Goal: Task Accomplishment & Management: Manage account settings

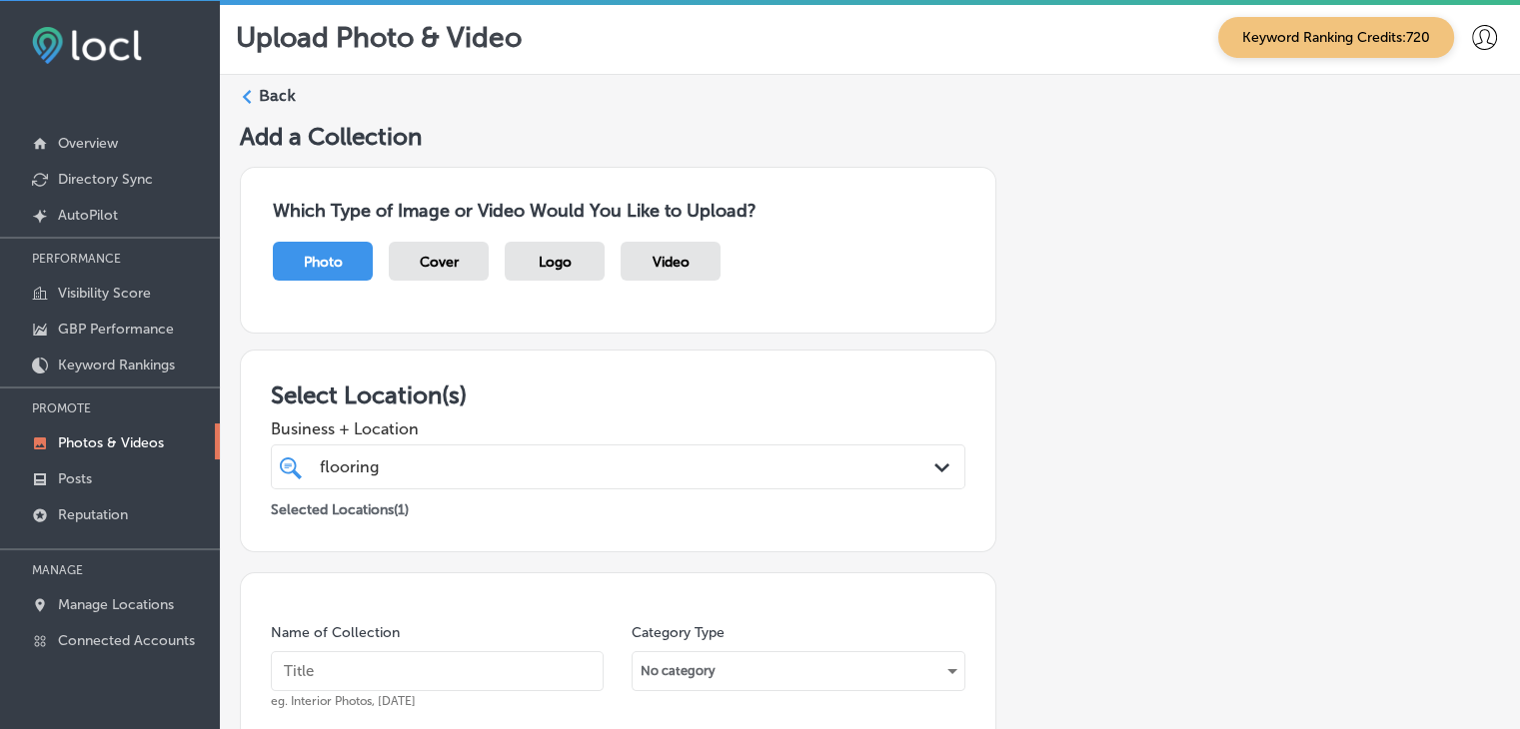
scroll to position [400, 0]
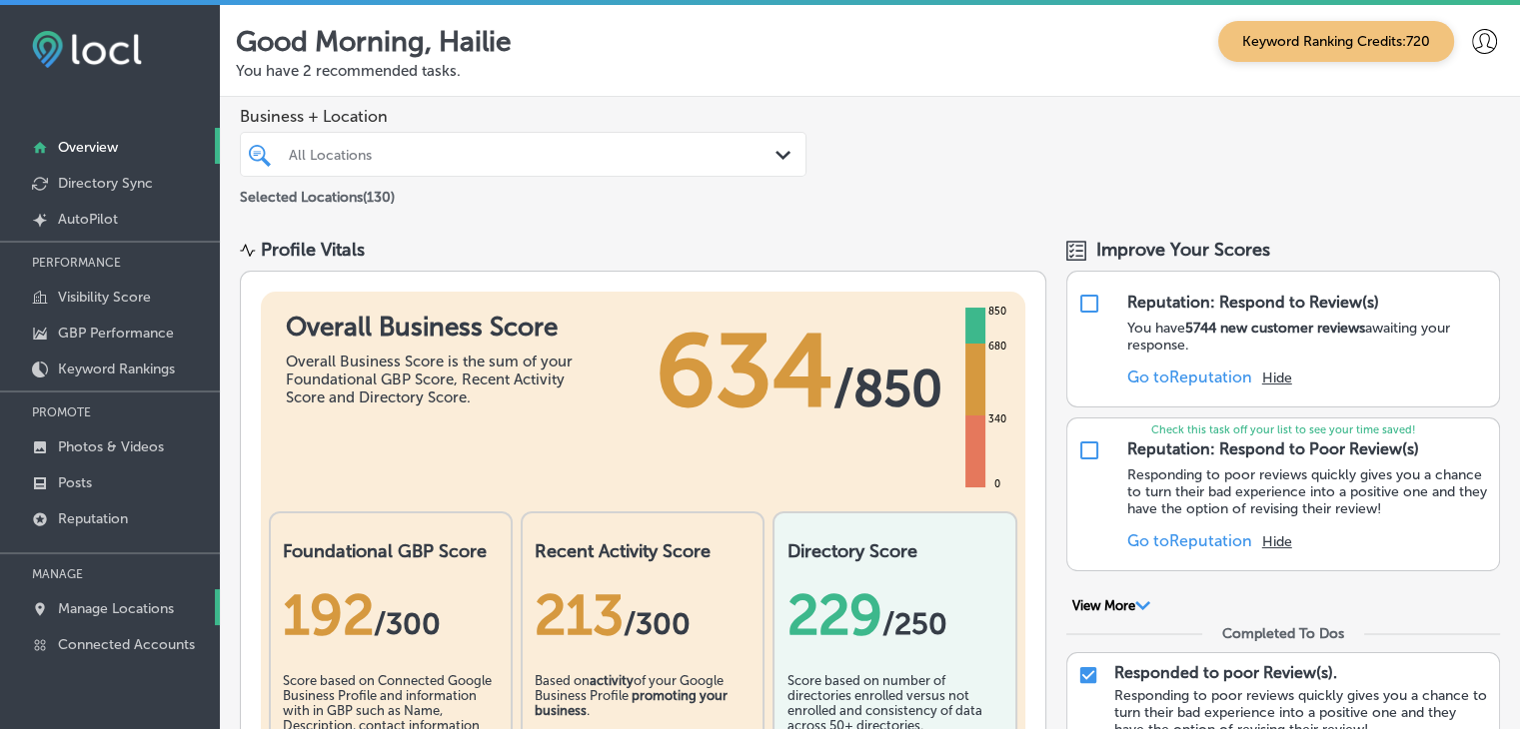
click at [143, 606] on p "Manage Locations" at bounding box center [116, 608] width 116 height 17
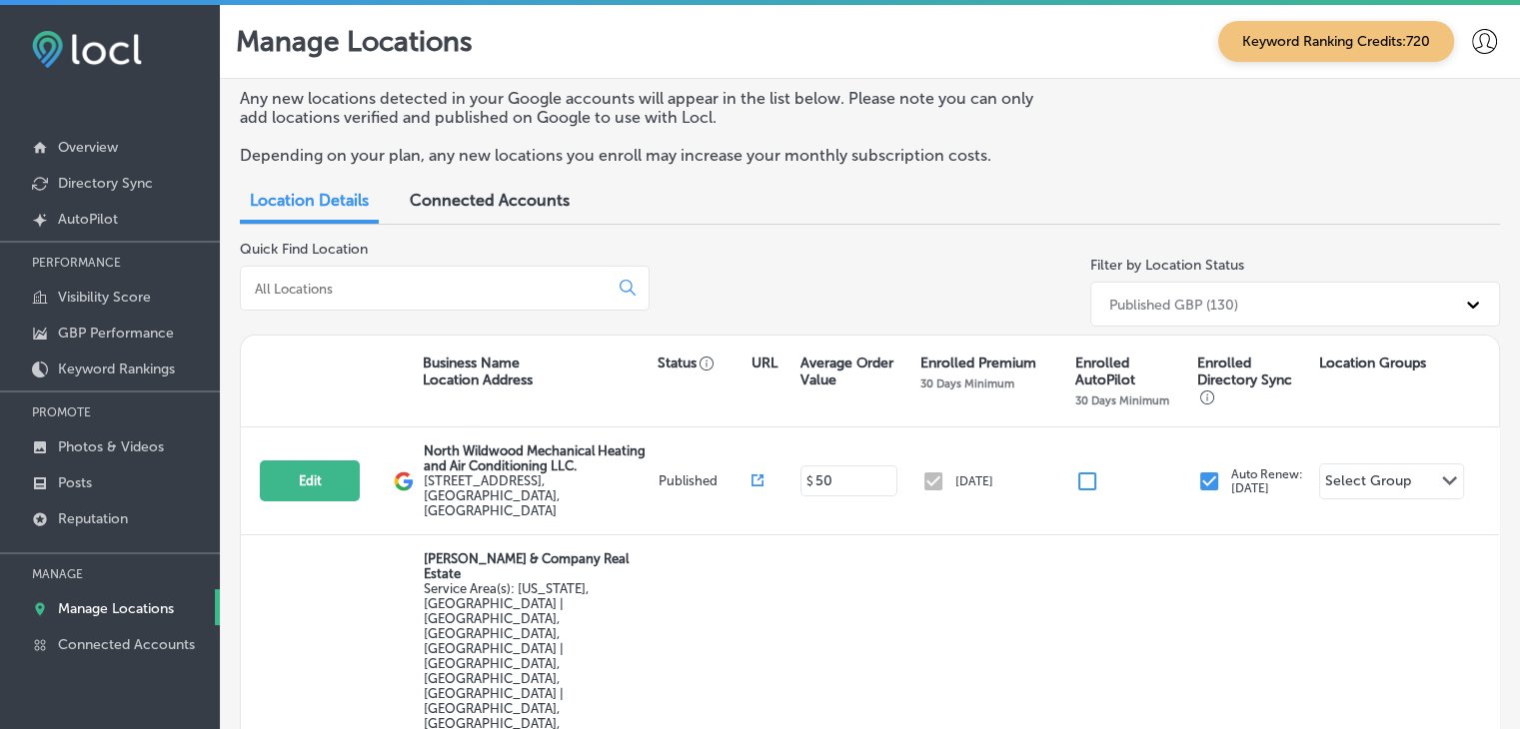
click at [331, 308] on div at bounding box center [445, 288] width 410 height 45
click at [331, 306] on div at bounding box center [445, 288] width 410 height 45
click at [331, 303] on div at bounding box center [445, 288] width 410 height 45
click at [329, 295] on input at bounding box center [428, 289] width 351 height 18
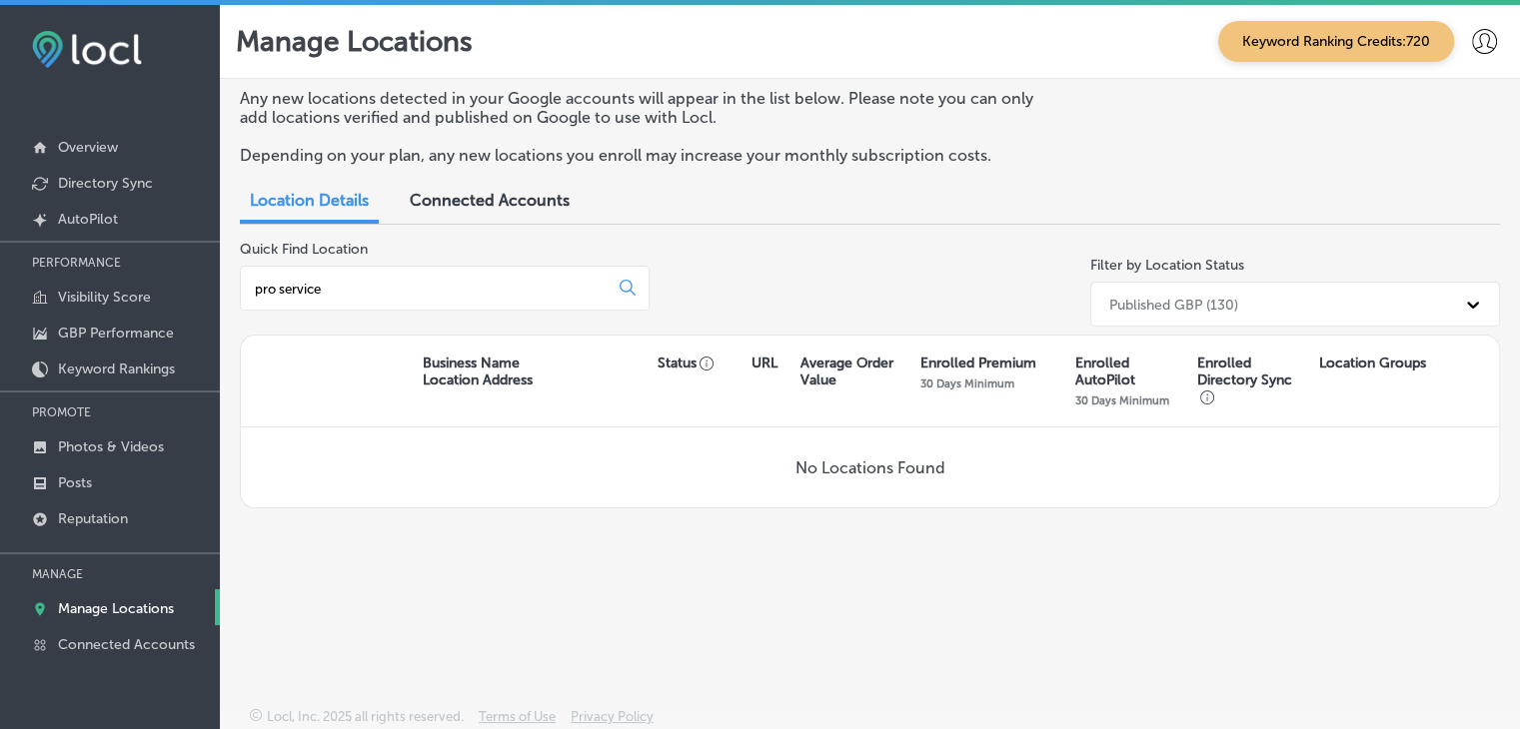
type input "pro service"
click at [665, 465] on div "No Locations Found" at bounding box center [870, 468] width 1258 height 80
click at [915, 218] on div "Location Details Connected Accounts" at bounding box center [870, 203] width 1260 height 44
click at [127, 467] on link "Posts" at bounding box center [110, 482] width 220 height 36
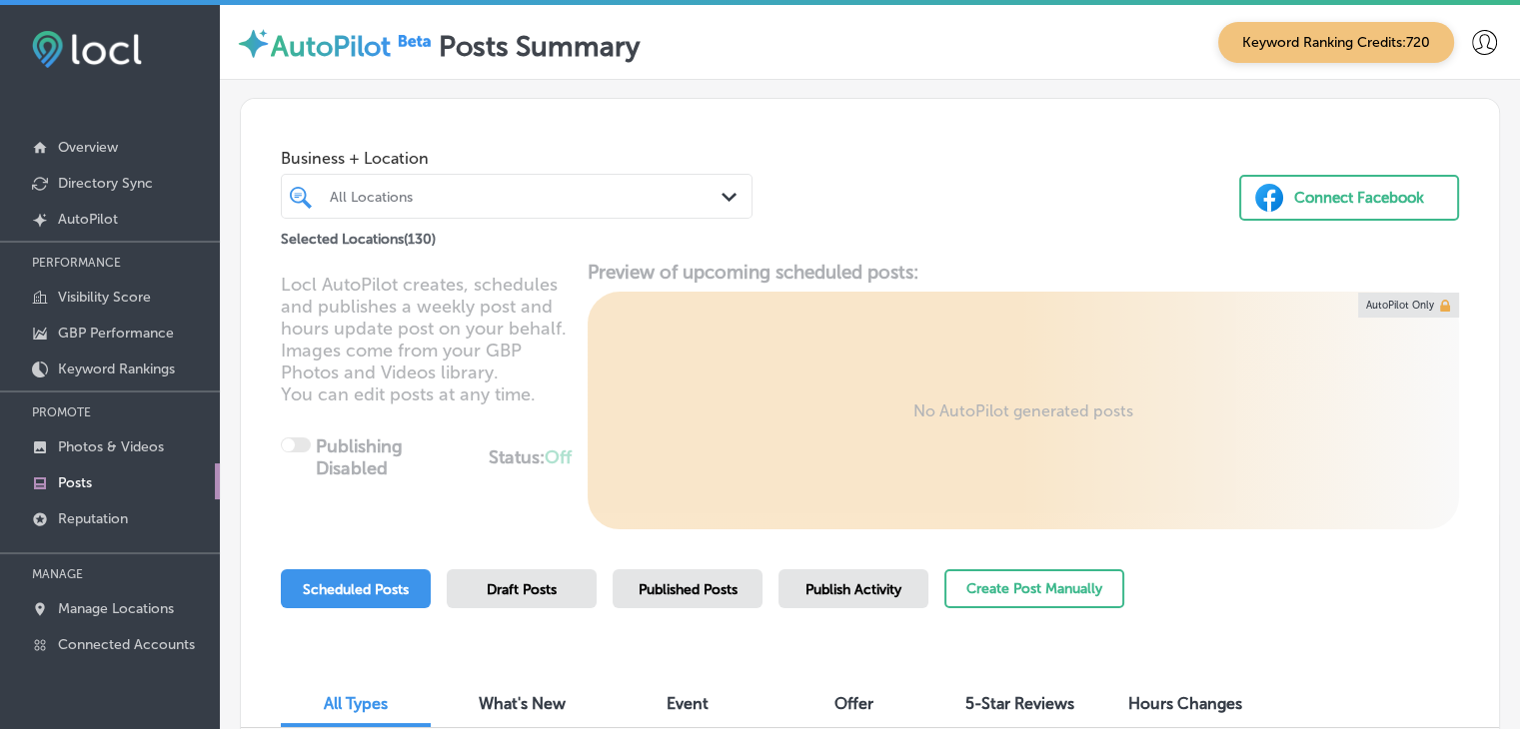
click at [649, 215] on div "All Locations Path Created with Sketch." at bounding box center [517, 196] width 472 height 45
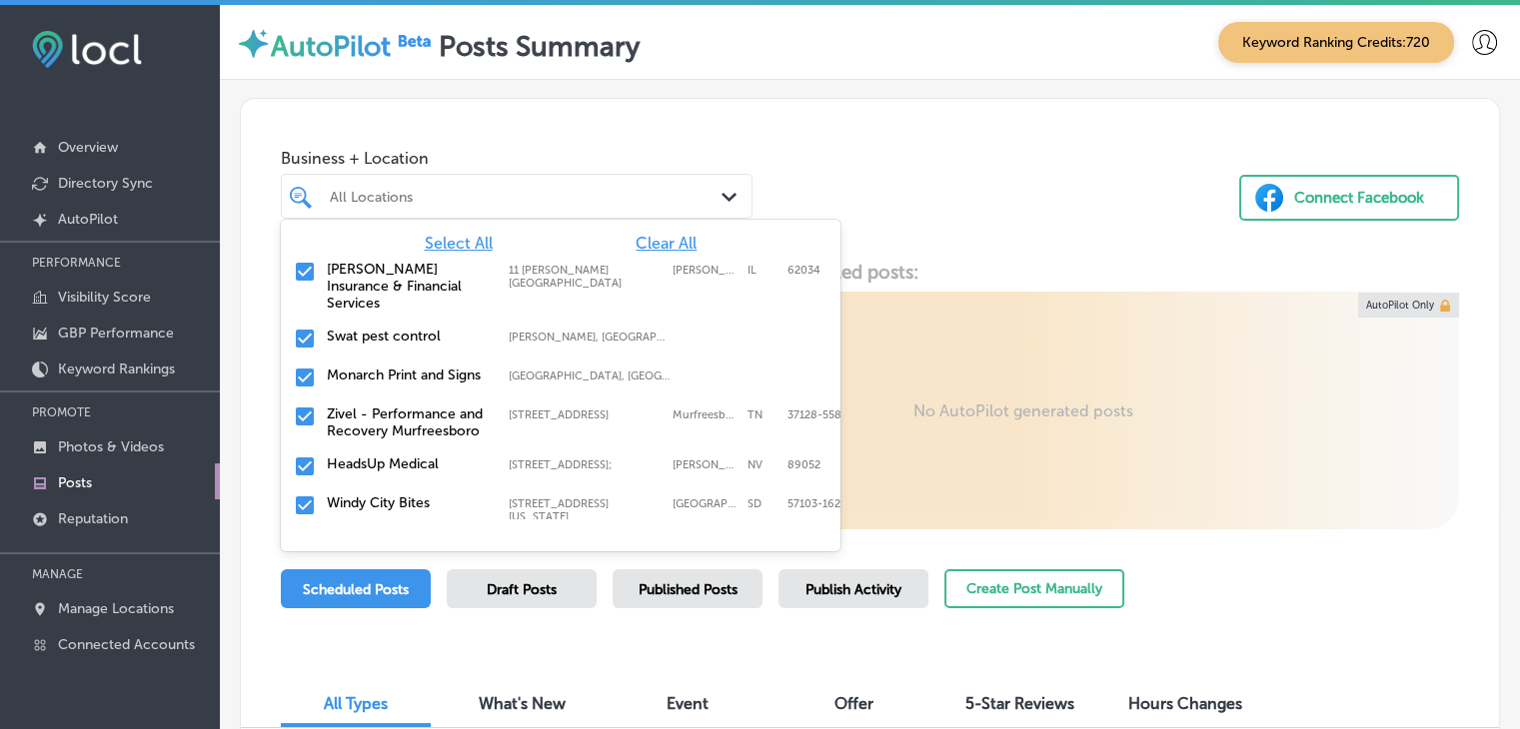
click at [764, 147] on div "Business + Location option 11 Glen Ed Professional Park focused, 2 of 131. 131 …" at bounding box center [870, 175] width 1258 height 152
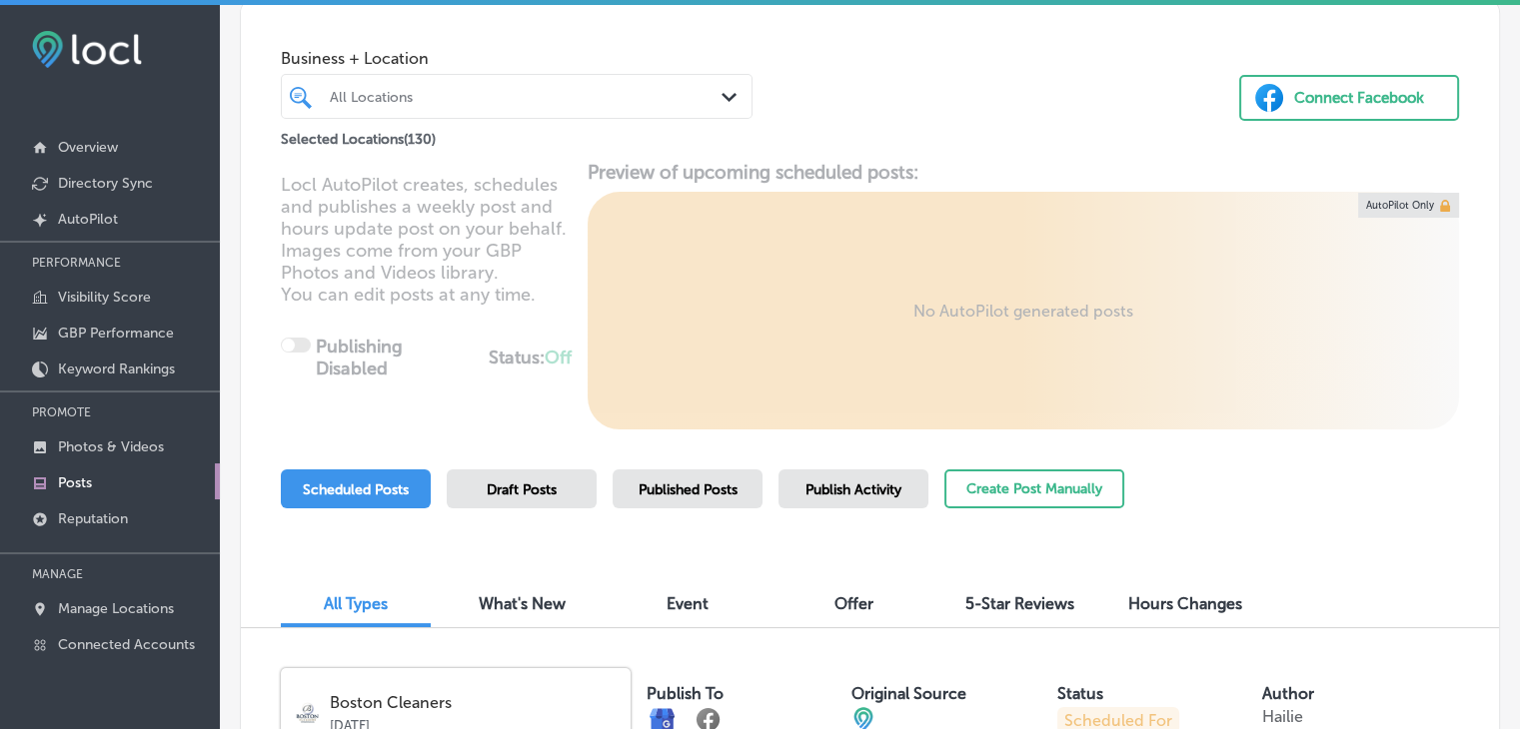
scroll to position [100, 0]
click at [599, 105] on div at bounding box center [498, 96] width 340 height 27
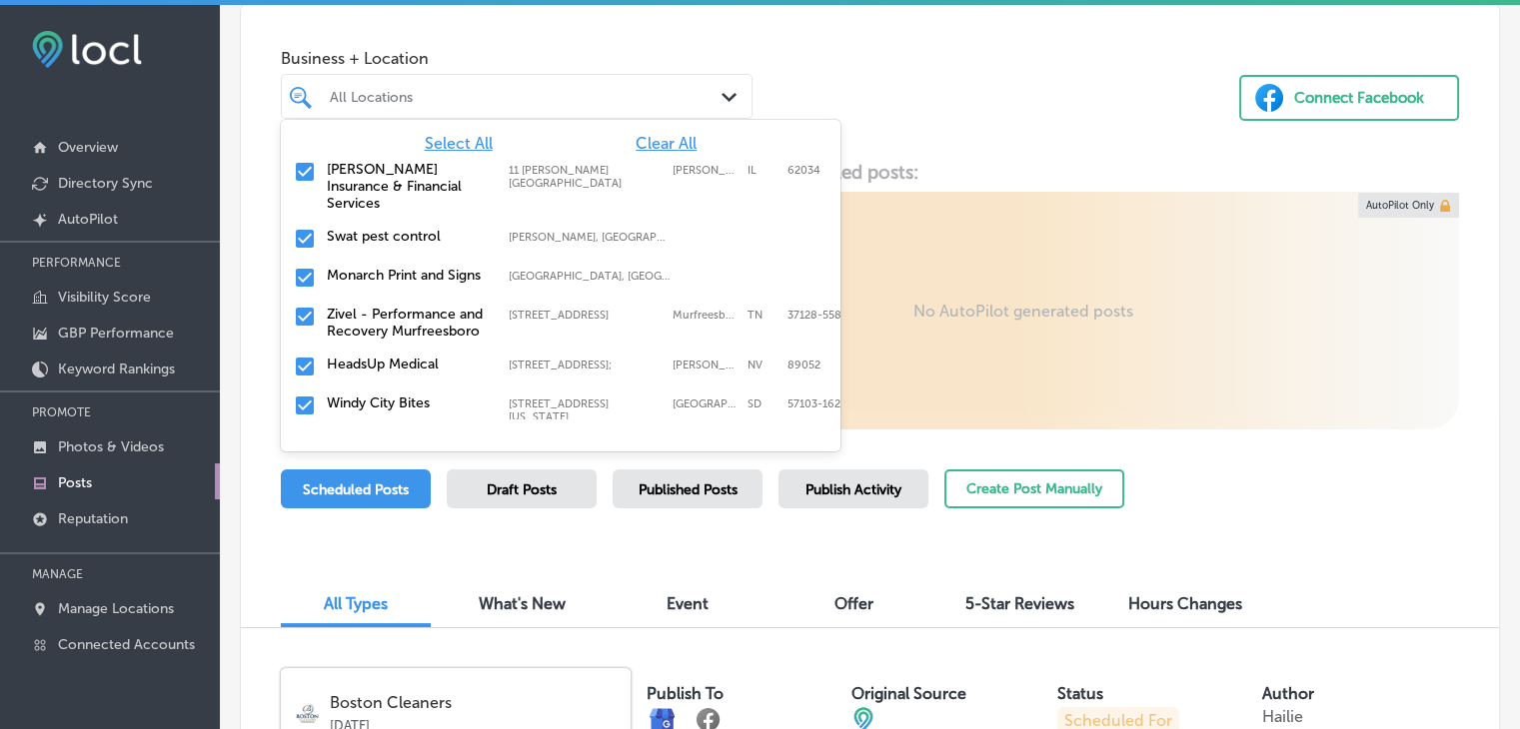
click at [647, 147] on span "Clear All" at bounding box center [665, 143] width 61 height 19
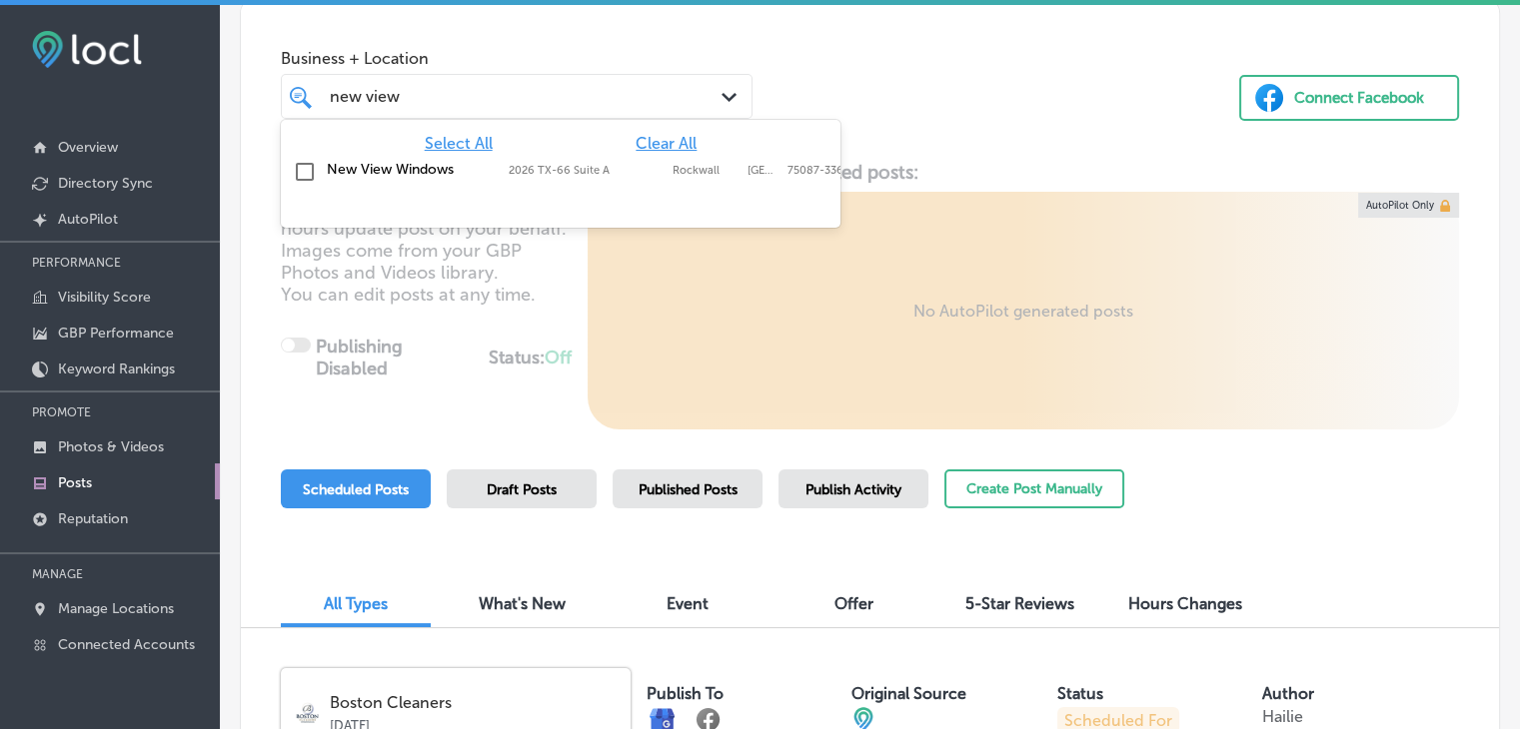
click at [625, 162] on div "New View Windows 2026 TX-66 Suite A, Rockwall, TX, 75087-3362 2026 TX-66 Suite …" at bounding box center [529, 169] width 405 height 17
type input "new view"
click at [951, 79] on div "Business + Location option 2026 TX-66 Suite A, selected. option 2026 TX-66 Suit…" at bounding box center [870, 75] width 1258 height 152
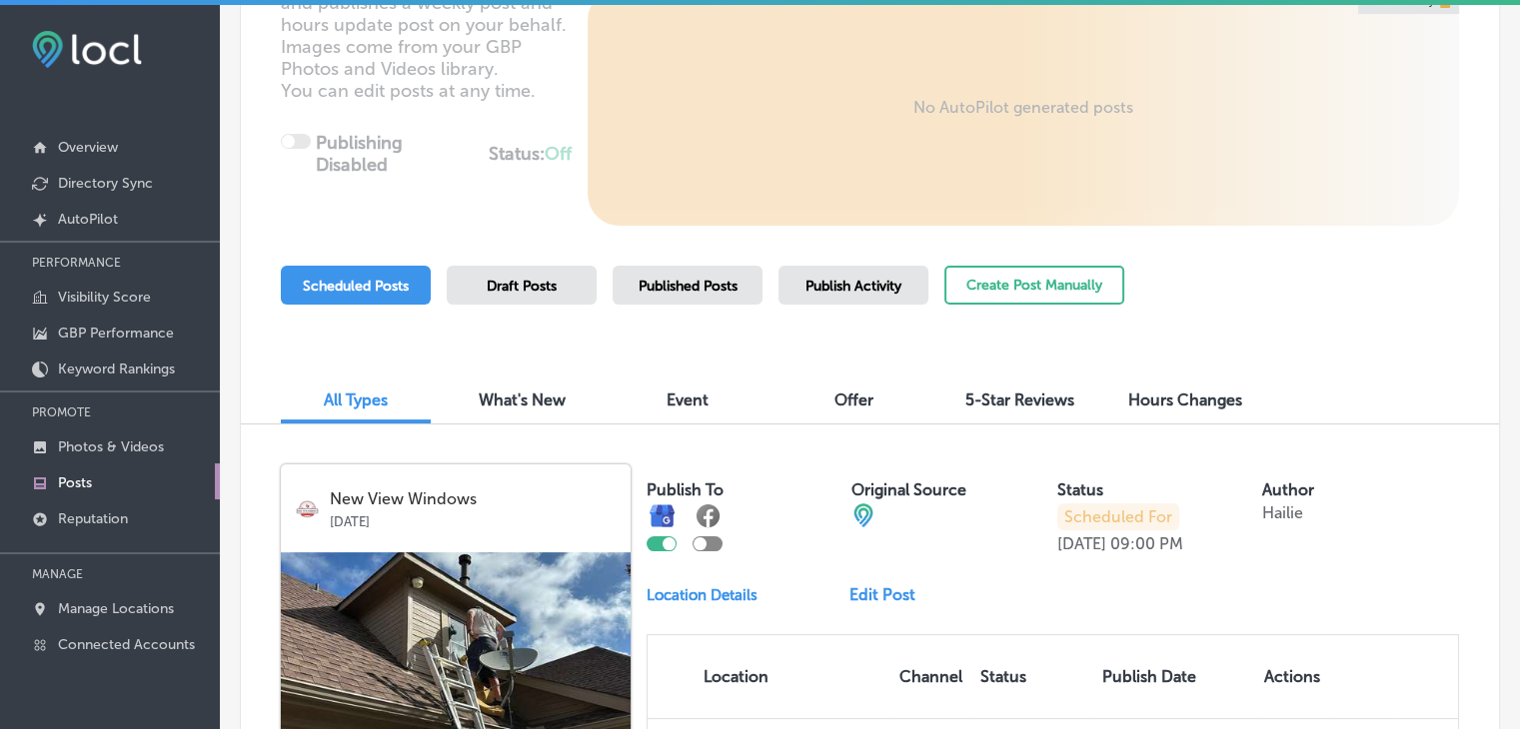
scroll to position [300, 0]
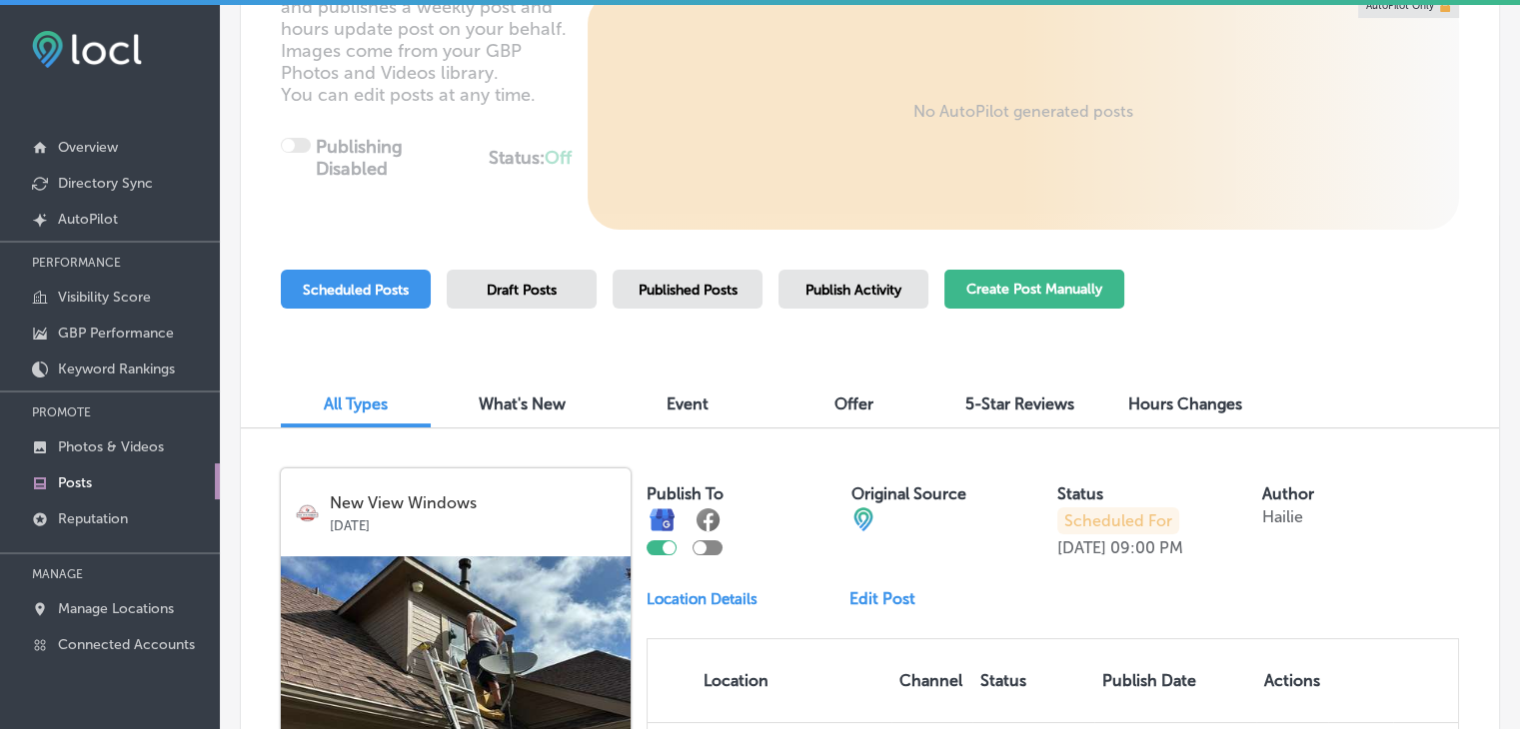
click at [1118, 296] on button "Create Post Manually" at bounding box center [1034, 289] width 180 height 39
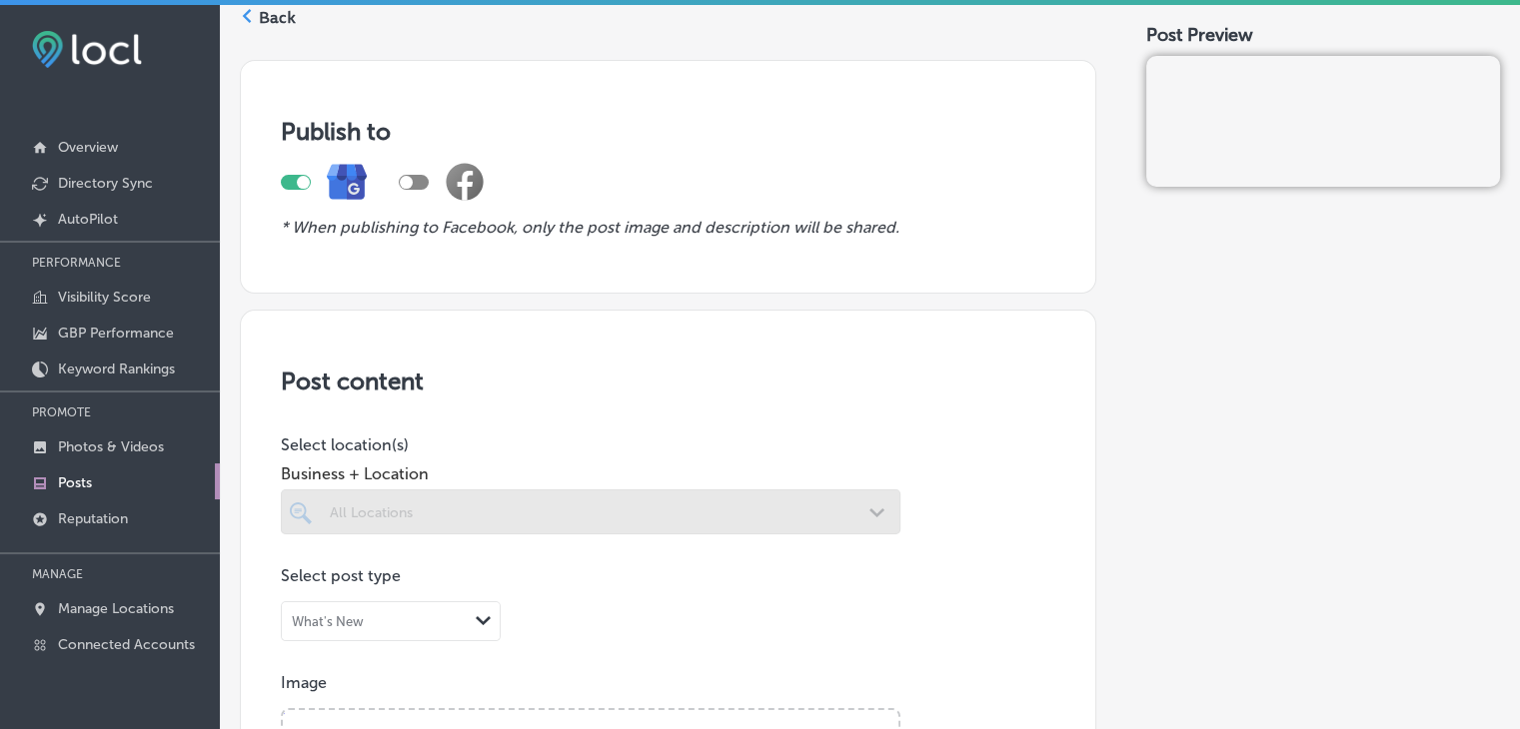
scroll to position [300, 0]
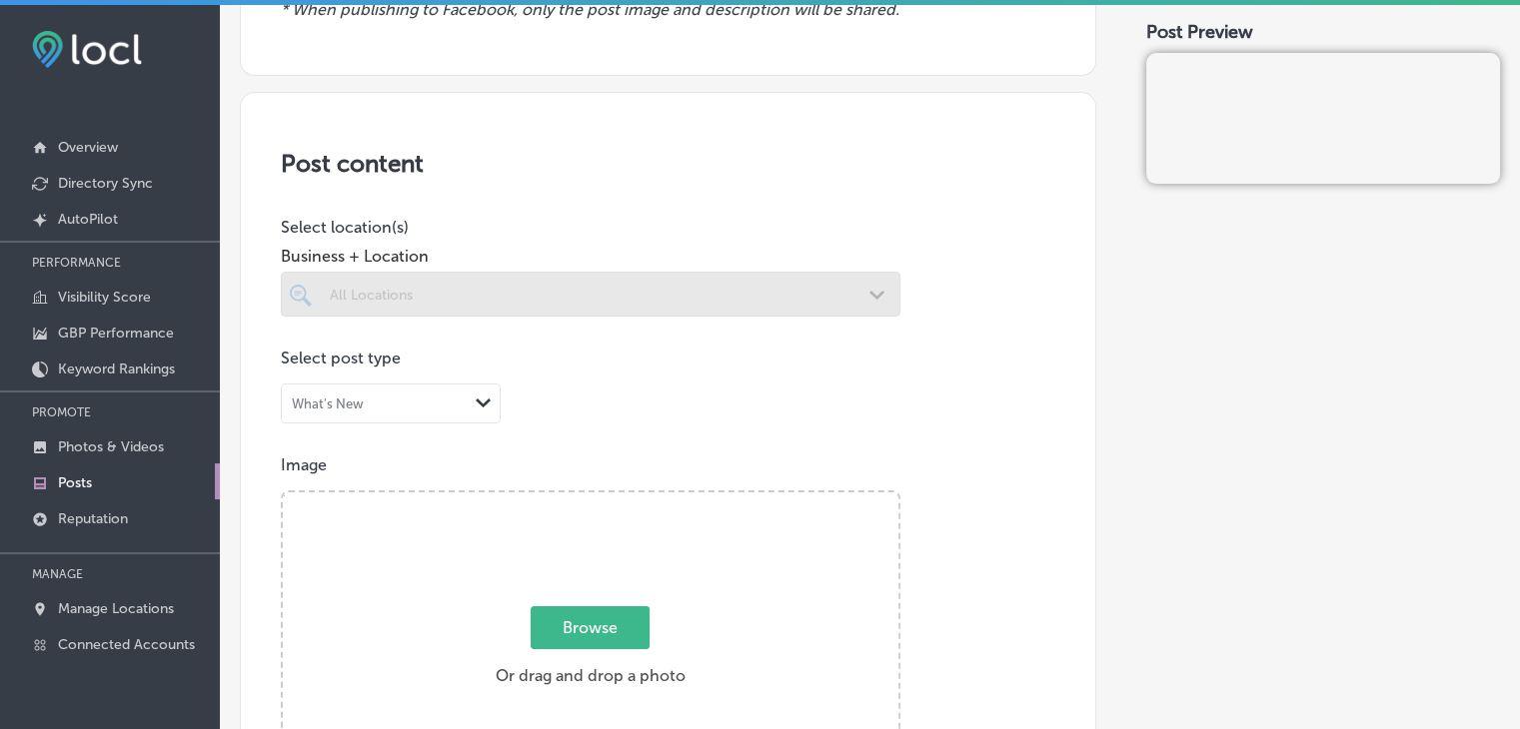
click at [432, 290] on div at bounding box center [590, 294] width 619 height 45
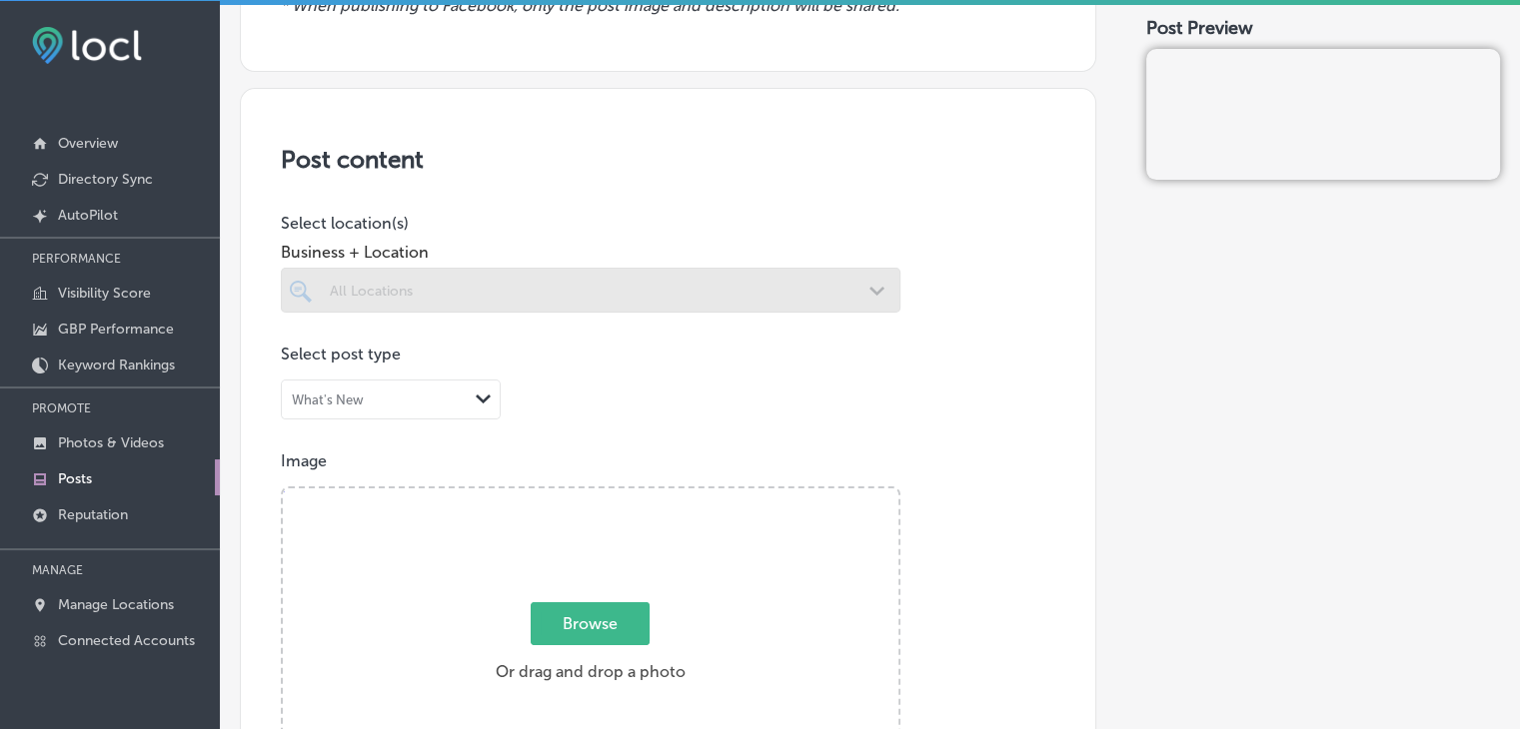
scroll to position [4, 0]
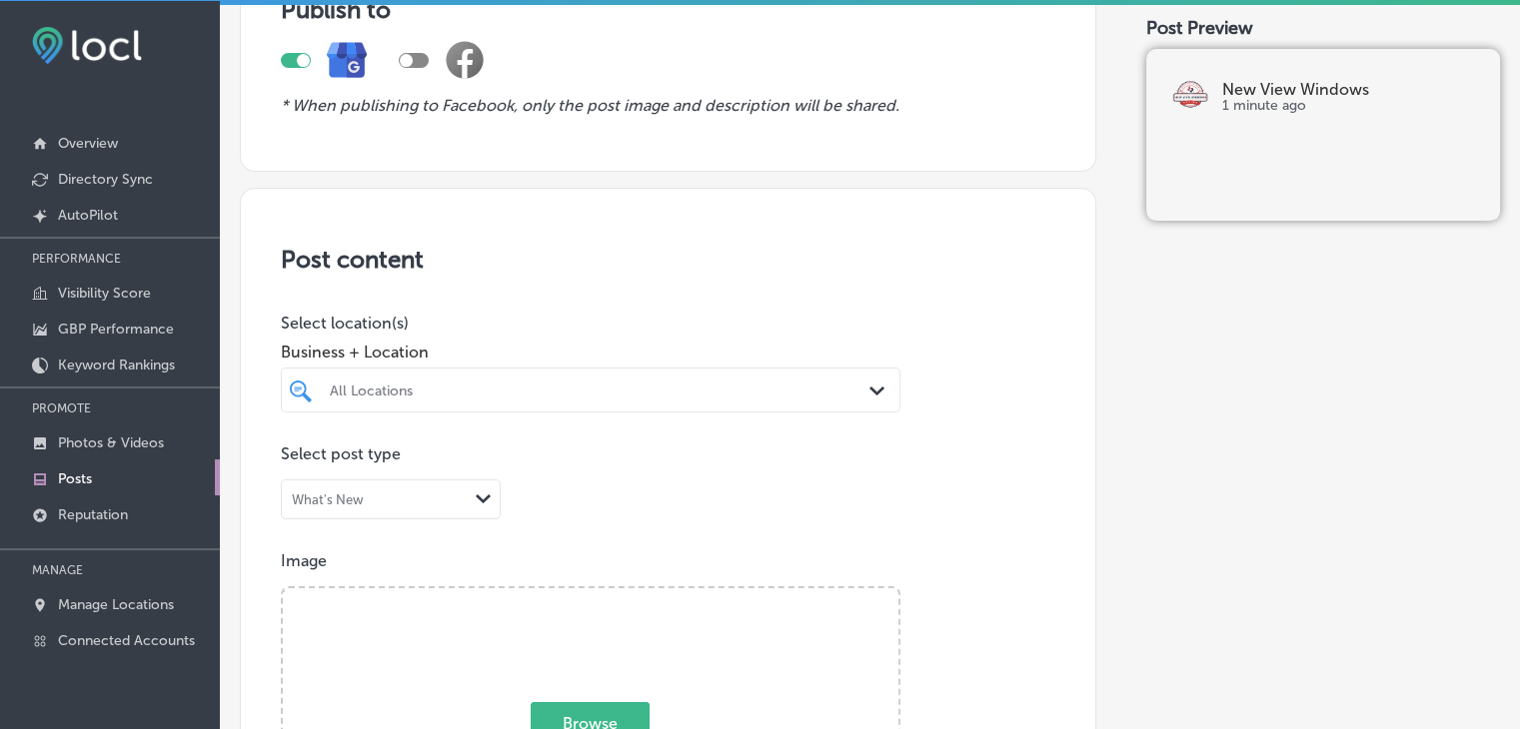
click at [492, 379] on div at bounding box center [564, 390] width 473 height 27
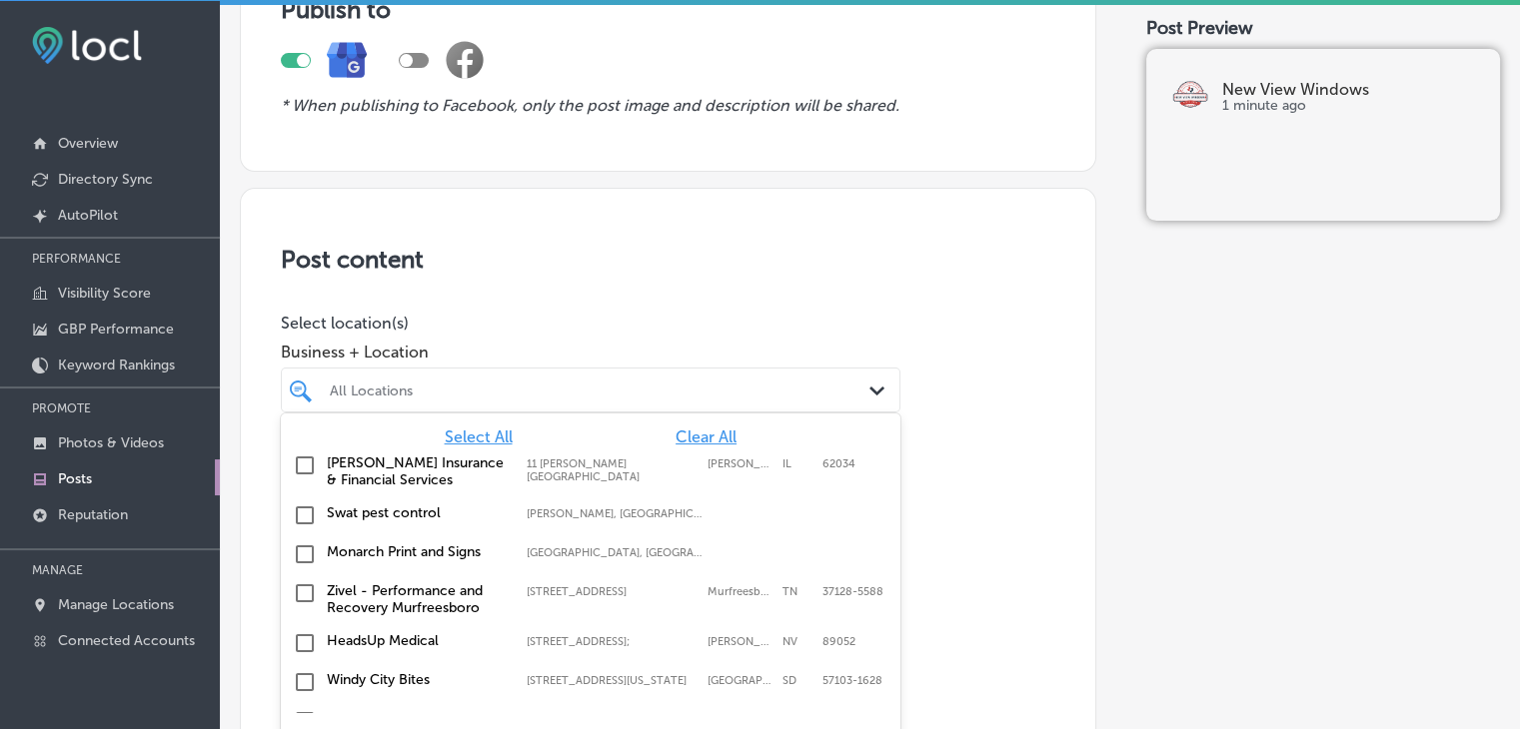
scroll to position [222, 0]
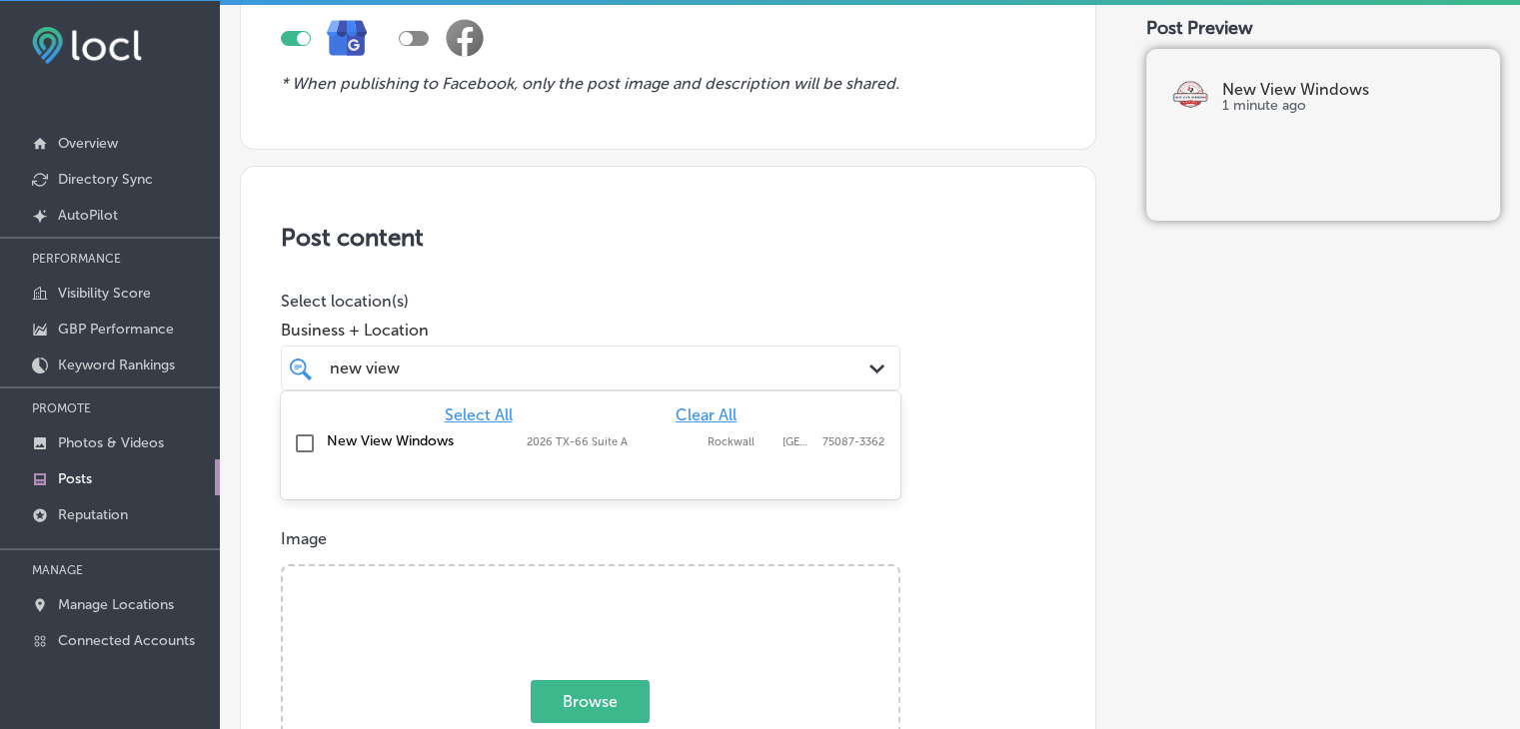
click at [560, 436] on label "2026 TX-66 Suite A" at bounding box center [612, 442] width 171 height 13
type input "new view"
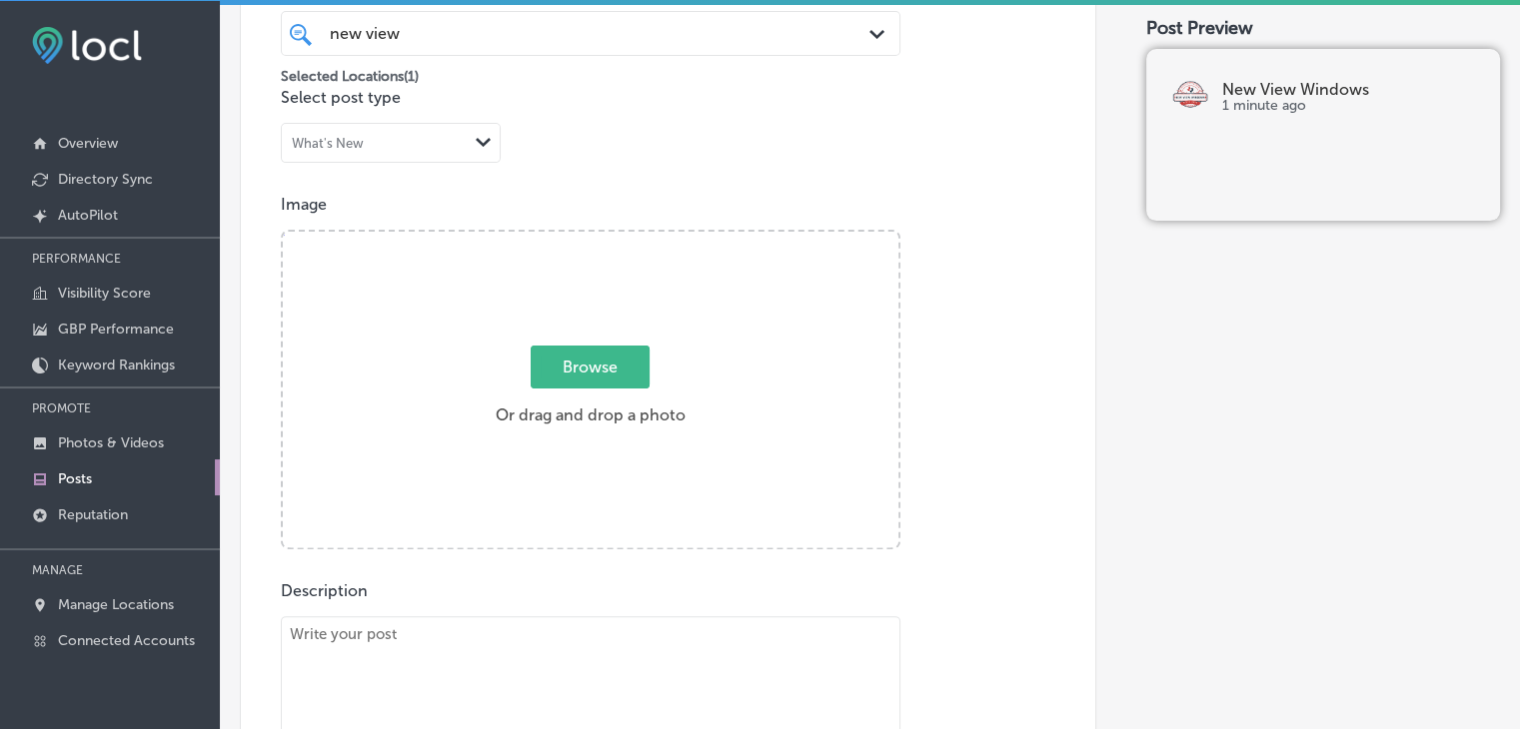
scroll to position [721, 0]
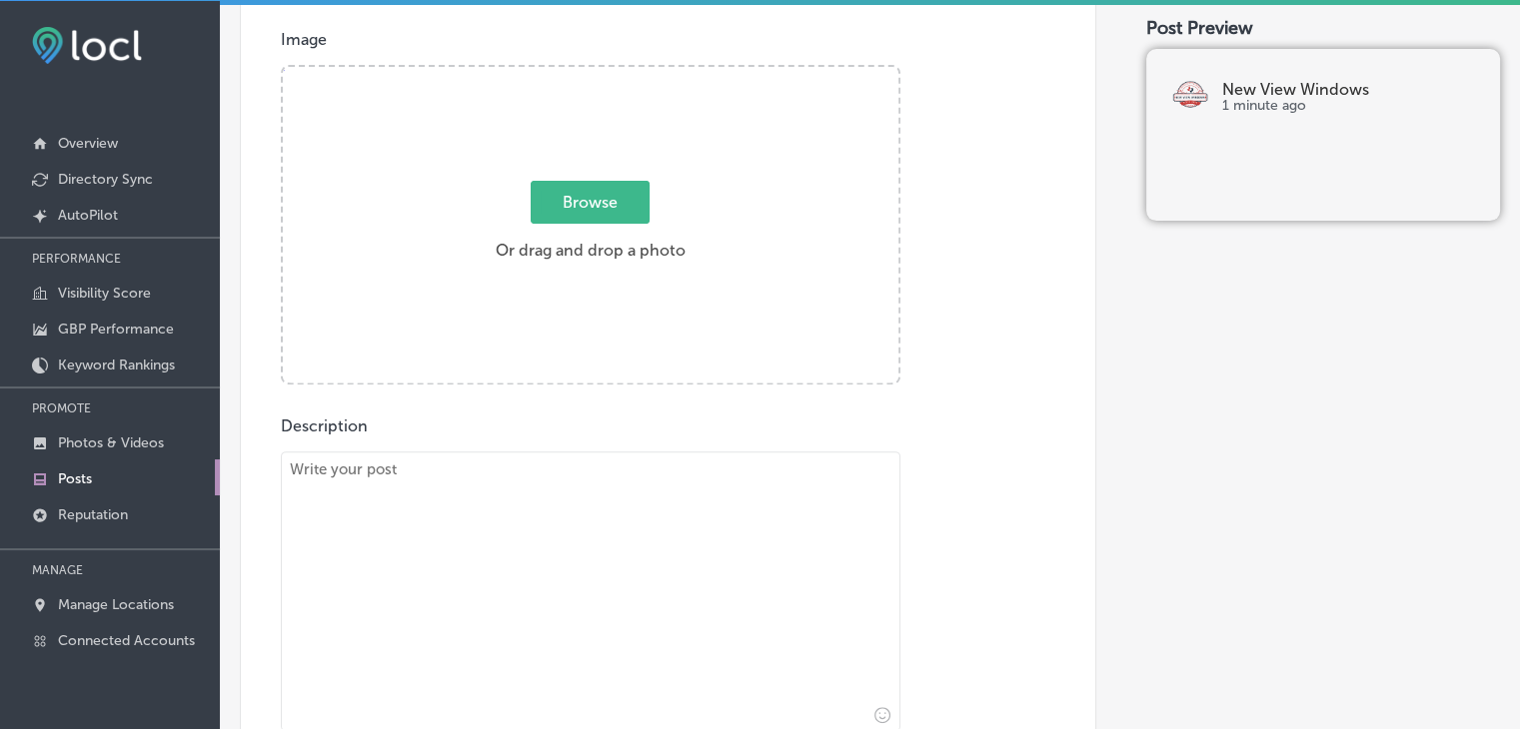
click at [544, 636] on textarea at bounding box center [590, 592] width 619 height 280
paste textarea "Transform your home’s entryway with a stylish and secure new door. New View Win…"
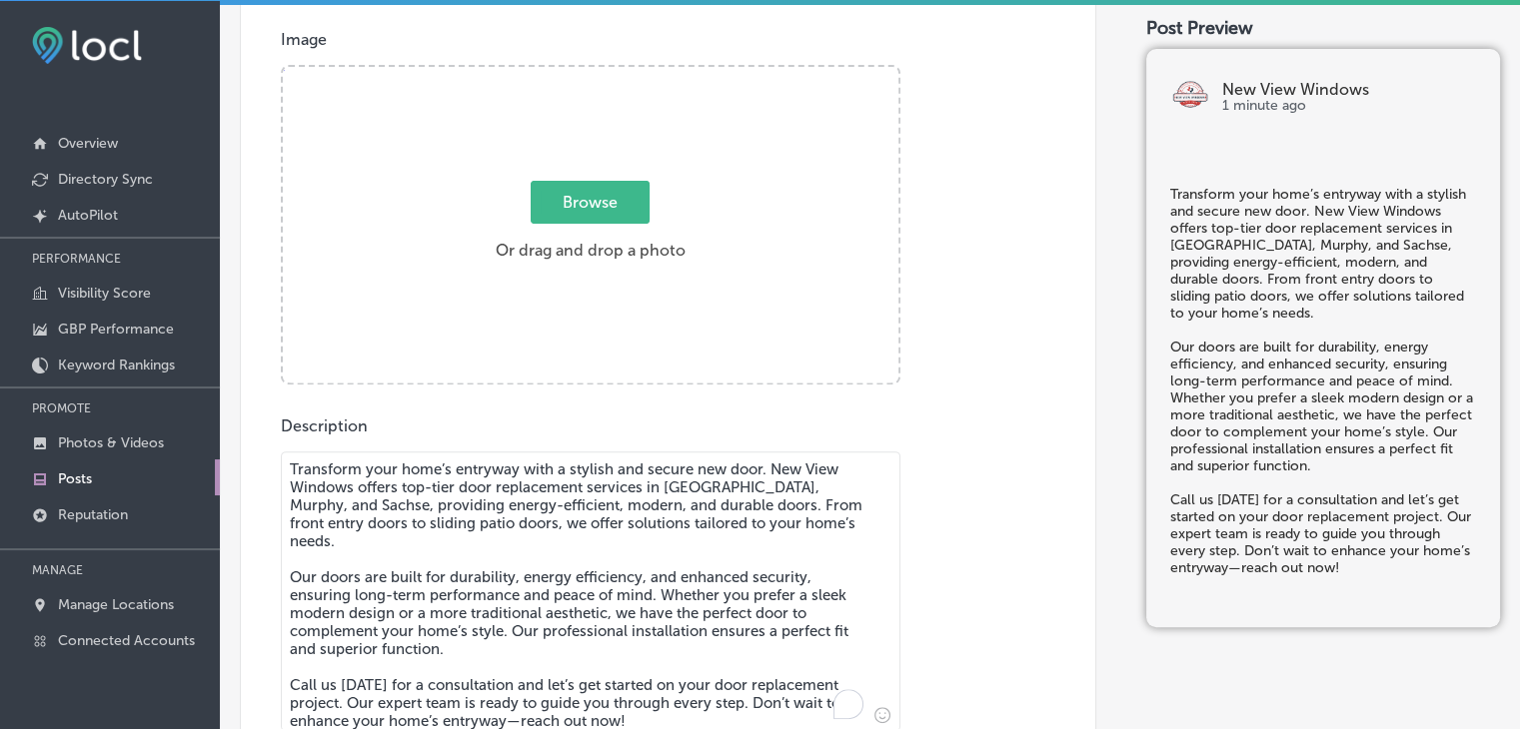
type textarea "Transform your home’s entryway with a stylish and secure new door. New View Win…"
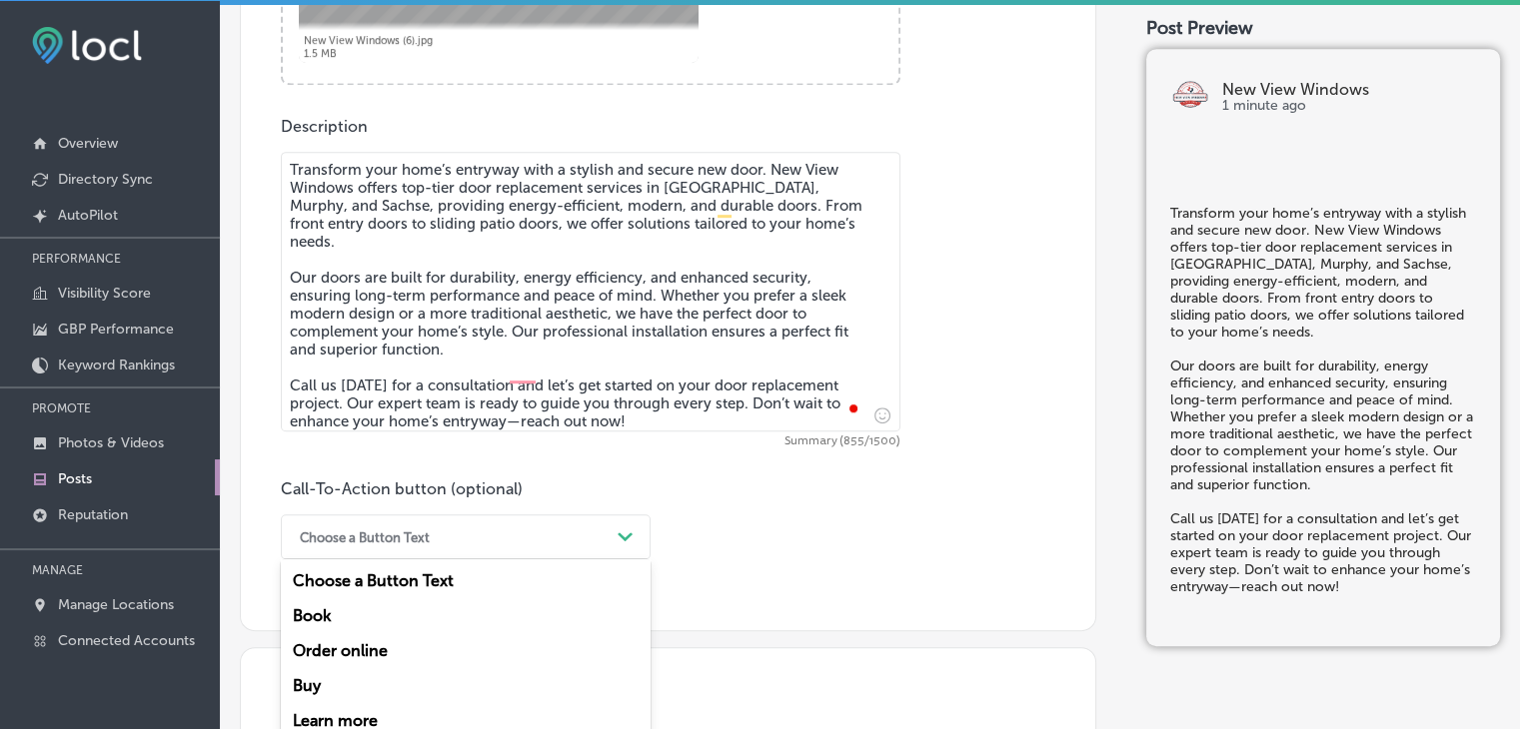
click at [400, 544] on div "option Order online focused, 3 of 7. 7 results available. Use Up and Down to ch…" at bounding box center [466, 537] width 370 height 45
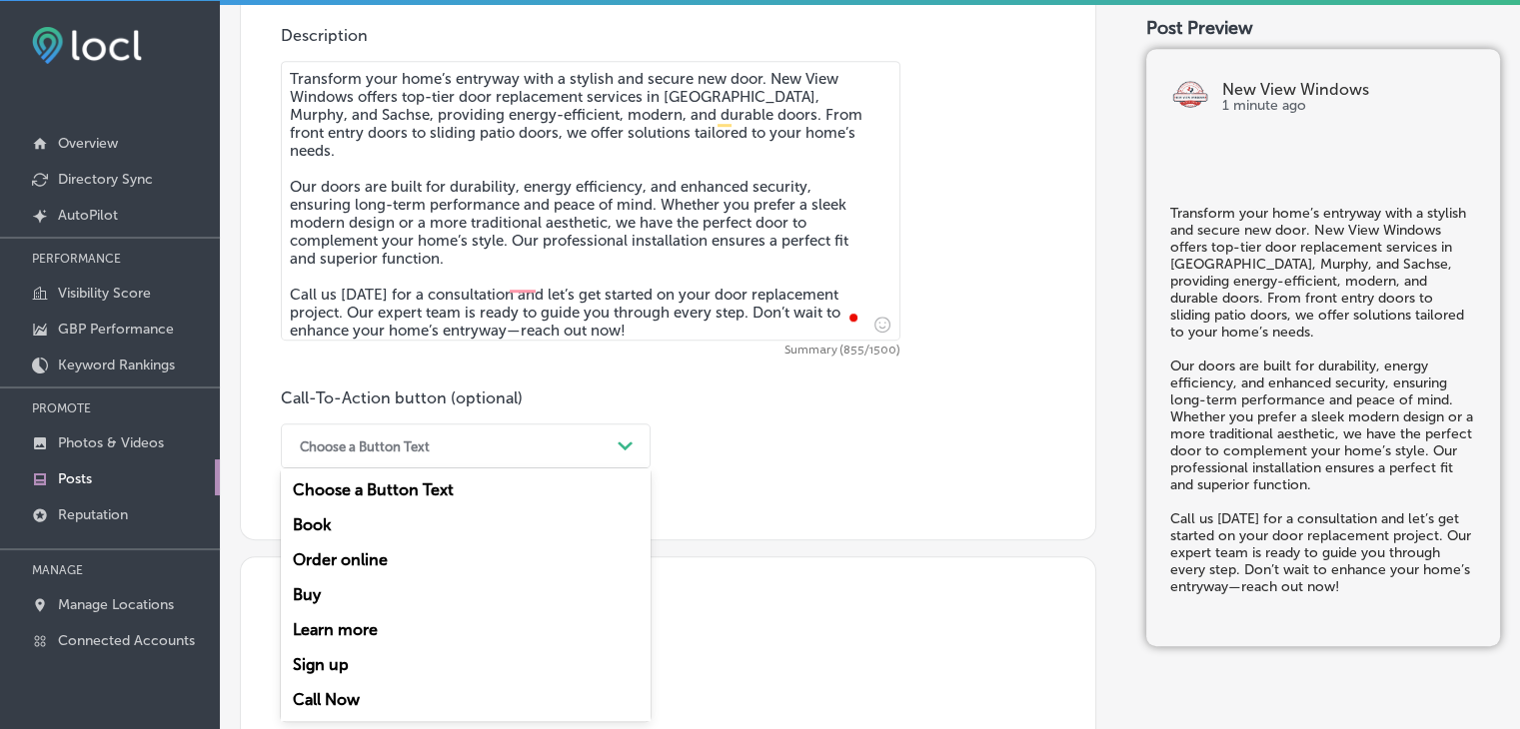
click at [366, 693] on div "Call Now" at bounding box center [466, 699] width 370 height 35
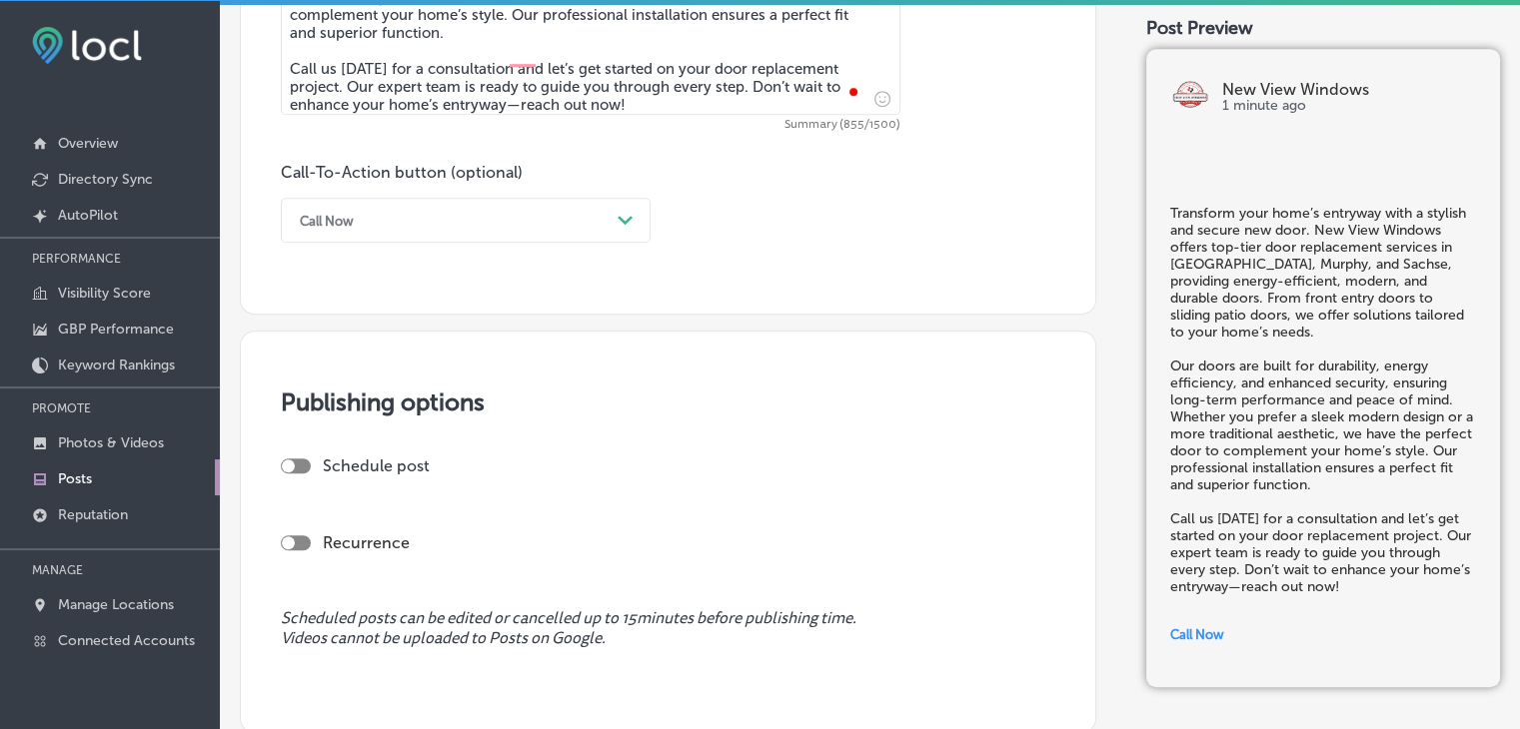
scroll to position [1556, 0]
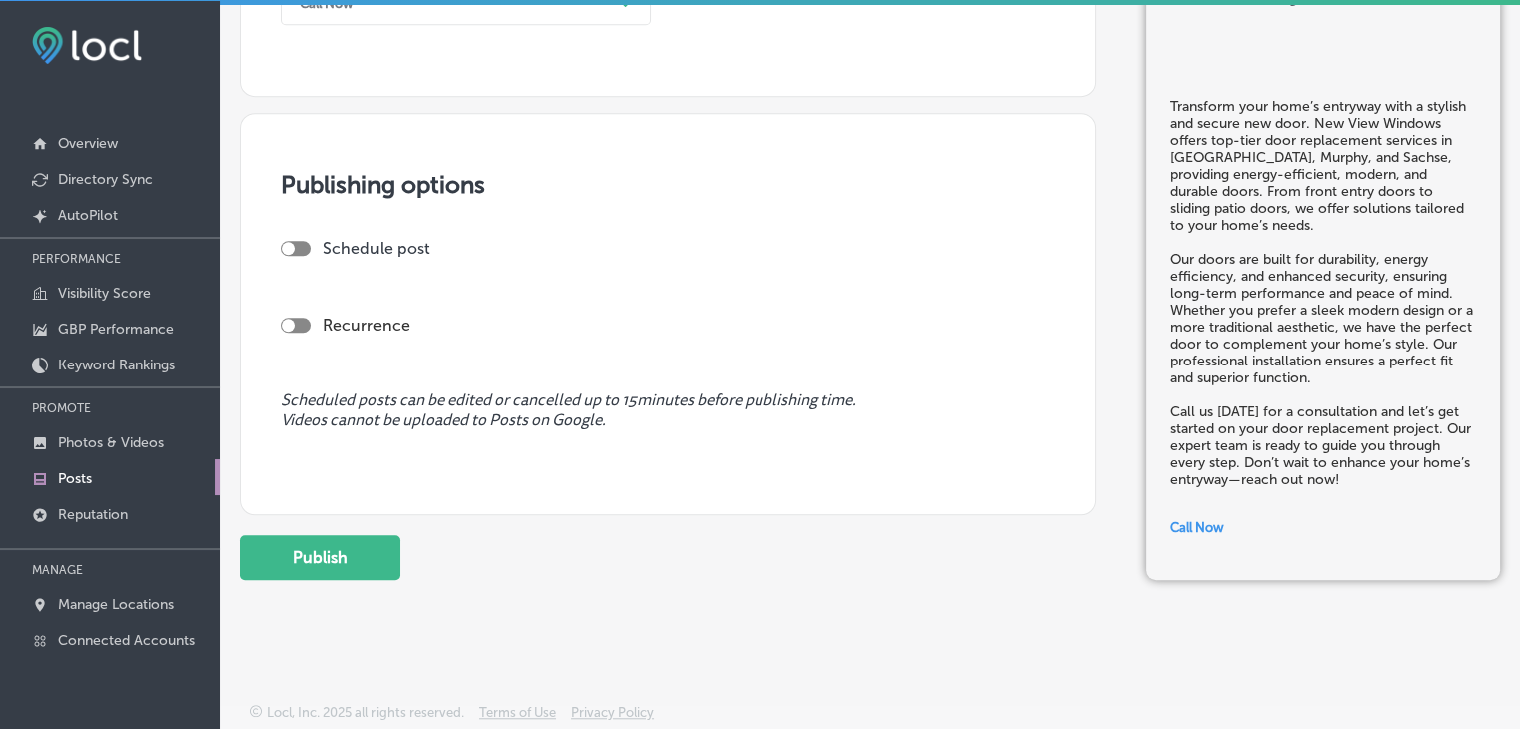
click at [306, 241] on div at bounding box center [296, 248] width 30 height 15
checkbox input "true"
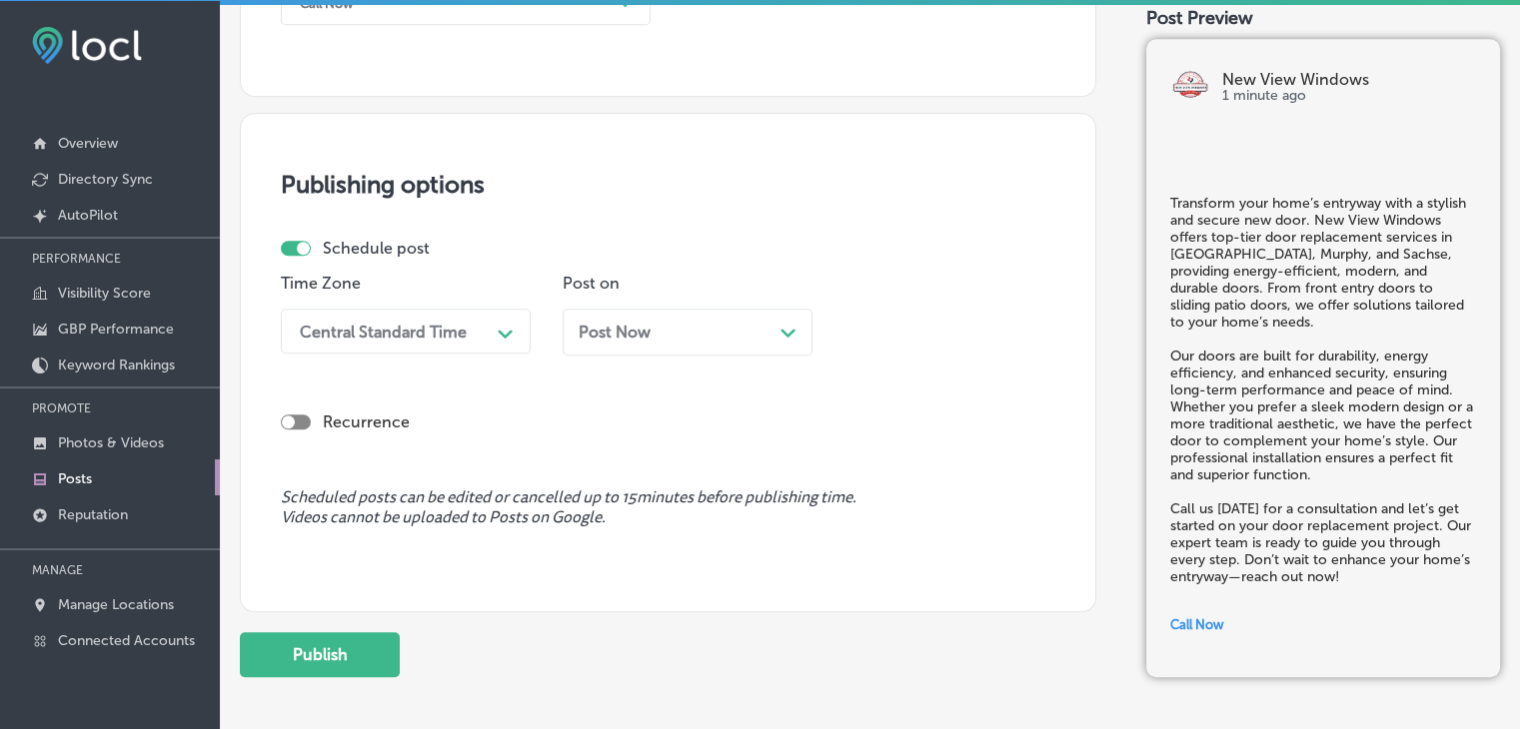
click at [622, 313] on div "Post Now Path Created with Sketch." at bounding box center [687, 332] width 250 height 47
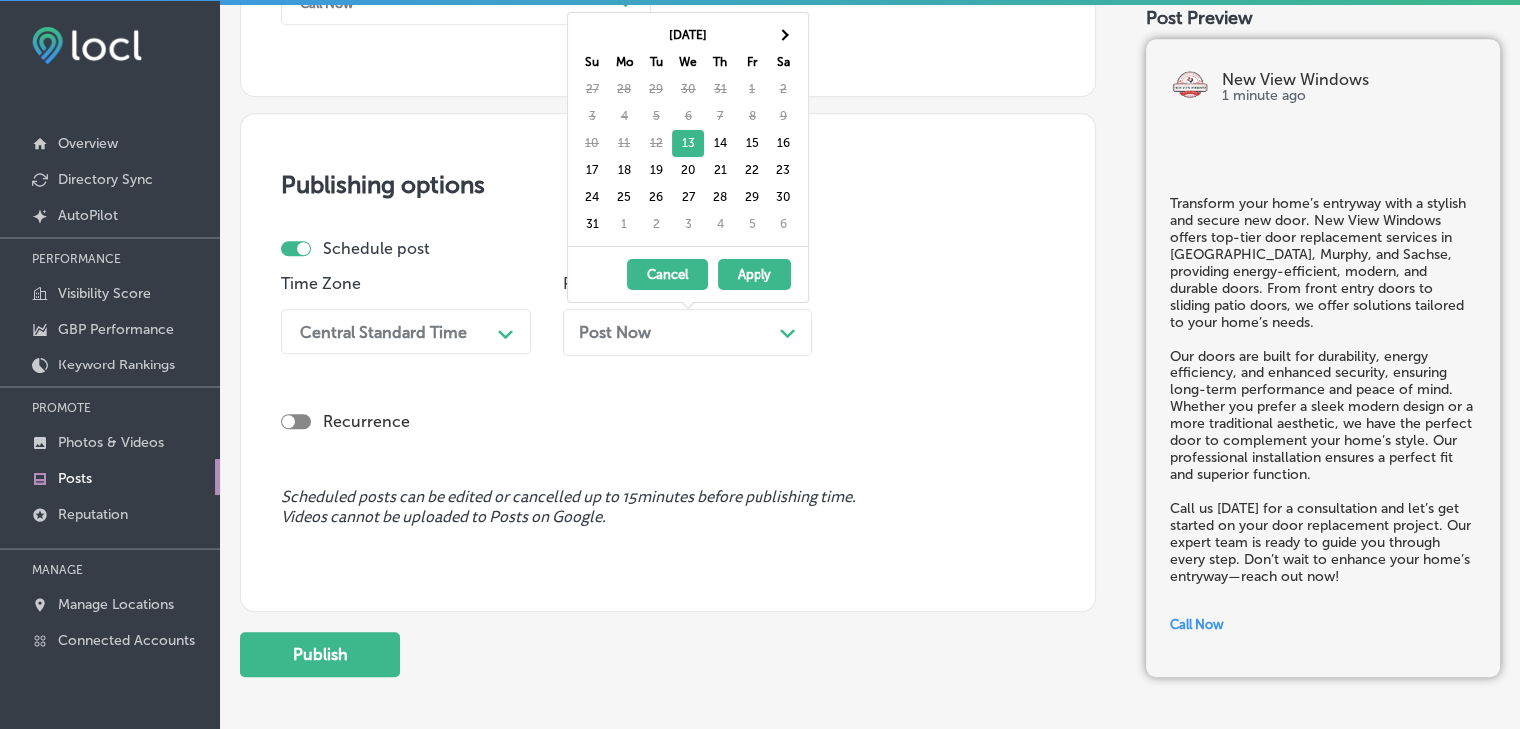
click at [463, 339] on div "Central Standard Time" at bounding box center [390, 331] width 200 height 35
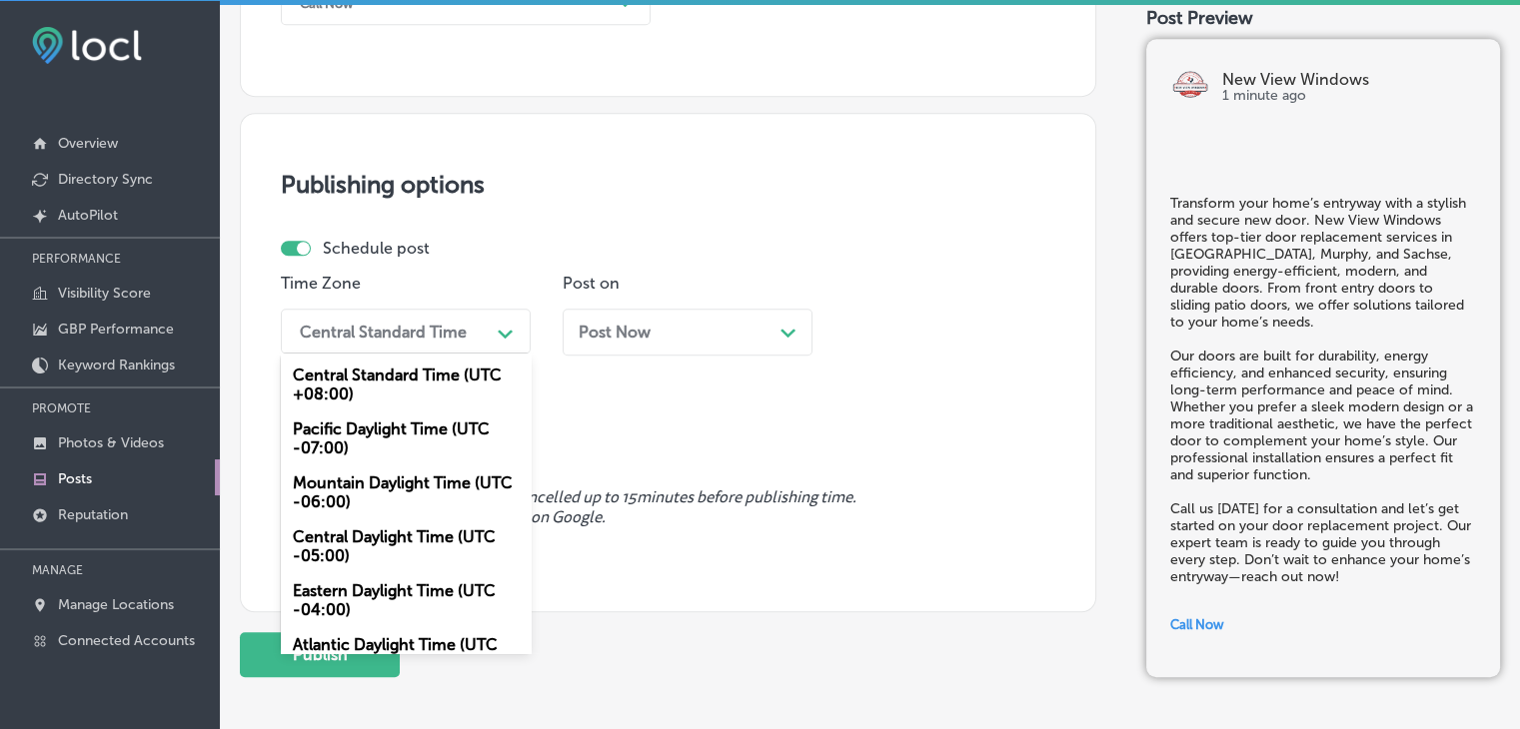
click at [392, 481] on div "Mountain Daylight Time (UTC -06:00)" at bounding box center [406, 493] width 250 height 54
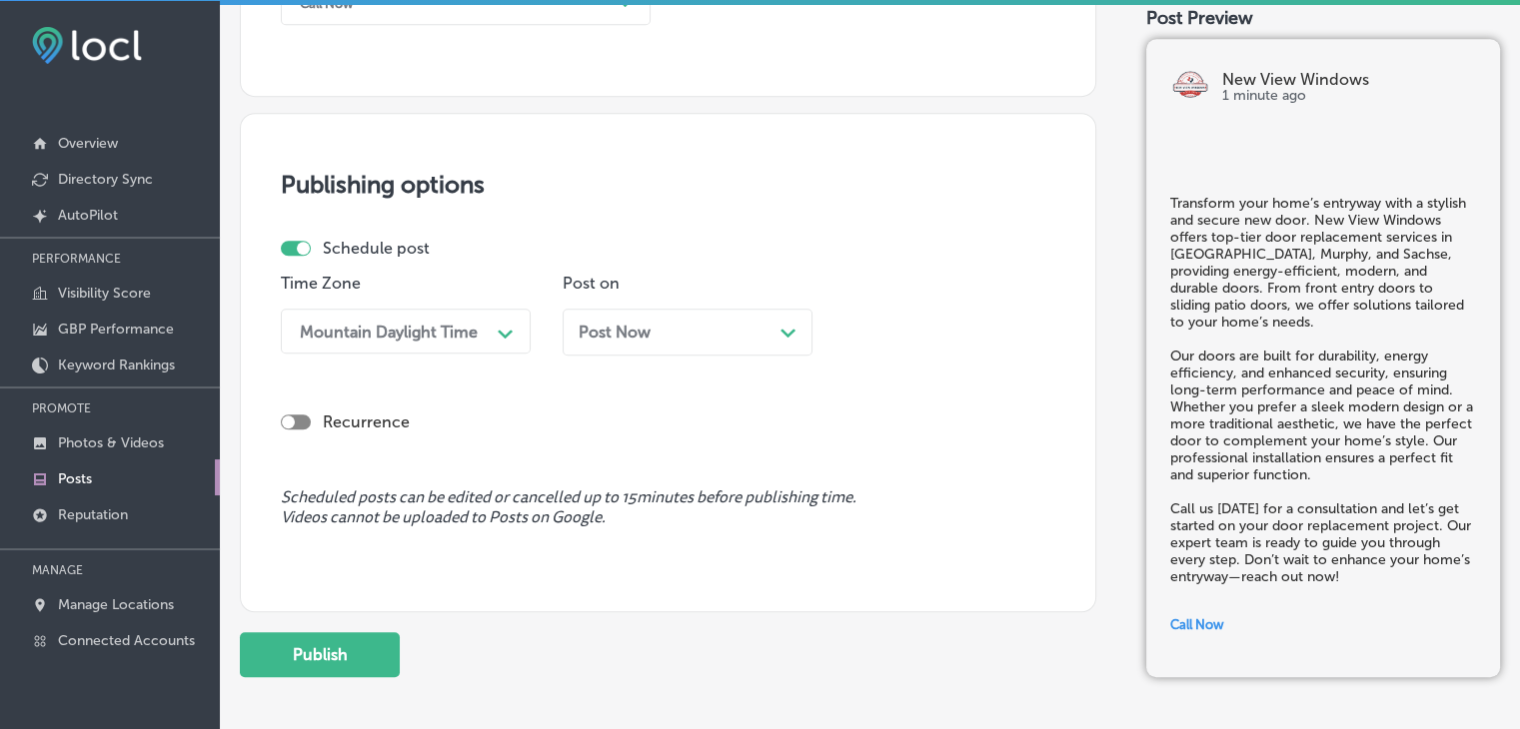
click at [634, 319] on div "Post Now Path Created with Sketch." at bounding box center [687, 332] width 250 height 47
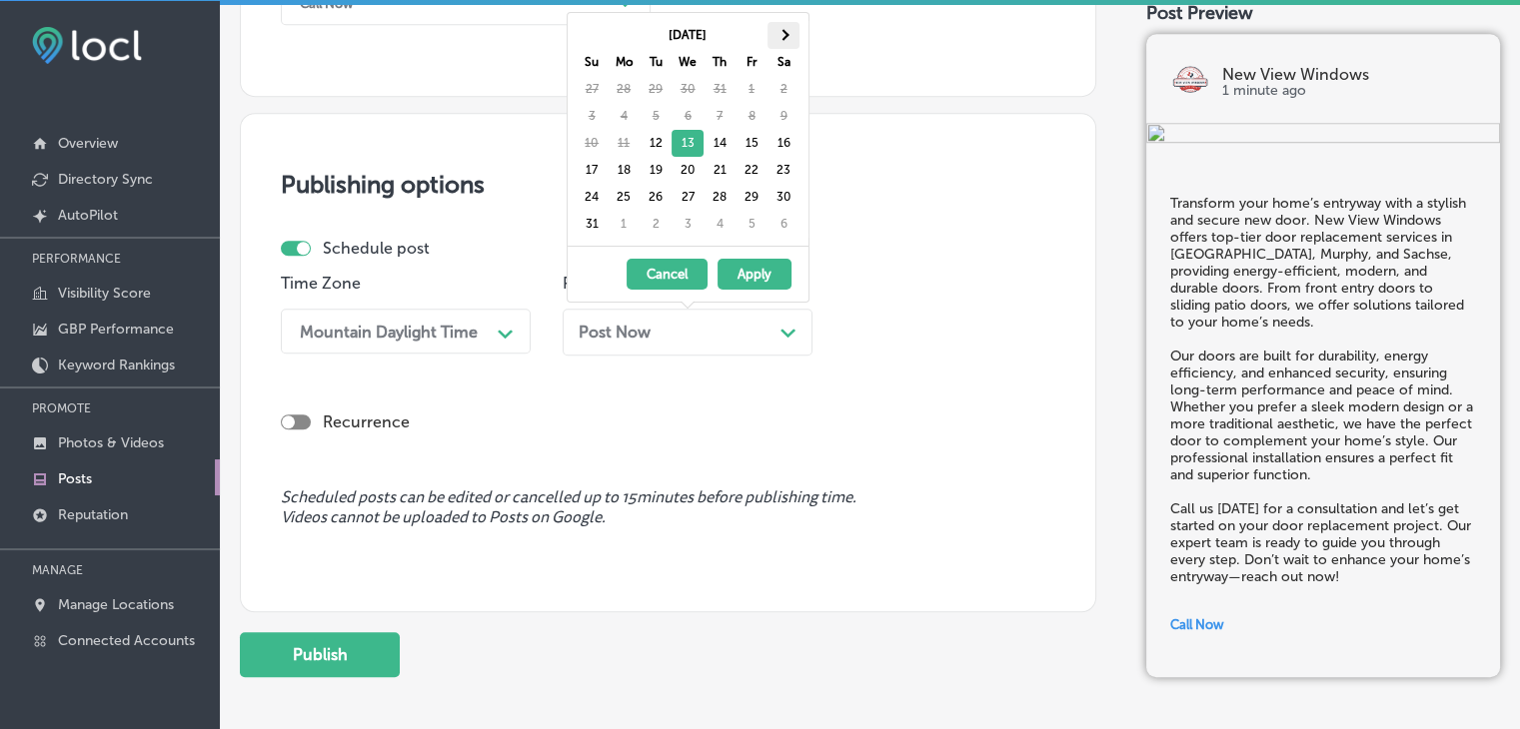
click at [791, 28] on th at bounding box center [783, 35] width 32 height 27
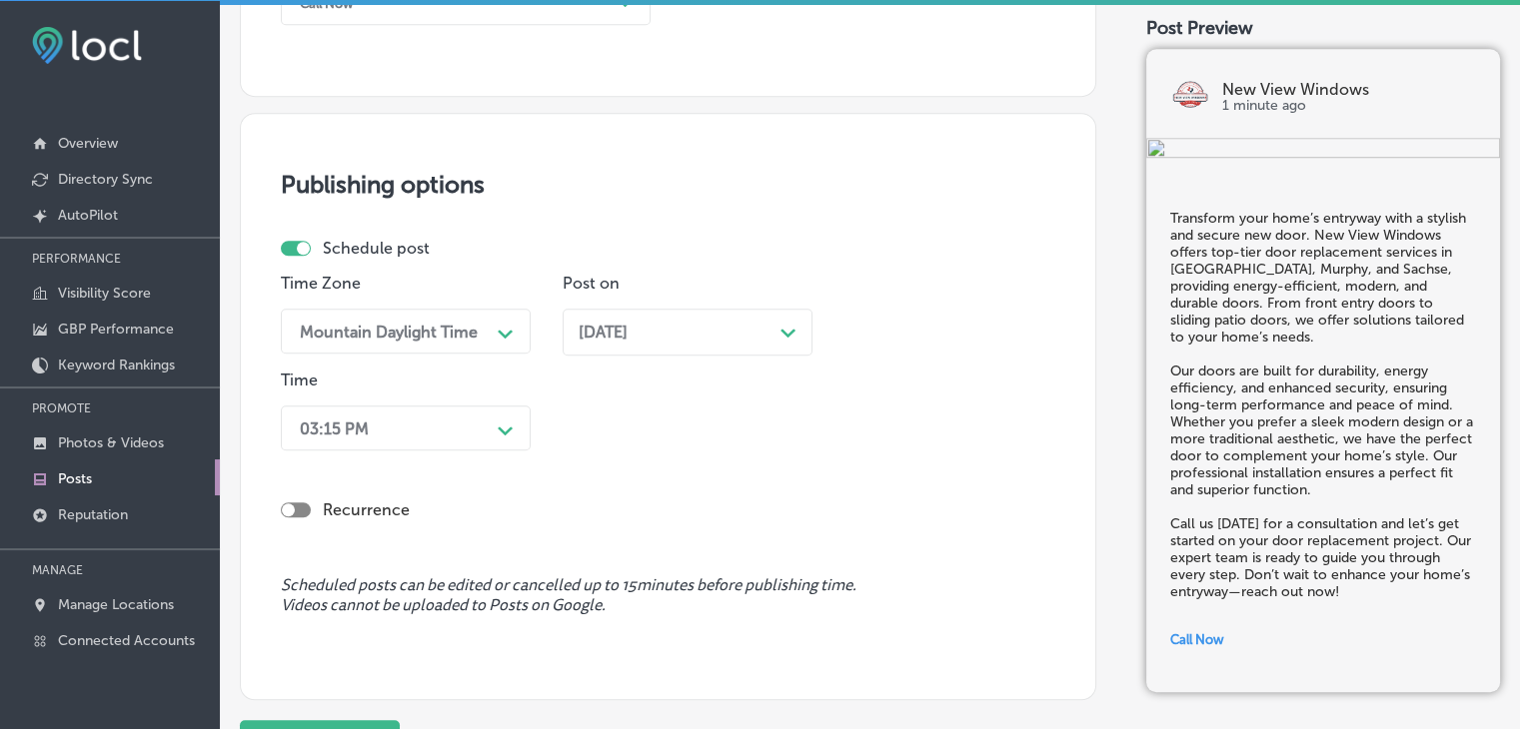
click at [451, 418] on div "03:15 PM Path Created with Sketch." at bounding box center [406, 428] width 250 height 45
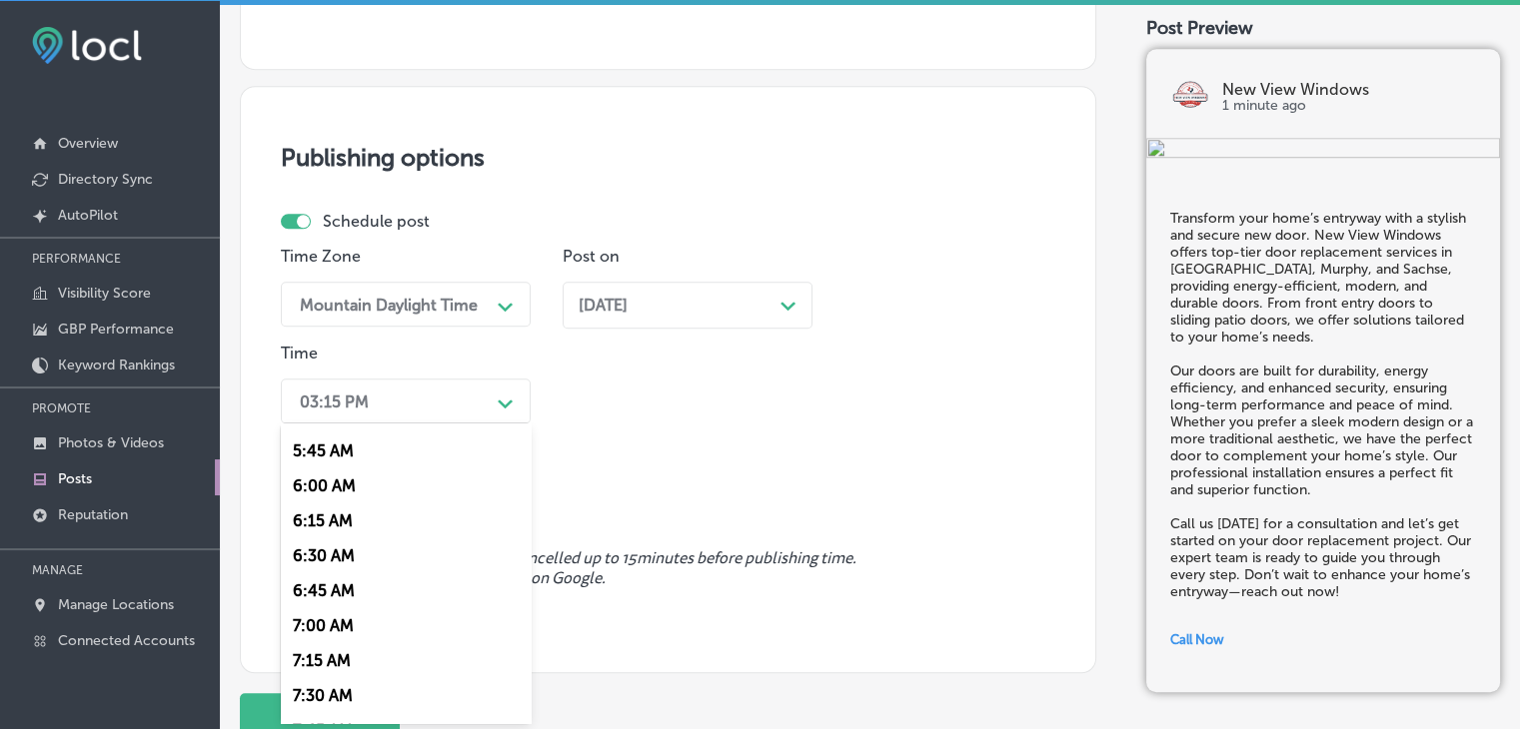
scroll to position [799, 0]
click at [298, 630] on div "7:00 AM" at bounding box center [406, 624] width 250 height 35
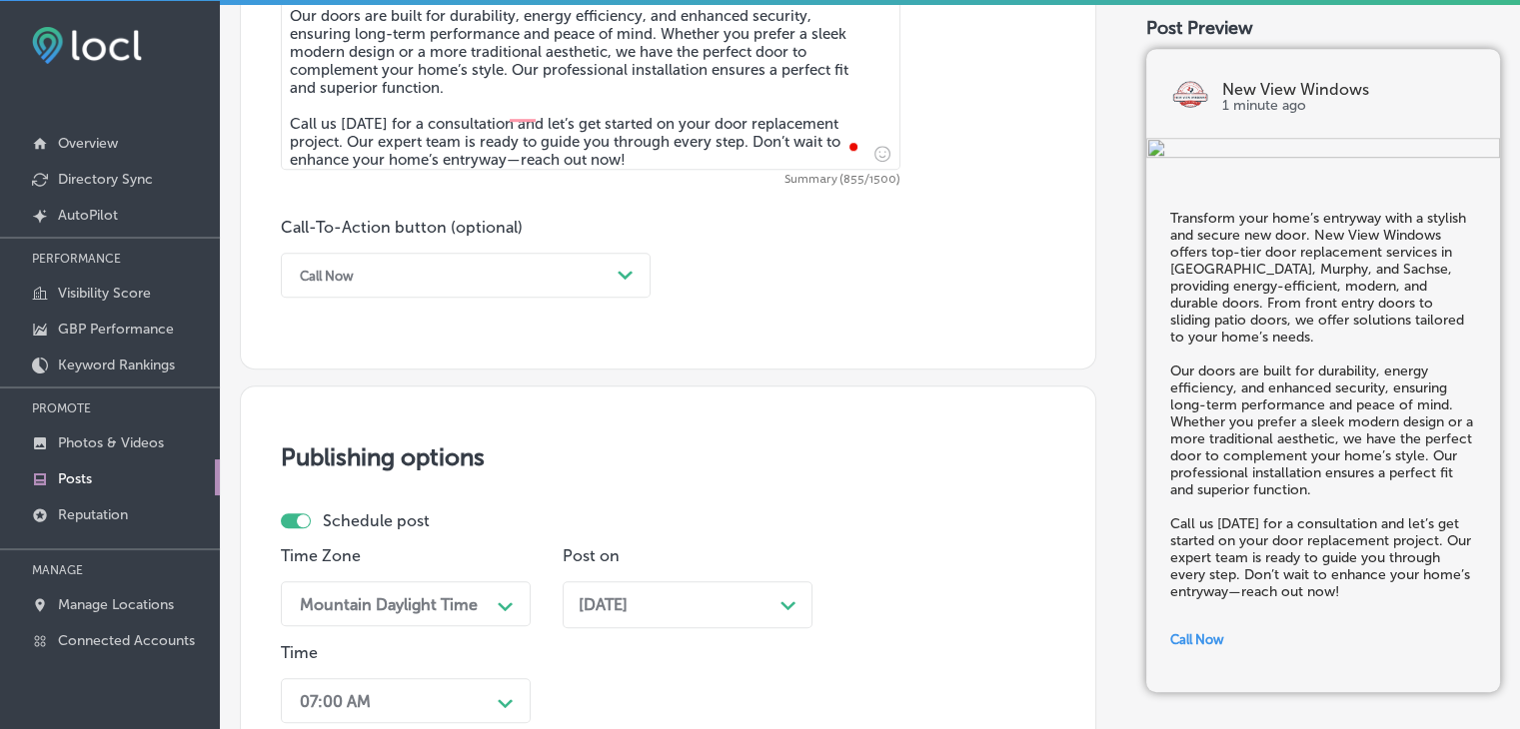
scroll to position [1740, 0]
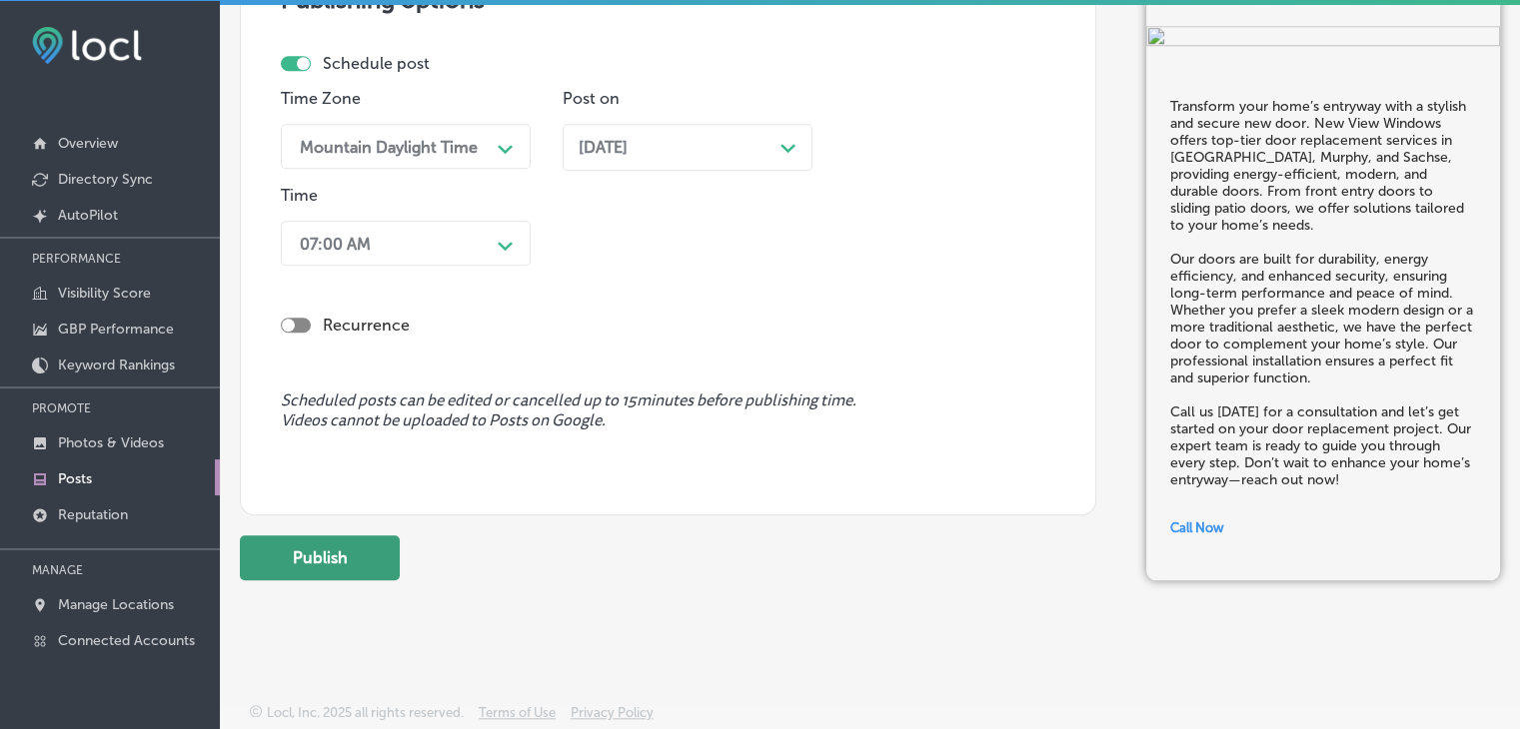
click at [356, 561] on button "Publish" at bounding box center [320, 557] width 160 height 45
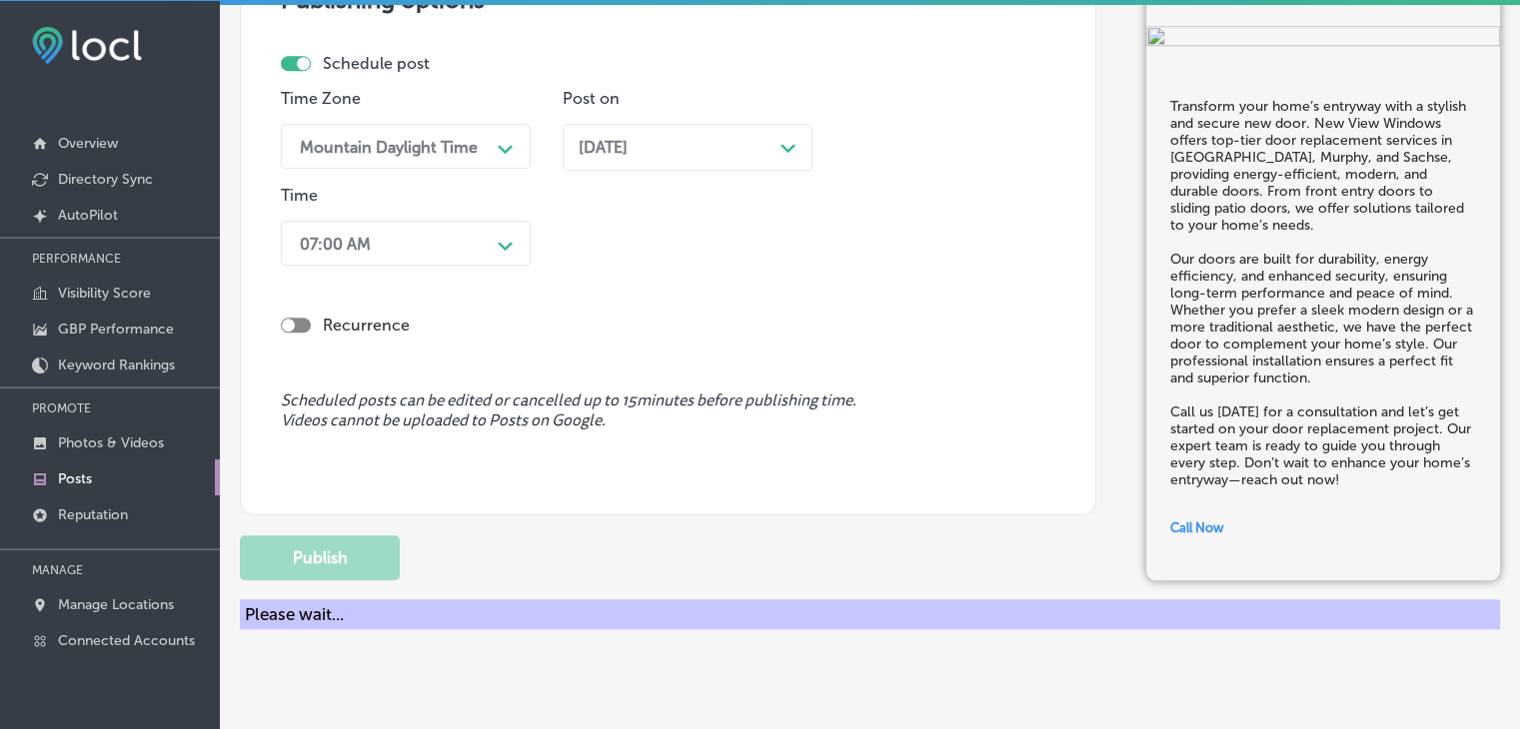
scroll to position [1652, 0]
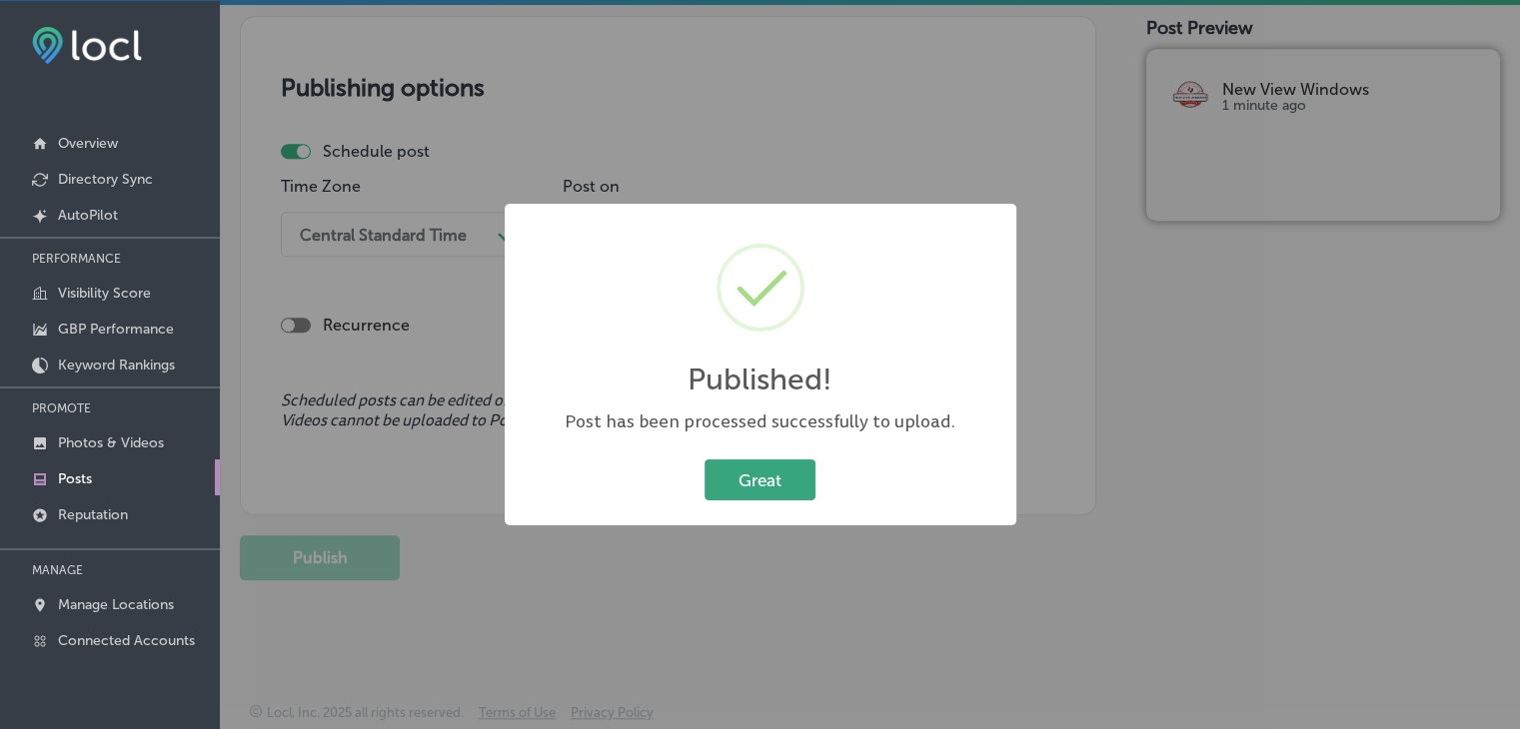
click at [771, 461] on button "Great" at bounding box center [759, 480] width 111 height 41
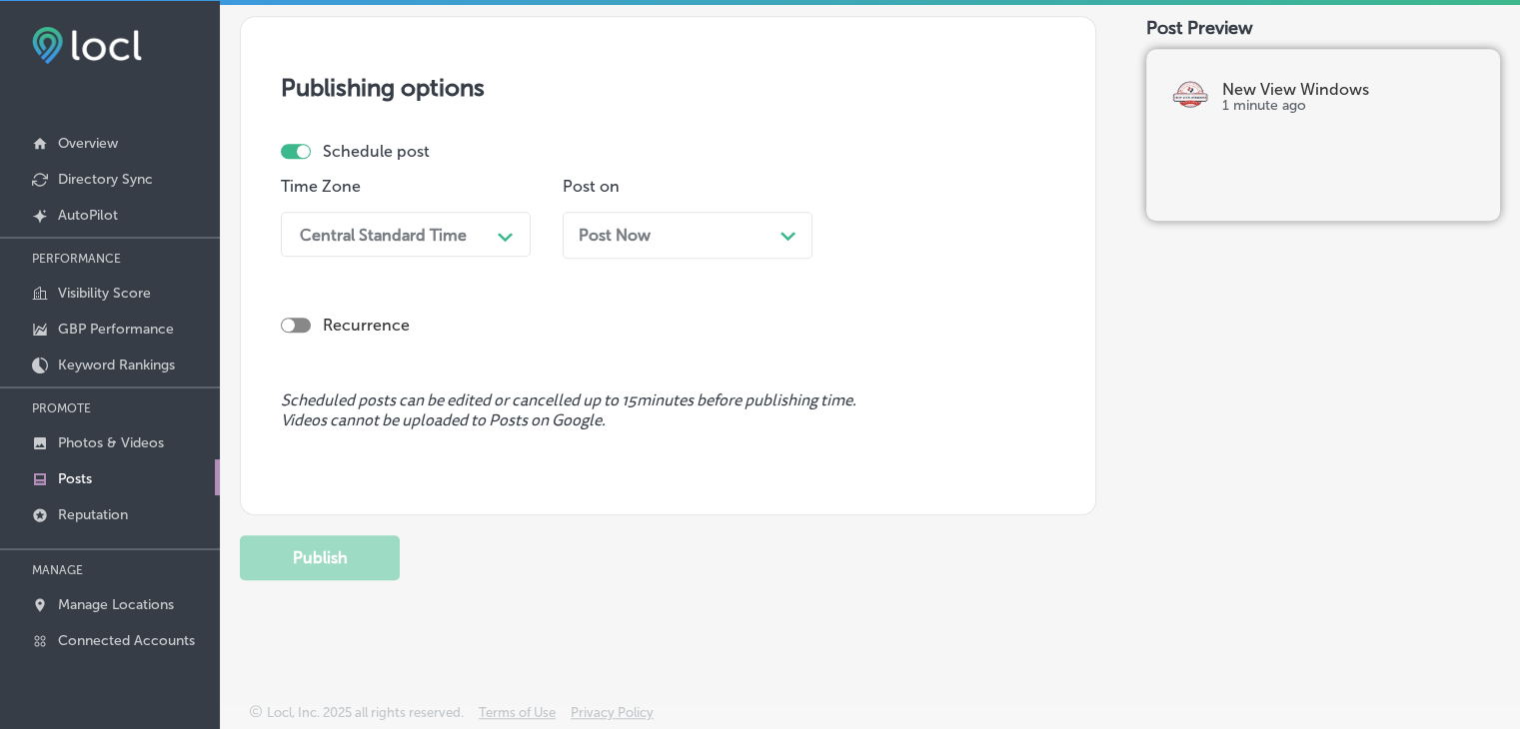
click at [799, 232] on div "Post Now Path Created with Sketch." at bounding box center [687, 235] width 250 height 47
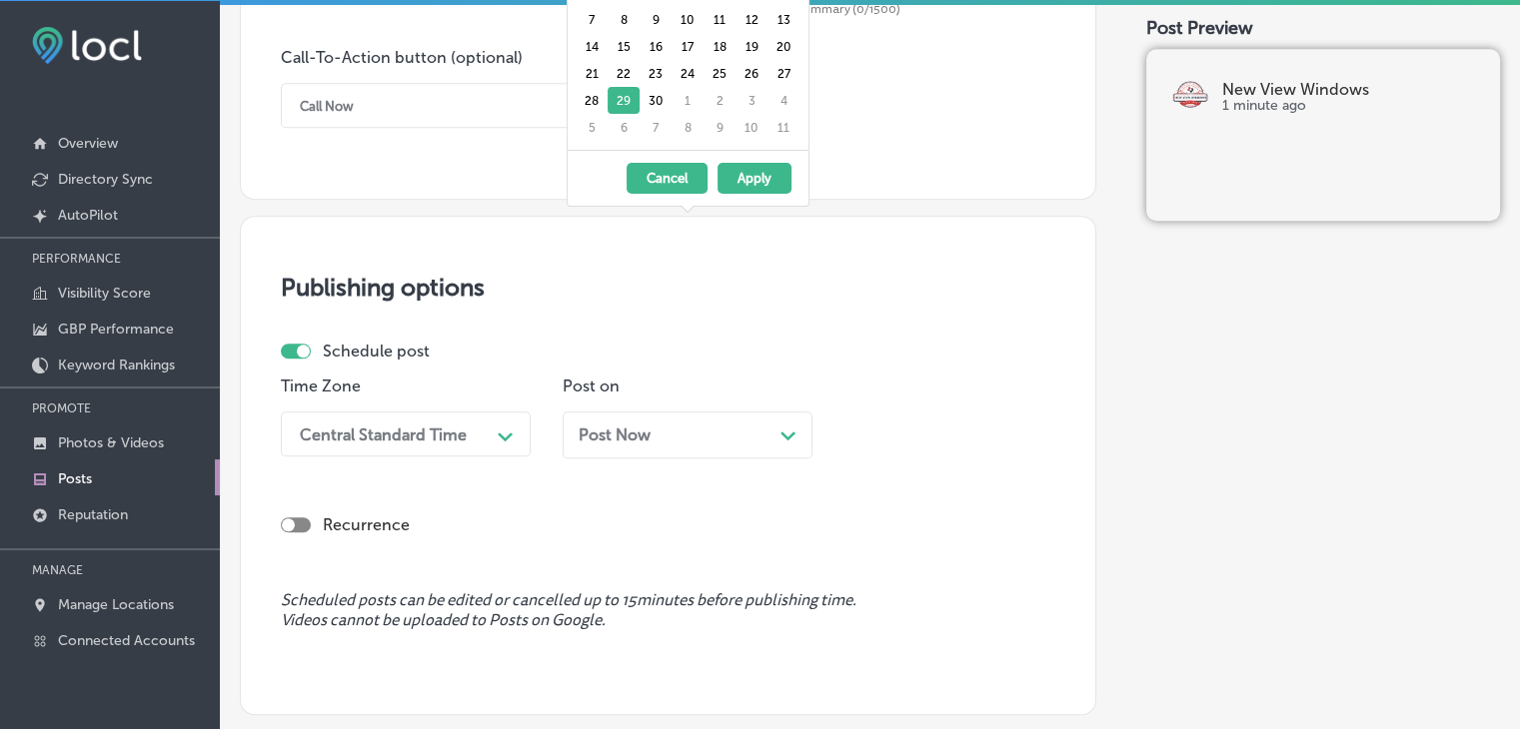
click at [929, 288] on h3 "Publishing options" at bounding box center [668, 287] width 774 height 29
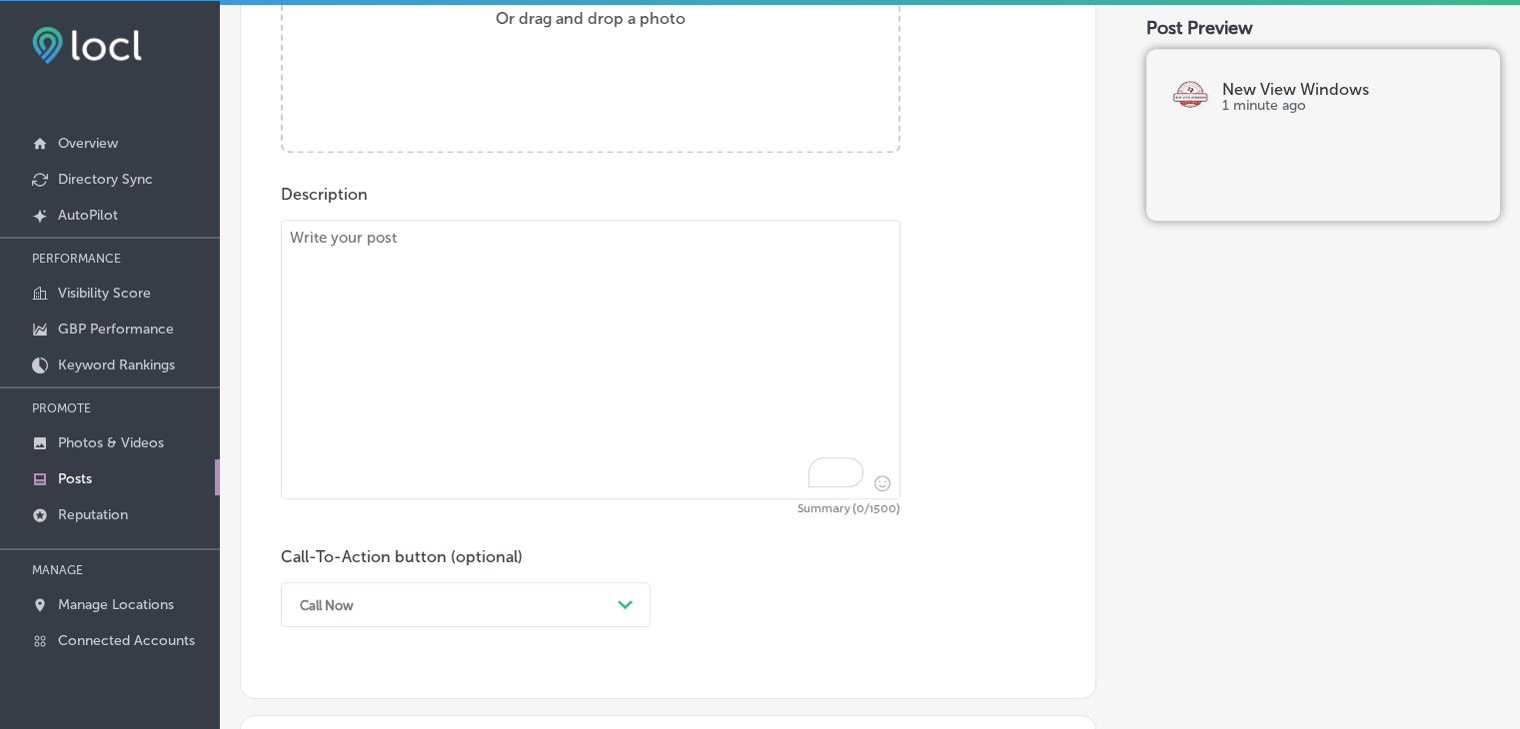
click at [743, 368] on textarea "To enrich screen reader interactions, please activate Accessibility in Grammarl…" at bounding box center [590, 360] width 619 height 280
paste textarea "New View Windows is proud to offer expert window and door replacement services …"
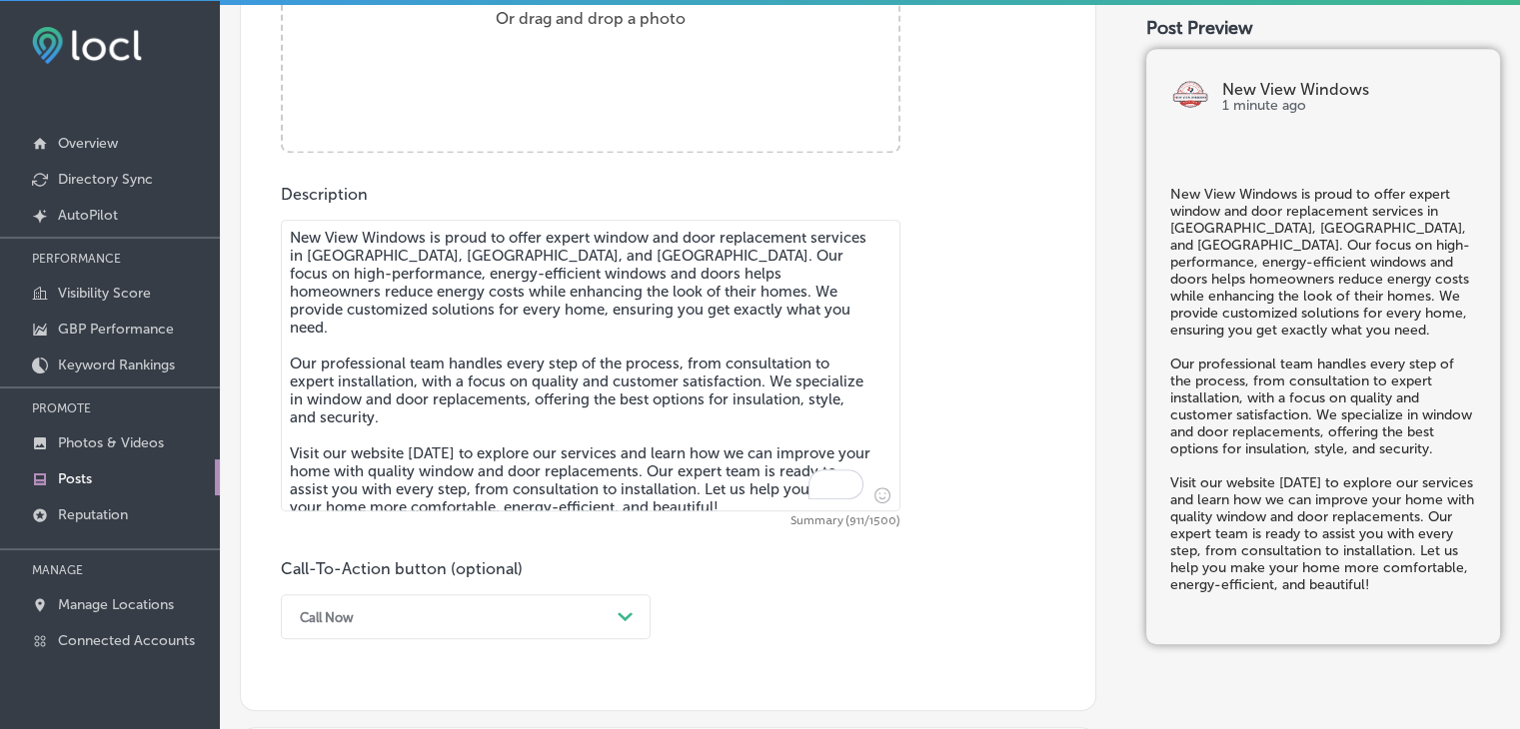
scroll to position [853, 0]
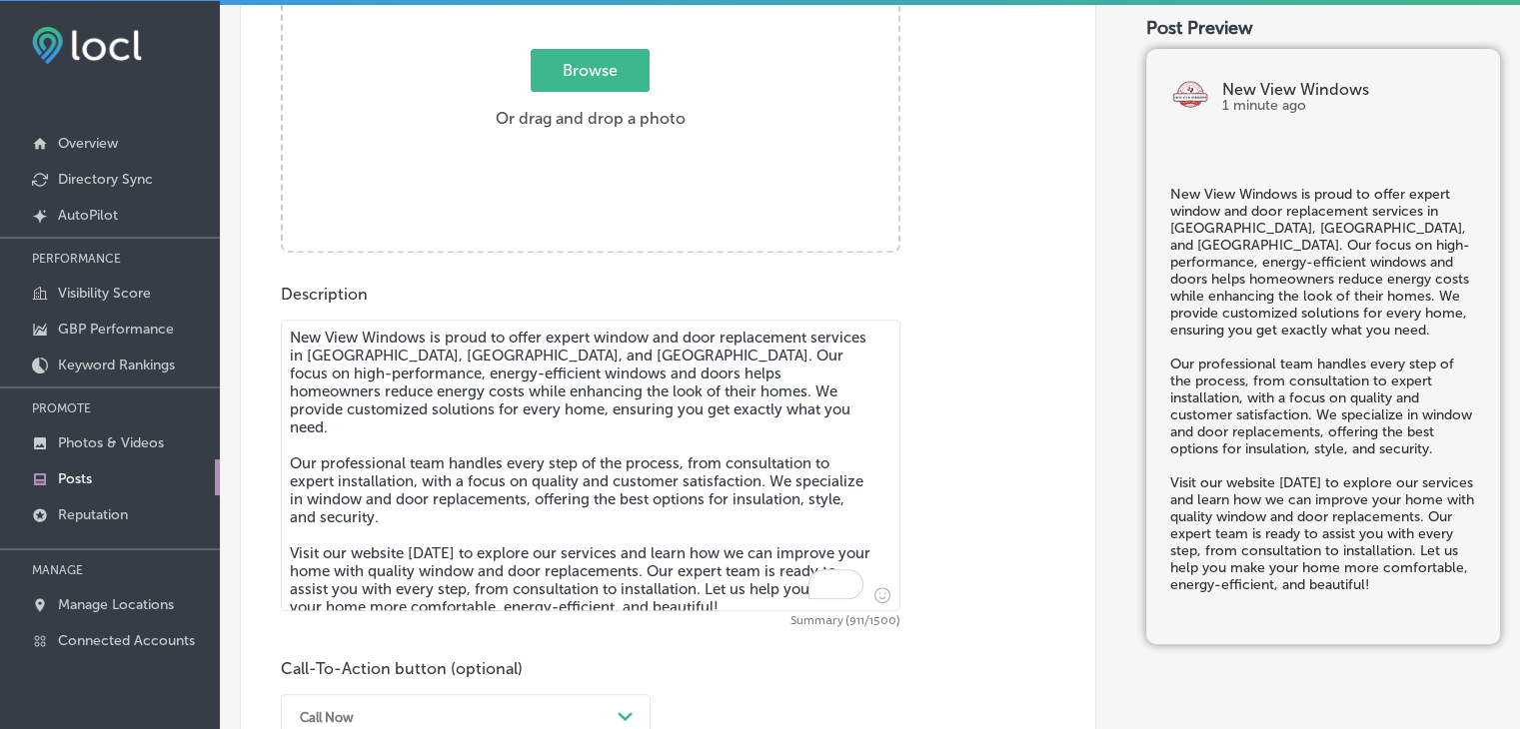
type textarea "New View Windows is proud to offer expert window and door replacement services …"
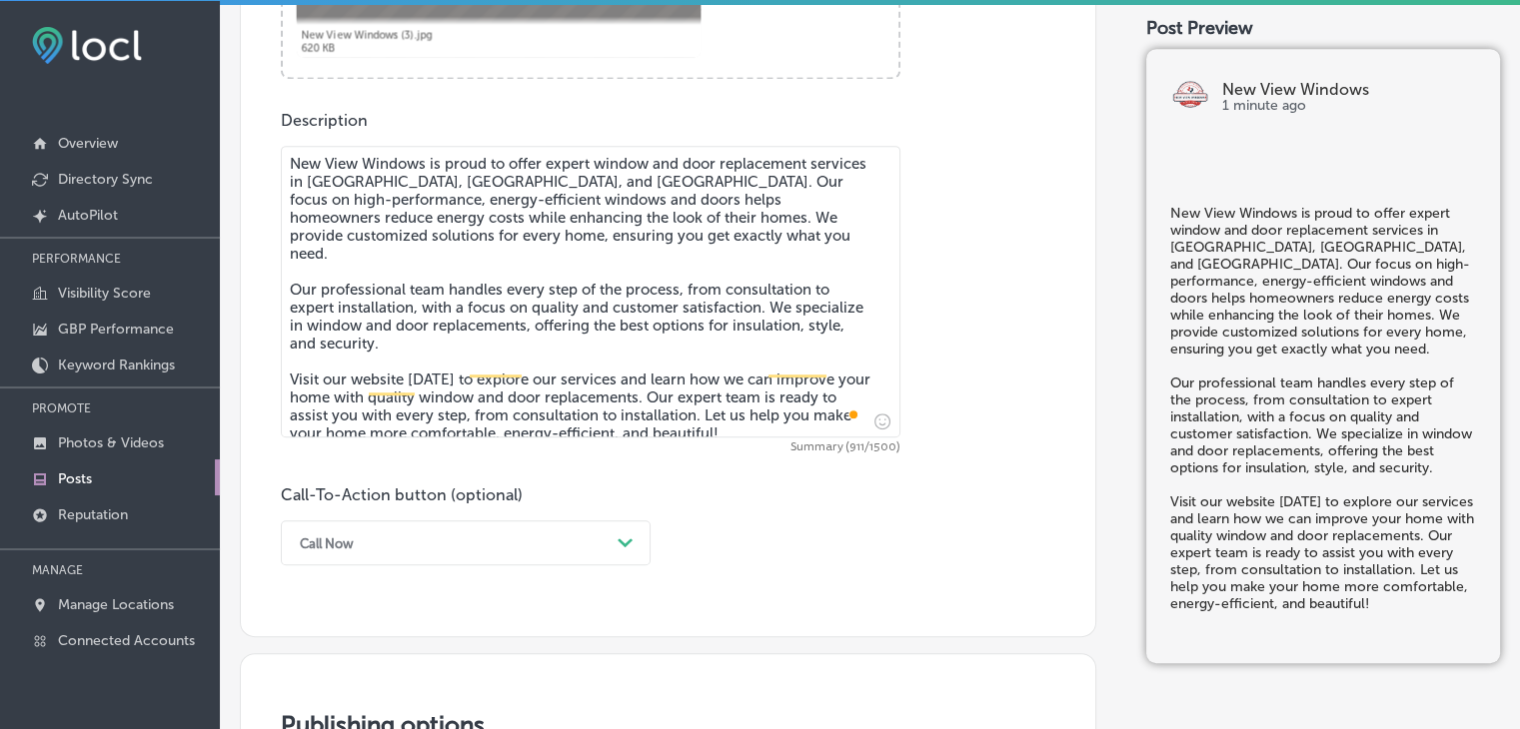
scroll to position [1153, 0]
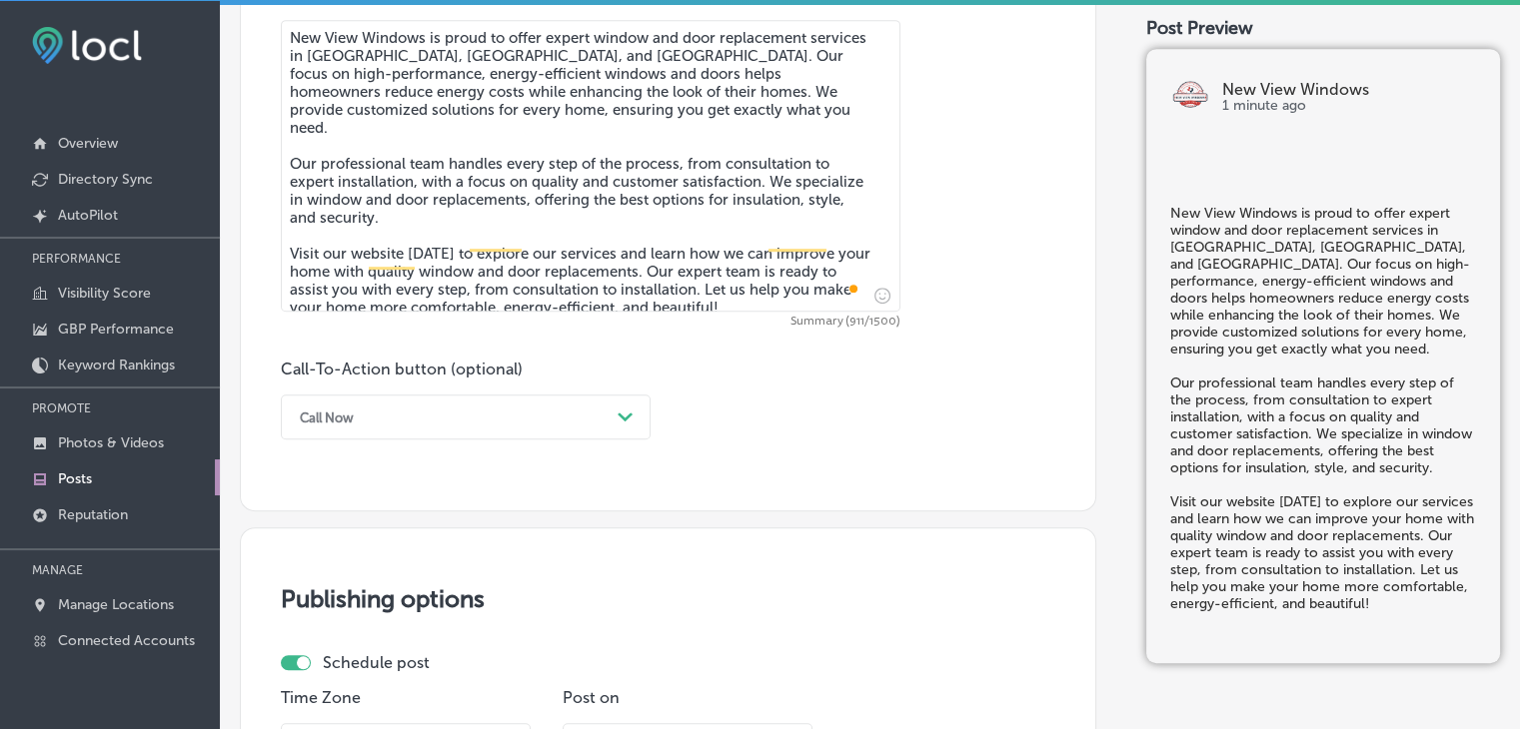
click at [419, 425] on div "Call Now" at bounding box center [450, 417] width 320 height 31
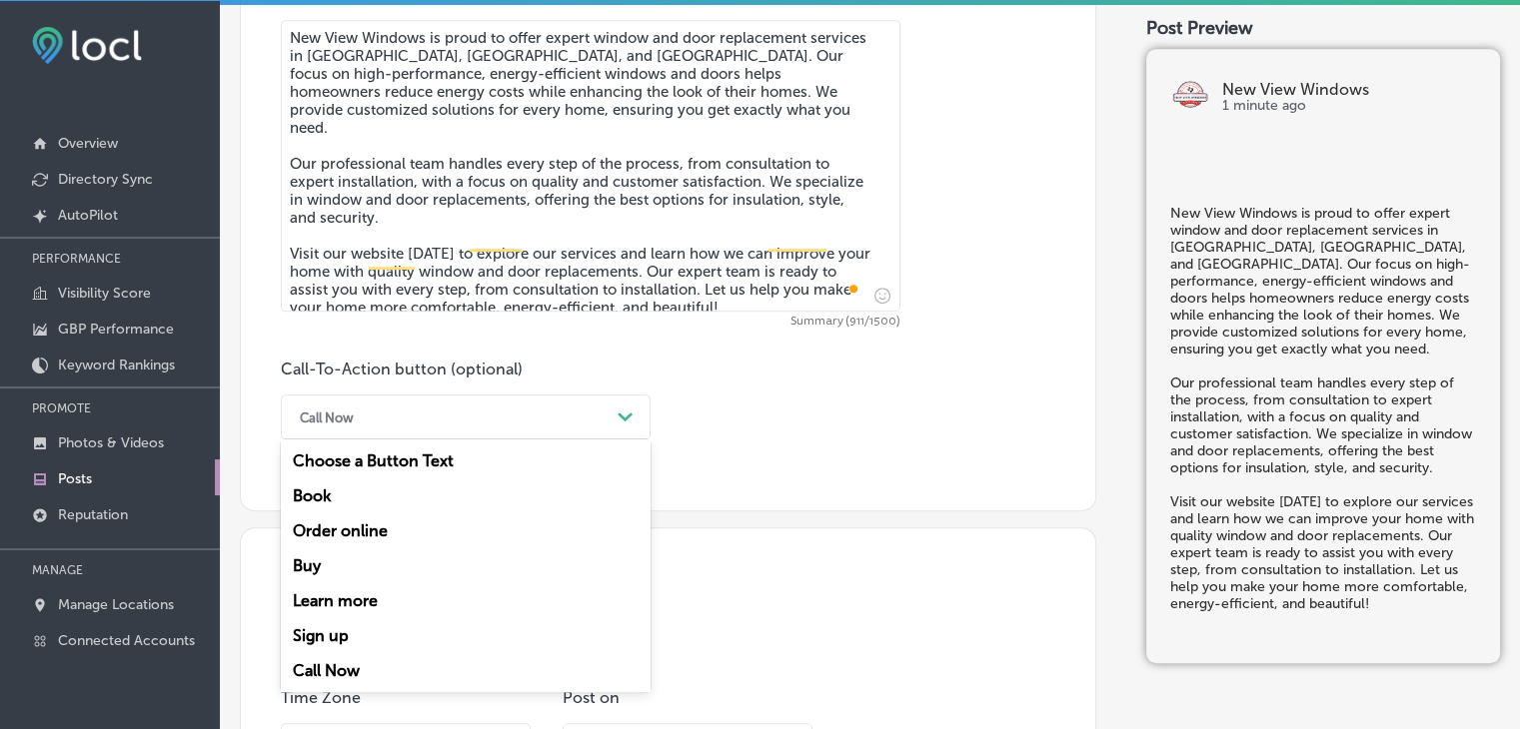
click at [367, 588] on div "Learn more" at bounding box center [466, 600] width 370 height 35
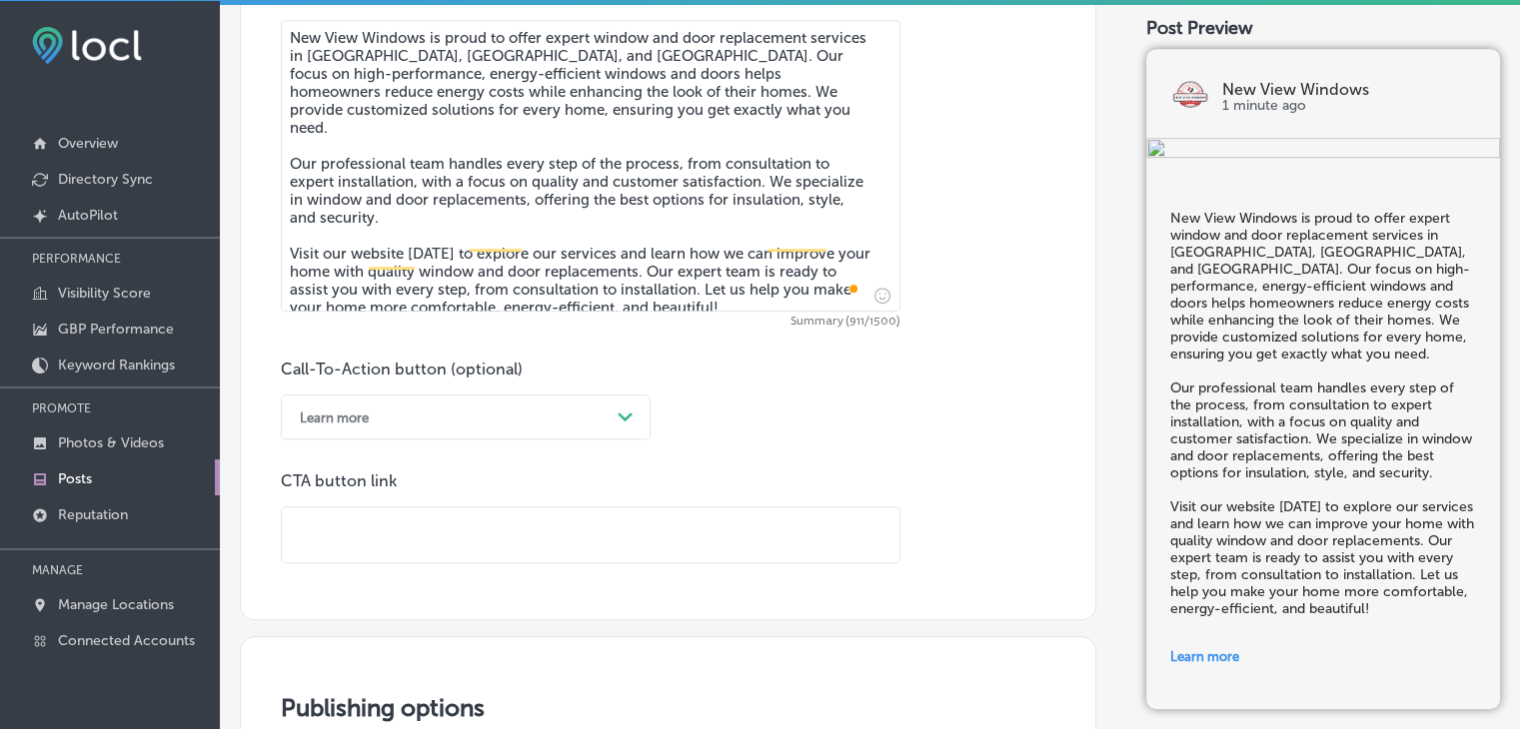
click at [568, 535] on input "text" at bounding box center [590, 535] width 617 height 55
paste input "https://newviewwindowstx.com/"
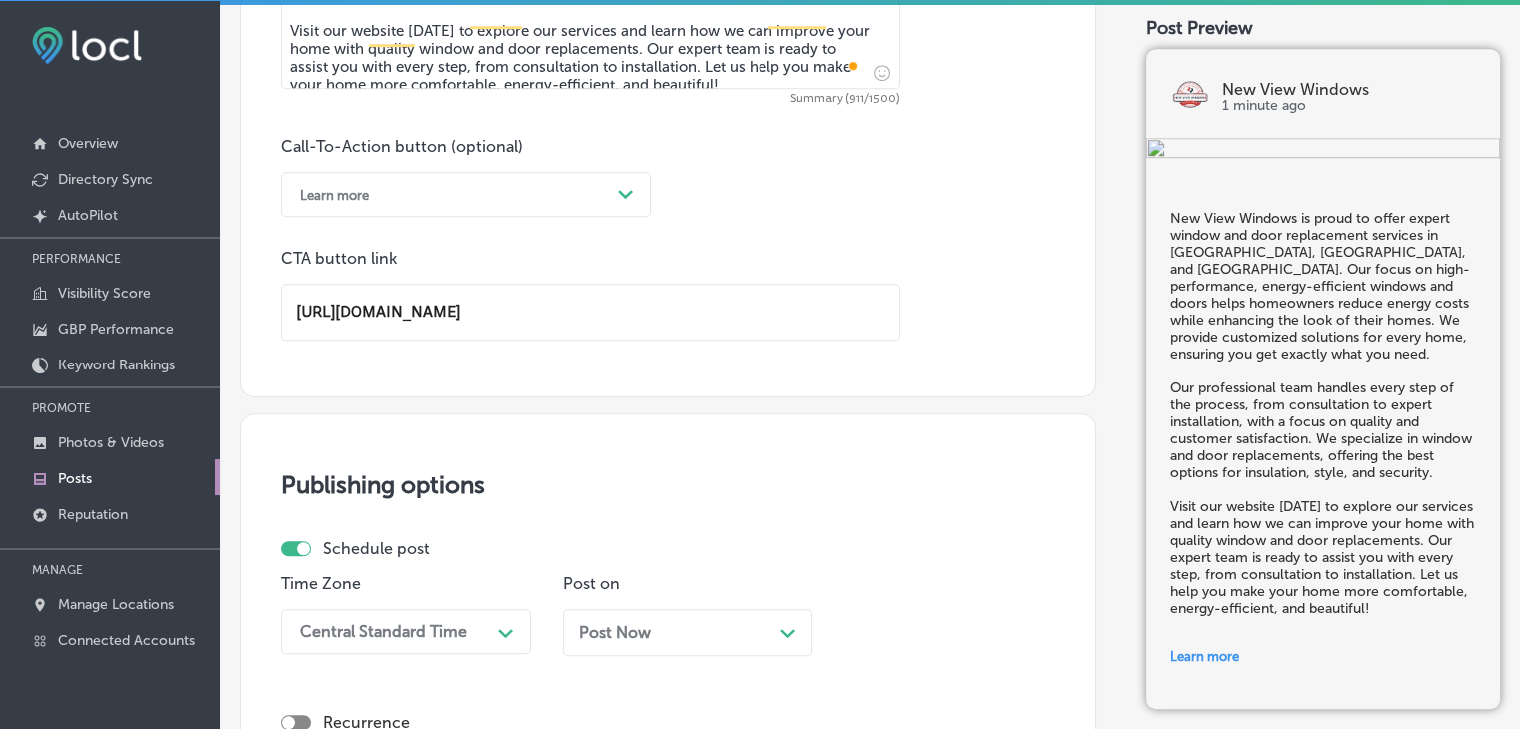
scroll to position [1752, 0]
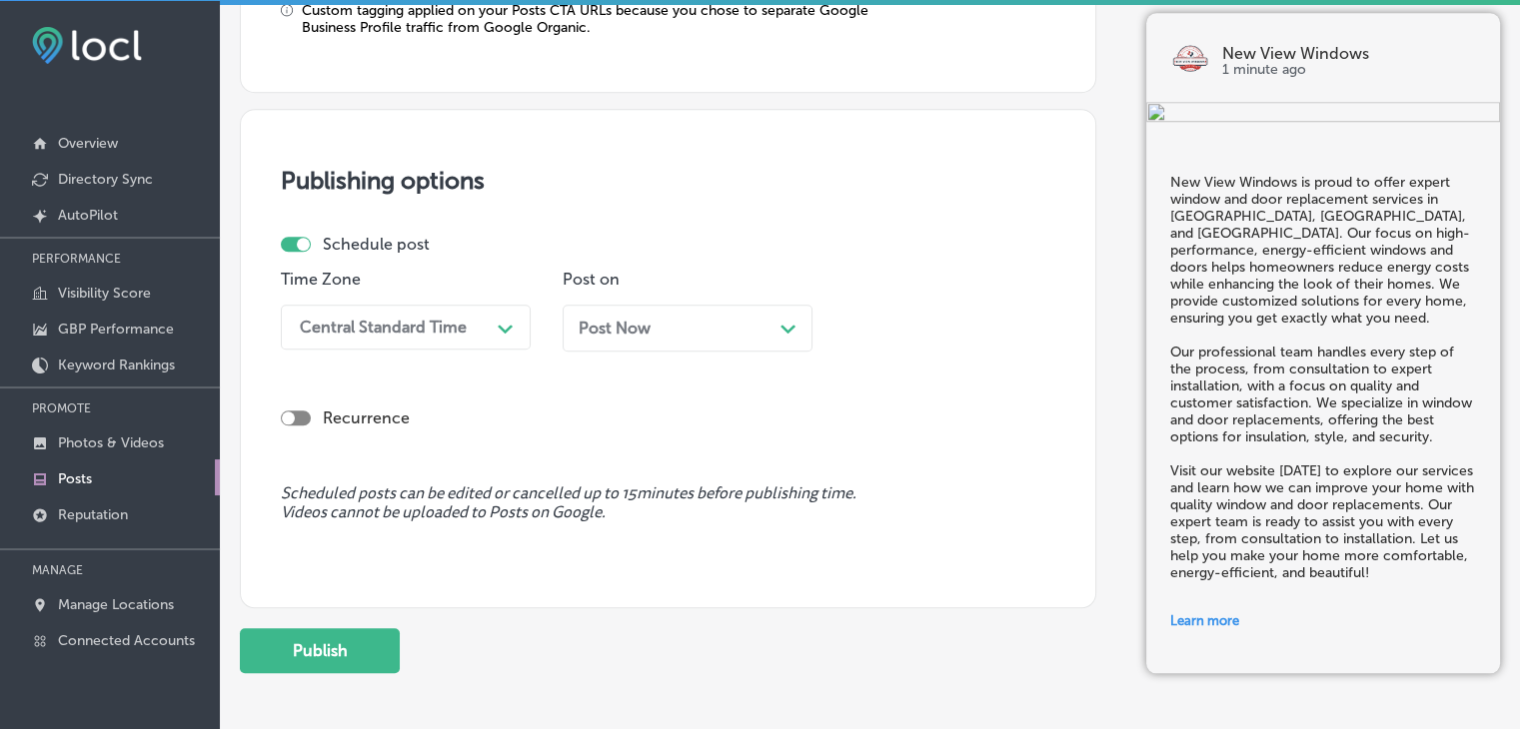
type input "https://newviewwindowstx.com/"
click at [646, 256] on div "Schedule post Time Zone Central Standard Time Path Created with Sketch. Post on…" at bounding box center [660, 301] width 758 height 132
click at [655, 319] on div "Post Now Path Created with Sketch." at bounding box center [687, 328] width 218 height 19
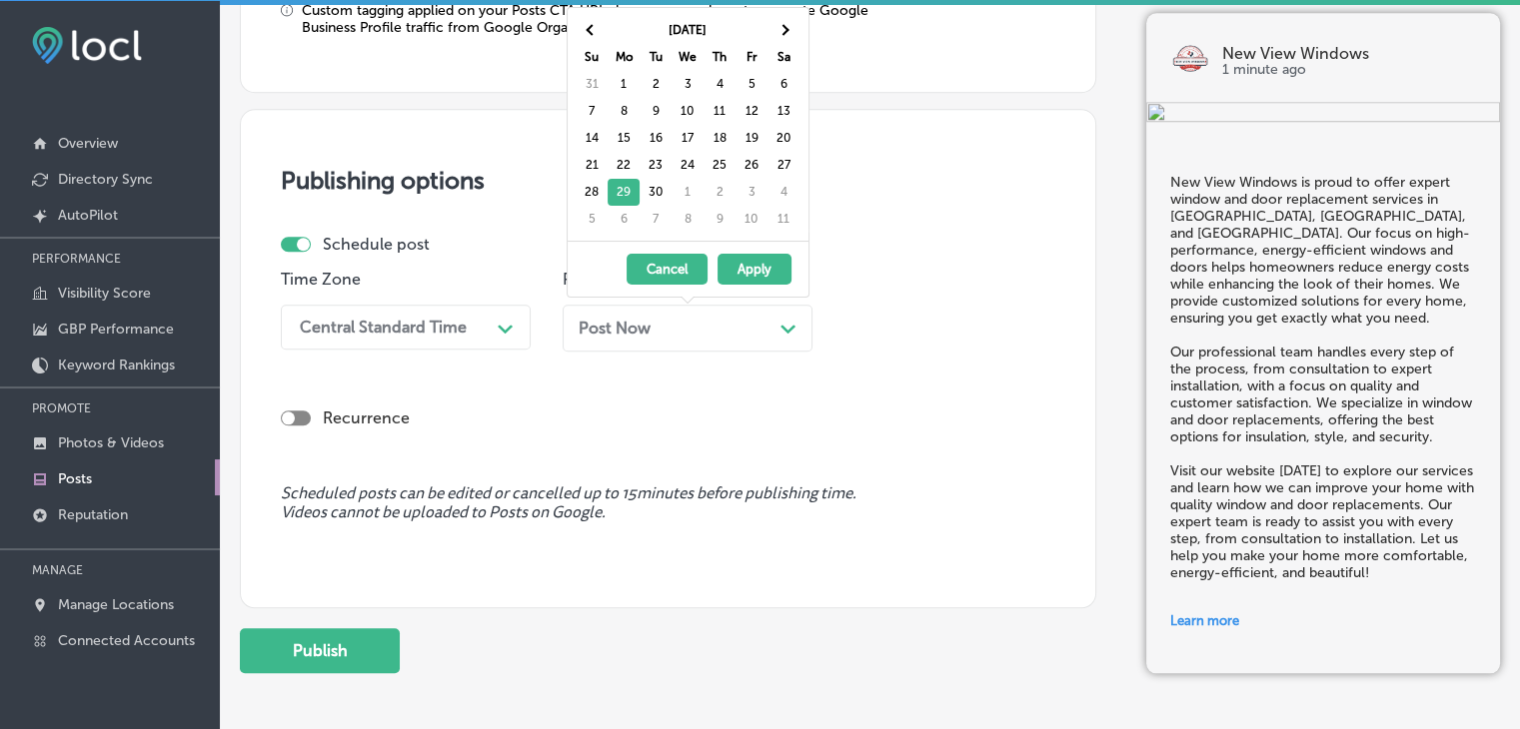
click at [478, 312] on div "Central Standard Time" at bounding box center [390, 327] width 200 height 35
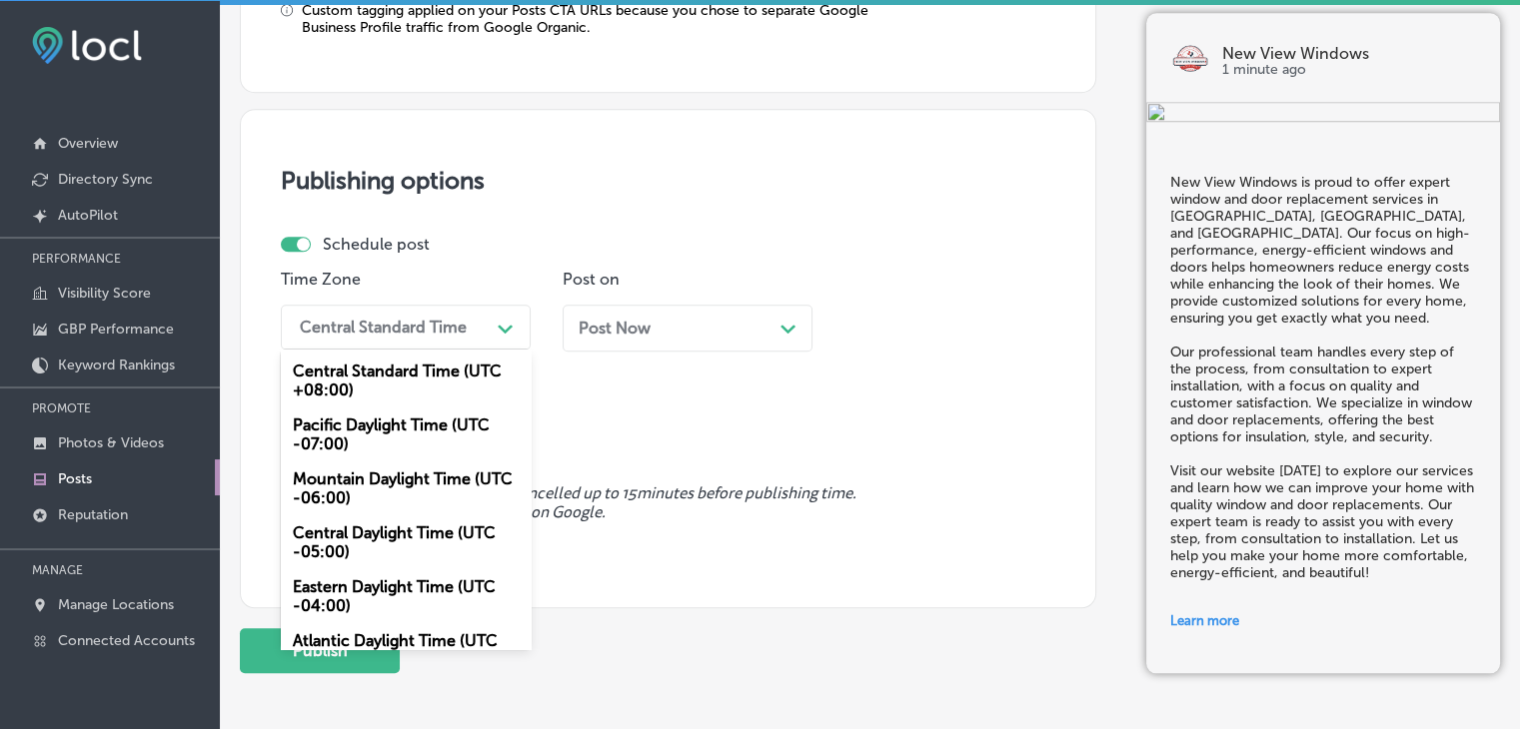
click at [384, 497] on div "Mountain Daylight Time (UTC -06:00)" at bounding box center [406, 489] width 250 height 54
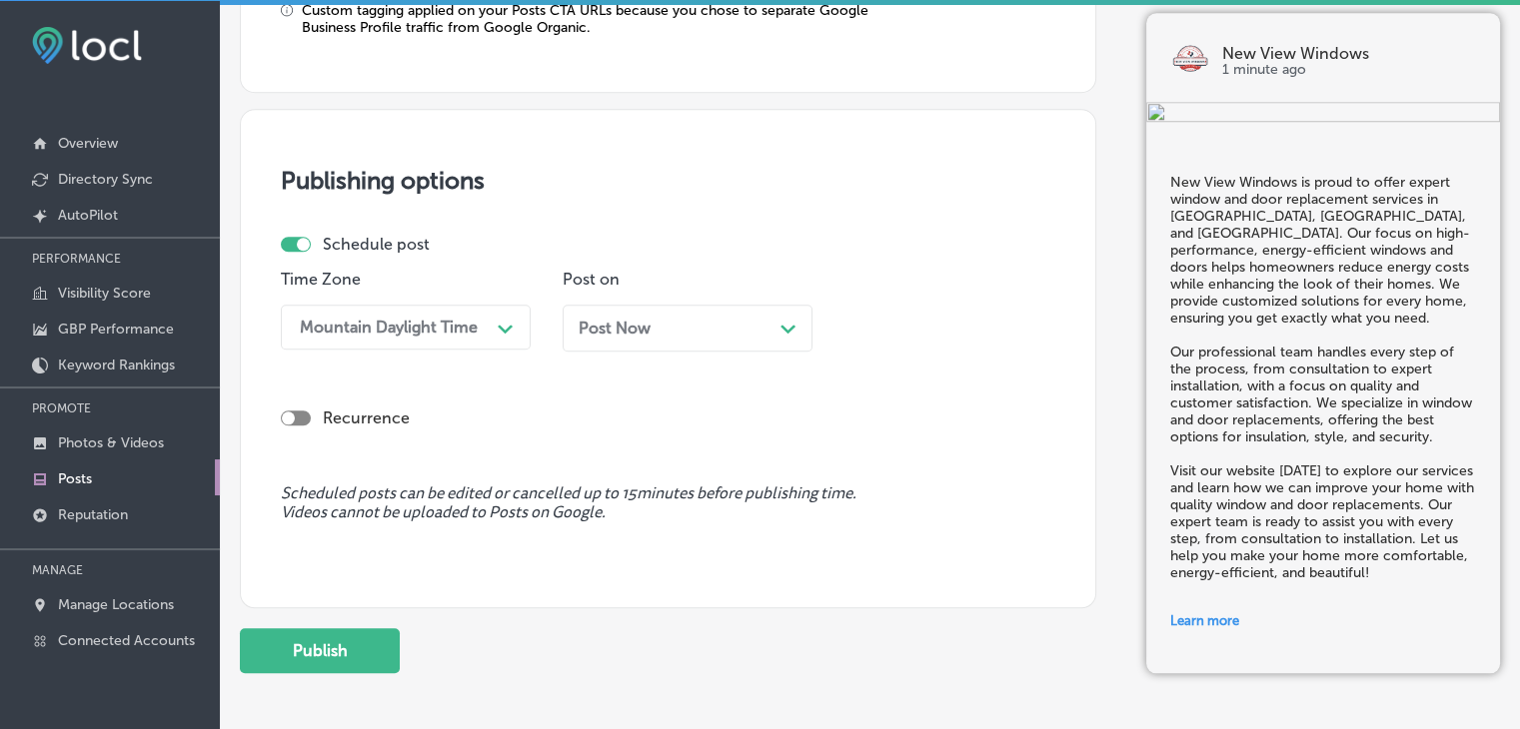
click at [698, 316] on div "Post Now Path Created with Sketch." at bounding box center [687, 328] width 250 height 47
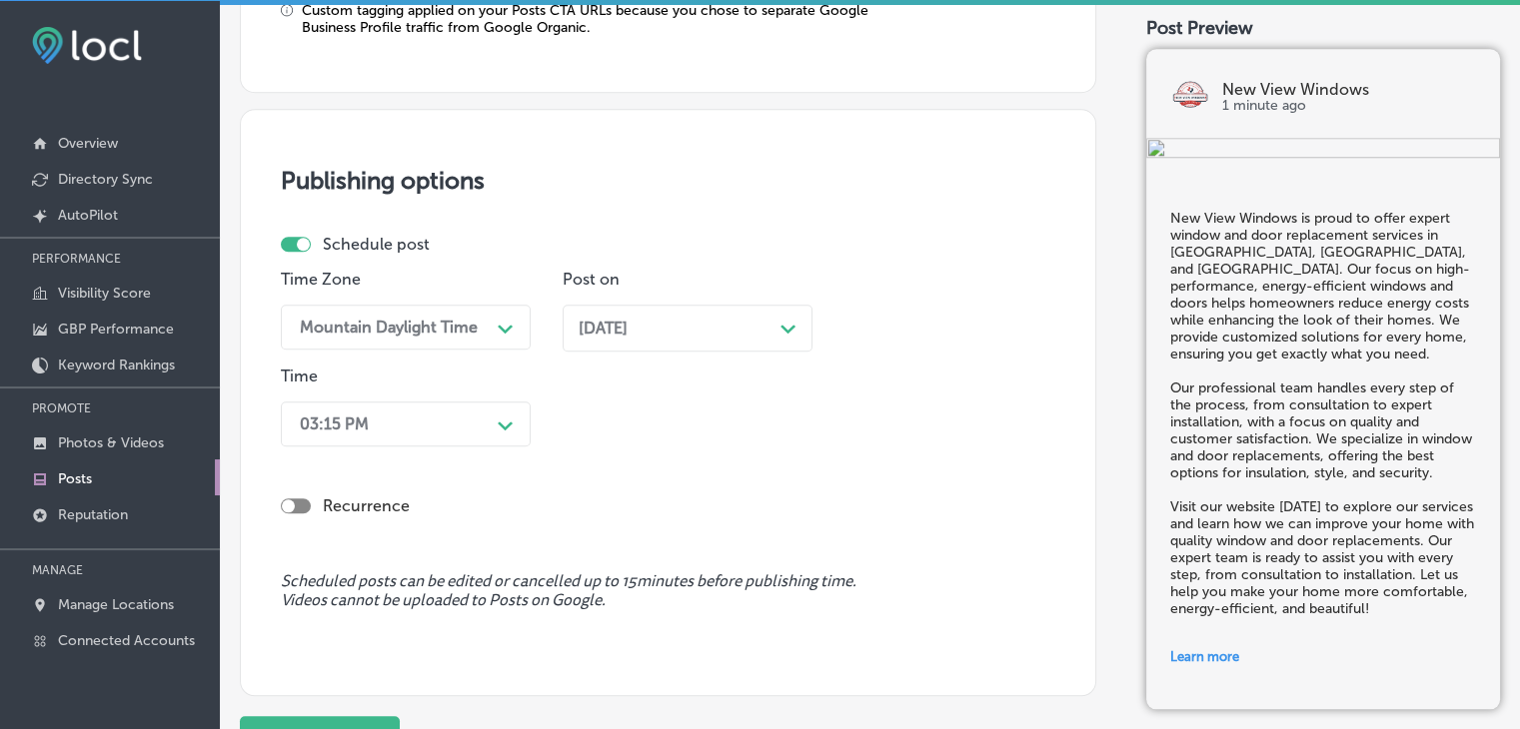
click at [484, 407] on div "03:15 PM" at bounding box center [390, 424] width 200 height 35
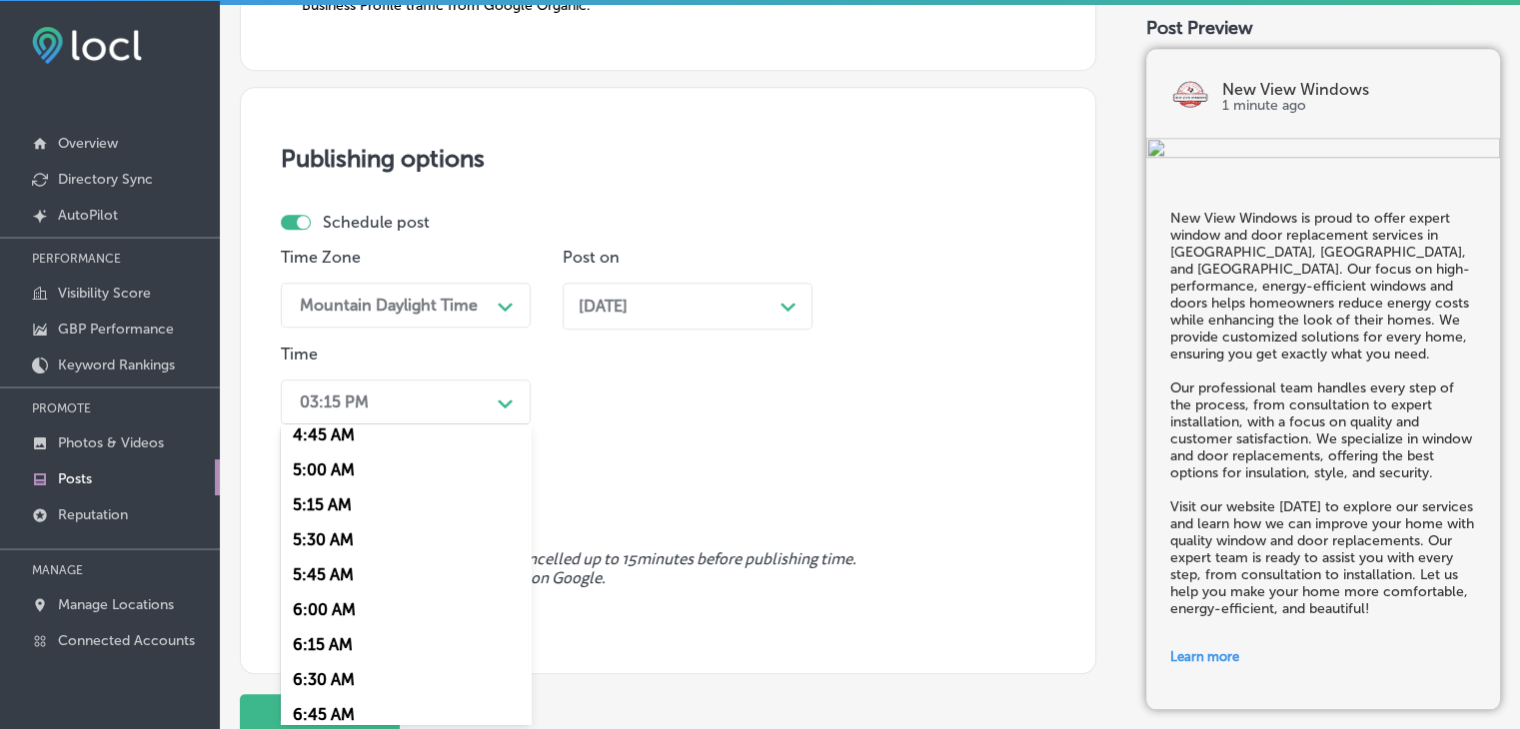
scroll to position [899, 0]
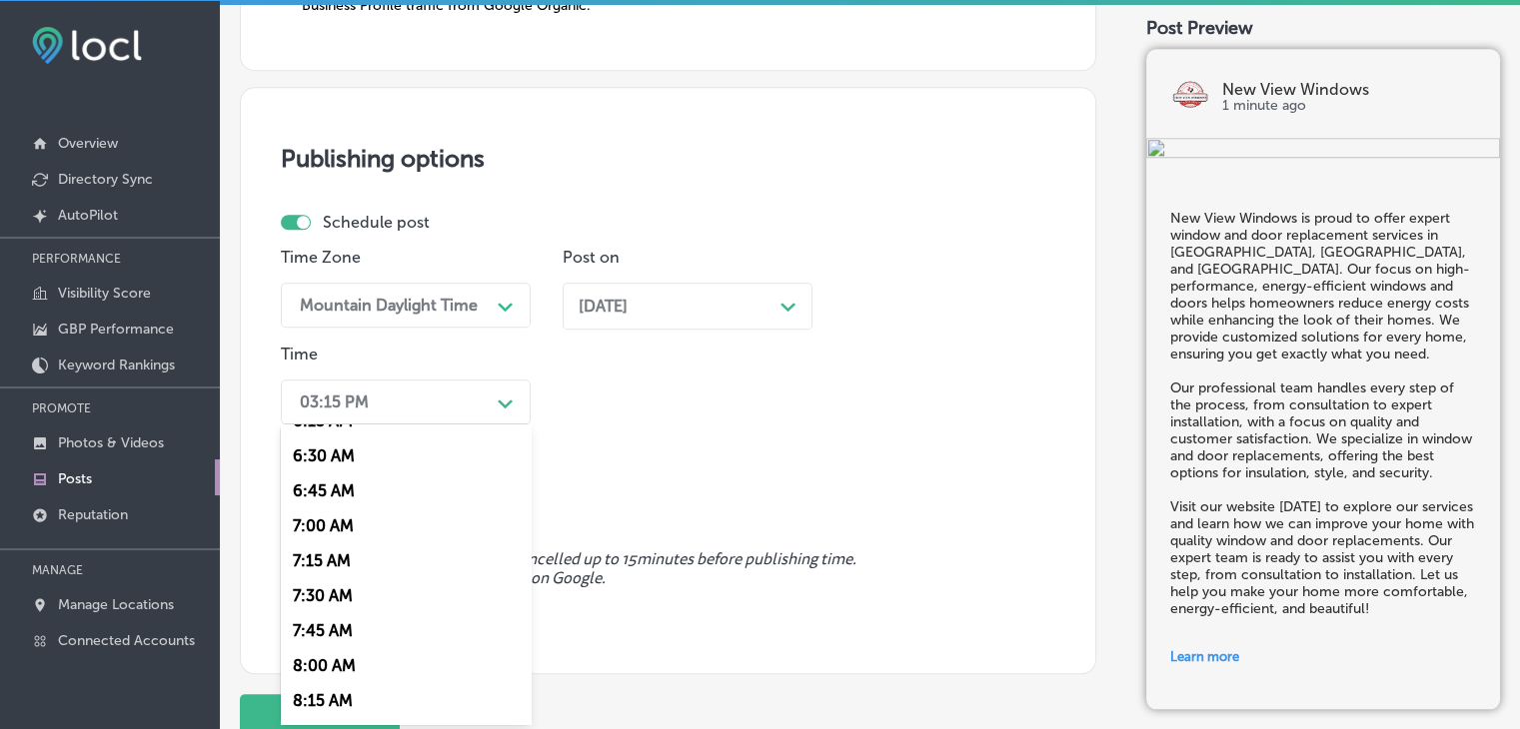
click at [329, 532] on div "7:00 AM" at bounding box center [406, 526] width 250 height 35
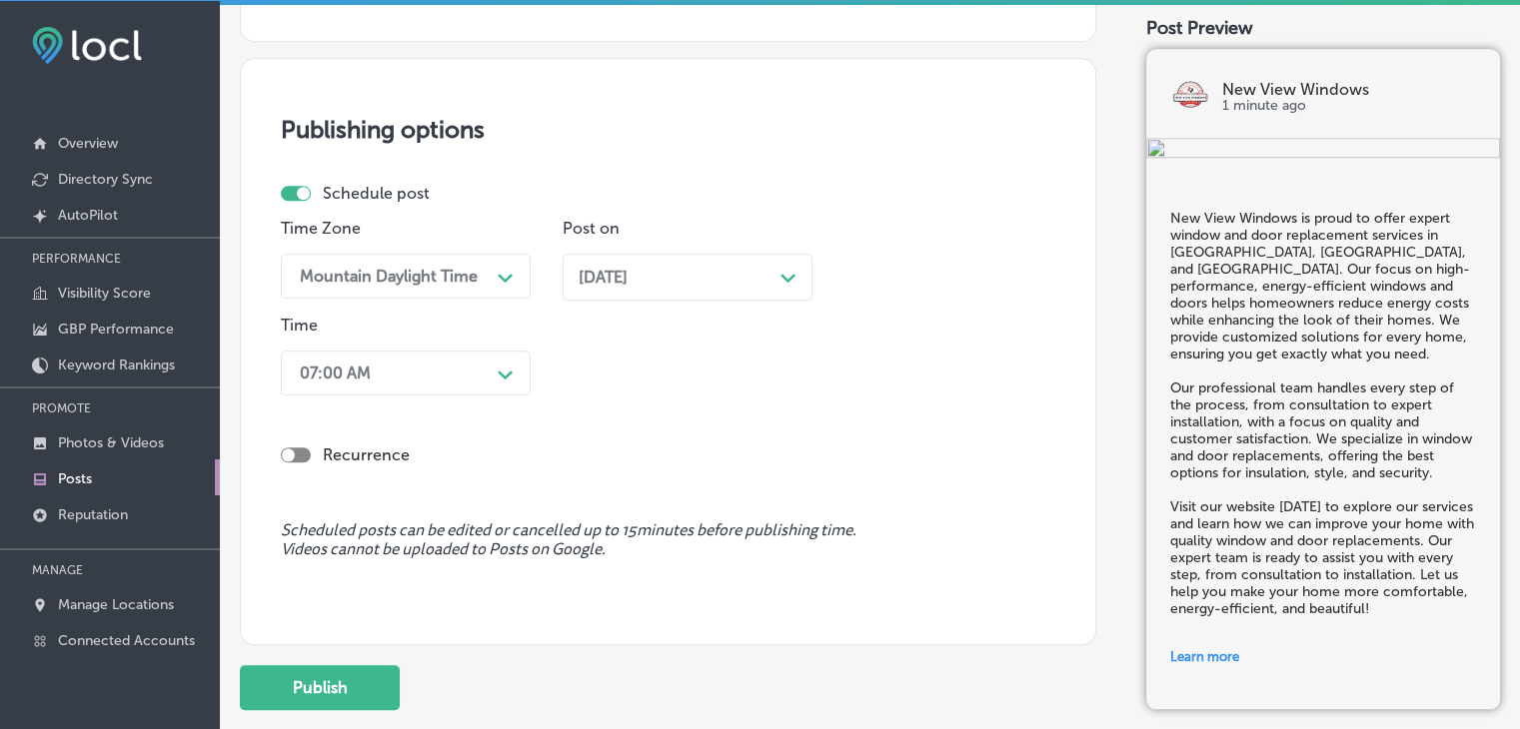
scroll to position [1931, 0]
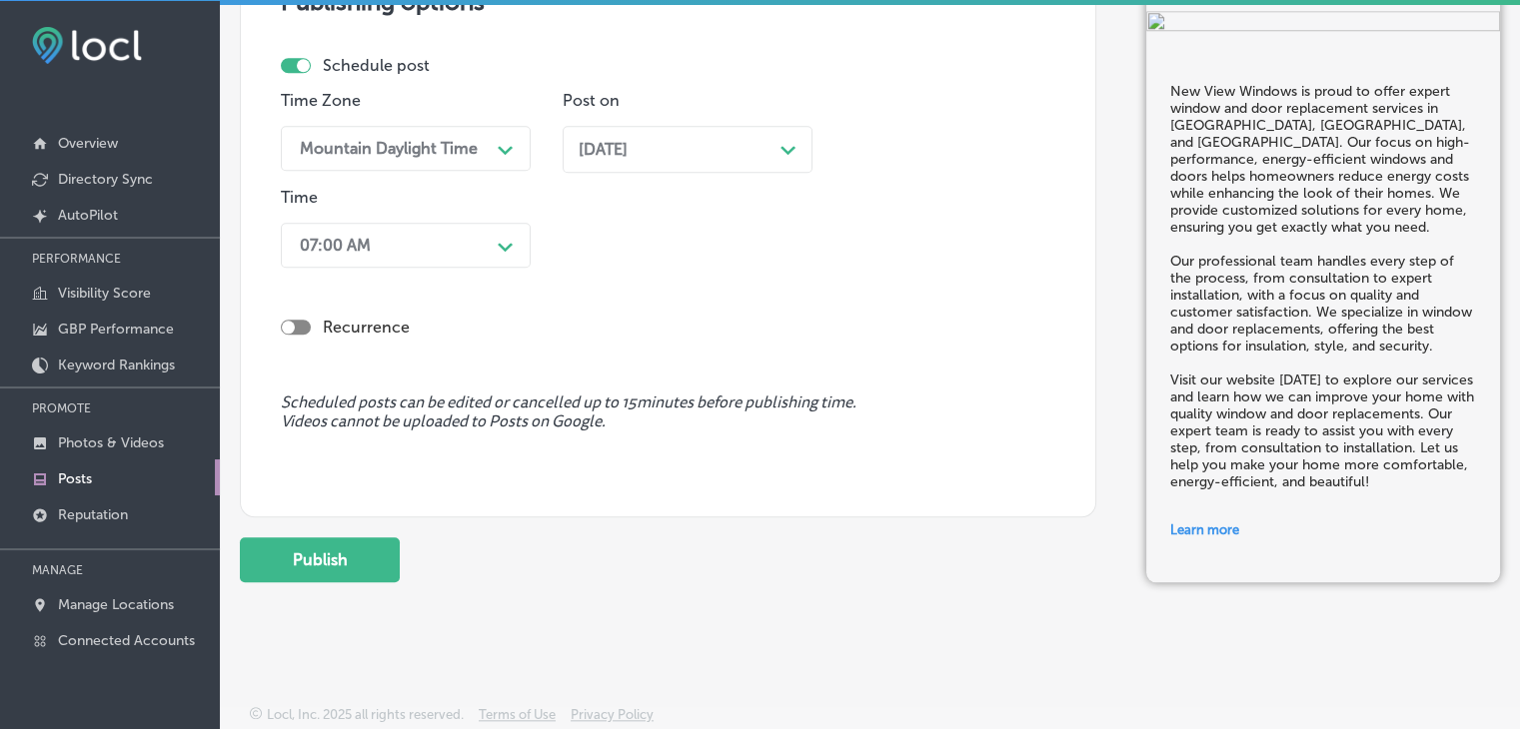
click at [344, 549] on button "Publish" at bounding box center [320, 559] width 160 height 45
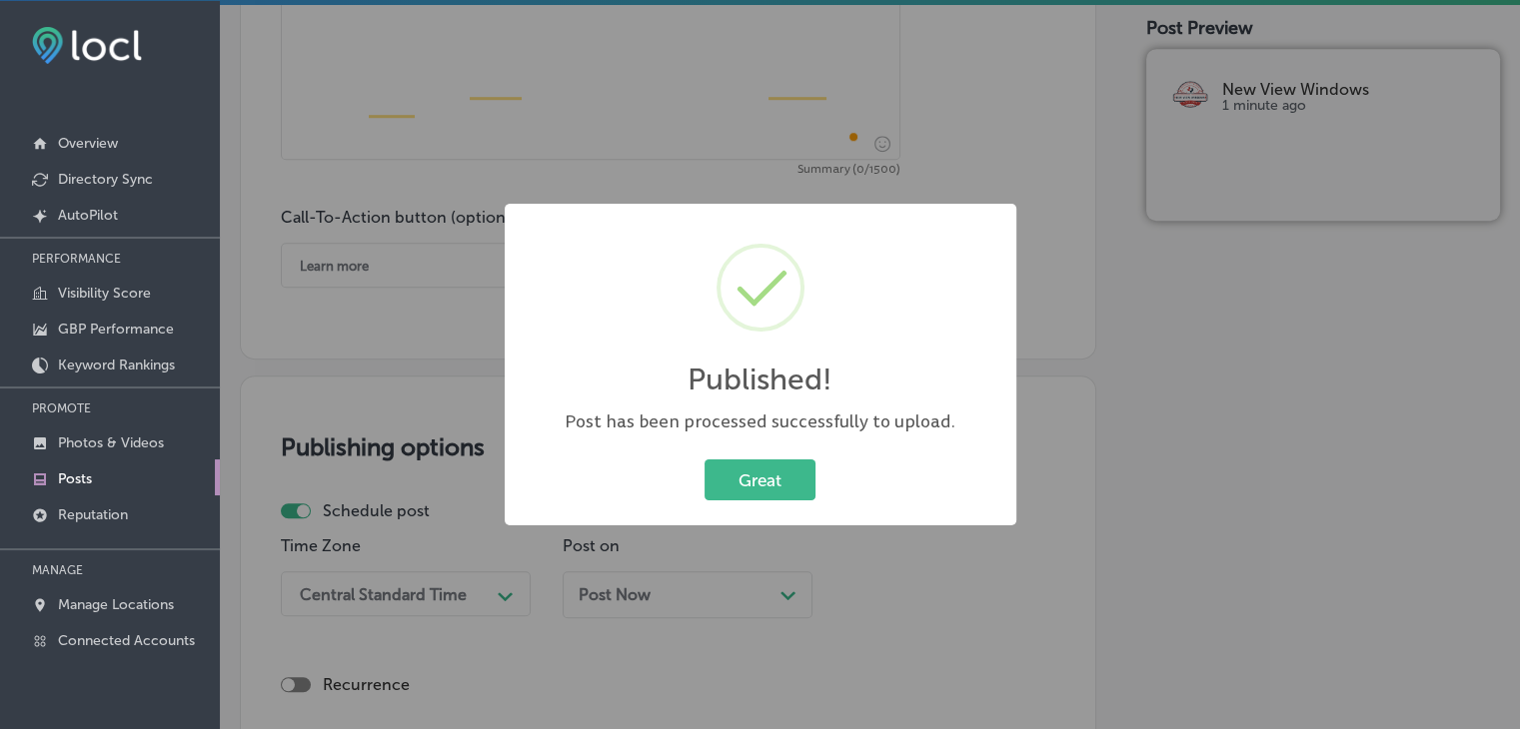
scroll to position [1232, 0]
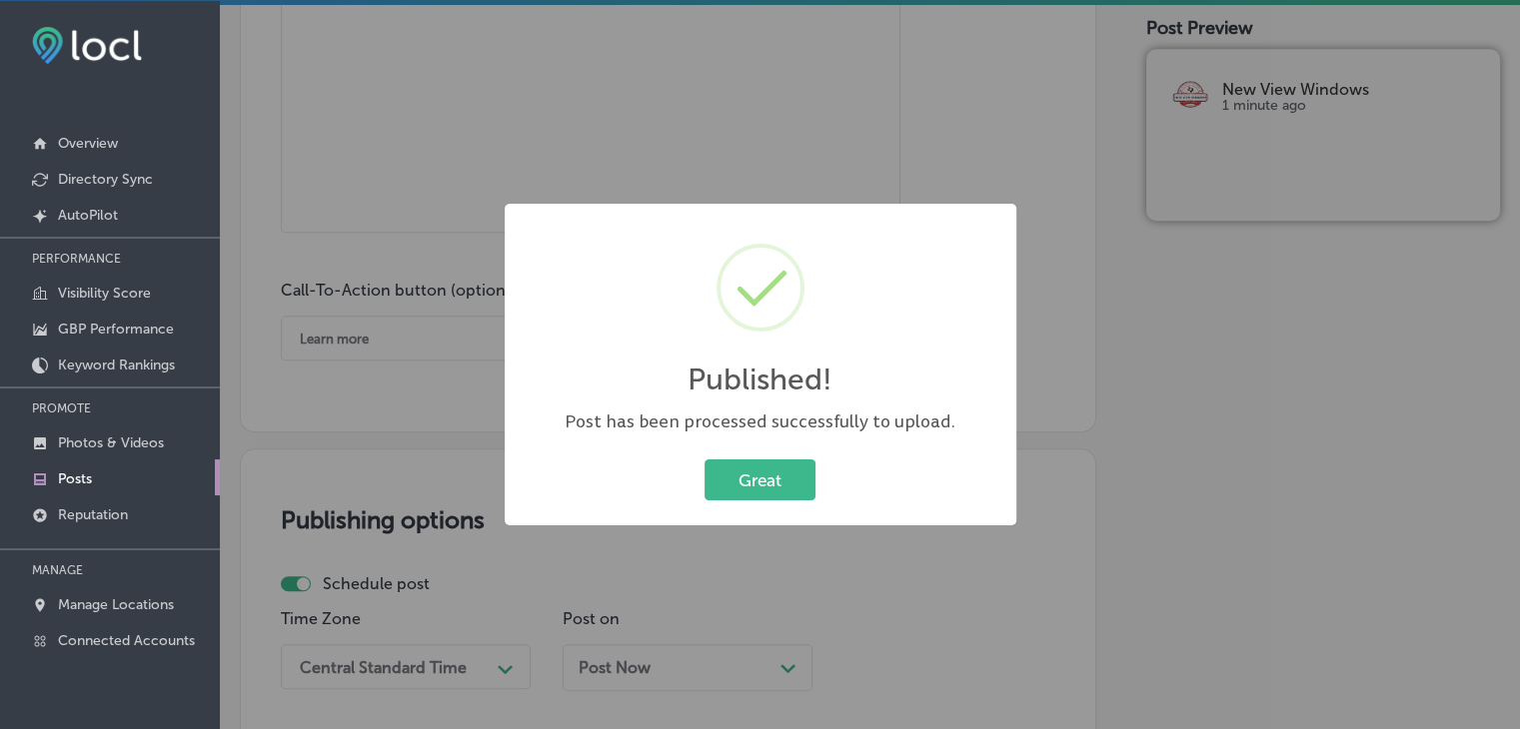
click at [685, 109] on div "Published! × Post has been processed successfully to upload. Great Cancel" at bounding box center [760, 364] width 1520 height 729
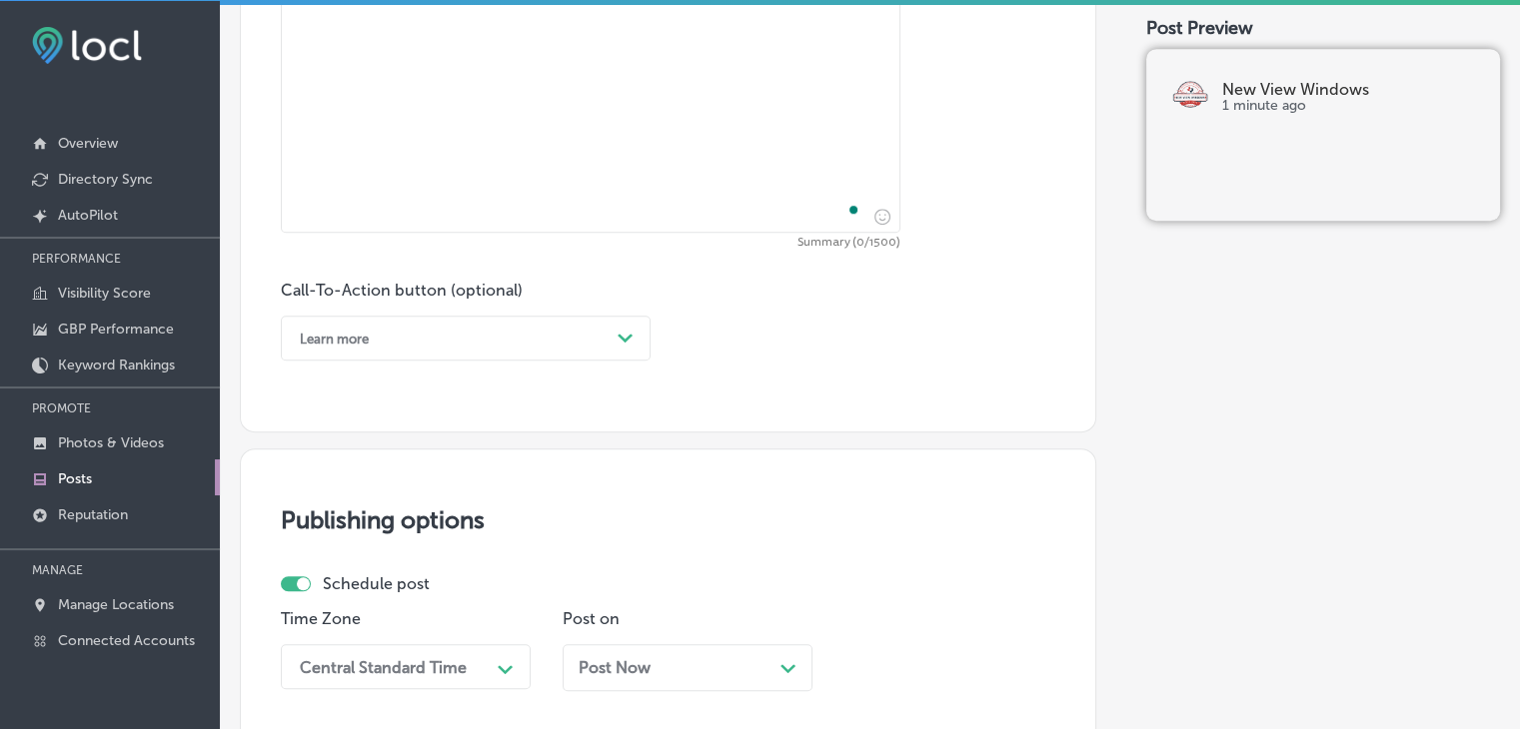
click at [656, 162] on textarea "To enrich screen reader interactions, please activate Accessibility in Grammarl…" at bounding box center [590, 87] width 619 height 292
paste textarea "Need to replace your windows for better energy efficiency? New View Windows pro…"
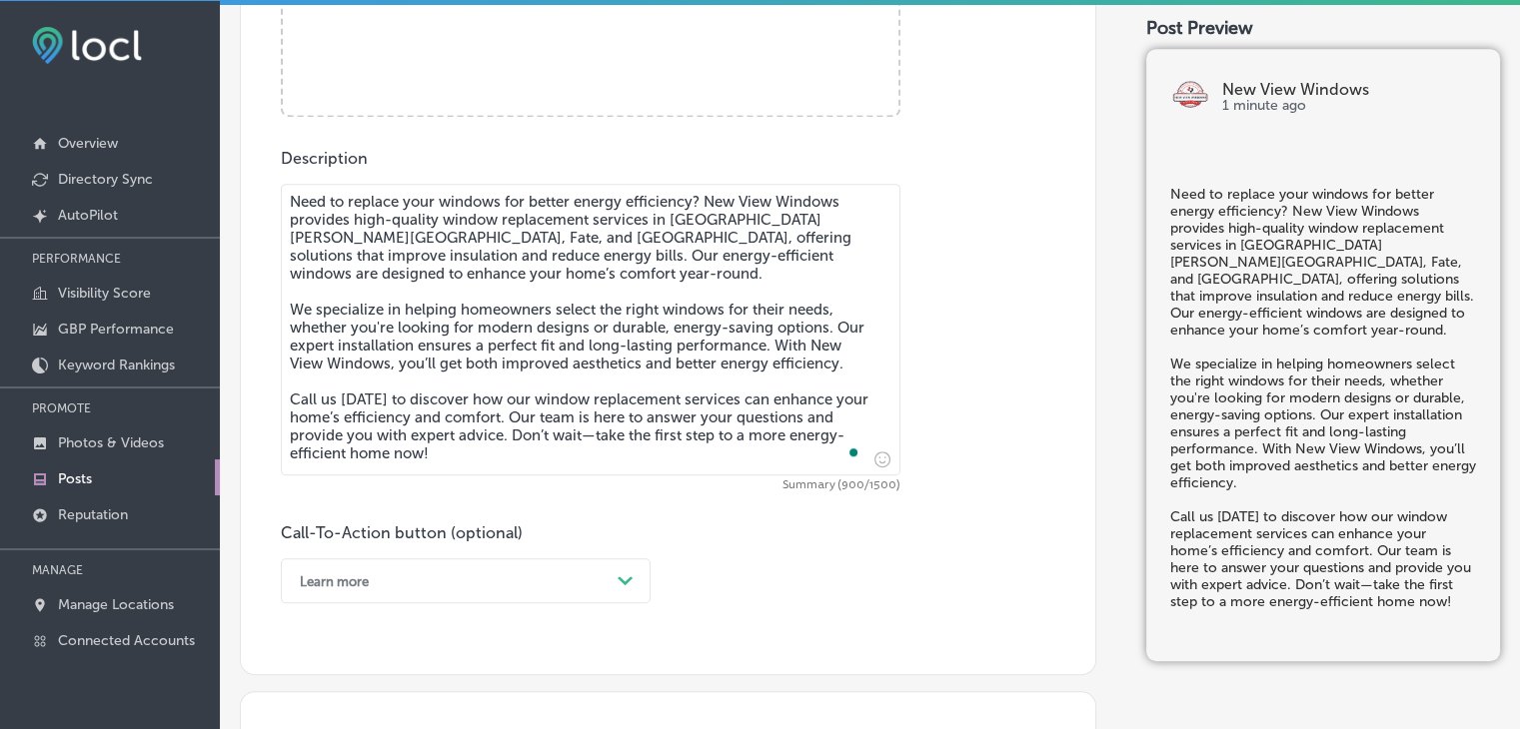
scroll to position [832, 0]
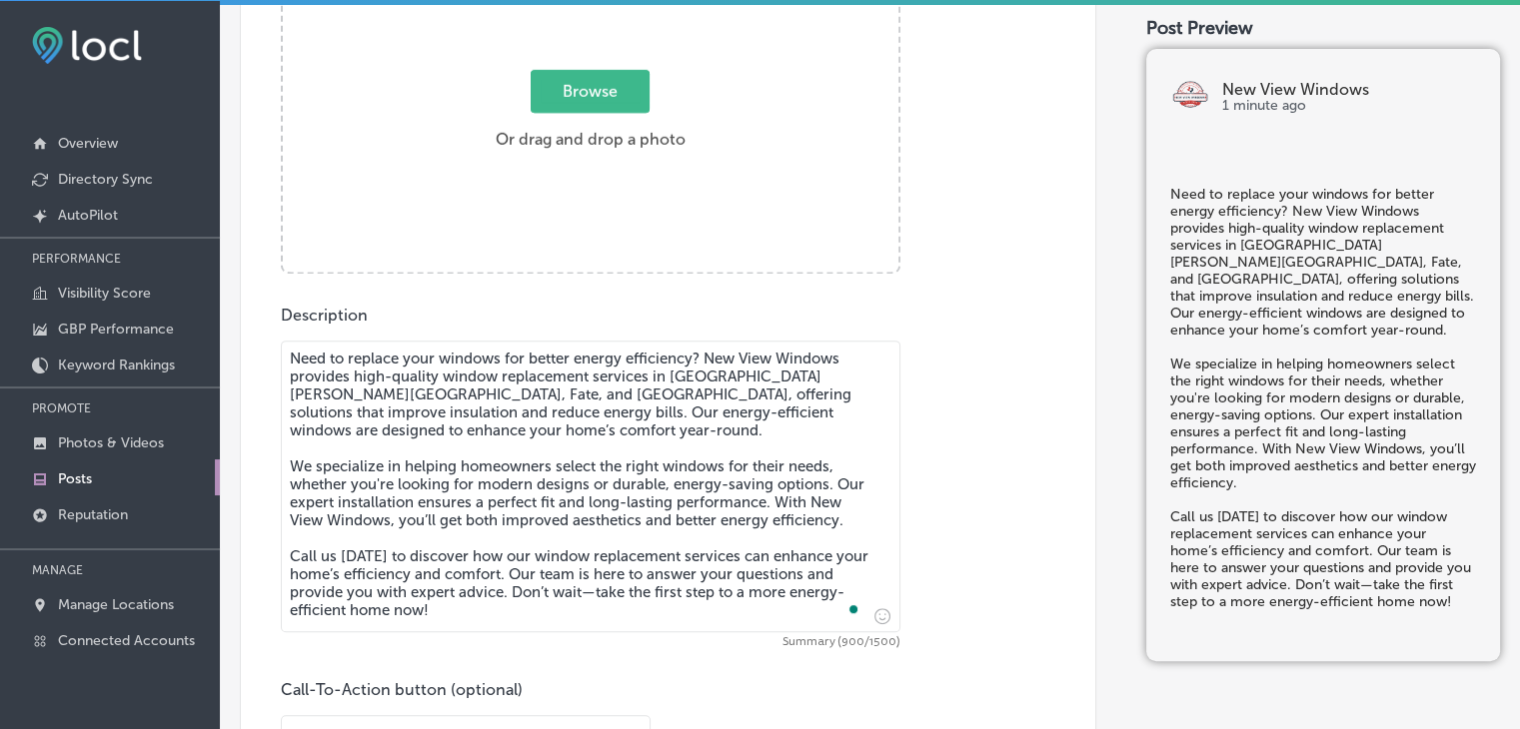
type textarea "Need to replace your windows for better energy efficiency? New View Windows pro…"
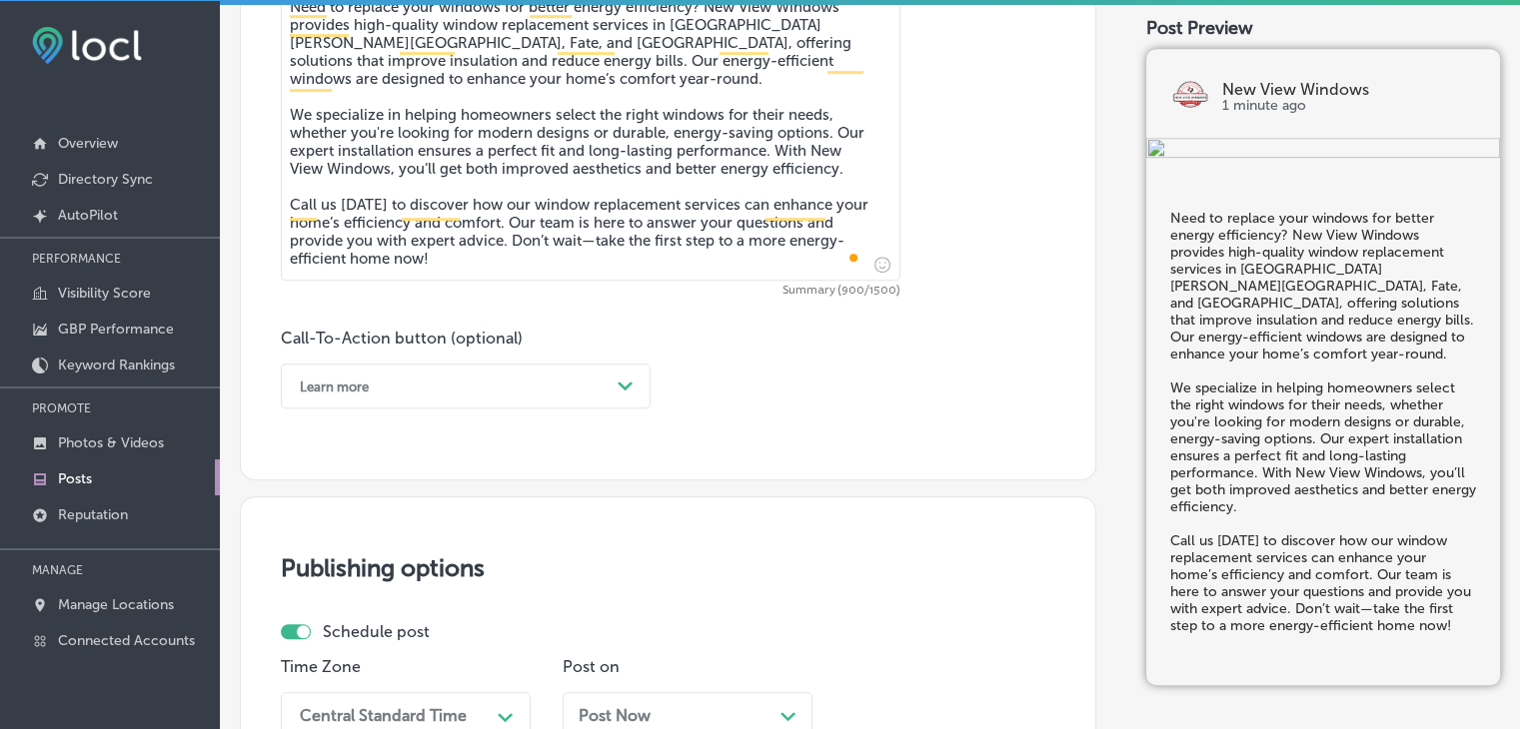
scroll to position [1232, 0]
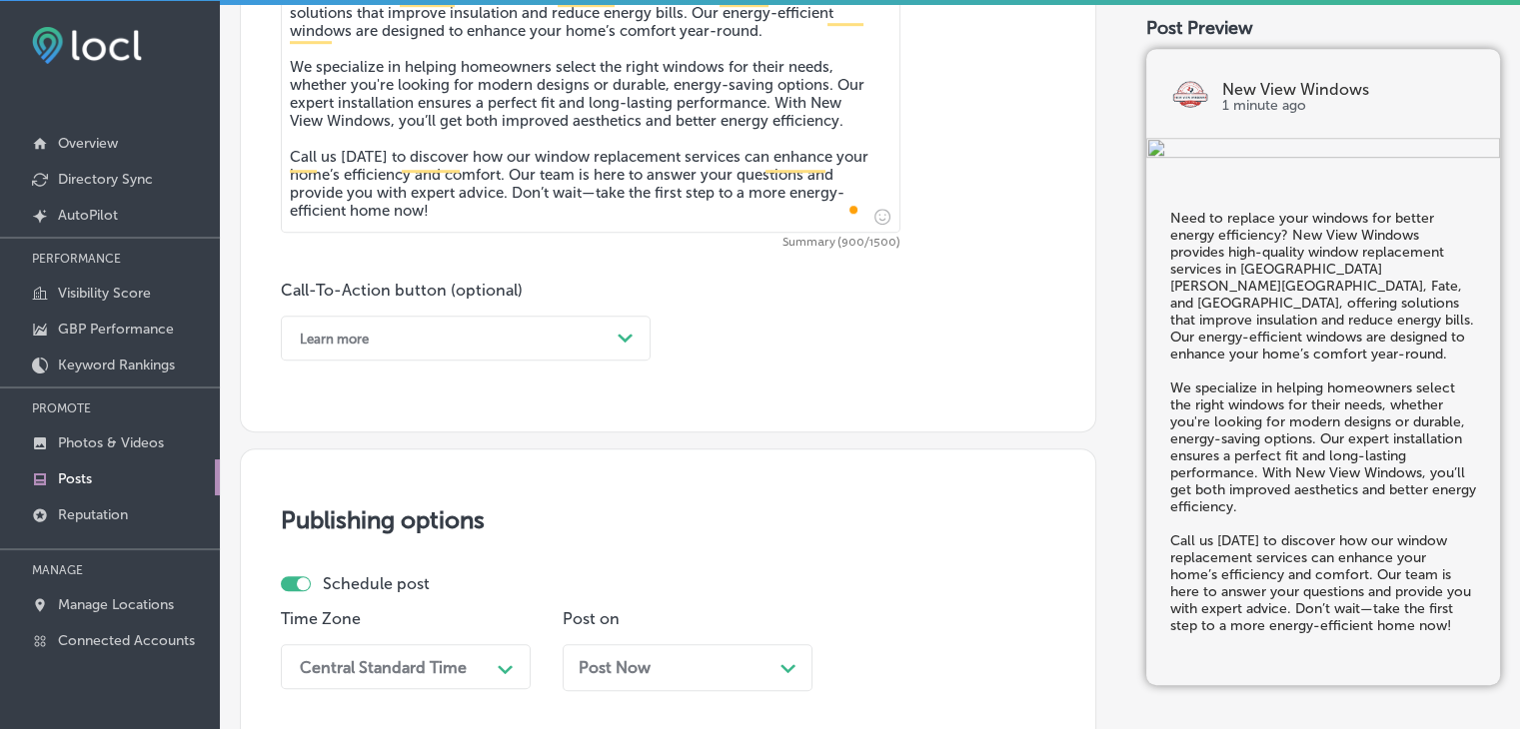
click at [452, 337] on div "Learn more" at bounding box center [450, 338] width 320 height 31
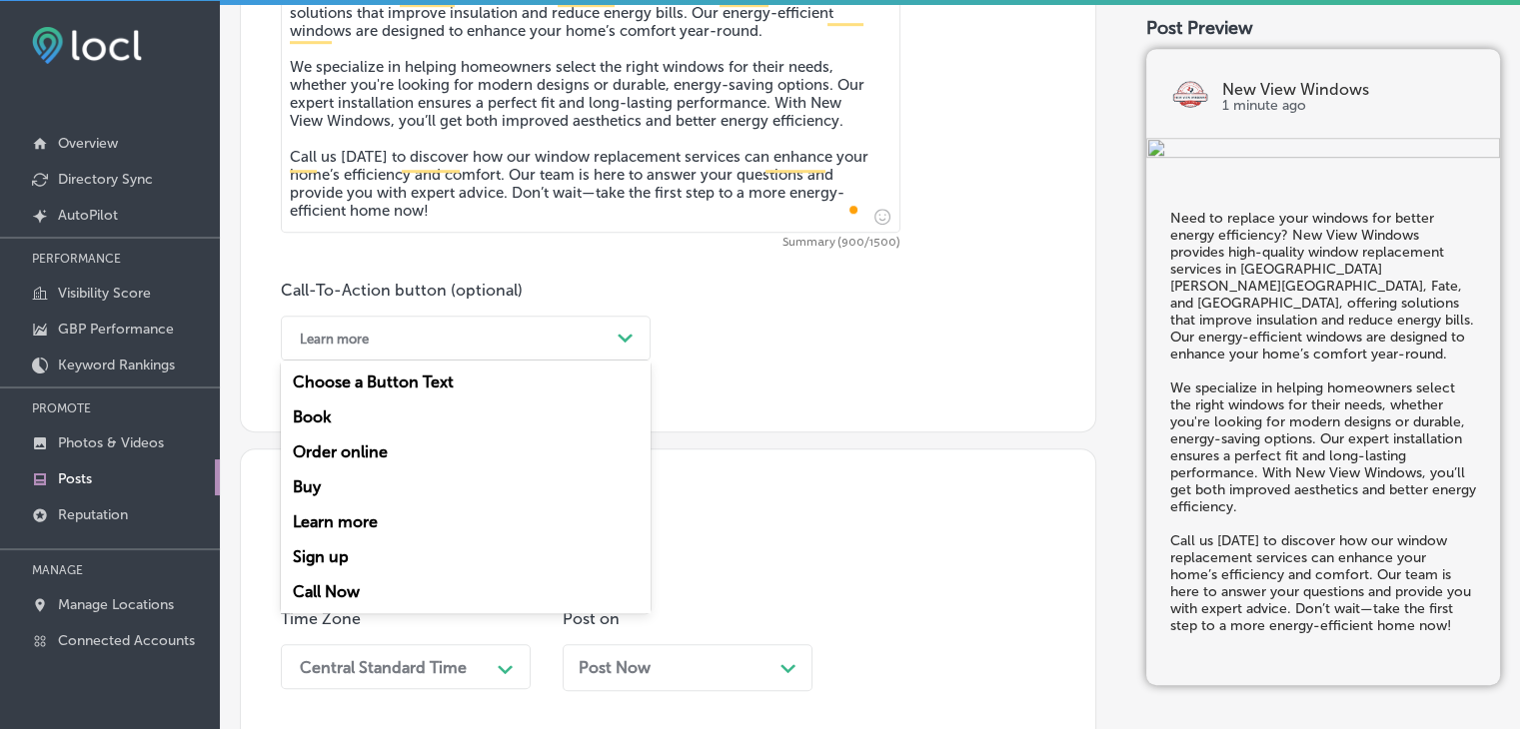
drag, startPoint x: 396, startPoint y: 583, endPoint x: 404, endPoint y: 576, distance: 10.6
click at [396, 584] on div "Call Now" at bounding box center [466, 591] width 370 height 35
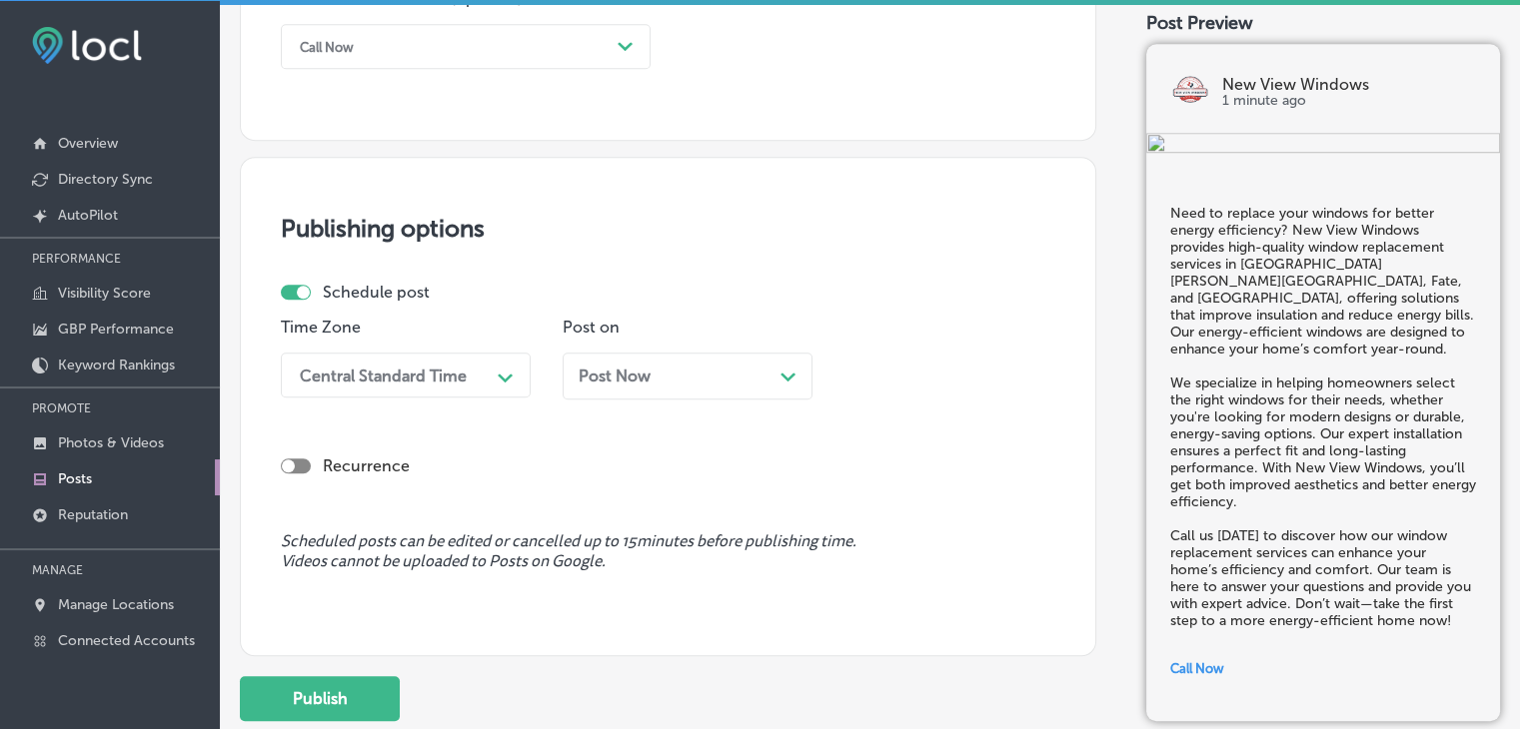
scroll to position [1532, 0]
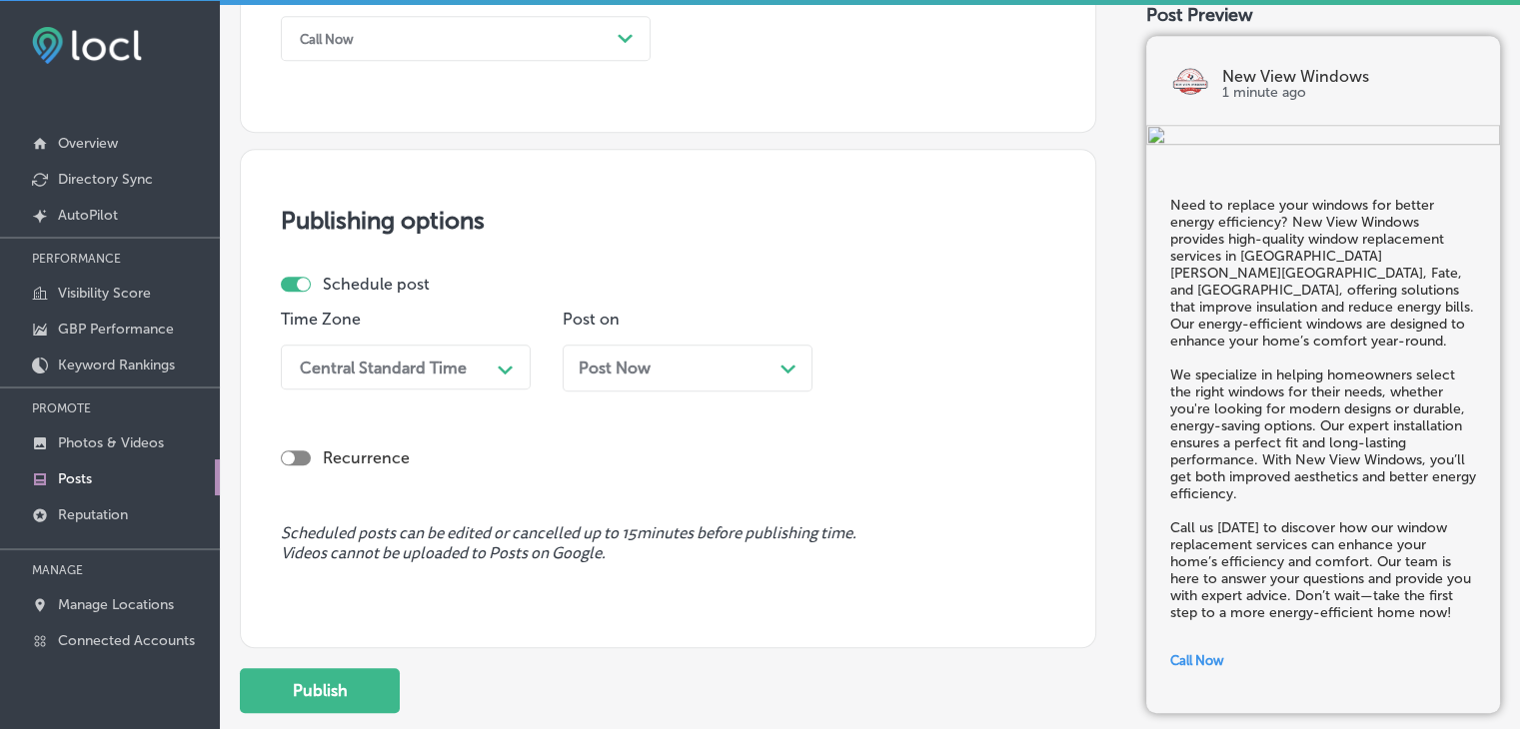
click at [462, 403] on div "Time Zone Central Standard Time Path Created with Sketch." at bounding box center [406, 358] width 250 height 97
click at [460, 346] on div "Central Standard Time Path Created with Sketch." at bounding box center [406, 367] width 250 height 45
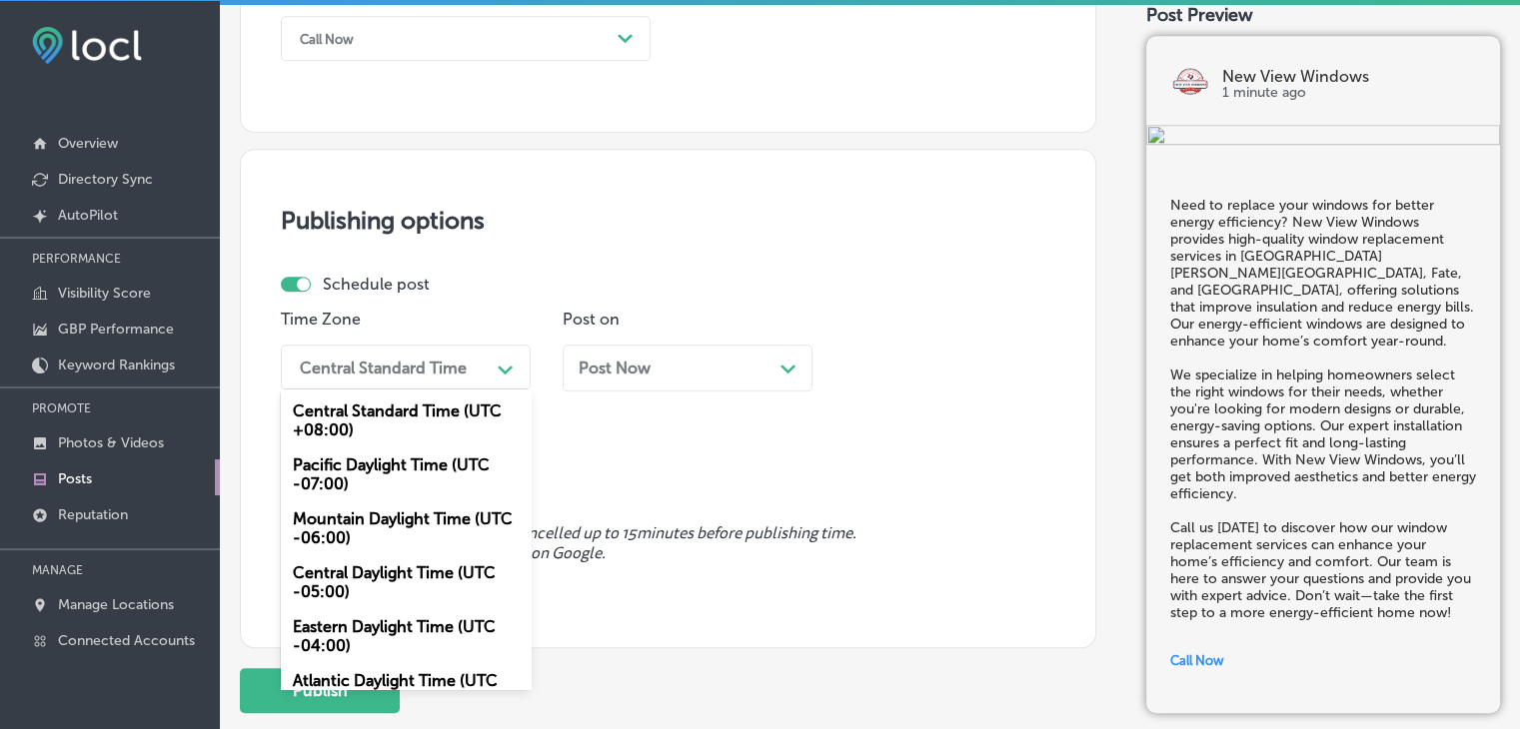
click at [375, 531] on div "Mountain Daylight Time (UTC -06:00)" at bounding box center [406, 529] width 250 height 54
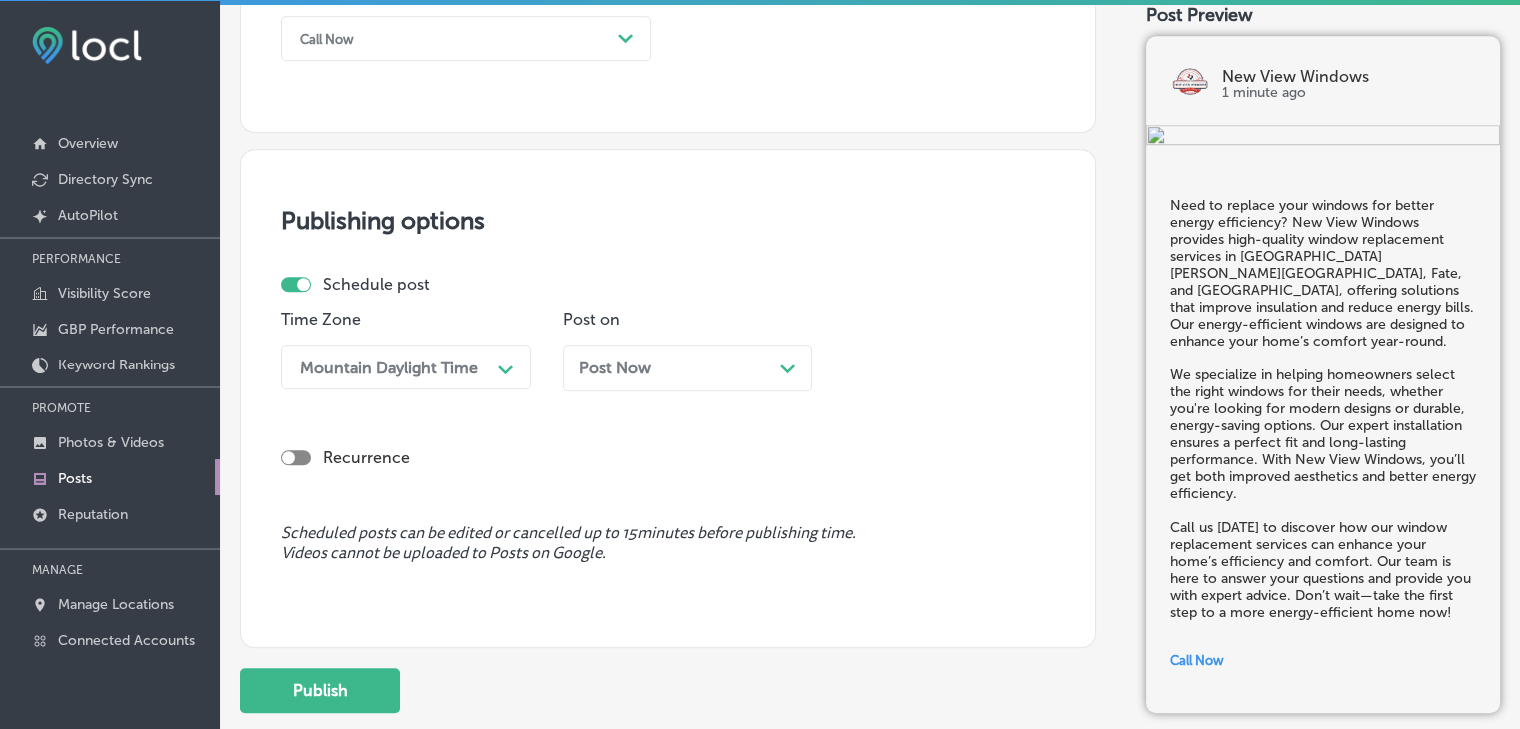
click at [729, 384] on div "Post Now Path Created with Sketch." at bounding box center [687, 368] width 250 height 47
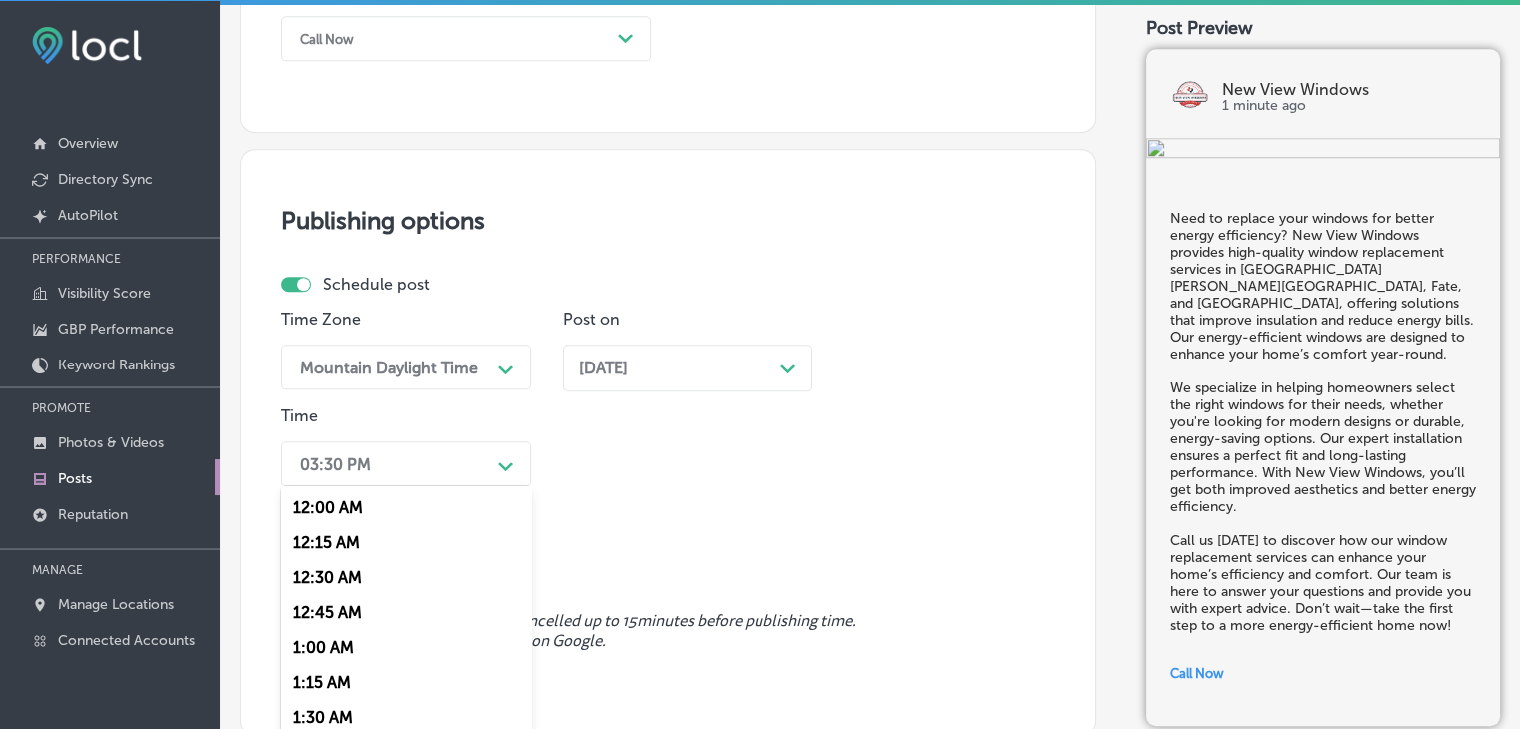
click at [440, 455] on div "option 7:00 AM, selected. option 12:00 AM focused, 1 of 96. 96 results availabl…" at bounding box center [406, 464] width 250 height 45
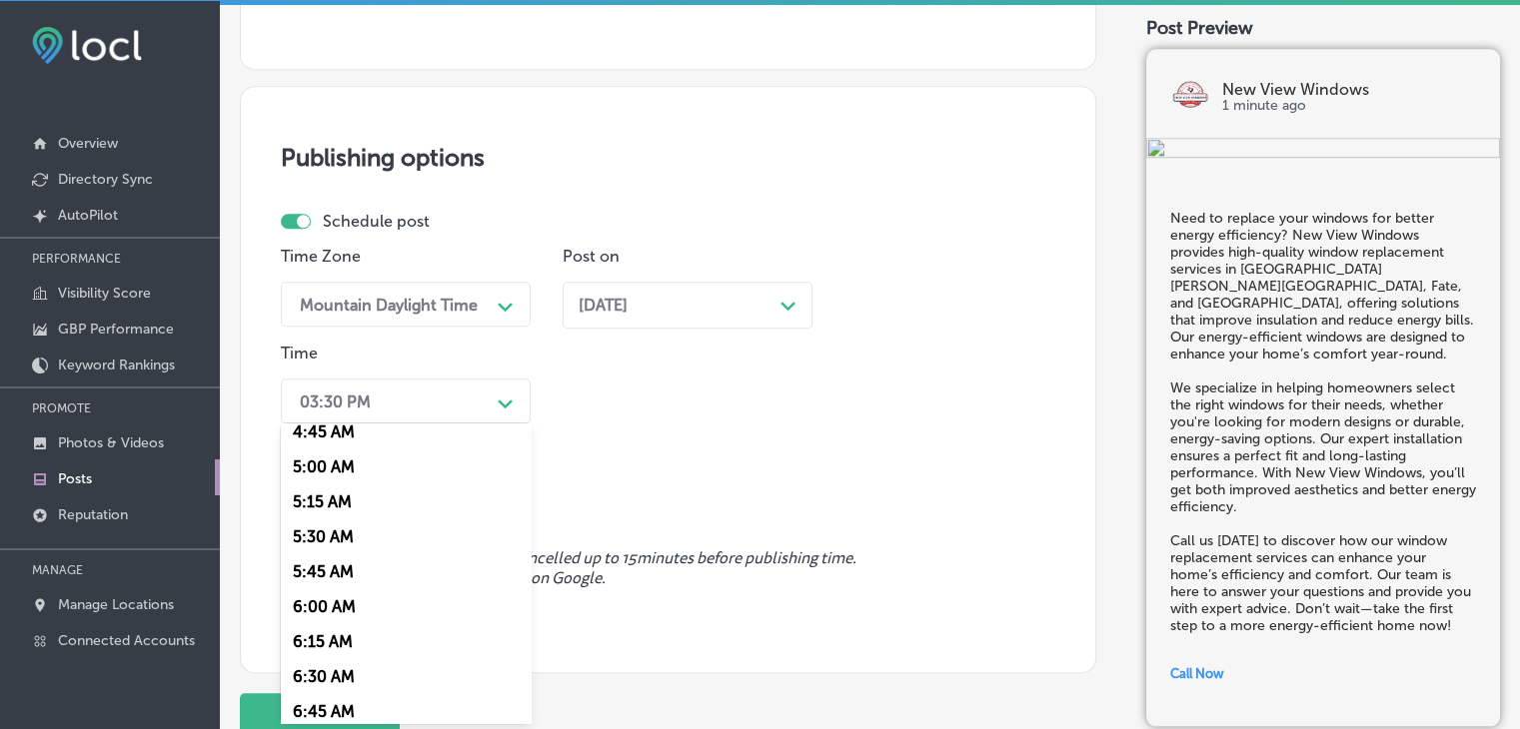
scroll to position [799, 0]
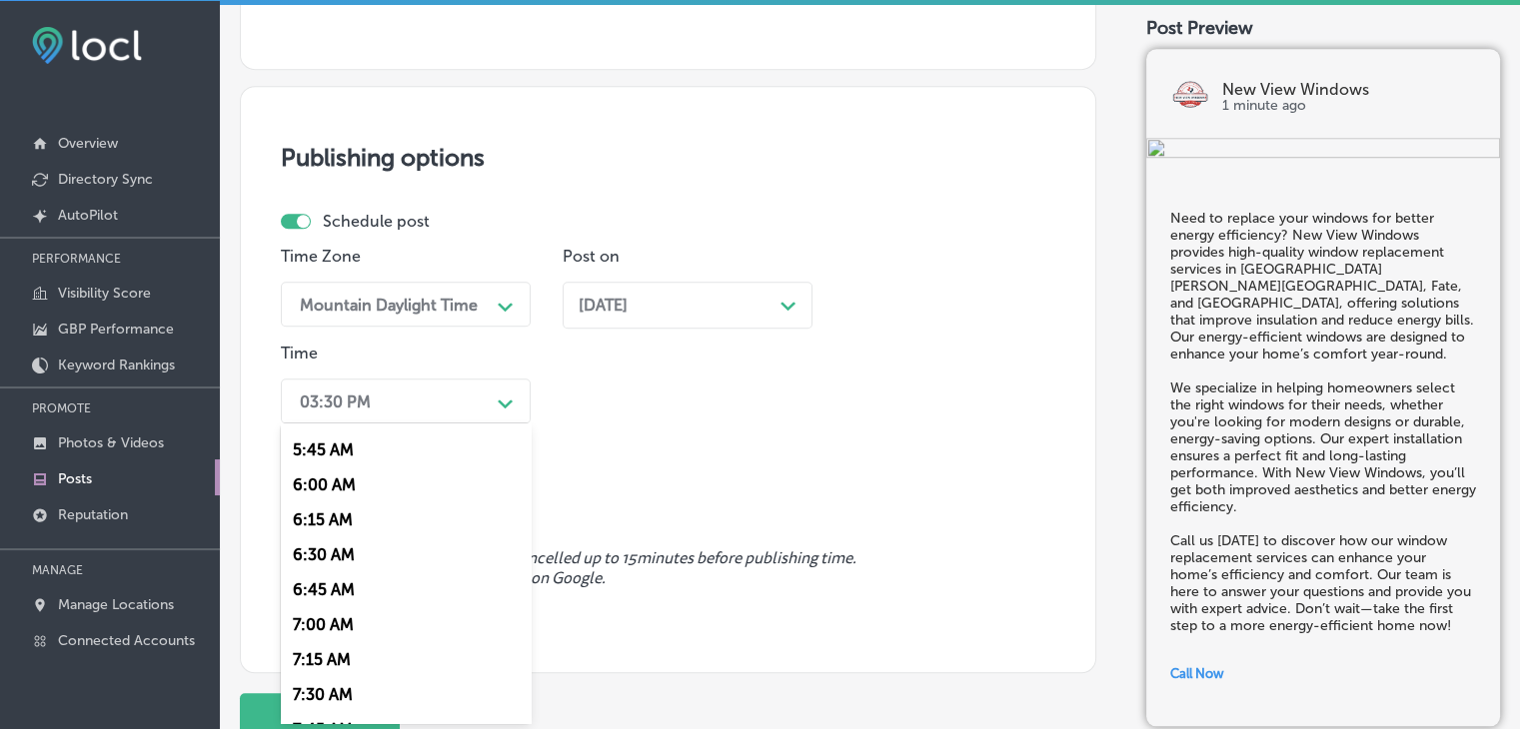
click at [350, 630] on div "7:00 AM" at bounding box center [406, 624] width 250 height 35
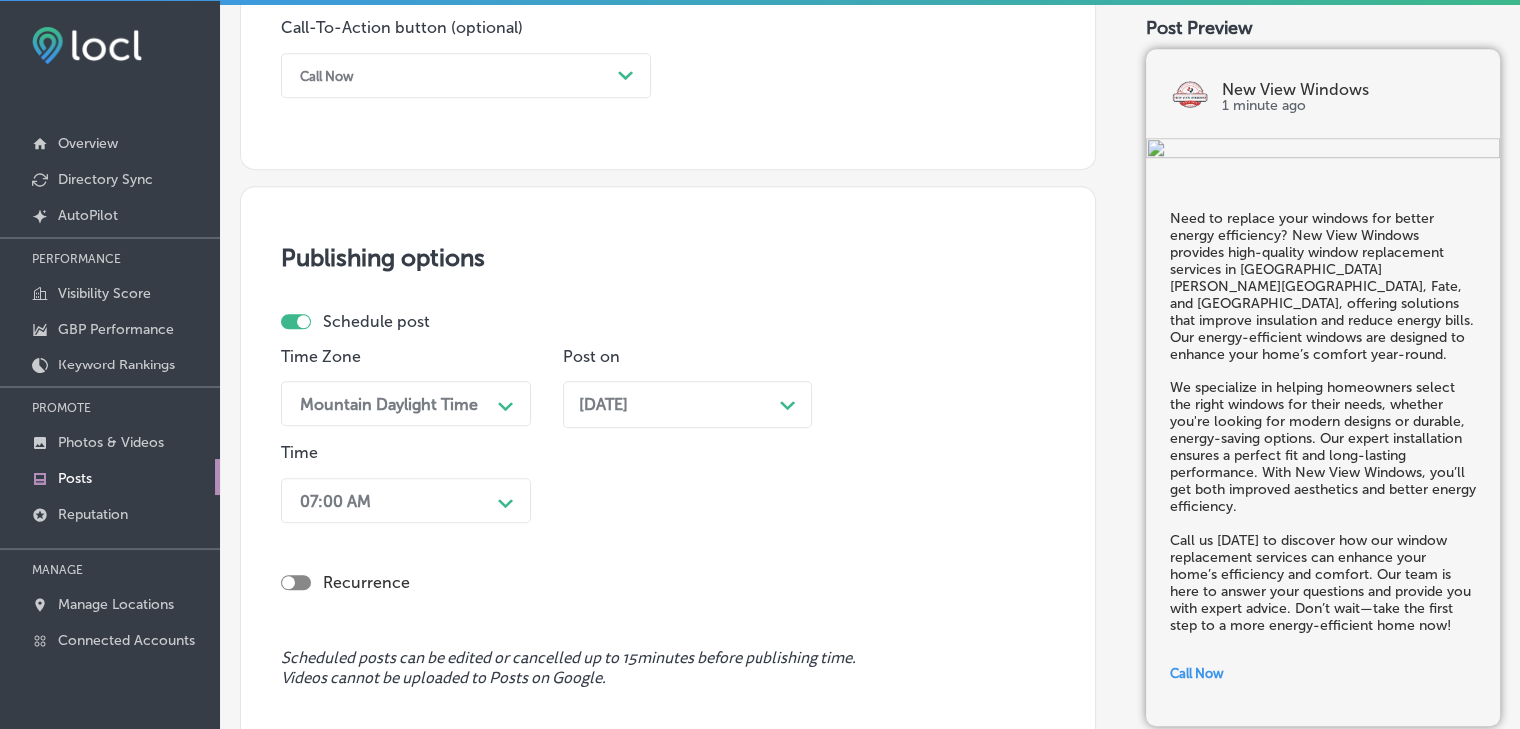
scroll to position [1752, 0]
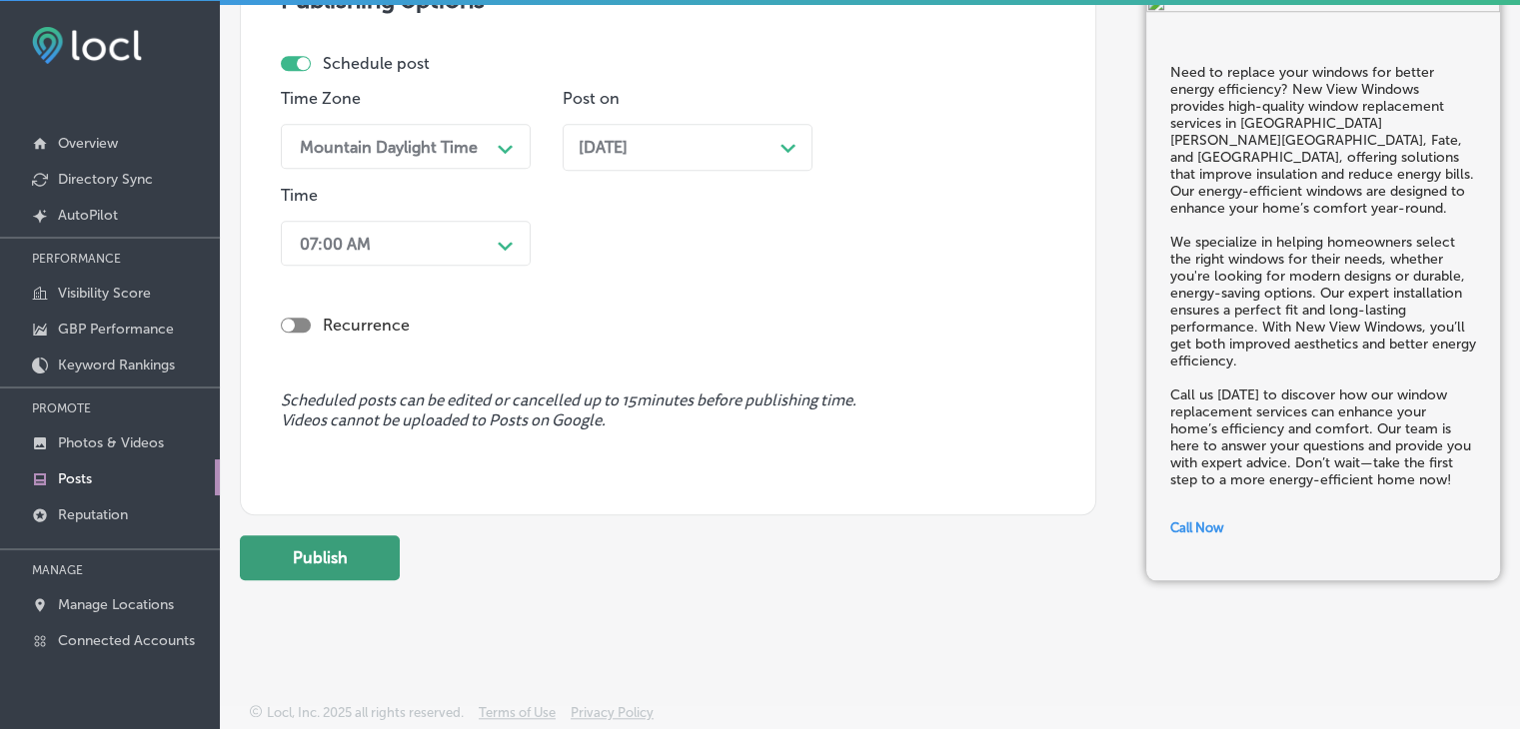
click at [339, 576] on button "Publish" at bounding box center [320, 557] width 160 height 45
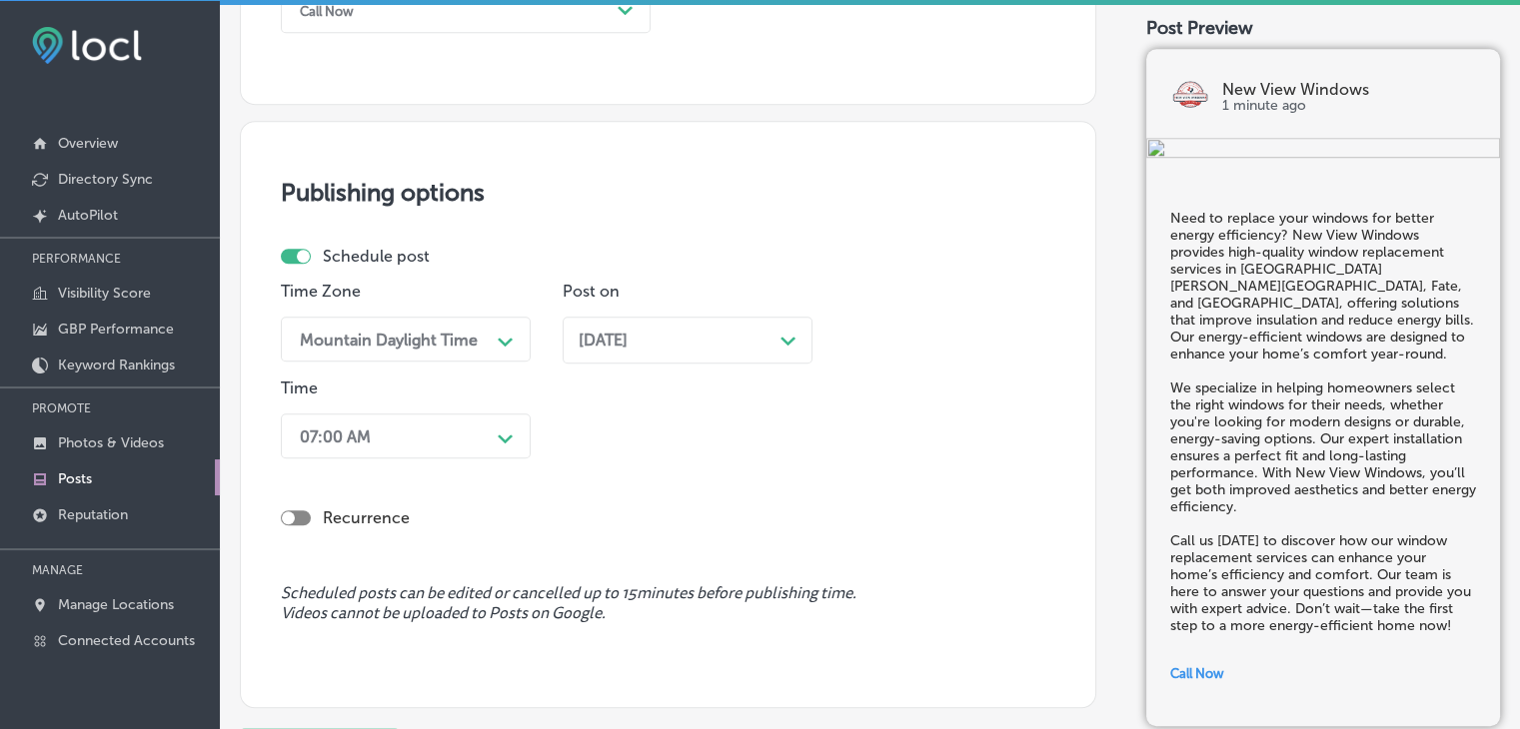
scroll to position [1783, 0]
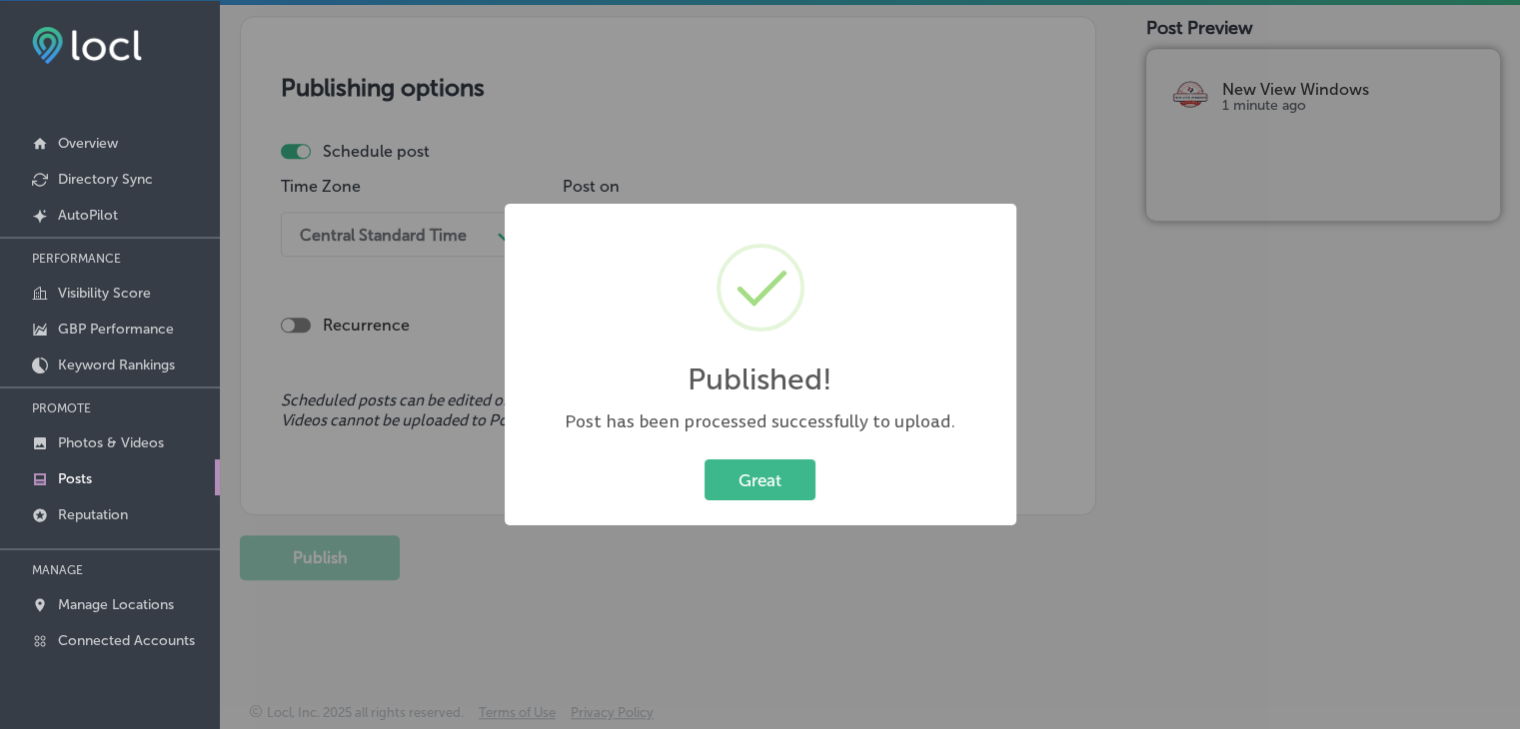
click at [797, 152] on div "Published! × Post has been processed successfully to upload. Great Cancel" at bounding box center [760, 364] width 1520 height 729
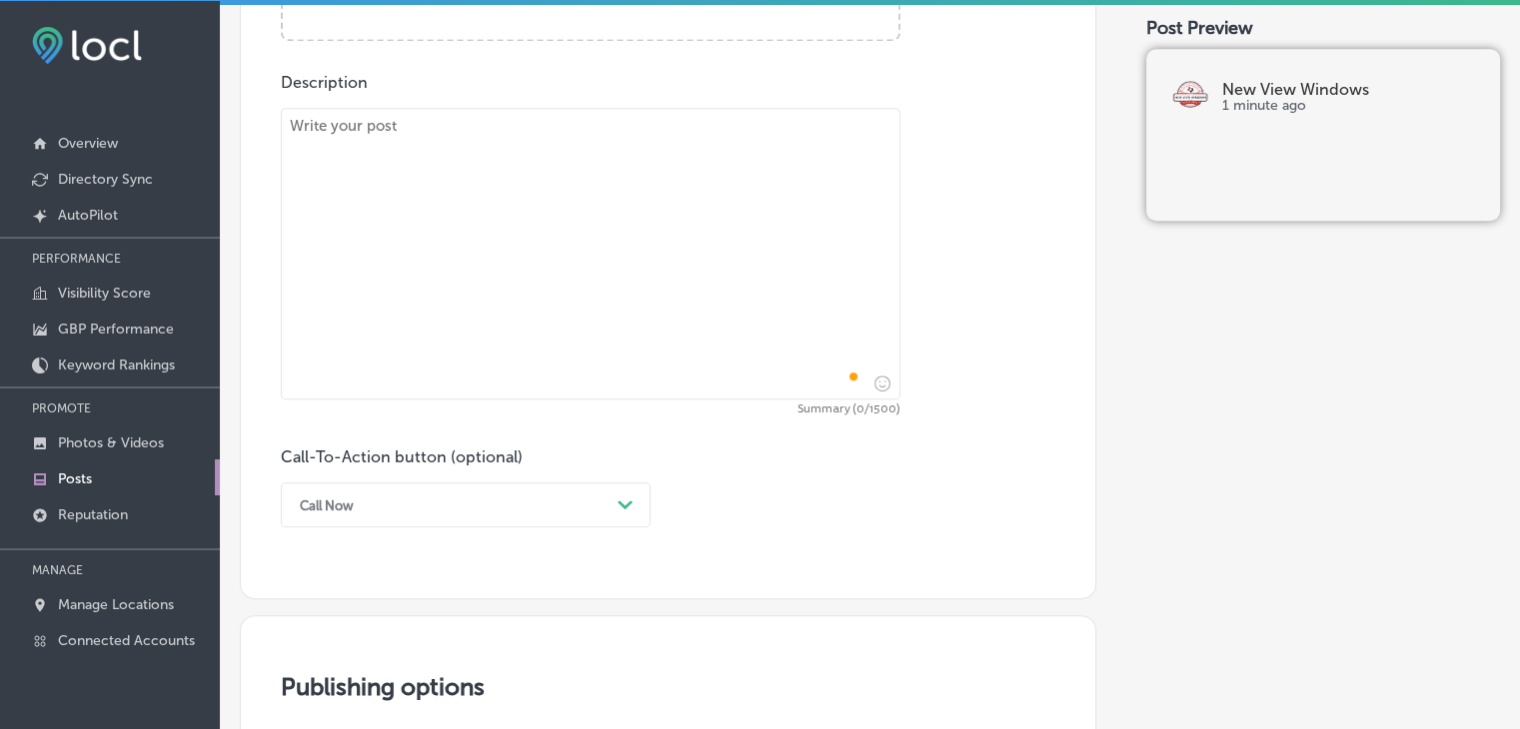
click at [723, 285] on textarea "To enrich screen reader interactions, please activate Accessibility in Grammarl…" at bounding box center [590, 254] width 619 height 292
paste textarea "Is your home in need of a door upgrade? New View Windows offers expert door rep…"
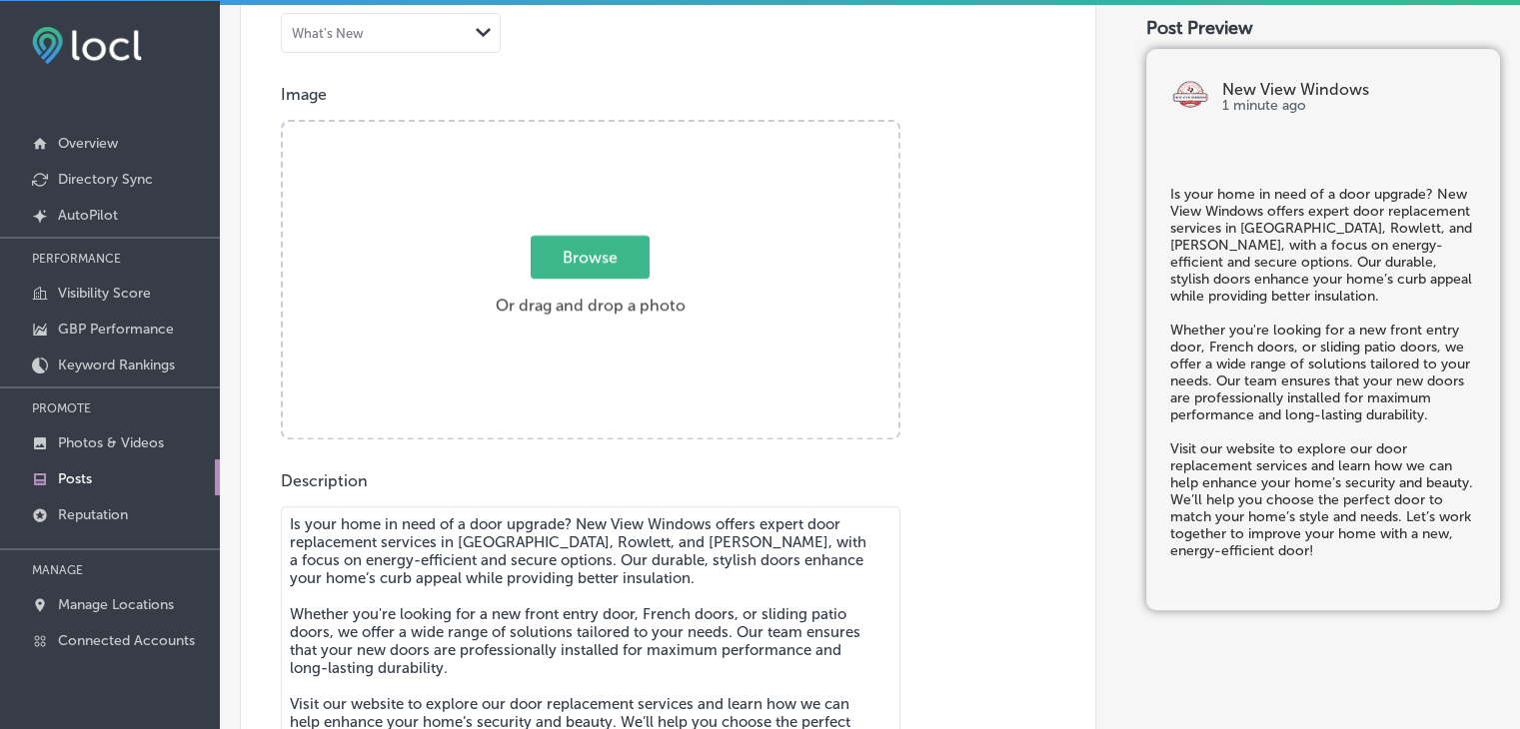
type textarea "Is your home in need of a door upgrade? New View Windows offers expert door rep…"
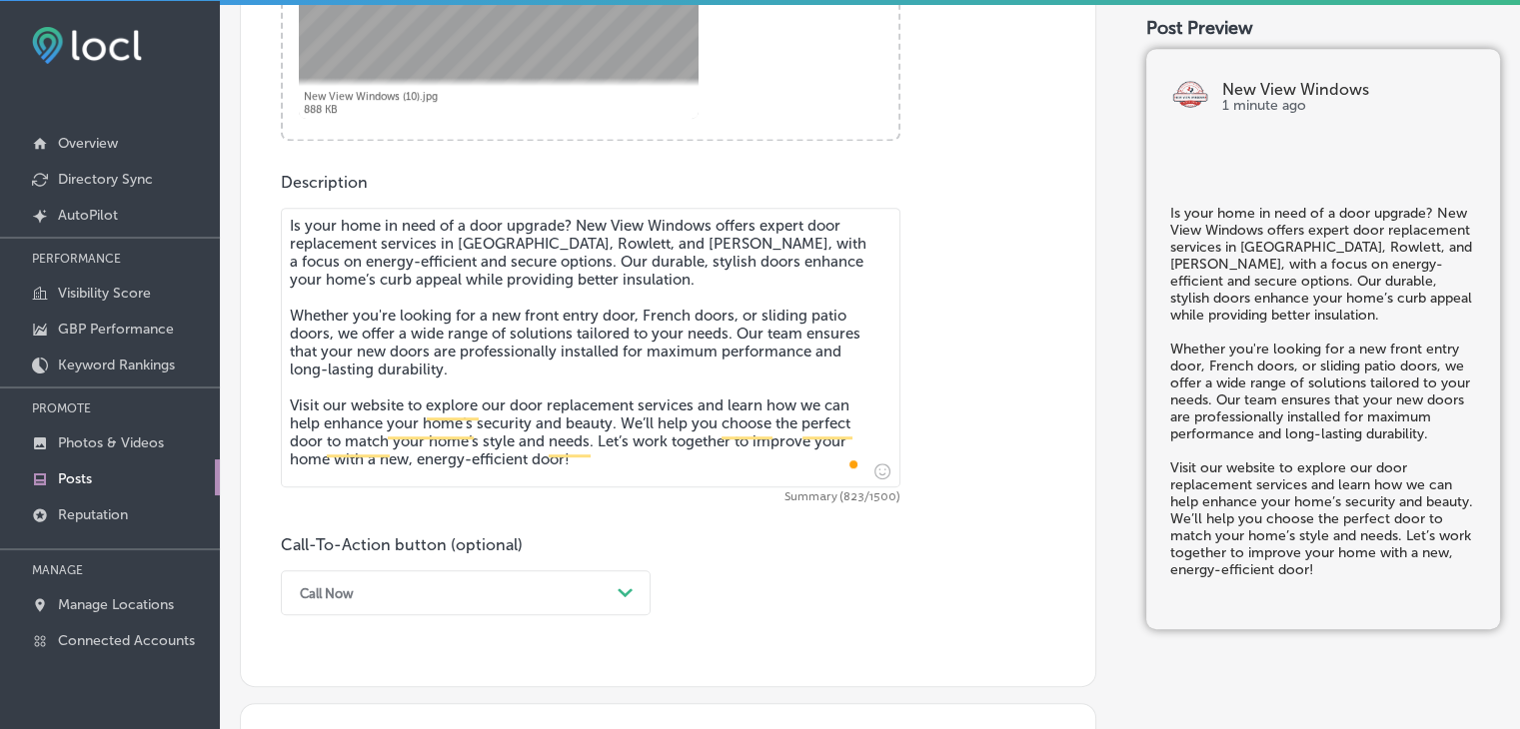
click at [392, 572] on div "Call Now Path Created with Sketch." at bounding box center [466, 592] width 370 height 45
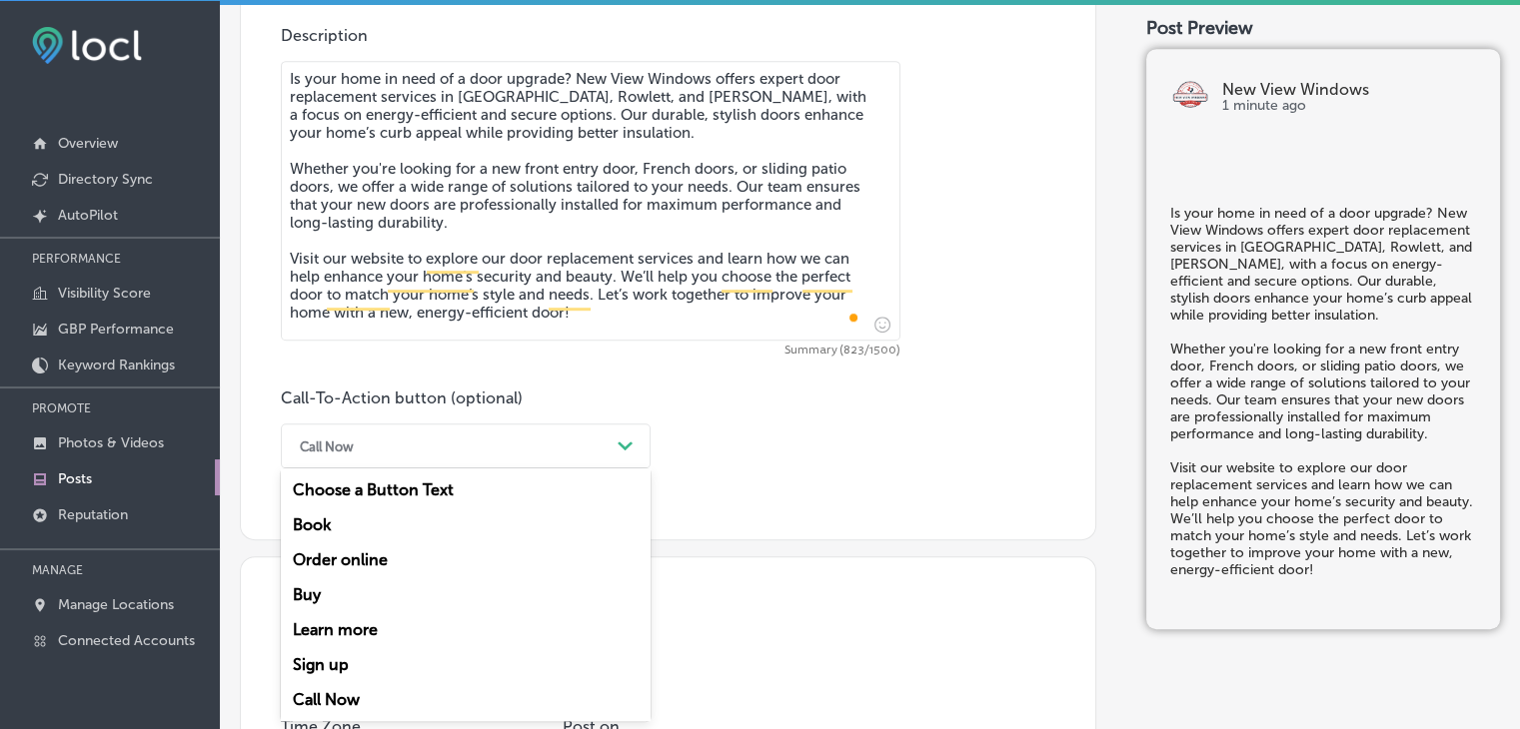
click at [367, 636] on div "Learn more" at bounding box center [466, 629] width 370 height 35
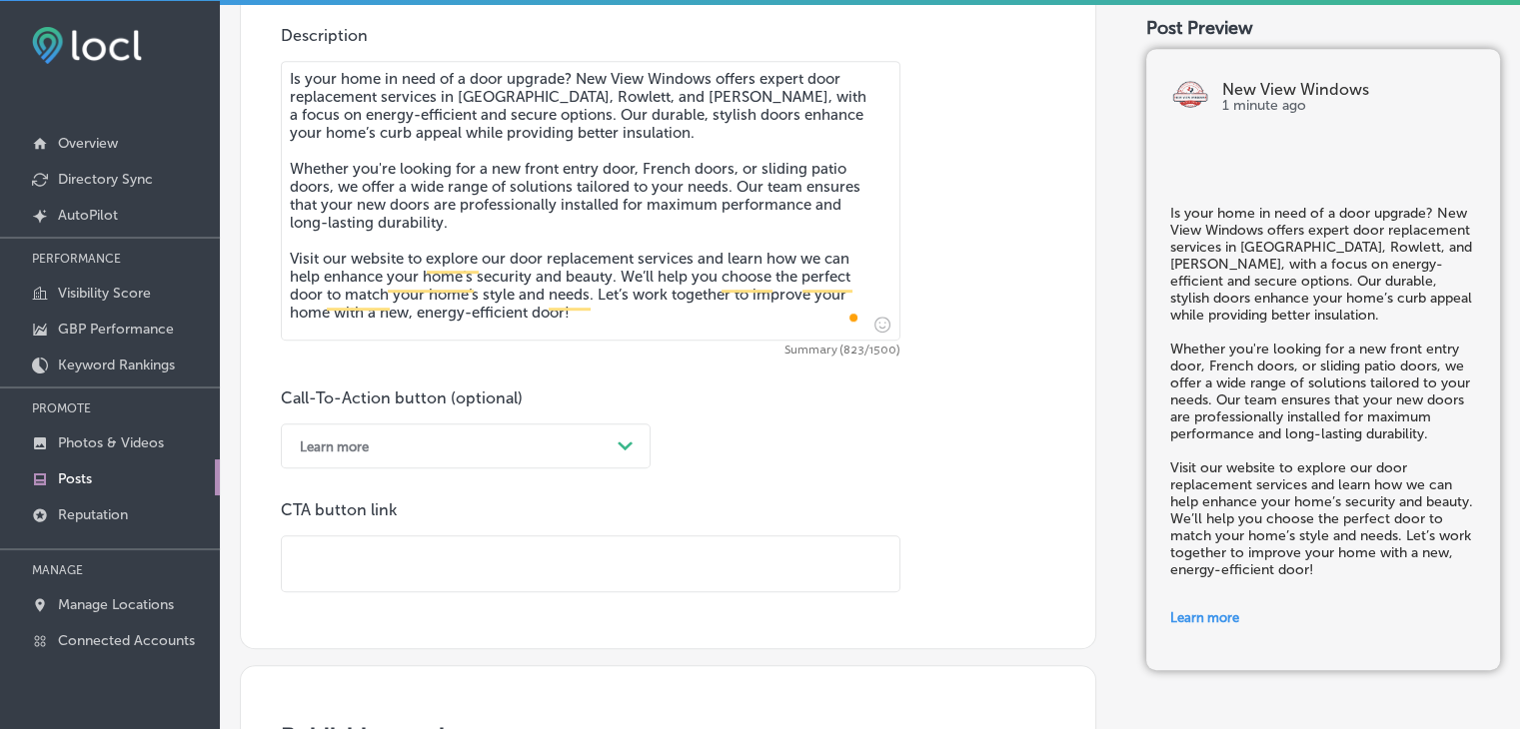
drag, startPoint x: 570, startPoint y: 550, endPoint x: 582, endPoint y: 540, distance: 15.6
click at [570, 550] on input "text" at bounding box center [590, 563] width 617 height 55
paste input "https://newviewwindowstx.com/"
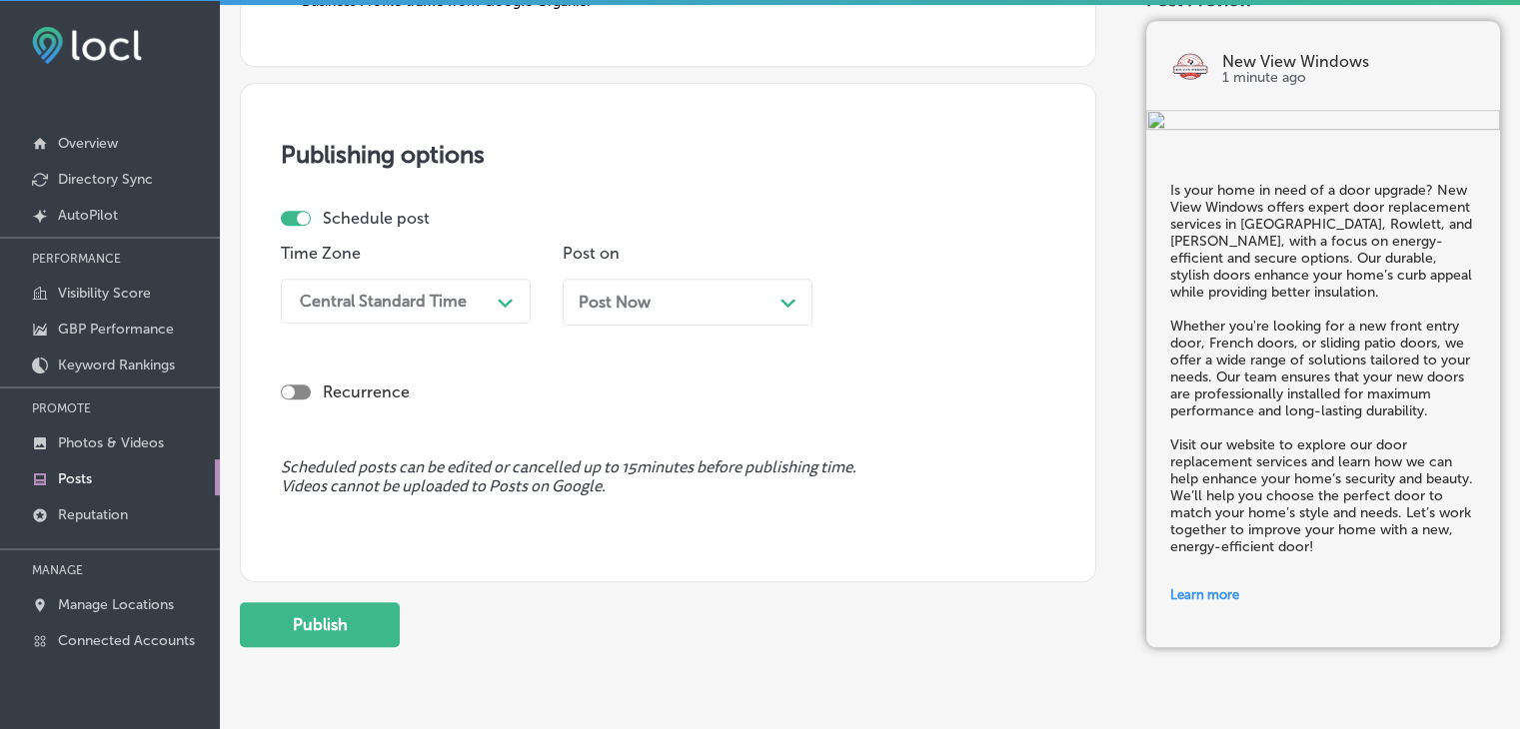
scroll to position [1811, 0]
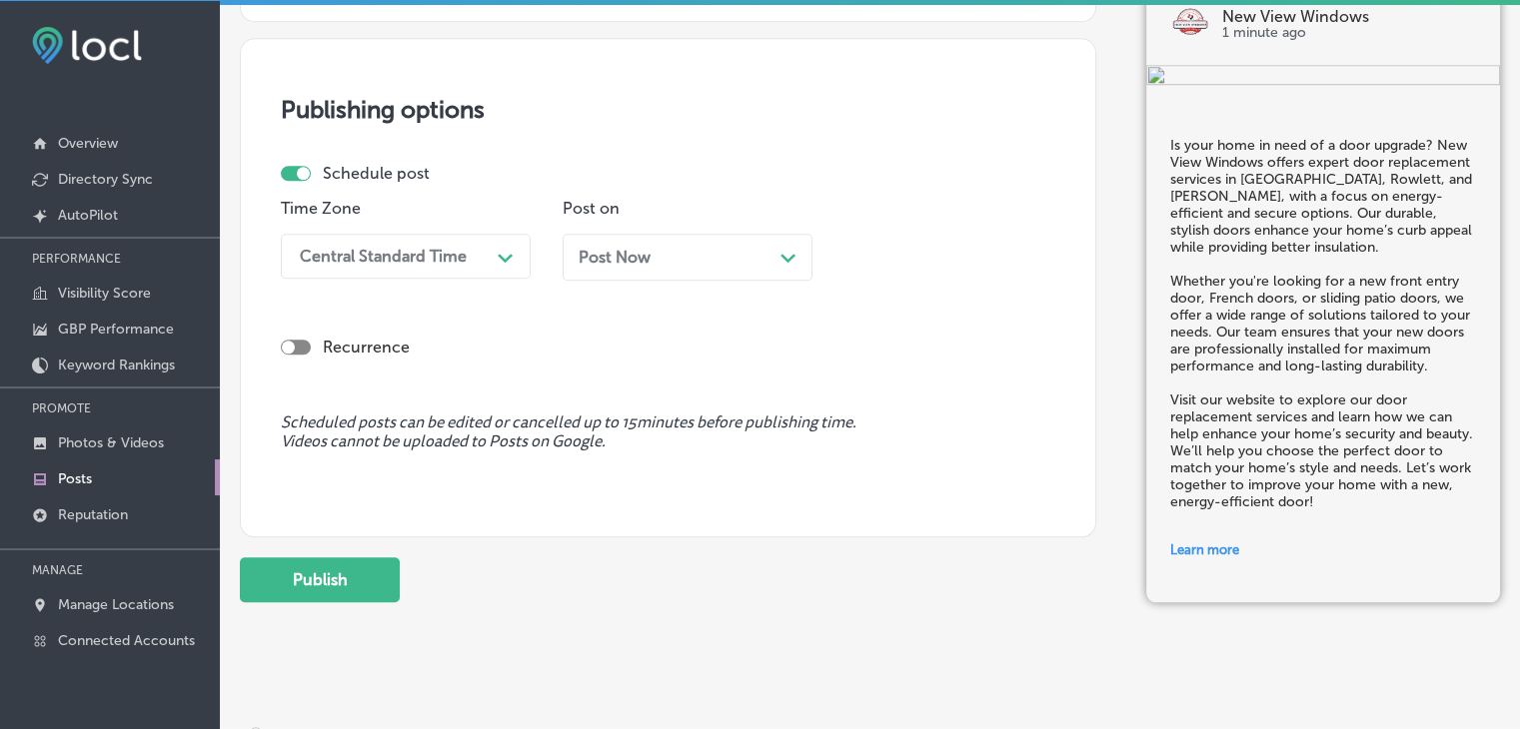
type input "https://newviewwindowstx.com/"
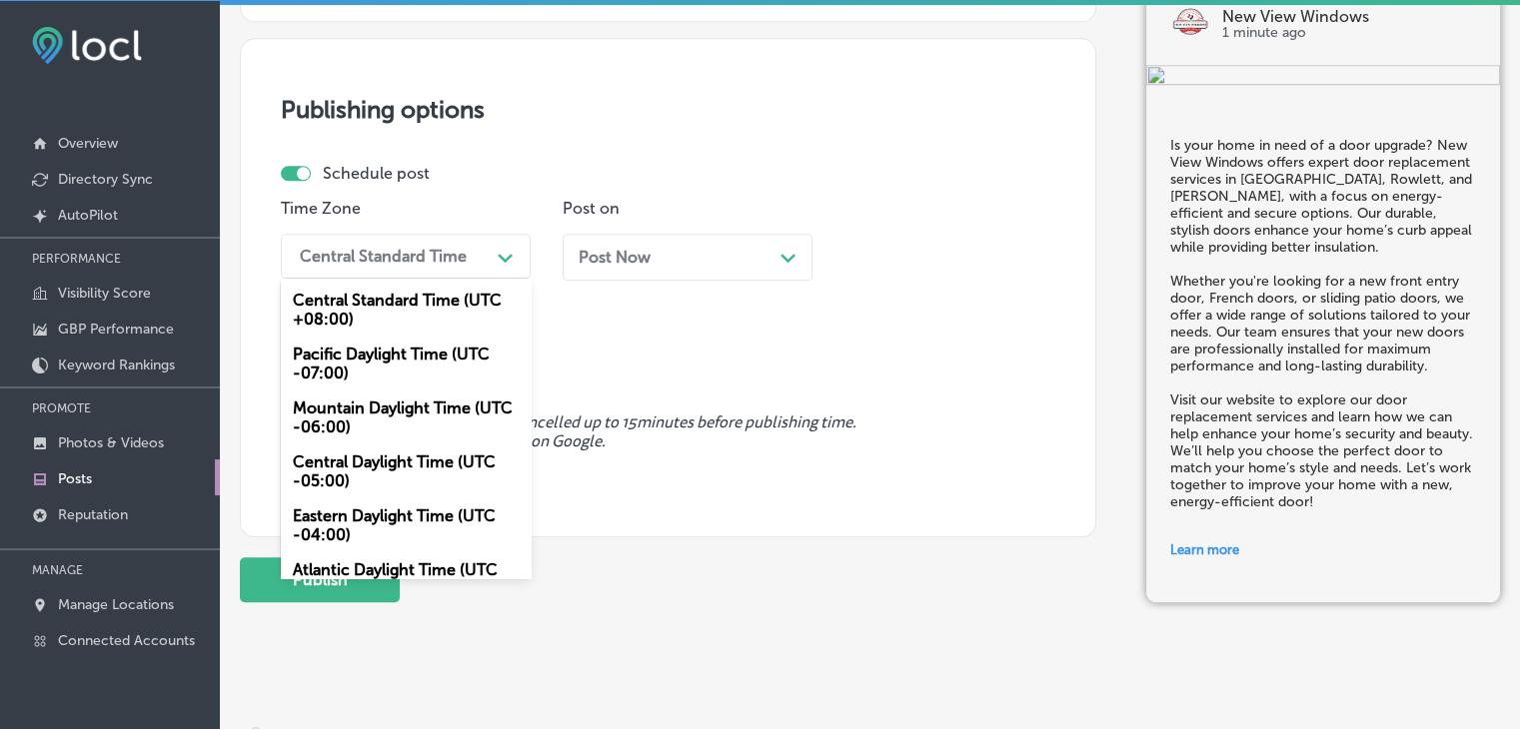
click at [298, 267] on div "Central Standard Time" at bounding box center [390, 256] width 200 height 35
click at [352, 415] on div "Mountain Daylight Time (UTC -06:00)" at bounding box center [406, 418] width 250 height 54
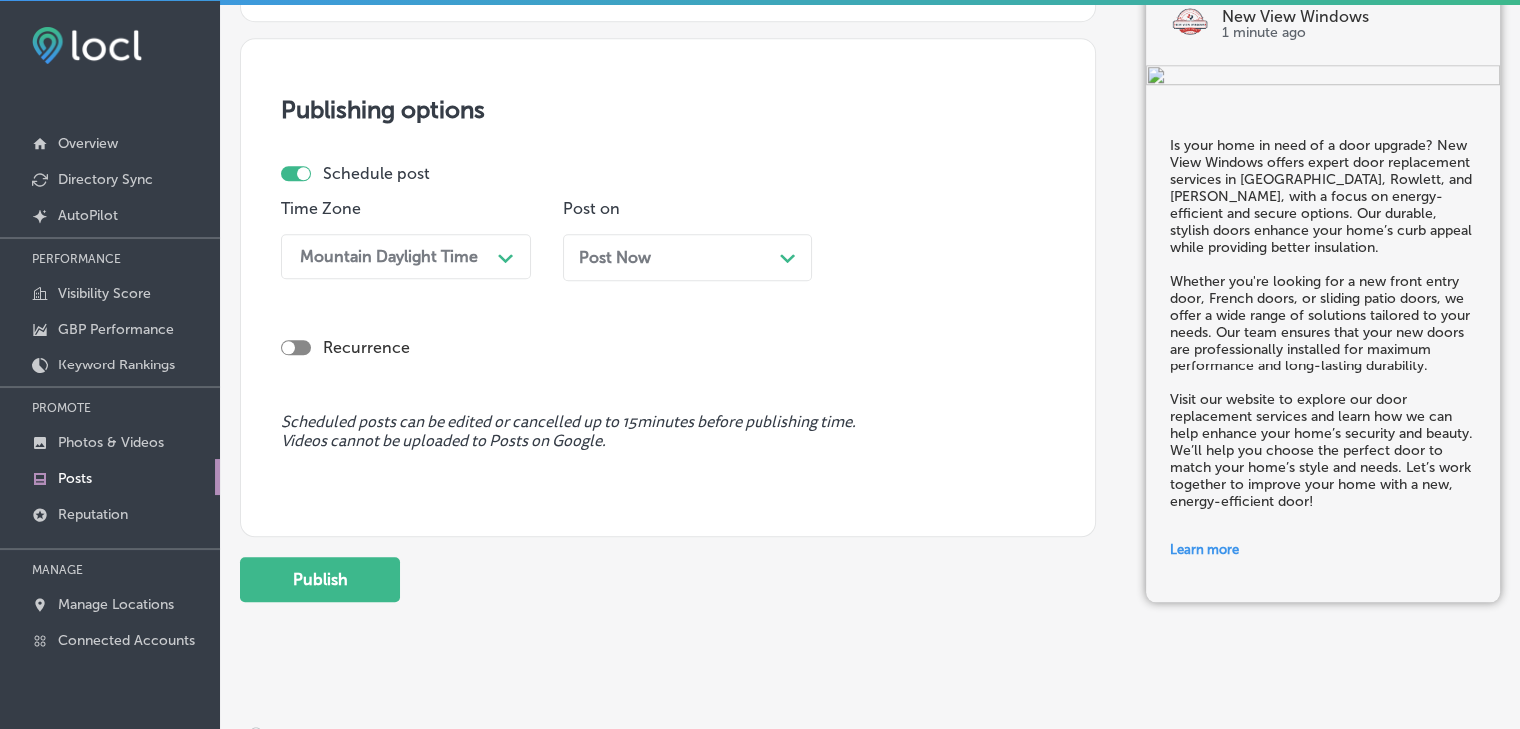
click at [615, 297] on div "Recurrence" at bounding box center [668, 331] width 774 height 71
click at [627, 266] on div "Post Now Path Created with Sketch." at bounding box center [687, 257] width 250 height 47
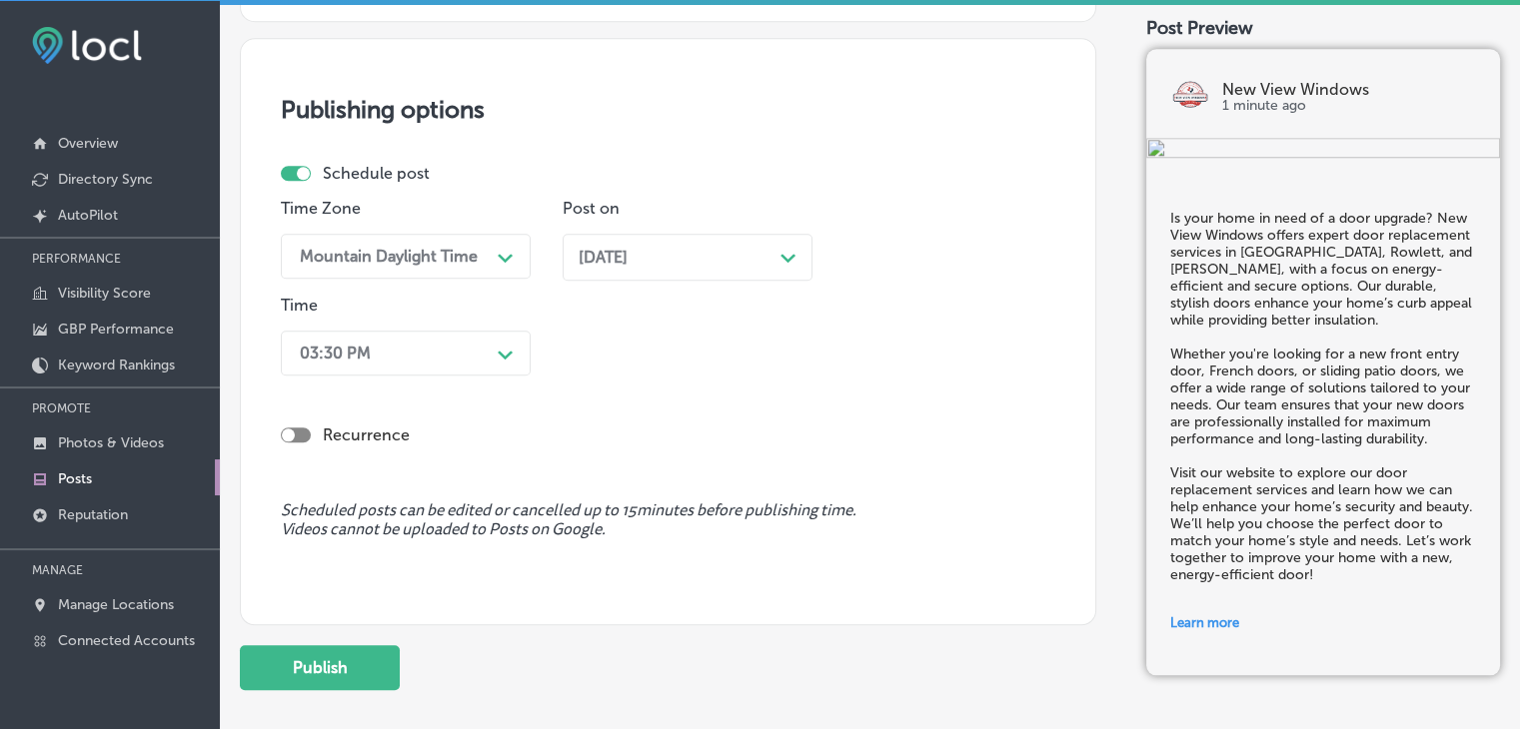
click at [484, 331] on div "03:30 PM Path Created with Sketch." at bounding box center [406, 353] width 250 height 45
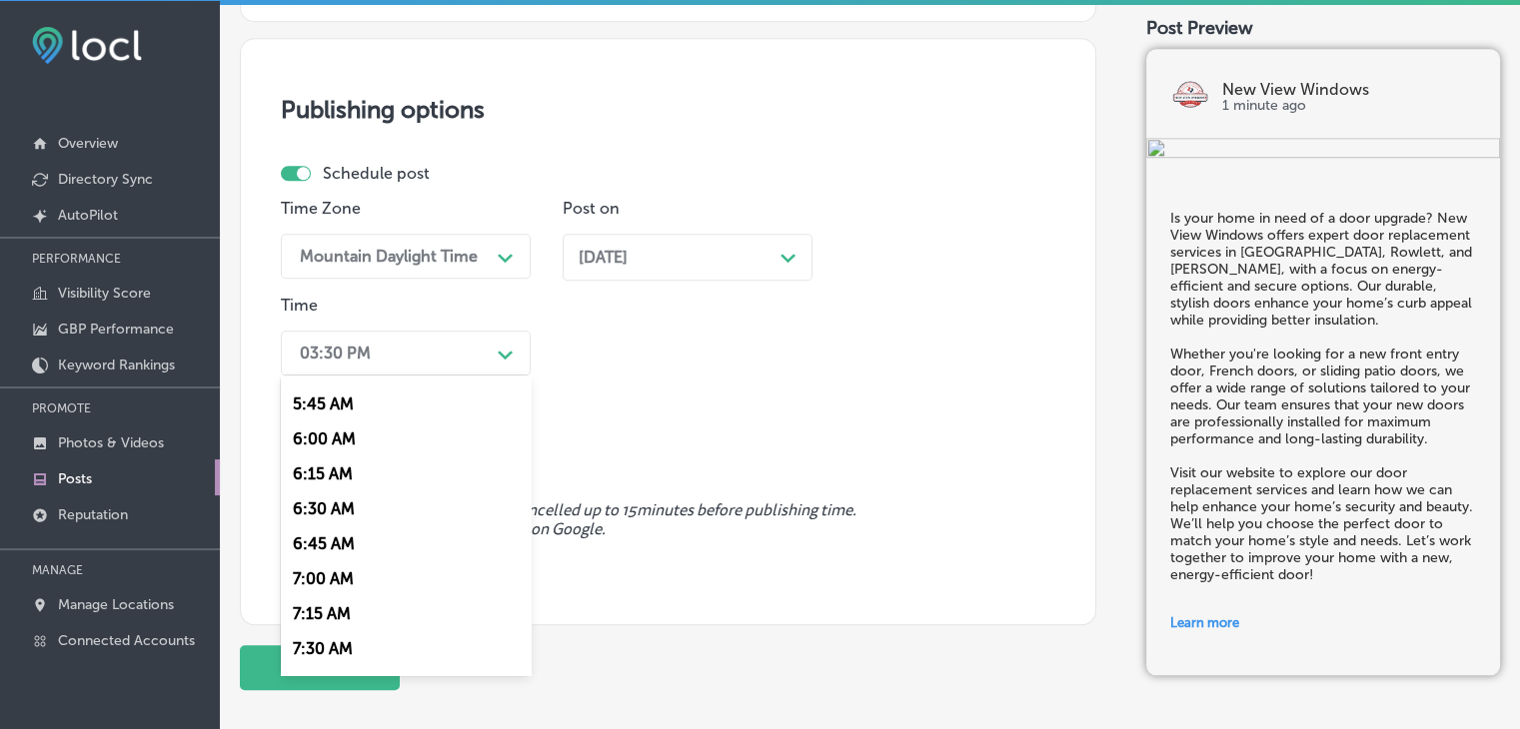
scroll to position [799, 0]
click at [298, 574] on div "7:00 AM" at bounding box center [406, 576] width 250 height 35
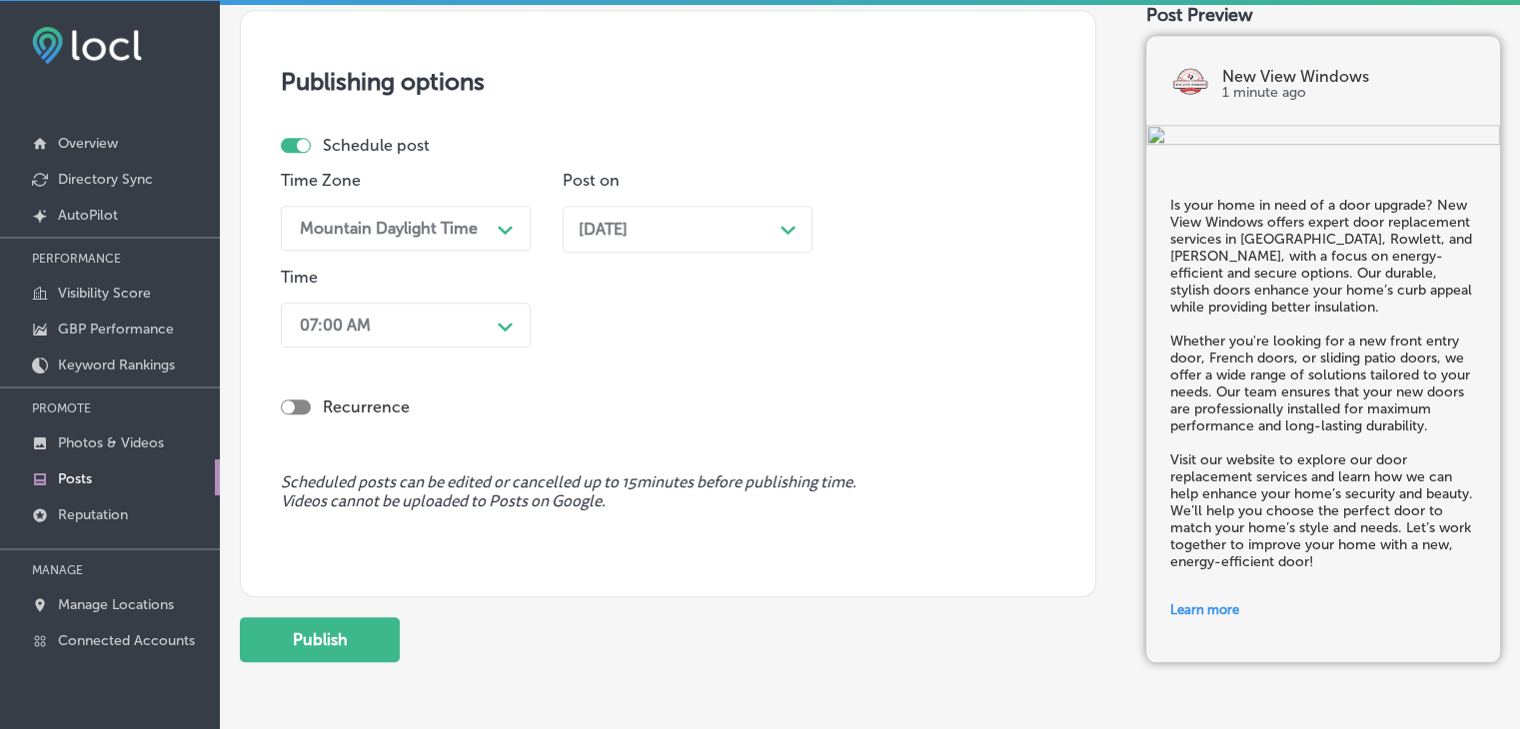
scroll to position [1919, 0]
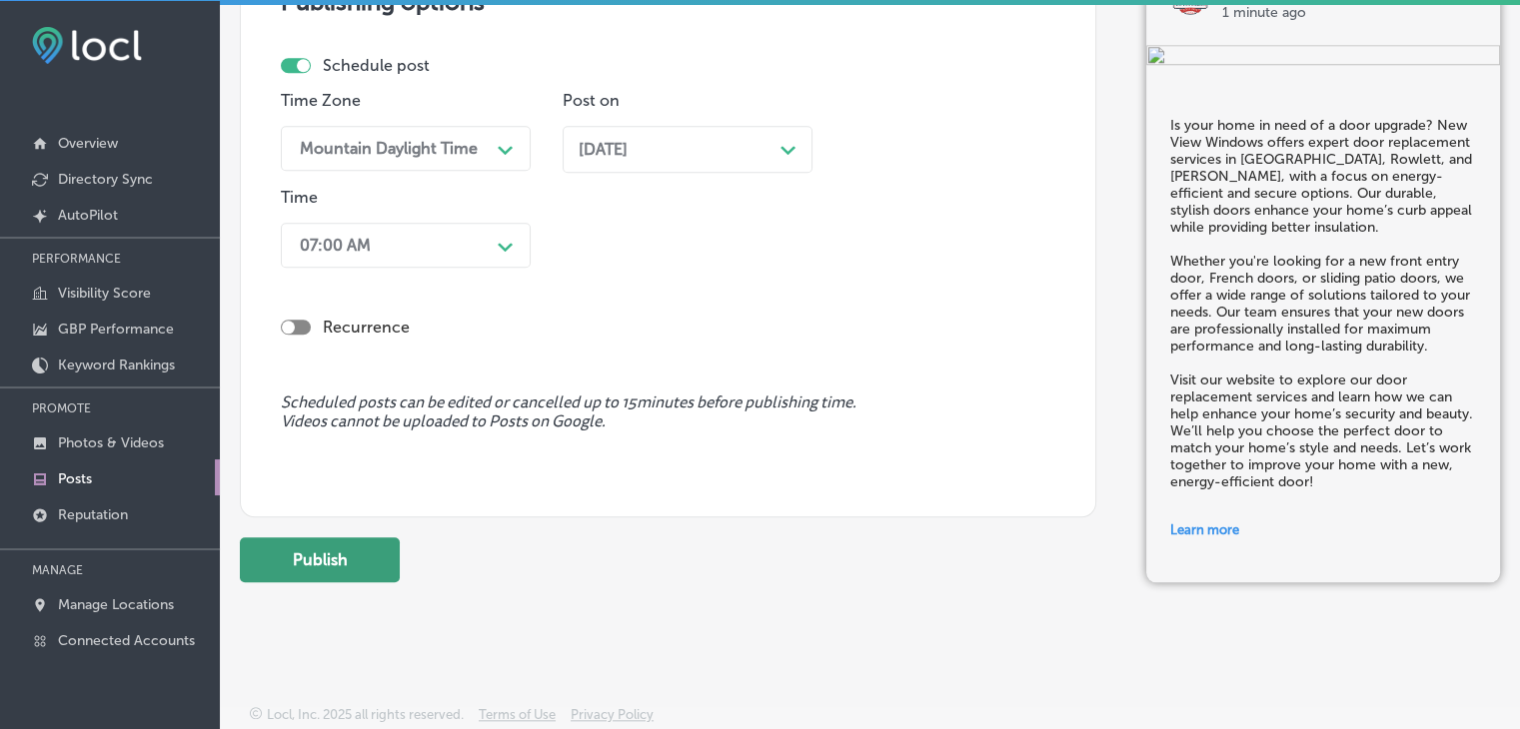
click at [370, 537] on button "Publish" at bounding box center [320, 559] width 160 height 45
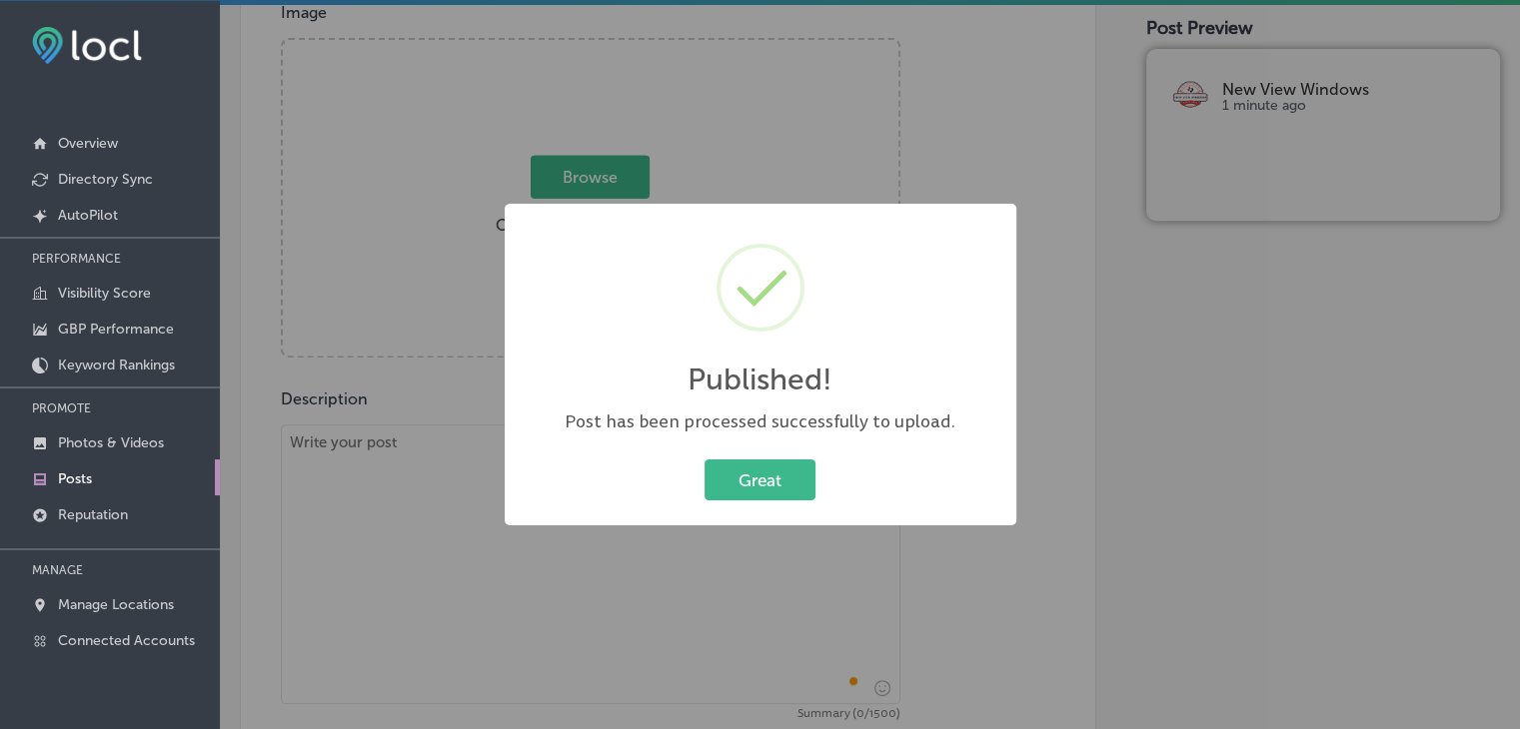
scroll to position [720, 0]
click at [385, 423] on div "Published! × Post has been processed successfully to upload. Great Cancel" at bounding box center [760, 364] width 1520 height 729
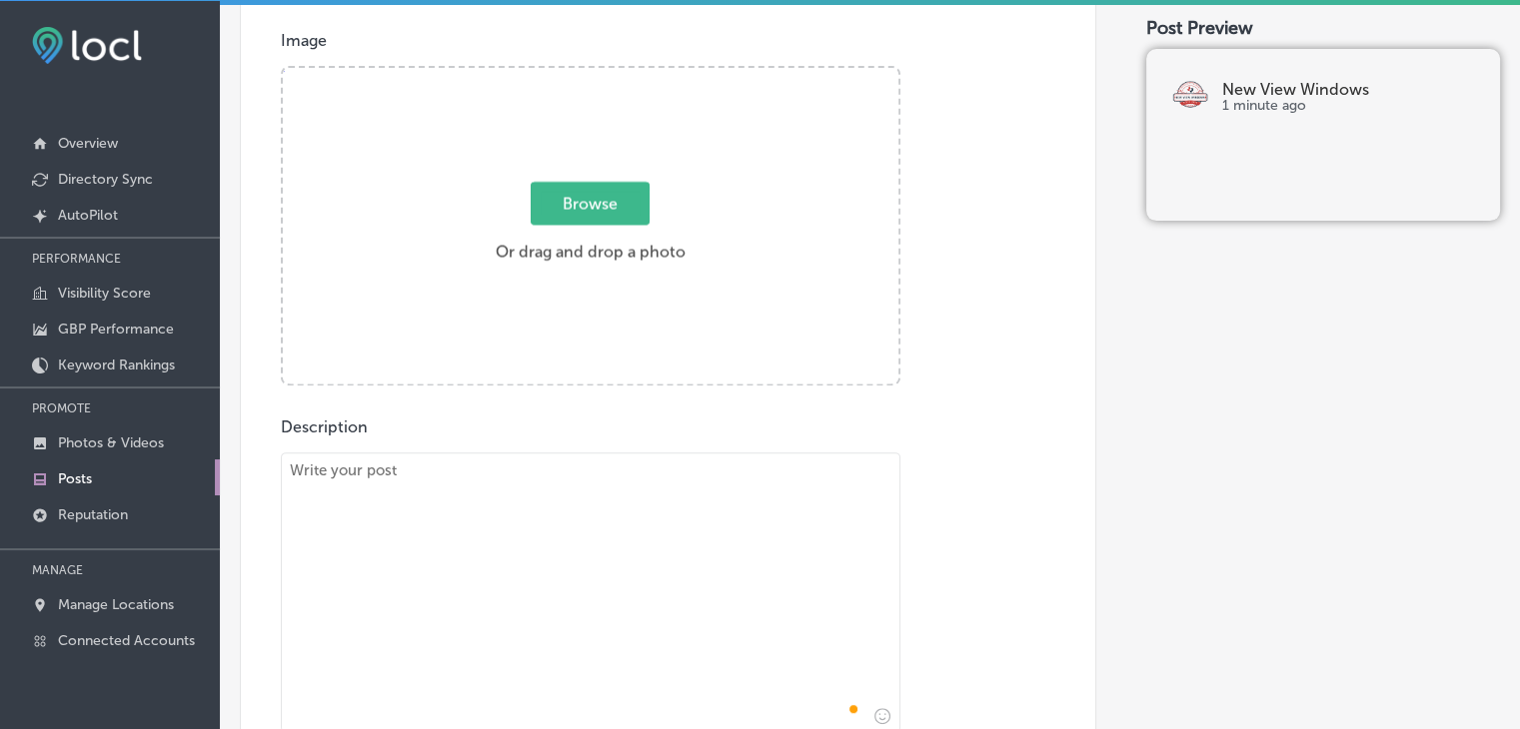
click at [381, 521] on textarea "To enrich screen reader interactions, please activate Accessibility in Grammarl…" at bounding box center [590, 593] width 619 height 280
paste textarea "If you’re looking to replace your windows, New View Windows is here to help! We…"
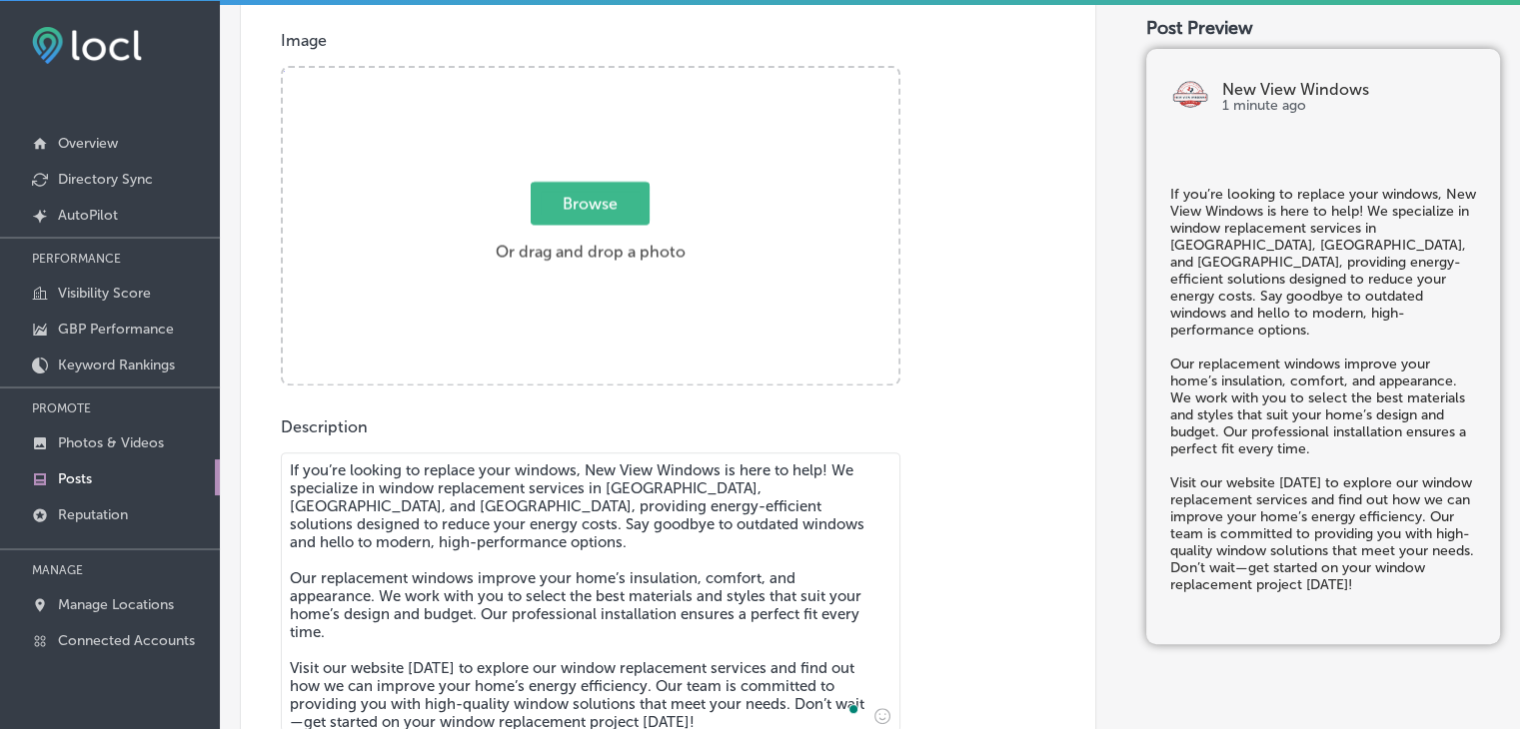
type textarea "If you’re looking to replace your windows, New View Windows is here to help! We…"
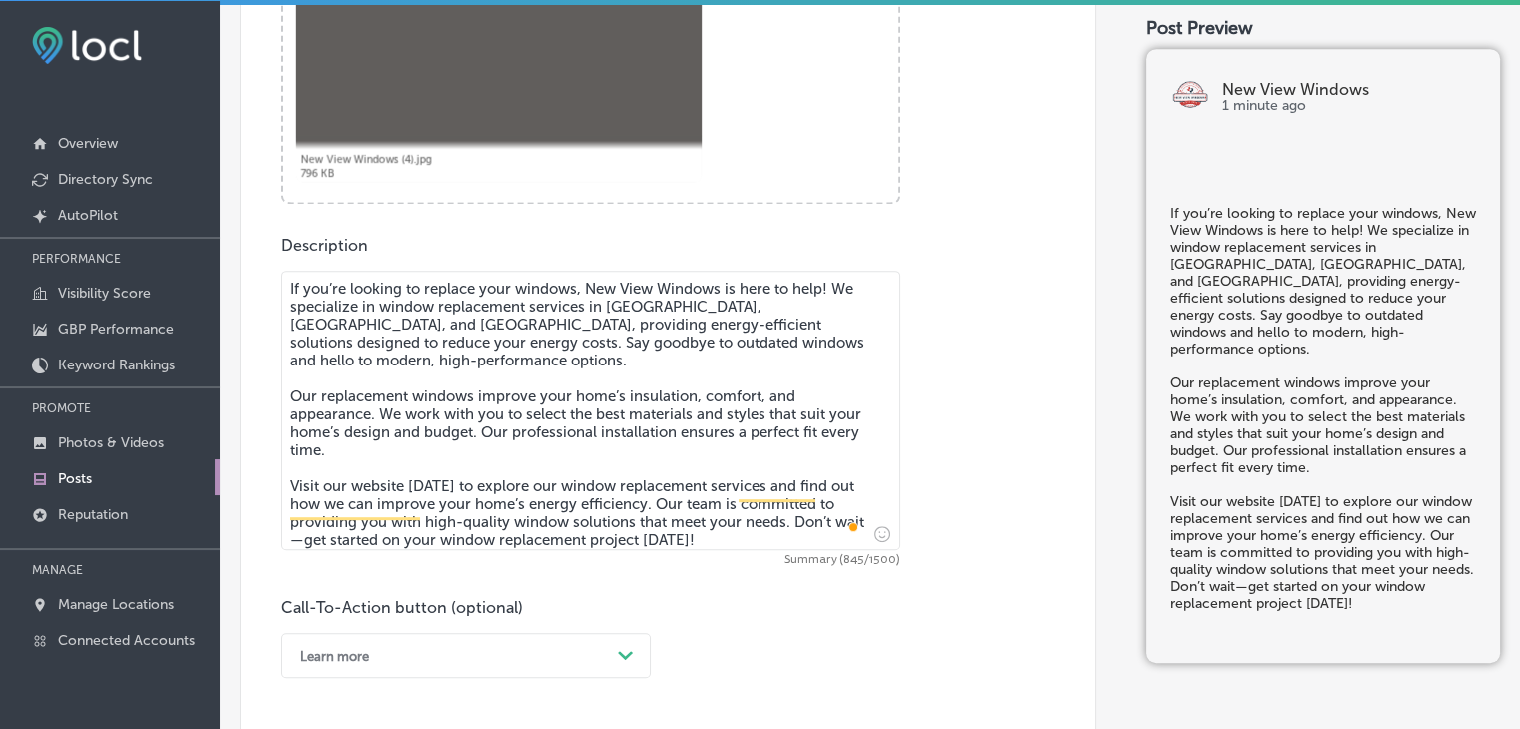
scroll to position [1120, 0]
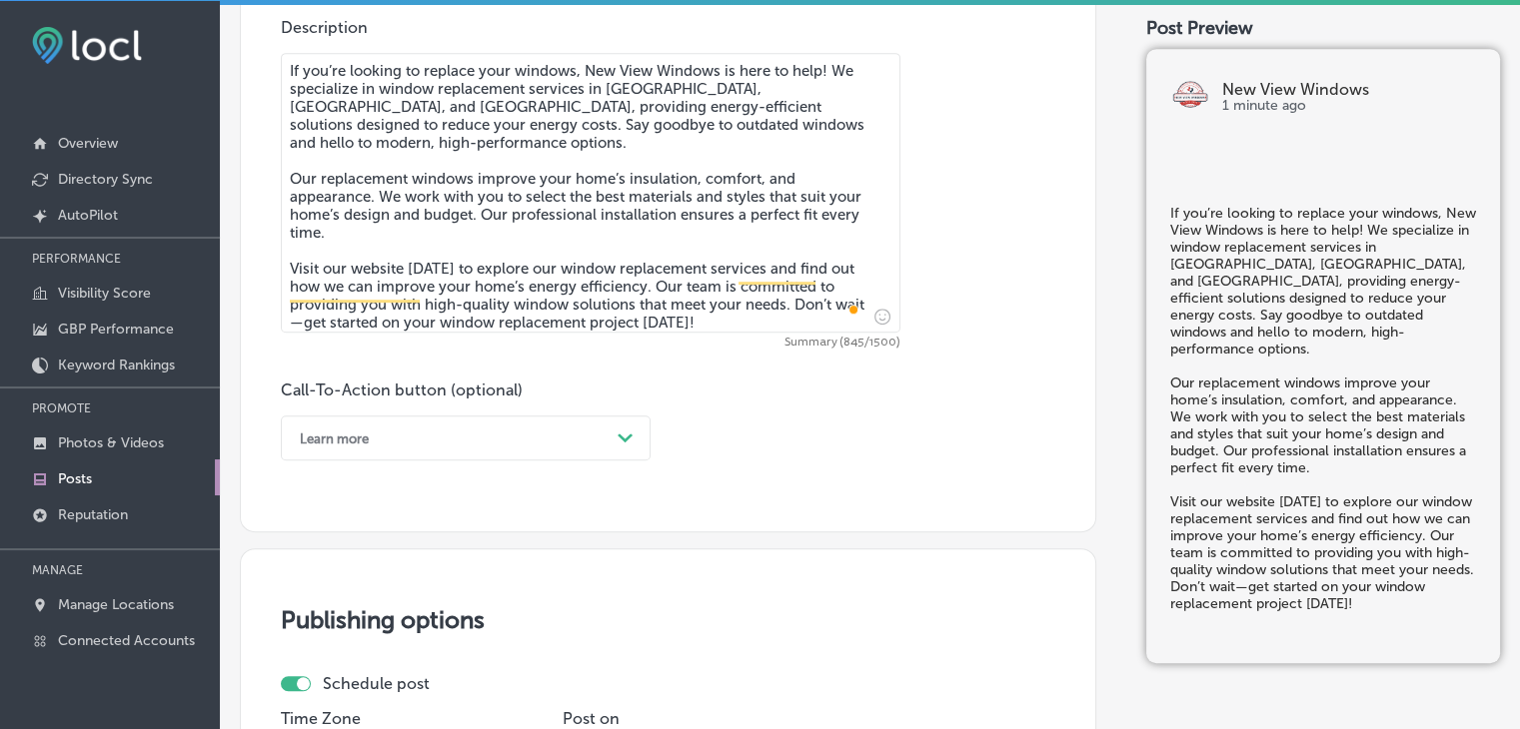
click at [389, 432] on div "Learn more" at bounding box center [450, 438] width 320 height 31
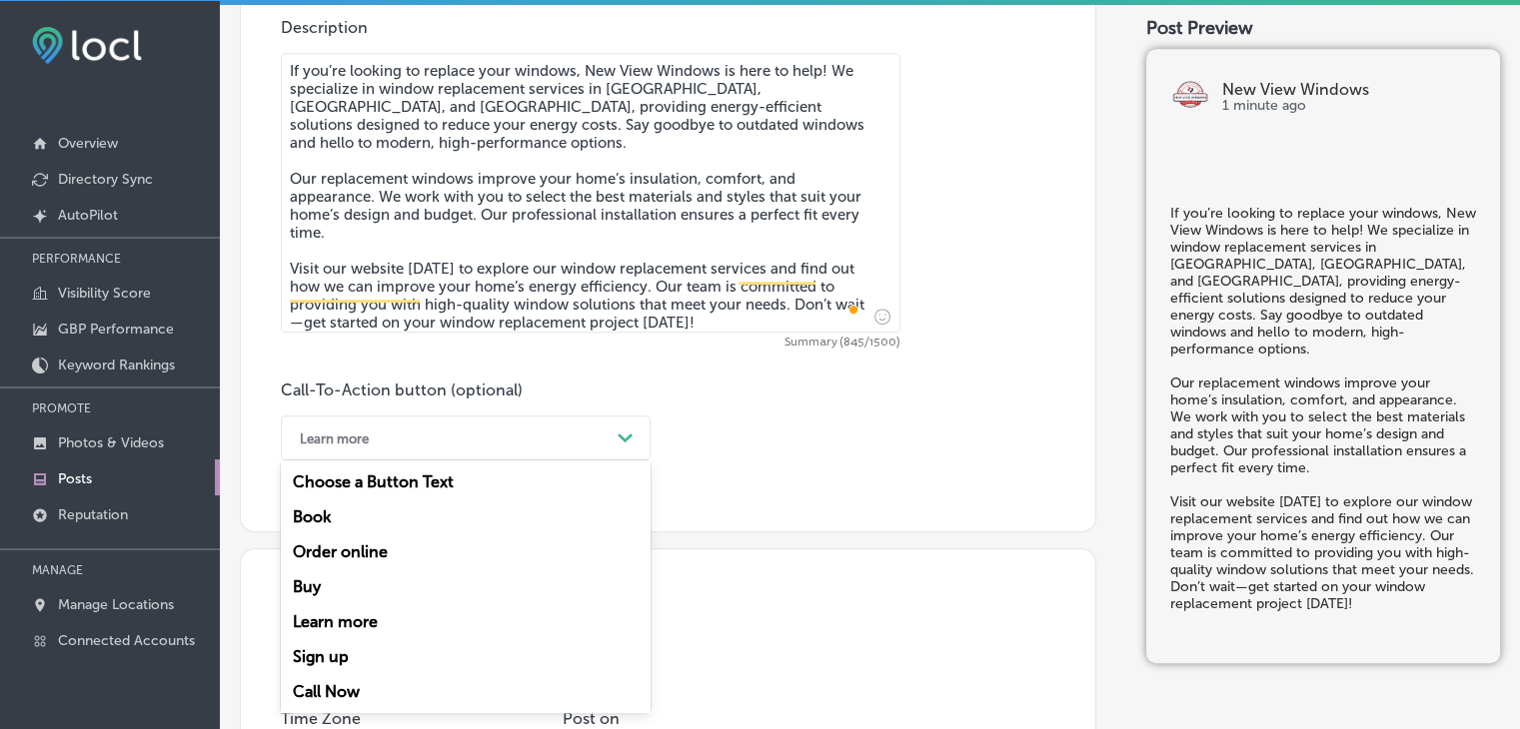
click at [326, 614] on div "Learn more" at bounding box center [466, 621] width 370 height 35
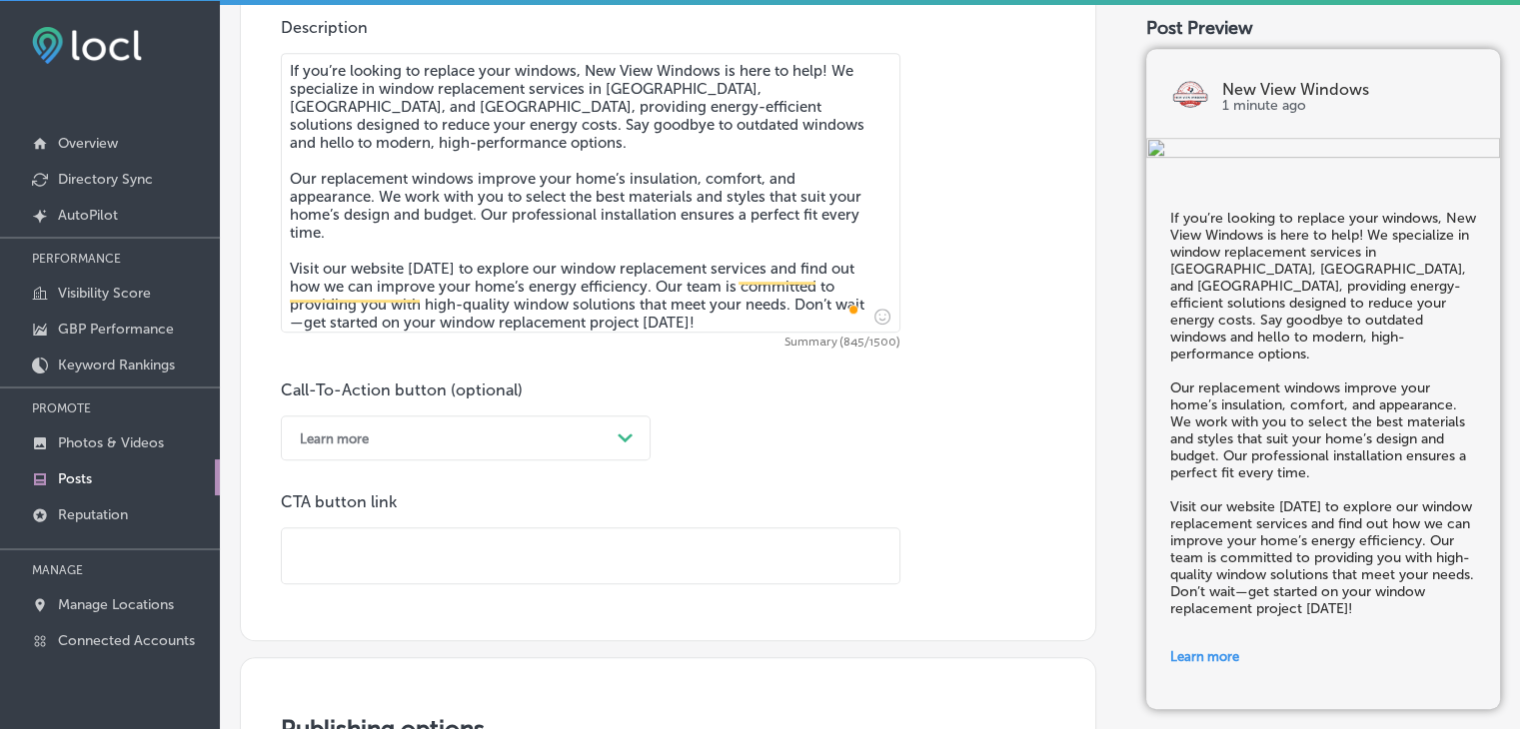
click at [424, 555] on input "text" at bounding box center [590, 556] width 617 height 55
paste input "https://newviewwindowstx.com/"
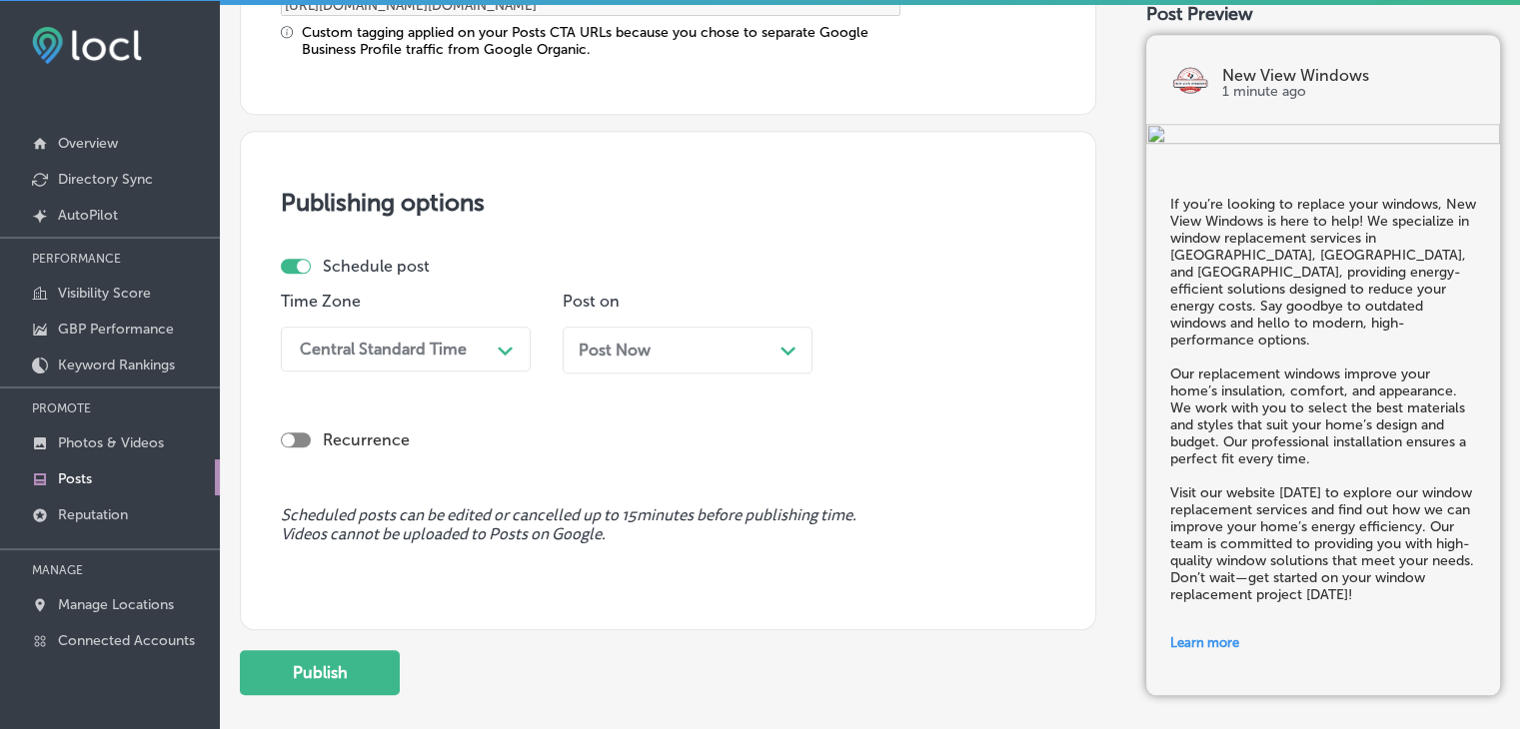
scroll to position [1719, 0]
type input "https://newviewwindowstx.com/"
click at [488, 358] on div "Central Standard Time" at bounding box center [390, 348] width 200 height 35
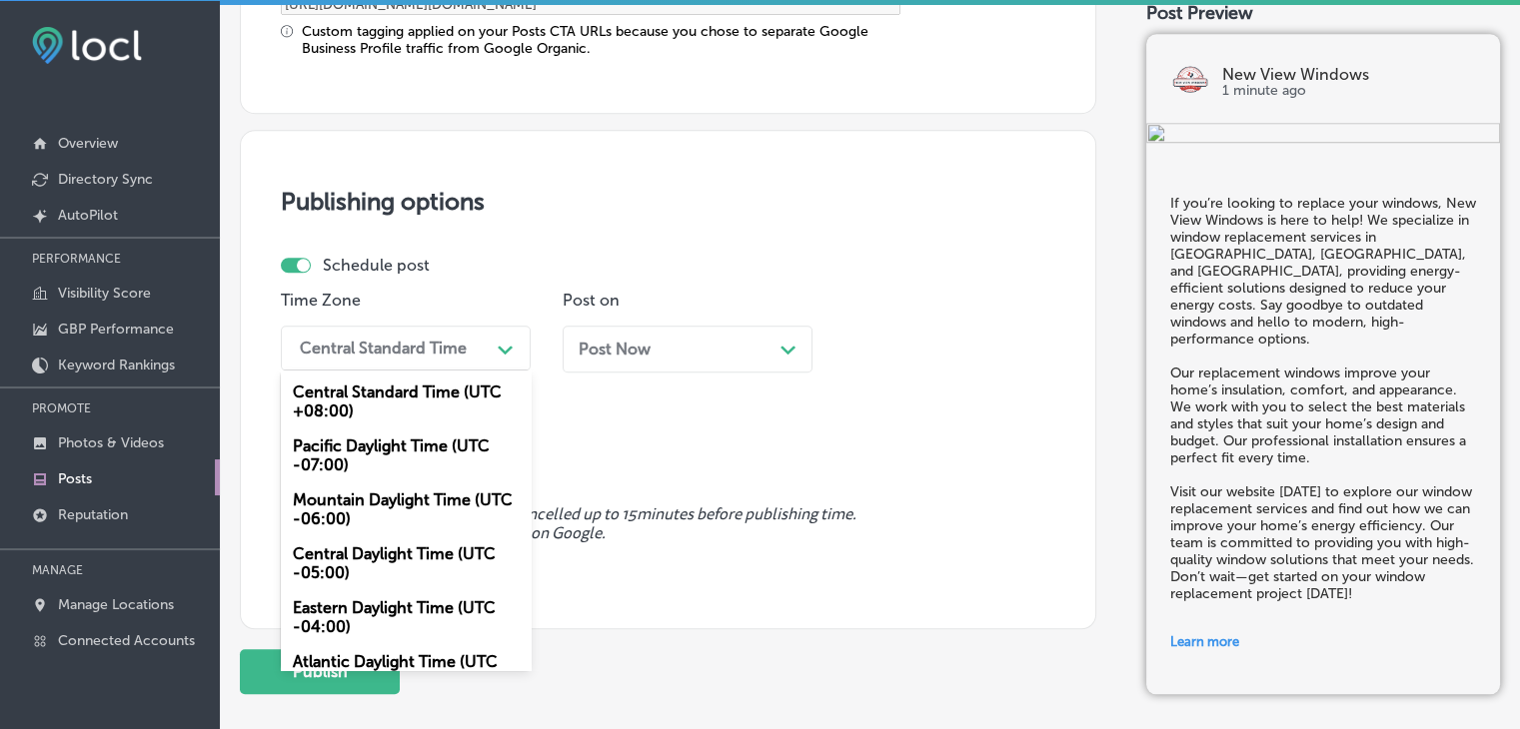
click at [391, 508] on div "Mountain Daylight Time (UTC -06:00)" at bounding box center [406, 510] width 250 height 54
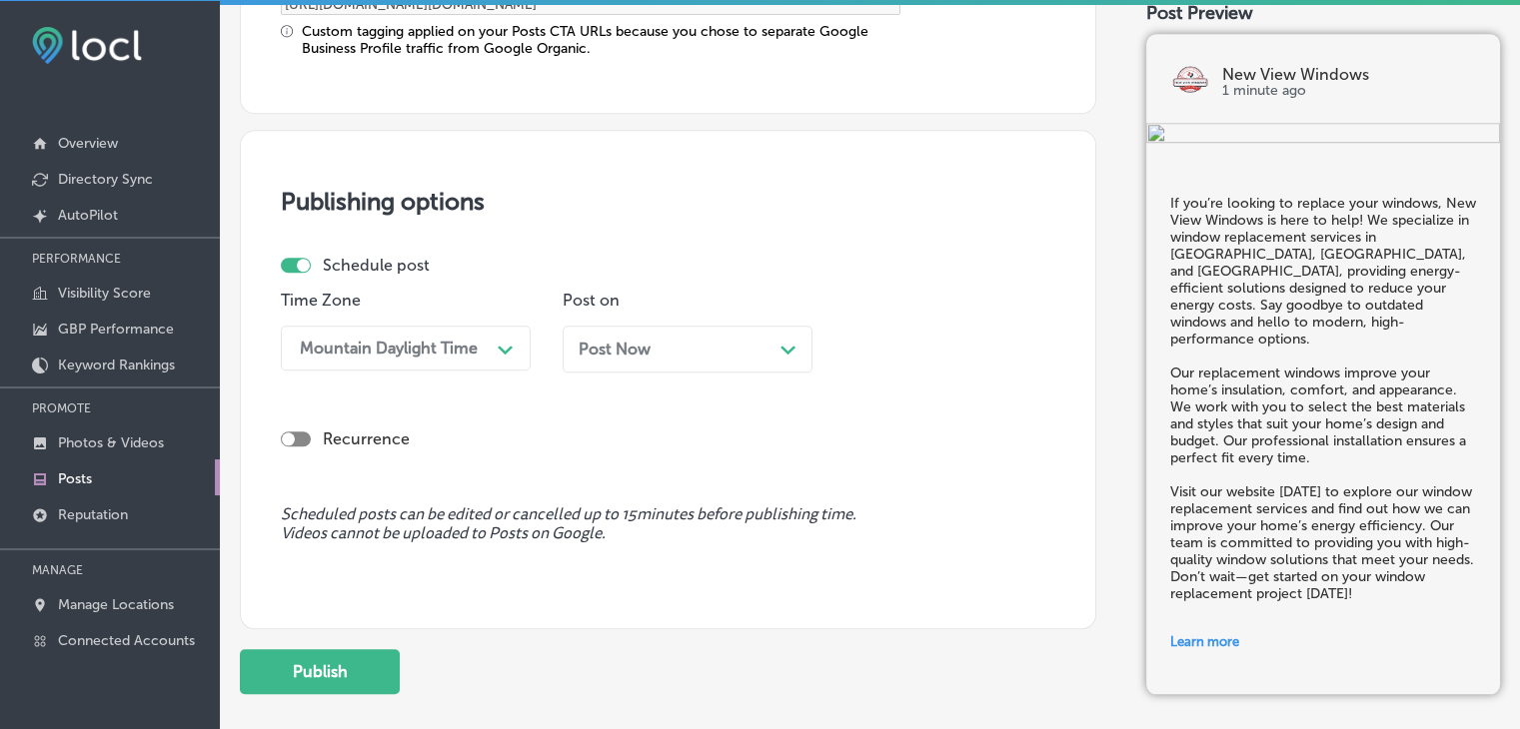
click at [676, 300] on p "Post on" at bounding box center [687, 300] width 250 height 19
click at [676, 353] on div "Post Now Path Created with Sketch." at bounding box center [687, 349] width 218 height 19
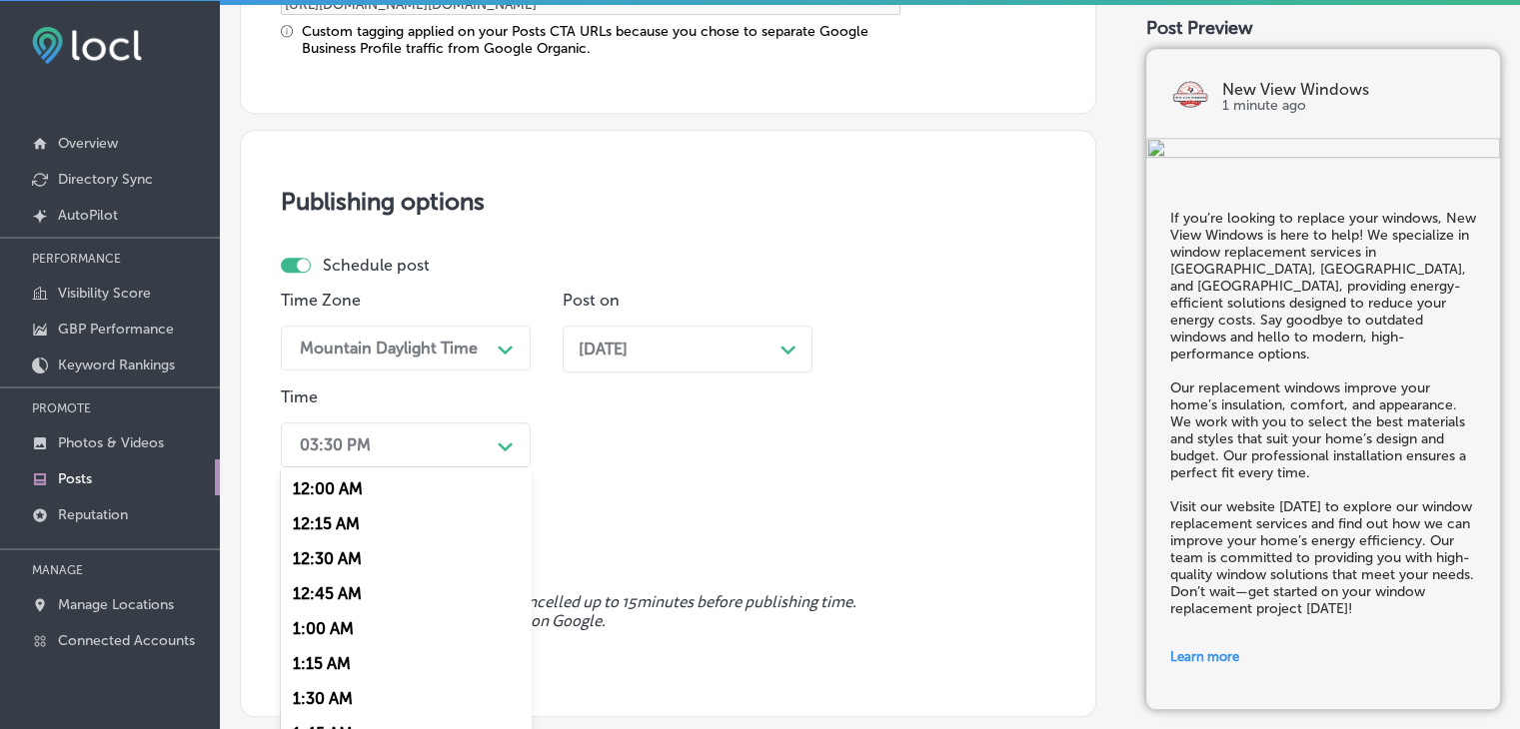
click at [420, 452] on div "option 7:00 AM, selected. option 12:00 AM focused, 1 of 96. 96 results availabl…" at bounding box center [406, 445] width 250 height 45
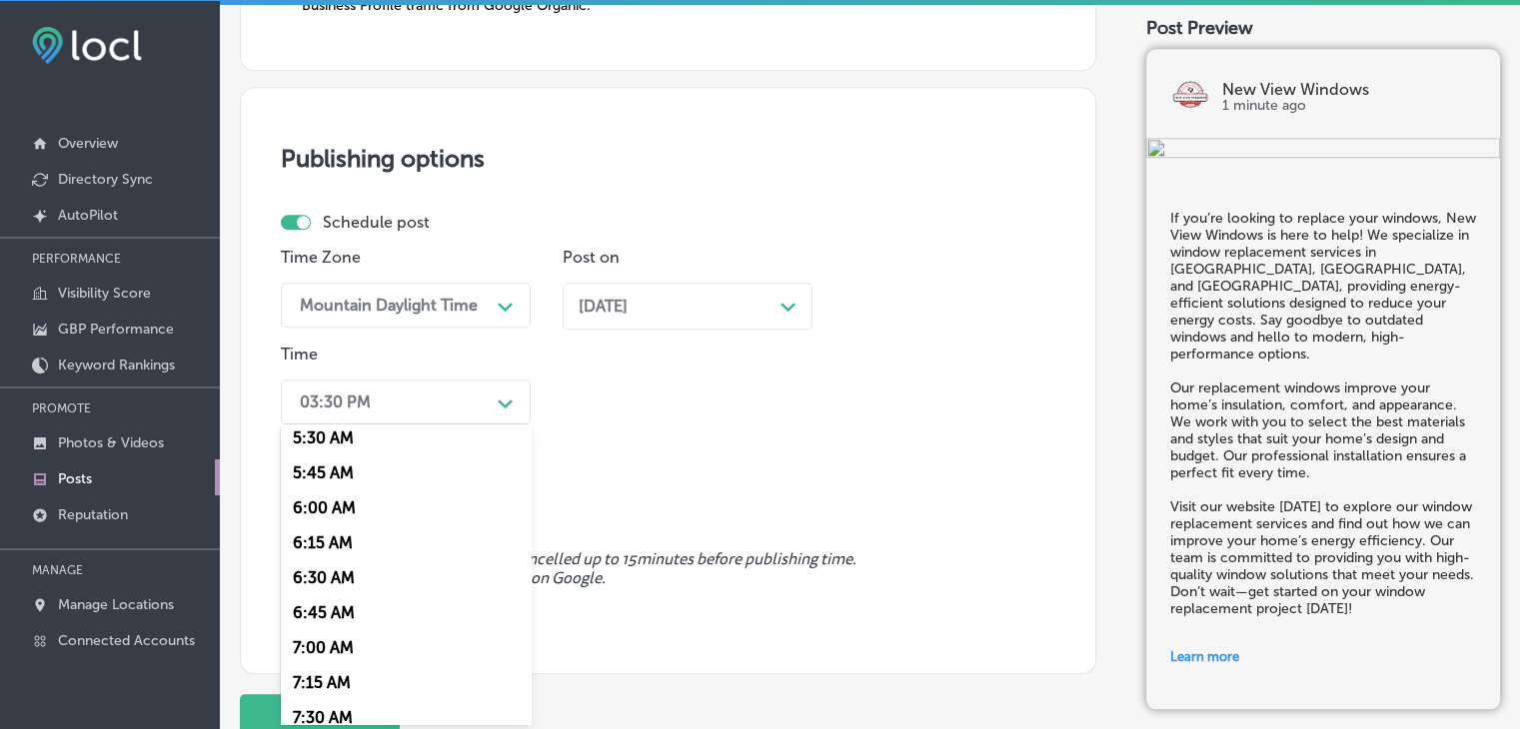
scroll to position [899, 0]
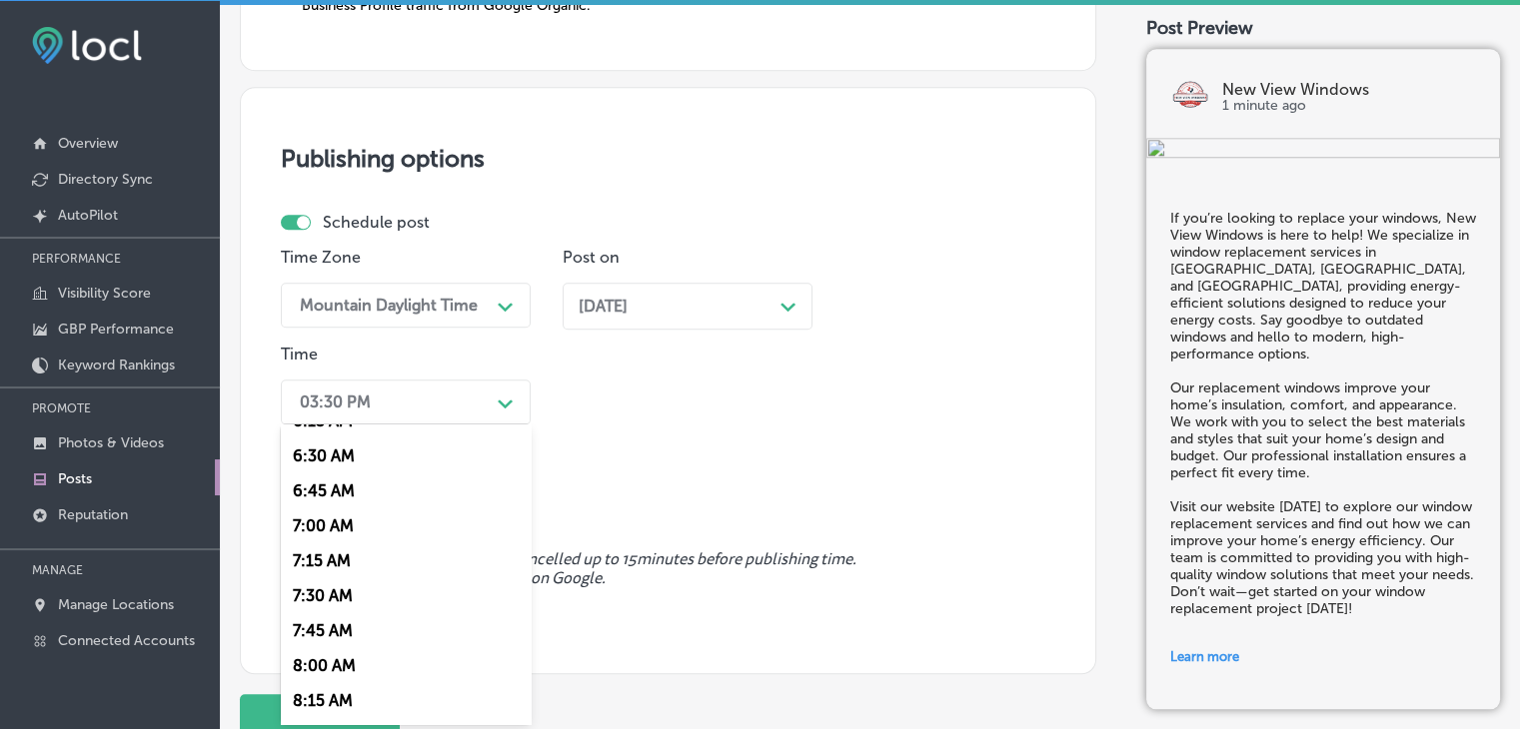
click at [335, 525] on div "7:00 AM" at bounding box center [406, 526] width 250 height 35
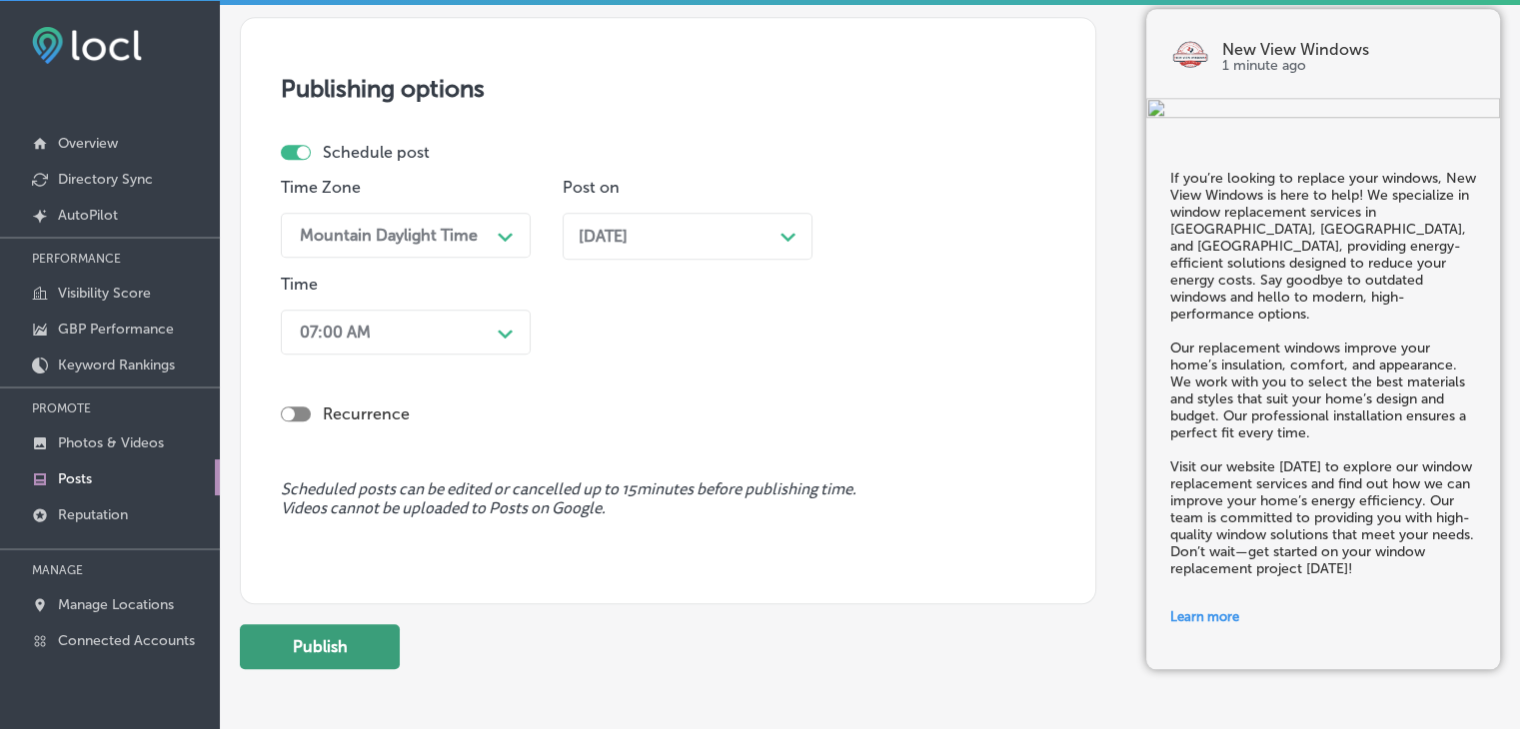
scroll to position [1919, 0]
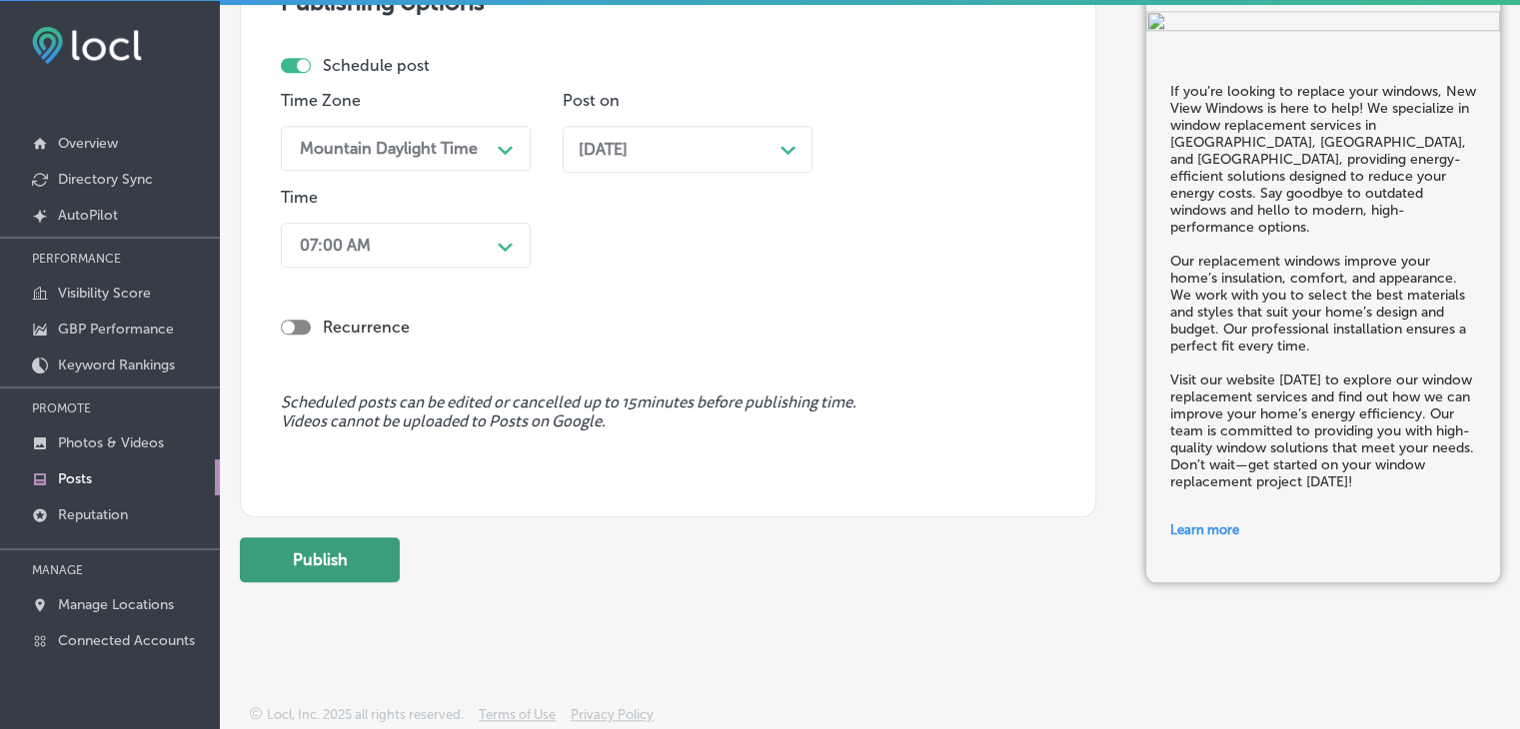
click at [348, 550] on button "Publish" at bounding box center [320, 559] width 160 height 45
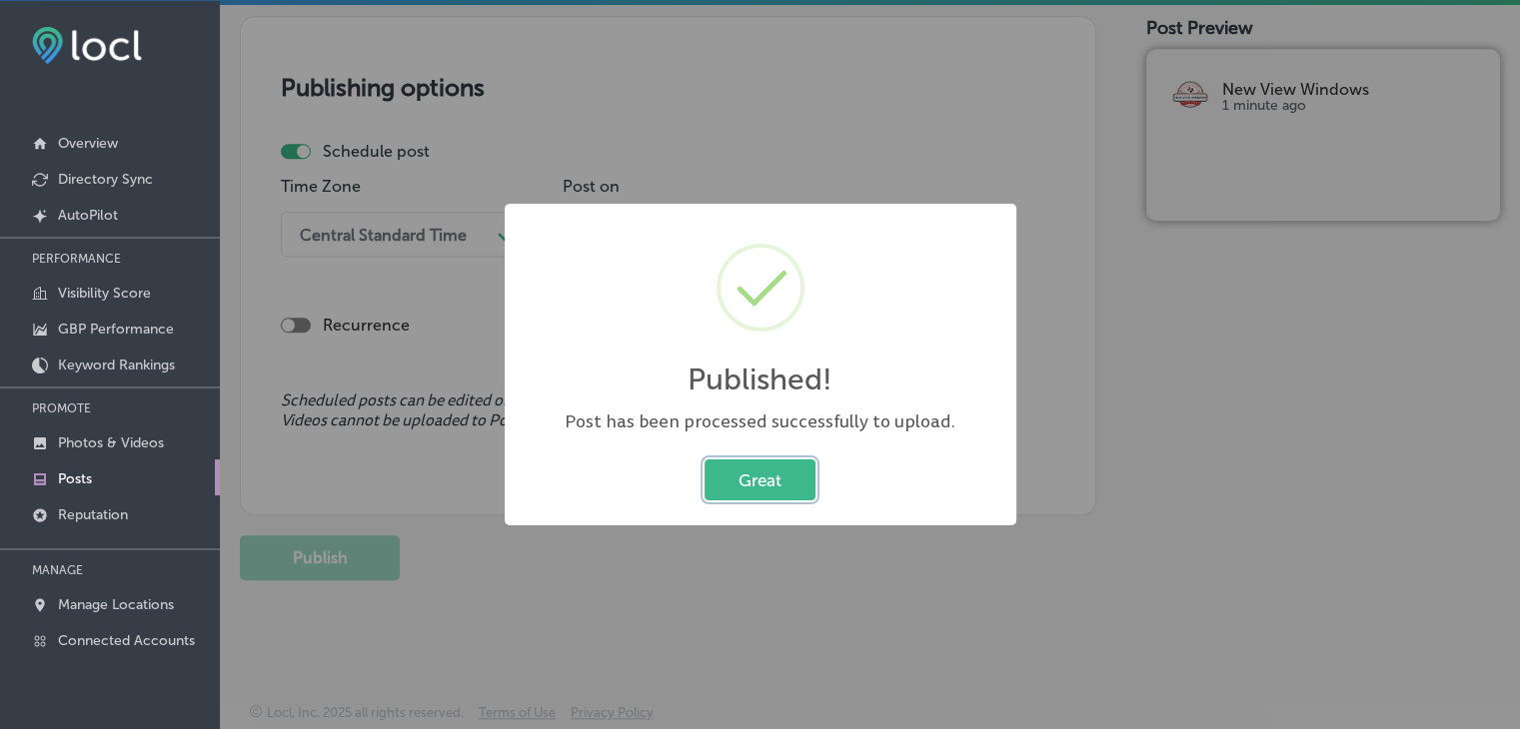
scroll to position [1652, 0]
click at [664, 157] on div "Published! × Post has been processed successfully to upload. Great Cancel" at bounding box center [760, 364] width 1520 height 729
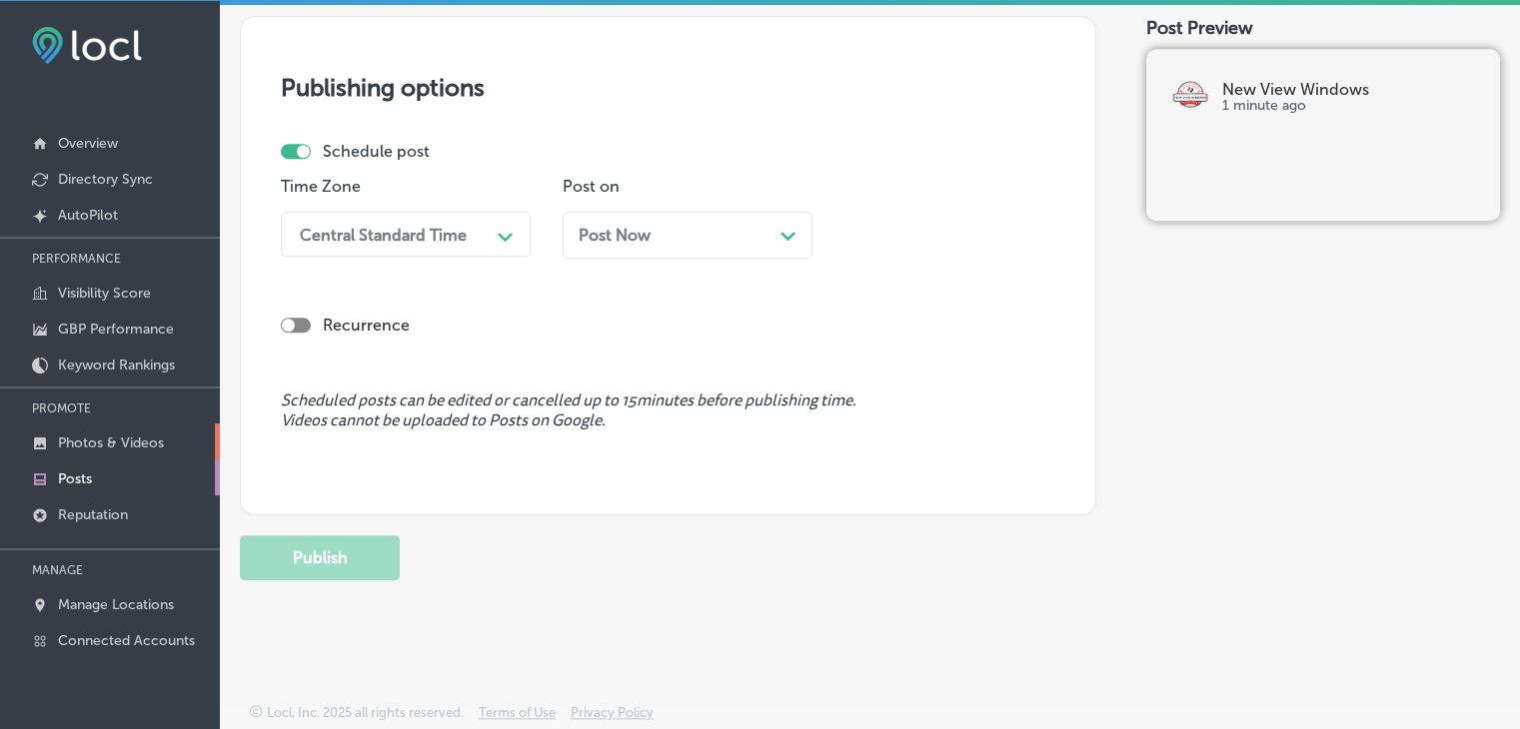
click at [172, 441] on link "Photos & Videos" at bounding box center [110, 442] width 220 height 36
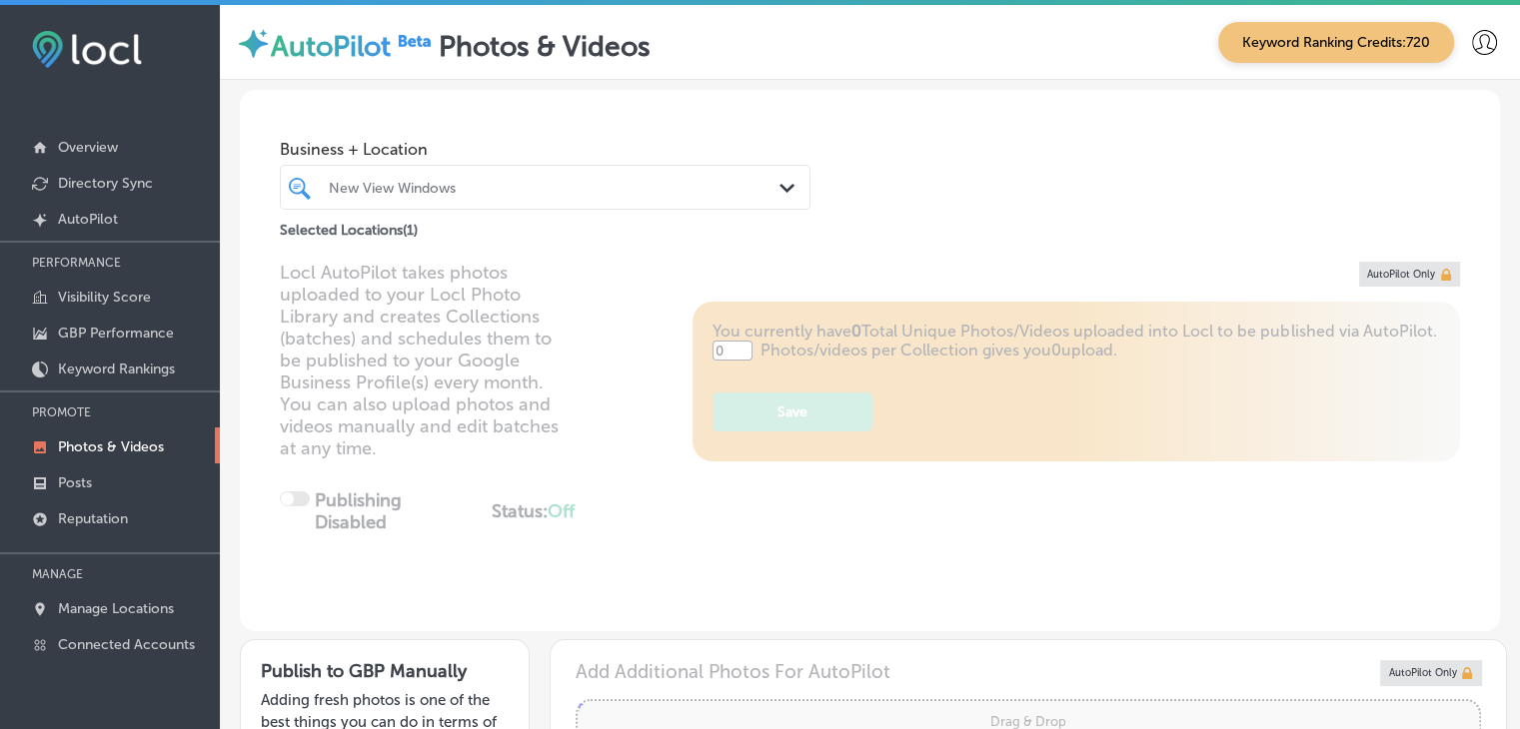
type input "5"
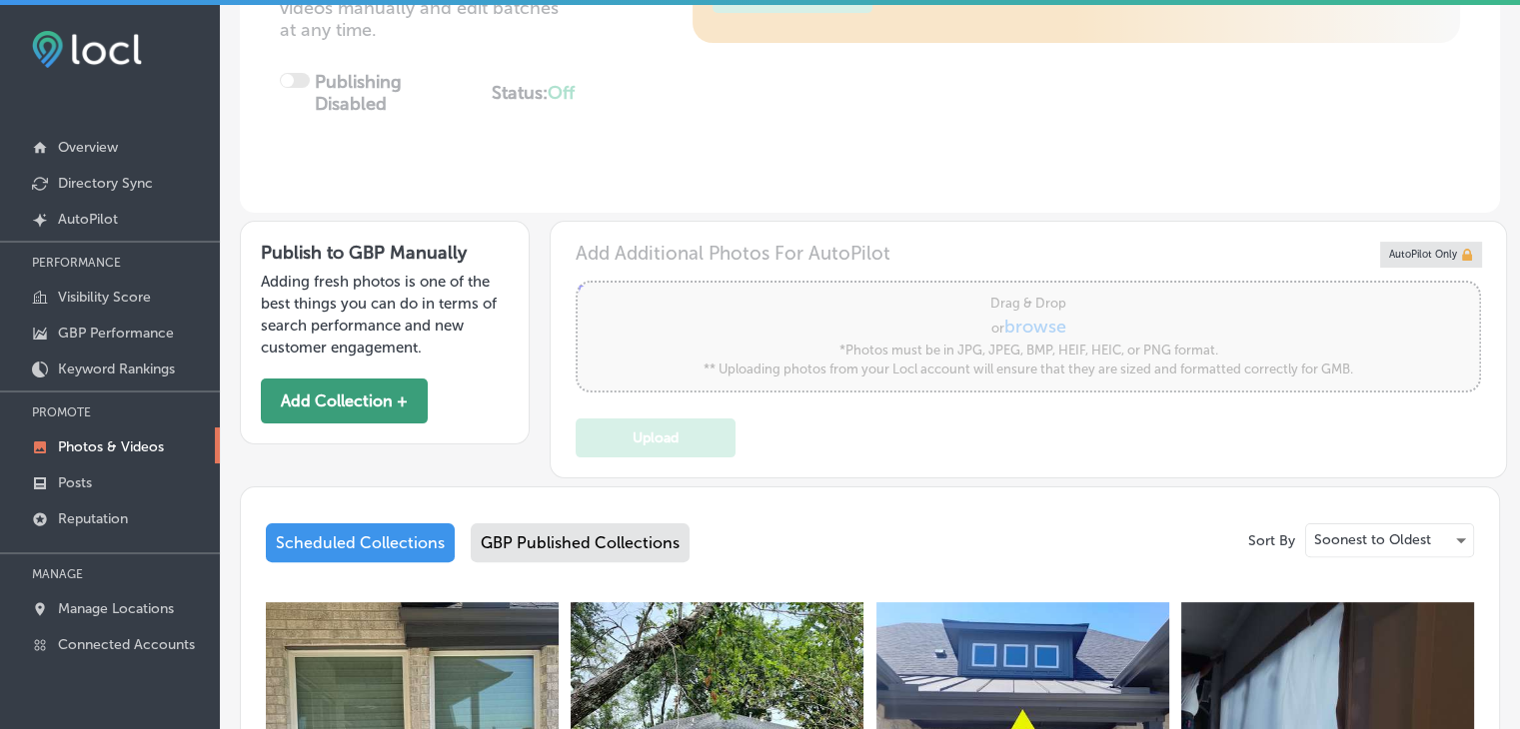
scroll to position [500, 0]
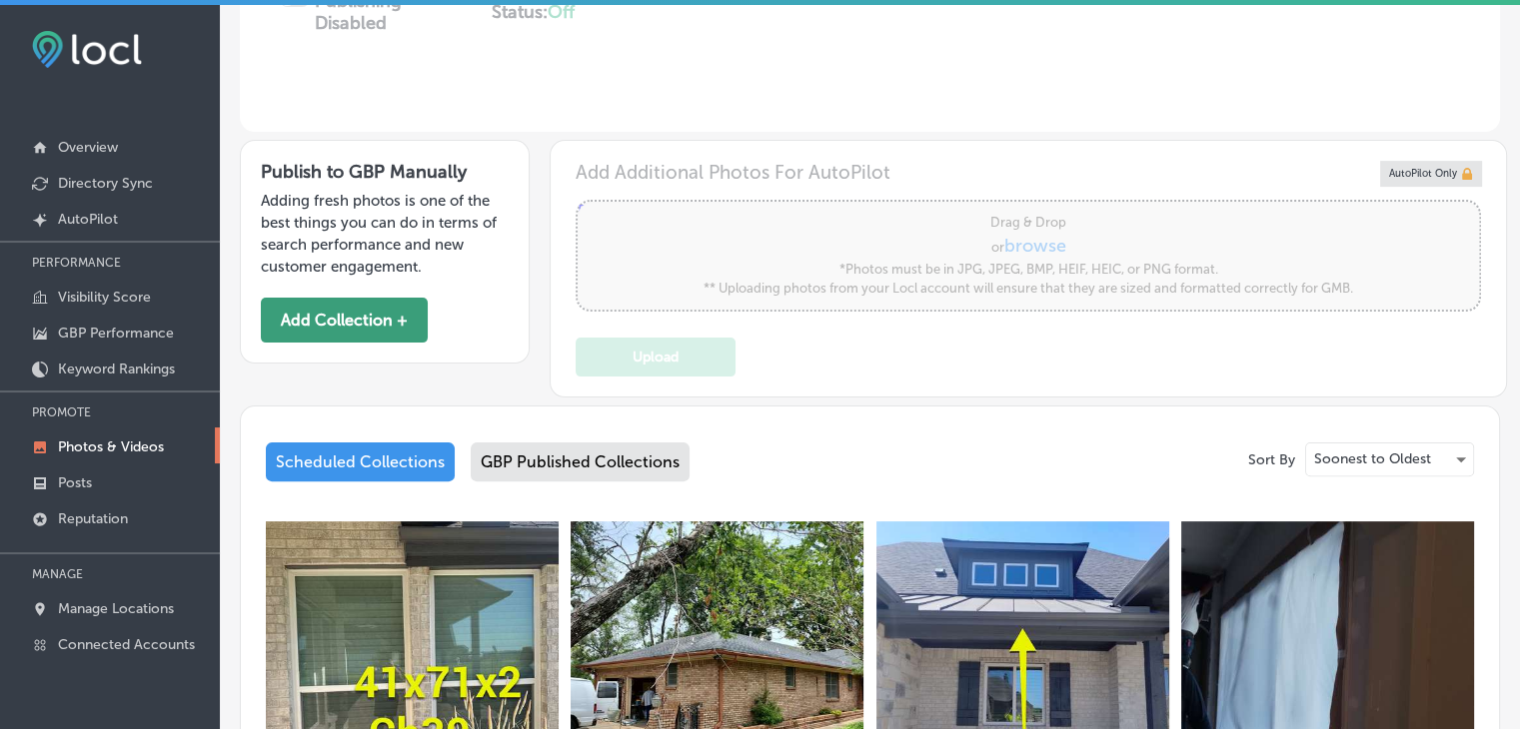
click at [344, 326] on button "Add Collection +" at bounding box center [344, 320] width 167 height 45
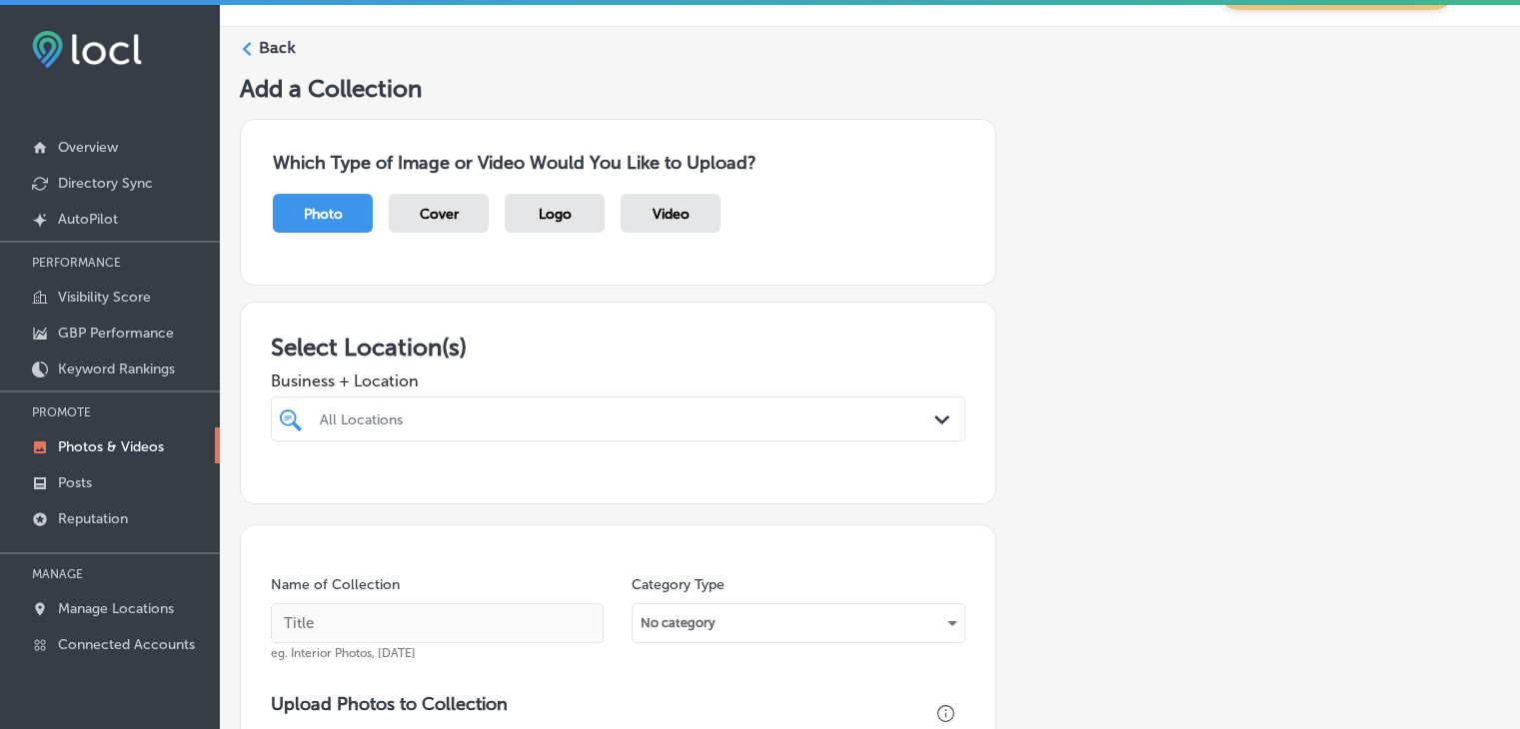
scroll to position [100, 0]
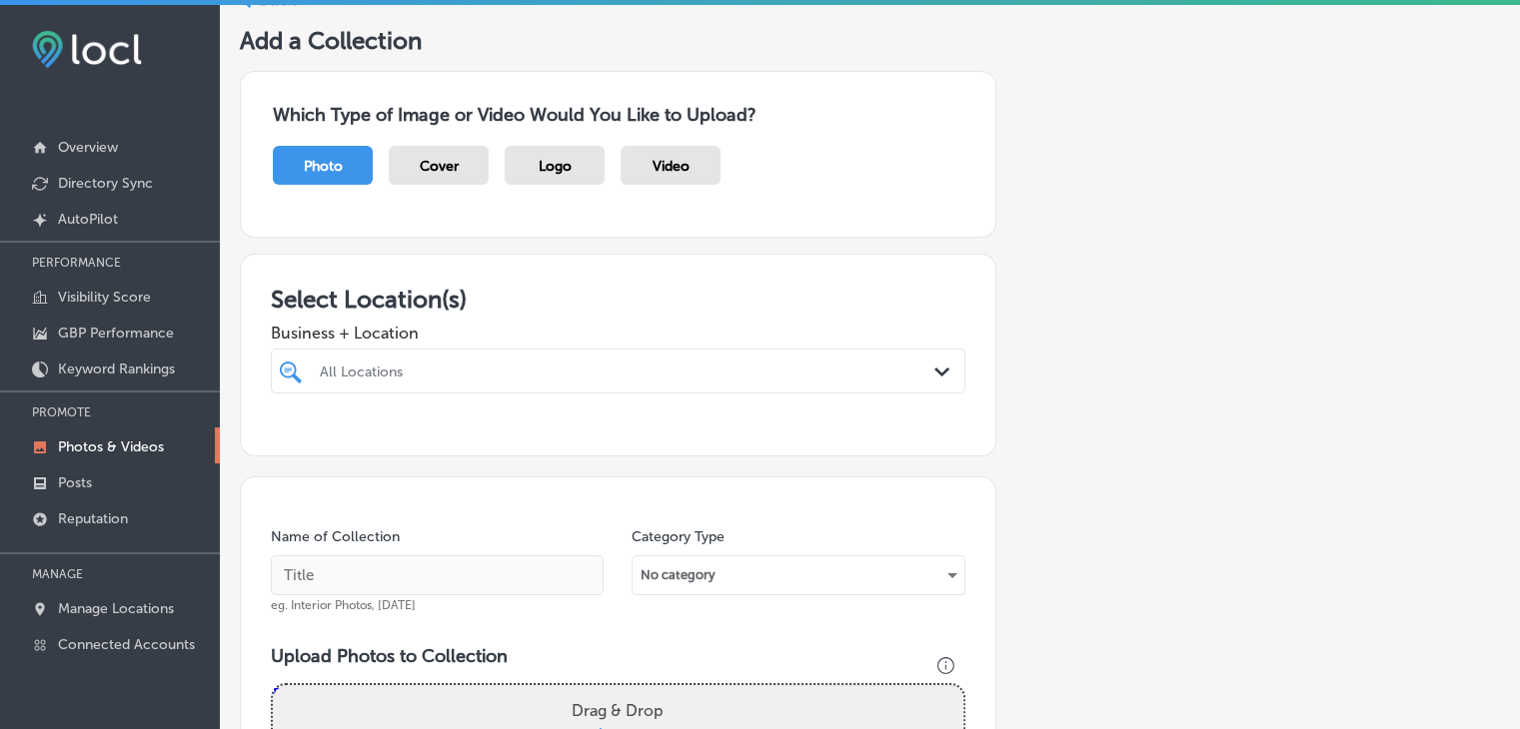
click at [408, 349] on div "All Locations Path Created with Sketch." at bounding box center [618, 371] width 694 height 45
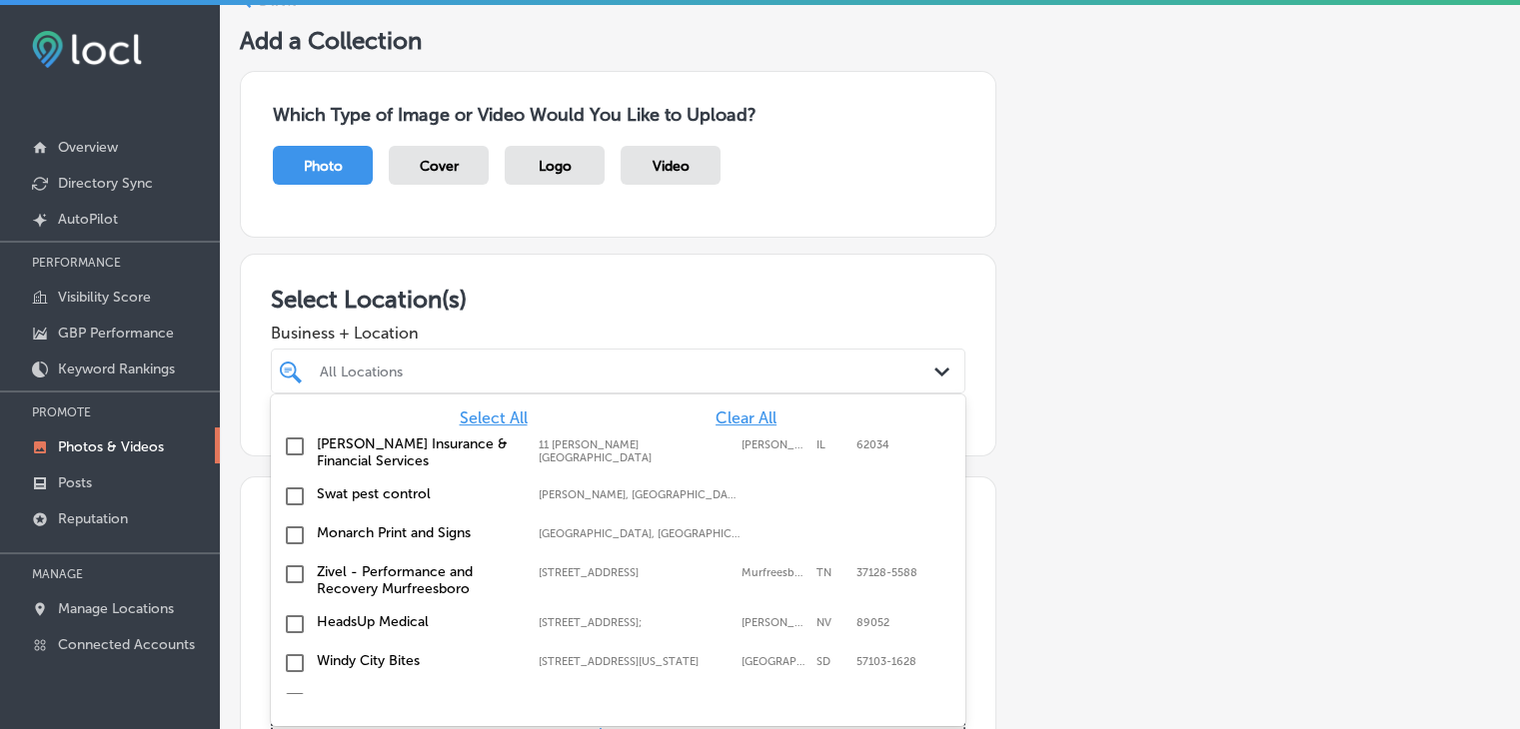
click at [966, 275] on div "Select Location(s) Business + Location option focused, 1 of 132. 132 results av…" at bounding box center [618, 355] width 756 height 203
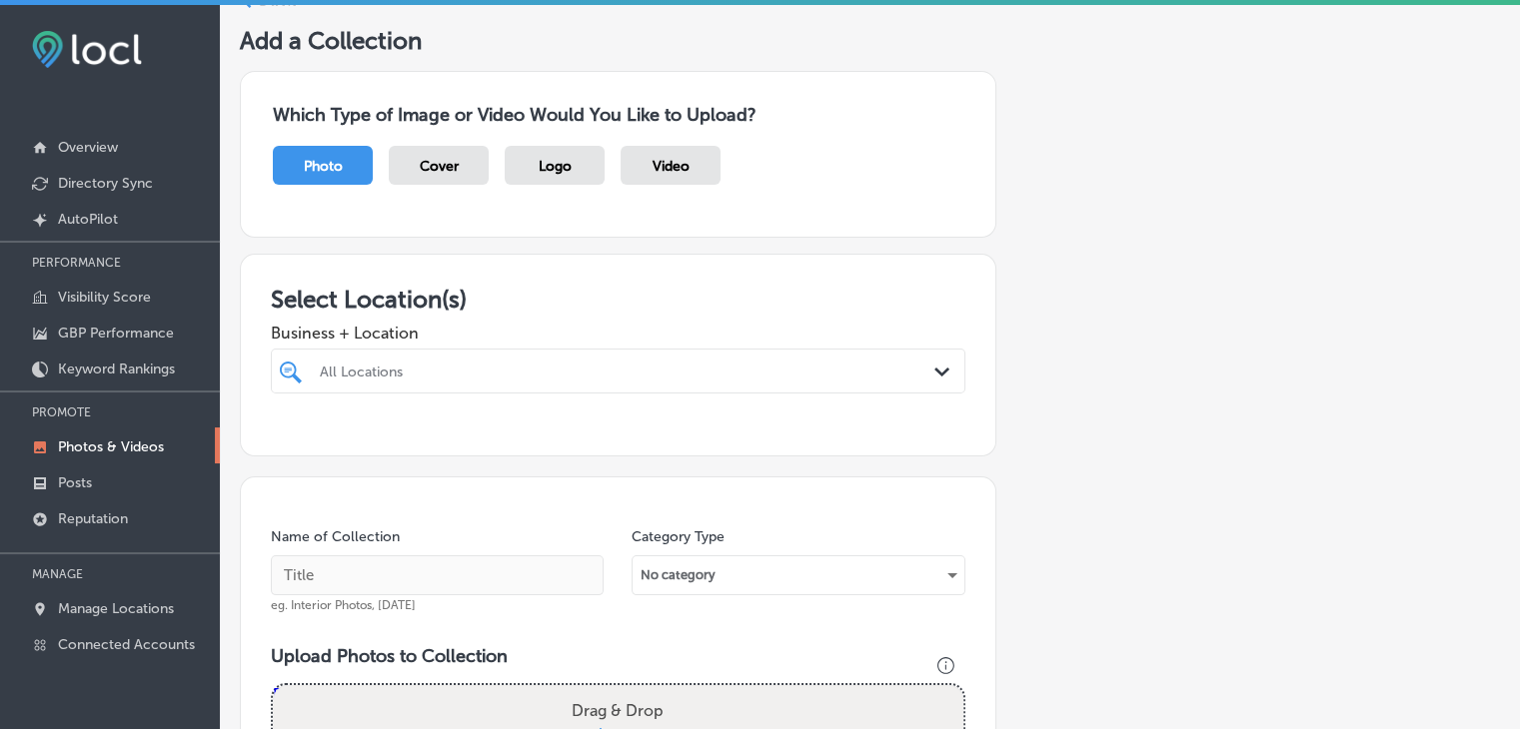
click at [513, 361] on div at bounding box center [588, 371] width 540 height 27
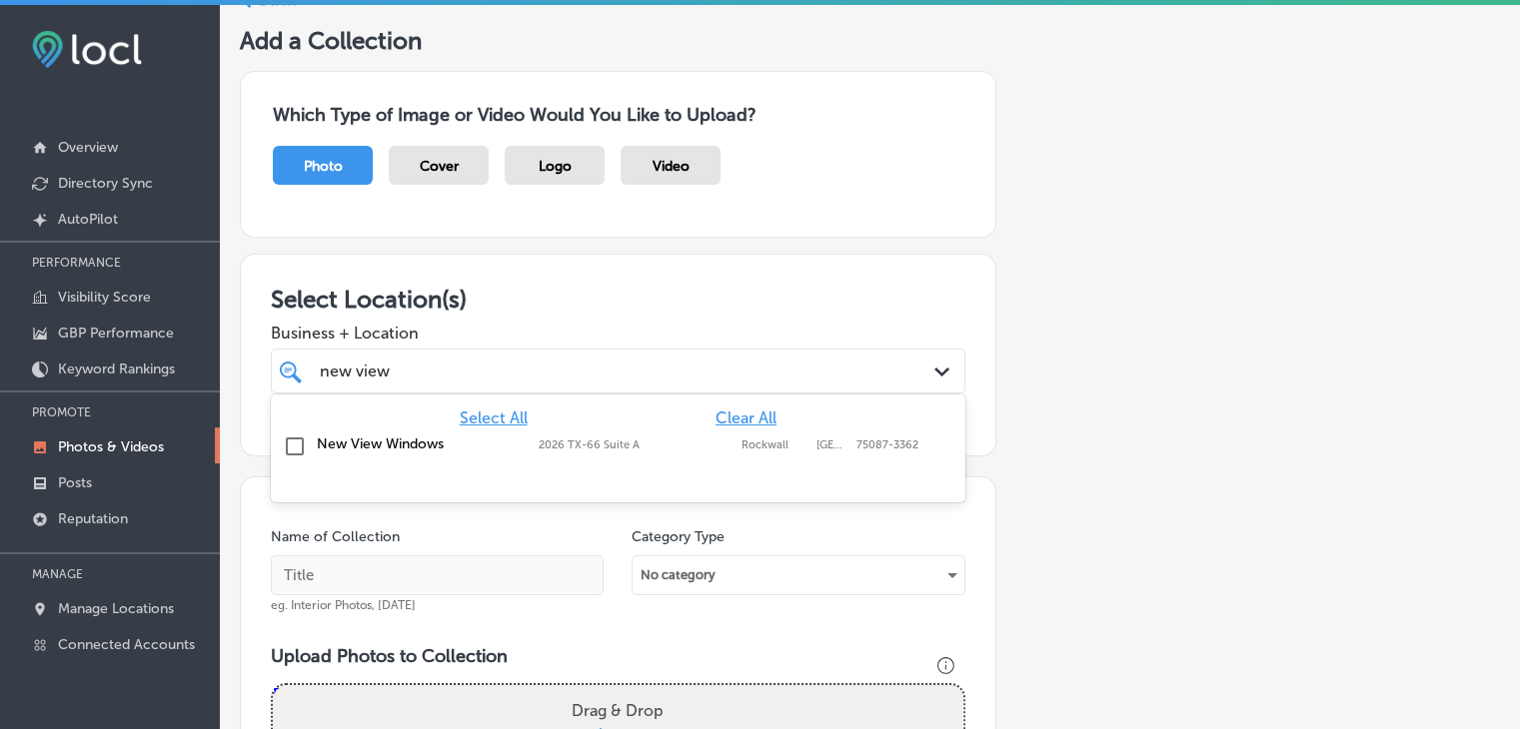
click at [634, 452] on div "New View Windows 2026 TX-66 Suite A, Rockwall, TX, 75087-3362 2026 TX-66 Suite …" at bounding box center [618, 447] width 678 height 31
click at [630, 399] on div "Select All Clear All New View Windows 2026 TX-66 Suite A, Rockwall, TX, 75087-3…" at bounding box center [618, 433] width 694 height 76
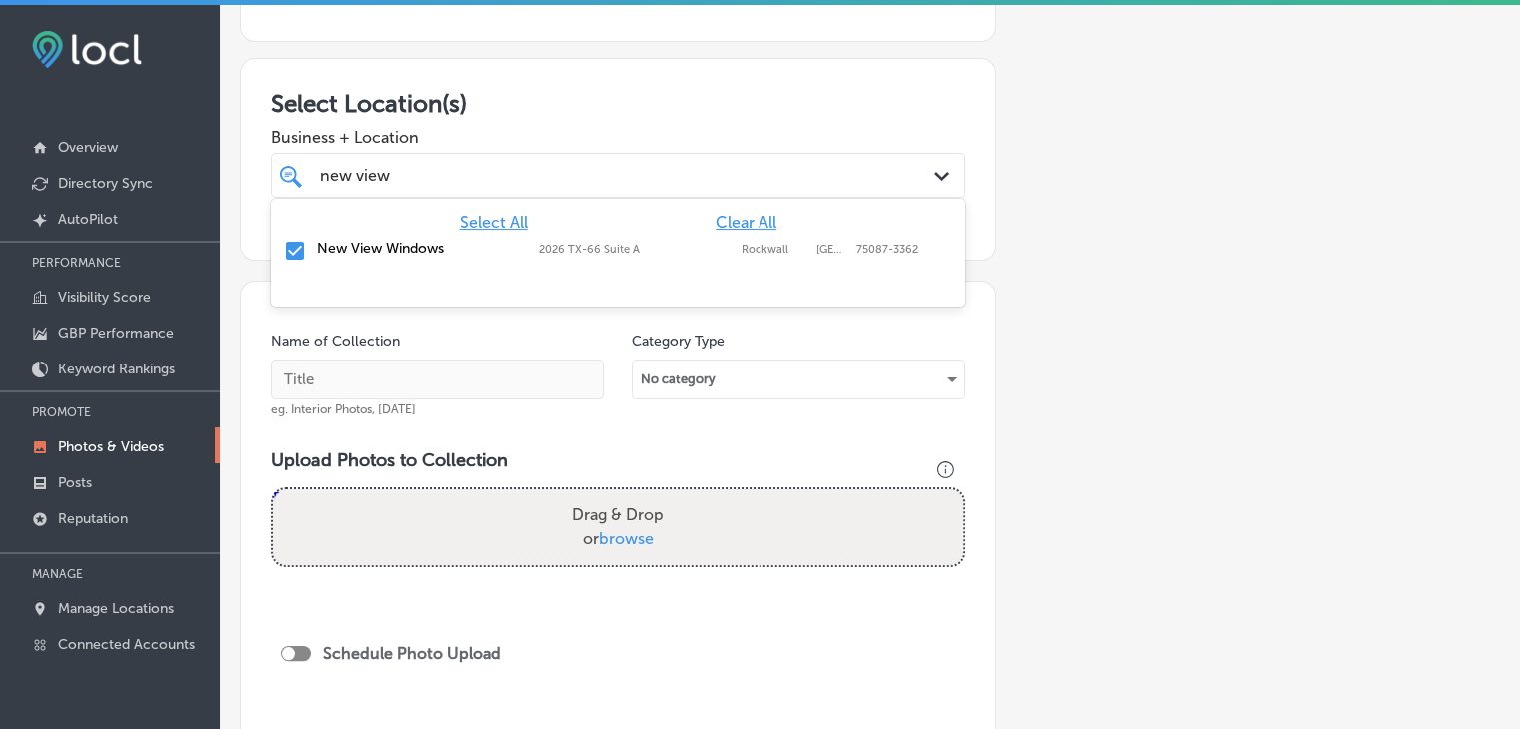
scroll to position [300, 0]
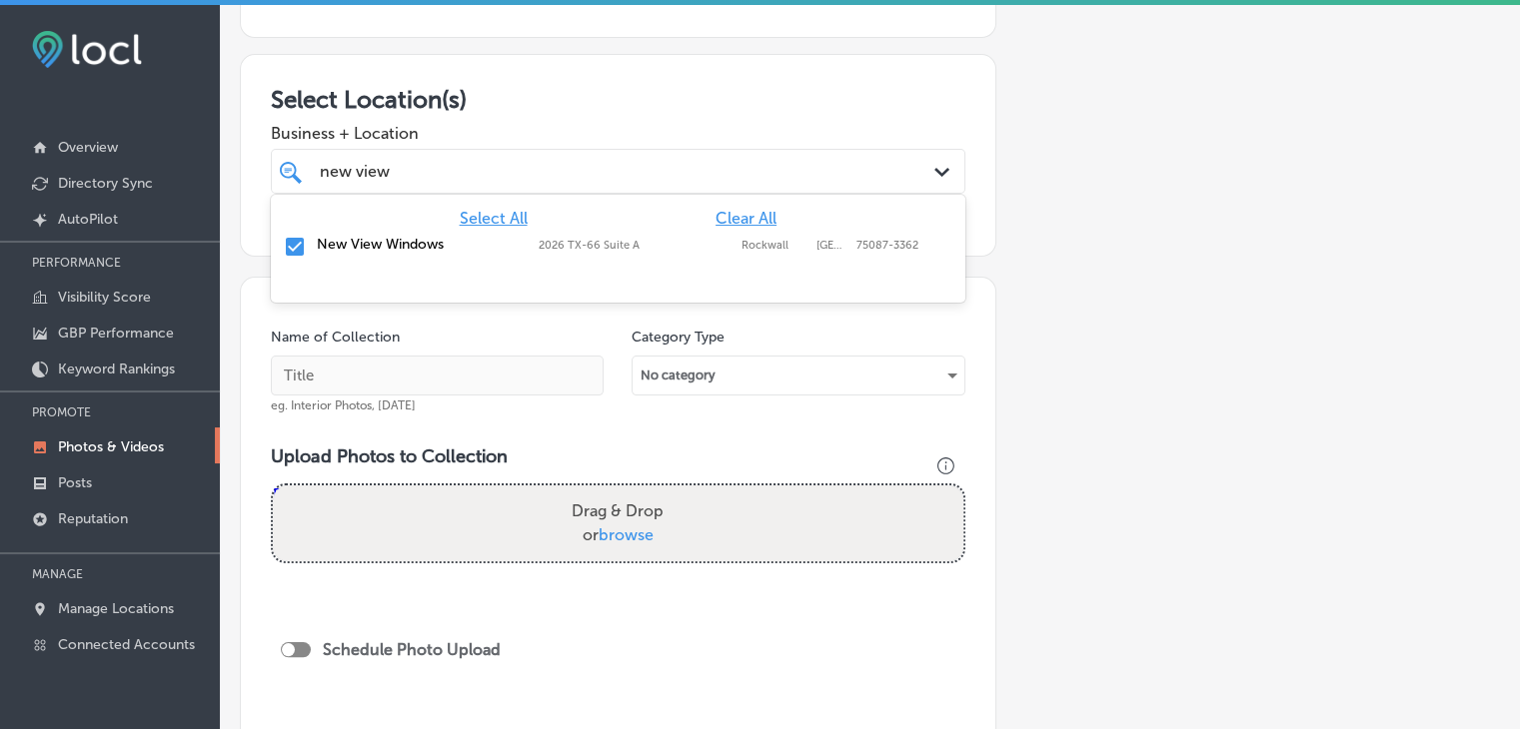
type input "new view"
click at [626, 104] on h3 "Select Location(s)" at bounding box center [618, 99] width 694 height 29
click at [415, 381] on input "text" at bounding box center [437, 376] width 333 height 40
click at [338, 381] on input "text" at bounding box center [437, 376] width 333 height 40
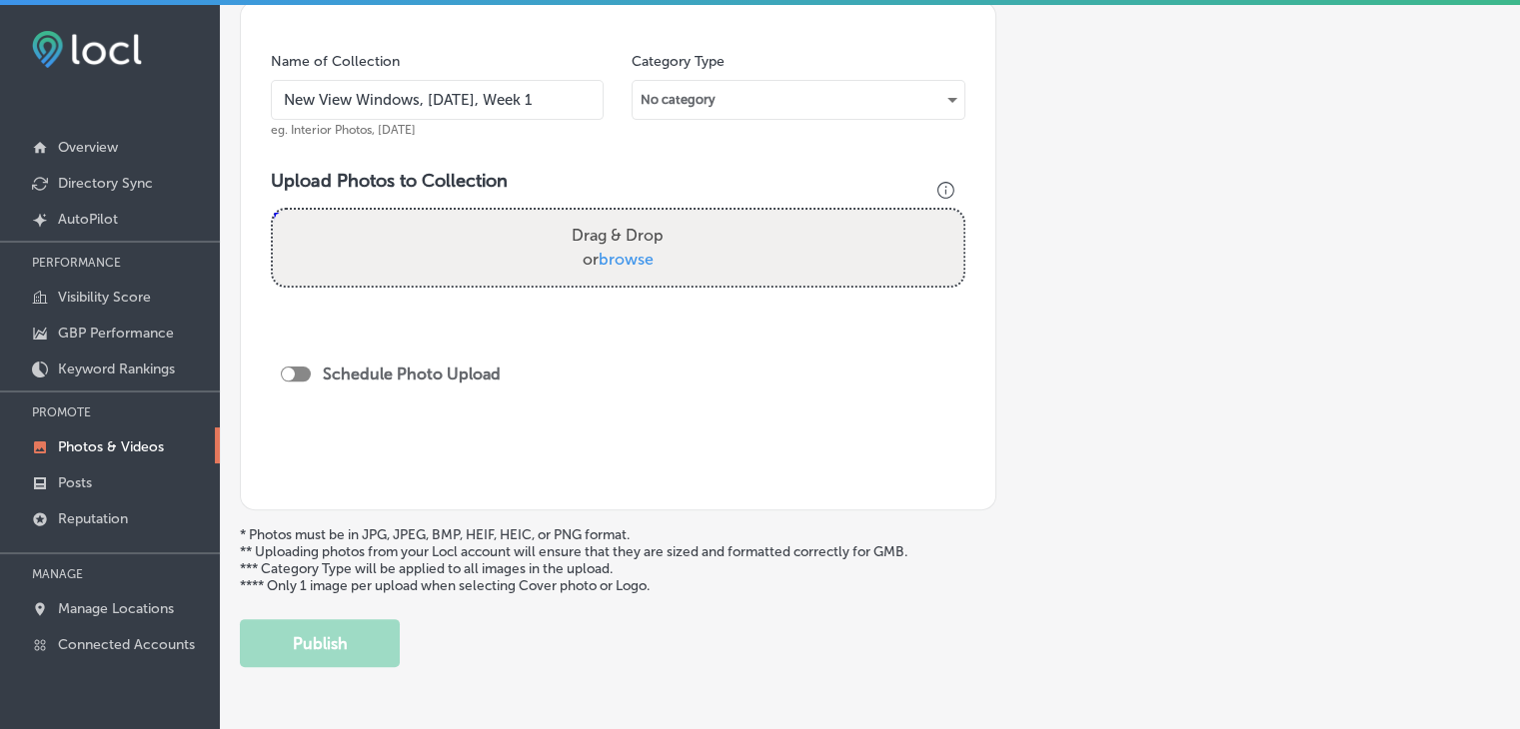
scroll to position [599, 0]
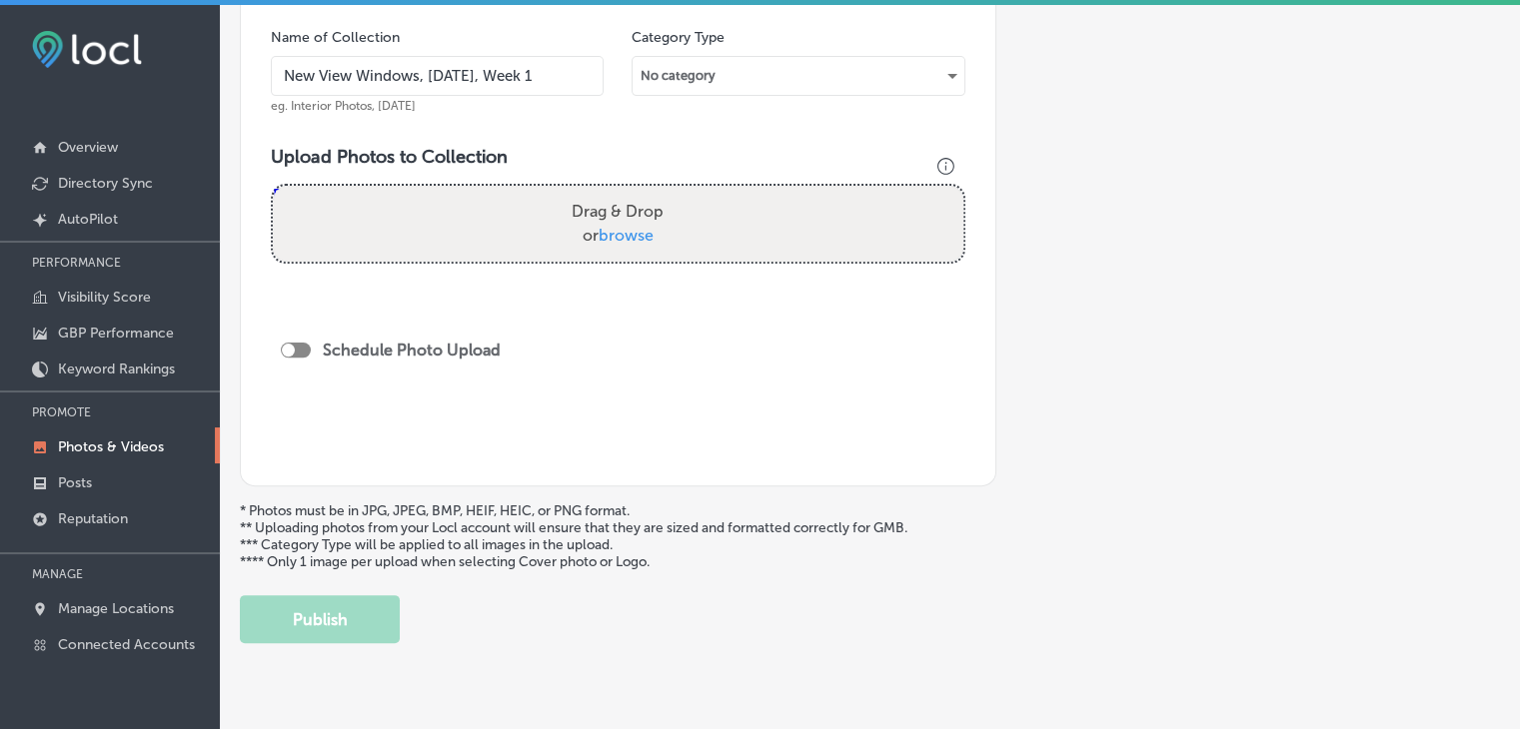
type input "New View Windows, Oct 2025, Week 1"
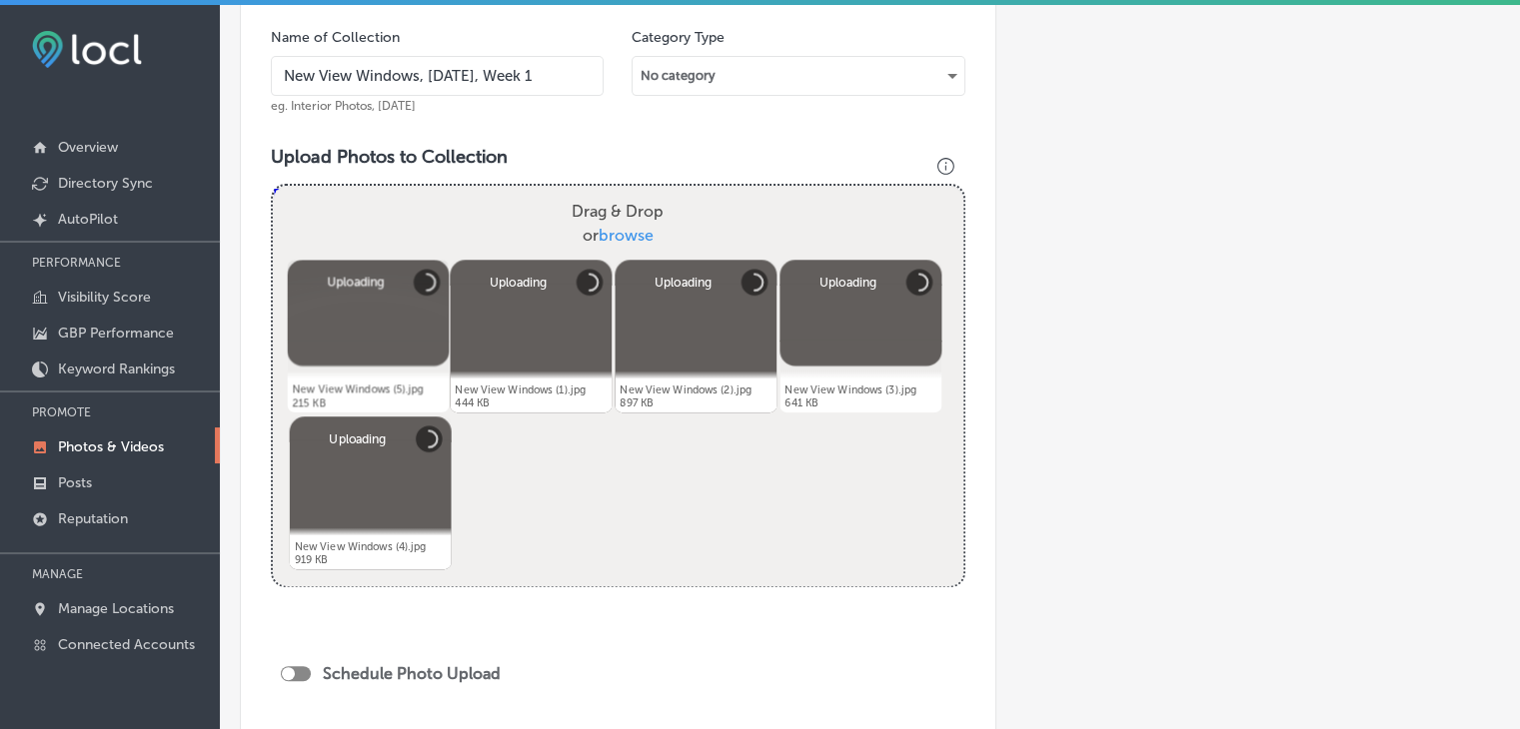
scroll to position [799, 0]
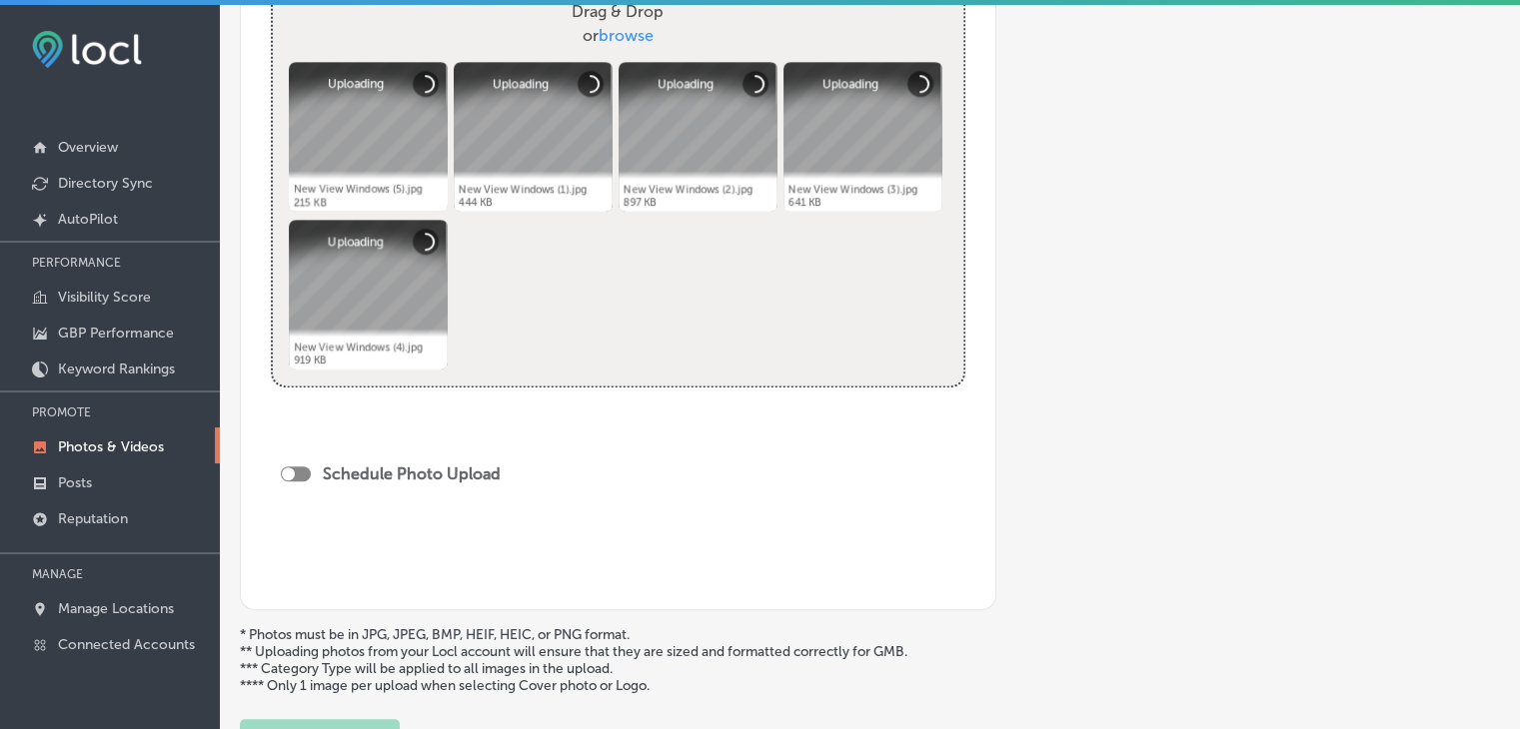
click at [285, 475] on div at bounding box center [288, 474] width 13 height 13
checkbox input "true"
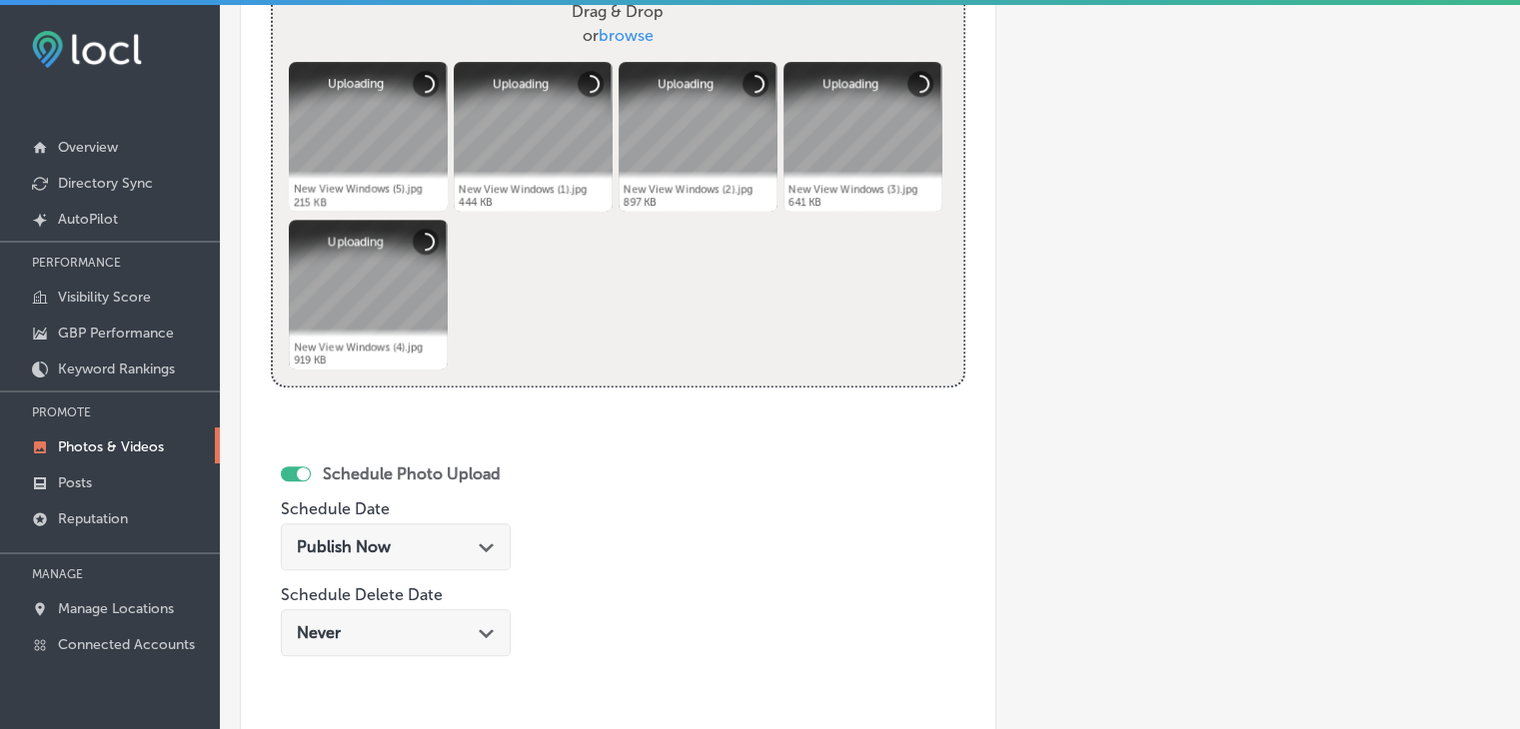
click at [454, 576] on div "Publish Now Path Created with Sketch." at bounding box center [396, 552] width 230 height 67
click at [456, 576] on div "Publish Now Path Created with Sketch." at bounding box center [396, 552] width 230 height 67
click at [432, 524] on div "Publish Now Path Created with Sketch." at bounding box center [396, 547] width 230 height 47
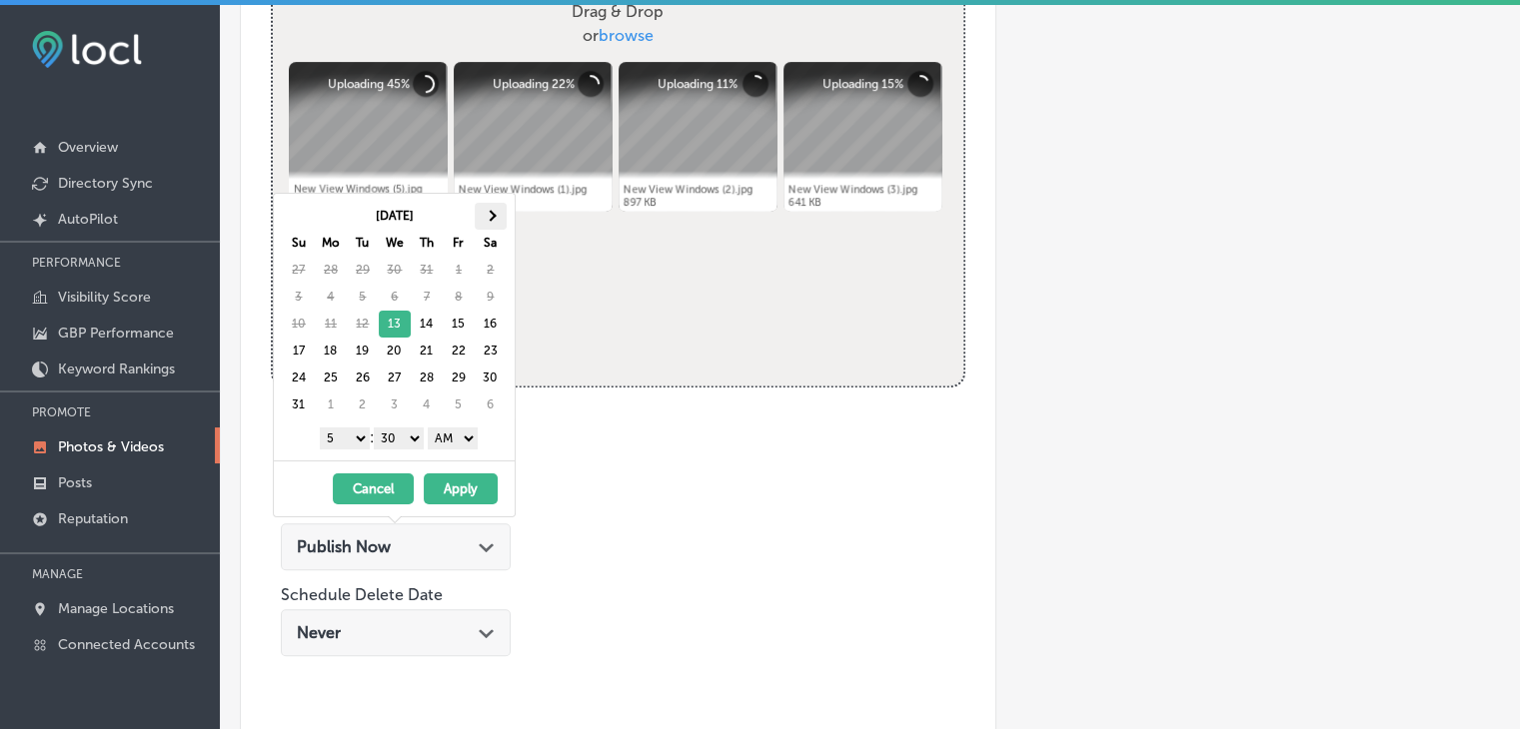
click at [500, 217] on th at bounding box center [491, 216] width 32 height 27
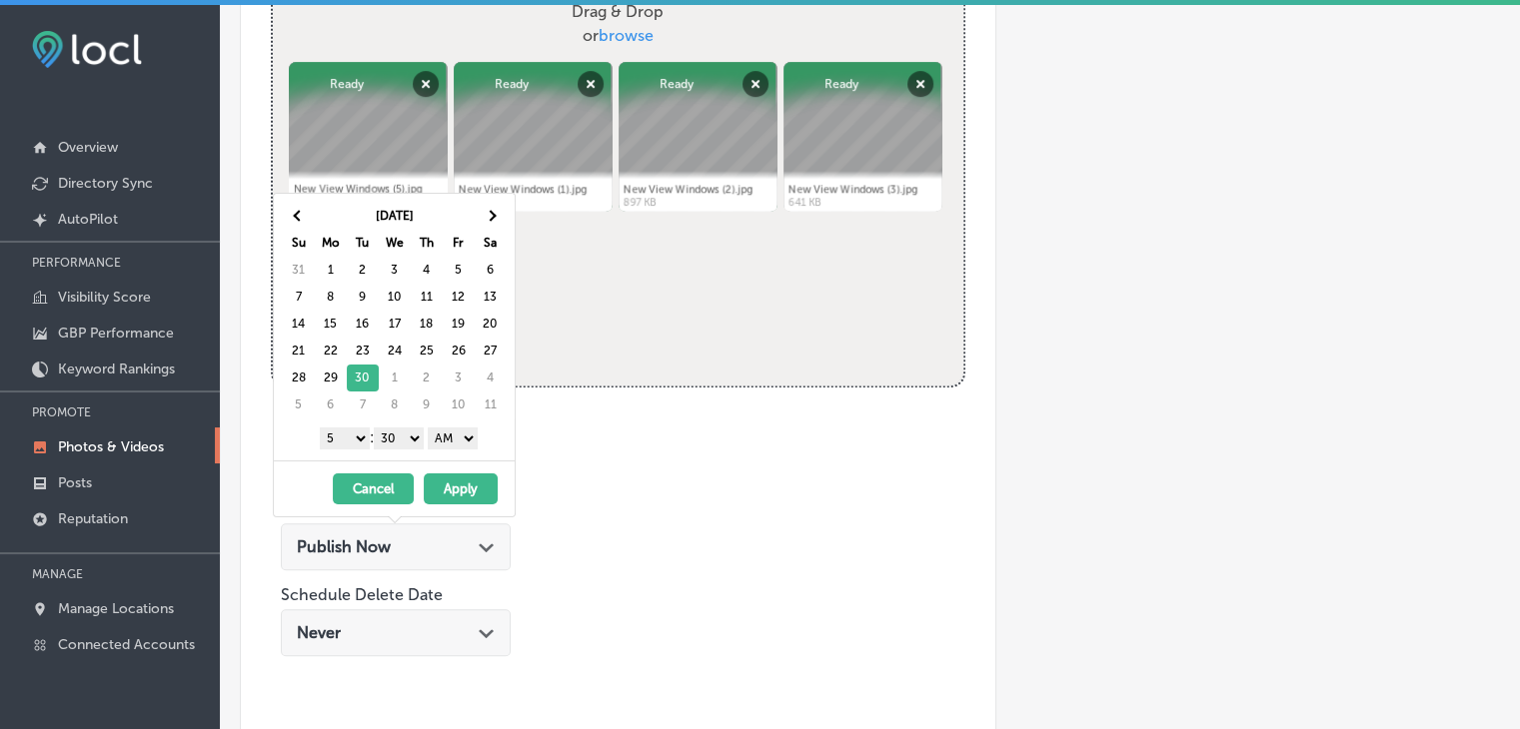
click at [364, 439] on select "1 2 3 4 5 6 7 8 9 10 11 12" at bounding box center [345, 439] width 50 height 22
click at [356, 437] on select "1 2 3 4 5 6 7 8 9 10 11 12" at bounding box center [345, 439] width 50 height 22
click at [385, 432] on select "00 10 20 30 40 50" at bounding box center [399, 439] width 50 height 22
click at [444, 442] on select "AM PM" at bounding box center [453, 439] width 50 height 22
click at [431, 428] on select "AM PM" at bounding box center [453, 439] width 50 height 22
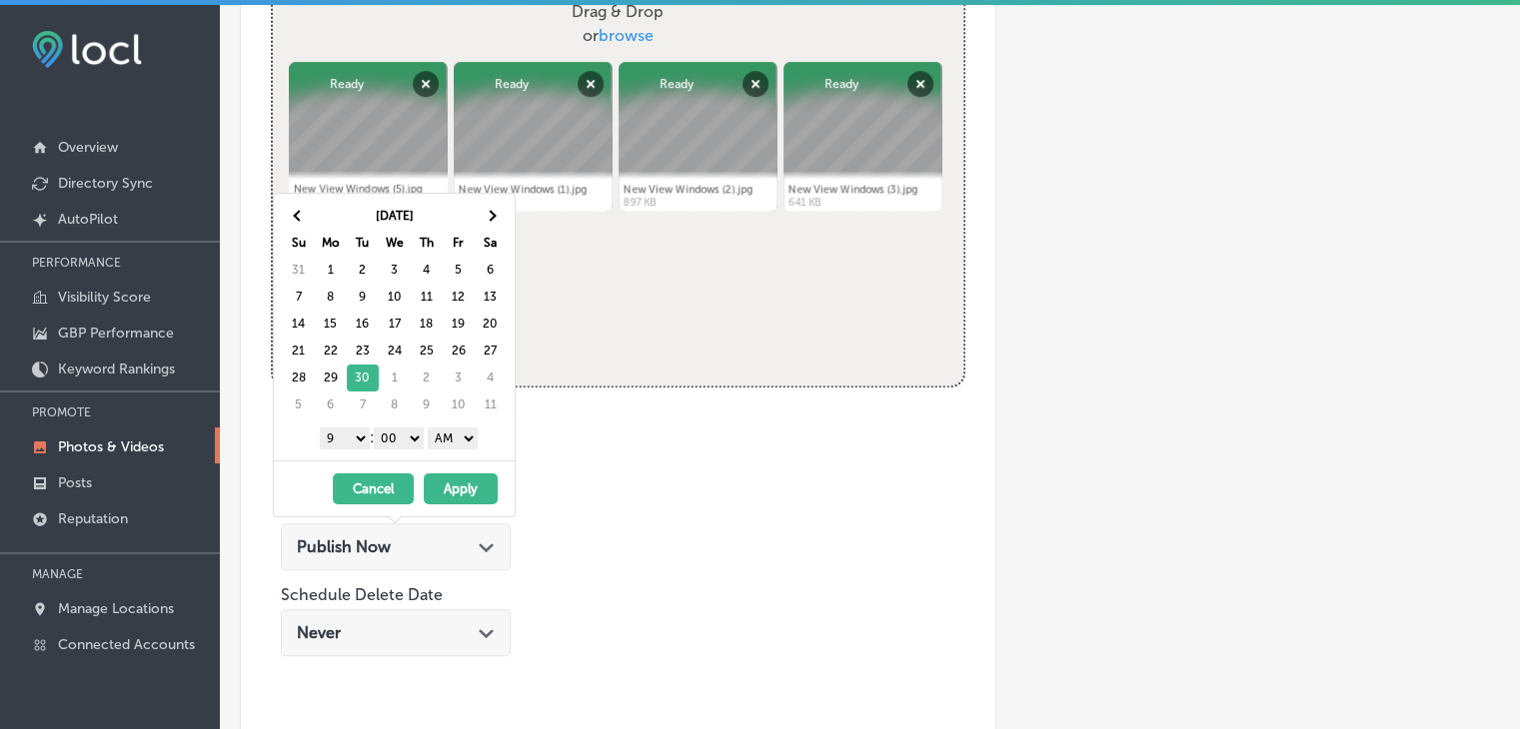
click at [450, 444] on select "AM PM" at bounding box center [453, 439] width 50 height 22
click at [442, 483] on button "Apply" at bounding box center [461, 489] width 74 height 31
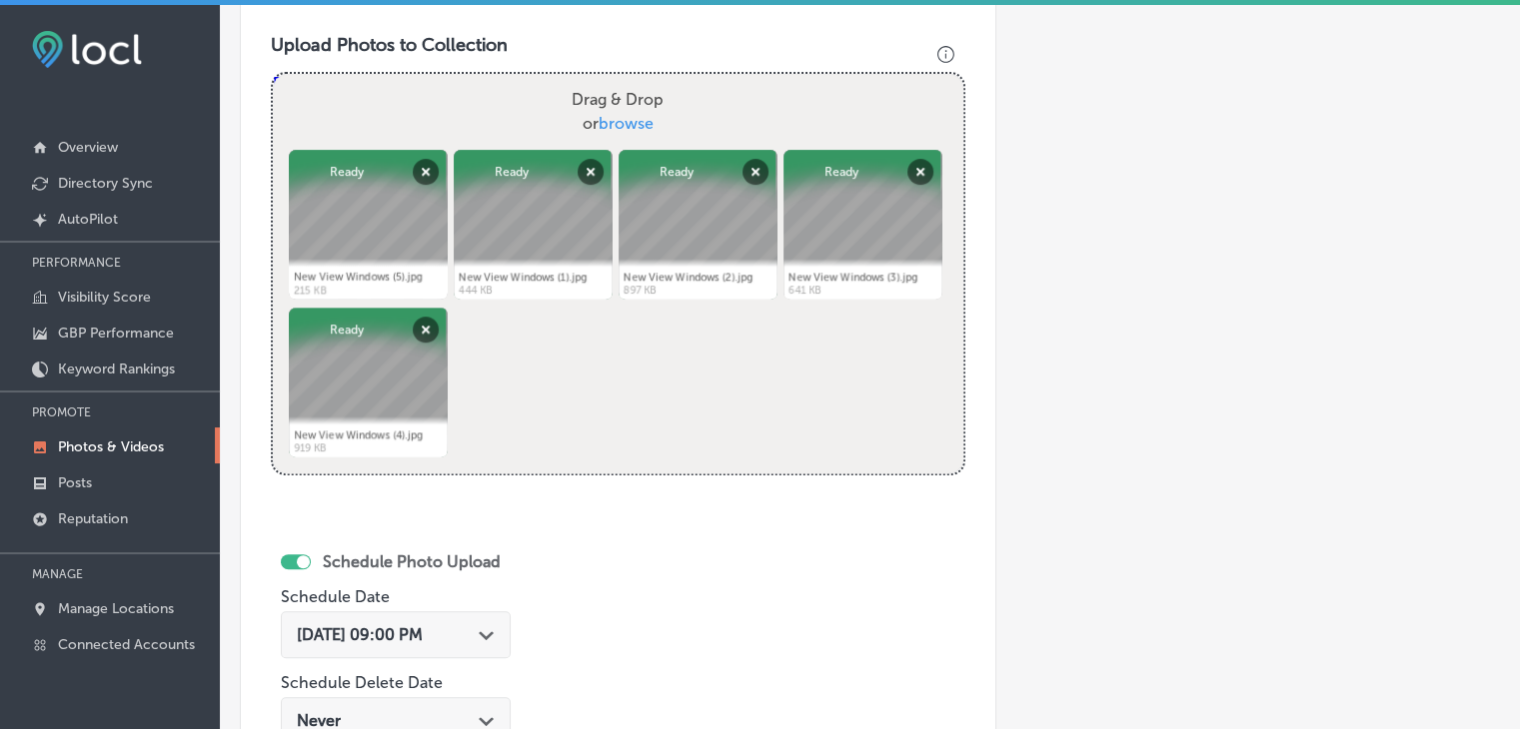
scroll to position [999, 0]
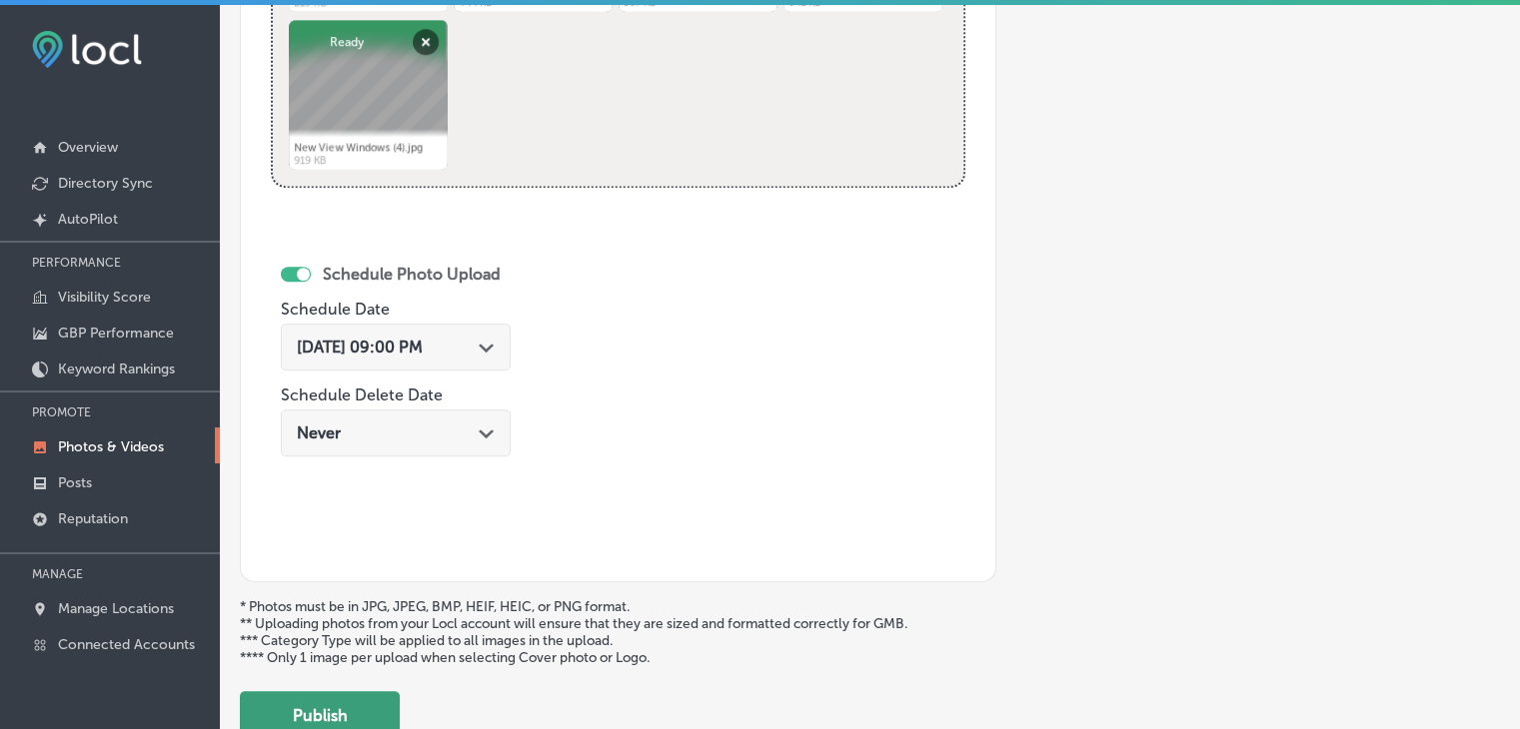
click at [328, 693] on button "Publish" at bounding box center [320, 715] width 160 height 48
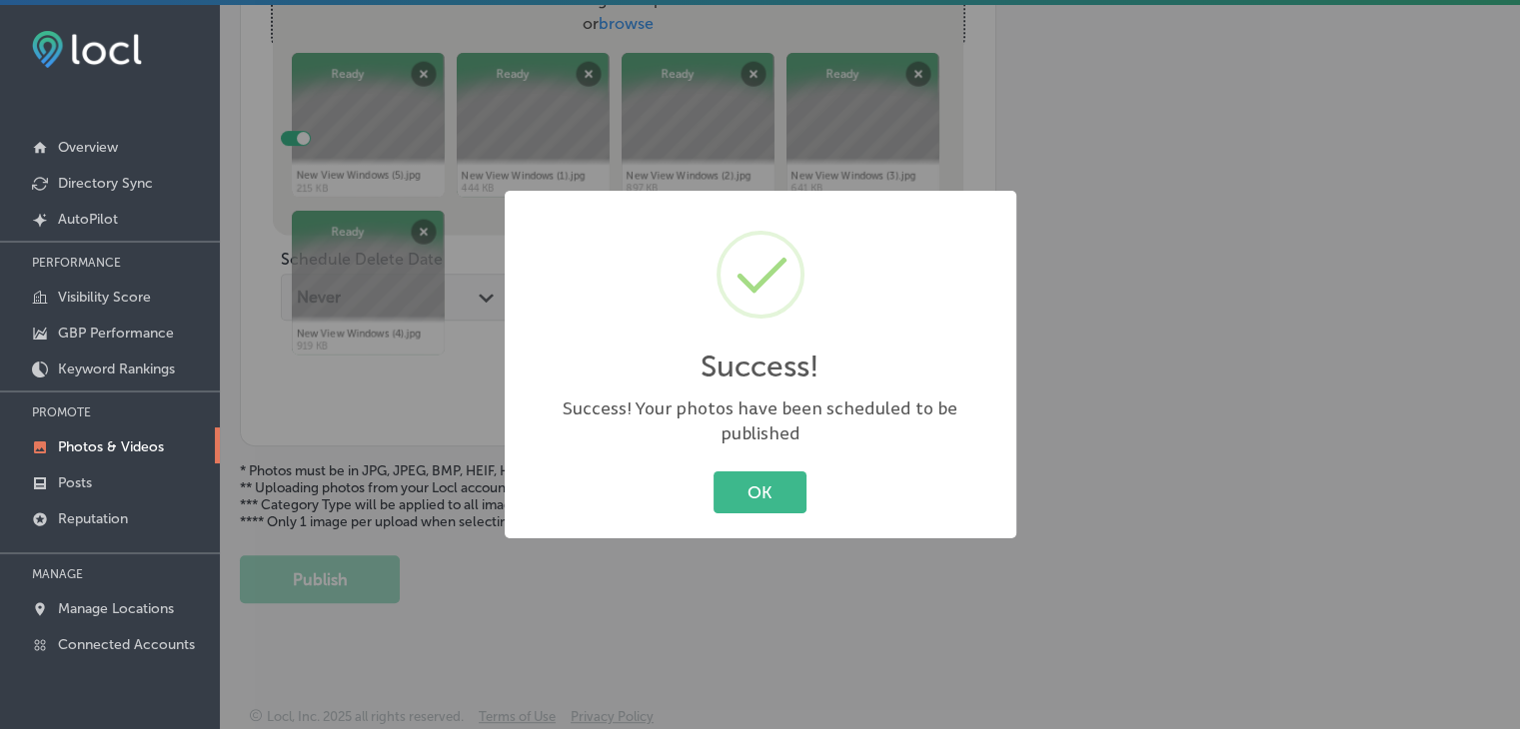
scroll to position [806, 0]
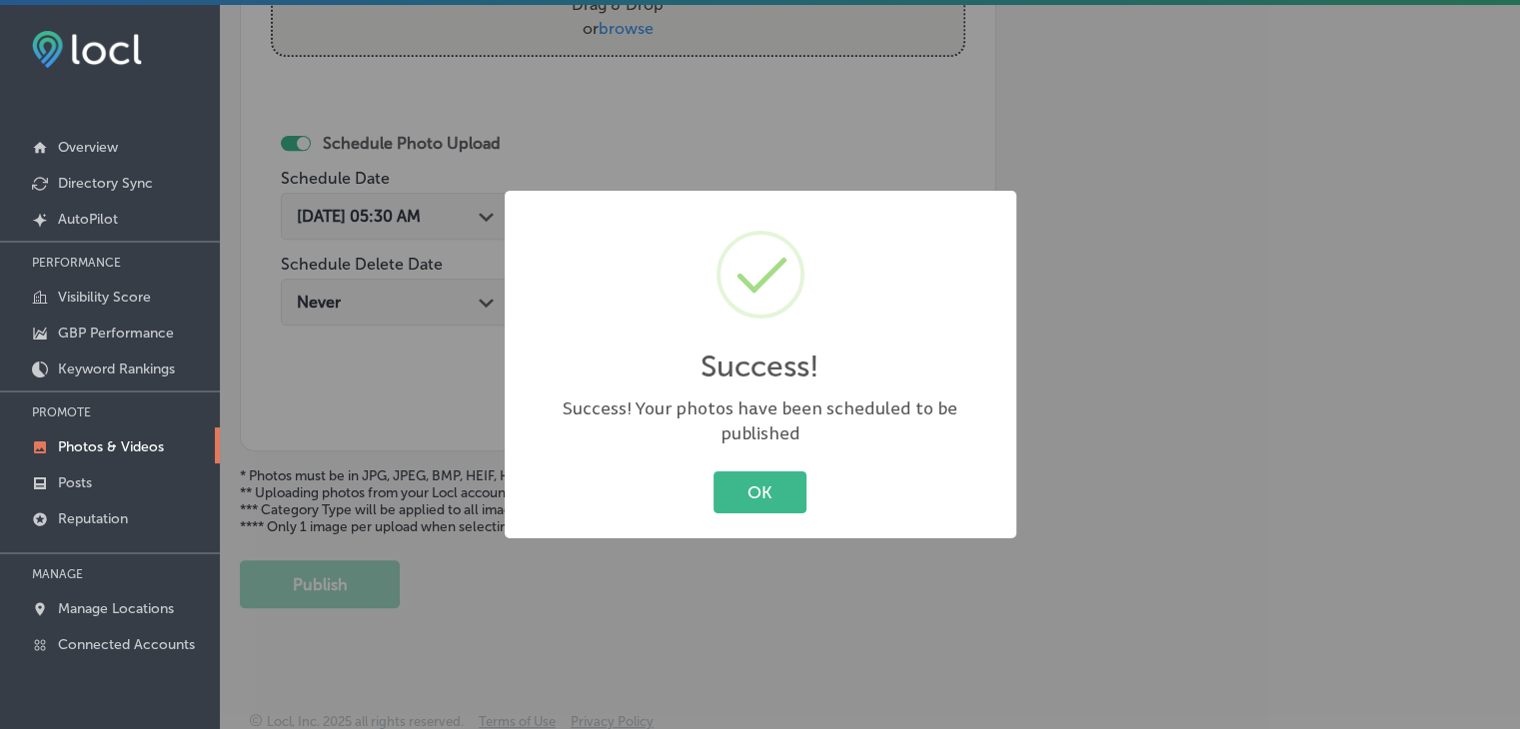
click at [895, 115] on div "Success! × Success! Your photos have been scheduled to be published OK Cancel" at bounding box center [760, 364] width 1520 height 729
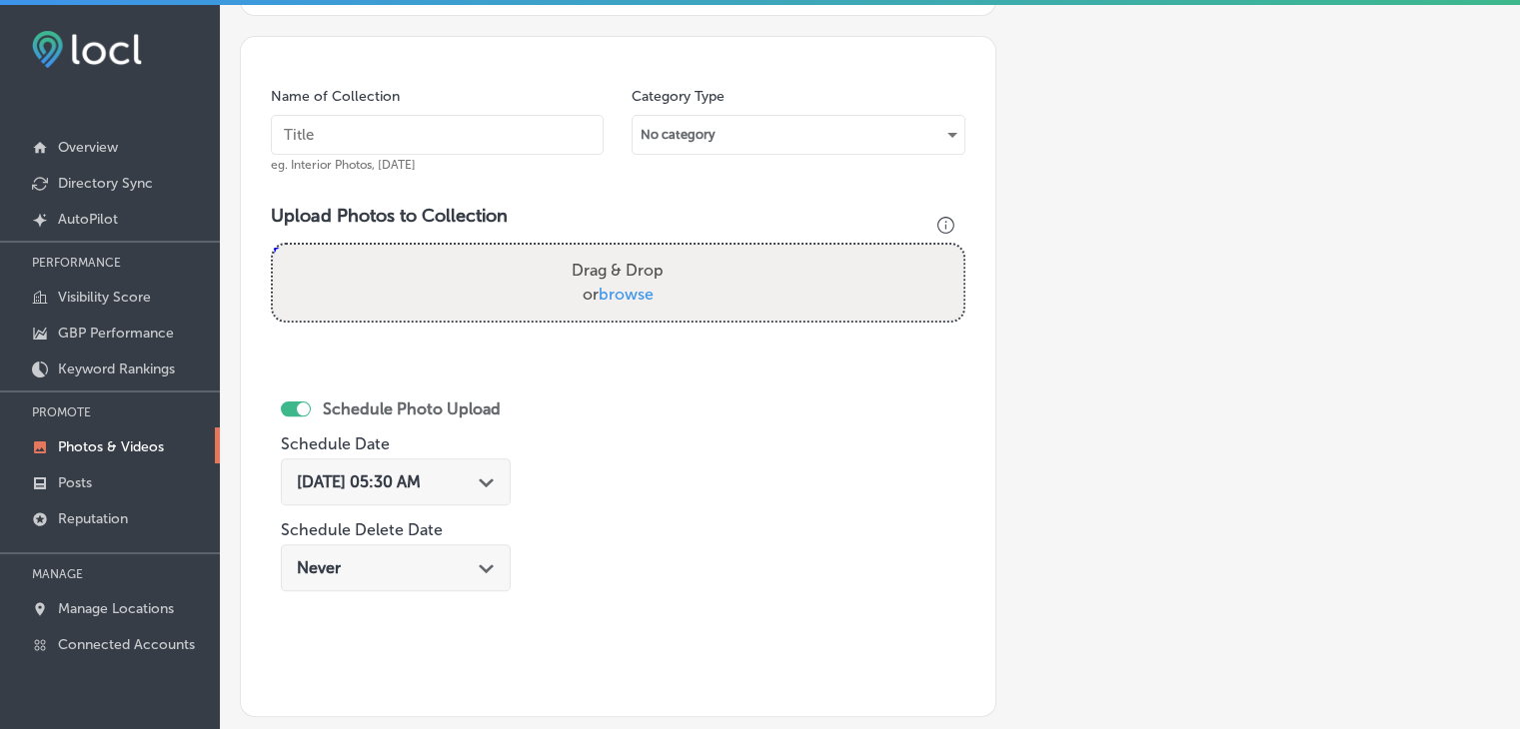
scroll to position [507, 0]
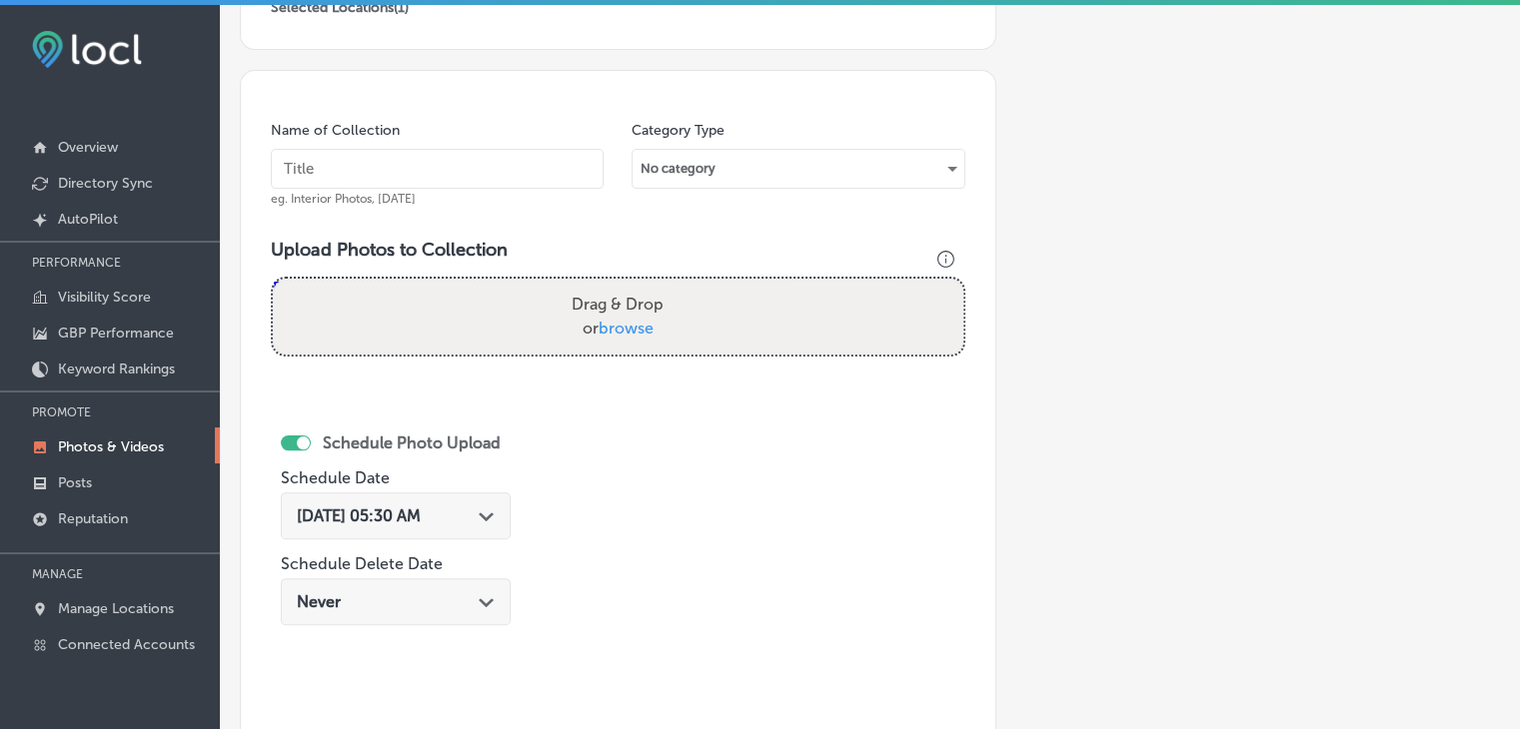
click at [362, 159] on input "text" at bounding box center [437, 169] width 333 height 40
paste input "New View Windows, Oct 2025, Week"
type input "New View Windows, Oct 2025, Week 2"
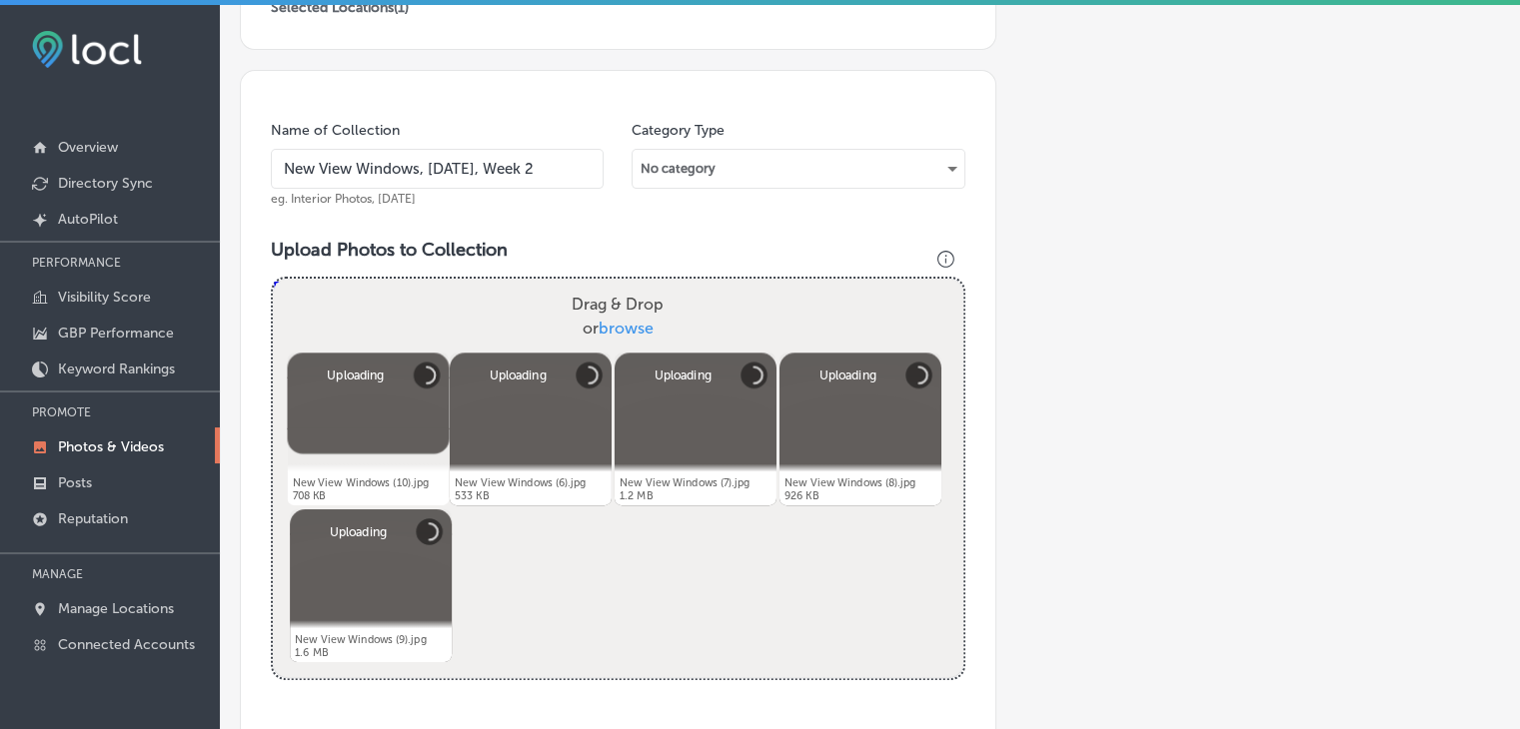
scroll to position [706, 0]
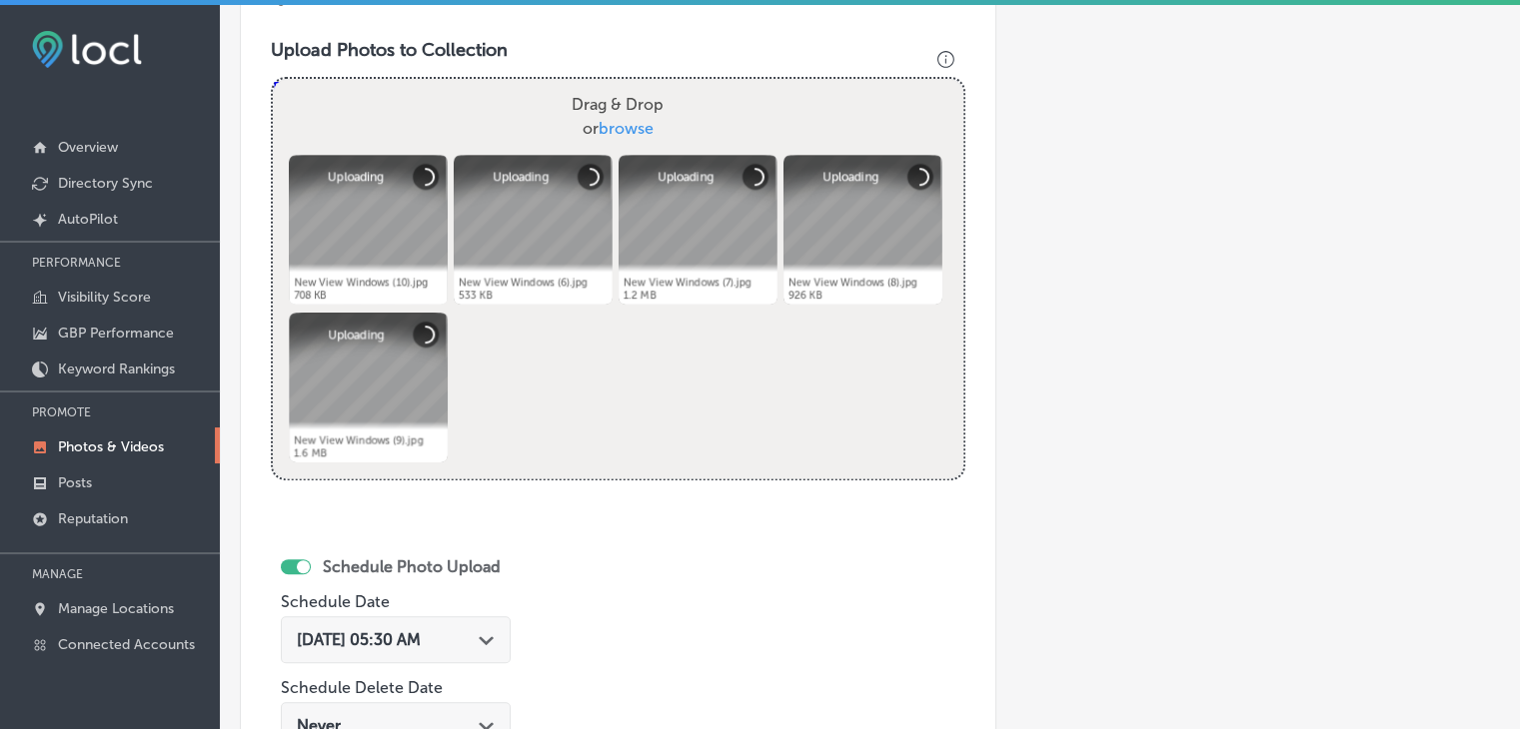
click at [417, 617] on div "Aug 13, 2025 05:30 AM Path Created with Sketch." at bounding box center [396, 639] width 230 height 47
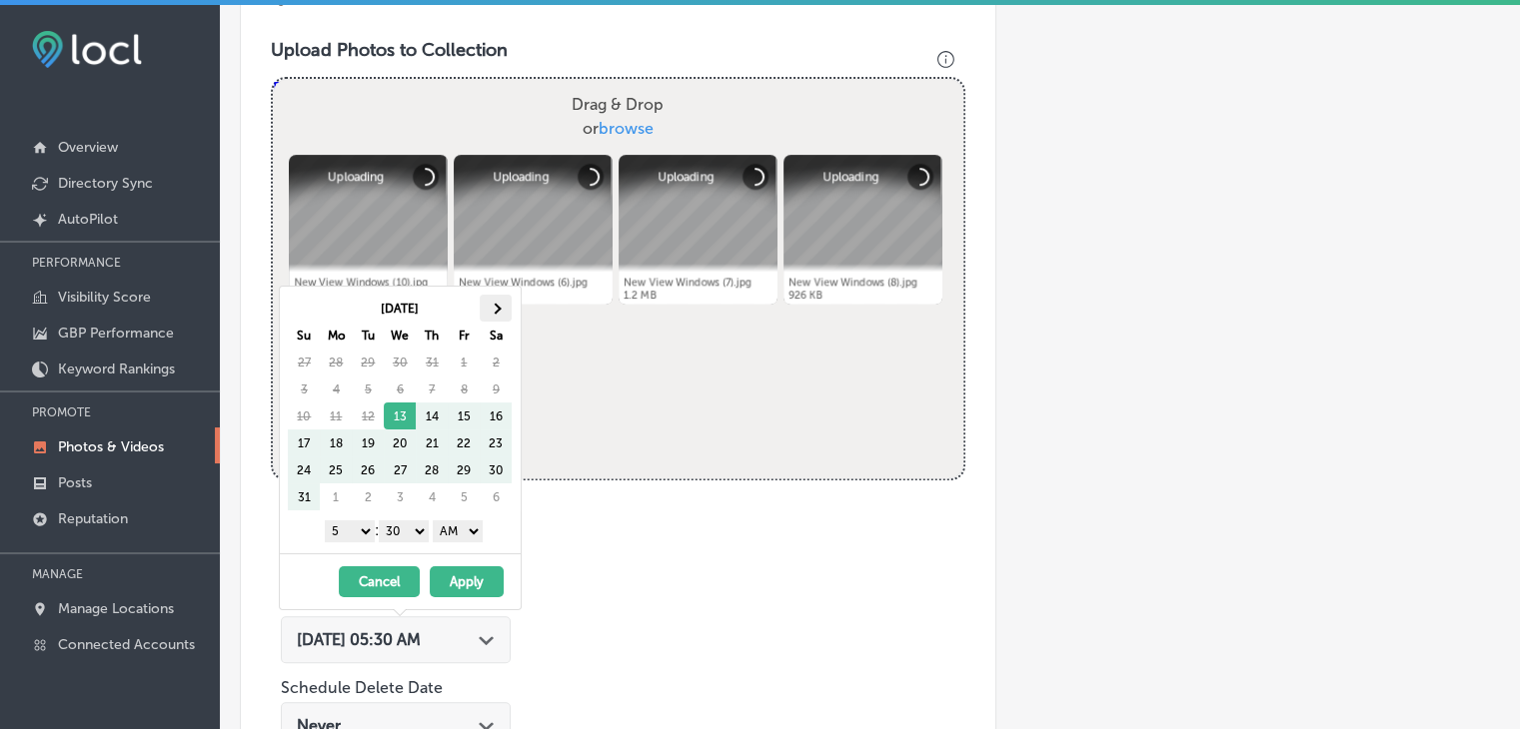
click at [496, 304] on span at bounding box center [496, 308] width 11 height 11
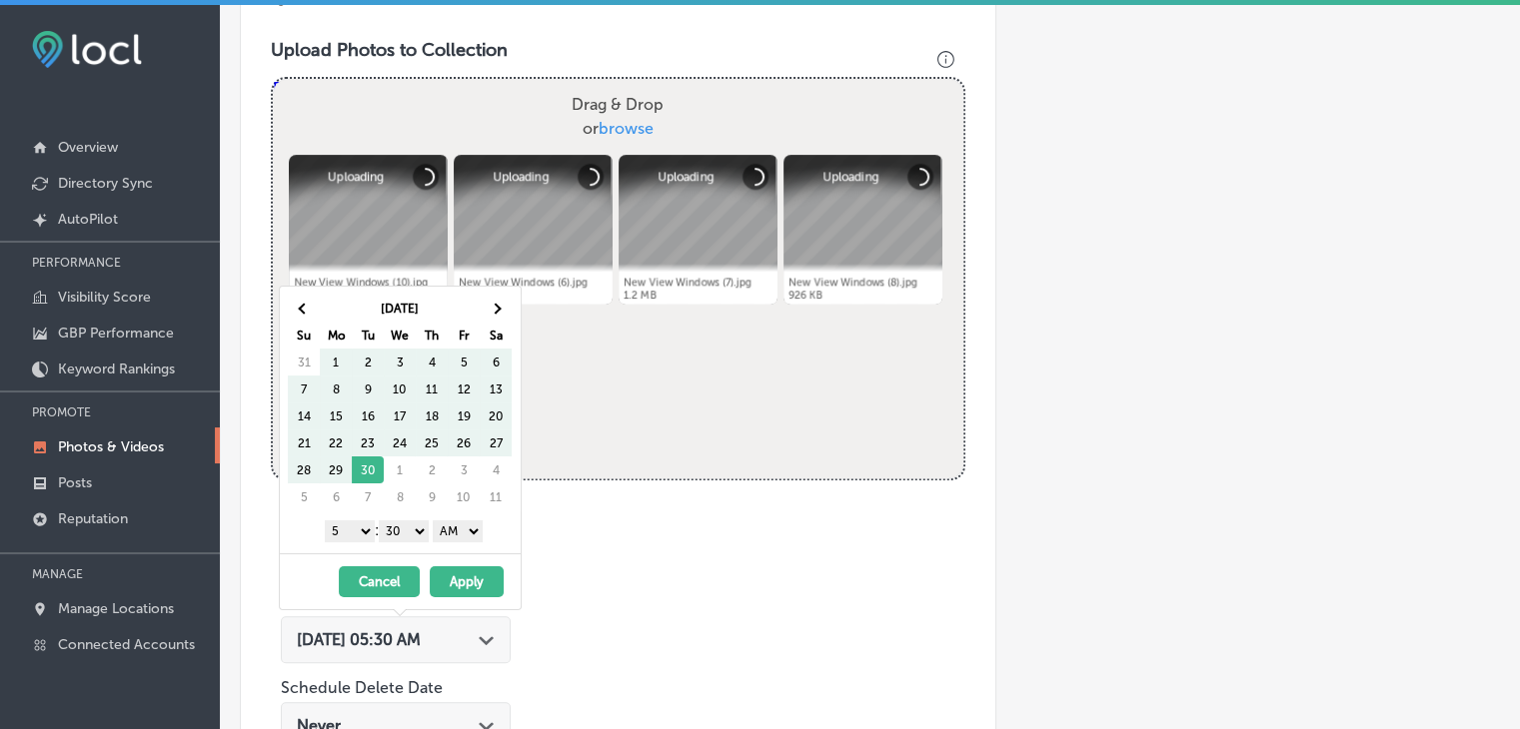
click at [360, 513] on div "Sep 2025 Su Mo Tu We Th Fr Sa 31 1 2 3 4 5 6 7 8 9 10 11 12 13 14 15 16 17 18 1…" at bounding box center [400, 420] width 241 height 267
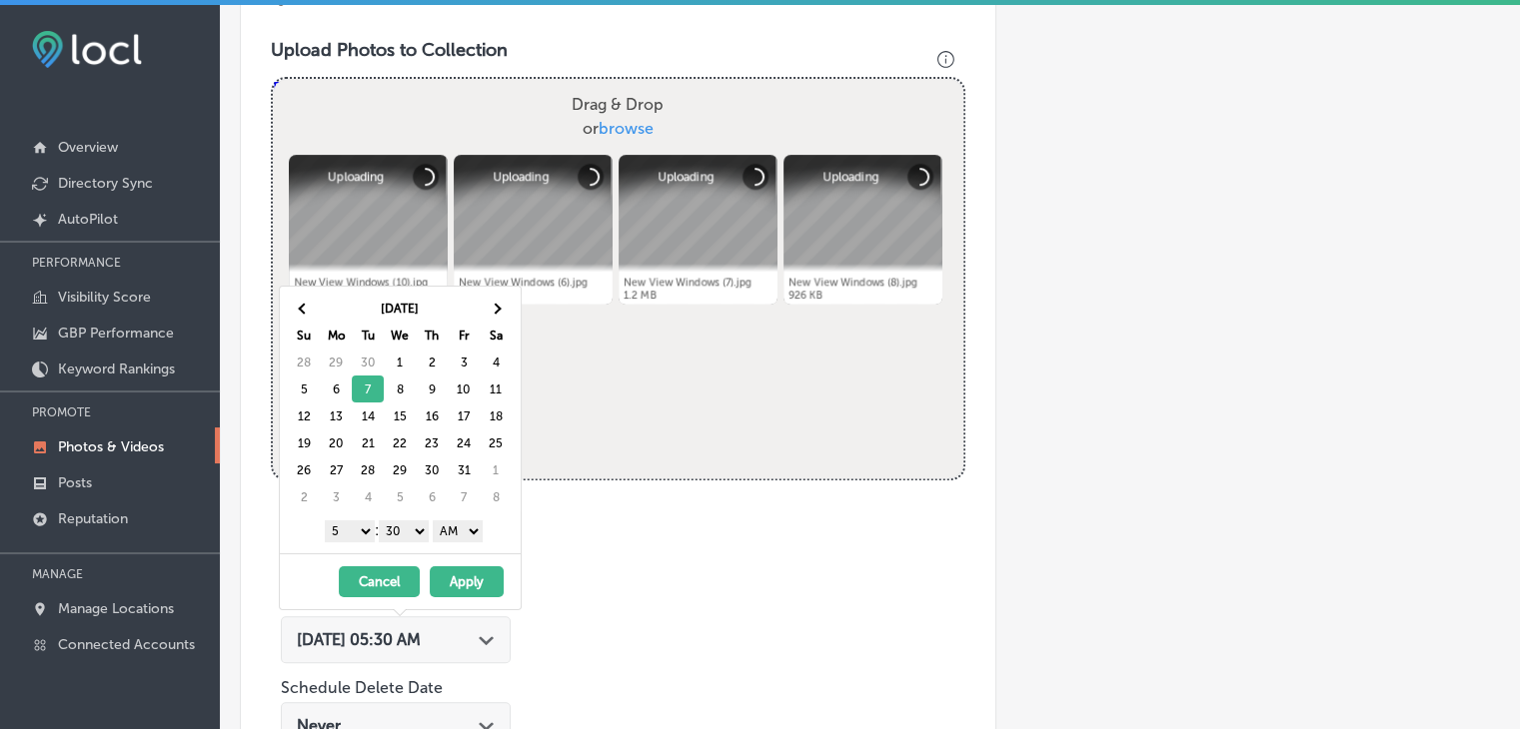
click at [357, 521] on select "1 2 3 4 5 6 7 8 9 10 11 12" at bounding box center [350, 532] width 50 height 22
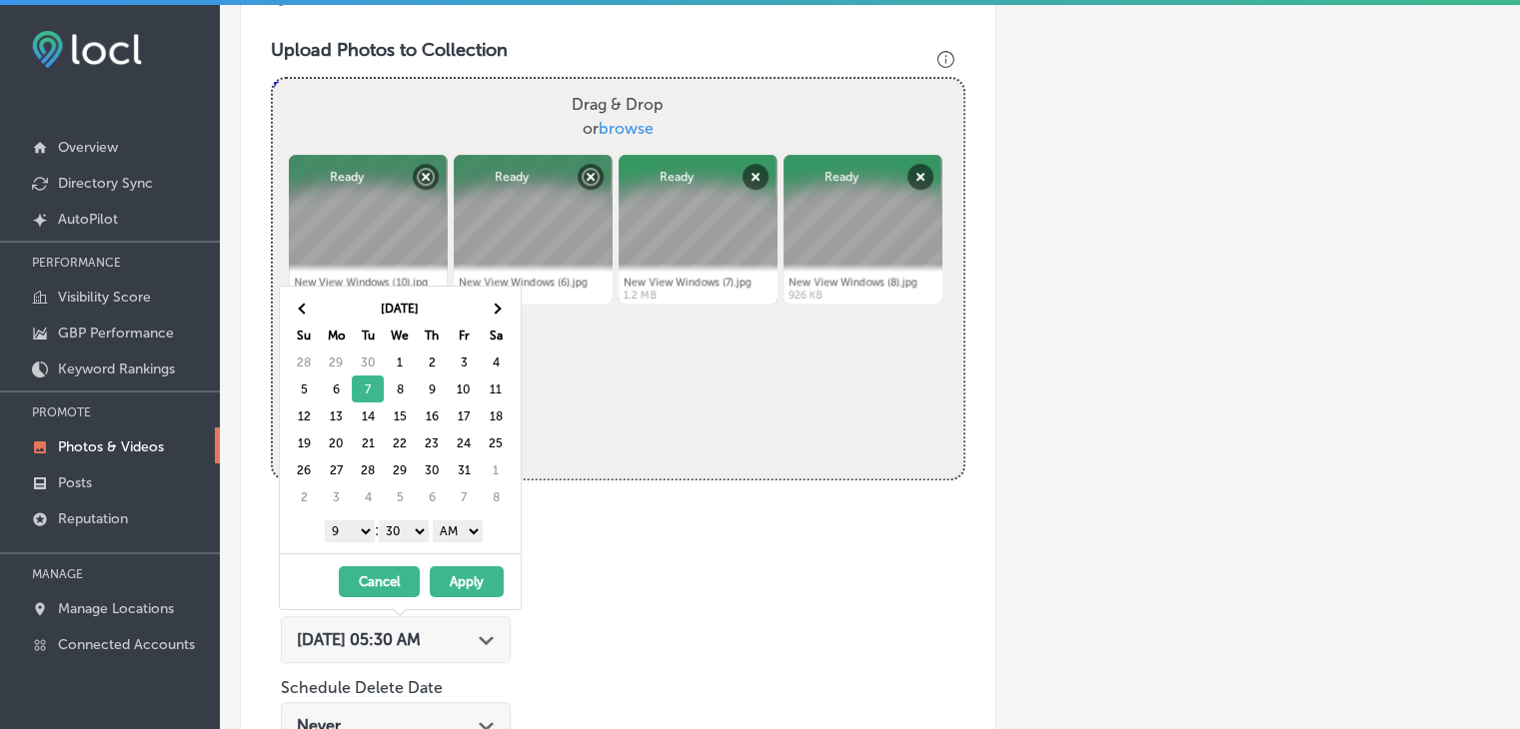
click at [393, 513] on div "[DATE] Su Mo Tu We Th Fr Sa 28 29 30 1 2 3 4 5 6 7 8 9 10 11 12 13 14 15 16 17 …" at bounding box center [400, 420] width 241 height 267
click at [396, 529] on select "00 10 20 30 40 50" at bounding box center [404, 532] width 50 height 22
click at [461, 545] on div "[DATE] Su Mo Tu We Th Fr Sa 28 29 30 1 2 3 4 5 6 7 8 9 10 11 12 13 14 15 16 17 …" at bounding box center [400, 420] width 241 height 267
click at [467, 532] on select "AM PM" at bounding box center [458, 532] width 50 height 22
click at [437, 521] on select "AM PM" at bounding box center [458, 532] width 50 height 22
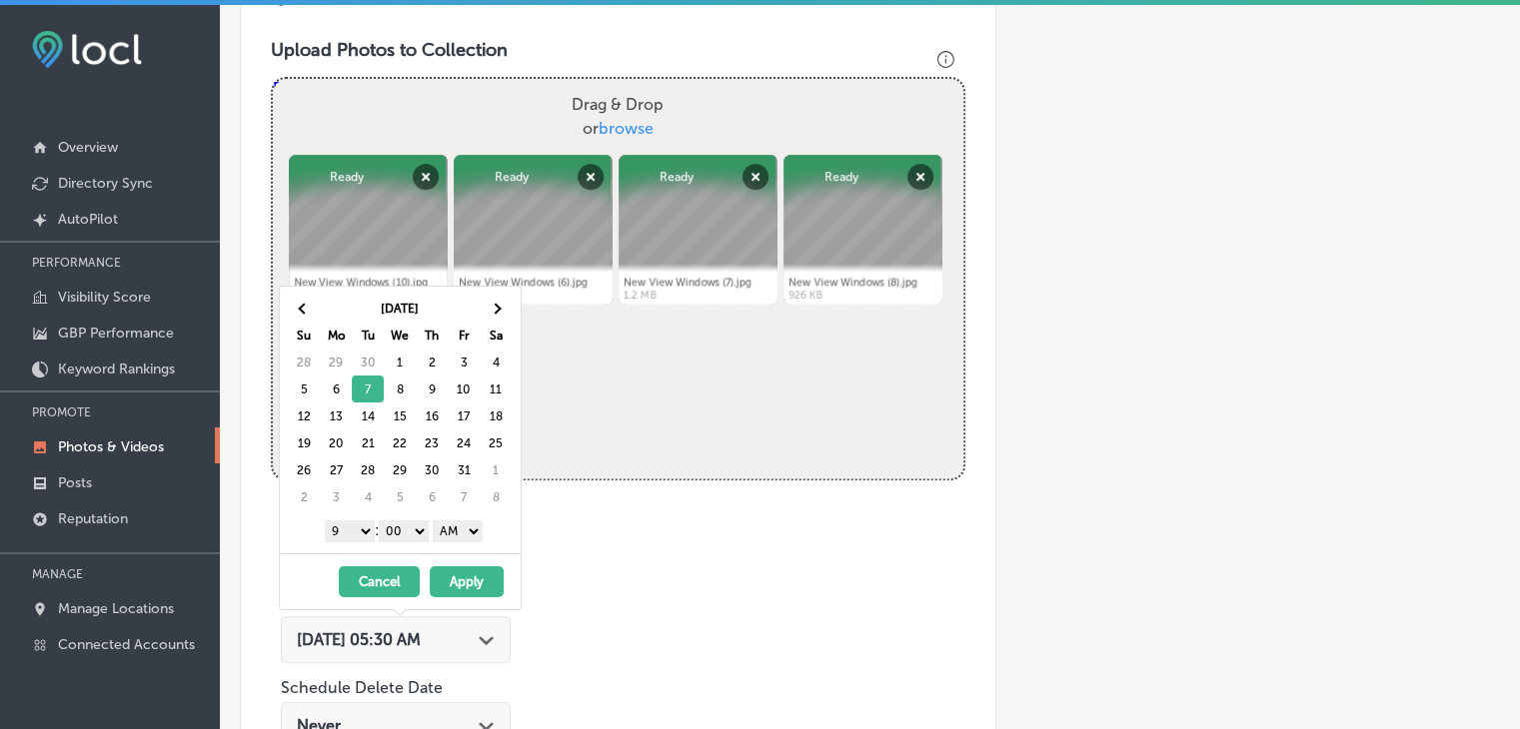
click at [469, 540] on div "1 2 3 4 5 6 7 8 9 10 11 12 : 00 10 20 30 40 50 AM PM" at bounding box center [404, 531] width 233 height 30
click at [468, 566] on button "Apply" at bounding box center [467, 581] width 74 height 31
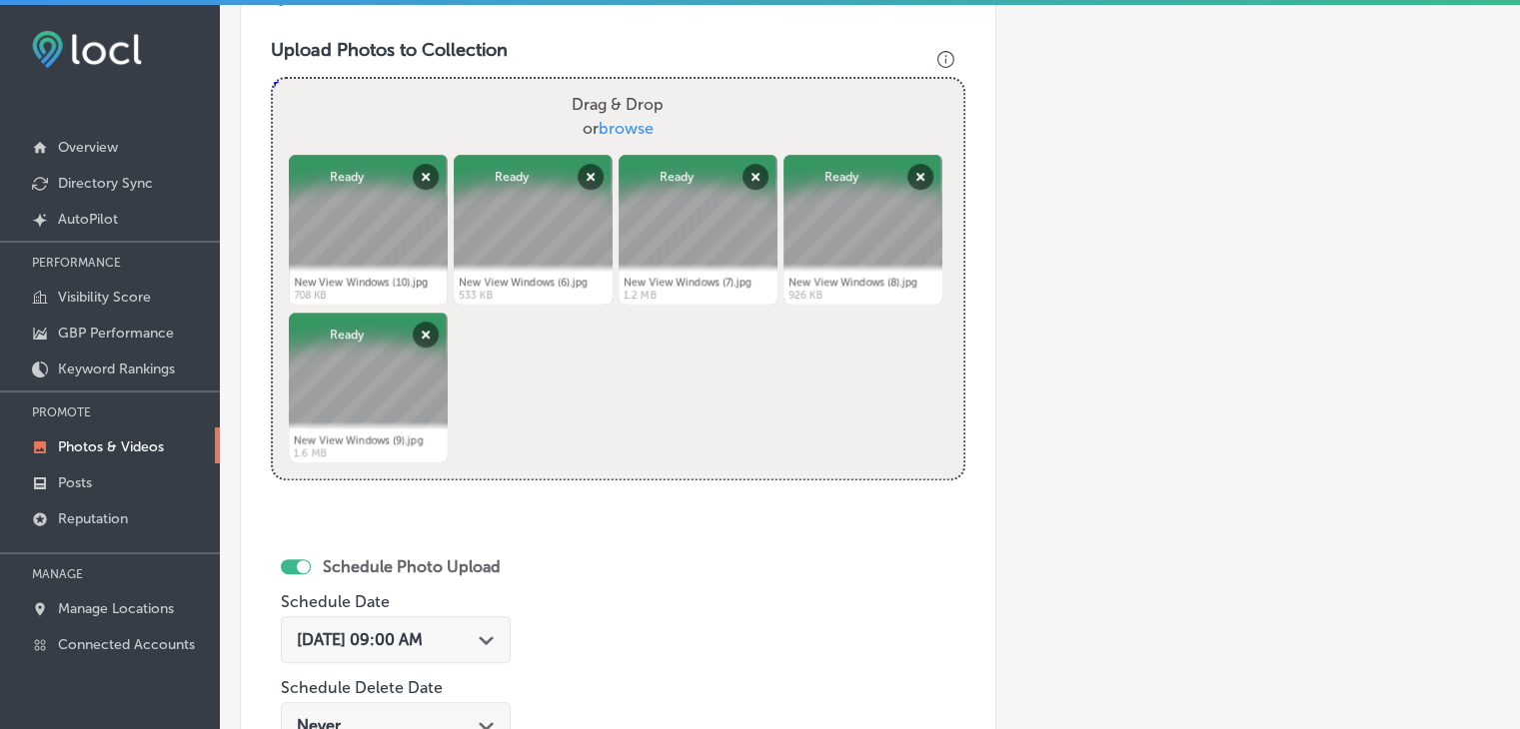
click at [462, 651] on div "Oct 7, 2025 09:00 AM Path Created with Sketch." at bounding box center [396, 639] width 230 height 47
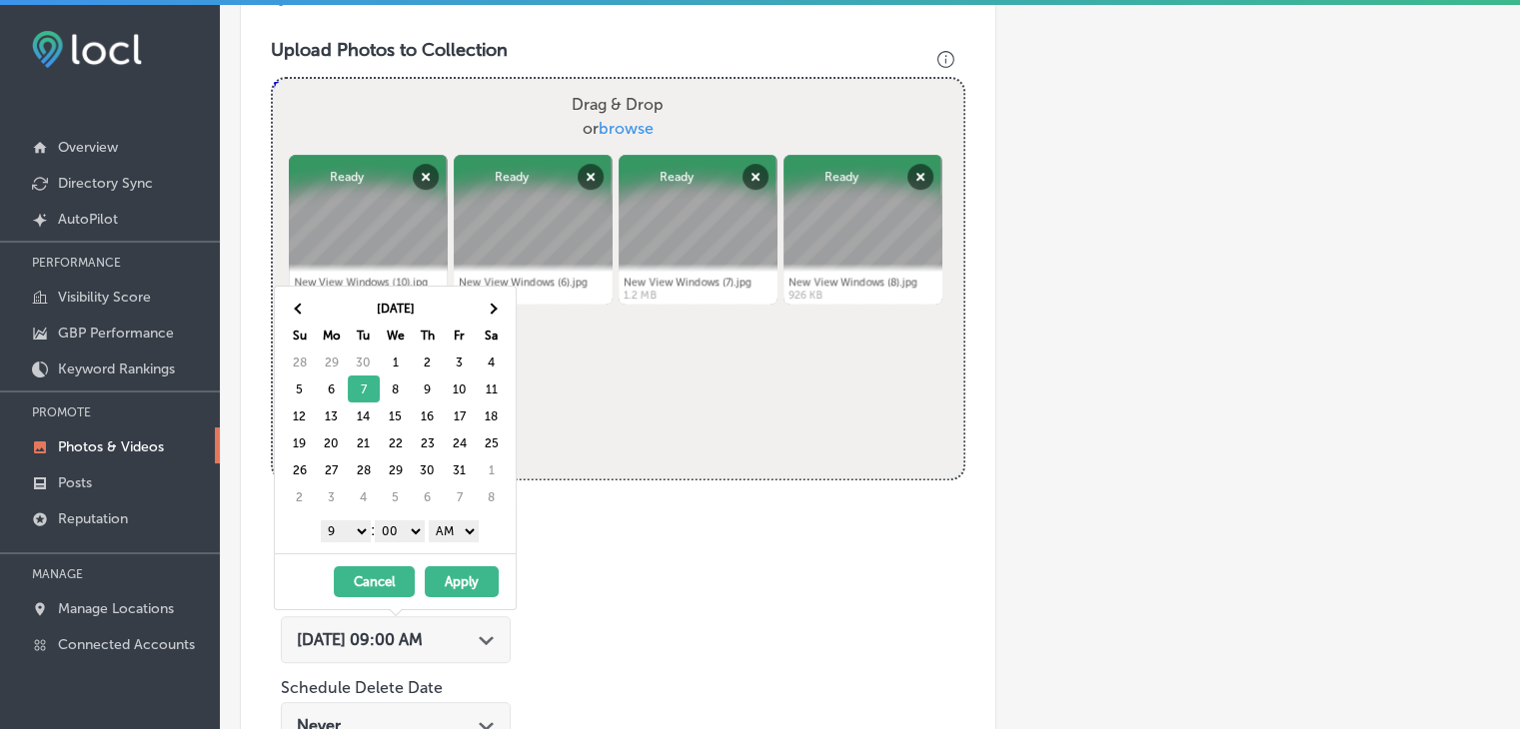
click at [460, 521] on select "AM PM" at bounding box center [454, 532] width 50 height 22
click at [456, 576] on button "Apply" at bounding box center [462, 581] width 74 height 31
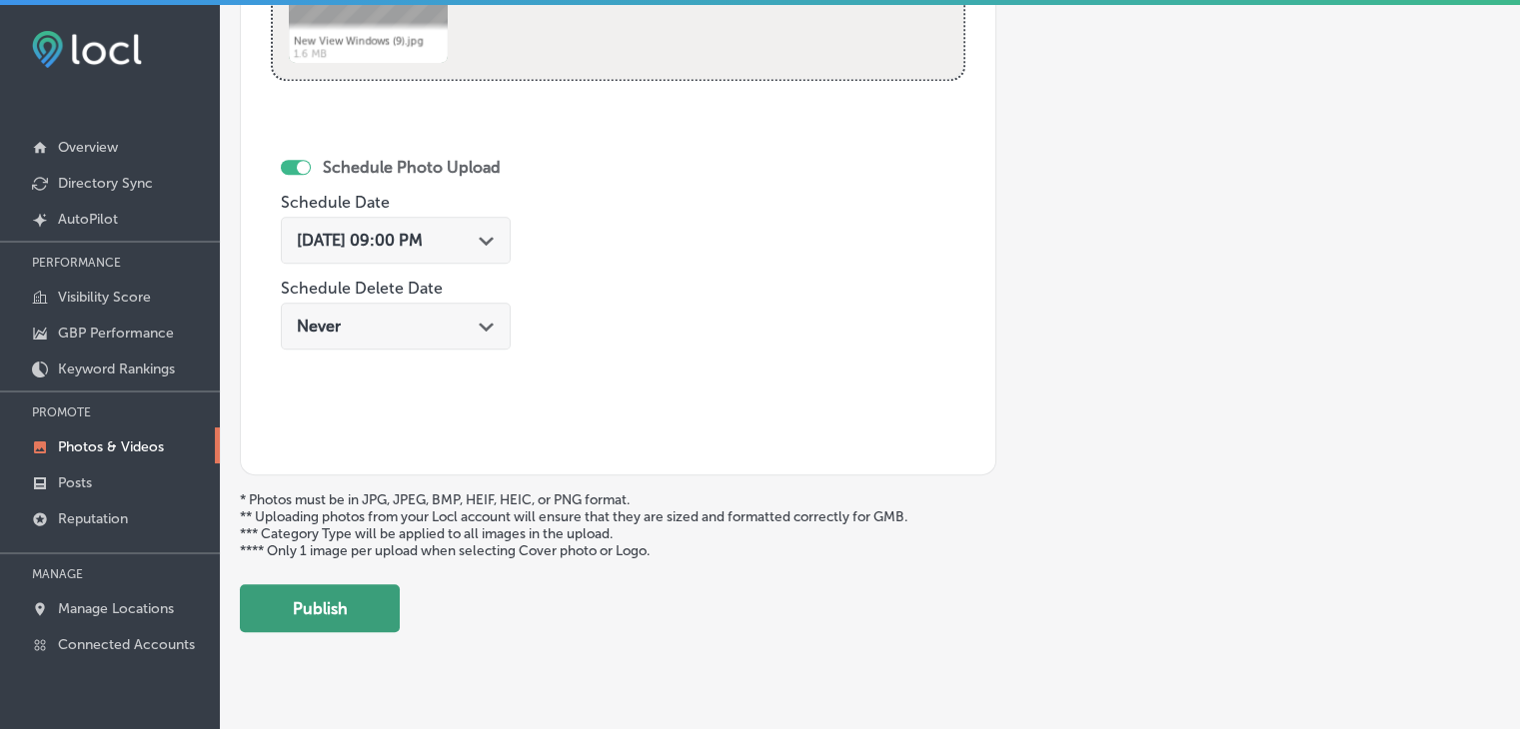
click at [372, 584] on button "Publish" at bounding box center [320, 608] width 160 height 48
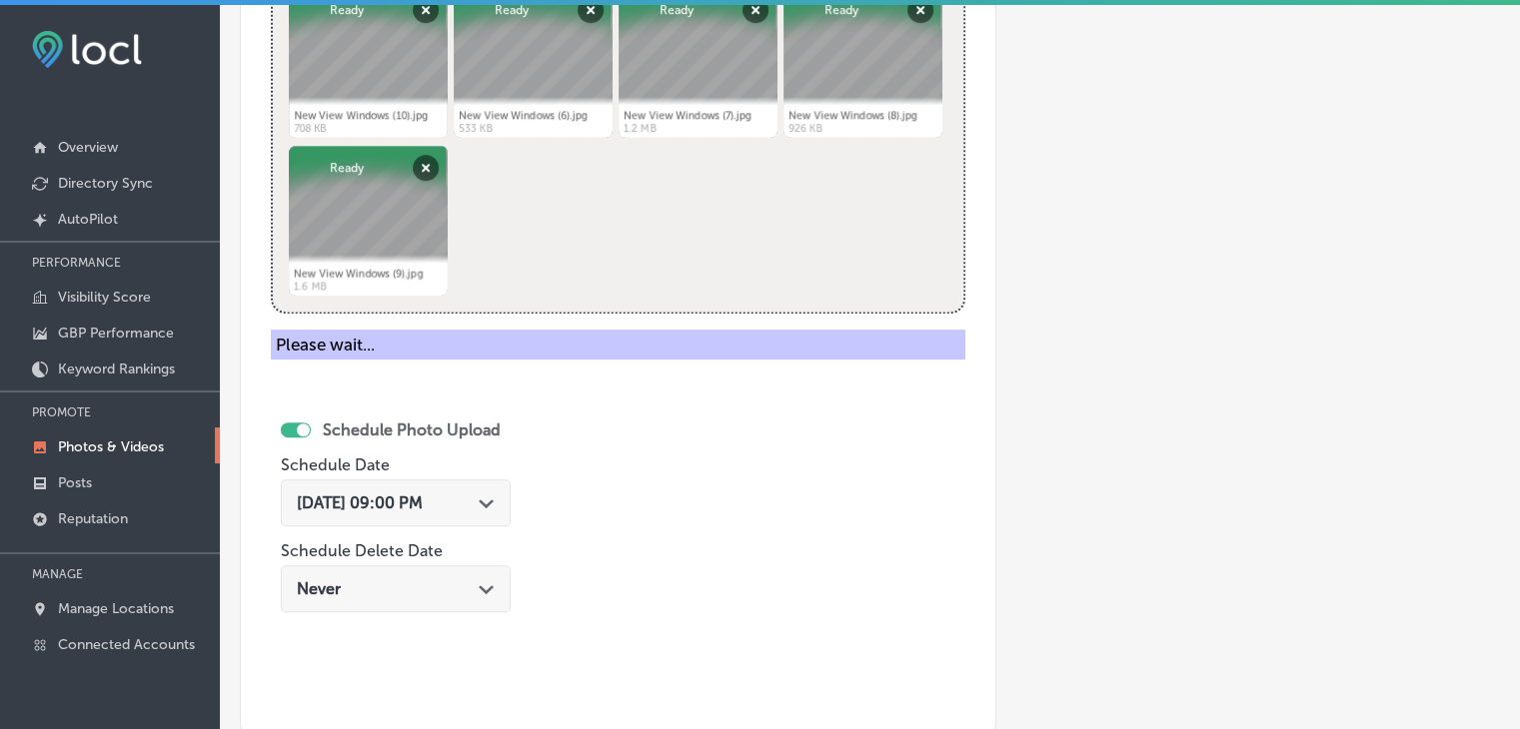
scroll to position [606, 0]
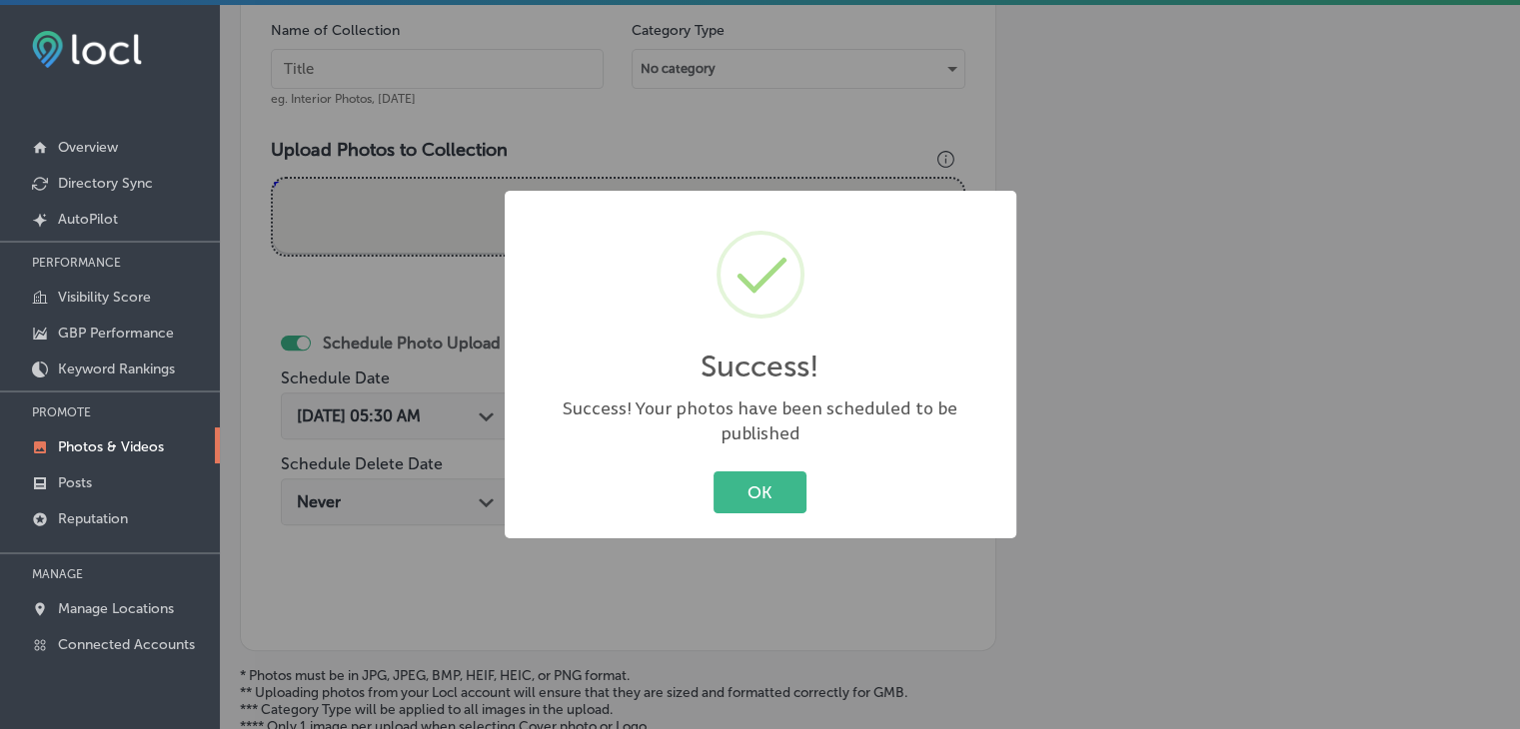
click at [413, 137] on div "Success! × Success! Your photos have been scheduled to be published OK Cancel" at bounding box center [760, 364] width 1520 height 729
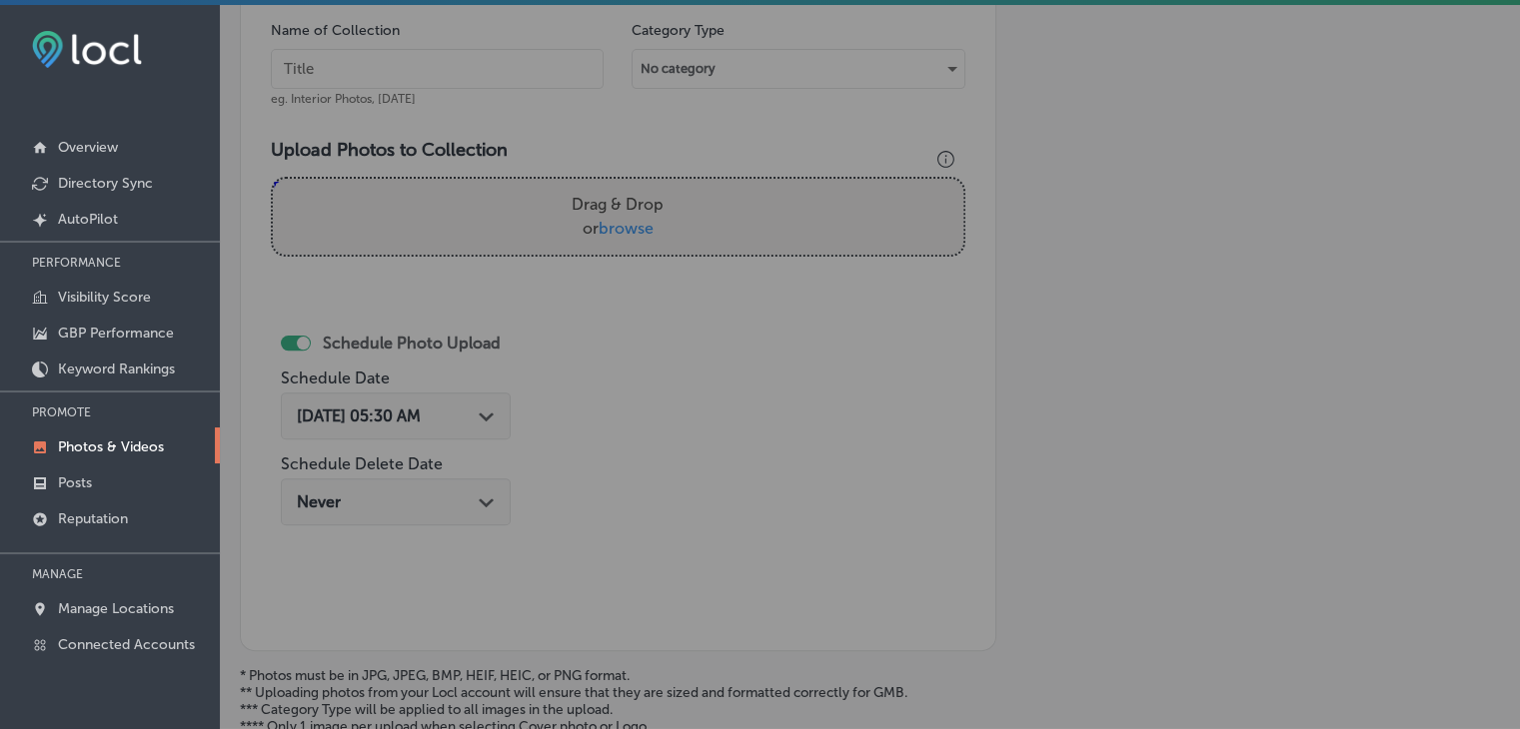
click at [427, 68] on input "text" at bounding box center [437, 69] width 333 height 40
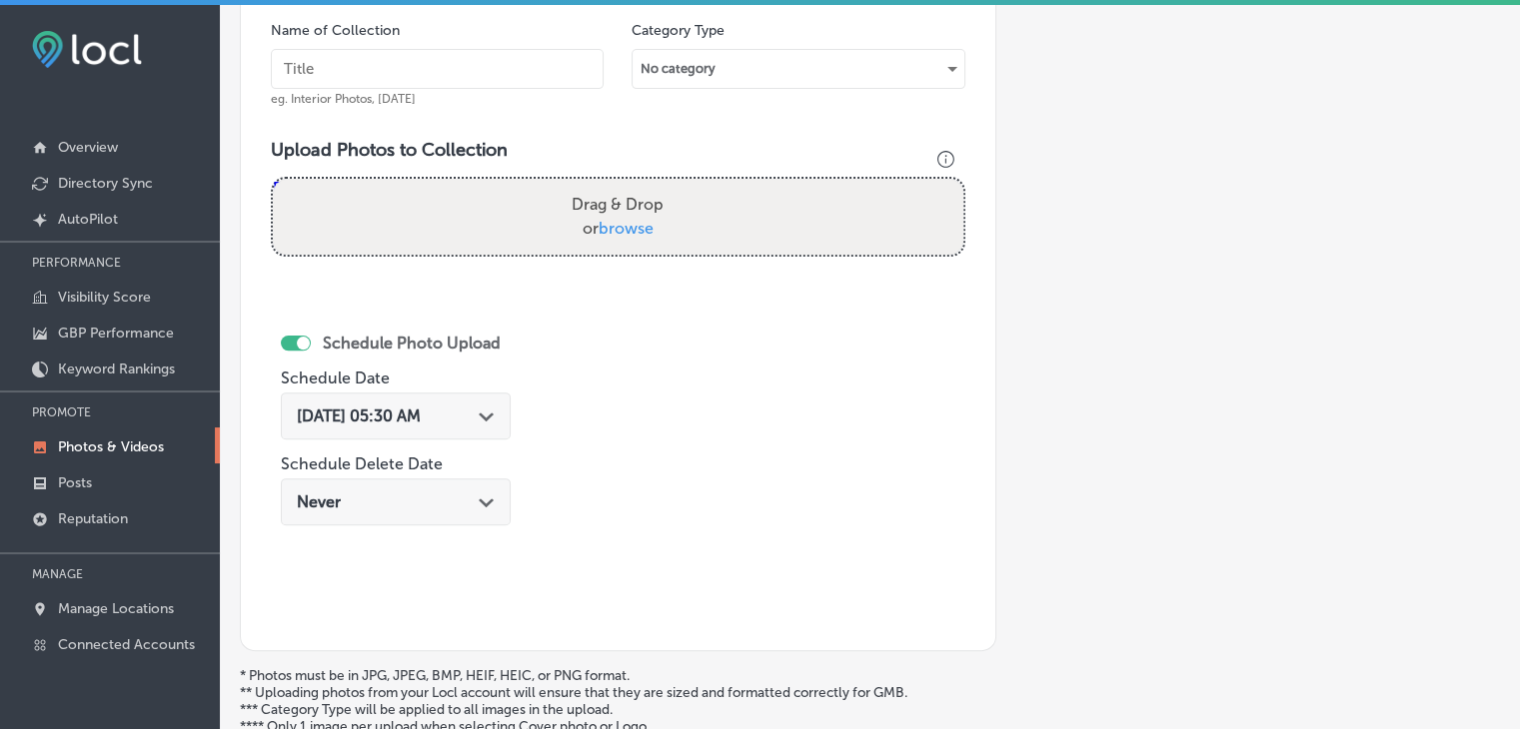
paste input "New View Windows, Oct 2025, Week"
type input "New View Windows, Oct 2025, Week 3"
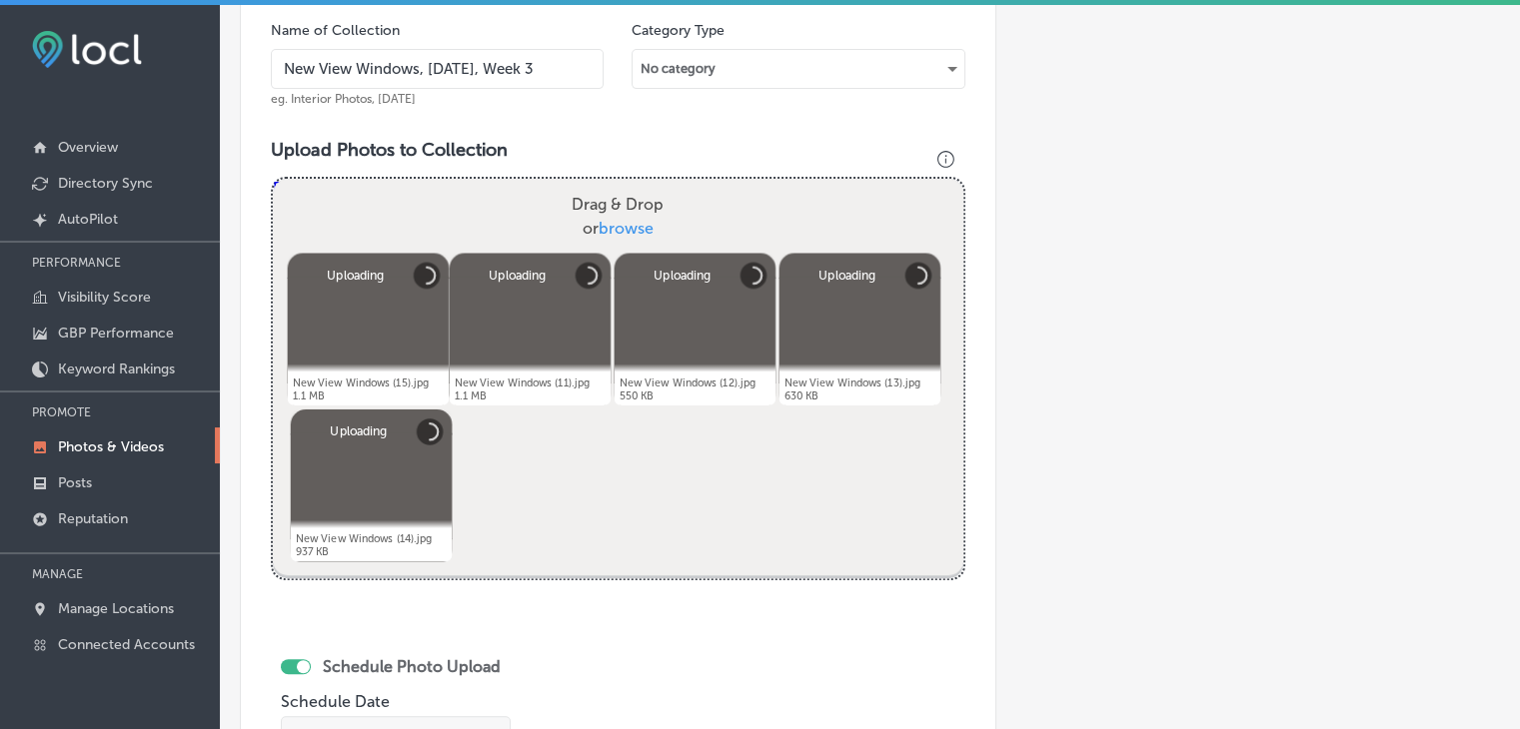
scroll to position [806, 0]
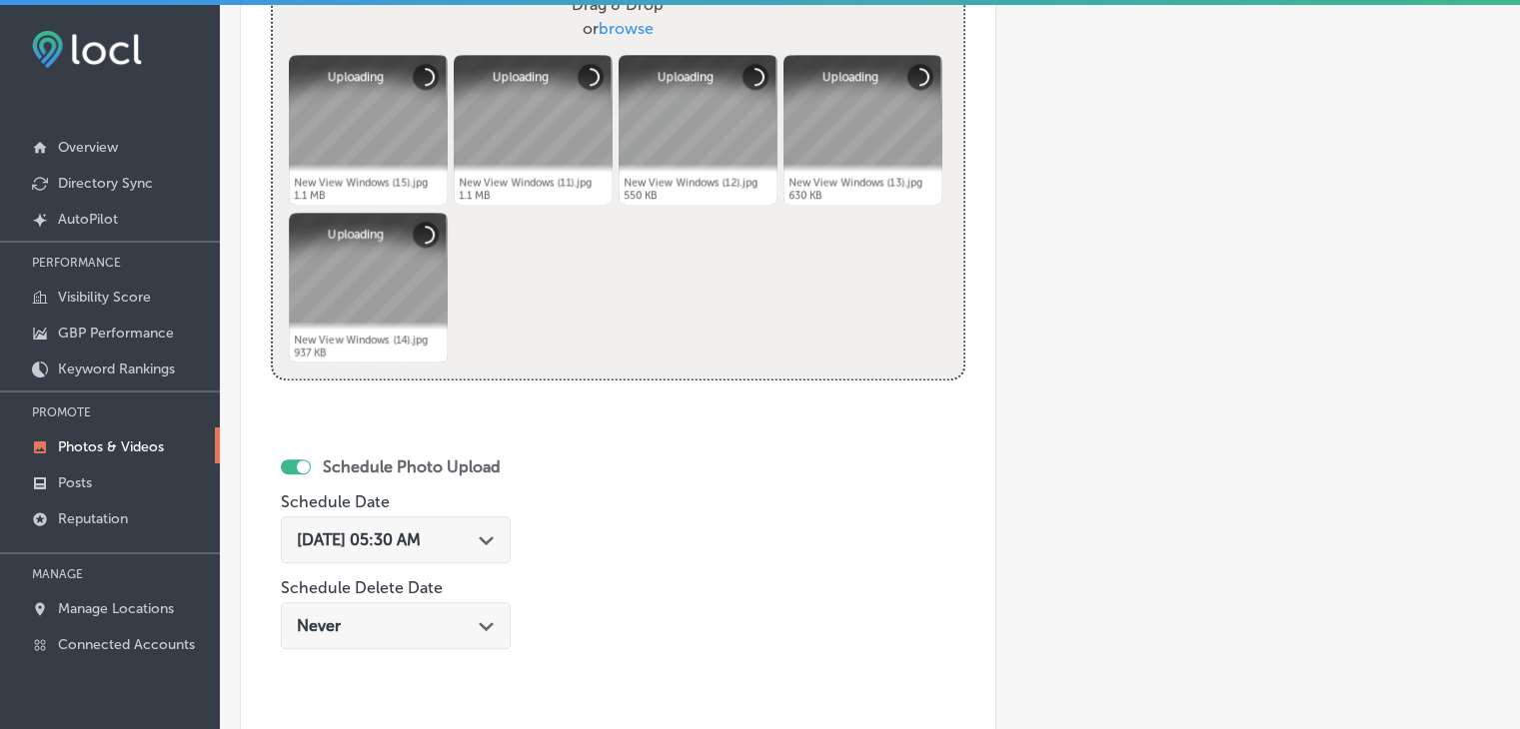
click at [442, 524] on div "Aug 13, 2025 05:30 AM Path Created with Sketch." at bounding box center [396, 540] width 230 height 47
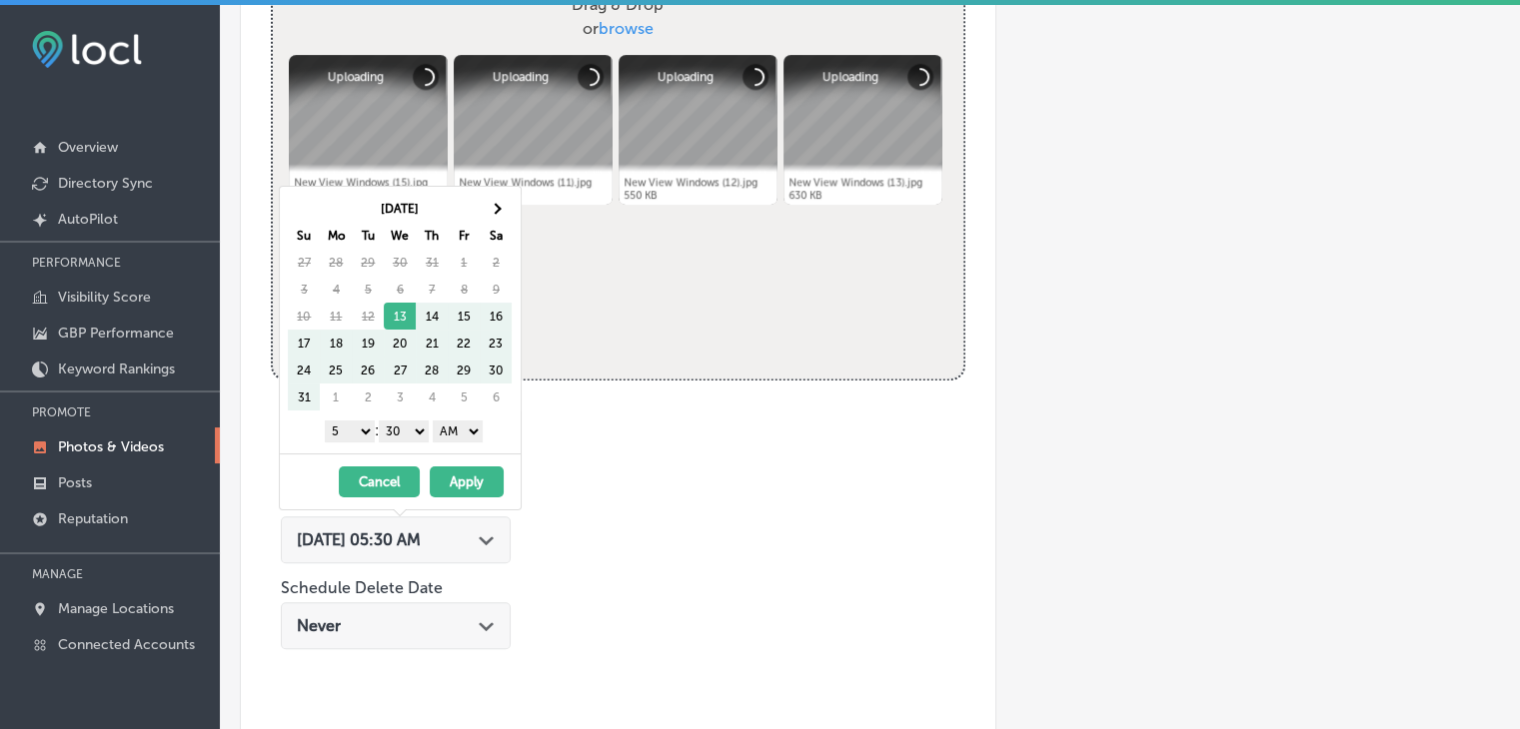
click at [475, 195] on th "[DATE]" at bounding box center [400, 208] width 160 height 27
click at [504, 211] on th at bounding box center [496, 208] width 32 height 27
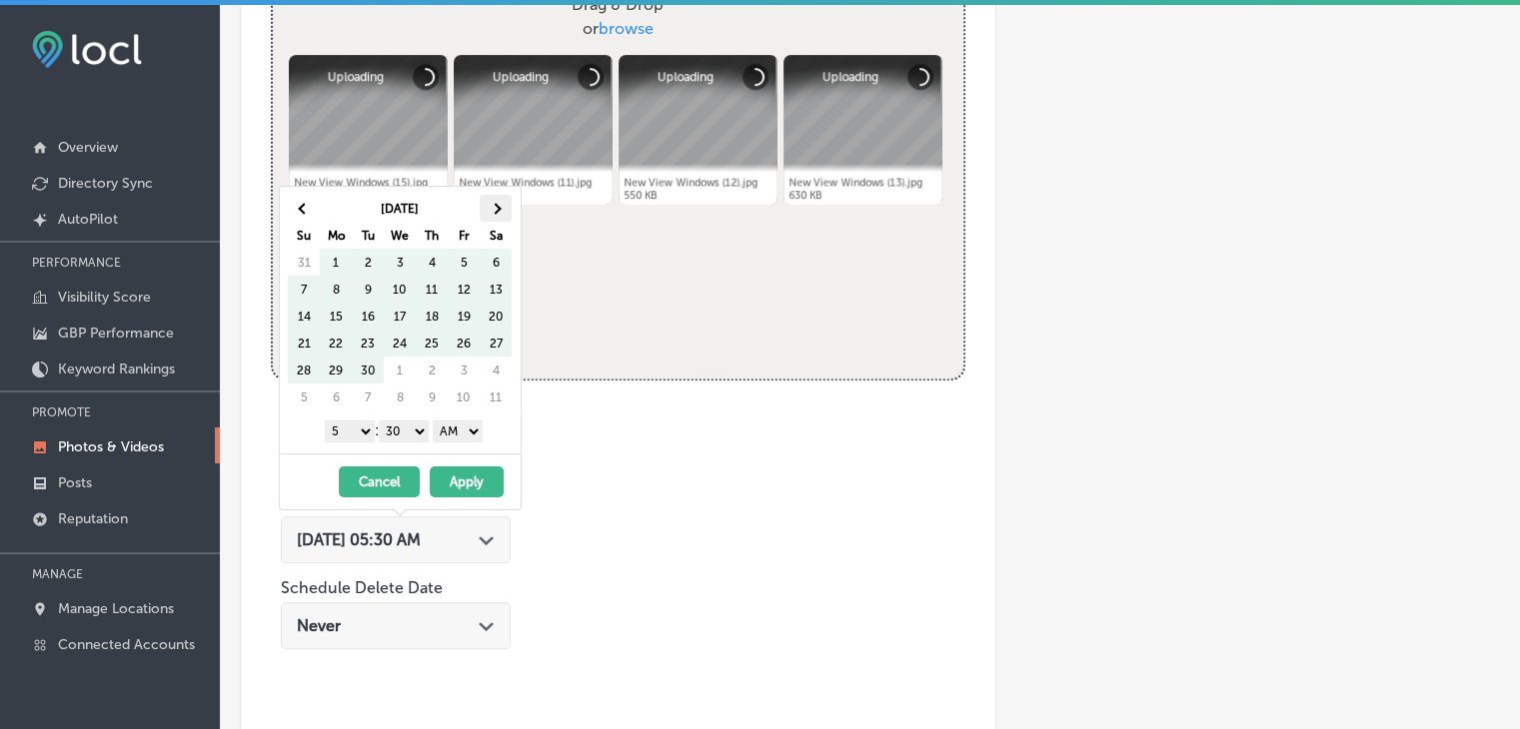
click at [492, 206] on span at bounding box center [496, 208] width 11 height 11
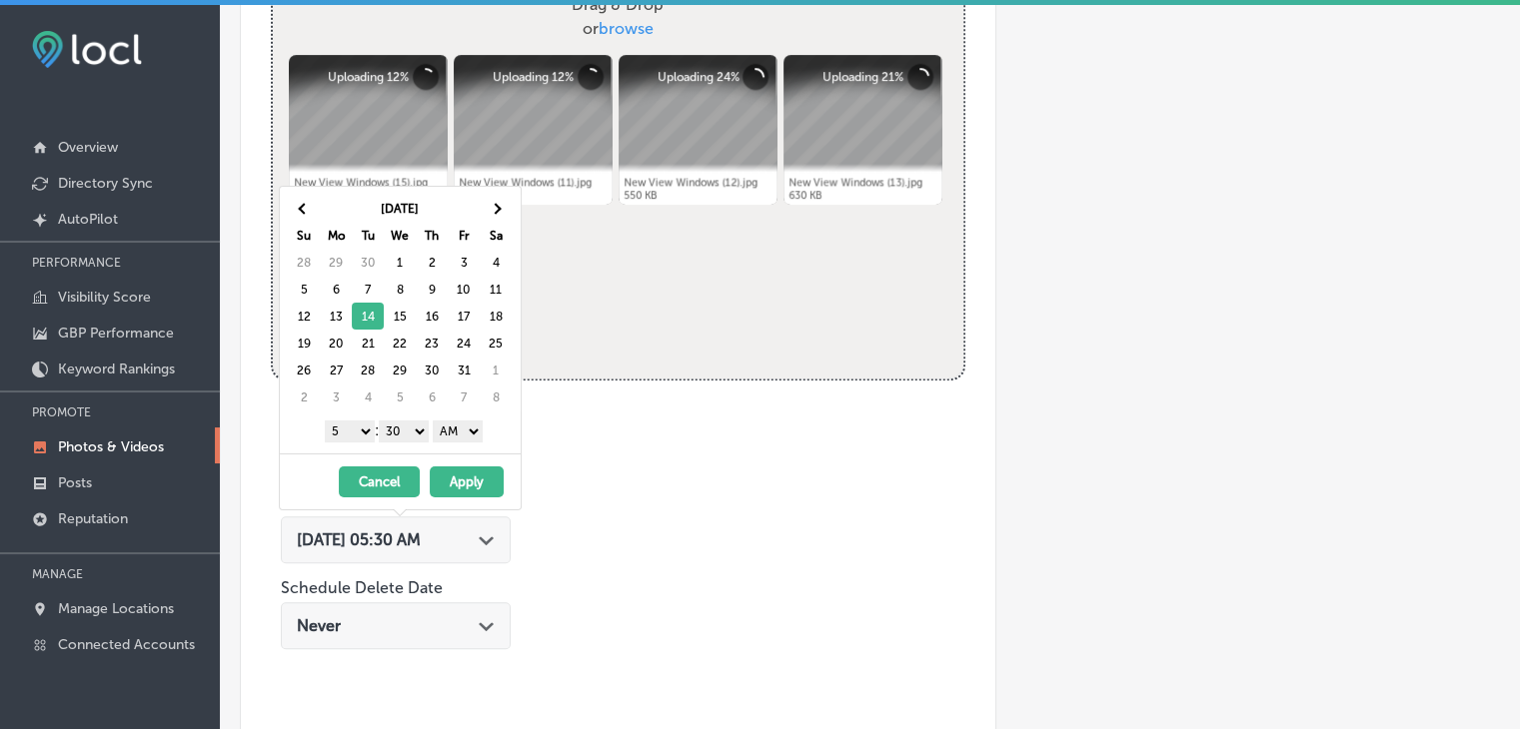
click at [345, 416] on div "1 2 3 4 5 6 7 8 9 10 11 12 : 00 10 20 30 40 50 AM PM" at bounding box center [404, 431] width 233 height 30
click at [346, 435] on select "1 2 3 4 5 6 7 8 9 10 11 12" at bounding box center [350, 432] width 50 height 22
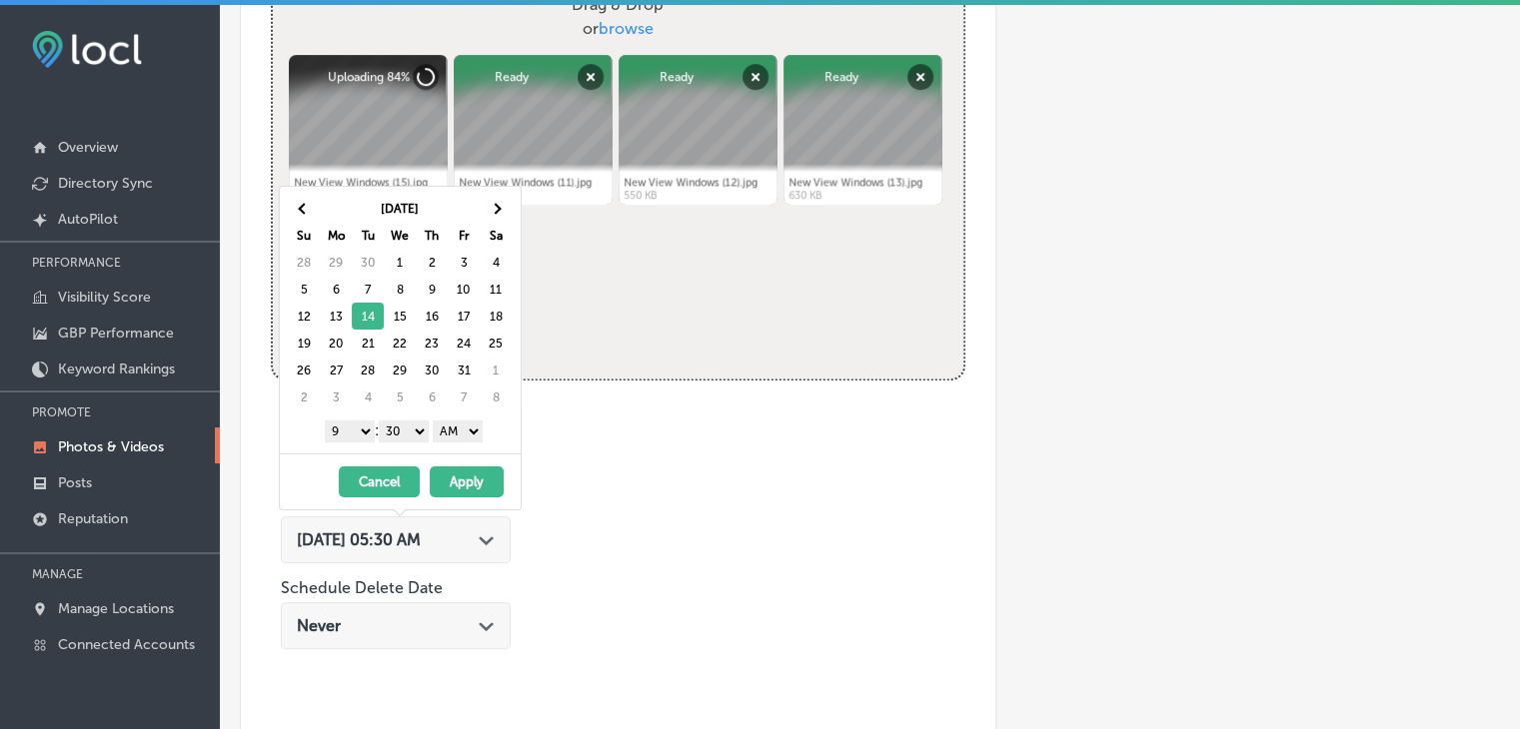
click at [407, 442] on div "1 2 3 4 5 6 7 8 9 10 11 12 : 00 10 20 30 40 50 AM PM" at bounding box center [404, 431] width 233 height 30
click at [407, 435] on select "00 10 20 30 40 50" at bounding box center [404, 432] width 50 height 22
drag, startPoint x: 419, startPoint y: 444, endPoint x: 455, endPoint y: 435, distance: 37.1
click at [452, 429] on select "AM PM" at bounding box center [458, 432] width 50 height 22
click at [456, 467] on button "Apply" at bounding box center [467, 482] width 74 height 31
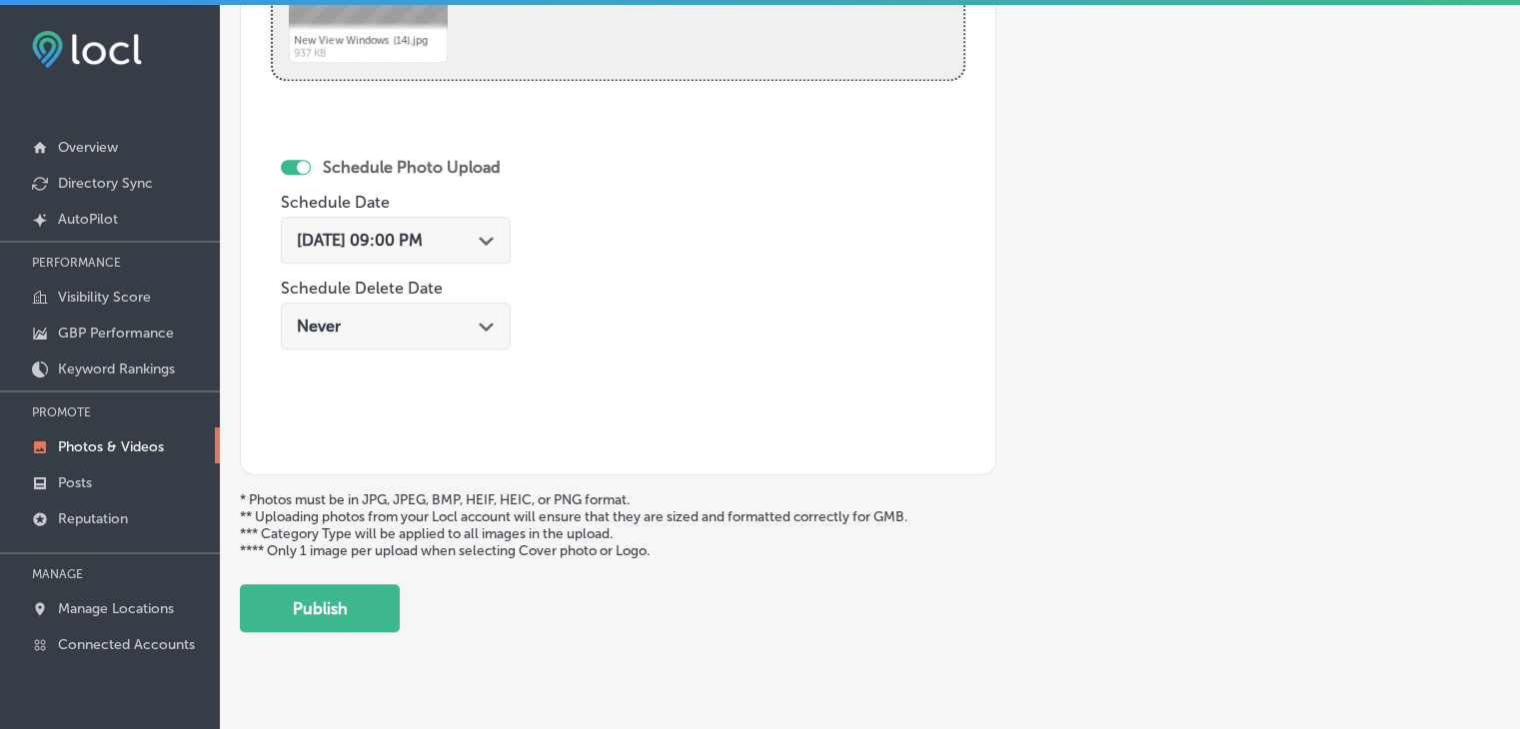
click at [385, 641] on div "Upload Photo & Video Keyword Ranking Credits: 720 Back Add a Collection Which T…" at bounding box center [870, 369] width 1300 height 729
click at [381, 603] on button "Publish" at bounding box center [320, 608] width 160 height 48
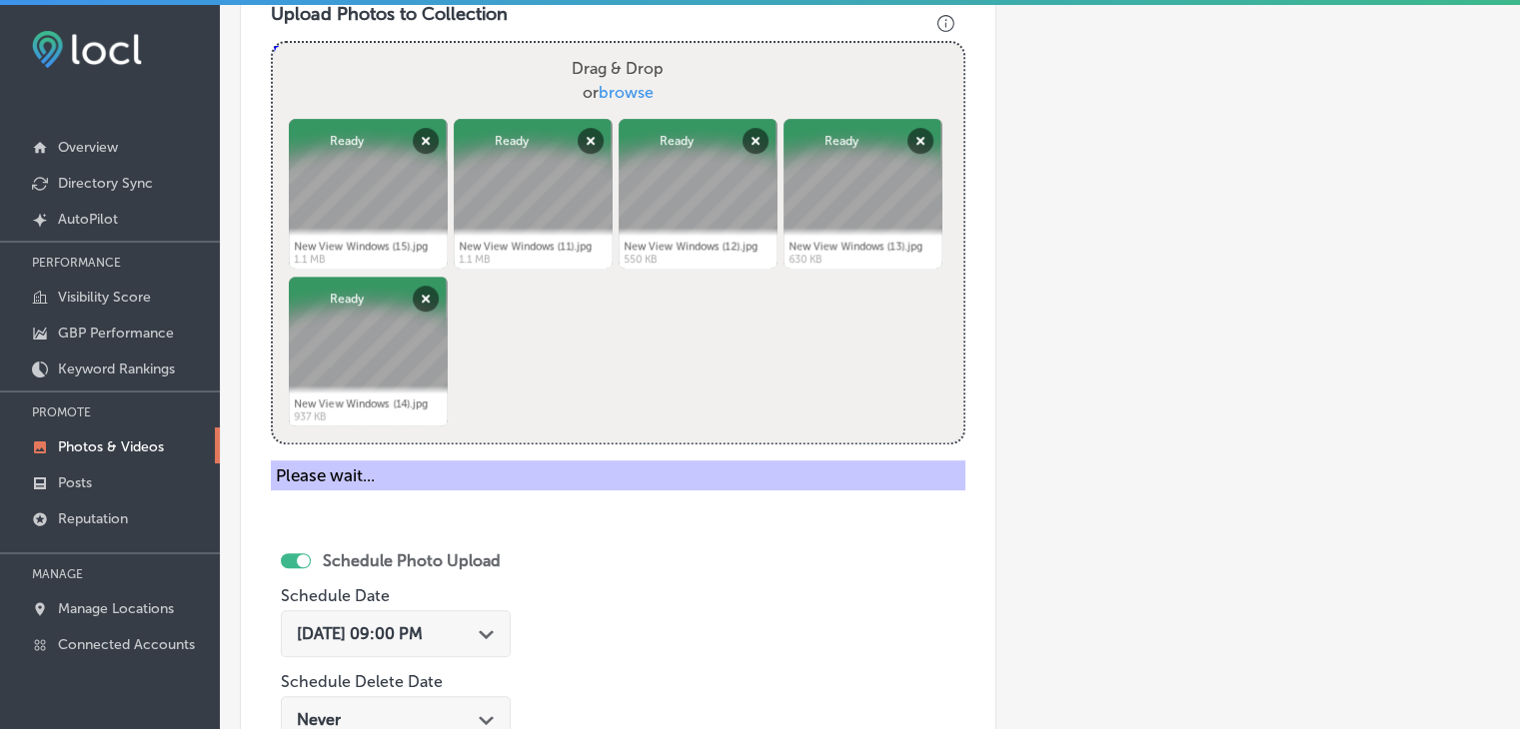
scroll to position [507, 0]
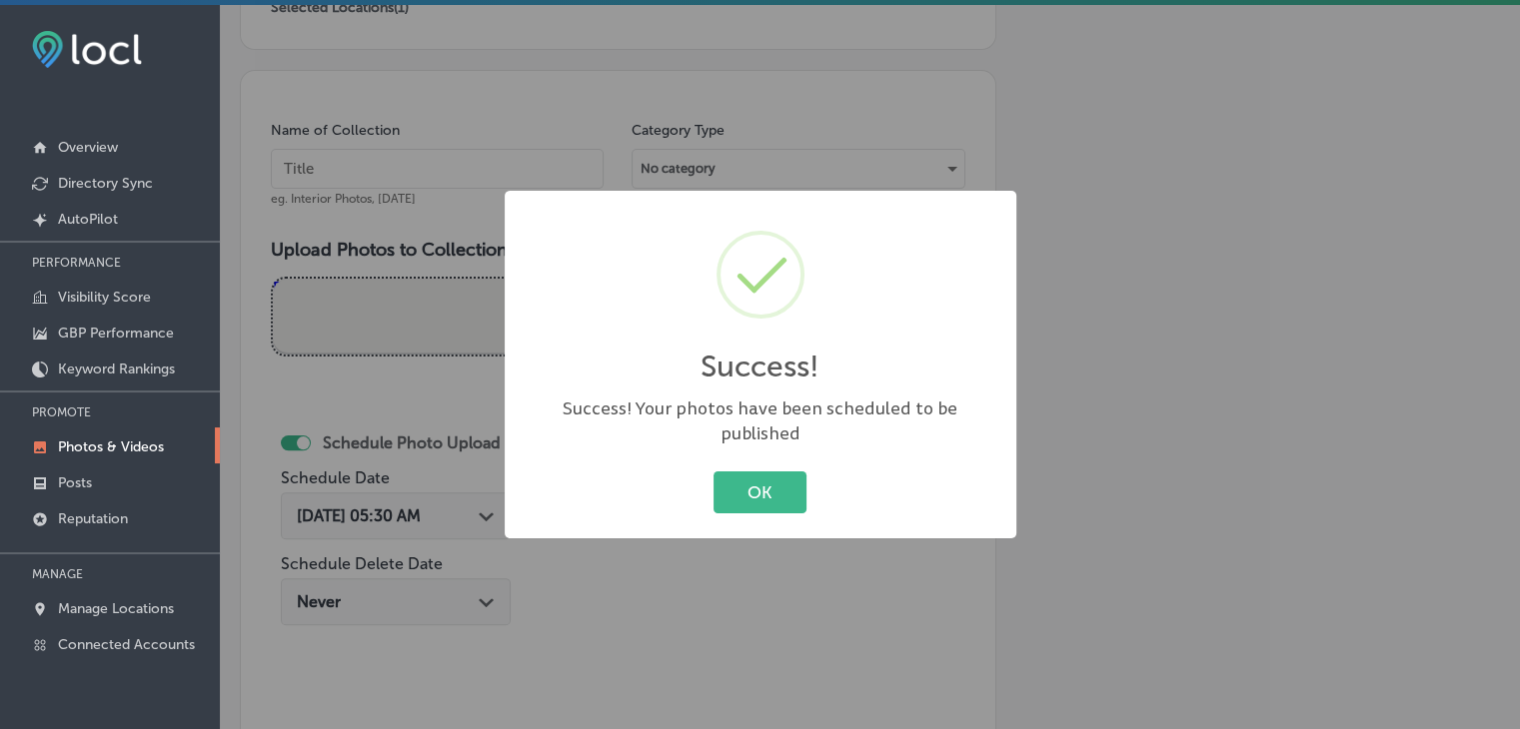
click at [461, 153] on div "Success! × Success! Your photos have been scheduled to be published OK Cancel" at bounding box center [760, 364] width 1520 height 729
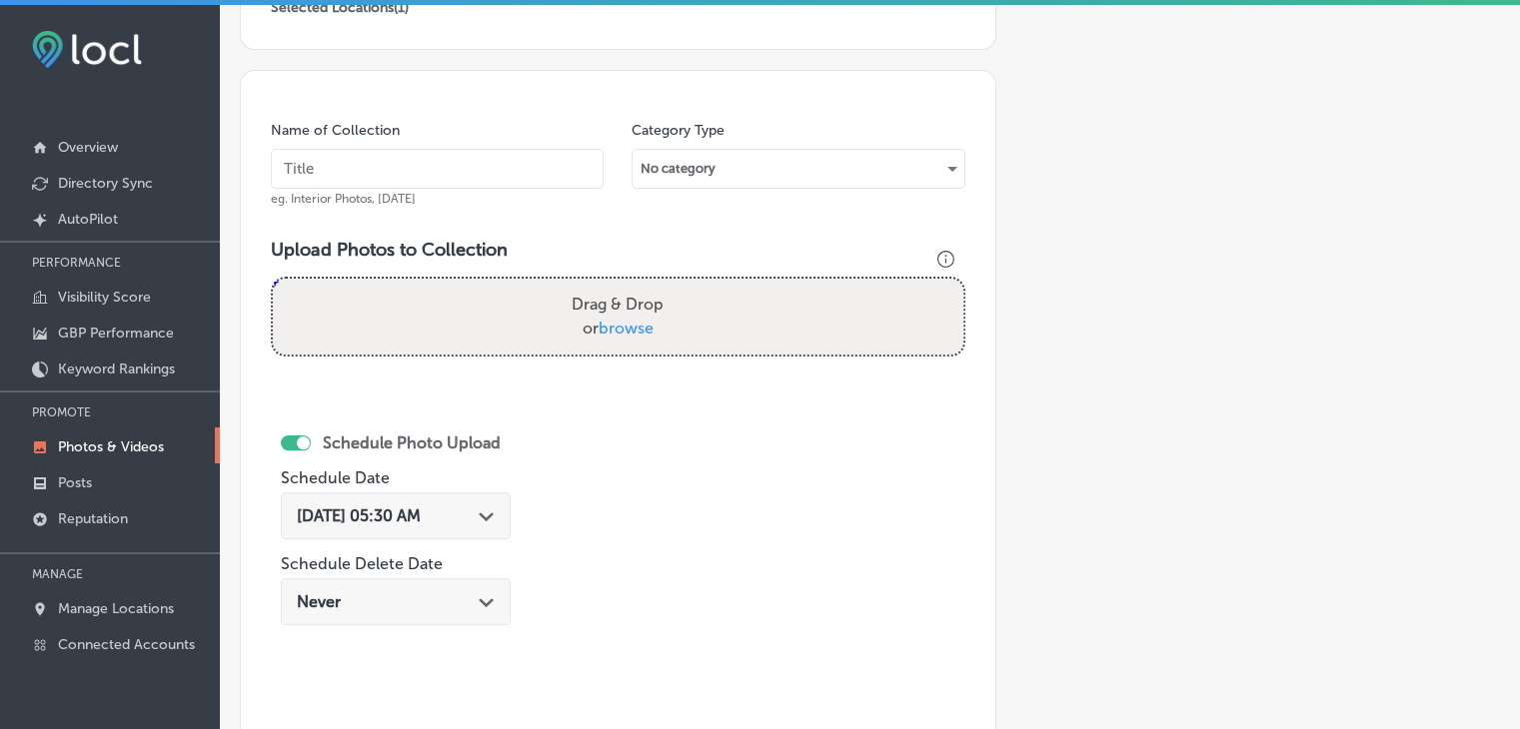
click at [461, 156] on input "text" at bounding box center [437, 169] width 333 height 40
paste input "New View Windows, Oct 2025, Week"
type input "New View Windows, Oct 2025, Week 4"
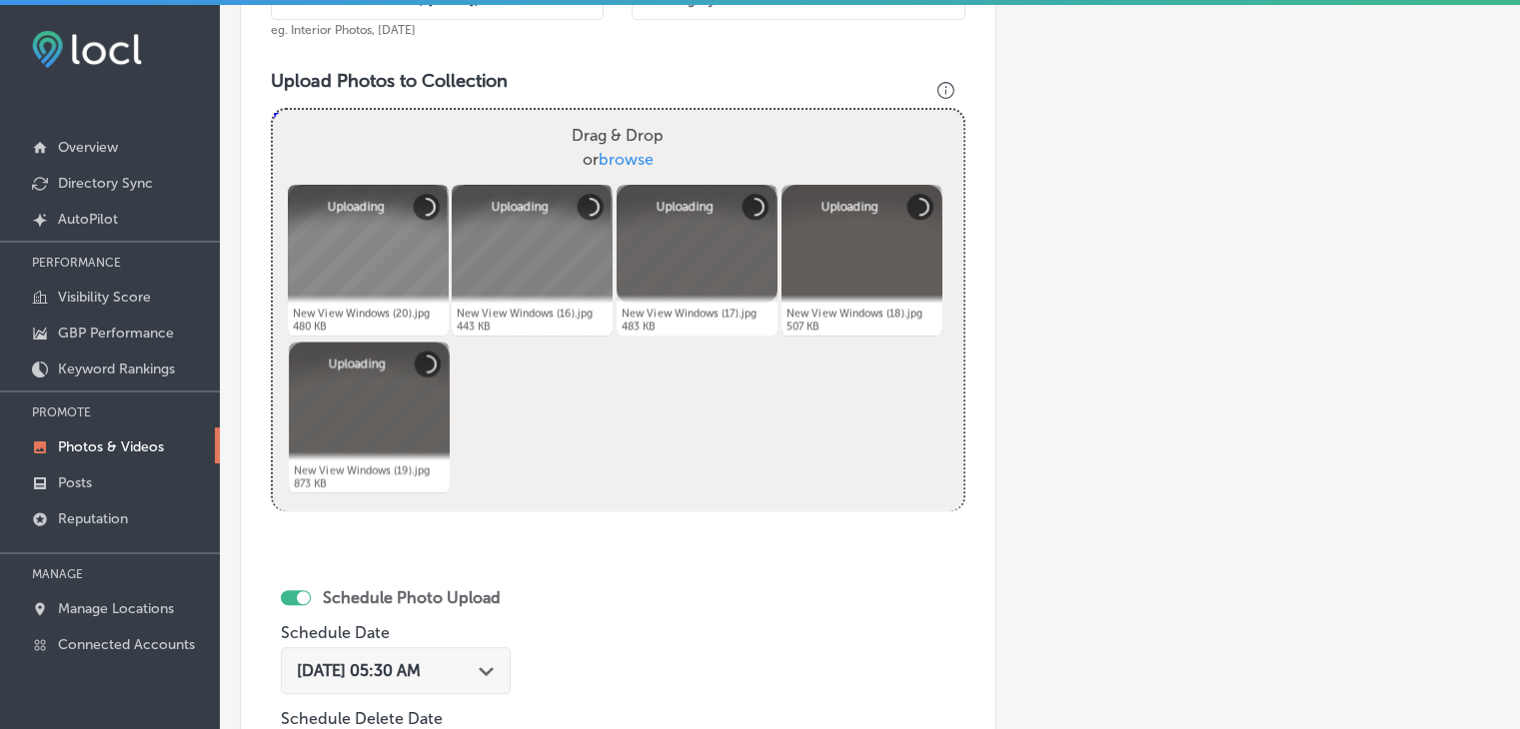
scroll to position [706, 0]
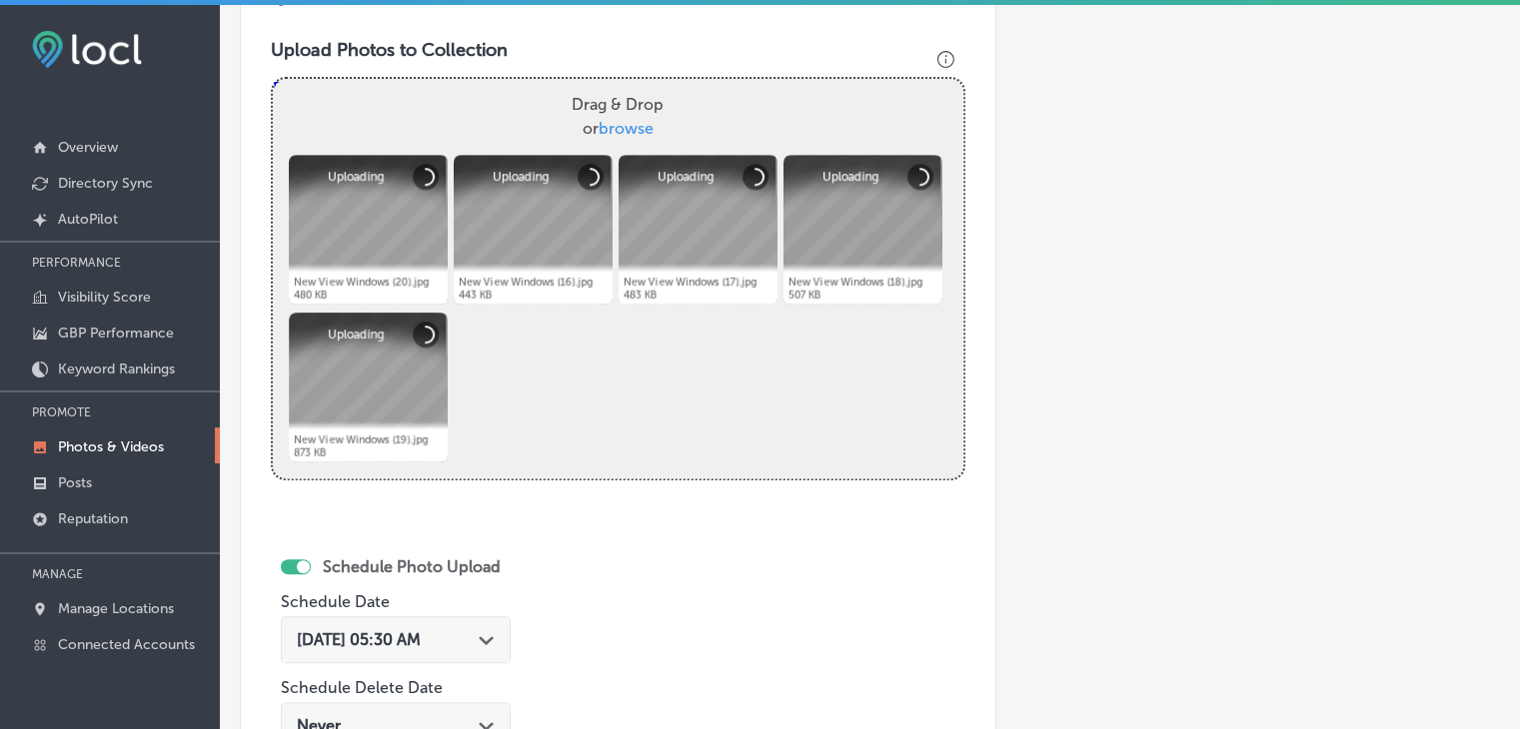
click at [458, 604] on div "Schedule Photo Upload Schedule Date Aug 13, 2025 05:30 AM Path Created with Ske…" at bounding box center [396, 655] width 230 height 217
click at [456, 619] on div "Aug 13, 2025 05:30 AM Path Created with Sketch." at bounding box center [396, 639] width 230 height 47
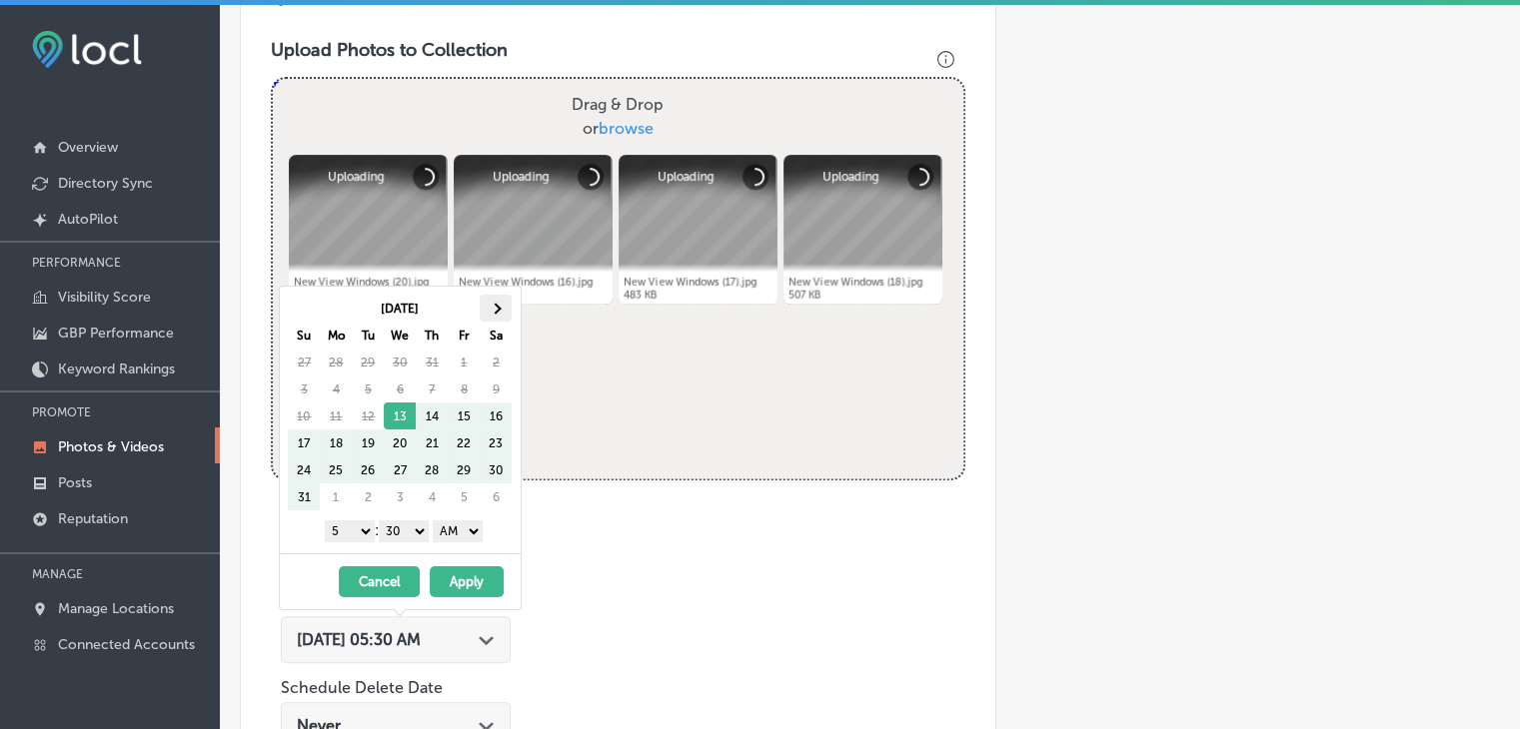
click at [489, 305] on th at bounding box center [496, 308] width 32 height 27
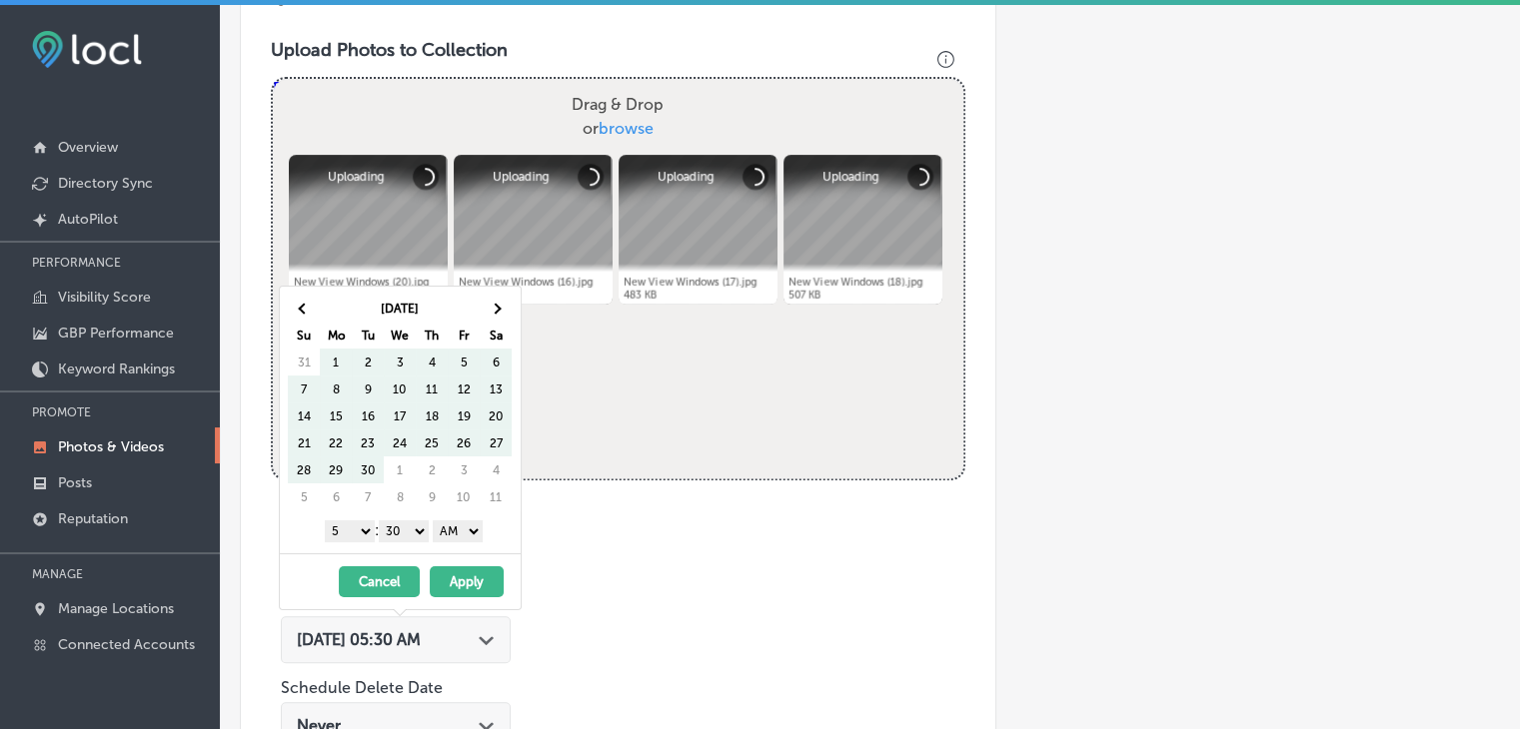
click at [489, 305] on th at bounding box center [496, 308] width 32 height 27
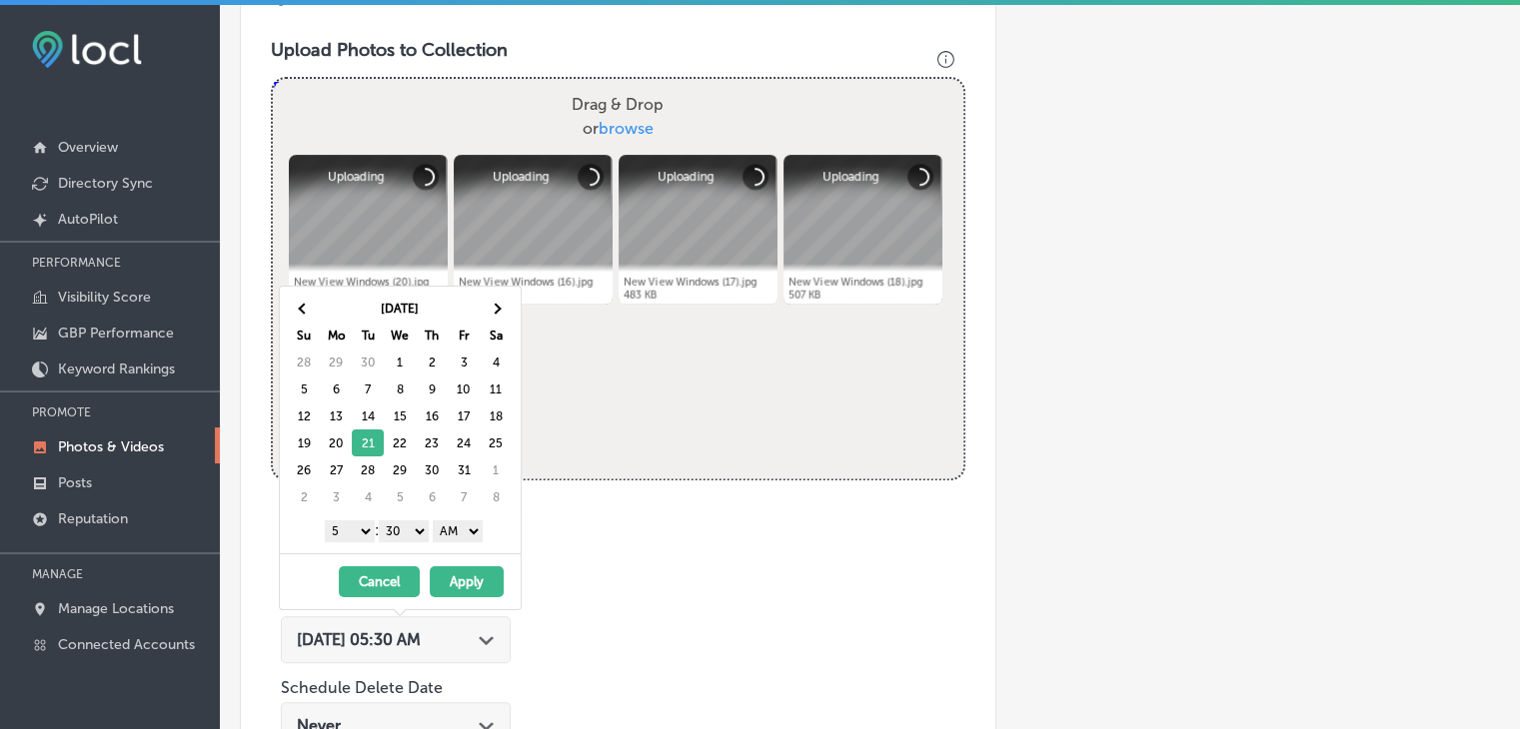
click at [351, 530] on select "1 2 3 4 5 6 7 8 9 10 11 12" at bounding box center [350, 532] width 50 height 22
click at [391, 517] on div "1 2 3 4 5 6 7 8 9 10 11 12 : 00 10 20 30 40 50 AM PM" at bounding box center [404, 531] width 233 height 30
click at [407, 538] on select "00 10 20 30 40 50" at bounding box center [404, 532] width 50 height 22
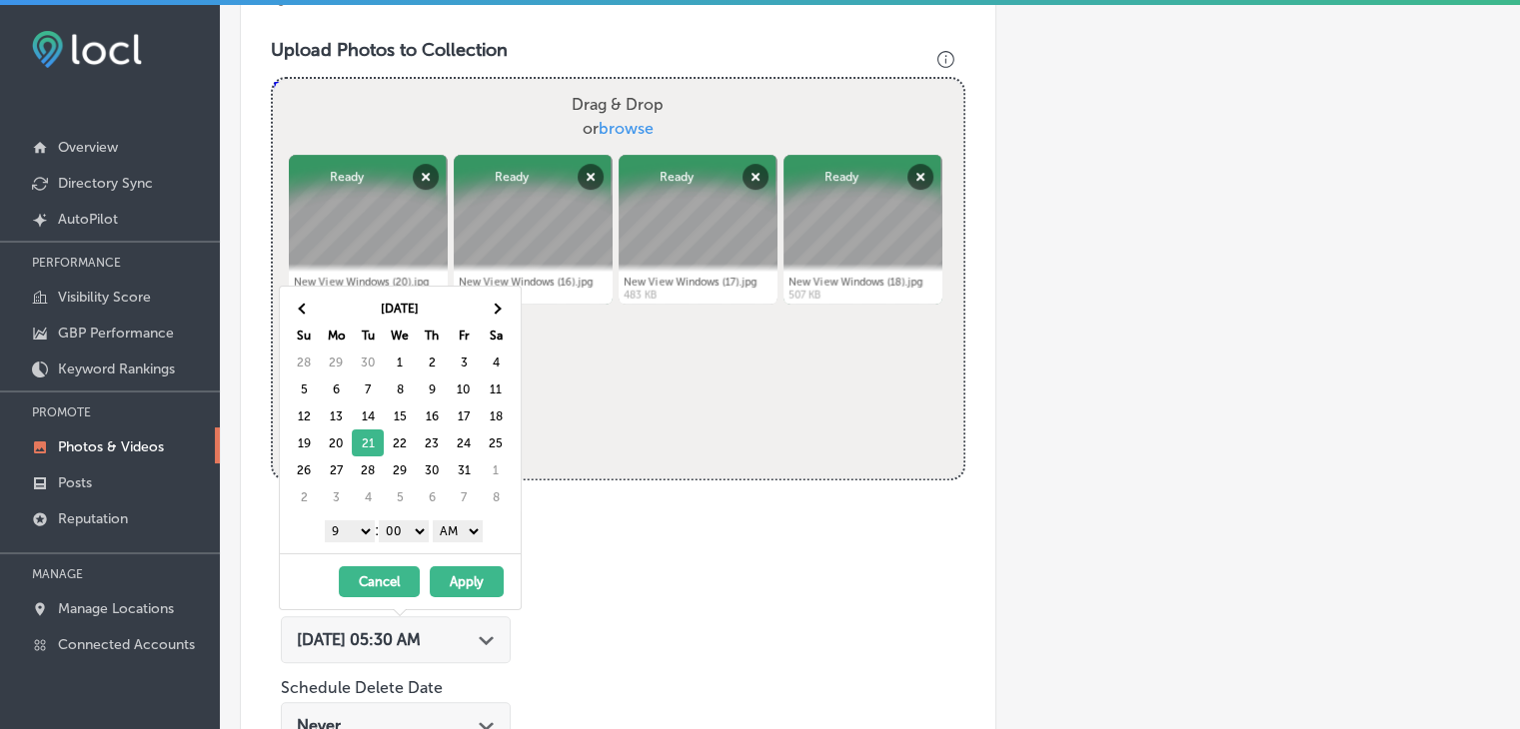
click at [452, 540] on div "1 2 3 4 5 6 7 8 9 10 11 12 : 00 10 20 30 40 50 AM PM" at bounding box center [404, 531] width 233 height 30
click at [462, 529] on select "AM PM" at bounding box center [458, 532] width 50 height 22
click at [460, 576] on button "Apply" at bounding box center [467, 581] width 74 height 31
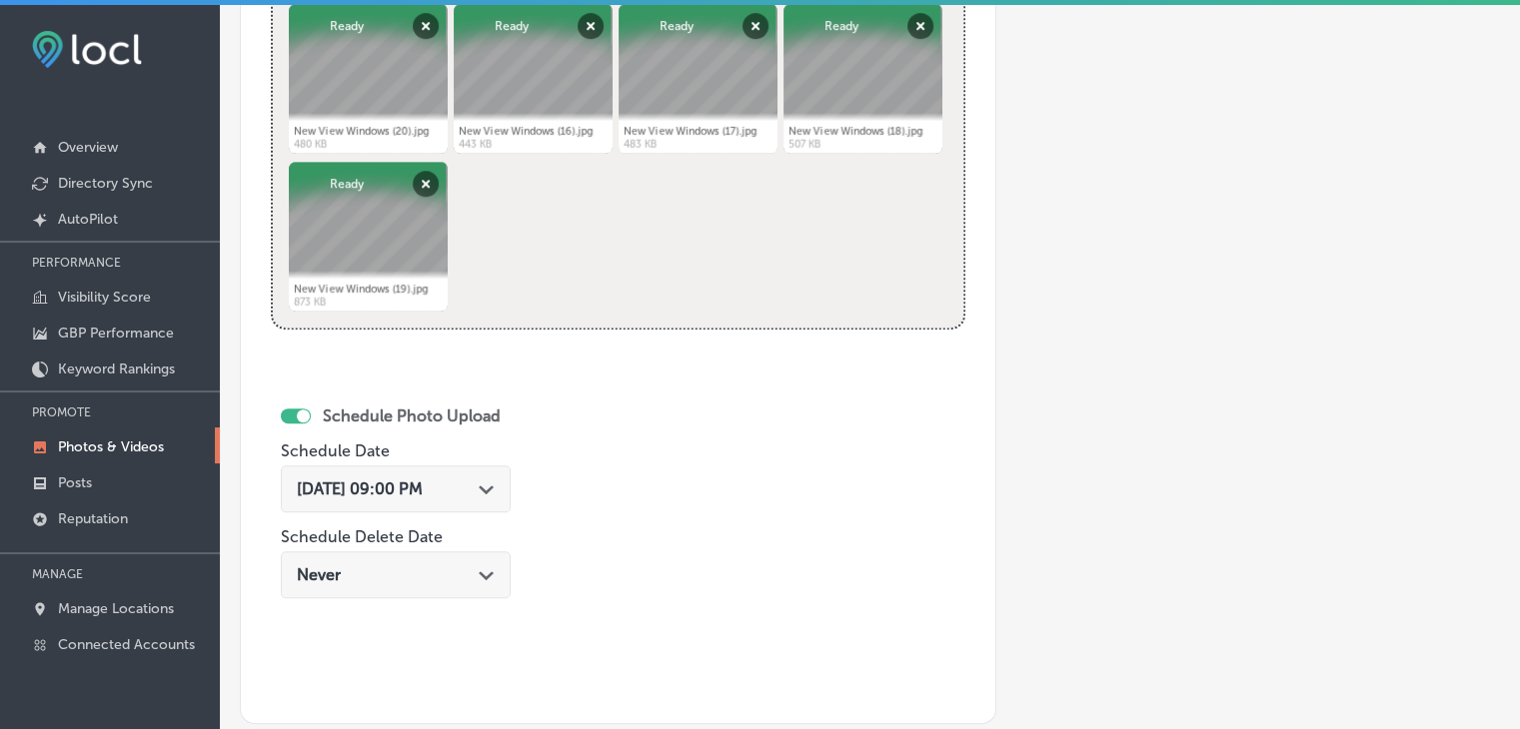
scroll to position [1006, 0]
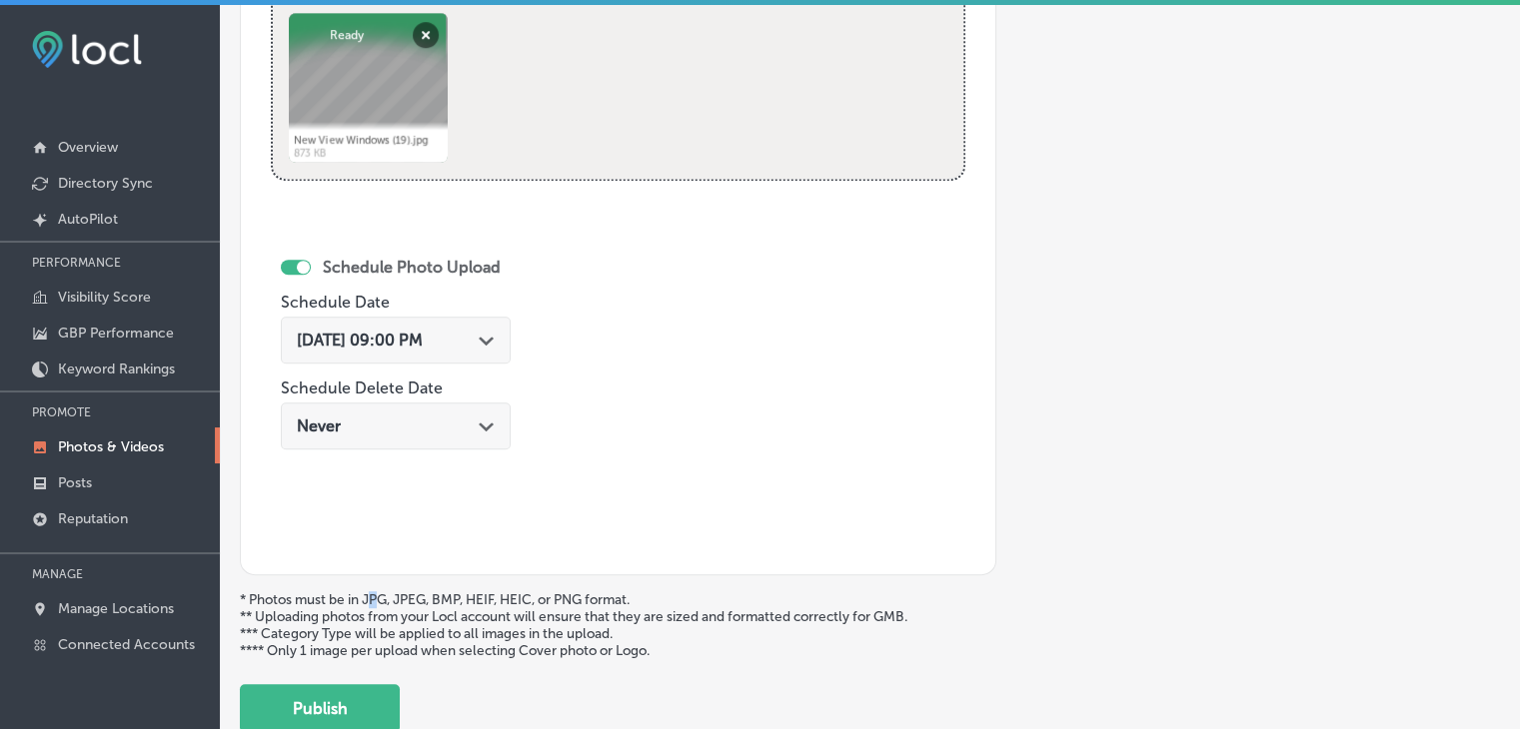
drag, startPoint x: 382, startPoint y: 590, endPoint x: 373, endPoint y: 604, distance: 16.6
click at [376, 591] on p "* Photos must be in JPG, JPEG, BMP, HEIF, HEIC, or PNG format. ** Uploading pho…" at bounding box center [870, 625] width 1260 height 68
click at [382, 688] on button "Publish" at bounding box center [320, 708] width 160 height 48
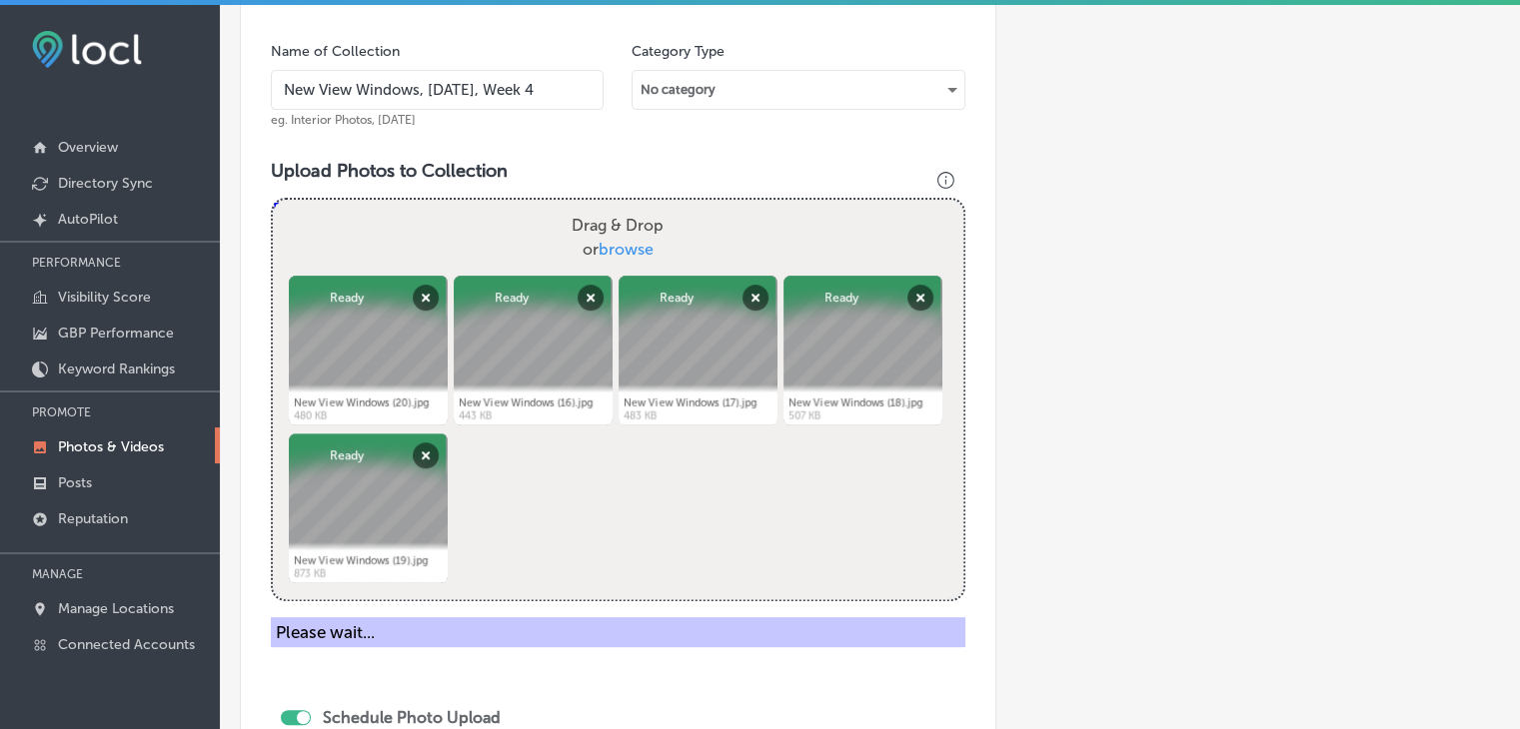
scroll to position [507, 0]
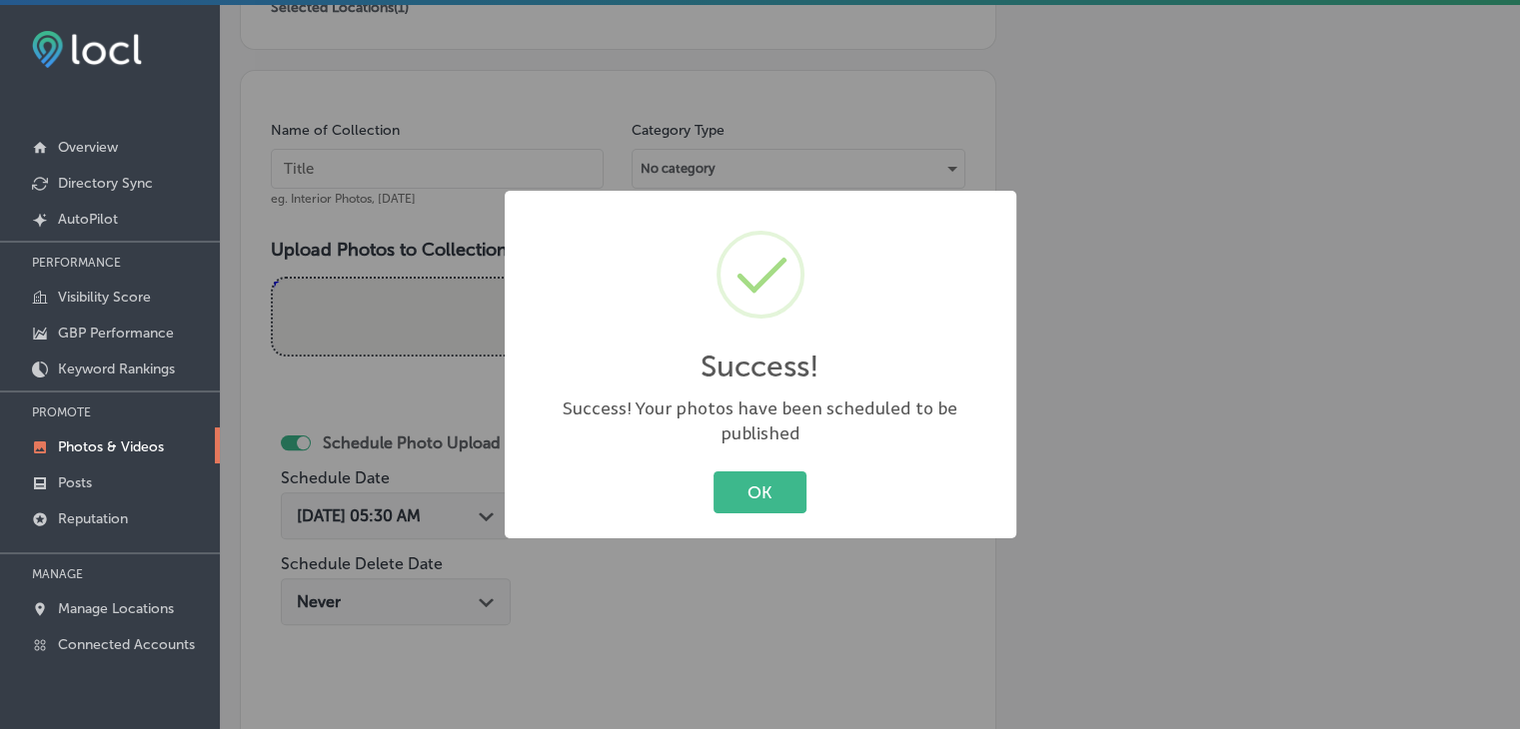
click at [960, 108] on div "Success! × Success! Your photos have been scheduled to be published OK Cancel" at bounding box center [760, 364] width 1520 height 729
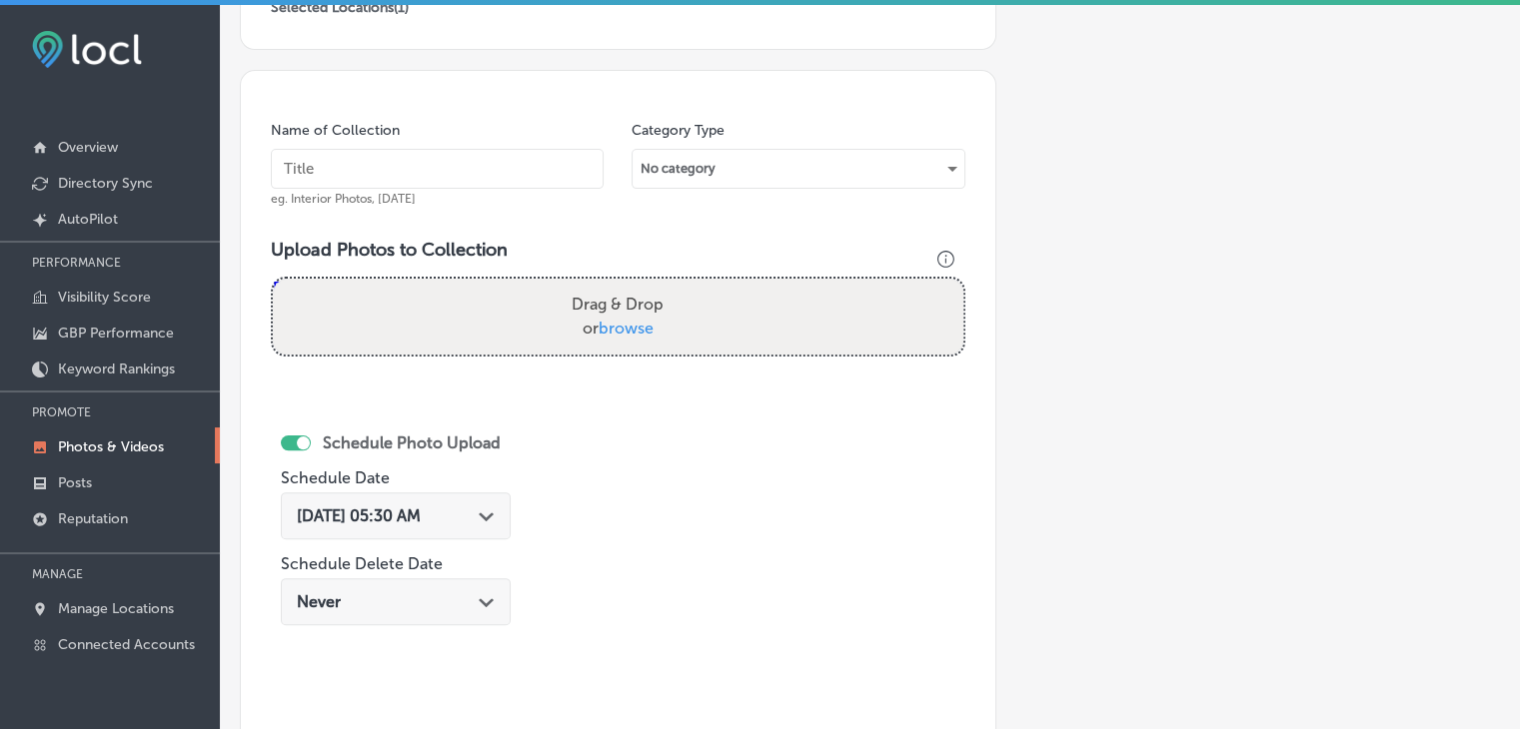
click at [443, 155] on input "text" at bounding box center [437, 169] width 333 height 40
paste input "New View Windows, Oct 2025, Week"
type input "New View Windows, Oct 2025, Week 5"
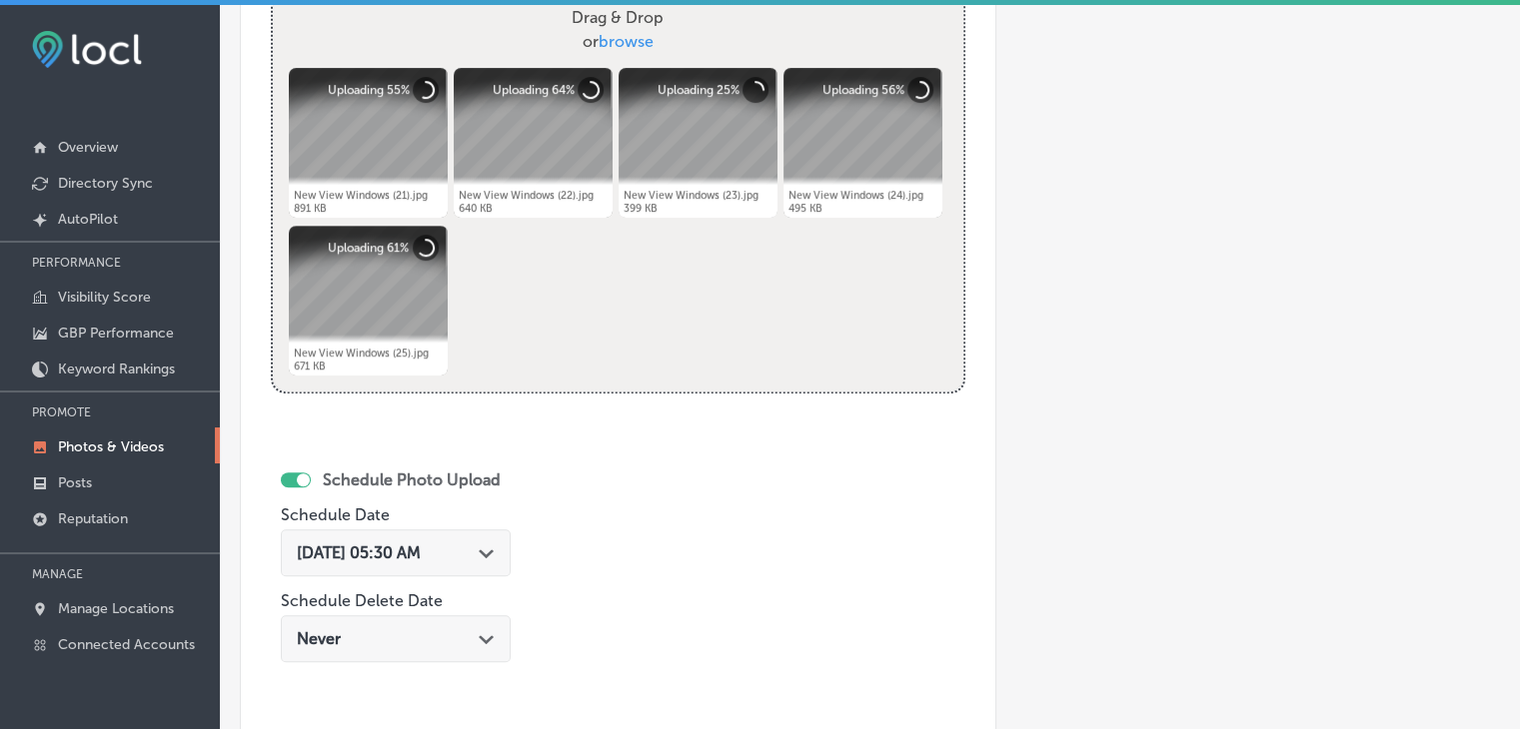
scroll to position [806, 0]
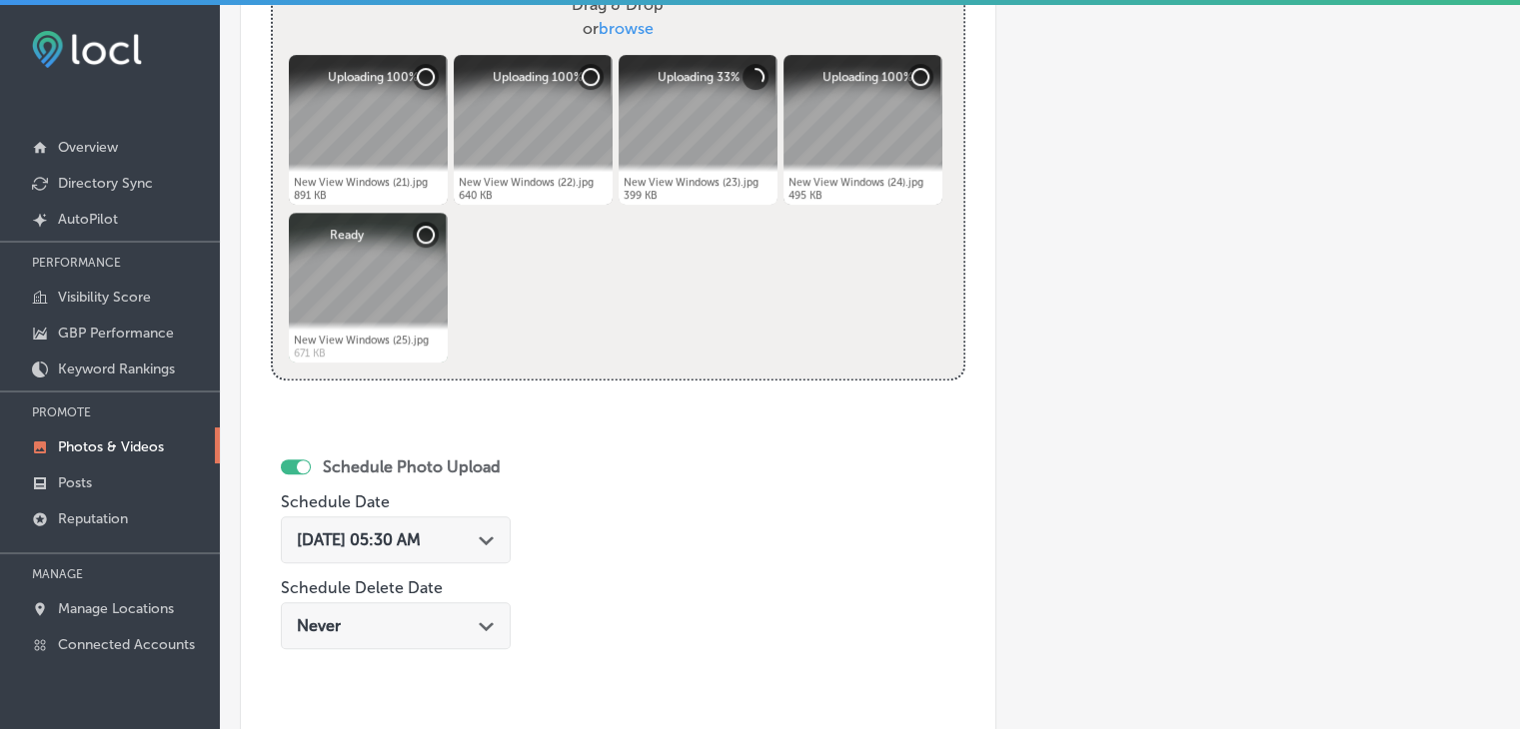
click at [421, 534] on span "Aug 13, 2025 05:30 AM" at bounding box center [359, 539] width 124 height 19
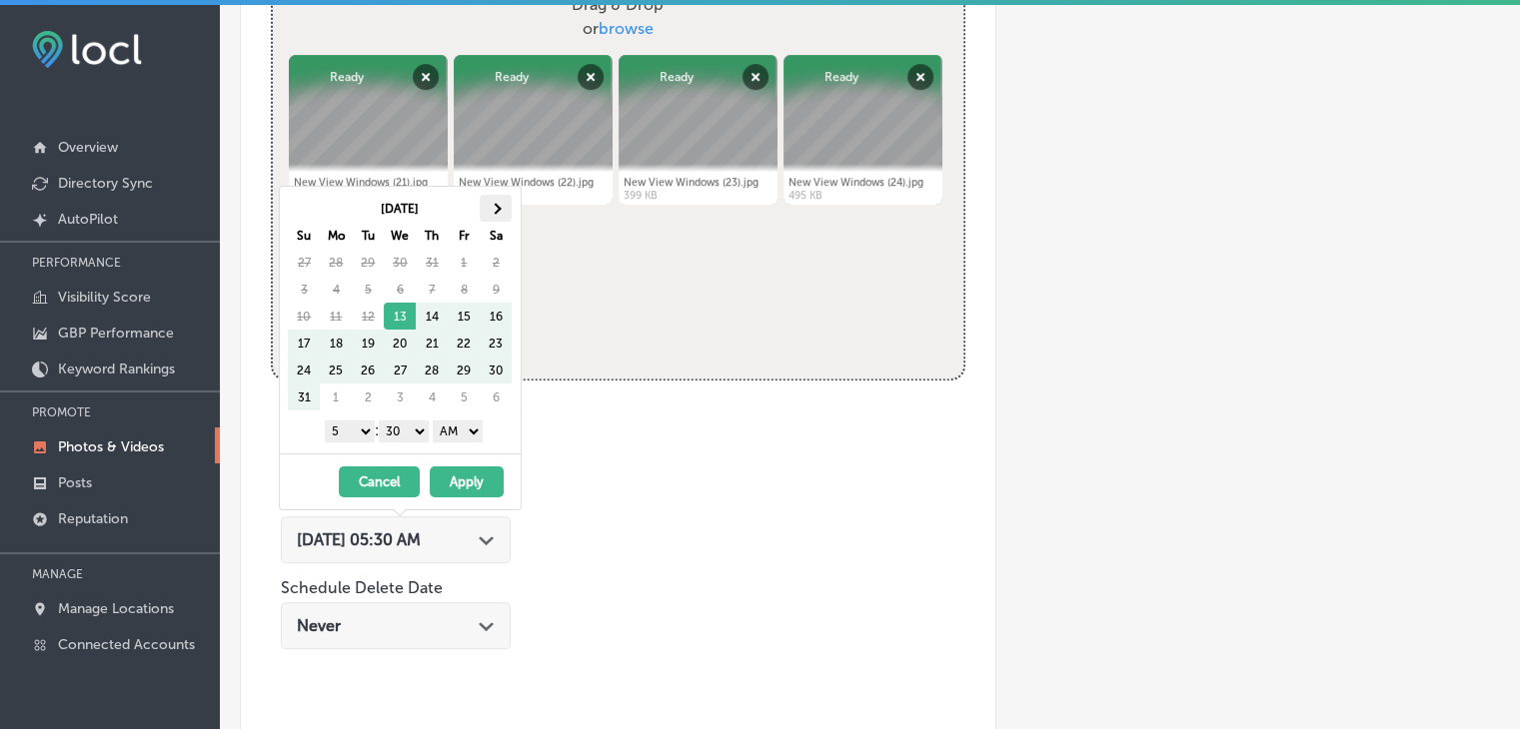
click at [495, 217] on th at bounding box center [496, 208] width 32 height 27
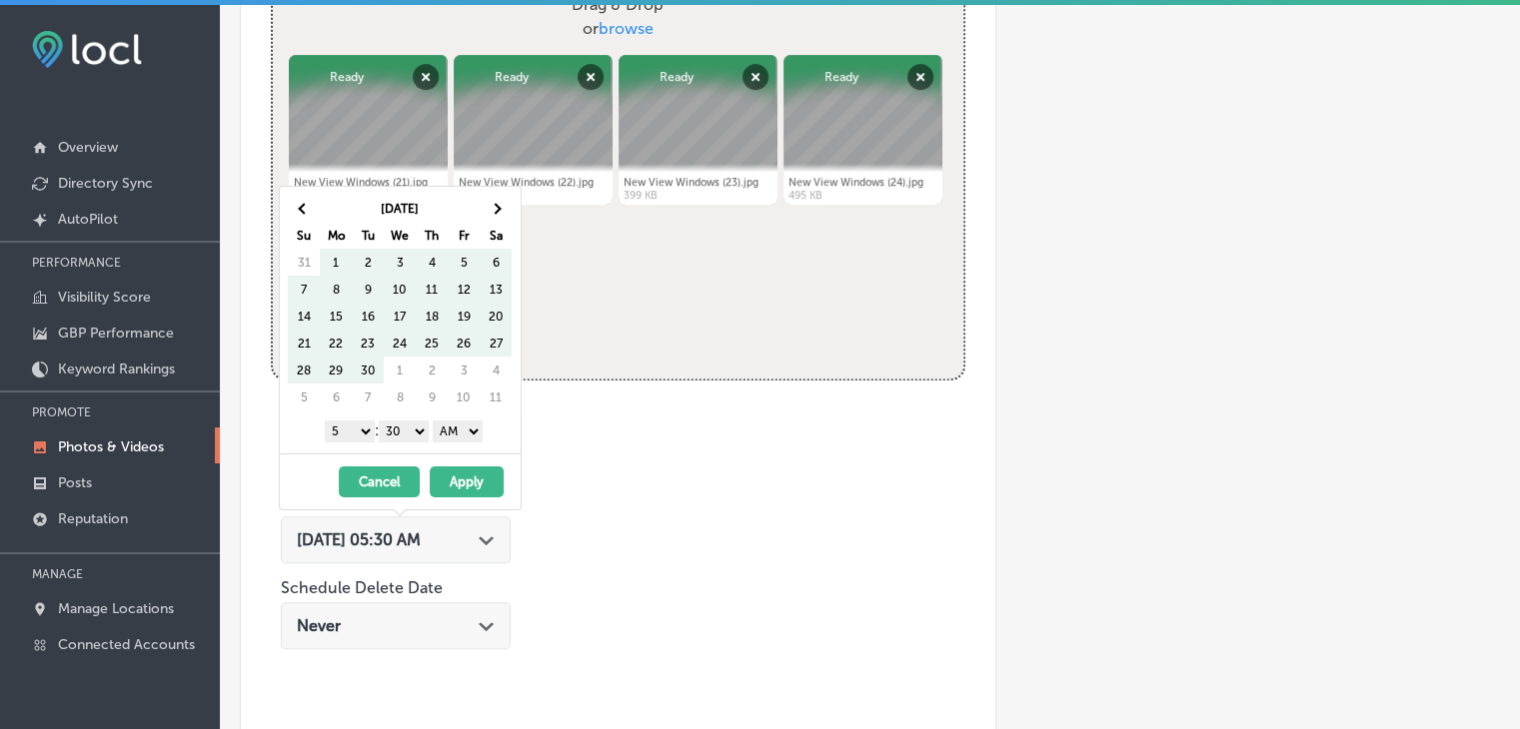
click at [495, 217] on th at bounding box center [496, 208] width 32 height 27
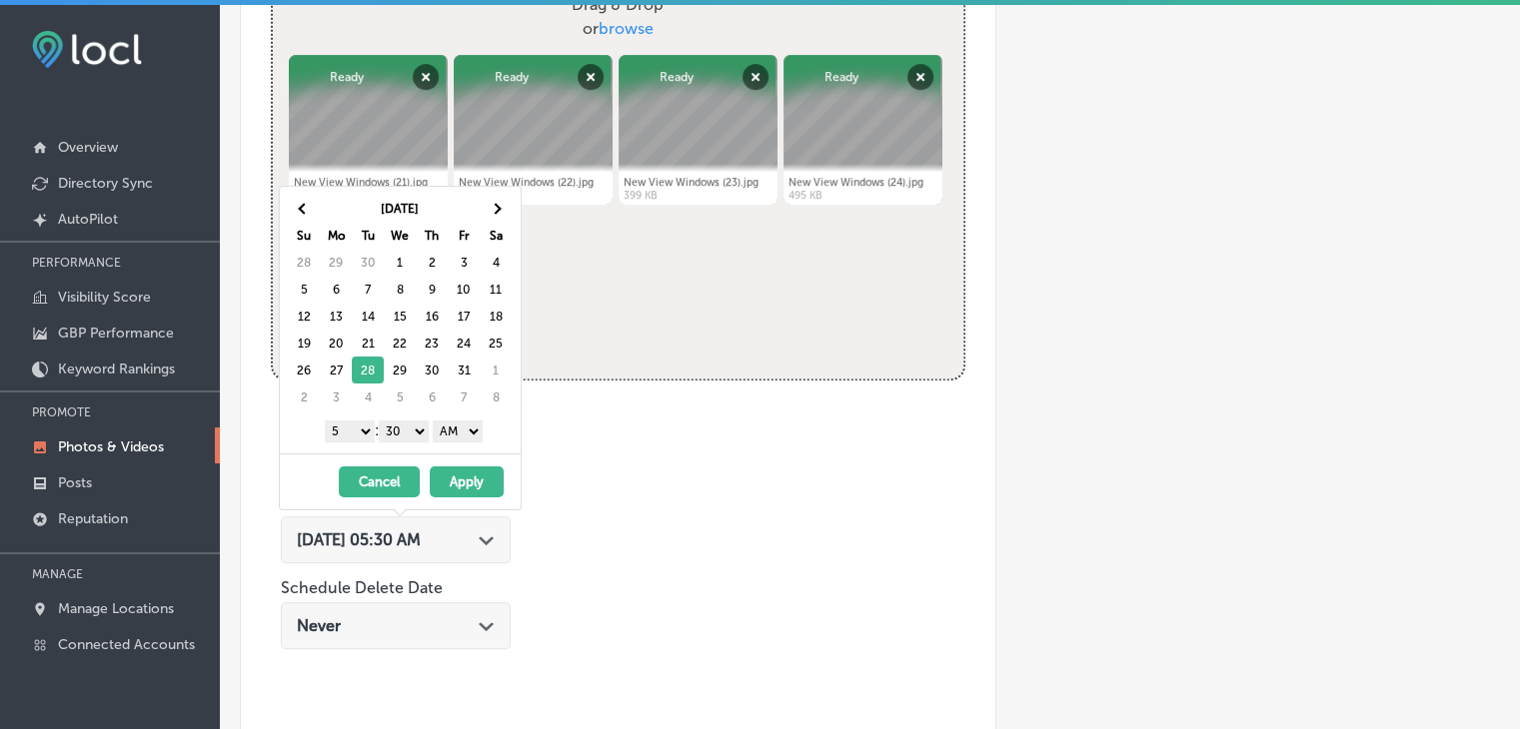
drag, startPoint x: 356, startPoint y: 412, endPoint x: 356, endPoint y: 435, distance: 23.0
click at [356, 413] on div "[DATE] Su Mo Tu We Th Fr Sa 28 29 30 1 2 3 4 5 6 7 8 9 10 11 12 13 14 15 16 17 …" at bounding box center [400, 320] width 241 height 267
click at [356, 441] on div "1 2 3 4 5 6 7 8 9 10 11 12 : 00 10 20 30 40 50 AM PM" at bounding box center [404, 431] width 233 height 30
click at [354, 430] on select "1 2 3 4 5 6 7 8 9 10 11 12" at bounding box center [350, 432] width 50 height 22
drag, startPoint x: 391, startPoint y: 420, endPoint x: 397, endPoint y: 429, distance: 10.8
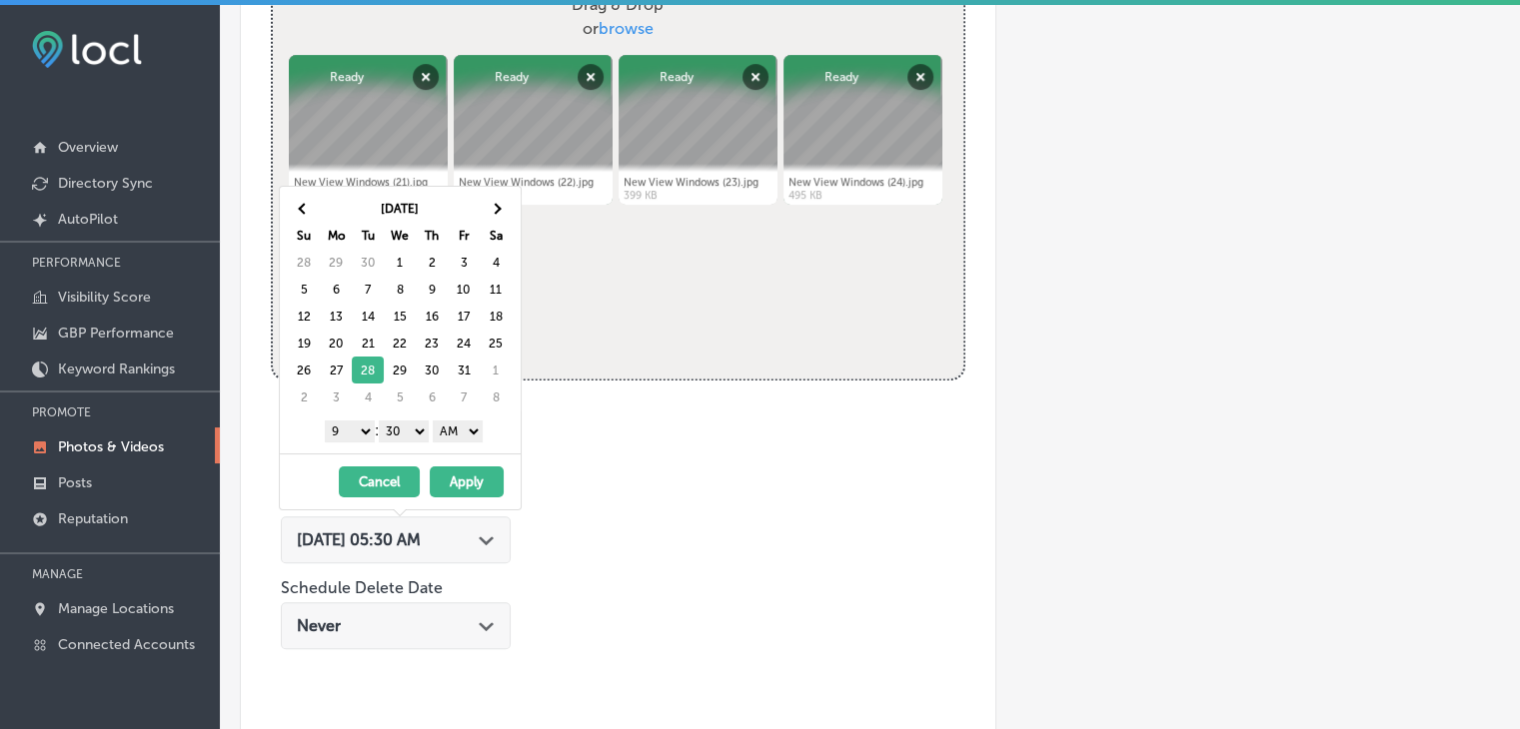
click at [397, 429] on div "1 2 3 4 5 6 7 8 9 10 11 12 : 00 10 20 30 40 50 AM PM" at bounding box center [404, 431] width 233 height 30
click at [397, 429] on select "00 10 20 30 40 50" at bounding box center [404, 432] width 50 height 22
click at [461, 443] on div "1 2 3 4 5 6 7 8 9 10 11 12 : 00 10 20 30 40 50 AM PM" at bounding box center [404, 431] width 233 height 30
drag, startPoint x: 475, startPoint y: 423, endPoint x: 474, endPoint y: 438, distance: 15.0
click at [475, 423] on select "AM PM" at bounding box center [458, 432] width 50 height 22
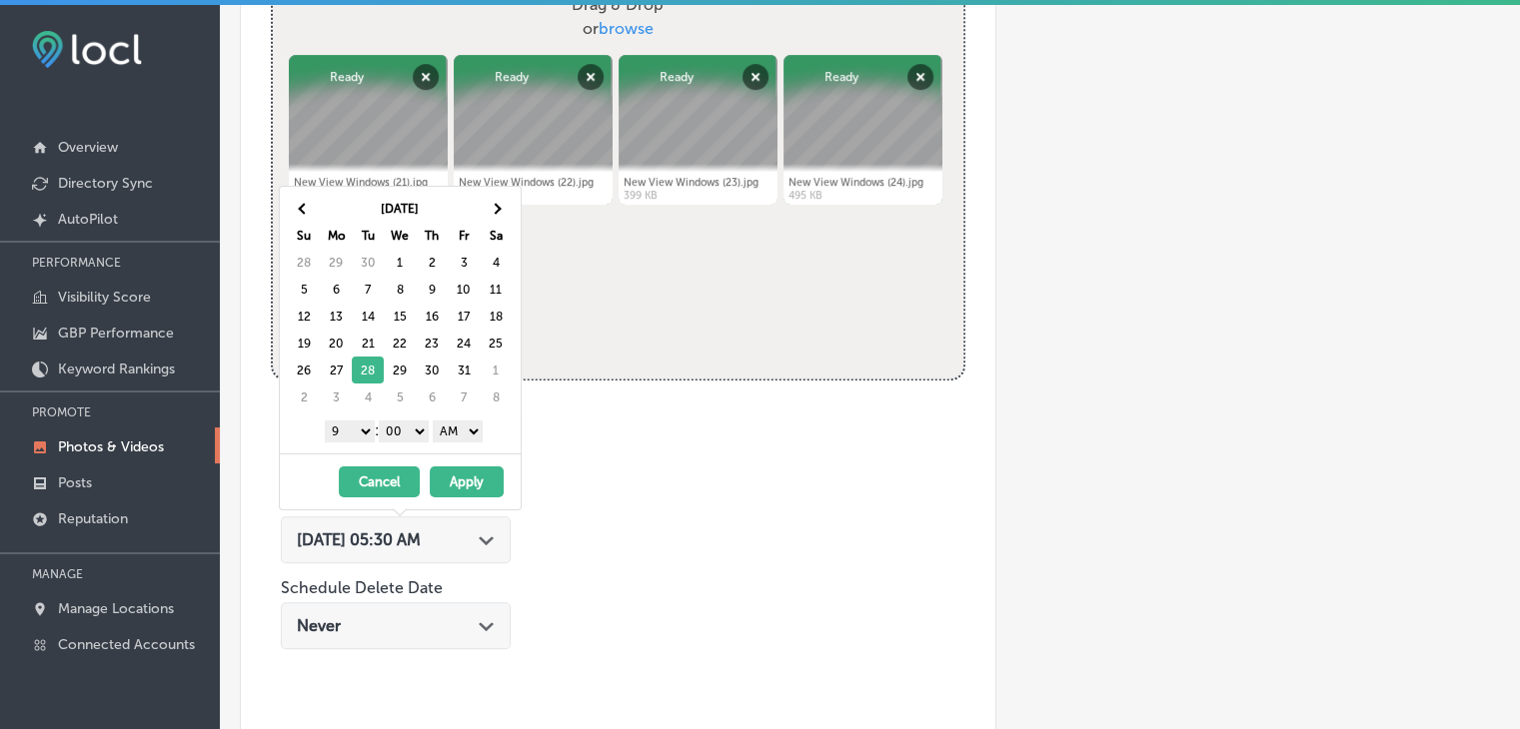
click at [437, 421] on select "AM PM" at bounding box center [458, 432] width 50 height 22
click at [470, 443] on div "[DATE] Su Mo Tu We Th Fr Sa 28 29 30 1 2 3 4 5 6 7 8 9 10 11 12 13 14 15 16 17 …" at bounding box center [400, 320] width 241 height 267
click at [468, 429] on select "AM PM" at bounding box center [458, 432] width 50 height 22
click at [478, 465] on div "10/28/2025 - 10/28/2025 Cancel Apply" at bounding box center [400, 482] width 241 height 56
click at [478, 468] on button "Apply" at bounding box center [467, 482] width 74 height 31
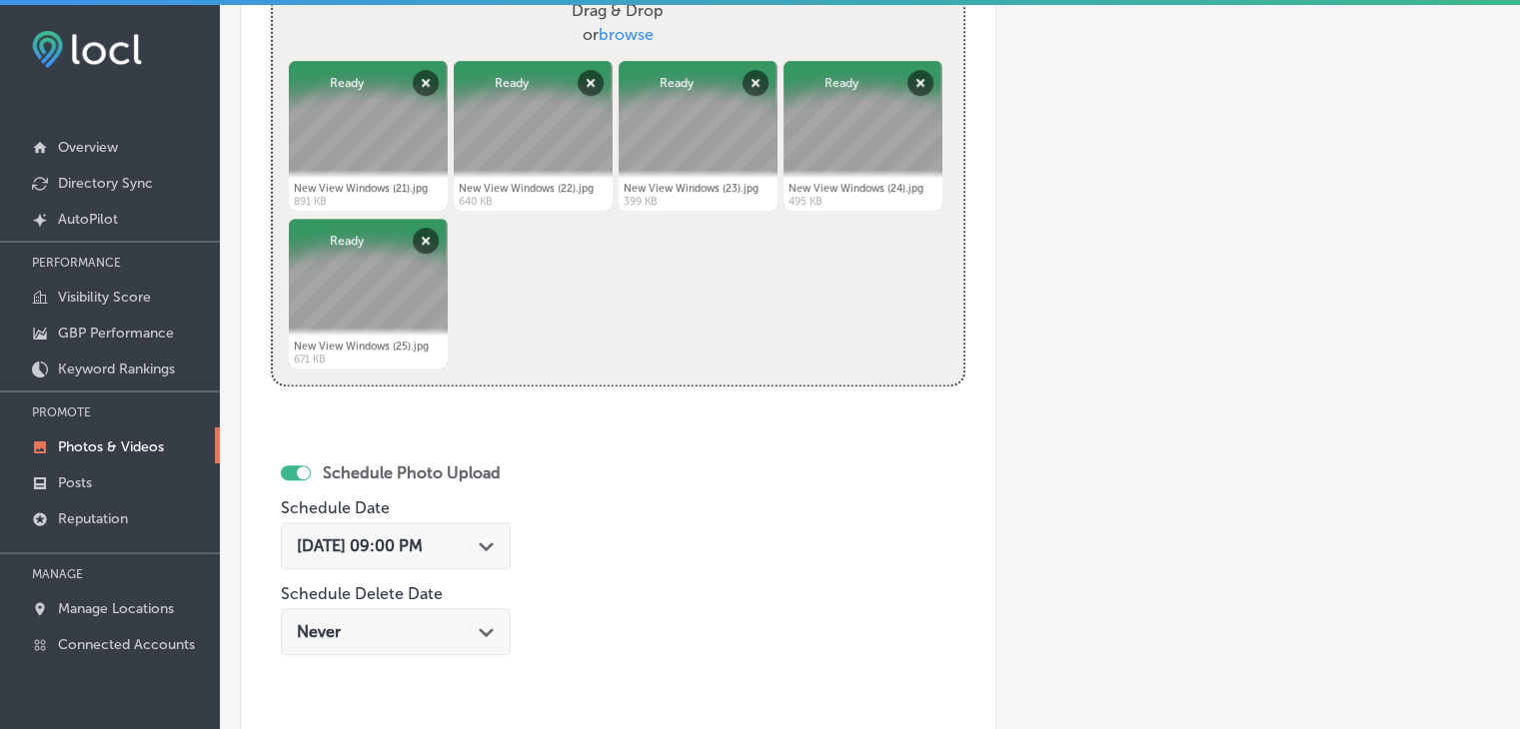
scroll to position [1130, 0]
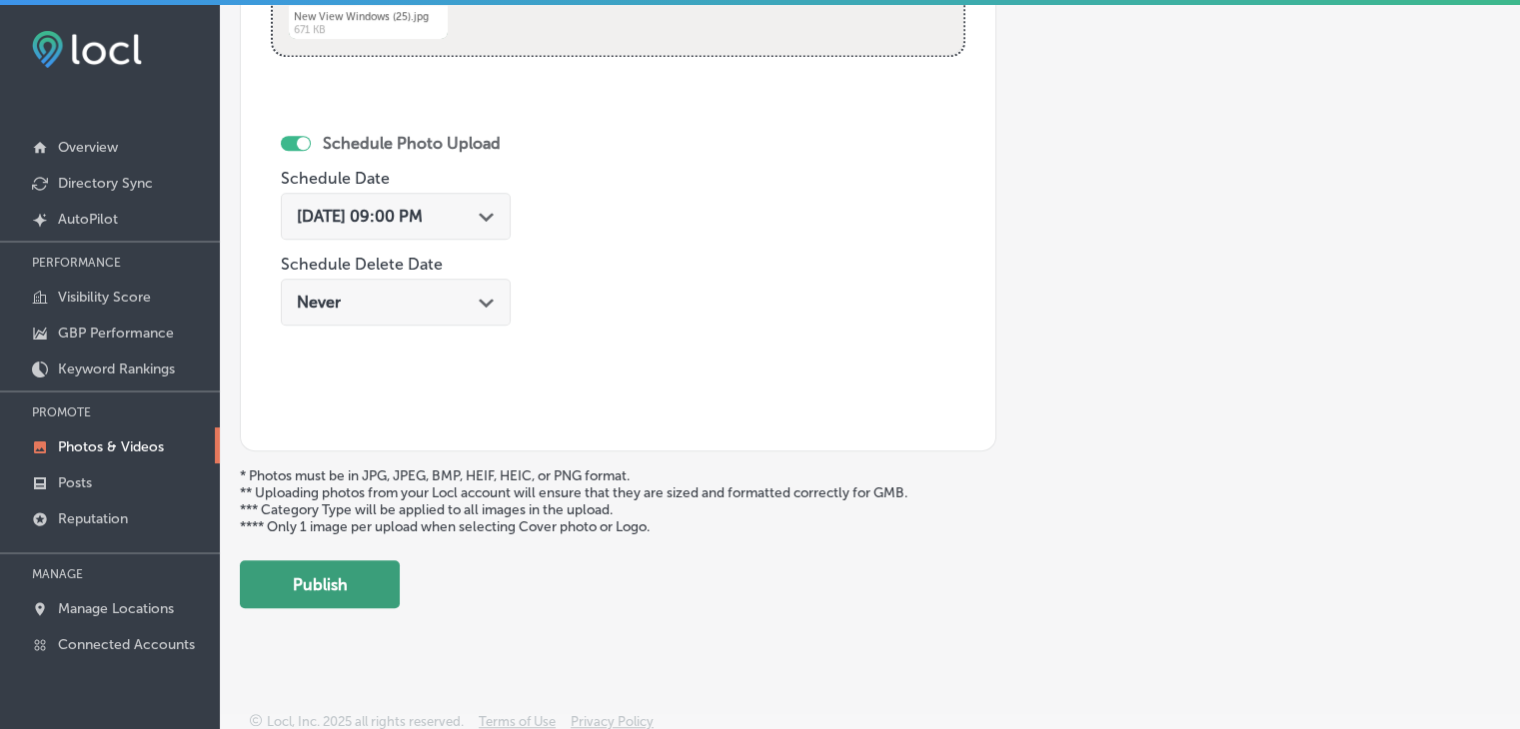
click at [335, 560] on button "Publish" at bounding box center [320, 584] width 160 height 48
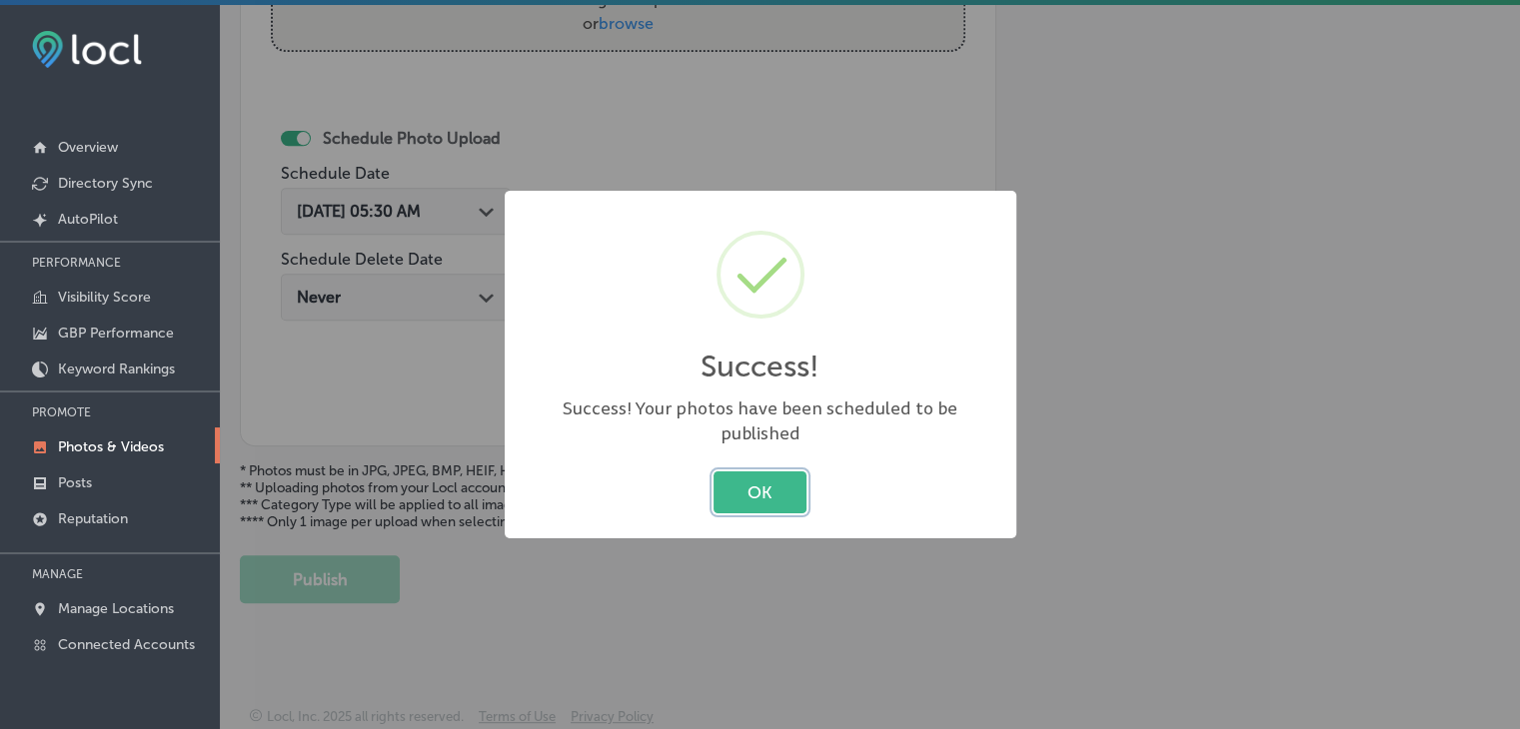
scroll to position [806, 0]
click at [691, 104] on div "Success! × Success! Your photos have been scheduled to be published OK Cancel" at bounding box center [760, 364] width 1520 height 729
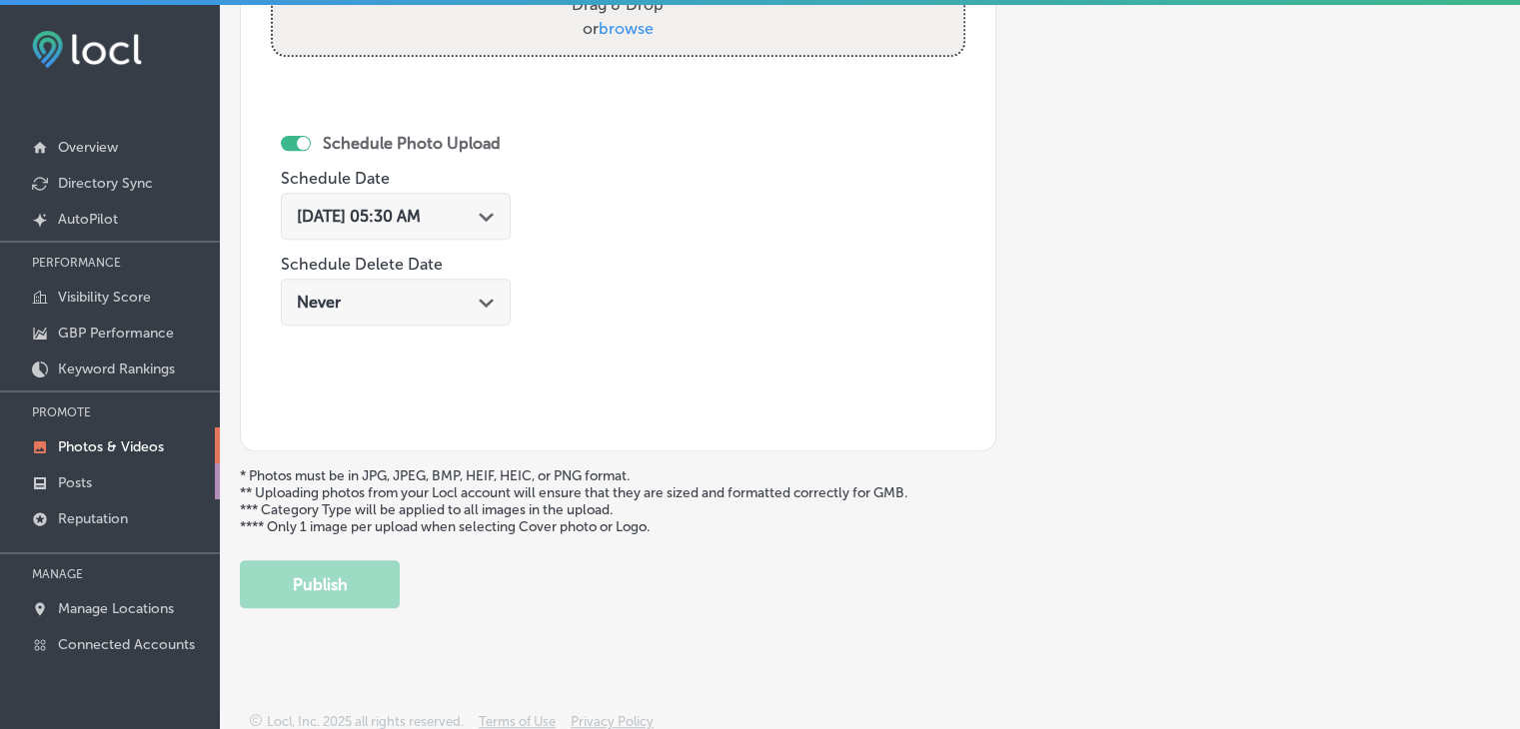
click at [136, 480] on link "Posts" at bounding box center [110, 482] width 220 height 36
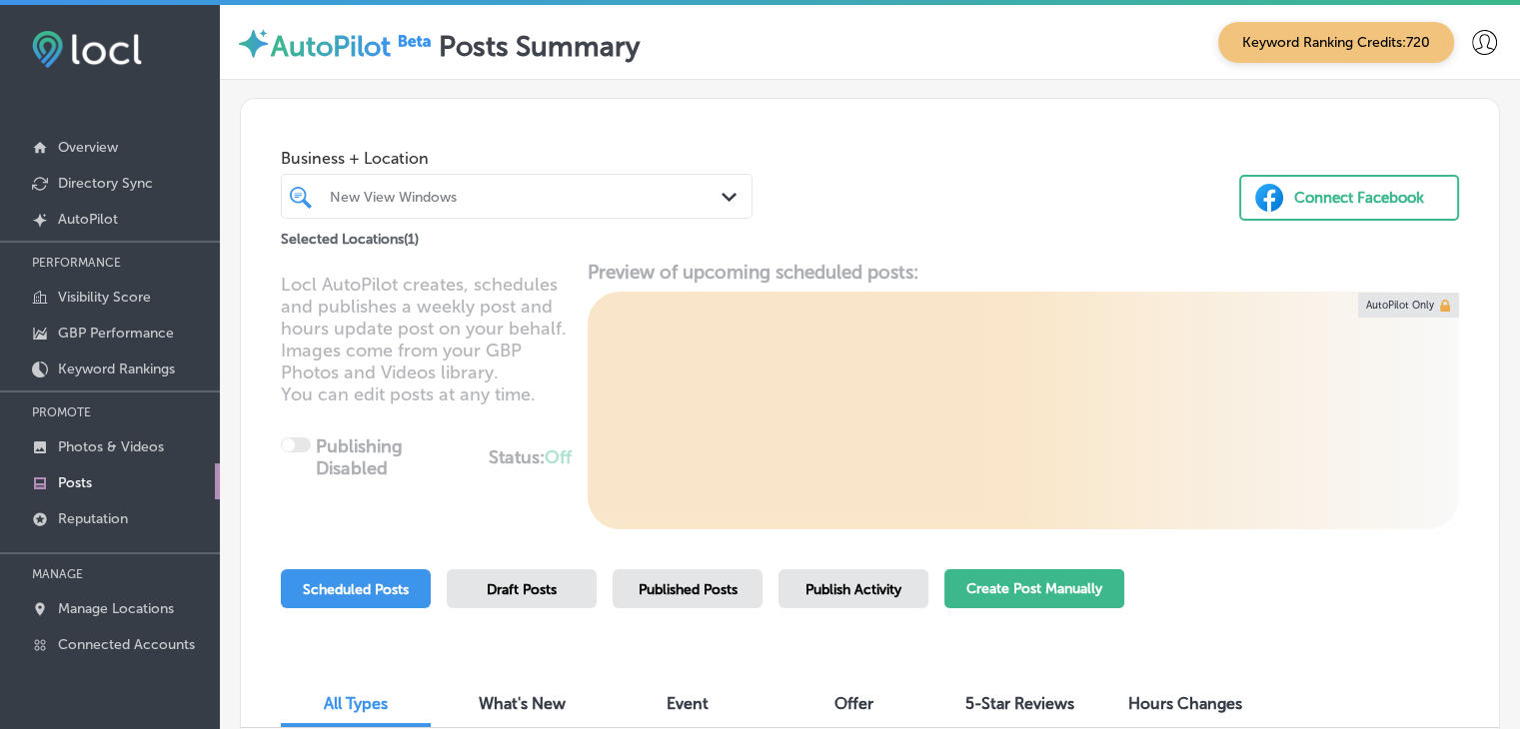
click at [1035, 580] on button "Create Post Manually" at bounding box center [1034, 588] width 180 height 39
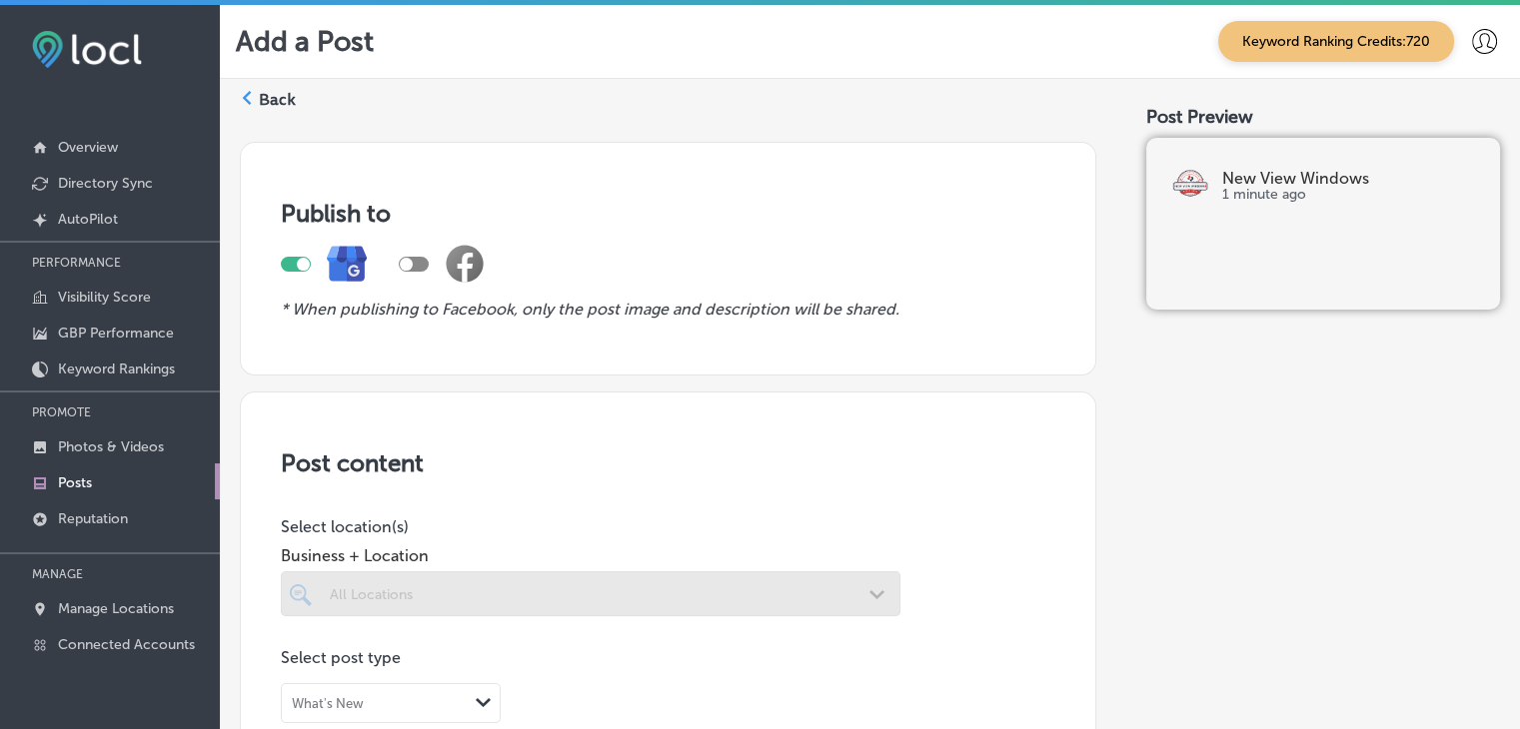
click at [647, 608] on div "All Locations Path Created with Sketch." at bounding box center [590, 593] width 619 height 45
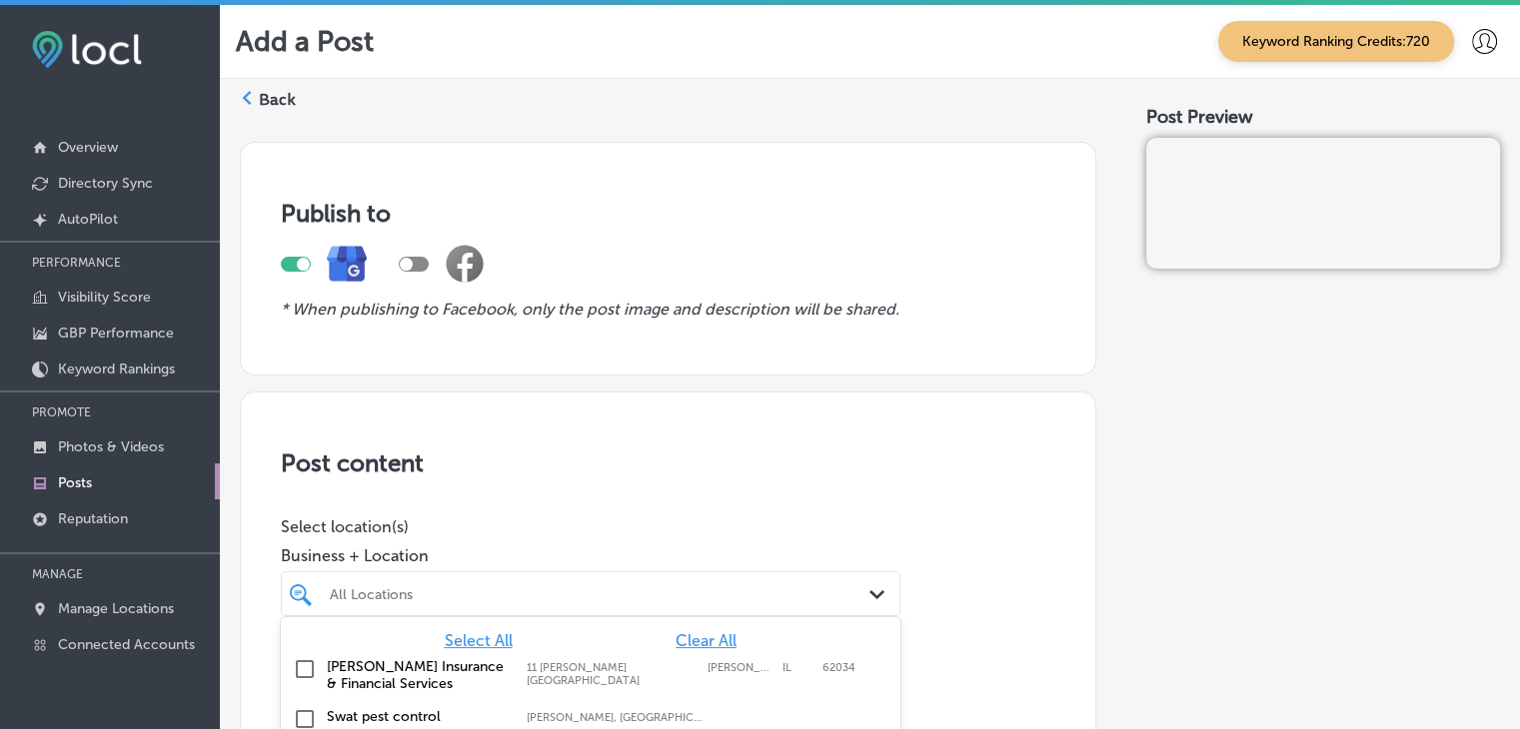
scroll to position [227, 0]
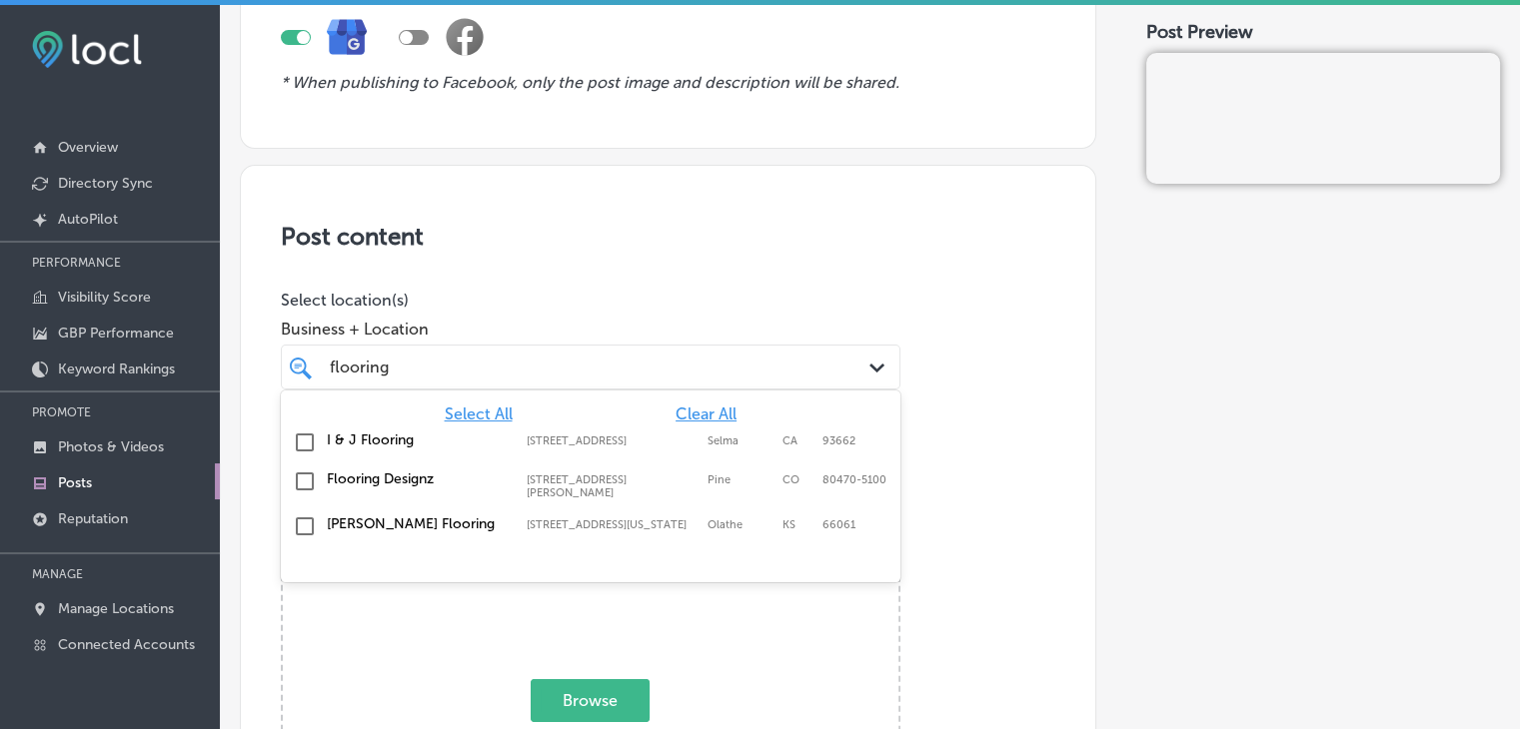
click at [678, 484] on label "[STREET_ADDRESS][PERSON_NAME]" at bounding box center [612, 487] width 171 height 26
type input "flooring"
click at [754, 304] on p "Select location(s)" at bounding box center [590, 300] width 619 height 19
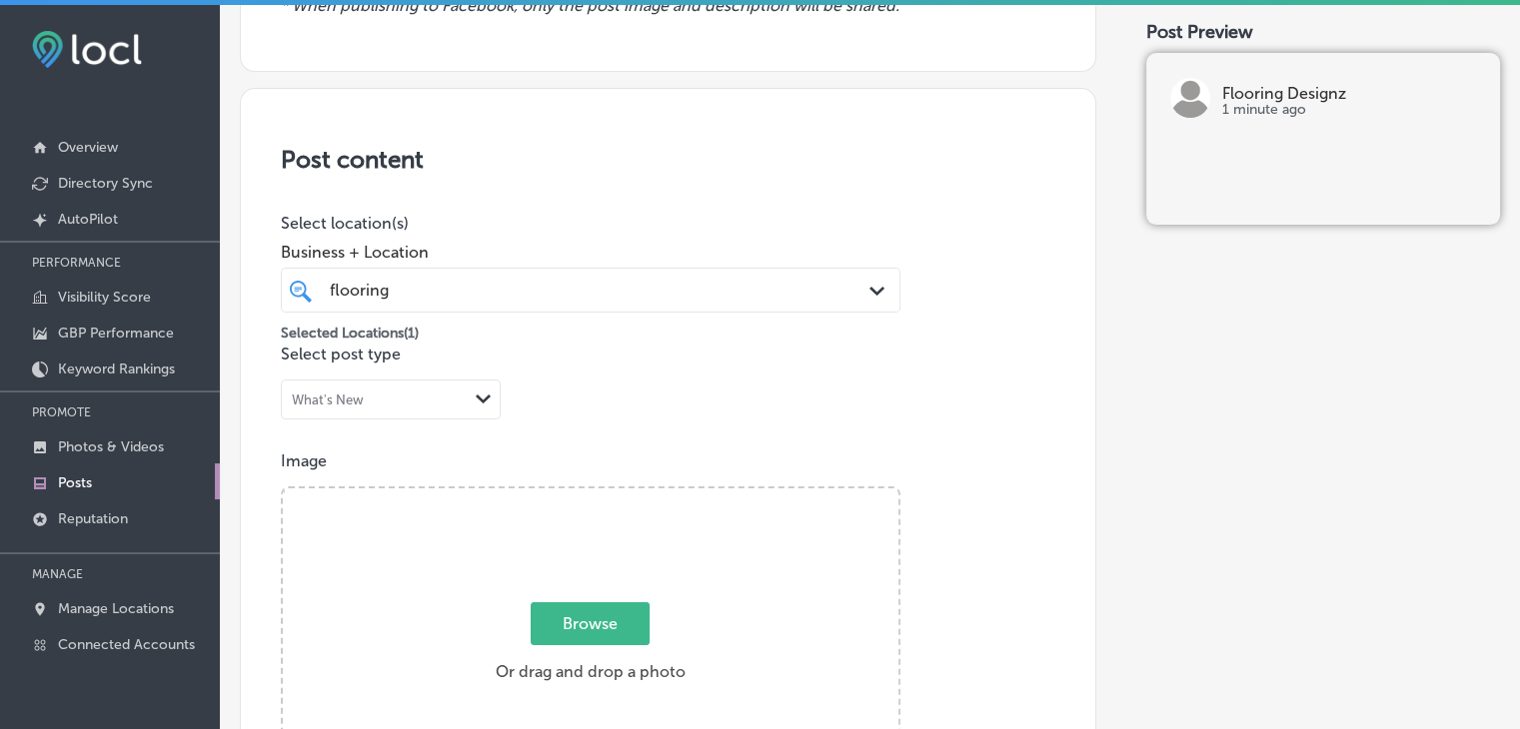
scroll to position [427, 0]
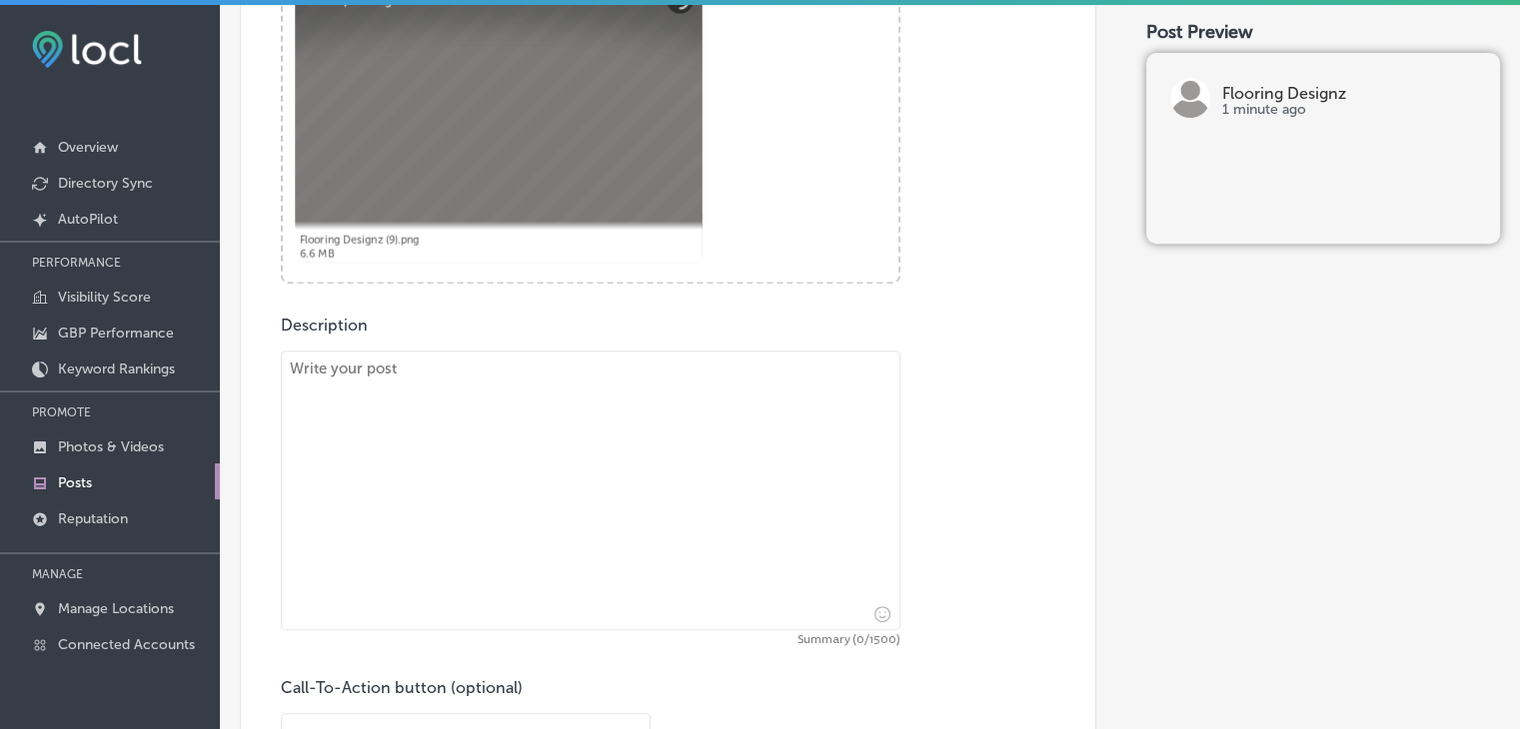
click at [462, 540] on textarea at bounding box center [590, 491] width 619 height 280
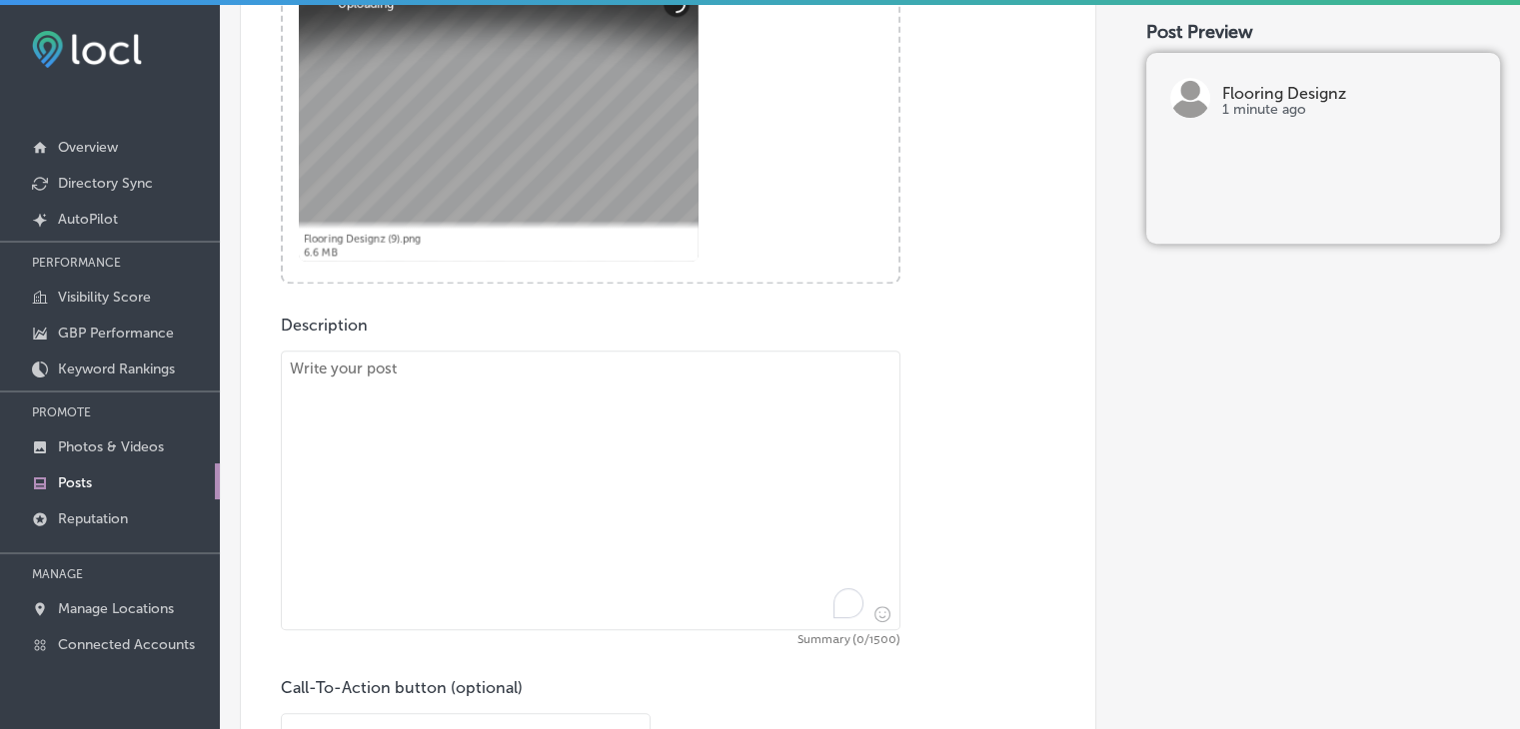
paste textarea "Transform your home in Morrison, Kittredge, and Pine Junction with stunning lux…"
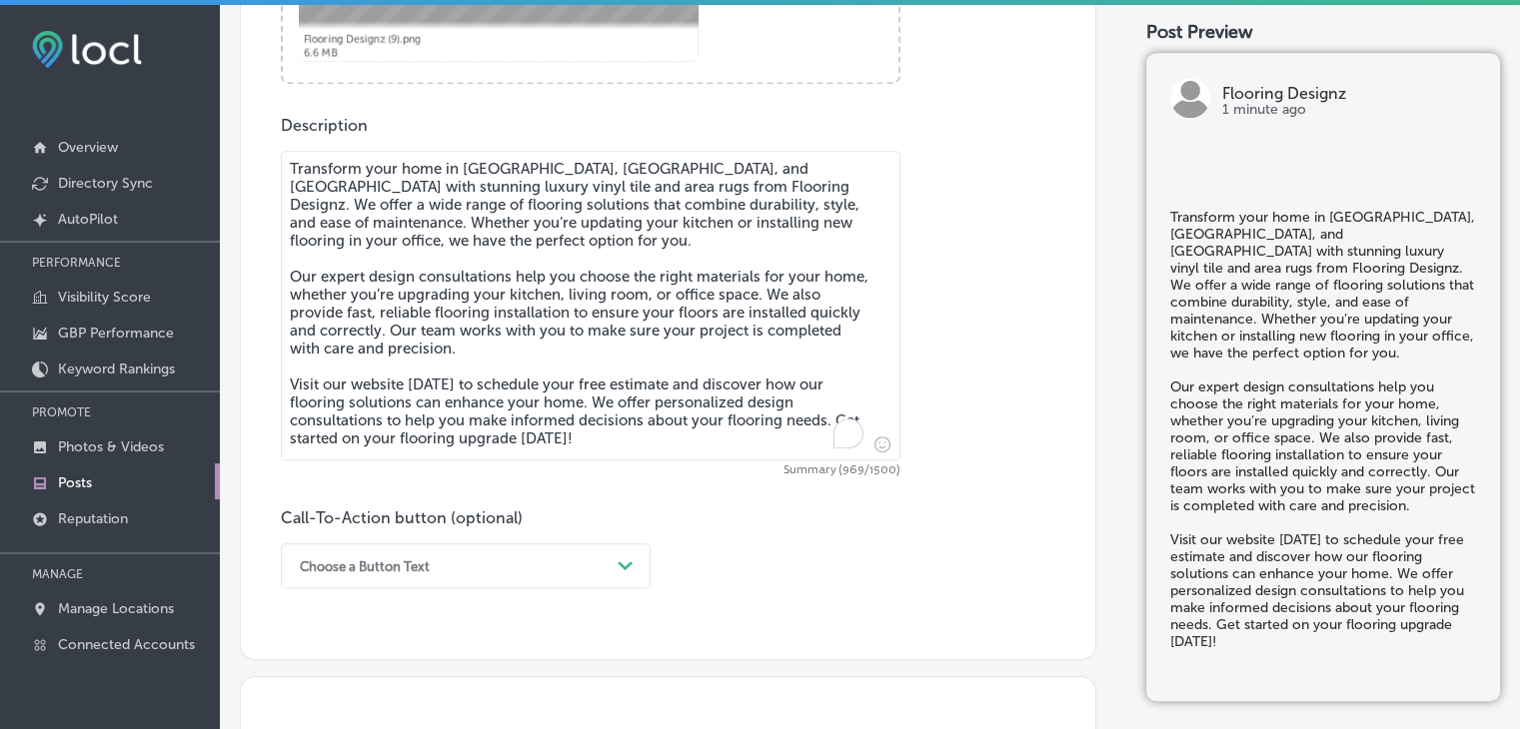
type textarea "Transform your home in Morrison, Kittredge, and Pine Junction with stunning lux…"
click at [443, 572] on div "Choose a Button Text Path Created with Sketch." at bounding box center [466, 565] width 370 height 45
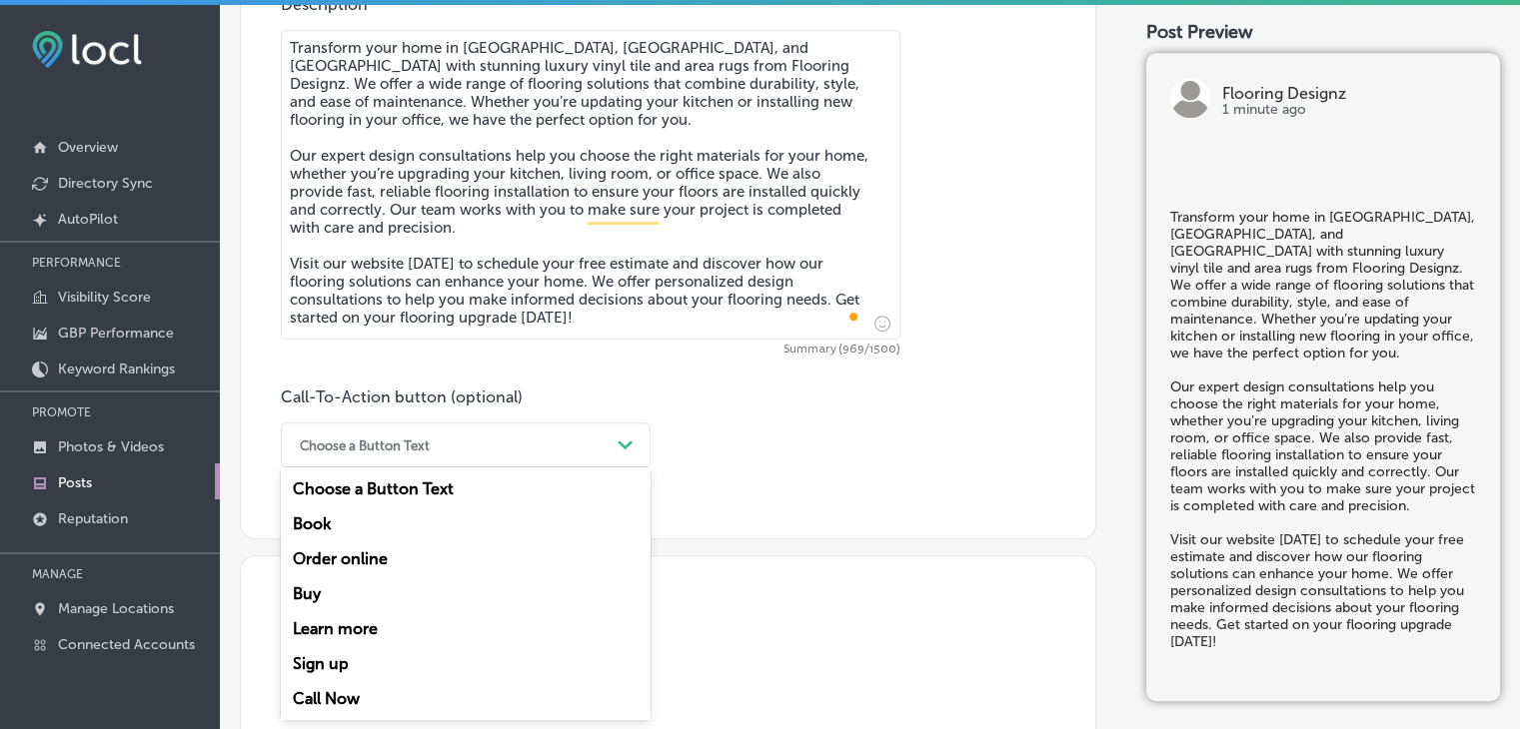
click at [404, 639] on div "Learn more" at bounding box center [466, 628] width 370 height 35
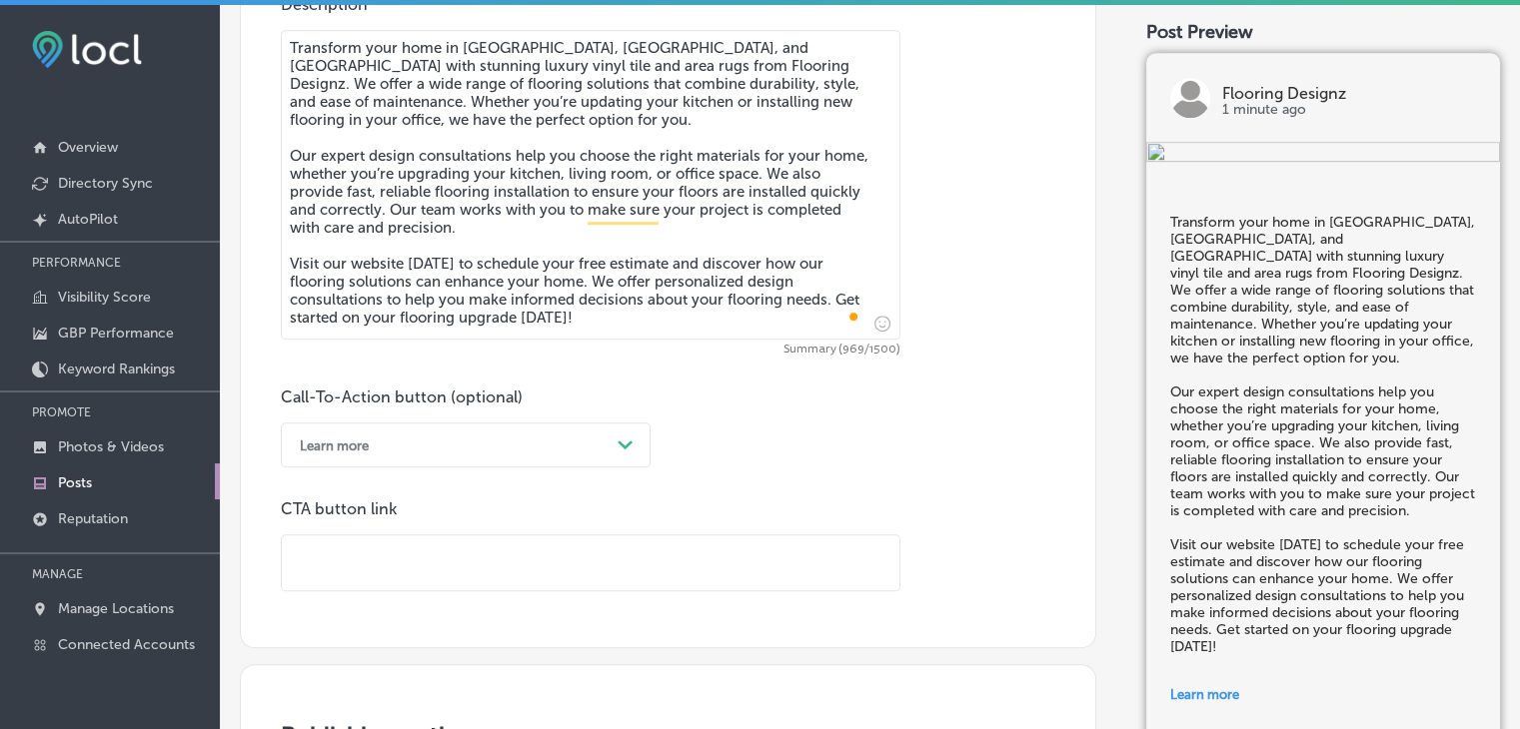
click at [340, 587] on input "text" at bounding box center [590, 562] width 617 height 55
paste input "[URL][DOMAIN_NAME]"
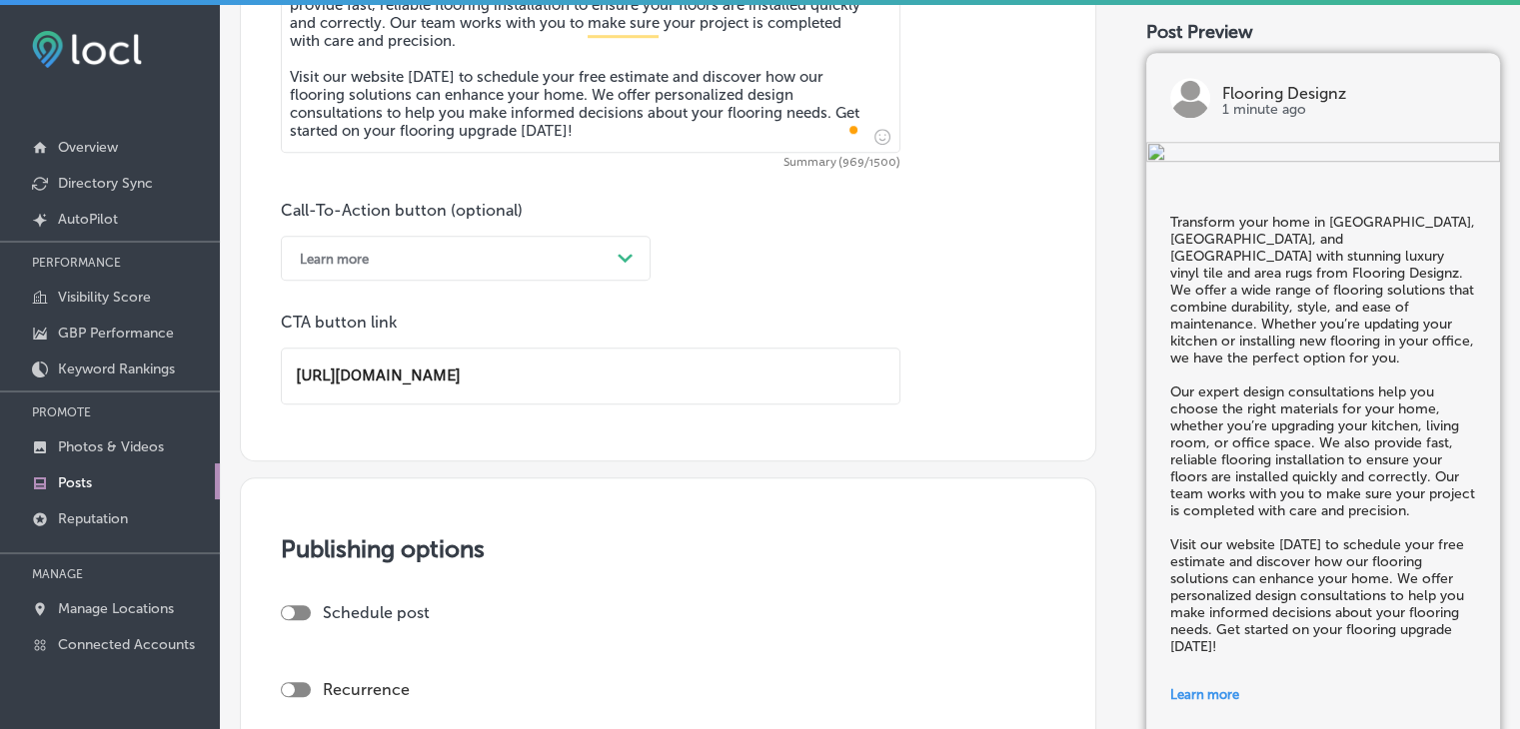
scroll to position [1694, 0]
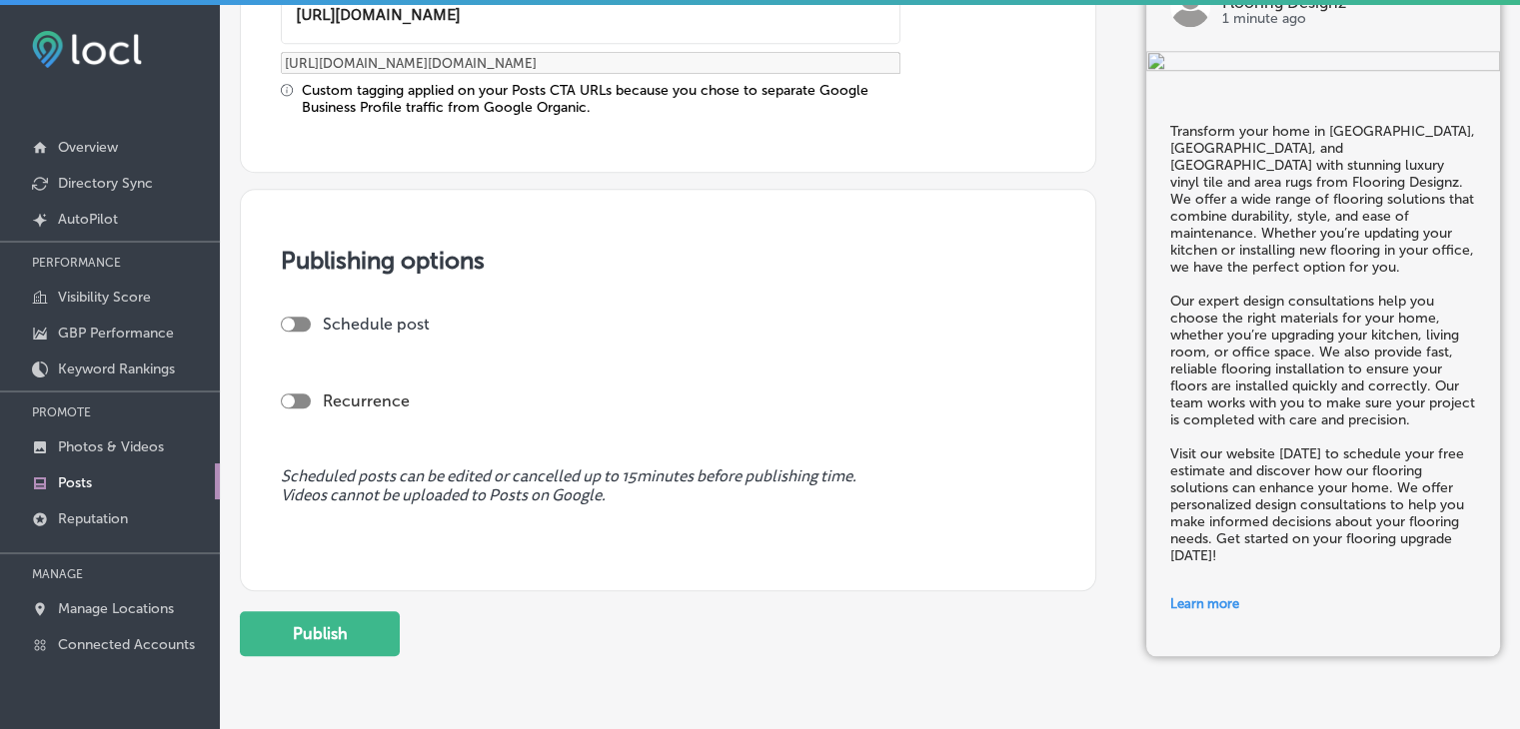
type input "[URL][DOMAIN_NAME]"
click at [304, 315] on div "Schedule post" at bounding box center [660, 324] width 758 height 19
click at [290, 327] on div at bounding box center [288, 324] width 13 height 13
checkbox input "true"
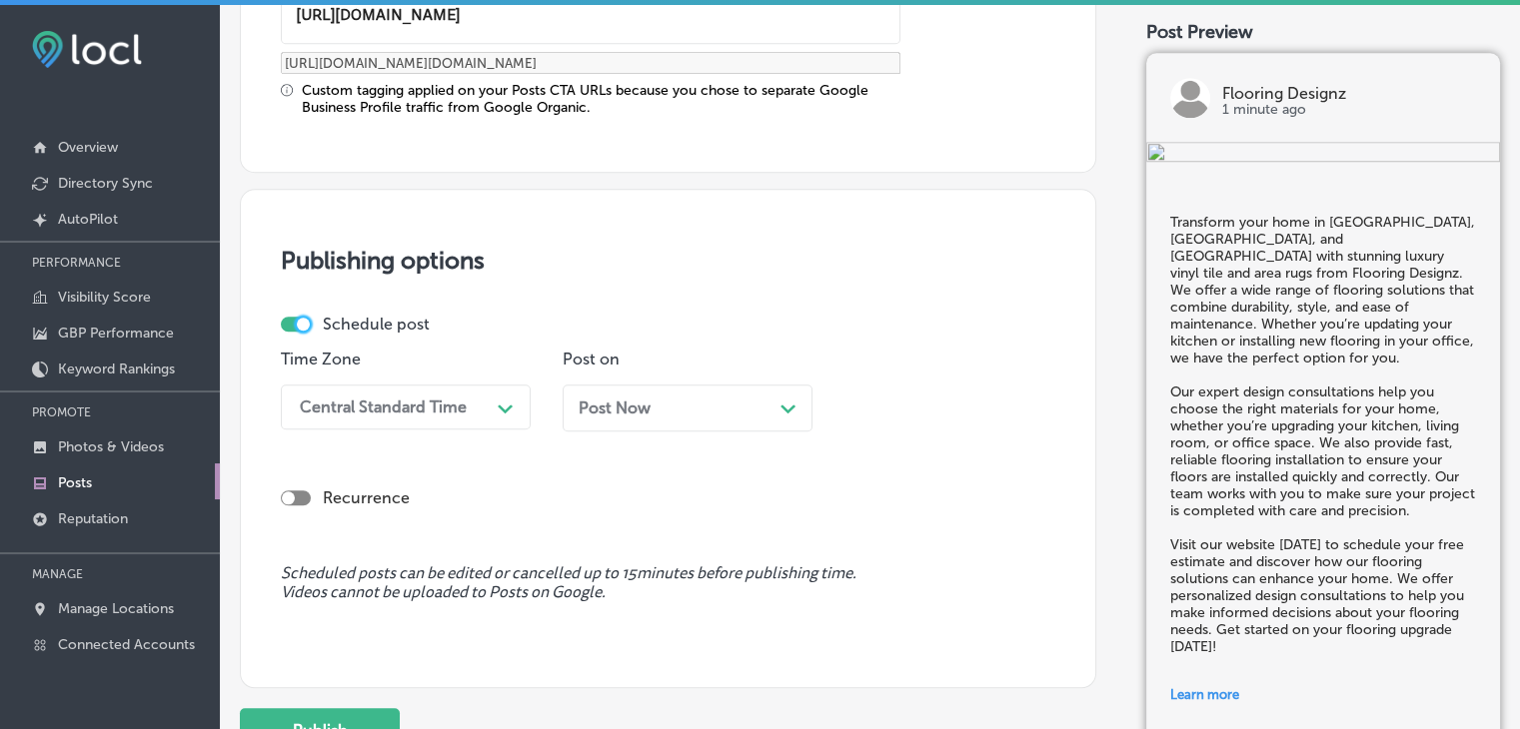
click at [519, 413] on div "Path Created with Sketch." at bounding box center [506, 407] width 32 height 32
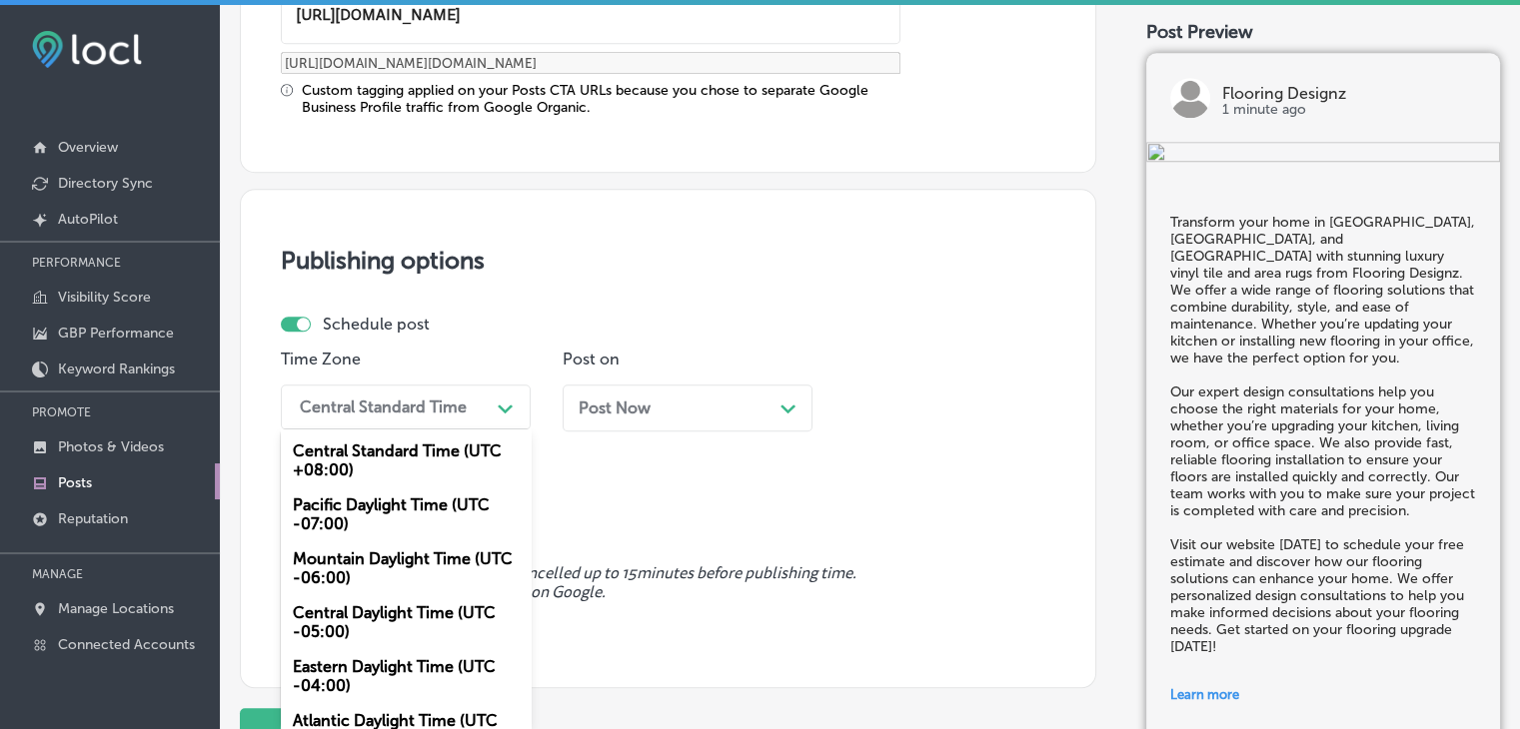
scroll to position [34, 0]
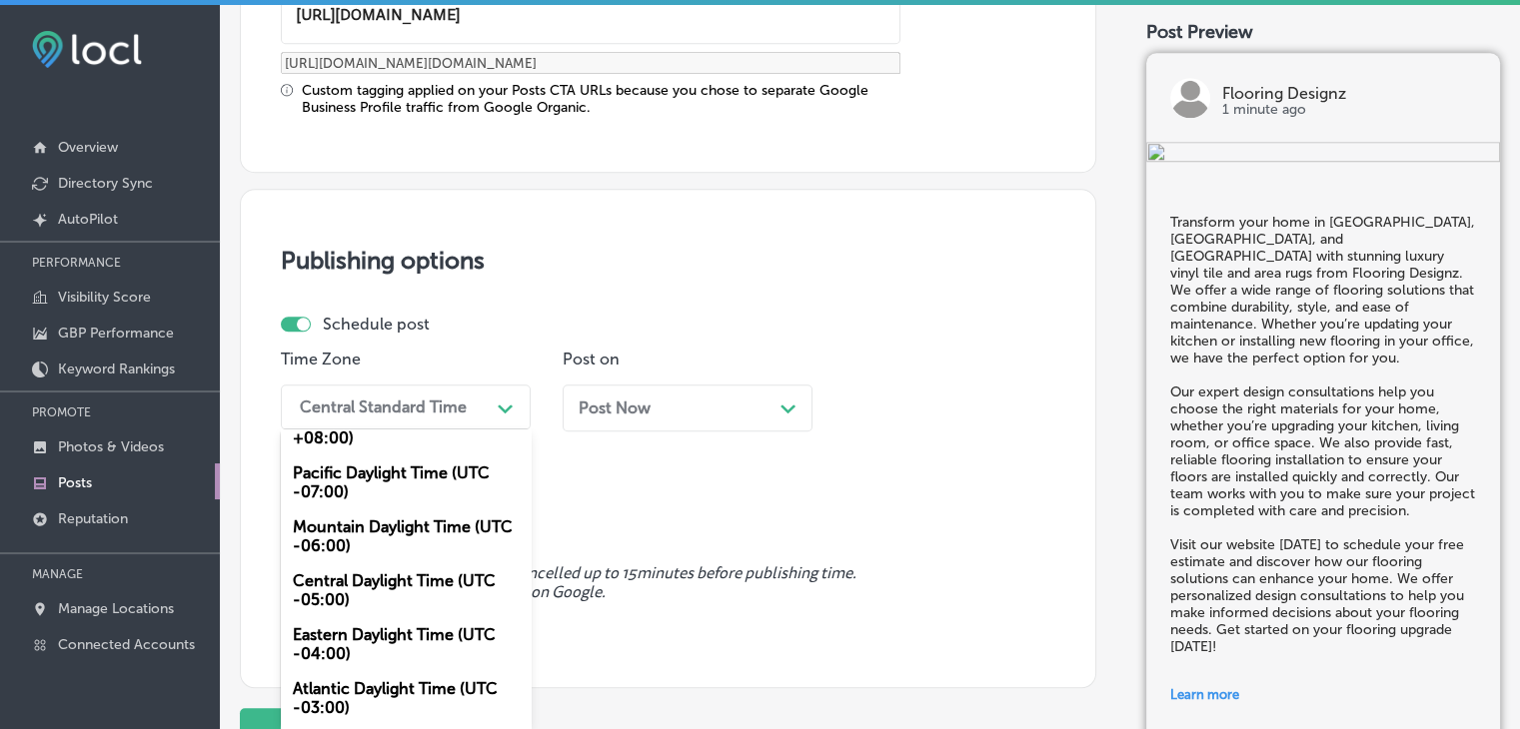
drag, startPoint x: 432, startPoint y: 536, endPoint x: 484, endPoint y: 508, distance: 59.5
click at [432, 536] on div "Mountain Daylight Time (UTC -06:00)" at bounding box center [406, 537] width 250 height 54
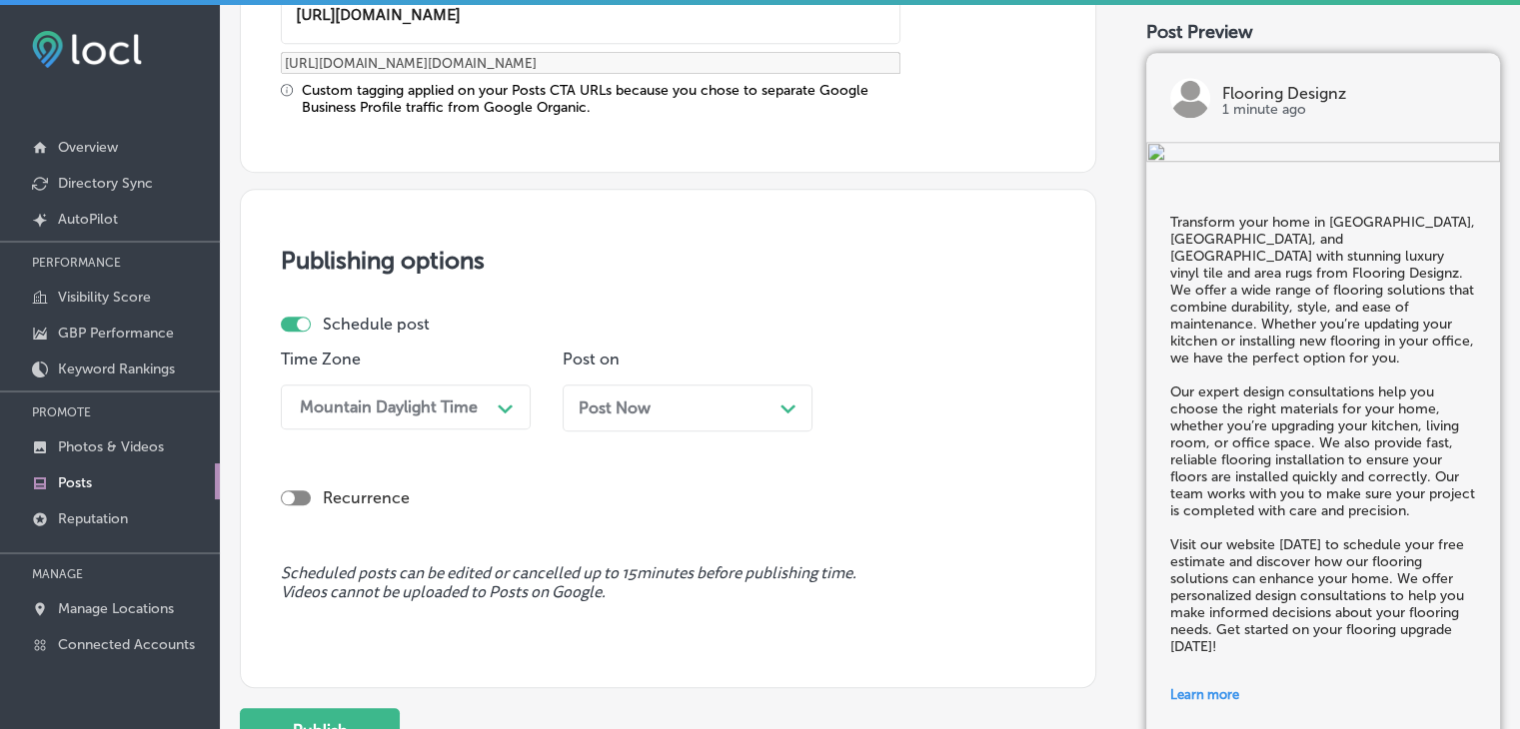
click at [694, 415] on div "Post Now Path Created with Sketch." at bounding box center [687, 408] width 218 height 19
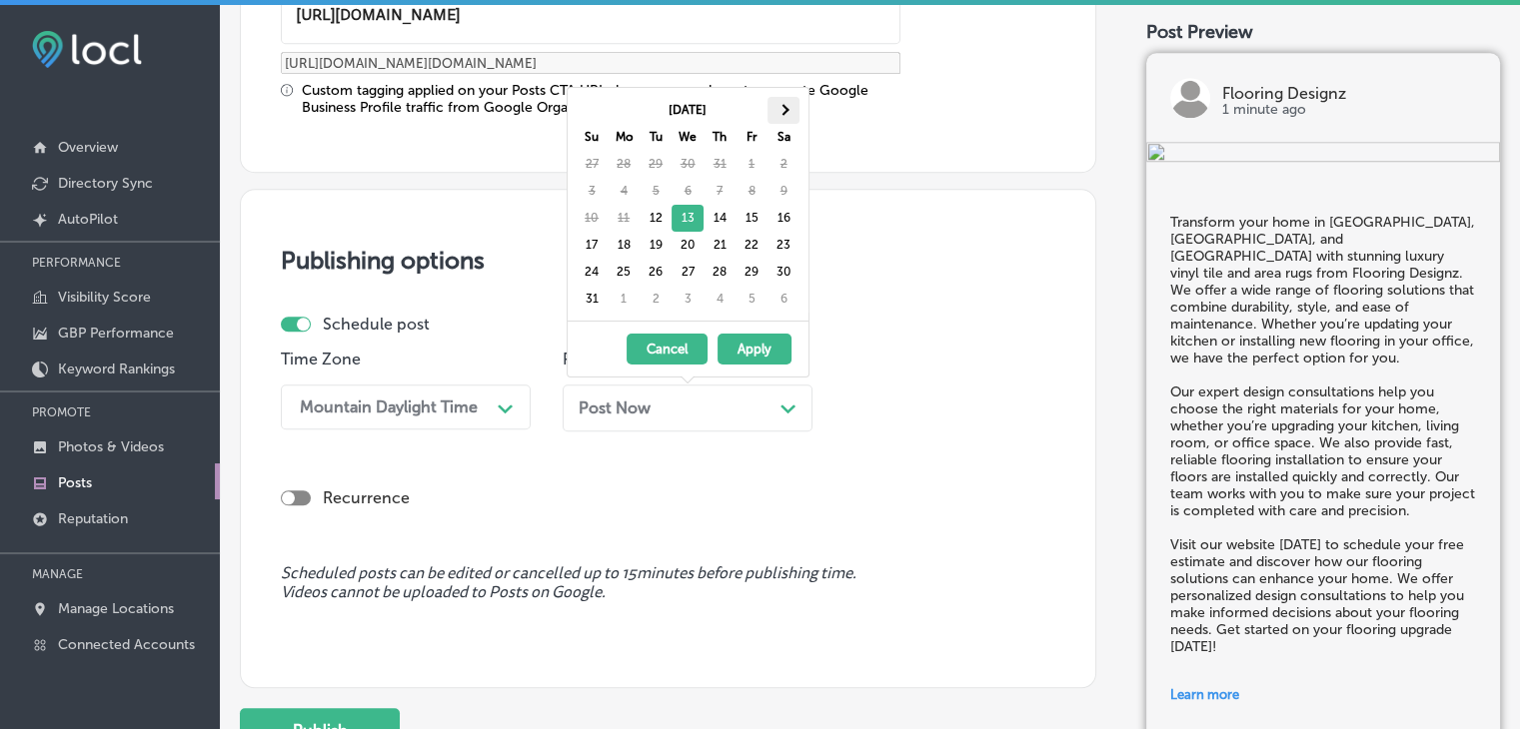
click at [787, 113] on th at bounding box center [783, 110] width 32 height 27
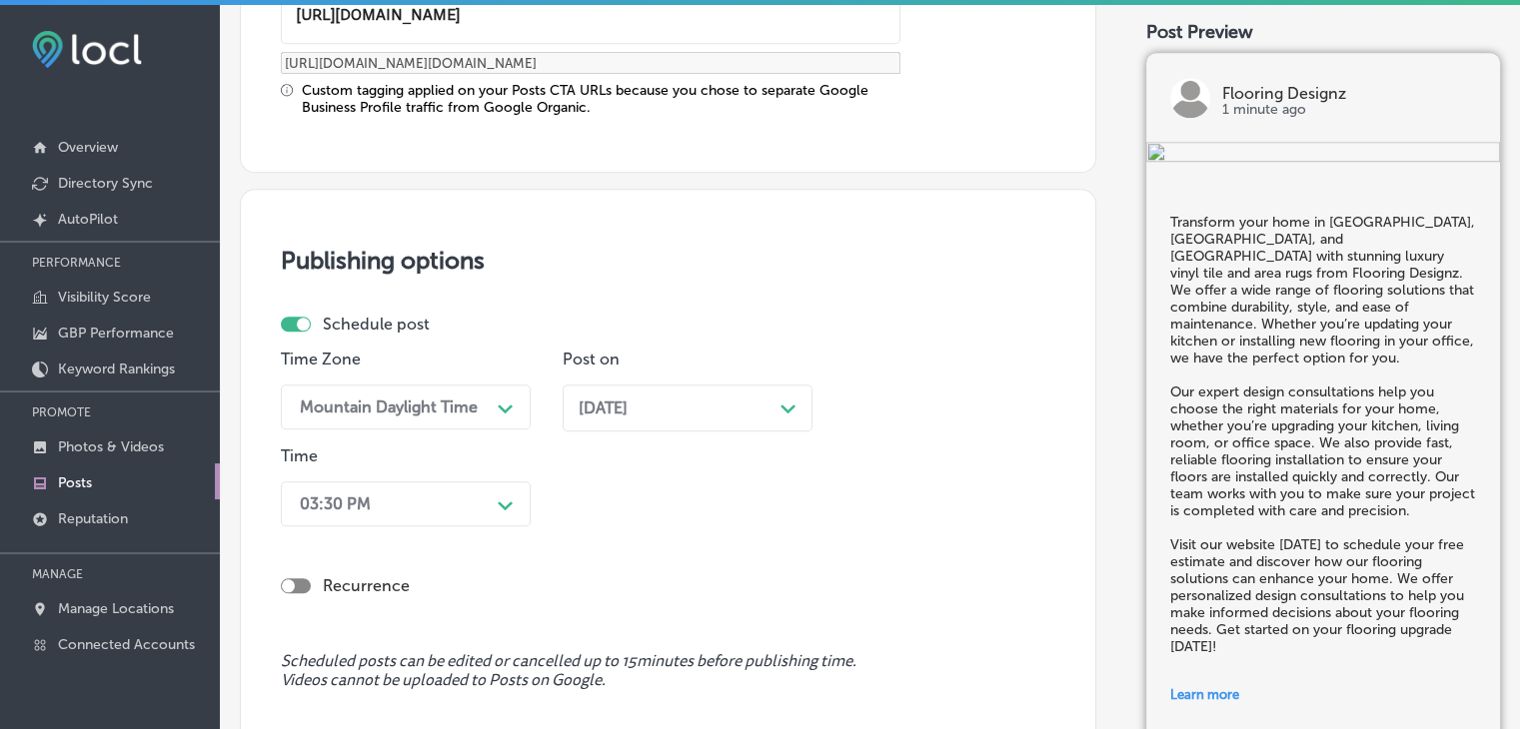
click at [406, 521] on div "03:30 PM Path Created with Sketch." at bounding box center [406, 504] width 250 height 45
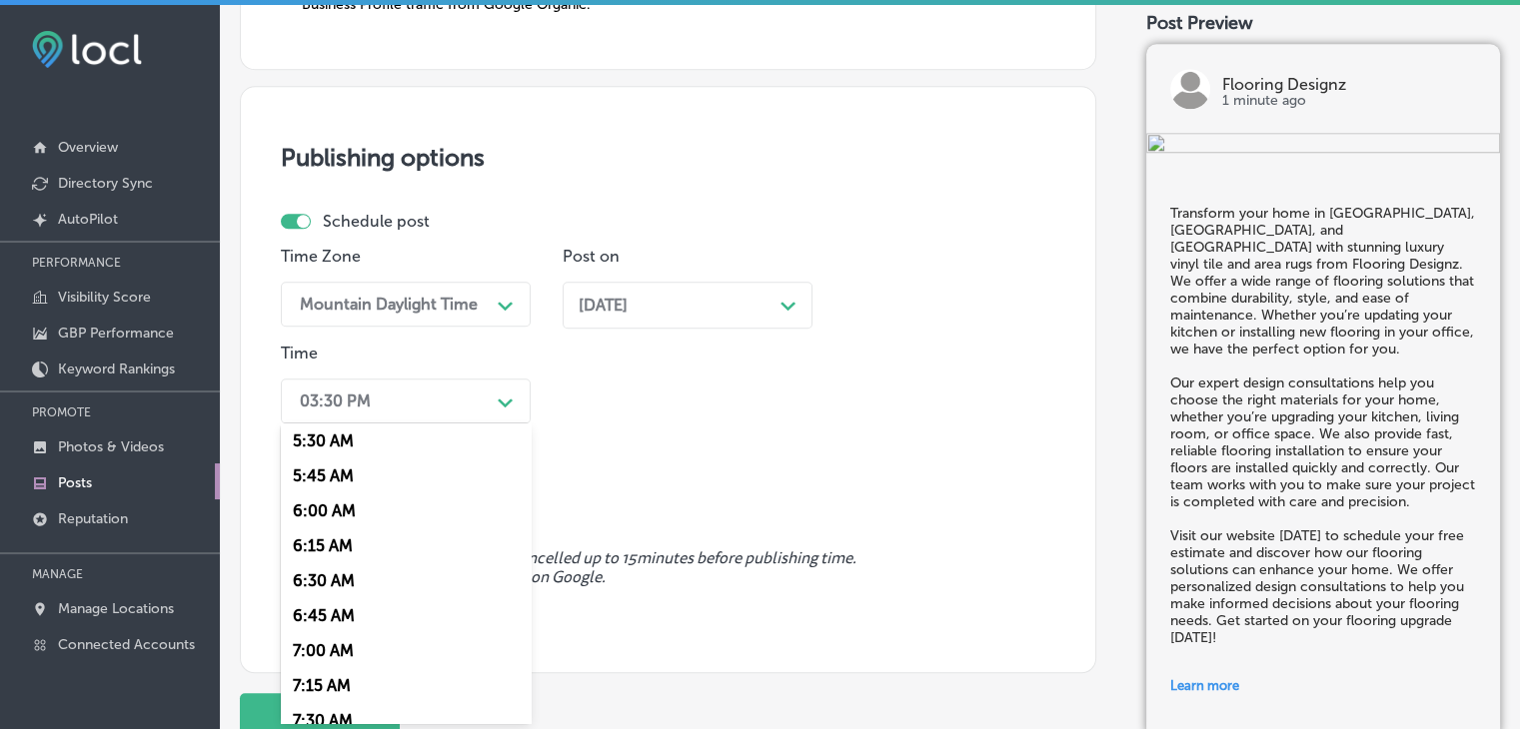
scroll to position [899, 0]
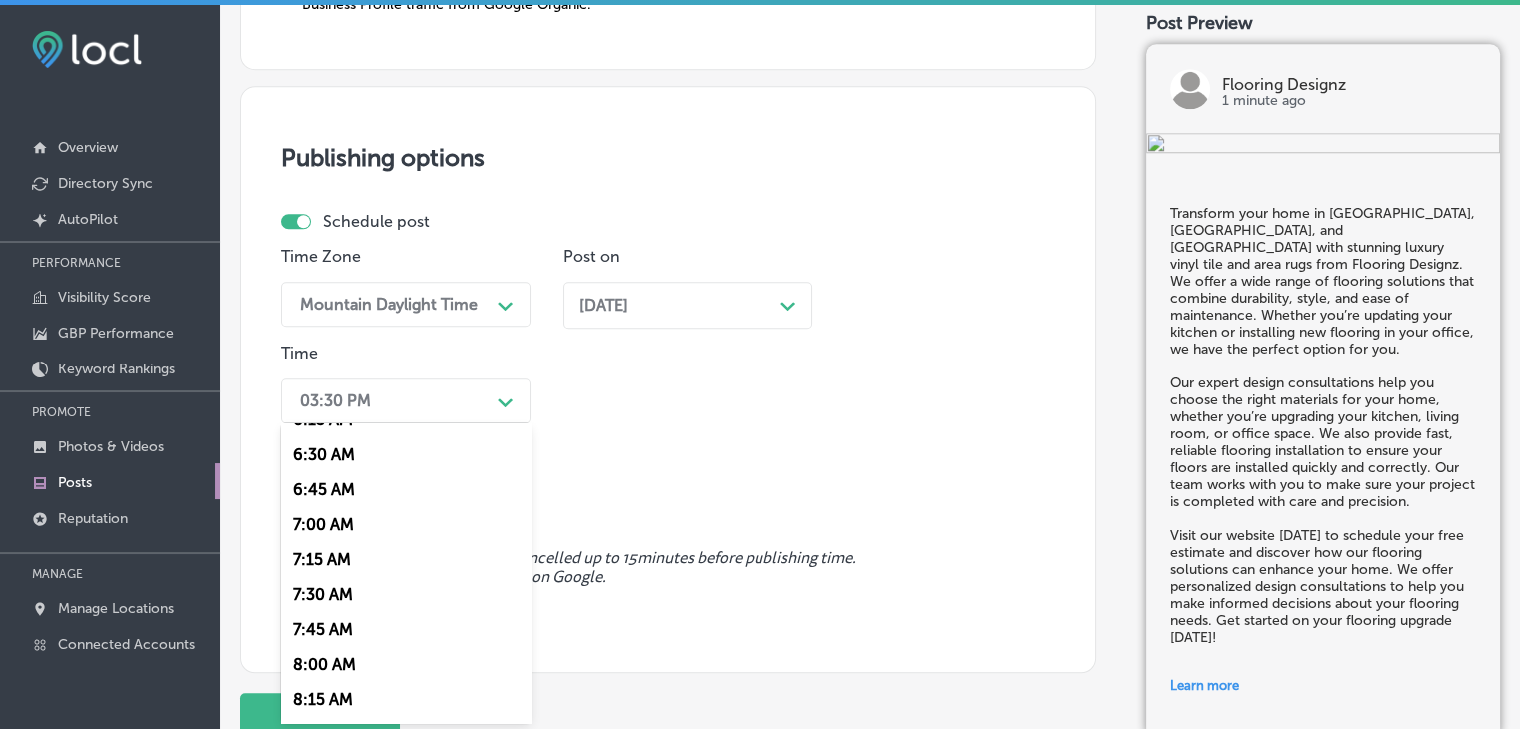
click at [337, 529] on div "7:00 AM" at bounding box center [406, 525] width 250 height 35
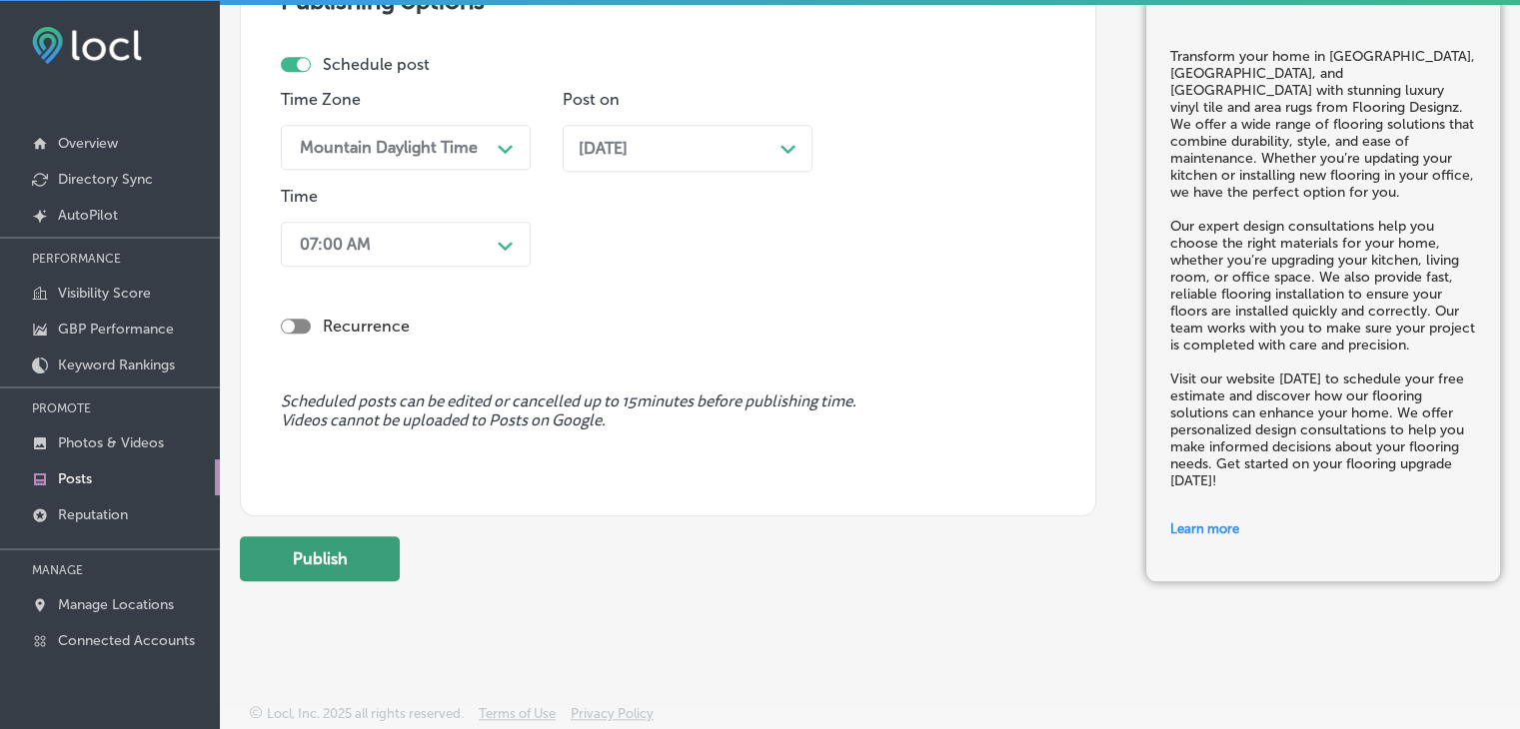
scroll to position [4, 0]
click at [300, 573] on button "Publish" at bounding box center [320, 558] width 160 height 45
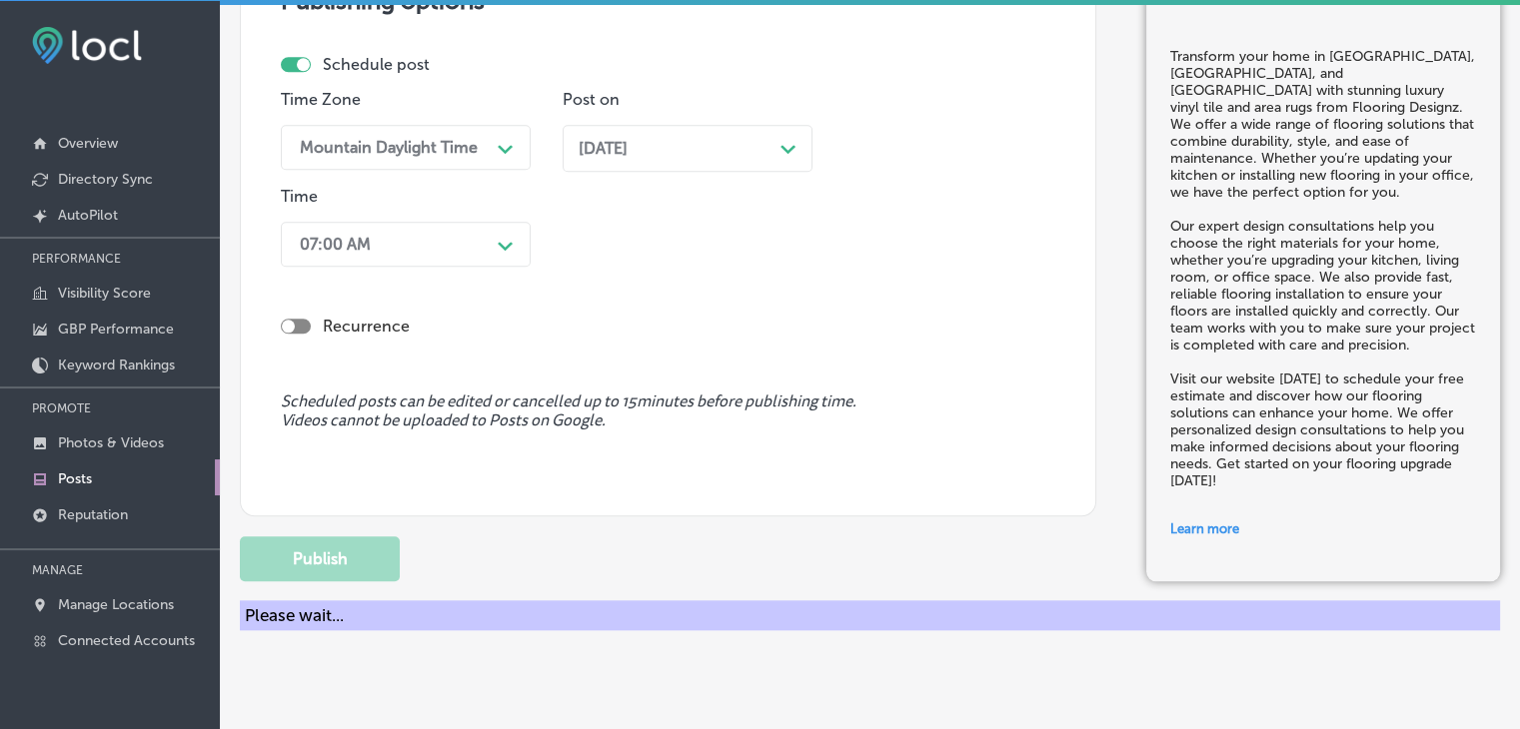
click at [979, 49] on div "Publishing options Schedule post Time Zone Mountain Daylight Time Path Created …" at bounding box center [668, 222] width 856 height 587
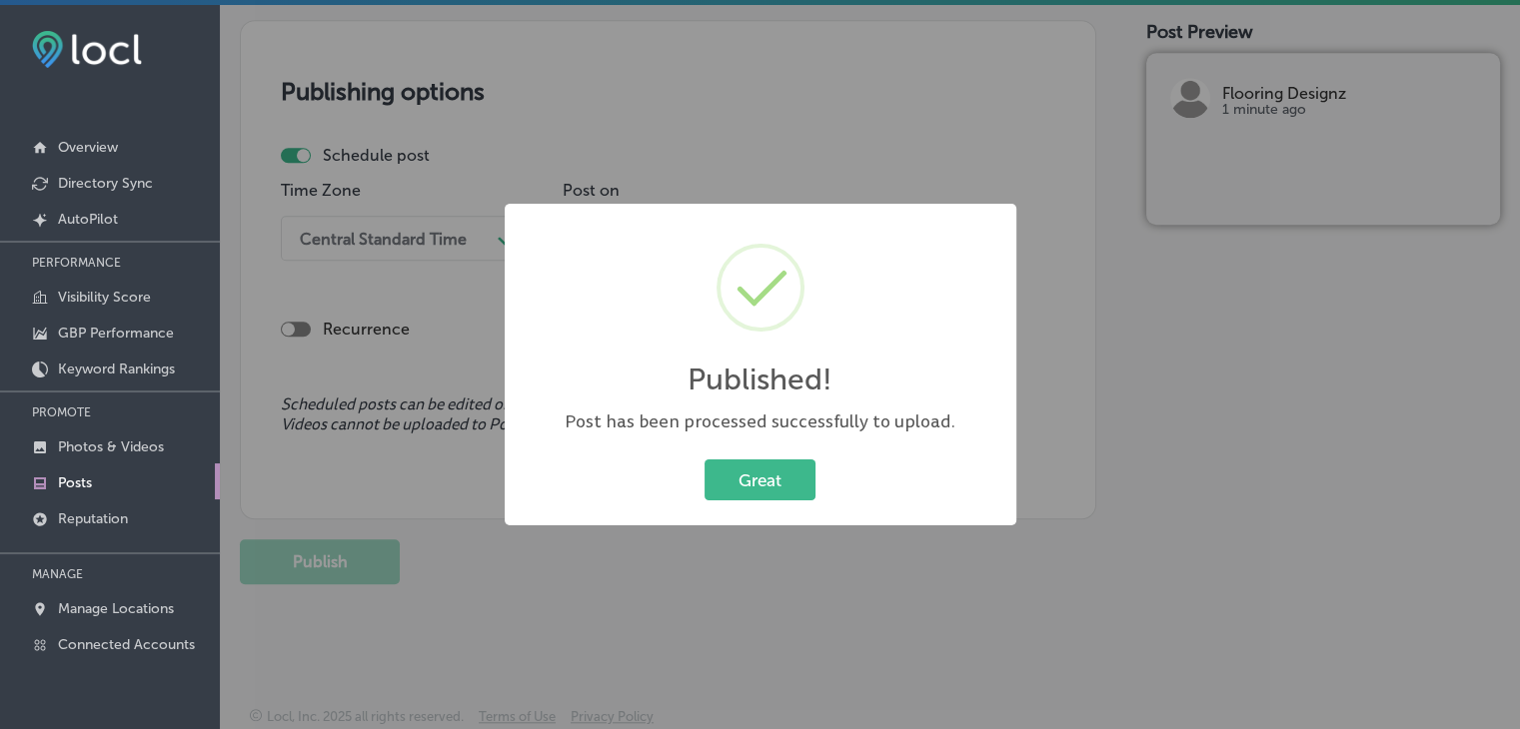
scroll to position [0, 0]
click at [860, 93] on div "Published! × Post has been processed successfully to upload. Great Cancel" at bounding box center [760, 364] width 1520 height 729
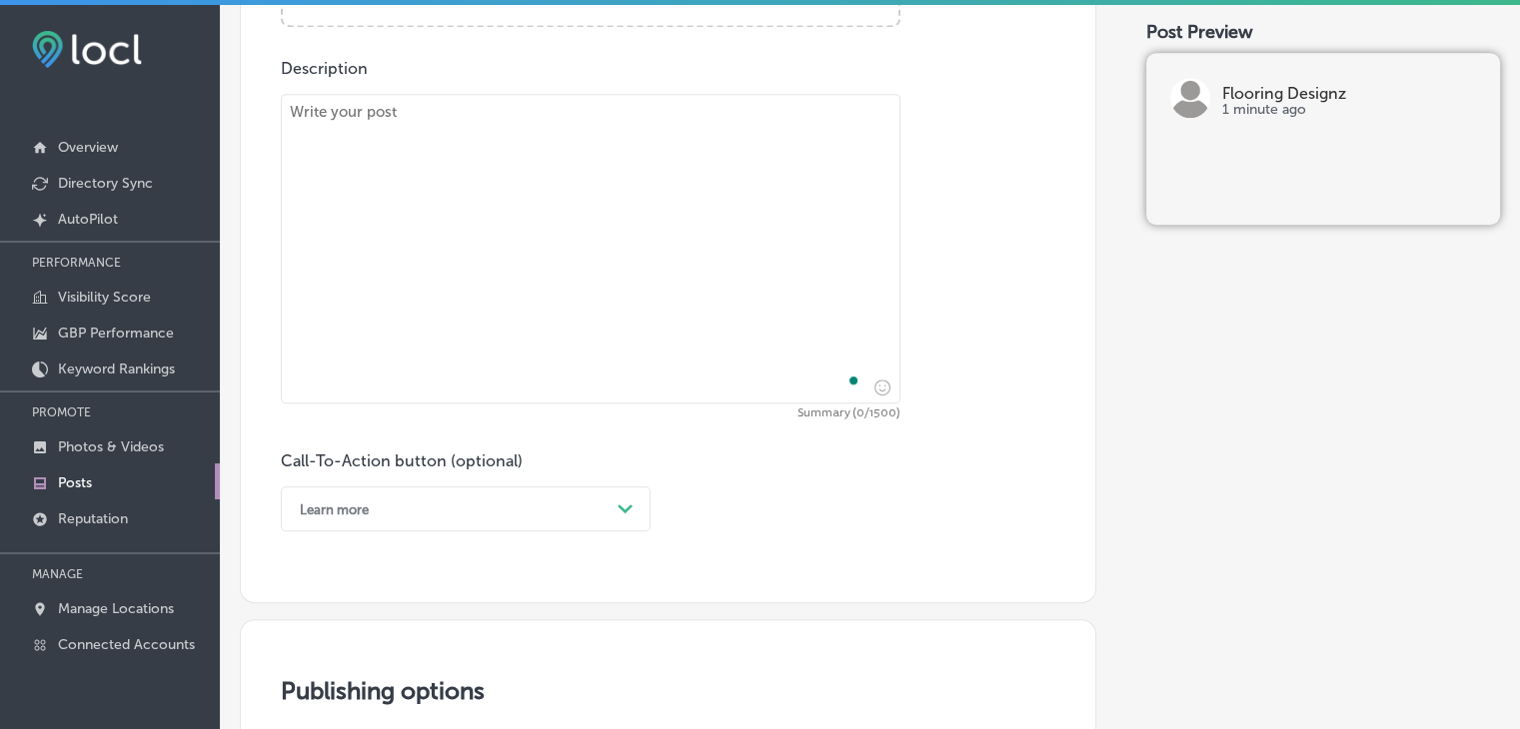
click at [739, 259] on textarea "To enrich screen reader interactions, please activate Accessibility in Grammarl…" at bounding box center [590, 249] width 619 height 310
paste textarea "Looking for high-quality flooring installation in Bailey, Aspen Park, or Evergr…"
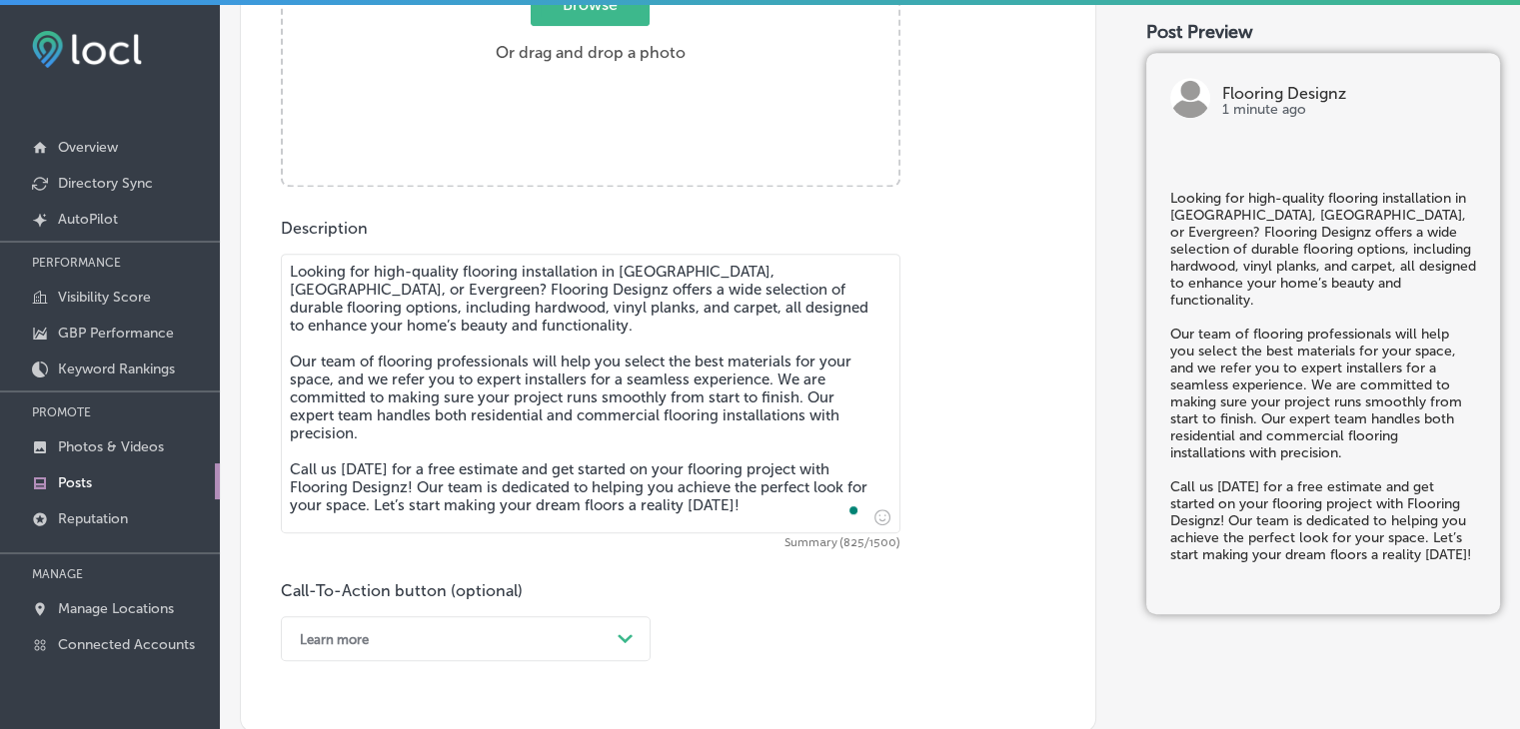
scroll to position [783, 0]
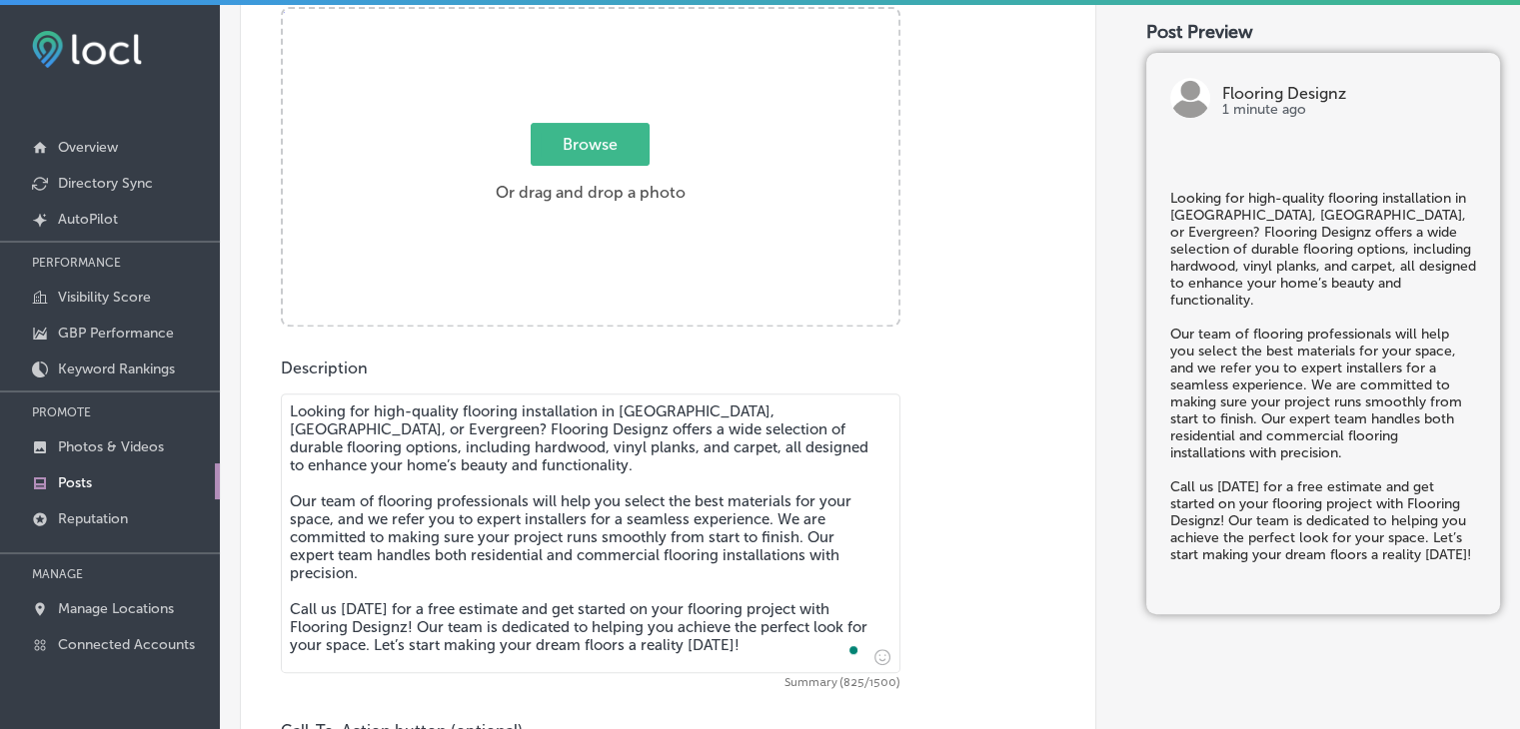
type textarea "Looking for high-quality flooring installation in Bailey, Aspen Park, or Evergr…"
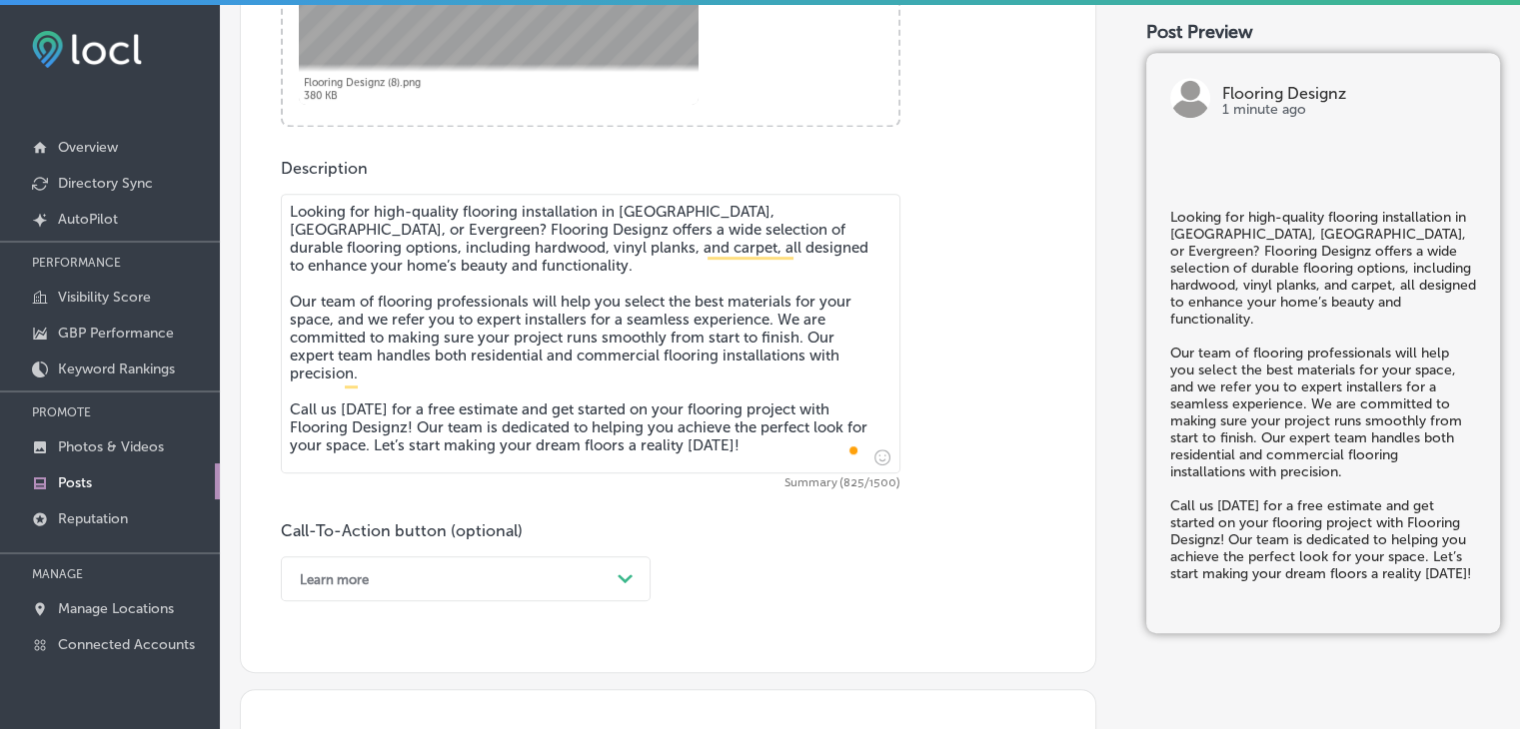
click at [449, 576] on div "Learn more Path Created with Sketch." at bounding box center [466, 578] width 370 height 45
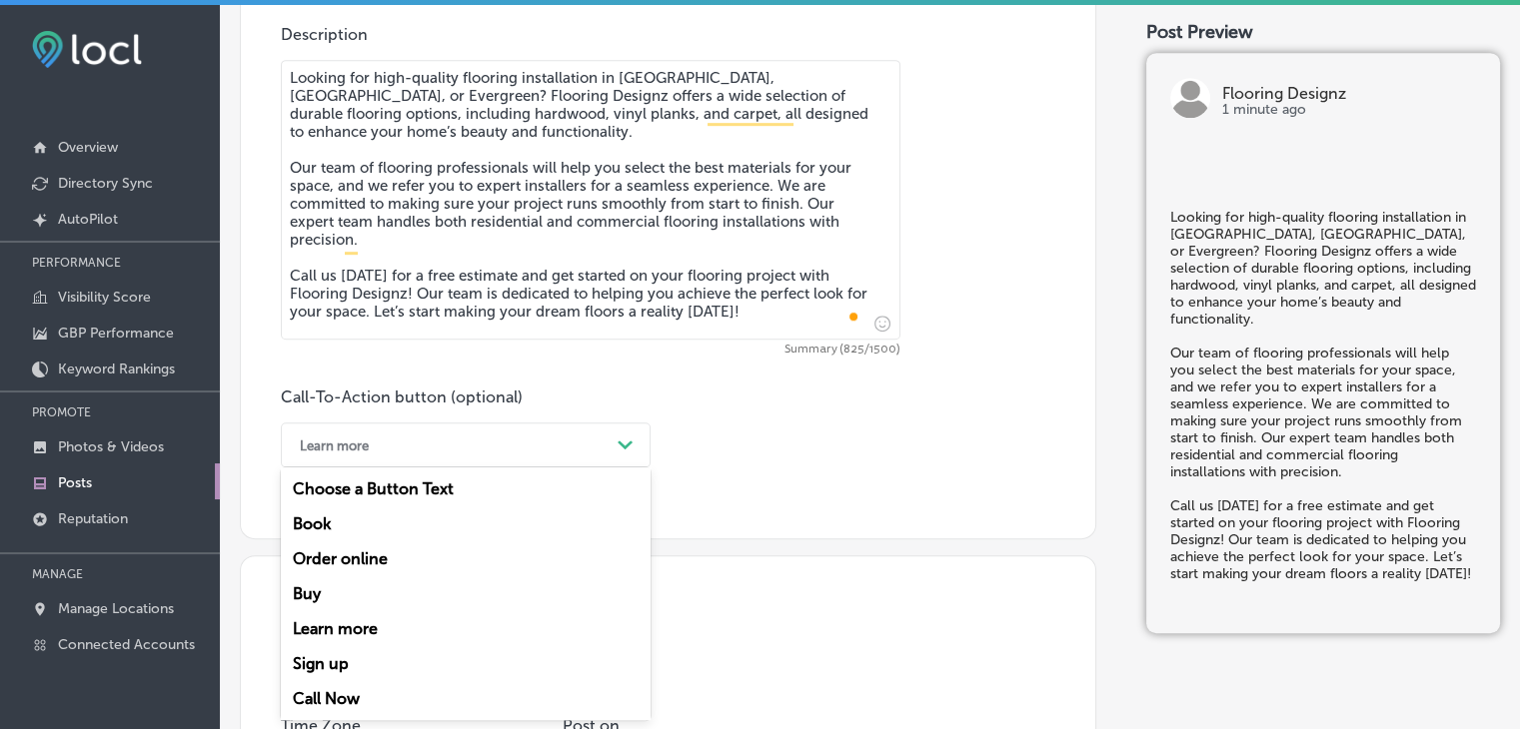
click at [380, 693] on div "Call Now" at bounding box center [466, 698] width 370 height 35
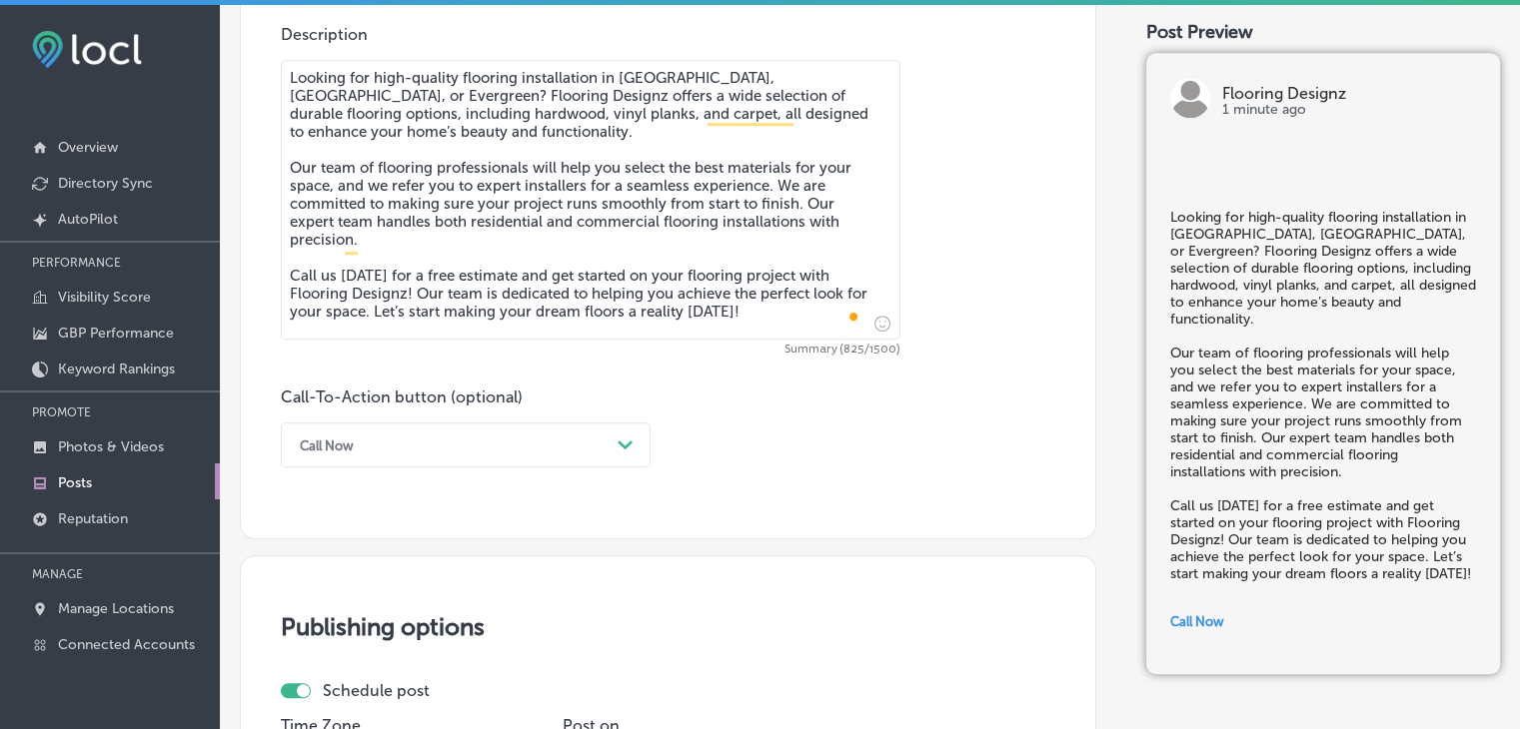
scroll to position [1616, 0]
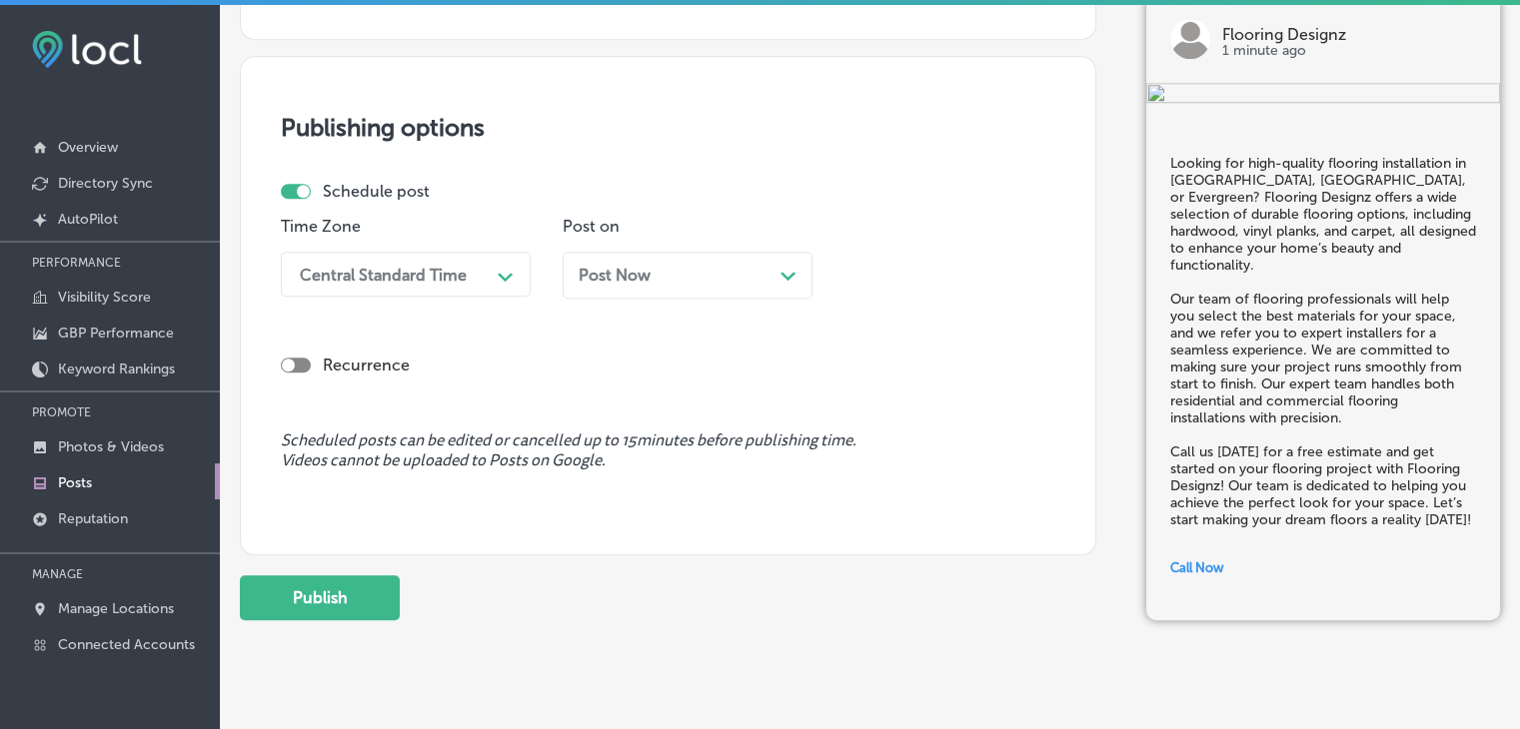
click at [499, 243] on div "Time Zone Central Standard Time Path Created with Sketch." at bounding box center [406, 265] width 250 height 97
click at [486, 260] on div "Central Standard Time" at bounding box center [390, 274] width 200 height 35
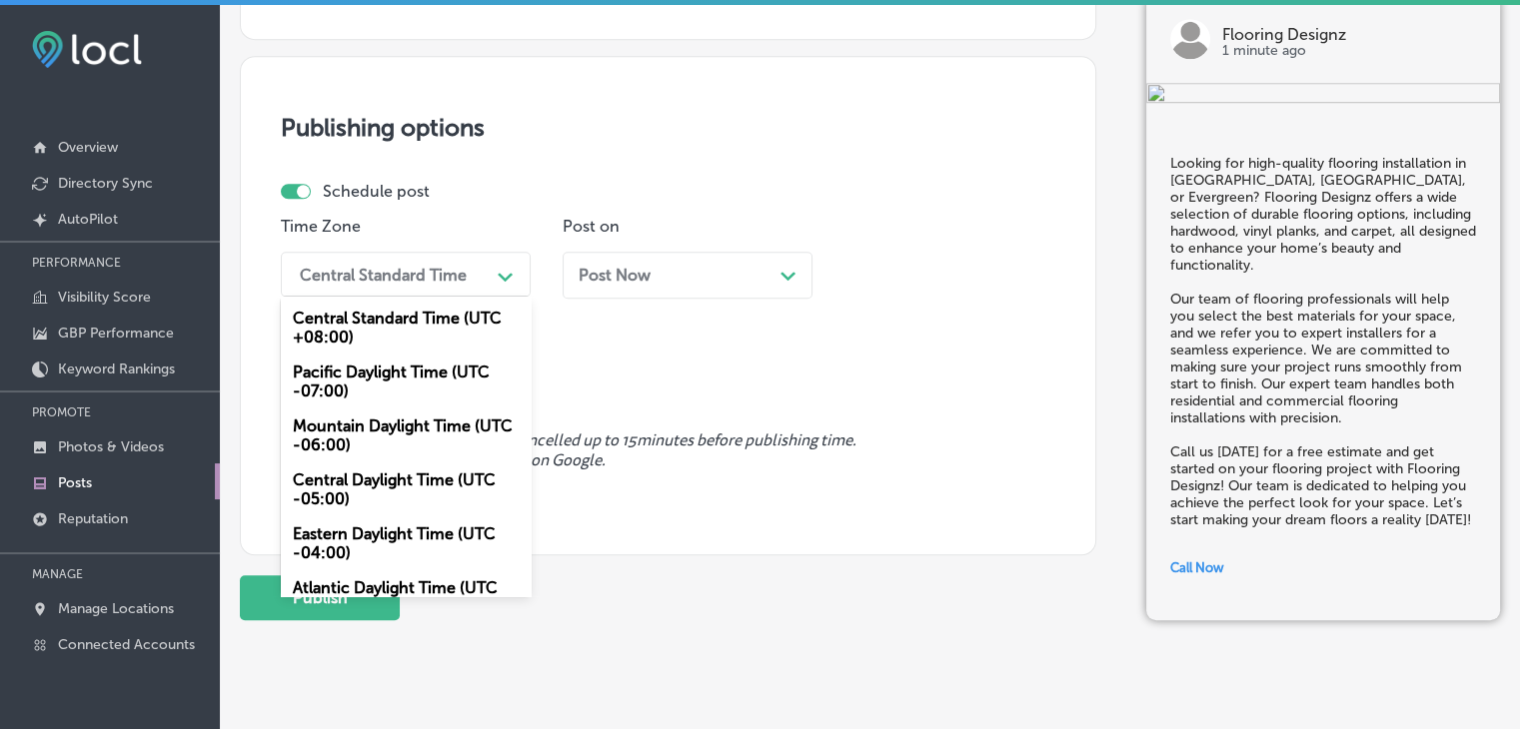
click at [366, 429] on div "Mountain Daylight Time (UTC -06:00)" at bounding box center [406, 436] width 250 height 54
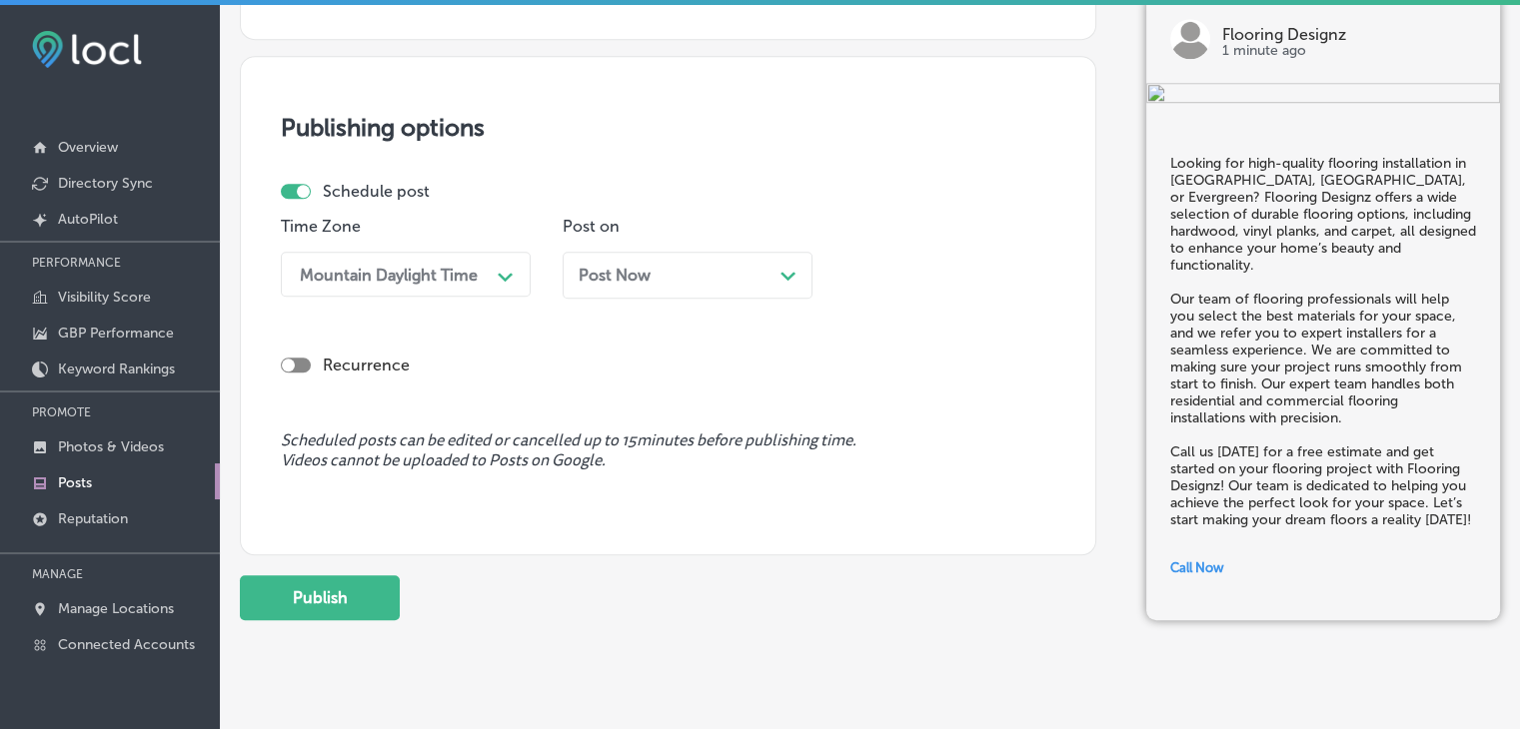
click at [667, 278] on div "Post Now Path Created with Sketch." at bounding box center [687, 275] width 218 height 19
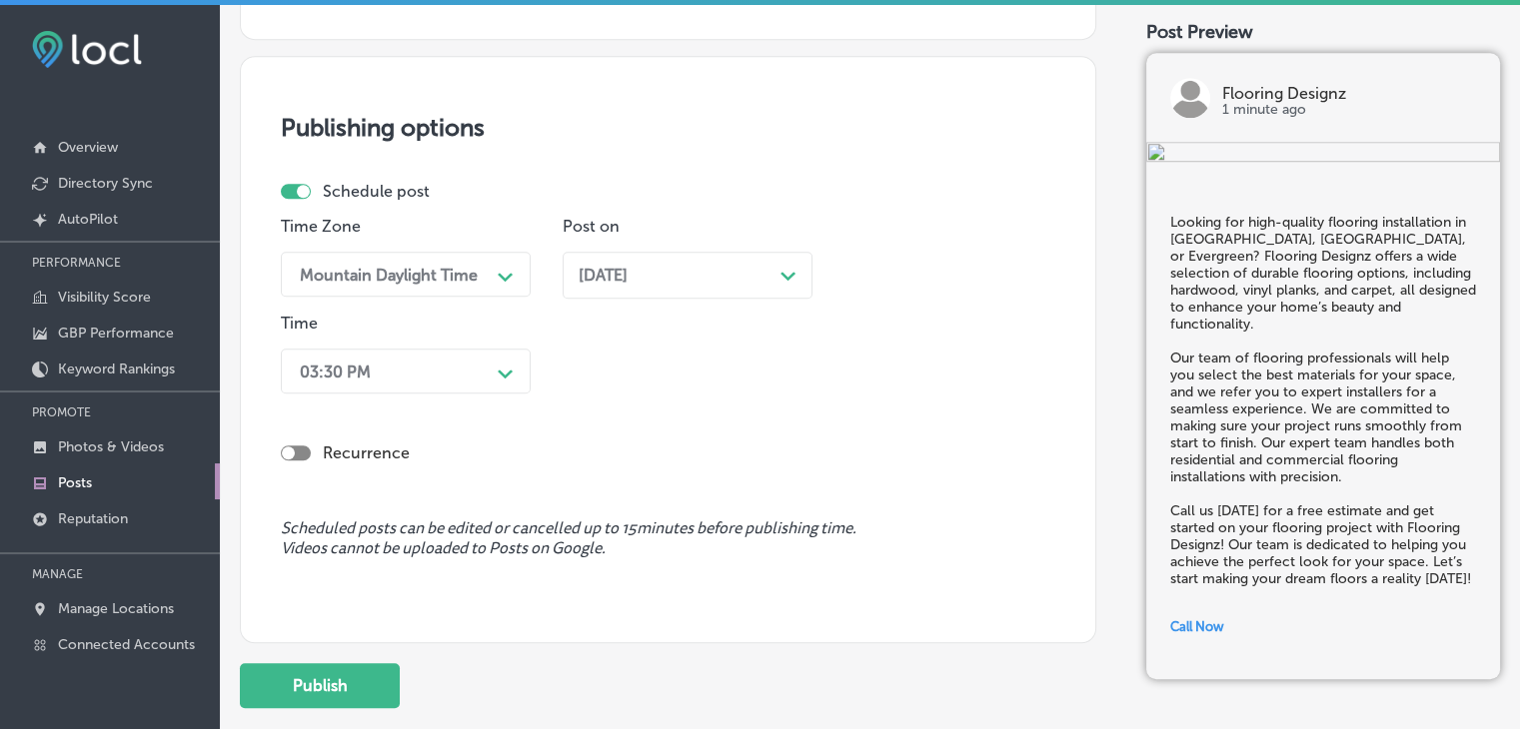
click at [474, 329] on p "Time" at bounding box center [406, 323] width 250 height 19
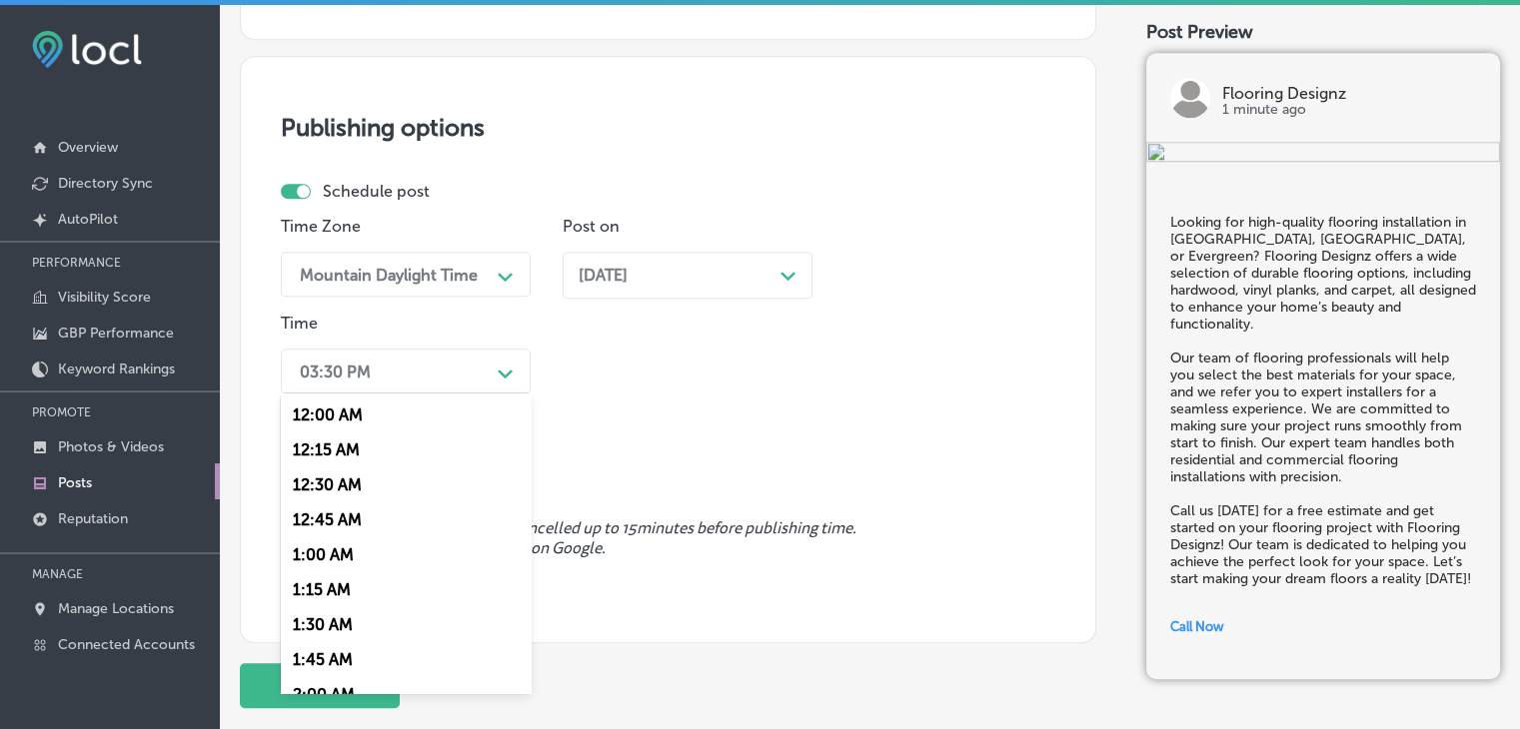
click at [471, 351] on div "03:30 PM Path Created with Sketch." at bounding box center [406, 371] width 250 height 45
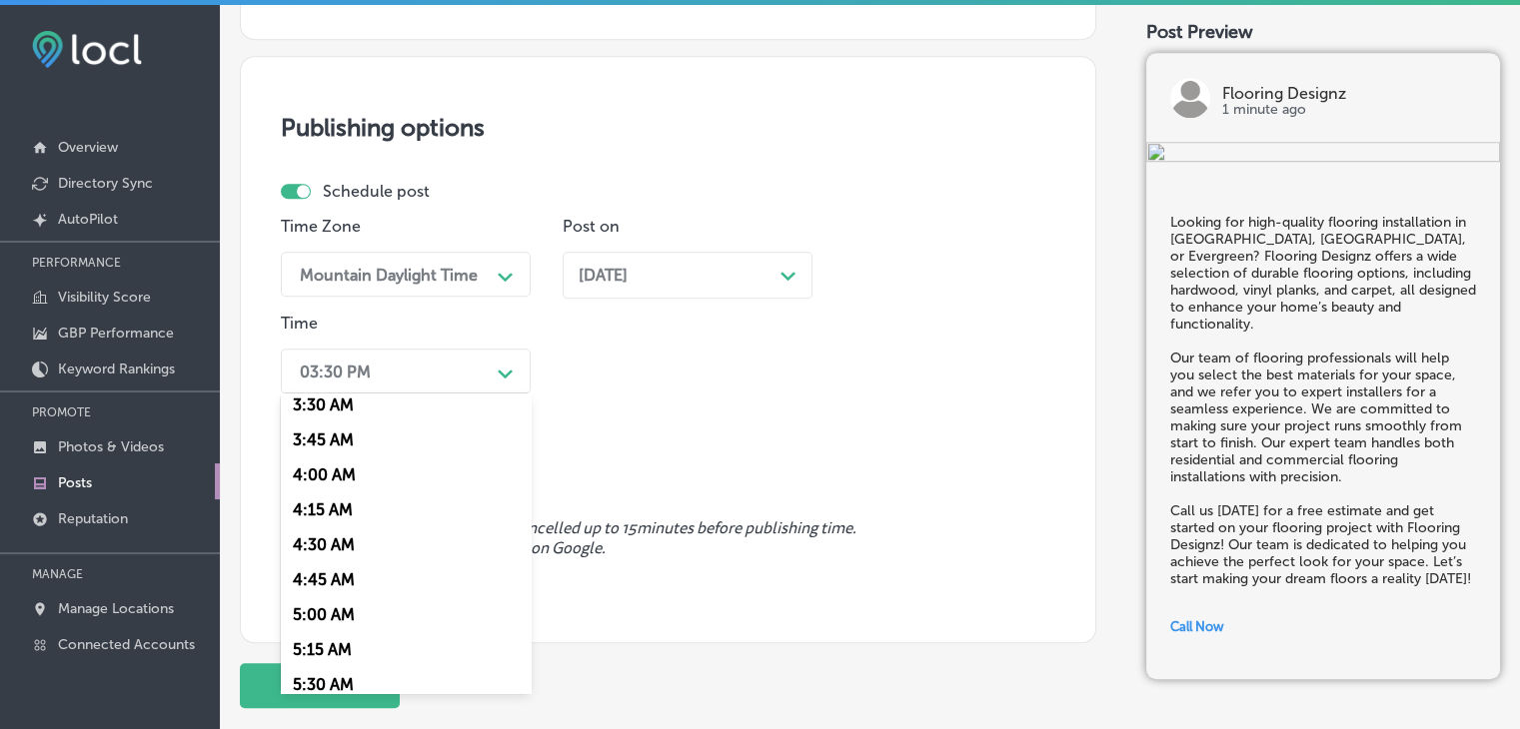
scroll to position [899, 0]
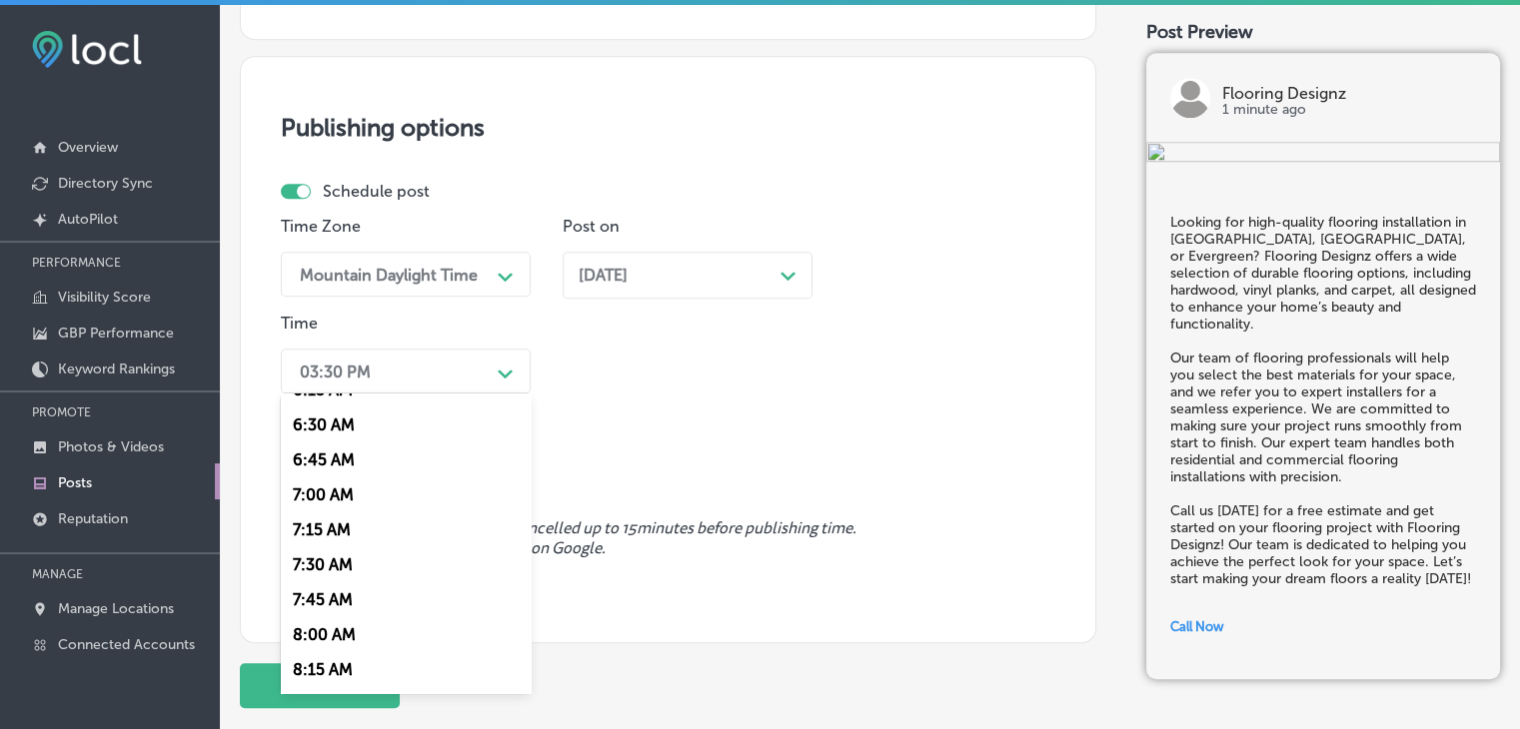
click at [325, 495] on div "7:00 AM" at bounding box center [406, 495] width 250 height 35
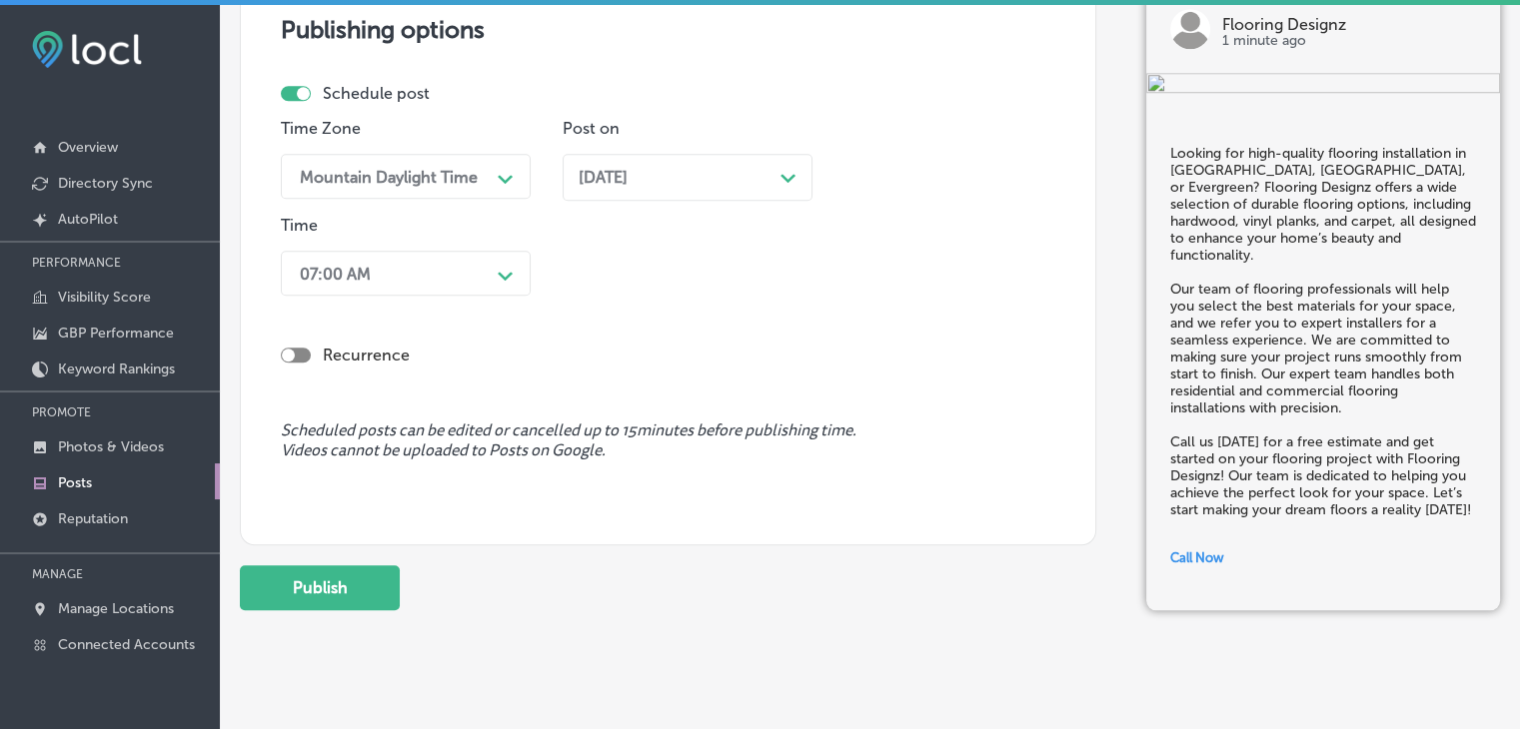
scroll to position [1716, 0]
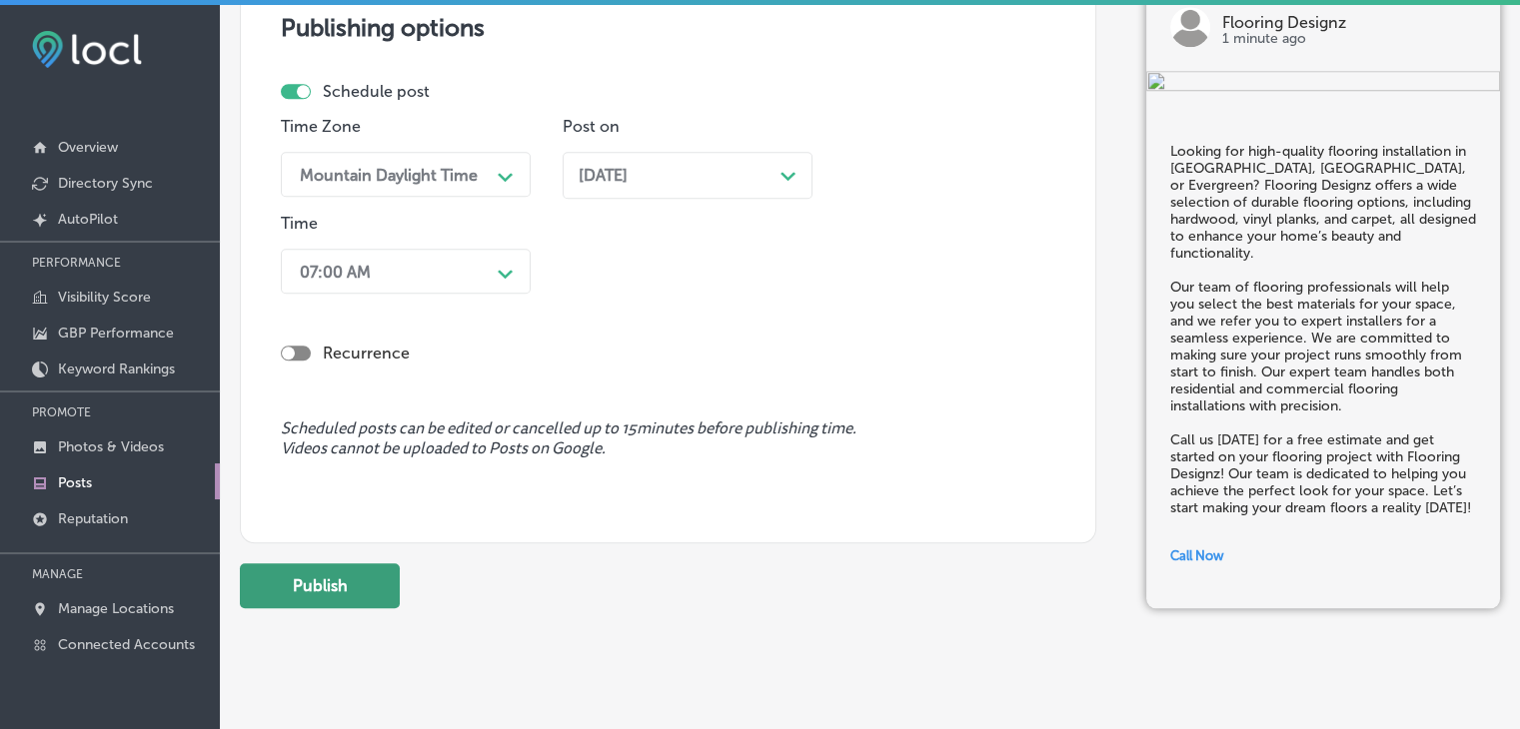
click at [370, 600] on button "Publish" at bounding box center [320, 585] width 160 height 45
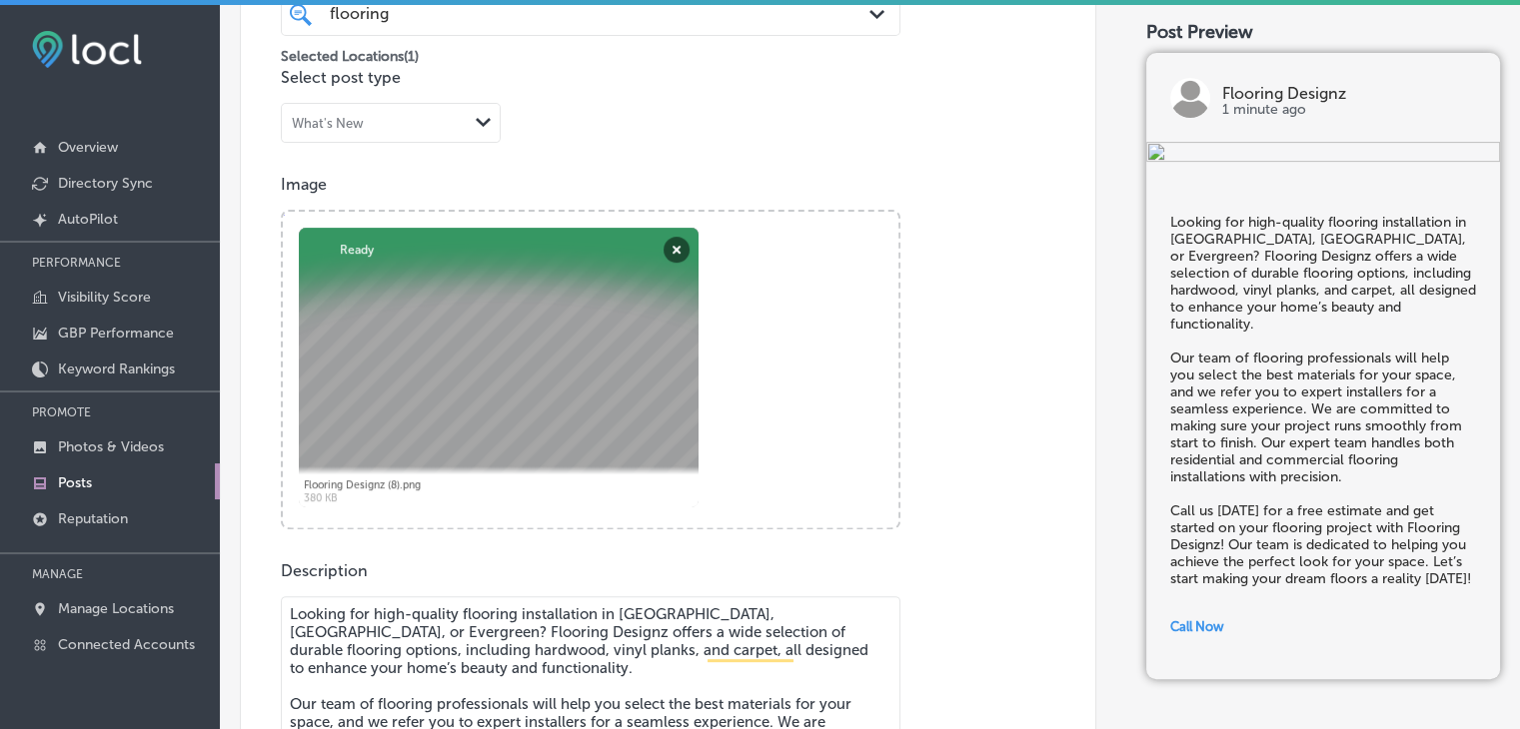
scroll to position [817, 0]
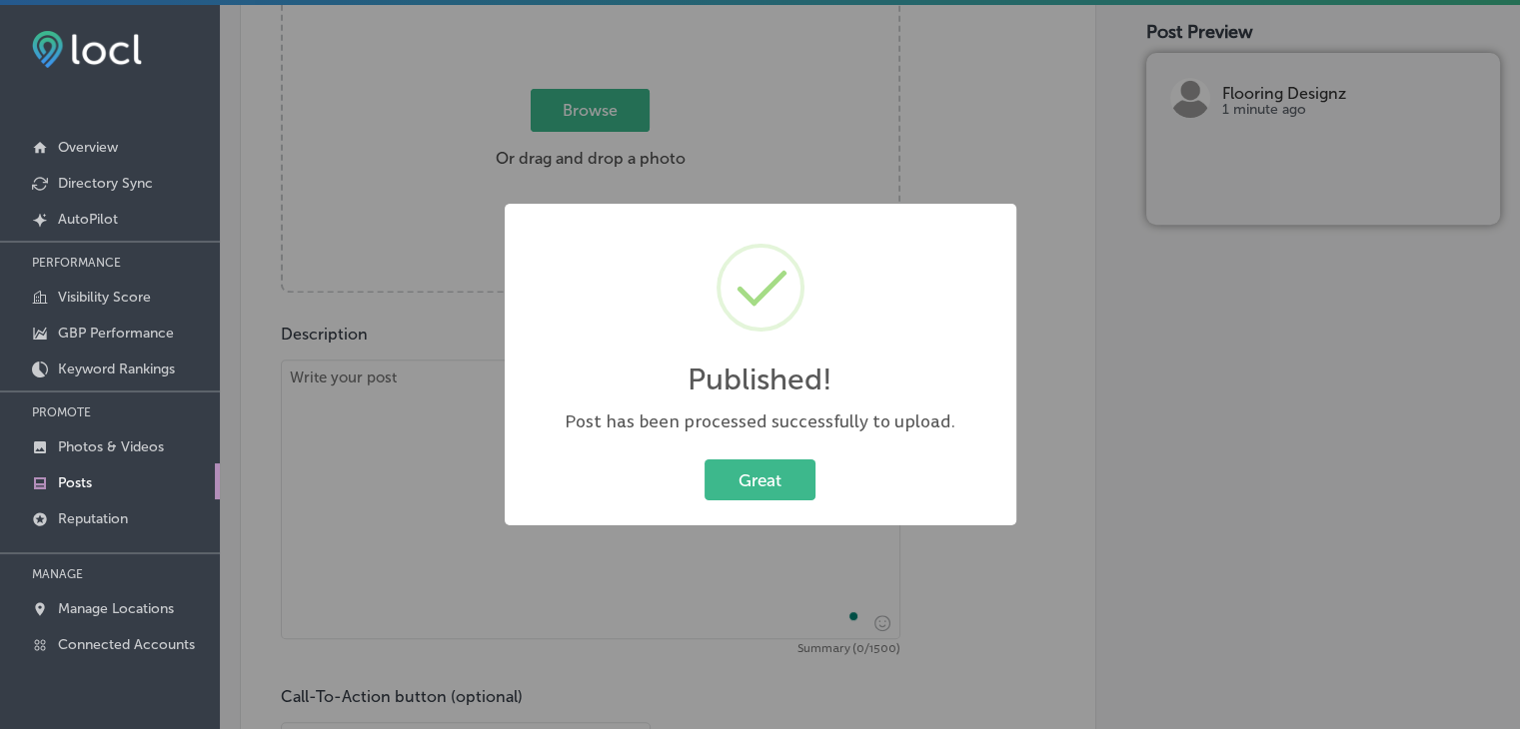
click at [692, 155] on div "Published! × Post has been processed successfully to upload. Great Cancel" at bounding box center [760, 364] width 1520 height 729
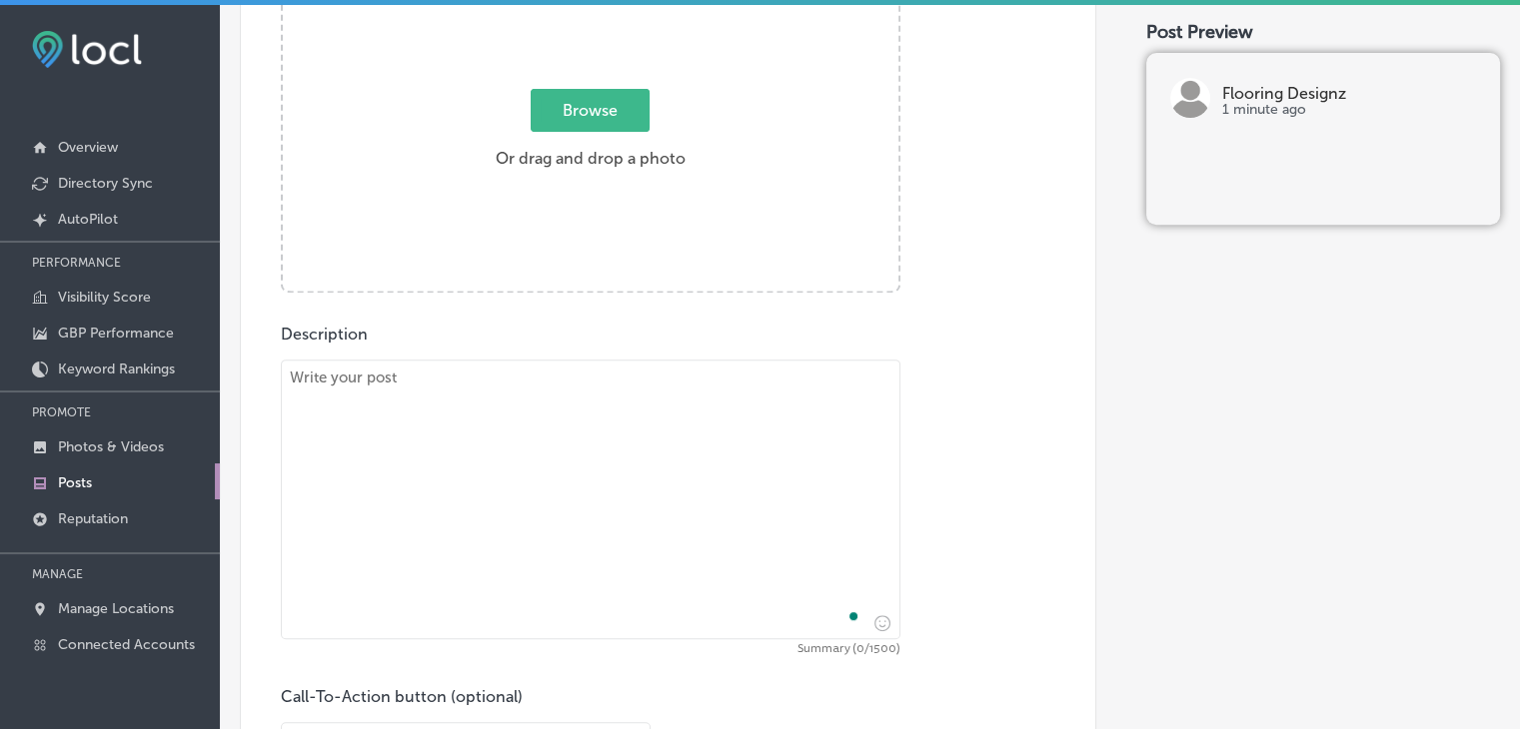
click at [450, 589] on textarea "To enrich screen reader interactions, please activate Accessibility in Grammarl…" at bounding box center [590, 500] width 619 height 280
paste textarea "From luxury vinyl planks to carpet and hardwood flooring, Flooring Designz in P…"
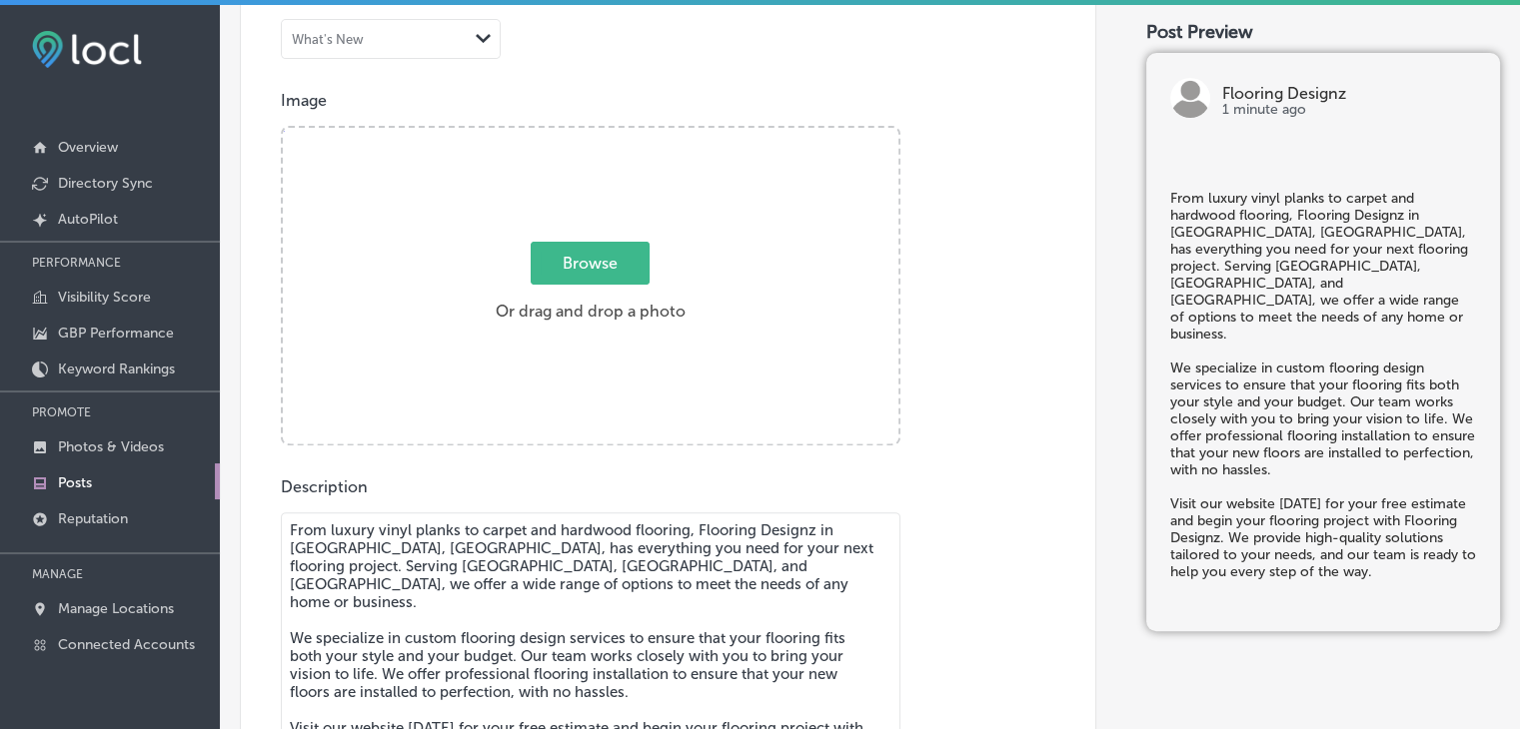
scroll to position [518, 0]
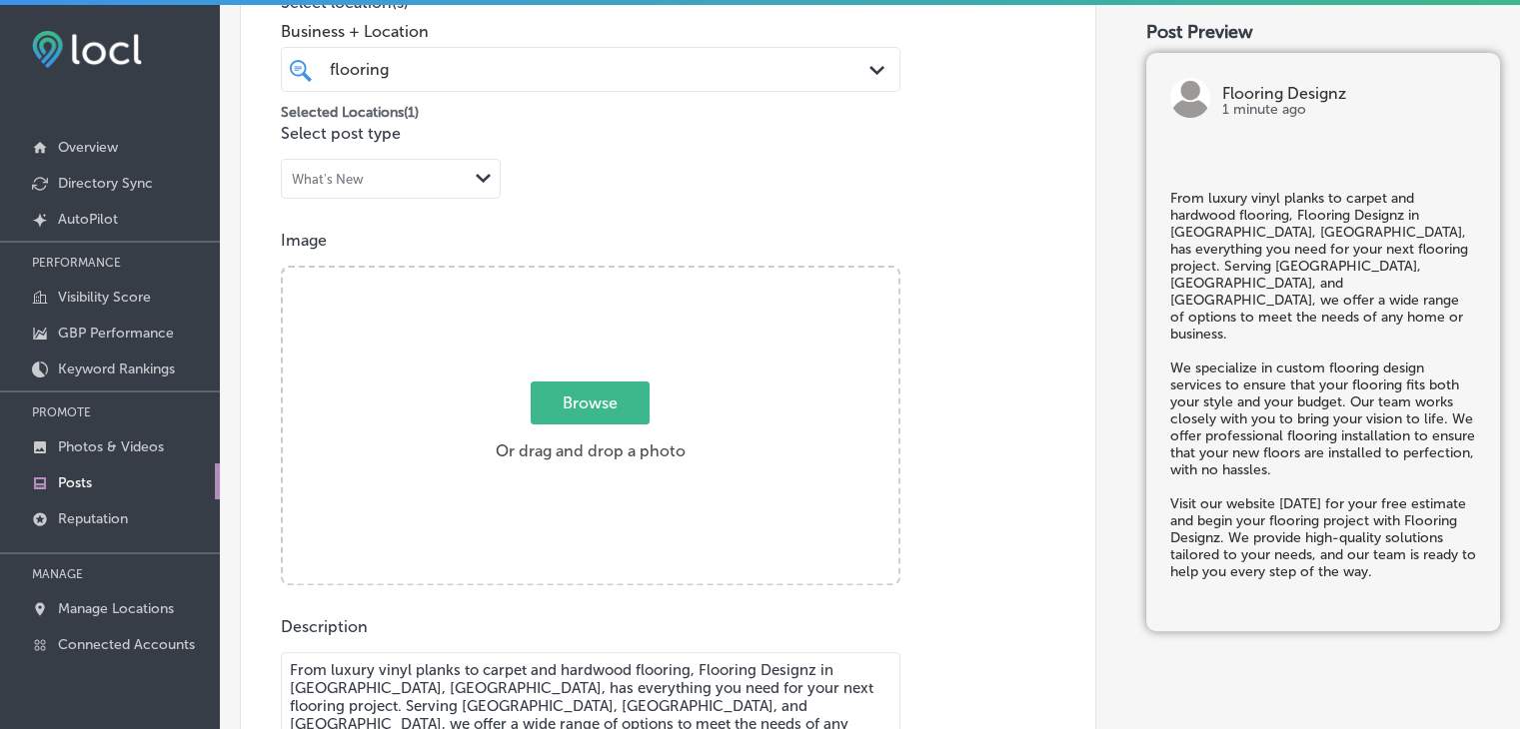
type textarea "From luxury vinyl planks to carpet and hardwood flooring, Flooring Designz in P…"
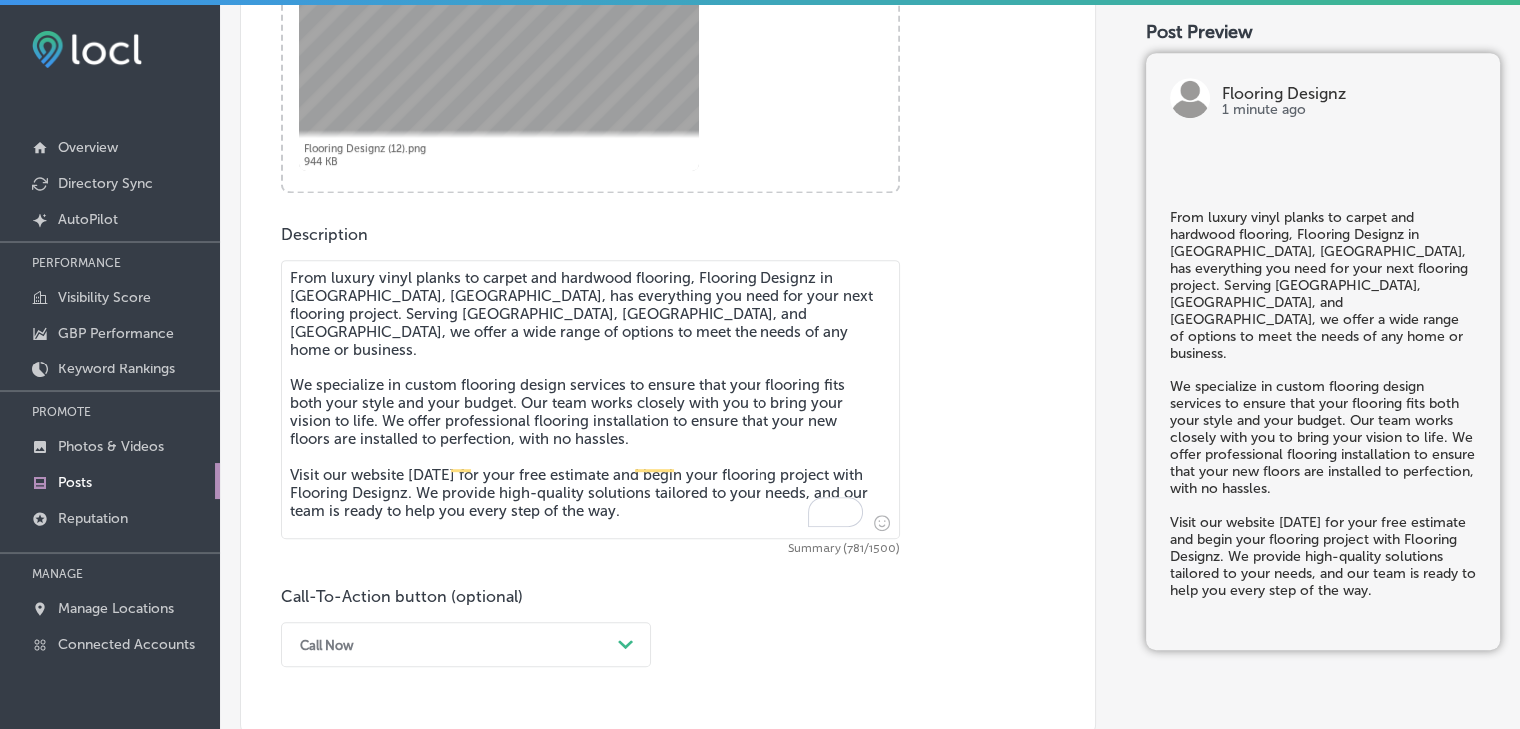
click at [351, 632] on div "Call Now Path Created with Sketch." at bounding box center [466, 644] width 370 height 45
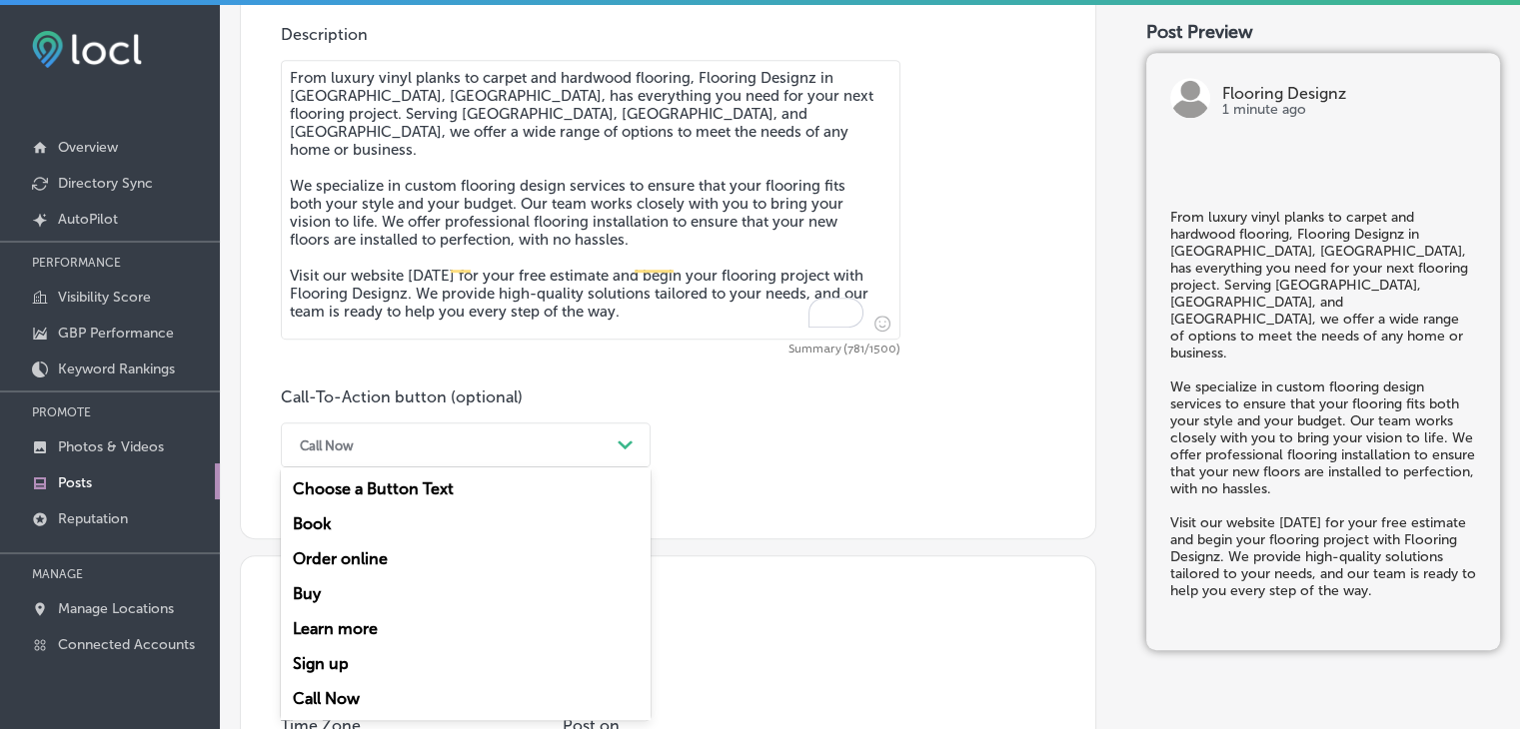
click at [351, 652] on div "Sign up" at bounding box center [466, 663] width 370 height 35
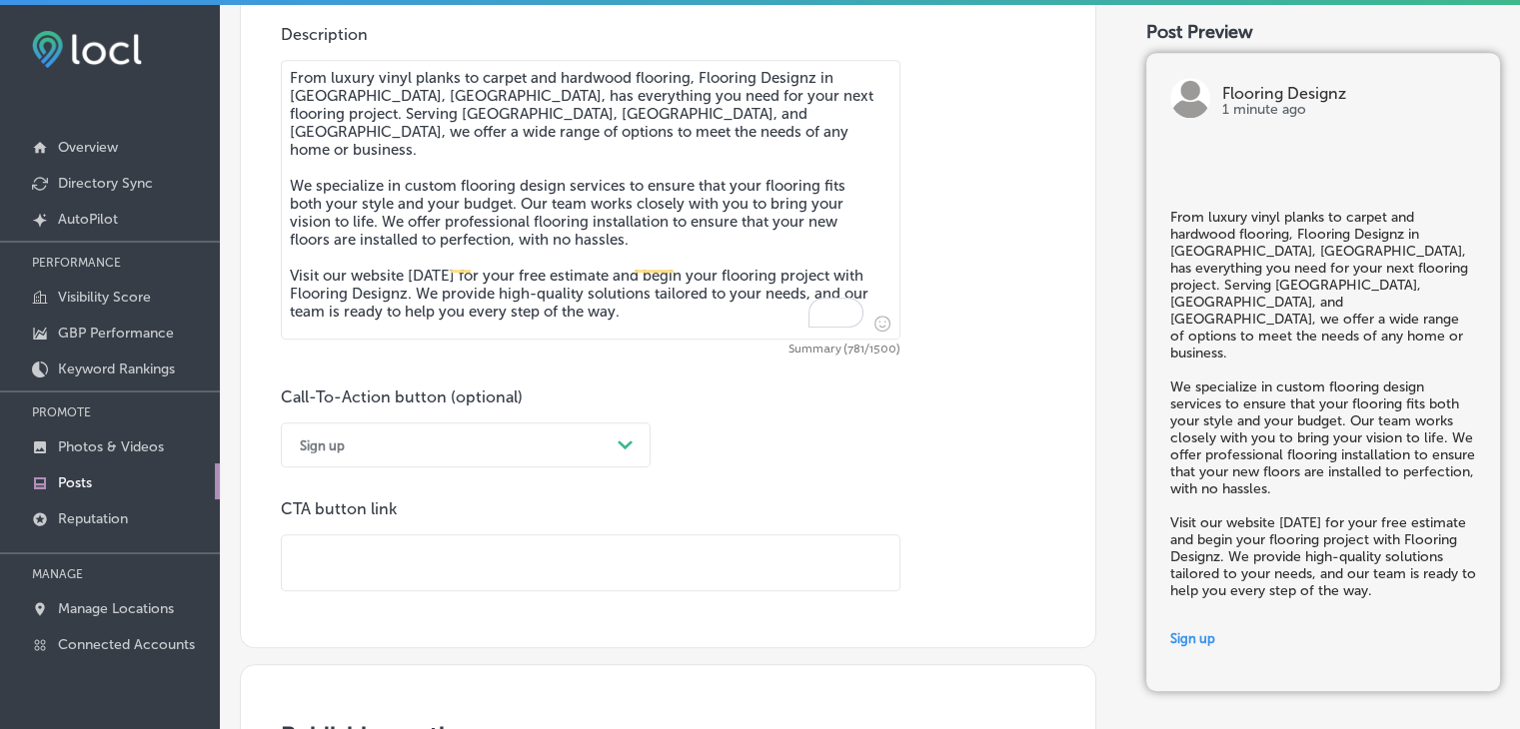
click at [383, 501] on p "CTA button link" at bounding box center [590, 509] width 619 height 19
click at [397, 443] on div "Sign up" at bounding box center [450, 445] width 320 height 31
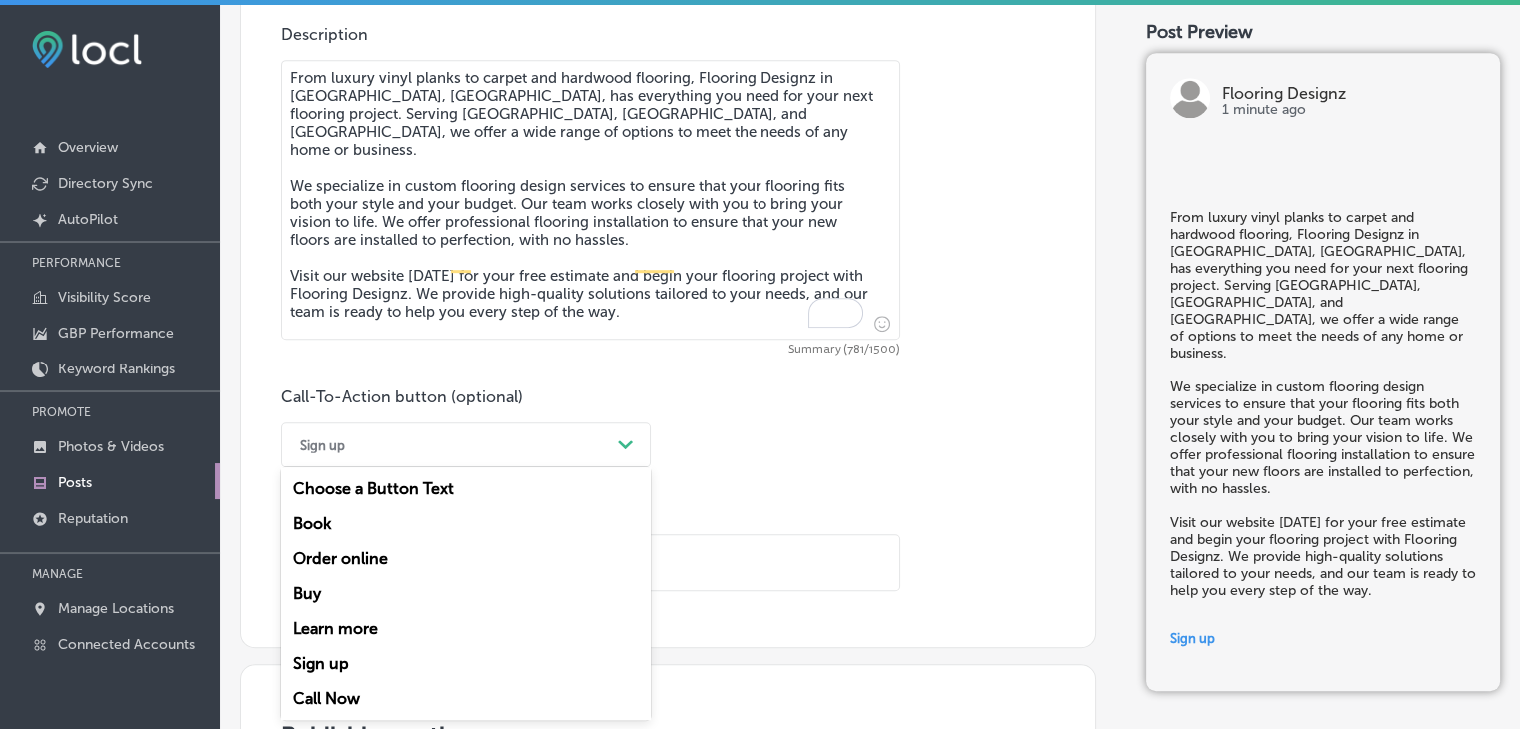
click at [337, 647] on div "Sign up" at bounding box center [466, 663] width 370 height 35
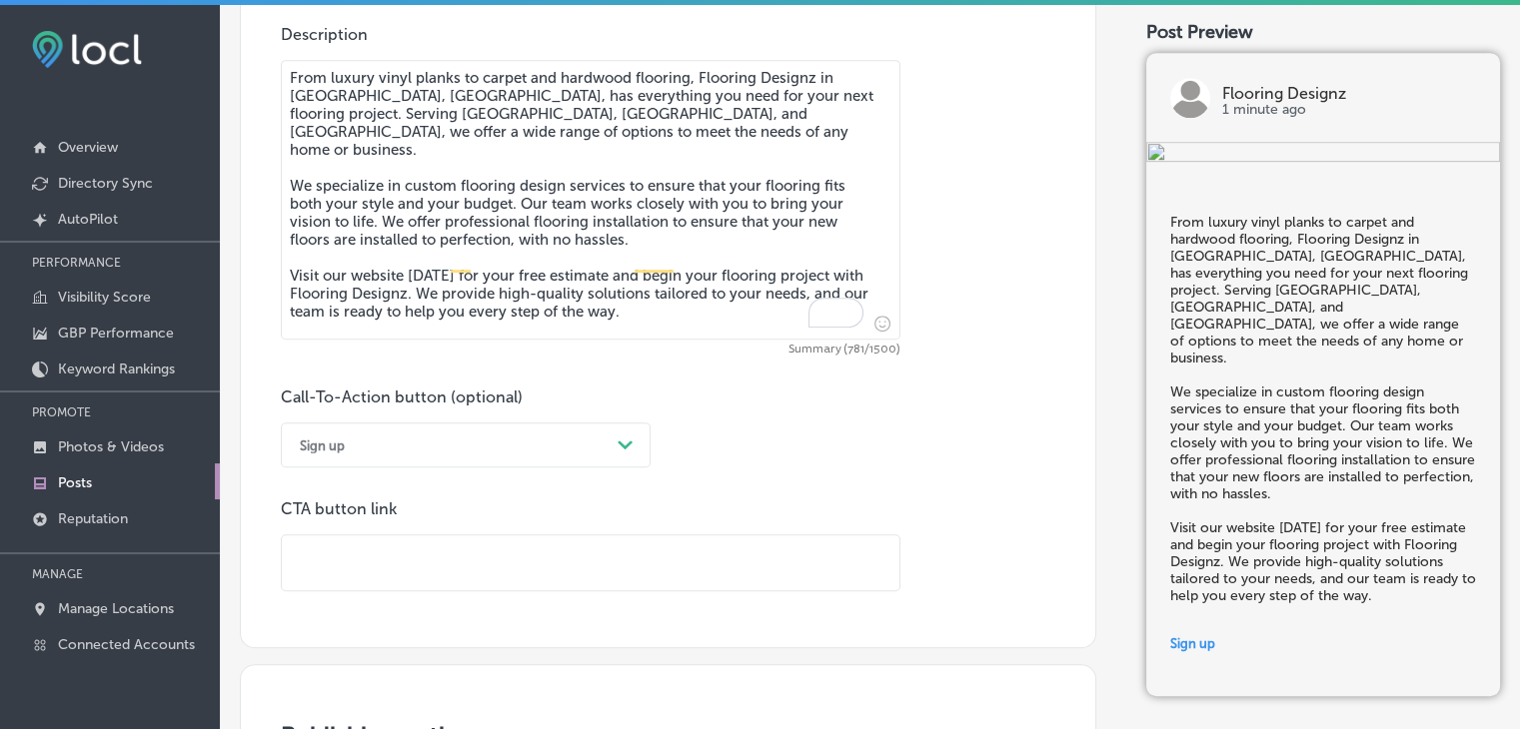
click at [420, 459] on div "Sign up" at bounding box center [450, 445] width 320 height 31
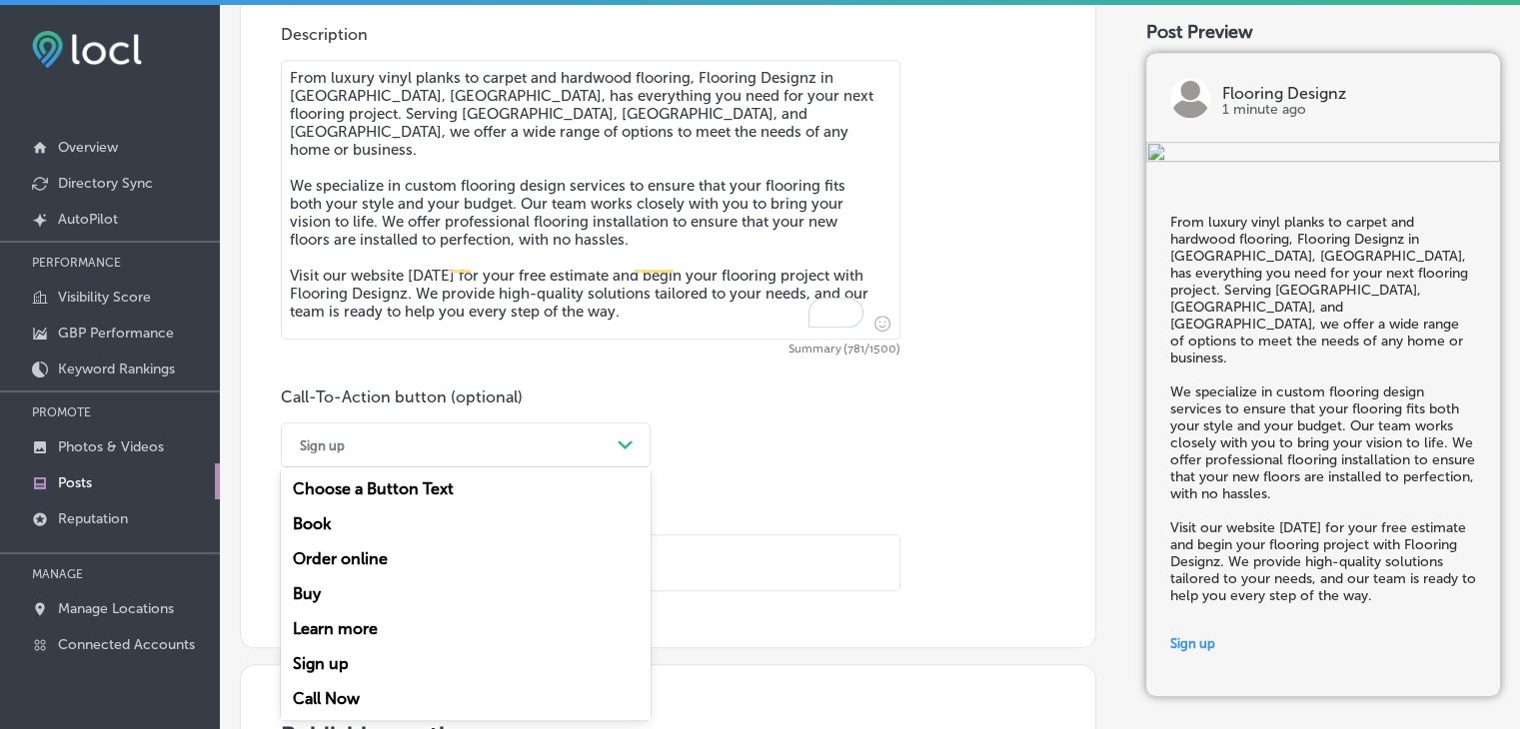
click at [385, 614] on div "Learn more" at bounding box center [466, 628] width 370 height 35
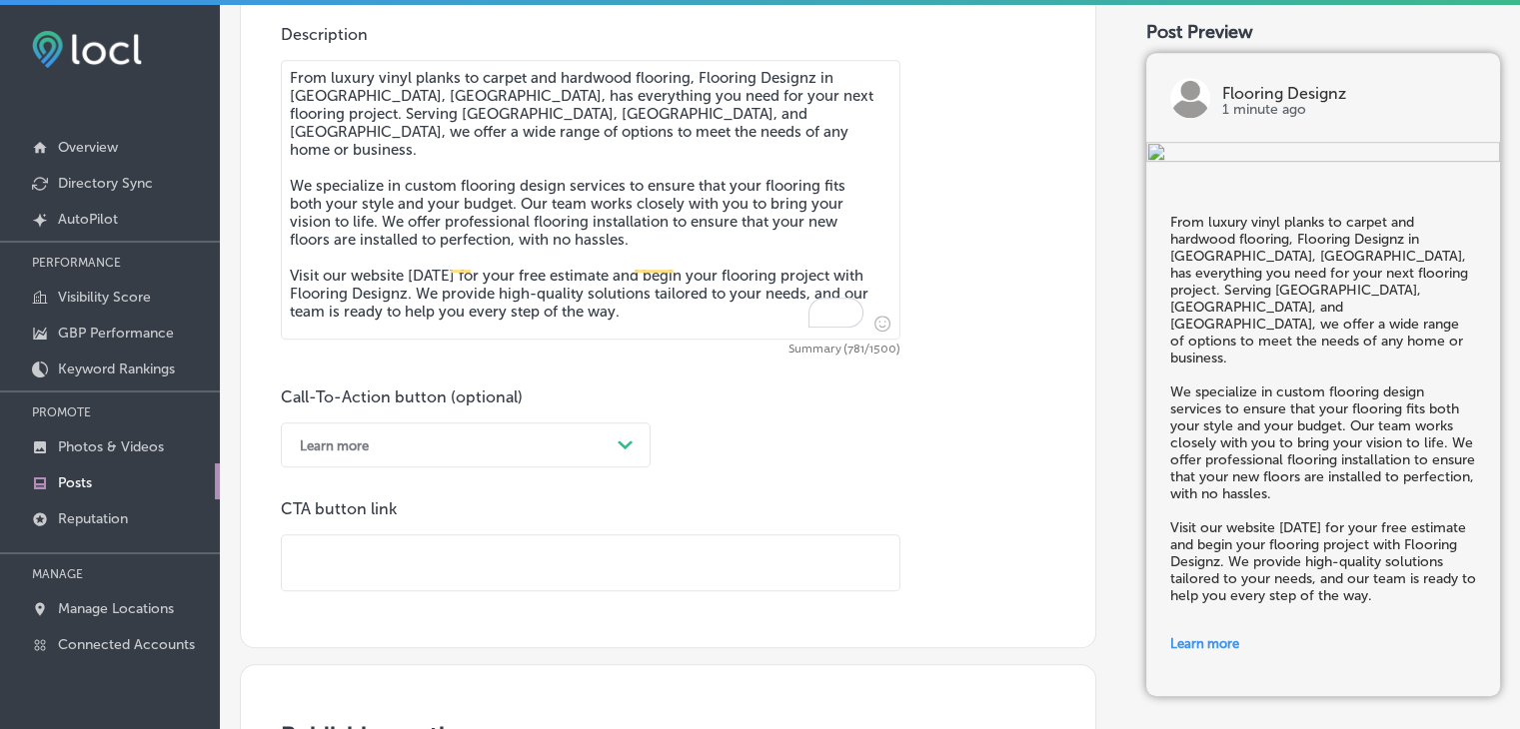
click at [584, 580] on input "text" at bounding box center [590, 562] width 617 height 55
paste input "[URL][DOMAIN_NAME]"
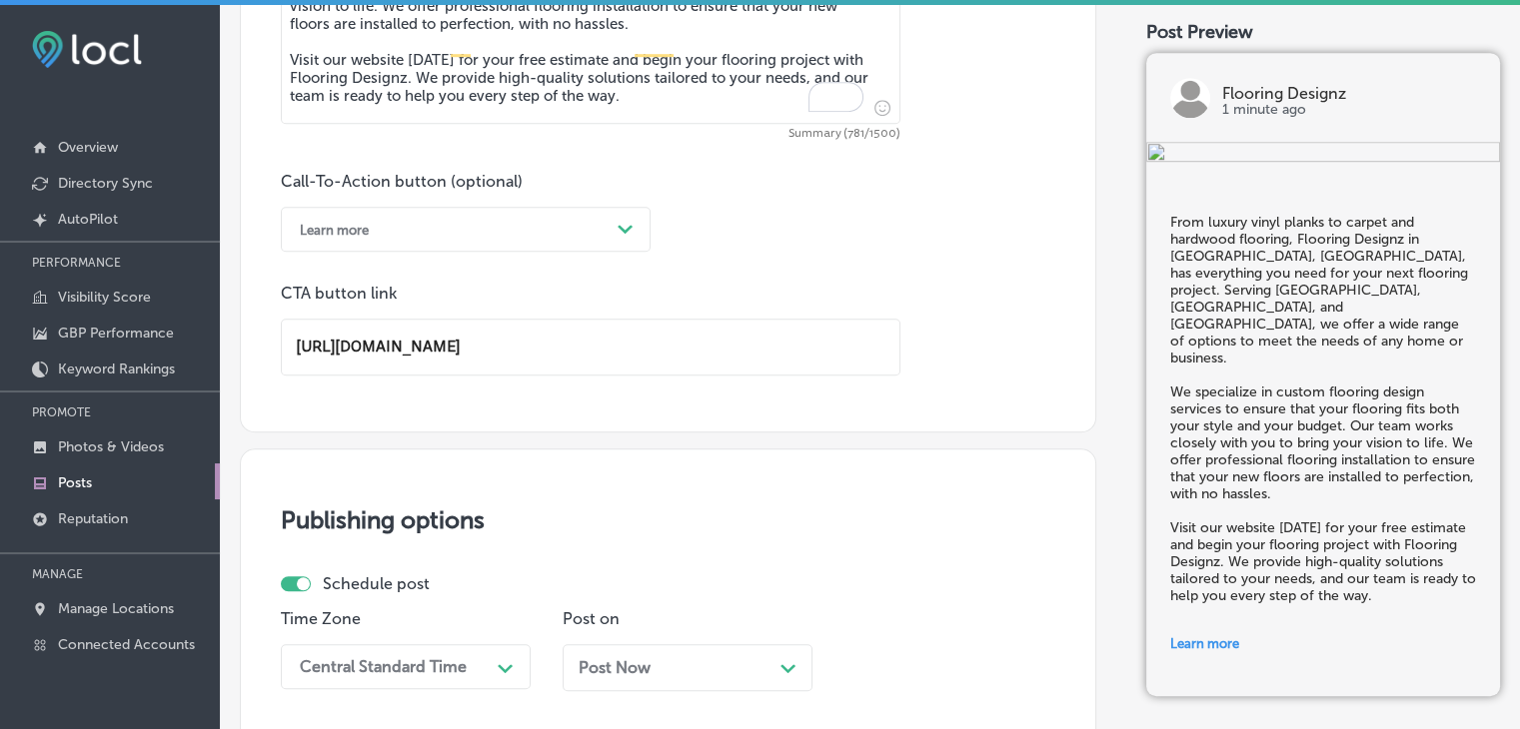
scroll to position [1761, 0]
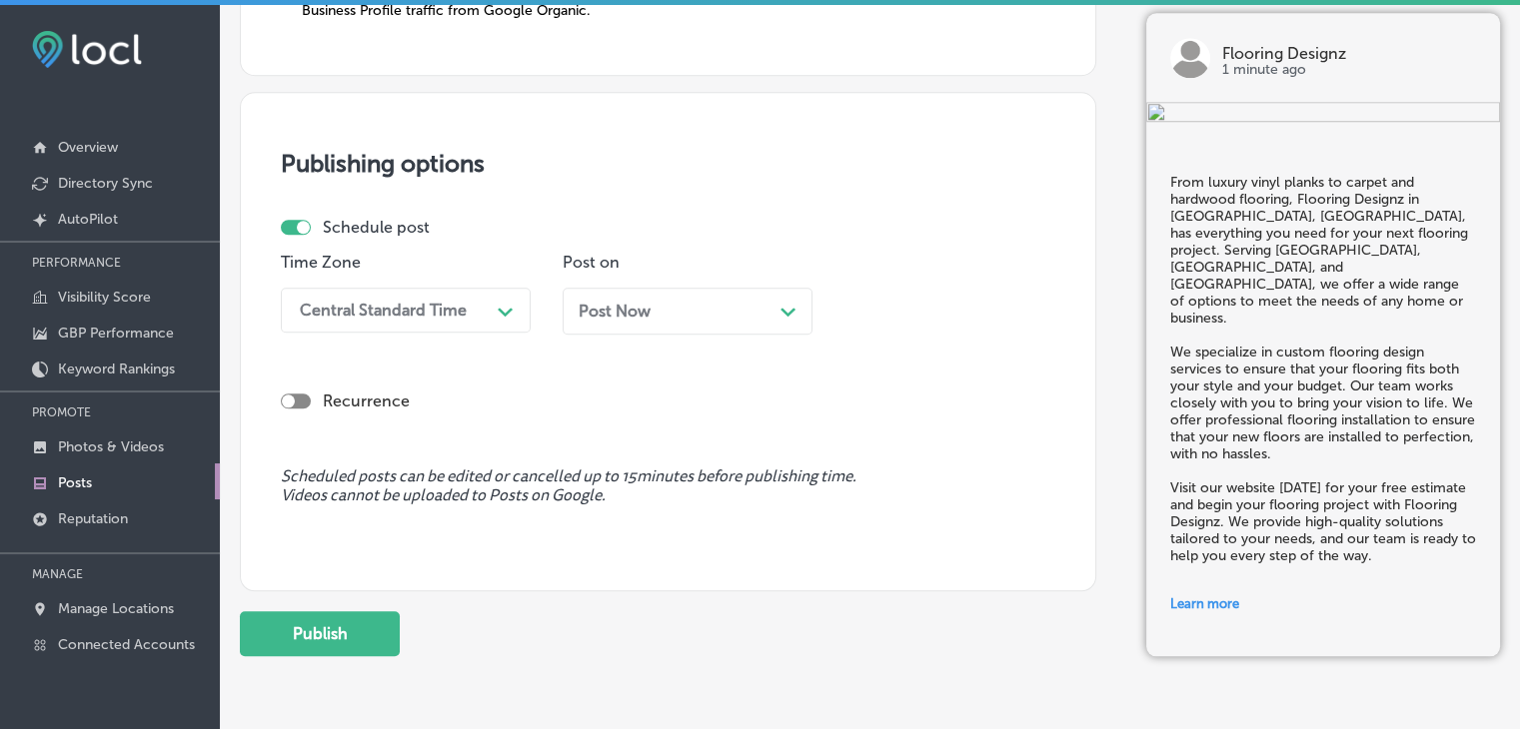
type input "[URL][DOMAIN_NAME]"
click at [700, 313] on div "Post Now Path Created with Sketch." at bounding box center [687, 311] width 218 height 19
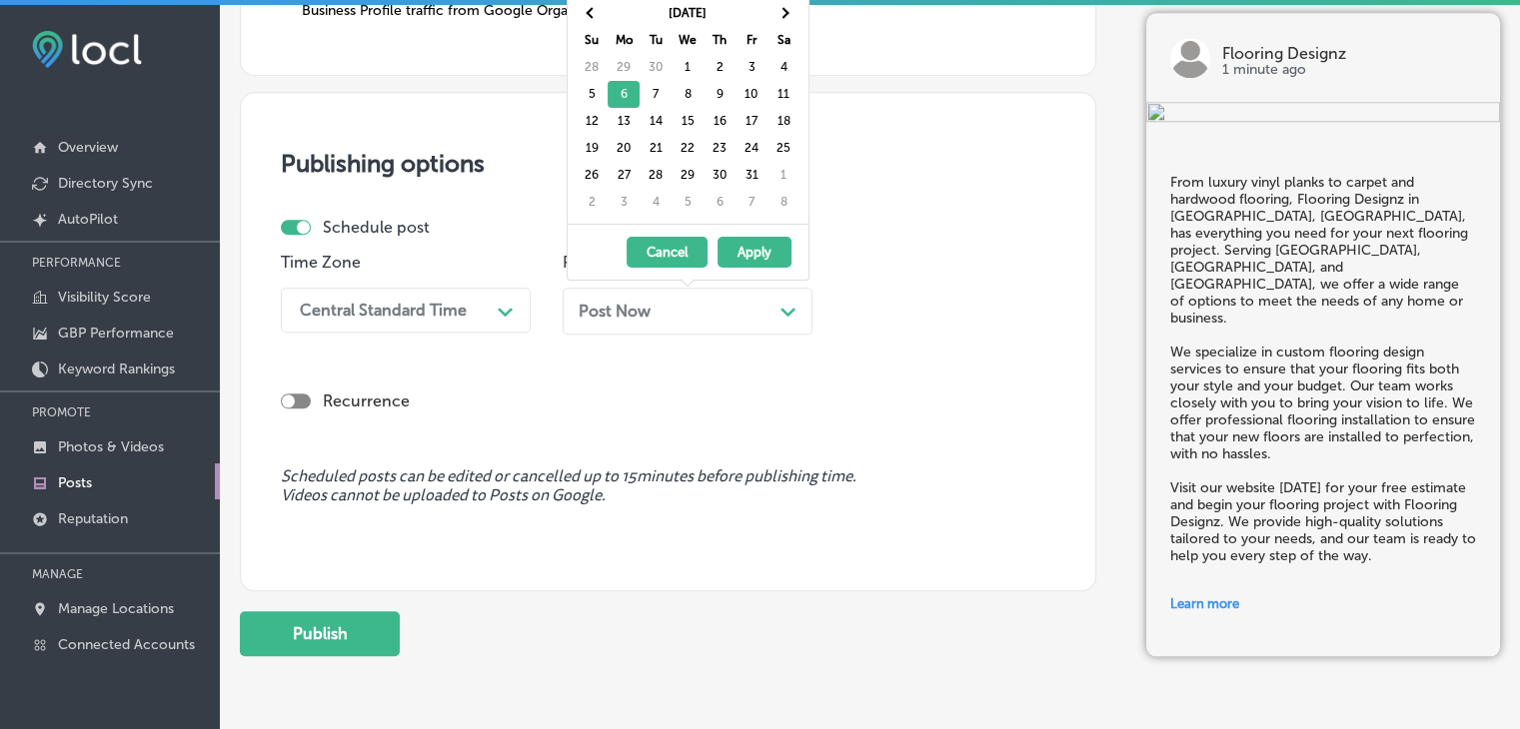
click at [485, 298] on div "Central Standard Time" at bounding box center [390, 310] width 200 height 35
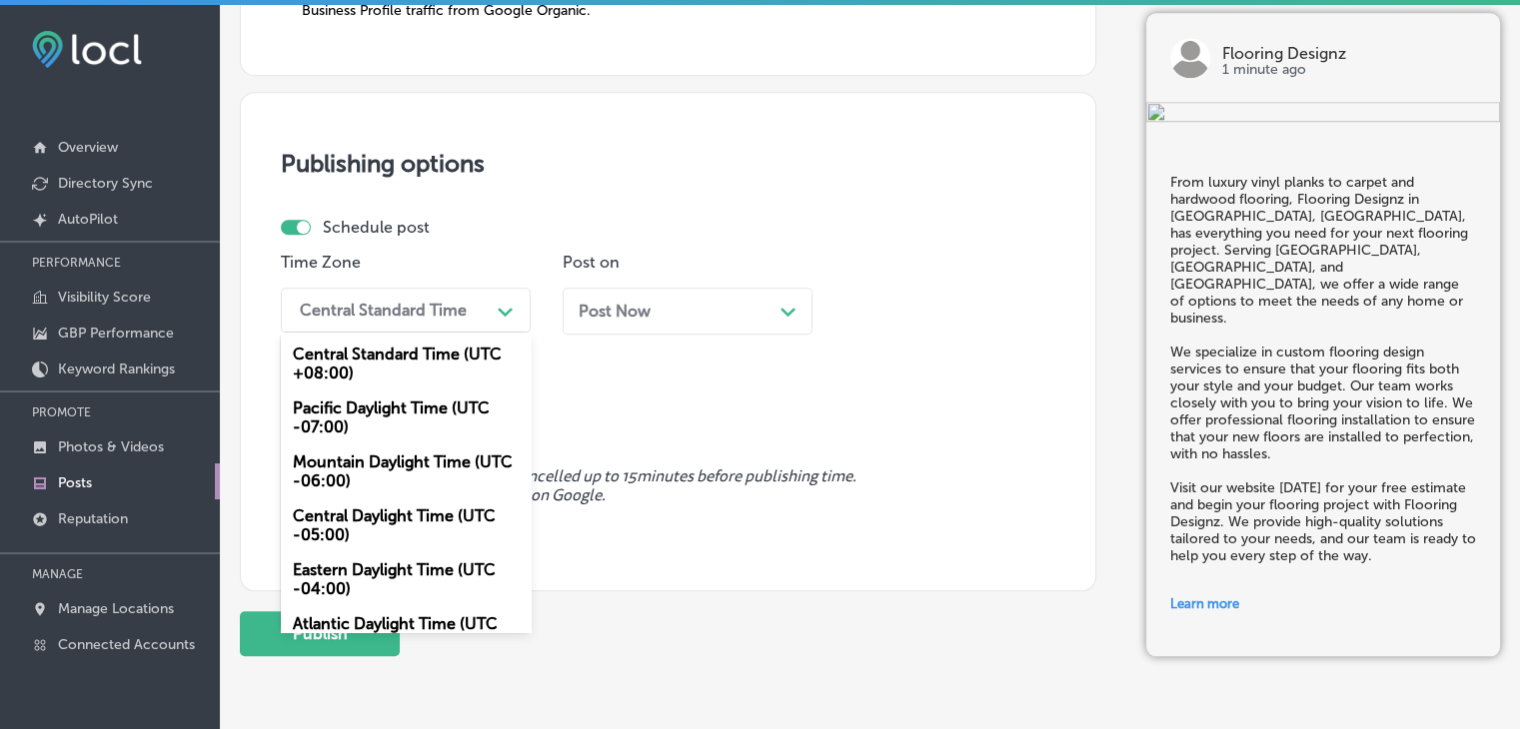
click at [405, 446] on div "Mountain Daylight Time (UTC -06:00)" at bounding box center [406, 472] width 250 height 54
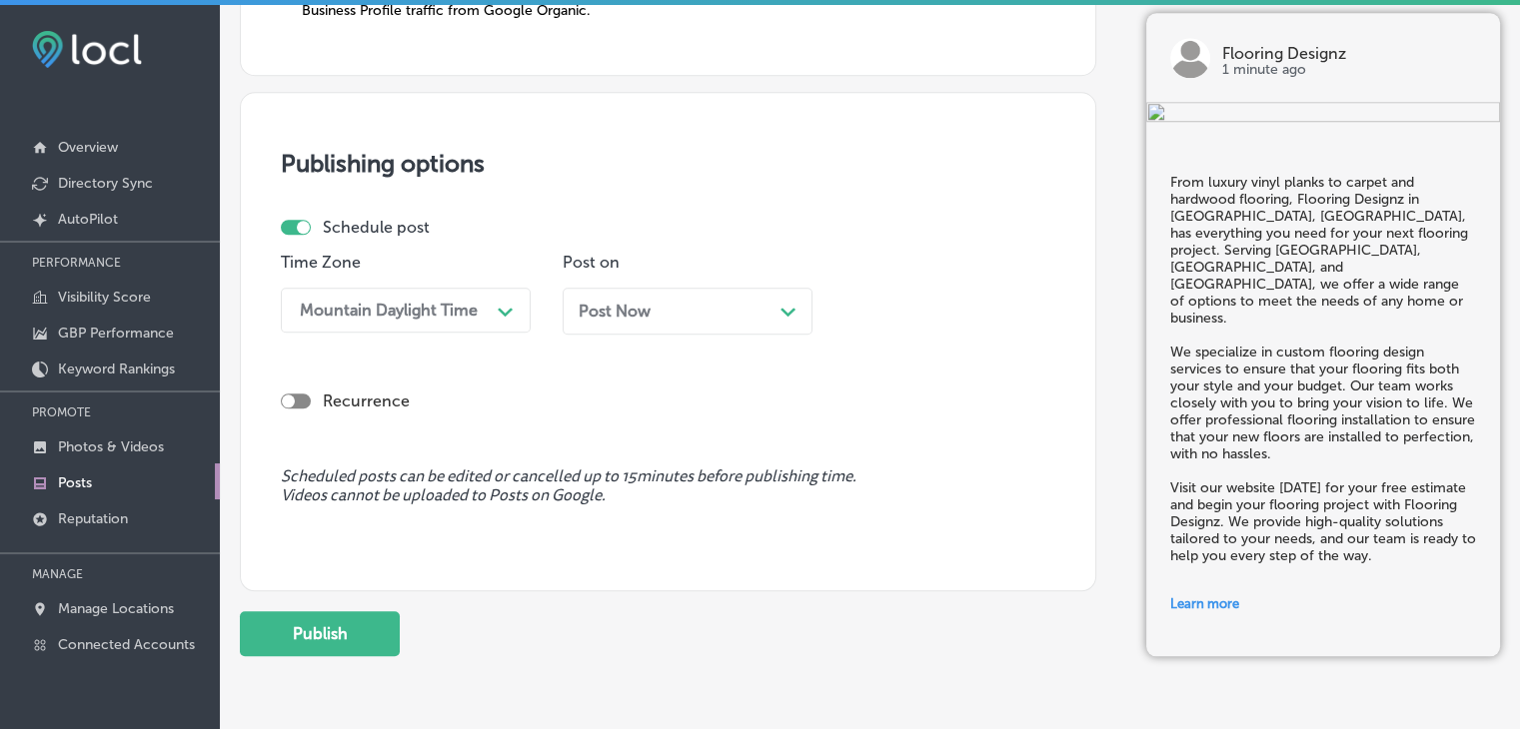
click at [677, 302] on div "Post Now Path Created with Sketch." at bounding box center [687, 311] width 218 height 19
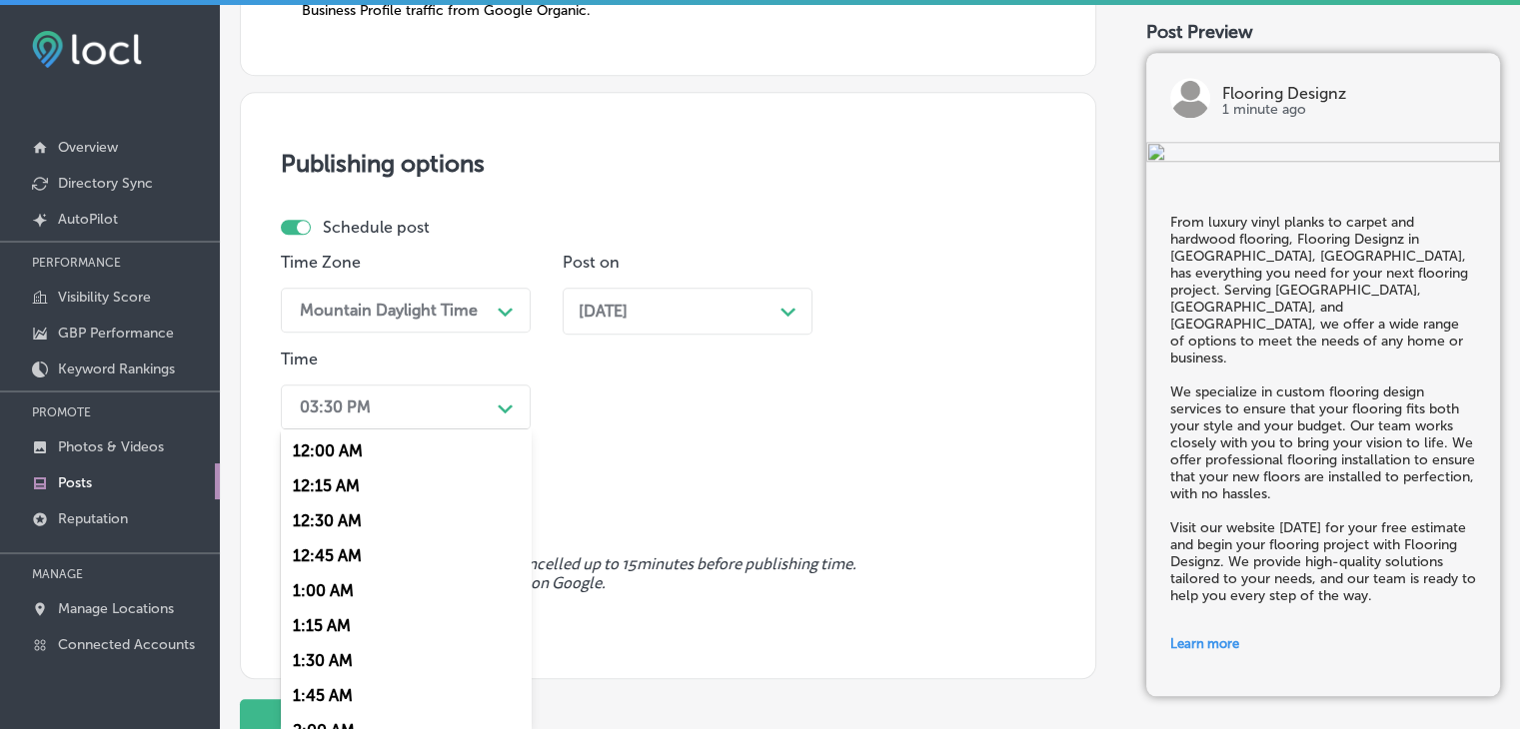
click at [395, 399] on div "03:30 PM" at bounding box center [390, 407] width 200 height 35
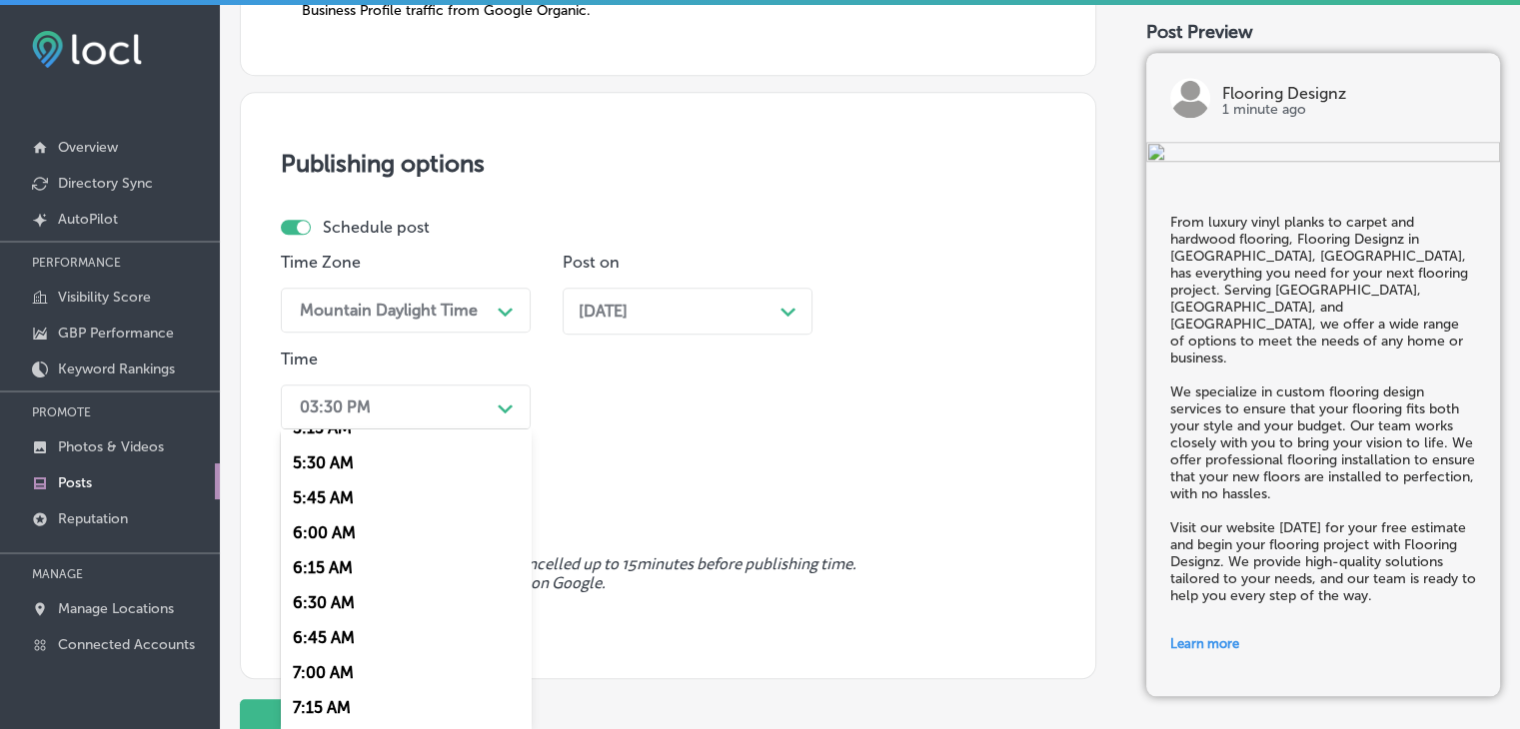
scroll to position [794, 0]
click at [325, 652] on div "7:00 AM" at bounding box center [406, 635] width 250 height 35
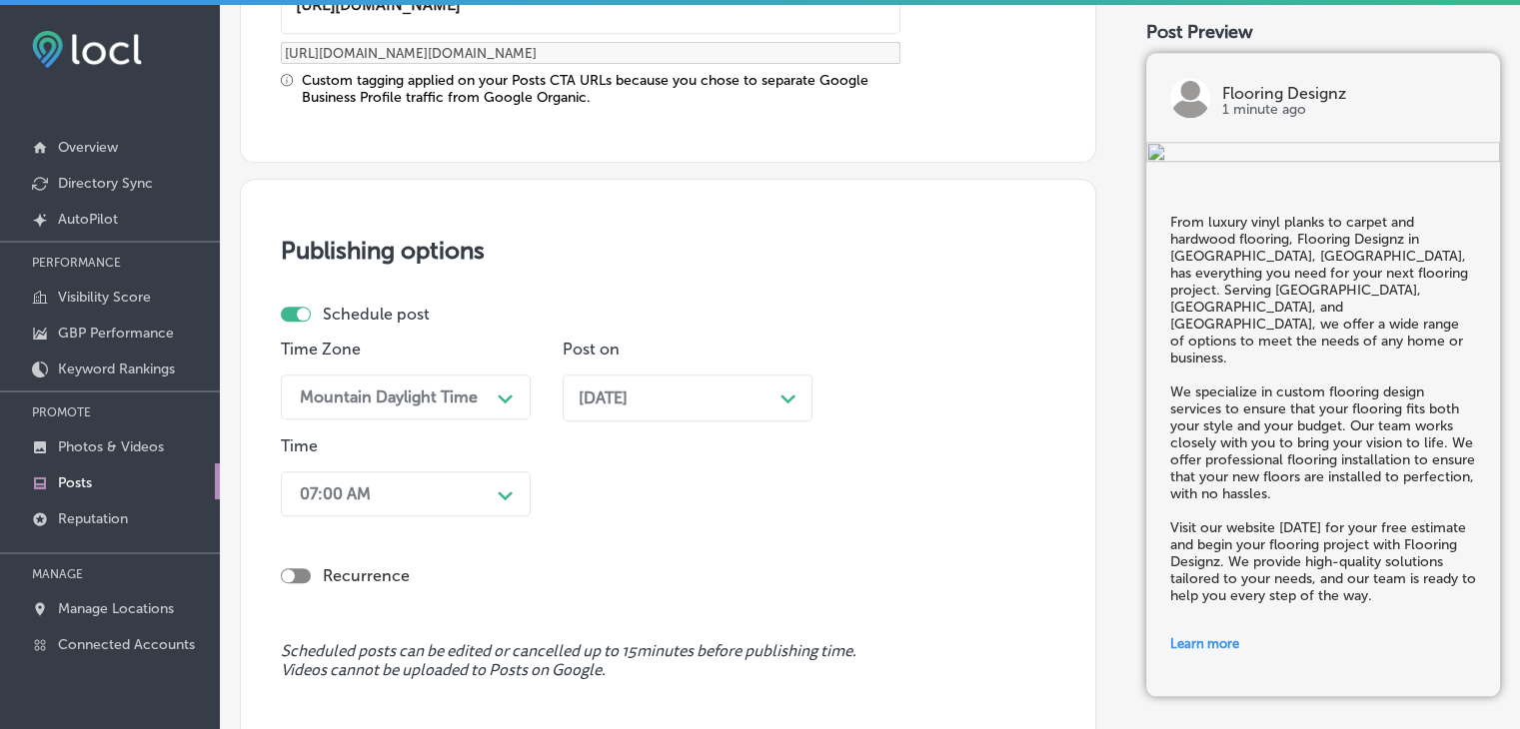
scroll to position [1861, 0]
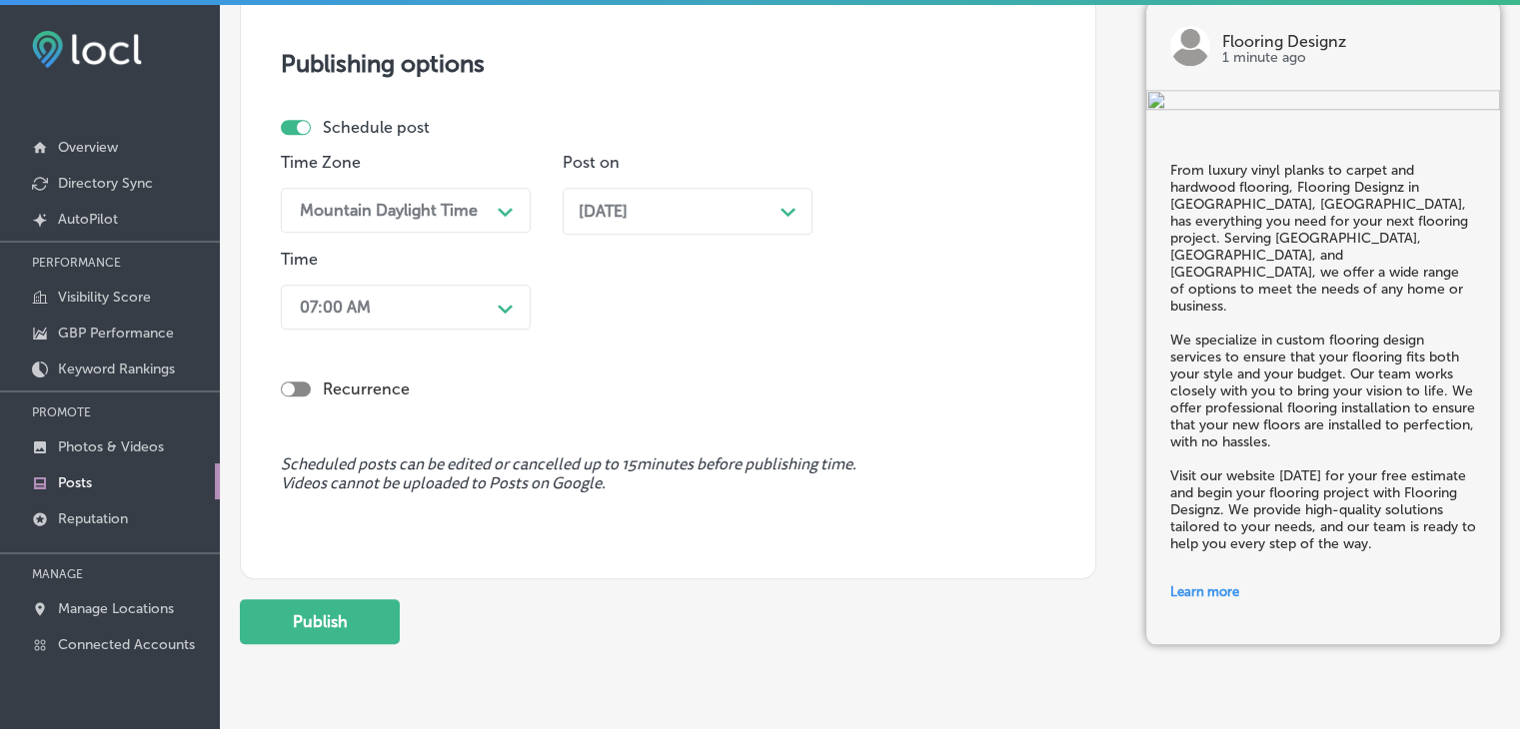
drag, startPoint x: 409, startPoint y: 600, endPoint x: 388, endPoint y: 606, distance: 21.8
click at [403, 601] on div "Publish" at bounding box center [668, 621] width 856 height 45
click at [388, 606] on button "Publish" at bounding box center [320, 621] width 160 height 45
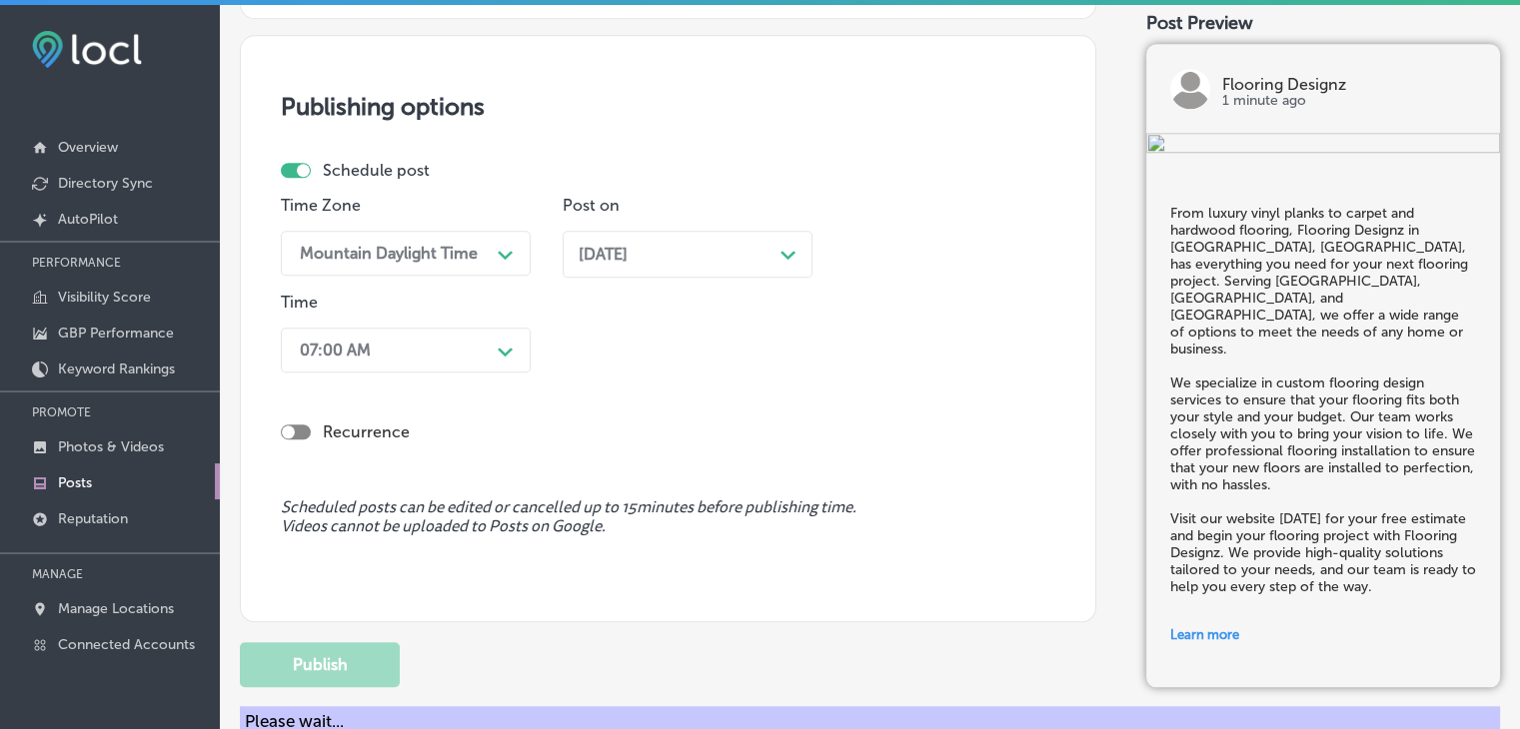
scroll to position [1562, 0]
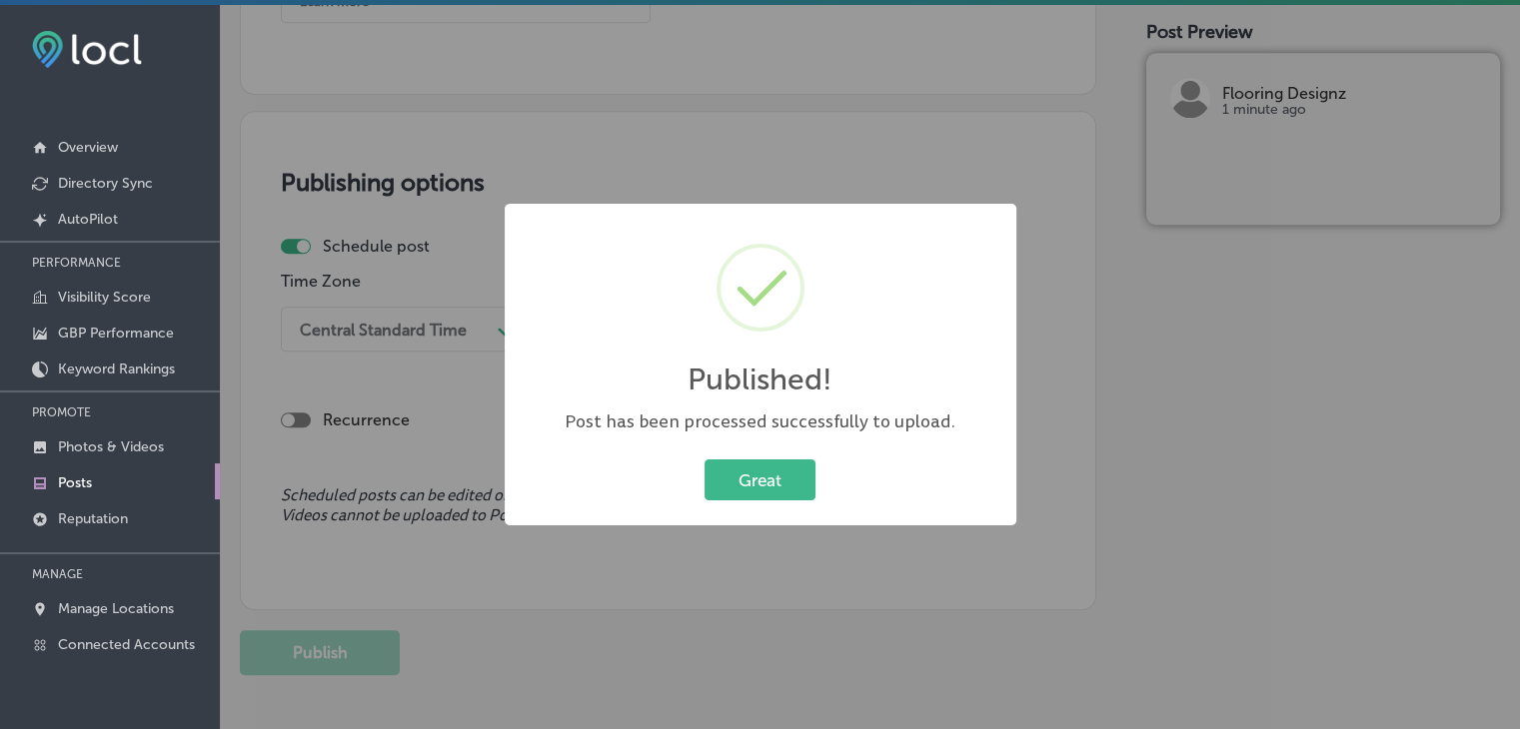
click at [805, 199] on div "Published! × Post has been processed successfully to upload. Great Cancel" at bounding box center [760, 364] width 1520 height 729
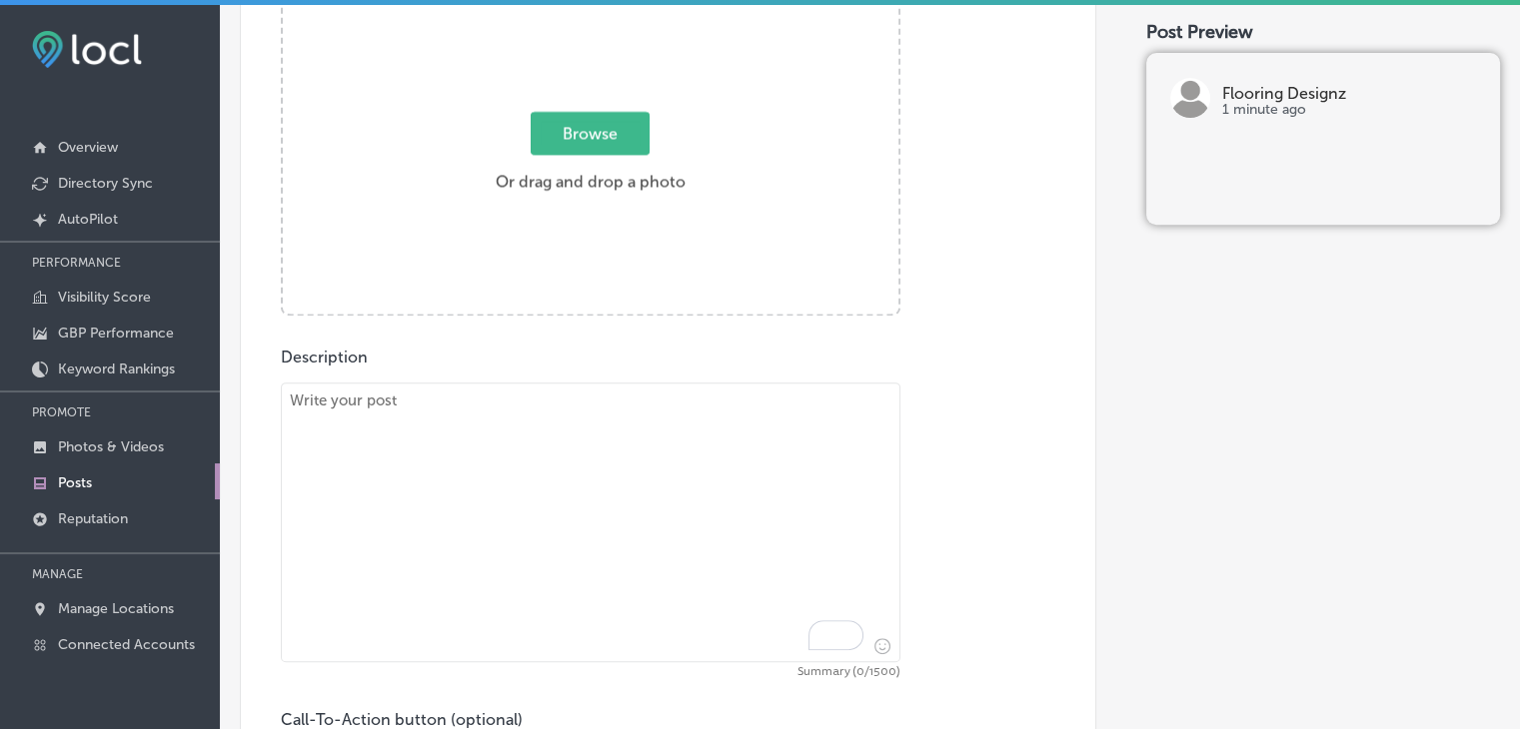
click at [774, 249] on div "Browse Or drag and drop a photo" at bounding box center [590, 158] width 615 height 320
click at [283, 0] on input "Browse Or drag and drop a photo" at bounding box center [590, 1] width 615 height 6
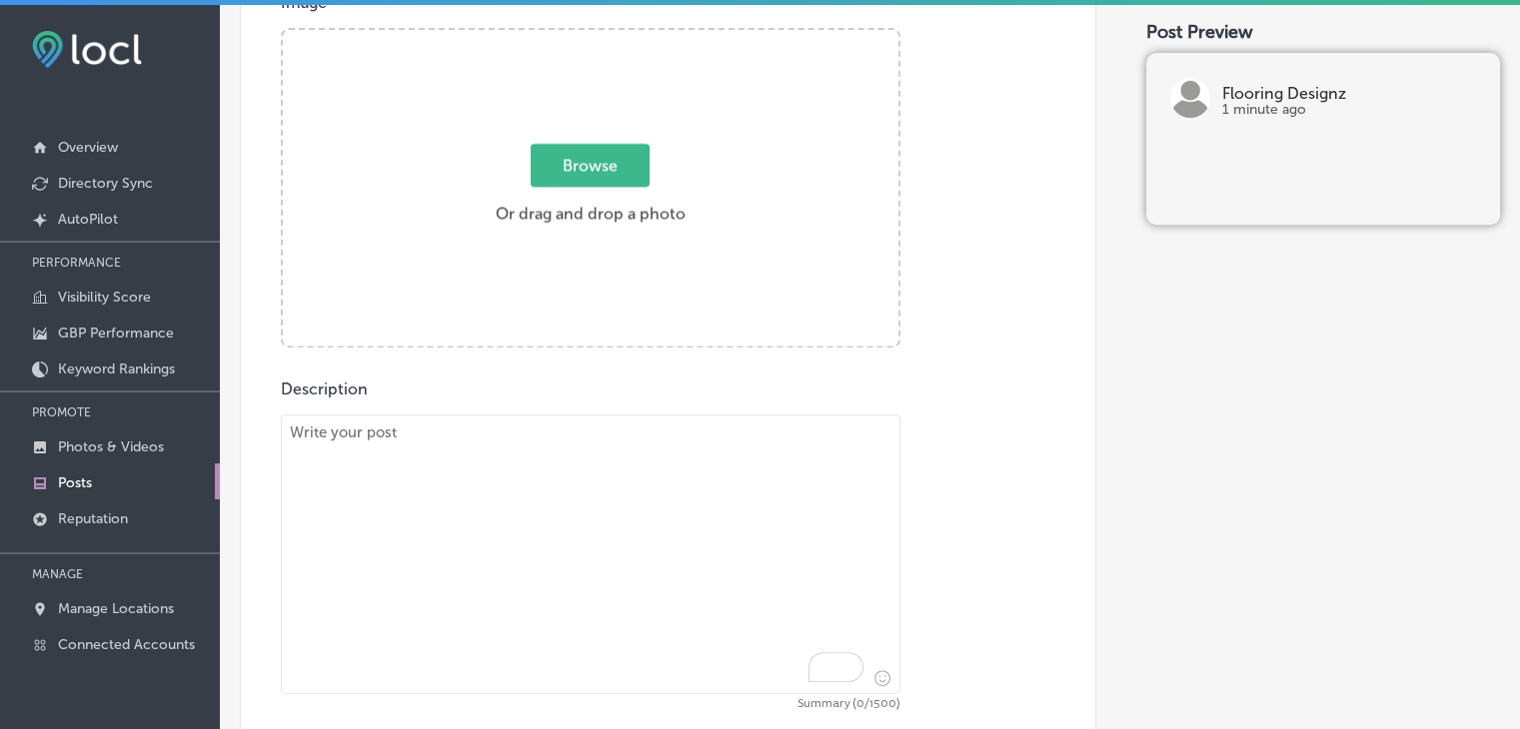
click at [720, 674] on textarea "To enrich screen reader interactions, please activate Accessibility in Grammarl…" at bounding box center [590, 555] width 619 height 280
paste textarea "Flooring Designz offers flooring replacement services to homeowners in Golden, …"
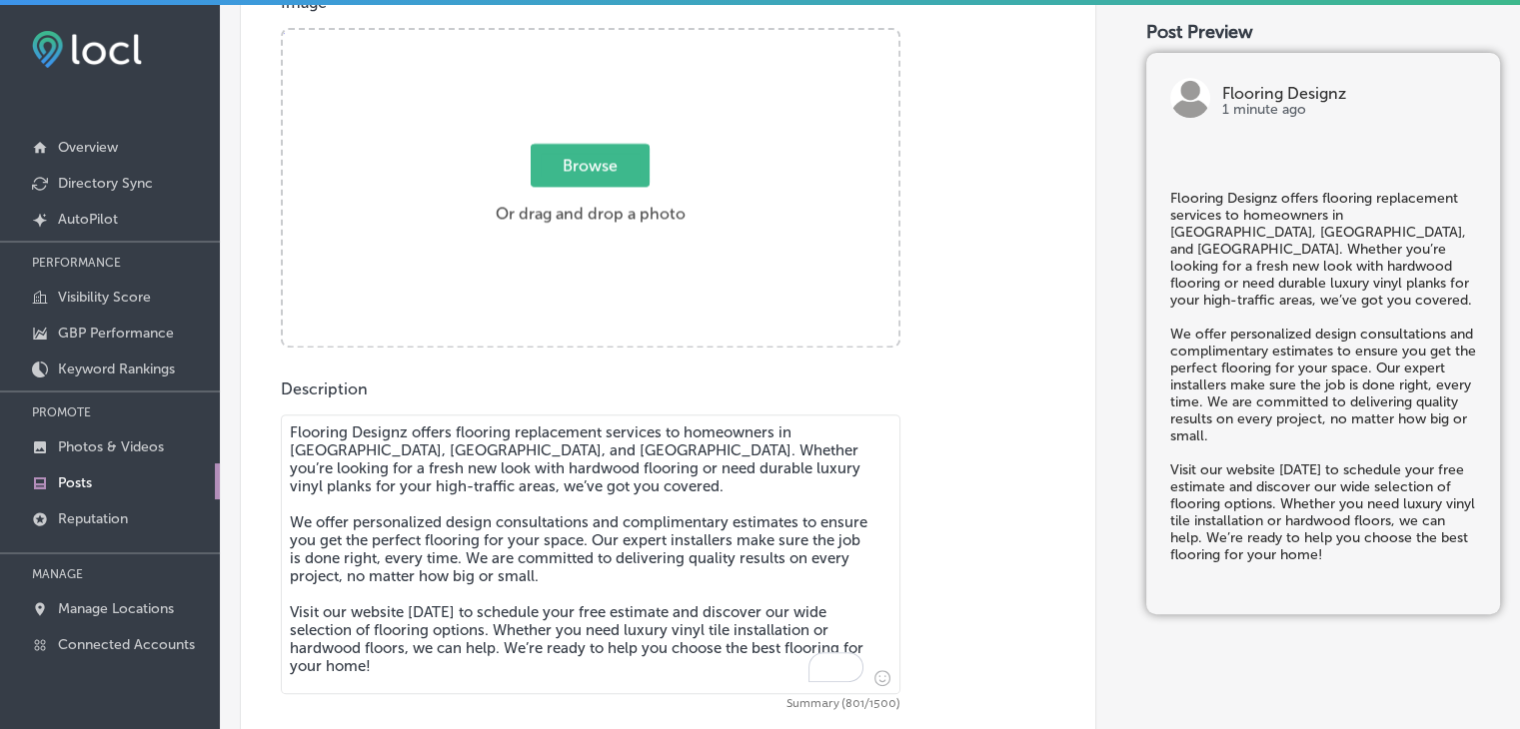
type textarea "Flooring Designz offers flooring replacement services to homeowners in Golden, …"
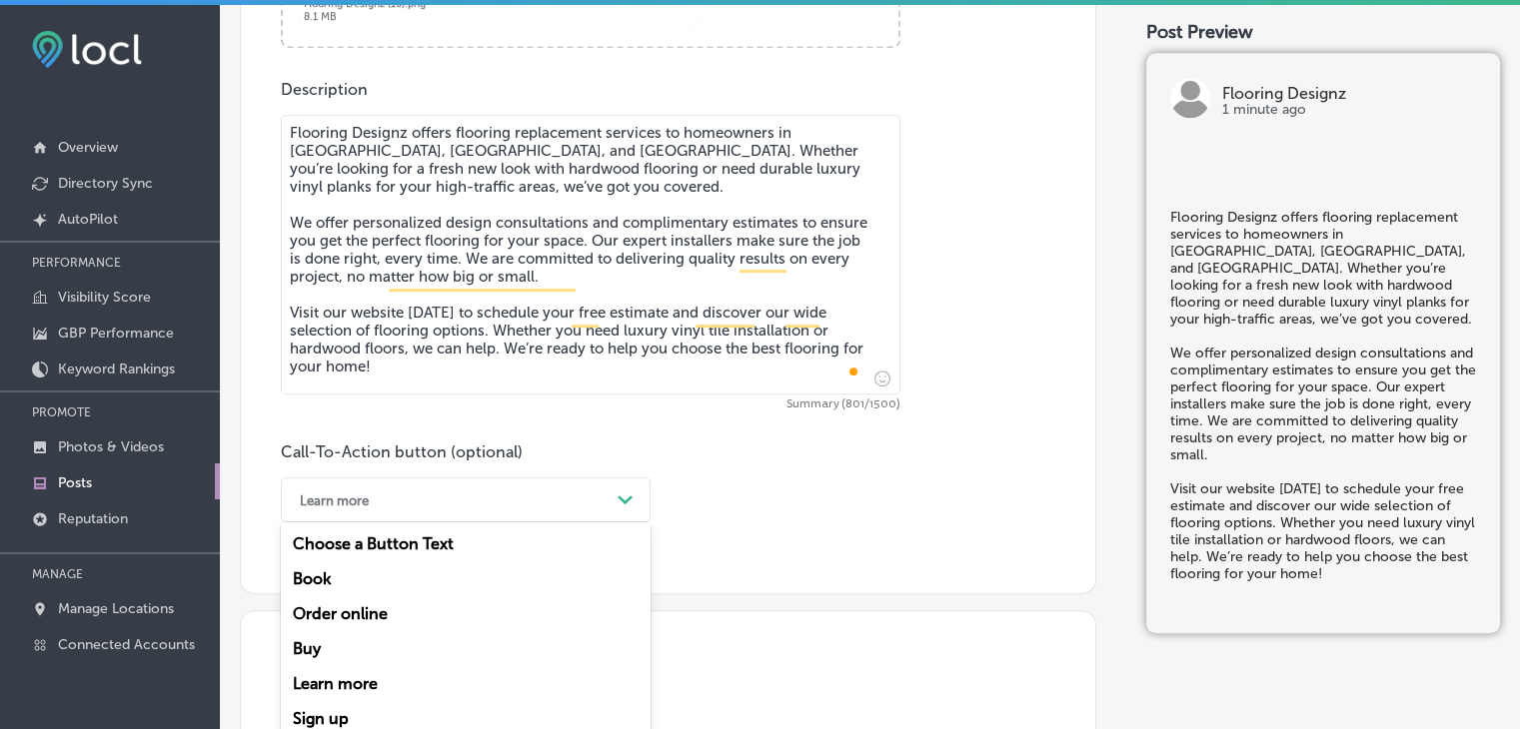
click at [412, 492] on div "option Learn more, selected. option Choose a Button Text focused, 1 of 7. 7 res…" at bounding box center [466, 500] width 370 height 45
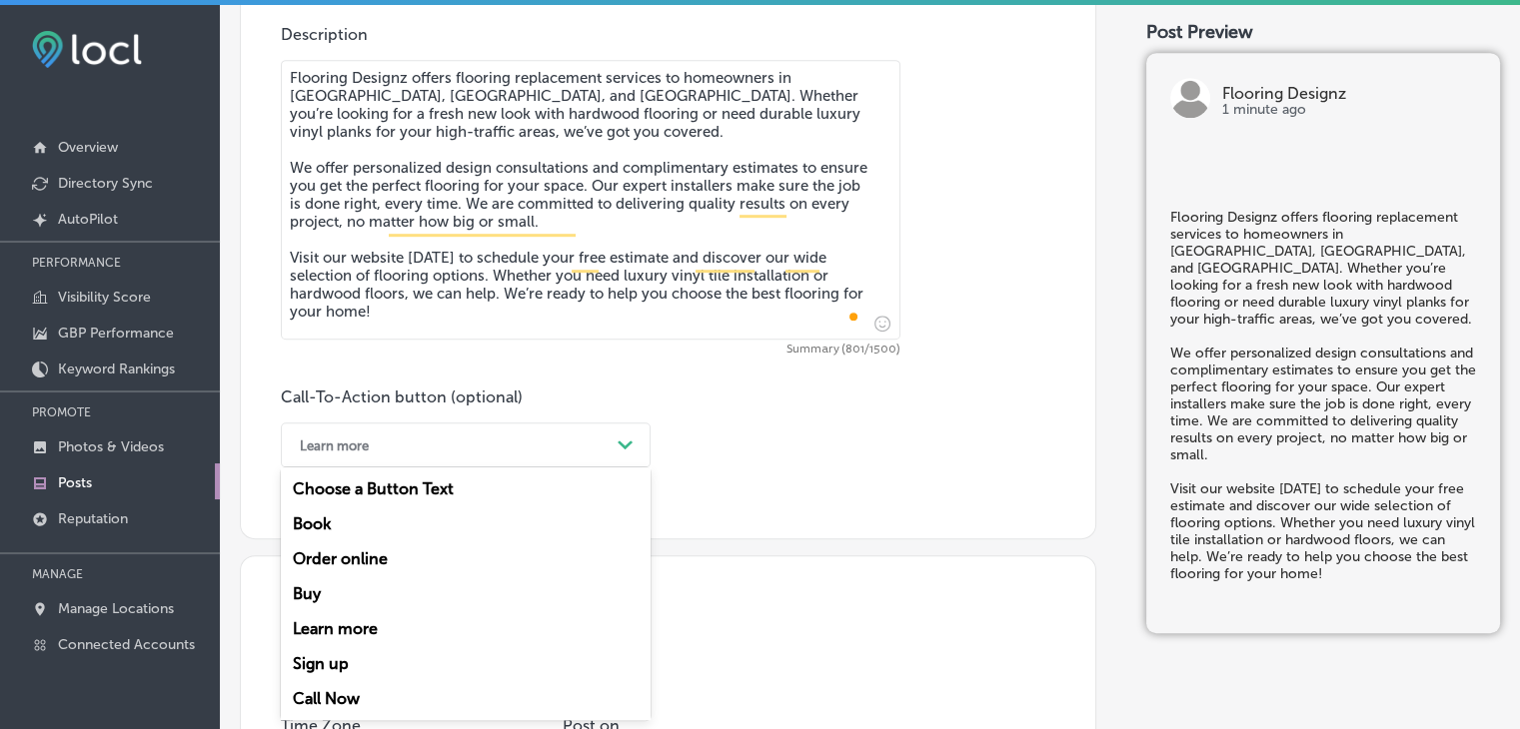
click at [362, 633] on div "Learn more" at bounding box center [466, 628] width 370 height 35
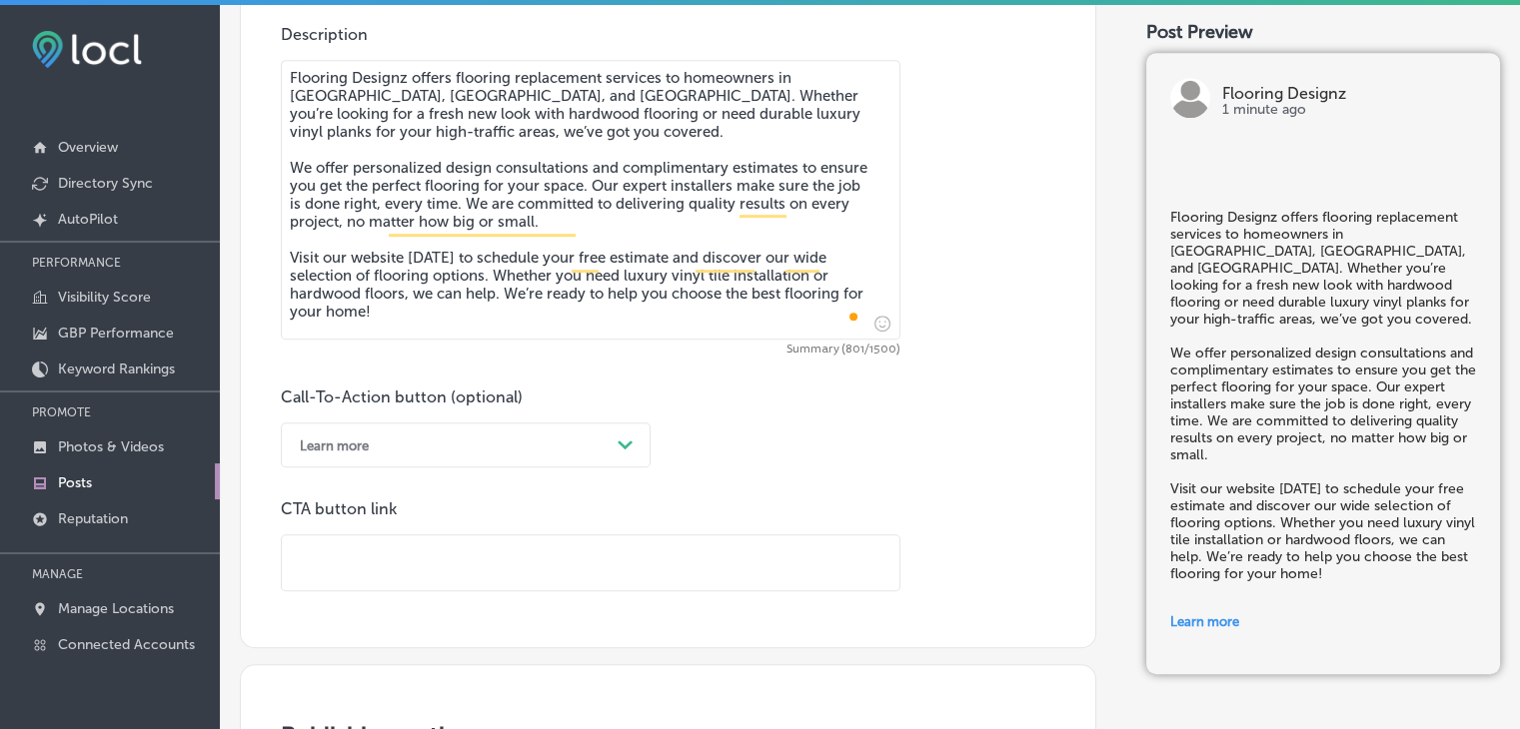
click at [690, 567] on input "text" at bounding box center [590, 562] width 617 height 55
paste input "[URL][DOMAIN_NAME]"
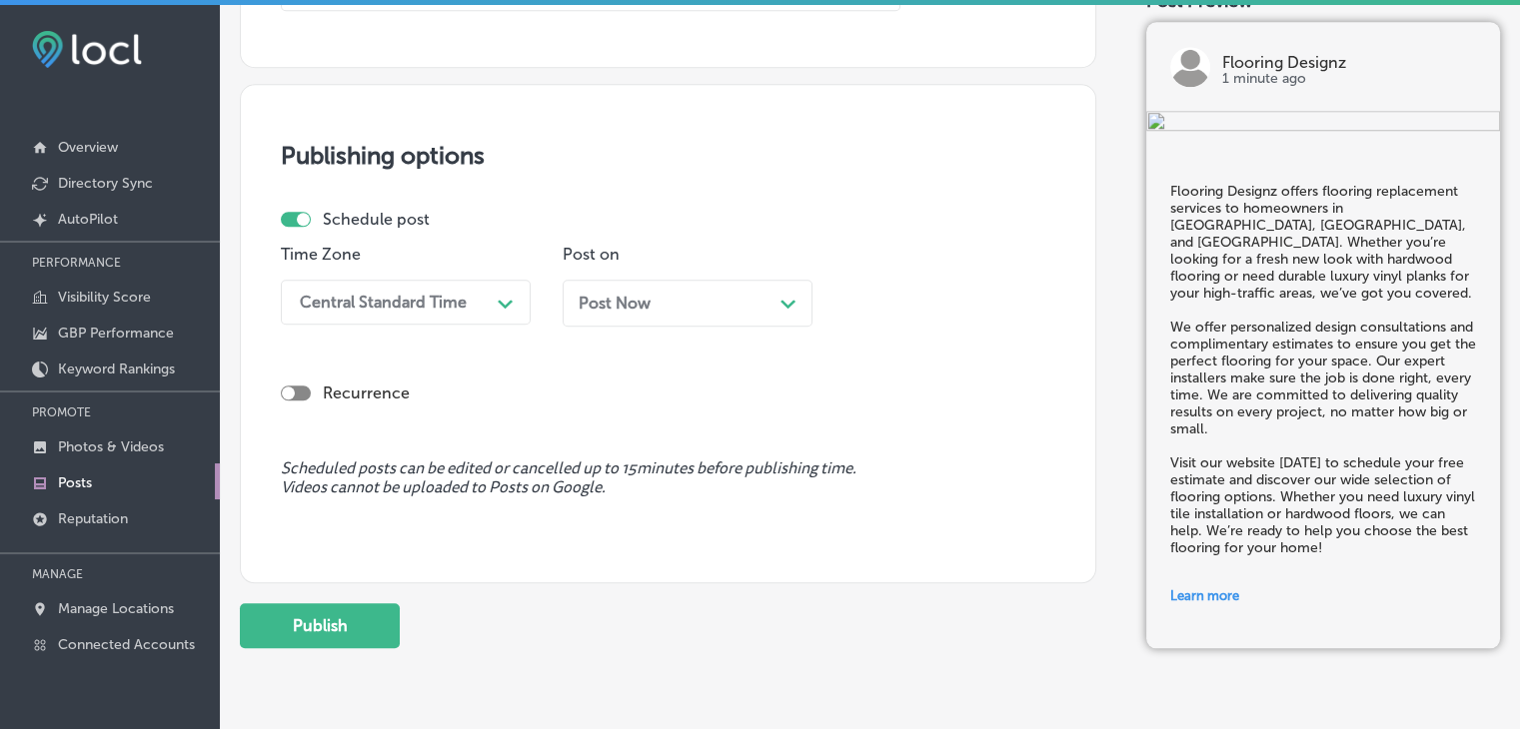
scroll to position [1716, 0]
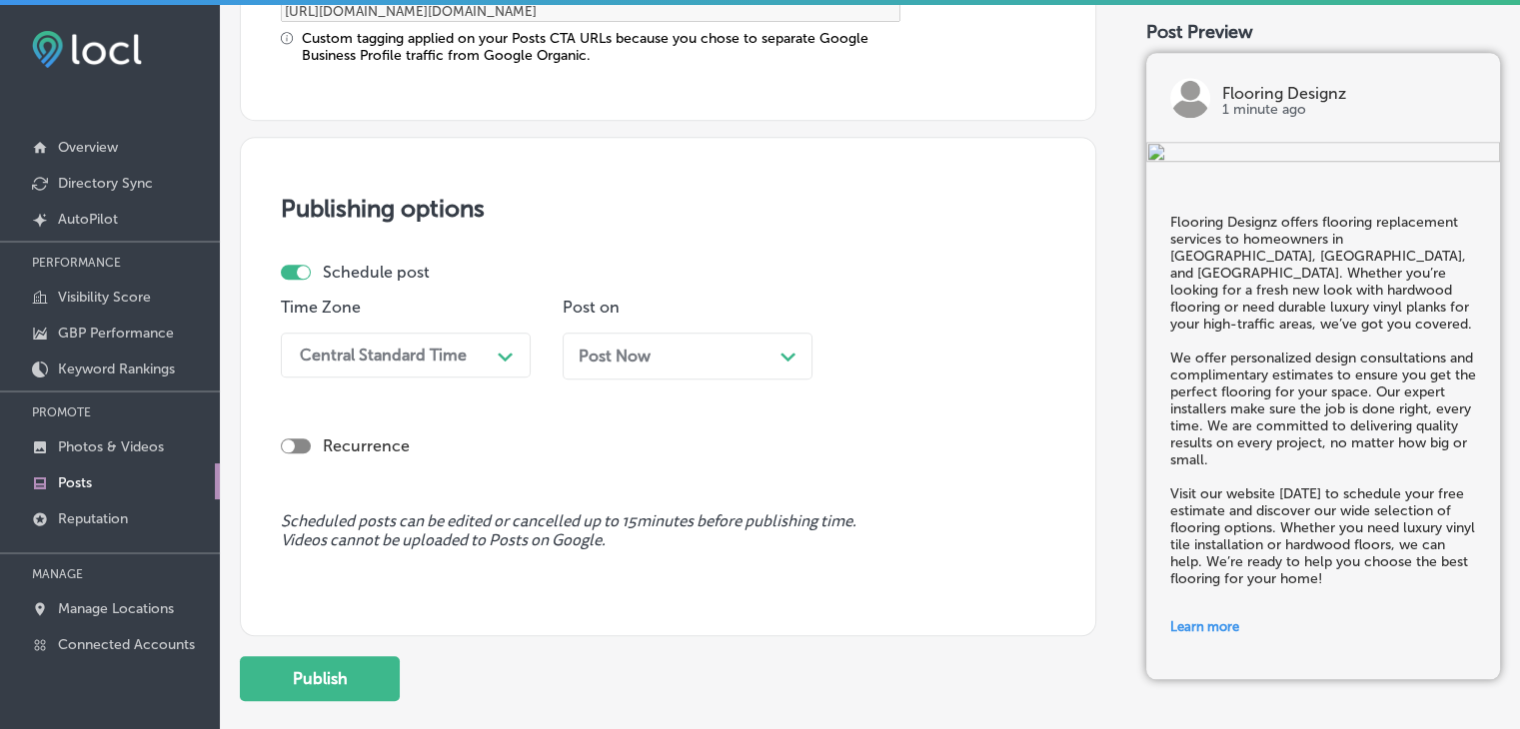
type input "[URL][DOMAIN_NAME]"
click at [340, 405] on div "Recurrence" at bounding box center [668, 430] width 774 height 71
click at [356, 364] on div "Central Standard Time" at bounding box center [390, 355] width 200 height 35
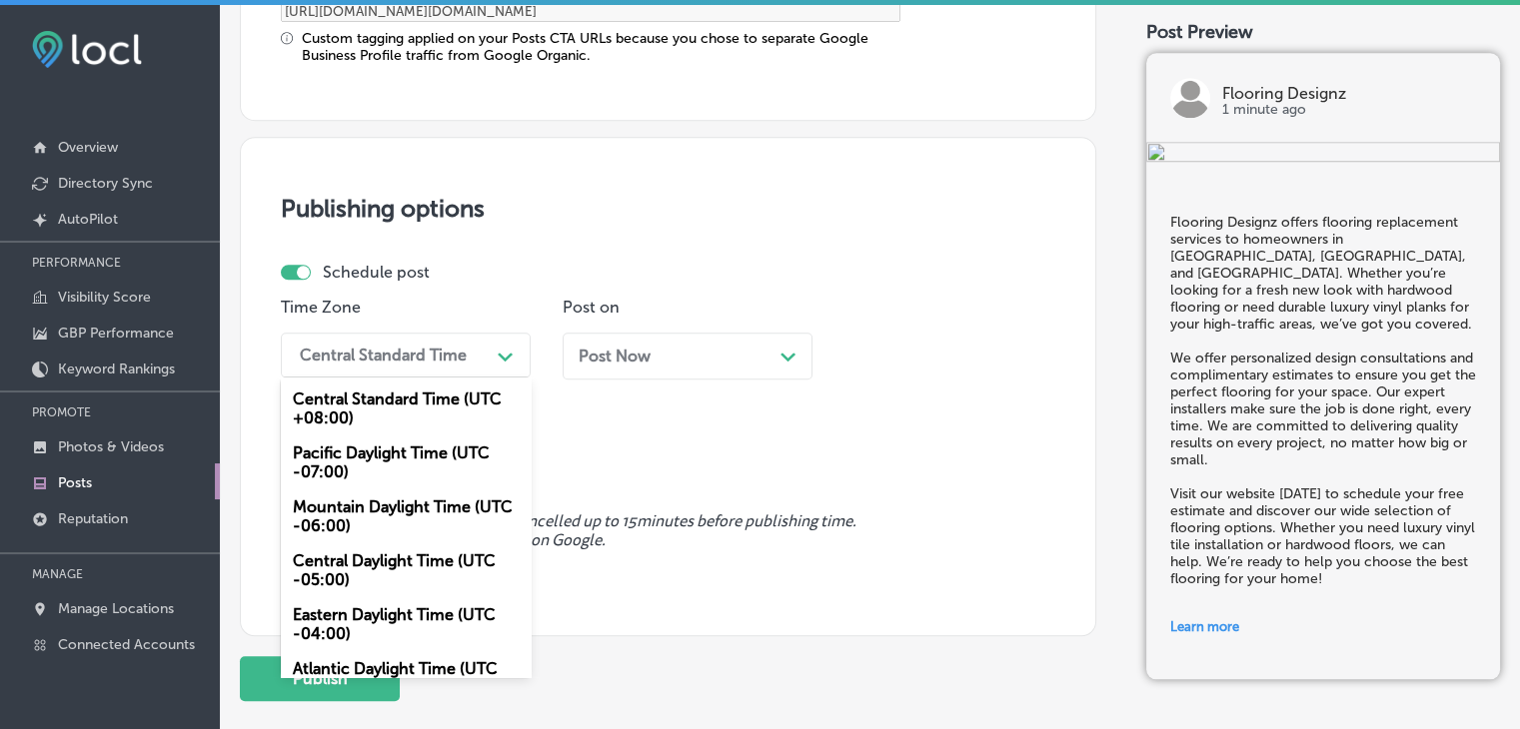
click at [358, 533] on div "Mountain Daylight Time (UTC -06:00)" at bounding box center [406, 517] width 250 height 54
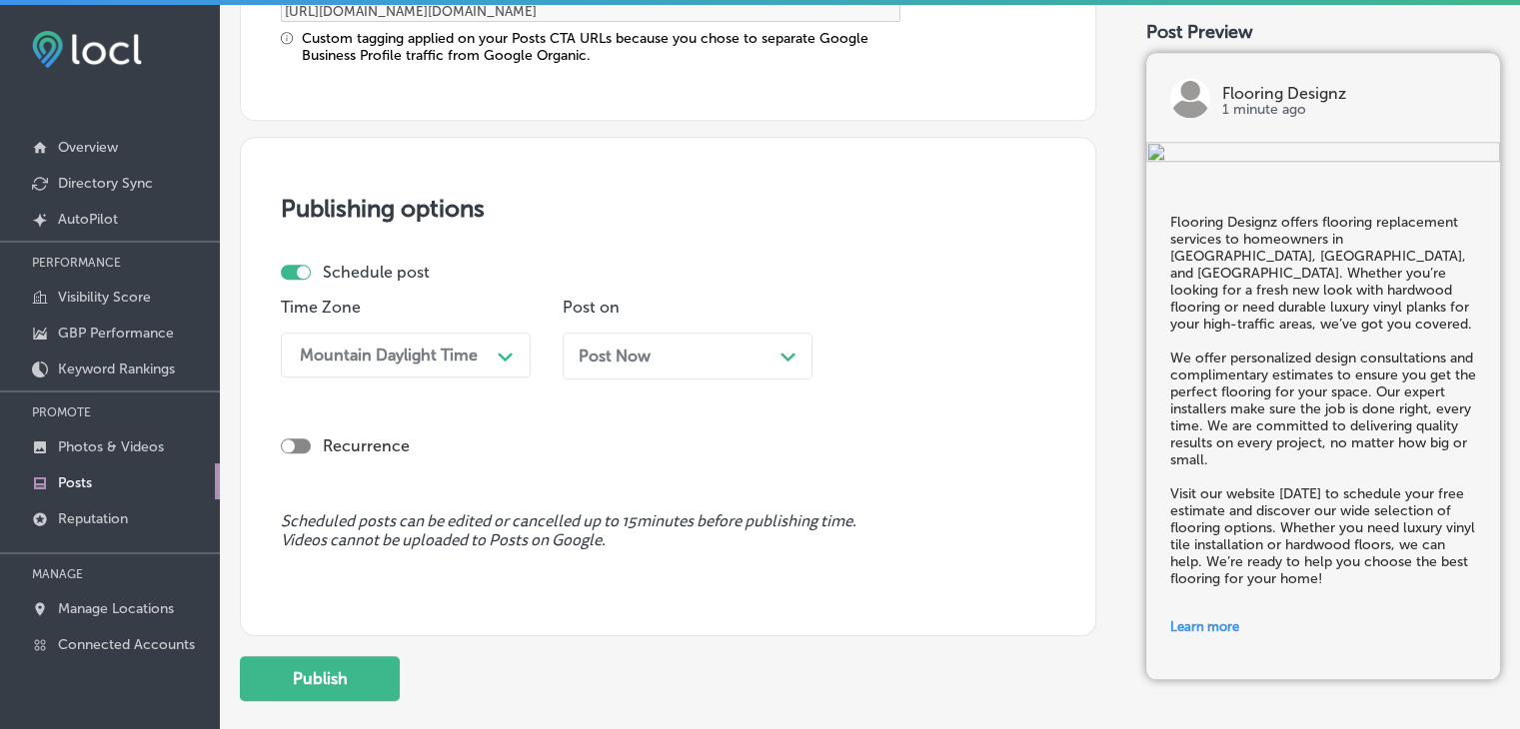
click at [663, 353] on div "Post Now Path Created with Sketch." at bounding box center [687, 356] width 218 height 19
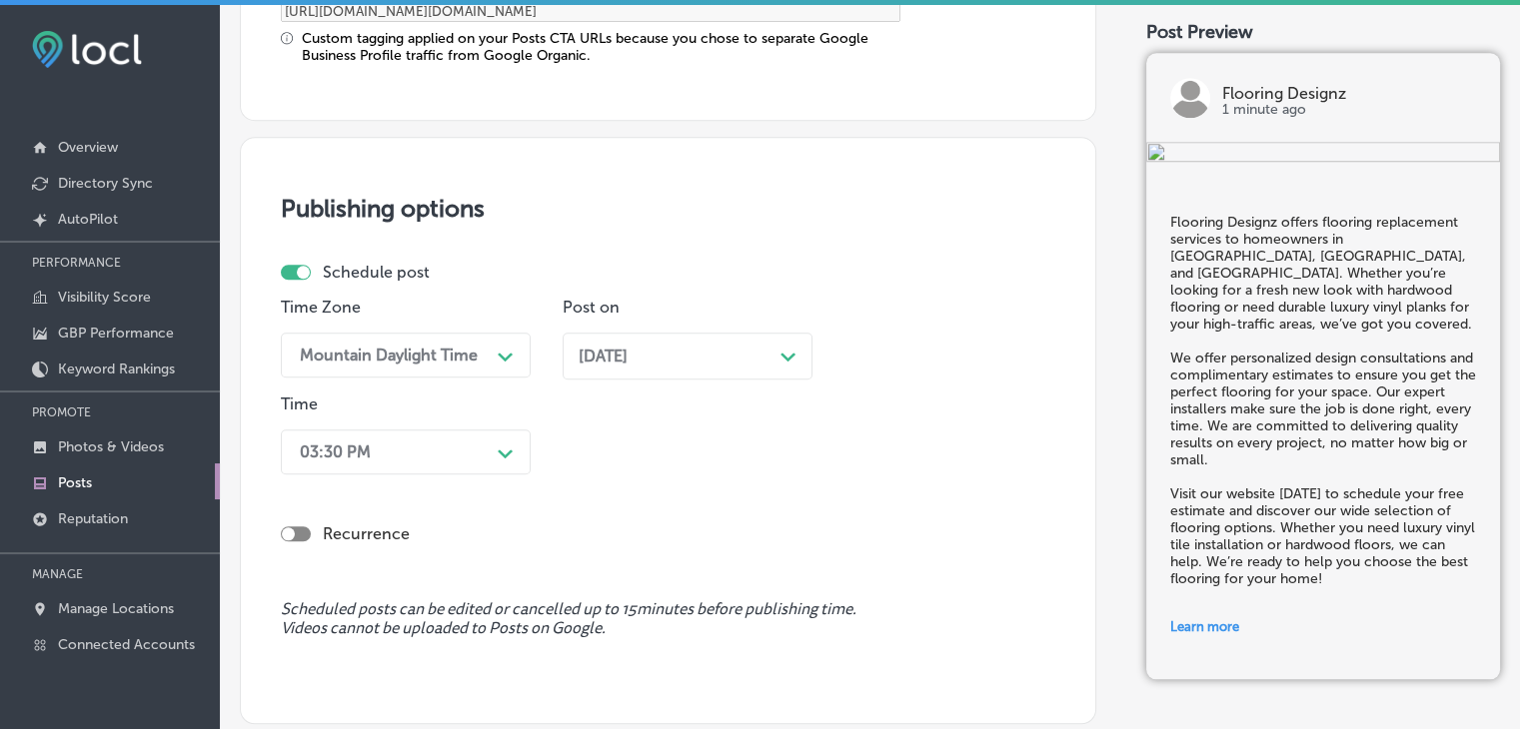
click at [480, 458] on div "03:30 PM Path Created with Sketch." at bounding box center [406, 452] width 250 height 45
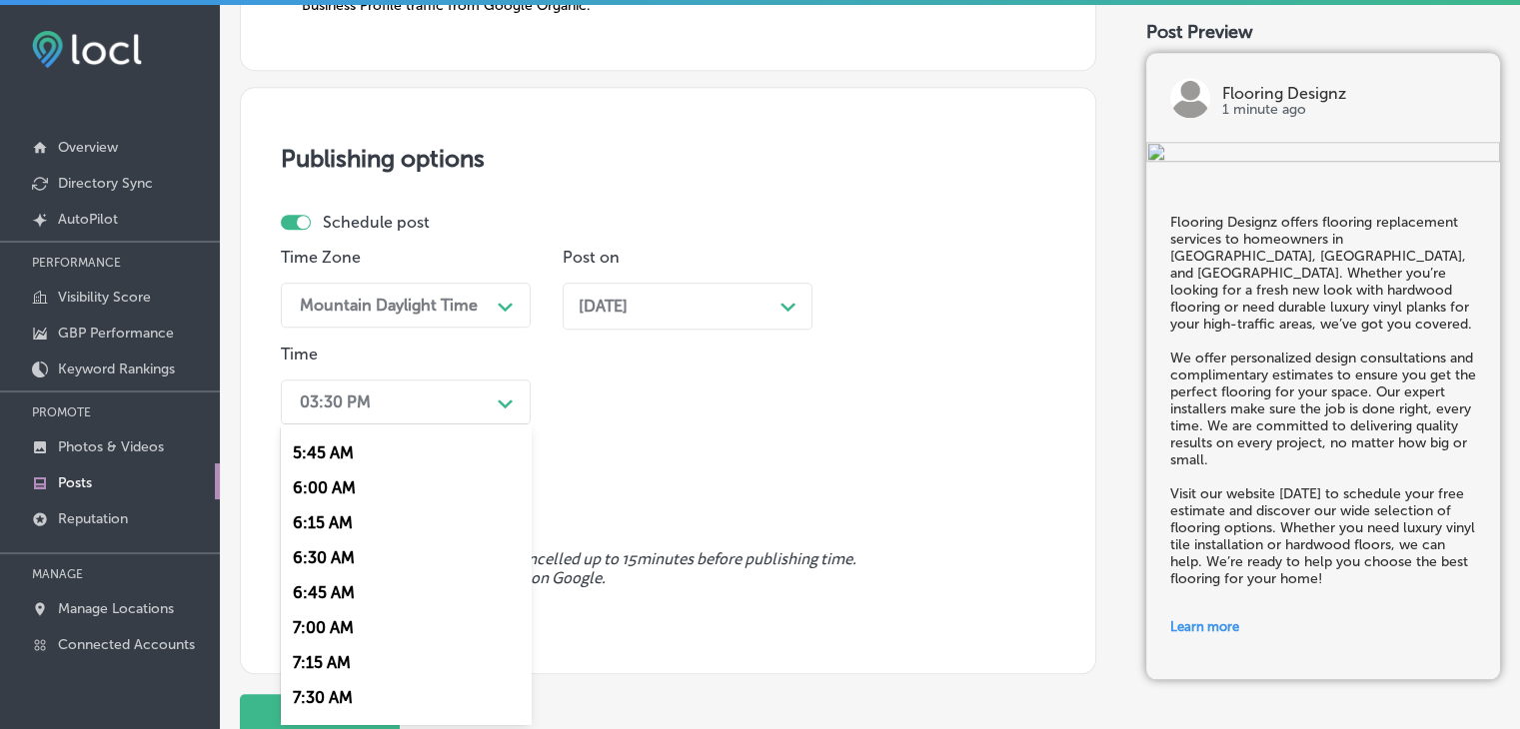
scroll to position [999, 0]
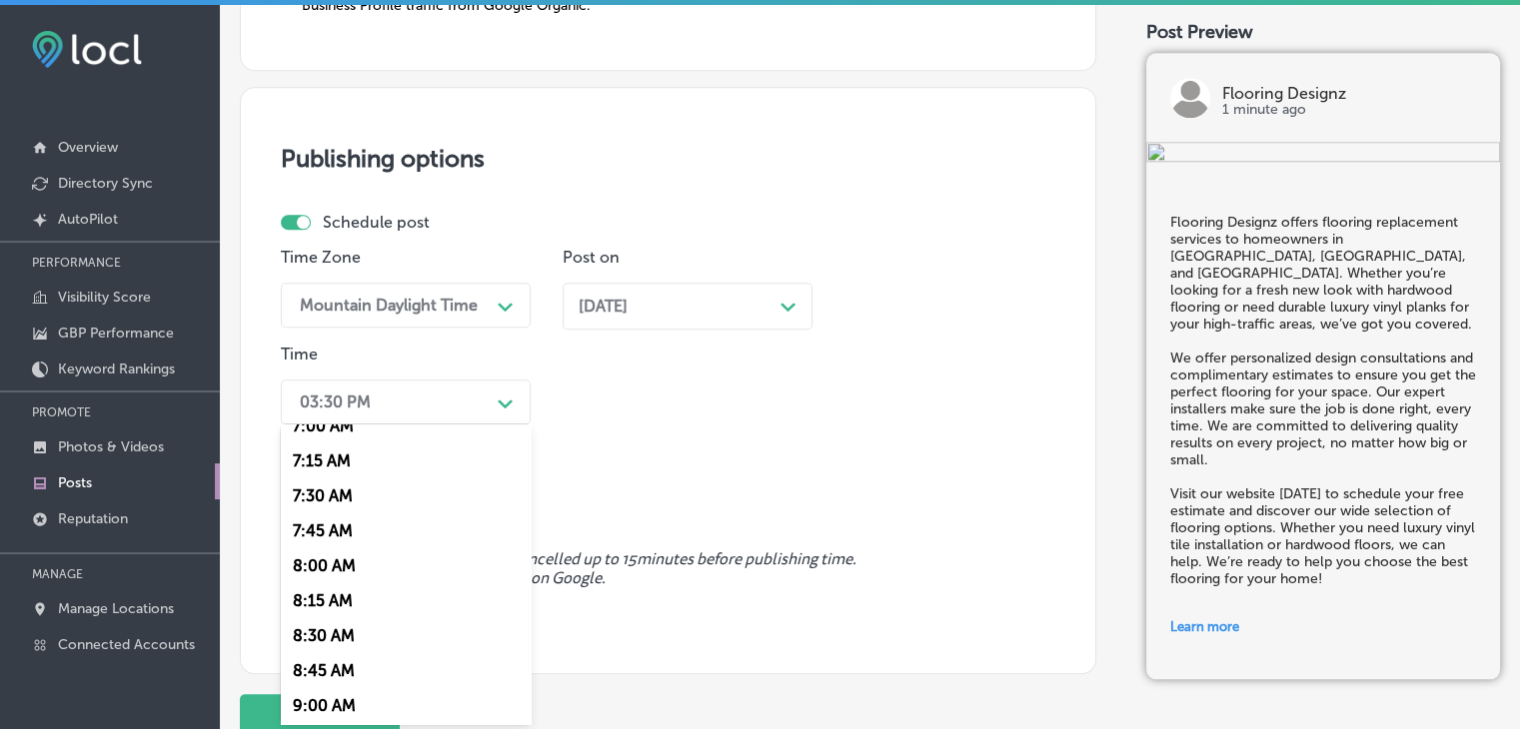
click at [342, 437] on div "7:00 AM" at bounding box center [406, 426] width 250 height 35
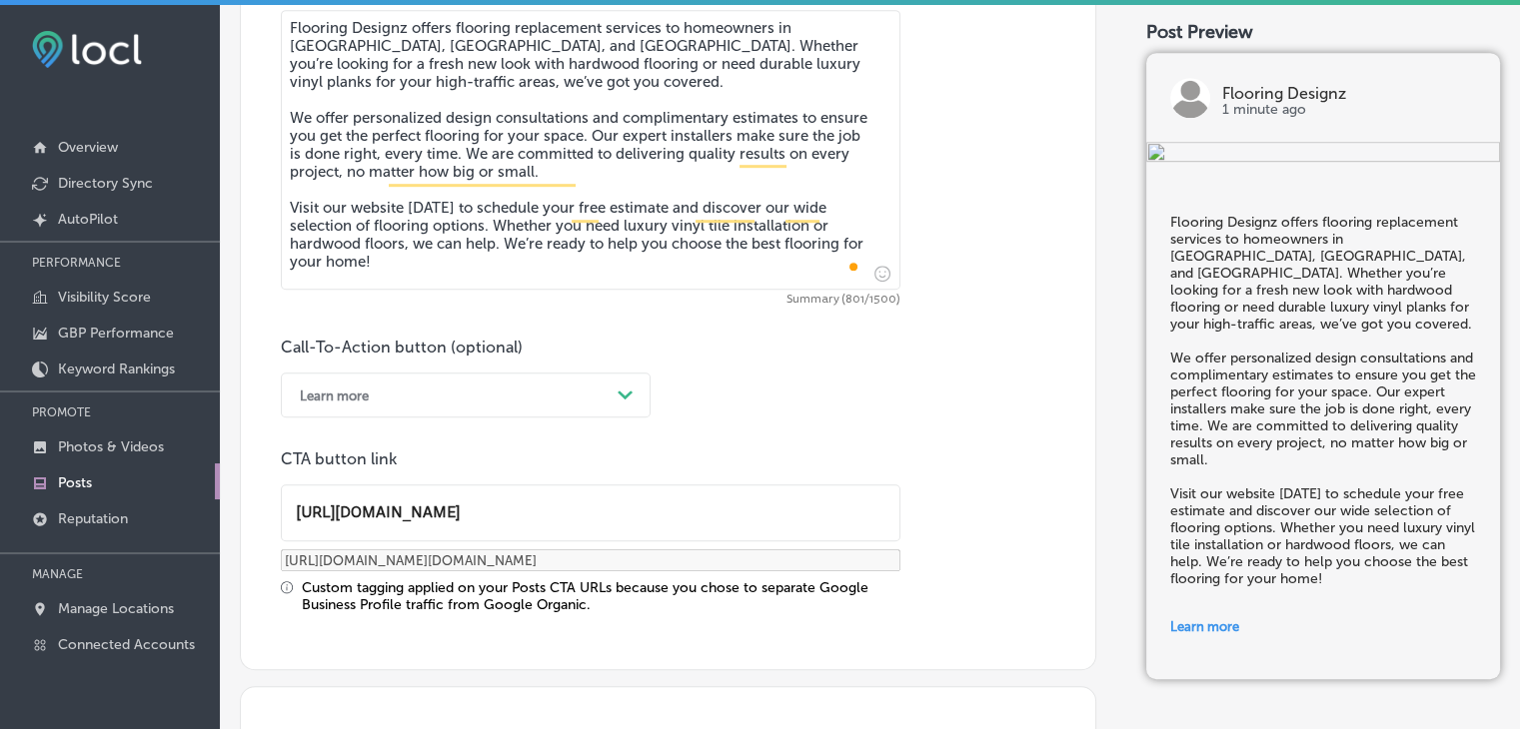
scroll to position [1919, 0]
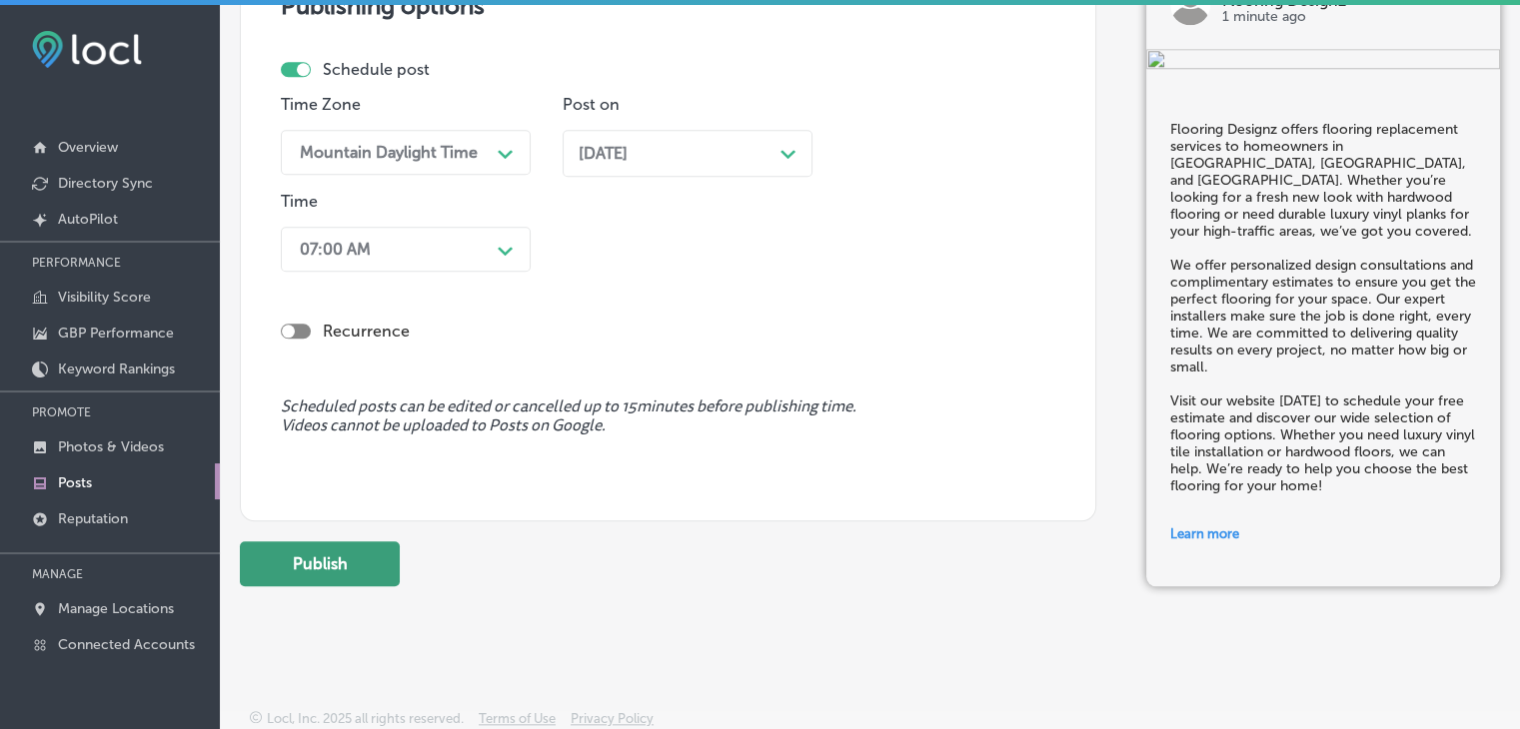
click at [381, 571] on button "Publish" at bounding box center [320, 563] width 160 height 45
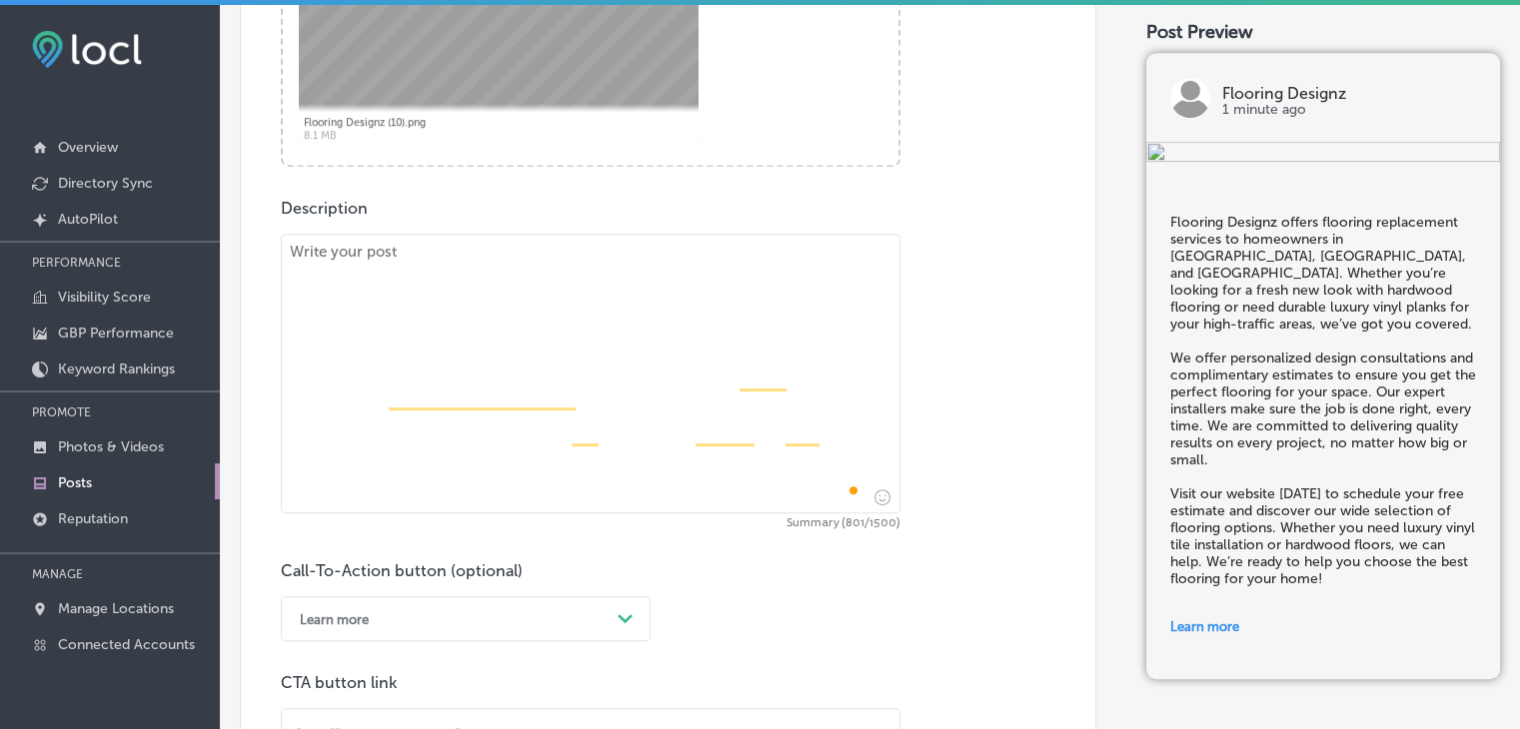
scroll to position [820, 0]
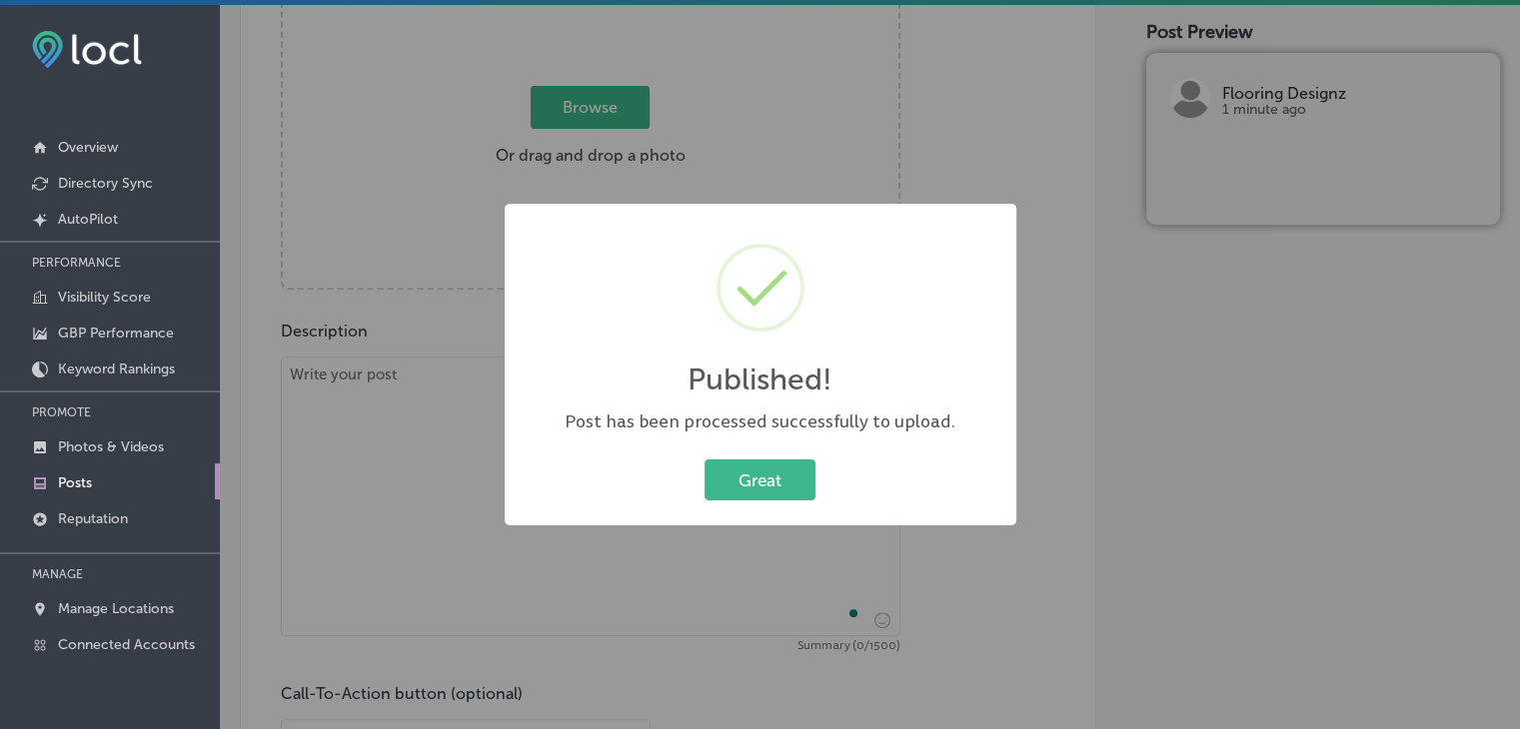
drag, startPoint x: 738, startPoint y: 89, endPoint x: 606, endPoint y: 509, distance: 439.8
click at [737, 91] on div "Published! × Post has been processed successfully to upload. Great Cancel" at bounding box center [760, 364] width 1520 height 729
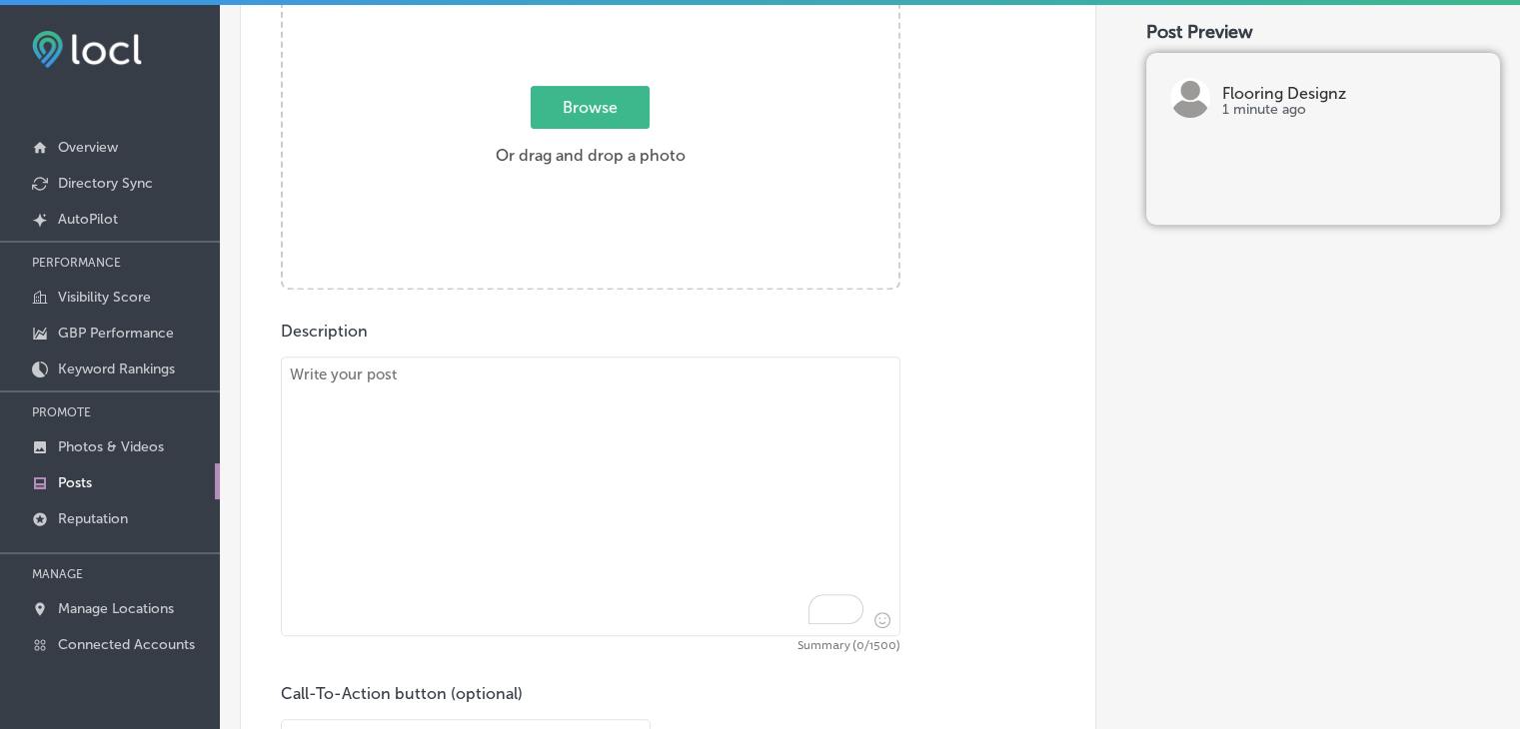
click at [600, 519] on textarea "To enrich screen reader interactions, please activate Accessibility in Grammarl…" at bounding box center [590, 497] width 619 height 280
paste textarea "Need a custom flooring solution for your home or office in Pine, Littleton, or …"
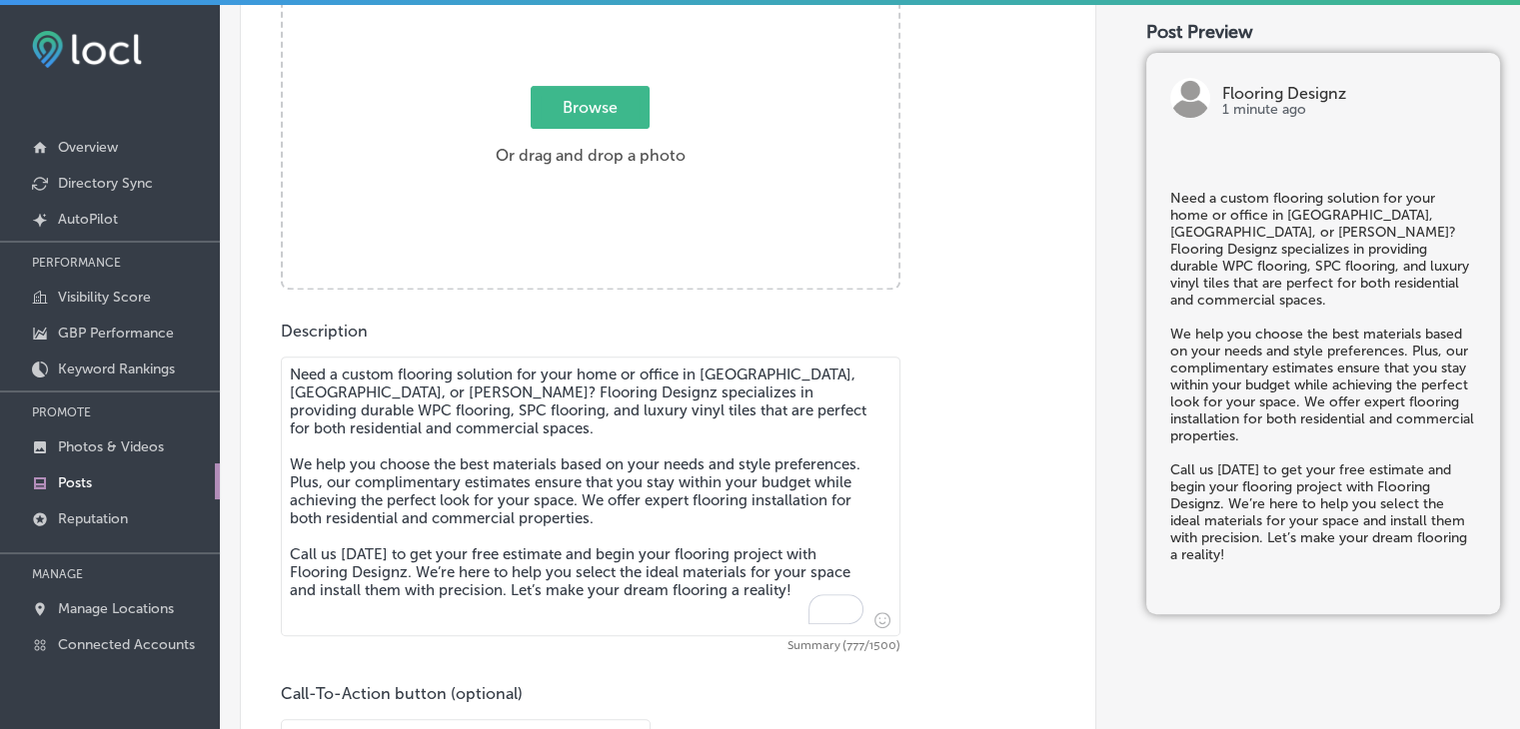
scroll to position [620, 0]
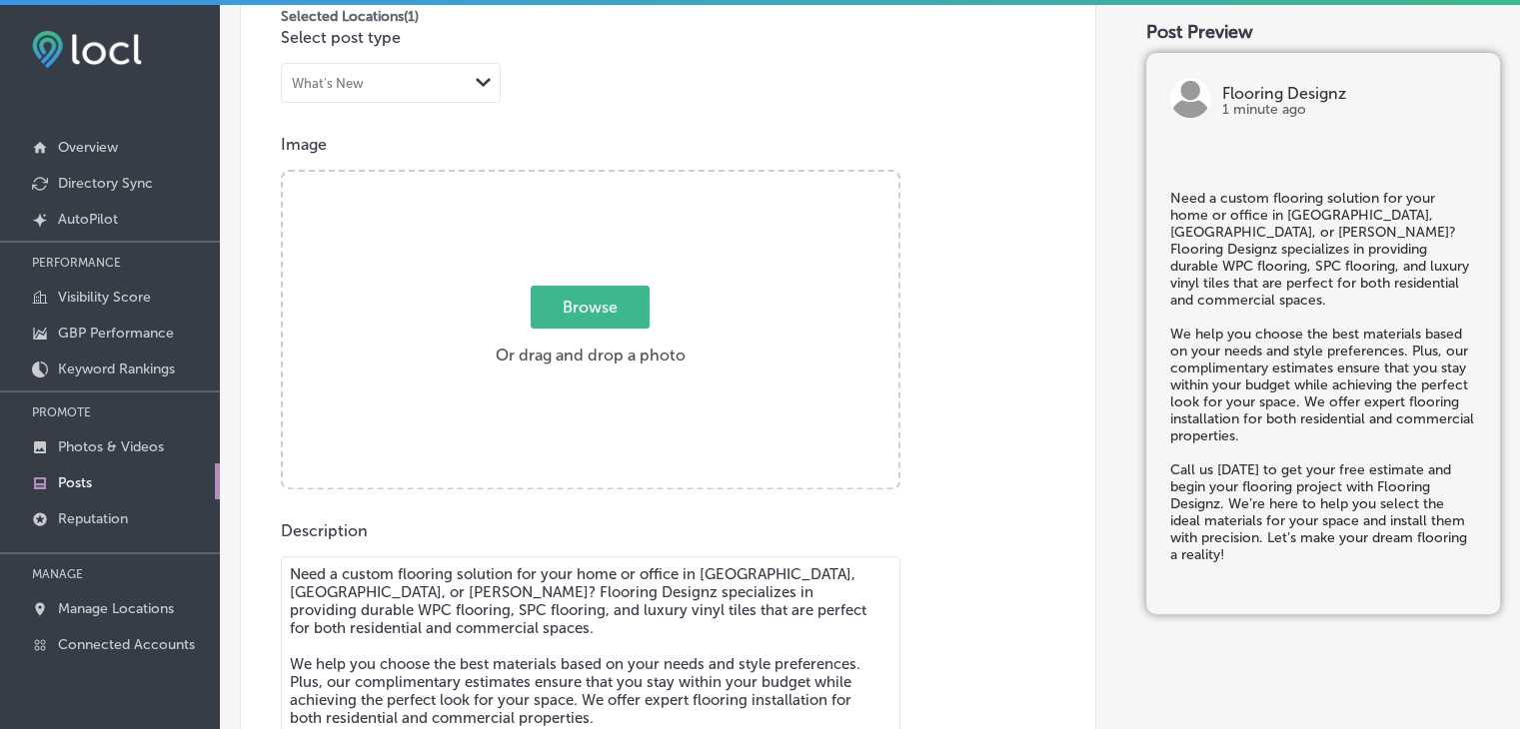
type textarea "Need a custom flooring solution for your home or office in Pine, Littleton, or …"
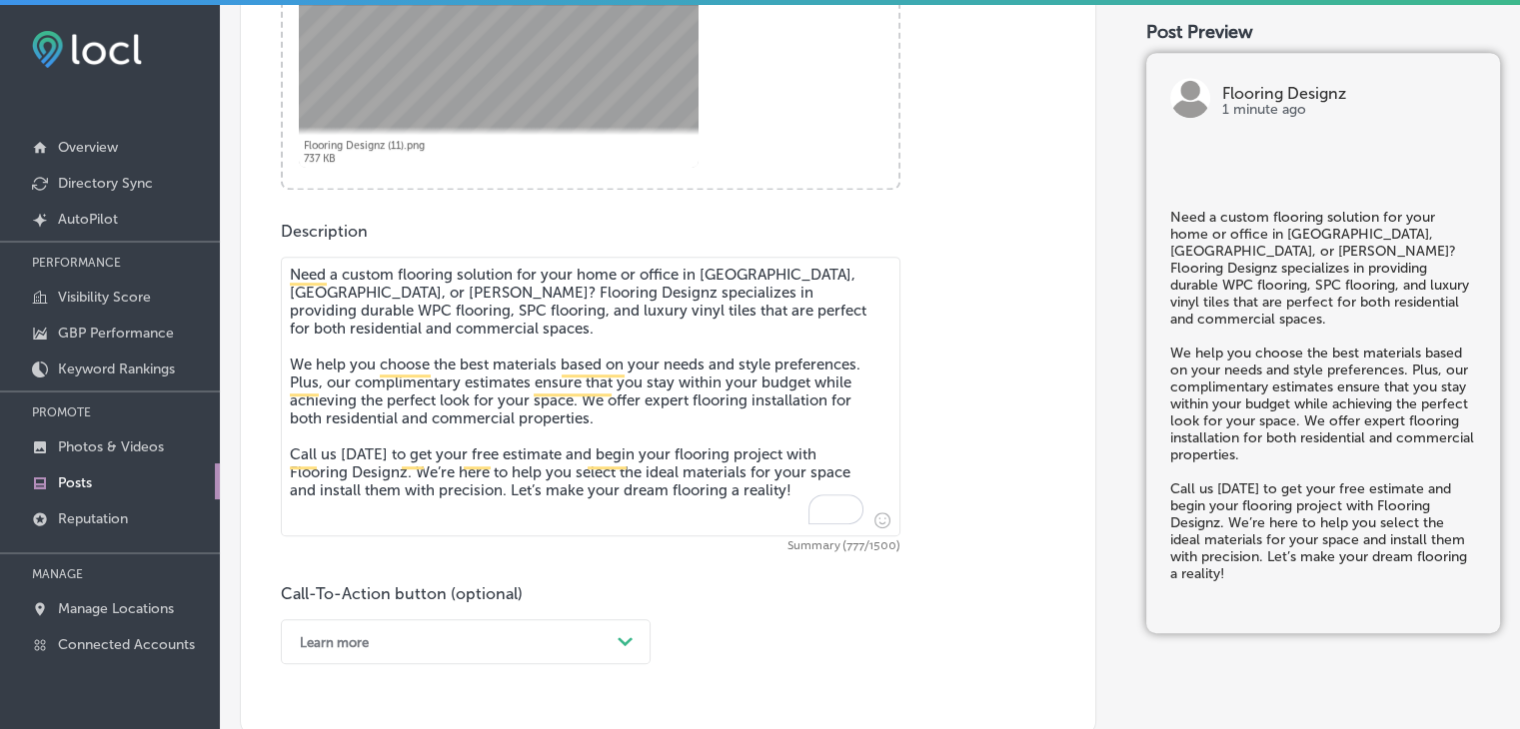
click at [413, 612] on div "Call-To-Action button (optional) Learn more Path Created with Sketch." at bounding box center [466, 624] width 370 height 80
click at [413, 638] on div "Learn more Path Created with Sketch." at bounding box center [466, 641] width 370 height 45
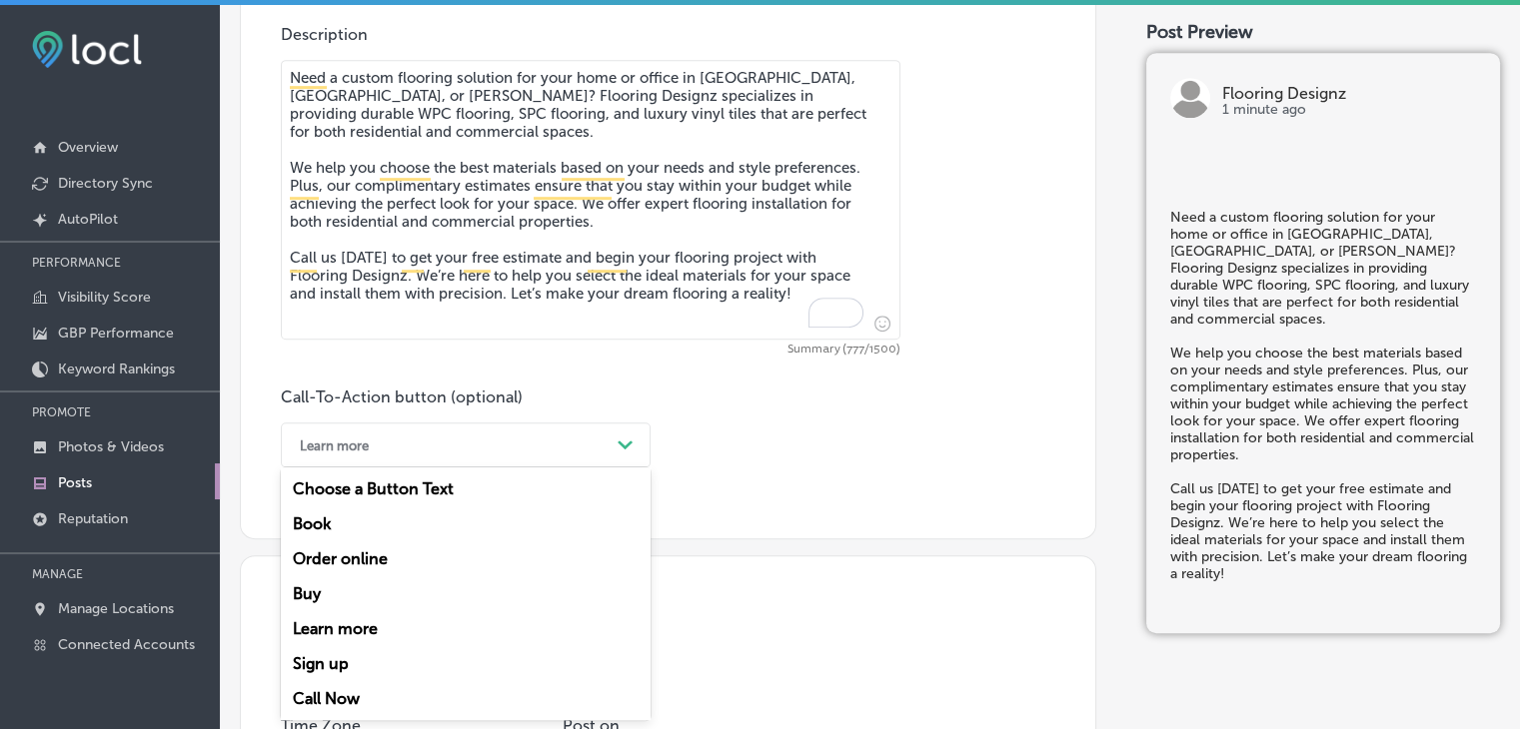
click at [382, 693] on div "Call Now" at bounding box center [466, 698] width 370 height 35
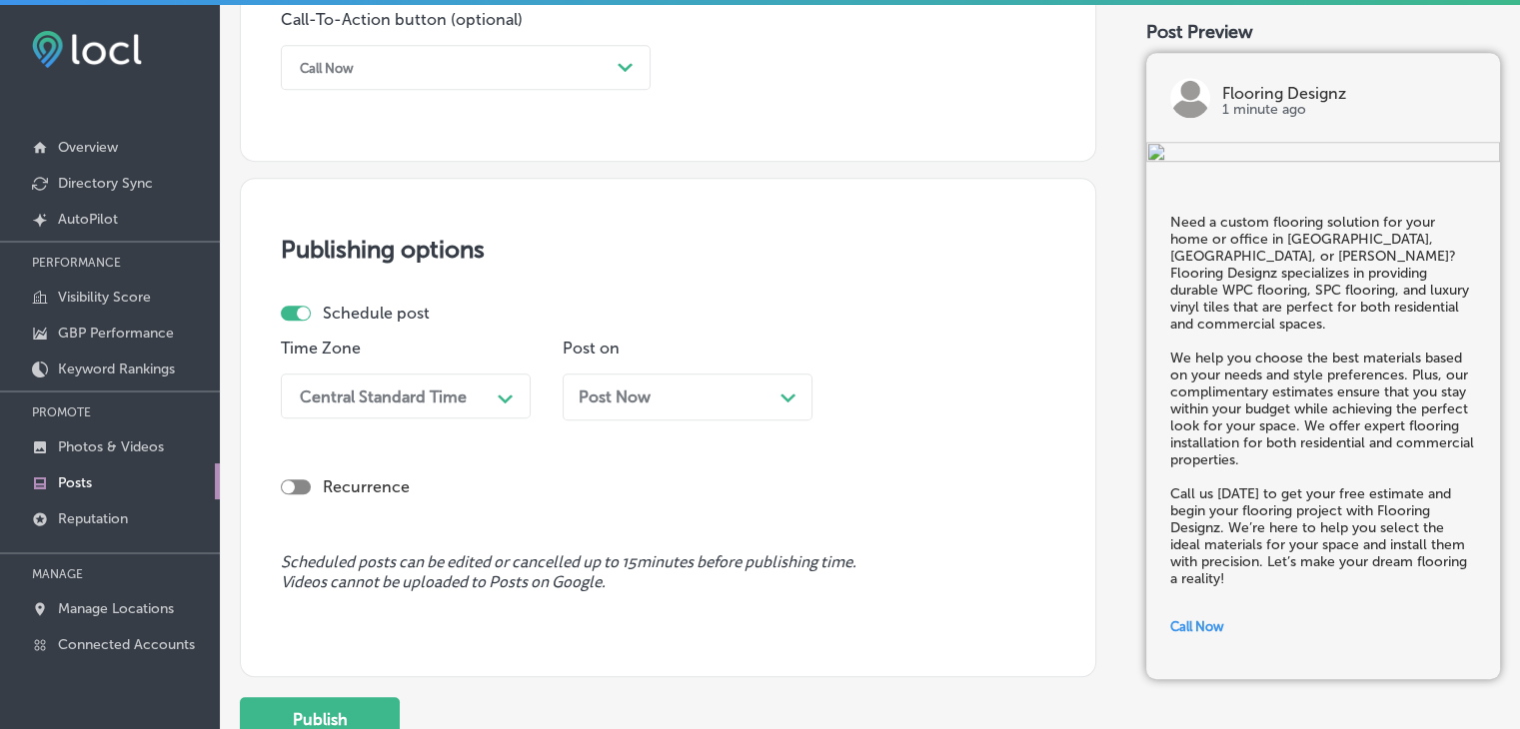
scroll to position [1652, 0]
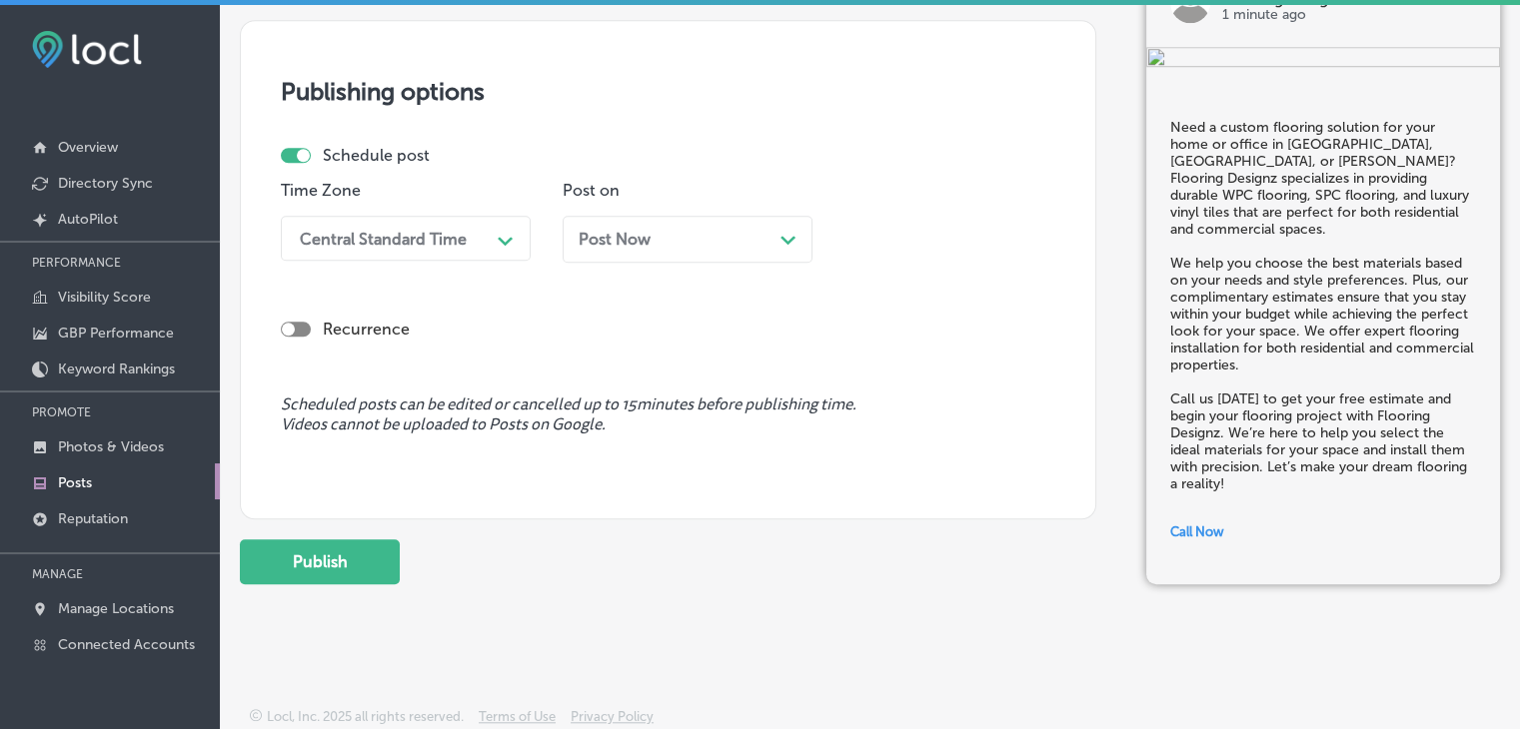
click at [470, 233] on div "Central Standard Time" at bounding box center [390, 238] width 200 height 35
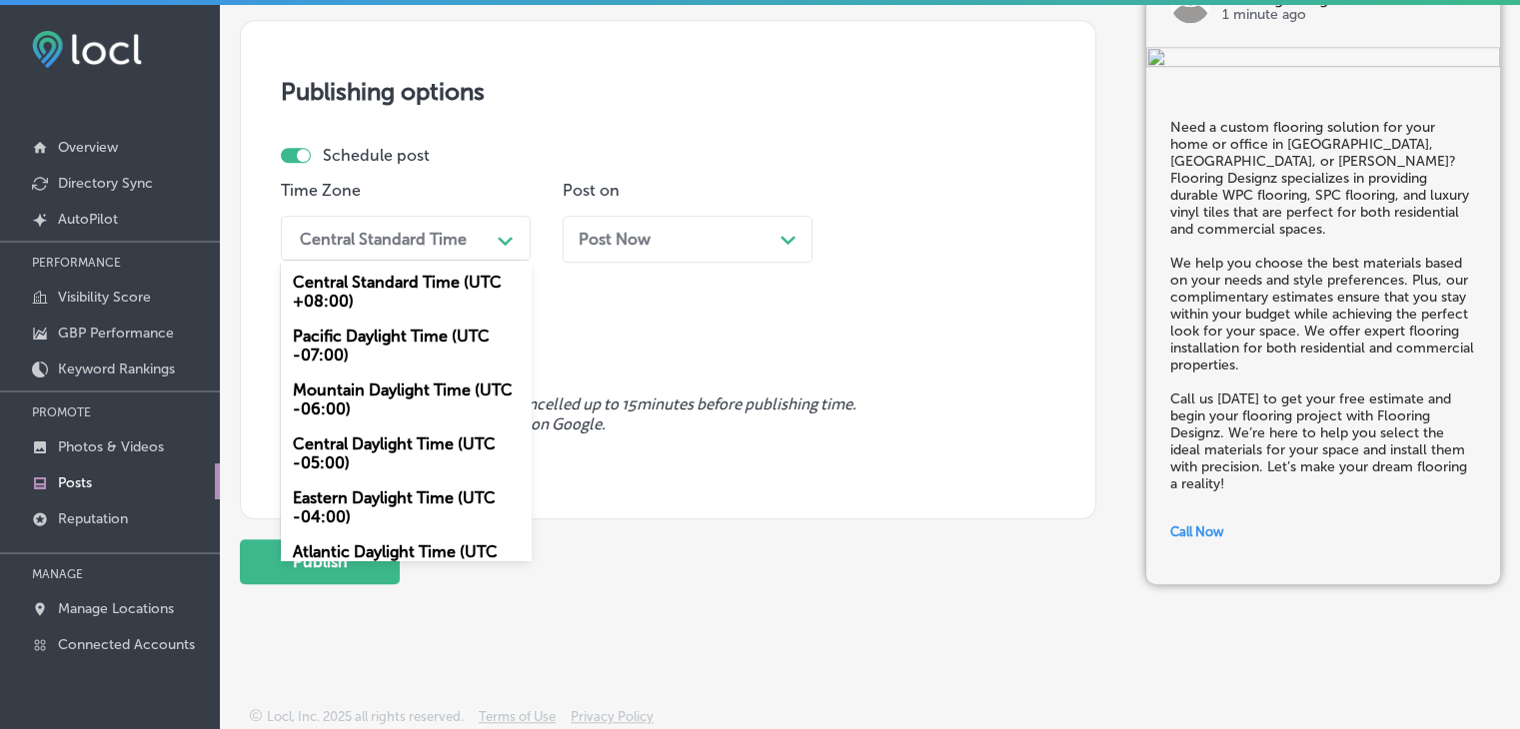
click at [336, 389] on div "Mountain Daylight Time (UTC -06:00)" at bounding box center [406, 400] width 250 height 54
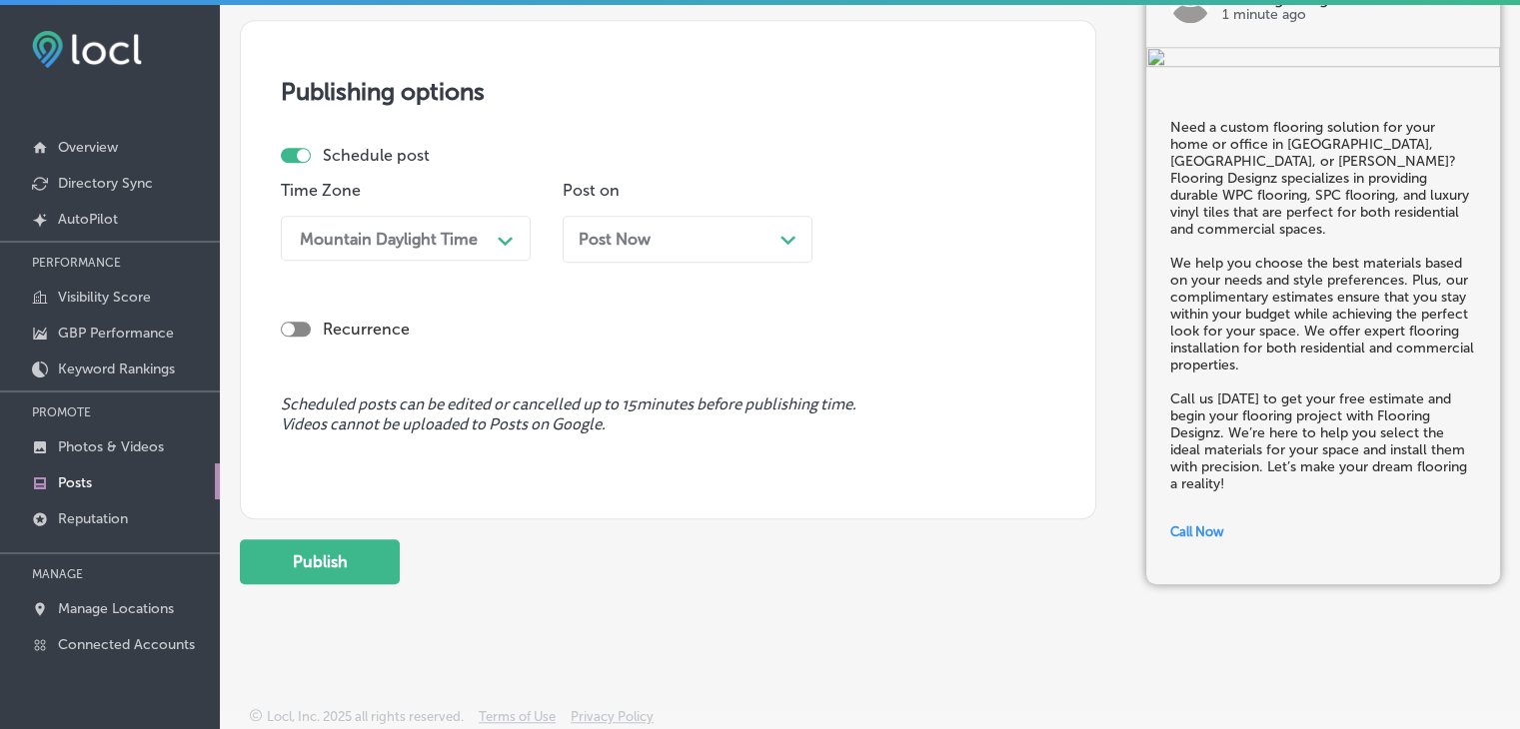
click at [545, 278] on div "Recurrence" at bounding box center [668, 313] width 774 height 71
click at [623, 238] on span "Post Now" at bounding box center [614, 239] width 72 height 19
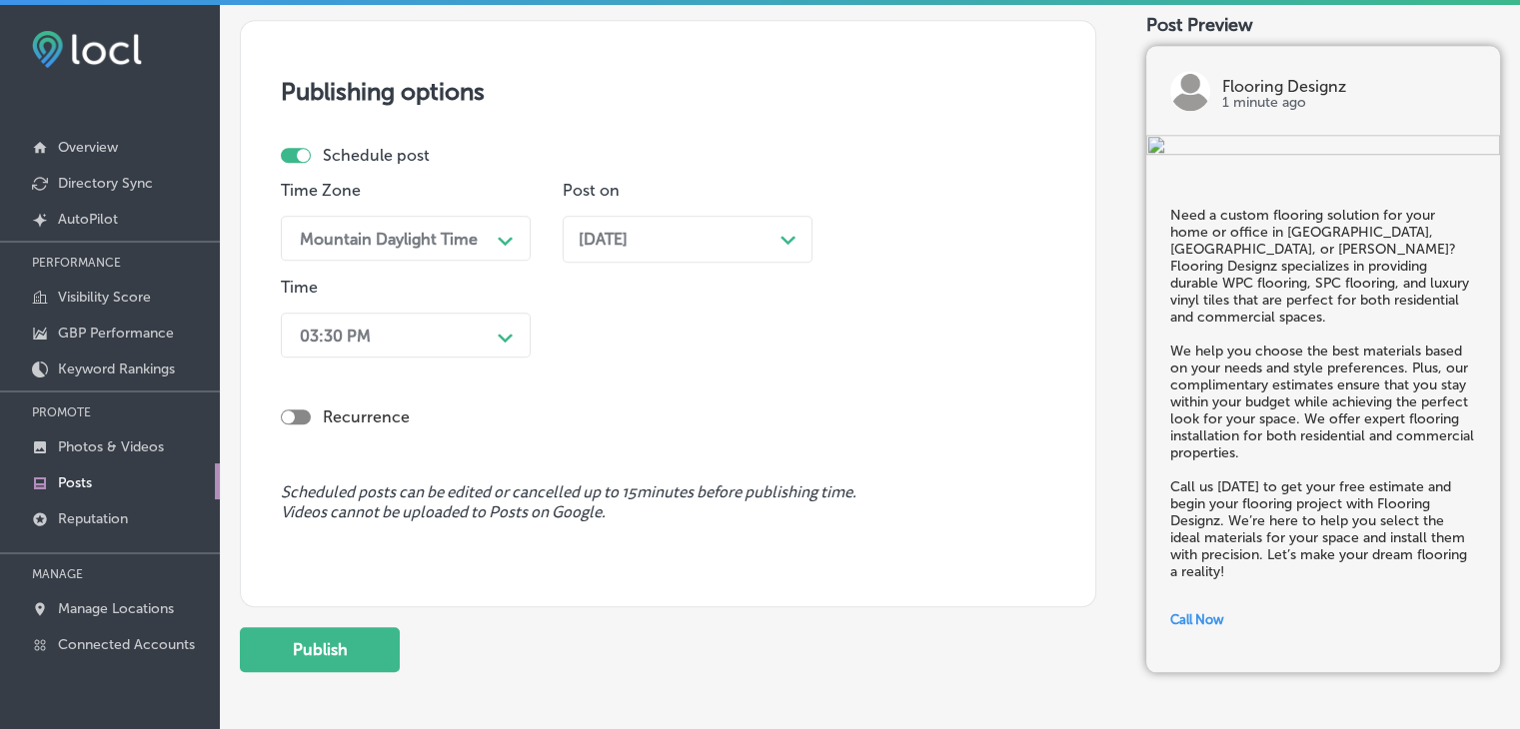
click at [475, 331] on div "03:30 PM" at bounding box center [390, 335] width 200 height 35
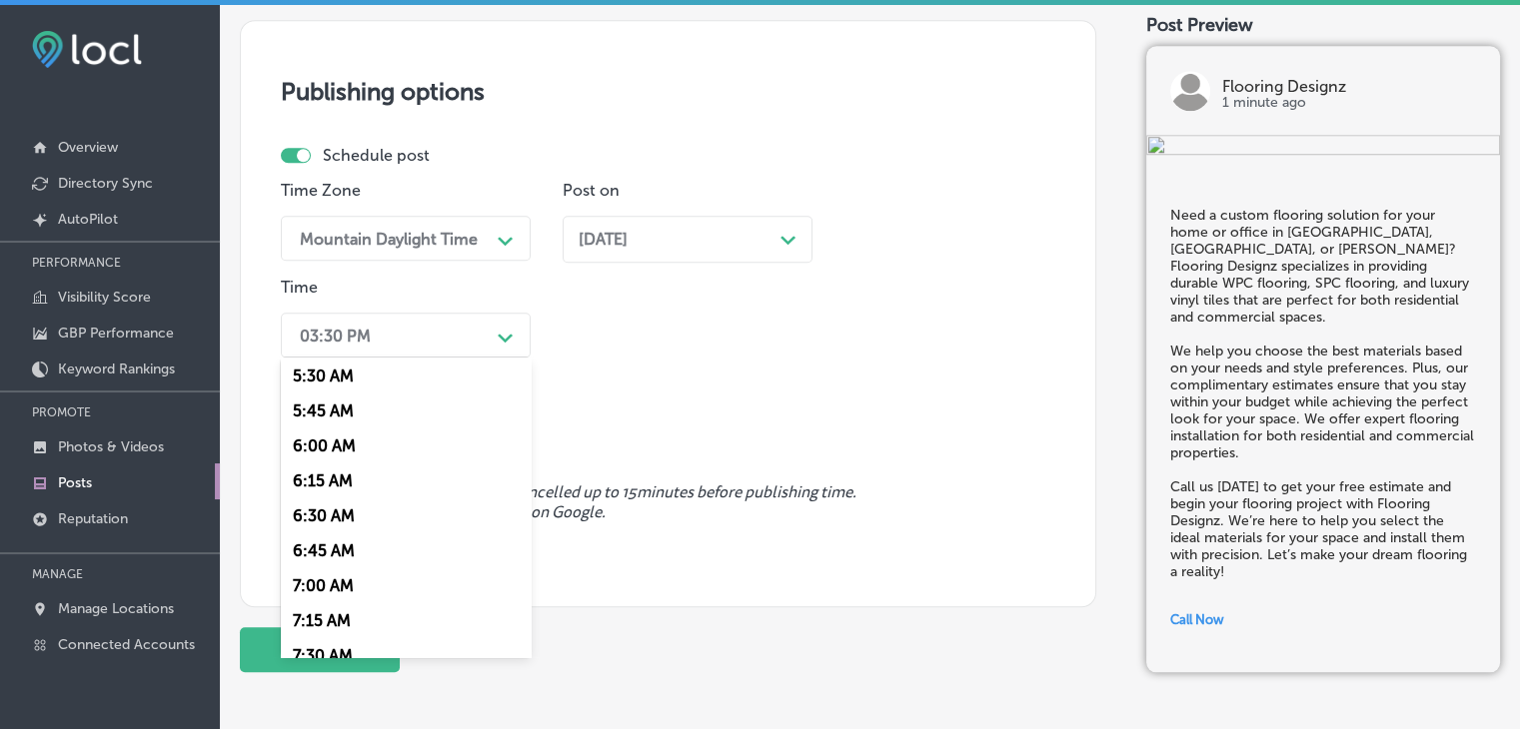
scroll to position [899, 0]
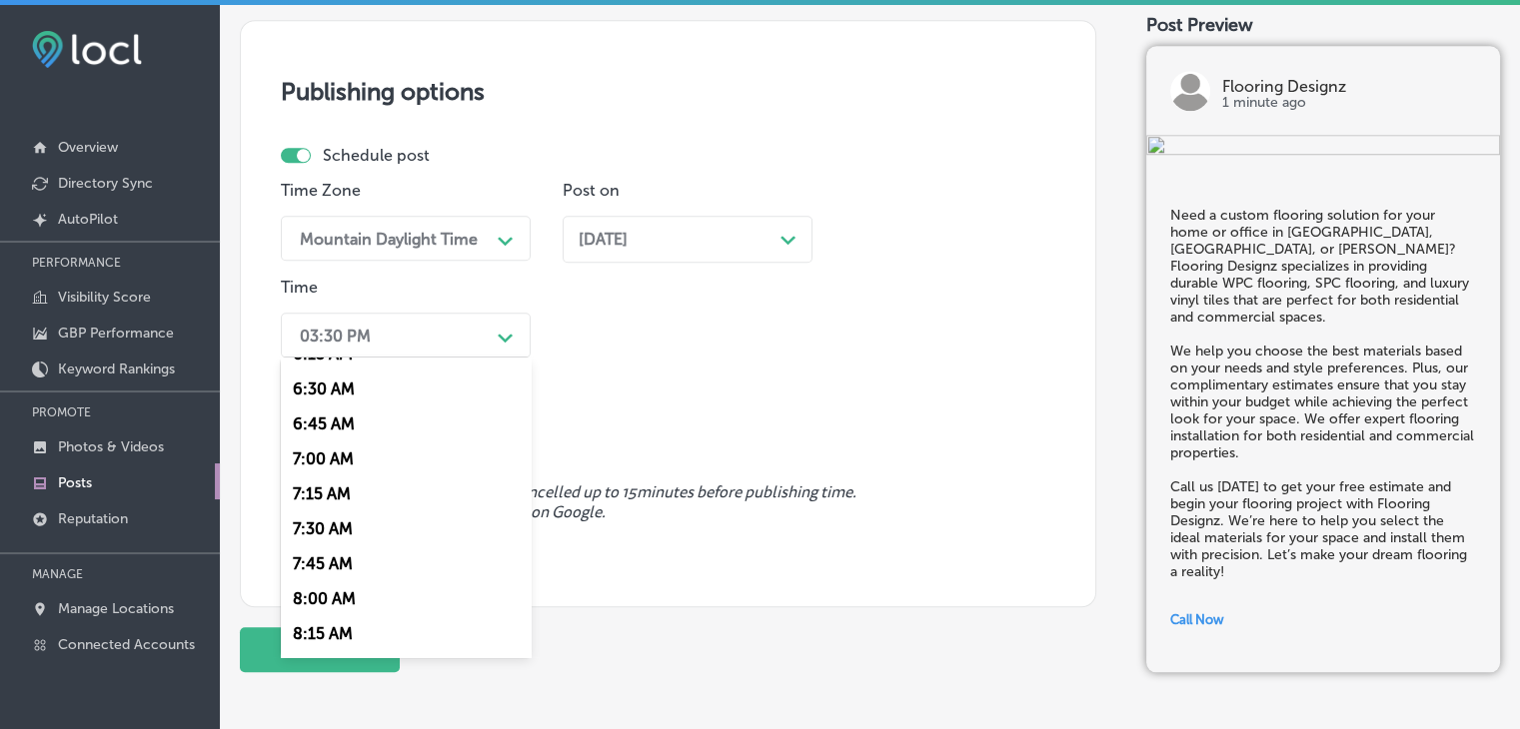
click at [326, 467] on div "7:00 AM" at bounding box center [406, 459] width 250 height 35
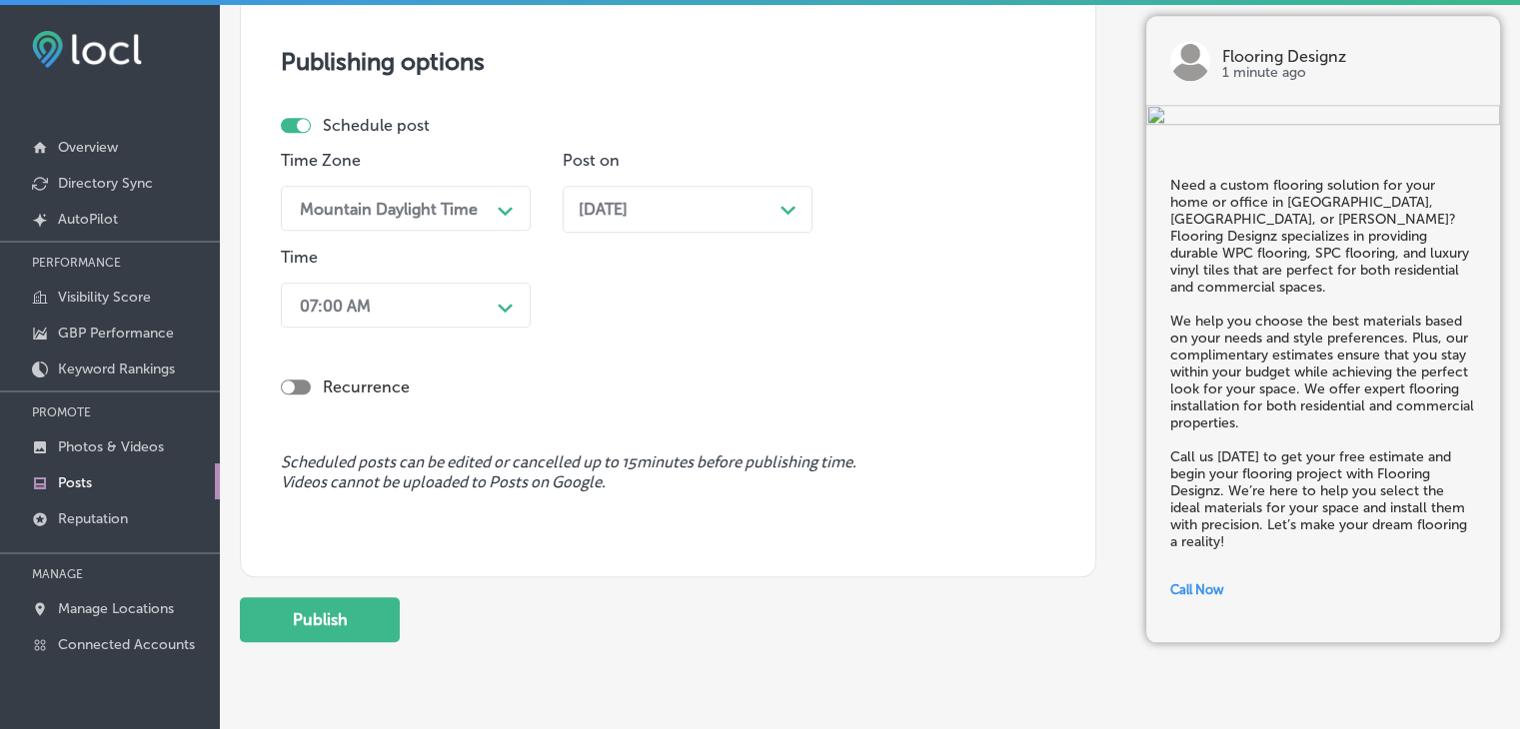
scroll to position [1740, 0]
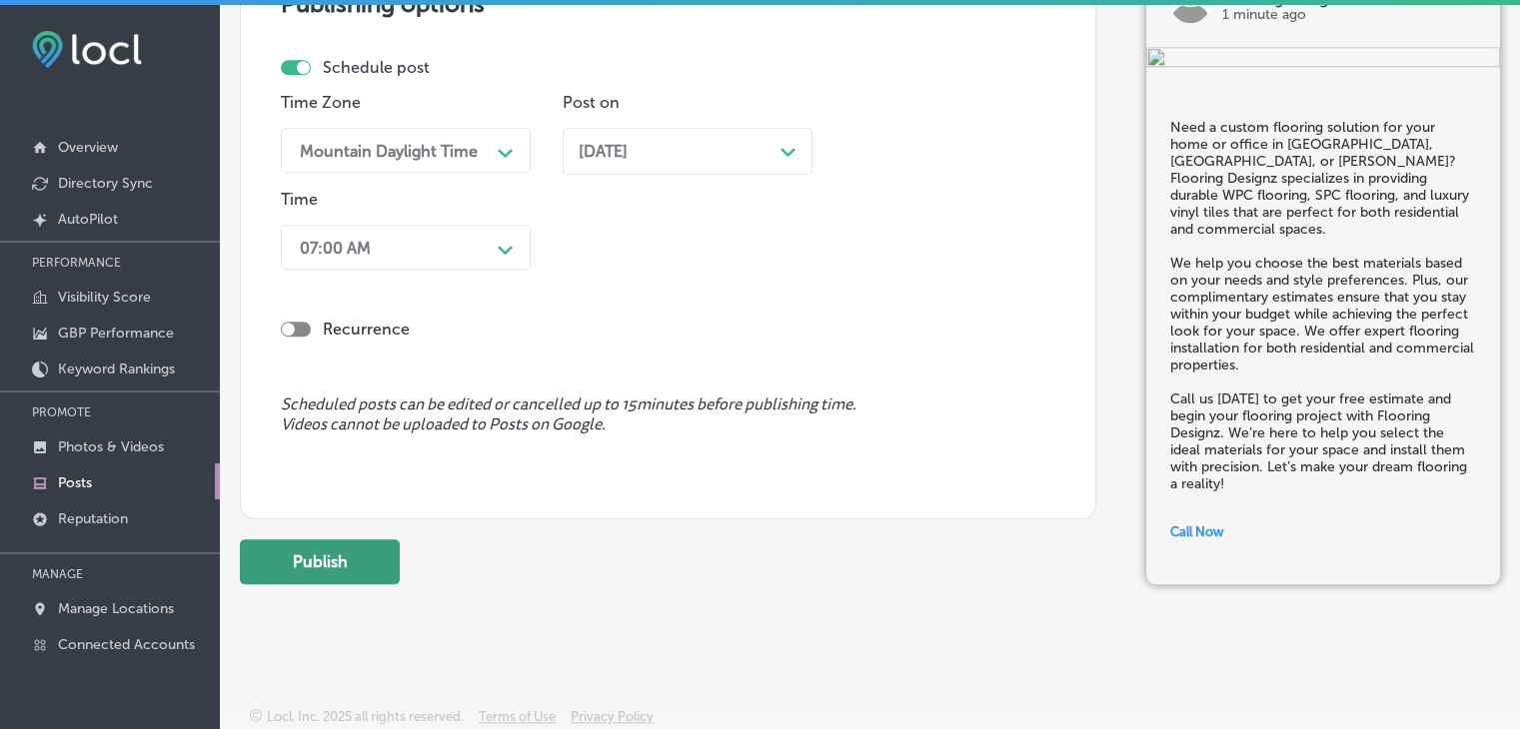
click at [324, 540] on button "Publish" at bounding box center [320, 561] width 160 height 45
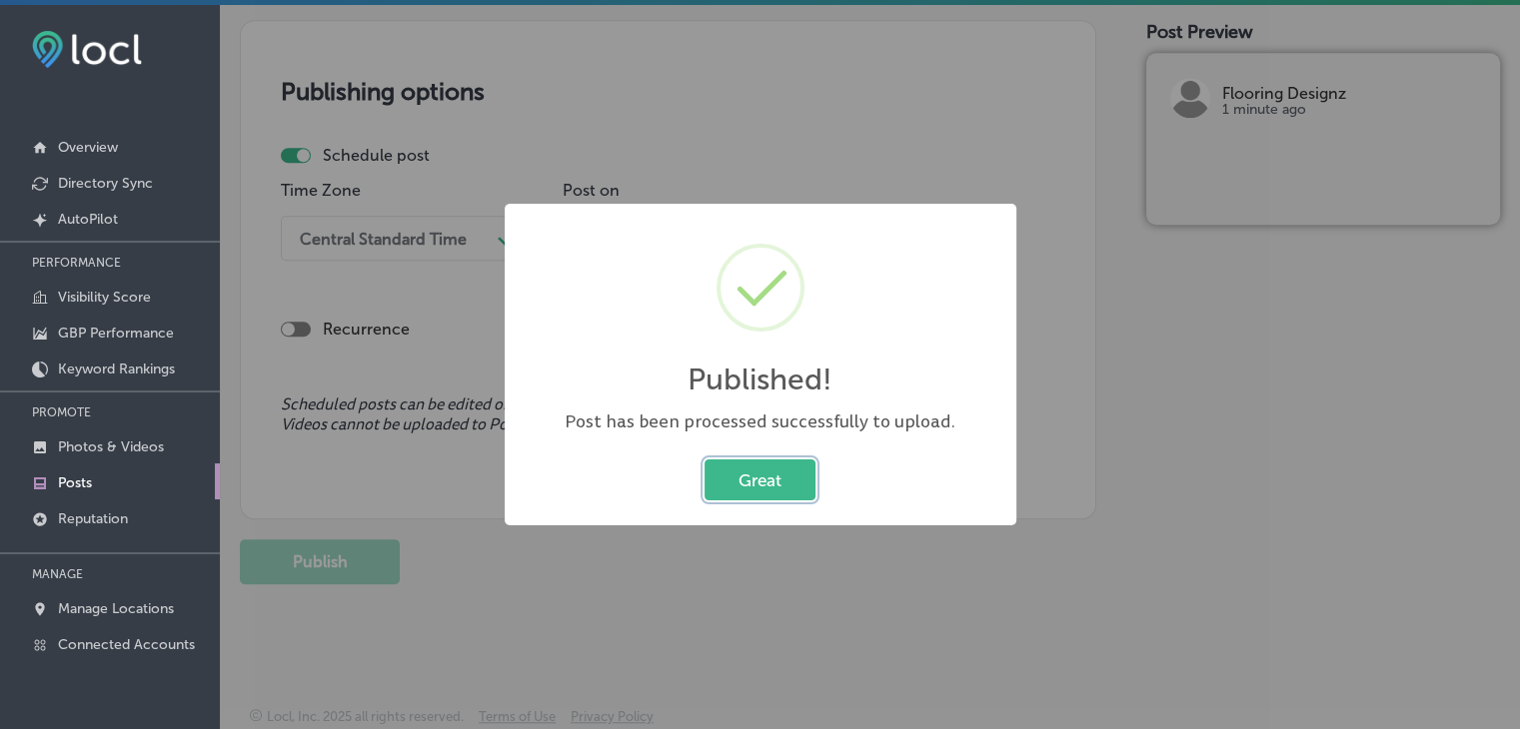
scroll to position [1652, 0]
click at [449, 289] on div "Published! × Post has been processed successfully to upload. Great Cancel" at bounding box center [760, 364] width 1520 height 729
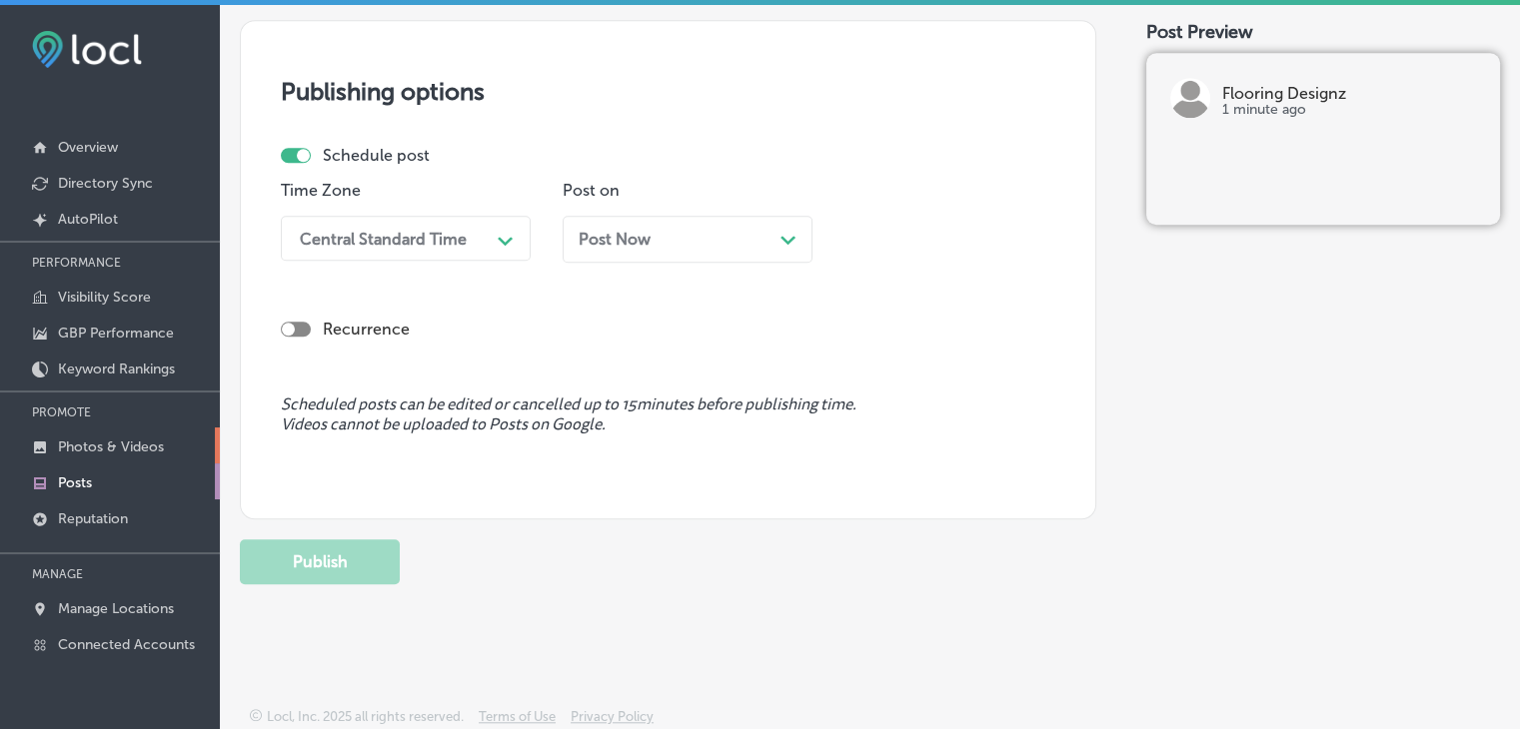
click at [178, 446] on link "Photos & Videos" at bounding box center [110, 446] width 220 height 36
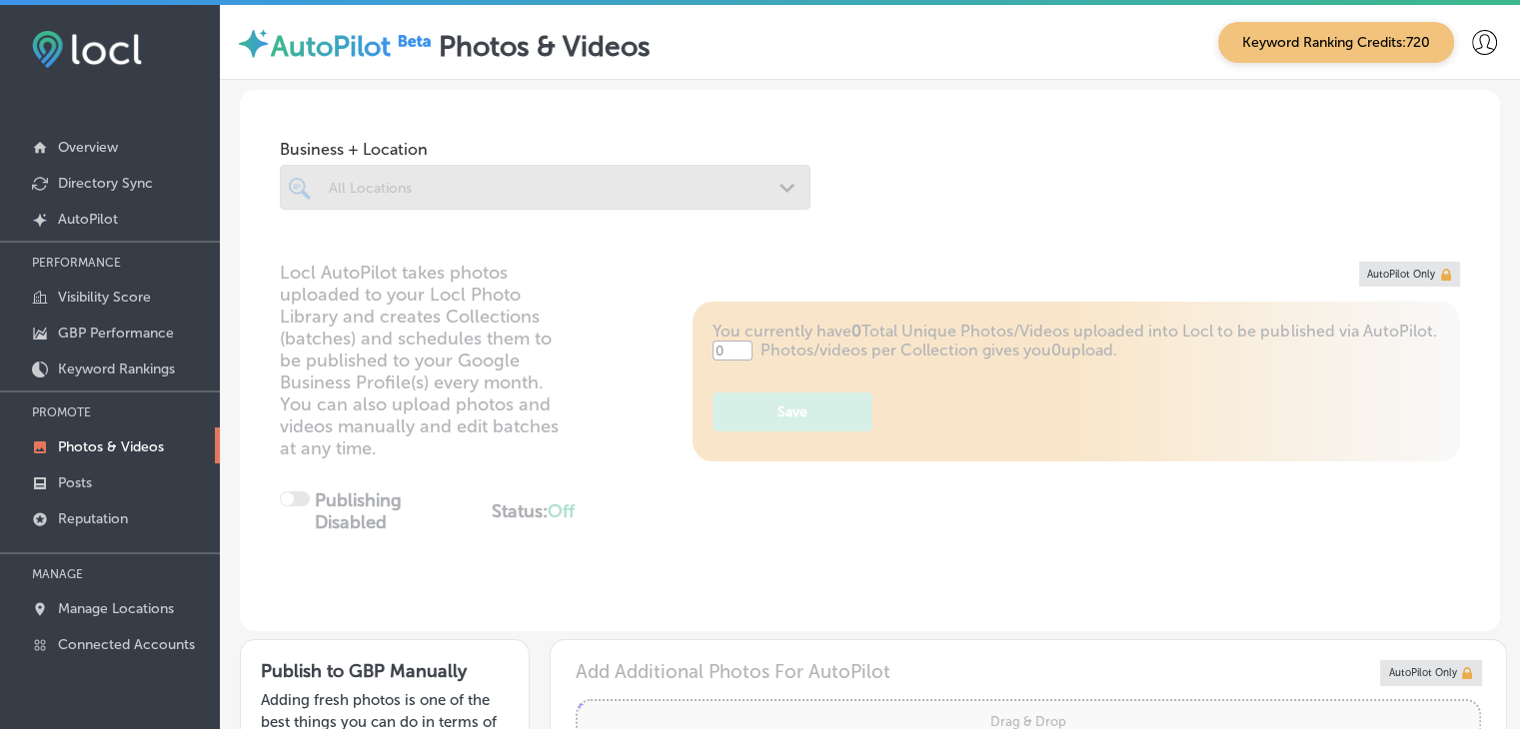
type input "5"
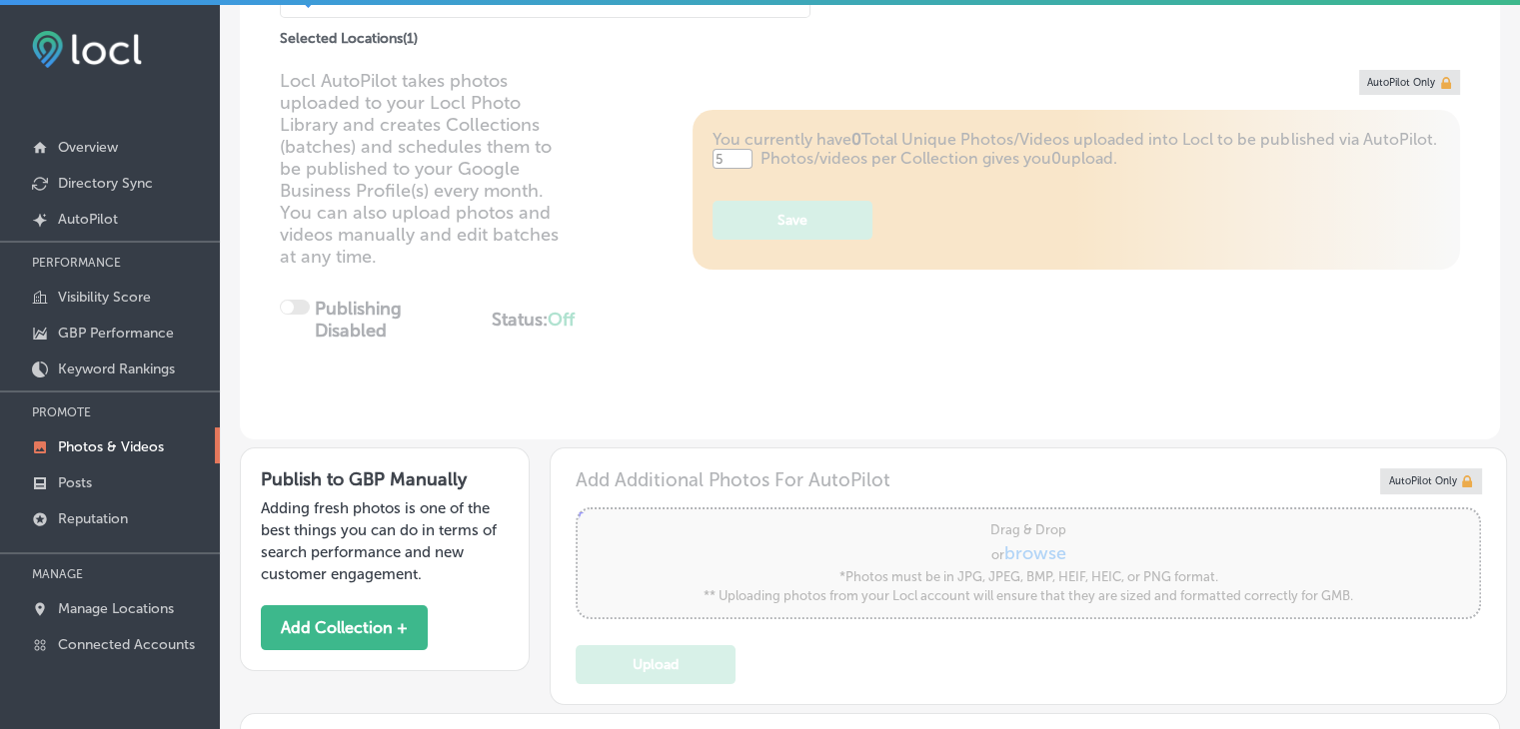
scroll to position [300, 0]
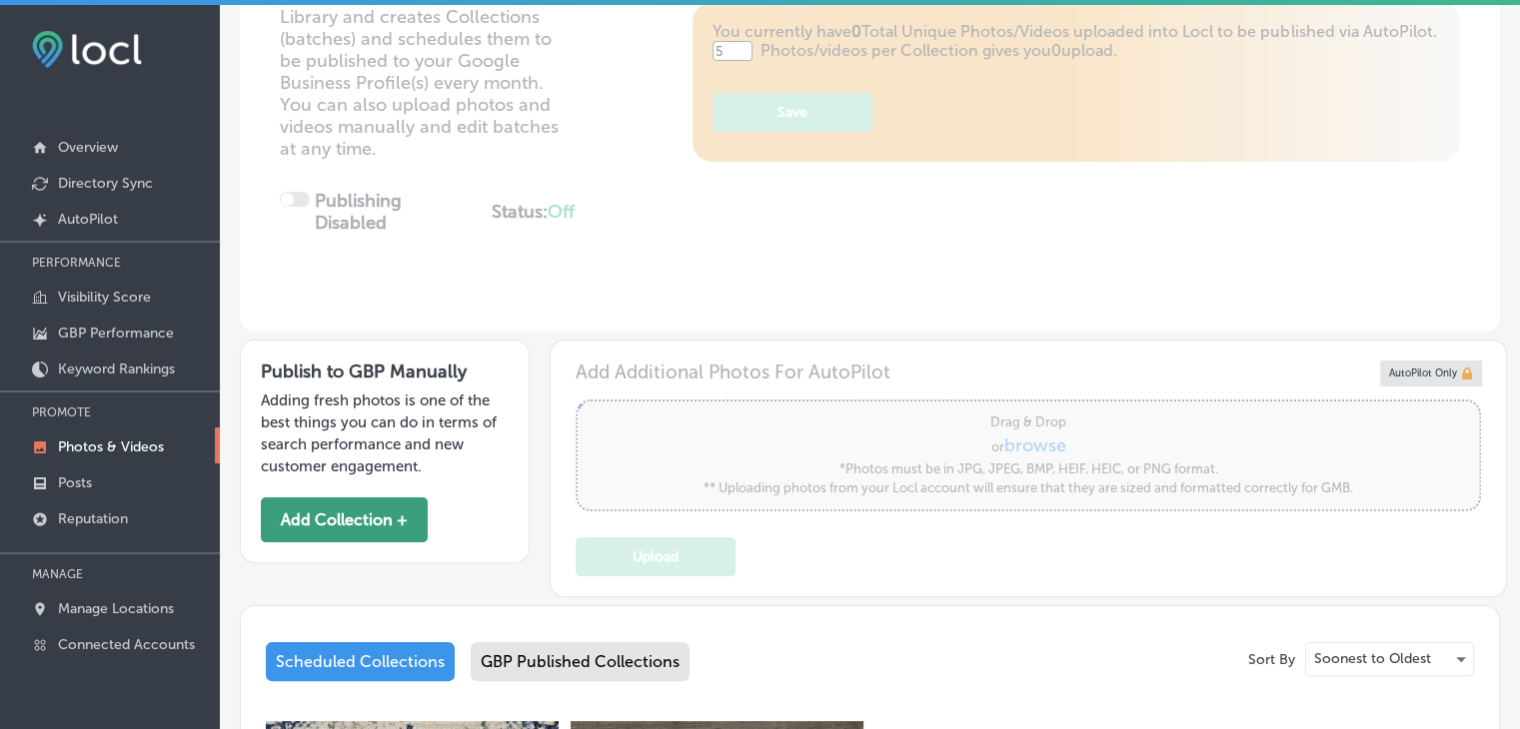
click at [329, 532] on button "Add Collection +" at bounding box center [344, 520] width 167 height 45
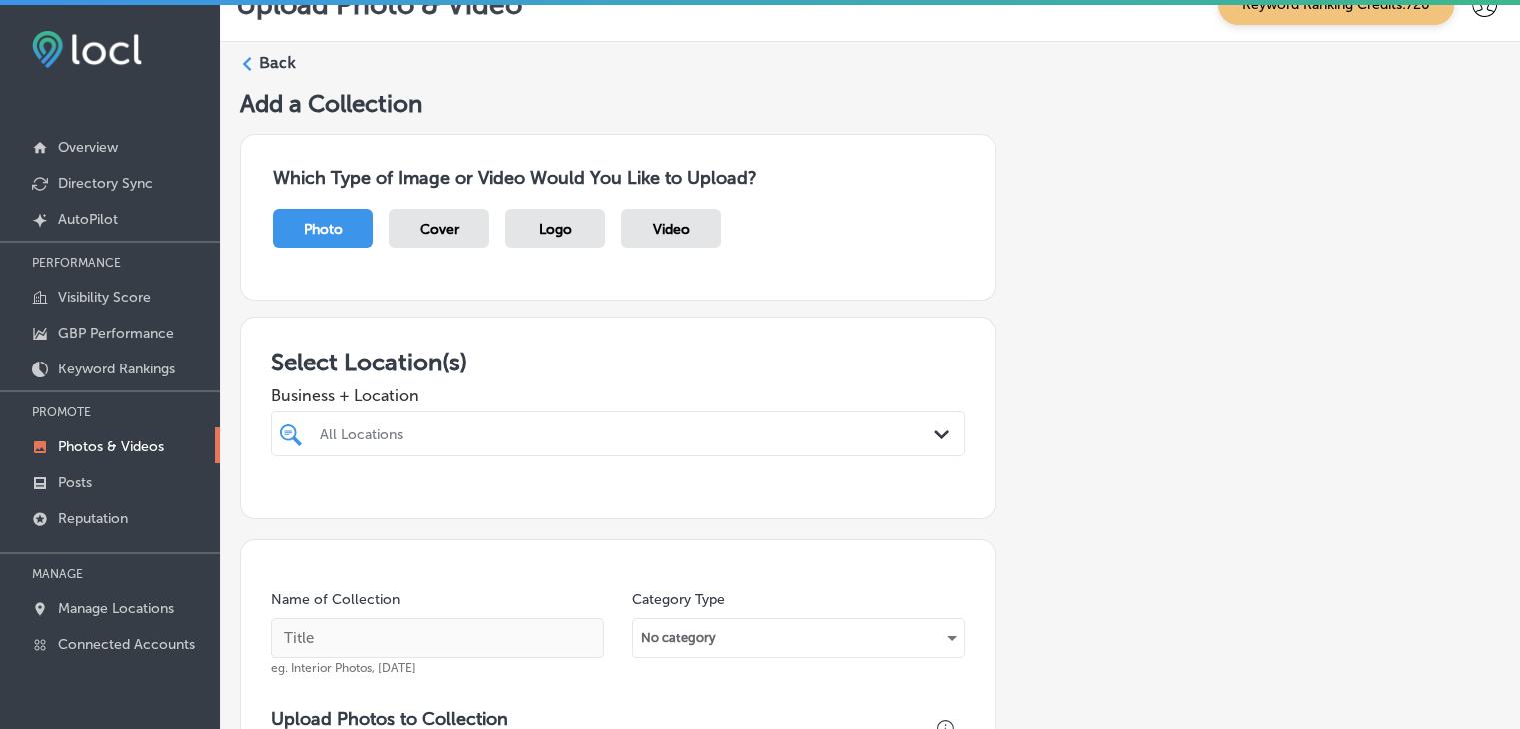
scroll to position [100, 0]
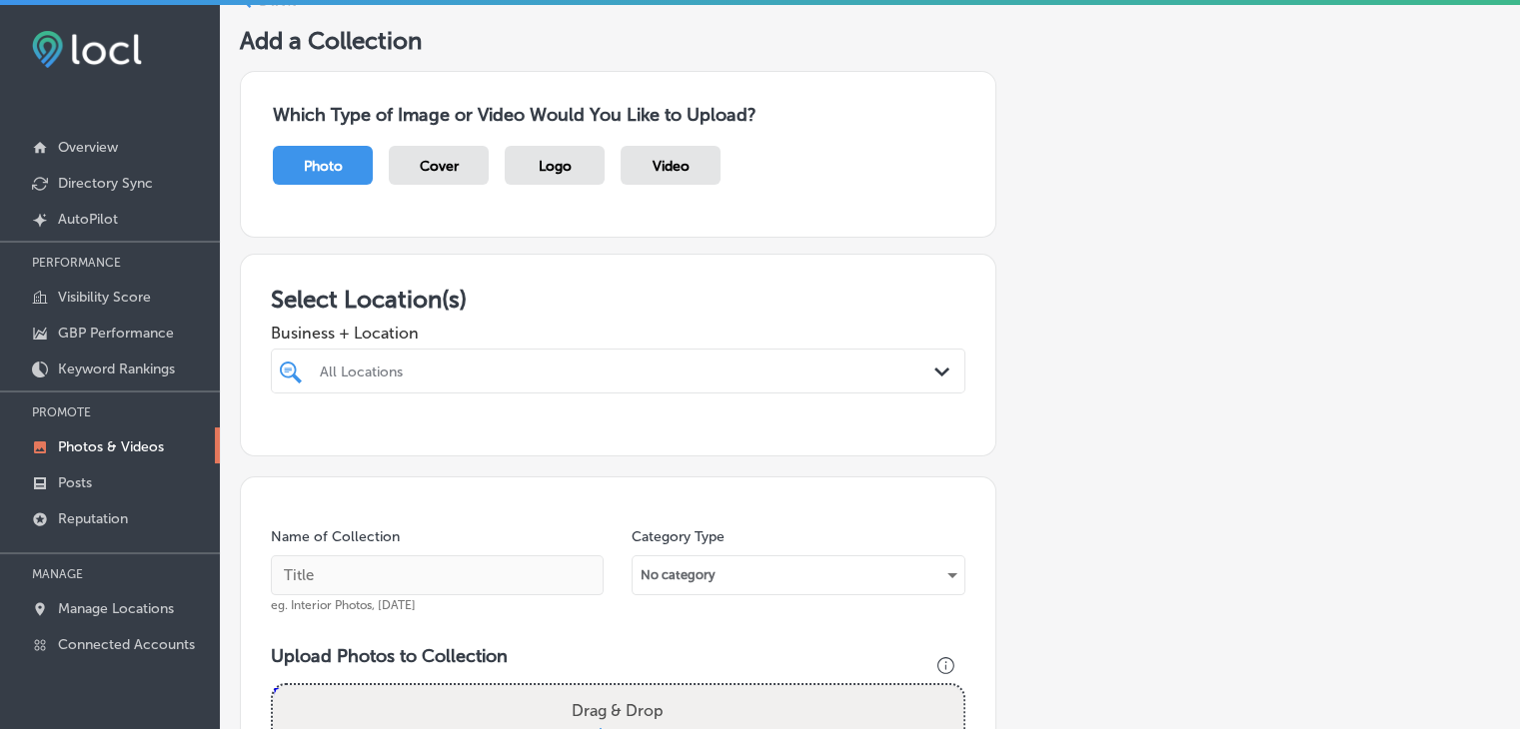
click at [502, 265] on div "Select Location(s) Business + Location All Locations Path Created with Sketch." at bounding box center [618, 355] width 756 height 203
click at [504, 353] on div "All Locations Path Created with Sketch." at bounding box center [618, 371] width 694 height 45
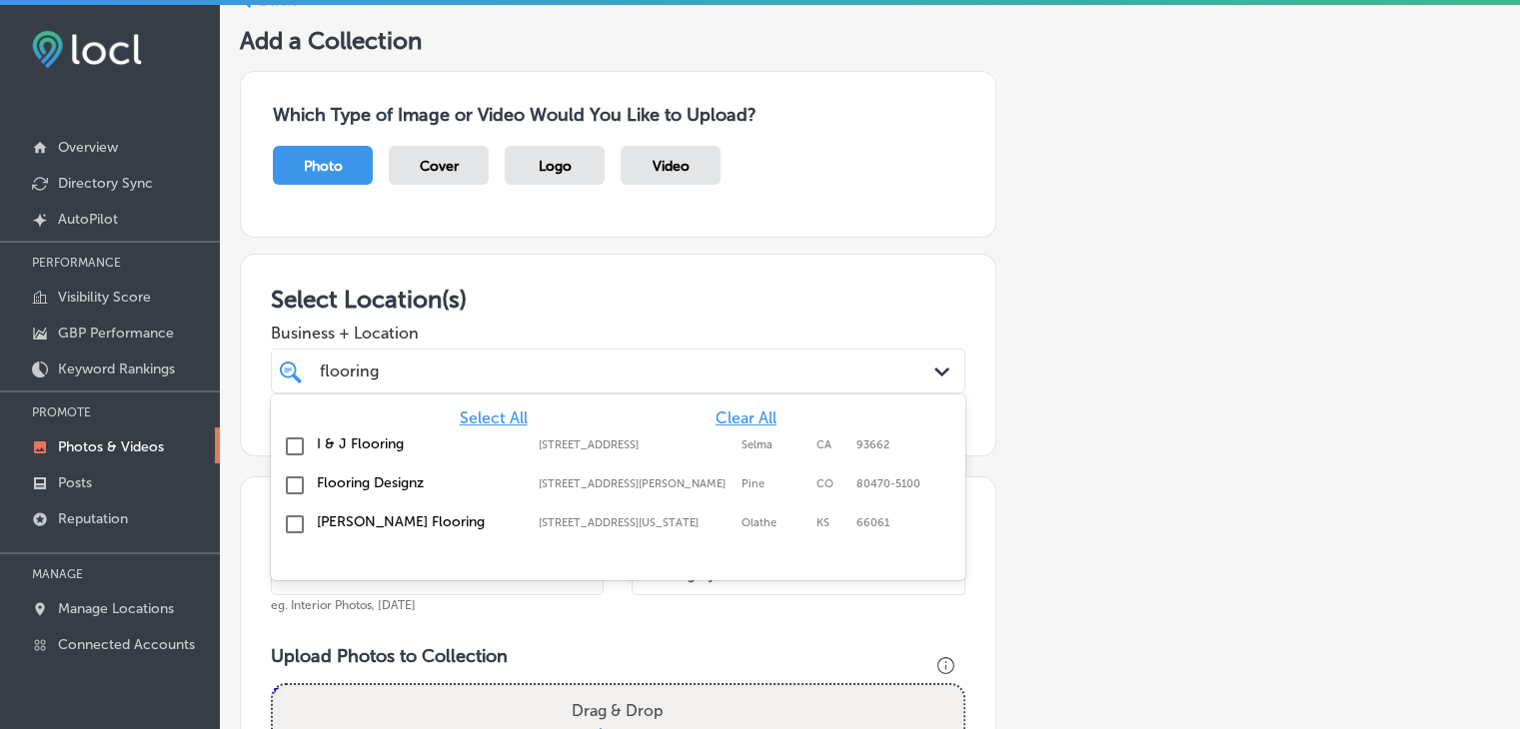
click at [543, 471] on div "Flooring Designz 316 Mt Evans Blvd Suite B, Pine, CO, 80470-5100 316 Mt Evans B…" at bounding box center [618, 486] width 678 height 31
type input "flooring"
click at [576, 289] on h3 "Select Location(s)" at bounding box center [618, 299] width 694 height 29
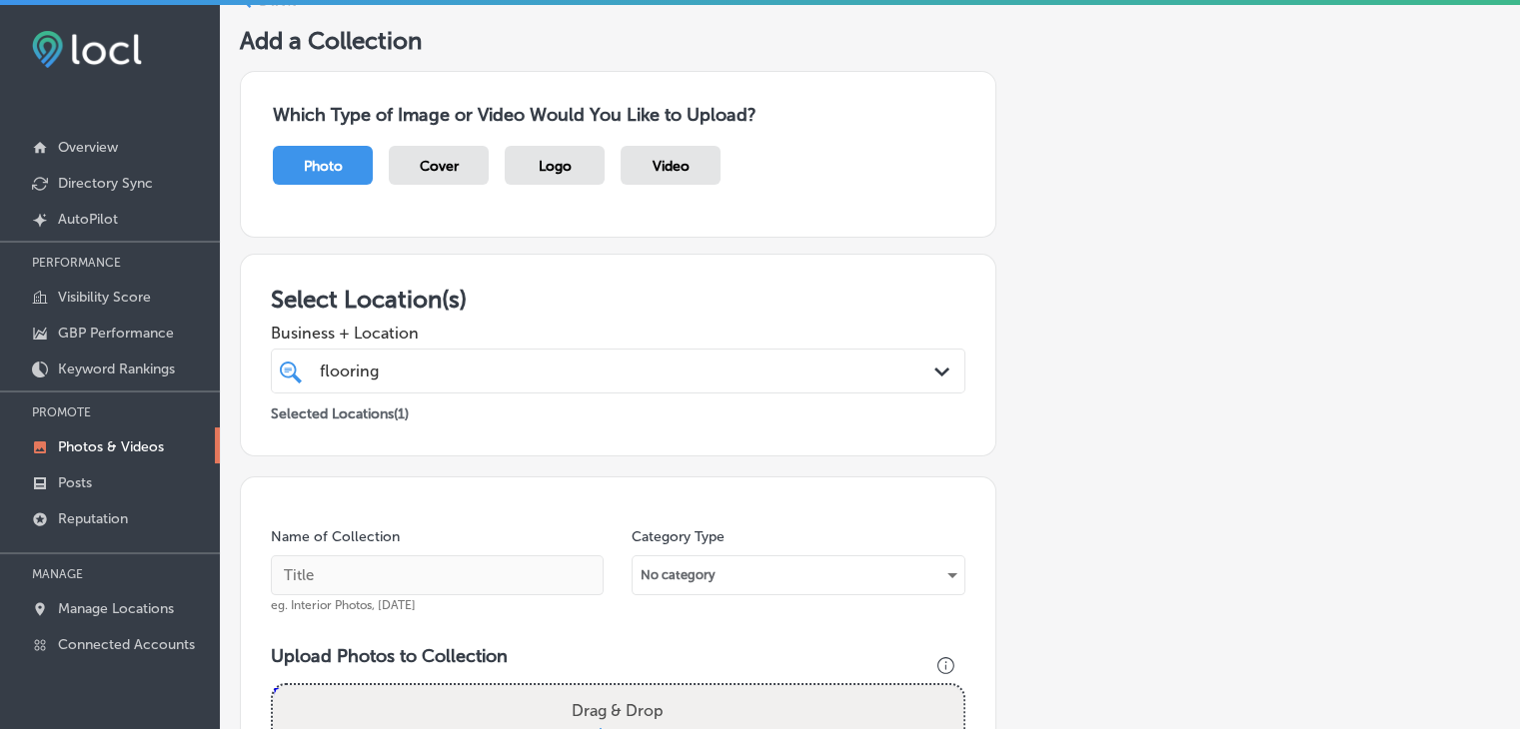
scroll to position [300, 0]
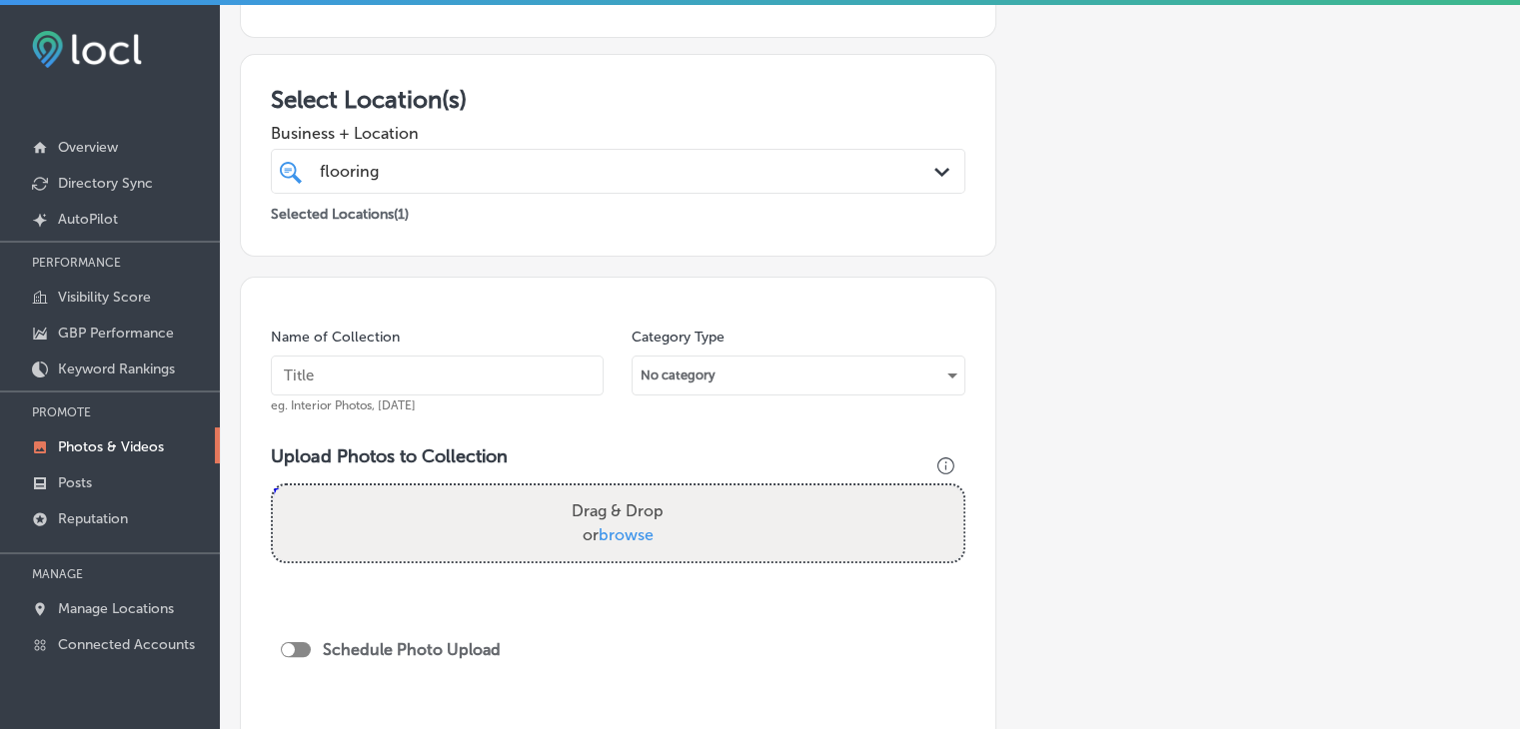
click at [381, 353] on div "Name of Collection eg. Interior Photos, [DATE]" at bounding box center [437, 371] width 333 height 86
click at [378, 361] on input "text" at bounding box center [437, 376] width 333 height 40
drag, startPoint x: 378, startPoint y: 361, endPoint x: 1344, endPoint y: 450, distance: 970.2
click at [1344, 450] on div "Add a Collection Which Type of Image or Video Would You Like to Upload? Photo C…" at bounding box center [870, 384] width 1260 height 1117
drag, startPoint x: 524, startPoint y: 365, endPoint x: 560, endPoint y: 381, distance: 40.3
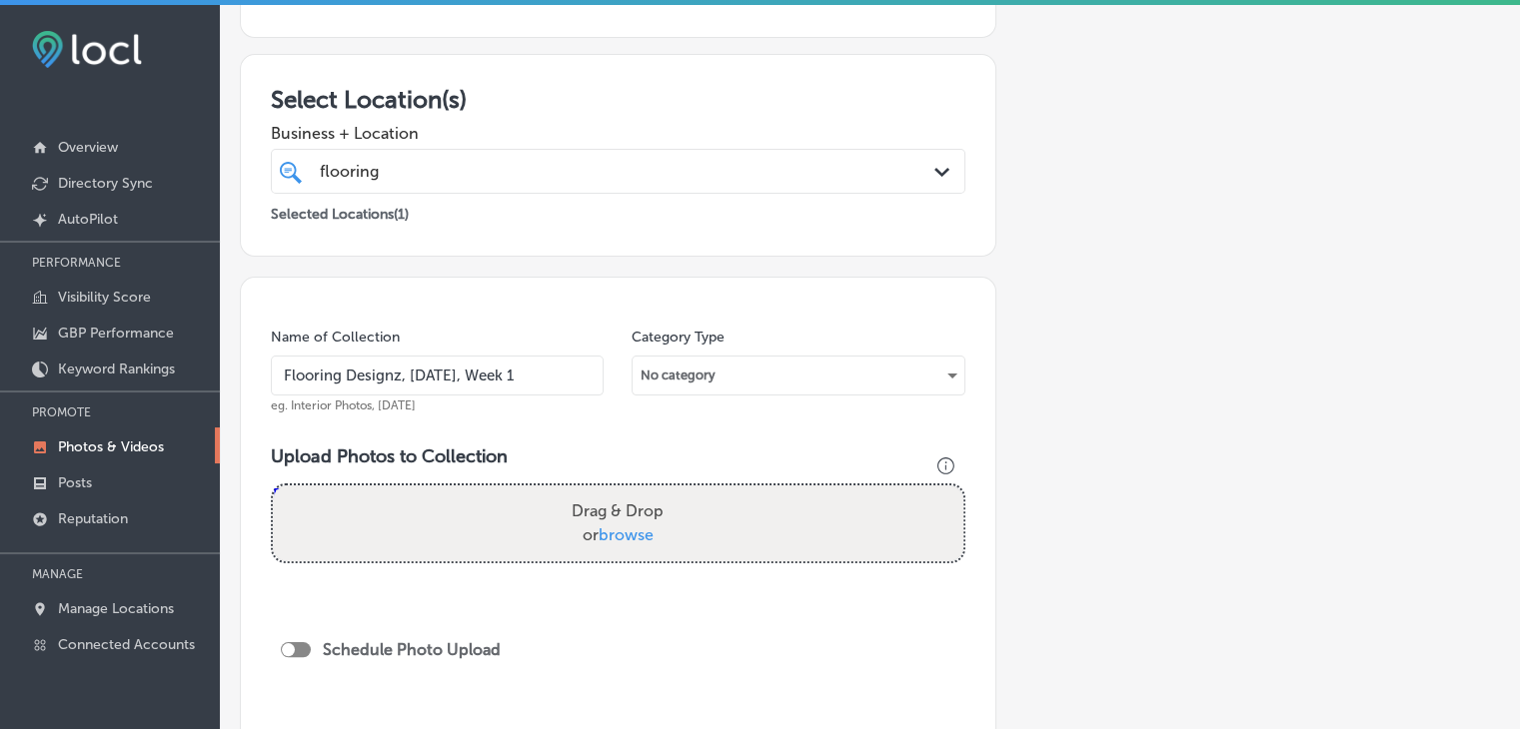
click at [524, 365] on input "Flooring Designz, Sep 2025, Week 1" at bounding box center [437, 376] width 333 height 40
click at [530, 371] on input "Flooring Designz, Sep 2025, Week 1" at bounding box center [437, 376] width 333 height 40
type input "Flooring Designz, Sep 2025, Week 1"
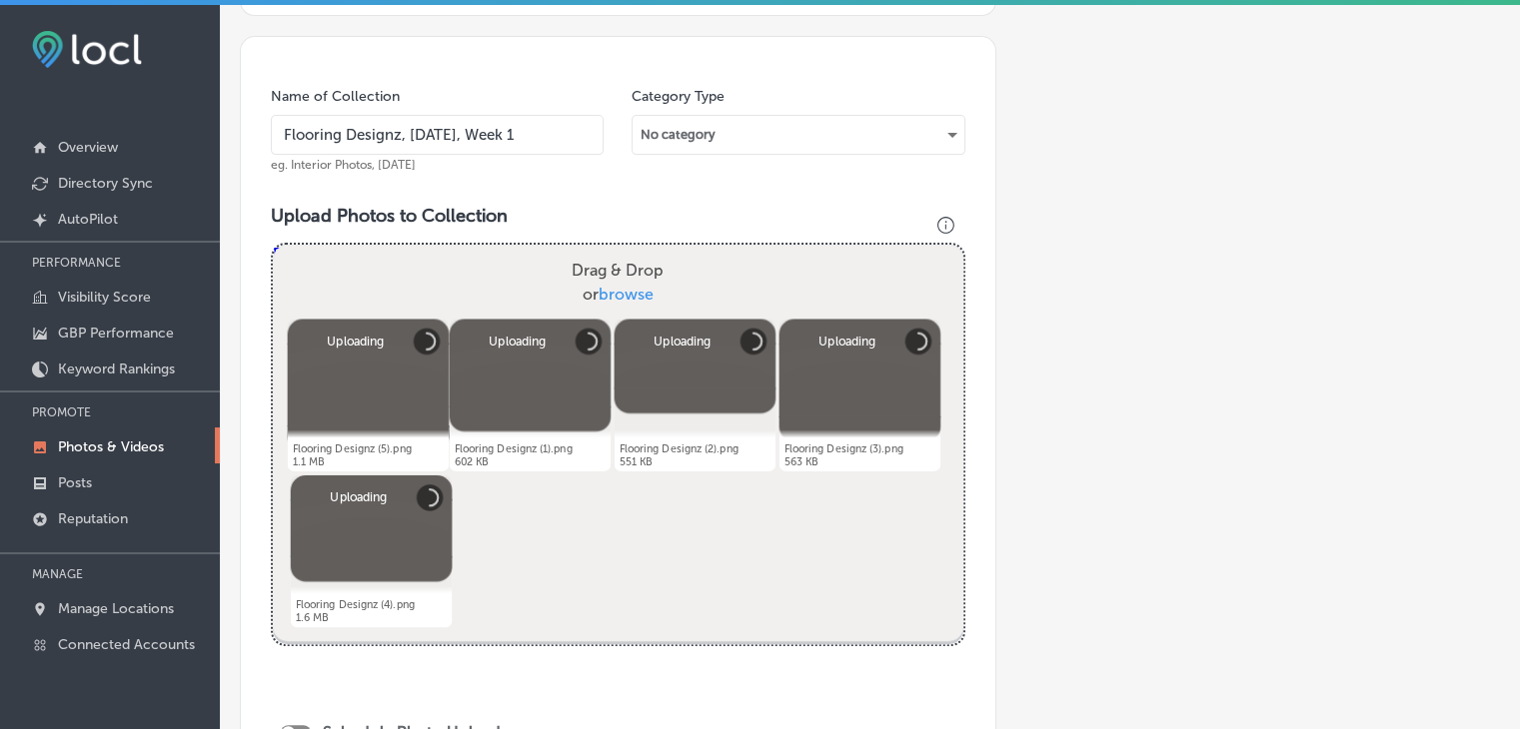
scroll to position [699, 0]
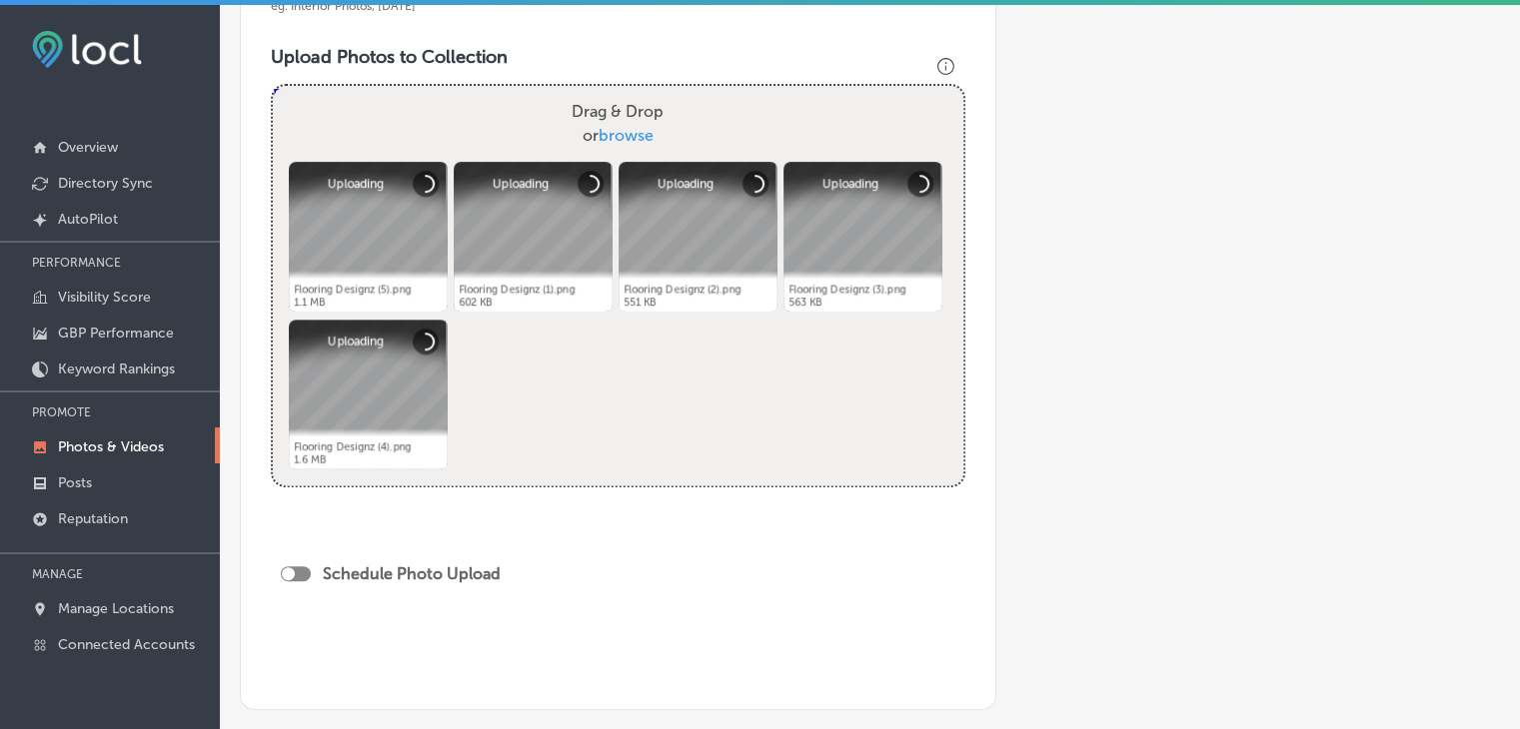
click at [298, 574] on div at bounding box center [296, 573] width 30 height 15
checkbox input "true"
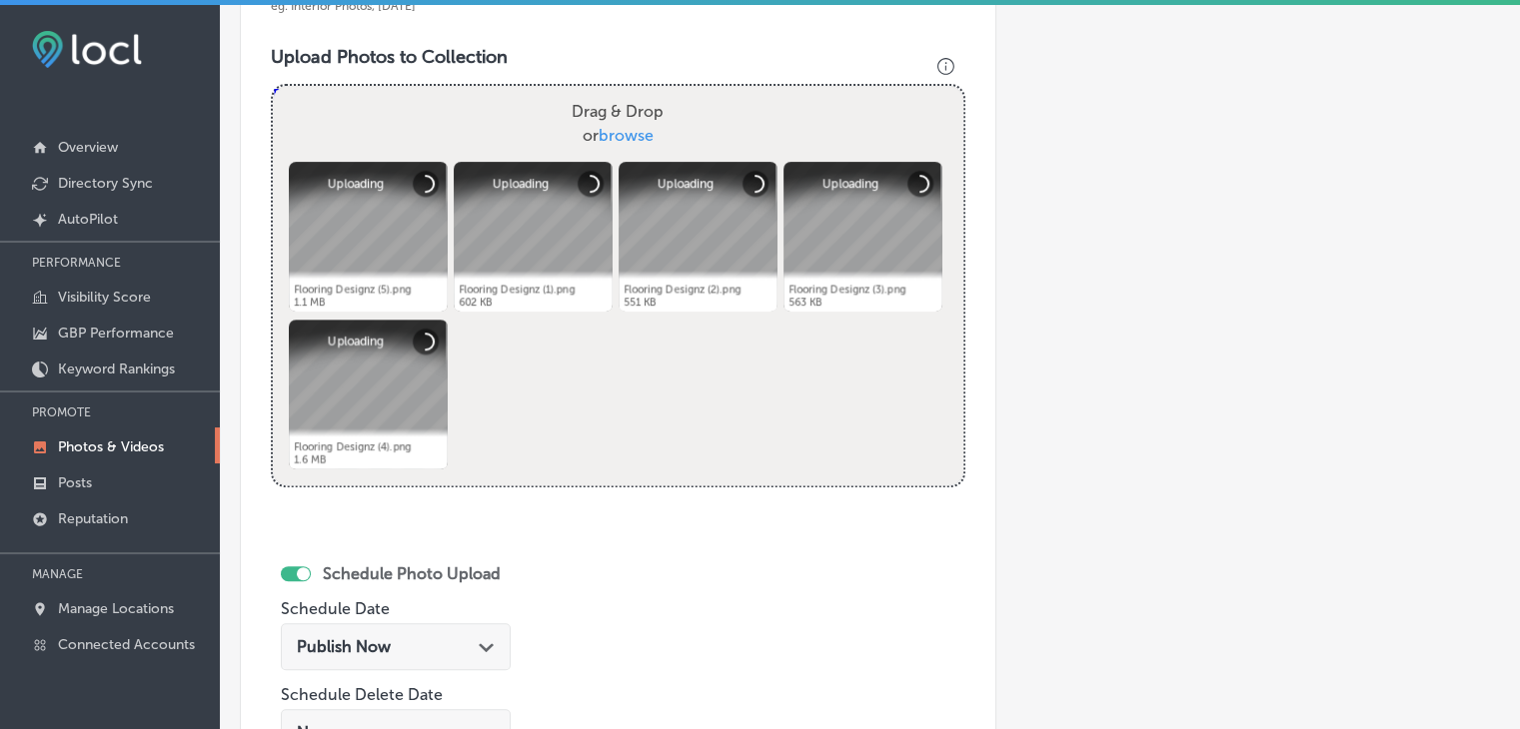
click at [415, 612] on div "Schedule Photo Upload Schedule Date Publish Now Path Created with Sketch. Sched…" at bounding box center [396, 662] width 230 height 217
click at [427, 640] on div "Publish Now Path Created with Sketch." at bounding box center [396, 646] width 198 height 19
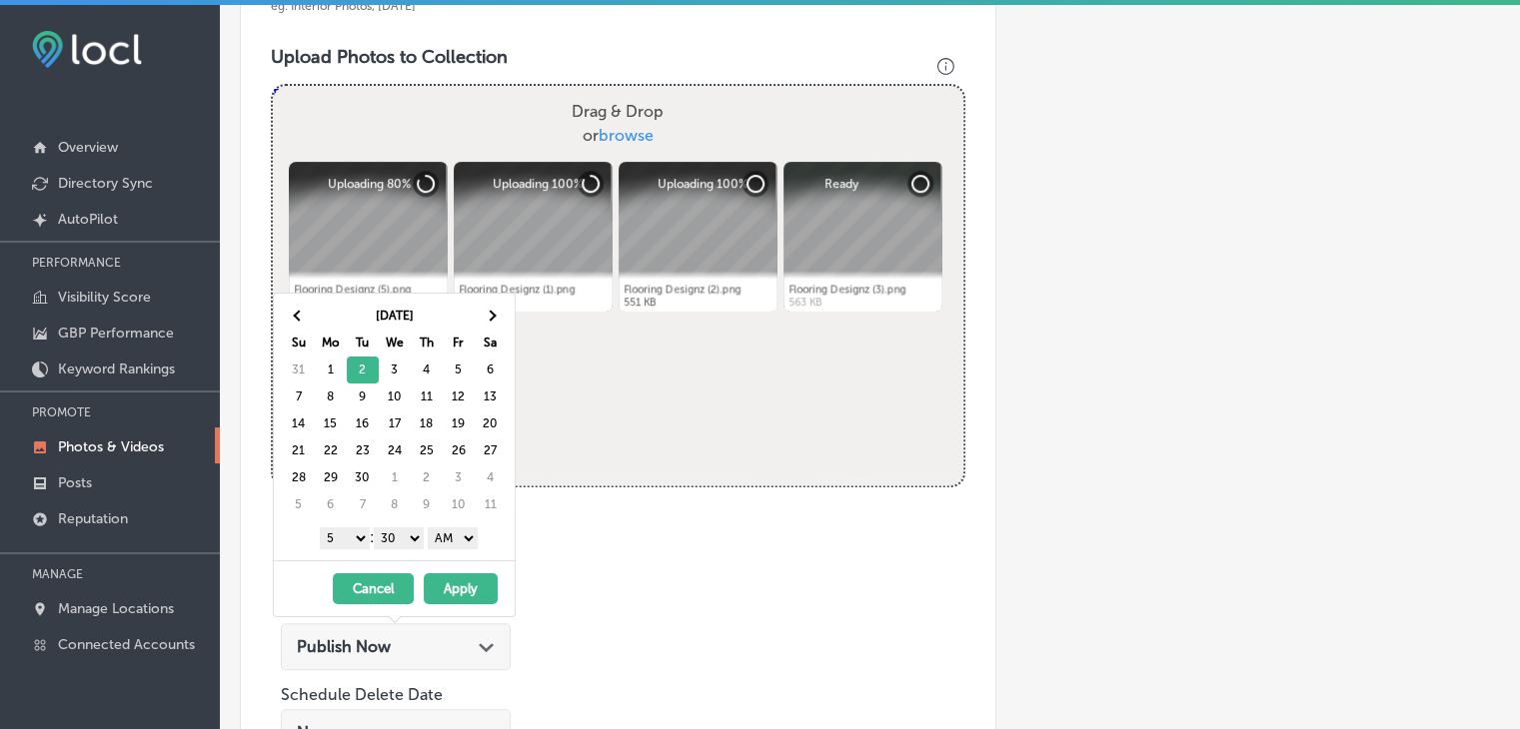
click at [352, 534] on select "1 2 3 4 5 6 7 8 9 10 11 12" at bounding box center [345, 539] width 50 height 22
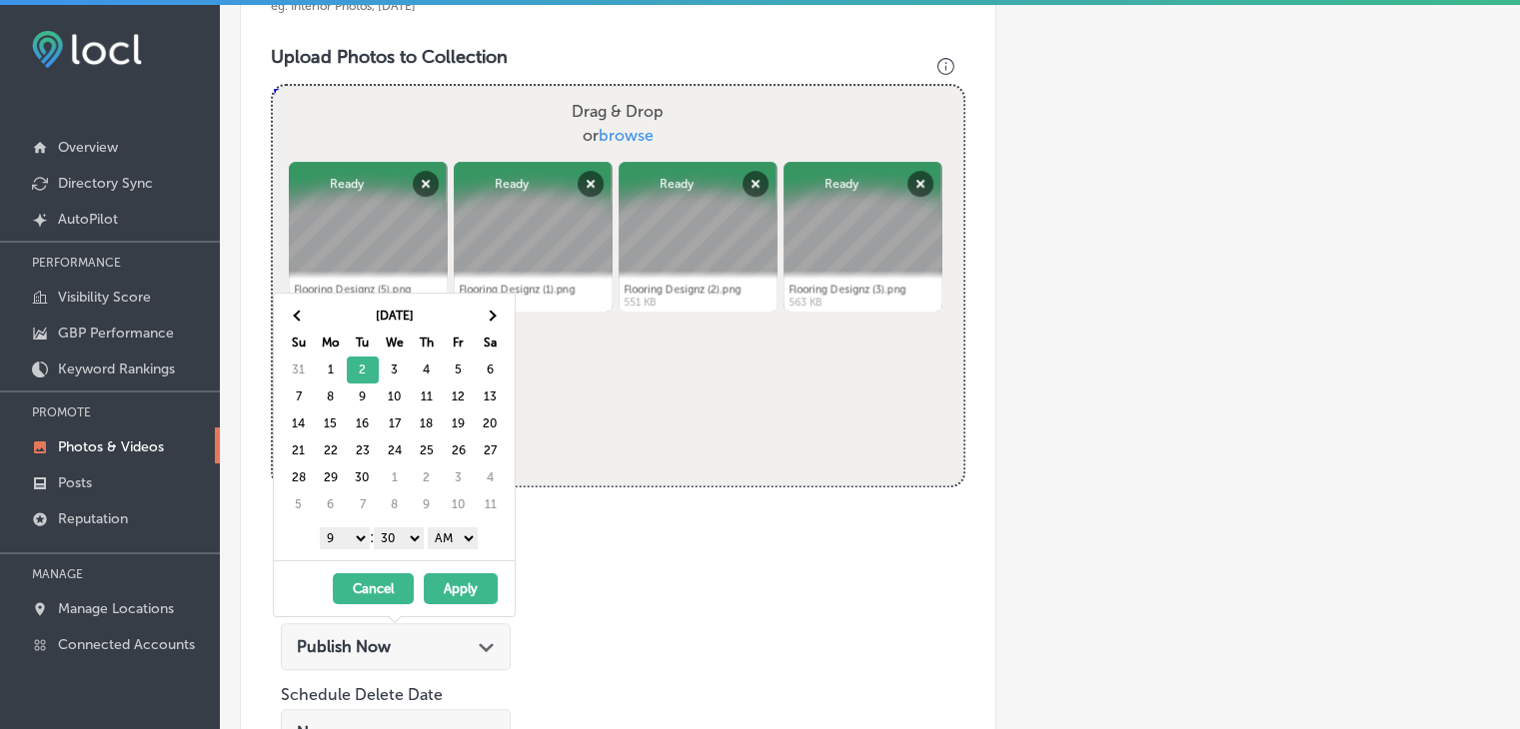
drag, startPoint x: 383, startPoint y: 530, endPoint x: 394, endPoint y: 532, distance: 11.2
click at [384, 530] on select "00 10 20 30 40 50" at bounding box center [399, 539] width 50 height 22
click at [458, 547] on div "1 2 3 4 5 6 7 8 9 10 11 12 : 00 10 20 30 40 50 AM PM" at bounding box center [398, 538] width 233 height 30
click at [456, 544] on select "AM PM" at bounding box center [453, 539] width 50 height 22
click at [431, 528] on select "AM PM" at bounding box center [453, 539] width 50 height 22
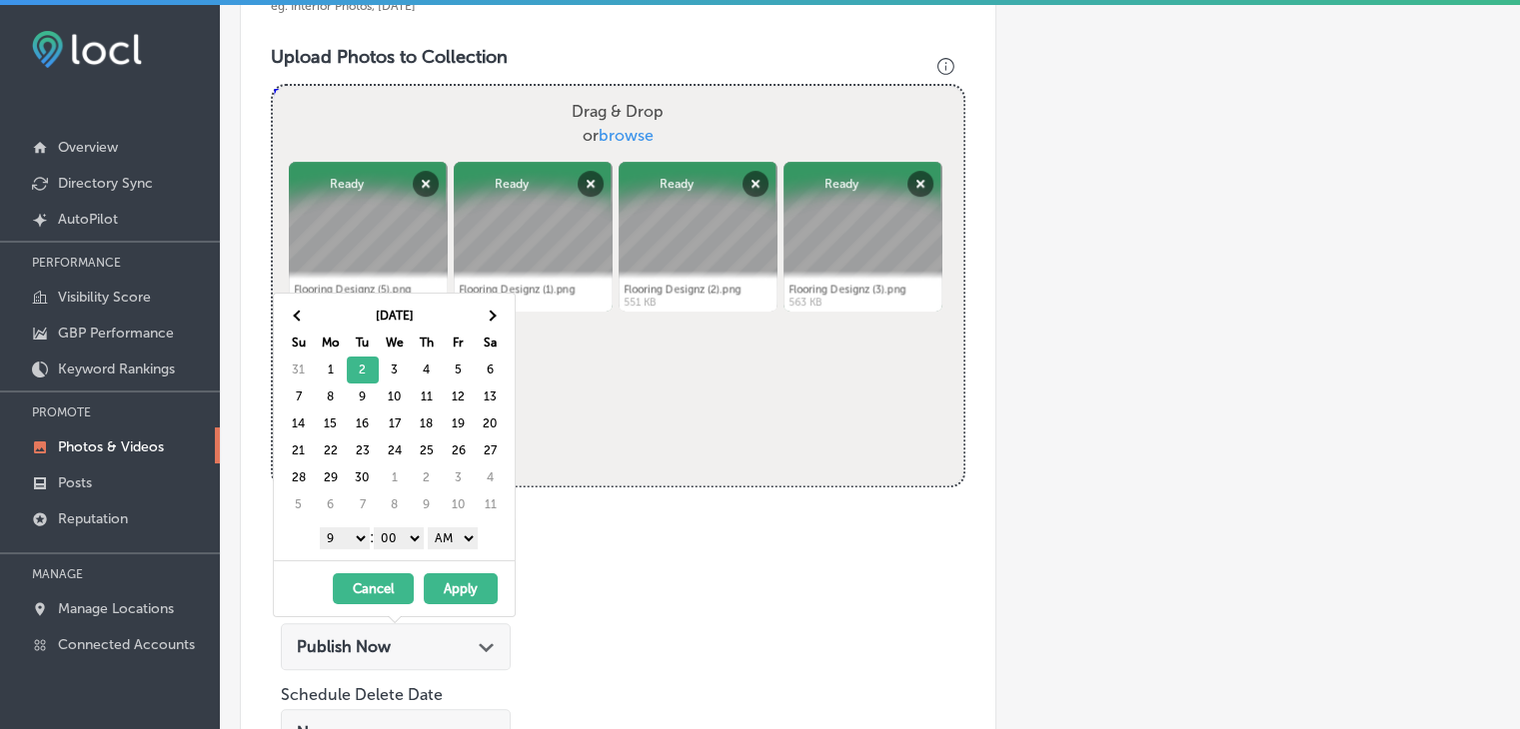
click at [461, 546] on select "AM PM" at bounding box center [453, 539] width 50 height 22
click at [431, 528] on select "AM PM" at bounding box center [453, 539] width 50 height 22
click at [460, 545] on select "AM PM" at bounding box center [453, 539] width 50 height 22
click at [459, 578] on button "Apply" at bounding box center [461, 588] width 74 height 31
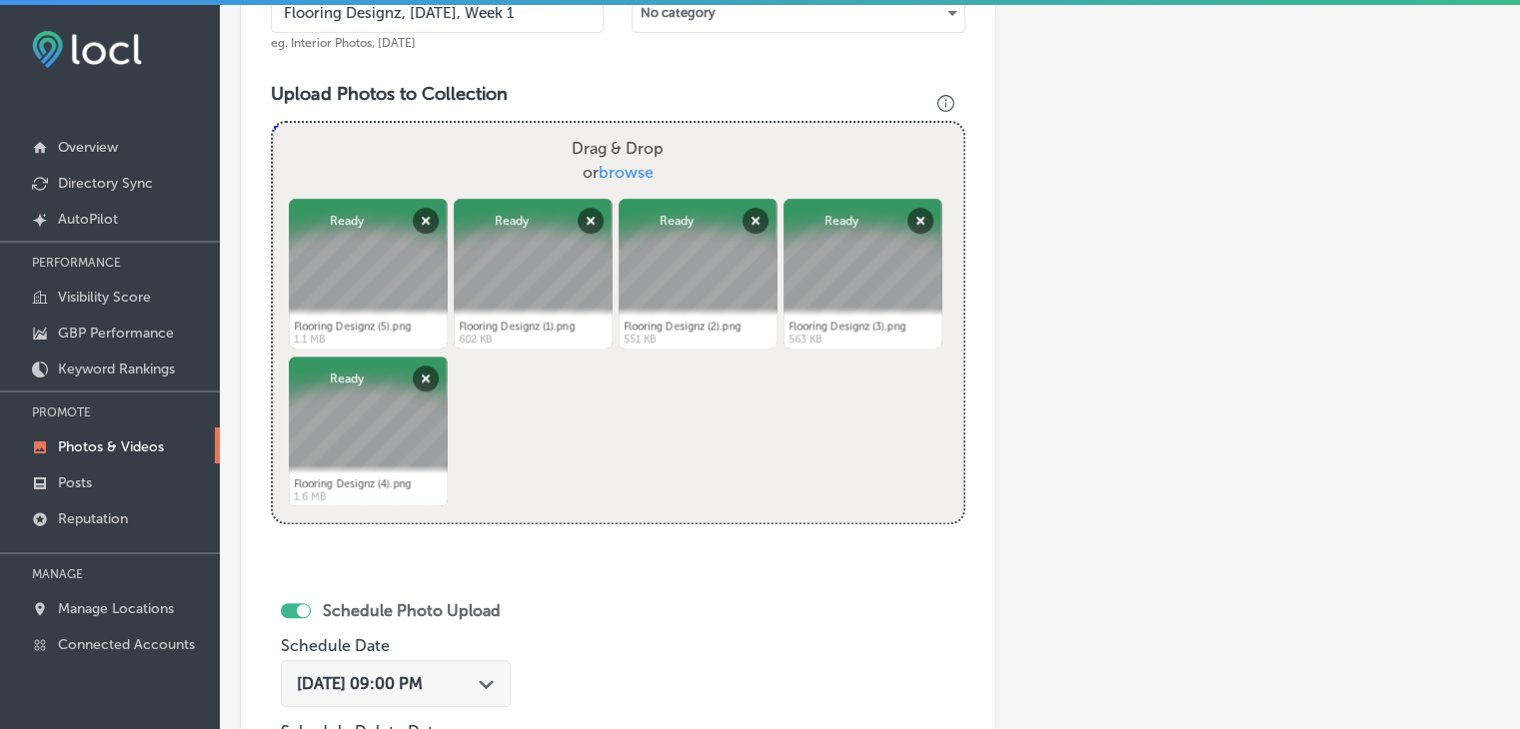
scroll to position [999, 0]
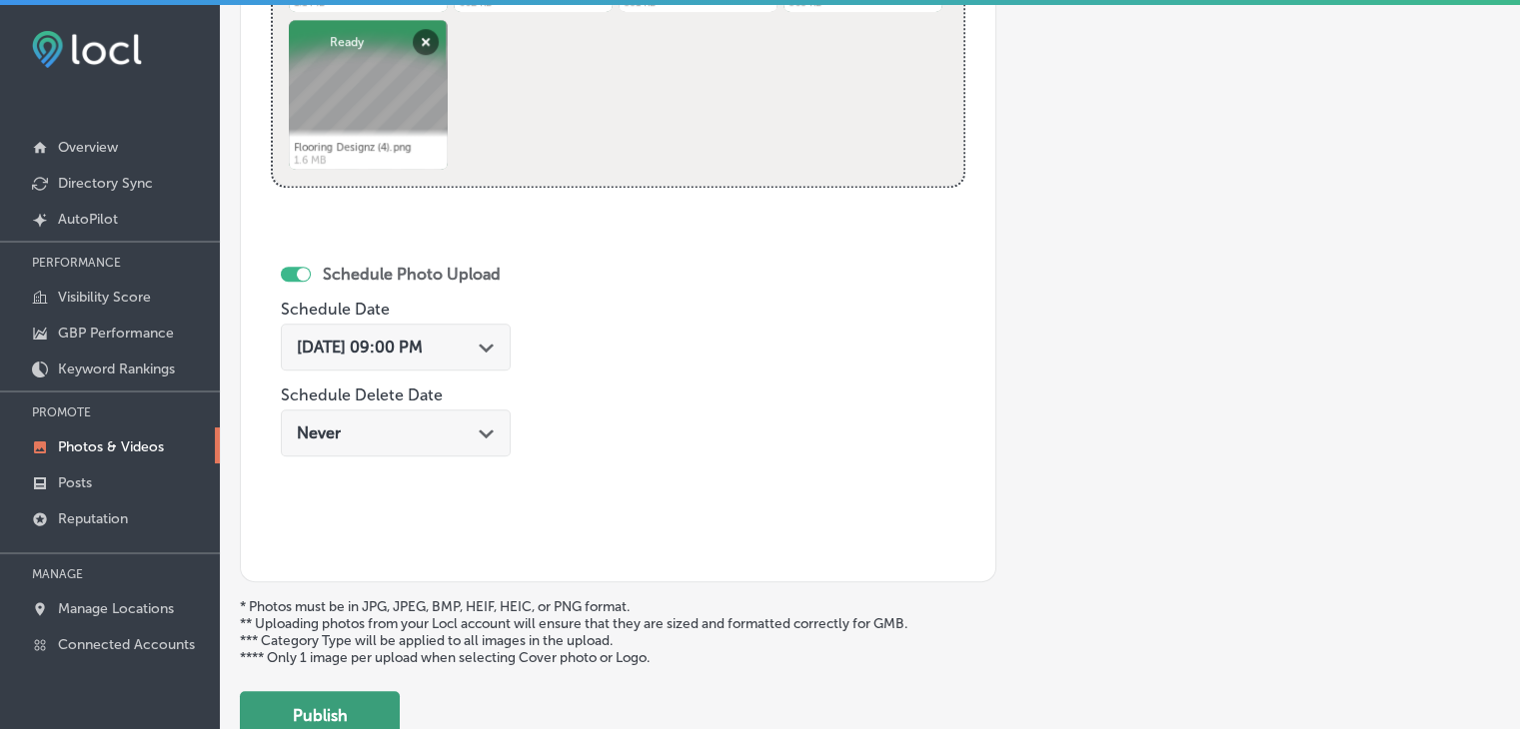
click at [352, 693] on button "Publish" at bounding box center [320, 715] width 160 height 48
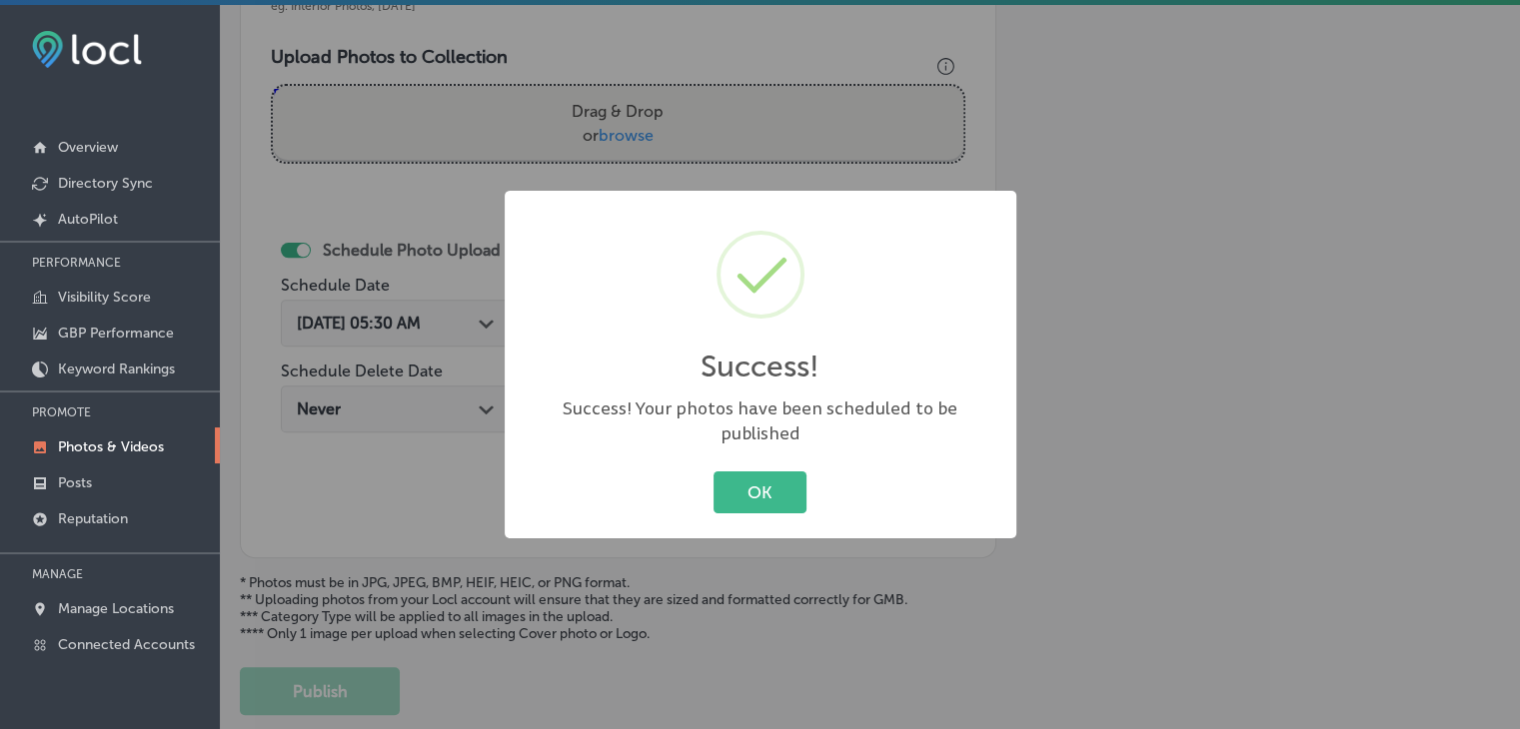
click at [464, 145] on div "Success! × Success! Your photos have been scheduled to be published OK Cancel" at bounding box center [760, 364] width 1520 height 729
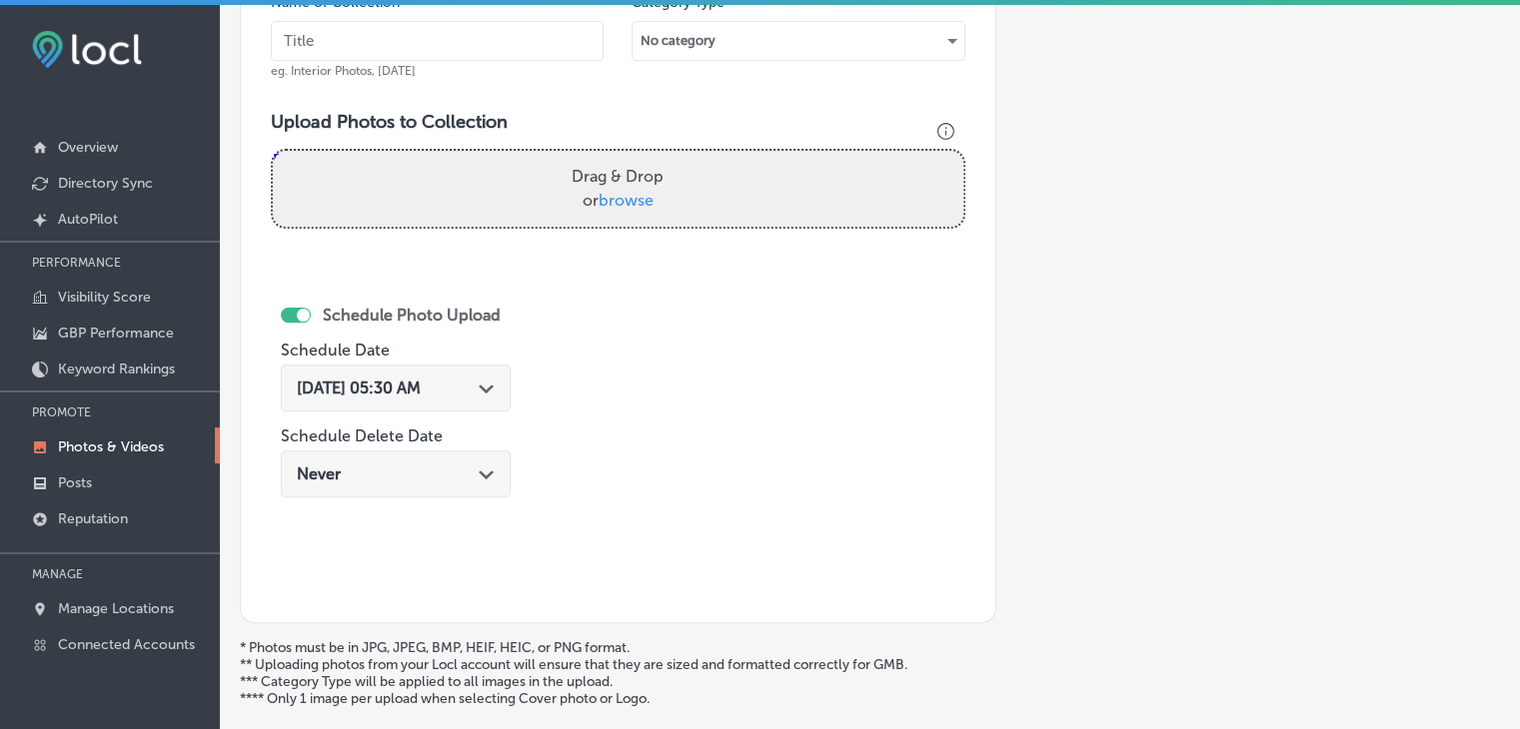
scroll to position [599, 0]
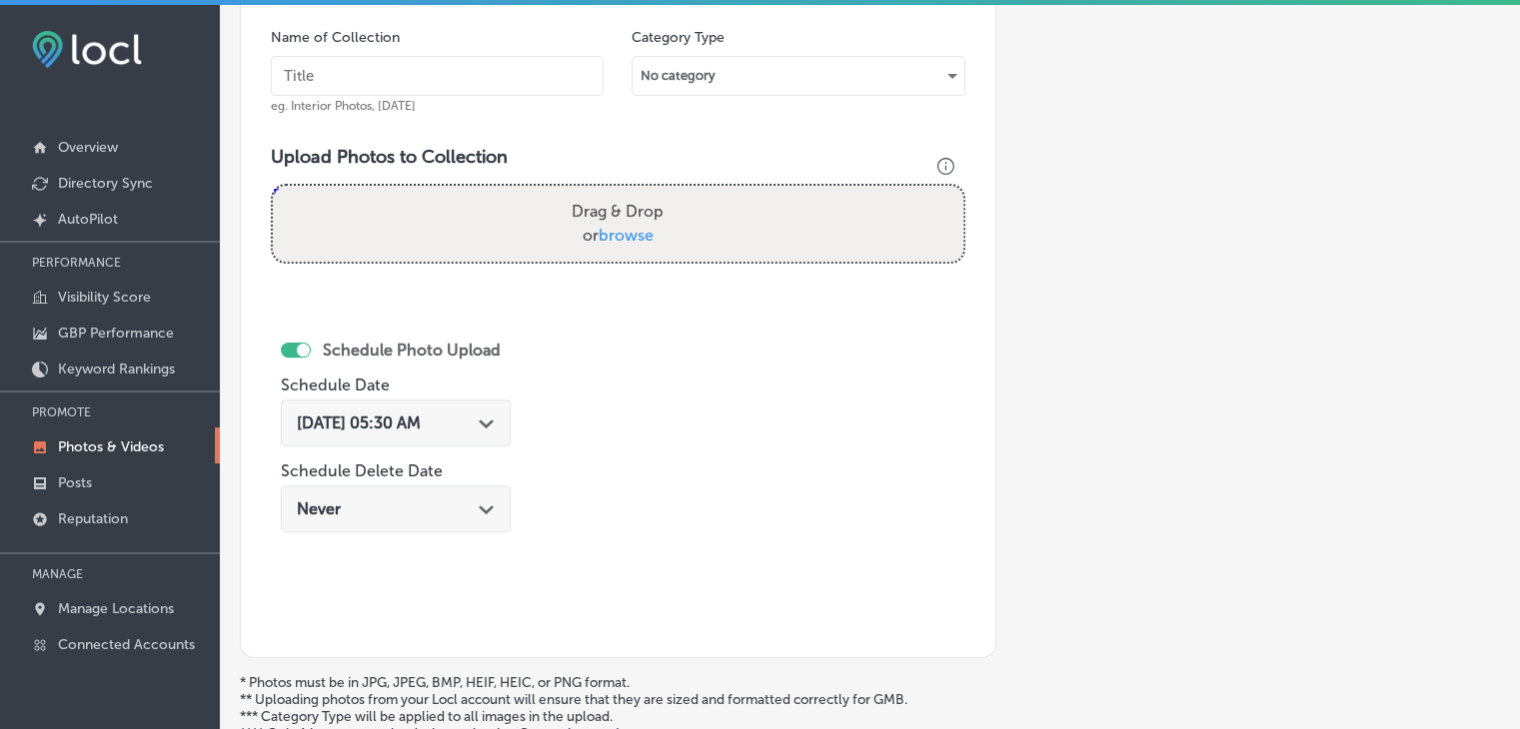
click at [512, 101] on div "Name of Collection eg. Interior Photos, [DATE]" at bounding box center [437, 71] width 333 height 86
click at [511, 85] on input "text" at bounding box center [437, 76] width 333 height 40
paste input "Flooring Designz, [DATE], Week"
type input "Flooring Designz, Sep 2025, Week 2"
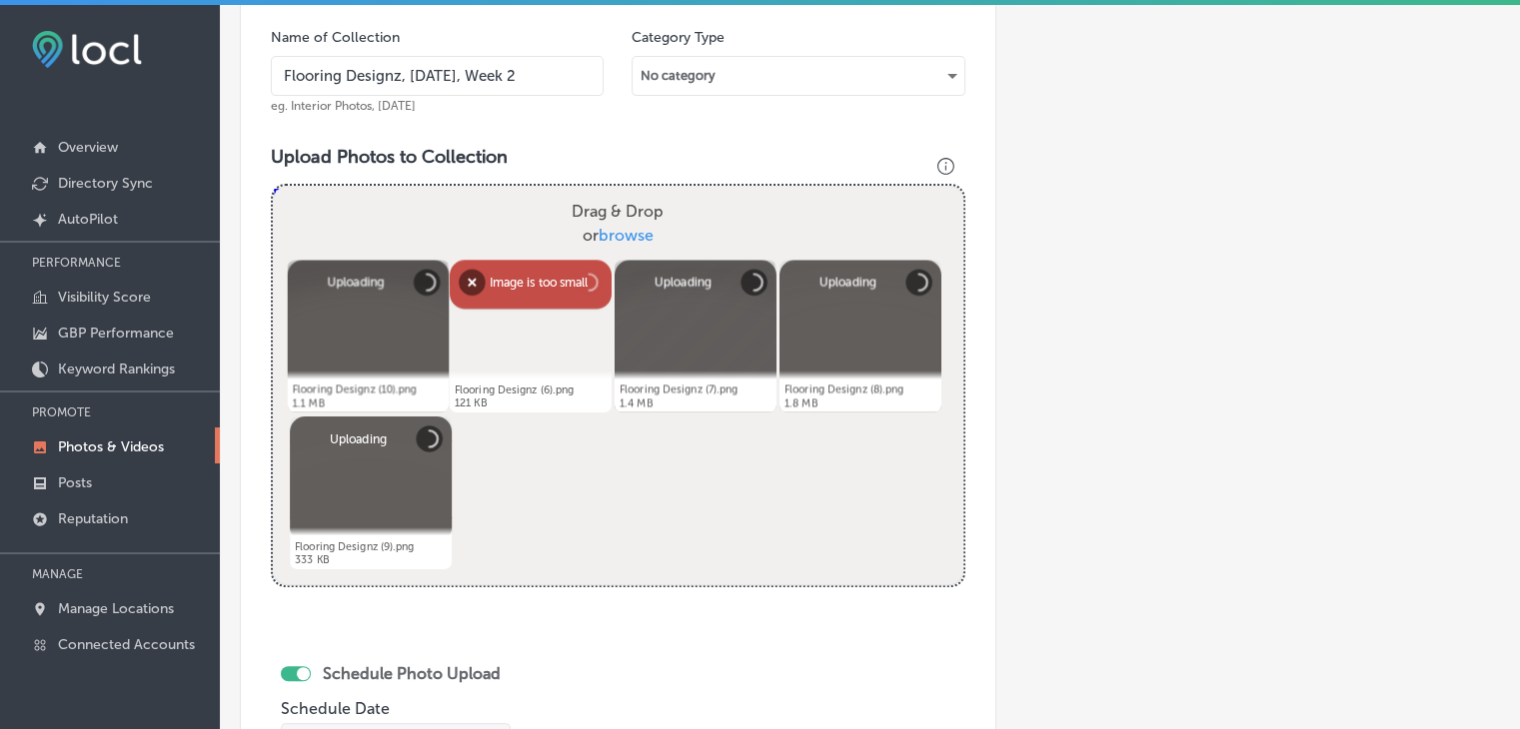
scroll to position [799, 0]
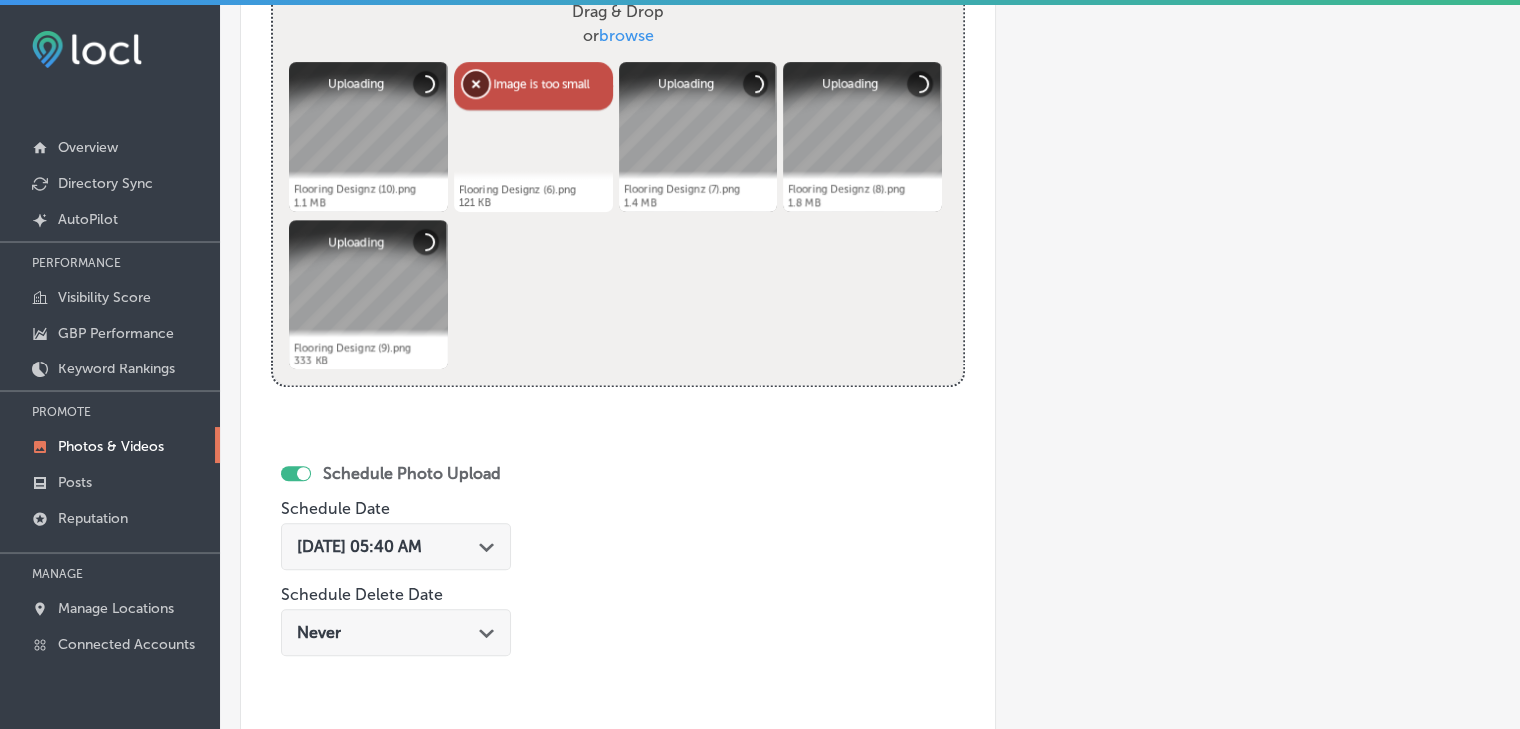
click at [487, 77] on button "Remove" at bounding box center [476, 84] width 26 height 26
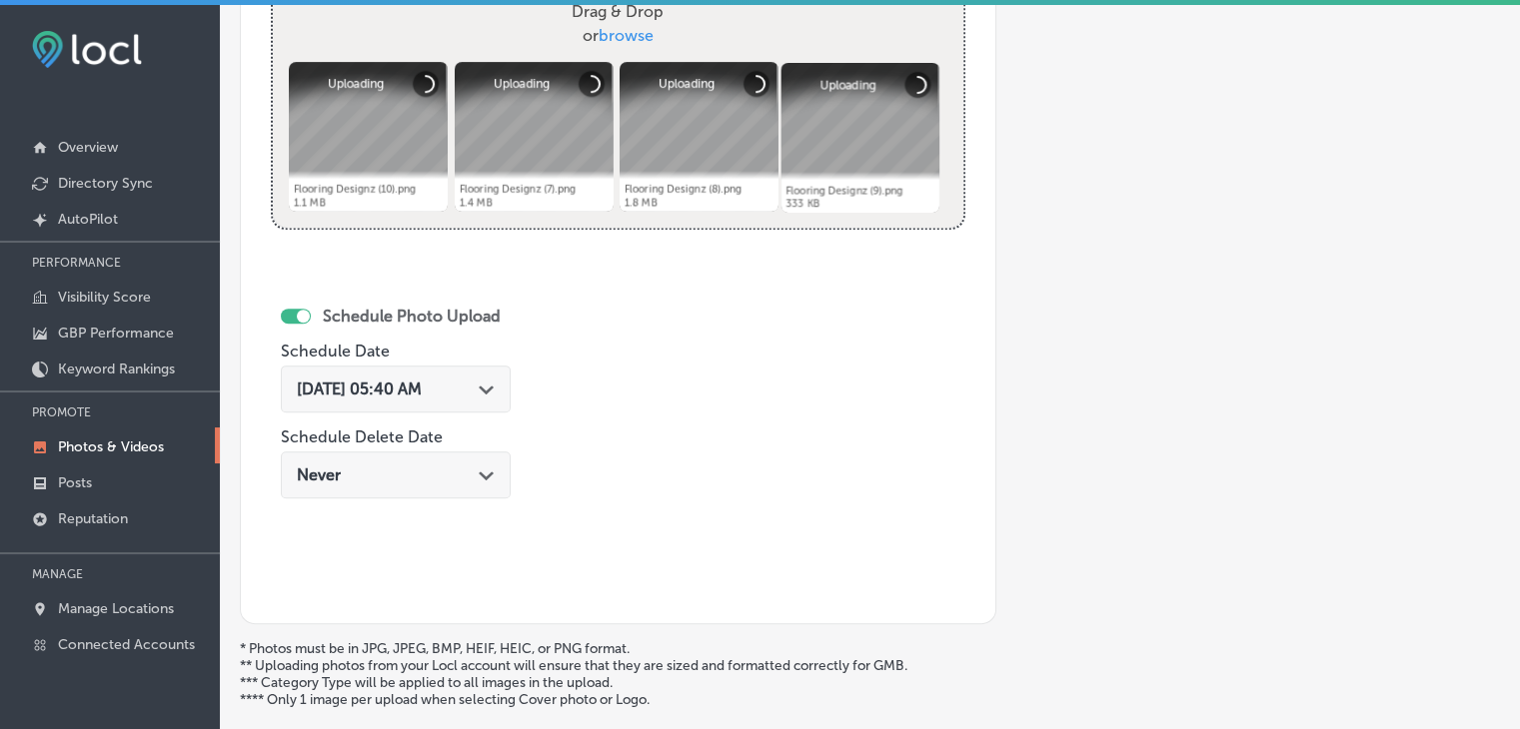
click at [422, 380] on span "[DATE] 05:40 AM" at bounding box center [359, 389] width 125 height 19
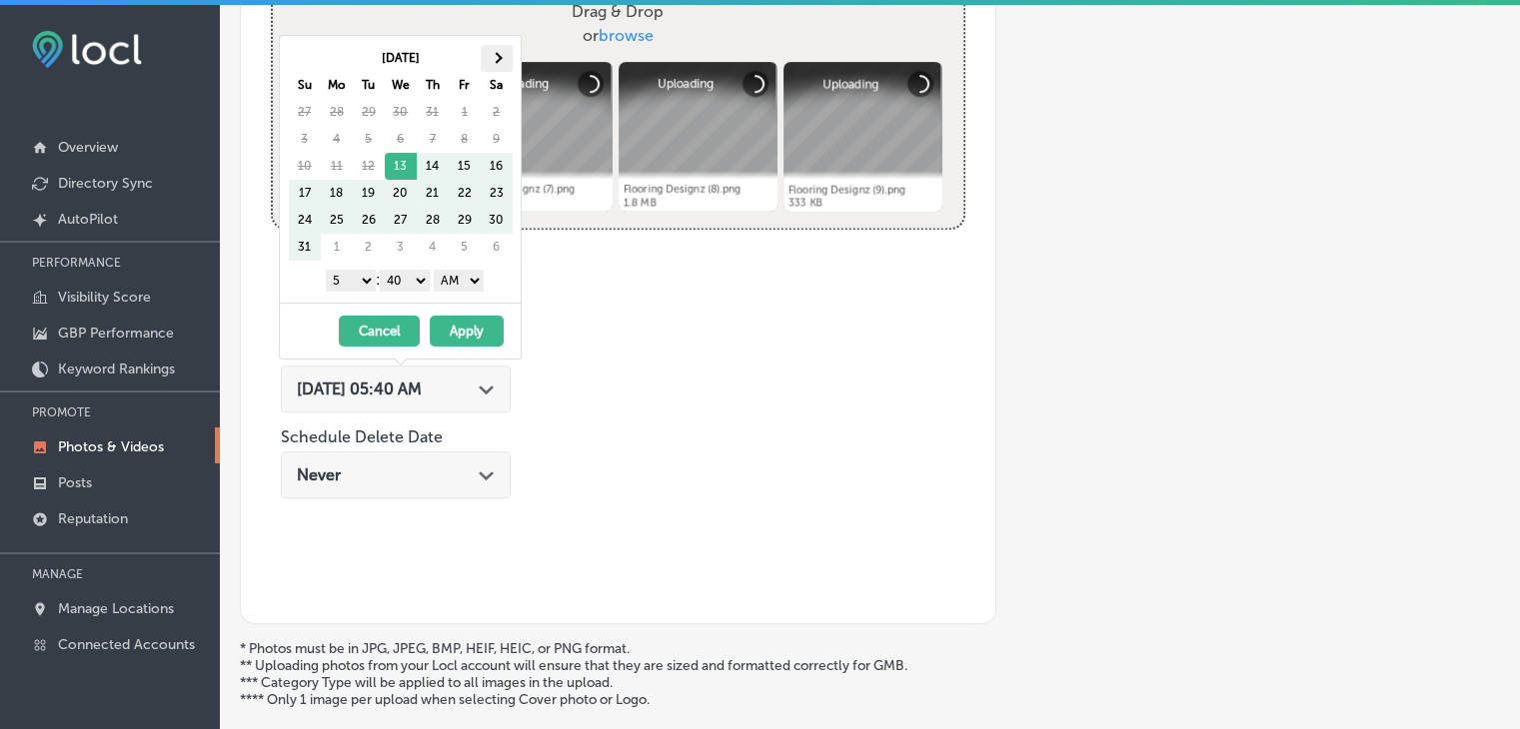
click at [497, 52] on th at bounding box center [497, 58] width 32 height 27
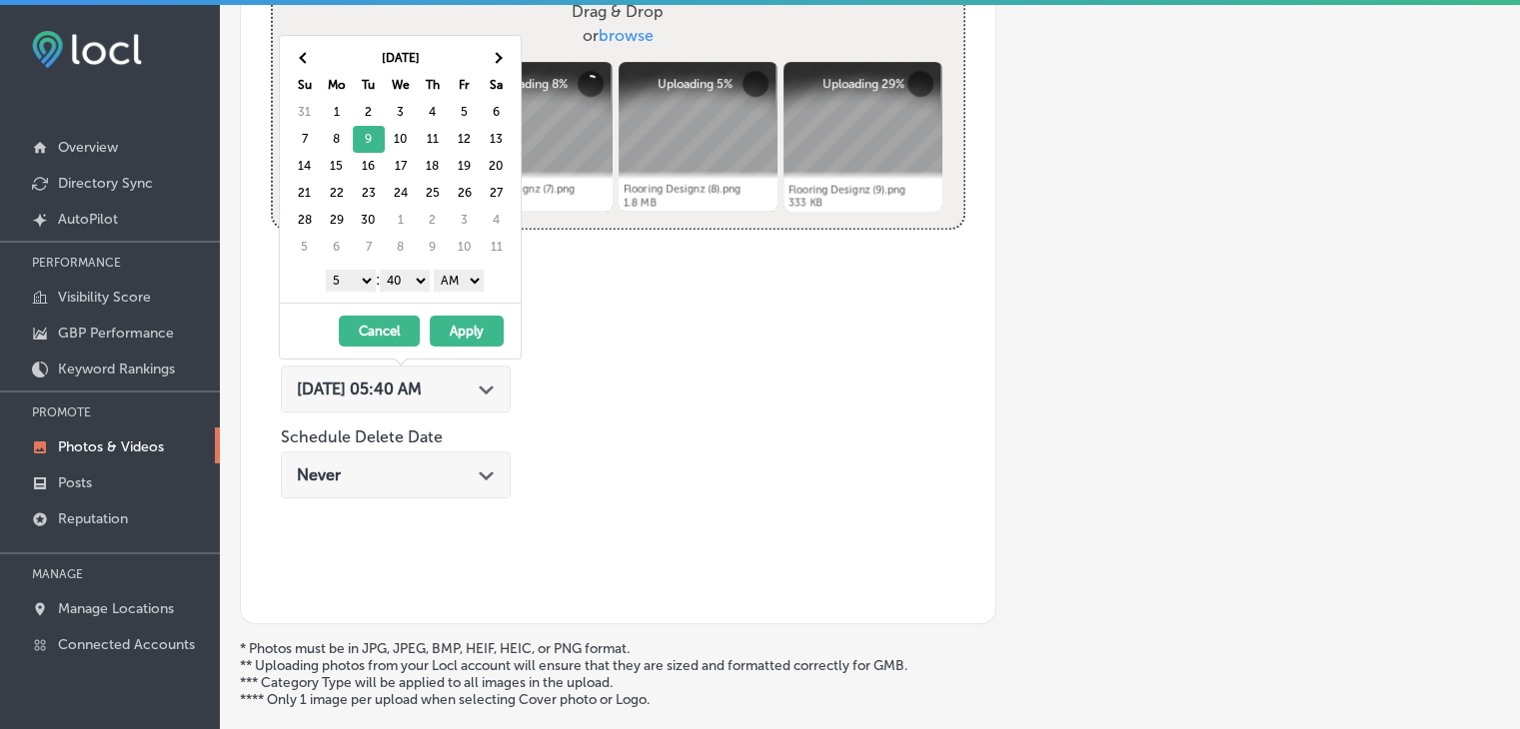
drag, startPoint x: 348, startPoint y: 270, endPoint x: 348, endPoint y: 286, distance: 16.0
click at [348, 270] on select "1 2 3 4 5 6 7 8 9 10 11 12" at bounding box center [351, 281] width 50 height 22
click at [416, 258] on table "Sep 2025 Su Mo Tu We Th Fr Sa 31 1 2 3 4 5 6 7 8 9 10 11 12 13 14 15 16 17 18 1…" at bounding box center [400, 152] width 225 height 217
click at [413, 279] on select "00 10 20 30 40 50" at bounding box center [405, 281] width 50 height 22
drag, startPoint x: 452, startPoint y: 291, endPoint x: 468, endPoint y: 288, distance: 16.3
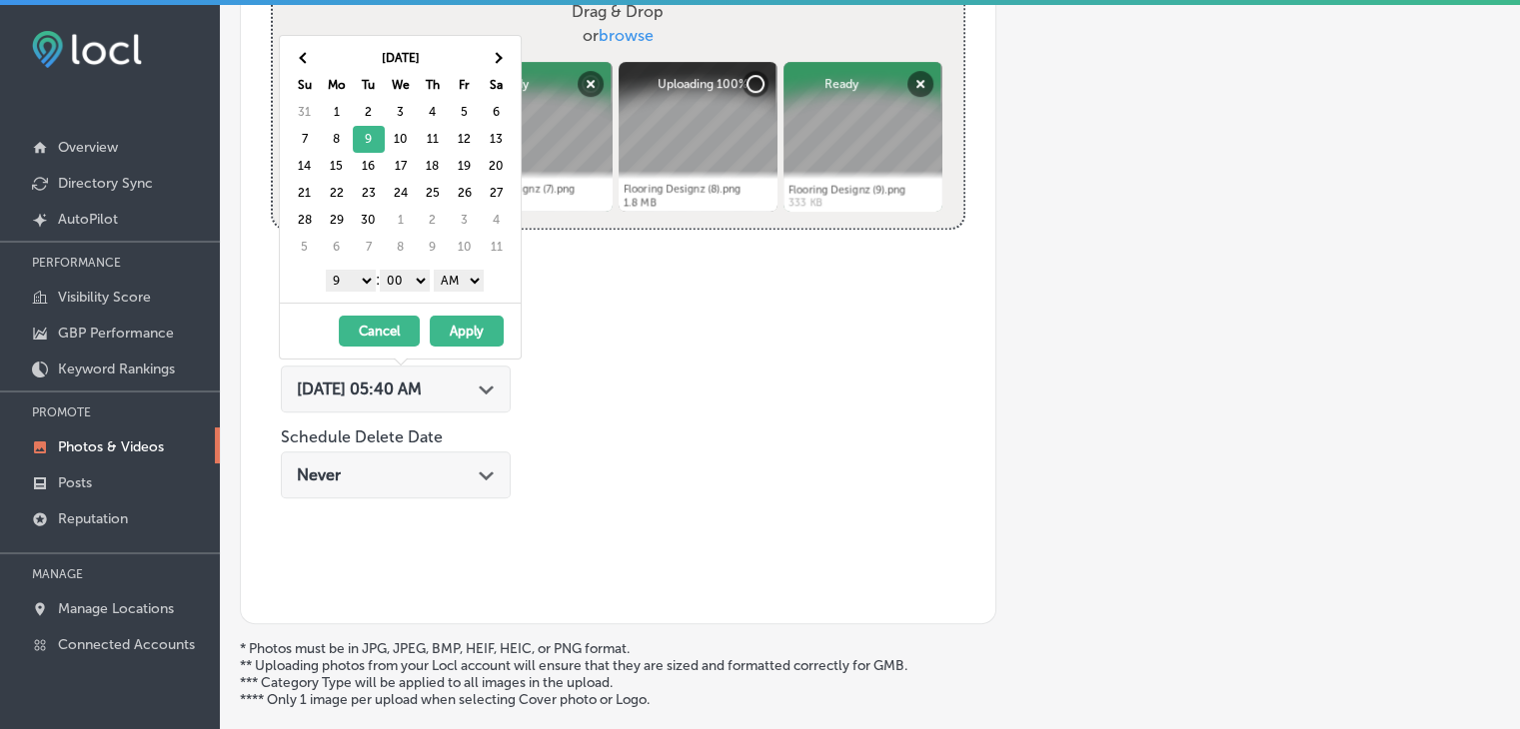
click at [468, 282] on select "AM PM" at bounding box center [459, 281] width 50 height 22
click at [437, 270] on select "AM PM" at bounding box center [459, 281] width 50 height 22
drag, startPoint x: 469, startPoint y: 273, endPoint x: 469, endPoint y: 285, distance: 12.0
click at [469, 273] on select "AM PM" at bounding box center [459, 281] width 50 height 22
click at [461, 326] on button "Apply" at bounding box center [467, 331] width 74 height 31
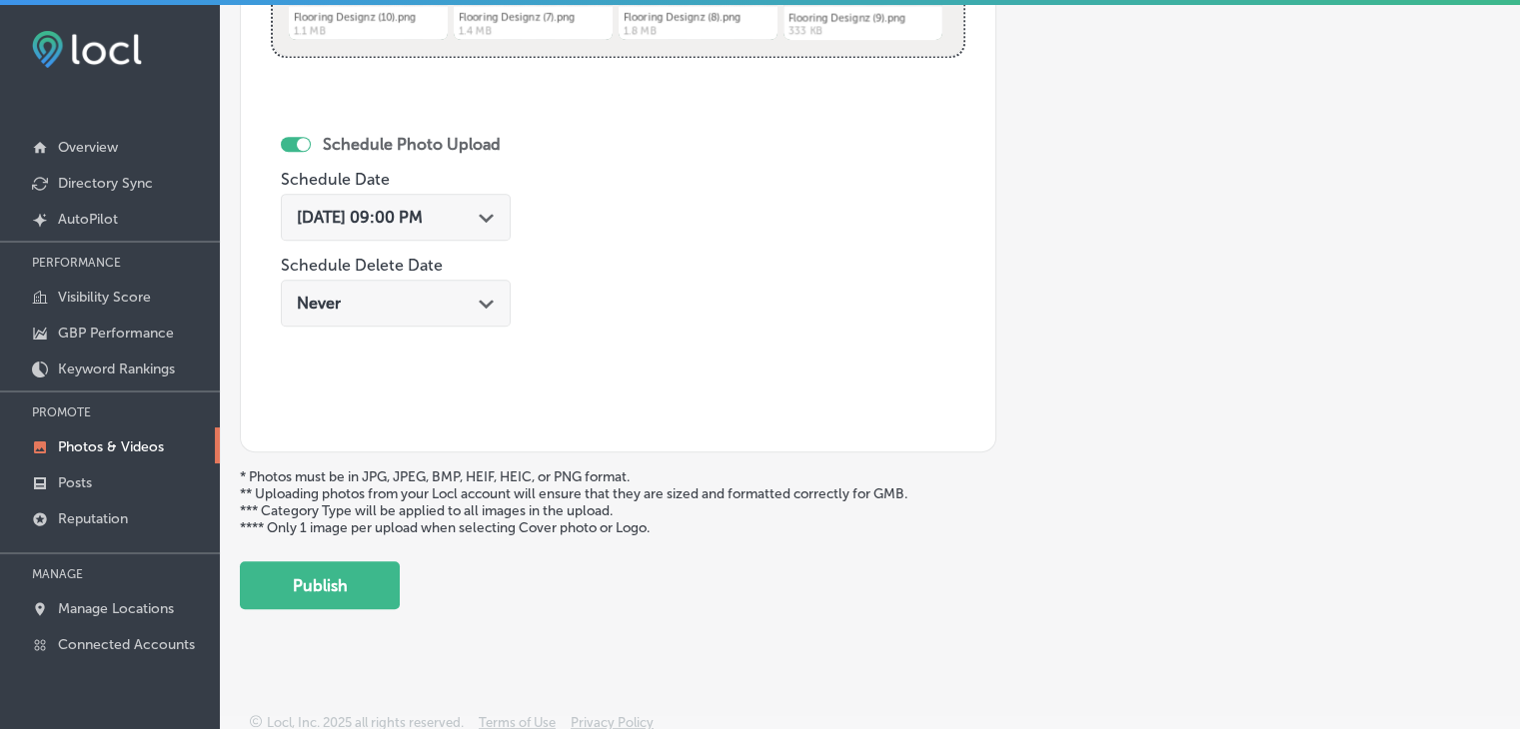
click at [331, 592] on button "Publish" at bounding box center [320, 585] width 160 height 48
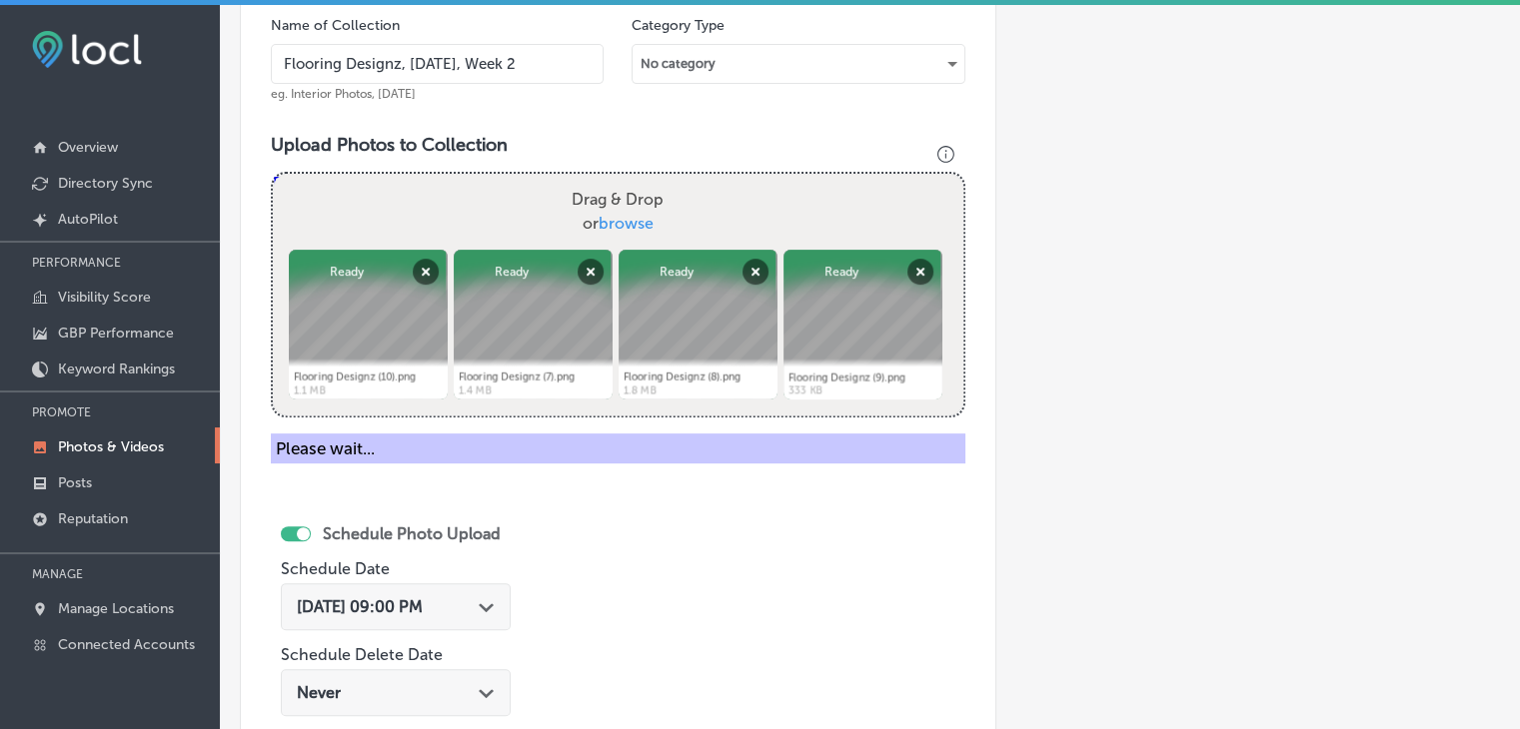
scroll to position [504, 0]
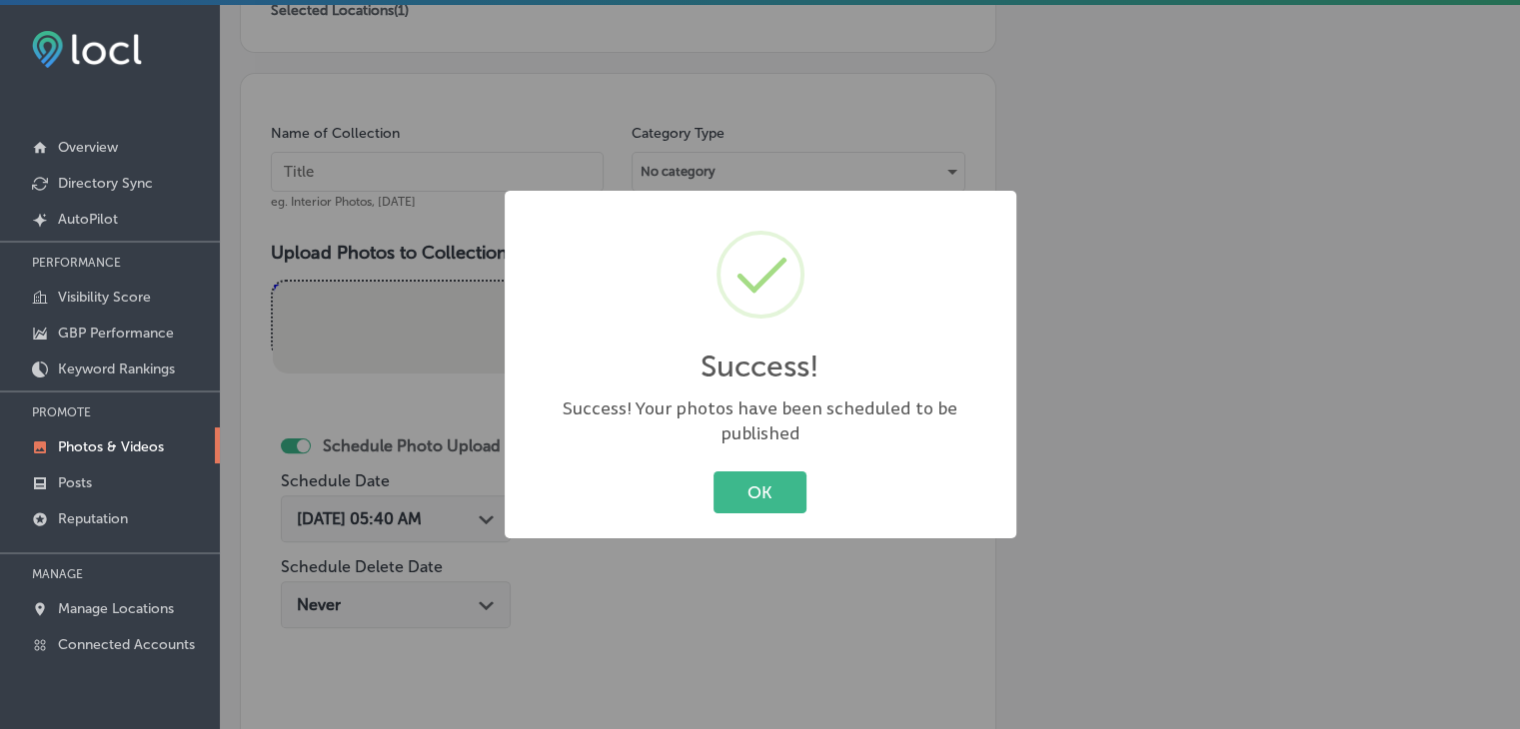
click at [420, 175] on div "Success! × Success! Your photos have been scheduled to be published OK Cancel" at bounding box center [760, 364] width 1520 height 729
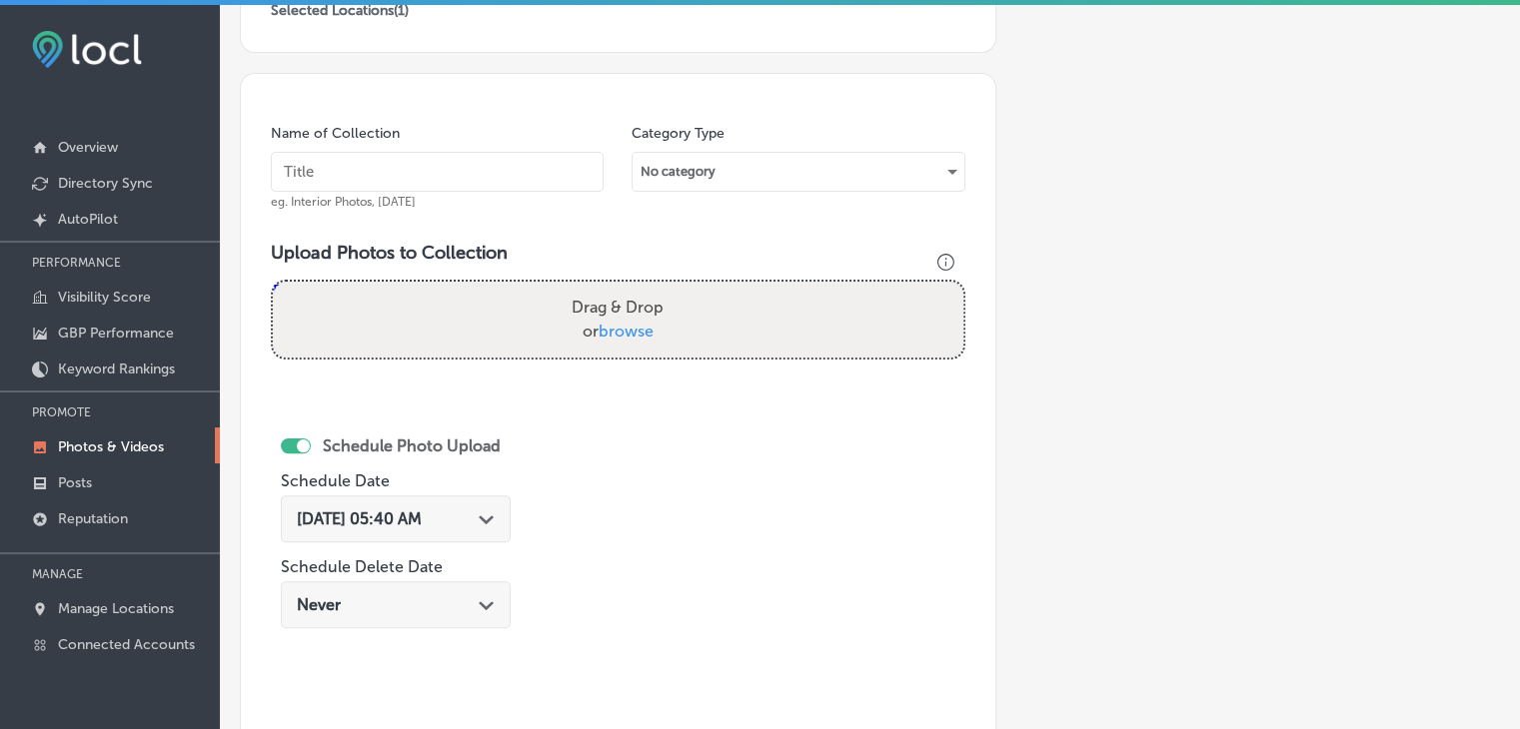
click at [424, 185] on input "text" at bounding box center [437, 172] width 333 height 40
paste input "Flooring Designz, [DATE], Week"
type input "Flooring Designz, [DATE], Week 3"
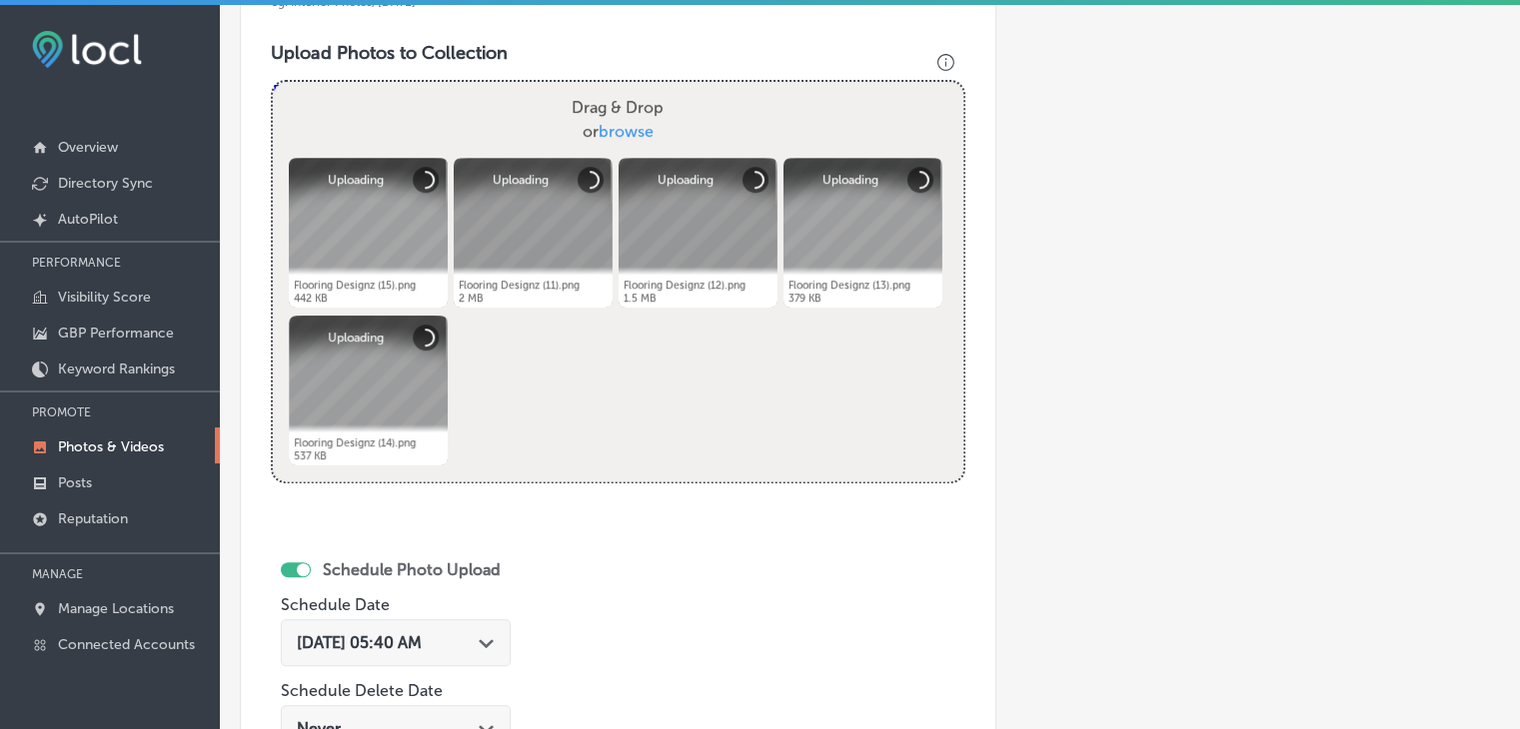
click at [424, 629] on div "[DATE] 05:40 AM Path Created with Sketch." at bounding box center [396, 642] width 230 height 47
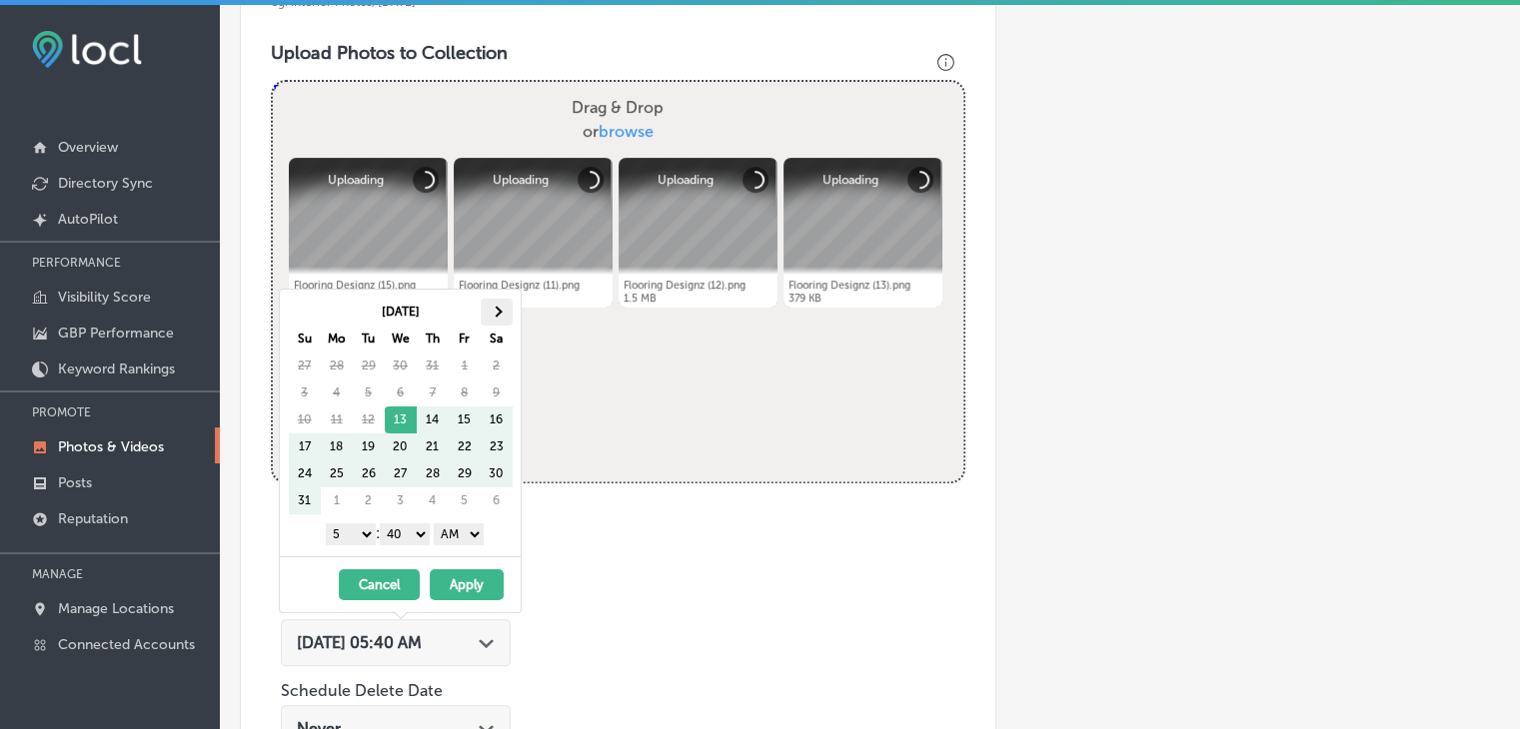
click at [492, 311] on span at bounding box center [496, 311] width 11 height 11
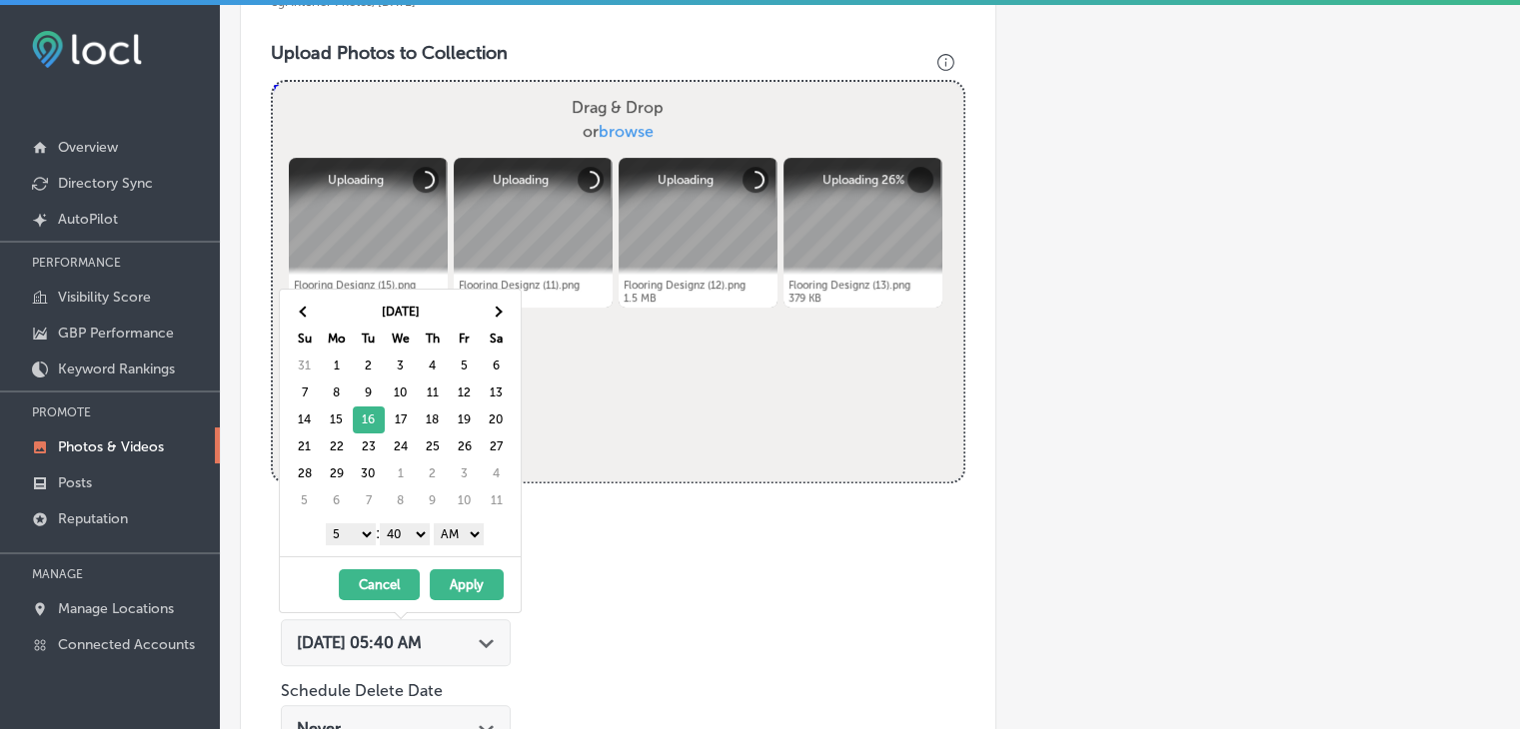
click at [360, 524] on select "1 2 3 4 5 6 7 8 9 10 11 12" at bounding box center [351, 535] width 50 height 22
click at [407, 526] on select "00 10 20 30 40 50" at bounding box center [405, 535] width 50 height 22
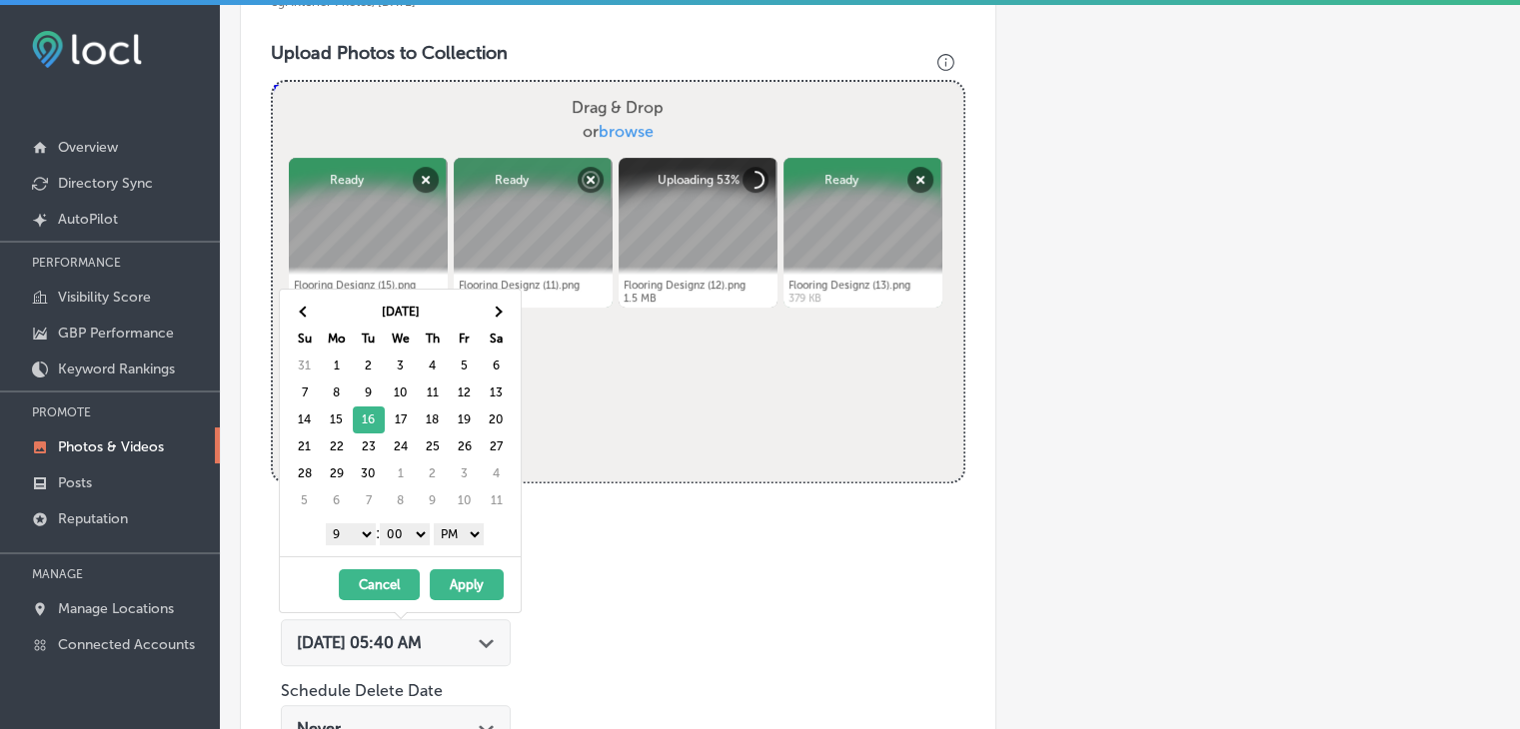
click at [466, 572] on button "Apply" at bounding box center [467, 584] width 74 height 31
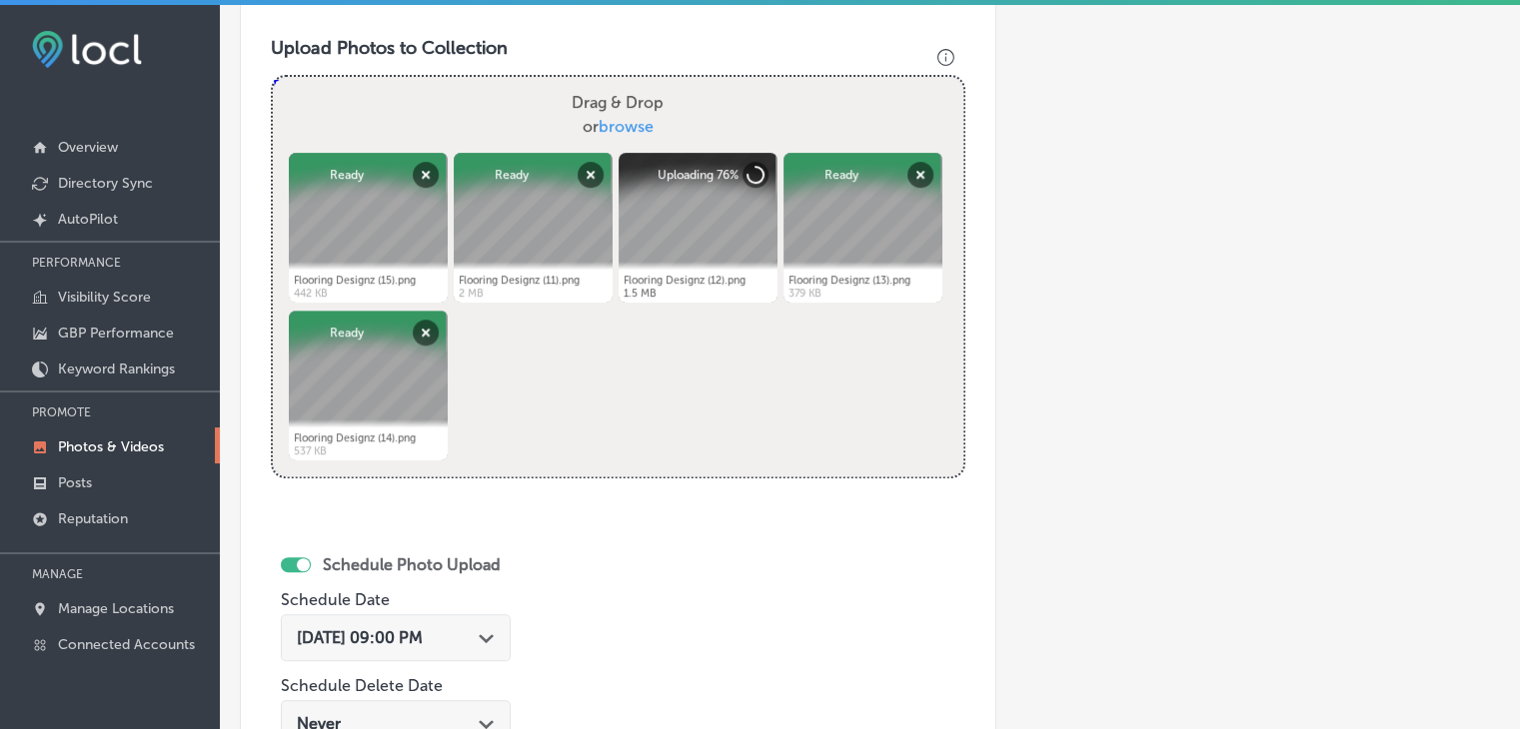
scroll to position [703, 0]
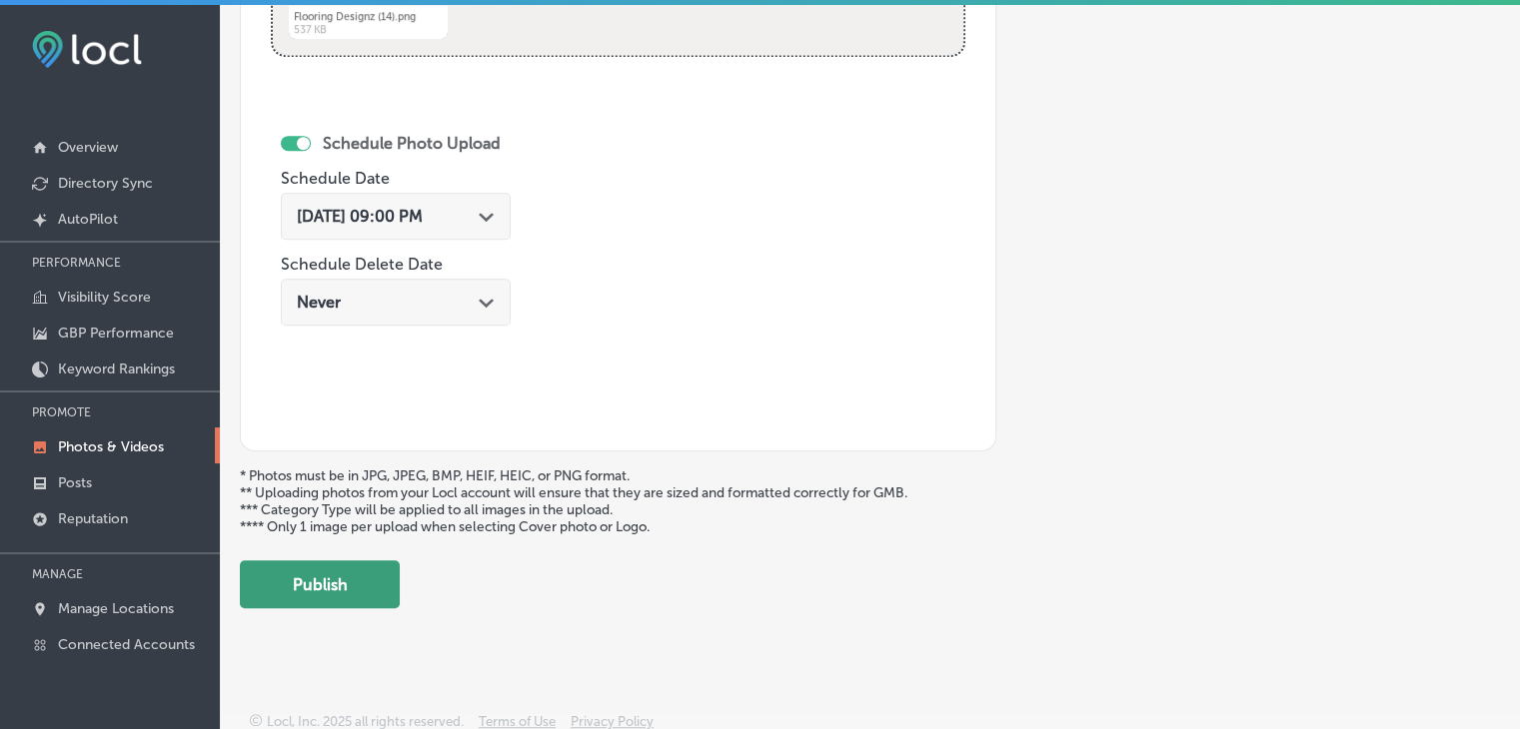
click at [392, 563] on button "Publish" at bounding box center [320, 584] width 160 height 48
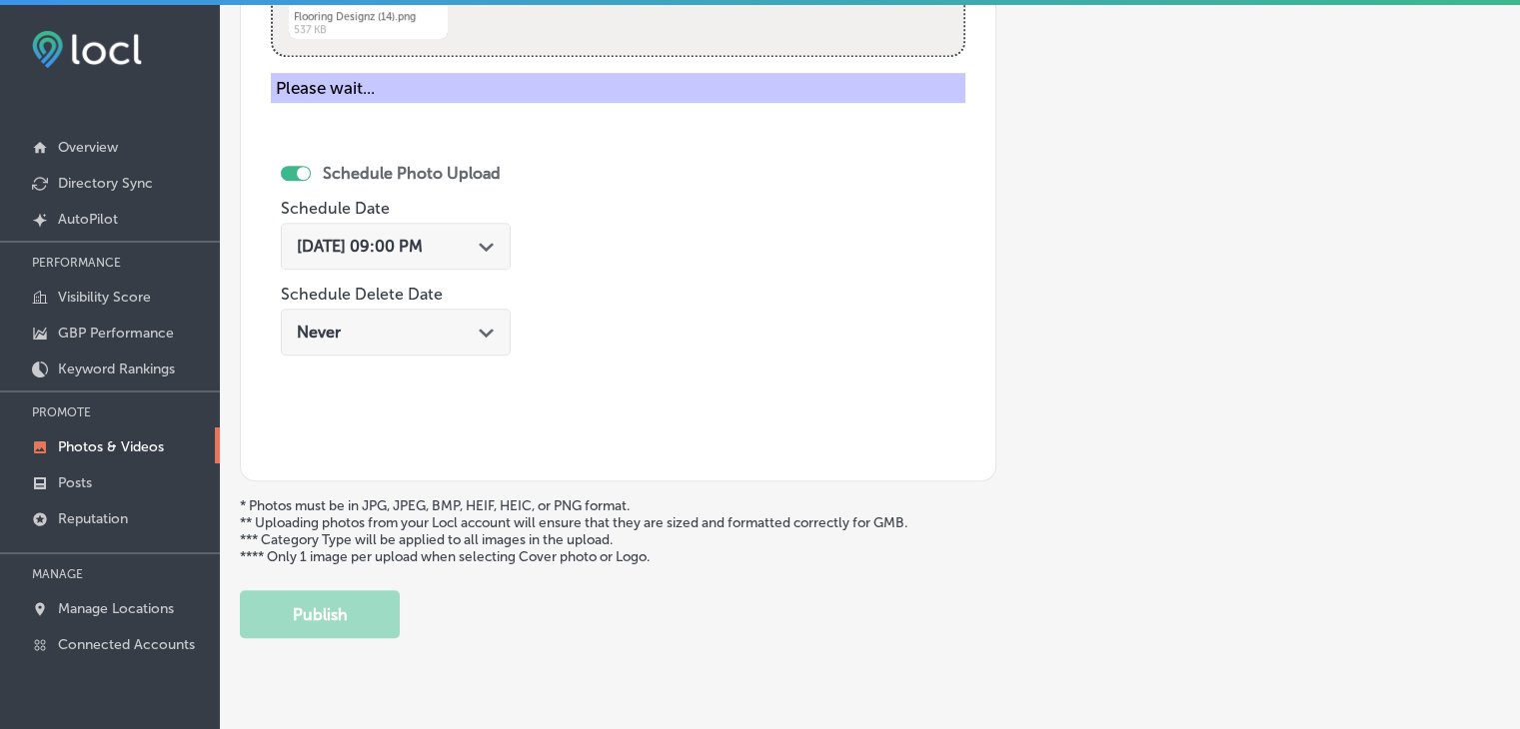
scroll to position [630, 0]
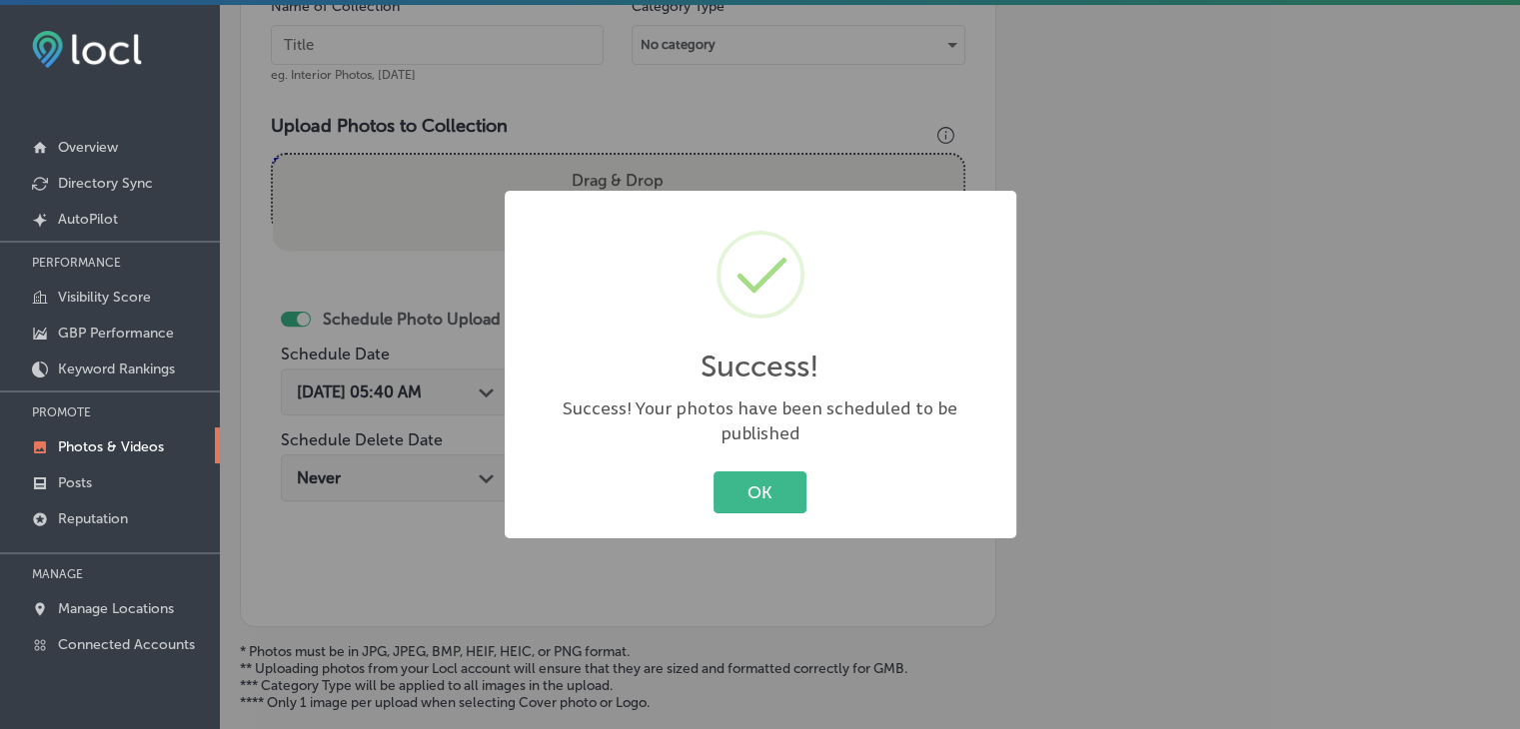
click at [479, 85] on div "Success! × Success! Your photos have been scheduled to be published OK Cancel" at bounding box center [760, 364] width 1520 height 729
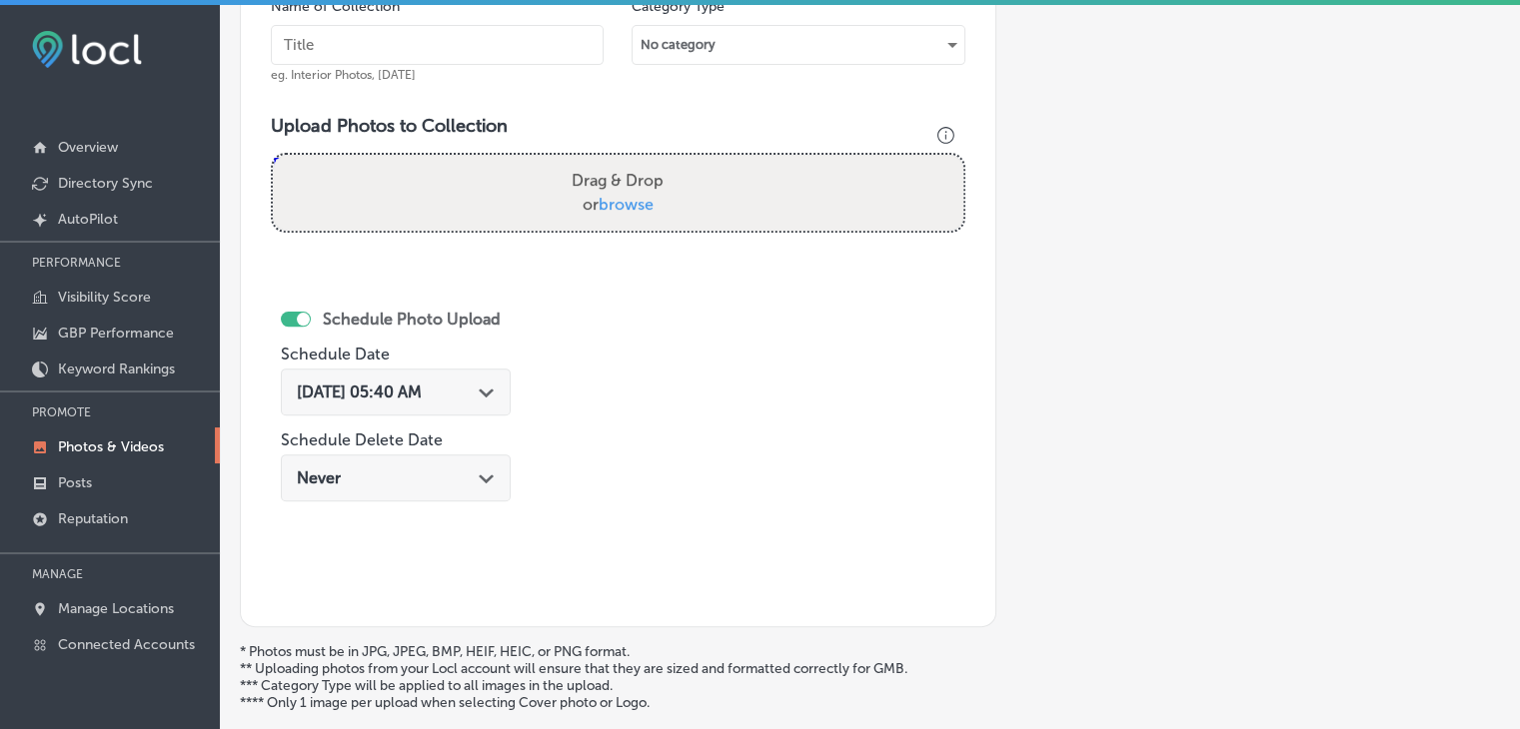
click at [482, 46] on input "text" at bounding box center [437, 45] width 333 height 40
paste input "Flooring Designz, [DATE], Week"
type input "Flooring Designz, [DATE], Week 4"
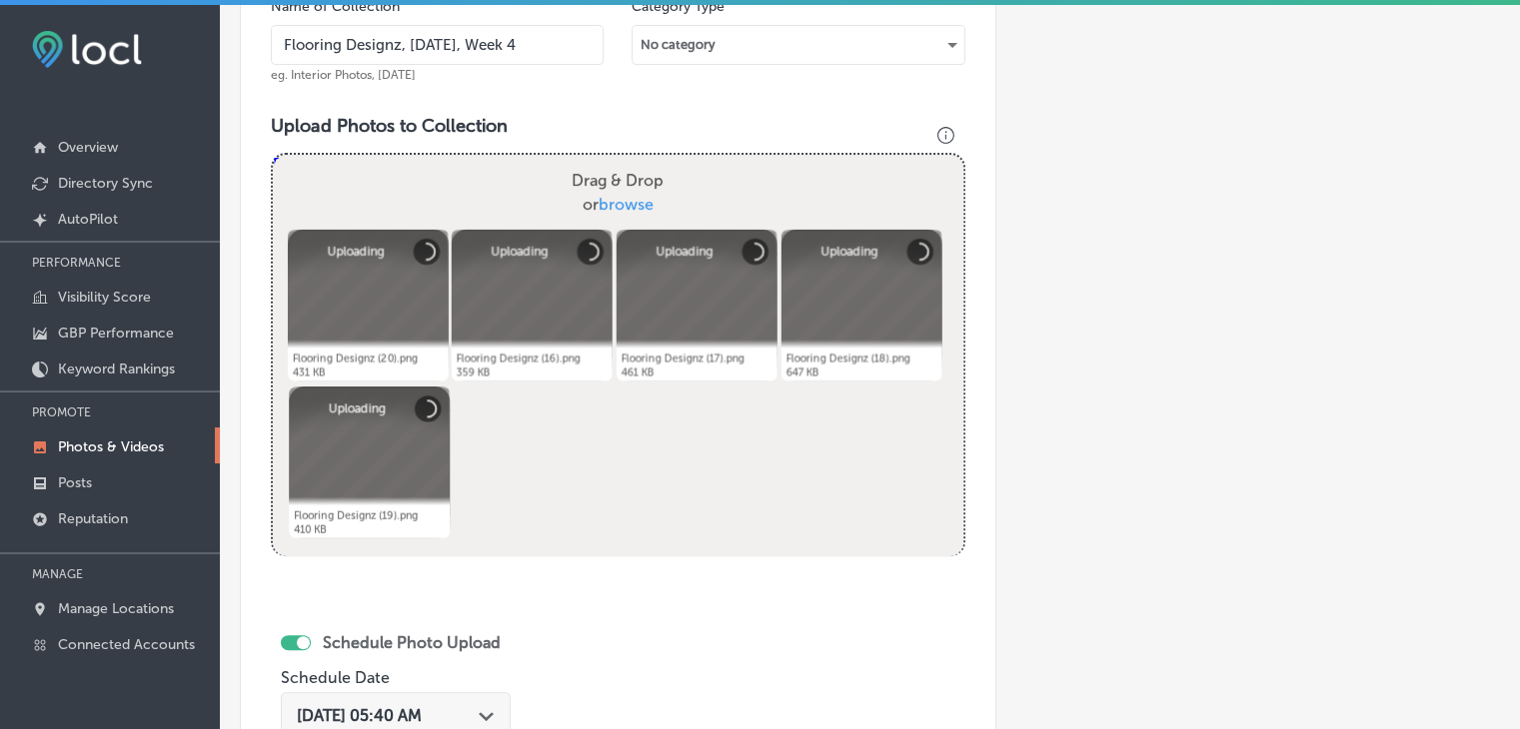
scroll to position [830, 0]
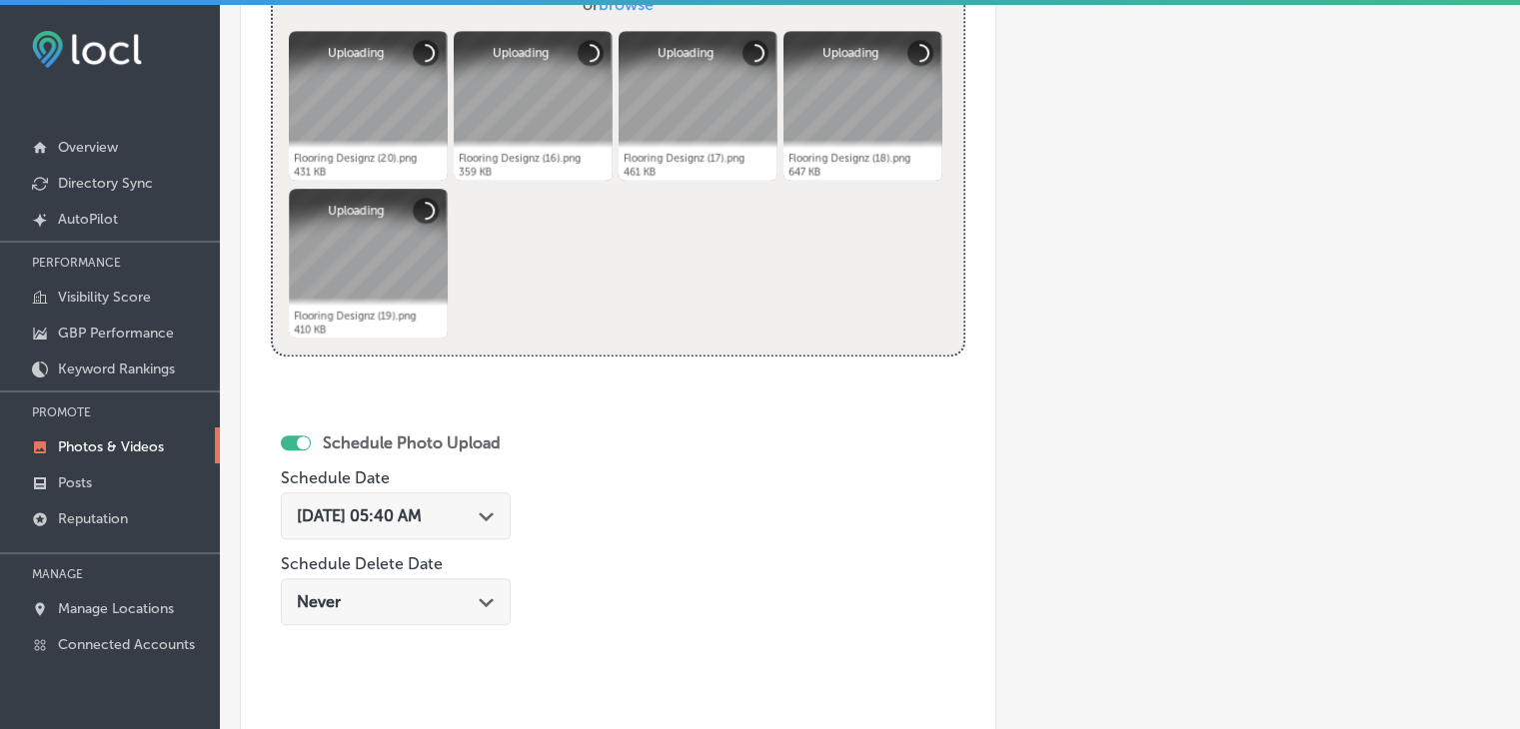
click at [412, 513] on span "[DATE] 05:40 AM" at bounding box center [359, 516] width 125 height 19
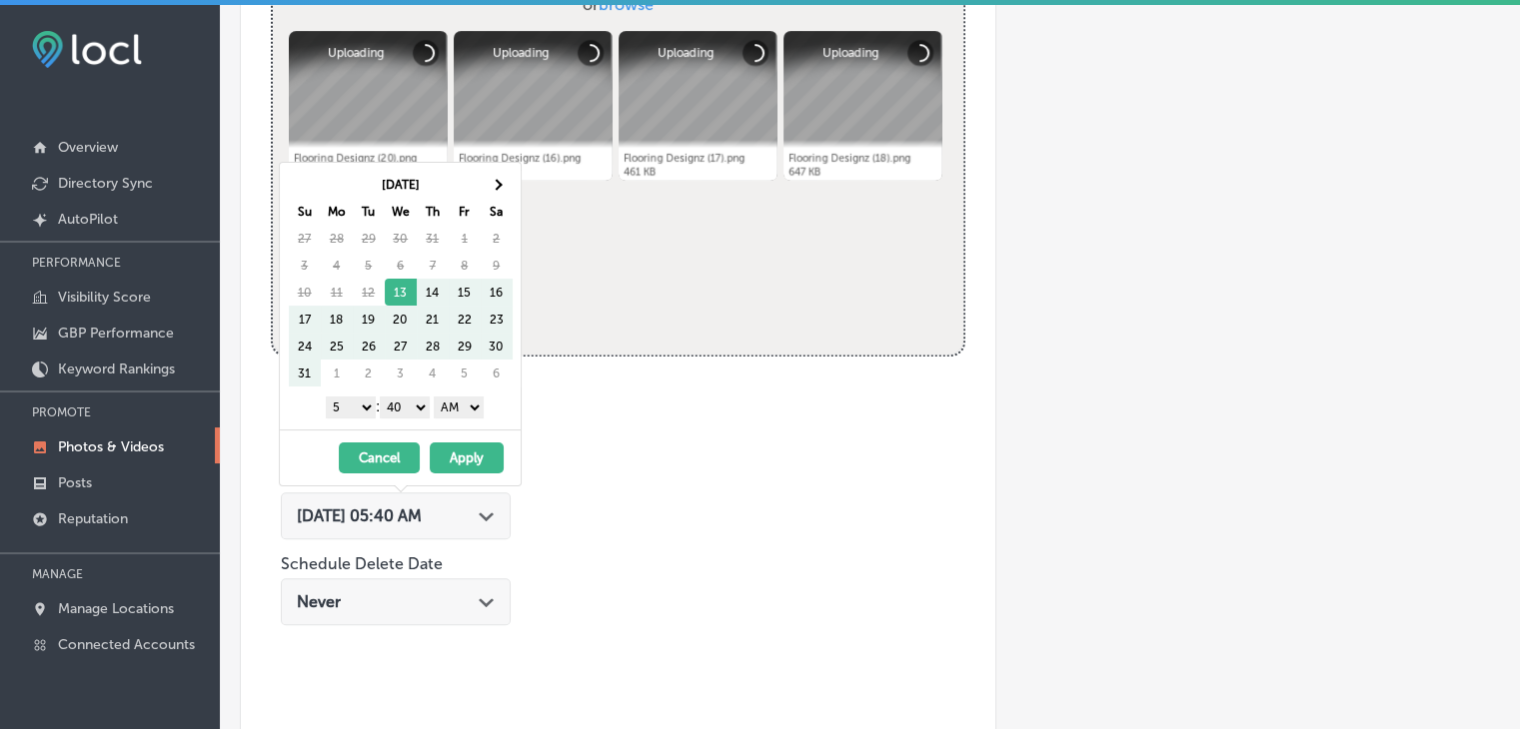
click at [497, 200] on th "Sa" at bounding box center [497, 211] width 32 height 27
click at [493, 190] on th at bounding box center [497, 184] width 32 height 27
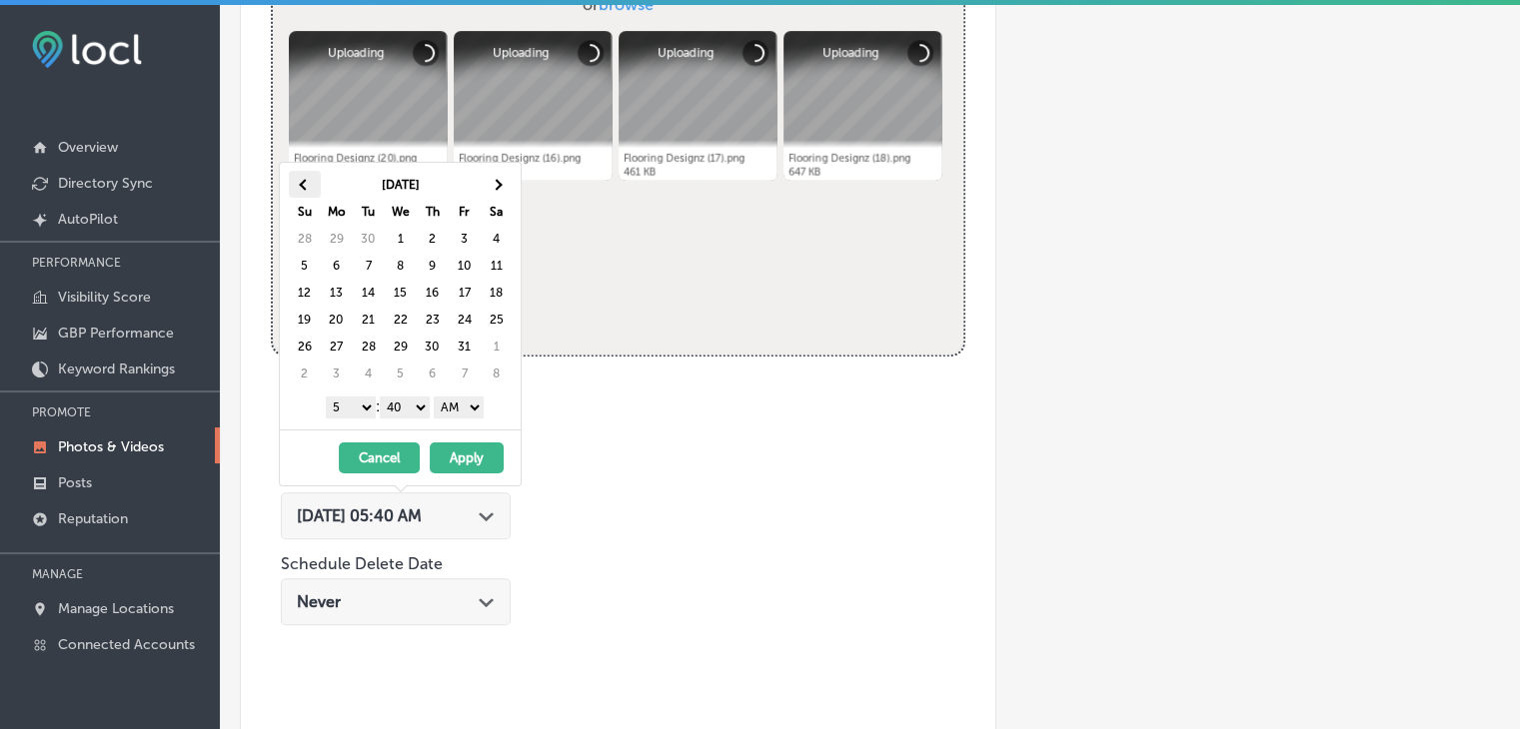
click at [303, 177] on th at bounding box center [305, 184] width 32 height 27
click at [348, 412] on select "1 2 3 4 5 6 7 8 9 10 11 12" at bounding box center [351, 408] width 50 height 22
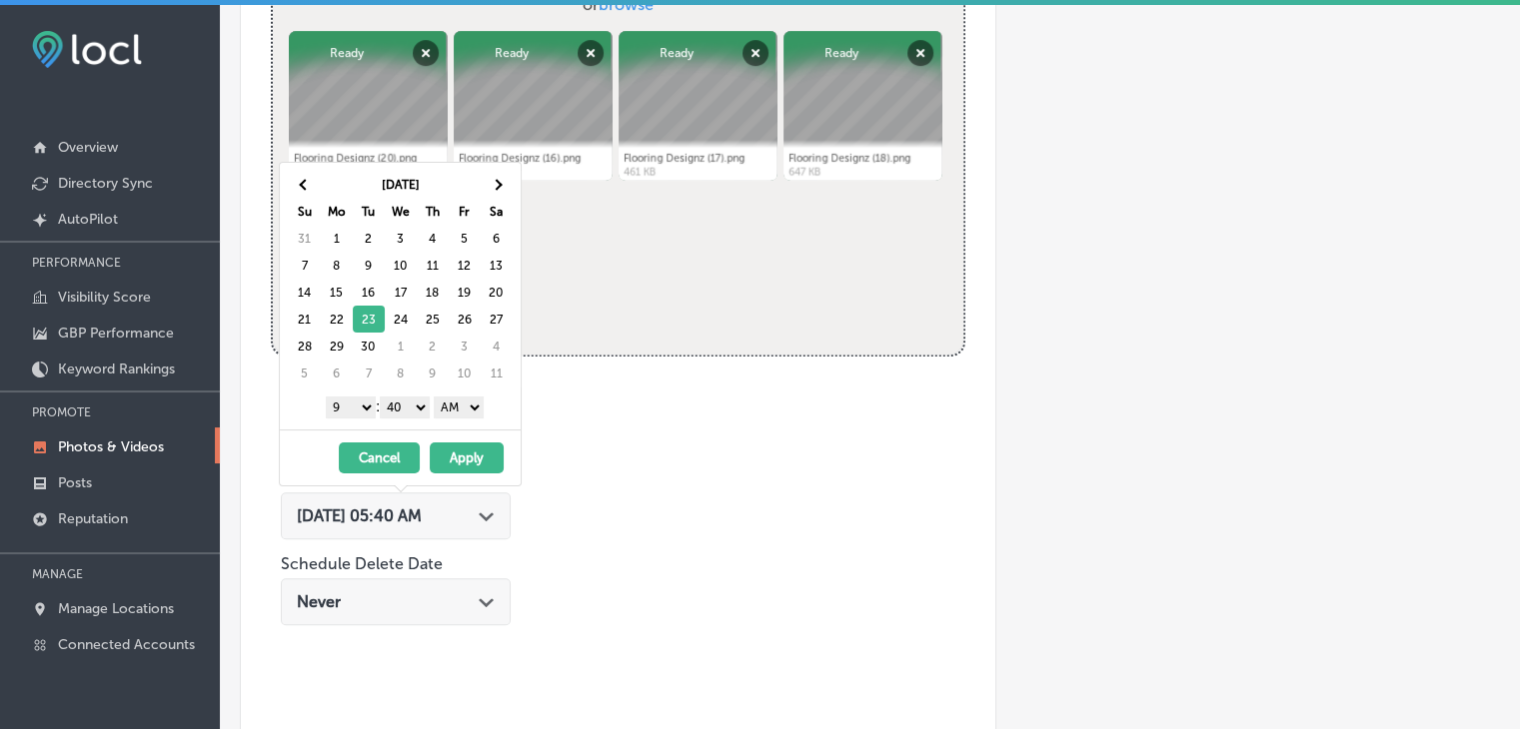
click at [420, 409] on select "00 10 20 30 40 50" at bounding box center [405, 408] width 50 height 22
click at [459, 405] on select "AM PM" at bounding box center [459, 408] width 50 height 22
click at [471, 455] on button "Apply" at bounding box center [467, 458] width 74 height 31
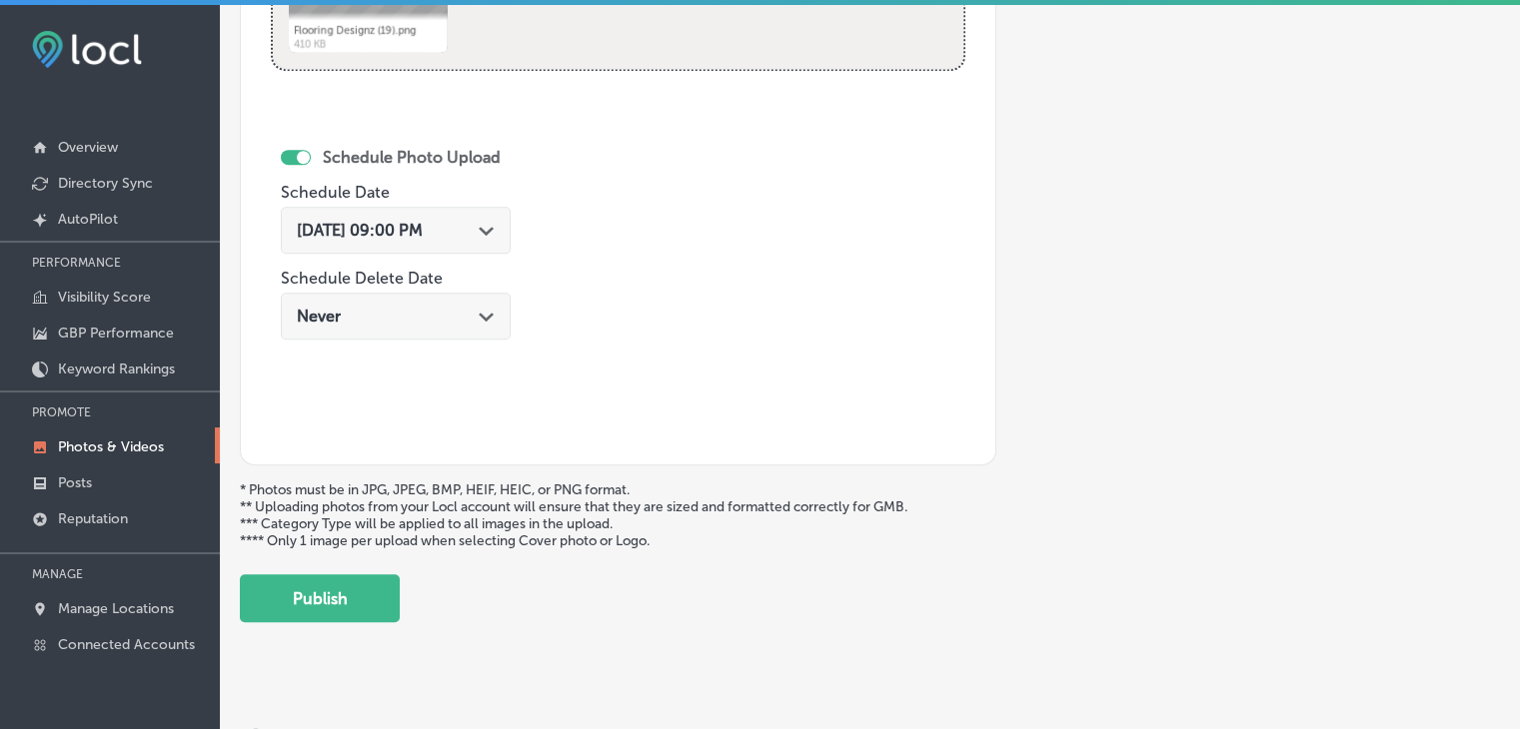
scroll to position [1130, 0]
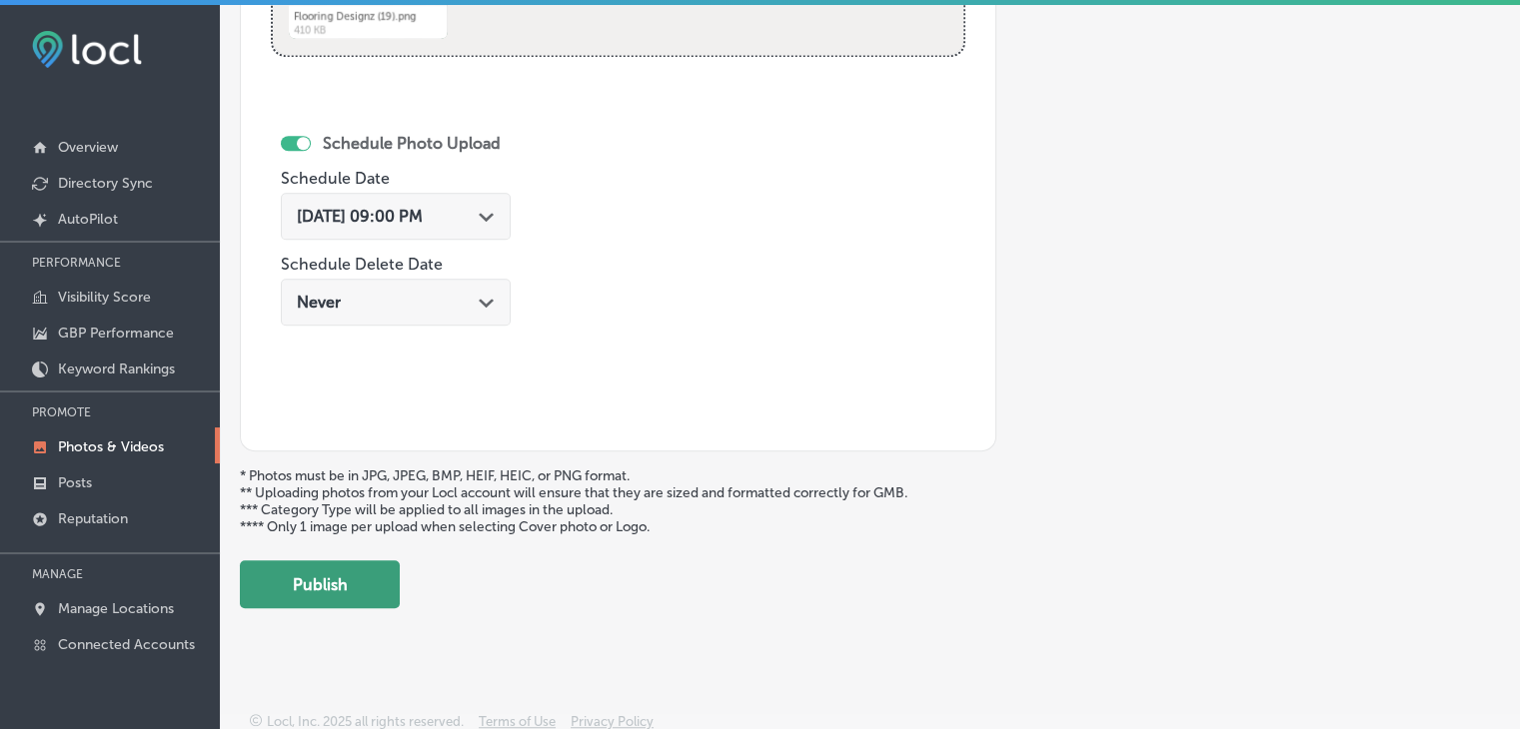
click at [382, 564] on button "Publish" at bounding box center [320, 584] width 160 height 48
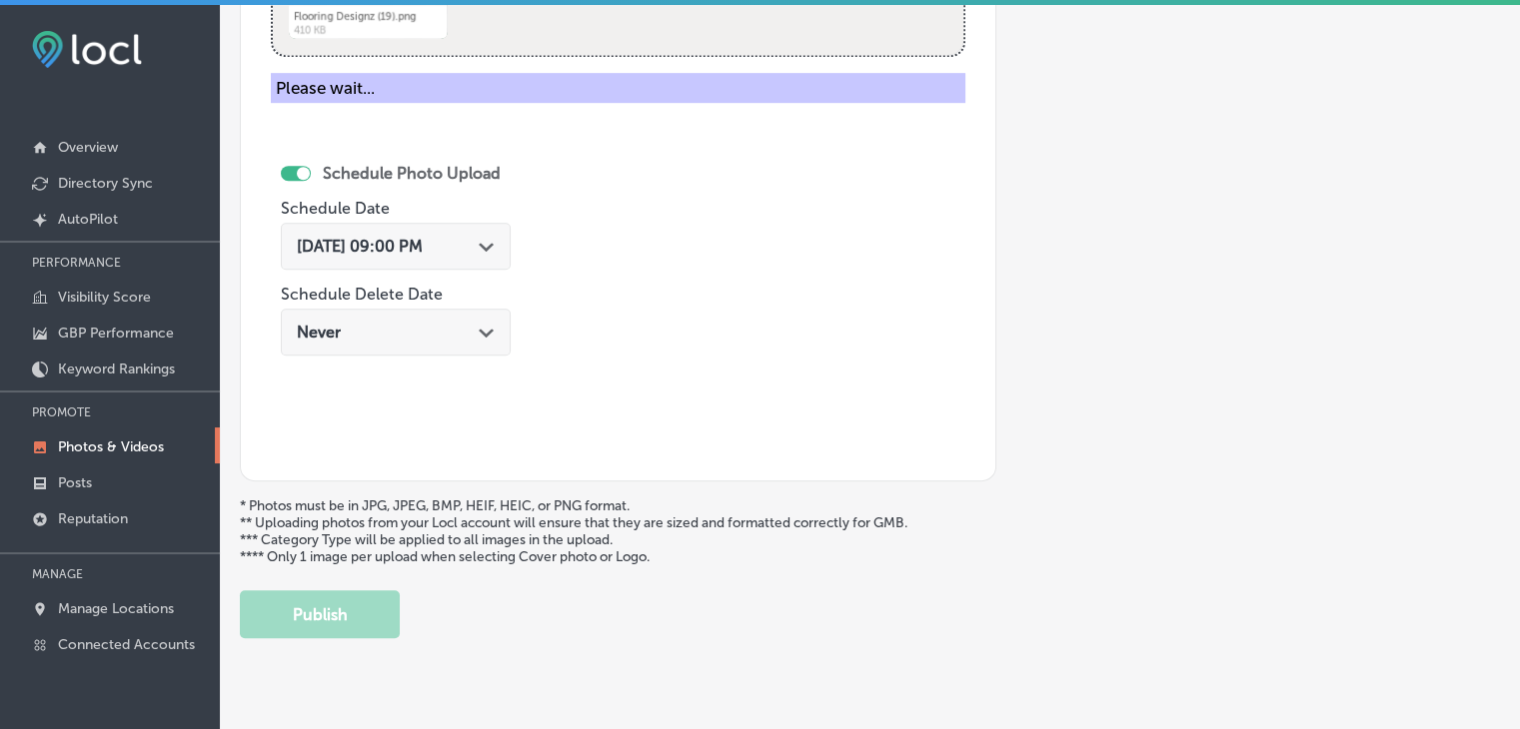
scroll to position [630, 0]
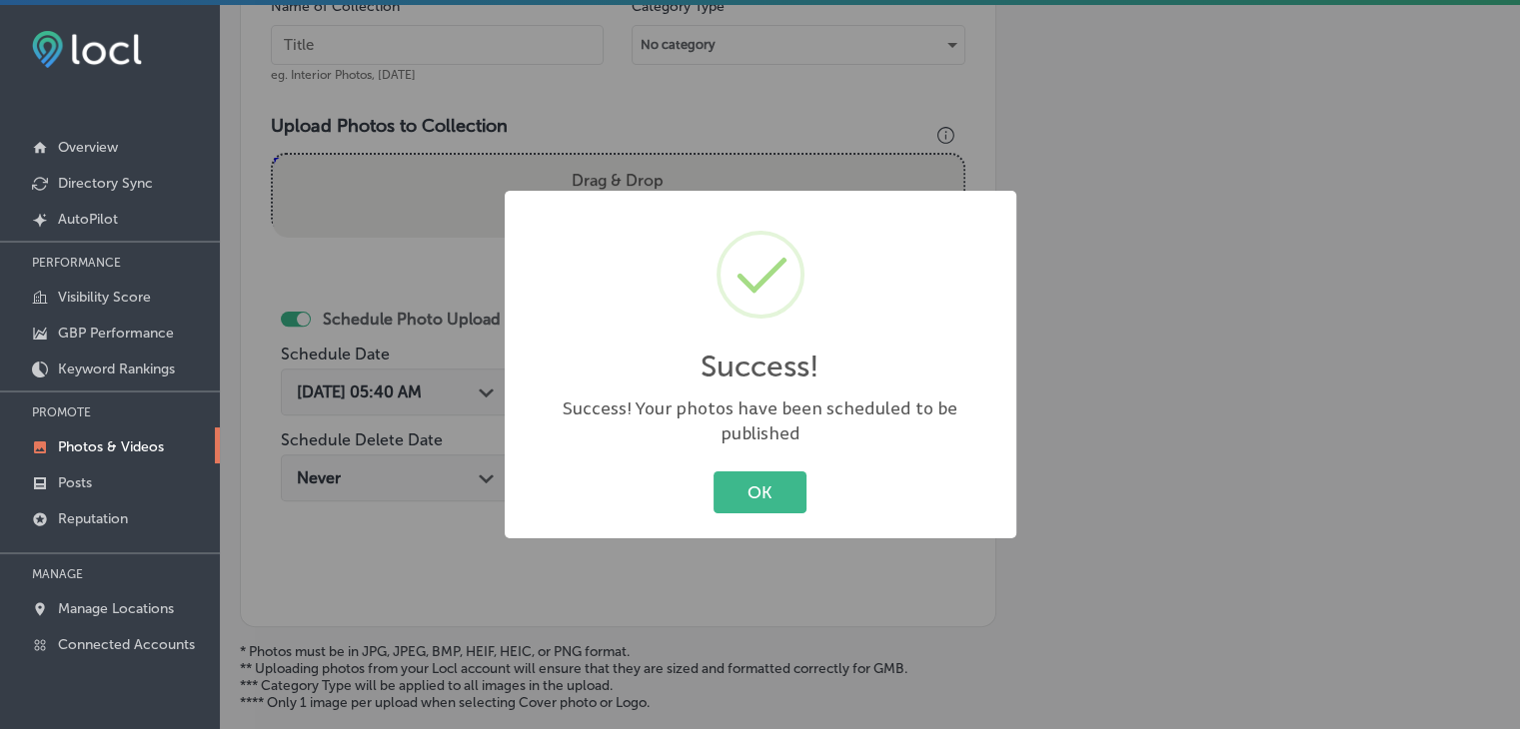
click at [510, 150] on div "Success! × Success! Your photos have been scheduled to be published OK Cancel" at bounding box center [760, 364] width 1520 height 729
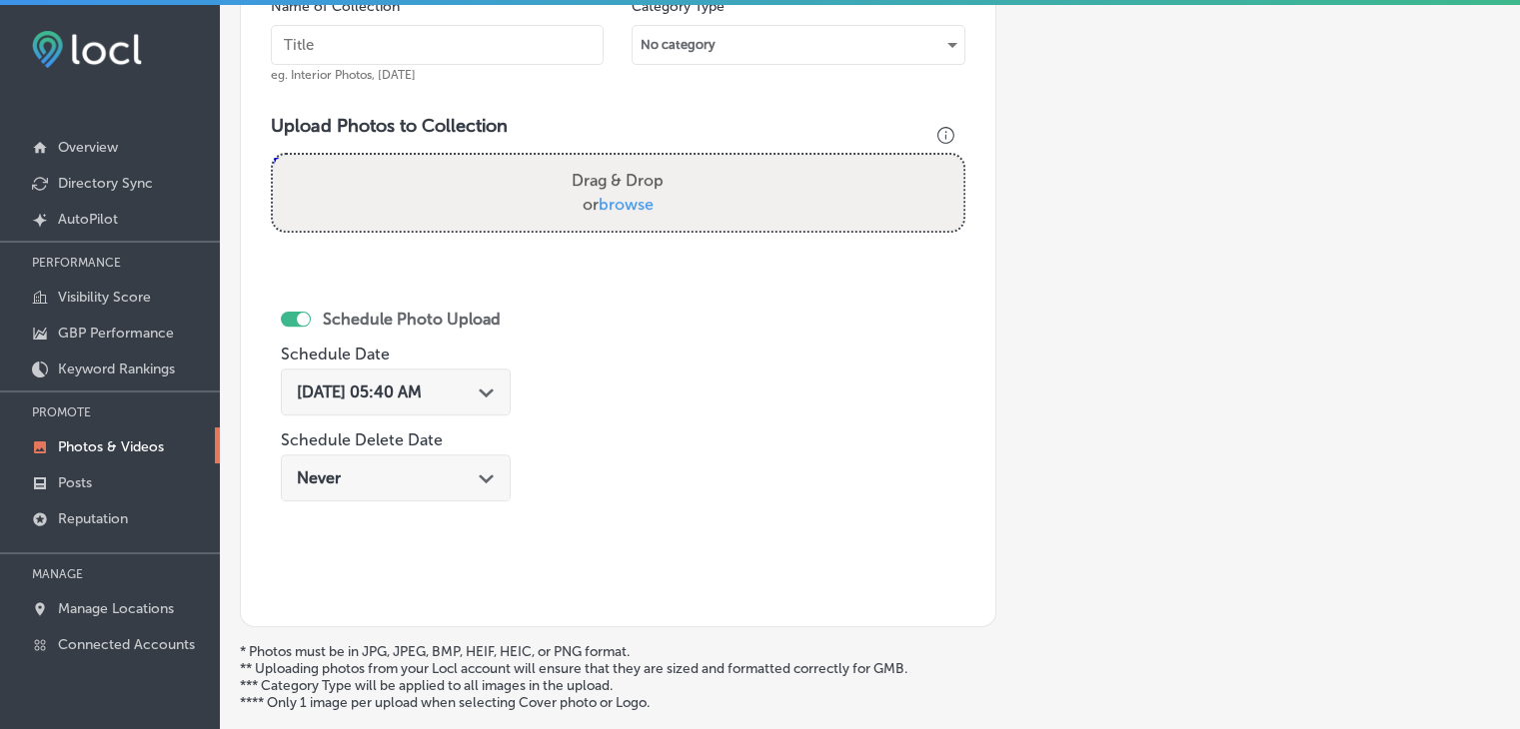
click at [511, 69] on div "Name of Collection eg. Interior Photos, [DATE]" at bounding box center [437, 40] width 333 height 86
click at [510, 60] on input "text" at bounding box center [437, 45] width 333 height 40
paste input "Flooring Designz, [DATE], Week"
click at [426, 46] on input "Flooring Designz, [DATE], Week" at bounding box center [437, 45] width 333 height 40
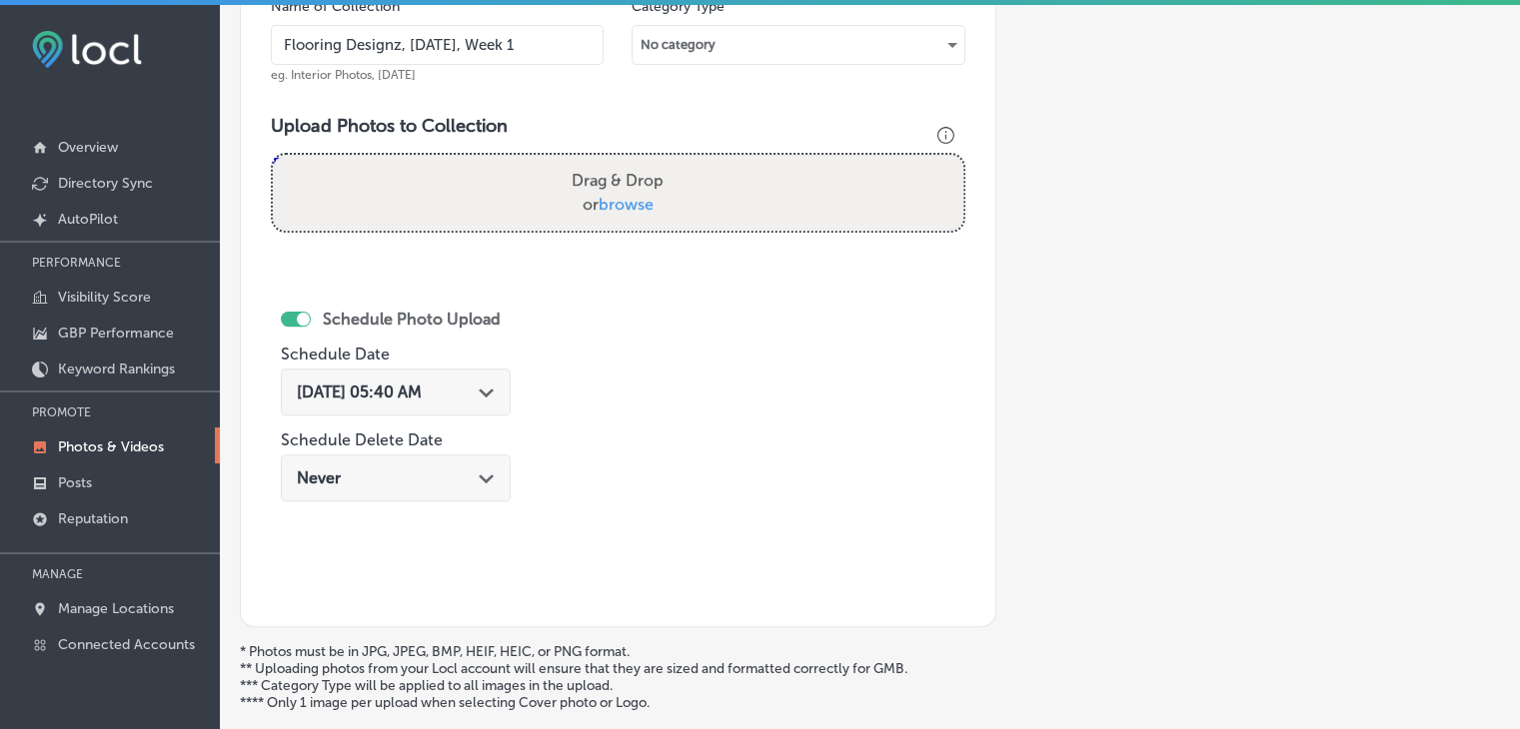
type input "Flooring Designz, [DATE], Week 1"
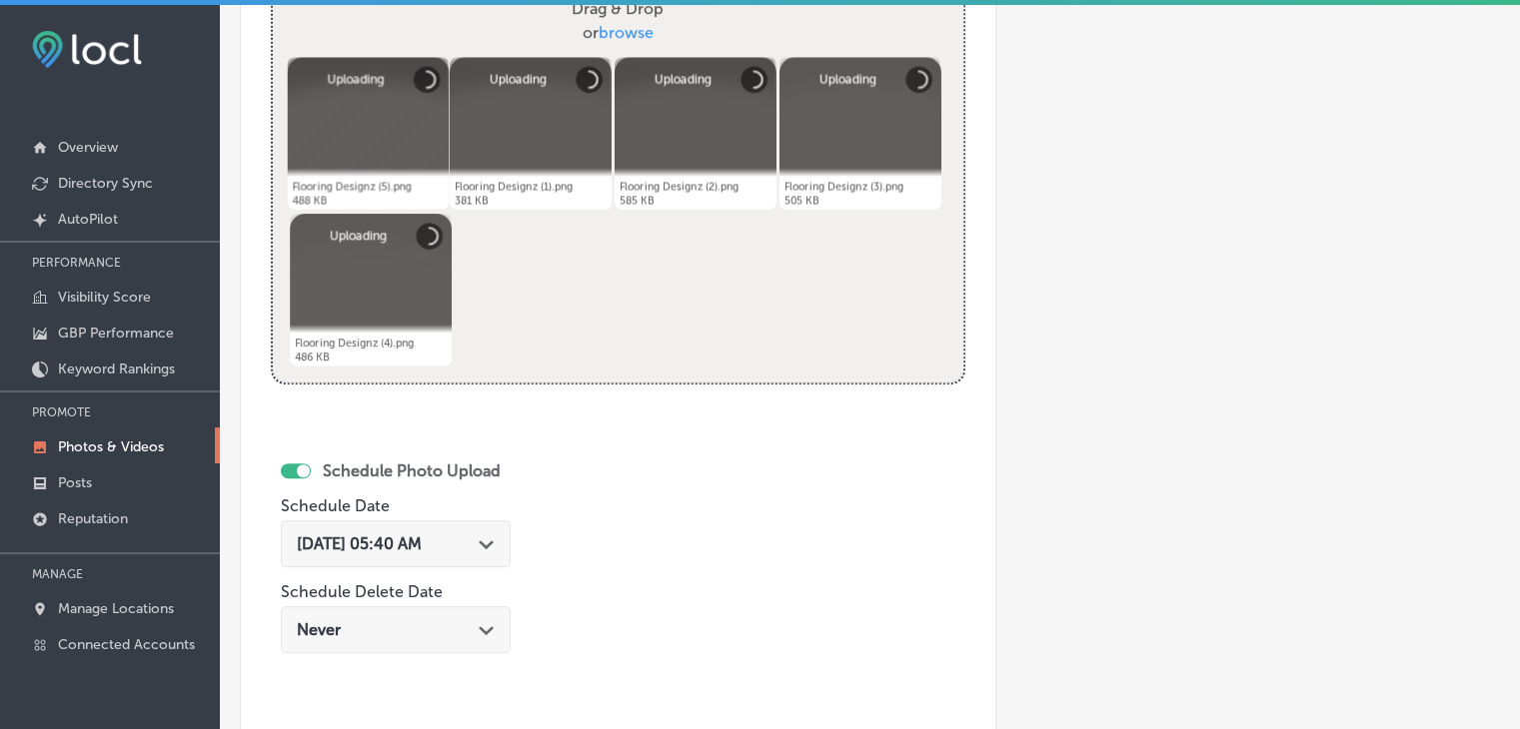
scroll to position [830, 0]
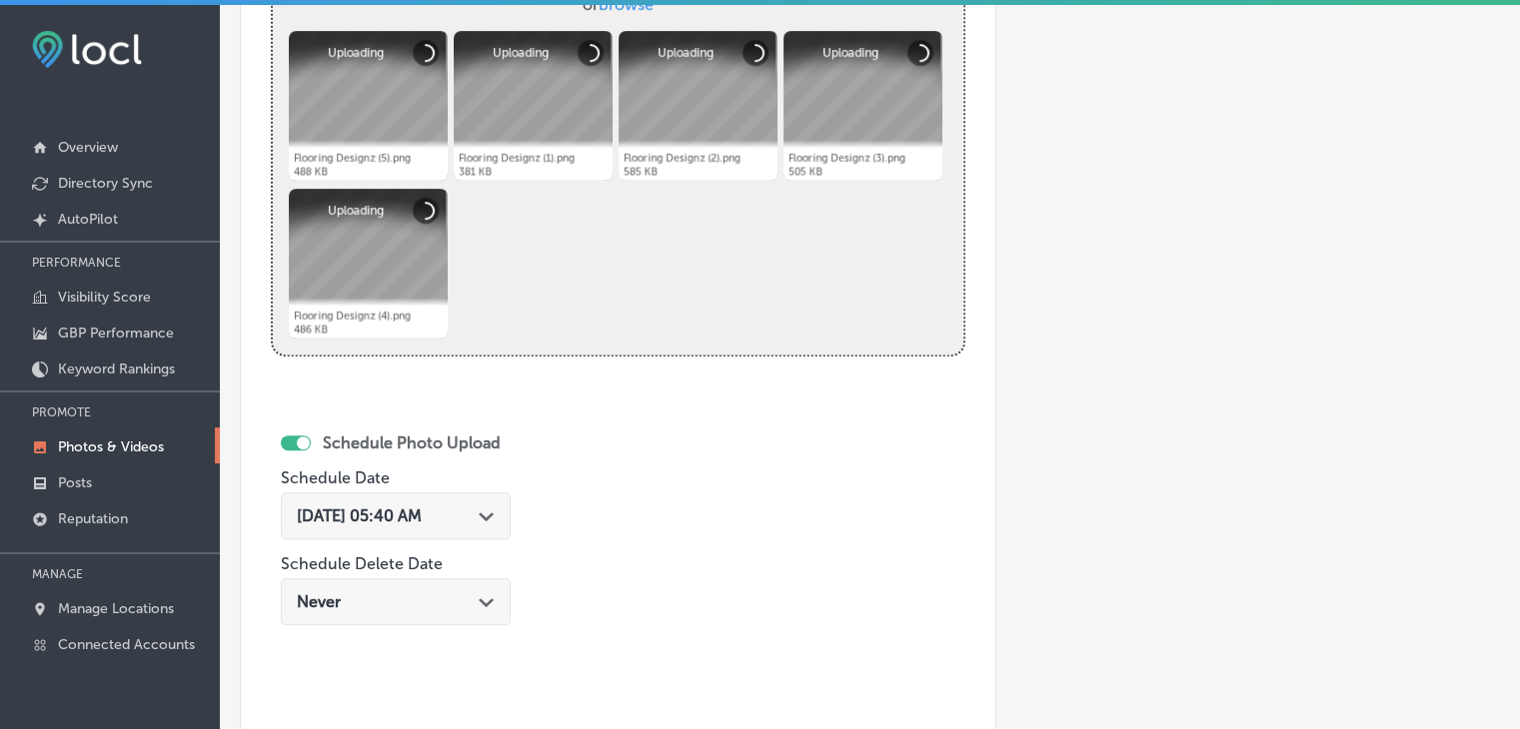
click at [436, 540] on div "[DATE] 05:40 AM Path Created with Sketch." at bounding box center [396, 521] width 230 height 67
click at [422, 507] on span "[DATE] 05:40 AM" at bounding box center [359, 516] width 125 height 19
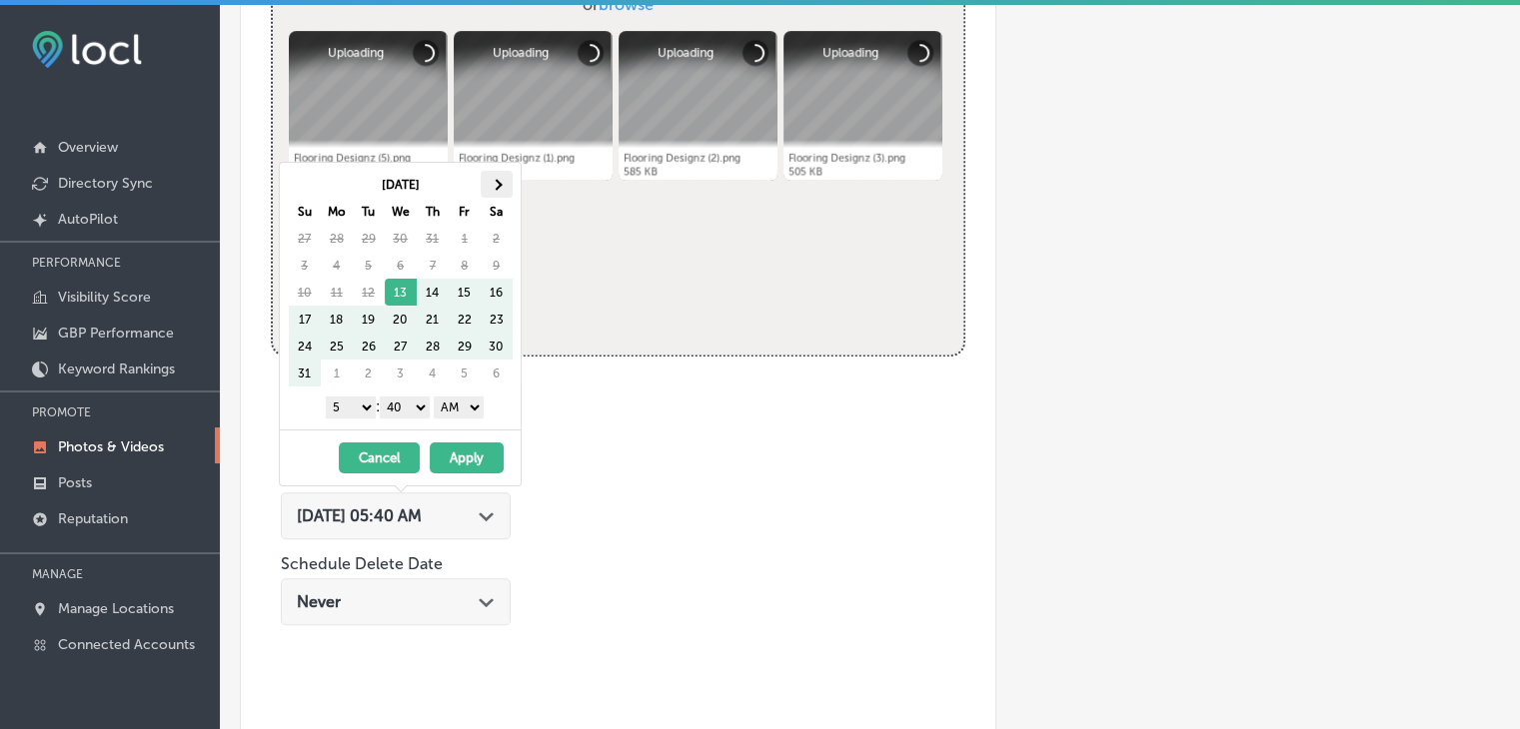
click at [490, 177] on th at bounding box center [497, 184] width 32 height 27
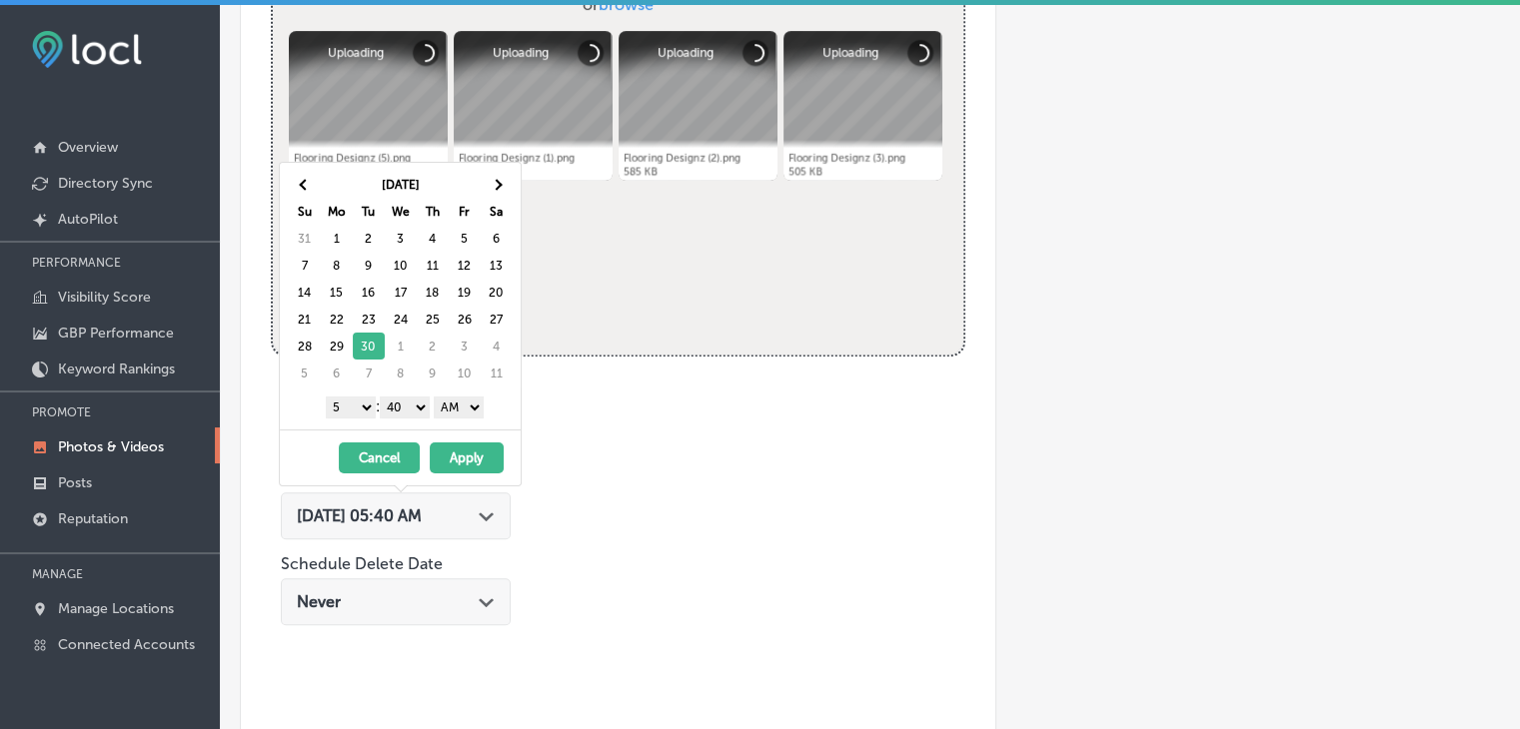
click at [362, 403] on select "1 2 3 4 5 6 7 8 9 10 11 12" at bounding box center [351, 408] width 50 height 22
click at [393, 409] on select "00 10 20 30 40 50" at bounding box center [405, 408] width 50 height 22
drag, startPoint x: 397, startPoint y: 414, endPoint x: 408, endPoint y: 424, distance: 14.9
click at [399, 417] on div "1 2 3 4 5 6 7 8 9 10 11 12 : 00 10 20 30 40 50 AM PM" at bounding box center [404, 407] width 233 height 30
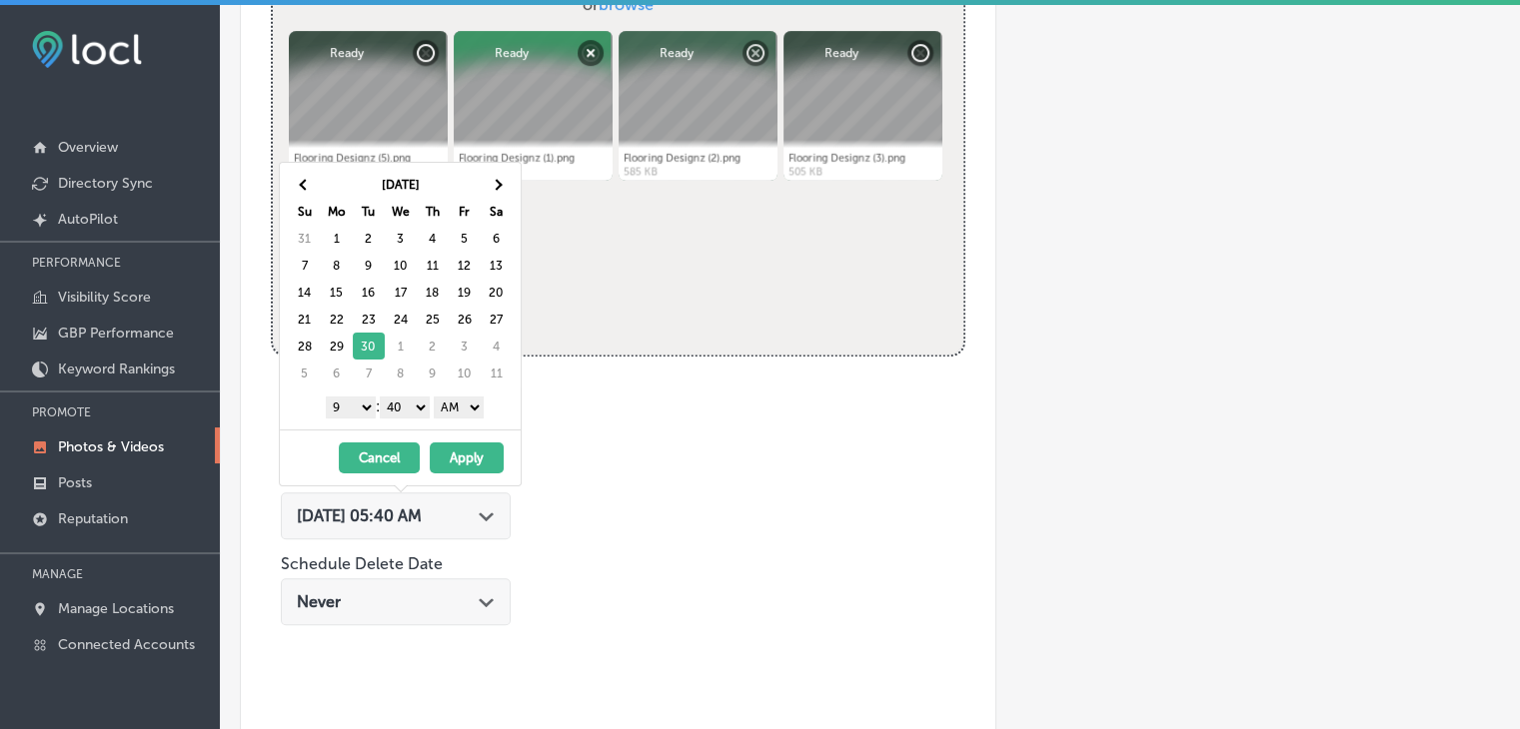
click at [416, 409] on select "00 10 20 30 40 50" at bounding box center [405, 408] width 50 height 22
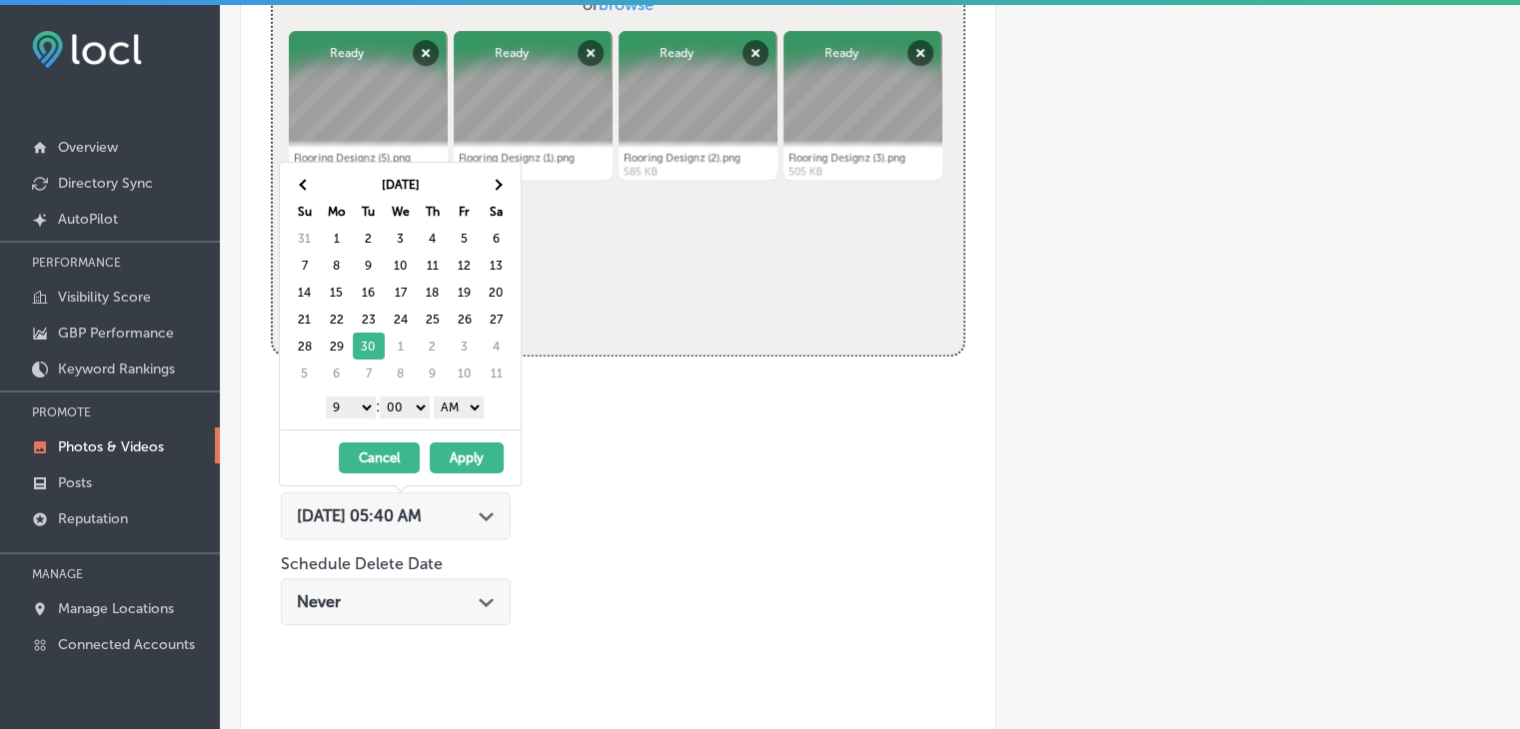
click at [472, 416] on select "AM PM" at bounding box center [459, 408] width 50 height 22
click at [472, 459] on button "Apply" at bounding box center [467, 458] width 74 height 31
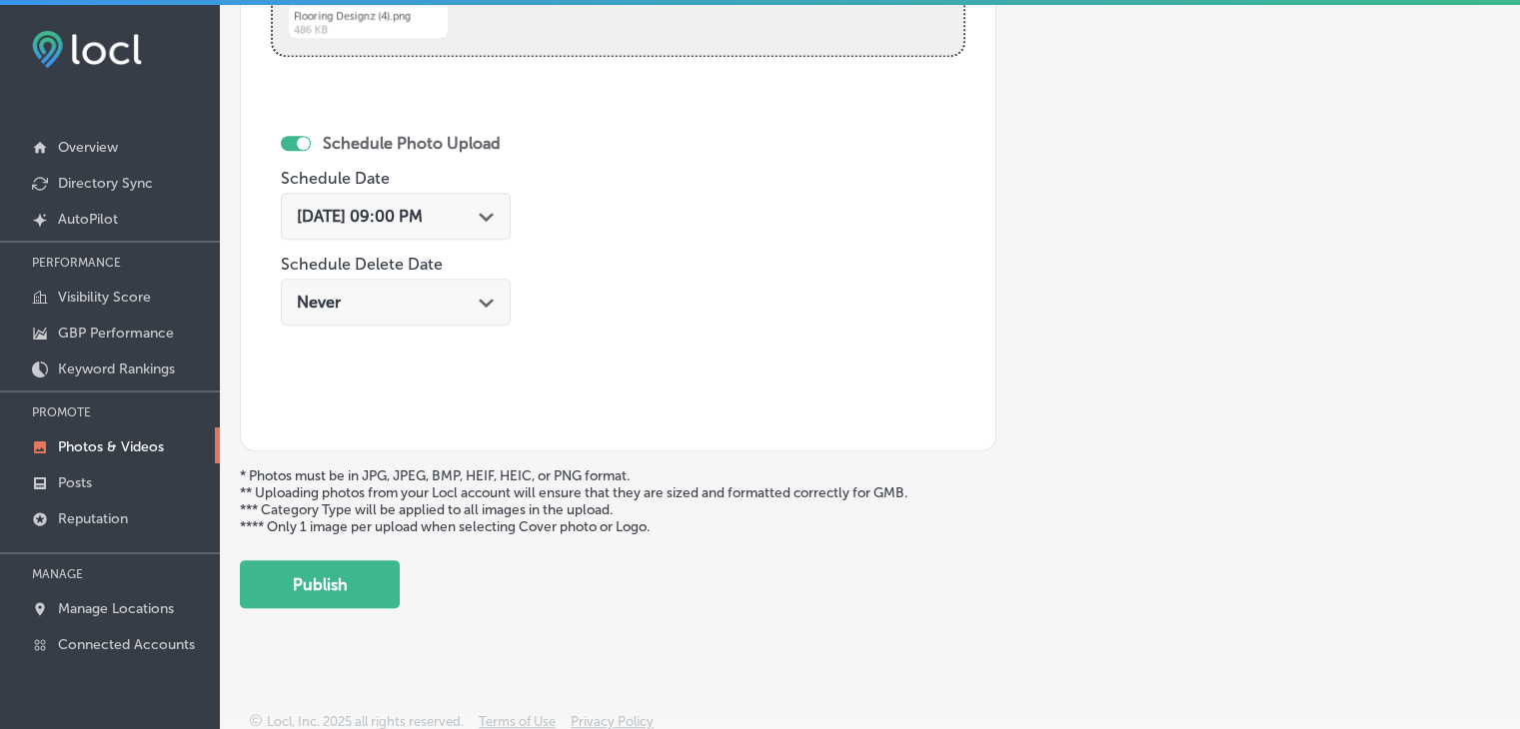
click at [399, 560] on button "Publish" at bounding box center [320, 584] width 160 height 48
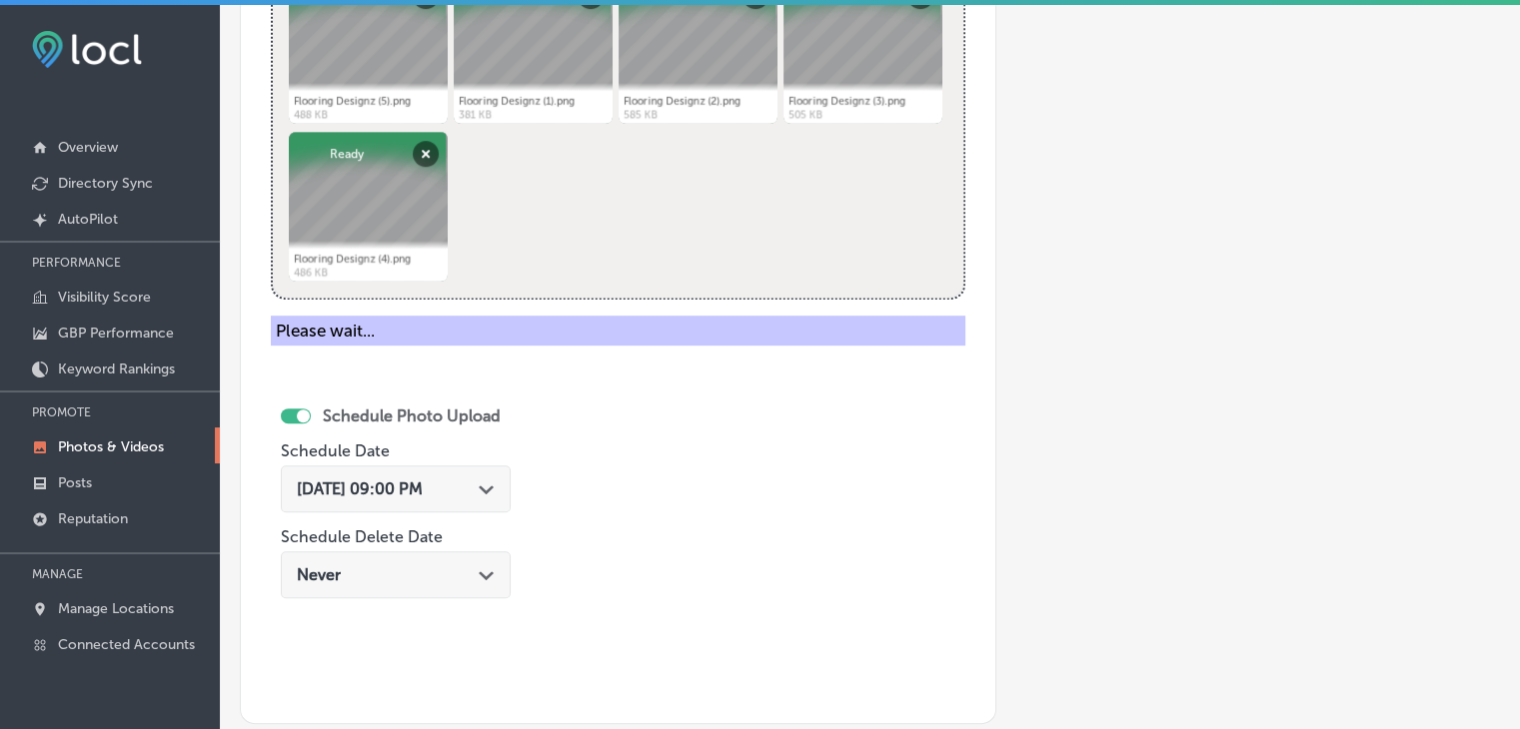
scroll to position [630, 0]
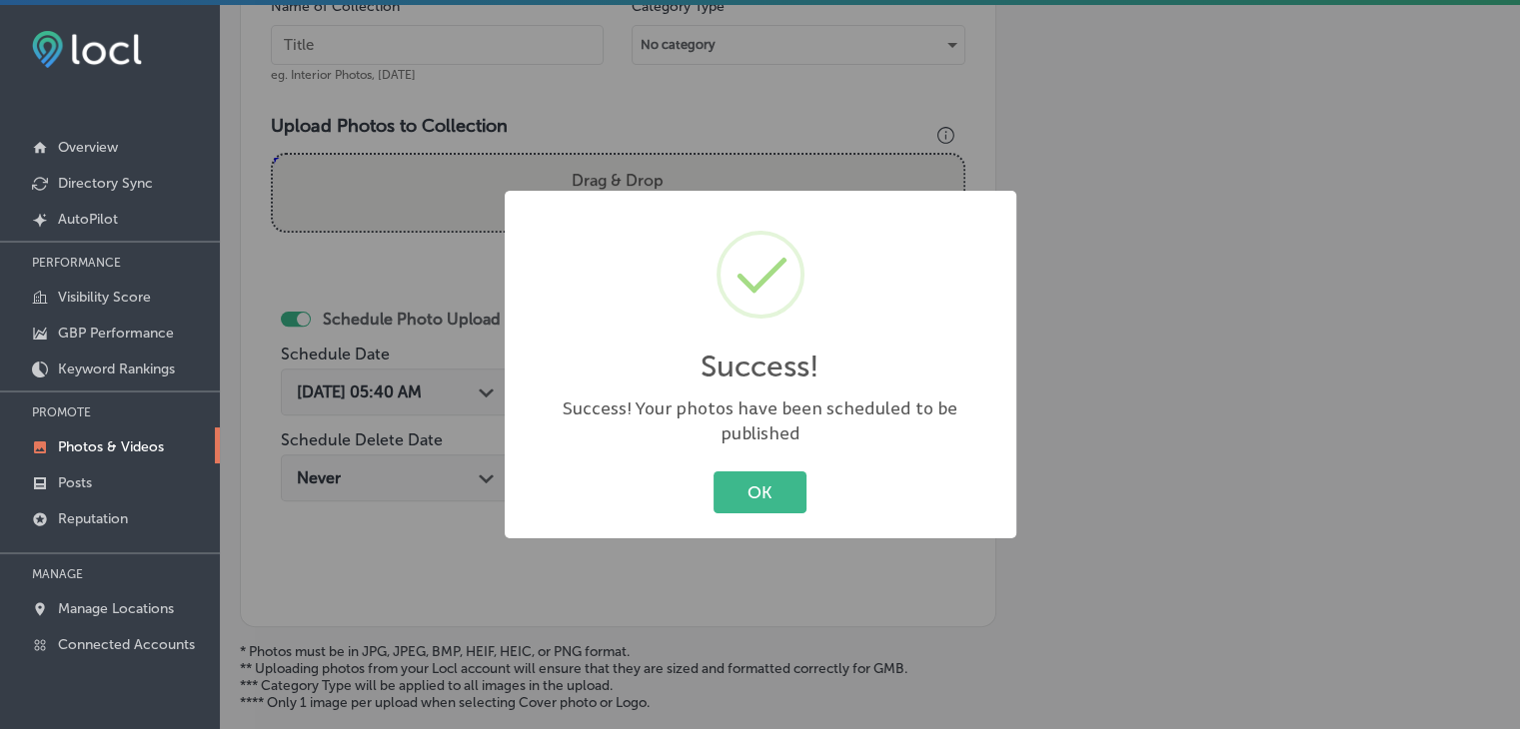
click at [489, 24] on div "Success! × Success! Your photos have been scheduled to be published OK Cancel" at bounding box center [760, 364] width 1520 height 729
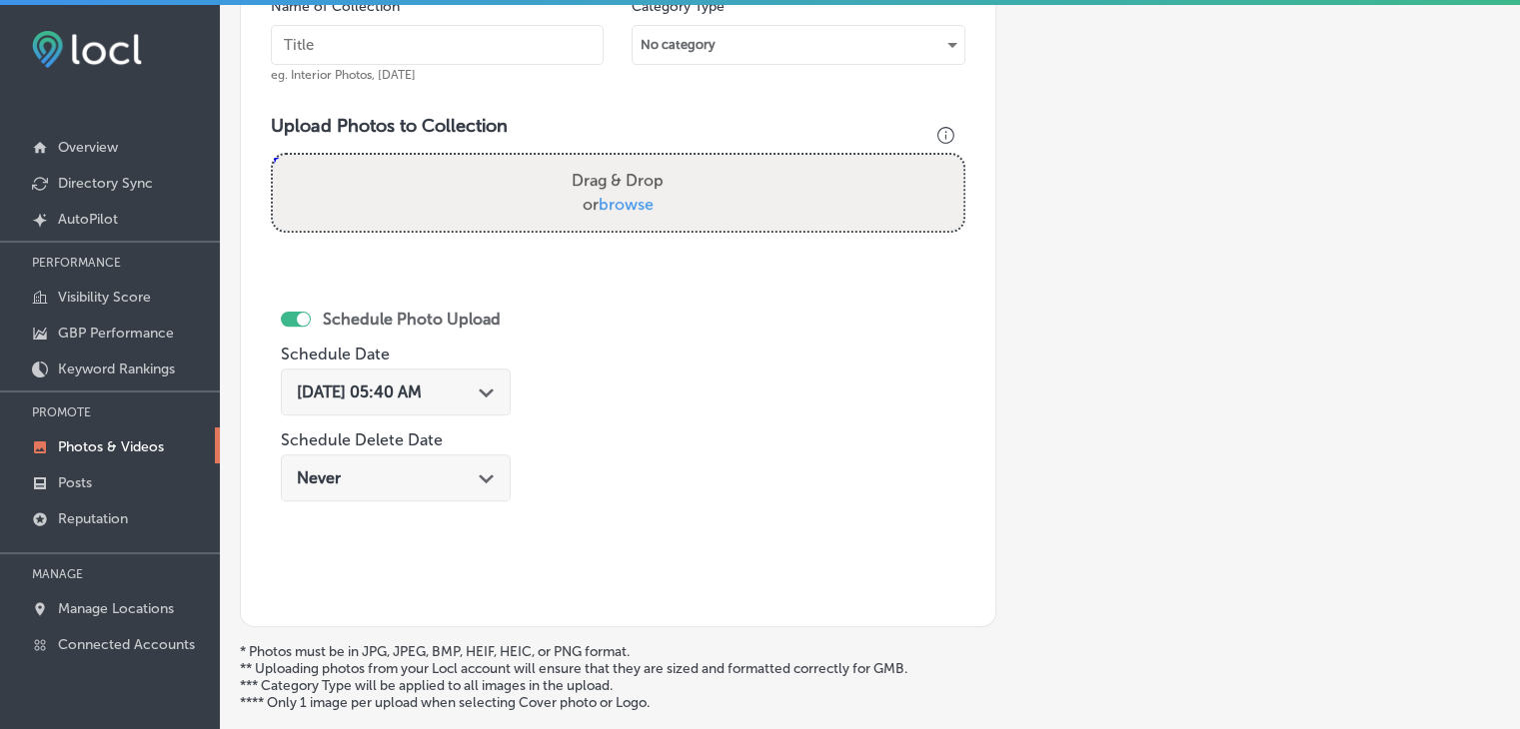
click at [489, 25] on input "text" at bounding box center [437, 45] width 333 height 40
paste input "Flooring Designz, [DATE], Week"
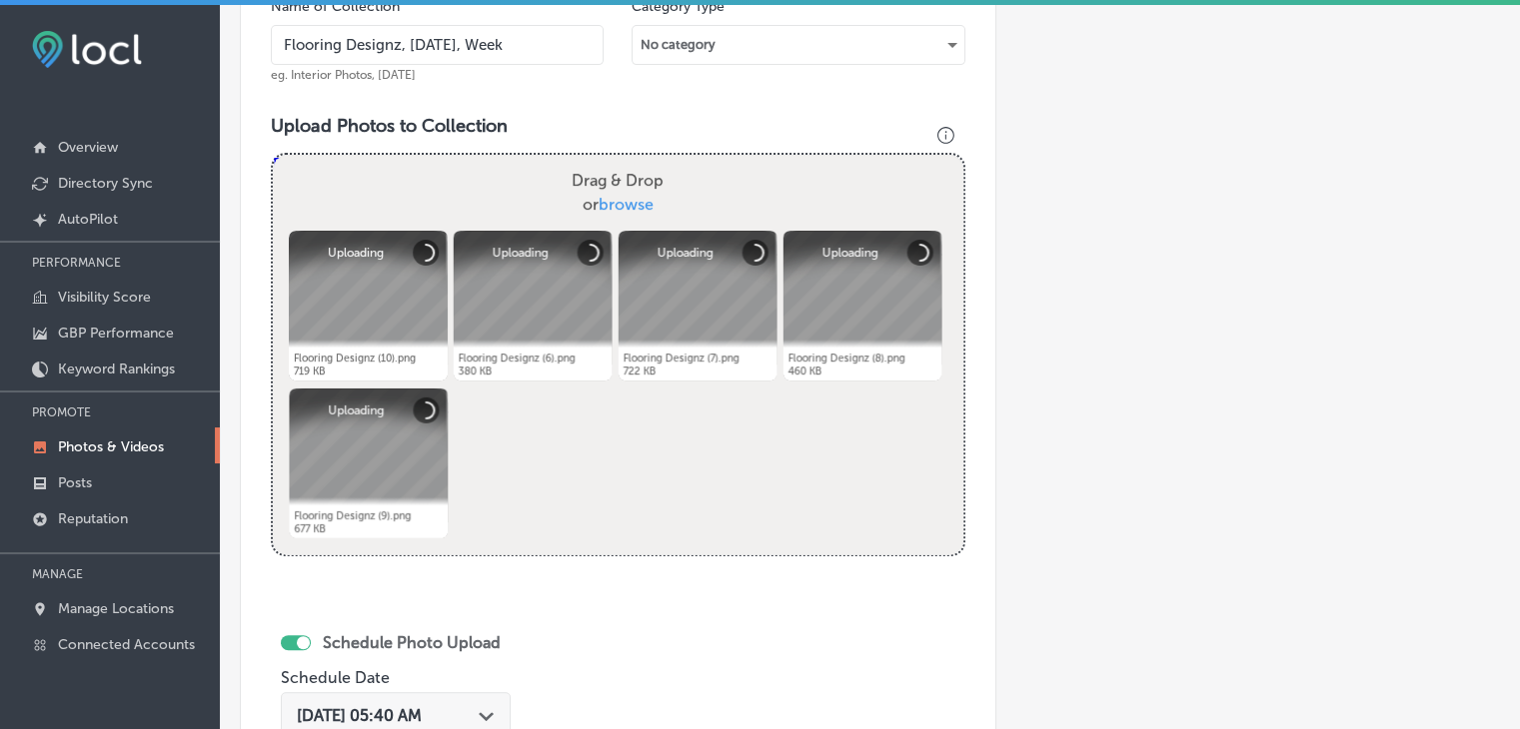
click at [524, 60] on input "Flooring Designz, [DATE], Week" at bounding box center [437, 45] width 333 height 40
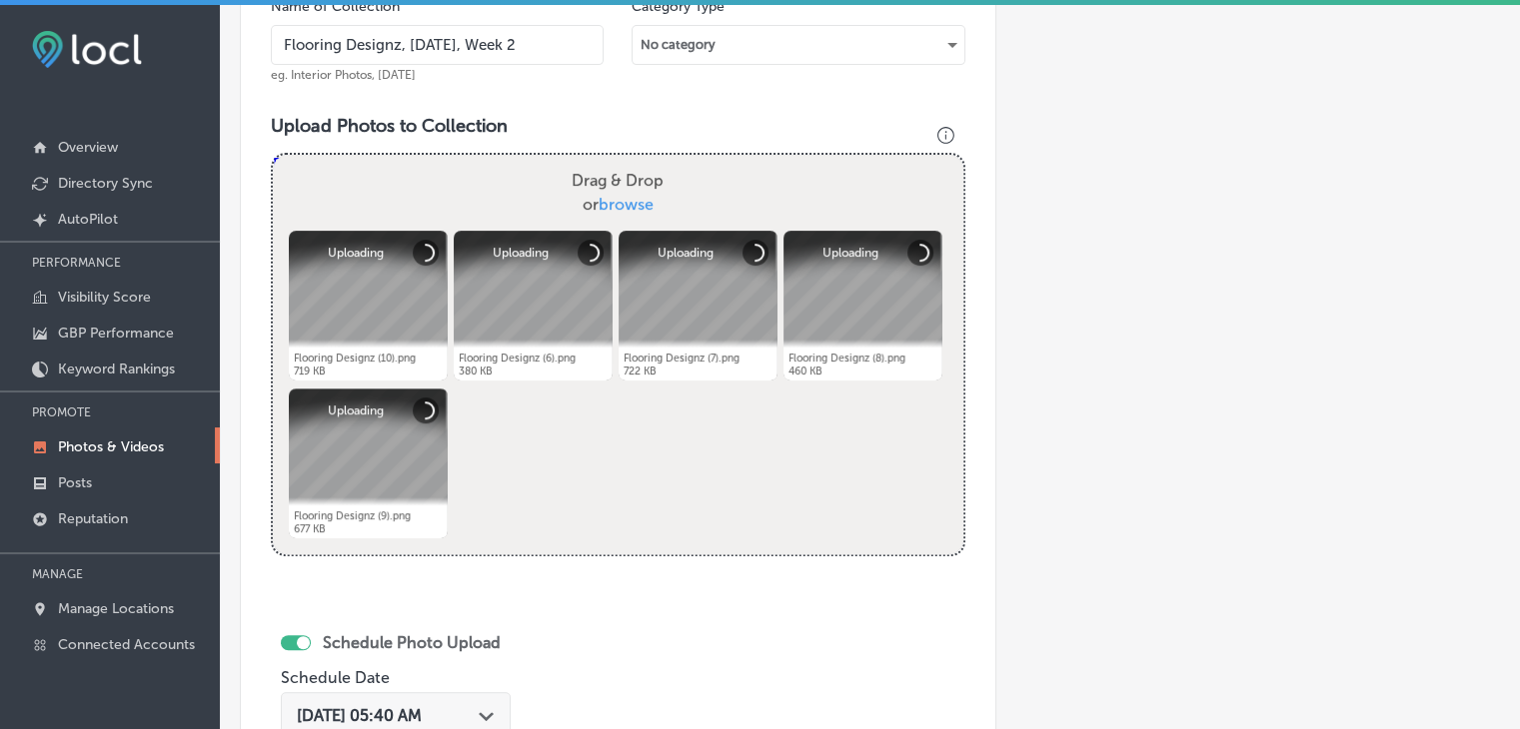
scroll to position [830, 0]
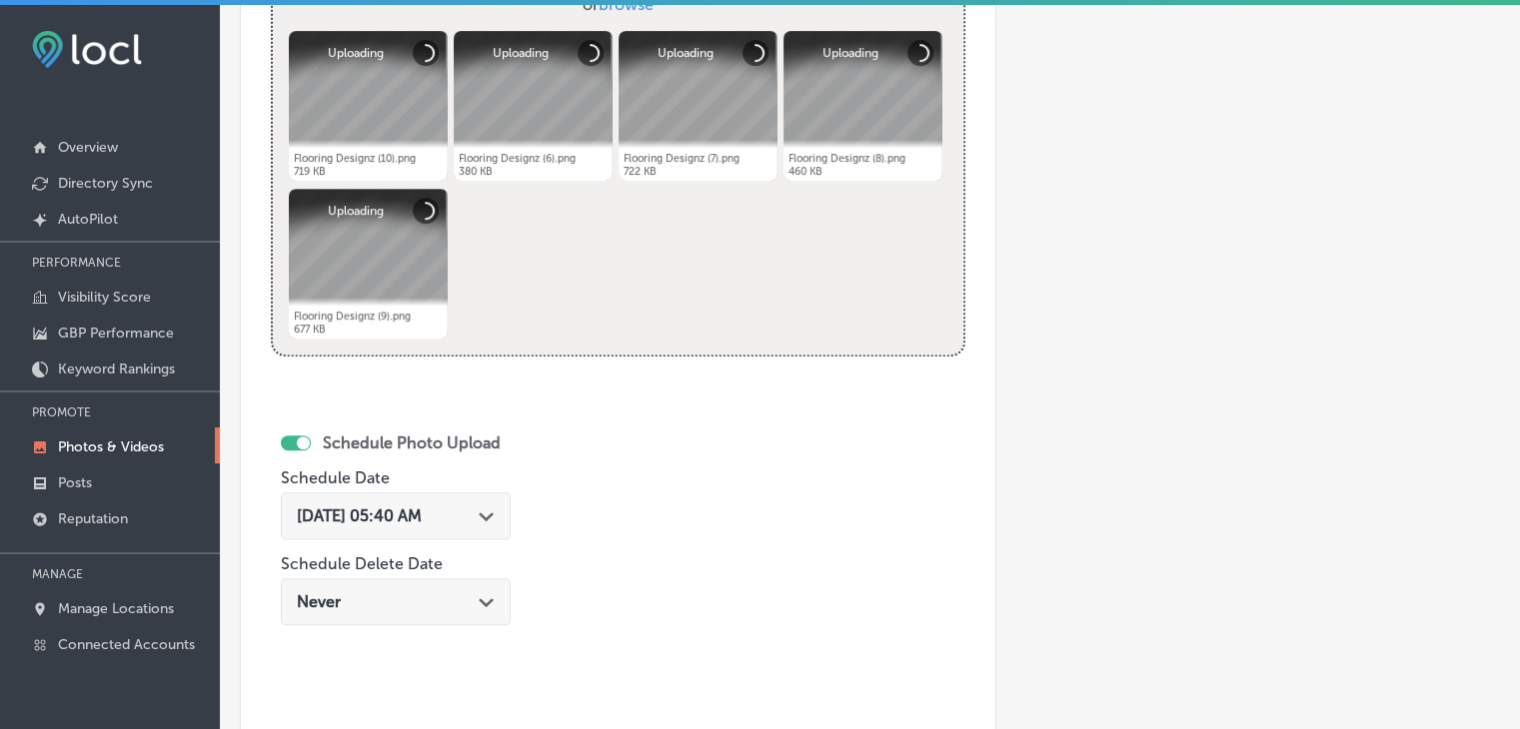
type input "Flooring Designz, [DATE], Week 2"
click at [416, 513] on span "[DATE] 05:40 AM" at bounding box center [359, 516] width 125 height 19
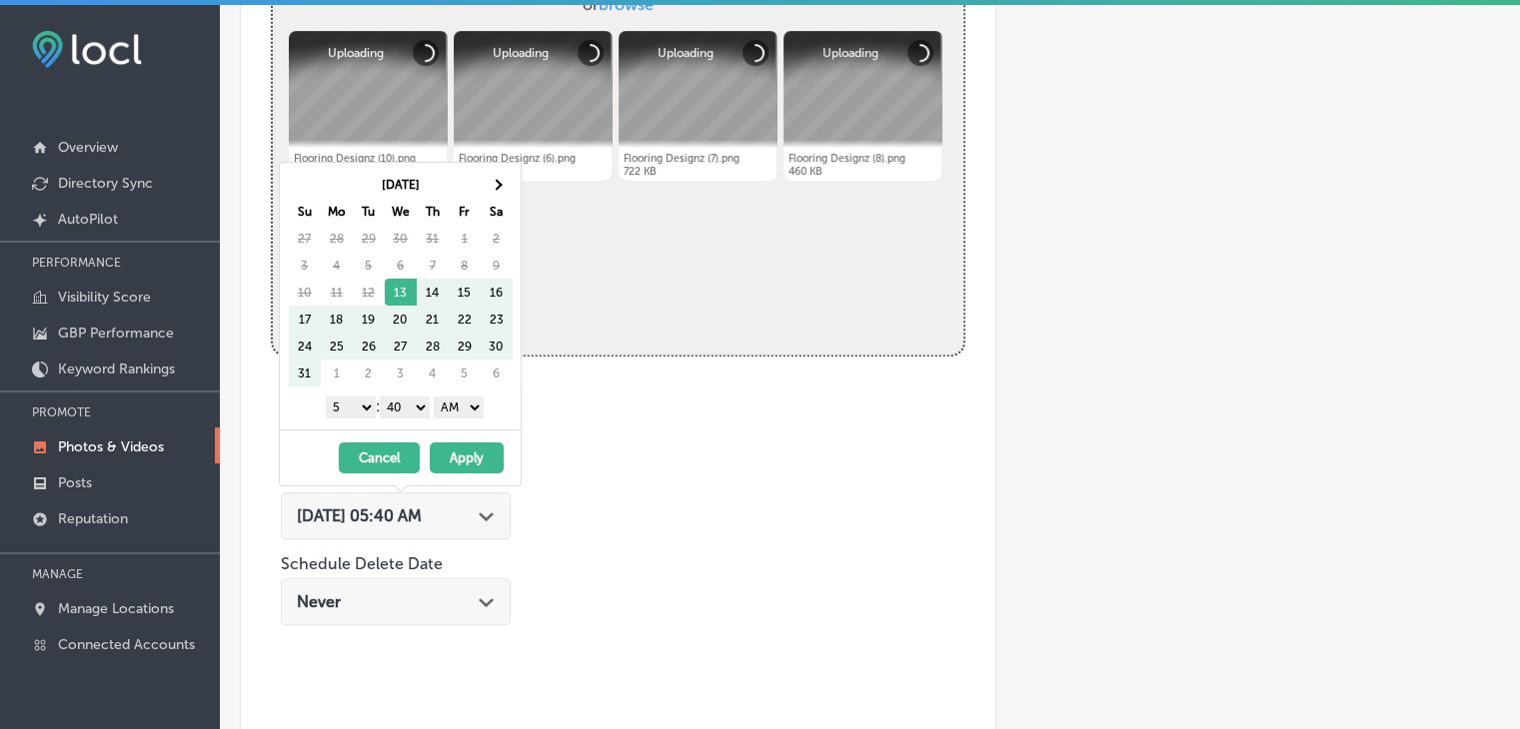
click at [488, 201] on th "Sa" at bounding box center [497, 211] width 32 height 27
click at [496, 190] on th at bounding box center [497, 184] width 32 height 27
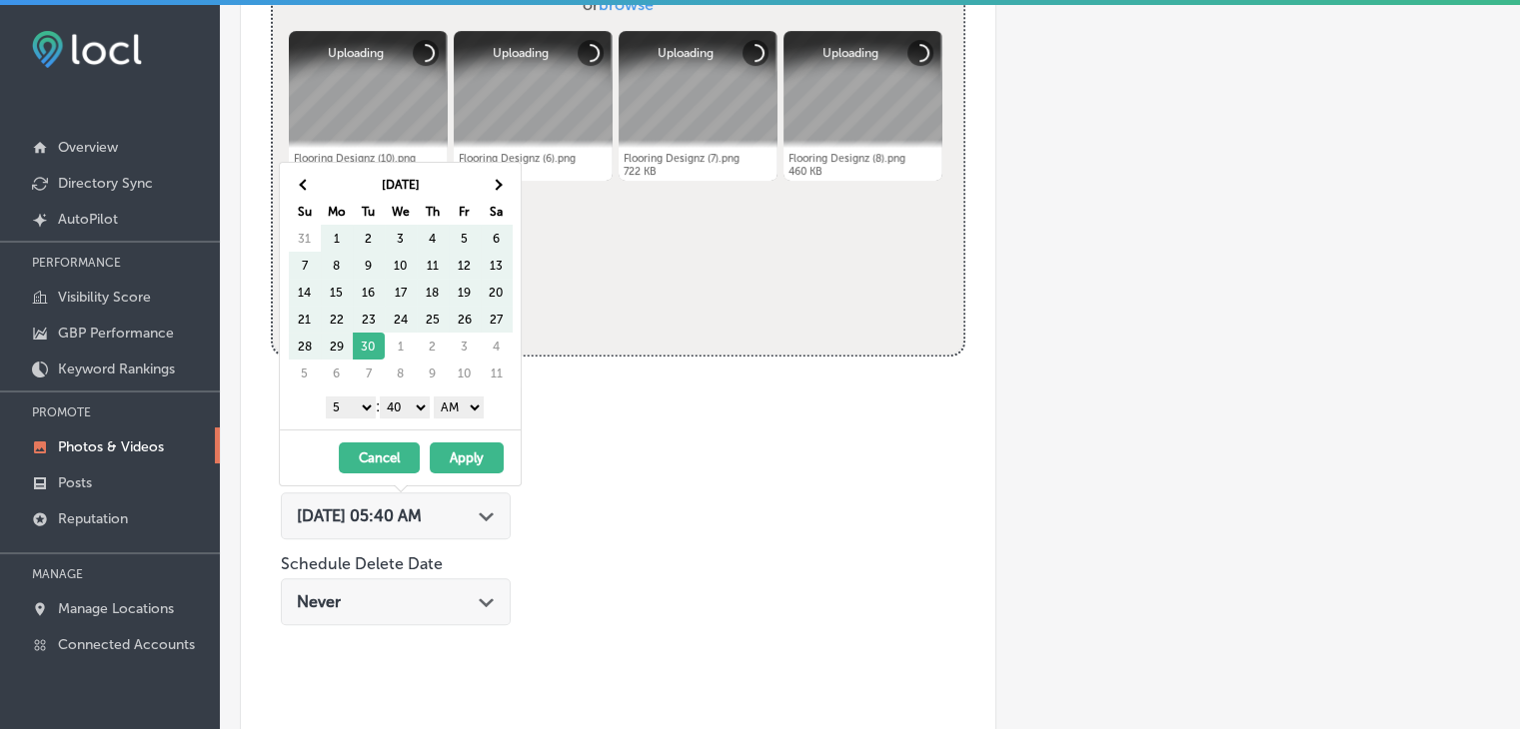
click at [496, 190] on th at bounding box center [497, 184] width 32 height 27
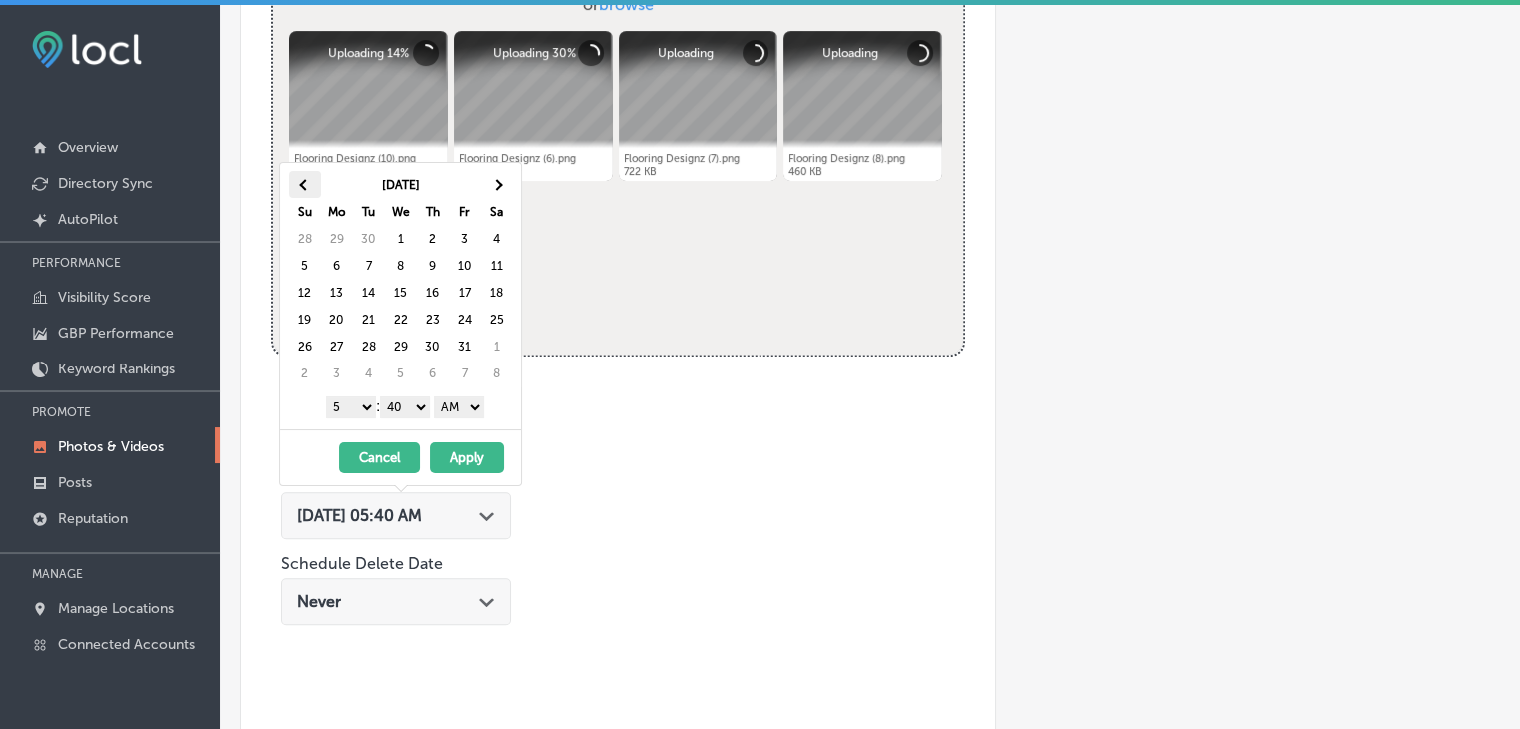
click at [319, 181] on th at bounding box center [305, 184] width 32 height 27
click at [346, 430] on div "[DATE] - [DATE] Cancel Apply" at bounding box center [400, 458] width 241 height 56
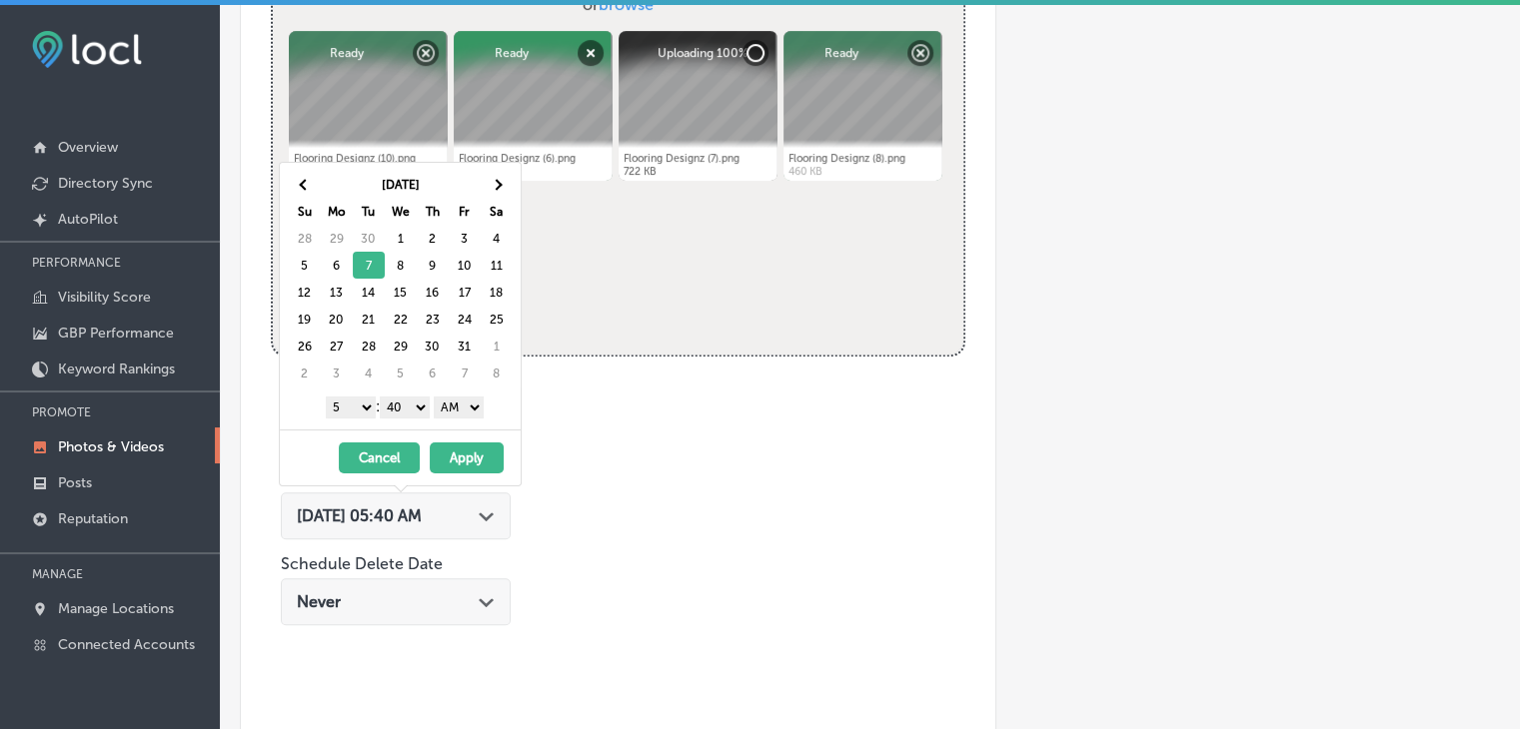
click at [363, 417] on div "1 2 3 4 5 6 7 8 9 10 11 12 : 00 10 20 30 40 50 AM PM" at bounding box center [404, 407] width 233 height 30
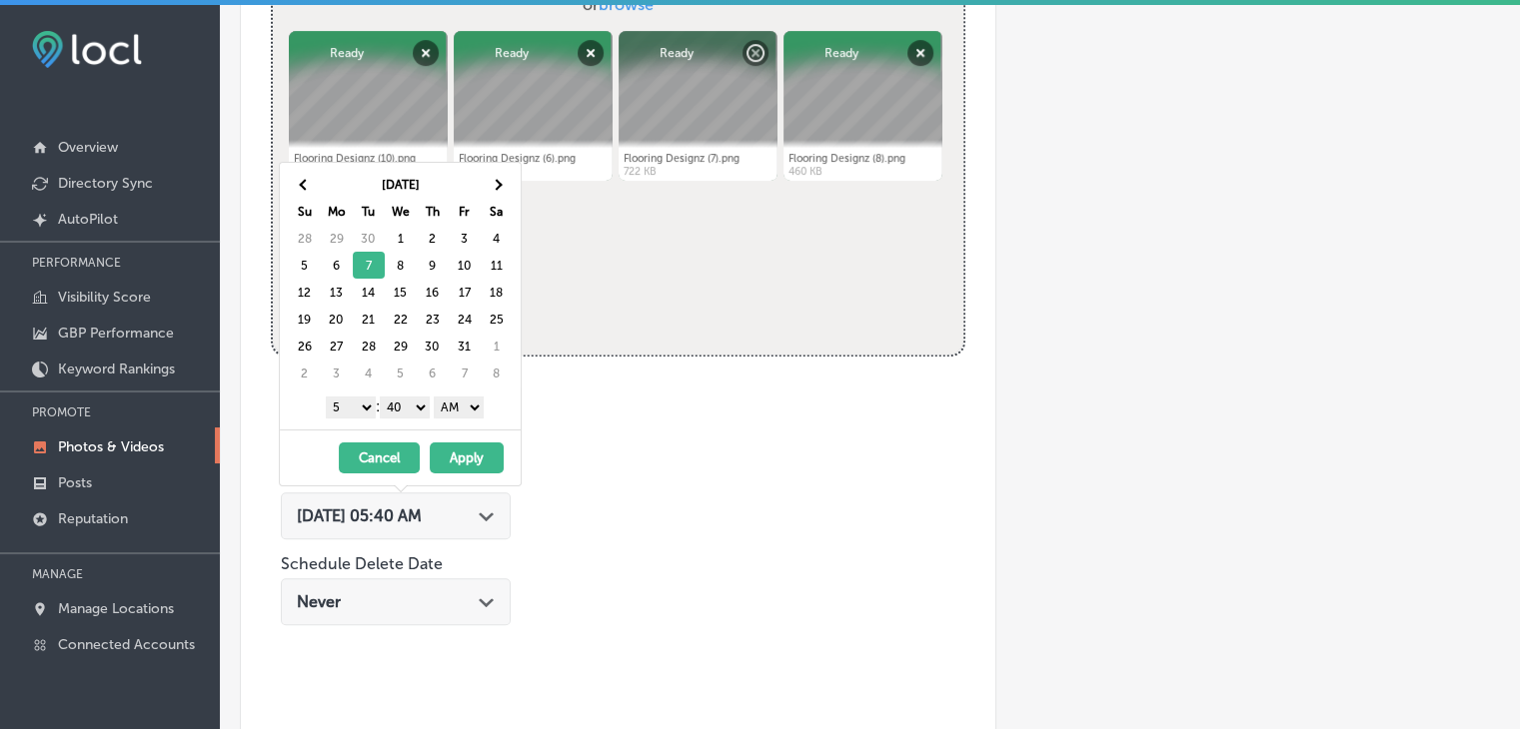
click at [362, 410] on select "1 2 3 4 5 6 7 8 9 10 11 12" at bounding box center [351, 408] width 50 height 22
click at [404, 398] on select "00 10 20 30 40 50" at bounding box center [405, 408] width 50 height 22
click at [482, 397] on select "AM PM" at bounding box center [459, 408] width 50 height 22
click at [464, 445] on button "Apply" at bounding box center [467, 458] width 74 height 31
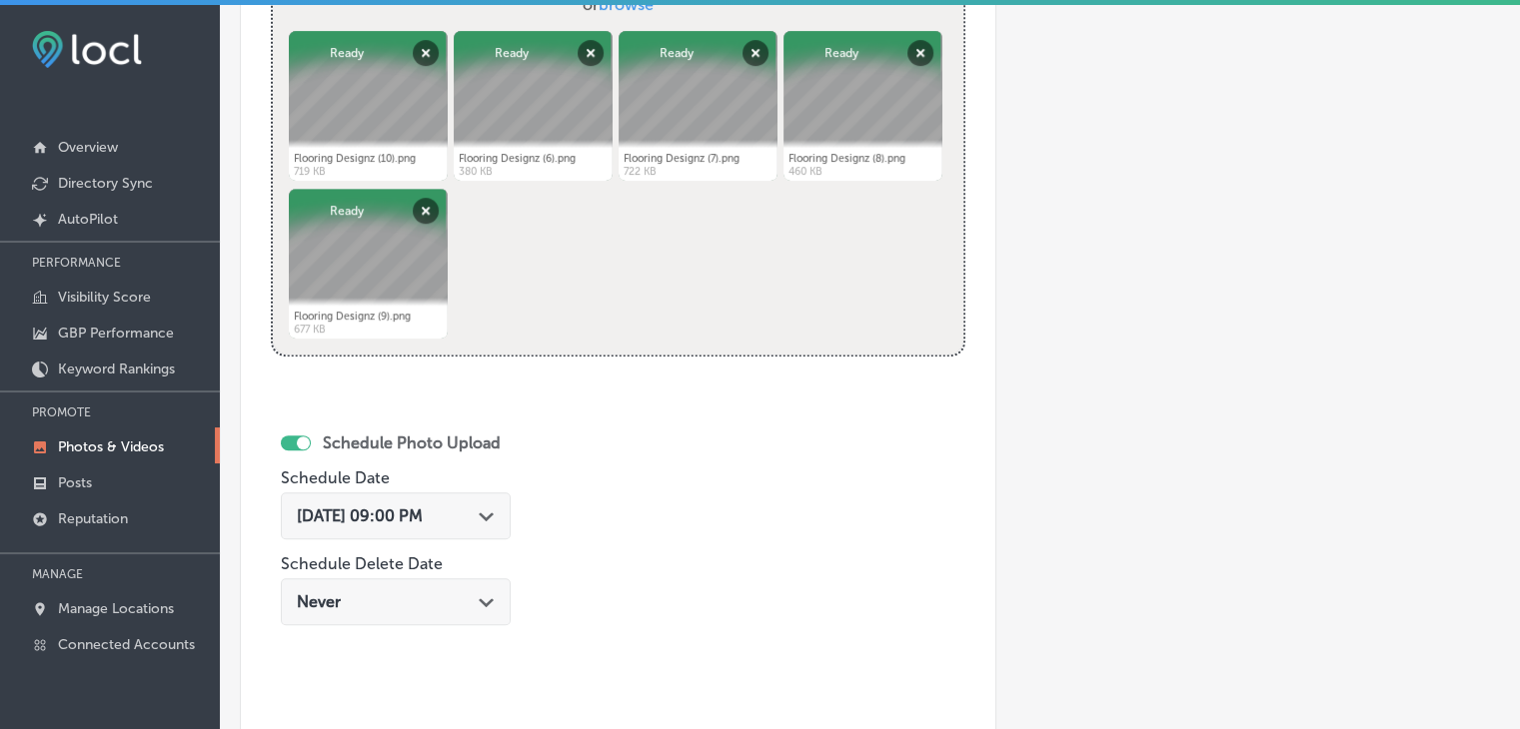
scroll to position [1130, 0]
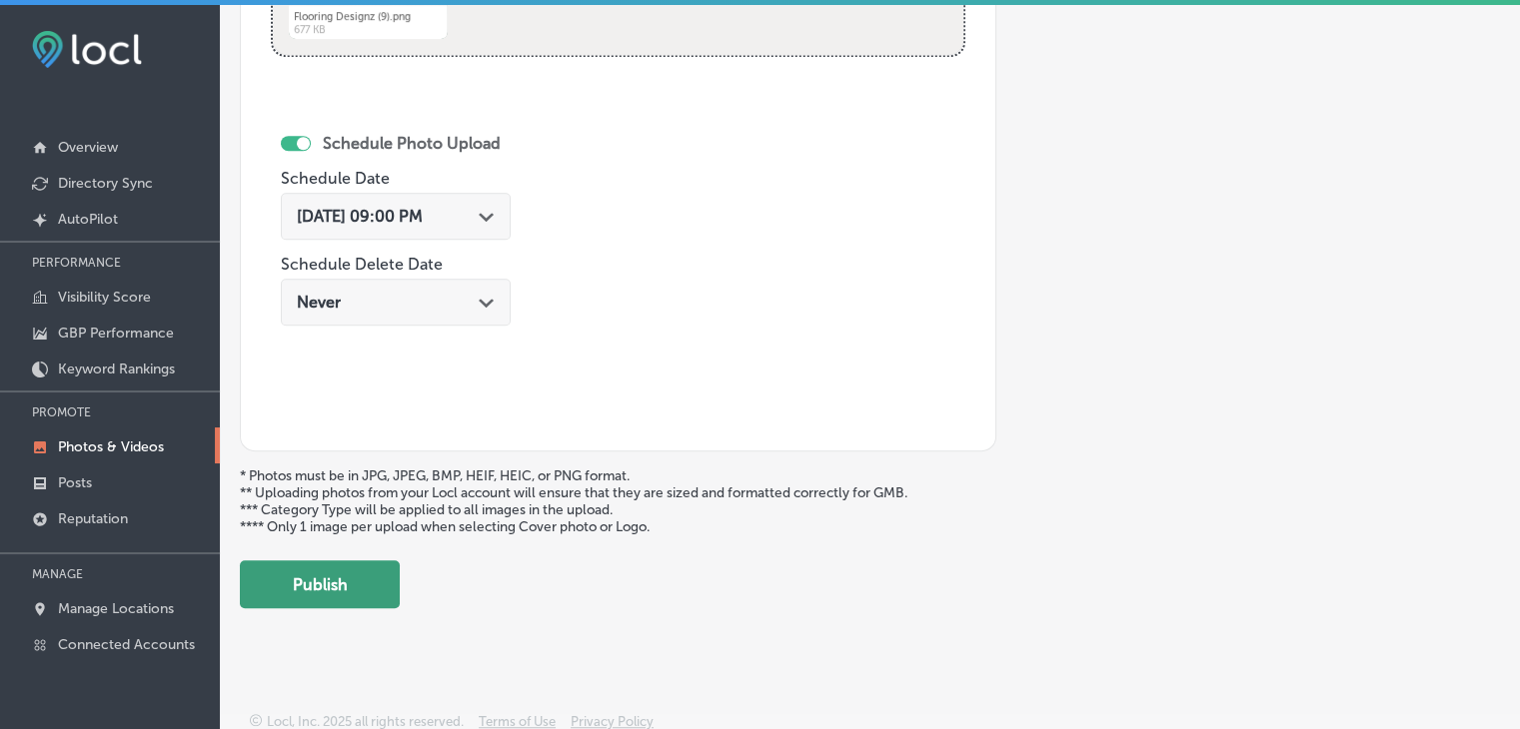
click at [394, 582] on button "Publish" at bounding box center [320, 584] width 160 height 48
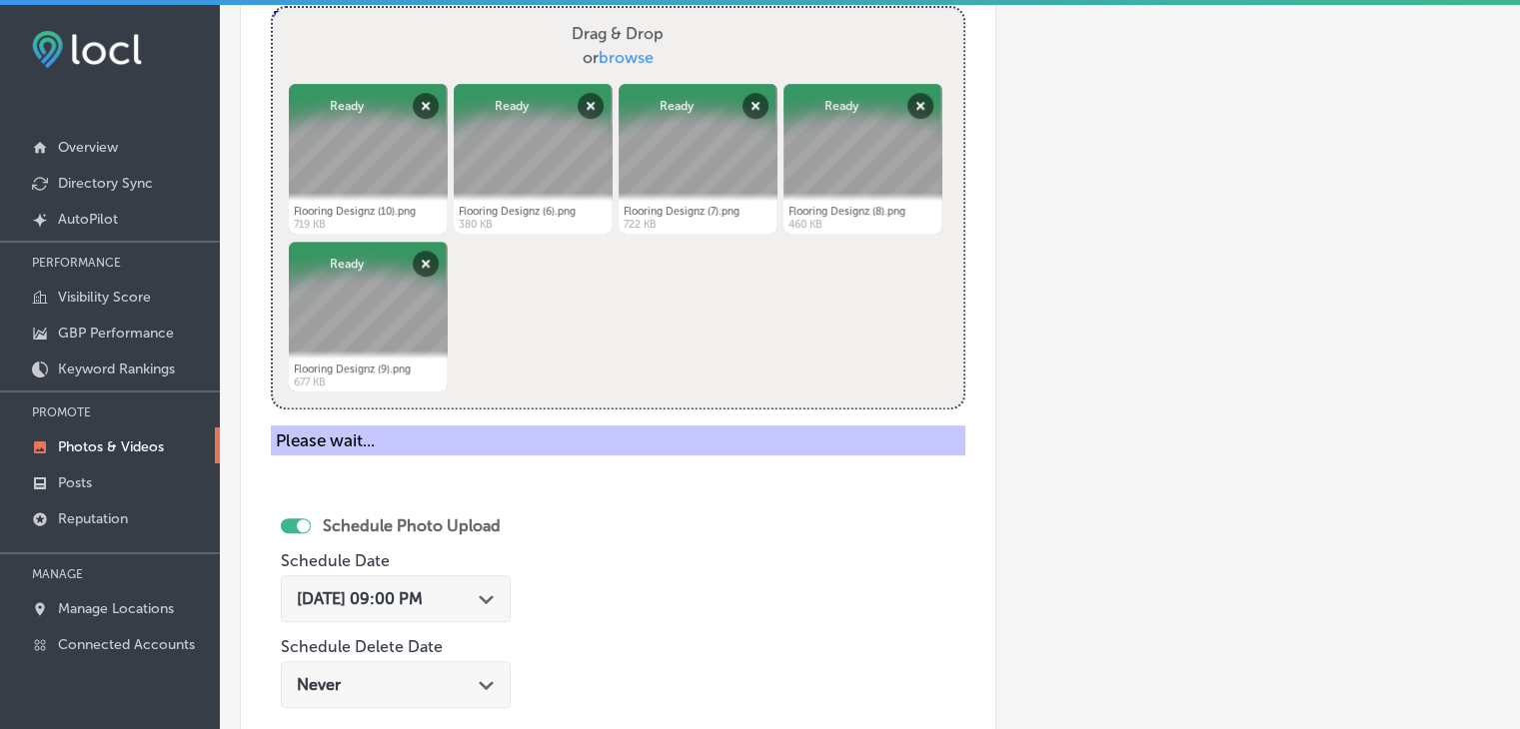
scroll to position [530, 0]
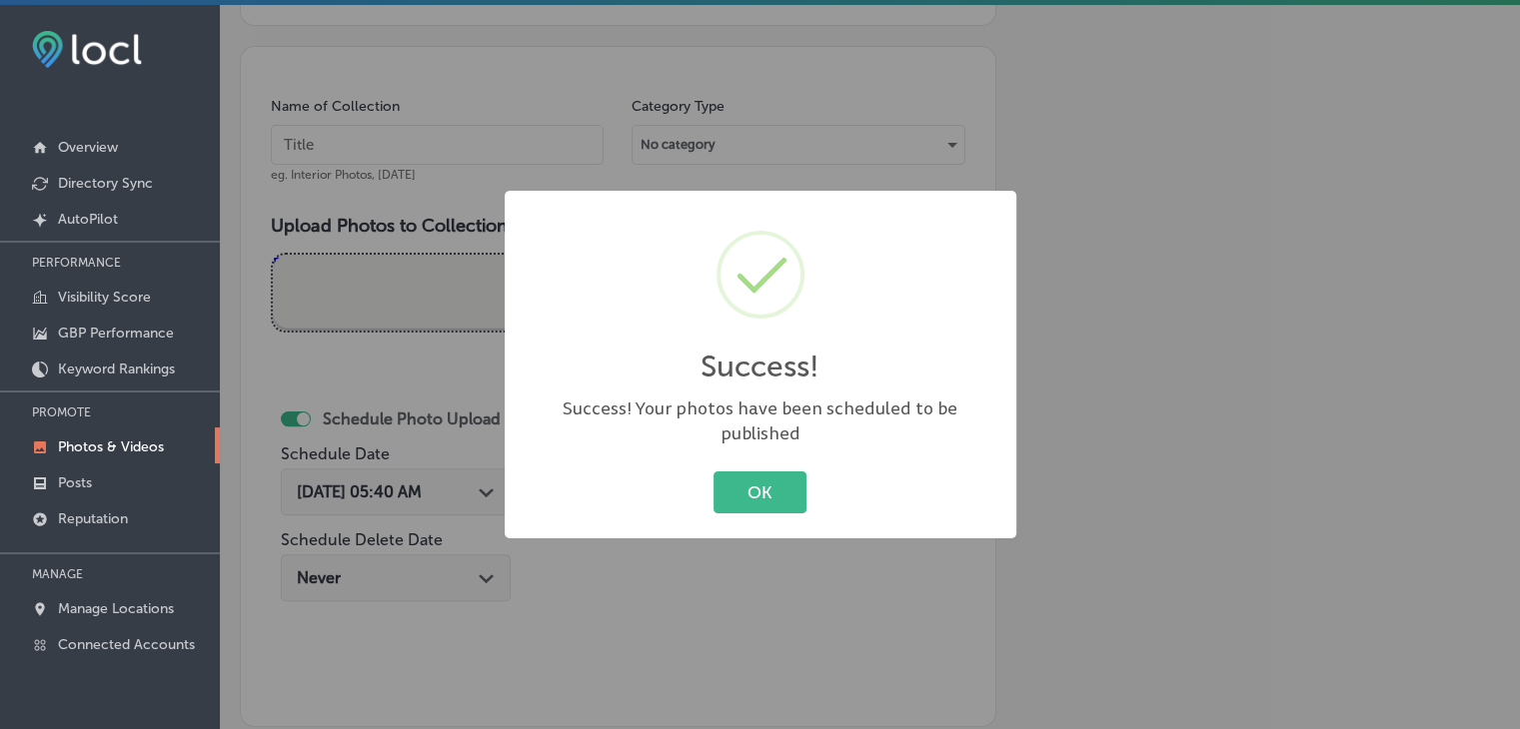
drag, startPoint x: 501, startPoint y: 173, endPoint x: 497, endPoint y: 162, distance: 11.7
click at [501, 171] on div "Success! × Success! Your photos have been scheduled to be published OK Cancel" at bounding box center [760, 364] width 1520 height 729
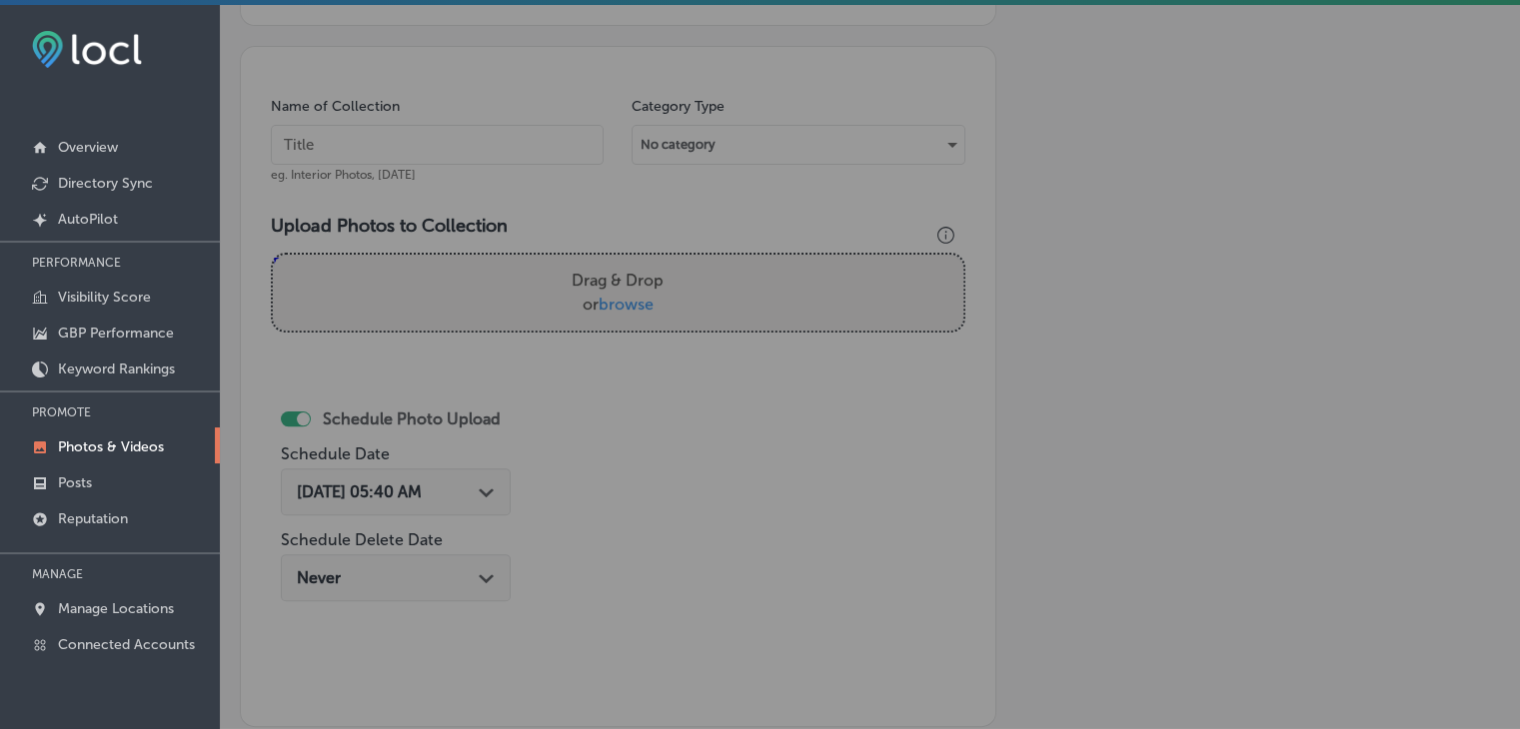
click at [497, 153] on input "text" at bounding box center [437, 145] width 333 height 40
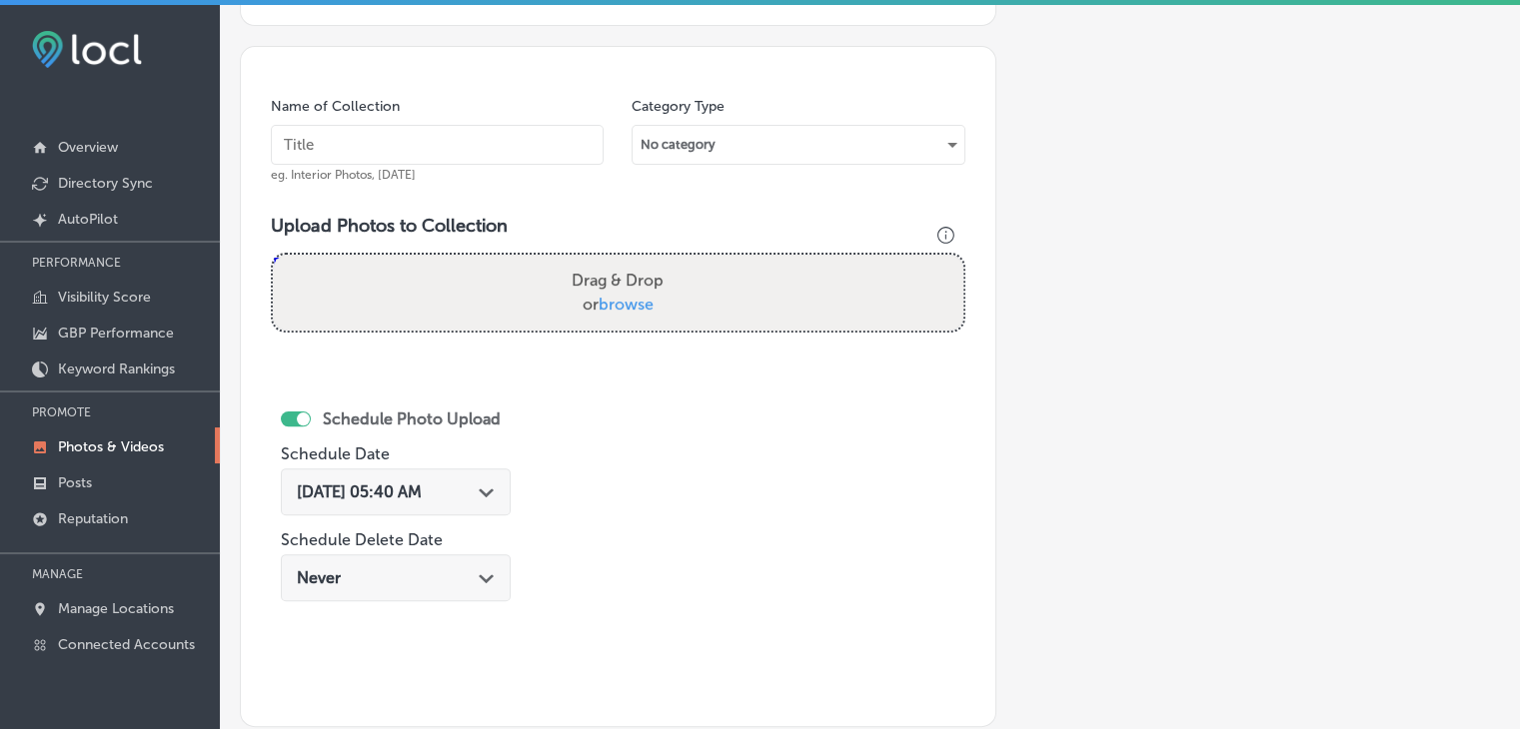
paste input "Flooring Designz, [DATE], Week"
type input "Flooring Designz, [DATE], Week 3"
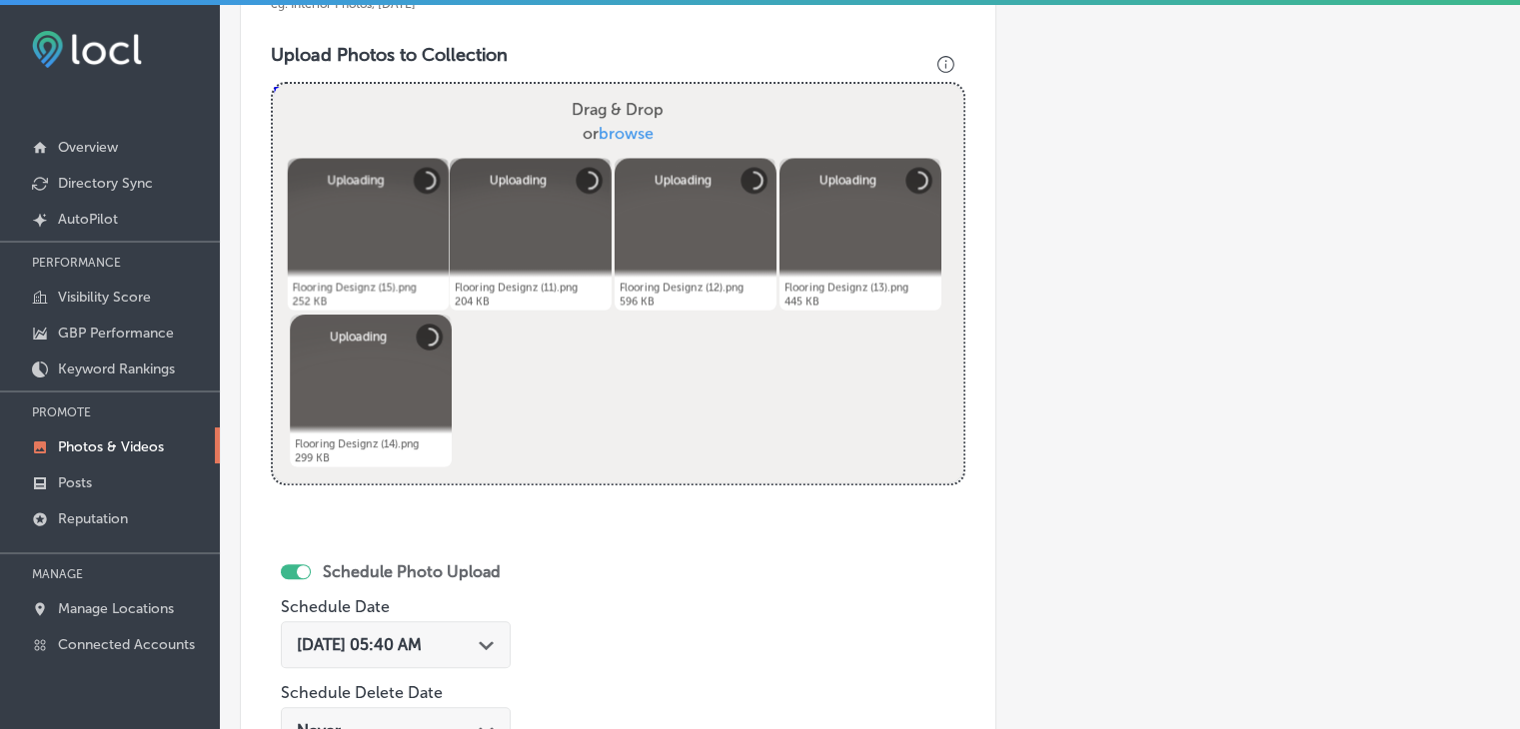
scroll to position [730, 0]
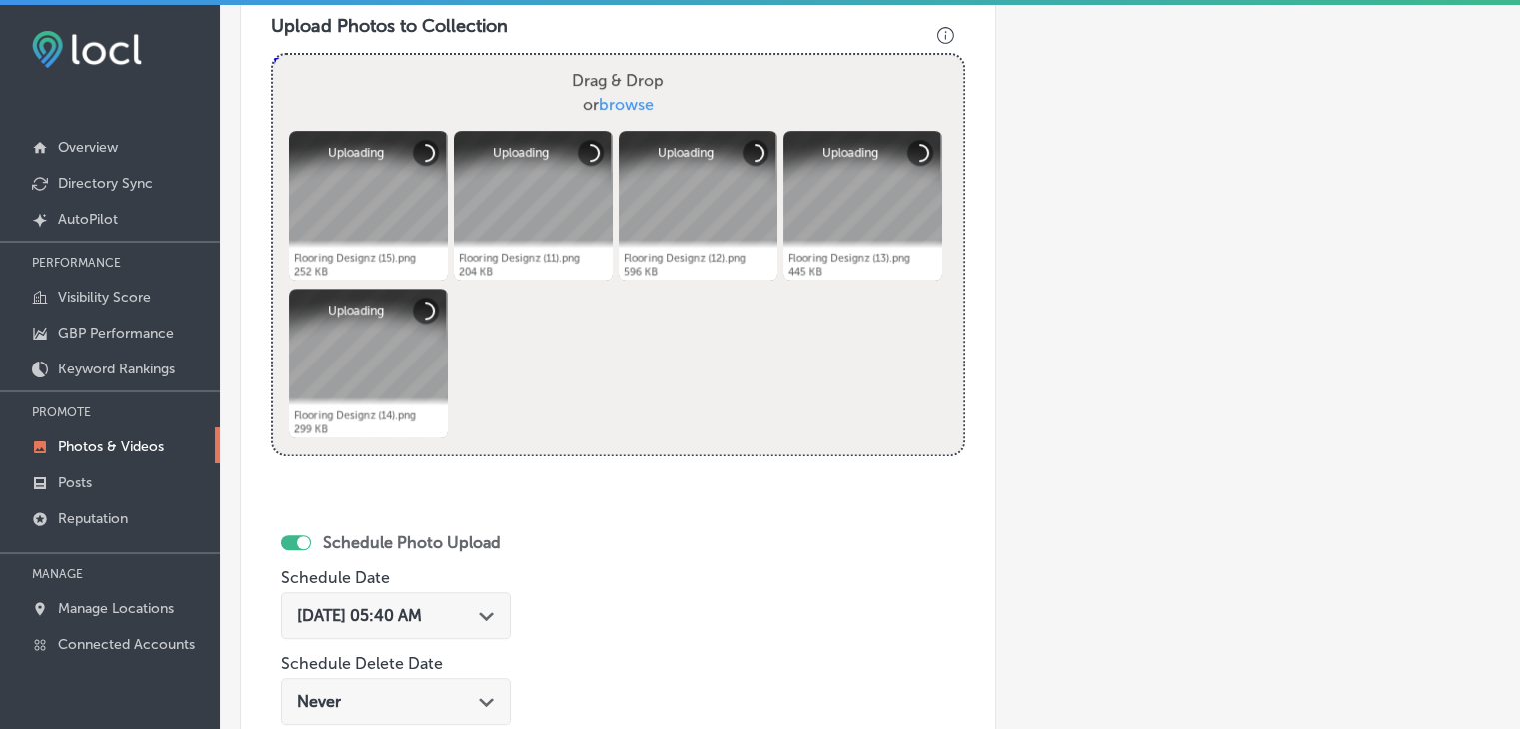
click at [422, 615] on span "[DATE] 05:40 AM" at bounding box center [359, 615] width 125 height 19
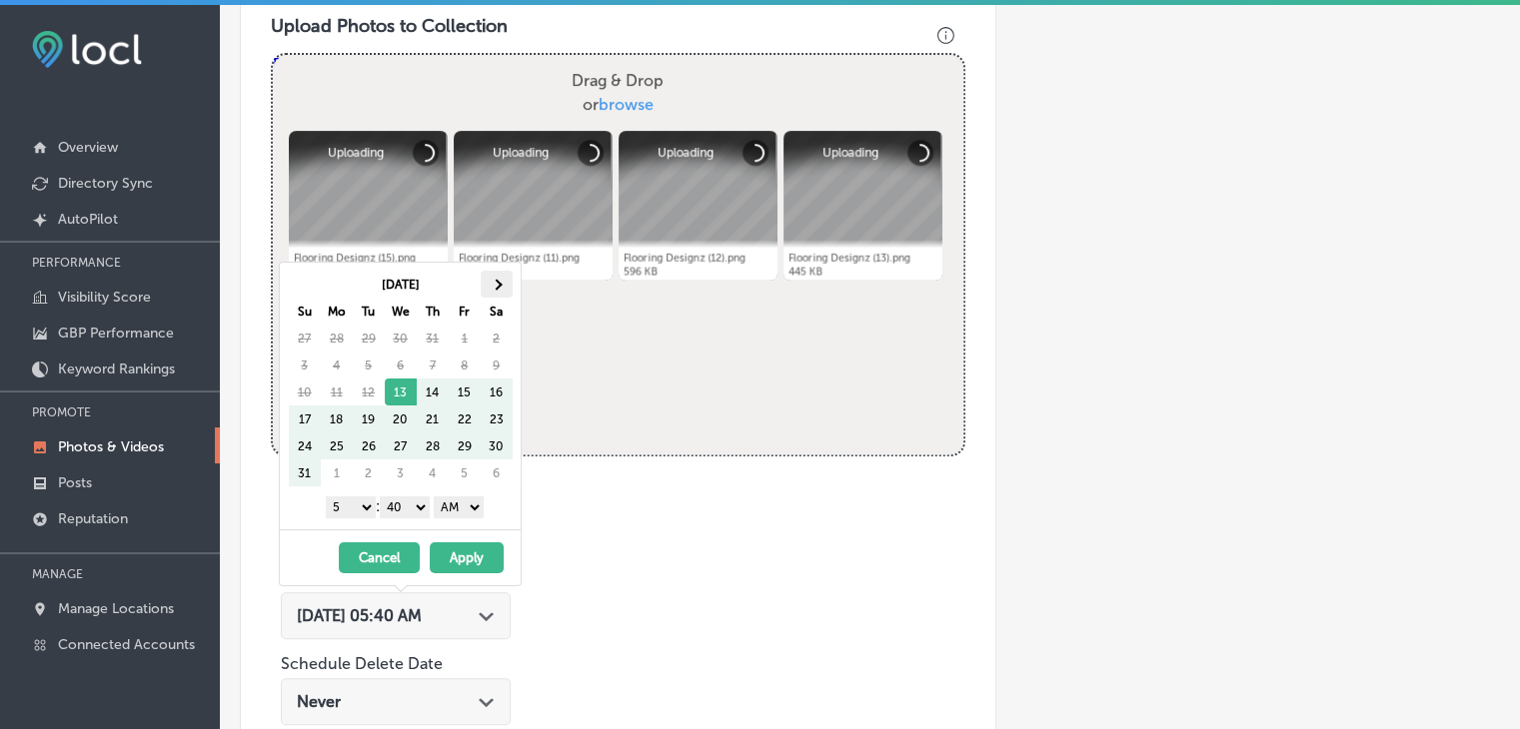
click at [500, 292] on th at bounding box center [497, 284] width 32 height 27
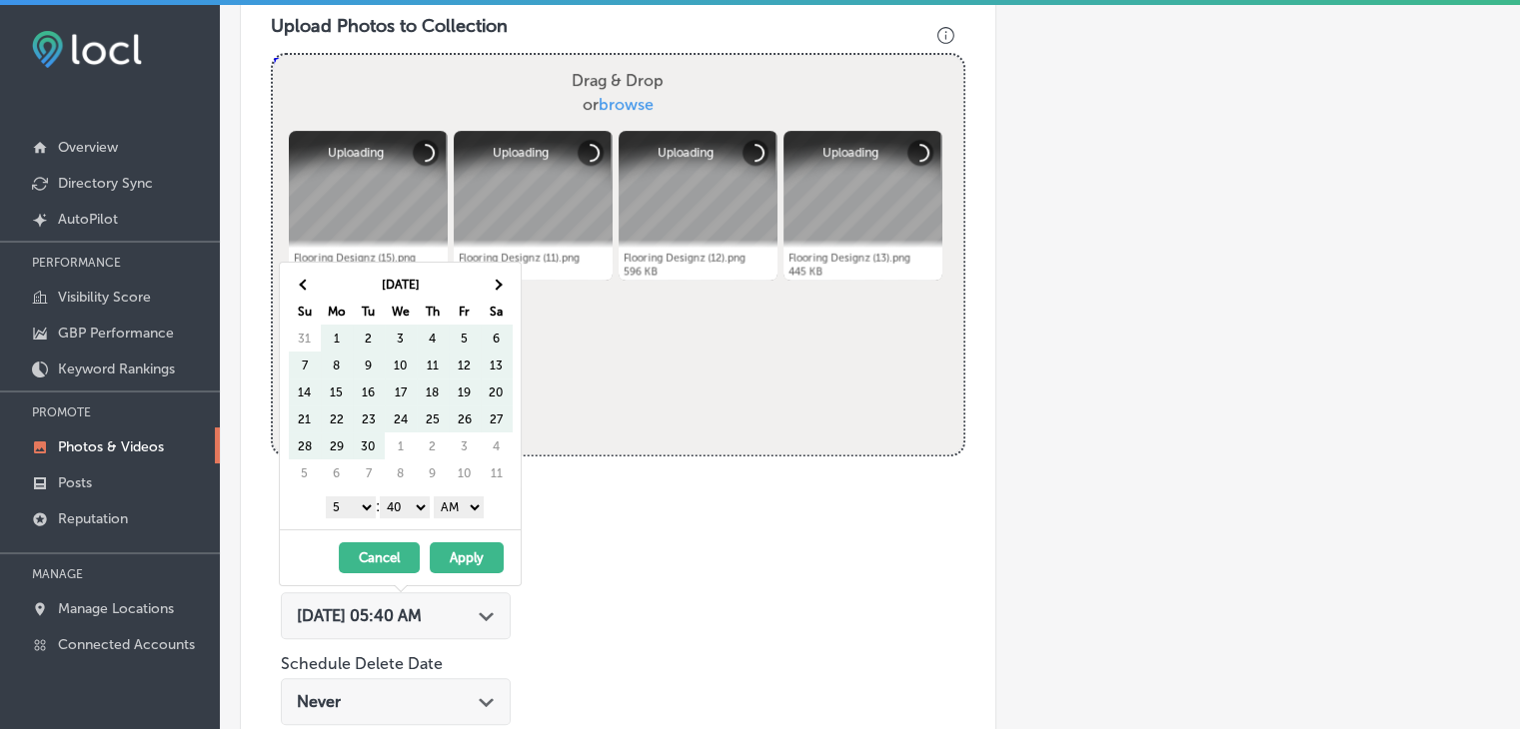
click at [500, 292] on th at bounding box center [497, 284] width 32 height 27
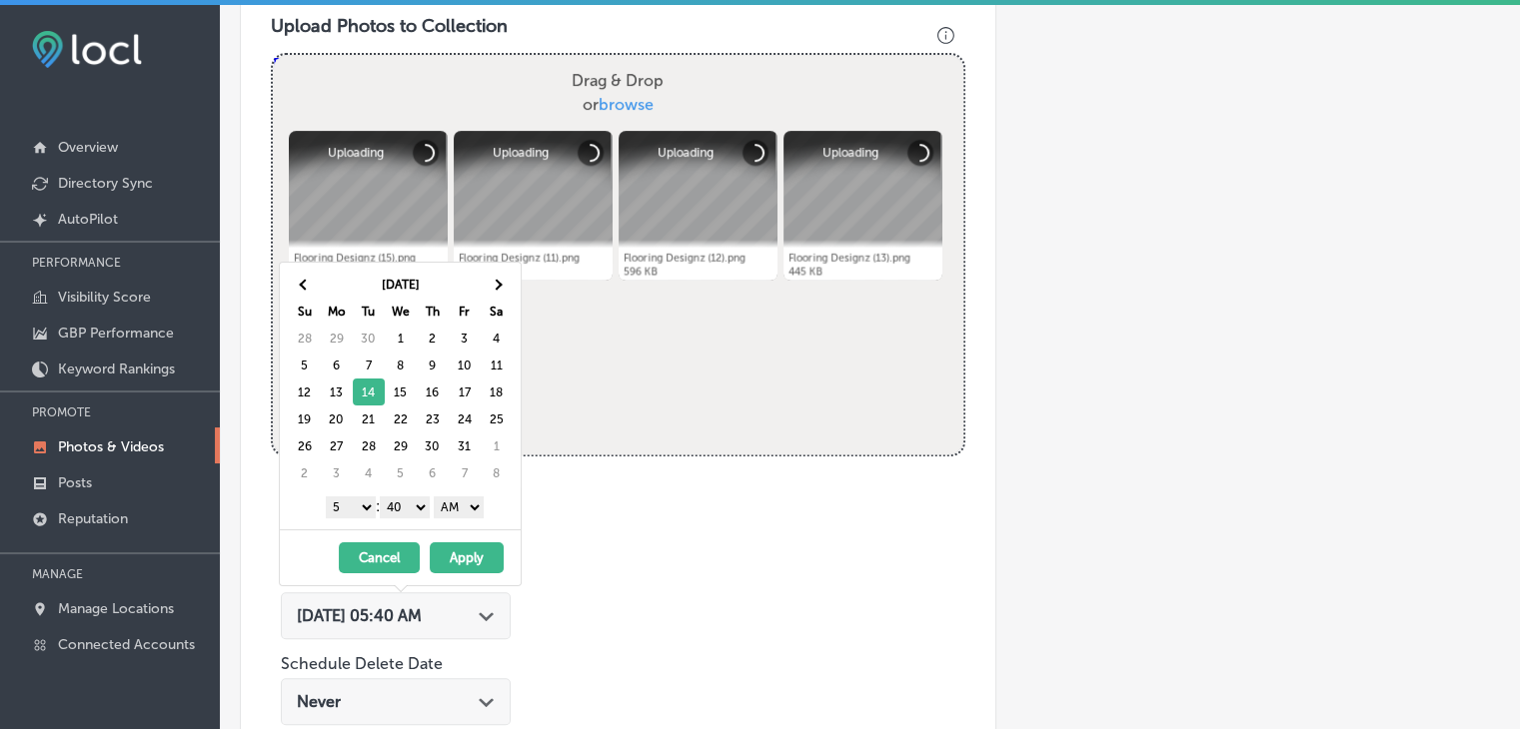
click at [361, 493] on div "1 2 3 4 5 6 7 8 9 10 11 12 : 00 10 20 30 40 50 AM PM" at bounding box center [404, 507] width 233 height 30
click at [350, 510] on select "1 2 3 4 5 6 7 8 9 10 11 12" at bounding box center [351, 508] width 50 height 22
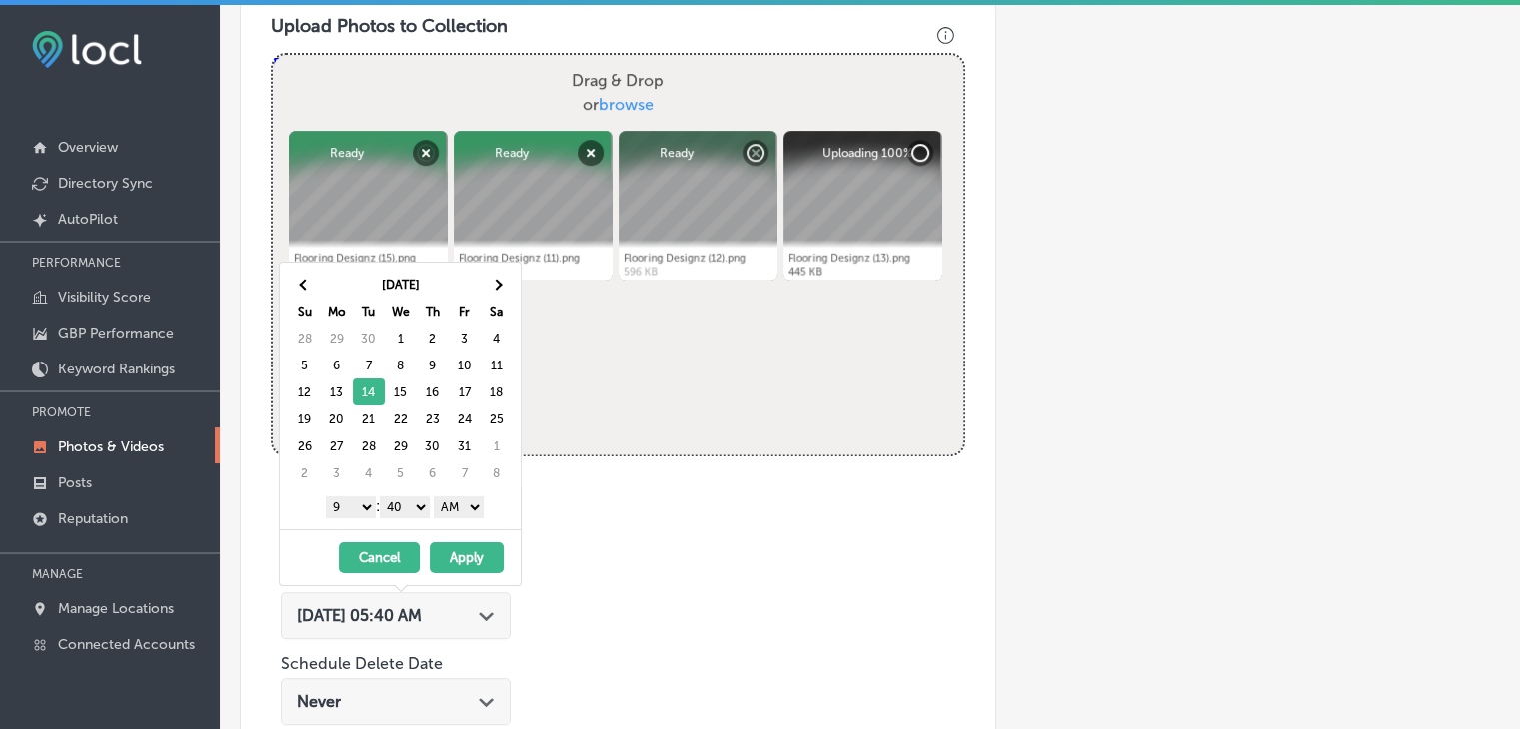
click at [403, 513] on select "00 10 20 30 40 50" at bounding box center [405, 508] width 50 height 22
click at [446, 521] on div "[DATE] Su Mo Tu We Th Fr Sa 28 29 30 1 2 3 4 5 6 7 8 9 10 11 12 13 14 15 16 17 …" at bounding box center [400, 396] width 241 height 267
click at [476, 511] on select "AM PM" at bounding box center [459, 508] width 50 height 22
click at [463, 560] on button "Apply" at bounding box center [467, 557] width 74 height 31
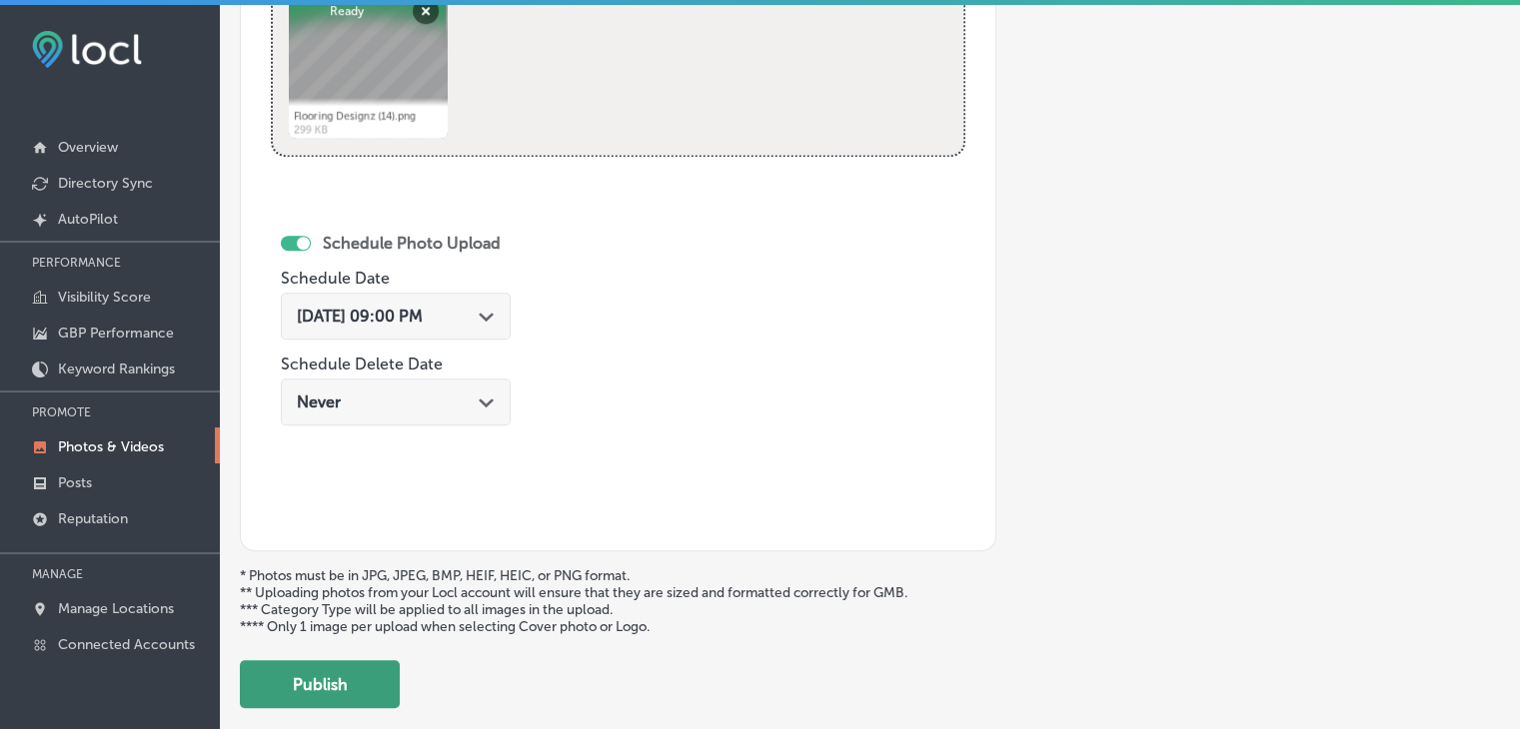
click at [331, 660] on button "Publish" at bounding box center [320, 684] width 160 height 48
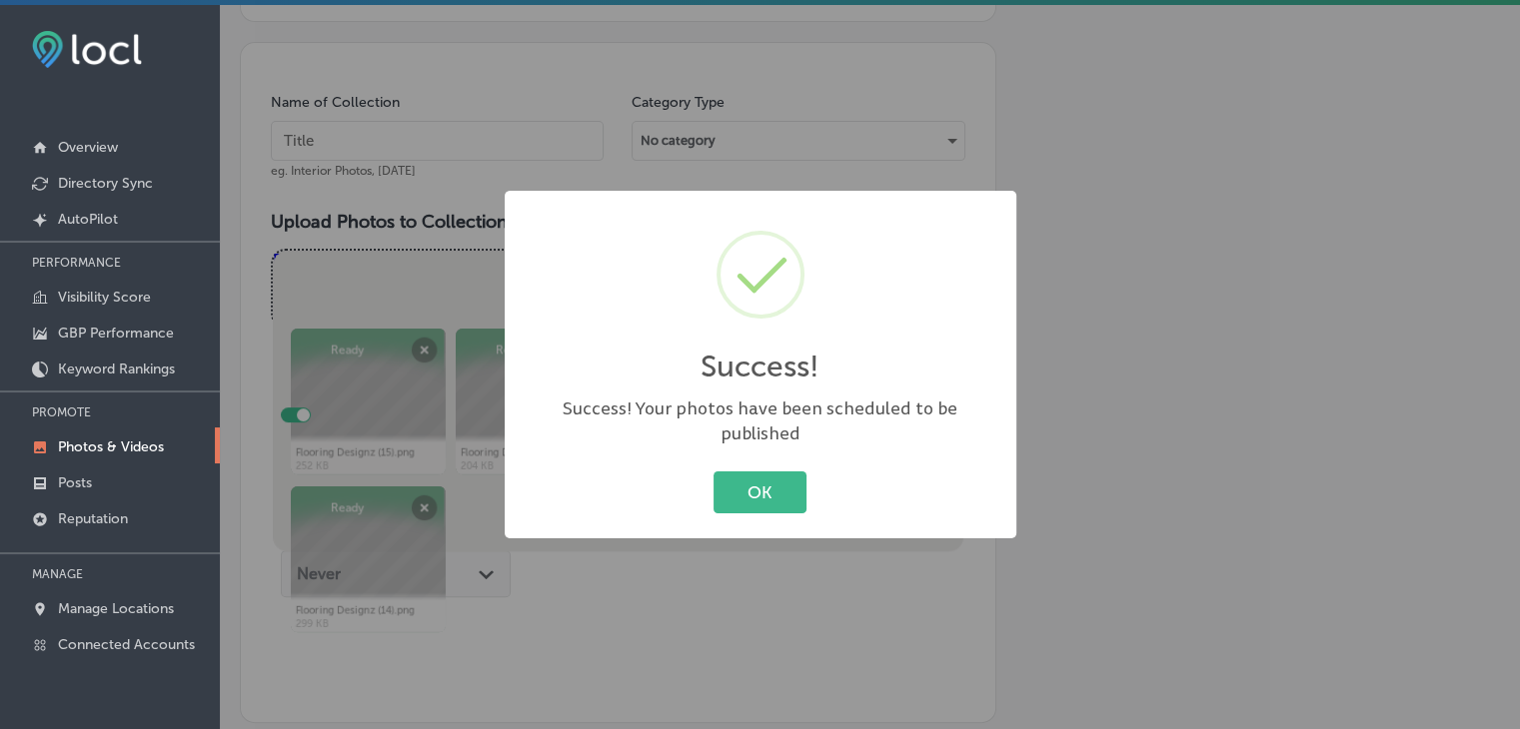
scroll to position [530, 0]
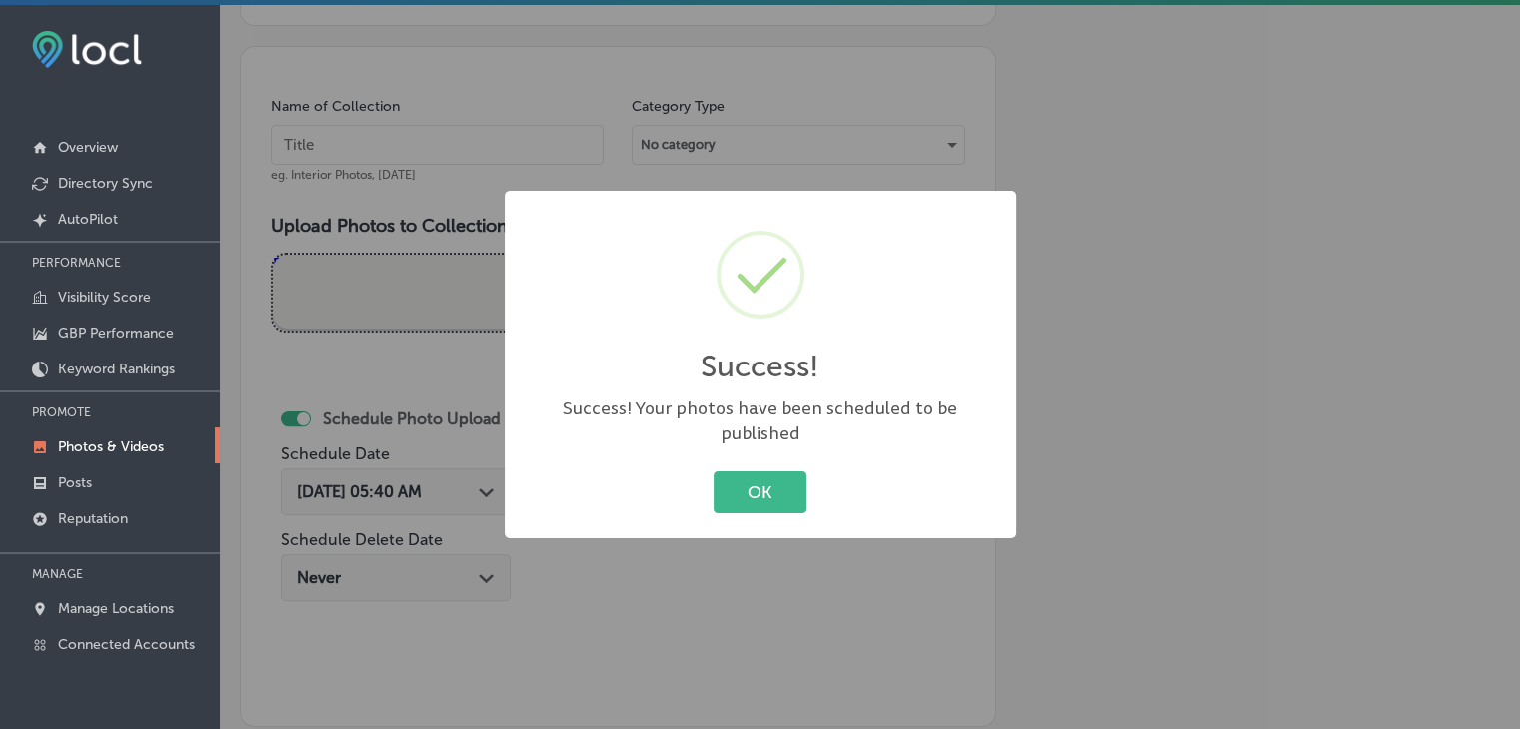
click at [439, 225] on div "Success! × Success! Your photos have been scheduled to be published OK Cancel" at bounding box center [760, 364] width 1520 height 729
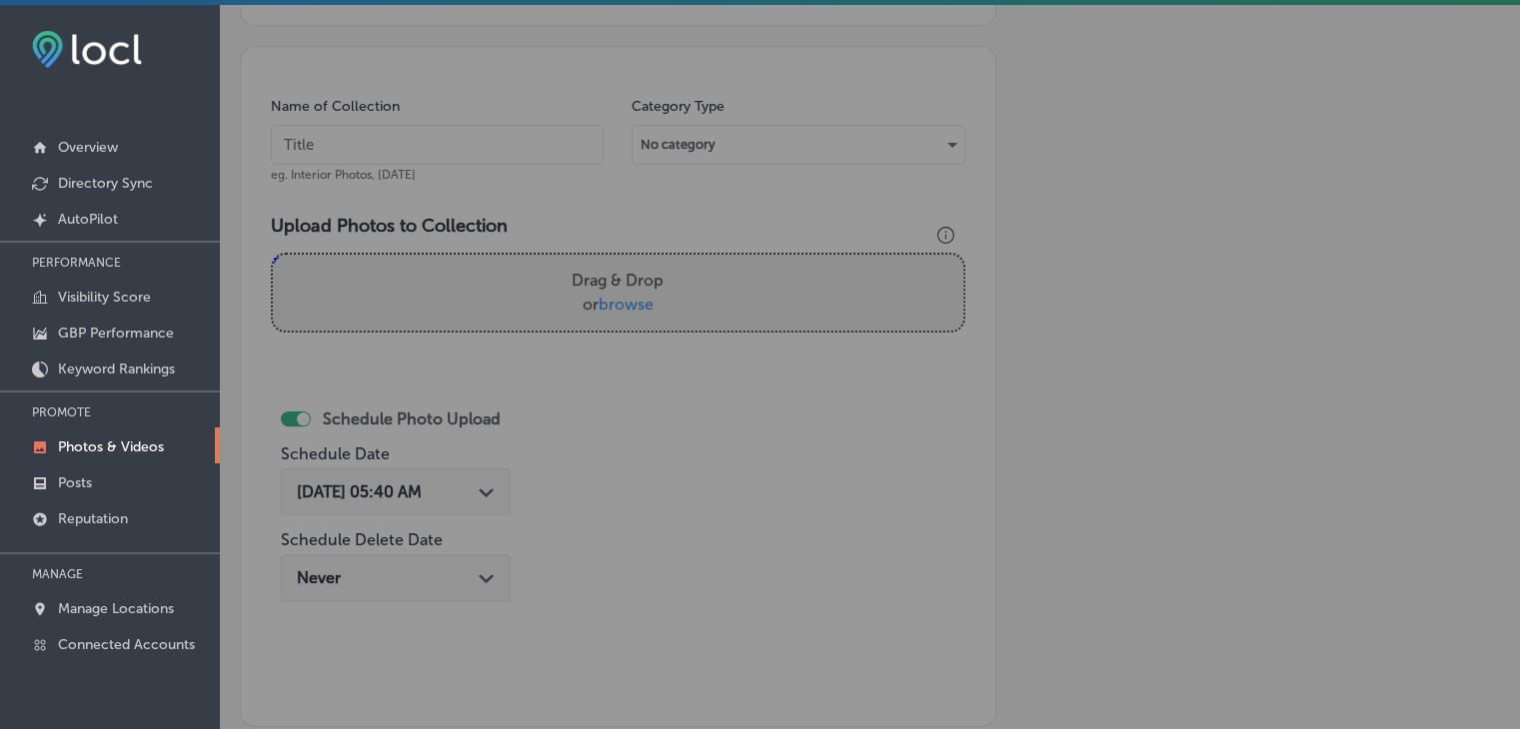
drag, startPoint x: 449, startPoint y: 108, endPoint x: 464, endPoint y: 135, distance: 30.9
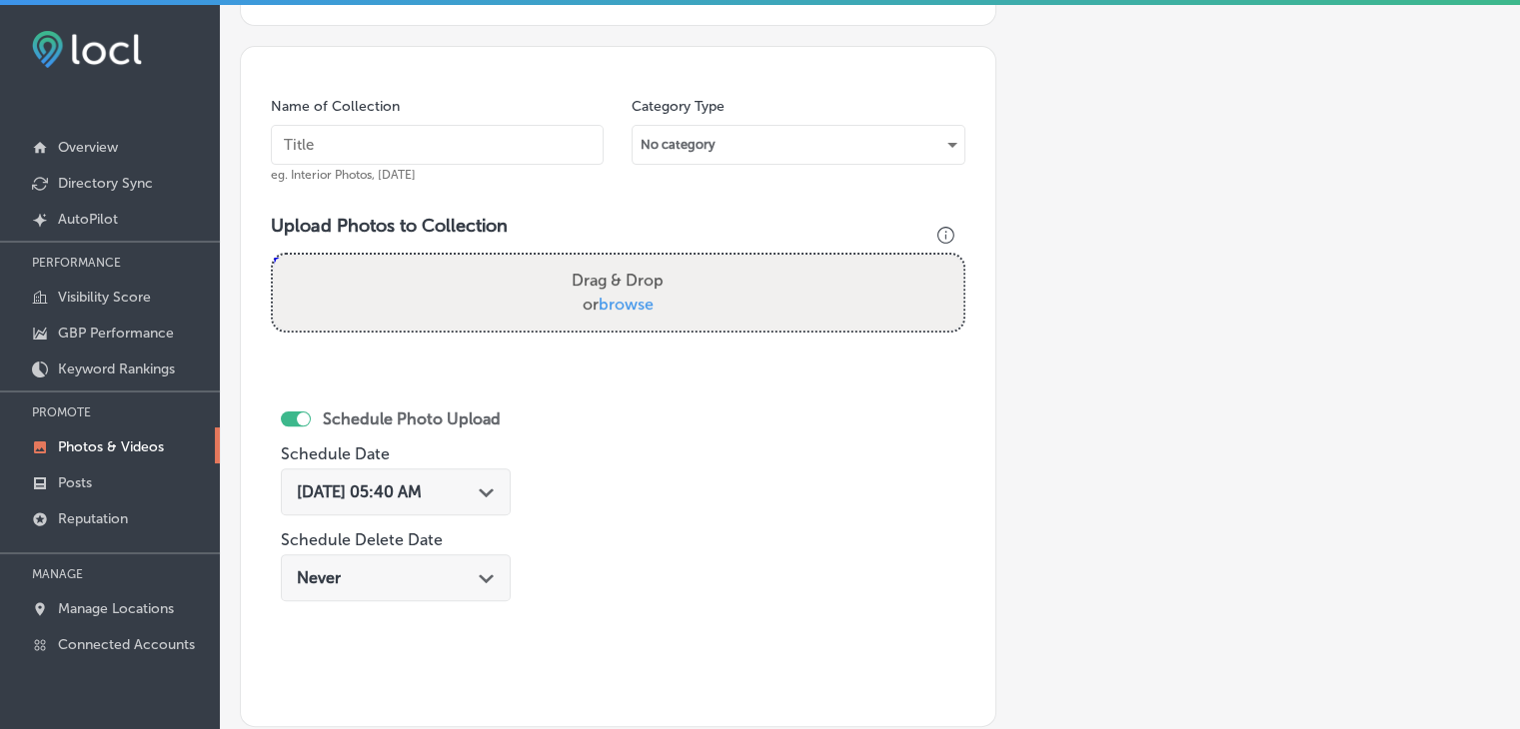
click at [477, 156] on input "text" at bounding box center [437, 145] width 333 height 40
paste input "Flooring Designz, [DATE], Week"
type input "Flooring Designz, [DATE], Week 4"
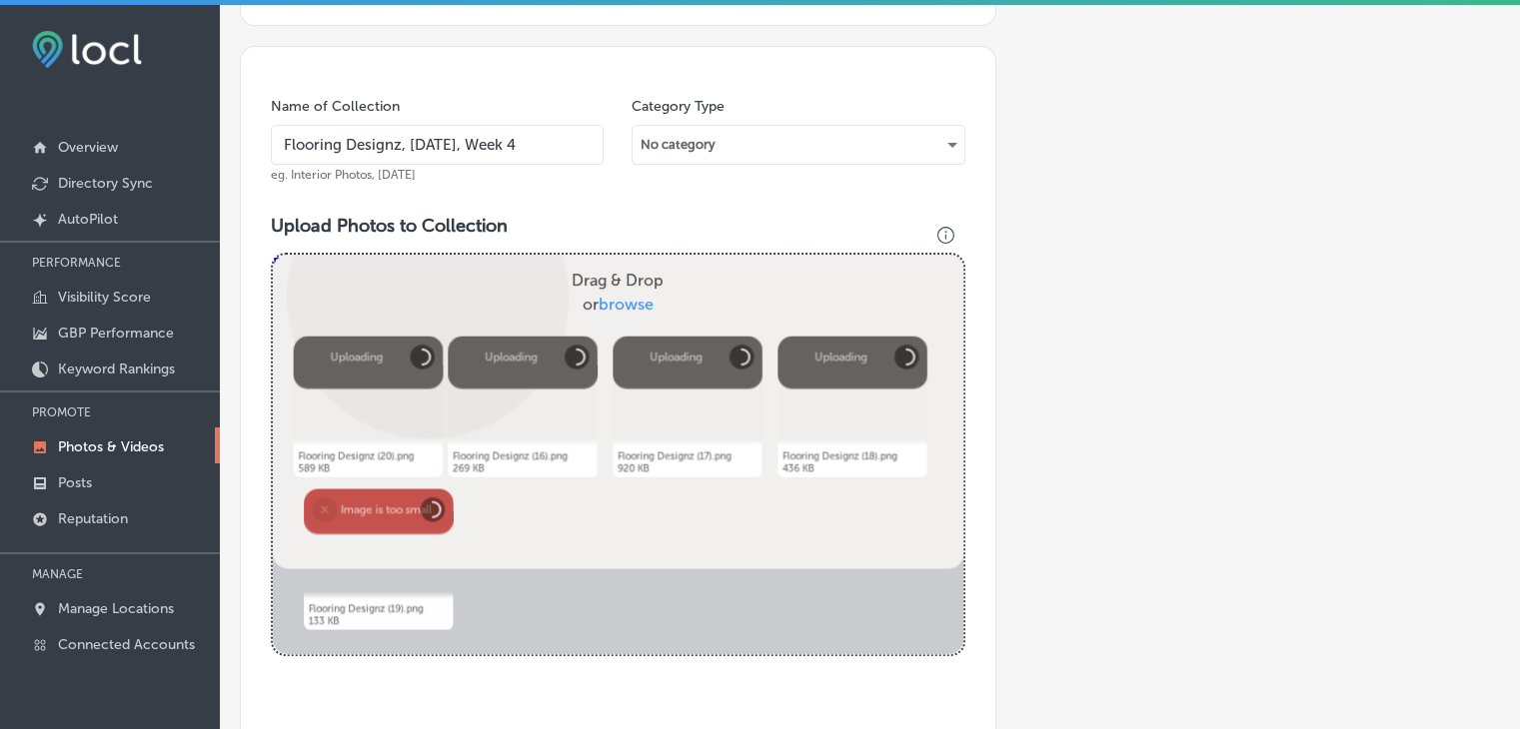
scroll to position [730, 0]
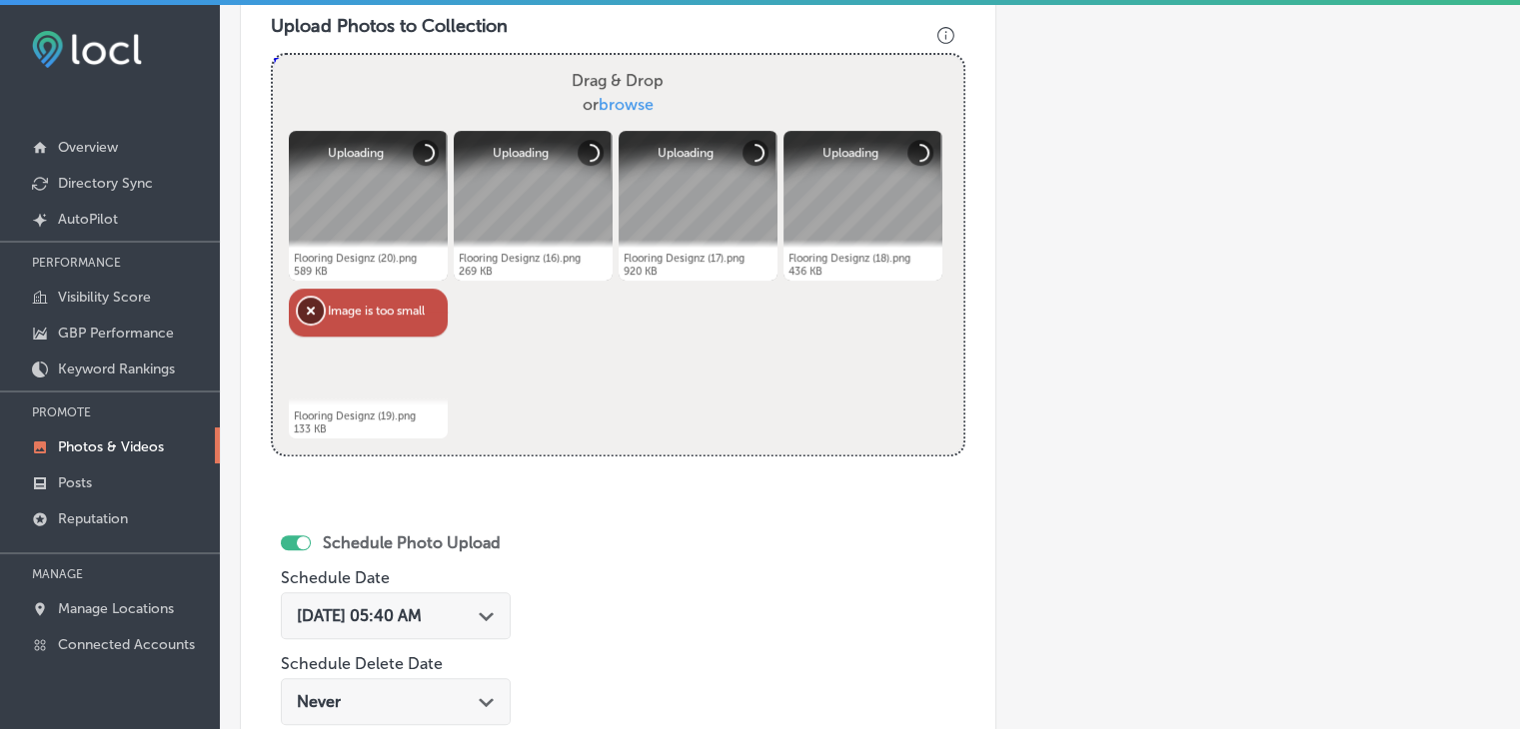
click at [307, 320] on button "Remove" at bounding box center [311, 311] width 26 height 26
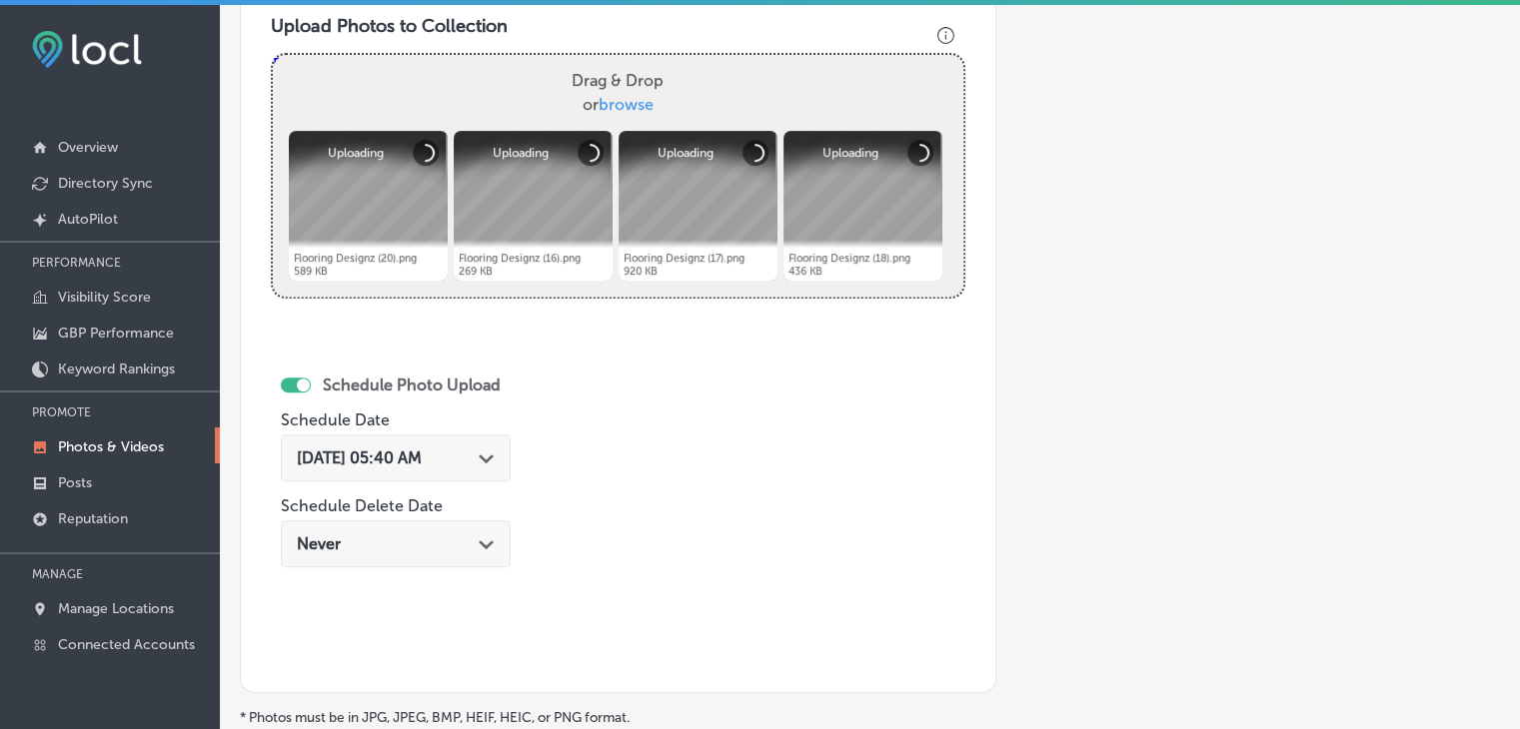
click at [392, 463] on span "[DATE] 05:40 AM" at bounding box center [359, 458] width 125 height 19
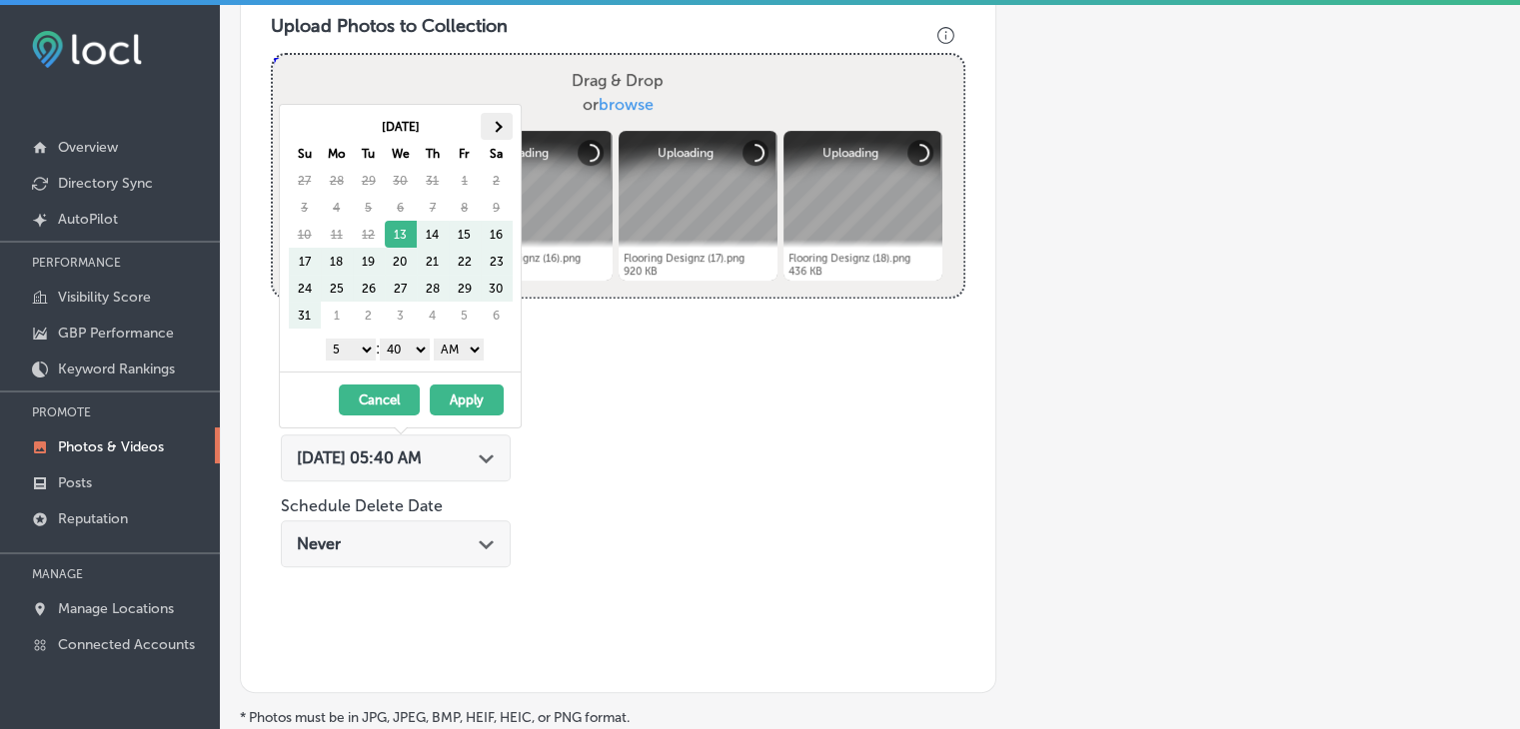
click at [497, 133] on th at bounding box center [497, 126] width 32 height 27
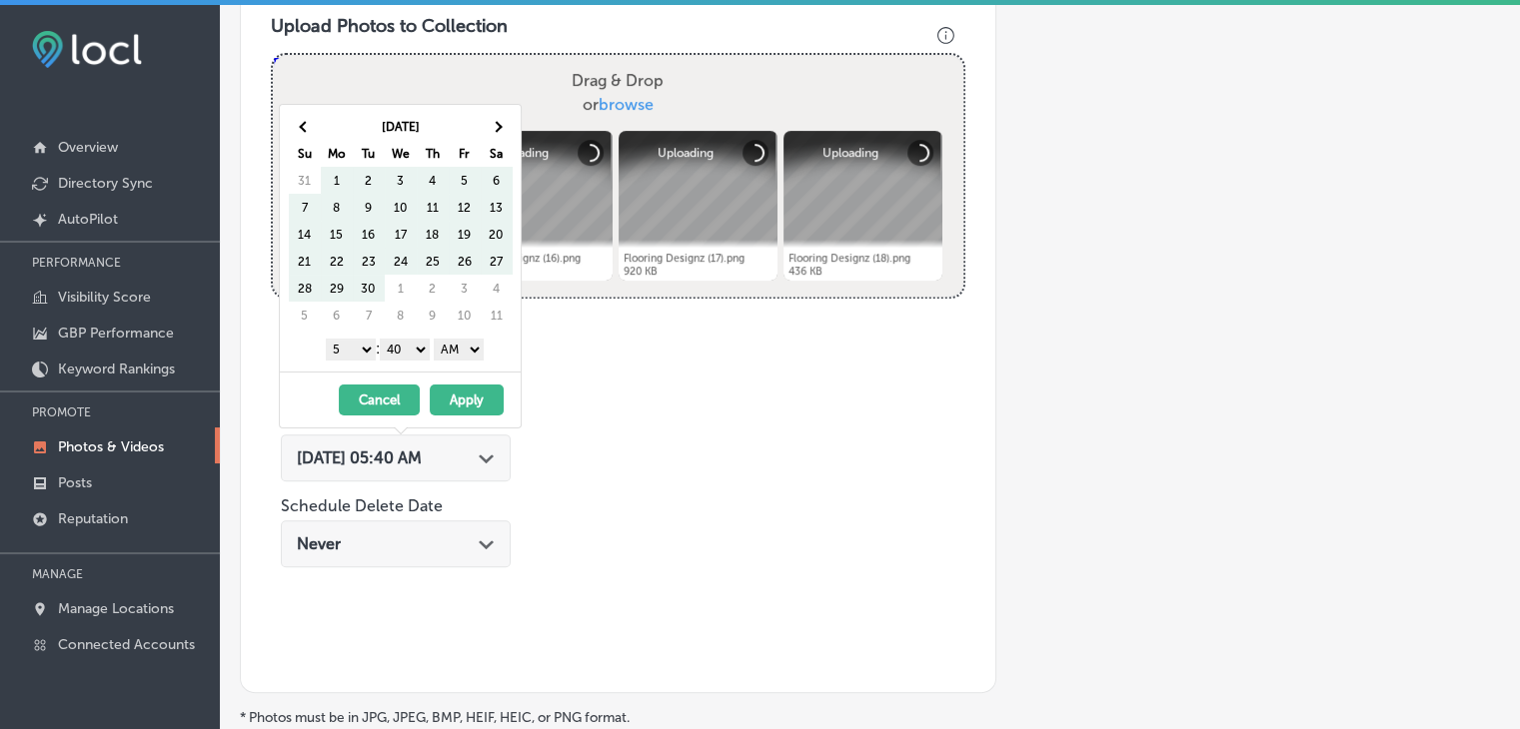
click at [497, 133] on th at bounding box center [497, 126] width 32 height 27
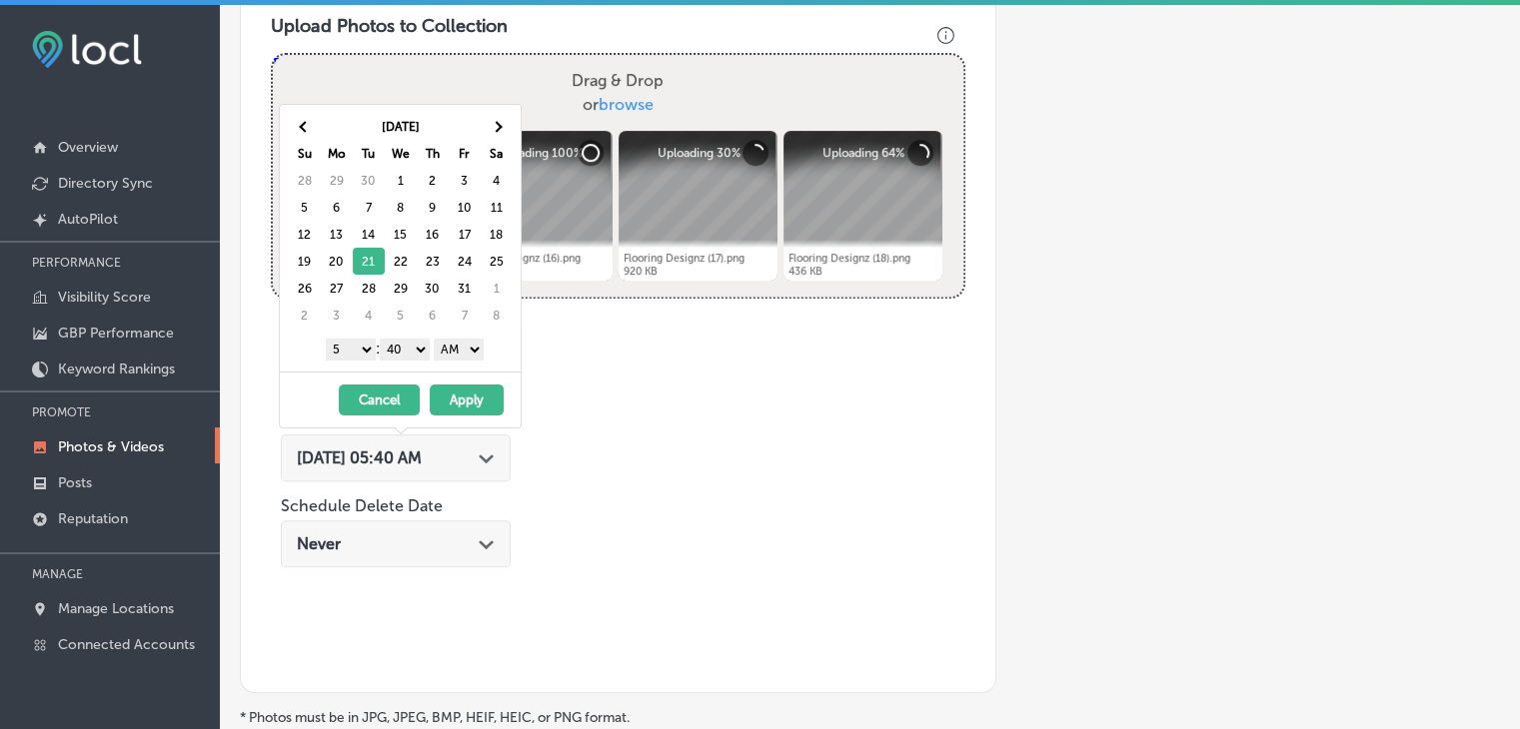
click at [360, 357] on select "1 2 3 4 5 6 7 8 9 10 11 12" at bounding box center [351, 350] width 50 height 22
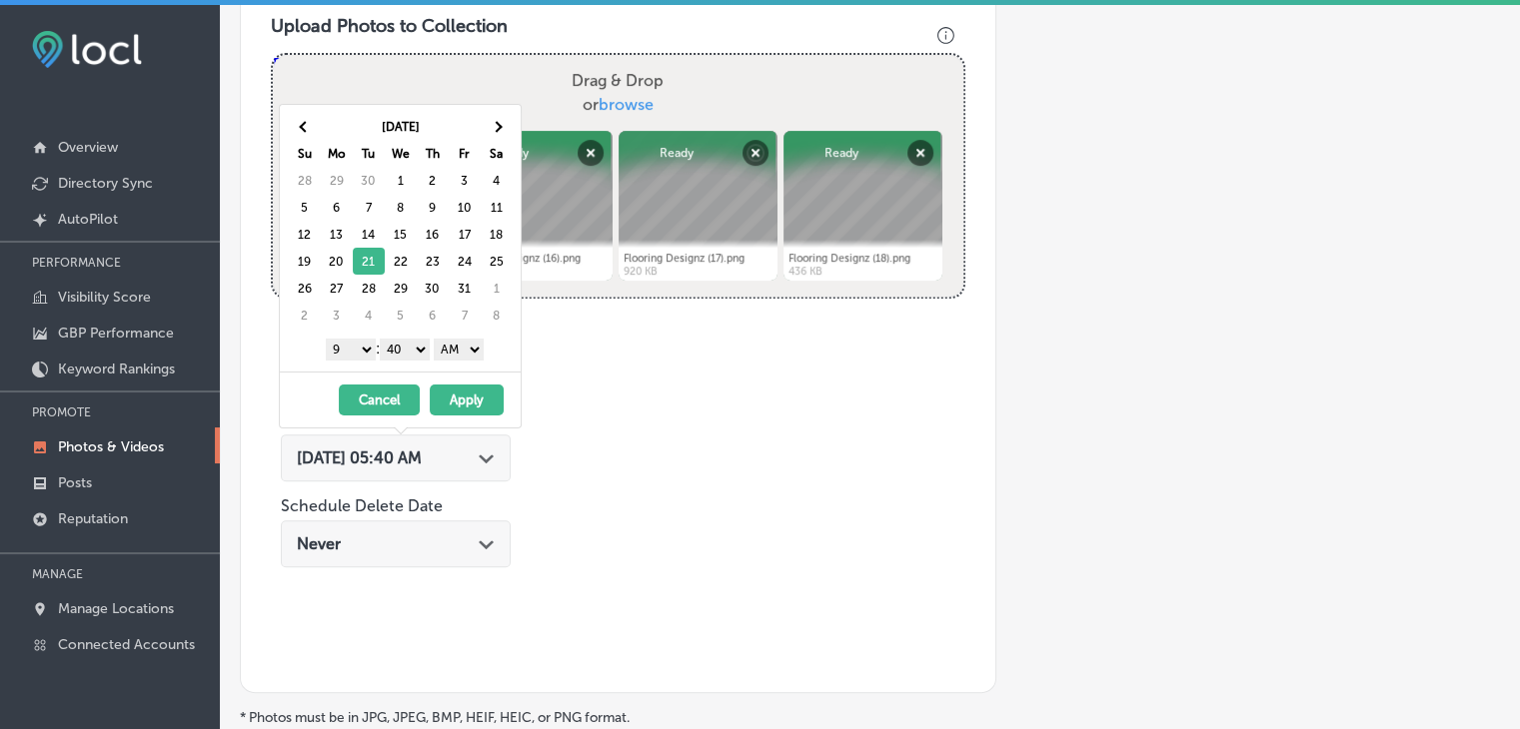
click at [388, 358] on div "1 2 3 4 5 6 7 8 9 10 11 12 : 00 10 20 30 40 50 AM PM" at bounding box center [404, 349] width 233 height 30
click at [400, 349] on select "00 10 20 30 40 50" at bounding box center [405, 350] width 50 height 22
click at [477, 385] on button "Apply" at bounding box center [467, 400] width 74 height 31
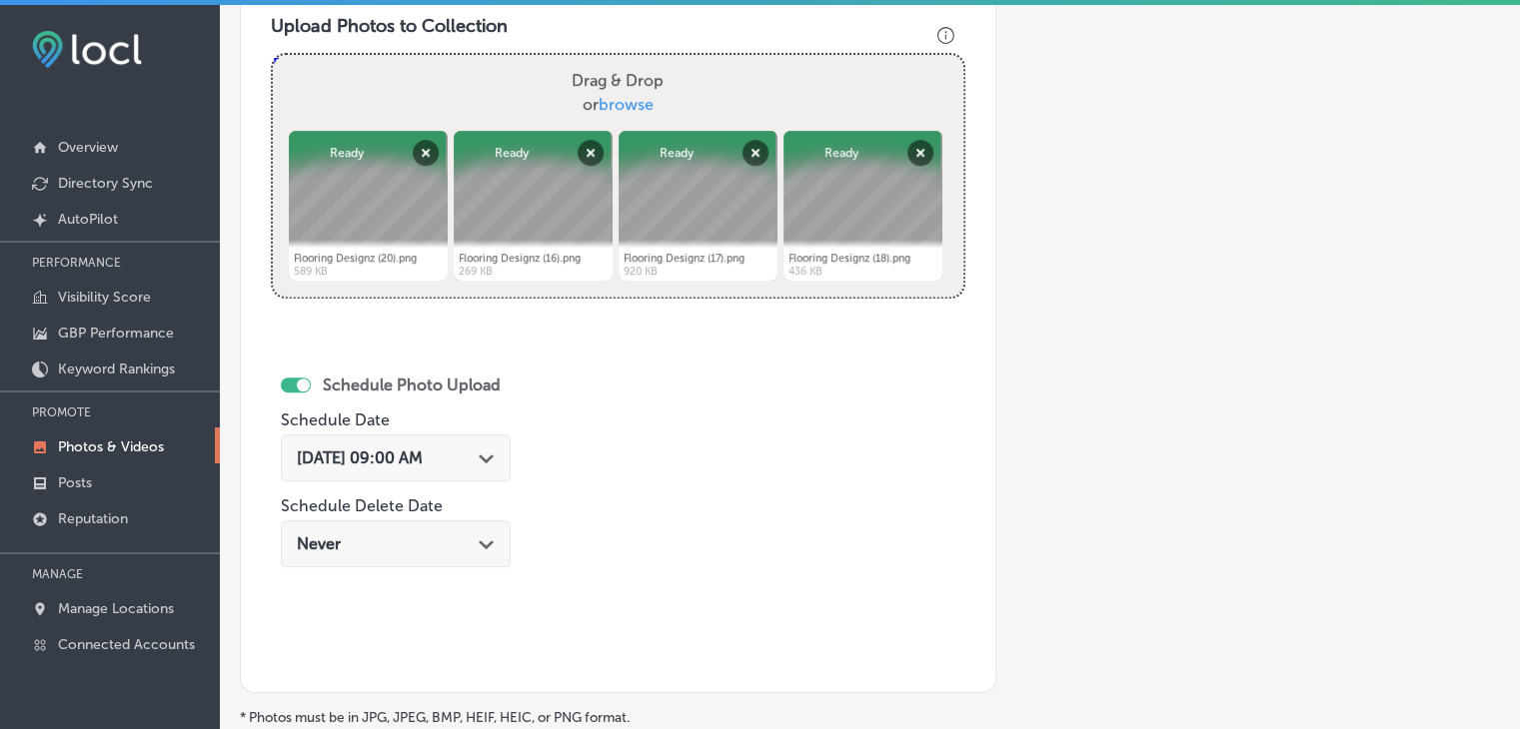
click at [447, 436] on div "[DATE] 09:00 AM Path Created with Sketch." at bounding box center [396, 458] width 230 height 47
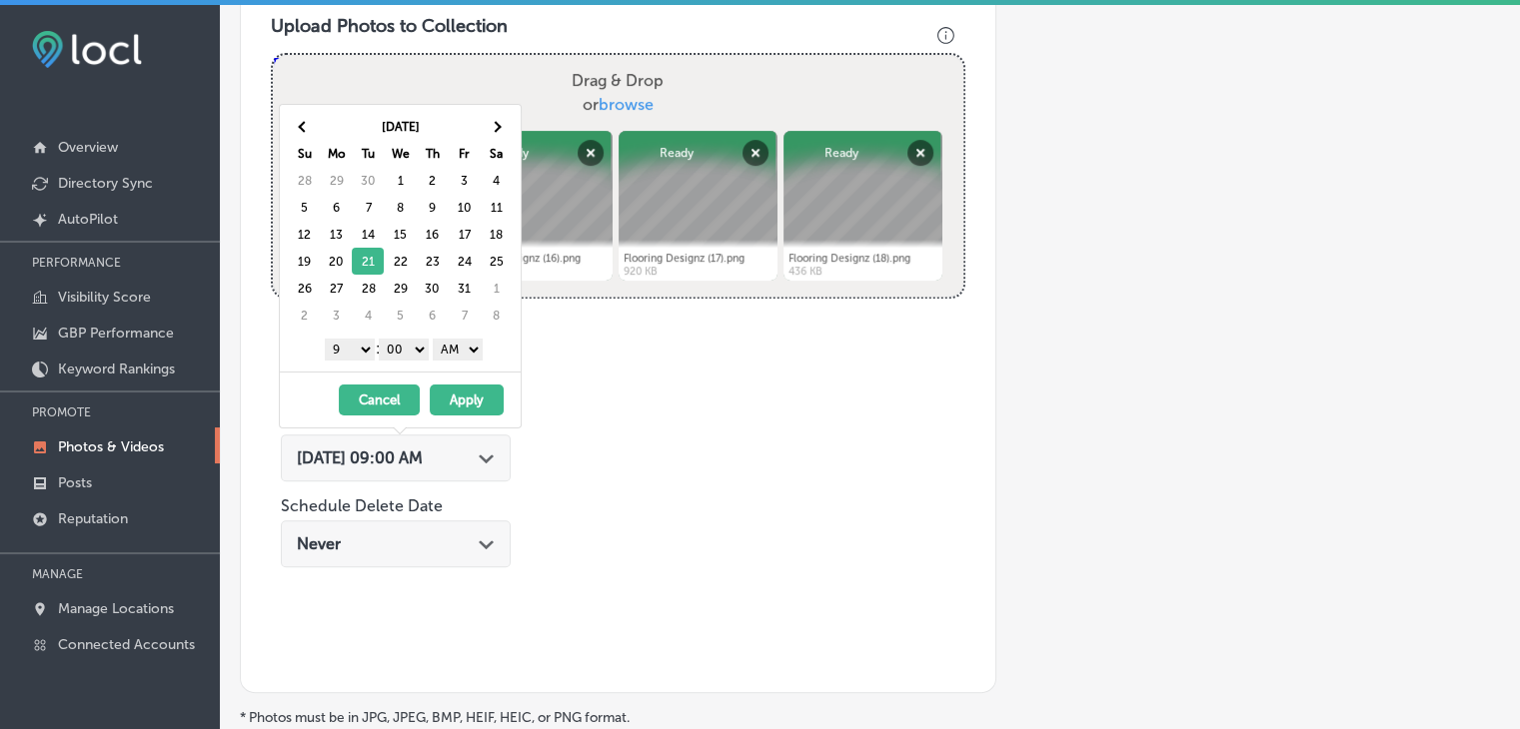
click at [460, 441] on div "[DATE] 09:00 AM Path Created with Sketch." at bounding box center [396, 458] width 230 height 47
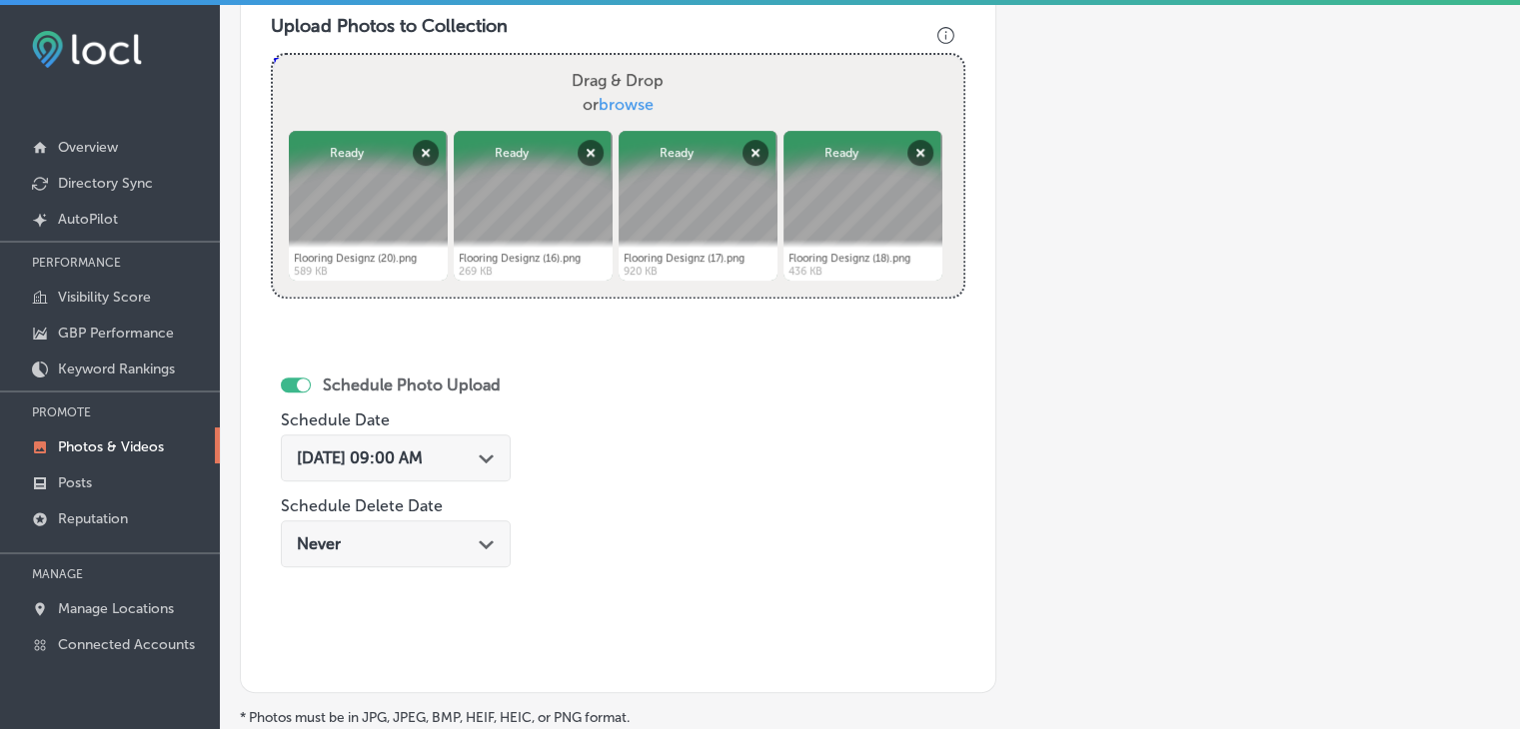
click at [450, 425] on div "Schedule Photo Upload Schedule Date [DATE] 09:00 AM Path Created with Sketch. S…" at bounding box center [396, 474] width 230 height 217
click at [423, 456] on span "[DATE] 09:00 AM" at bounding box center [360, 458] width 126 height 19
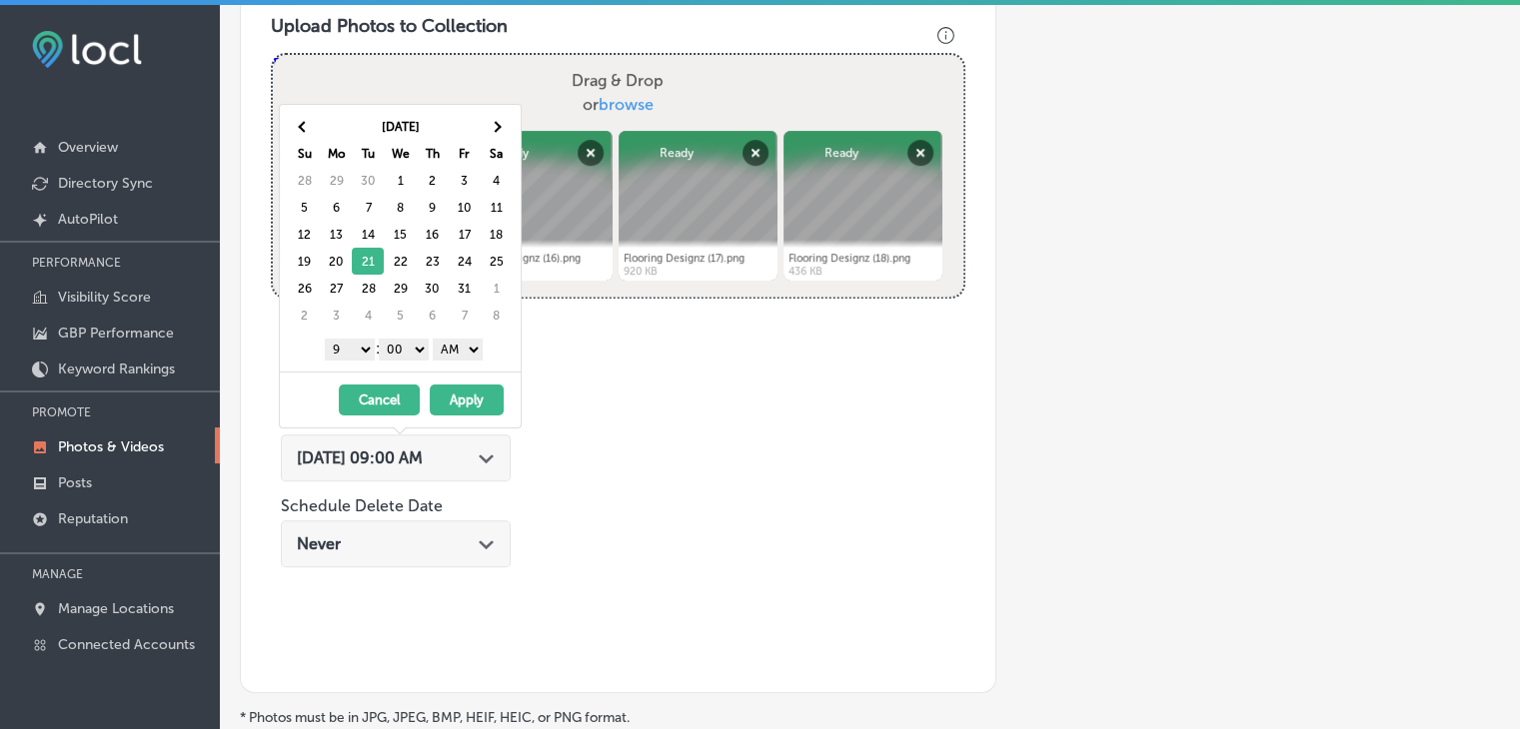
click at [476, 349] on select "AM PM" at bounding box center [458, 350] width 50 height 22
click at [464, 399] on button "Apply" at bounding box center [467, 400] width 74 height 31
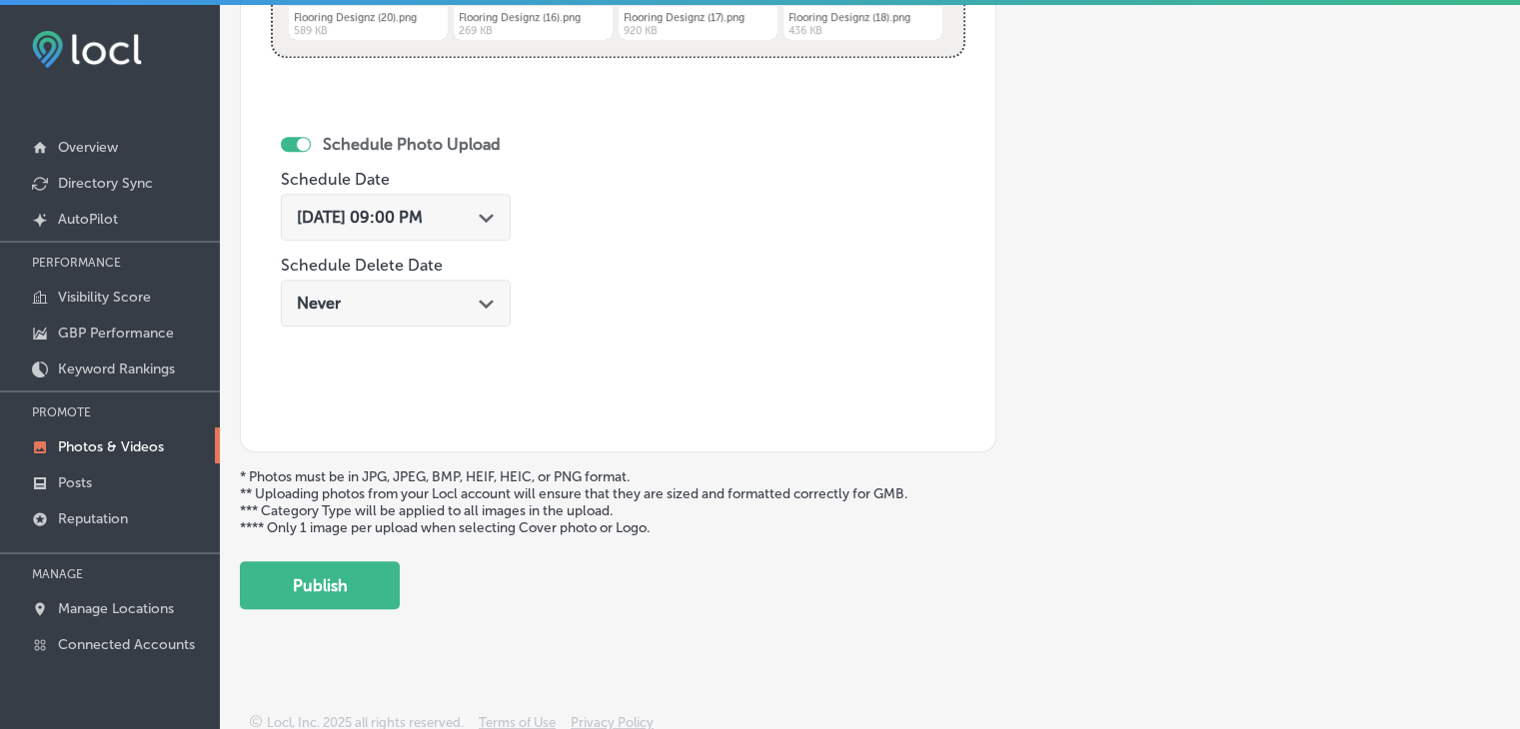
drag, startPoint x: 381, startPoint y: 568, endPoint x: 417, endPoint y: 556, distance: 37.9
click at [380, 568] on button "Publish" at bounding box center [320, 585] width 160 height 48
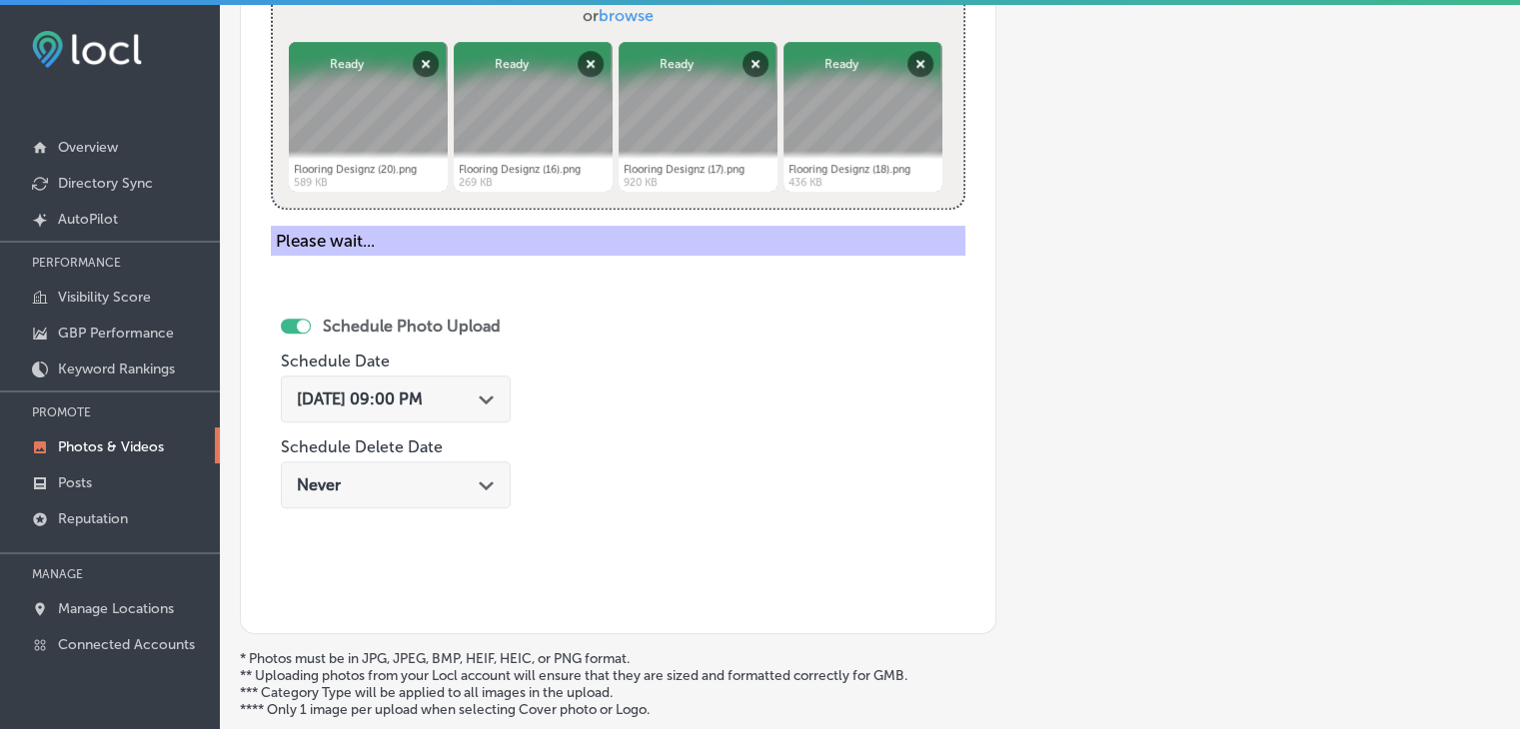
scroll to position [571, 0]
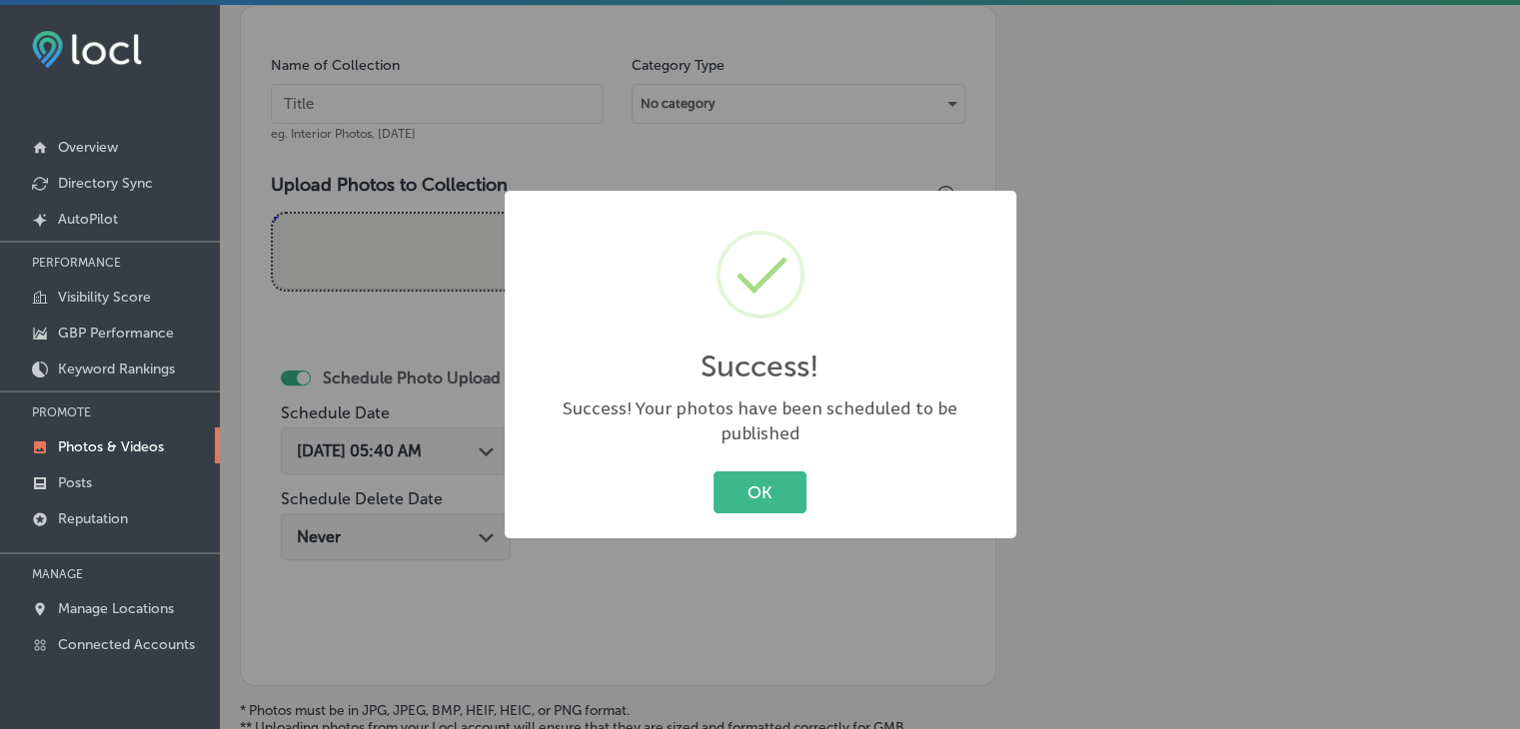
click at [440, 96] on div "Success! × Success! Your photos have been scheduled to be published OK Cancel" at bounding box center [760, 364] width 1520 height 729
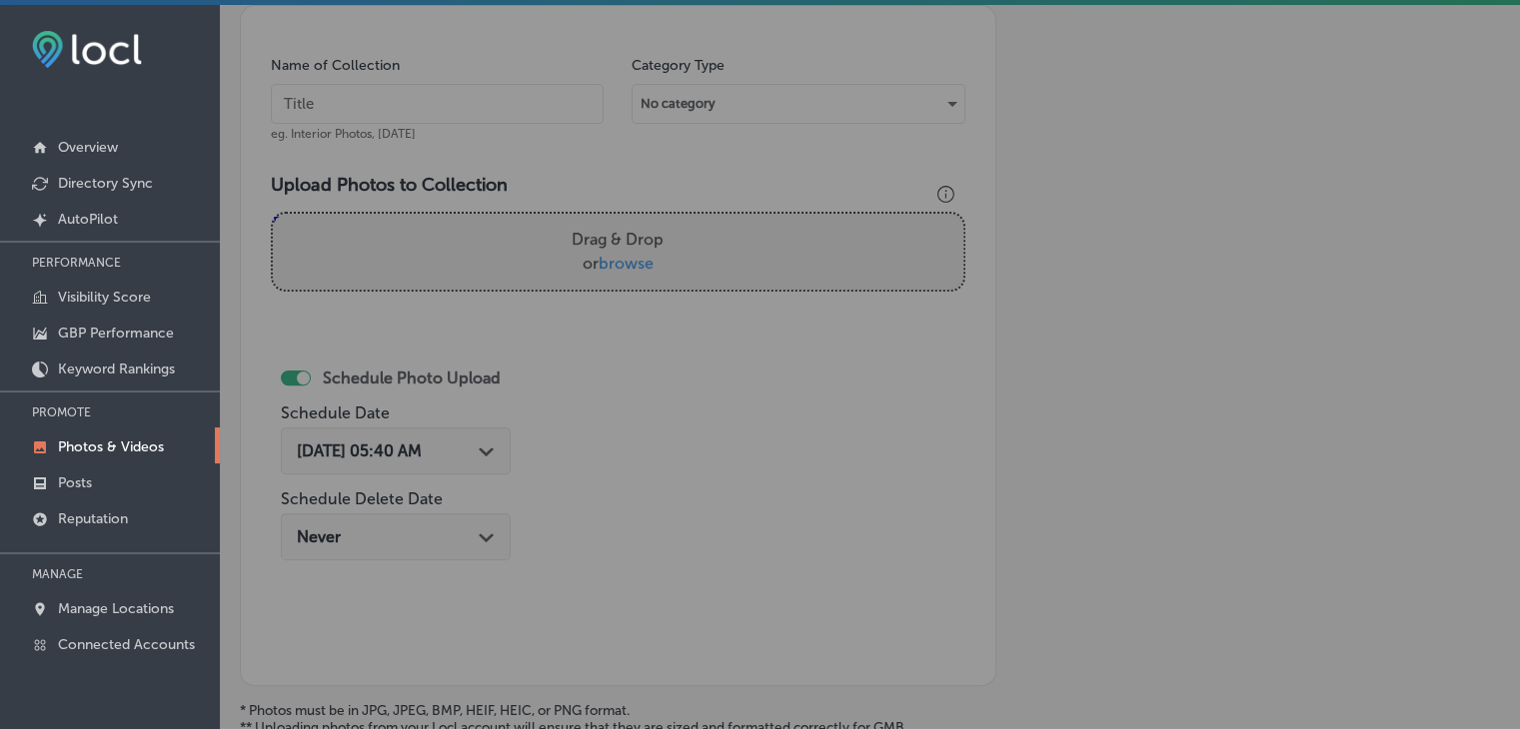
click at [440, 96] on input "text" at bounding box center [437, 104] width 333 height 40
paste input "Flooring Designz, [DATE], Week"
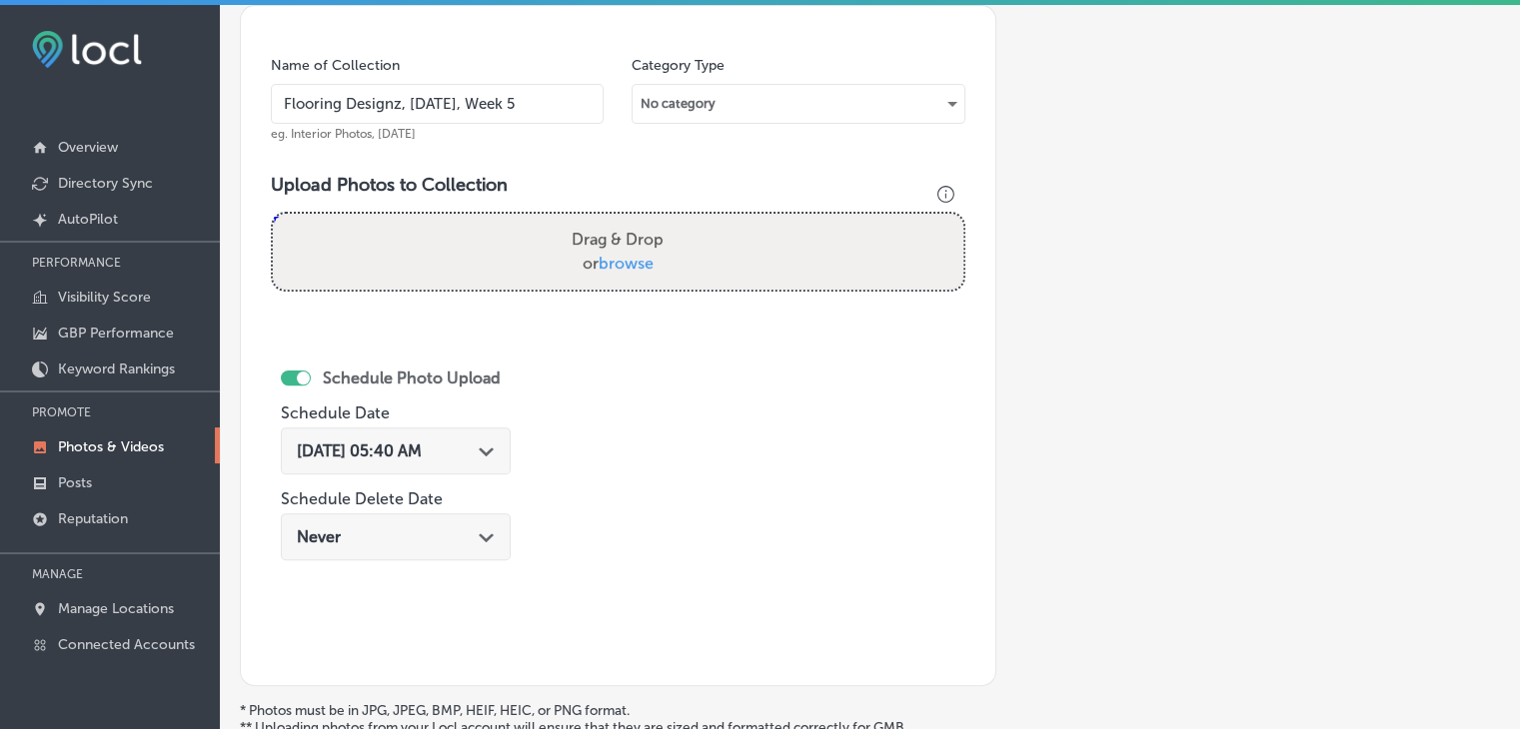
type input "Flooring Designz, [DATE], Week 5"
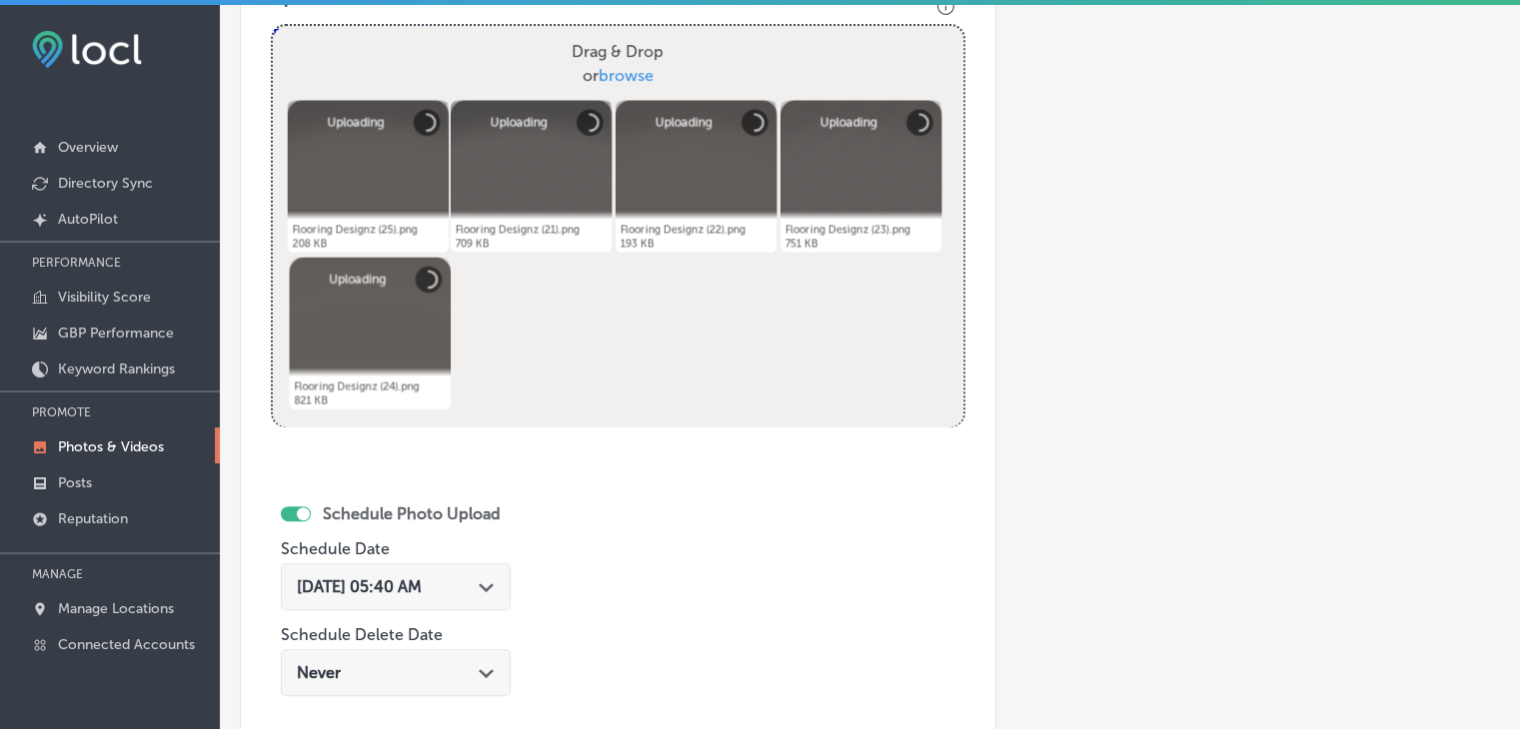
scroll to position [771, 0]
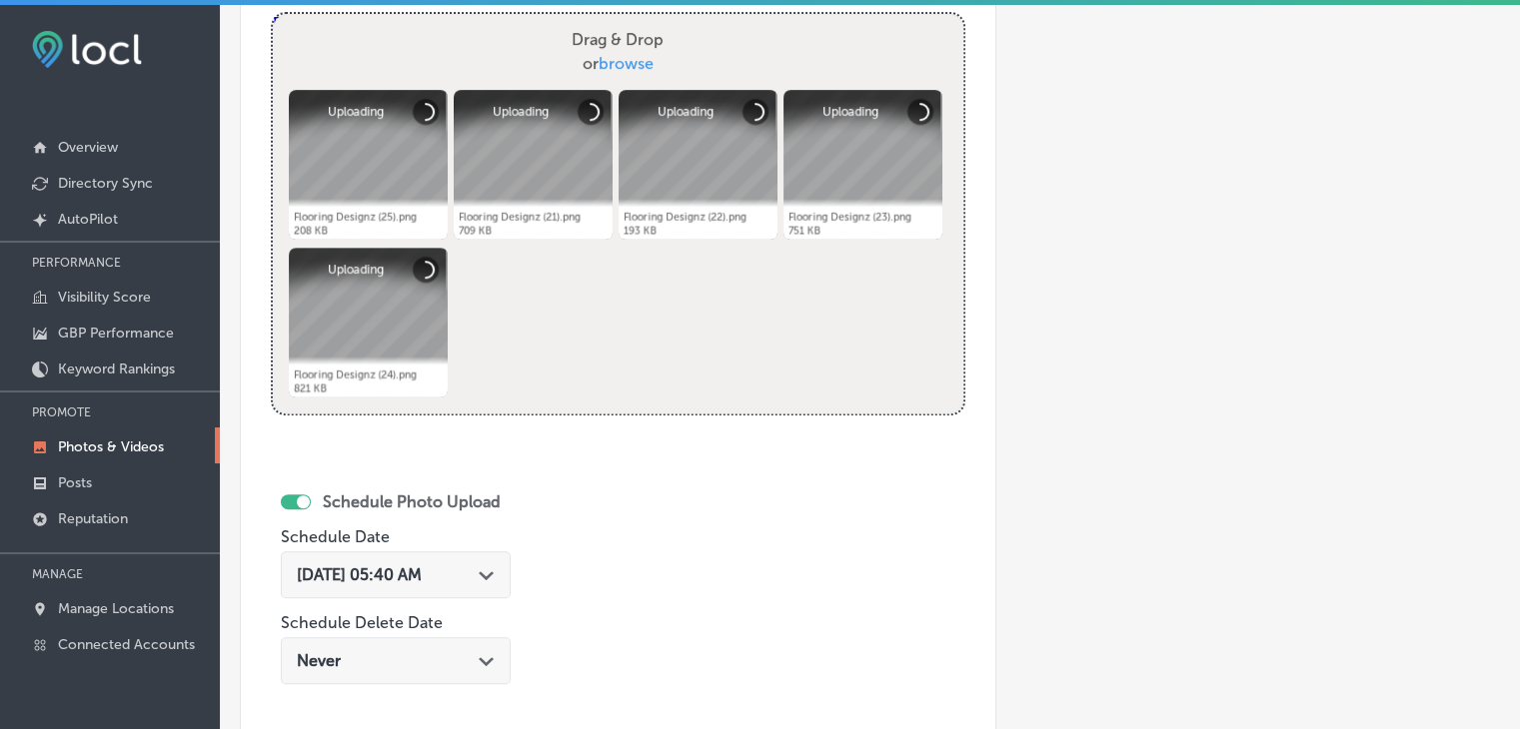
click at [432, 608] on div "[DATE] 05:40 AM Path Created with Sketch." at bounding box center [396, 579] width 230 height 67
click at [432, 600] on div "[DATE] 05:40 AM Path Created with Sketch." at bounding box center [396, 579] width 230 height 67
click at [456, 584] on div "[DATE] 05:40 AM Path Created with Sketch." at bounding box center [396, 574] width 230 height 47
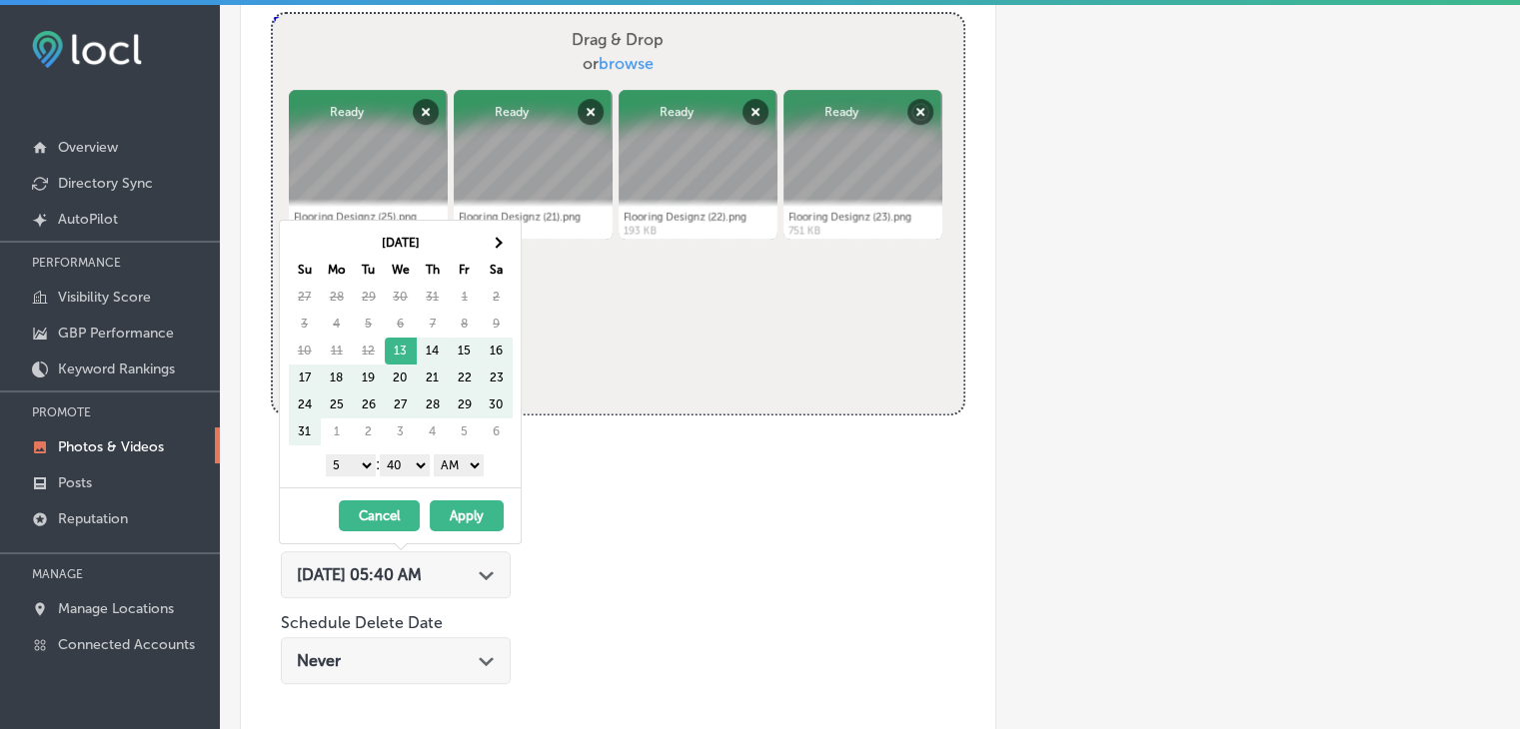
click at [491, 260] on th "Sa" at bounding box center [497, 270] width 32 height 27
click at [491, 253] on thead "[DATE] Su Mo Tu We Th Fr Sa" at bounding box center [401, 257] width 224 height 54
click at [491, 249] on th at bounding box center [497, 243] width 32 height 27
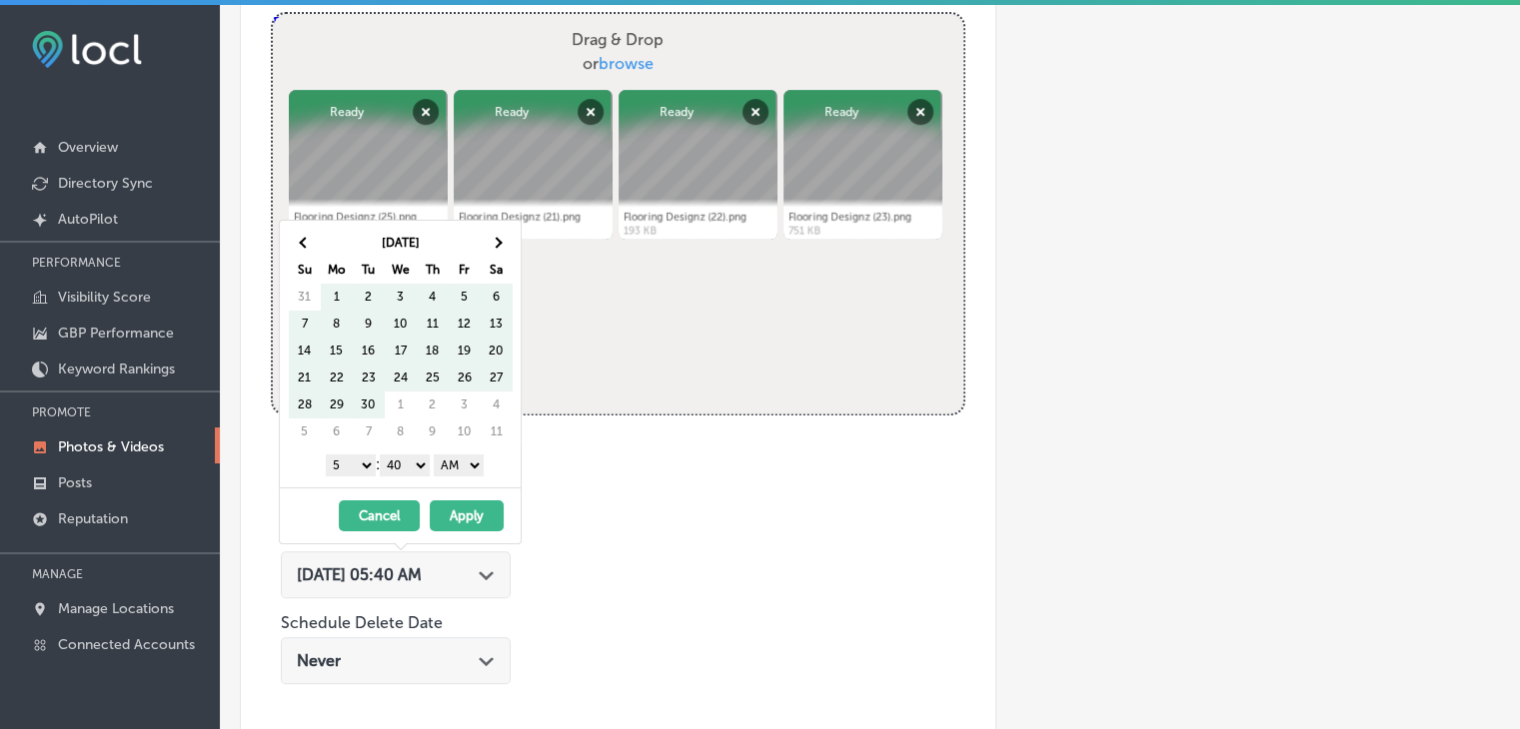
click at [491, 249] on th at bounding box center [497, 243] width 32 height 27
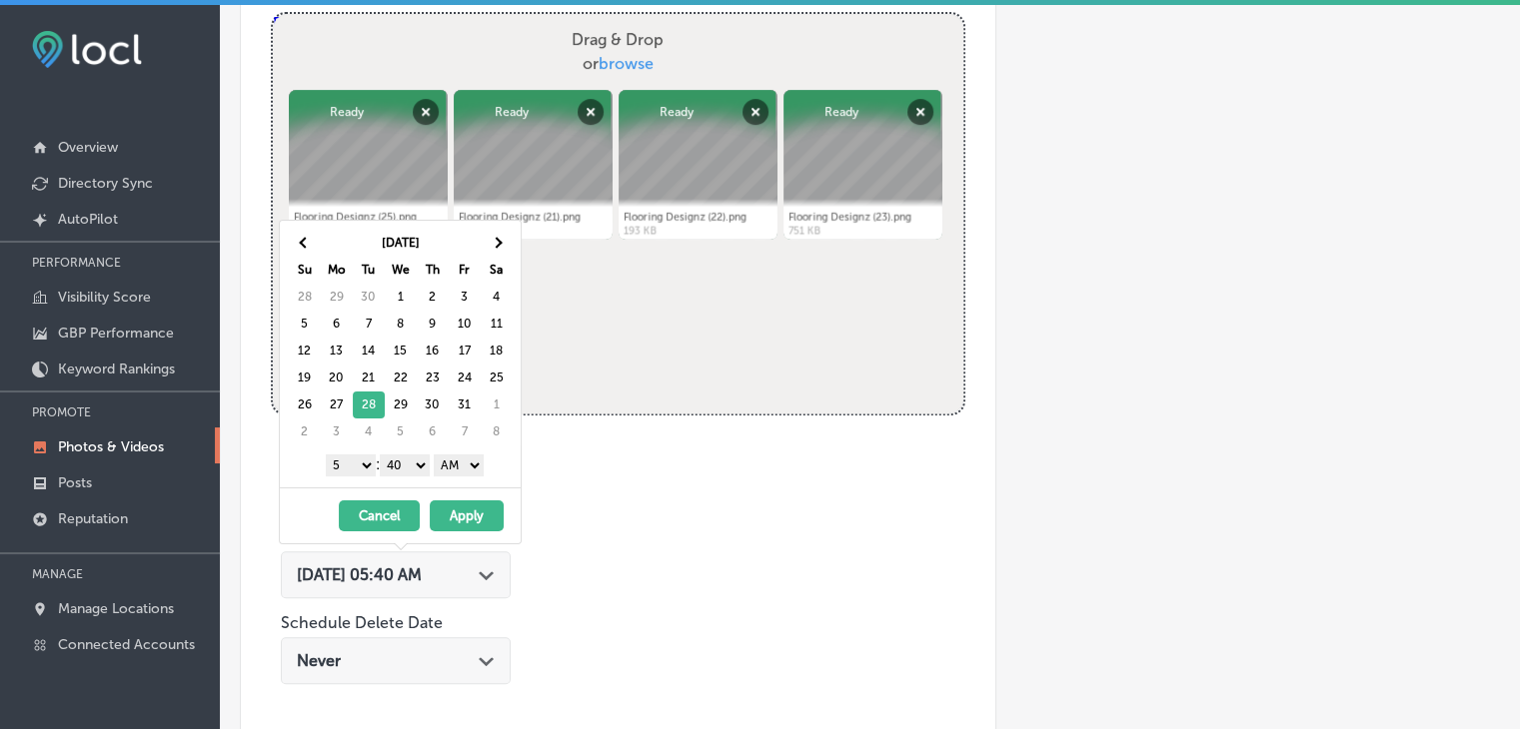
click at [341, 476] on div "1 2 3 4 5 6 7 8 9 10 11 12 : 00 10 20 30 40 50 AM PM" at bounding box center [404, 465] width 233 height 30
click at [341, 470] on select "1 2 3 4 5 6 7 8 9 10 11 12" at bounding box center [351, 466] width 50 height 22
click at [403, 474] on select "00 10 20 30 40 50" at bounding box center [405, 466] width 50 height 22
click at [434, 470] on div "1 2 3 4 5 6 7 8 9 10 11 12 : 00 10 20 30 40 50 AM PM" at bounding box center [404, 465] width 233 height 30
click at [456, 469] on select "AM PM" at bounding box center [459, 466] width 50 height 22
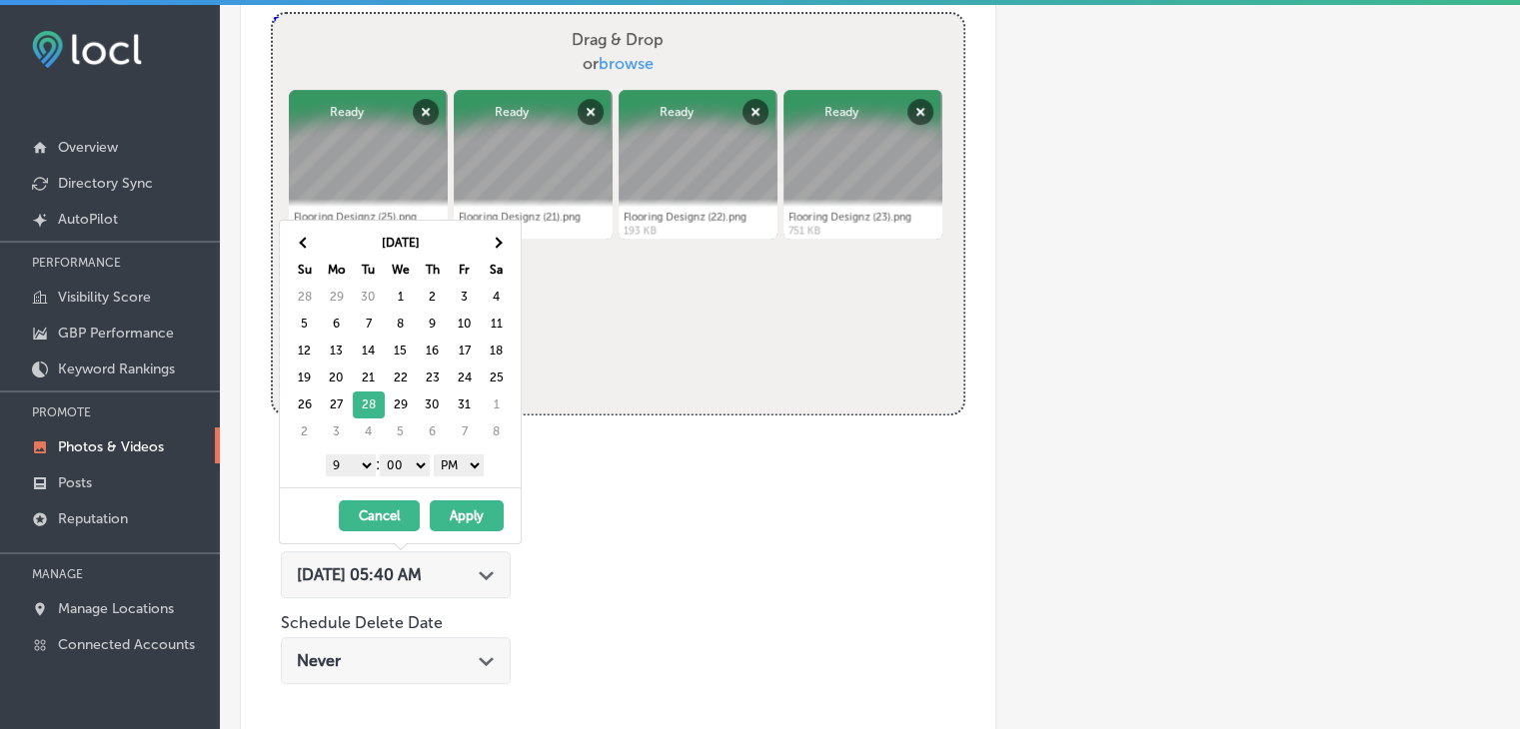
click at [464, 505] on button "Apply" at bounding box center [467, 516] width 74 height 31
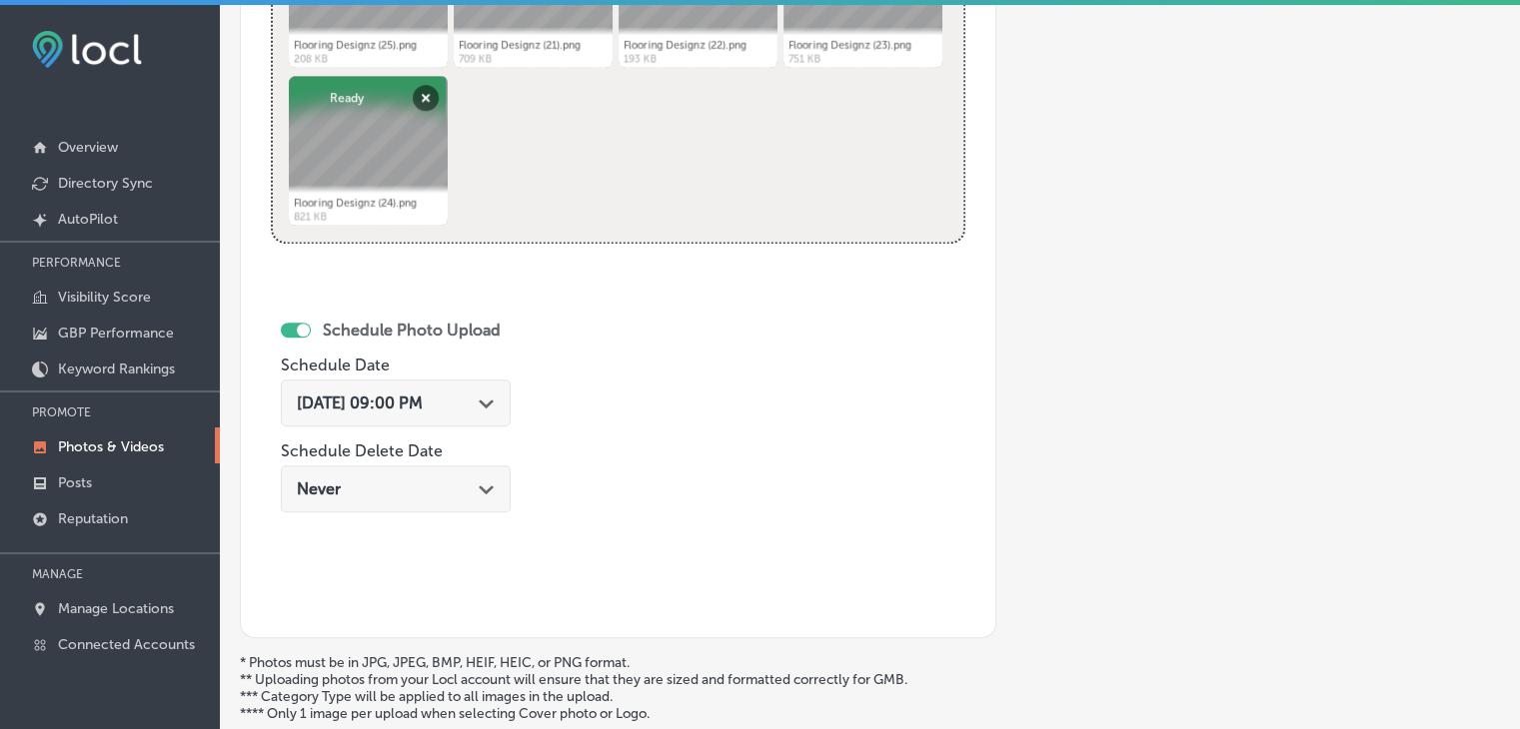
scroll to position [1130, 0]
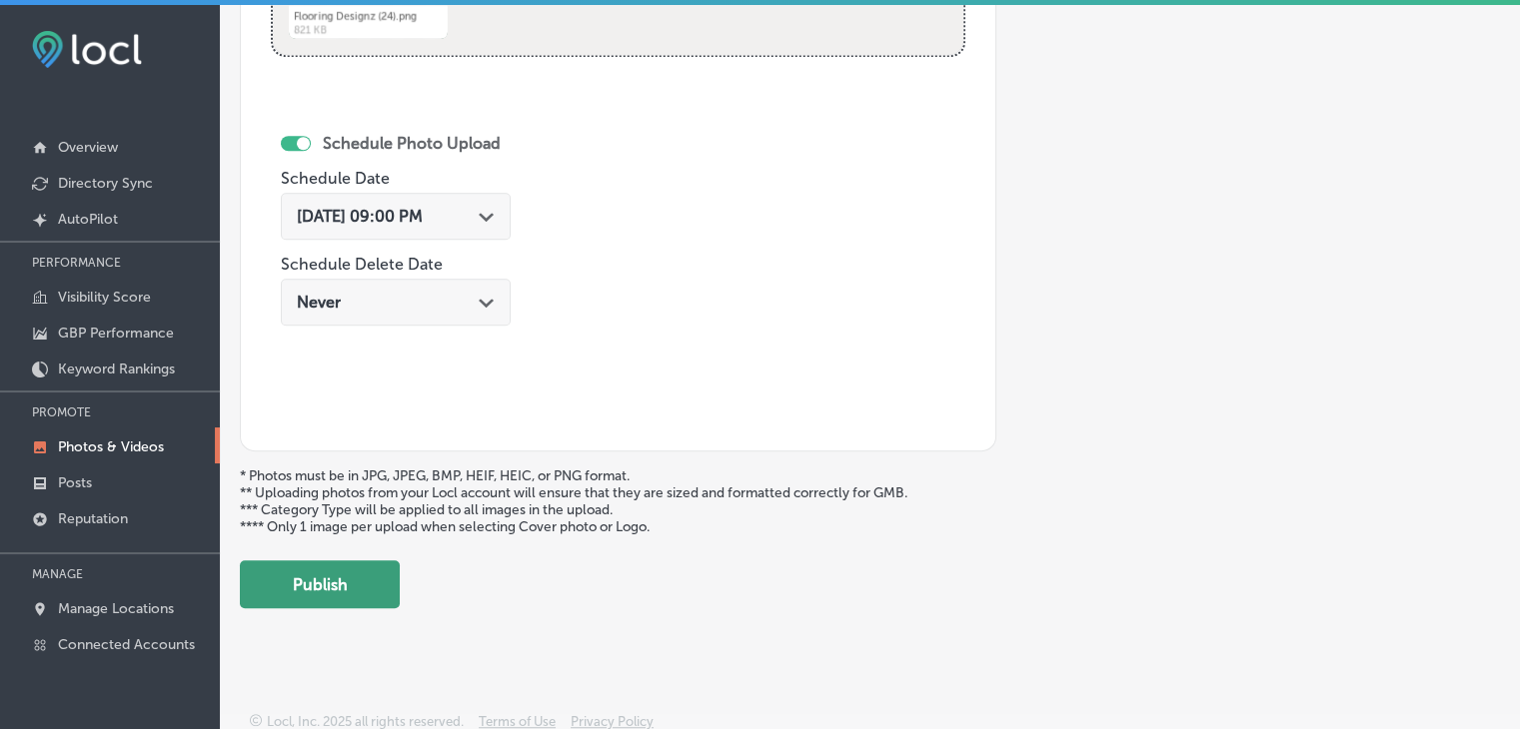
click at [367, 562] on button "Publish" at bounding box center [320, 584] width 160 height 48
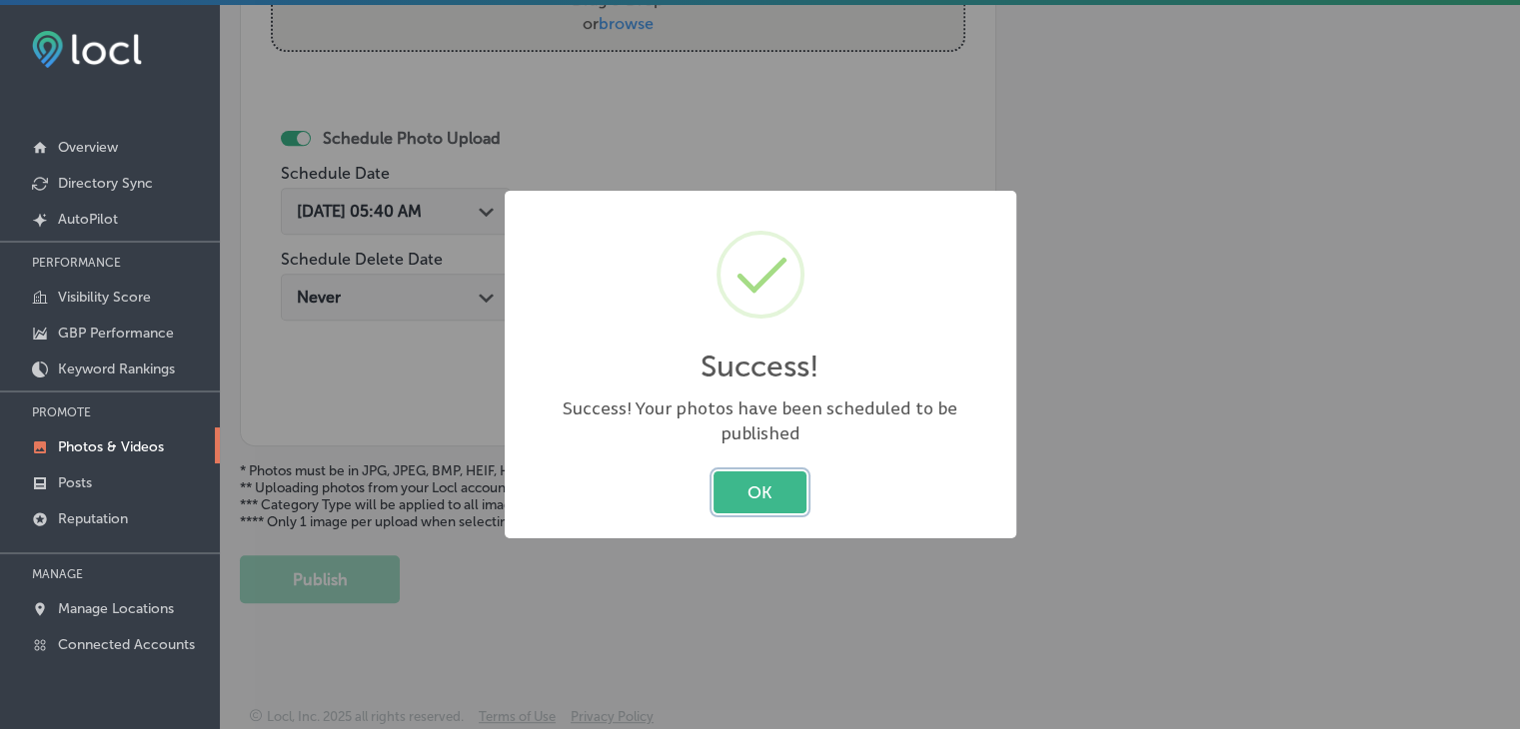
scroll to position [806, 0]
click at [392, 482] on div "Success! × Success! Your photos have been scheduled to be published OK Cancel" at bounding box center [760, 364] width 1520 height 729
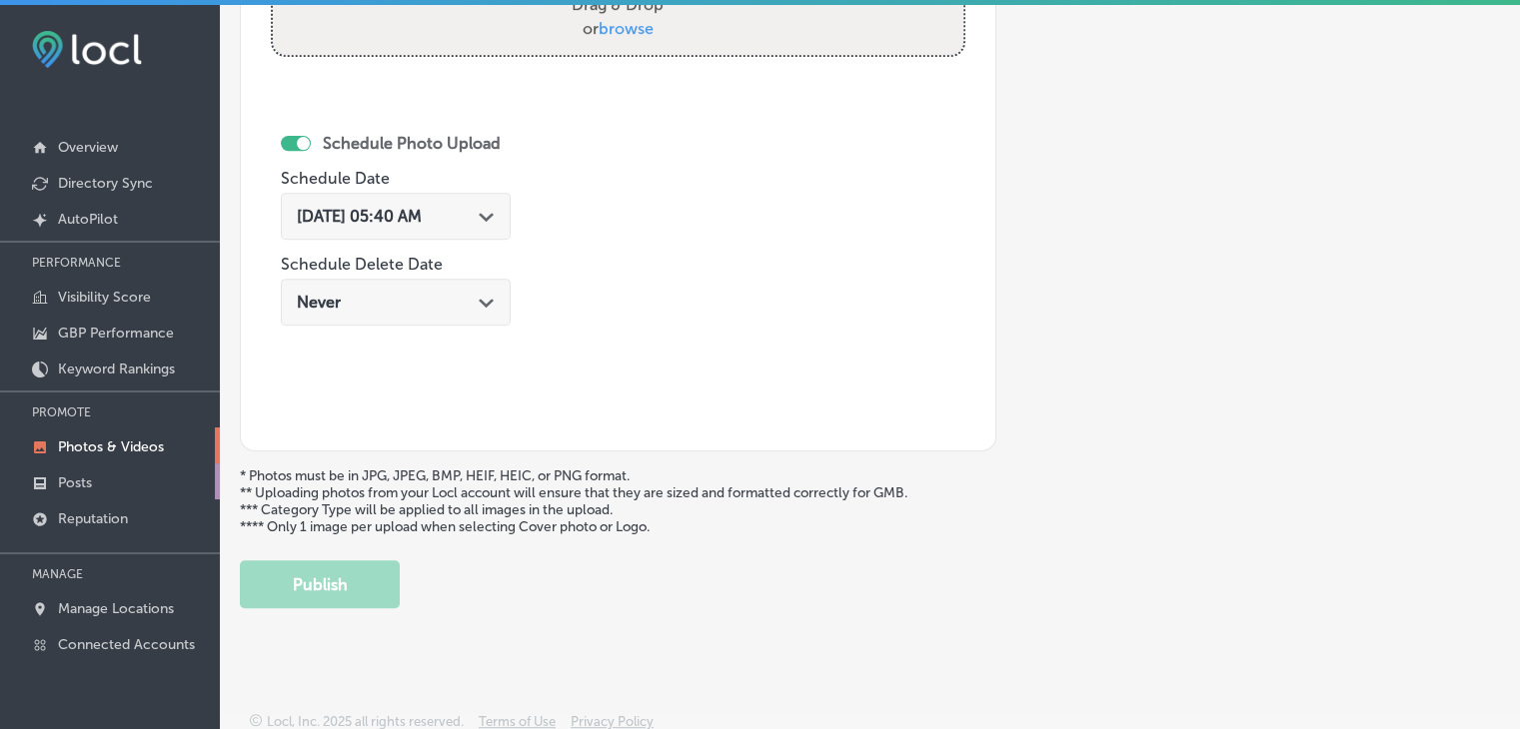
click at [60, 475] on p "Posts" at bounding box center [75, 483] width 34 height 17
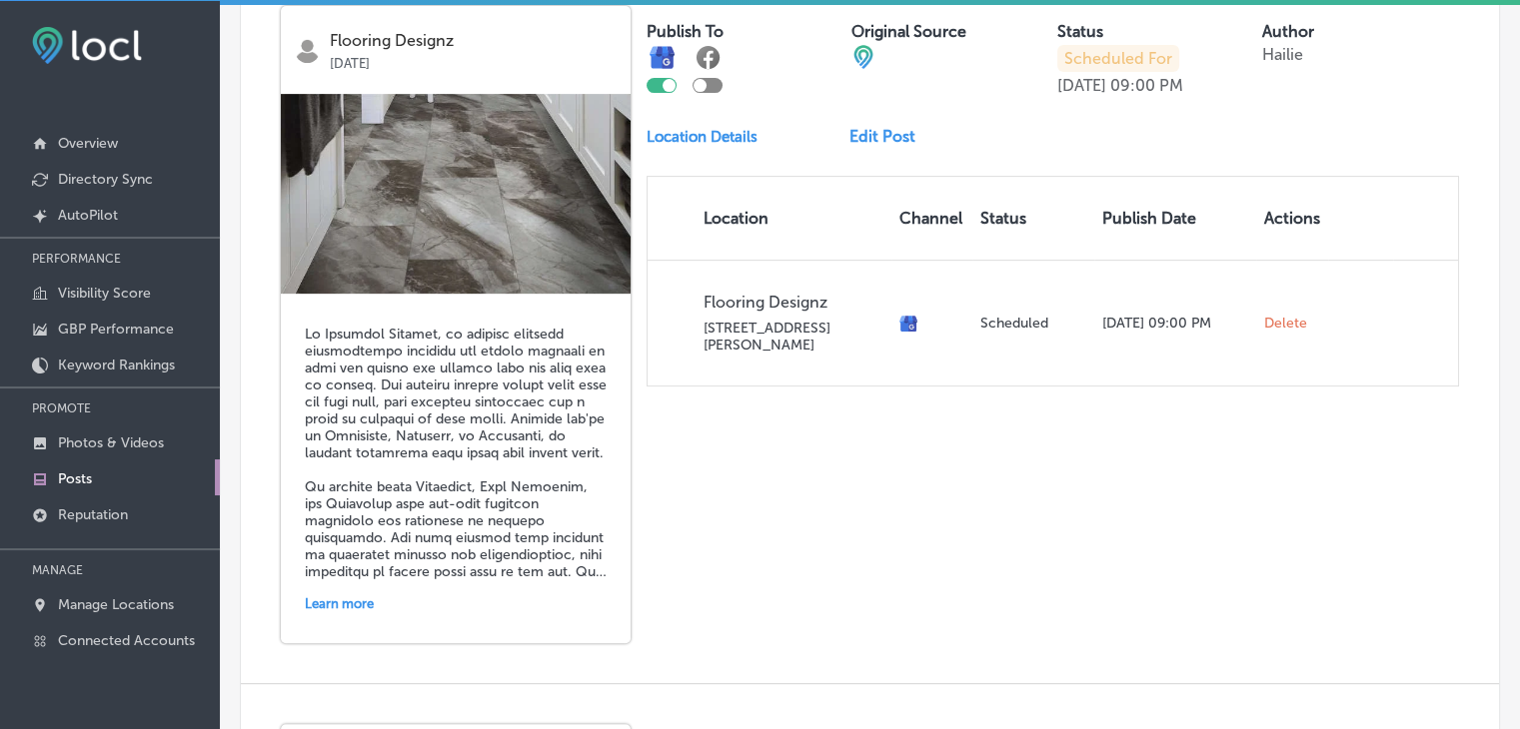
scroll to position [695, 0]
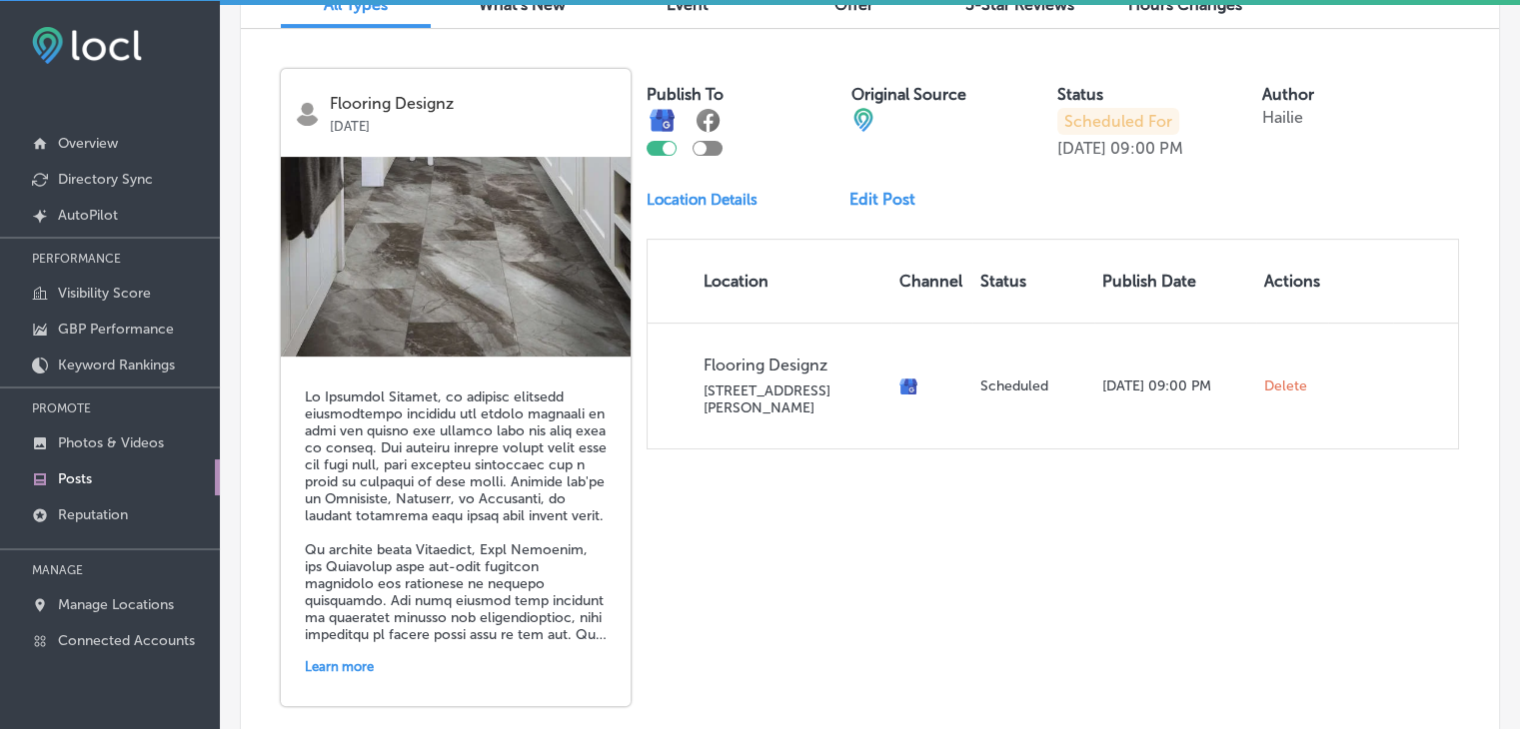
click at [908, 188] on div "Publish To Original Source Status Scheduled For [DATE] 09:00 PM Author [PERSON_…" at bounding box center [1052, 259] width 812 height 381
click at [901, 199] on link "Edit Post" at bounding box center [890, 199] width 82 height 19
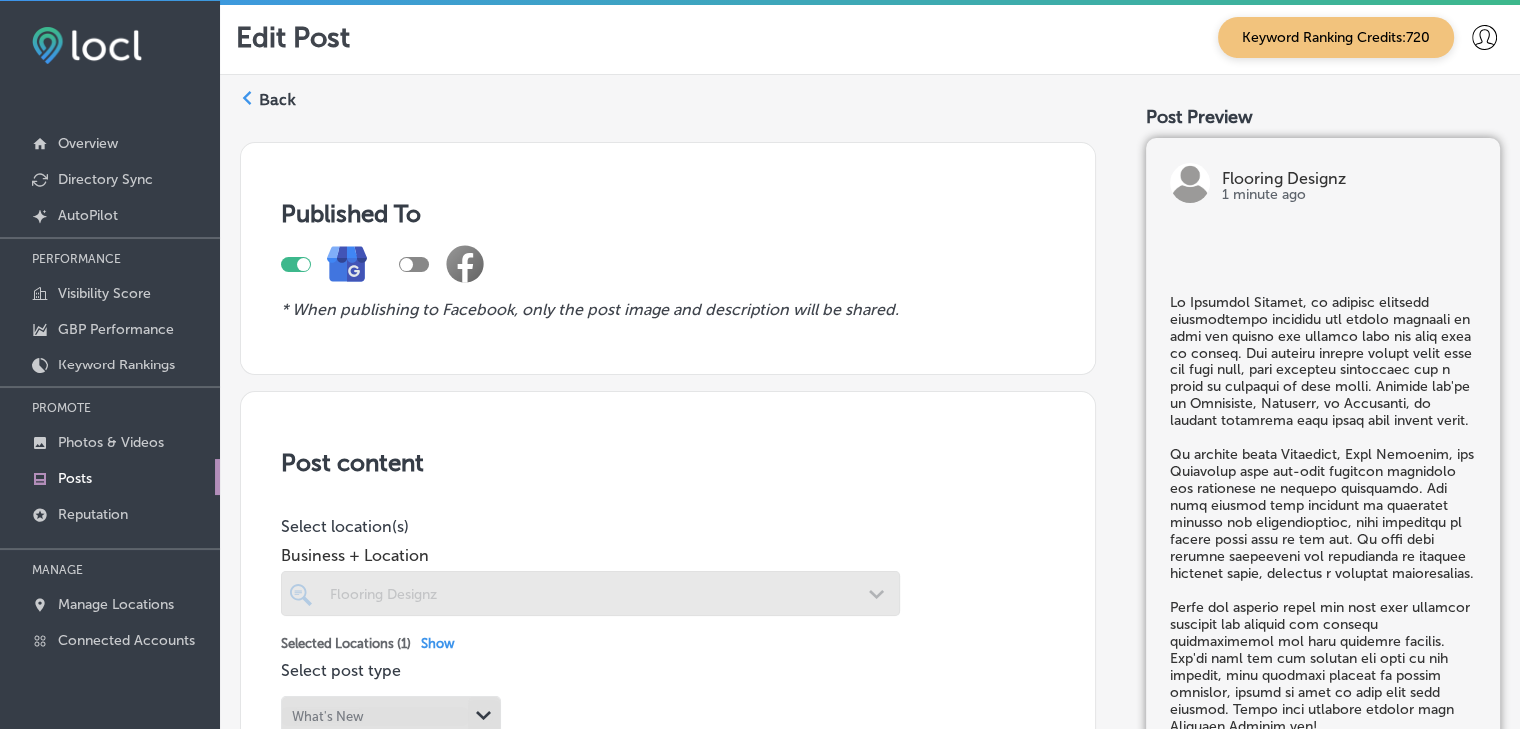
checkbox input "true"
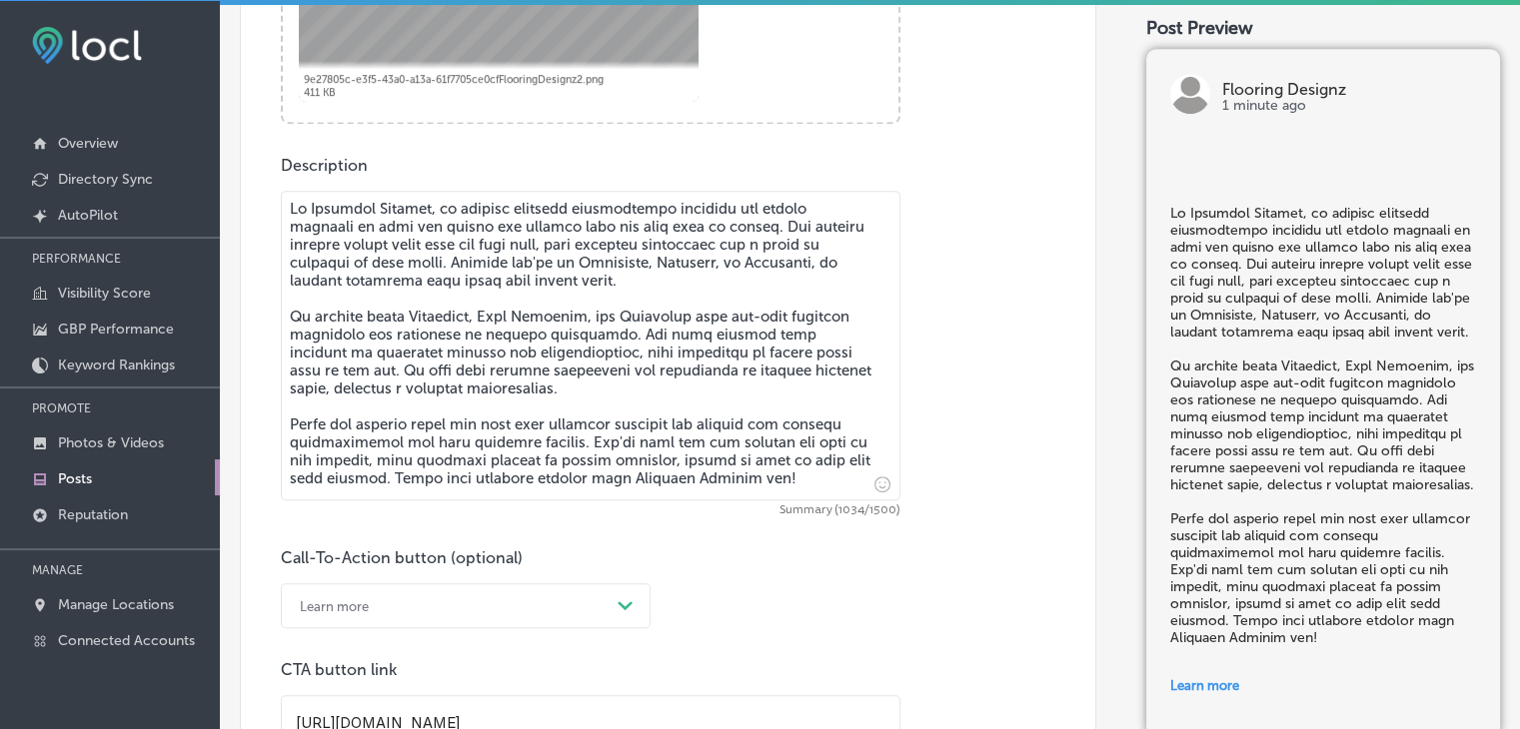
click at [494, 441] on textarea at bounding box center [590, 346] width 619 height 310
paste textarea "offee top-tier flooring solutions and connect you with trusted installers to br…"
type textarea "At Flooring Designz, we provide flooring installation services and design servi…"
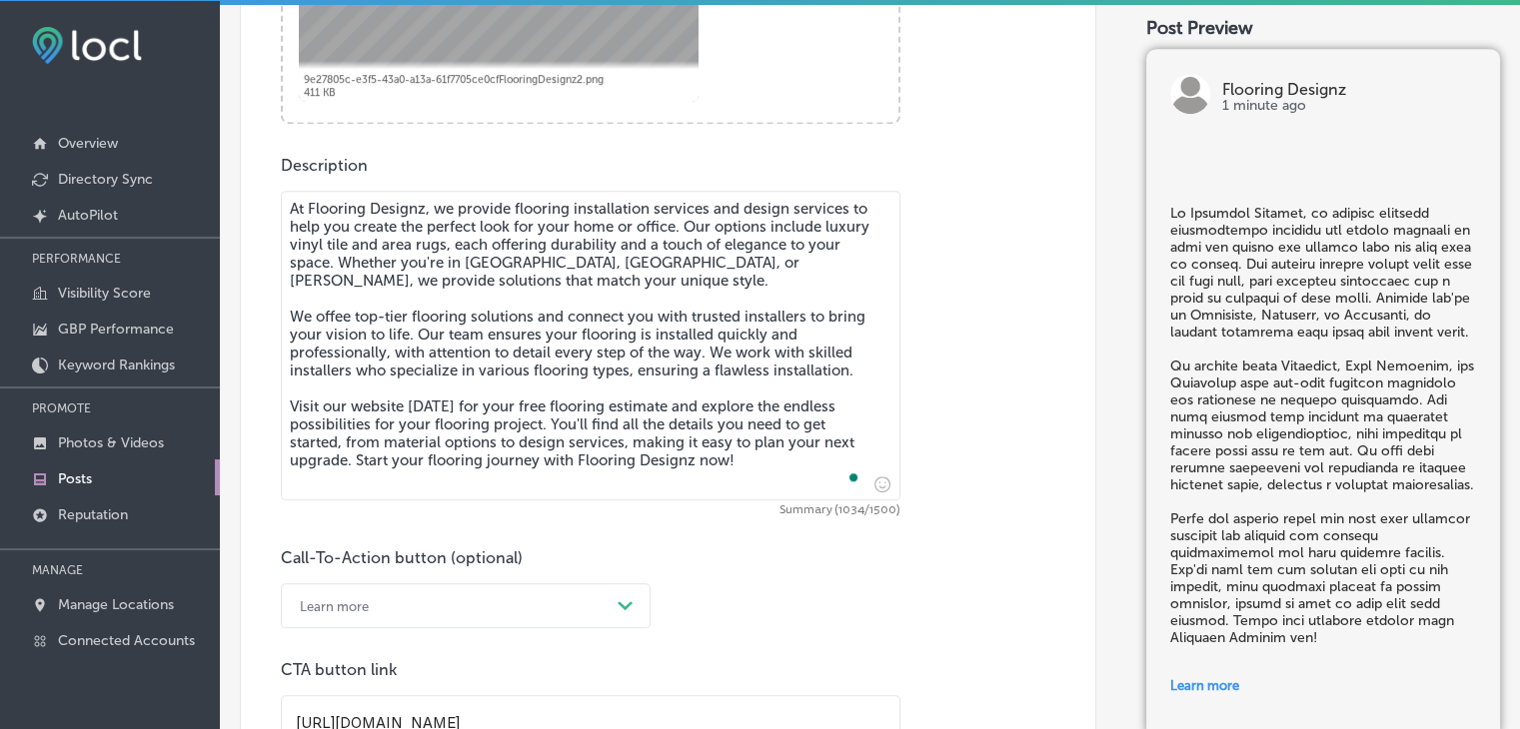
checkbox input "true"
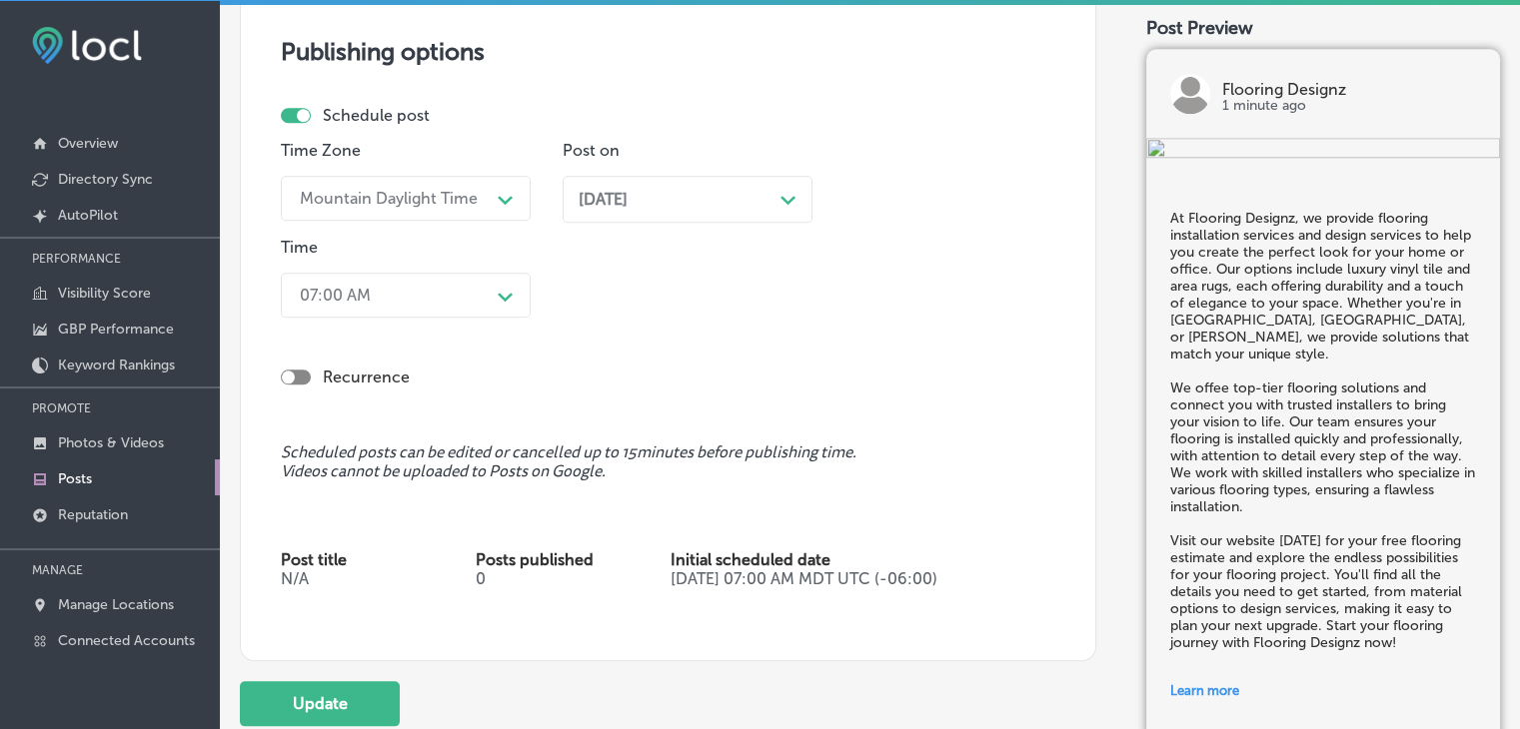
scroll to position [2064, 0]
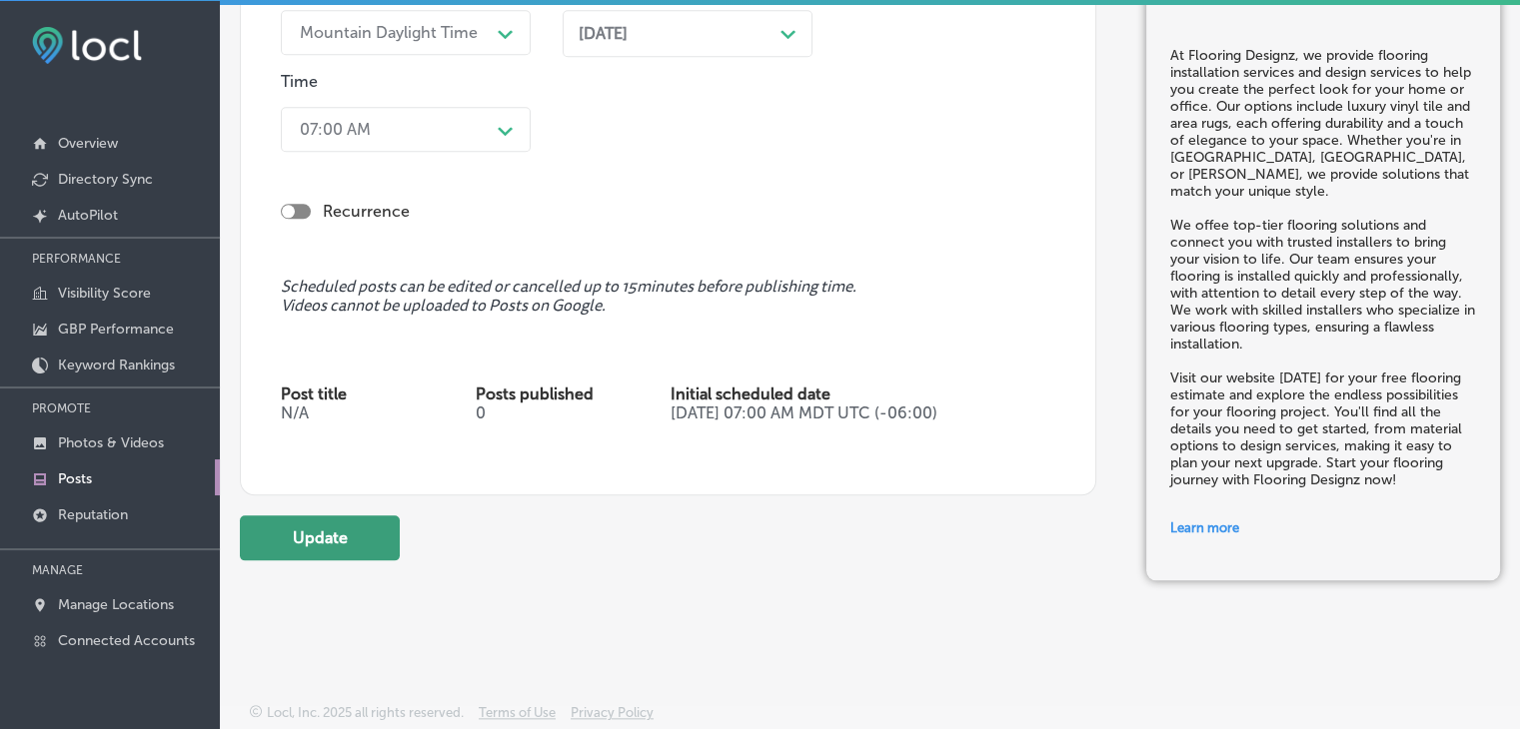
type textarea "At Flooring Designz, we provide flooring installation services and design servi…"
click at [353, 552] on button "Update" at bounding box center [320, 538] width 160 height 45
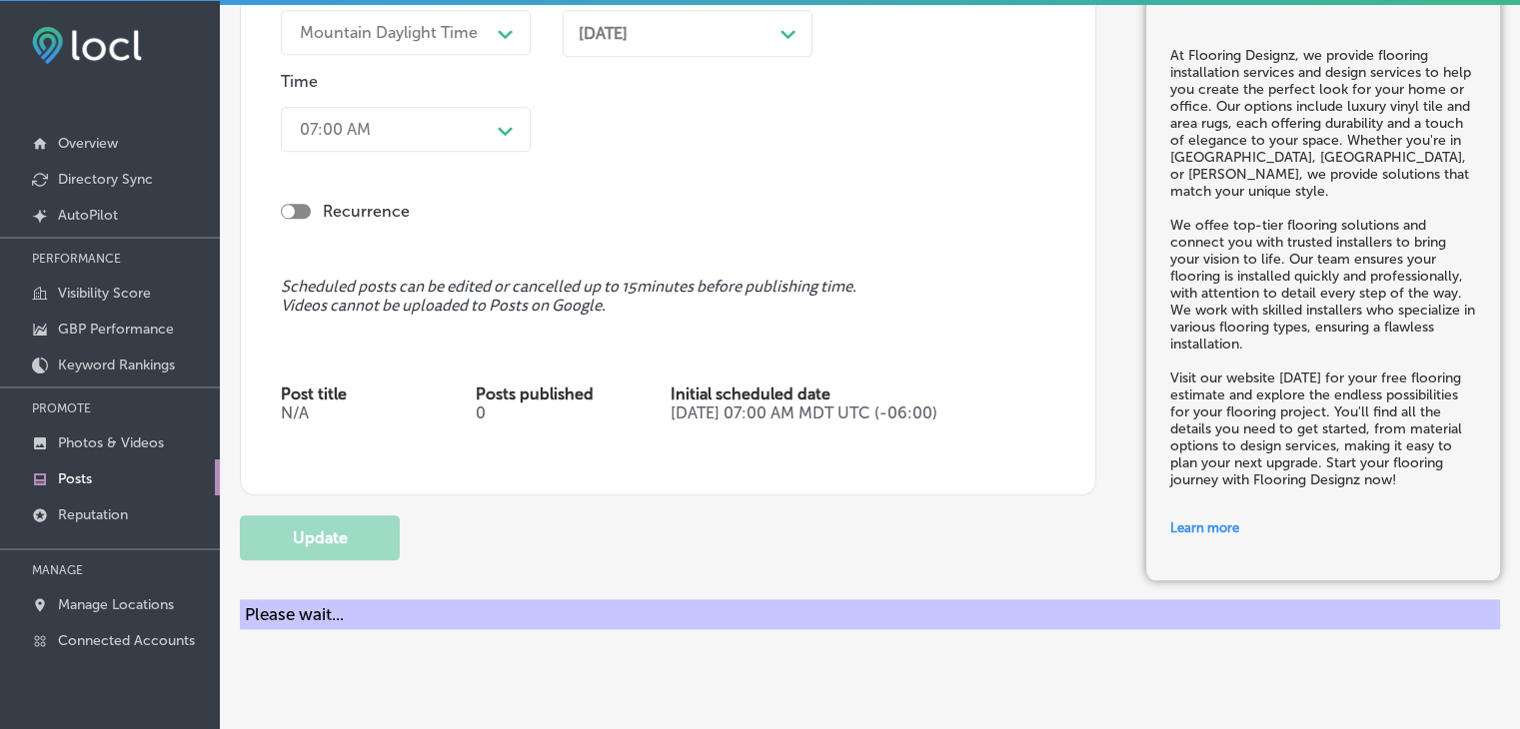
checkbox input "true"
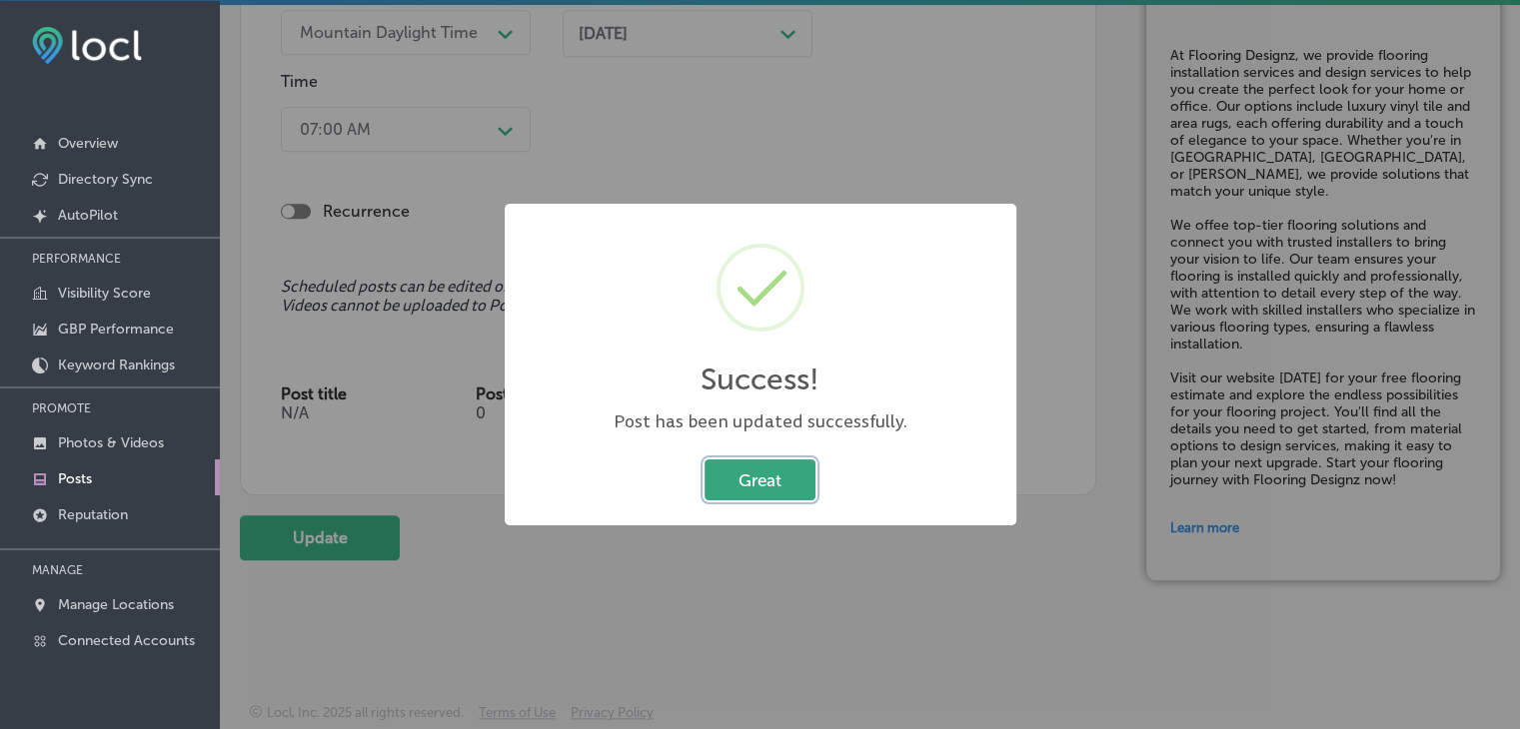
click at [772, 469] on button "Great" at bounding box center [759, 480] width 111 height 41
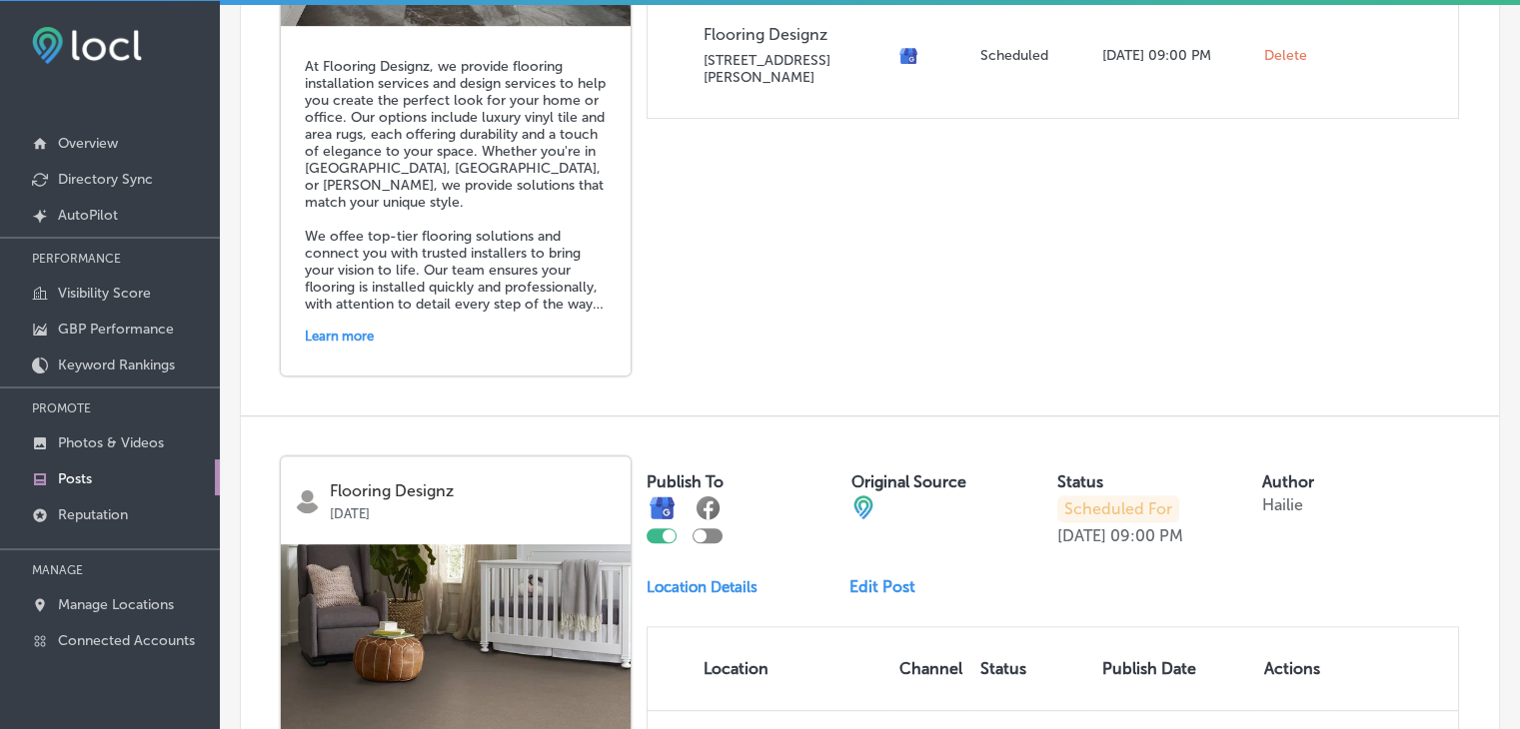
scroll to position [1195, 0]
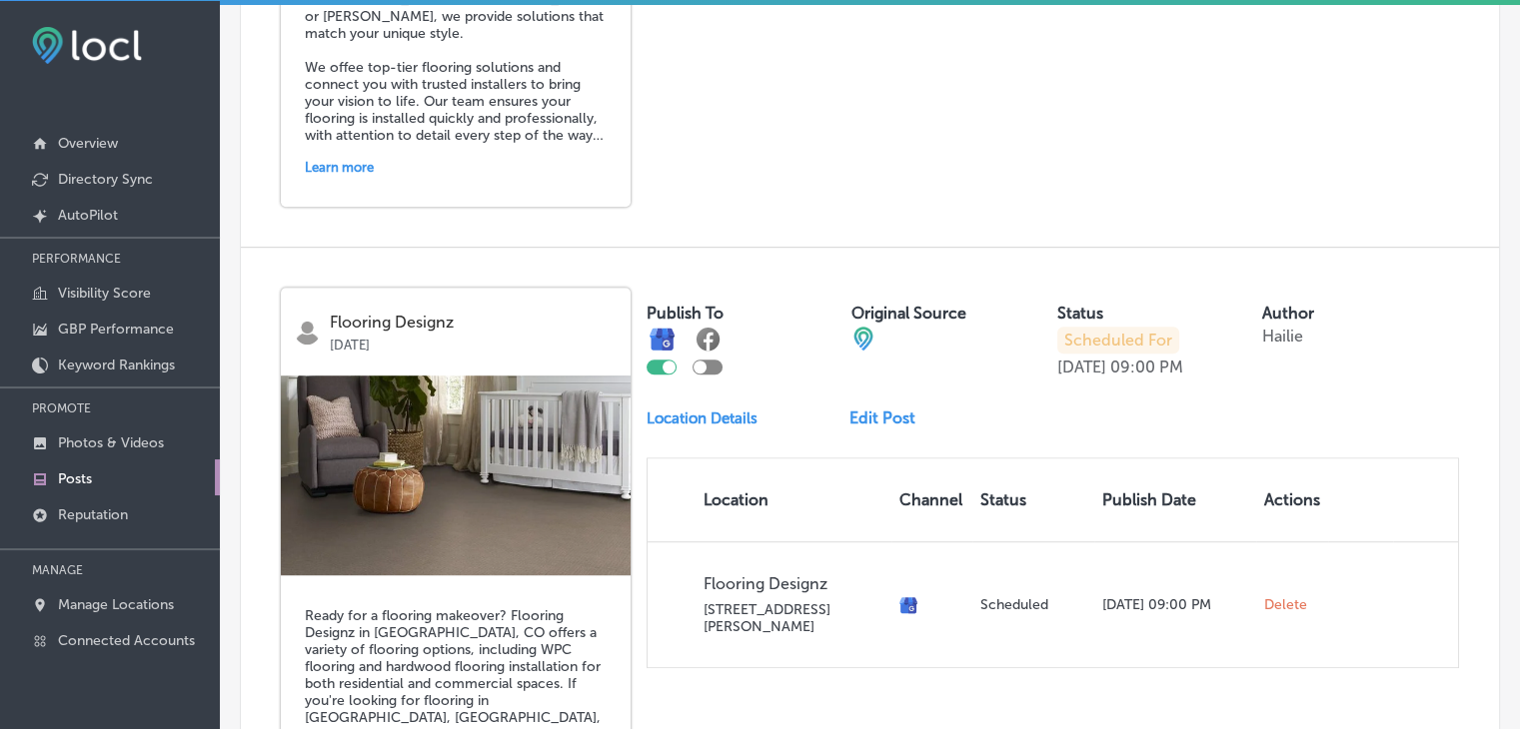
click at [851, 402] on div "Publish To Original Source Status Scheduled For [DATE] 09:00 PM Author [PERSON_…" at bounding box center [1052, 478] width 812 height 381
click at [857, 402] on div "Publish To Original Source Status Scheduled For [DATE] 09:00 PM Author [PERSON_…" at bounding box center [1052, 478] width 812 height 381
click at [859, 409] on link "Edit Post" at bounding box center [890, 418] width 82 height 19
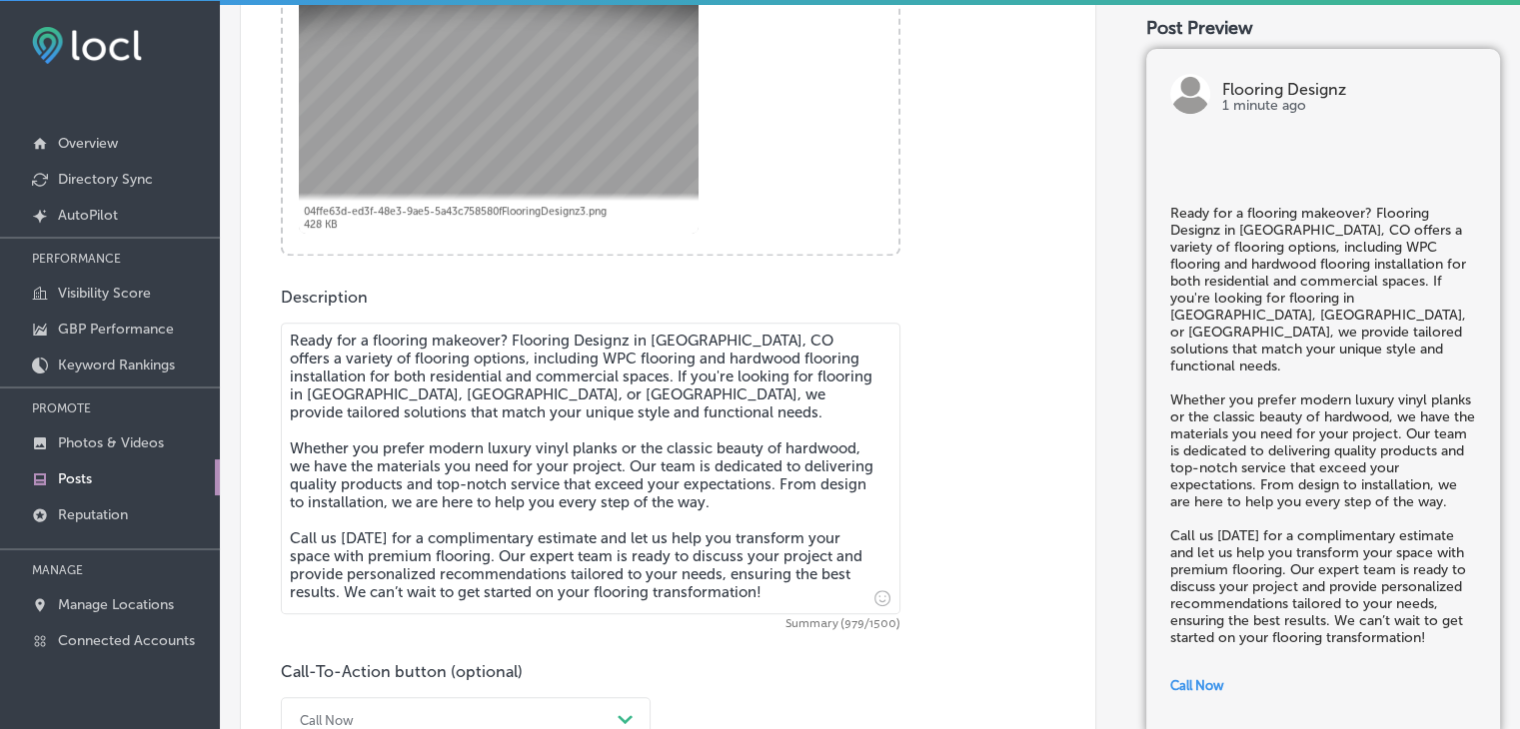
scroll to position [899, 0]
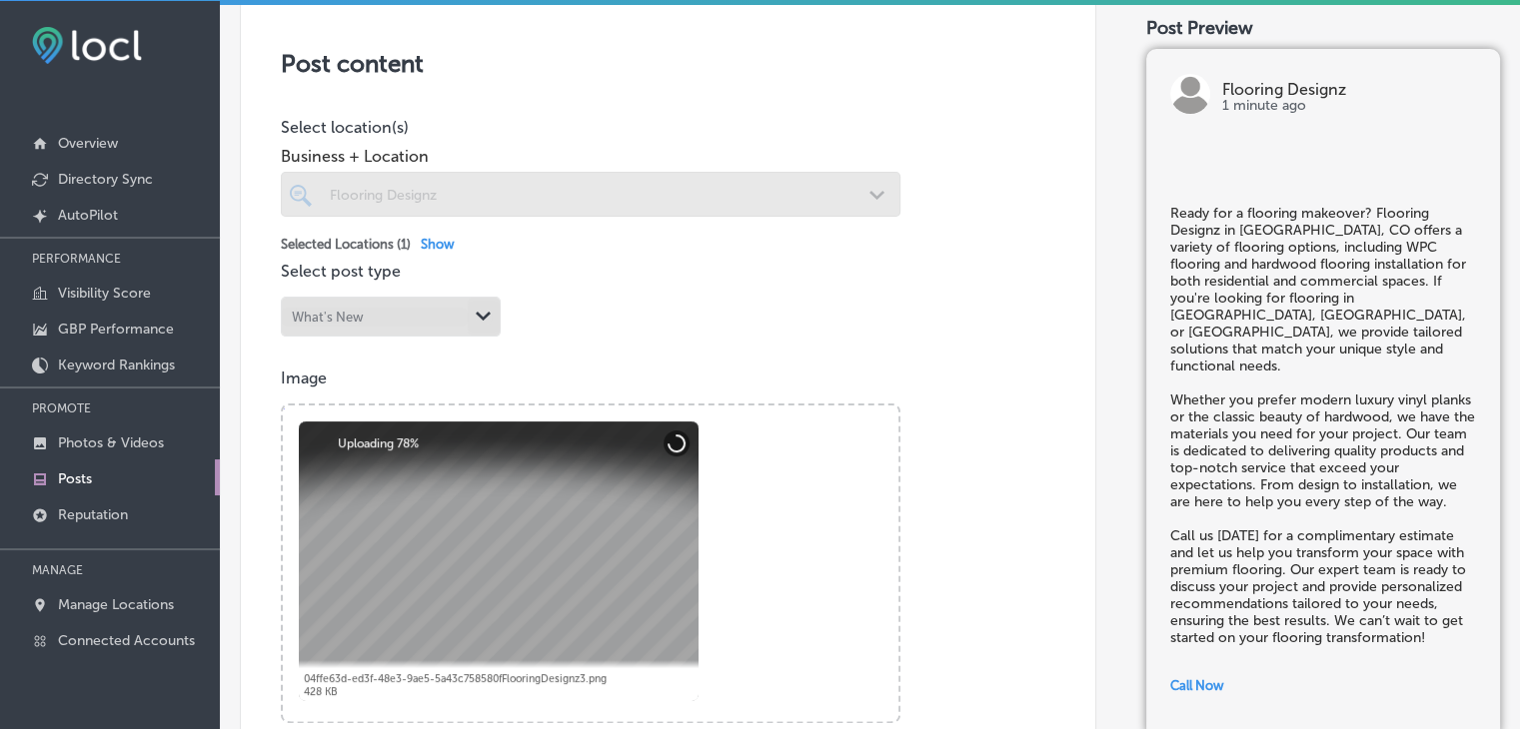
checkbox input "true"
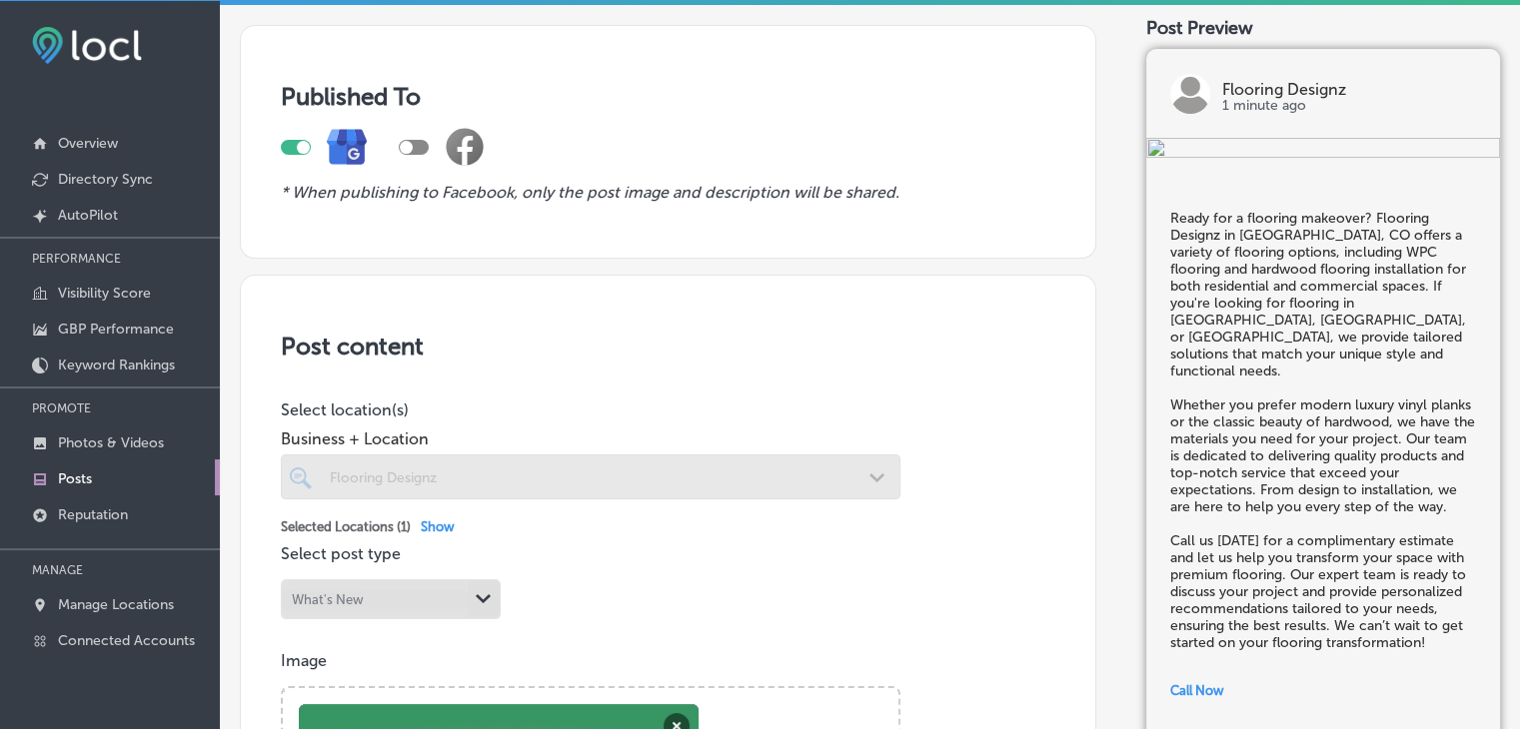
scroll to position [0, 0]
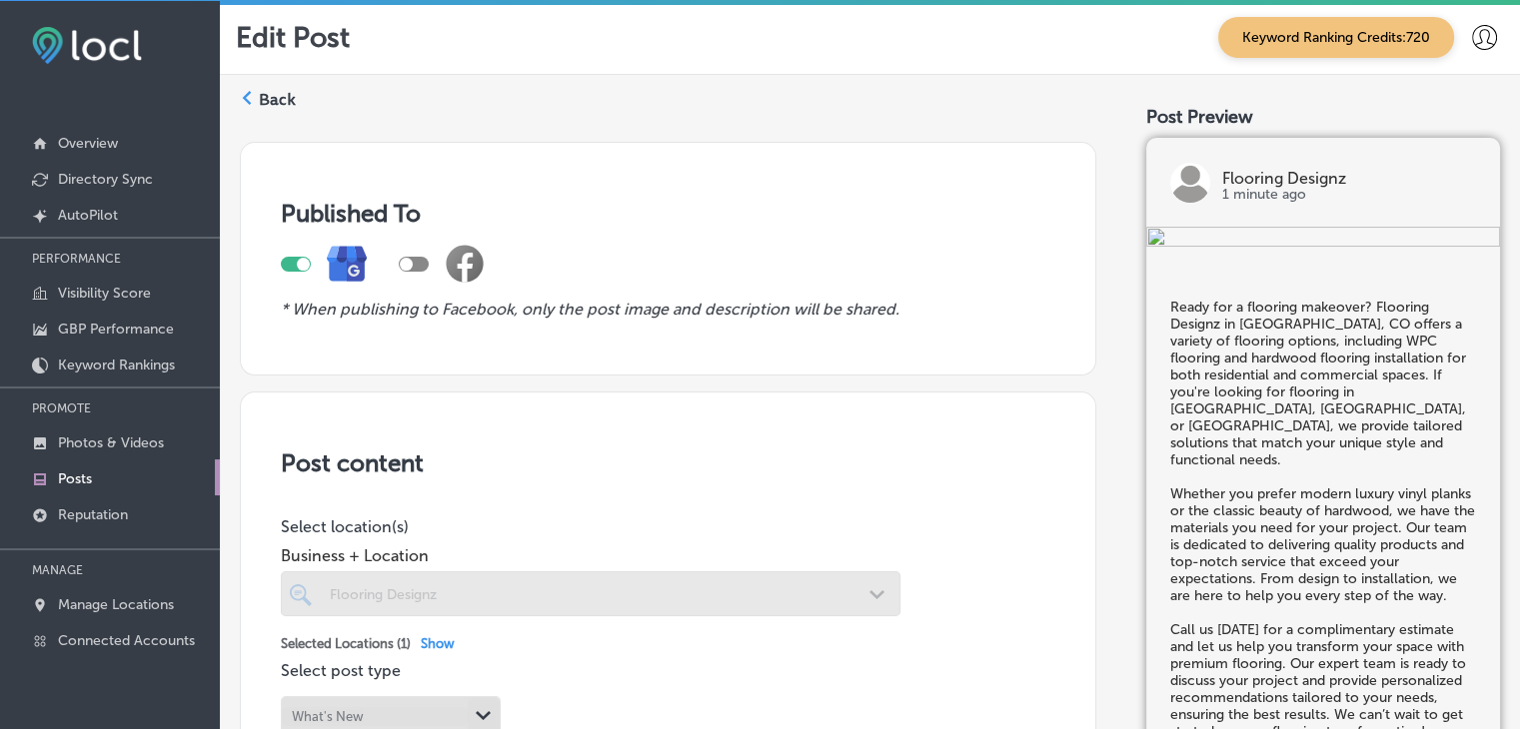
click at [256, 101] on div "Back" at bounding box center [268, 105] width 56 height 41
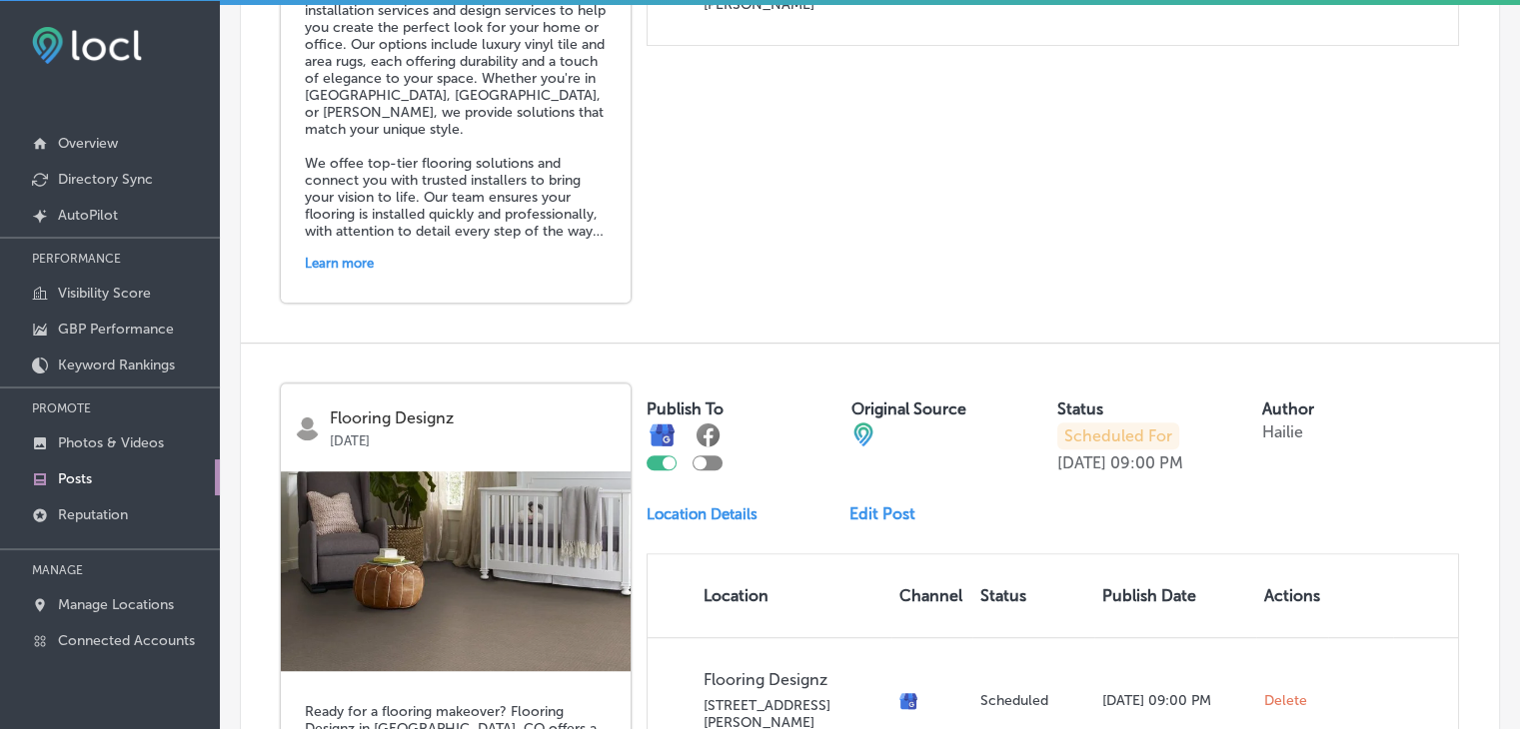
scroll to position [699, 0]
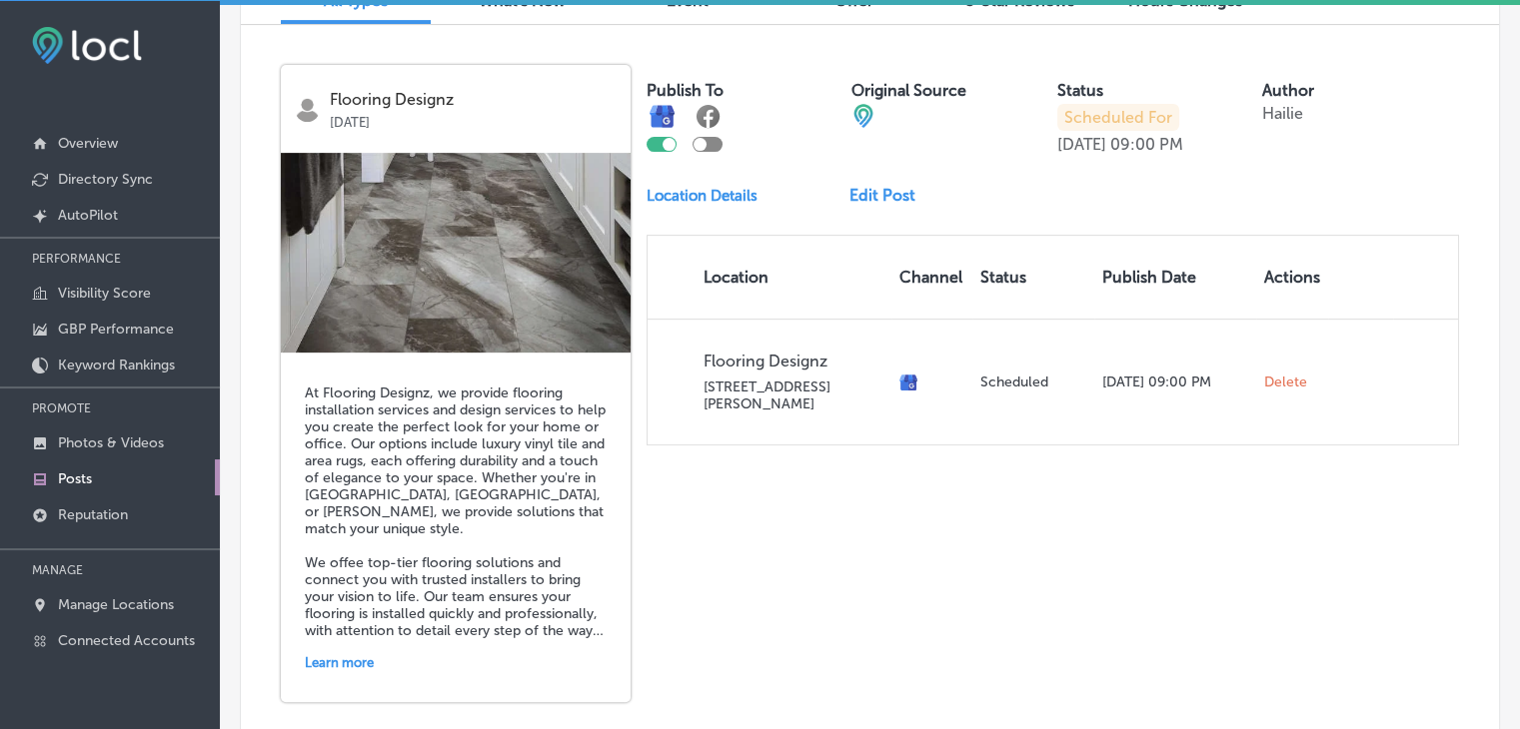
click at [894, 192] on link "Edit Post" at bounding box center [890, 195] width 82 height 19
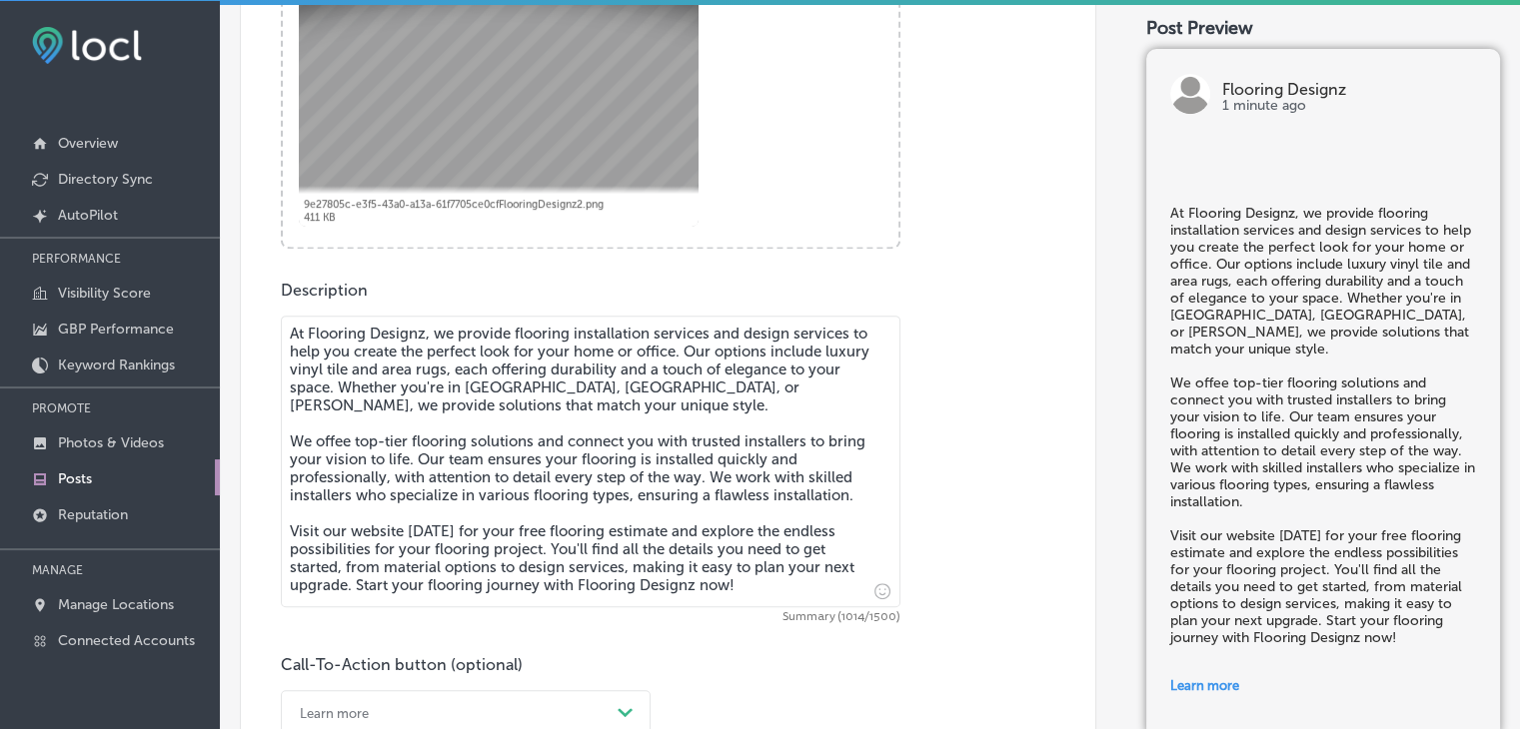
scroll to position [899, 0]
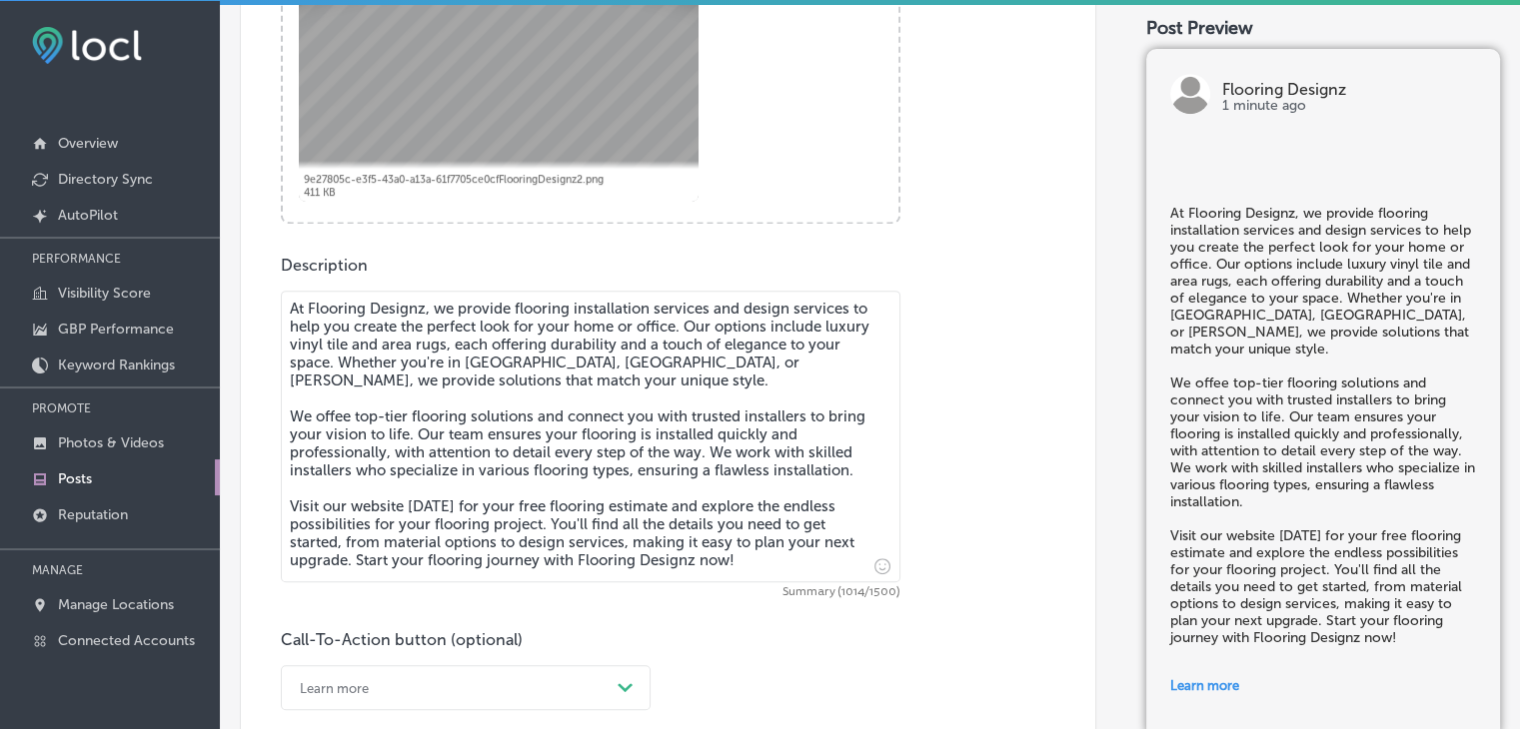
click at [350, 403] on textarea "At Flooring Designz, we provide flooring installation services and design servi…" at bounding box center [590, 437] width 619 height 292
click at [351, 421] on textarea "At Flooring Designz, we provide flooring installation services and design servi…" at bounding box center [590, 437] width 619 height 292
checkbox input "true"
type textarea "At Flooring Designz, we provide flooring installation services and design servi…"
checkbox input "true"
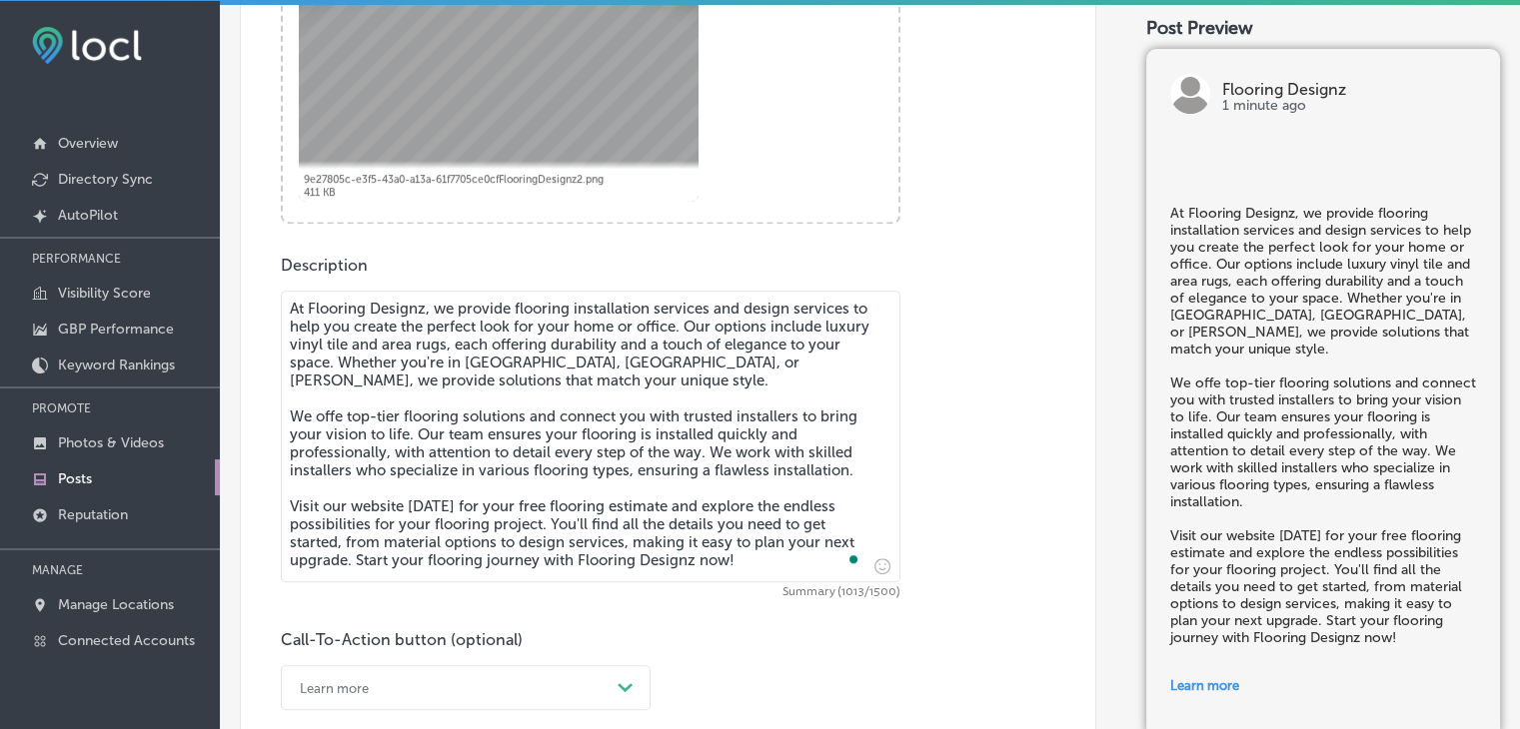
type textarea "At Flooring Designz, we provide flooring installation services and design servi…"
checkbox input "true"
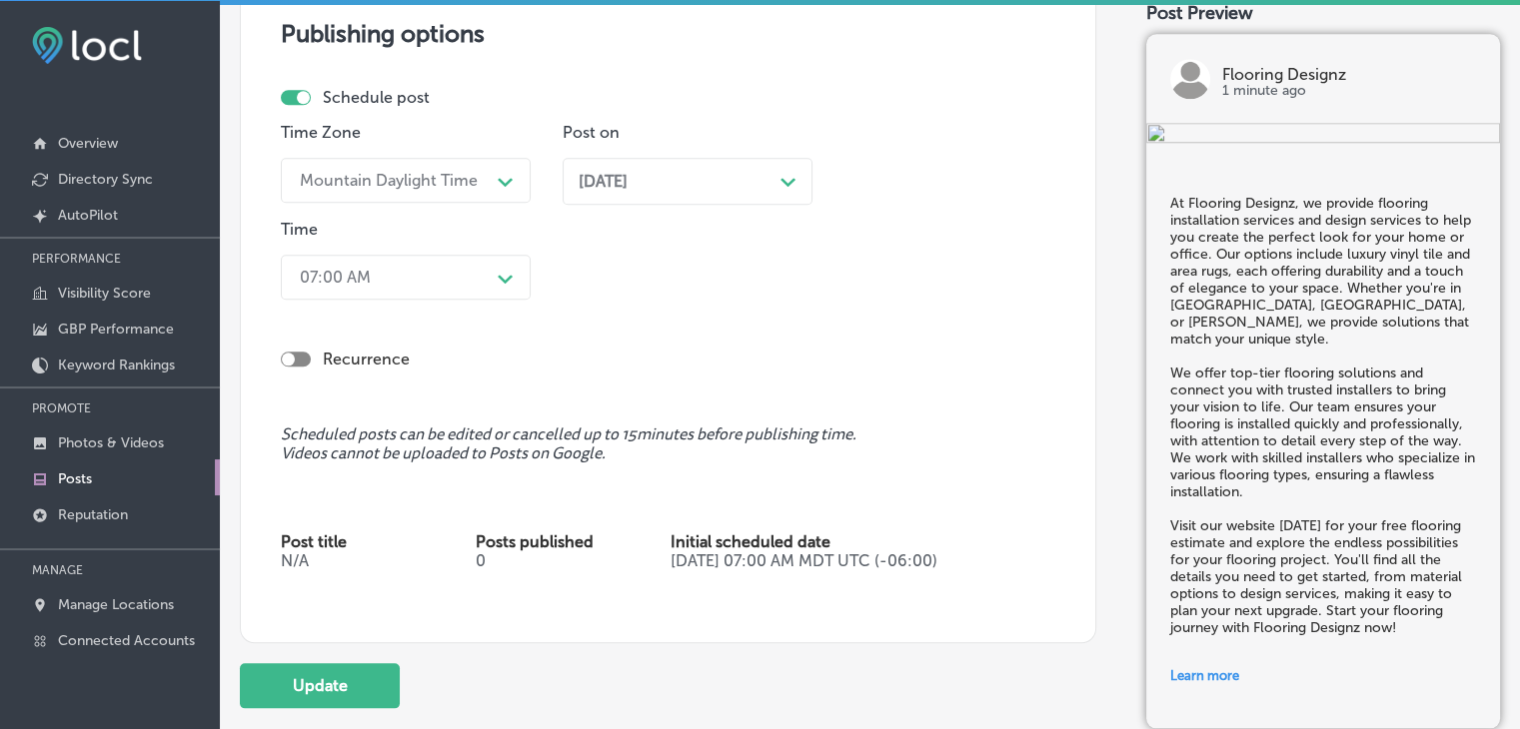
scroll to position [2064, 0]
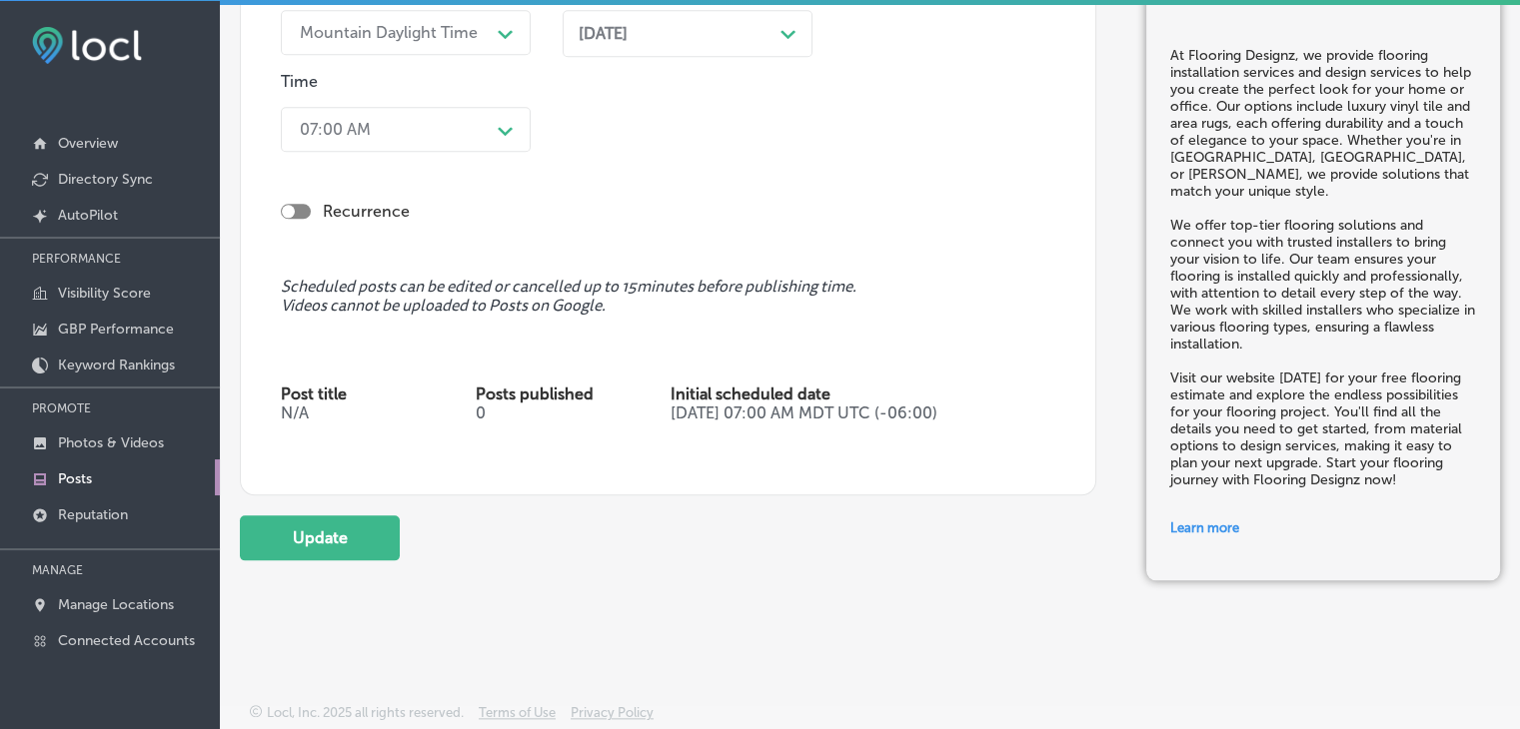
type textarea "At Flooring Designz, we provide flooring installation services and design servi…"
click at [344, 536] on button "Update" at bounding box center [320, 538] width 160 height 45
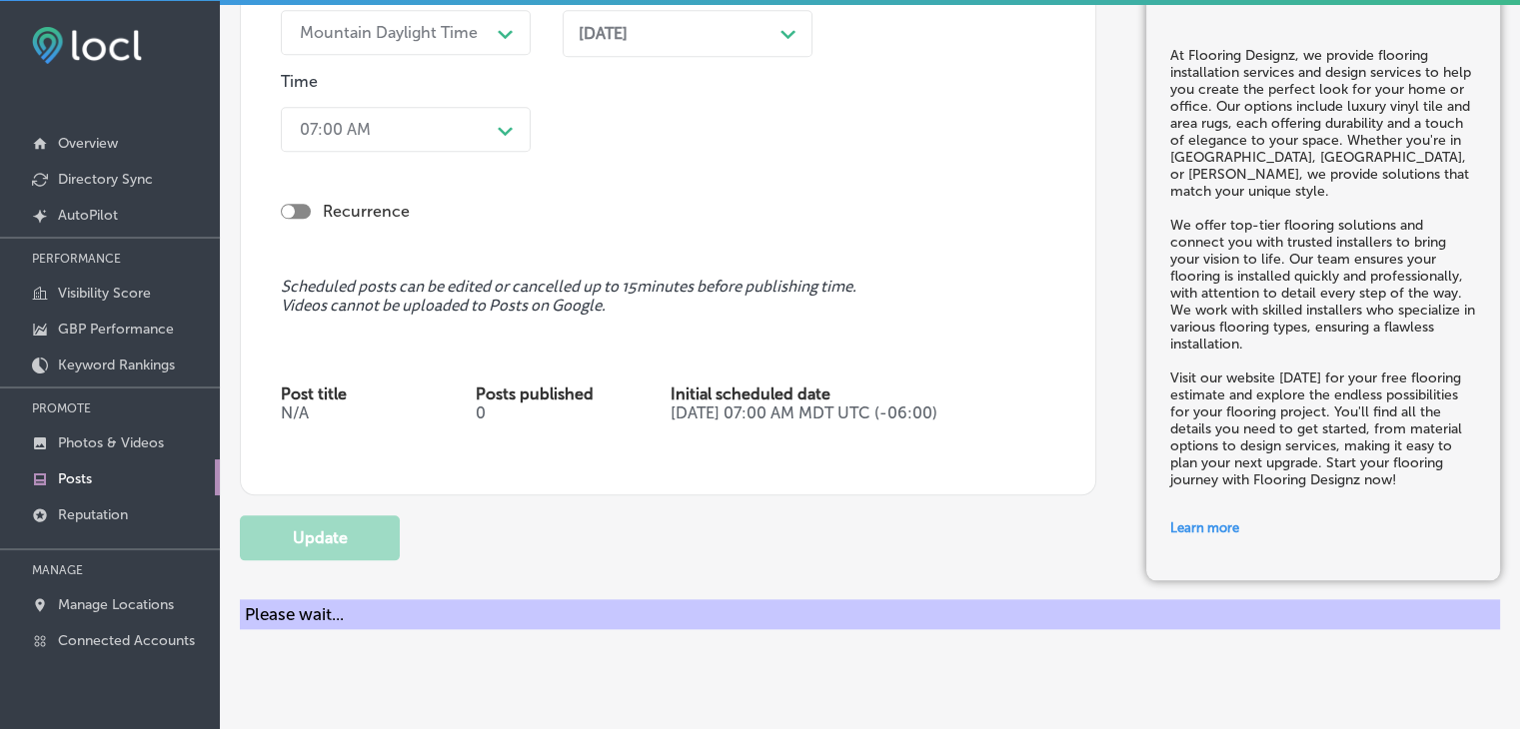
checkbox input "true"
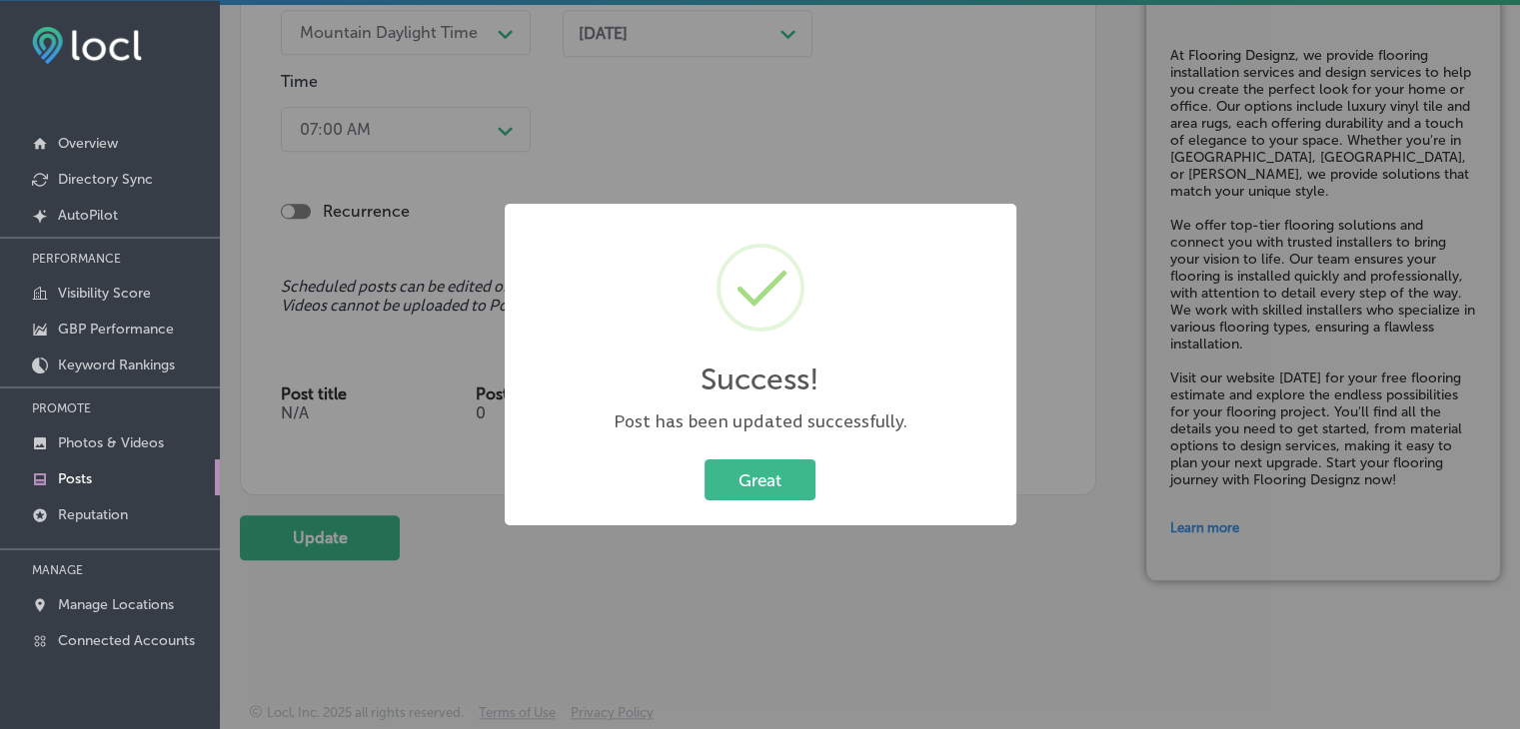
click at [788, 62] on div "Success! × Post has been updated successfully. Great Cancel" at bounding box center [760, 364] width 1520 height 729
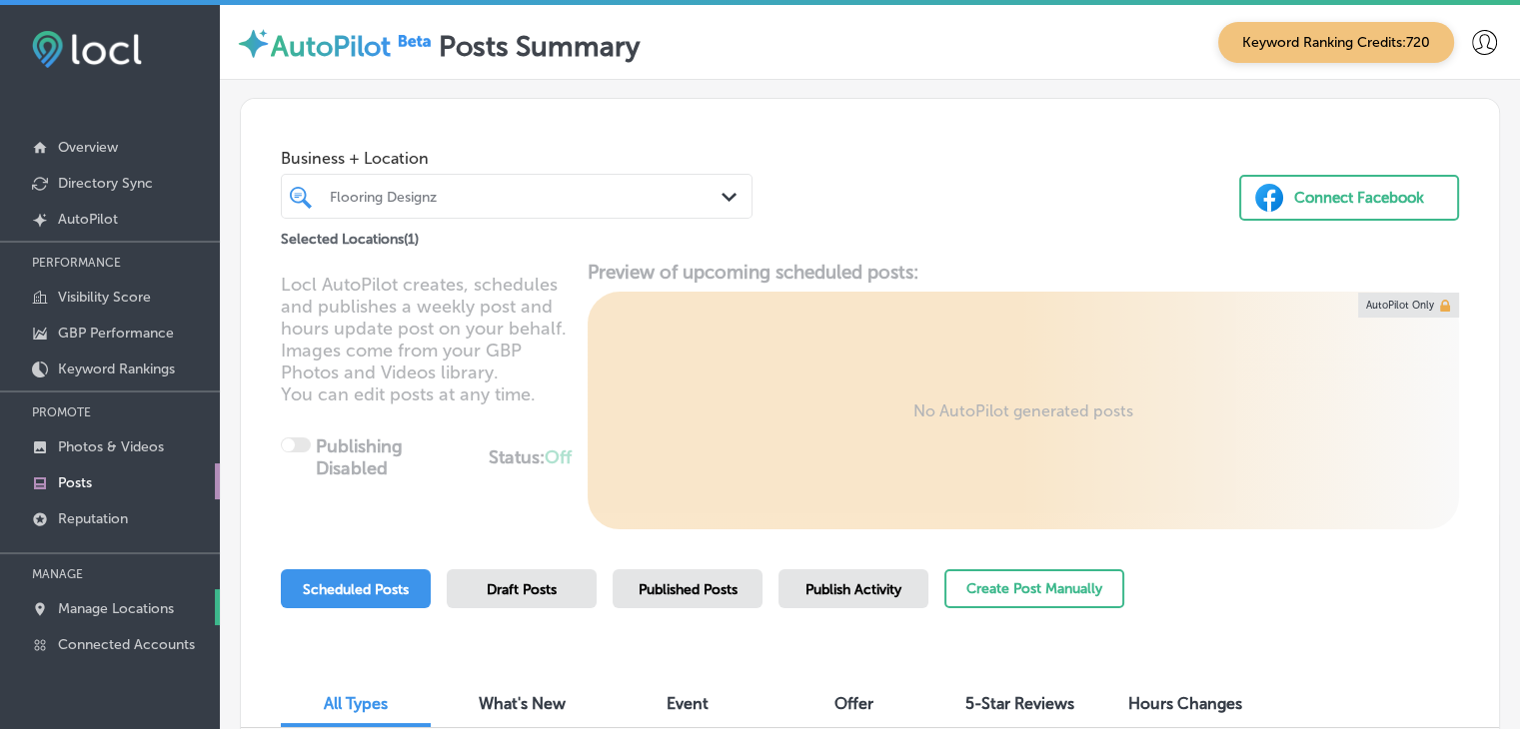
click at [143, 590] on link "Manage Locations" at bounding box center [110, 607] width 220 height 36
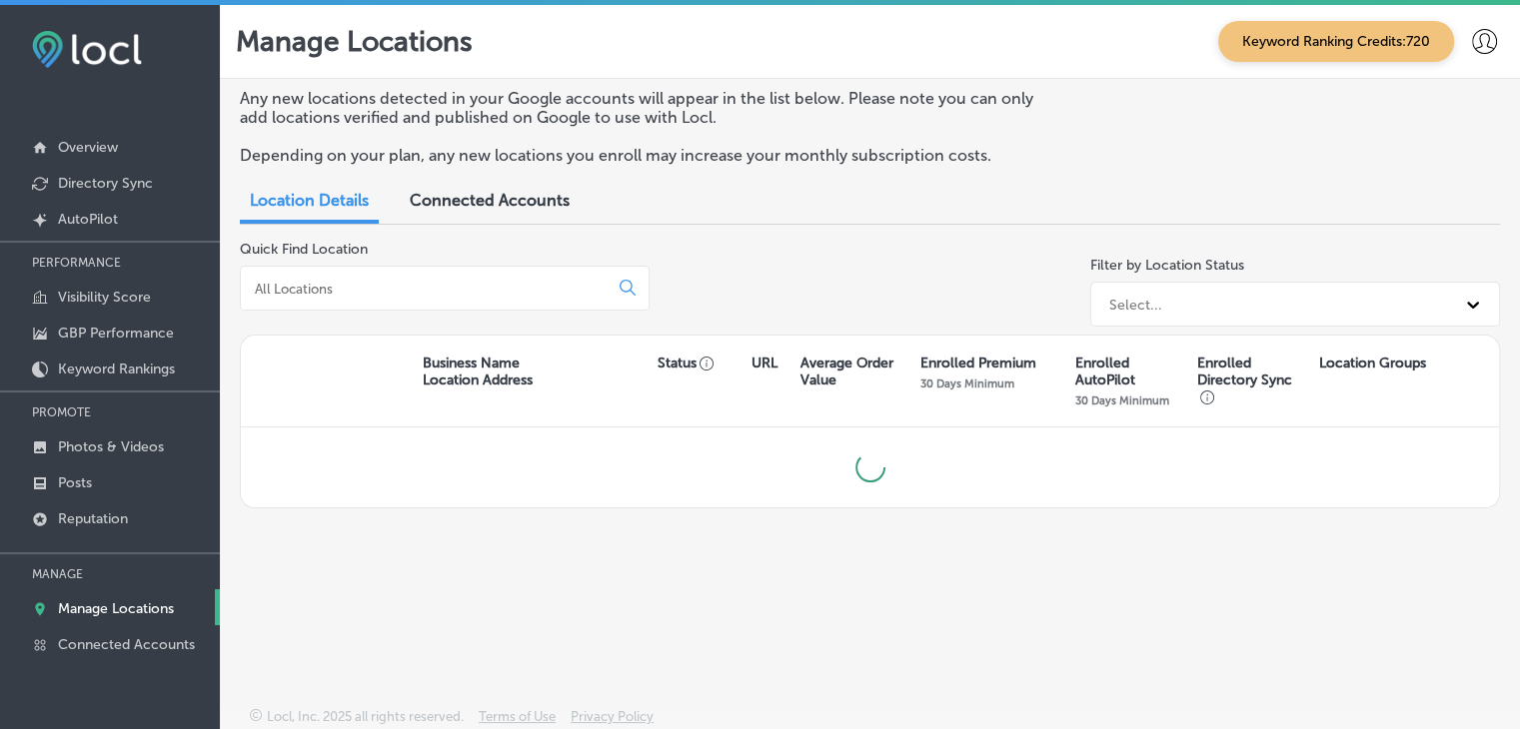
click at [346, 275] on div at bounding box center [445, 288] width 410 height 45
click at [342, 278] on div at bounding box center [445, 288] width 410 height 45
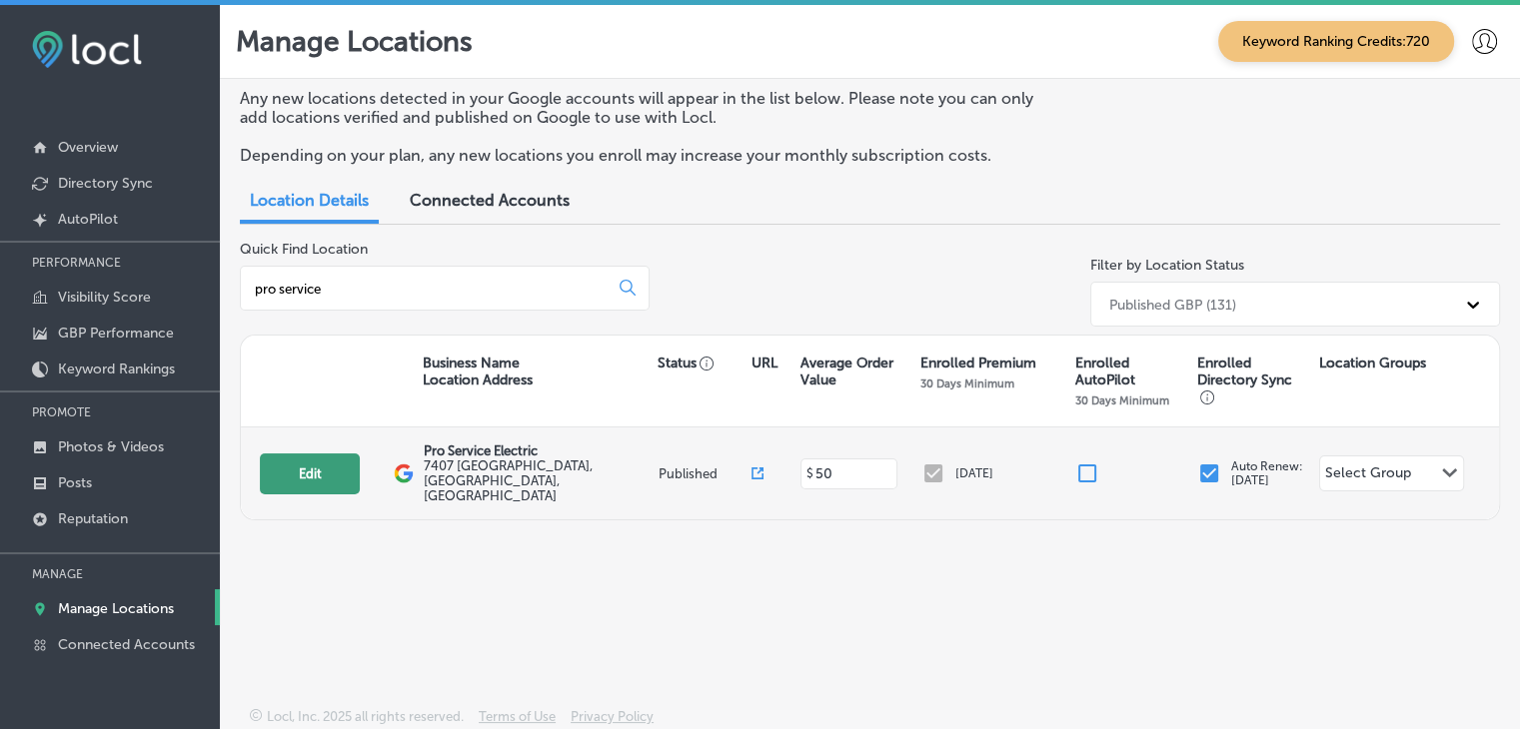
type input "pro service"
click at [293, 469] on button "Edit" at bounding box center [310, 474] width 100 height 41
select select "US"
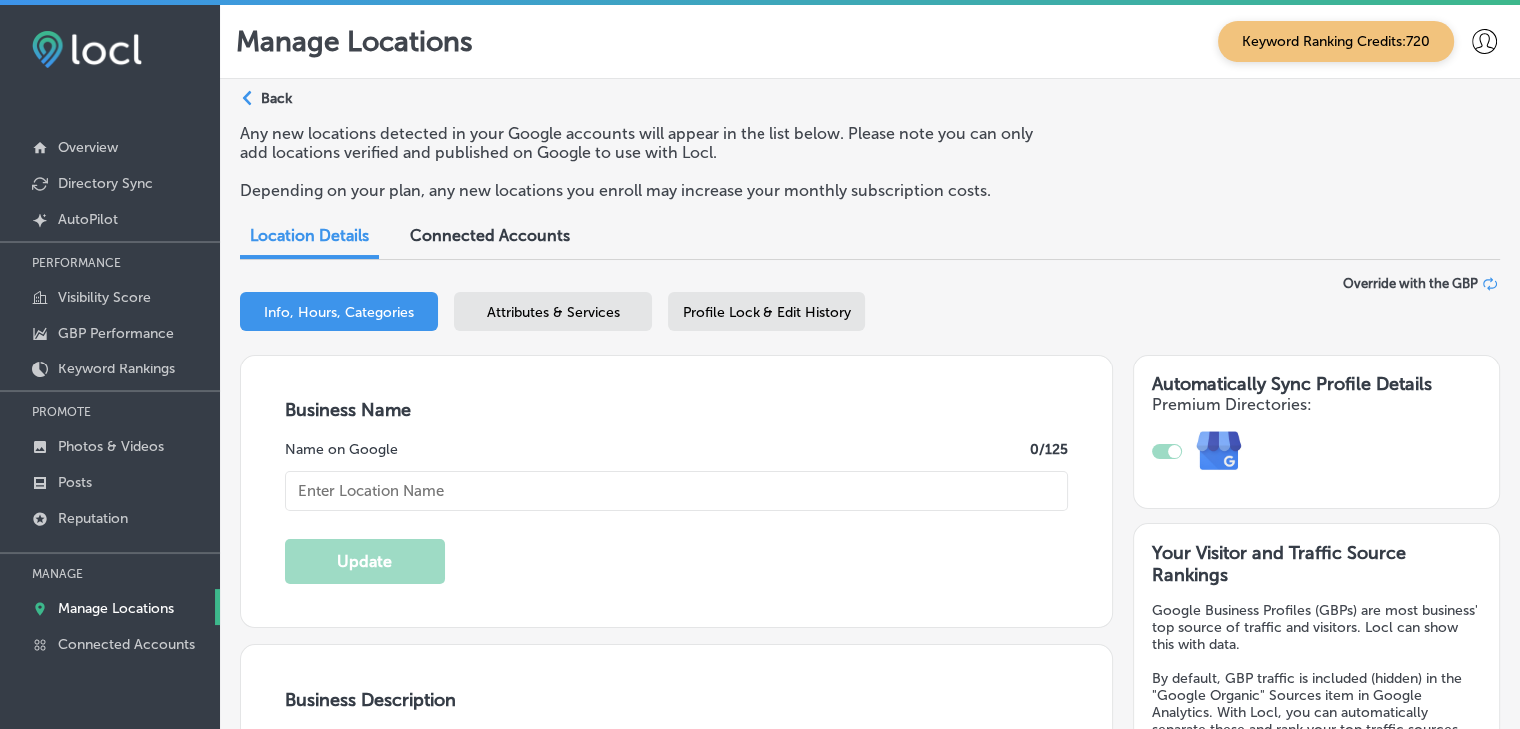
type input "Pro Service Electric"
type input "7407 [GEOGRAPHIC_DATA]"
type input "[GEOGRAPHIC_DATA]"
type input "57110"
type input "US"
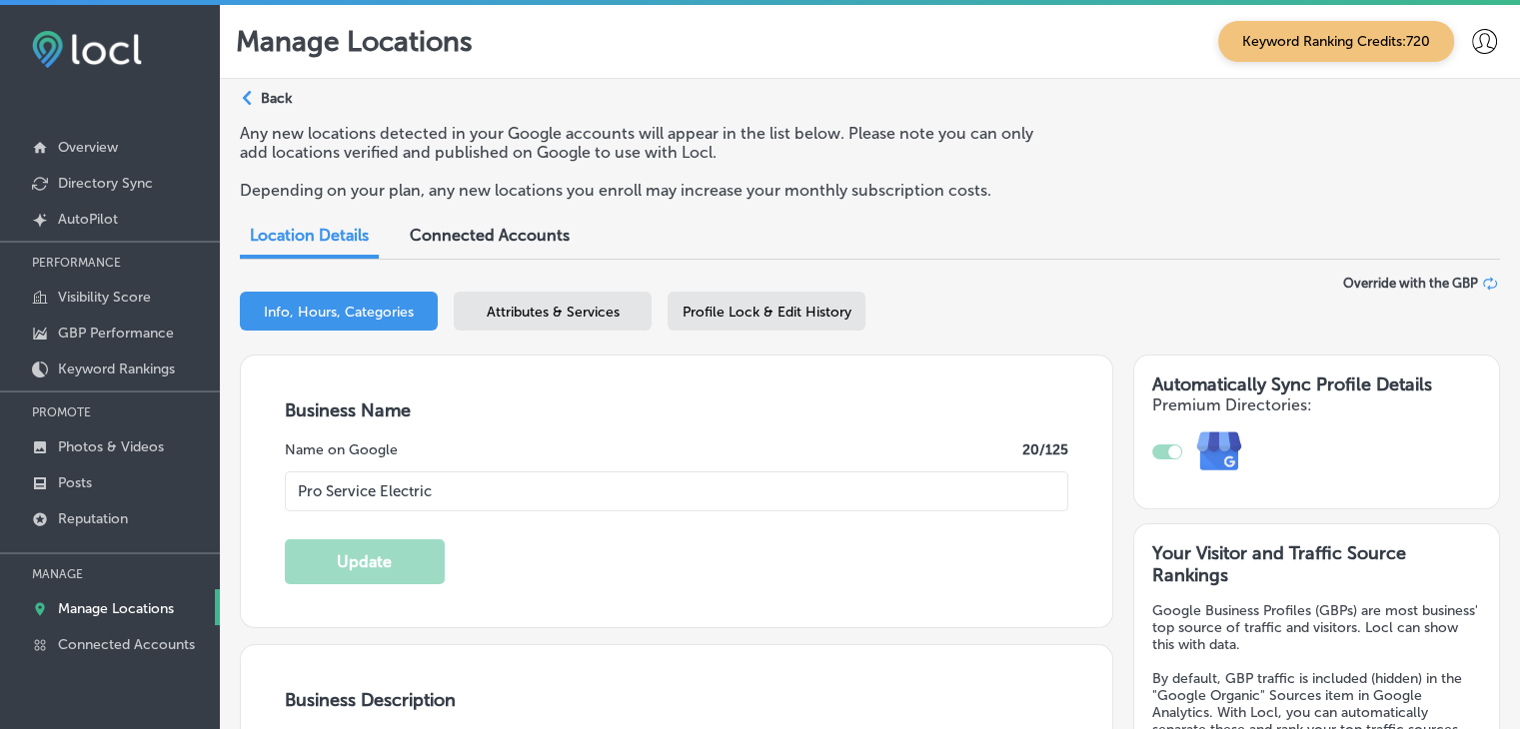
type input "[URL][DOMAIN_NAME]"
type textarea "Hello, my name is [PERSON_NAME]! I’m Hartford, [US_STATE] born and raised, a hu…"
type input "[PHONE_NUMBER]"
select select "US"
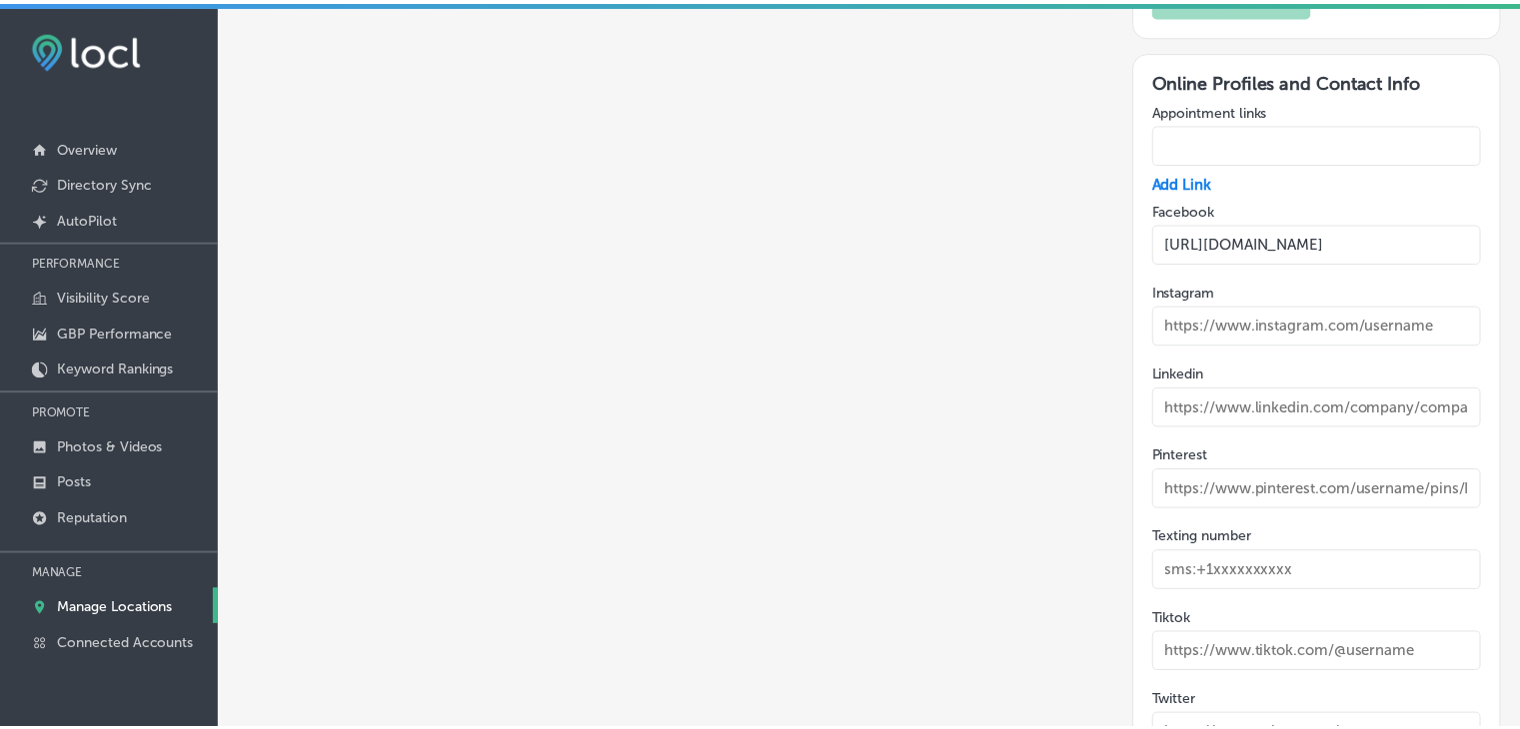
scroll to position [3579, 0]
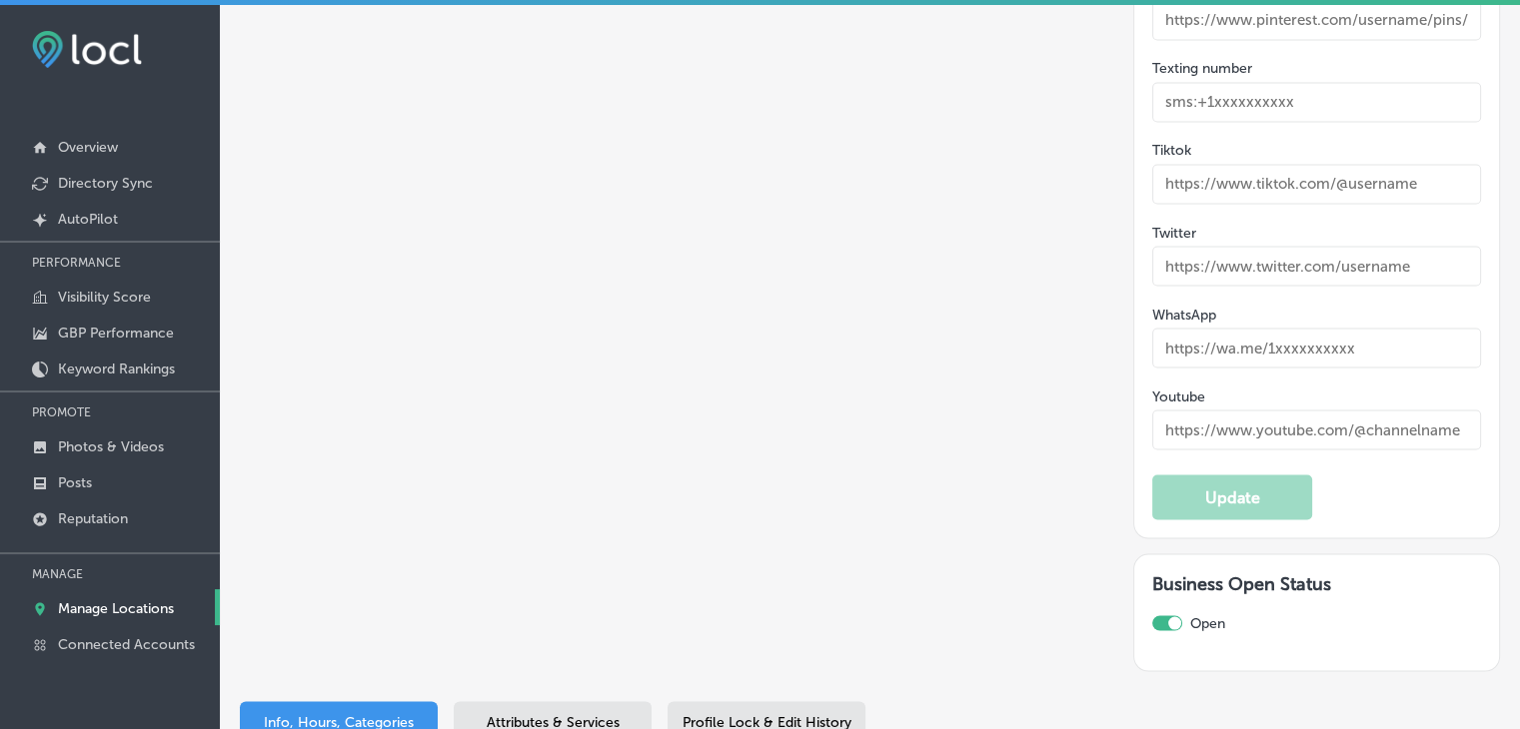
click at [580, 701] on div "Info, Hours, Categories Attributes & Services Profile Lock & Edit History" at bounding box center [870, 724] width 1260 height 47
click at [591, 701] on div "Attributes & Services" at bounding box center [553, 720] width 198 height 39
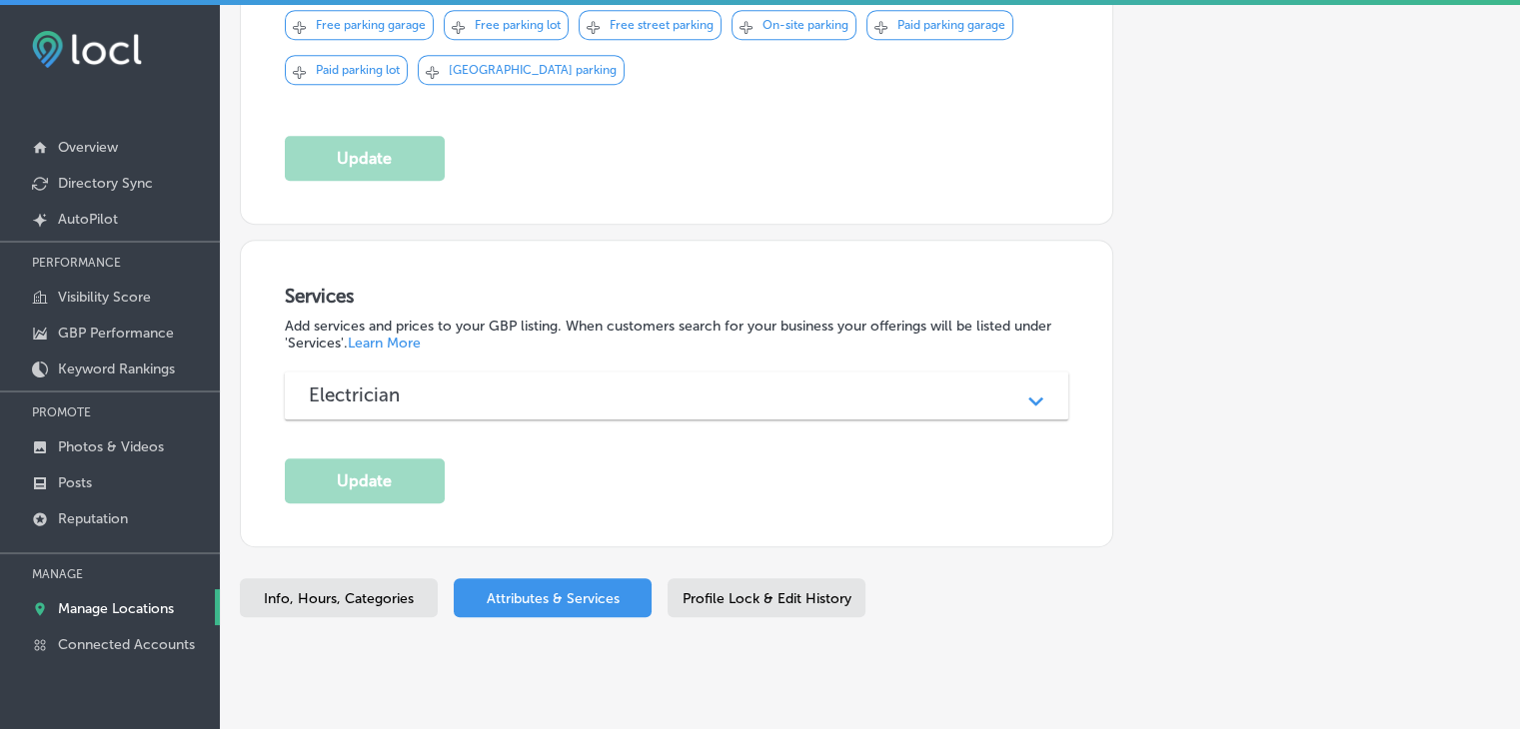
scroll to position [1323, 0]
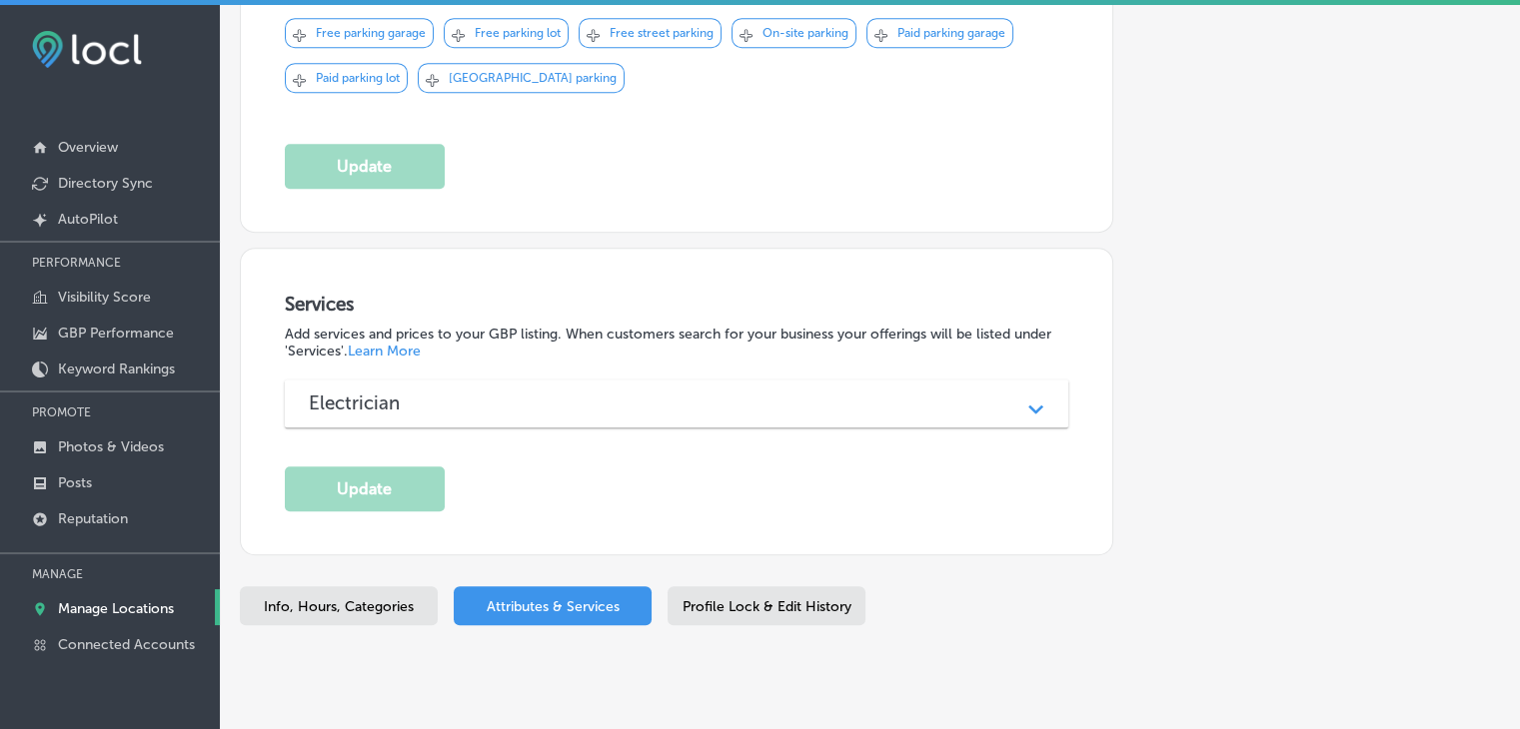
click at [791, 598] on span "Profile Lock & Edit History" at bounding box center [766, 606] width 169 height 17
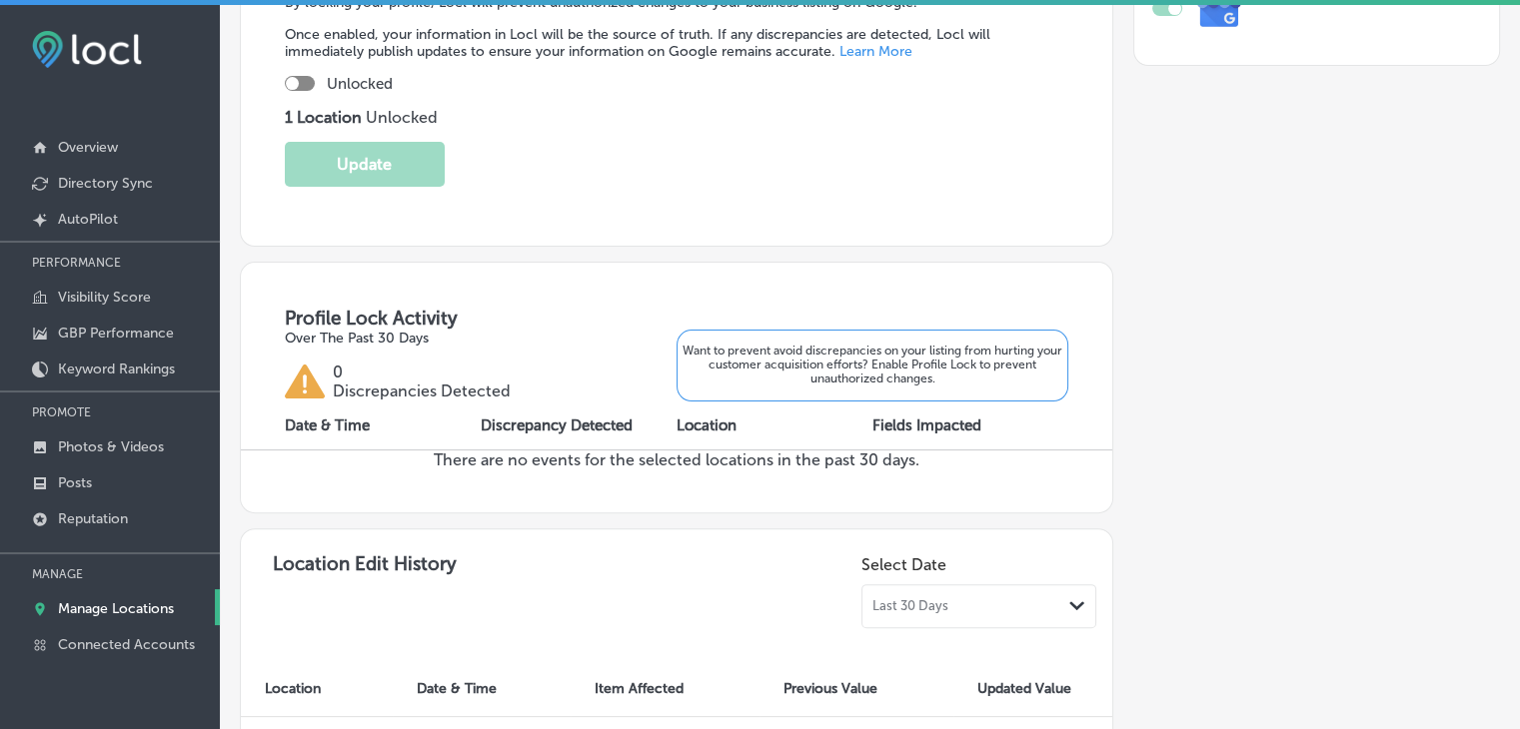
scroll to position [409, 0]
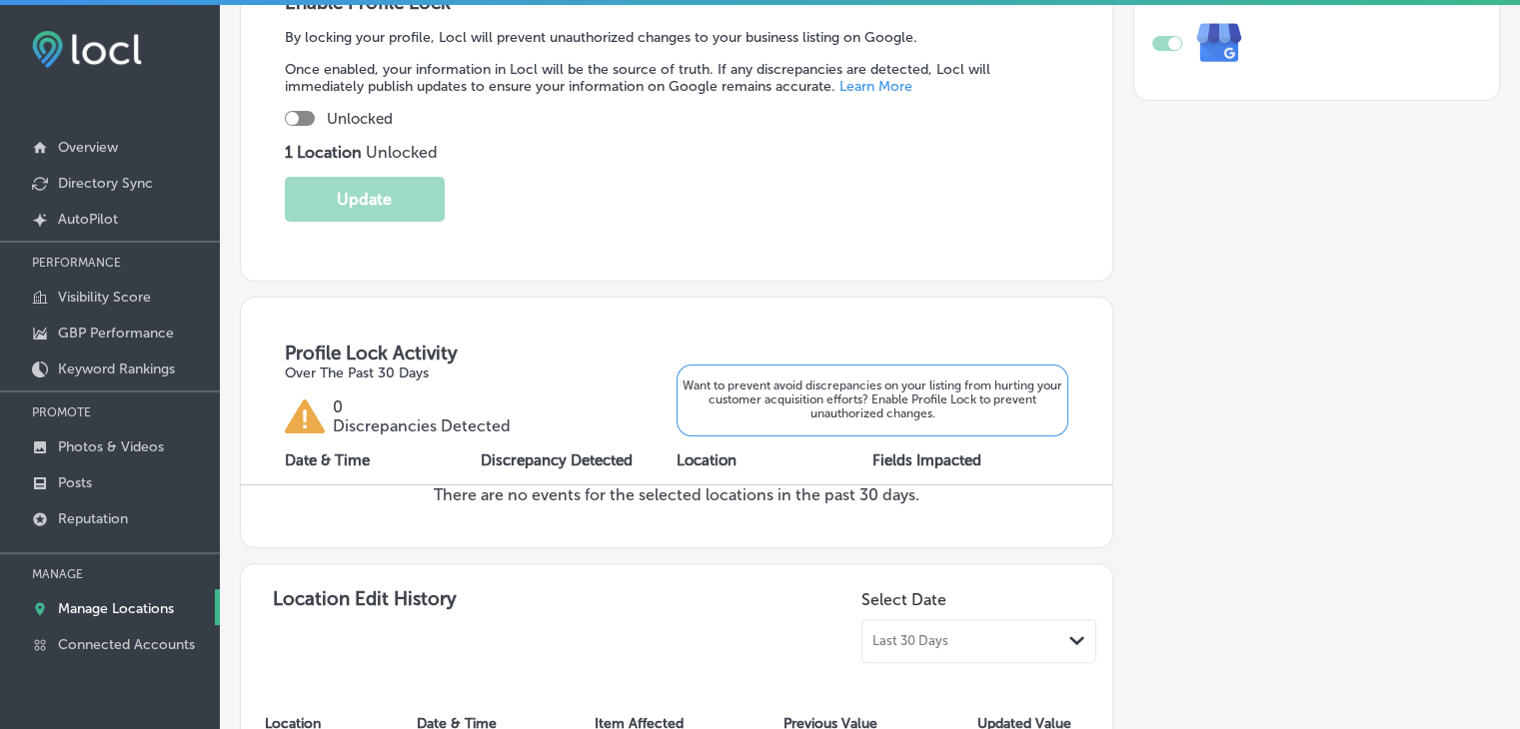
click at [299, 121] on div at bounding box center [300, 118] width 30 height 15
checkbox input "true"
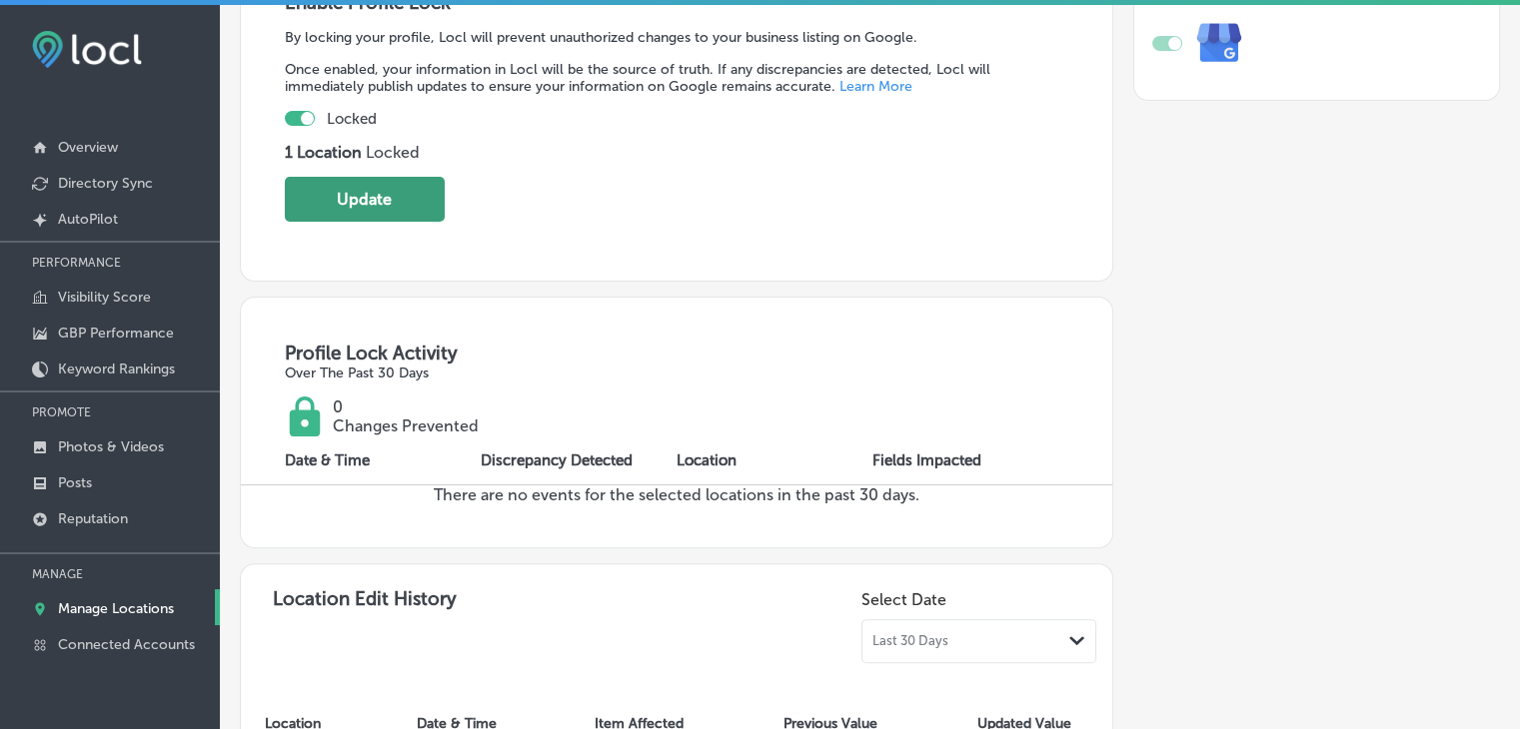
click at [328, 201] on button "Update" at bounding box center [365, 199] width 160 height 45
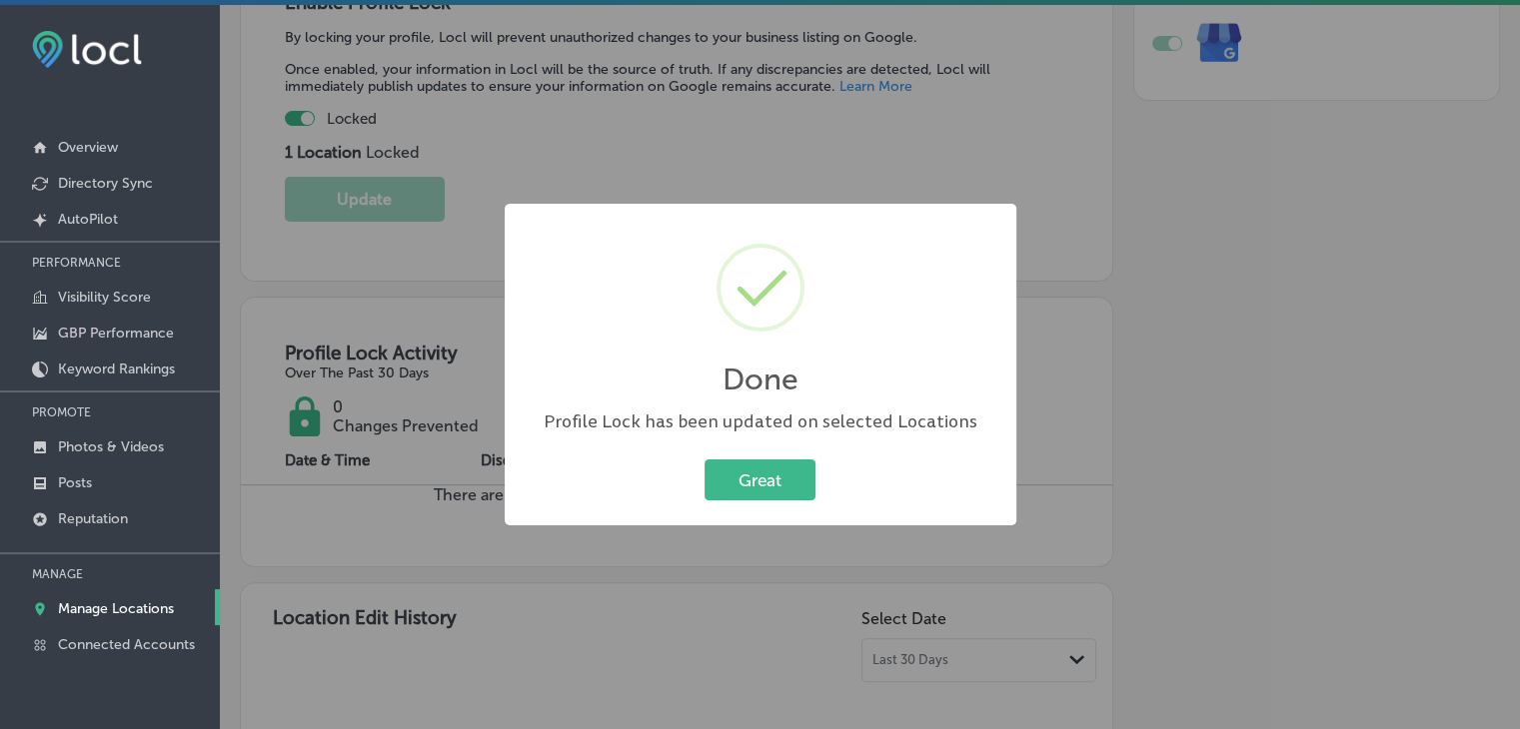
drag, startPoint x: 593, startPoint y: 148, endPoint x: 607, endPoint y: 166, distance: 22.8
click at [593, 149] on div "Done × Profile Lock has been updated on selected Locations Great Cancel" at bounding box center [760, 364] width 1520 height 729
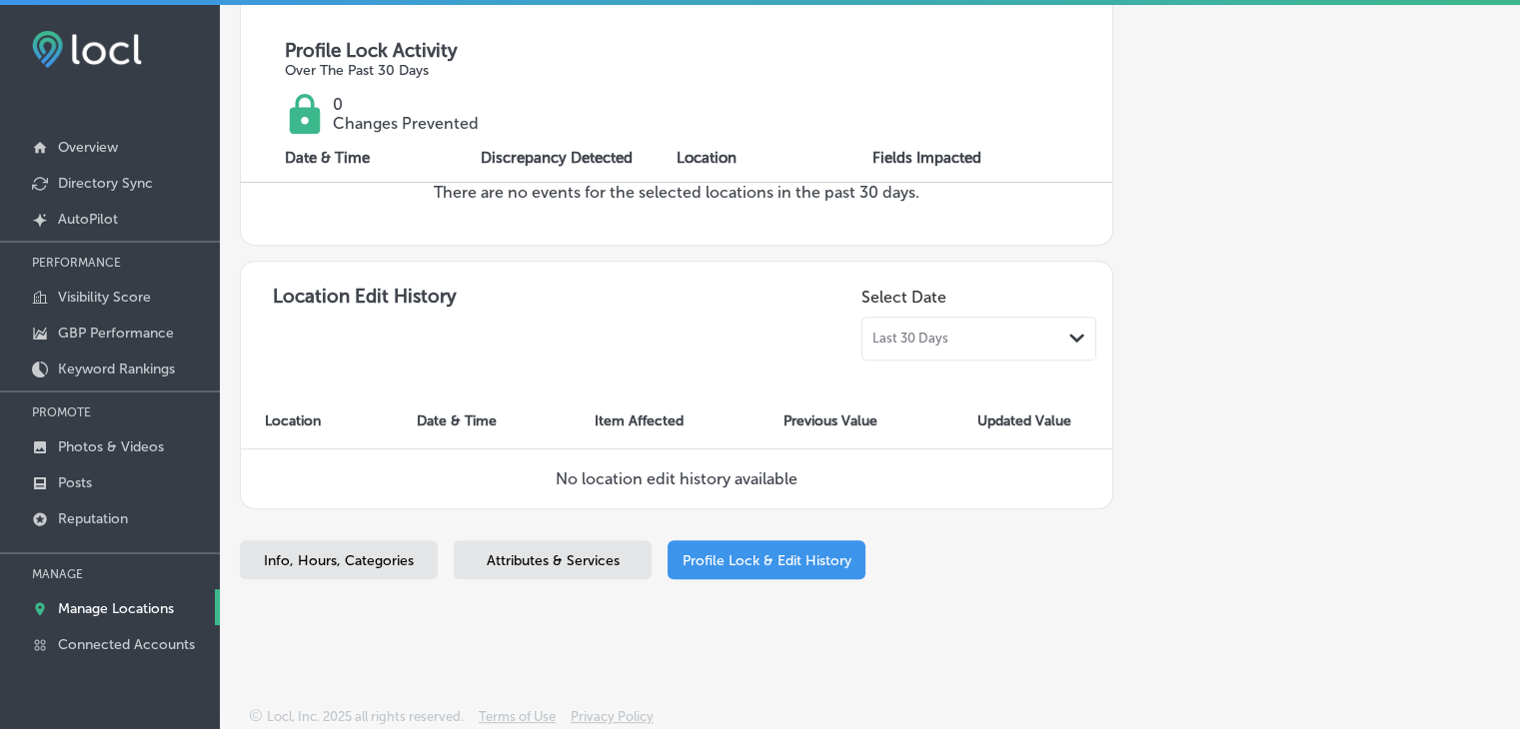
scroll to position [708, 0]
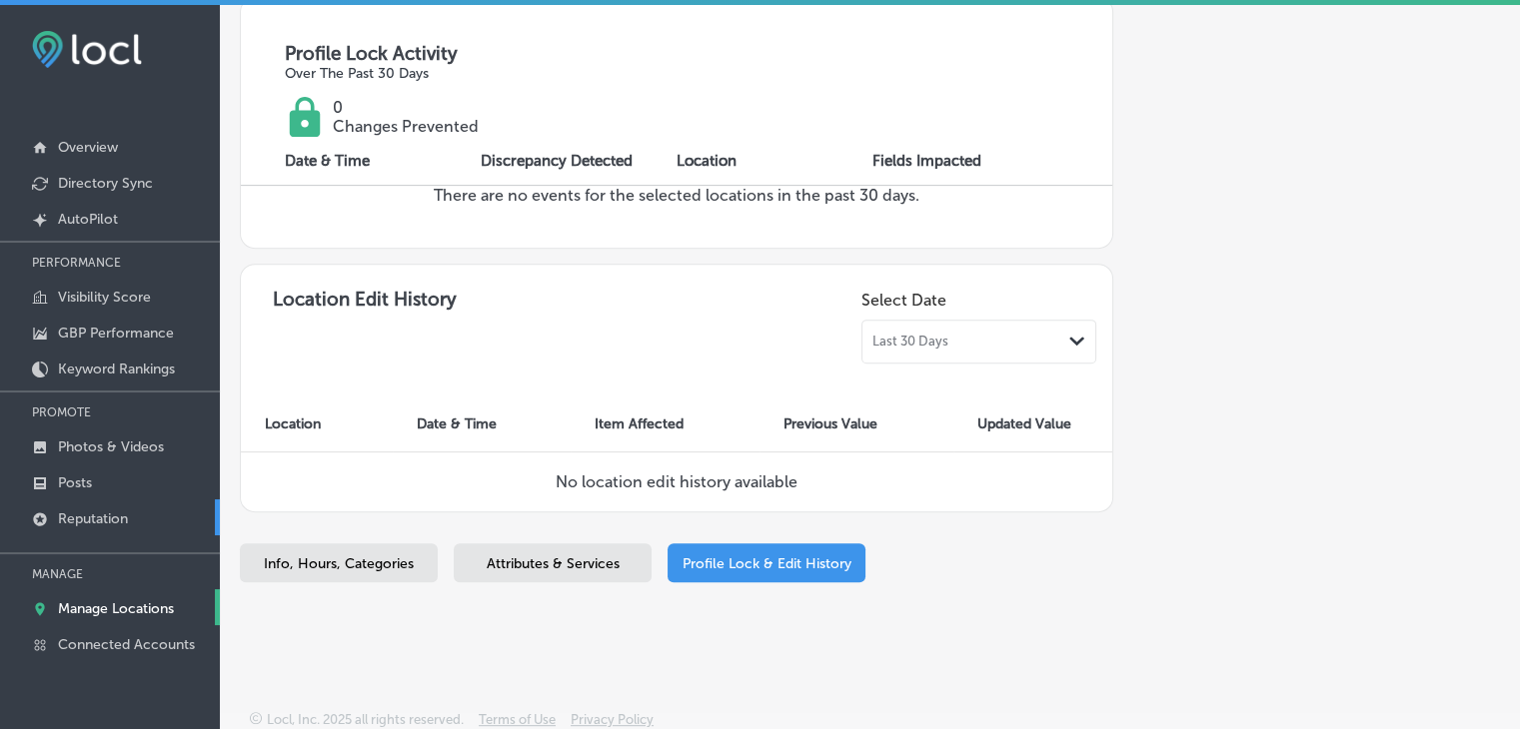
click at [160, 525] on link "Reputation" at bounding box center [110, 518] width 220 height 36
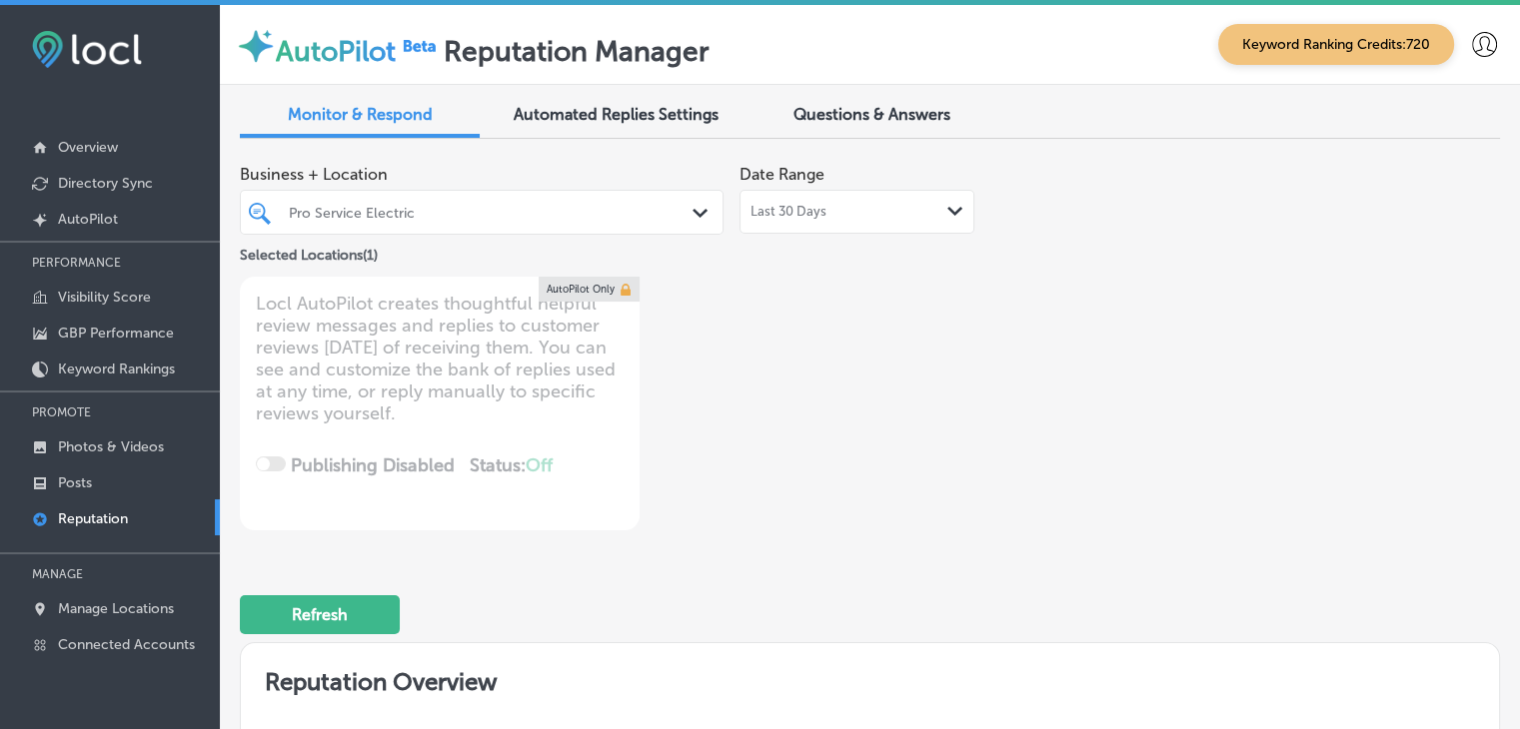
click at [781, 219] on span "Last 30 Days" at bounding box center [788, 212] width 76 height 16
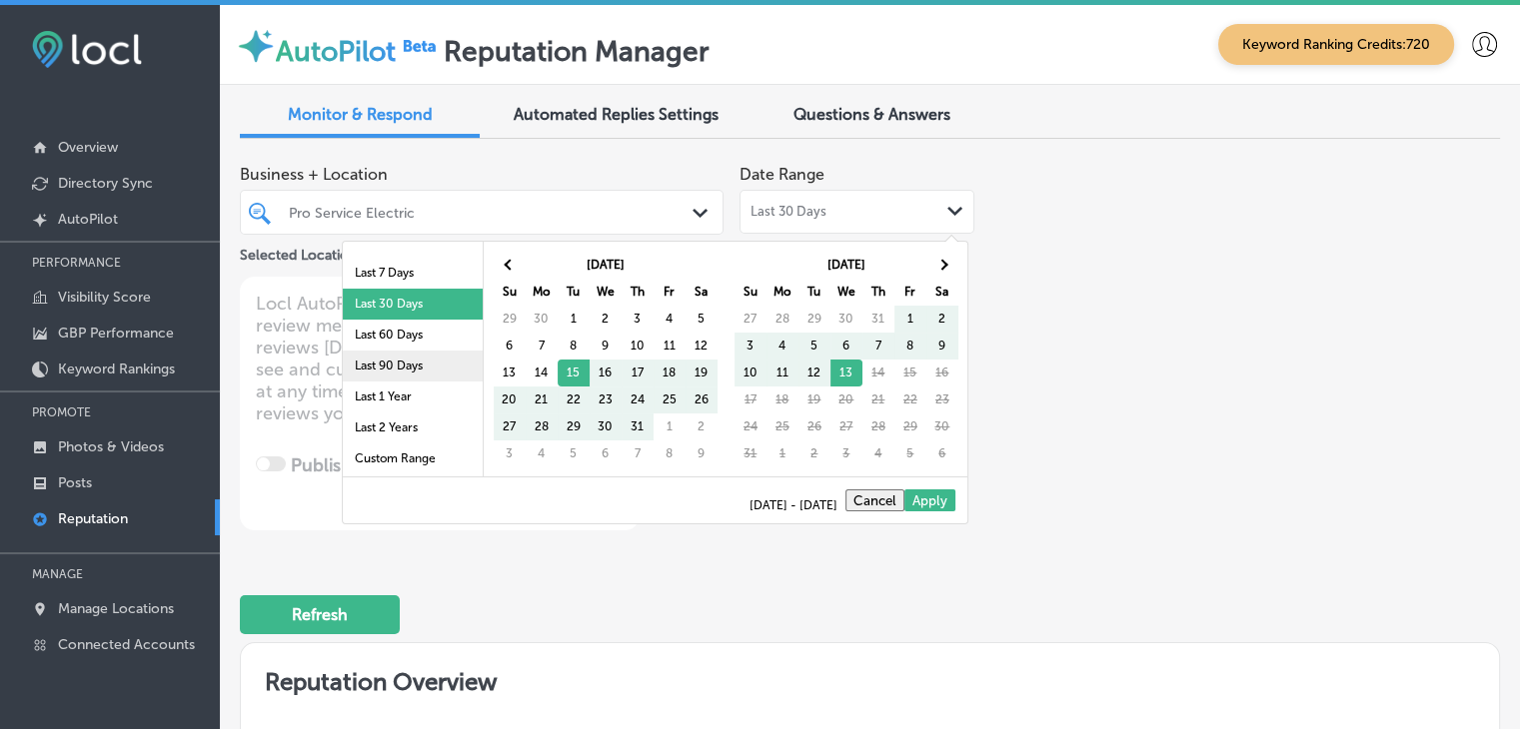
click at [397, 362] on li "Last 90 Days" at bounding box center [413, 366] width 140 height 31
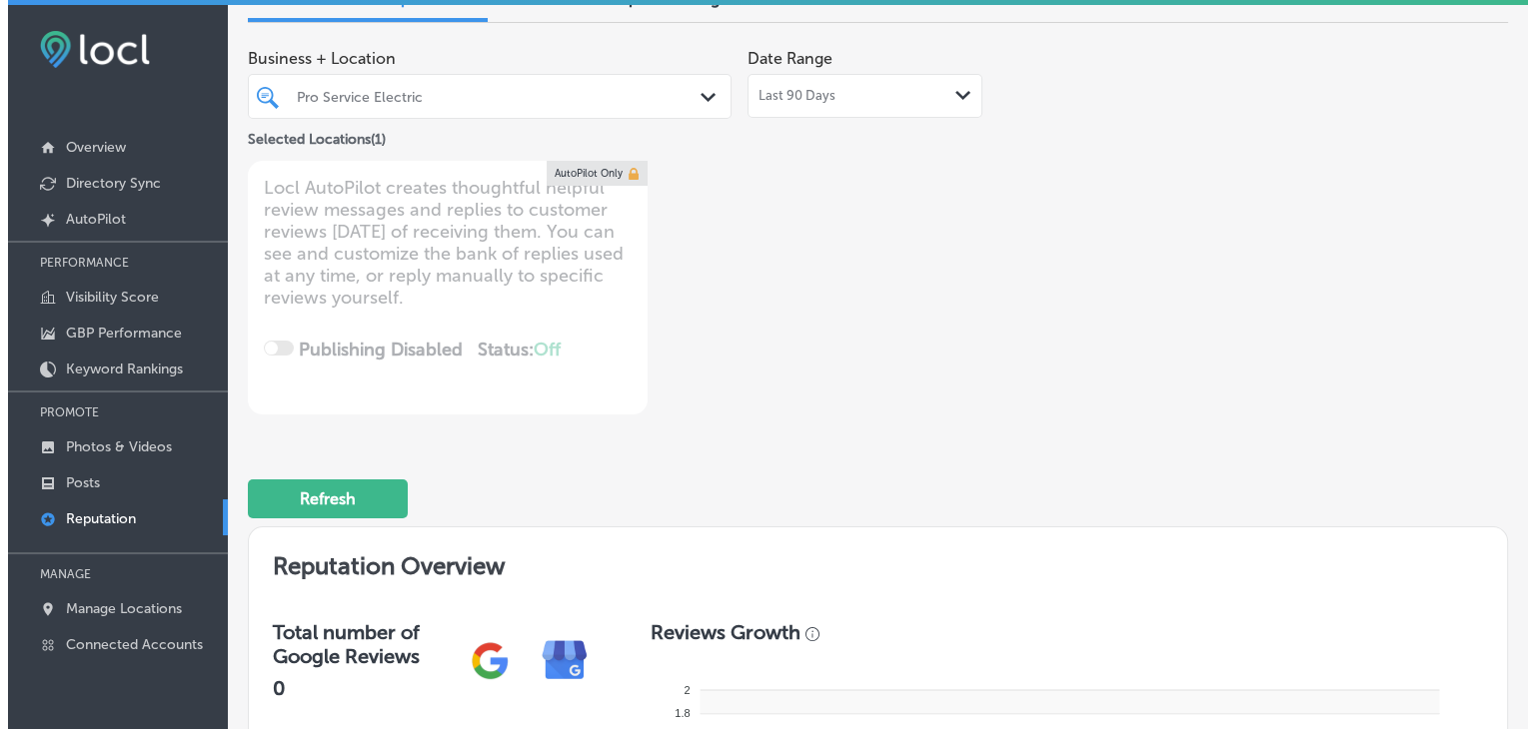
scroll to position [100, 0]
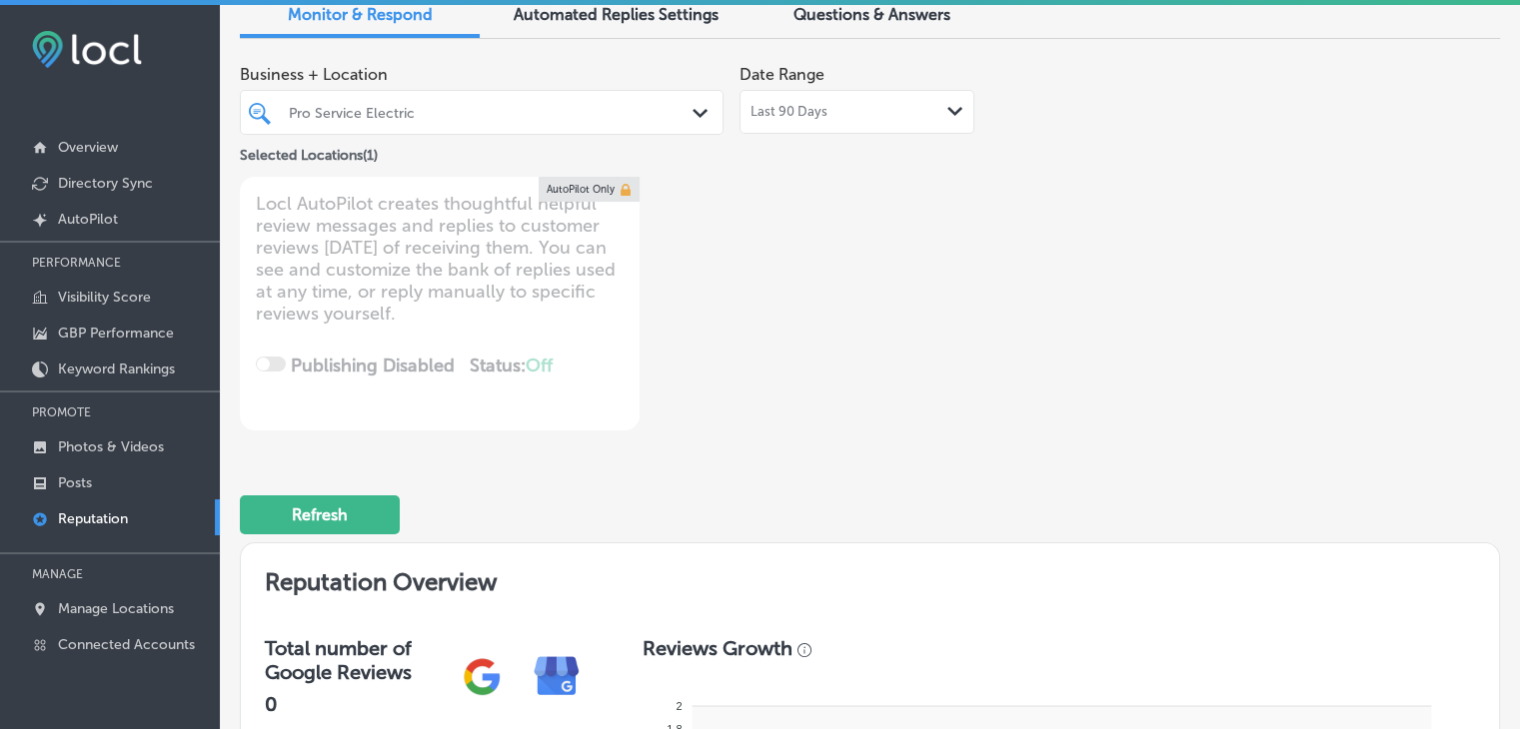
type textarea "x"
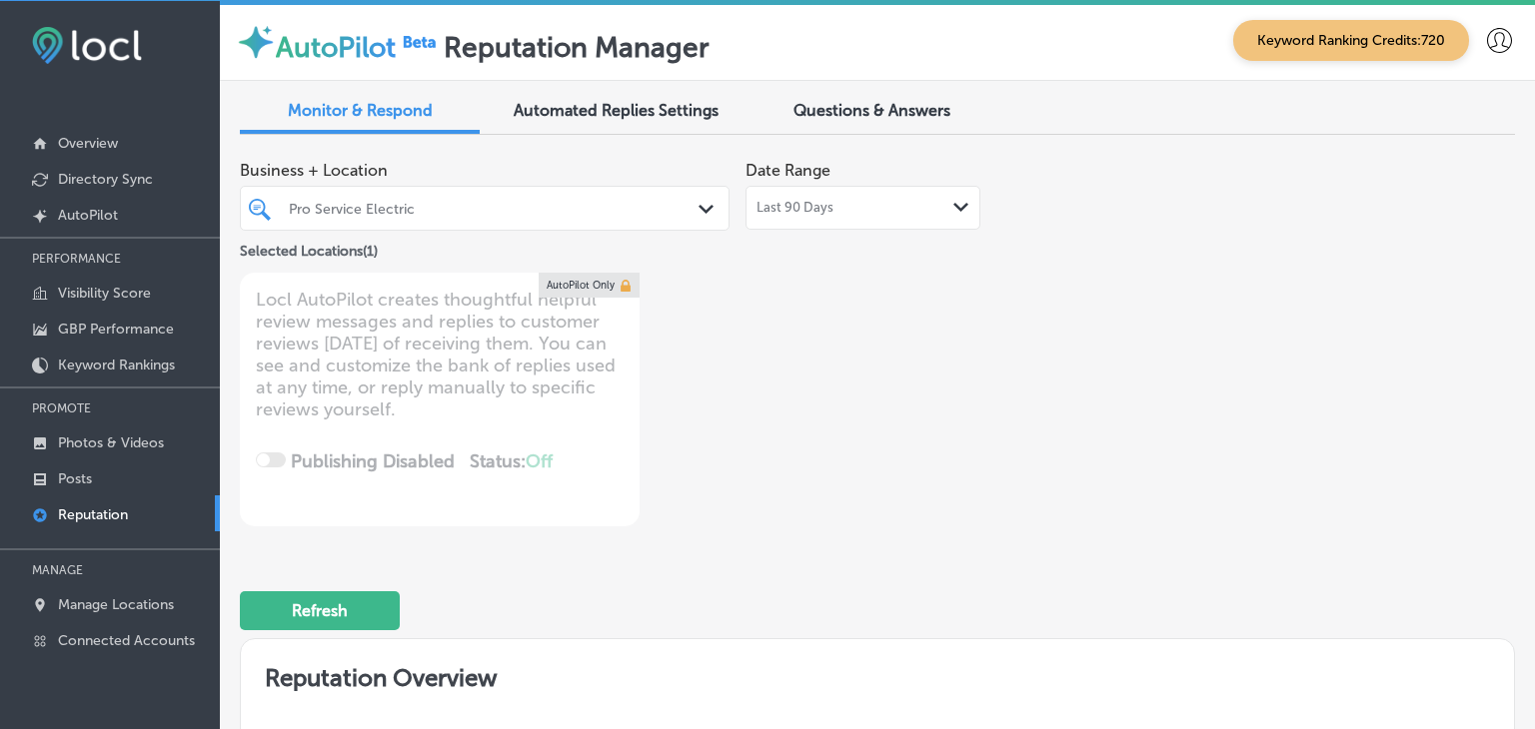
scroll to position [0, 0]
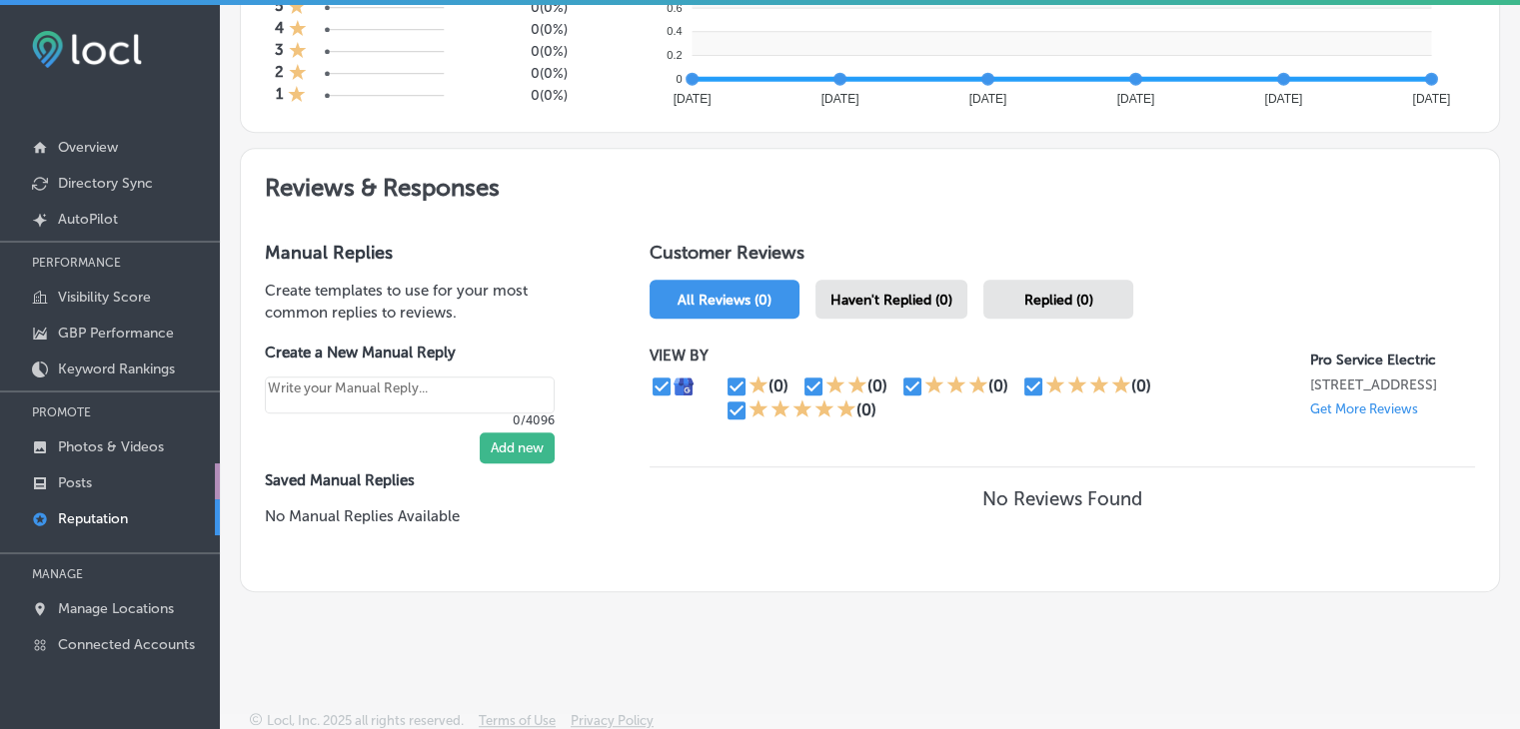
click at [102, 470] on link "Posts" at bounding box center [110, 482] width 220 height 36
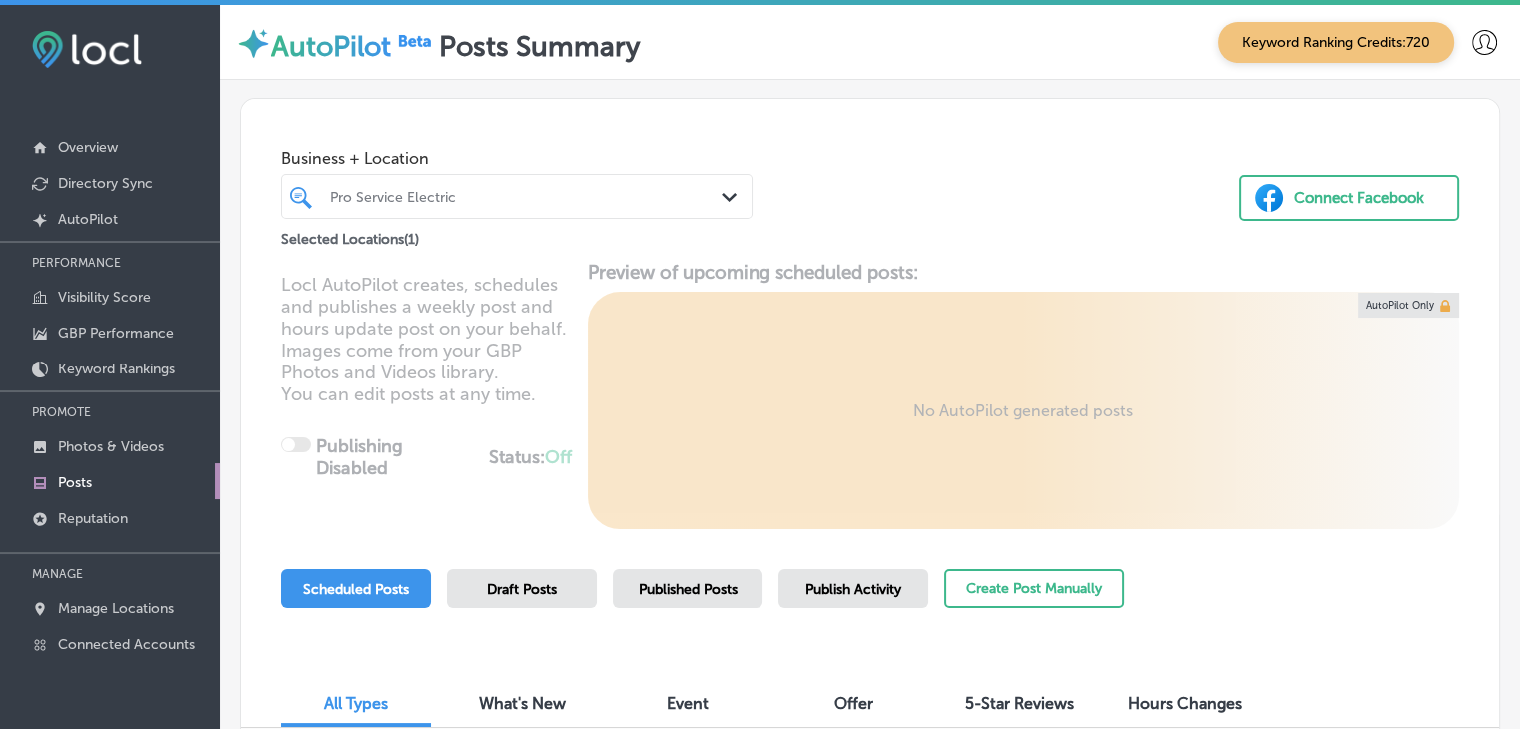
click at [904, 586] on div "Publish Activity" at bounding box center [853, 588] width 150 height 39
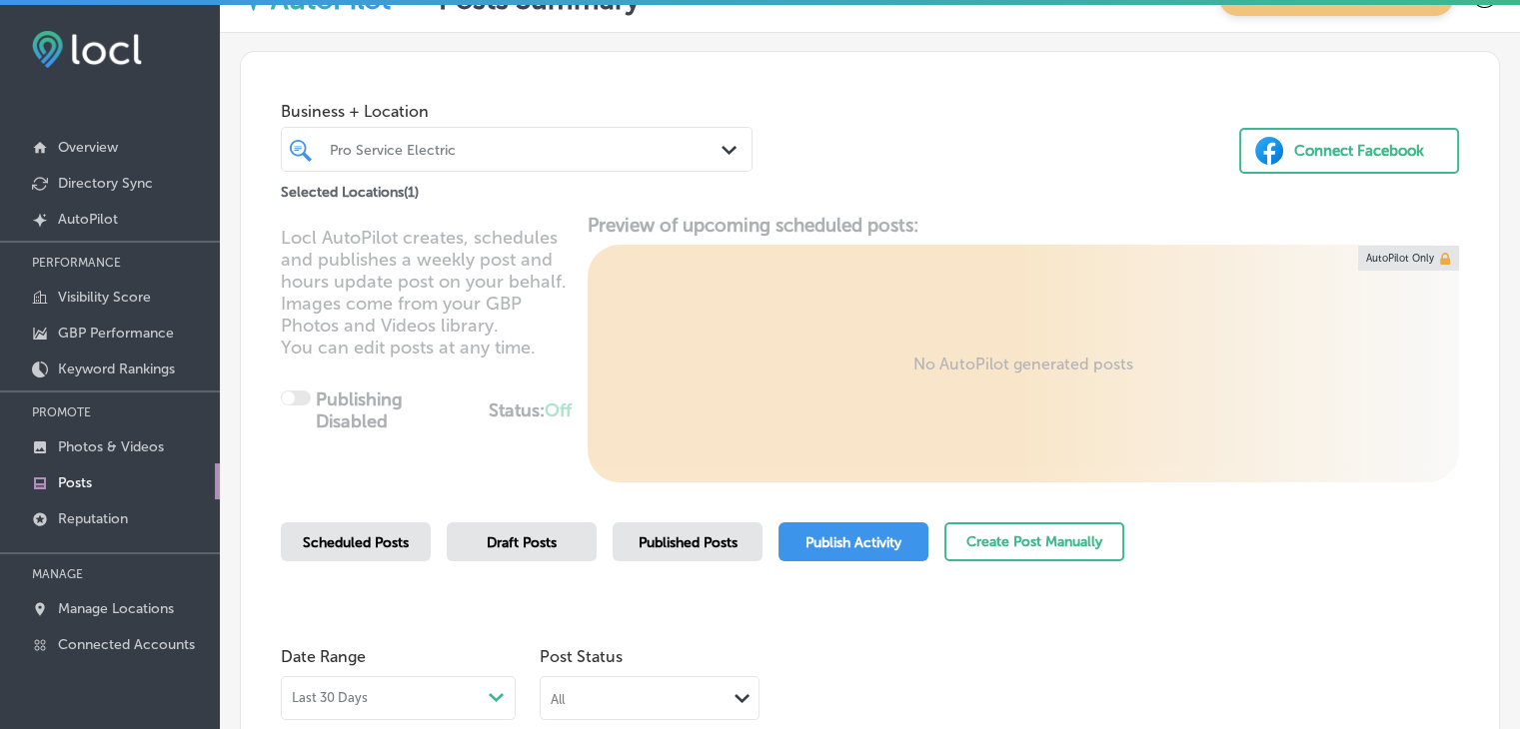
scroll to position [300, 0]
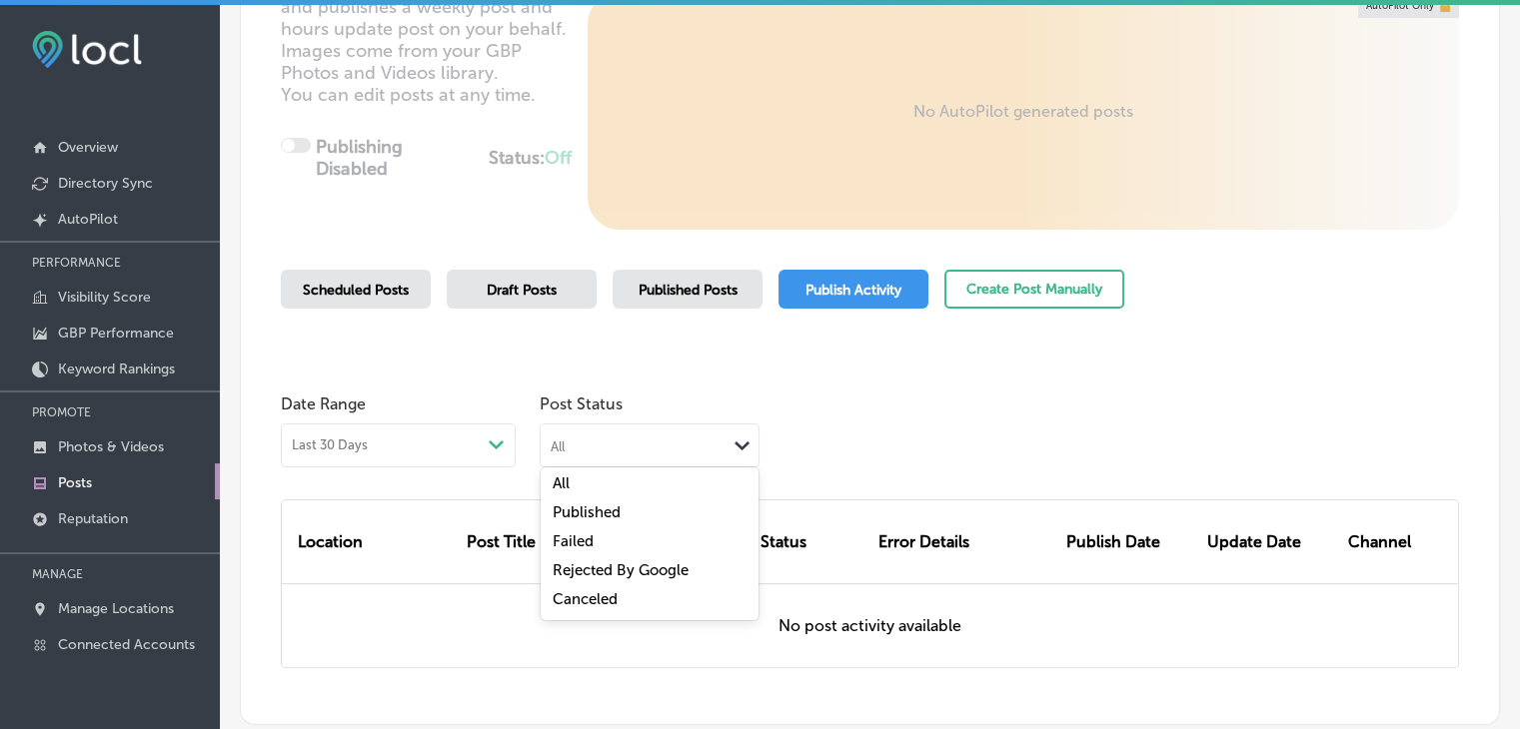
click at [550, 429] on div "All Path Created with Sketch." at bounding box center [649, 444] width 218 height 38
click at [473, 393] on div "Date Range Last 30 Days Path Created with Sketch." at bounding box center [398, 426] width 235 height 83
click at [412, 297] on div "Scheduled Posts" at bounding box center [356, 289] width 150 height 39
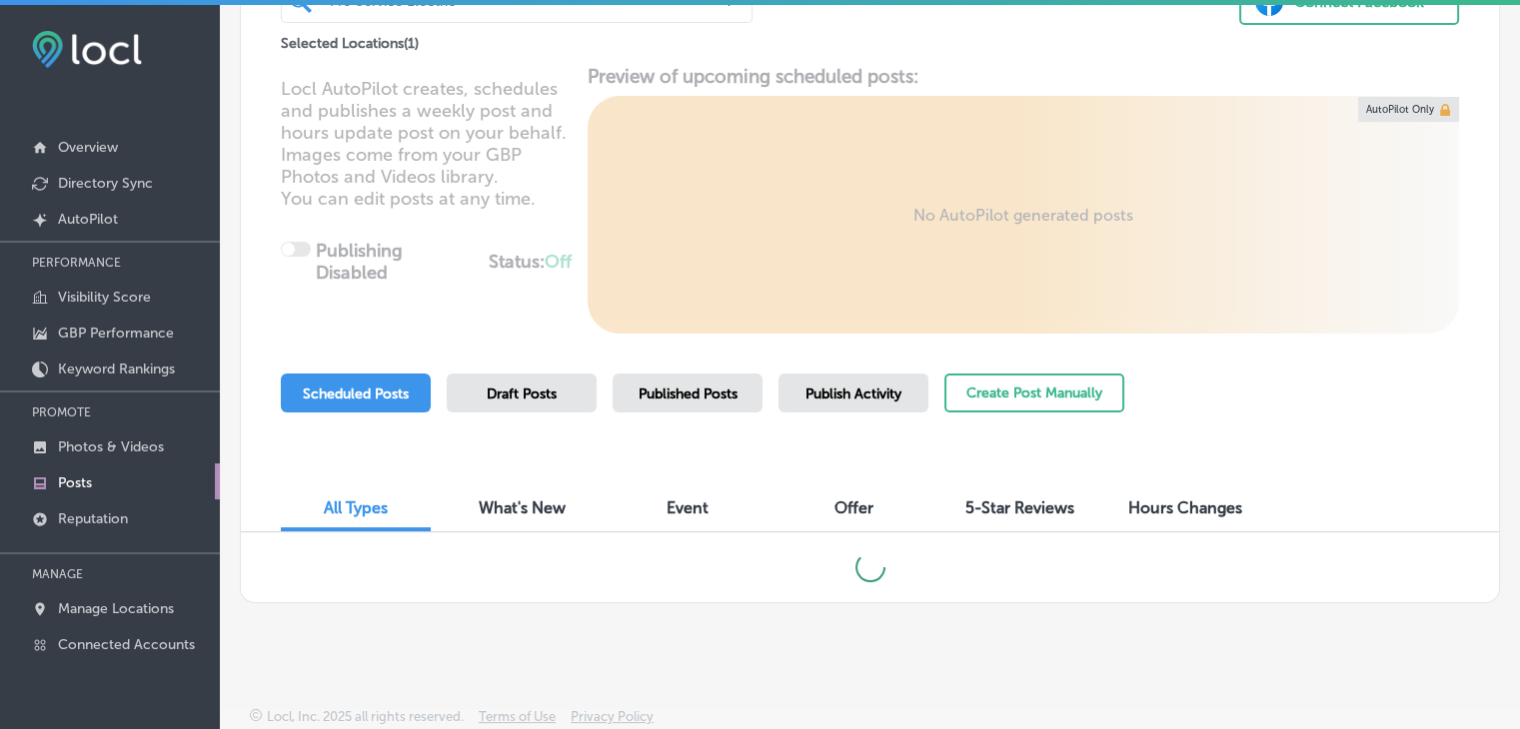
scroll to position [196, 0]
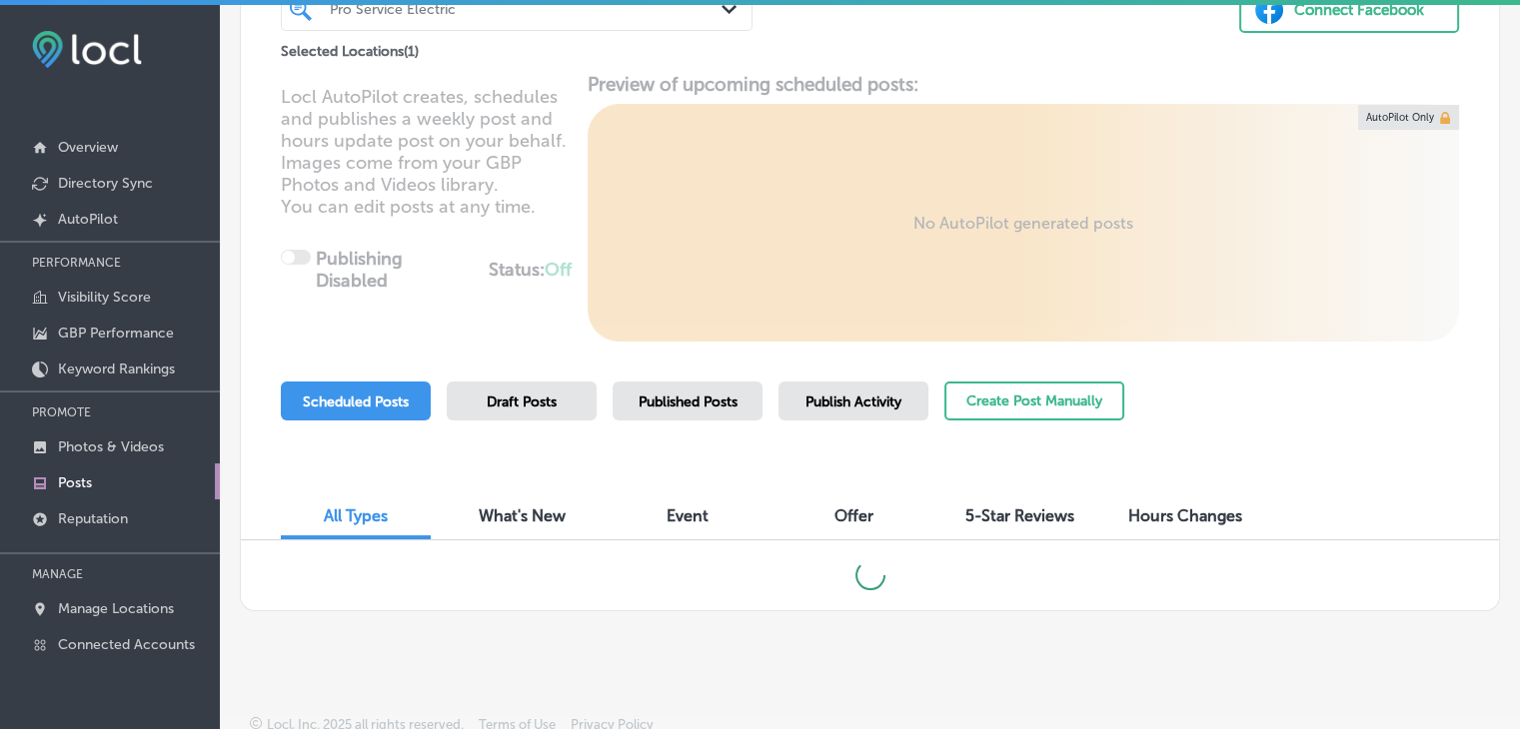
click at [683, 391] on div "Published Posts" at bounding box center [687, 401] width 150 height 39
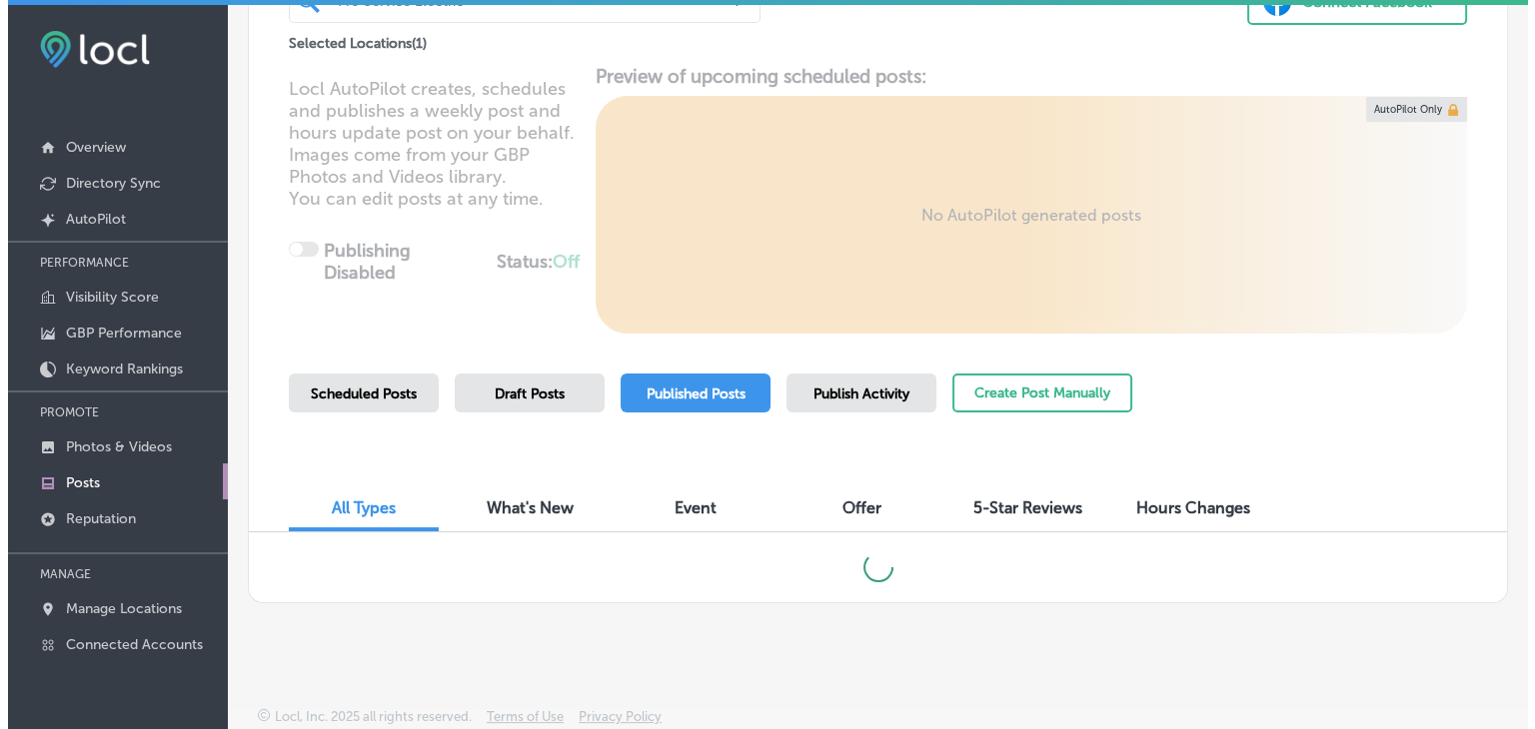
scroll to position [188, 0]
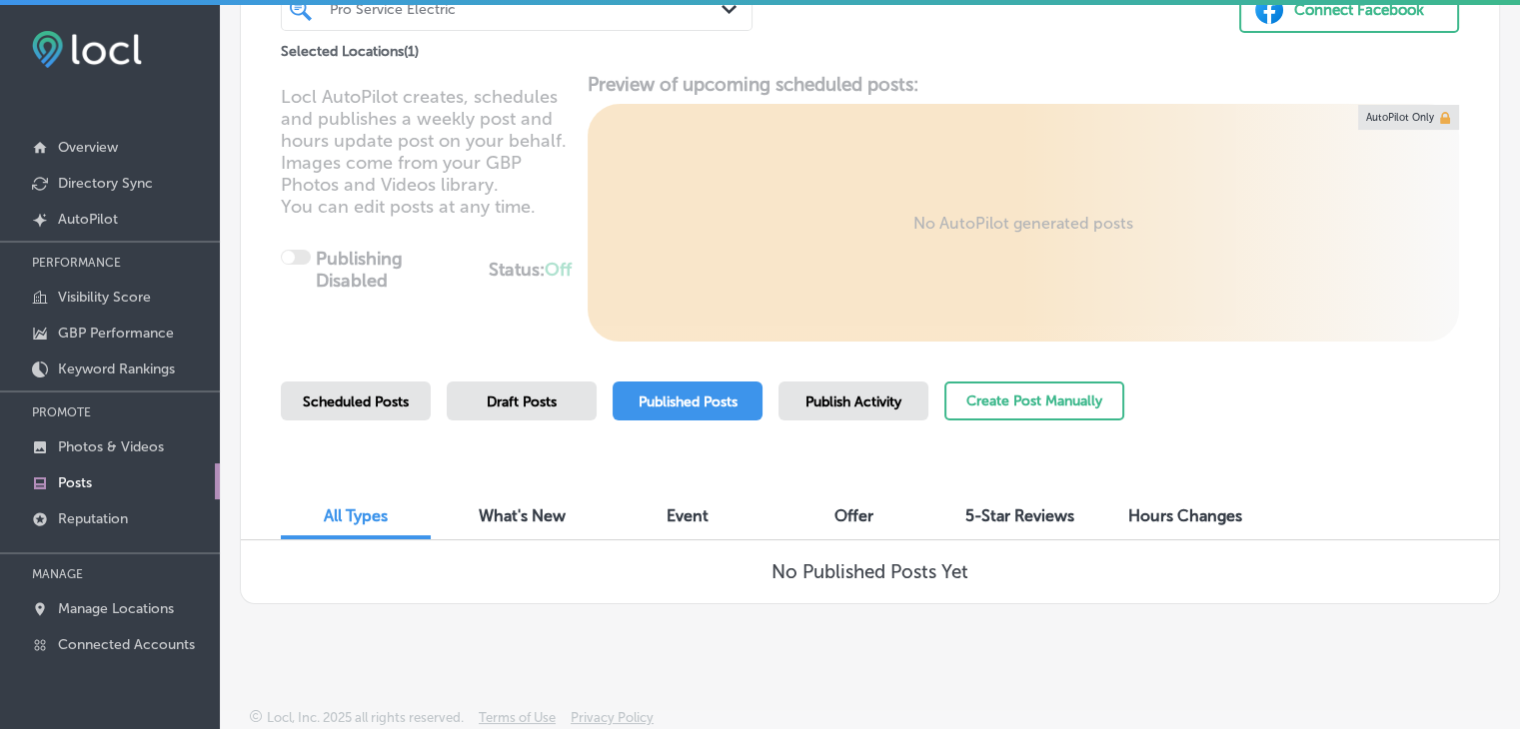
click at [172, 465] on link "Posts" at bounding box center [110, 482] width 220 height 36
click at [175, 457] on link "Photos & Videos" at bounding box center [110, 446] width 220 height 36
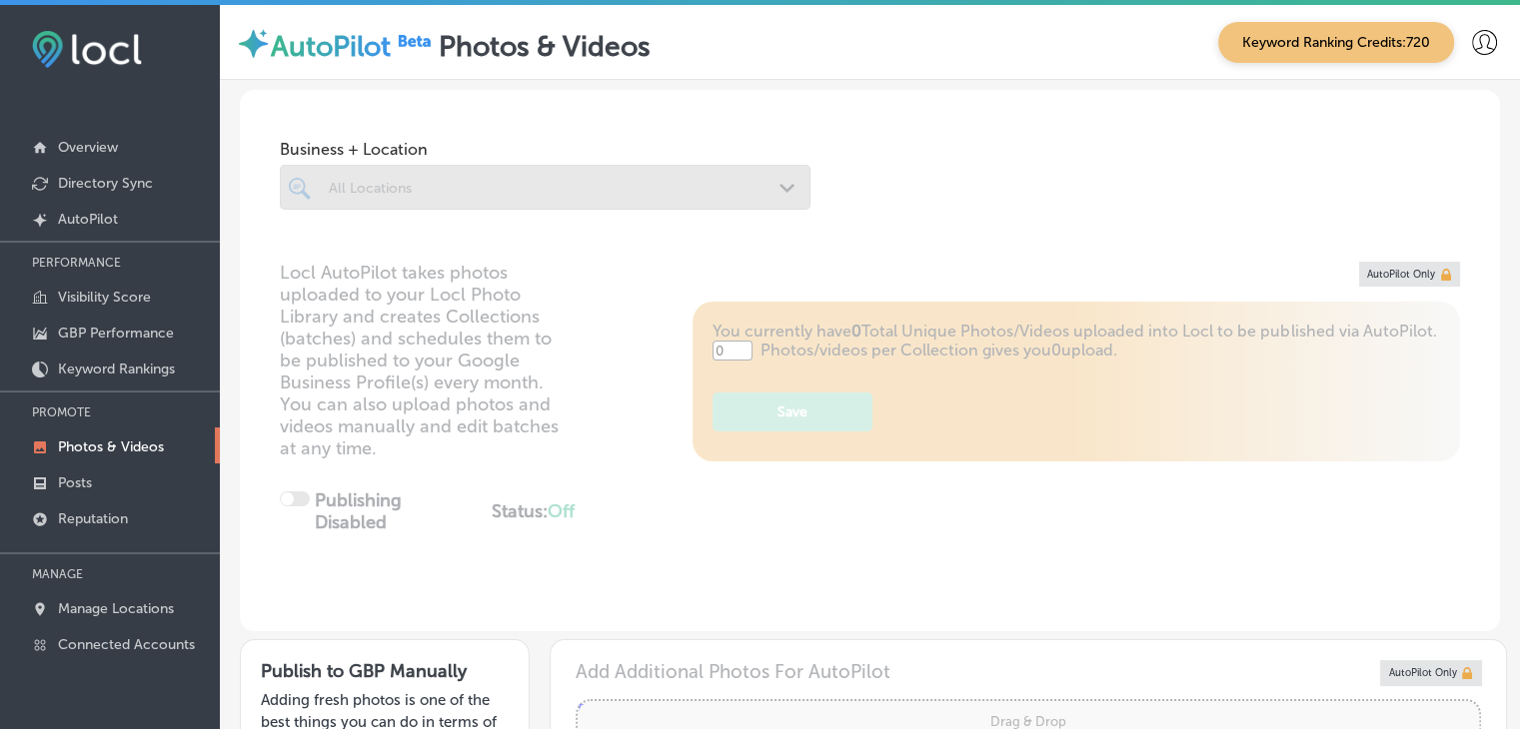
type input "5"
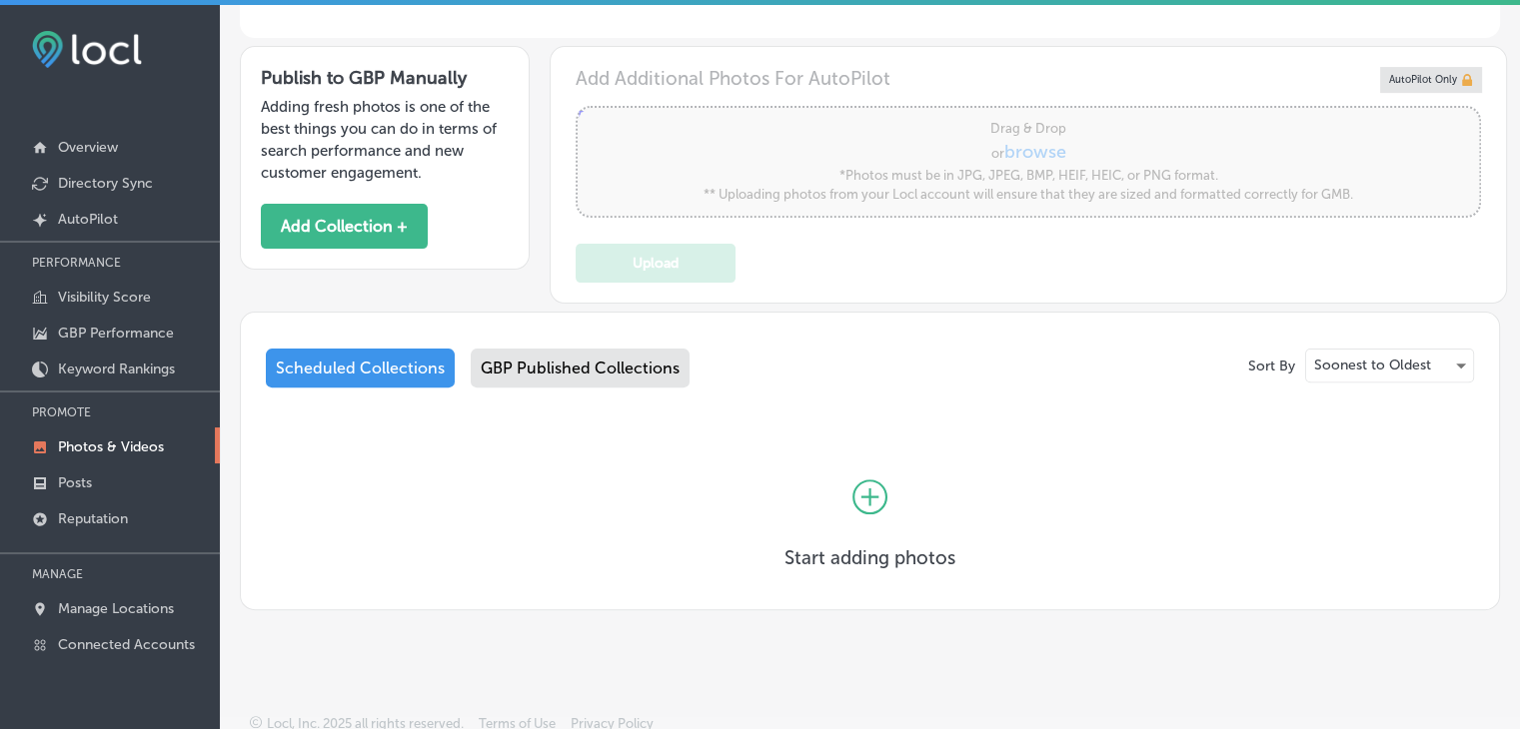
click at [603, 373] on div "GBP Published Collections" at bounding box center [580, 368] width 219 height 39
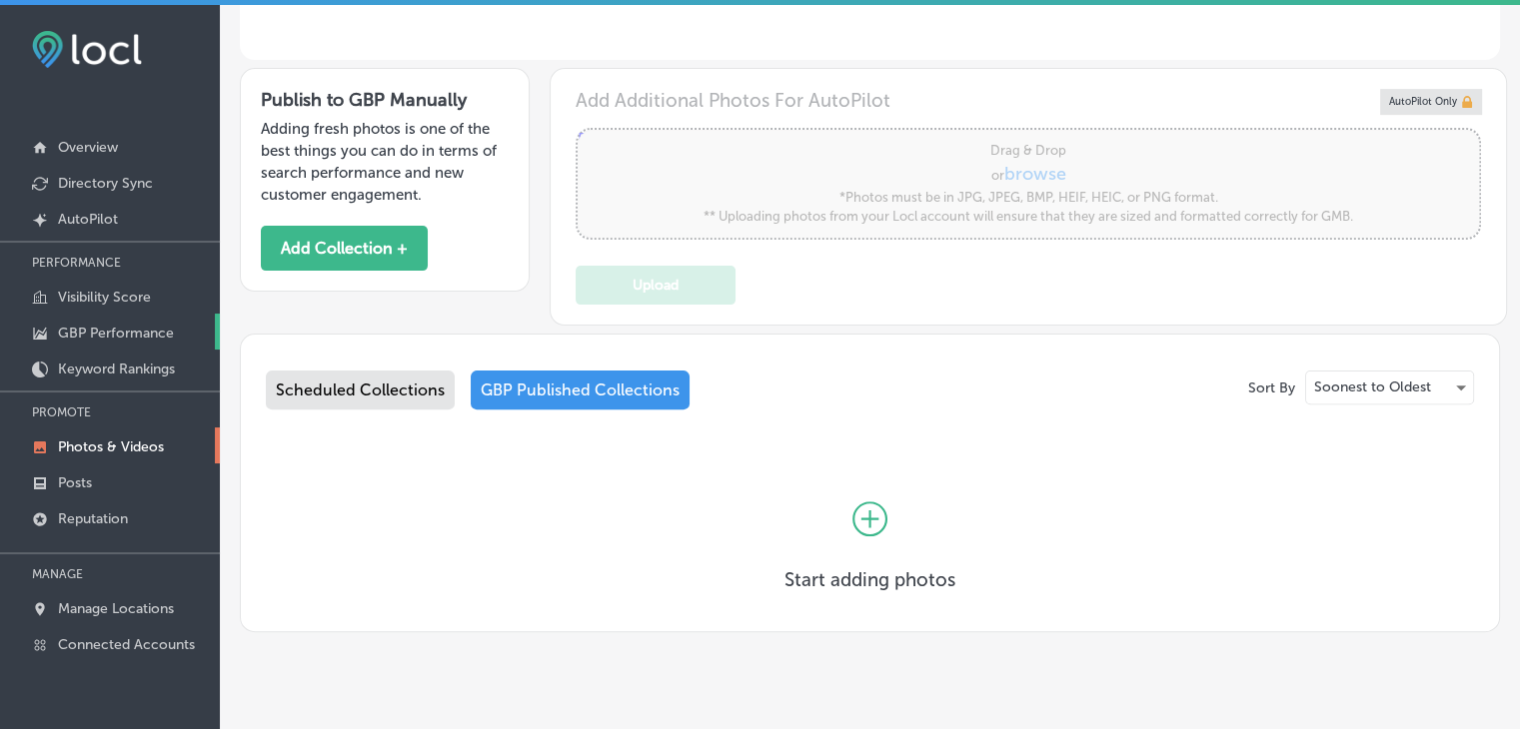
click at [130, 325] on p "GBP Performance" at bounding box center [116, 333] width 116 height 17
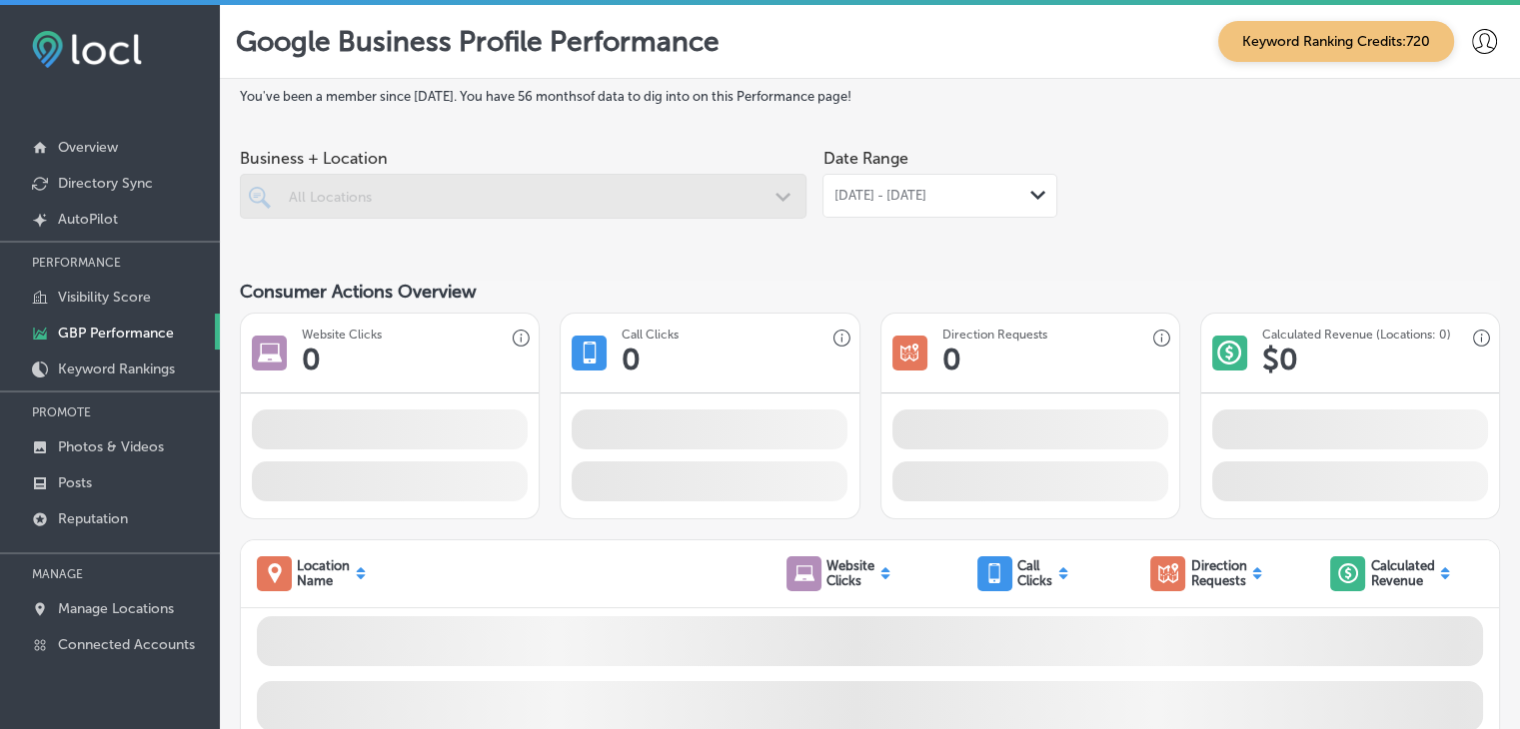
click at [957, 210] on div "[DATE] - [DATE] Path Created with Sketch." at bounding box center [939, 196] width 235 height 44
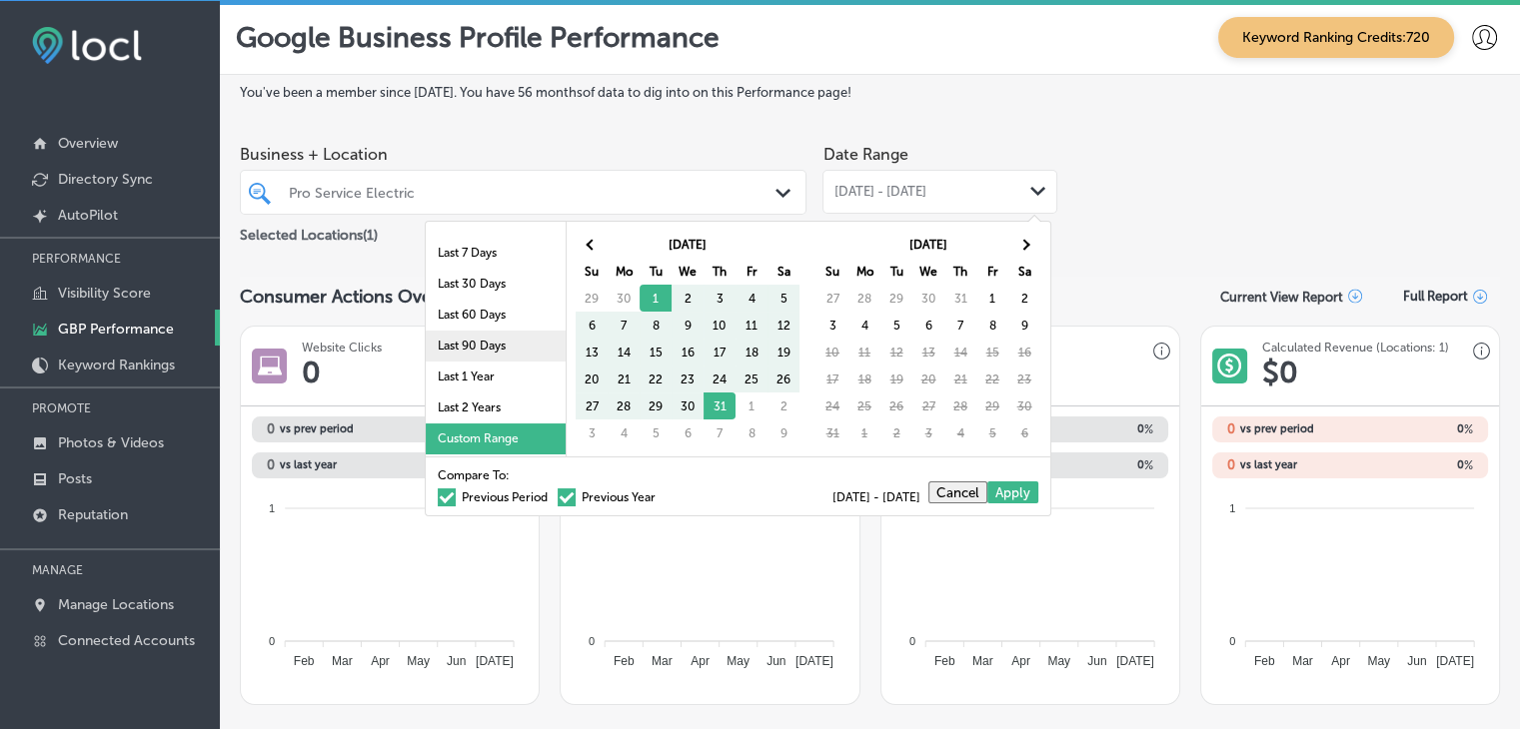
click at [482, 341] on li "Last 90 Days" at bounding box center [496, 346] width 140 height 31
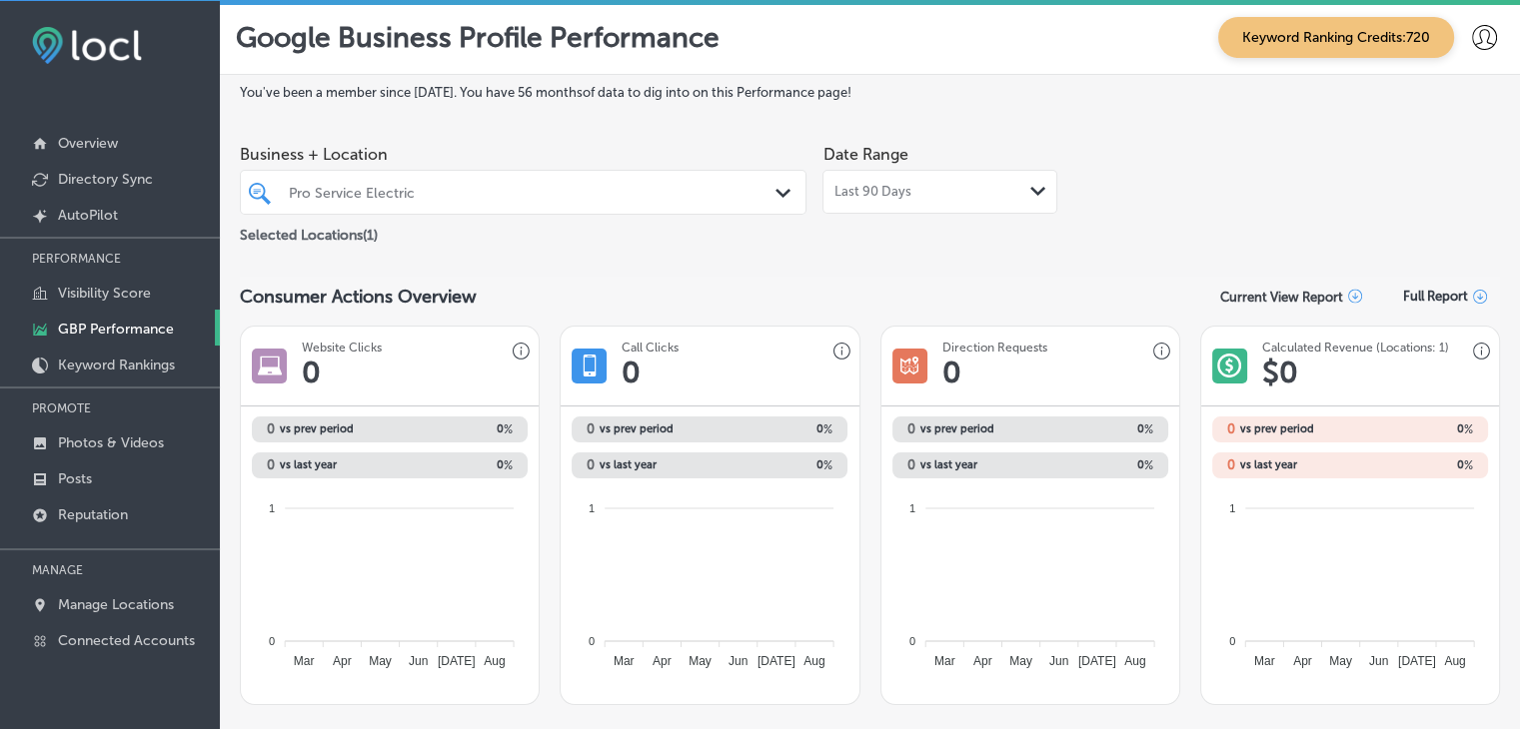
click at [944, 166] on div "Date Range Last 90 Days Path Created with Sketch." at bounding box center [939, 174] width 235 height 79
click at [944, 179] on div "Last 90 Days Path Created with Sketch." at bounding box center [939, 192] width 235 height 44
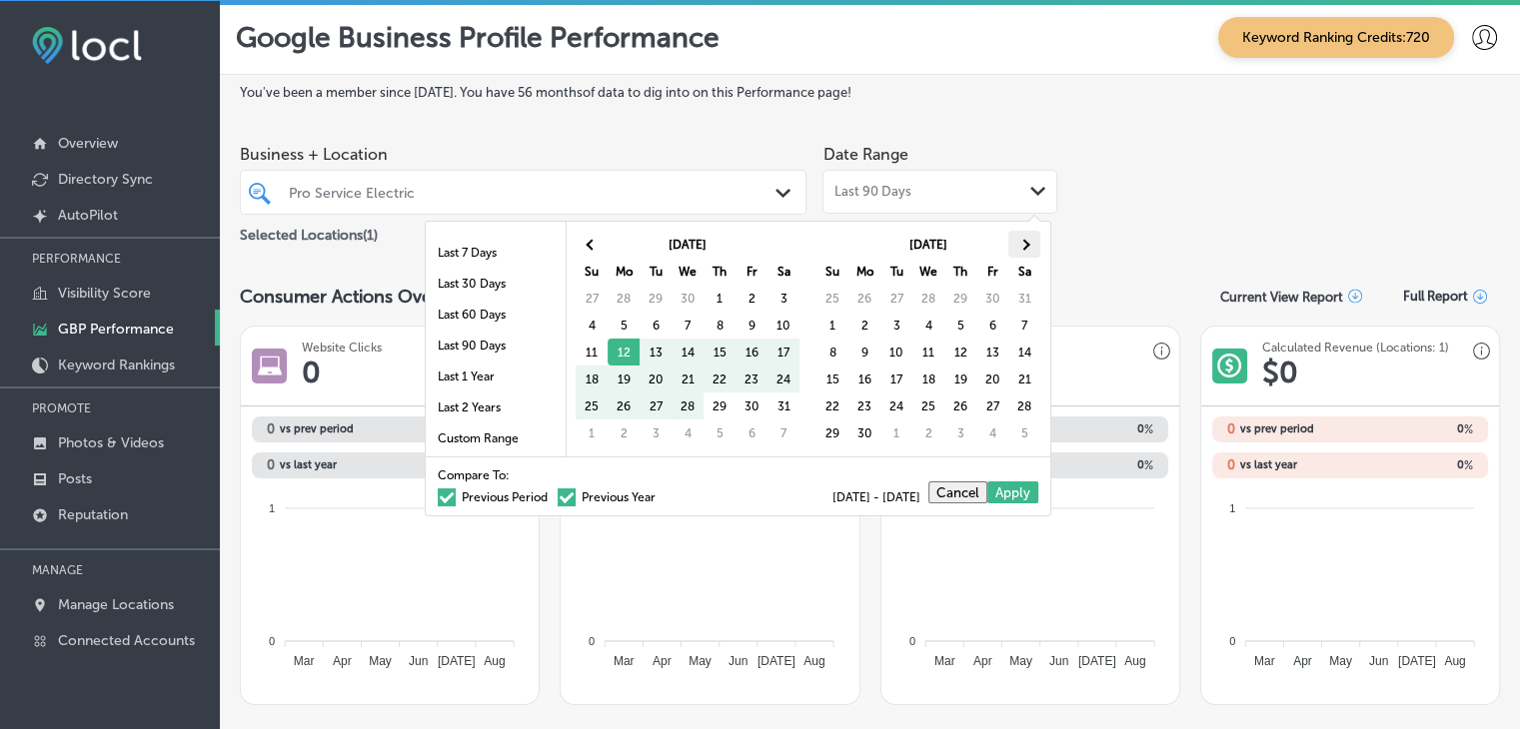
click at [1035, 252] on th at bounding box center [1024, 244] width 32 height 27
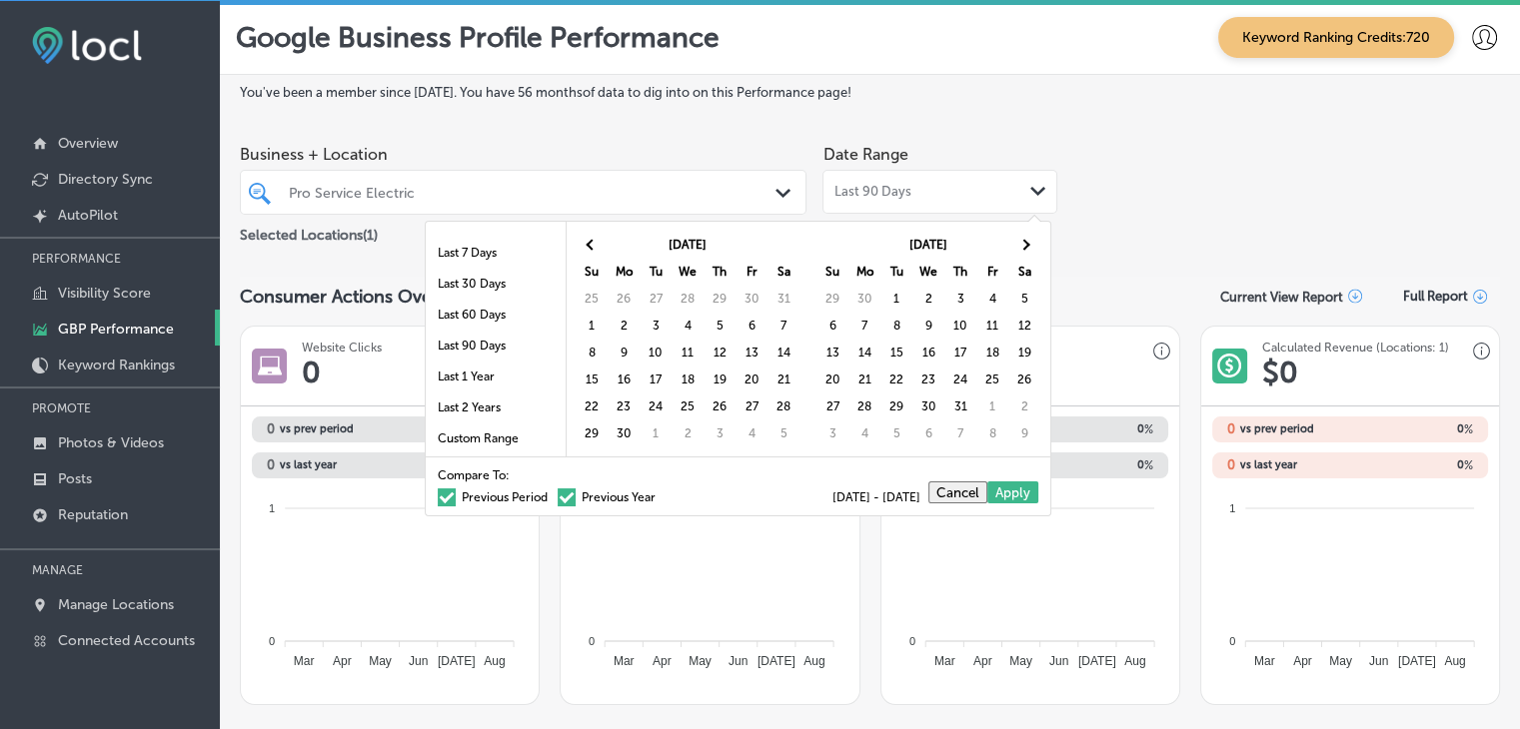
click at [1033, 251] on th at bounding box center [1024, 244] width 32 height 27
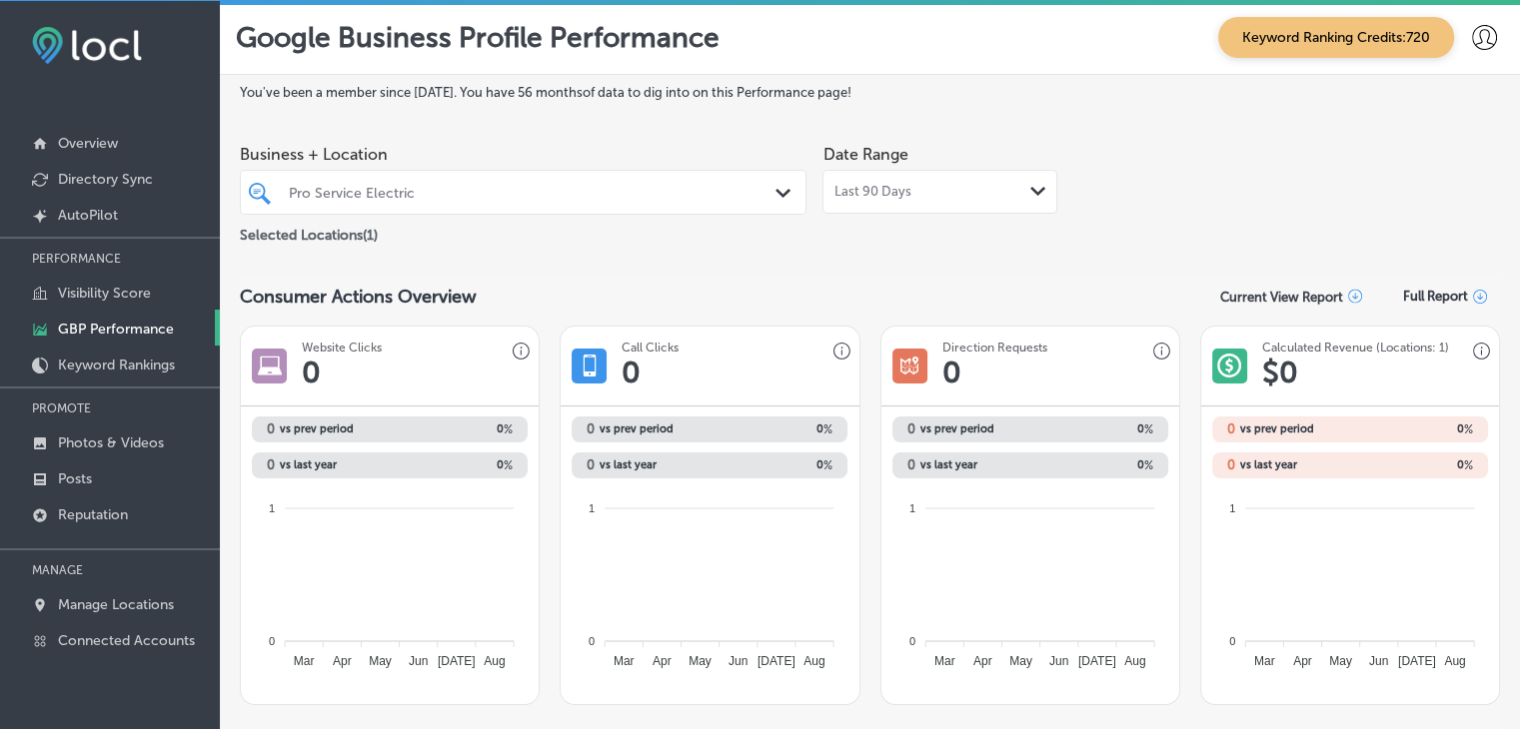
click at [987, 194] on div "Last 90 Days Path Created with Sketch." at bounding box center [939, 192] width 213 height 16
click at [925, 185] on span "[DATE] - [DATE]" at bounding box center [879, 192] width 92 height 16
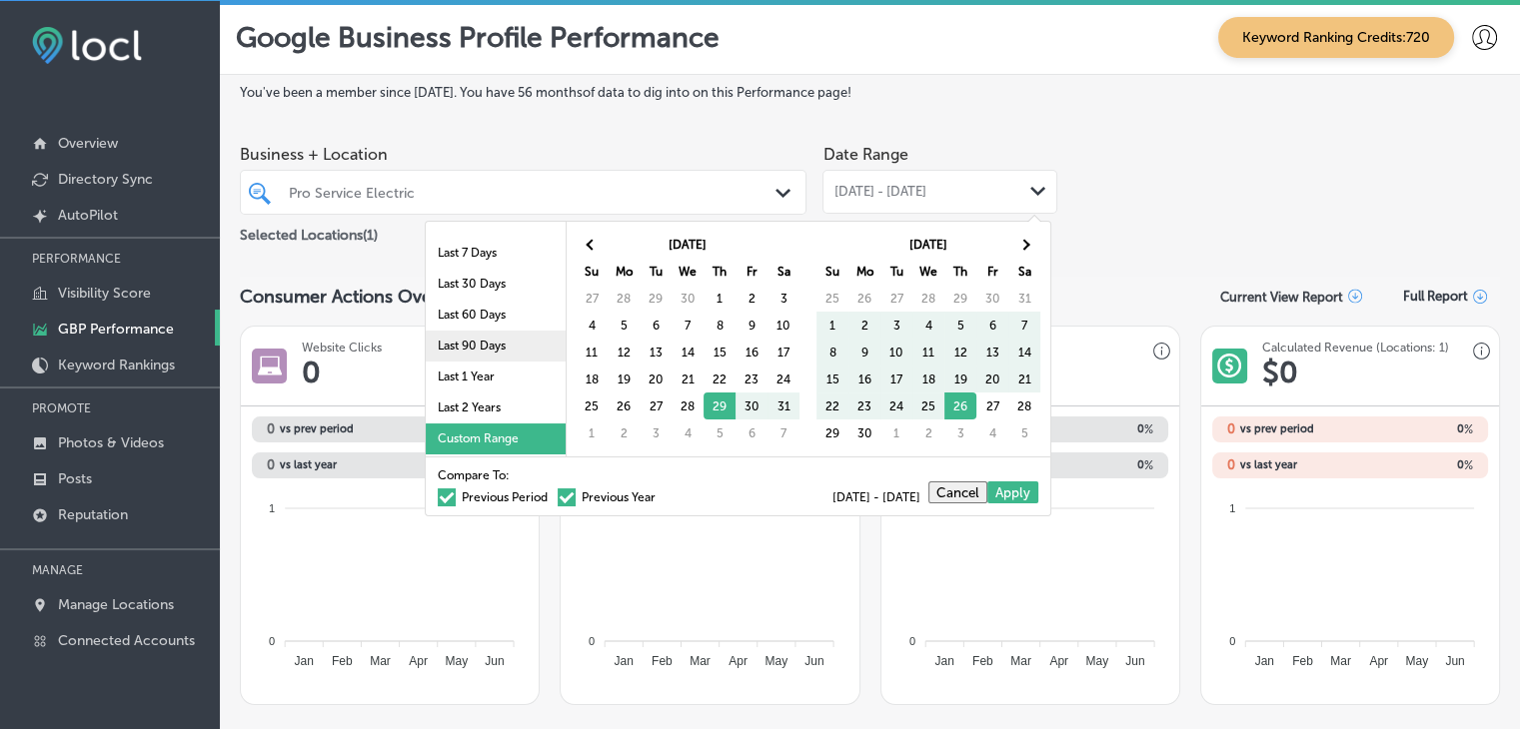
click at [490, 341] on li "Last 90 Days" at bounding box center [496, 346] width 140 height 31
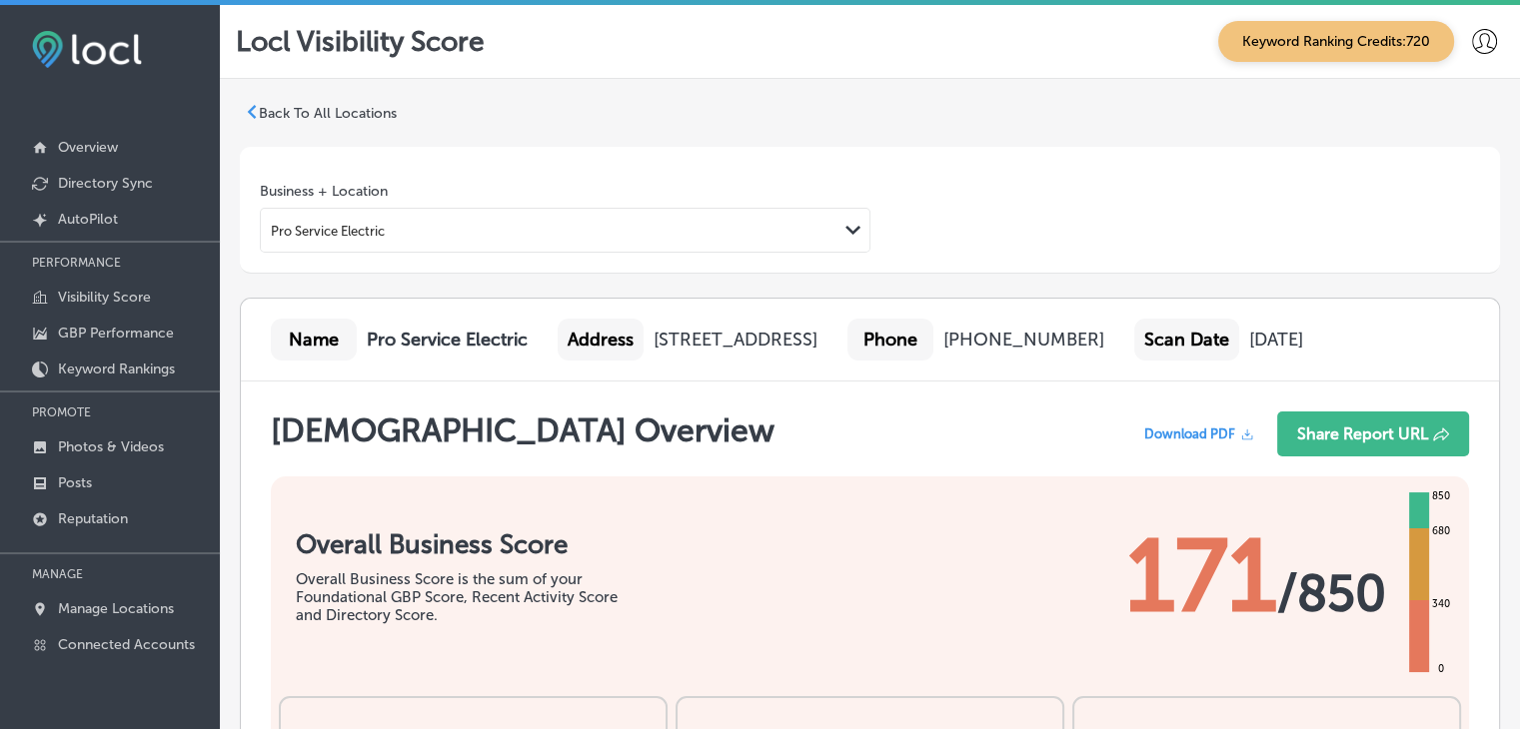
click at [296, 106] on p "Back To All Locations" at bounding box center [328, 113] width 138 height 17
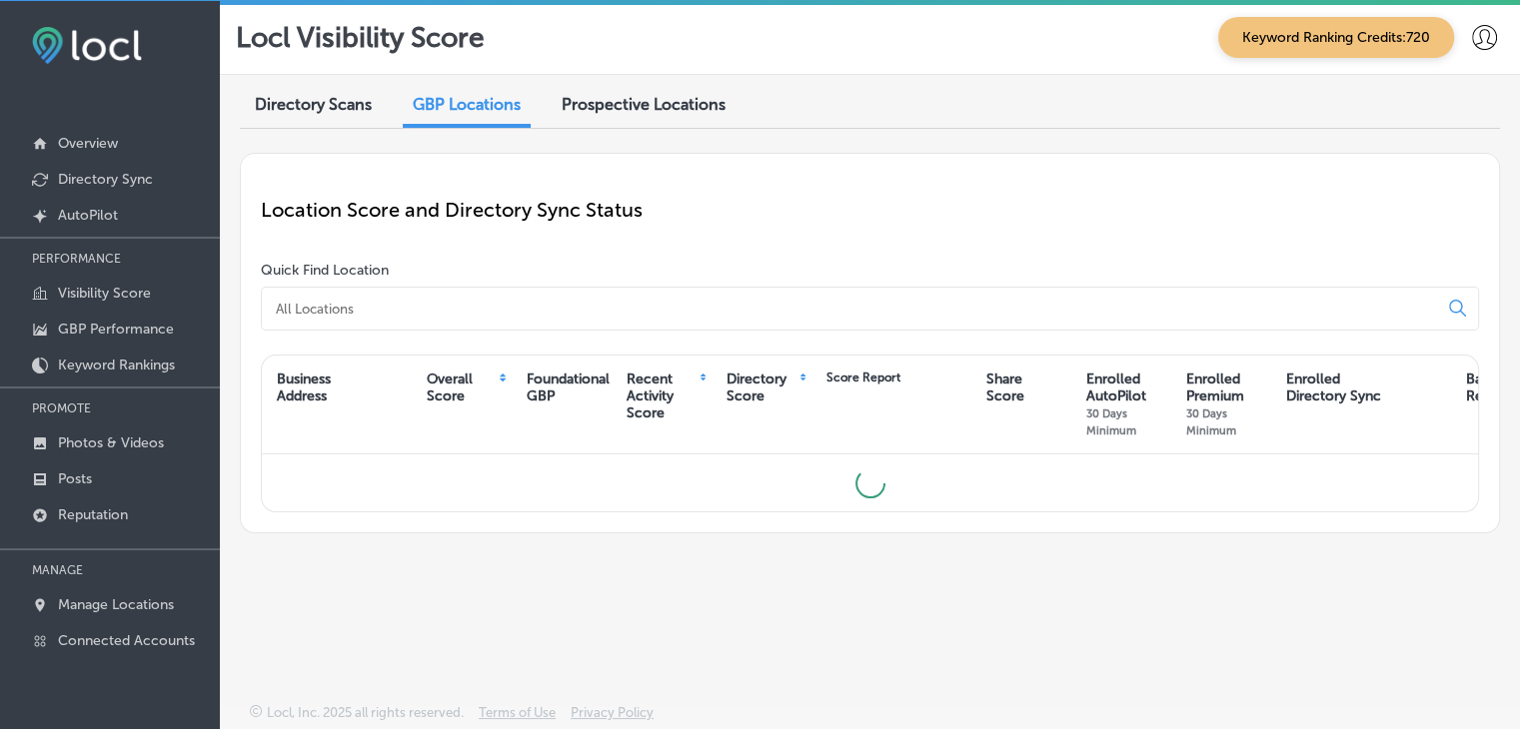
click at [315, 104] on span "Directory Scans" at bounding box center [313, 104] width 117 height 19
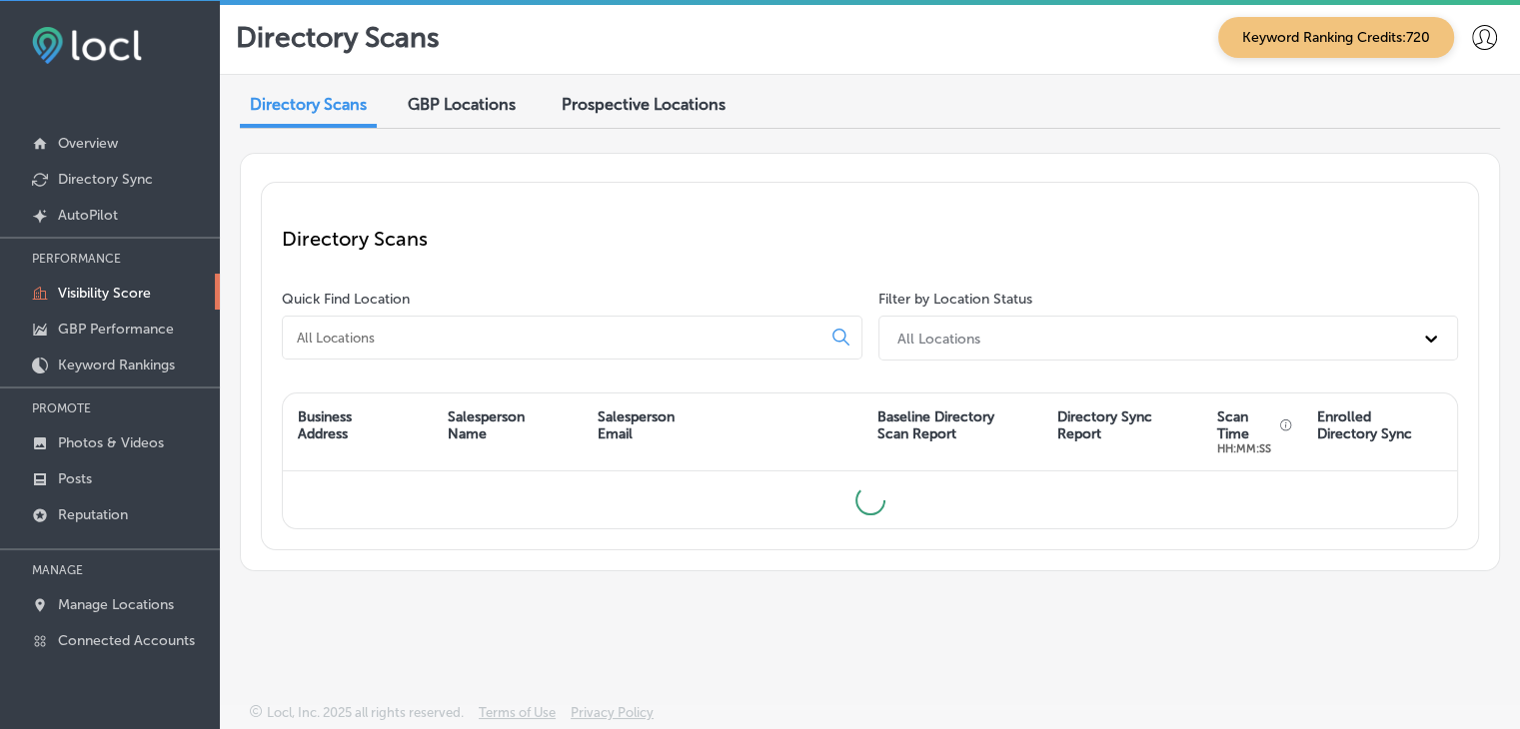
click at [522, 326] on div at bounding box center [572, 338] width 580 height 44
type input "pro e"
click at [414, 96] on span "GBP Locations" at bounding box center [462, 104] width 108 height 19
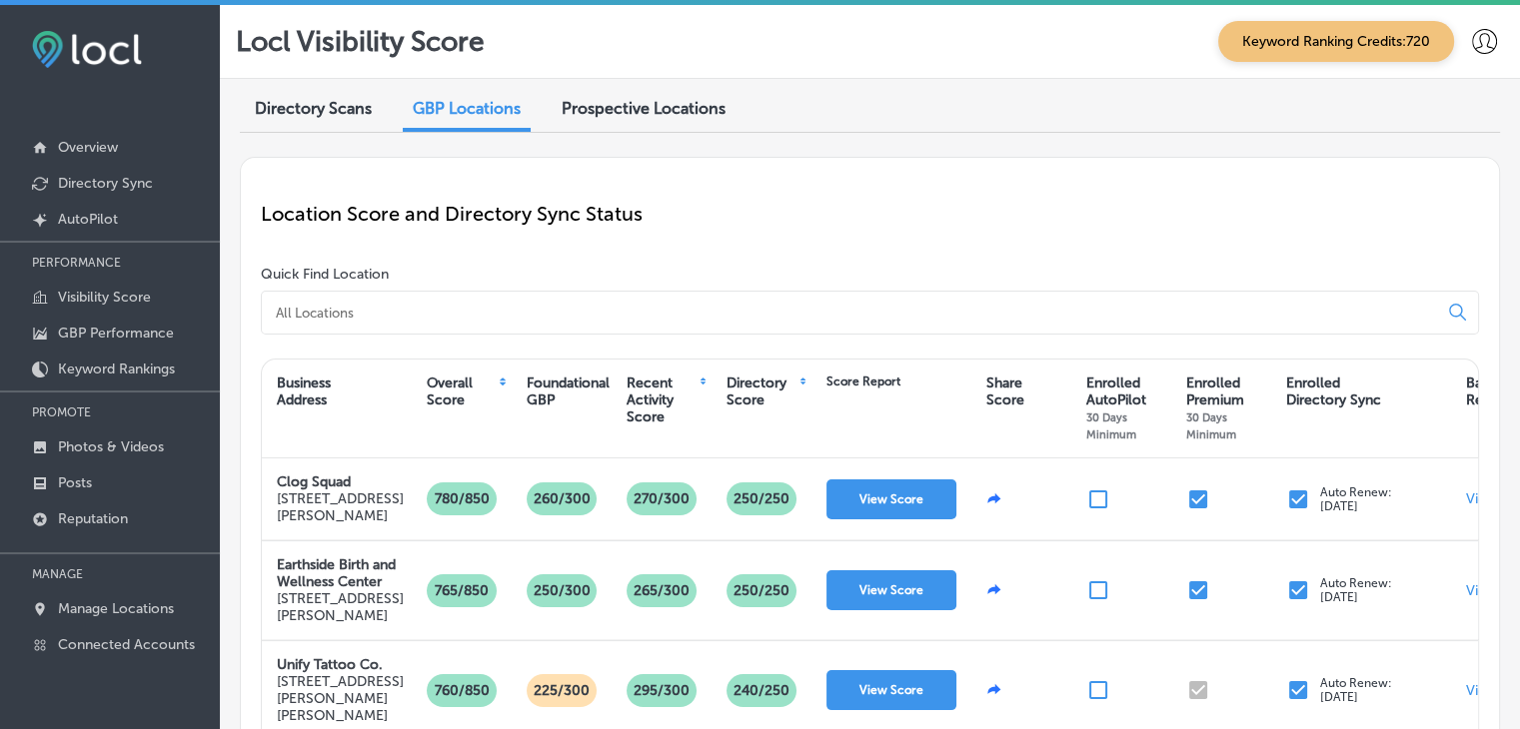
click at [298, 122] on div "Directory Scans" at bounding box center [313, 110] width 147 height 43
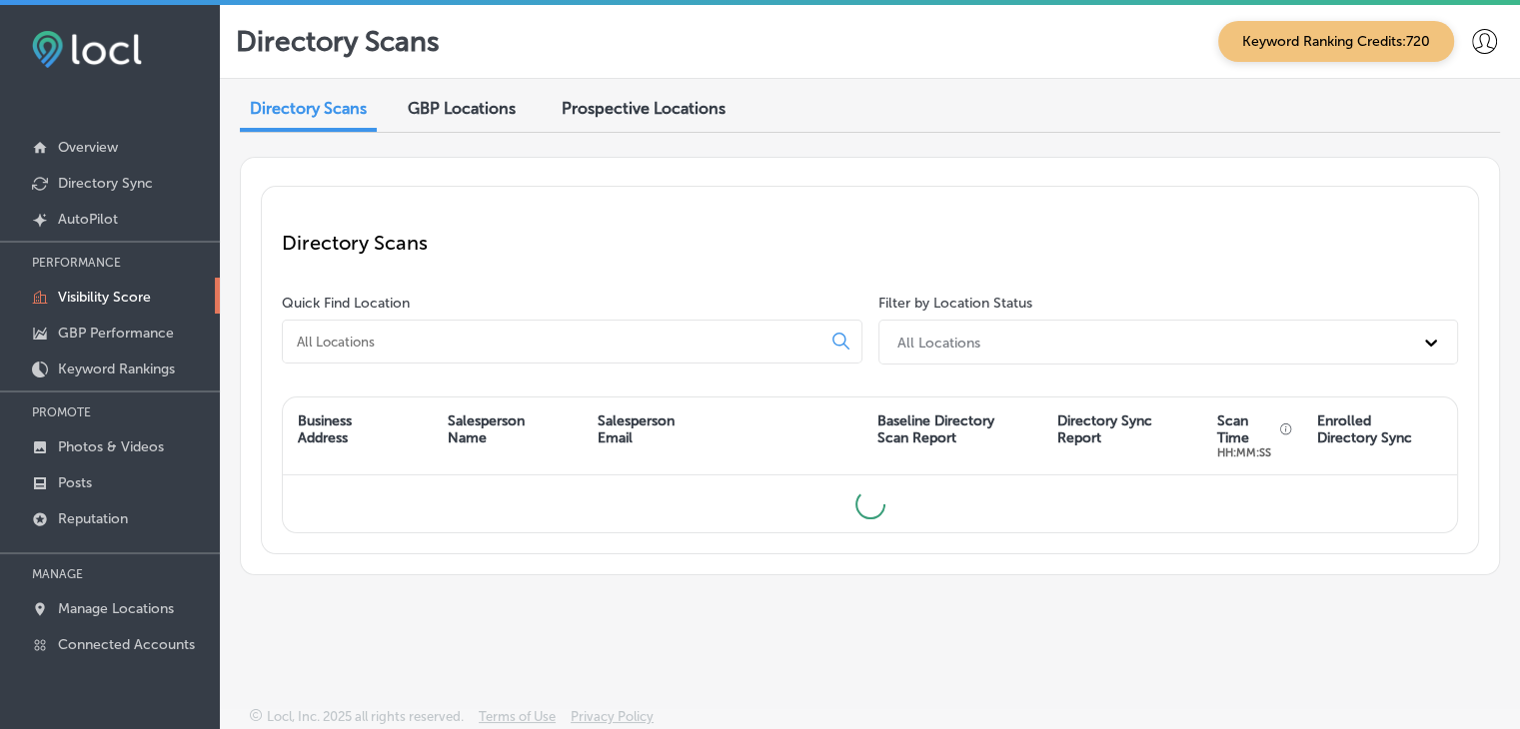
click at [504, 333] on input at bounding box center [556, 342] width 522 height 18
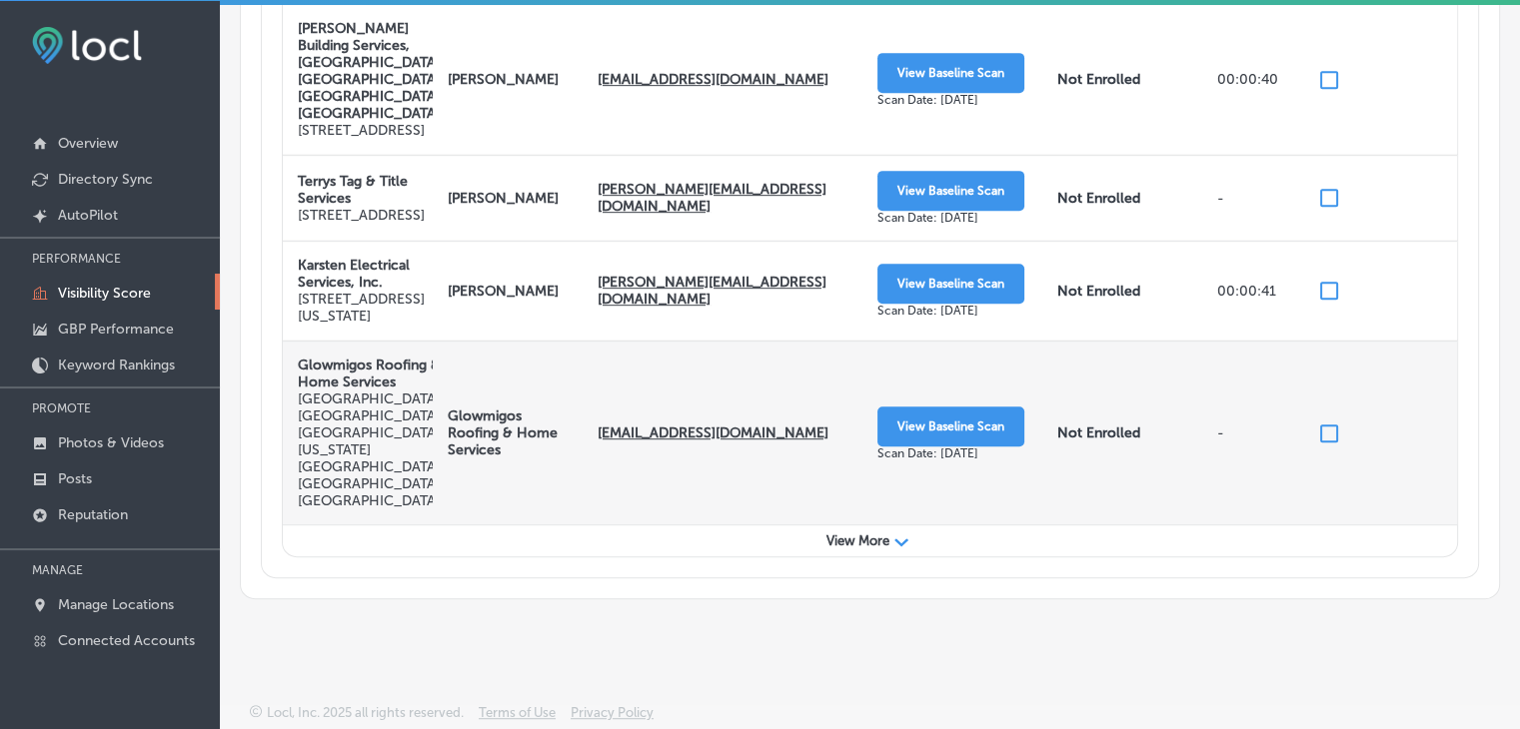
scroll to position [4, 0]
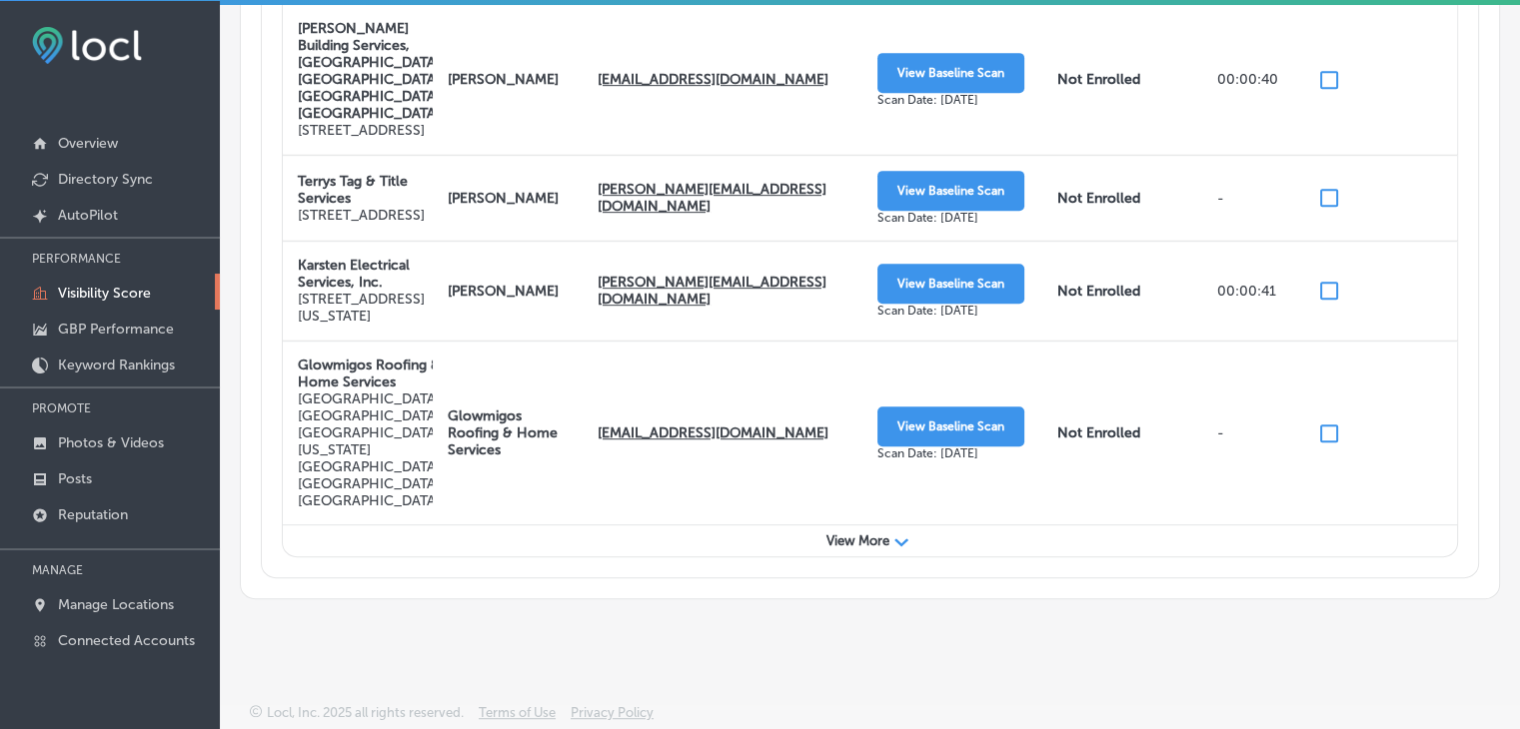
click at [843, 552] on div "View More Path Created with Sketch." at bounding box center [870, 541] width 1174 height 31
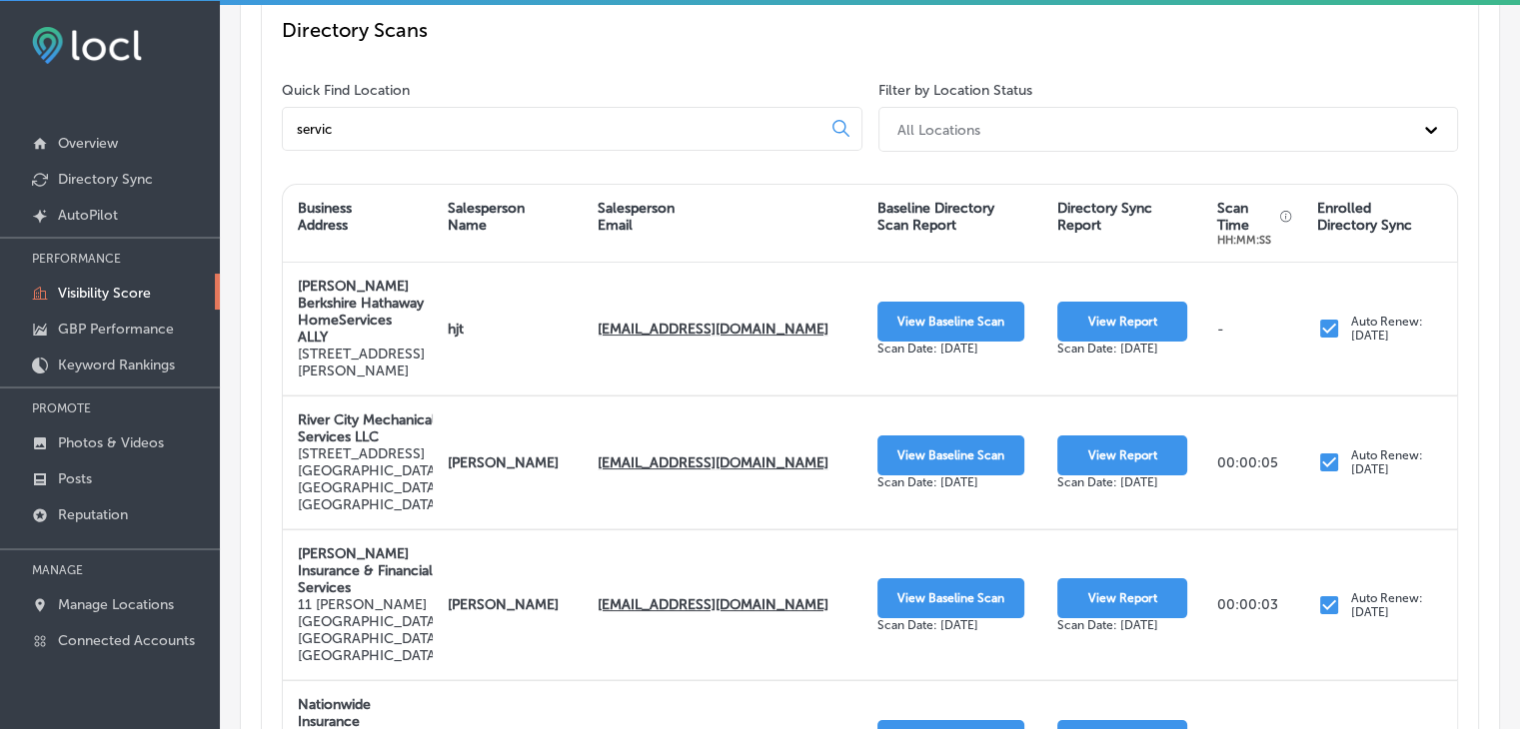
scroll to position [0, 0]
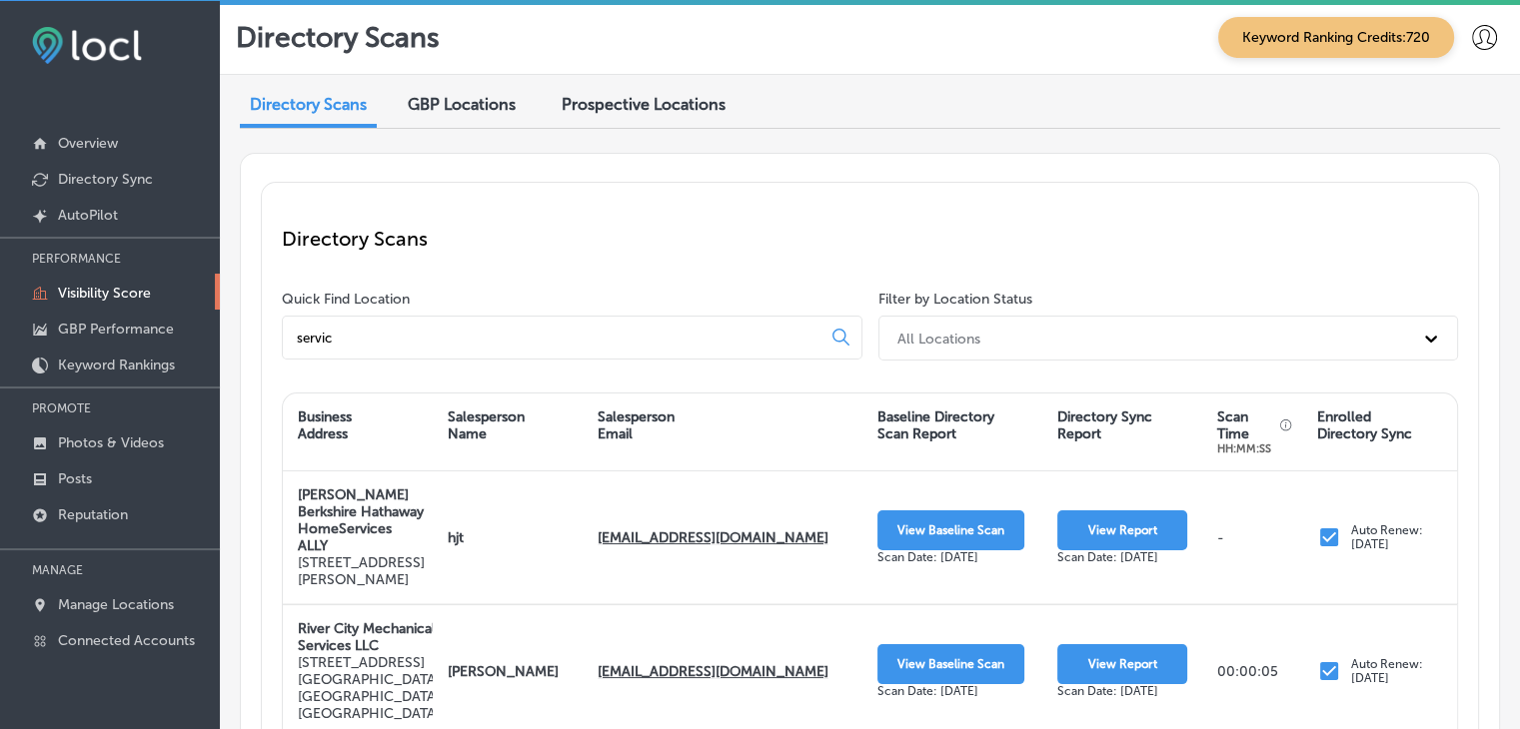
click at [934, 331] on div "All Locations" at bounding box center [938, 338] width 83 height 17
click at [926, 424] on div "Enrolled in Directory Sync" at bounding box center [1168, 422] width 580 height 33
click at [699, 334] on input "servic" at bounding box center [556, 338] width 522 height 18
click at [946, 326] on div "Enrolled in Directory Sync" at bounding box center [1150, 338] width 527 height 33
click at [935, 380] on div "All Locations" at bounding box center [1168, 389] width 580 height 33
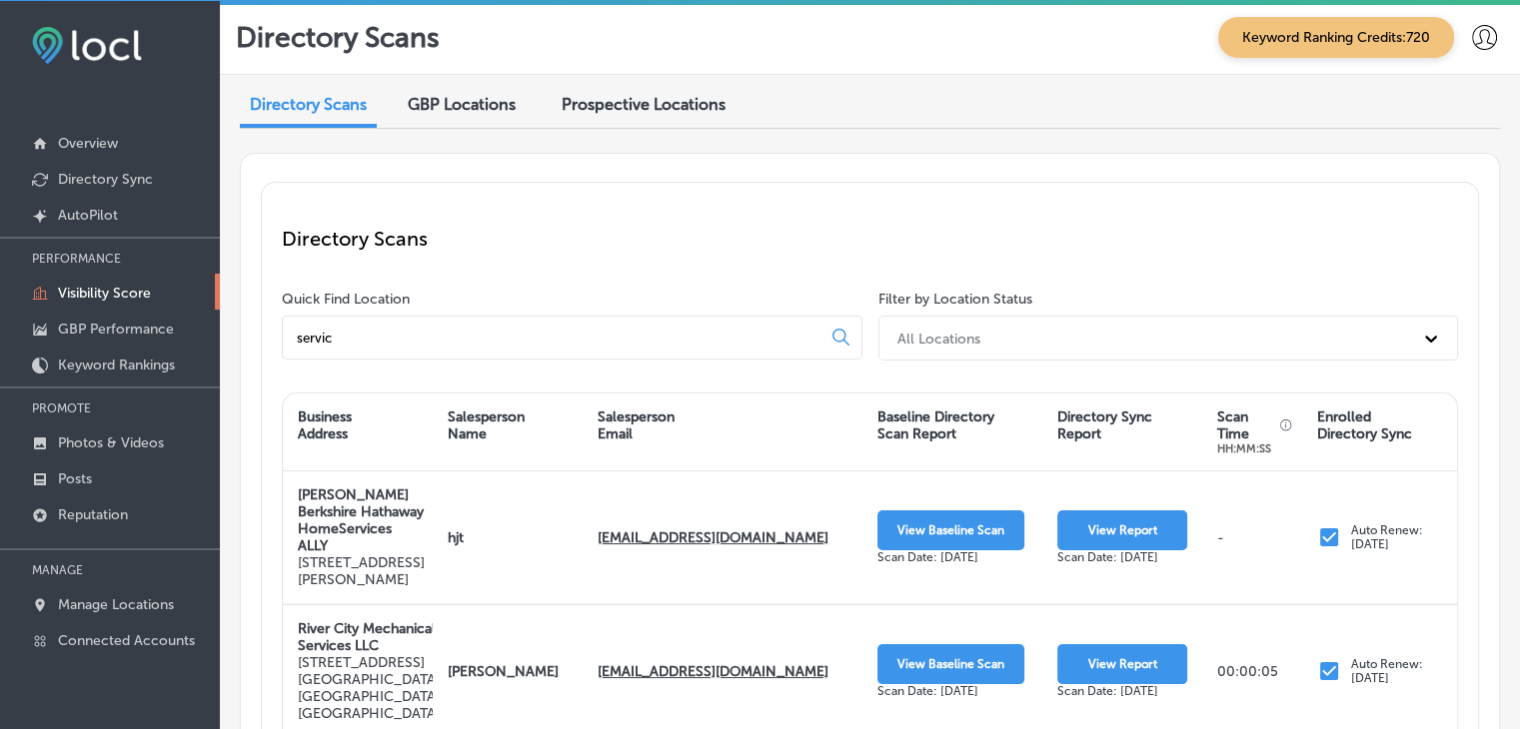
click at [552, 334] on input "servic" at bounding box center [556, 338] width 522 height 18
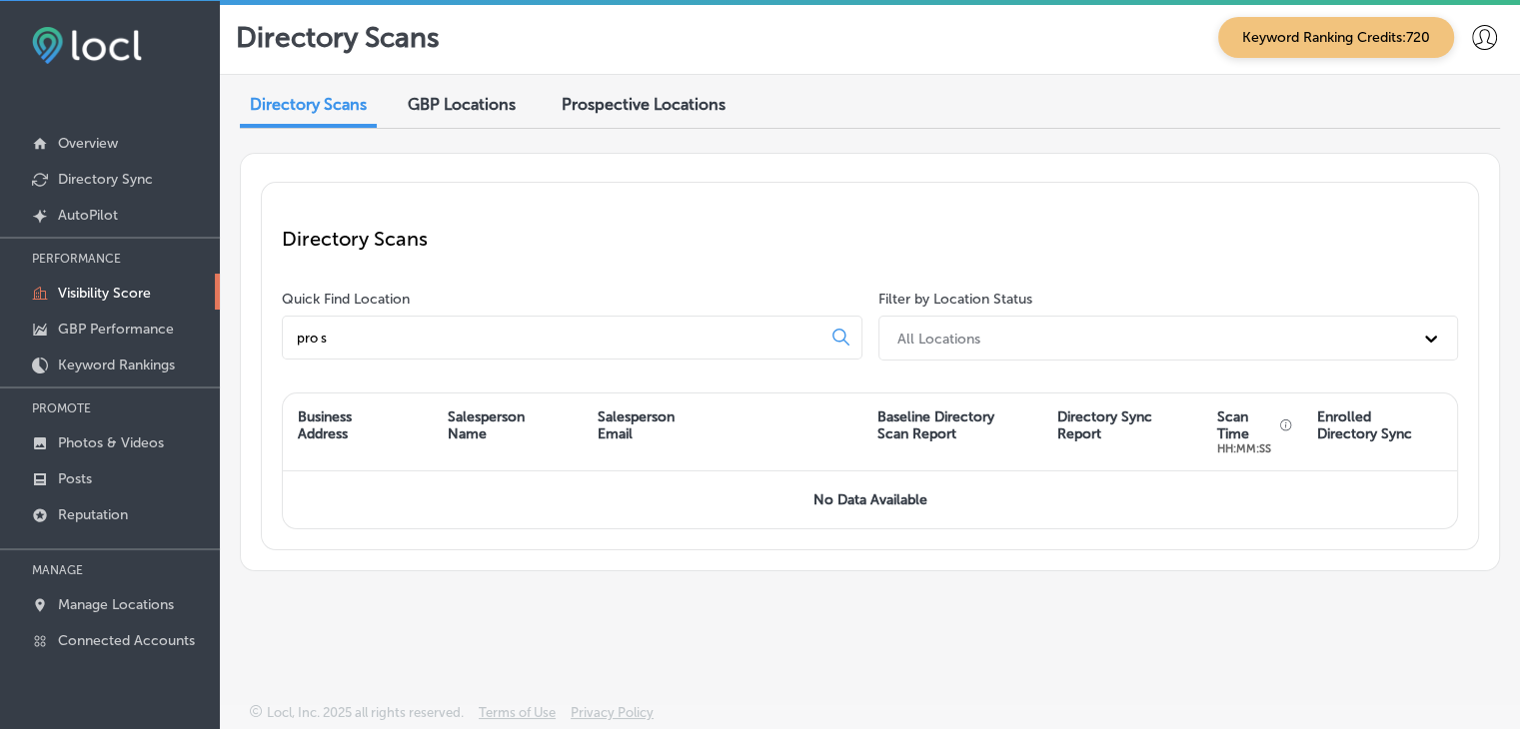
type input "pro s"
click at [554, 105] on div "Prospective Locations" at bounding box center [643, 106] width 194 height 43
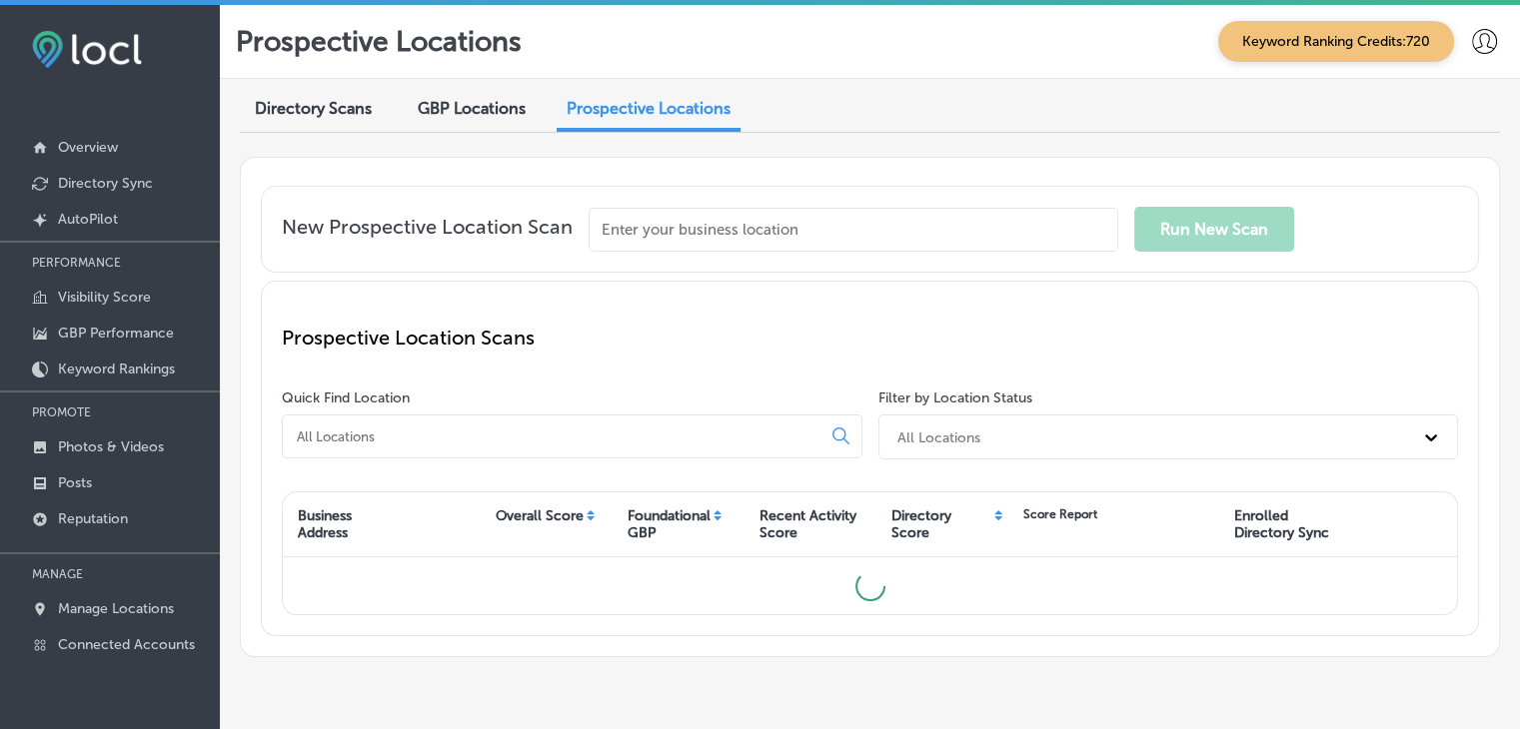
click at [532, 115] on div "GBP Locations" at bounding box center [472, 110] width 138 height 43
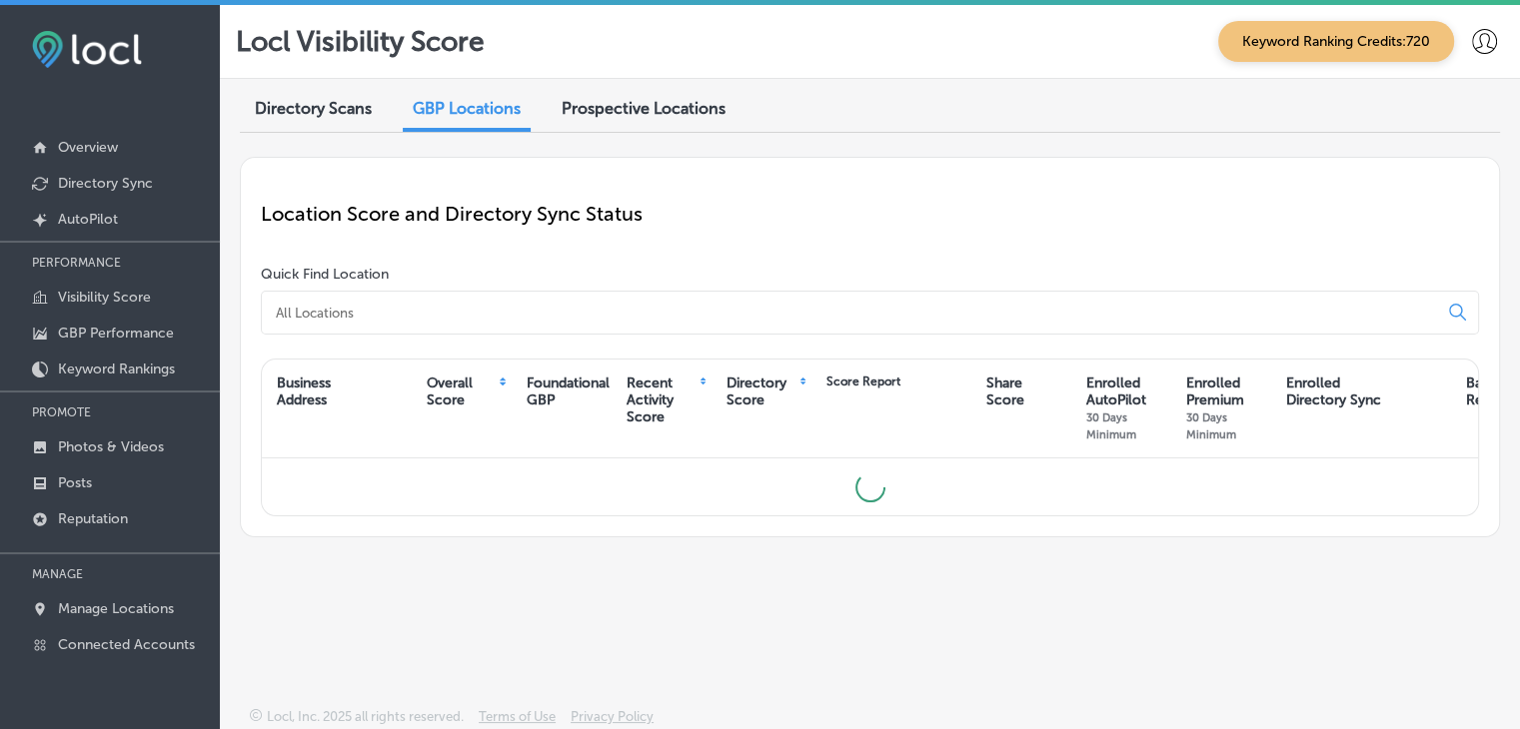
click at [464, 321] on input at bounding box center [853, 313] width 1159 height 18
click at [449, 309] on input at bounding box center [853, 313] width 1159 height 18
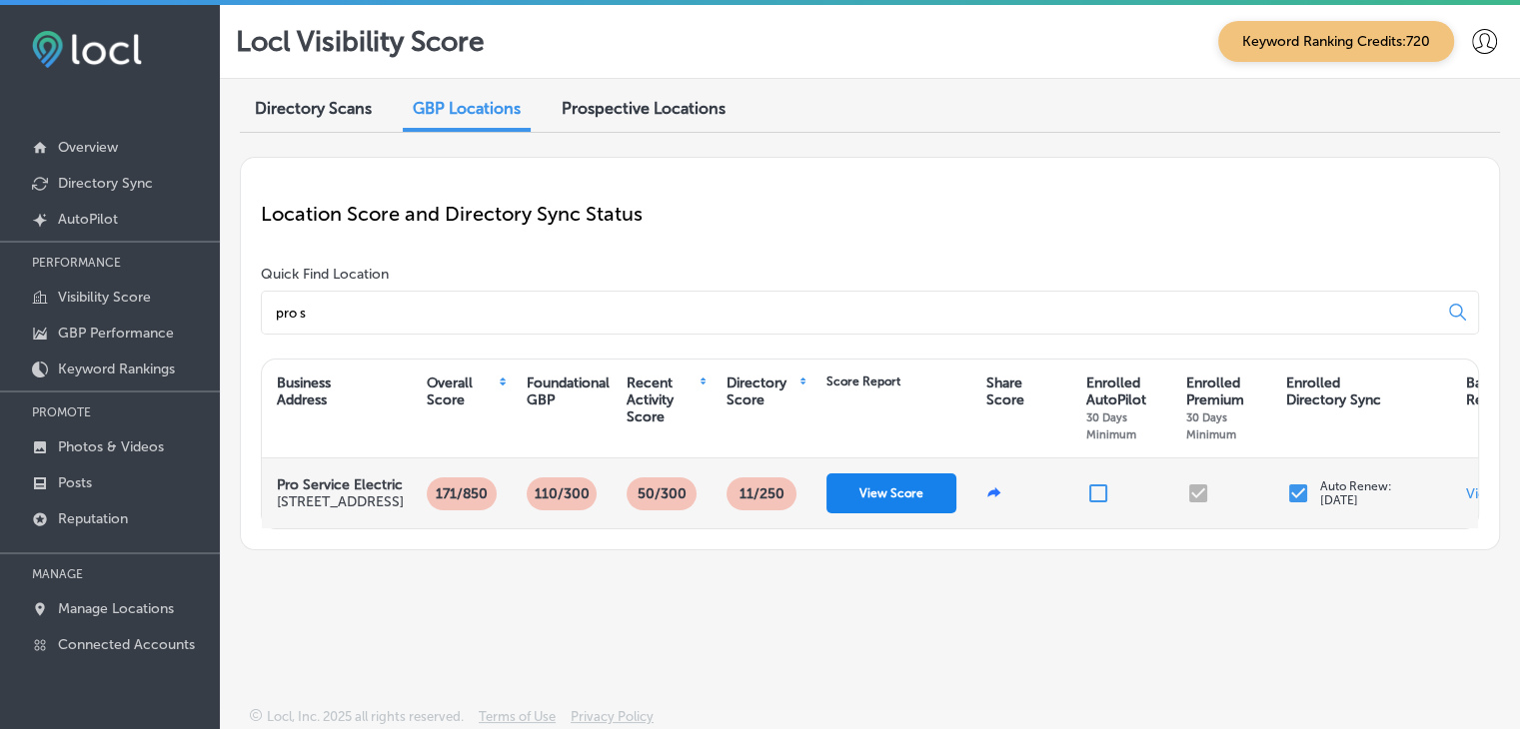
type input "pro s"
click at [895, 491] on button "View Score" at bounding box center [891, 494] width 130 height 40
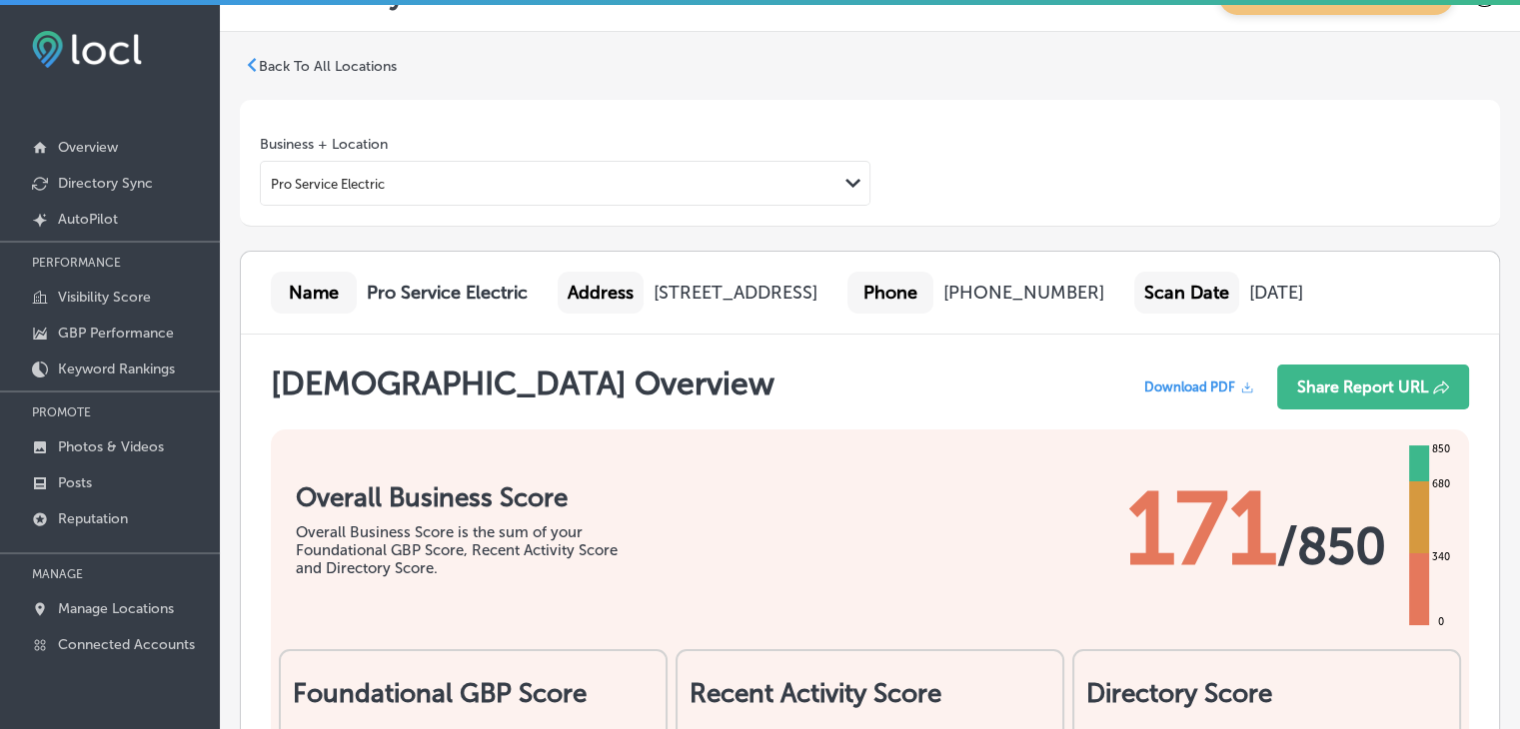
scroll to position [33, 0]
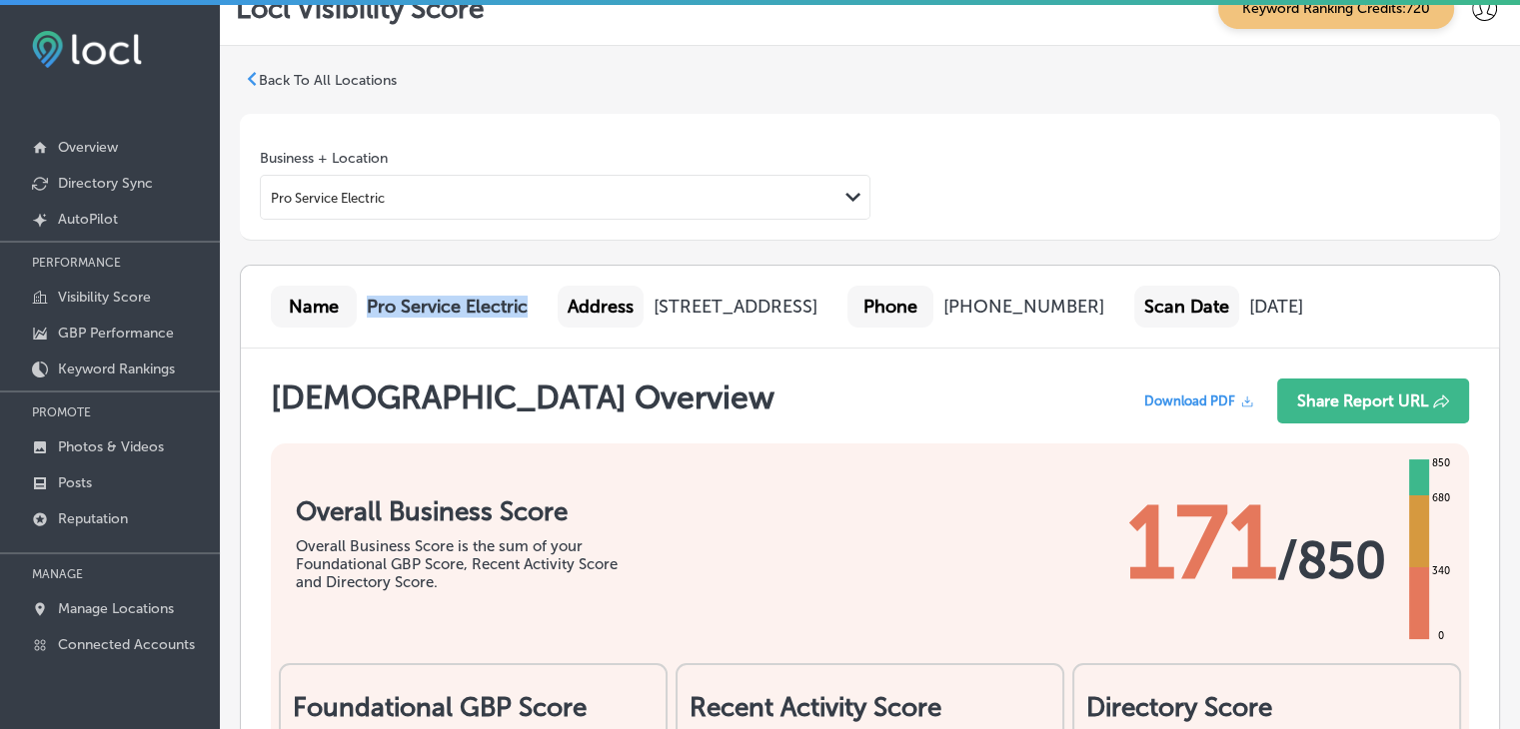
drag, startPoint x: 356, startPoint y: 310, endPoint x: 528, endPoint y: 301, distance: 172.1
click at [528, 301] on div "Name Pro Service Electric Address 7407 Arrowhead, Sioux Falls, SD, 57110 Phone …" at bounding box center [870, 307] width 1258 height 83
copy div "Pro Service Electric"
drag, startPoint x: 638, startPoint y: 298, endPoint x: 972, endPoint y: 278, distance: 334.3
click at [972, 278] on div "Name Pro Service Electric Address 7407 Arrowhead, Sioux Falls, SD, 57110 Phone …" at bounding box center [870, 307] width 1258 height 83
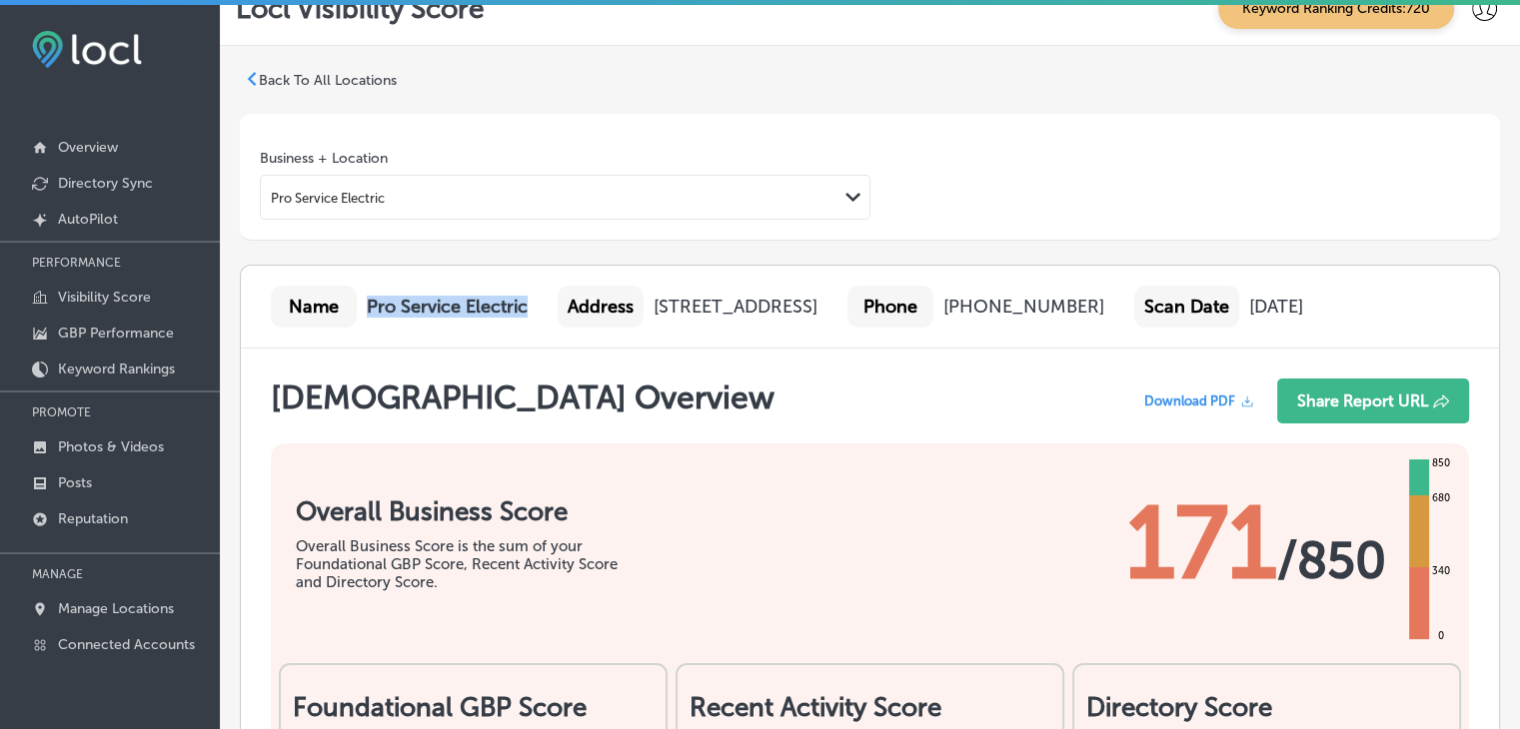
copy div "7407 Arrowhead, Sioux Falls, SD, 57110"
drag, startPoint x: 1224, startPoint y: 310, endPoint x: 1090, endPoint y: 302, distance: 134.1
click at [1090, 302] on div "Phone (605) 605-1811" at bounding box center [975, 307] width 257 height 42
copy div "(605) 605-1811"
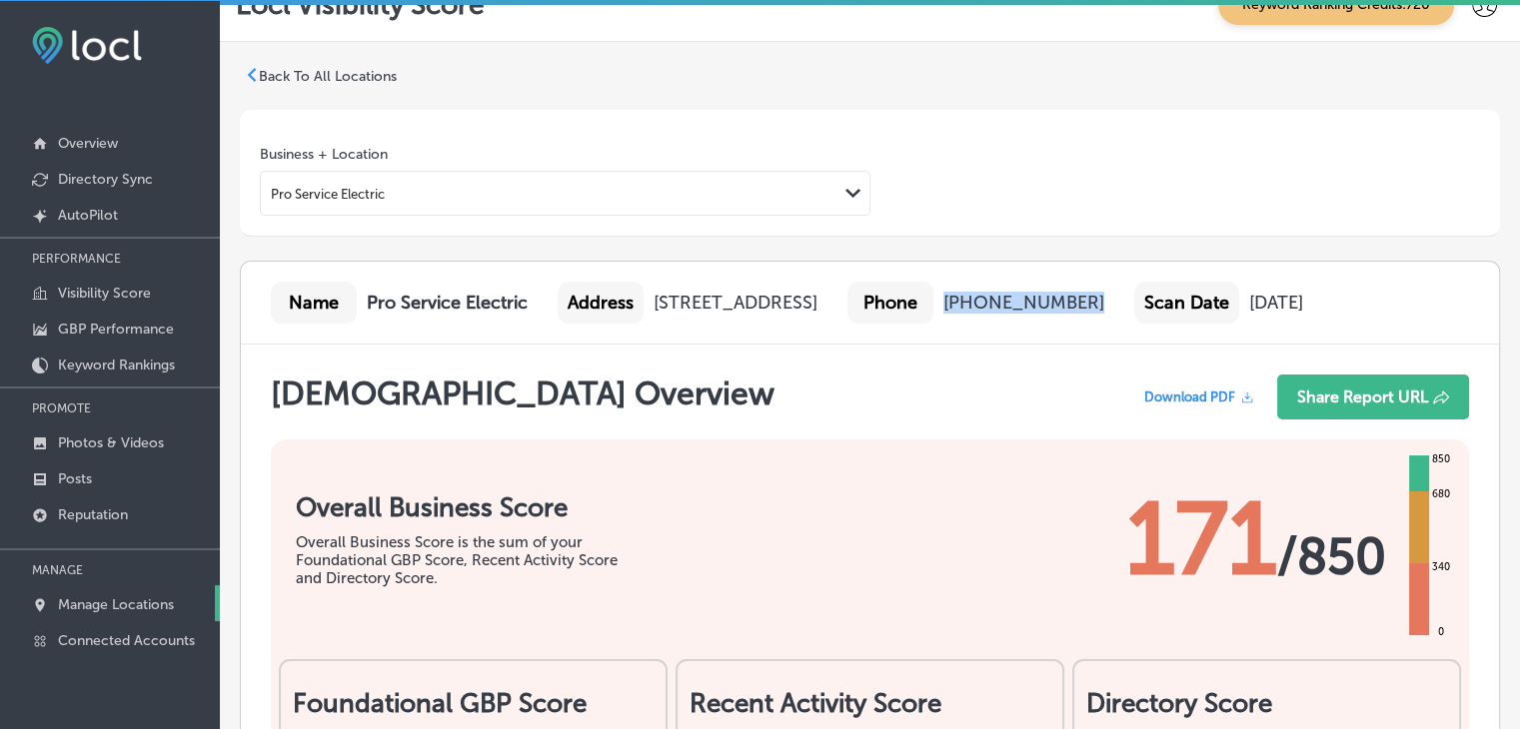
click at [146, 612] on link "Manage Locations" at bounding box center [110, 603] width 220 height 36
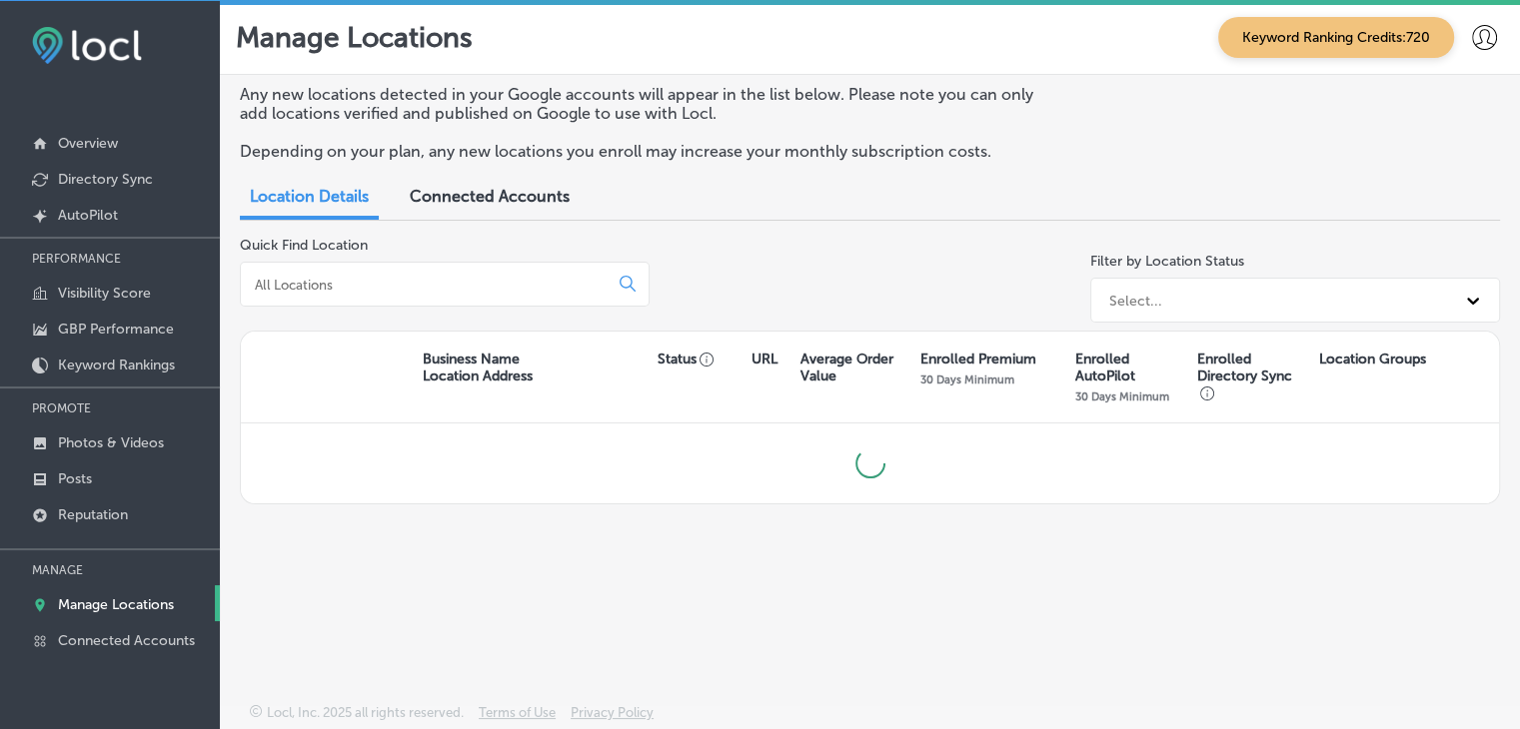
click at [404, 305] on div "Quick Find Location" at bounding box center [445, 284] width 410 height 94
click at [405, 299] on div at bounding box center [445, 284] width 410 height 45
click at [423, 276] on input at bounding box center [428, 285] width 351 height 18
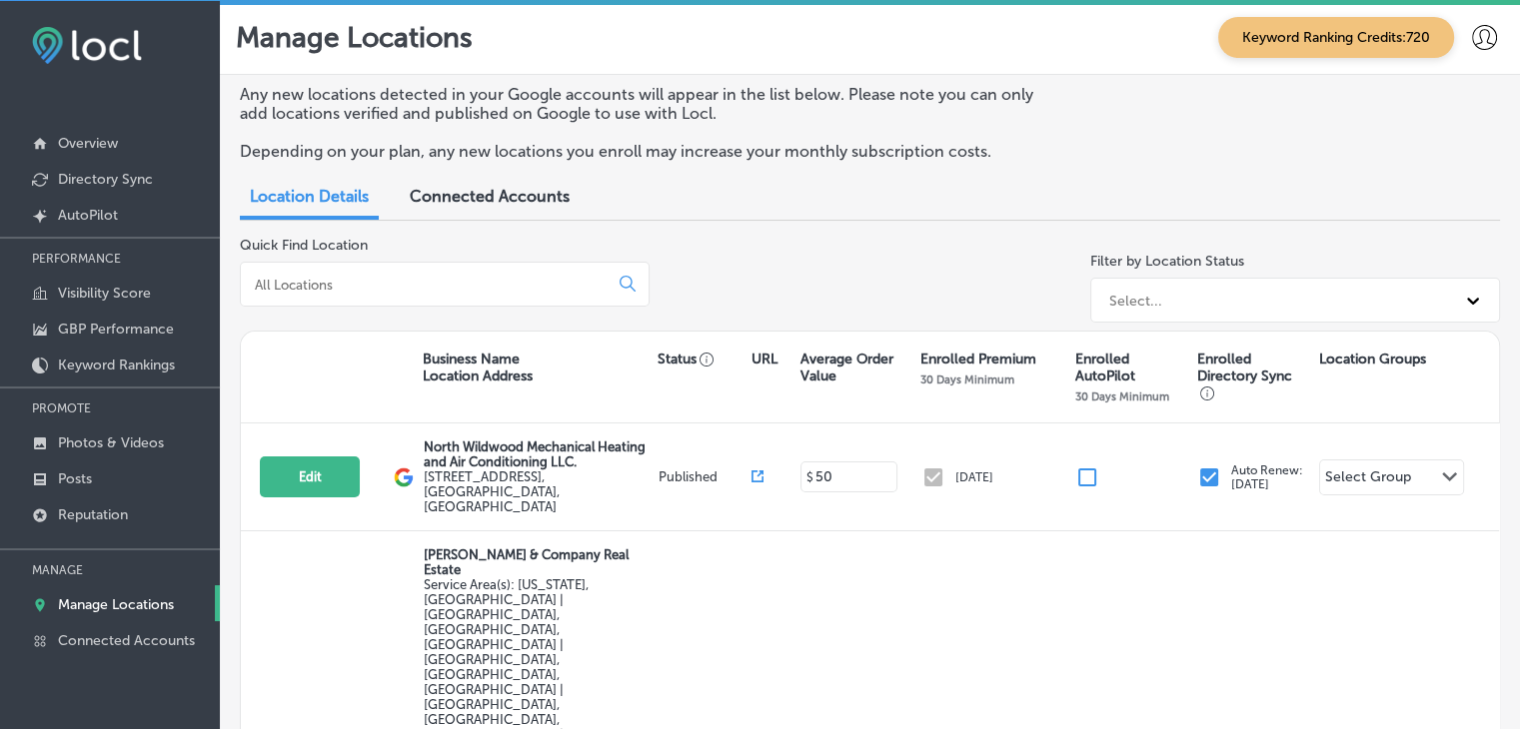
type input "r"
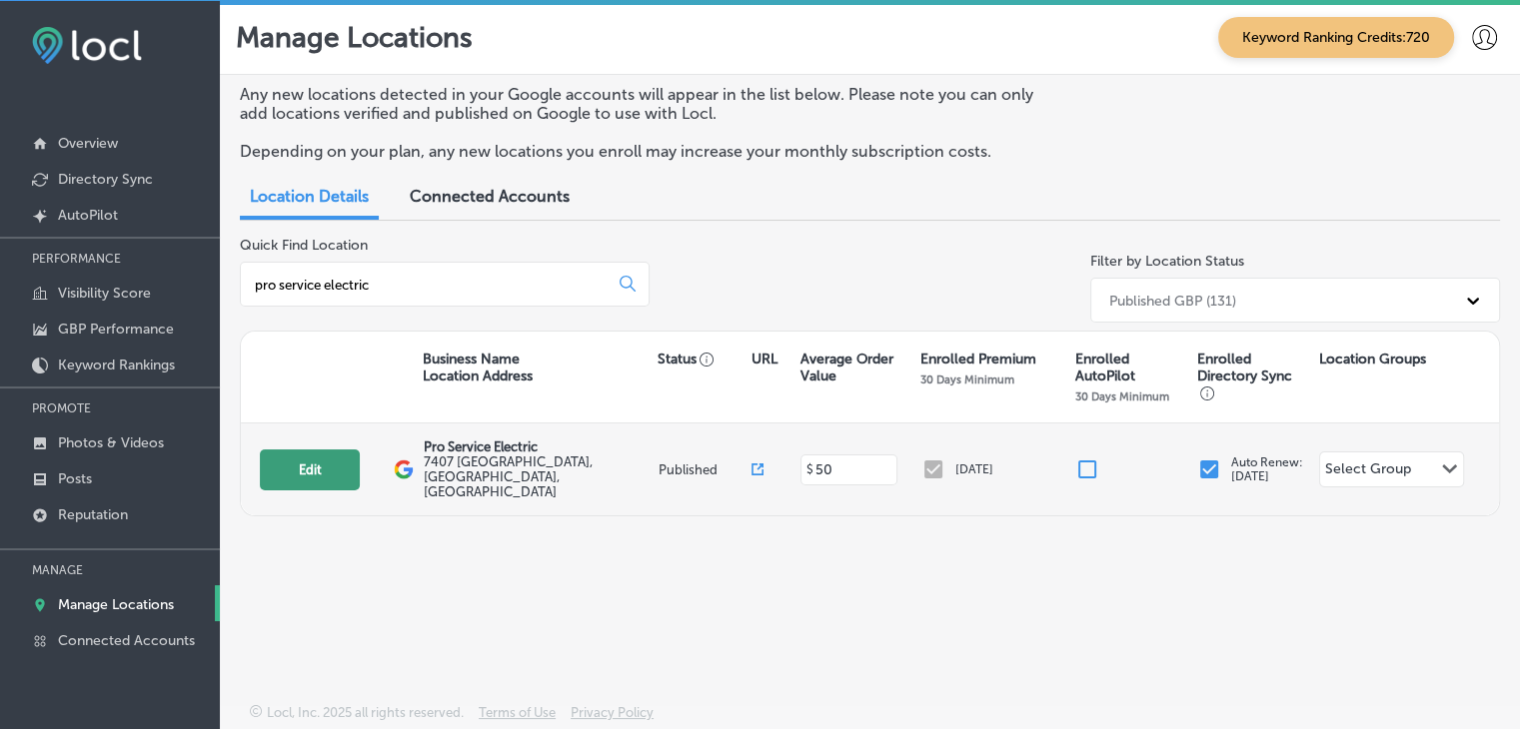
type input "pro service electric"
click at [280, 460] on button "Edit" at bounding box center [310, 470] width 100 height 41
select select "US"
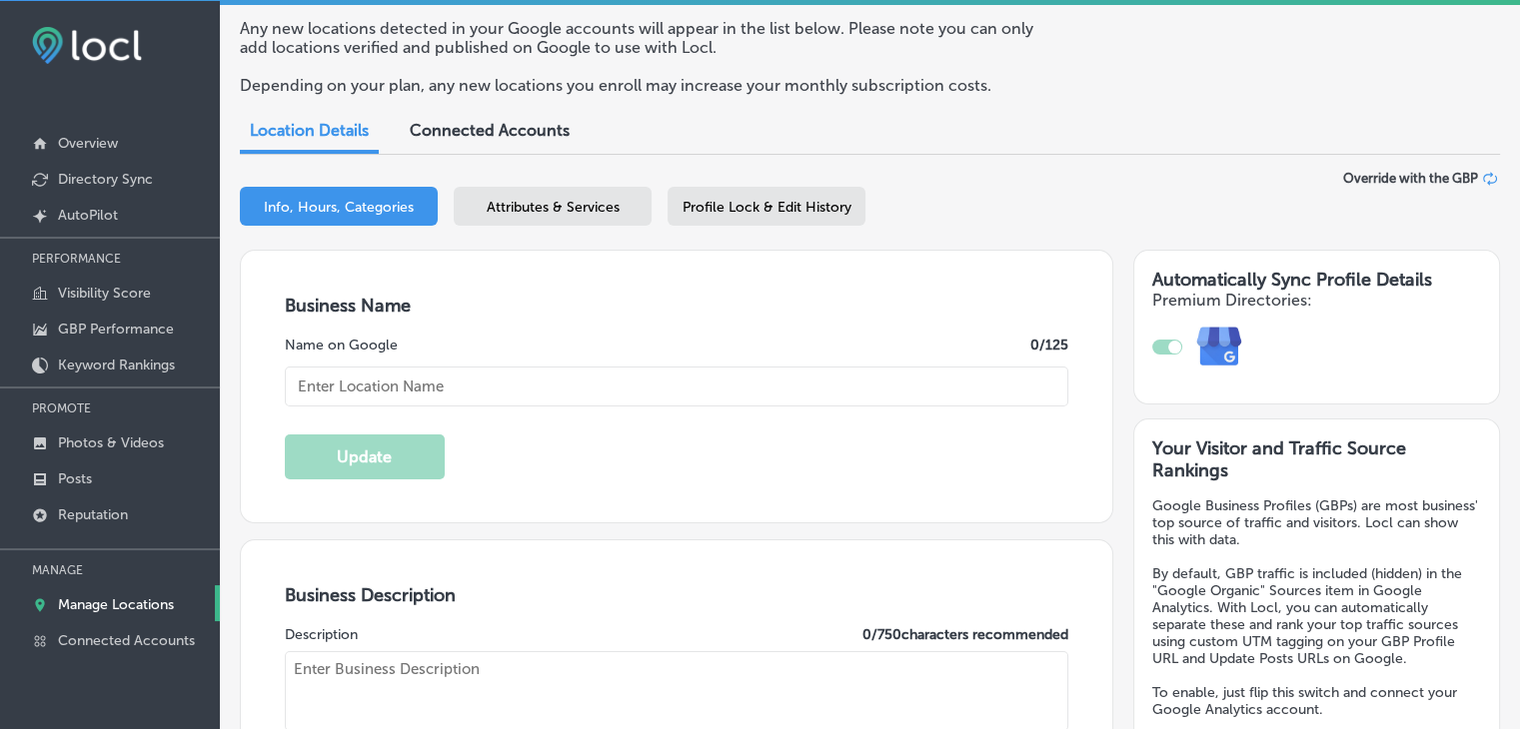
scroll to position [200, 0]
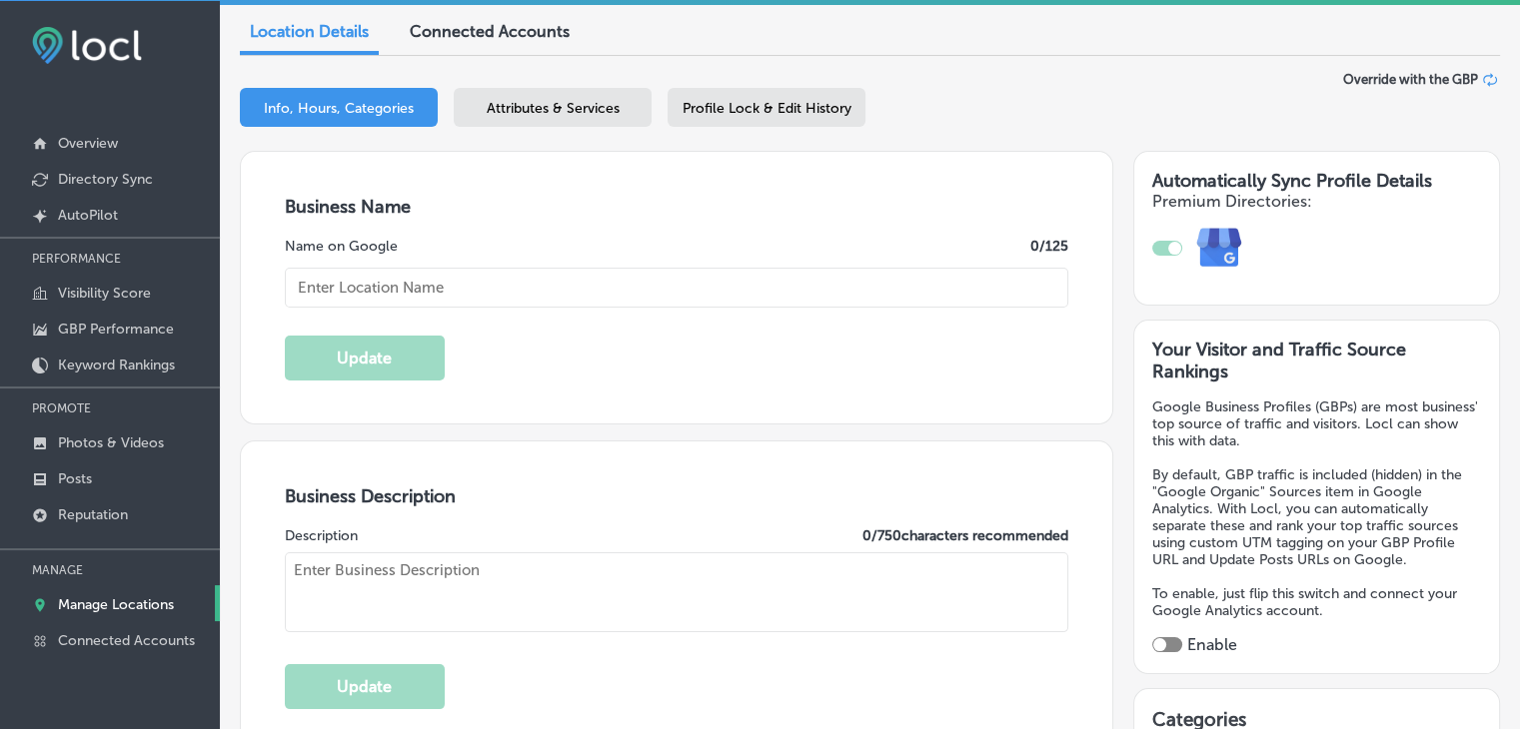
type input "Pro Service Electric"
type input "7407 [GEOGRAPHIC_DATA]"
type input "[GEOGRAPHIC_DATA]"
type input "57110"
type input "US"
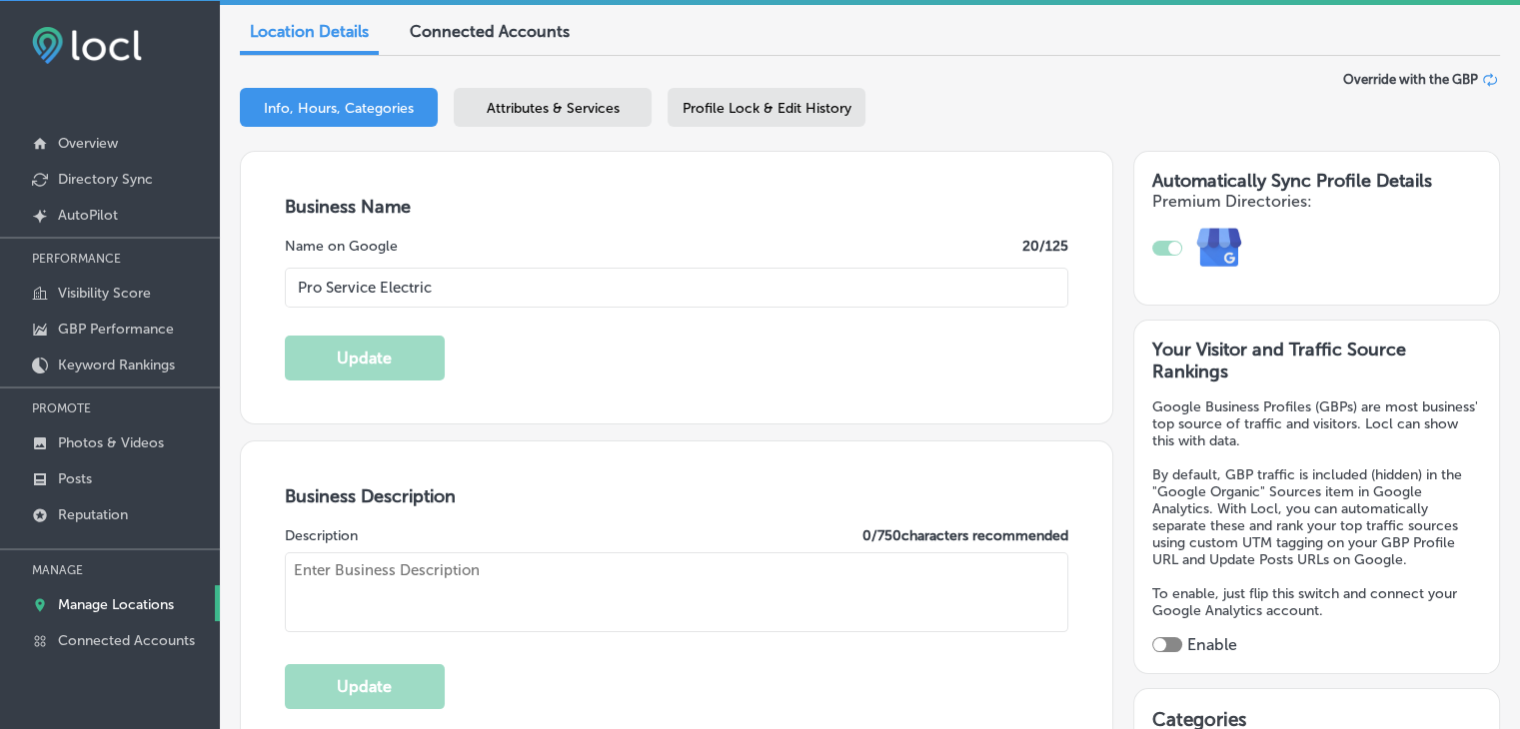
type input "[URL][DOMAIN_NAME]"
type textarea "Hello, my name is [PERSON_NAME]! I’m Hartford, [US_STATE] born and raised, a hu…"
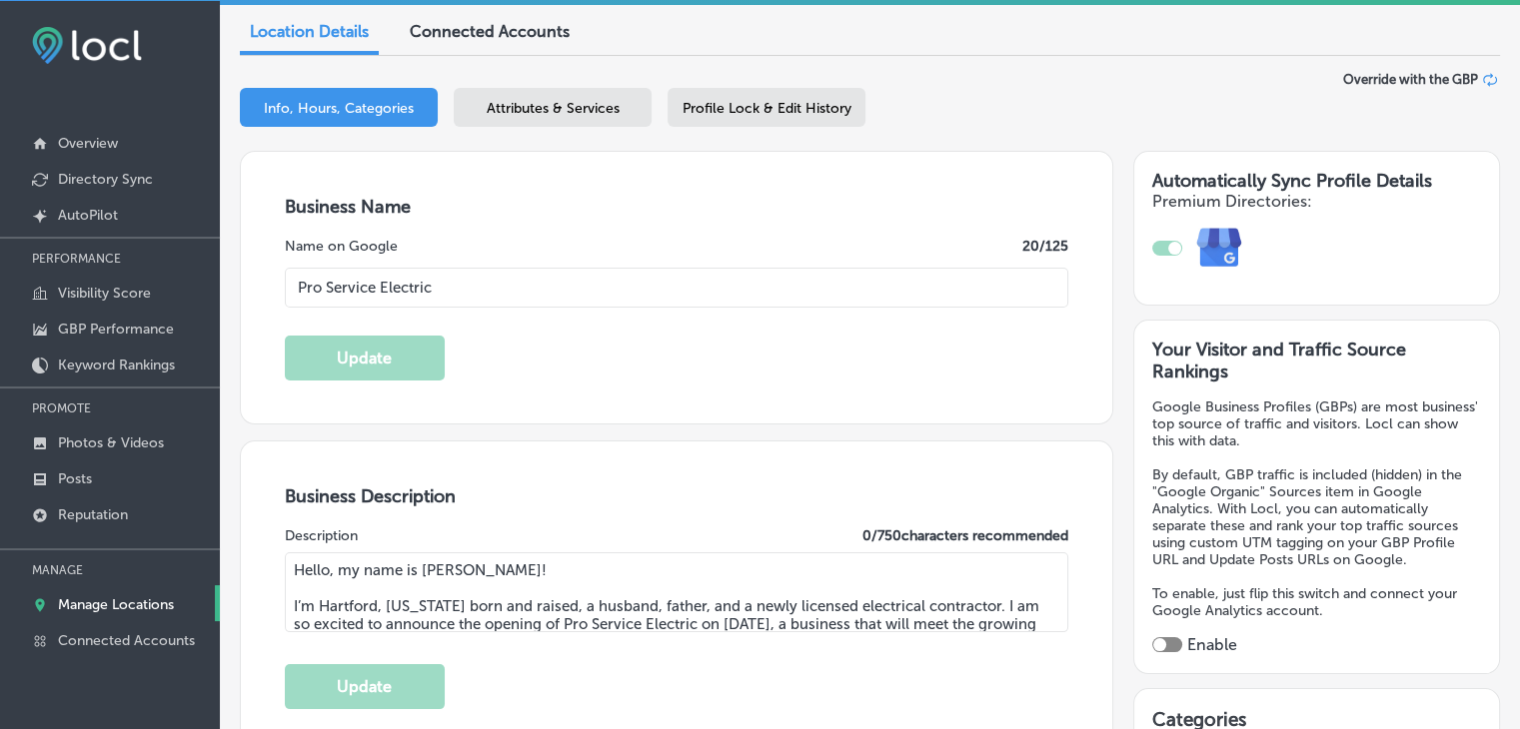
type input "[PHONE_NUMBER]"
select select "US"
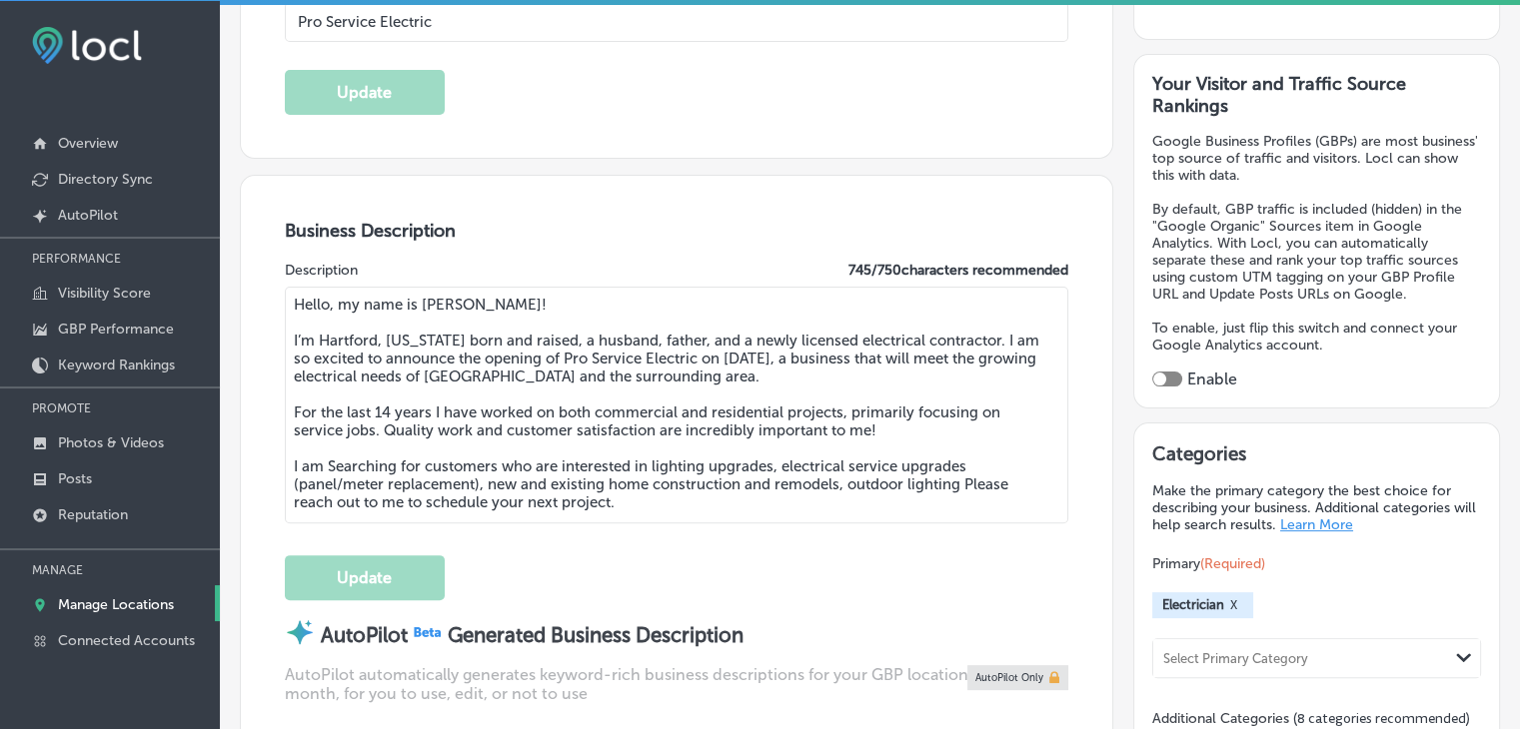
scroll to position [599, 0]
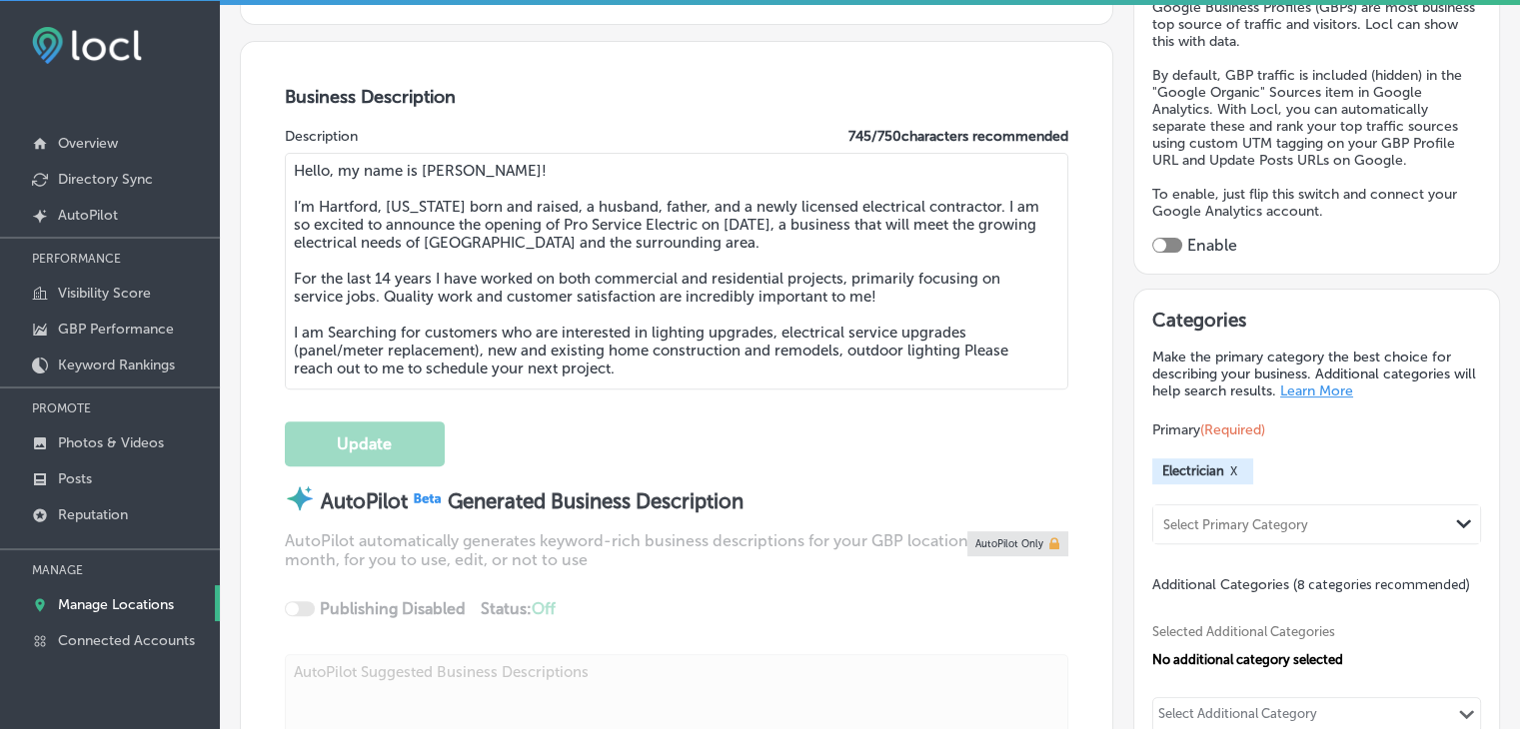
click at [553, 349] on textarea "Hello, my name is [PERSON_NAME]! I’m Hartford, [US_STATE] born and raised, a hu…" at bounding box center [677, 271] width 784 height 237
paste textarea "Pro Service Electric is a licensed electrical contractor based in Sioux Falls, …"
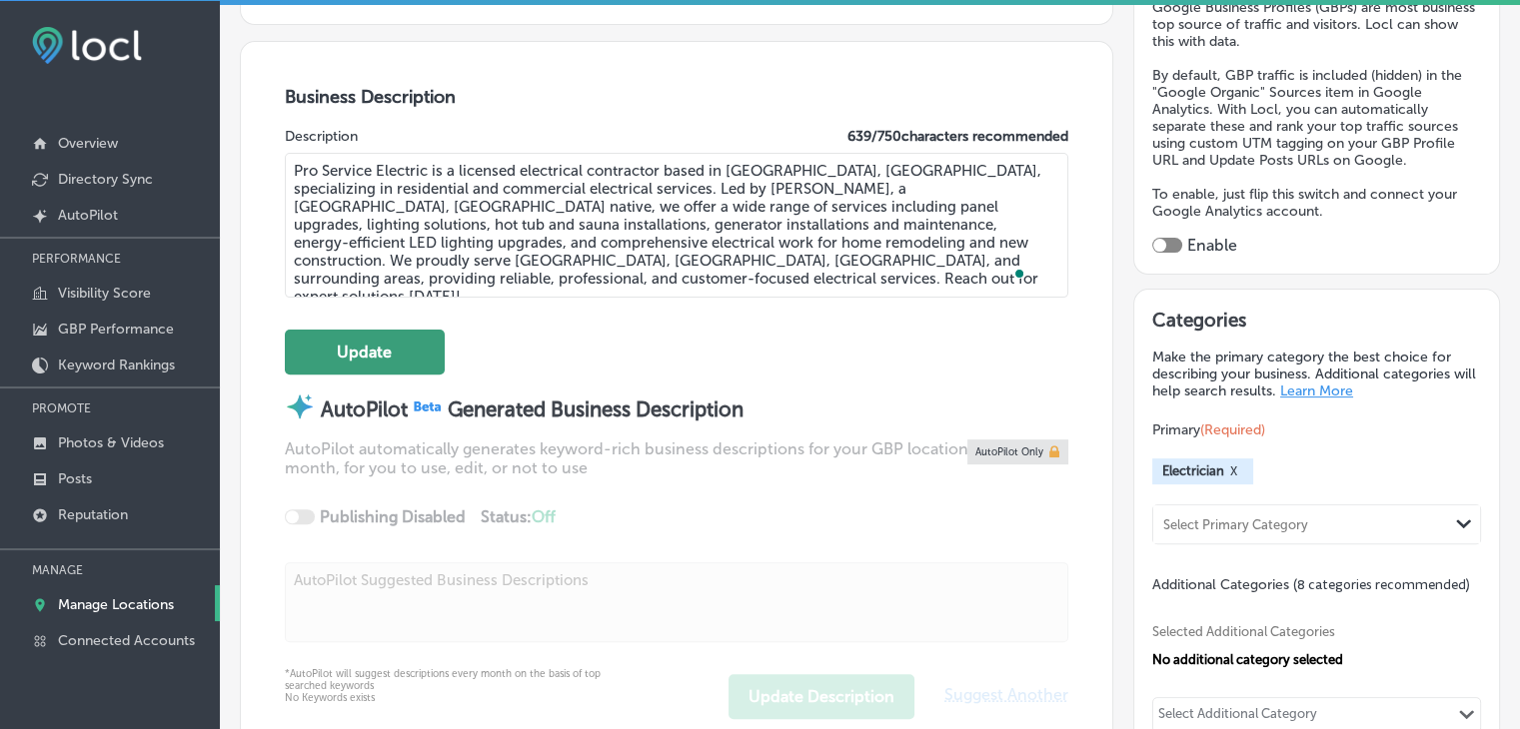
type textarea "Pro Service Electric is a licensed electrical contractor based in Sioux Falls, …"
click at [384, 363] on button "Update" at bounding box center [365, 352] width 160 height 45
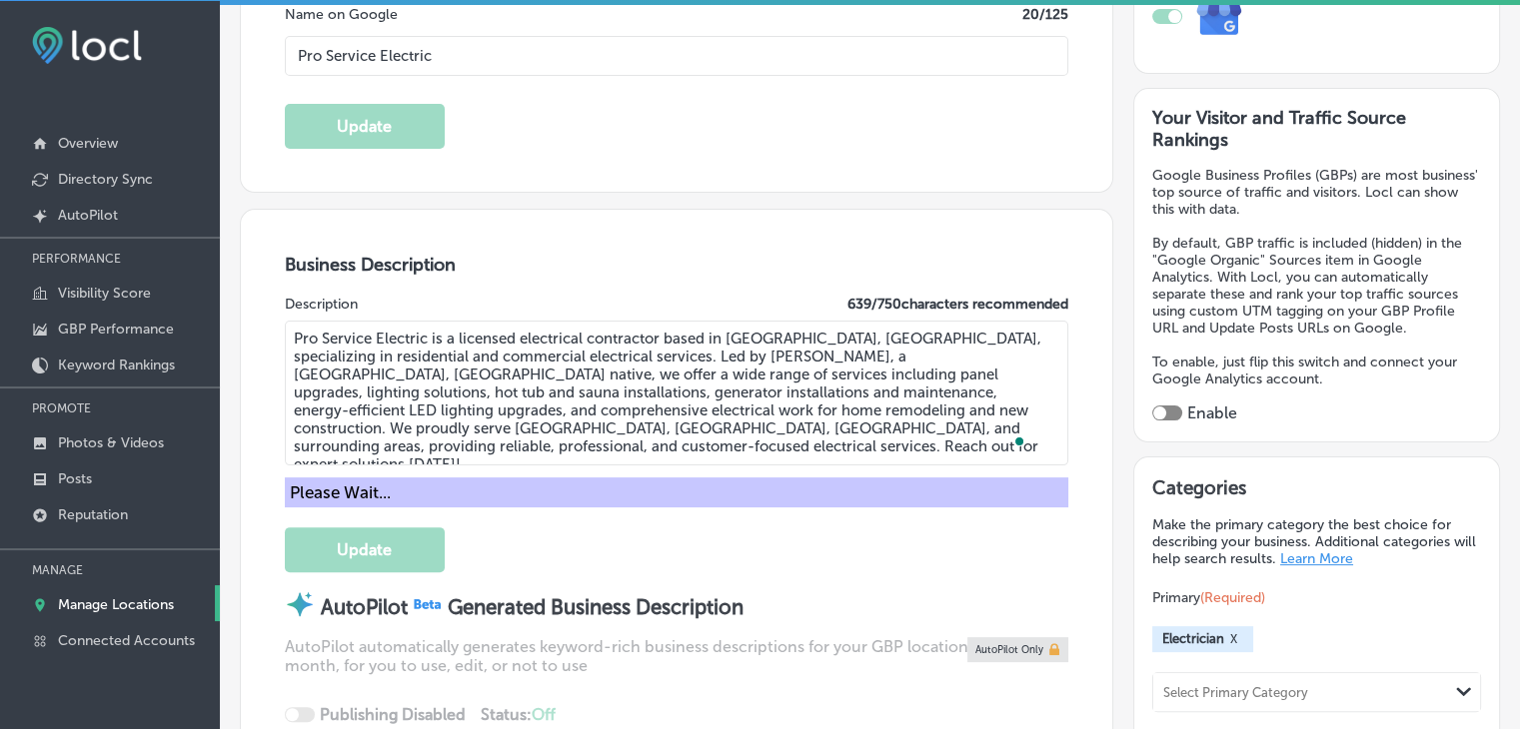
scroll to position [300, 0]
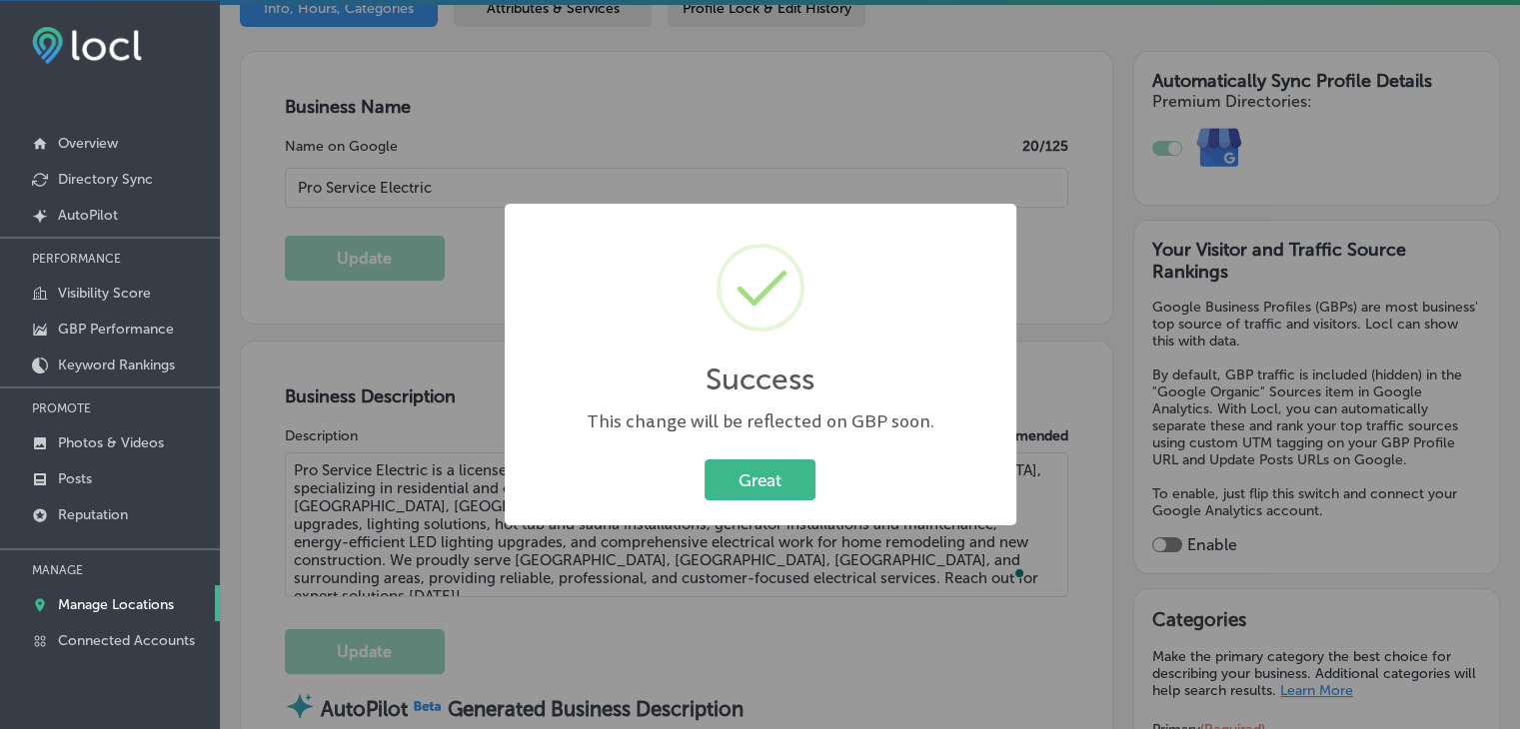
click at [756, 508] on div "Success × This change will be reflected on GBP soon. Great Cancel" at bounding box center [761, 365] width 512 height 323
click at [759, 495] on button "Great" at bounding box center [759, 480] width 111 height 41
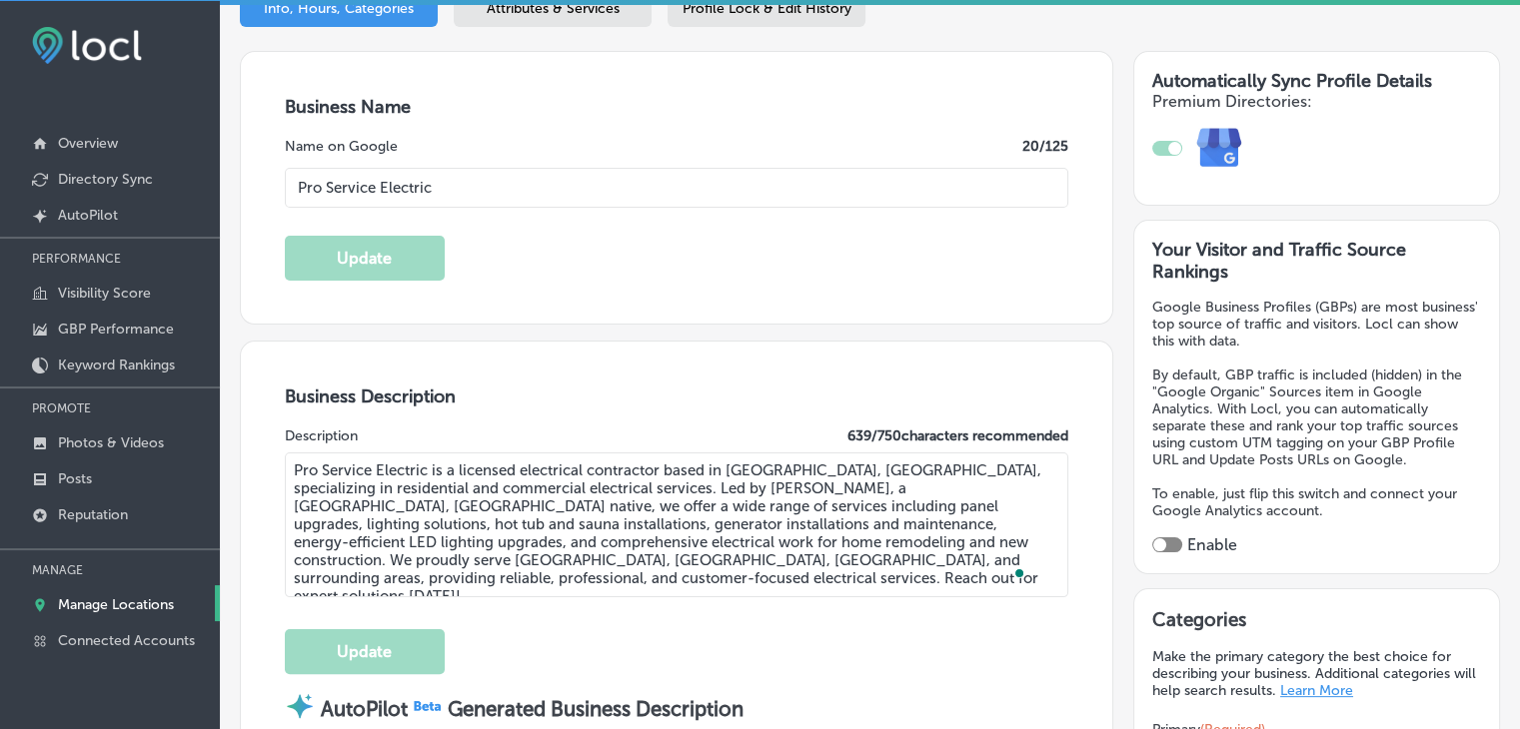
click at [1151, 552] on div "Your Visitor and Traffic Source Rankings Google Business Profiles (GBPs) are mo…" at bounding box center [1316, 397] width 367 height 355
click at [1152, 549] on div "Enable" at bounding box center [1316, 544] width 329 height 19
click at [1153, 540] on div at bounding box center [1159, 544] width 13 height 13
checkbox input "true"
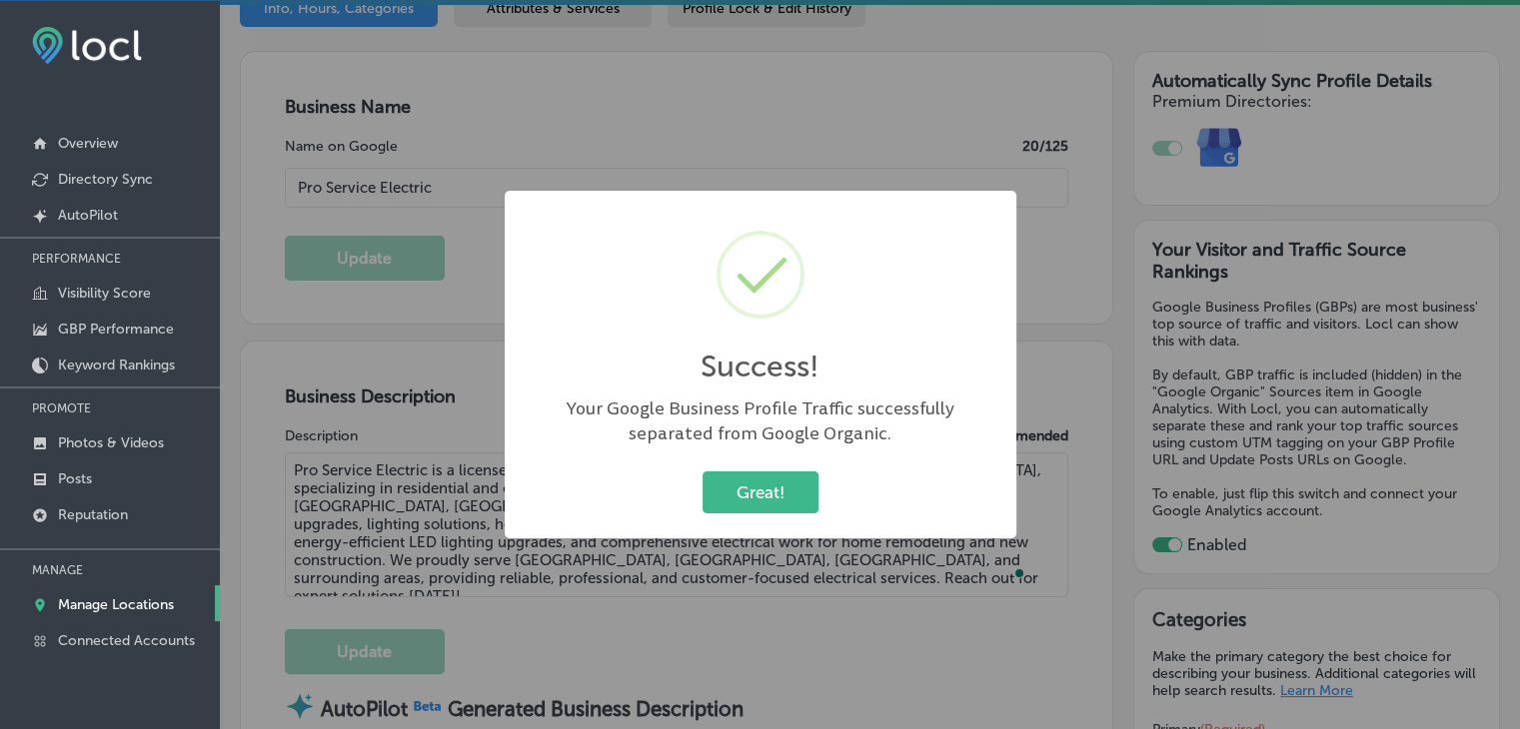
click at [1205, 209] on div "Success! × Your Google Business Profile Traffic successfully separated from Goo…" at bounding box center [760, 364] width 1520 height 729
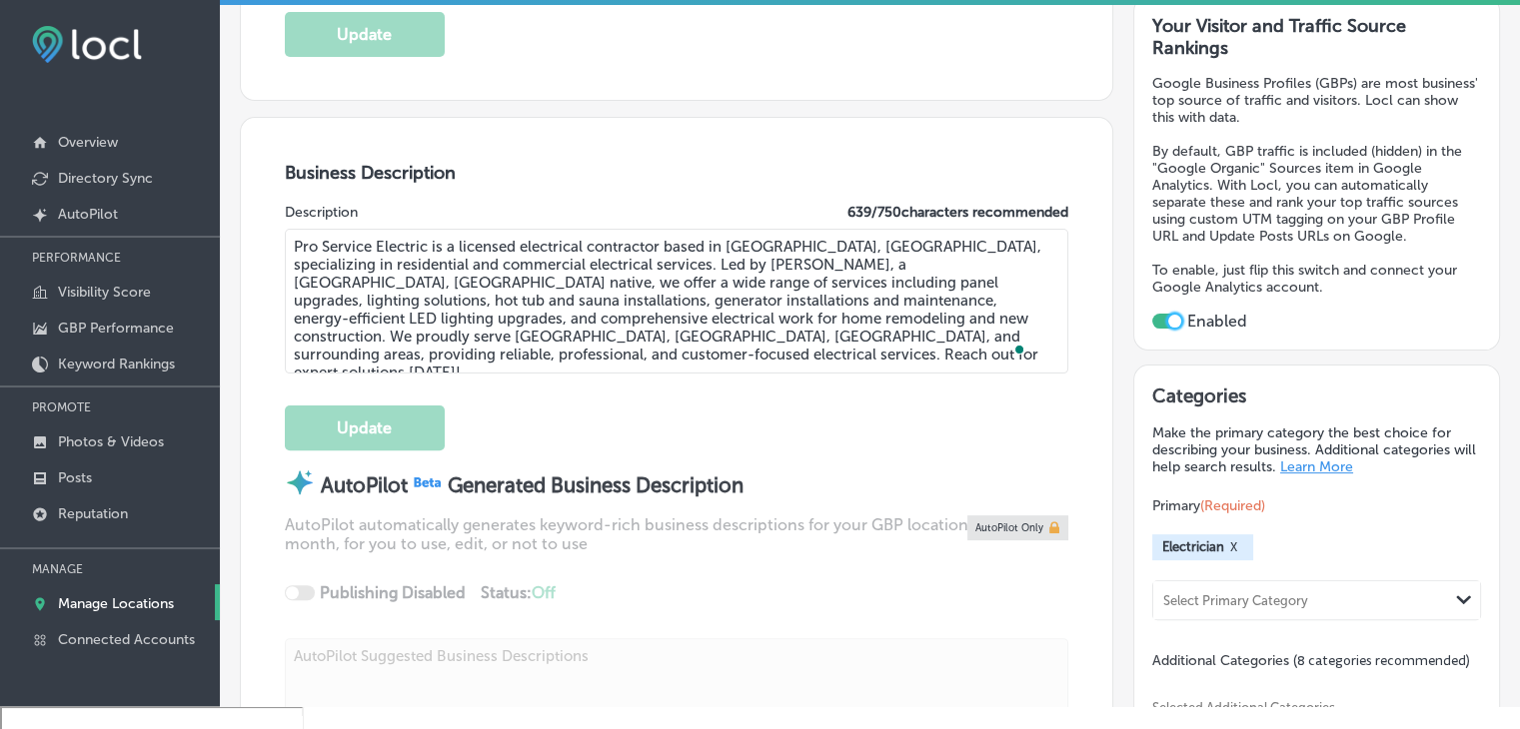
scroll to position [799, 0]
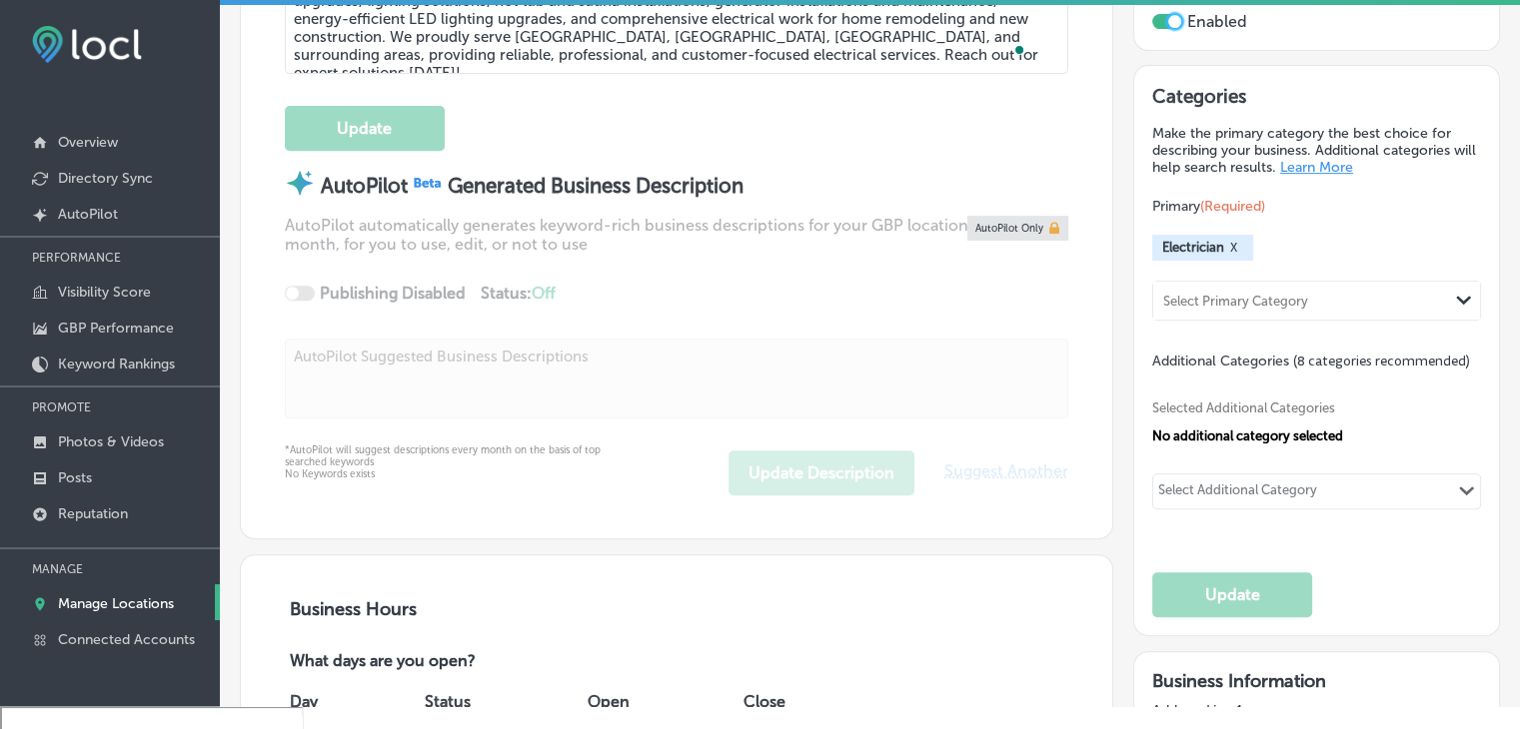
click at [1302, 474] on div "Select Additional Category Path Created with Sketch." at bounding box center [1316, 492] width 329 height 36
click at [1306, 485] on div "Select Additional Category" at bounding box center [1237, 494] width 159 height 23
type input "Panel"
click at [1205, 490] on div "Select Additional Category" at bounding box center [1237, 494] width 159 height 23
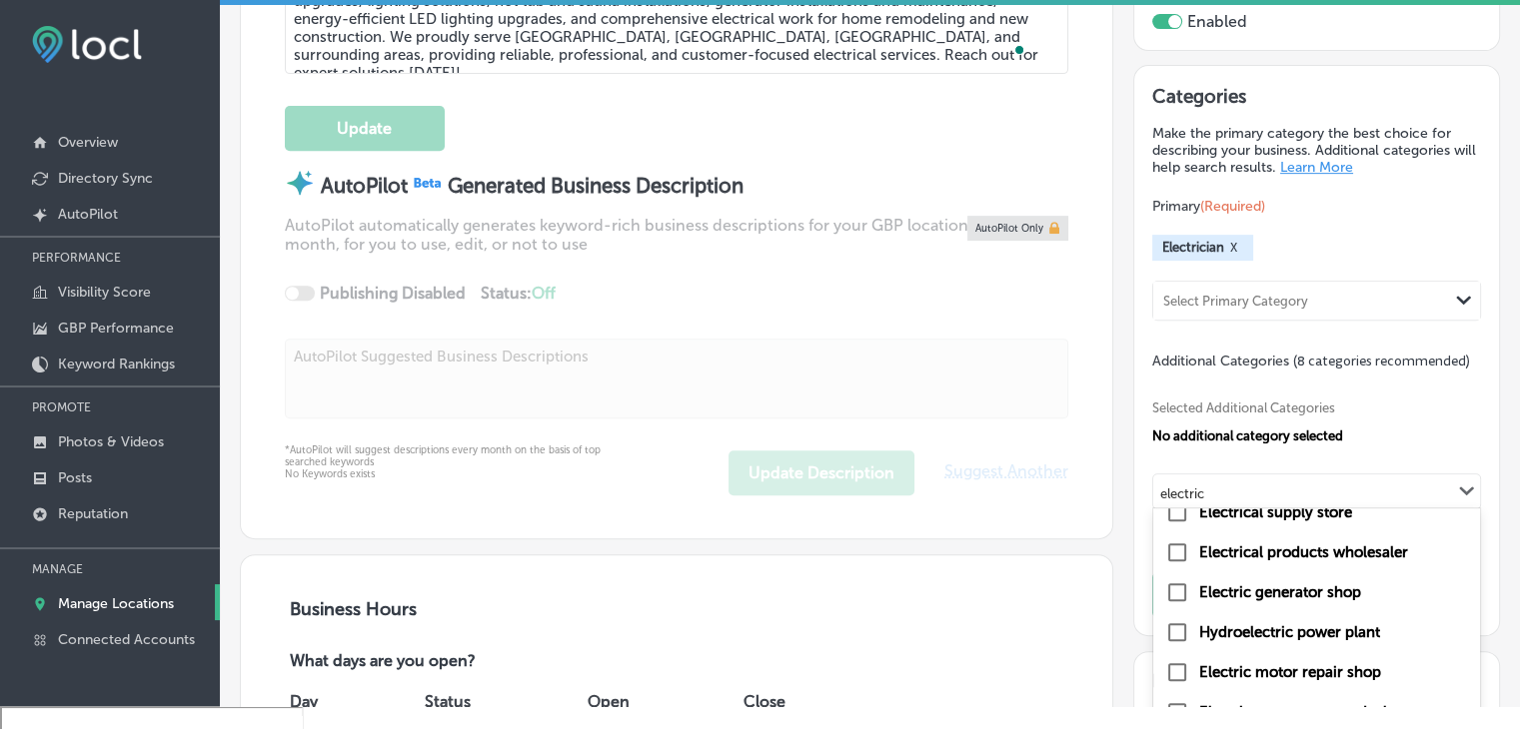
scroll to position [547, 0]
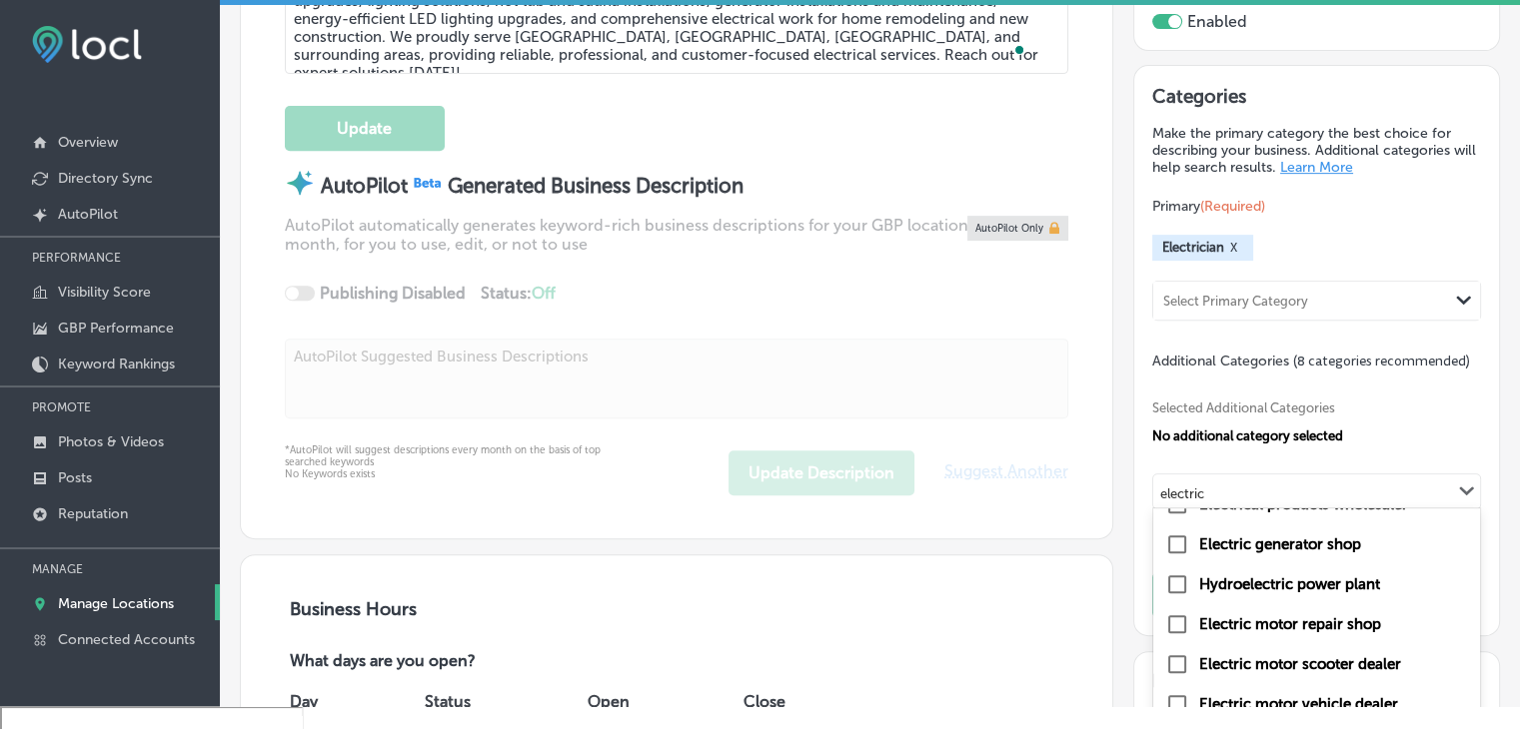
type input "electric"
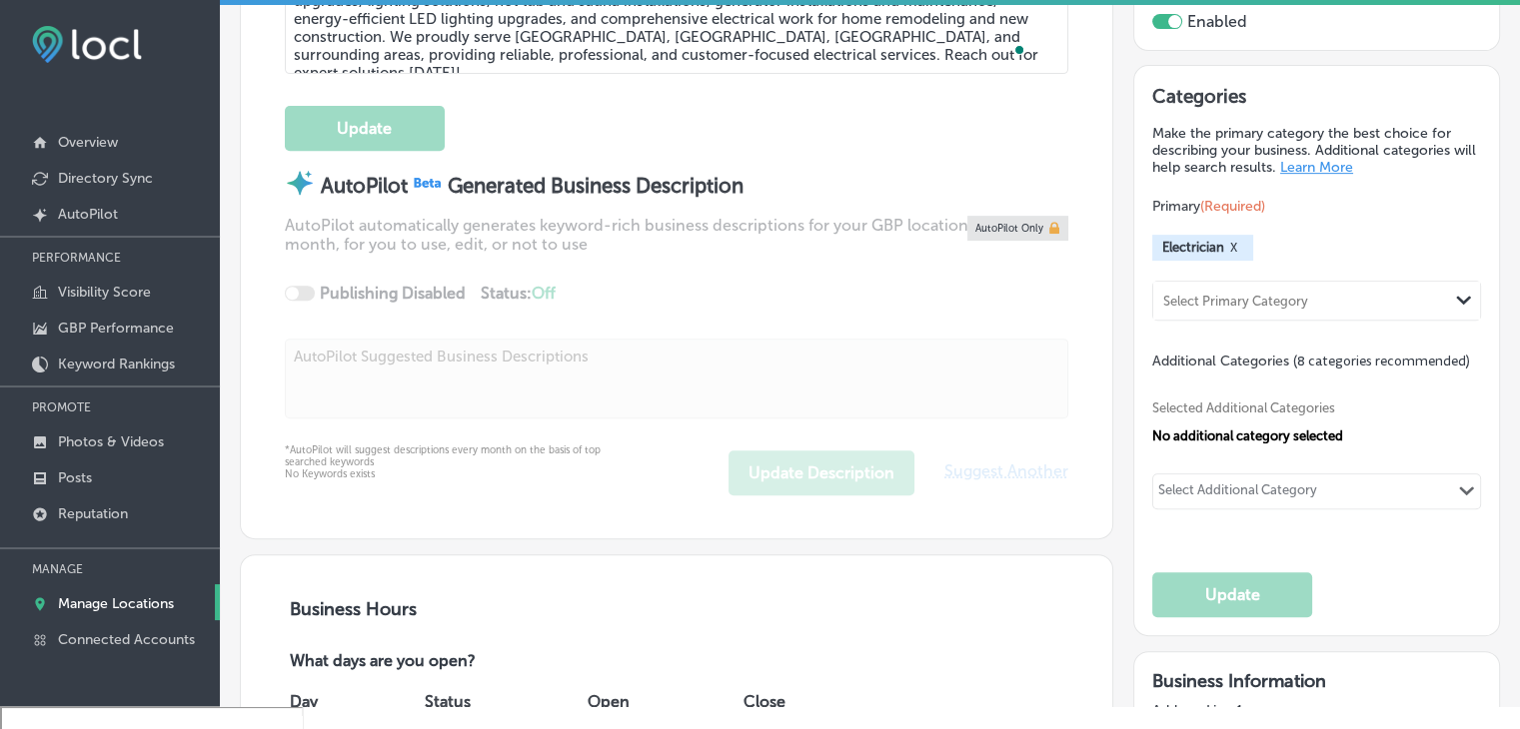
click at [1401, 429] on div "No additional category selected" at bounding box center [1316, 436] width 329 height 15
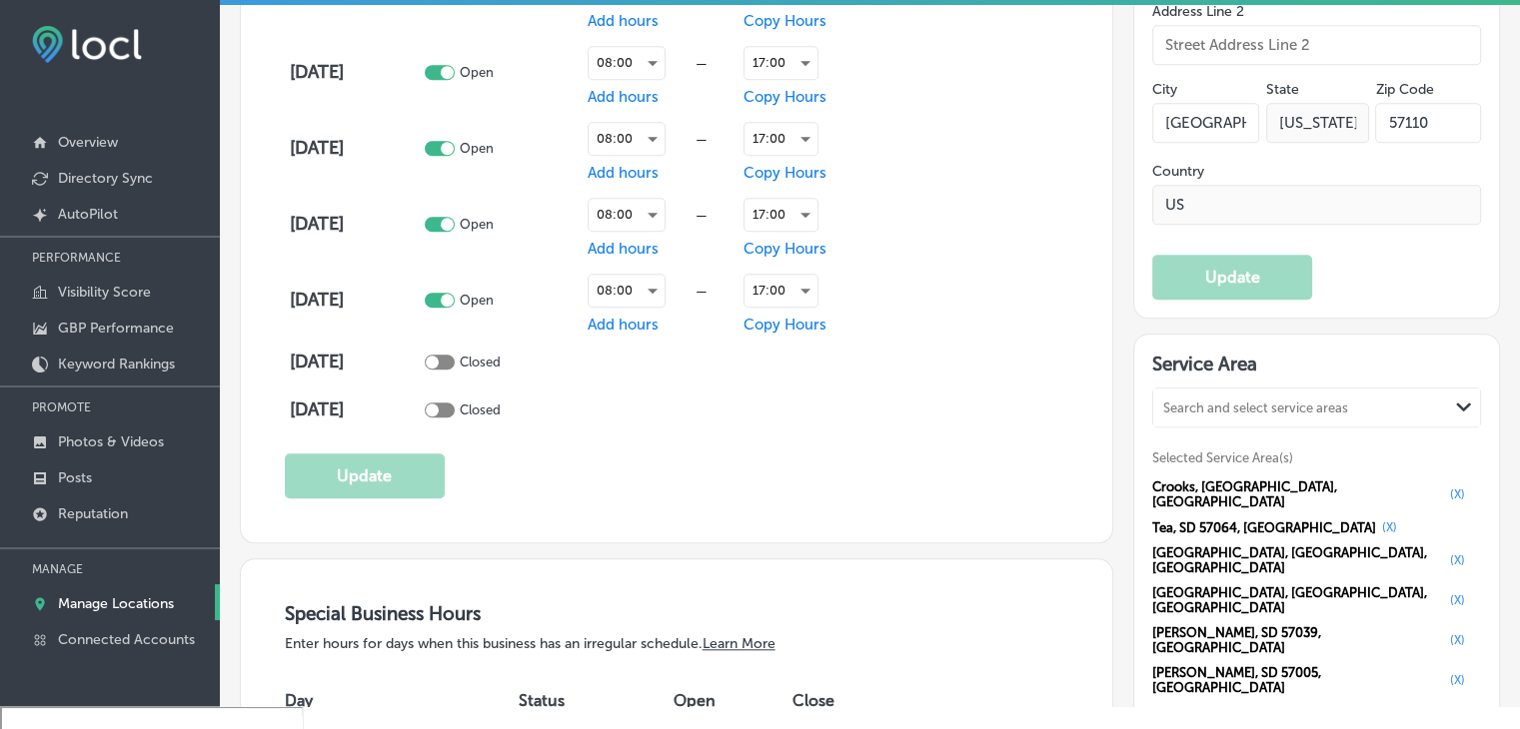
scroll to position [1698, 0]
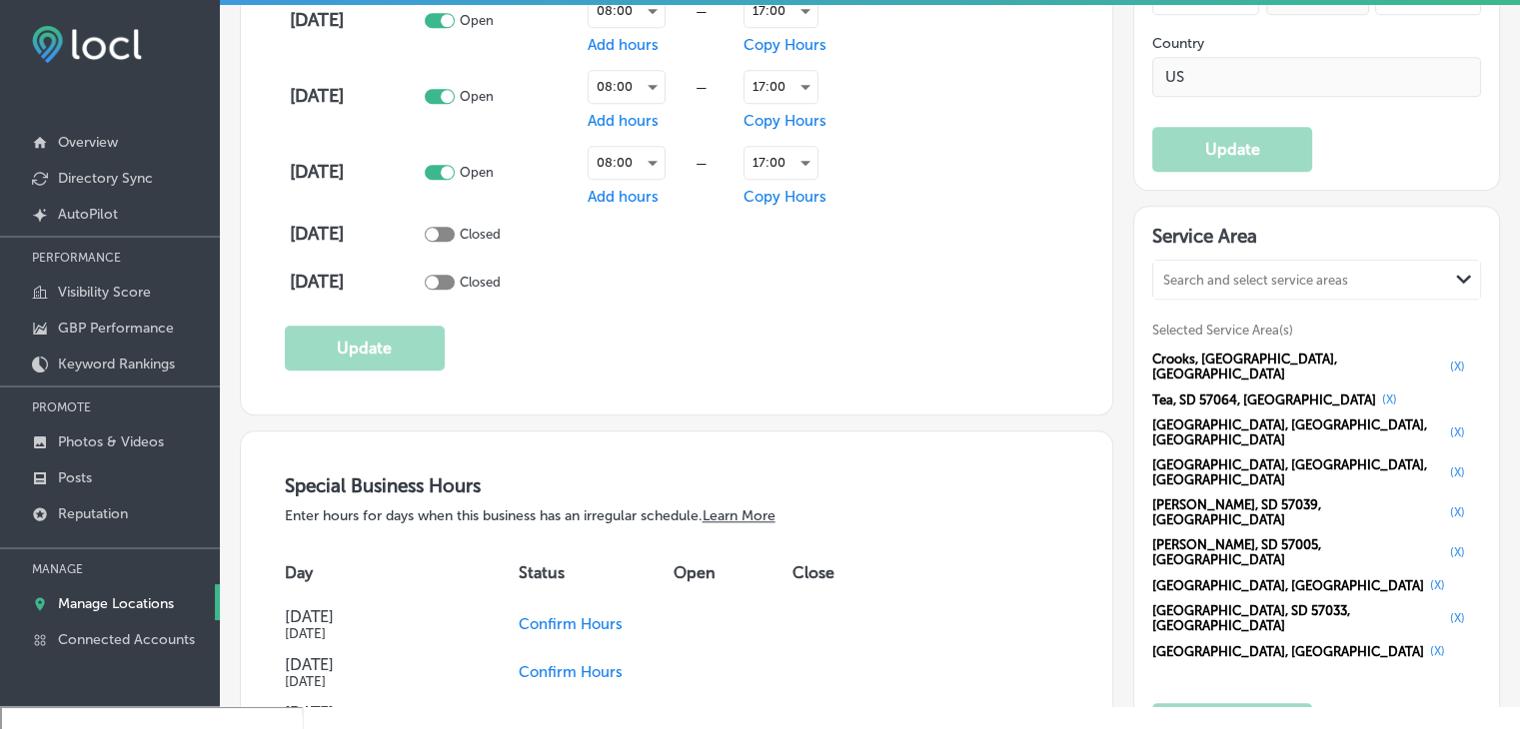
click at [1152, 241] on h3 "Service Area" at bounding box center [1316, 240] width 329 height 30
click at [1163, 273] on div "Search and select service areas" at bounding box center [1255, 280] width 185 height 15
paste input "South Dakota,"
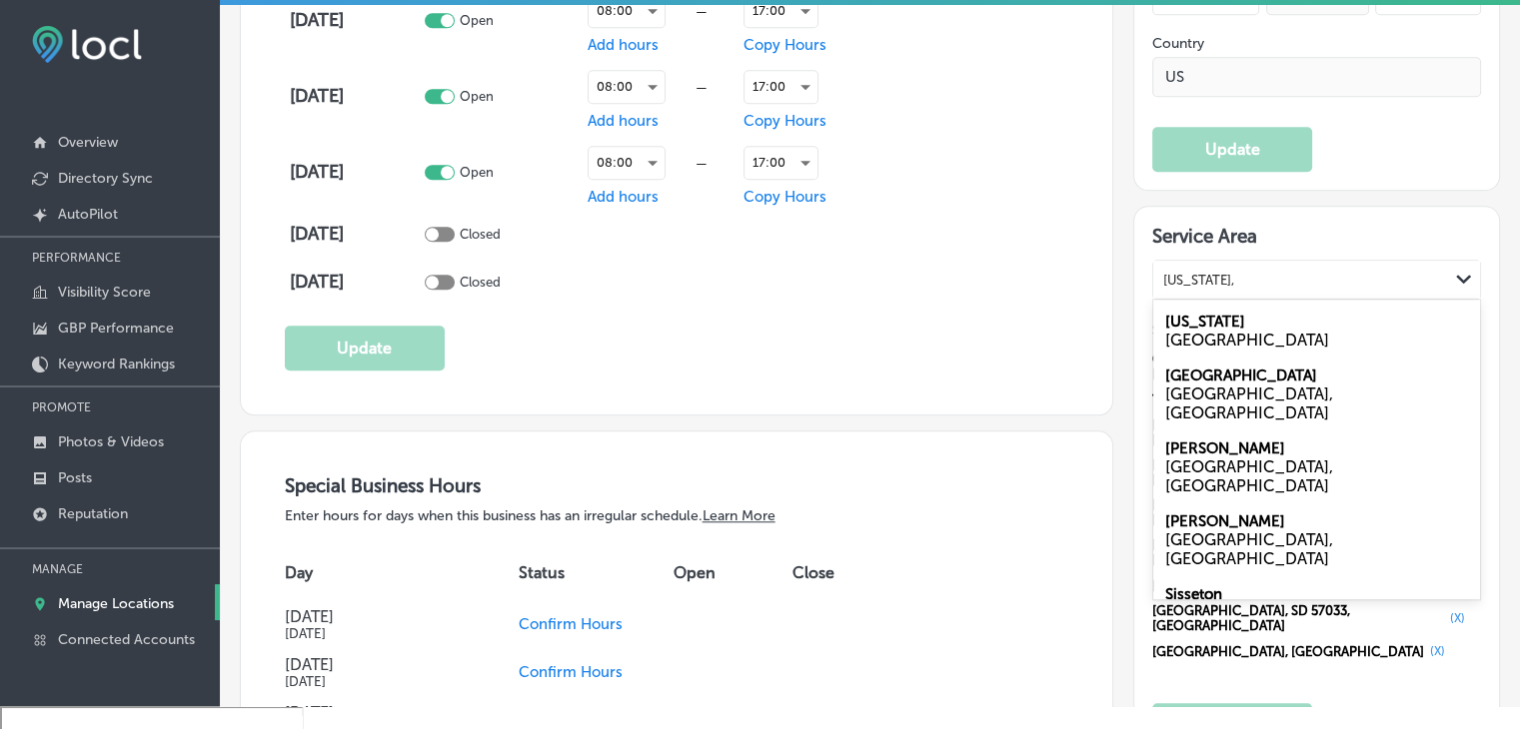
type input "South Dakota,"
click at [1067, 278] on div "Business Hours What days are you open? Day Status Open Close Monday Open 08:00 …" at bounding box center [676, 35] width 871 height 758
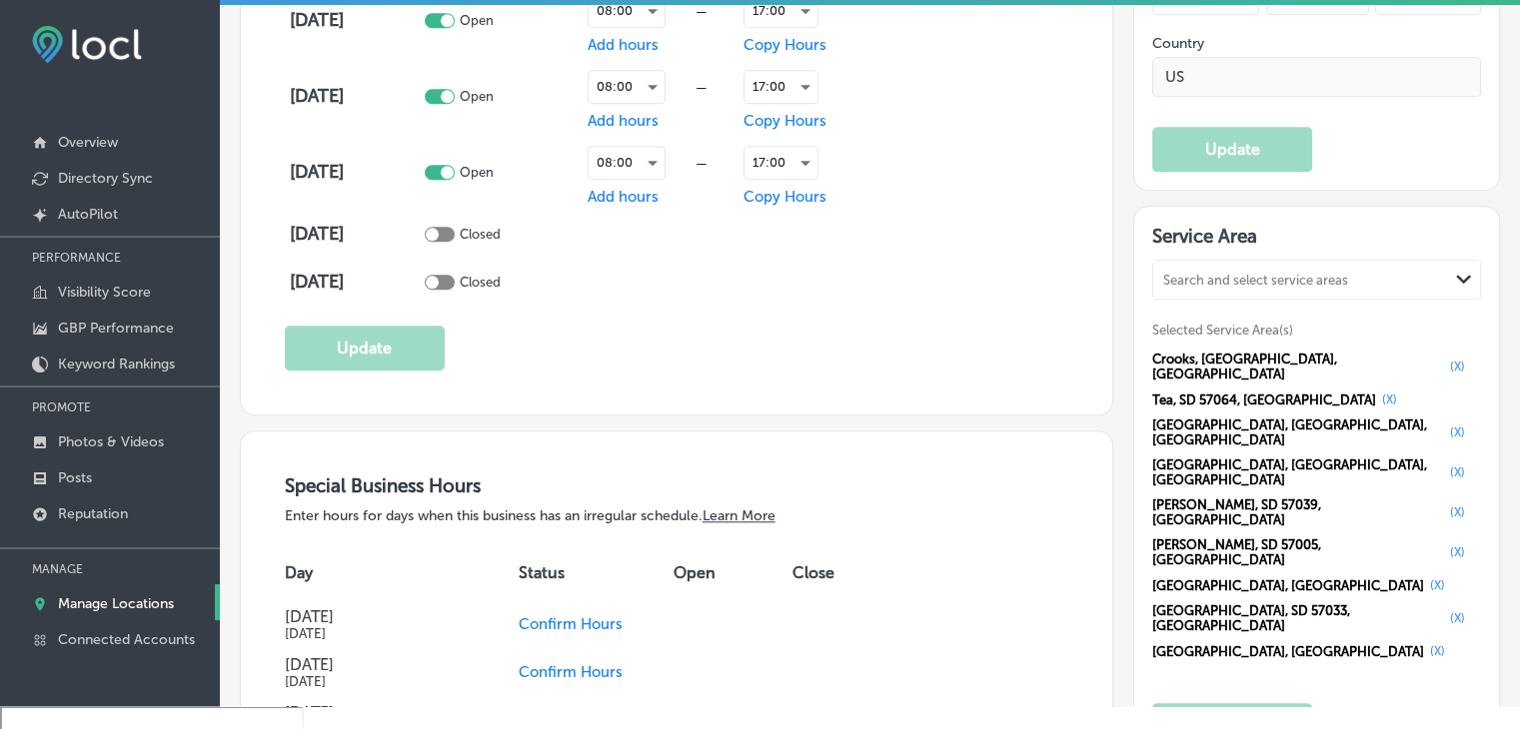
click at [1164, 261] on div "Search and select service areas Path Created with Sketch." at bounding box center [1316, 280] width 327 height 38
paste input "Mitchell,"
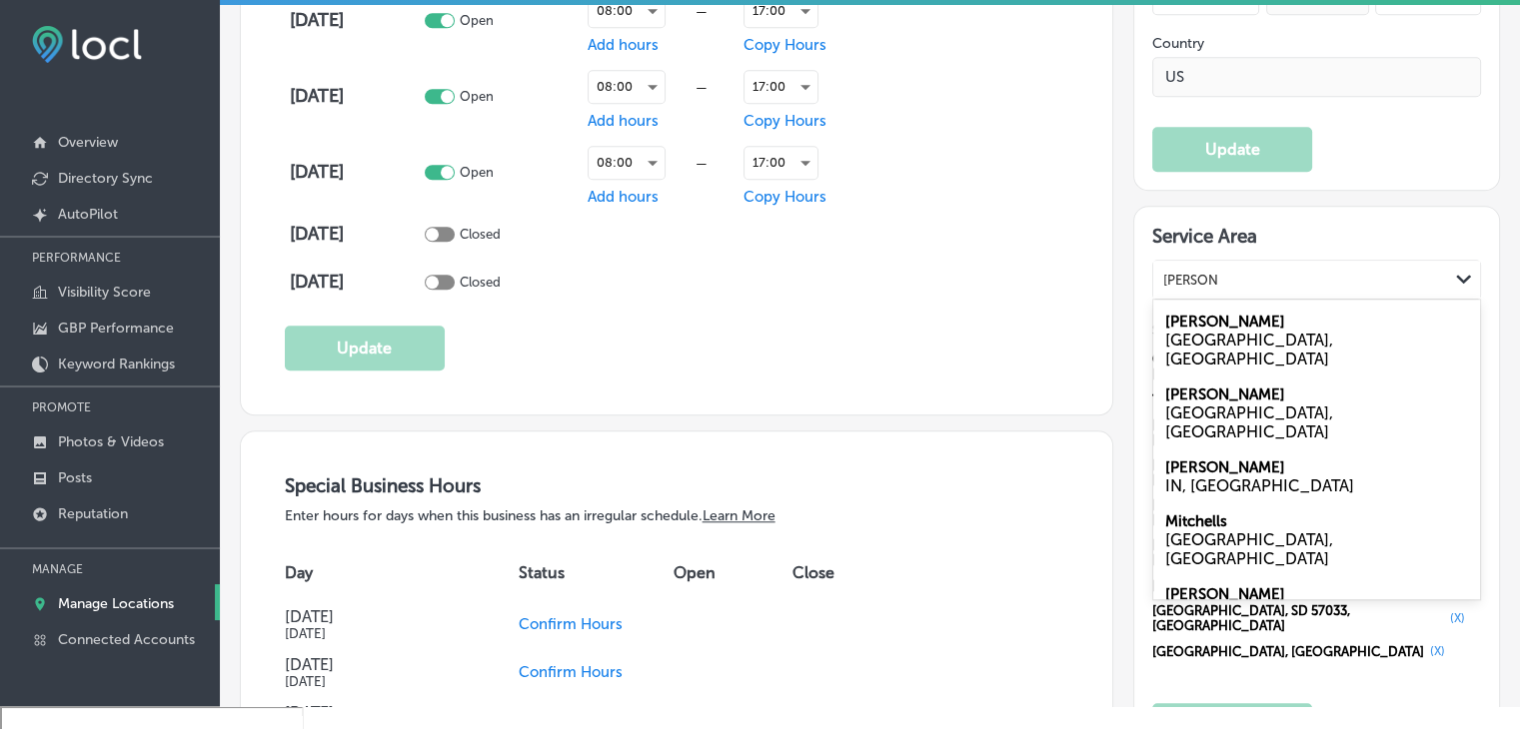
click at [1225, 377] on div "Mitchell SD, USA" at bounding box center [1316, 413] width 327 height 73
type input "Mitchell,"
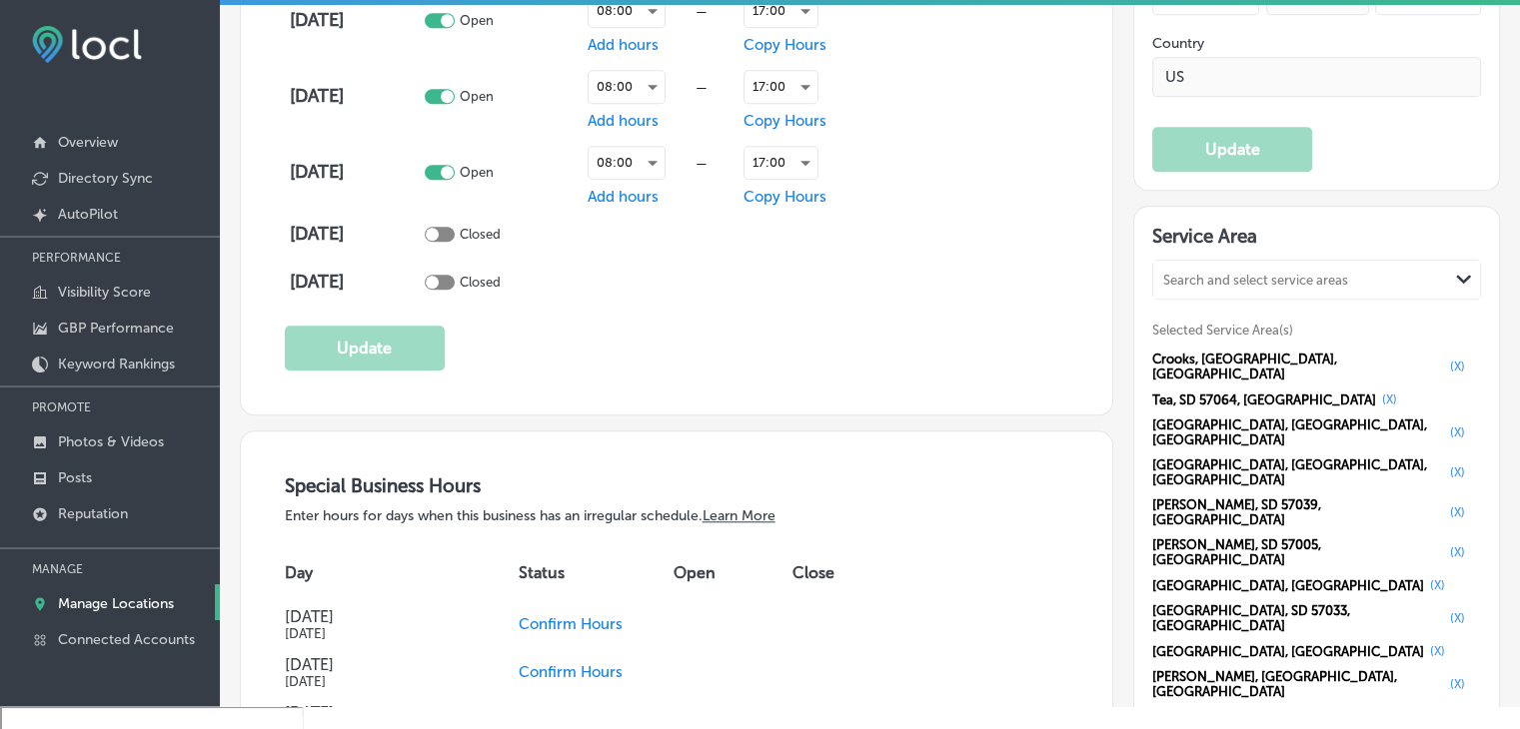
click at [1179, 273] on div "Search and select service areas" at bounding box center [1255, 280] width 185 height 15
paste input "Yankton,"
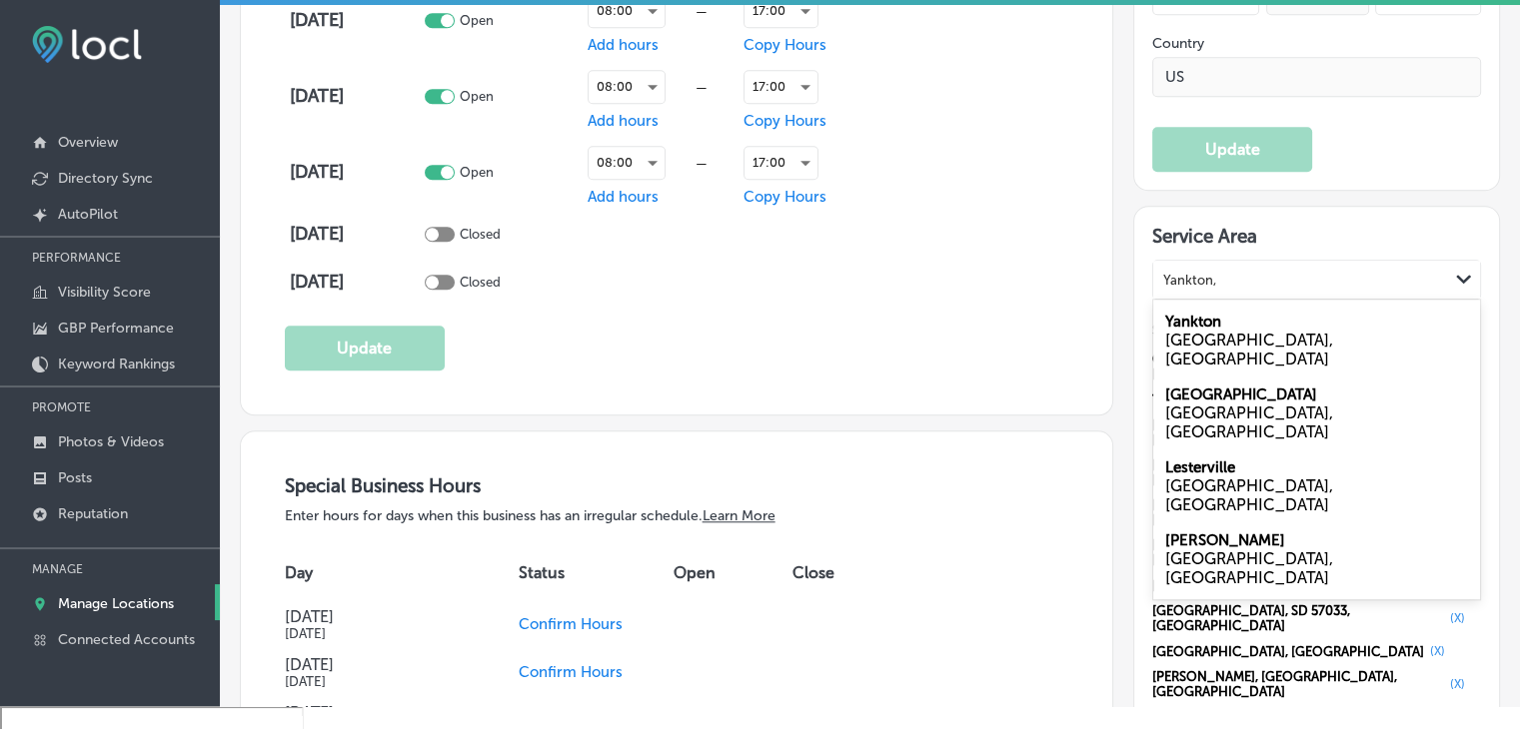
click at [1233, 304] on div "Yankton SD, USA" at bounding box center [1316, 340] width 327 height 73
type input "Yankton,"
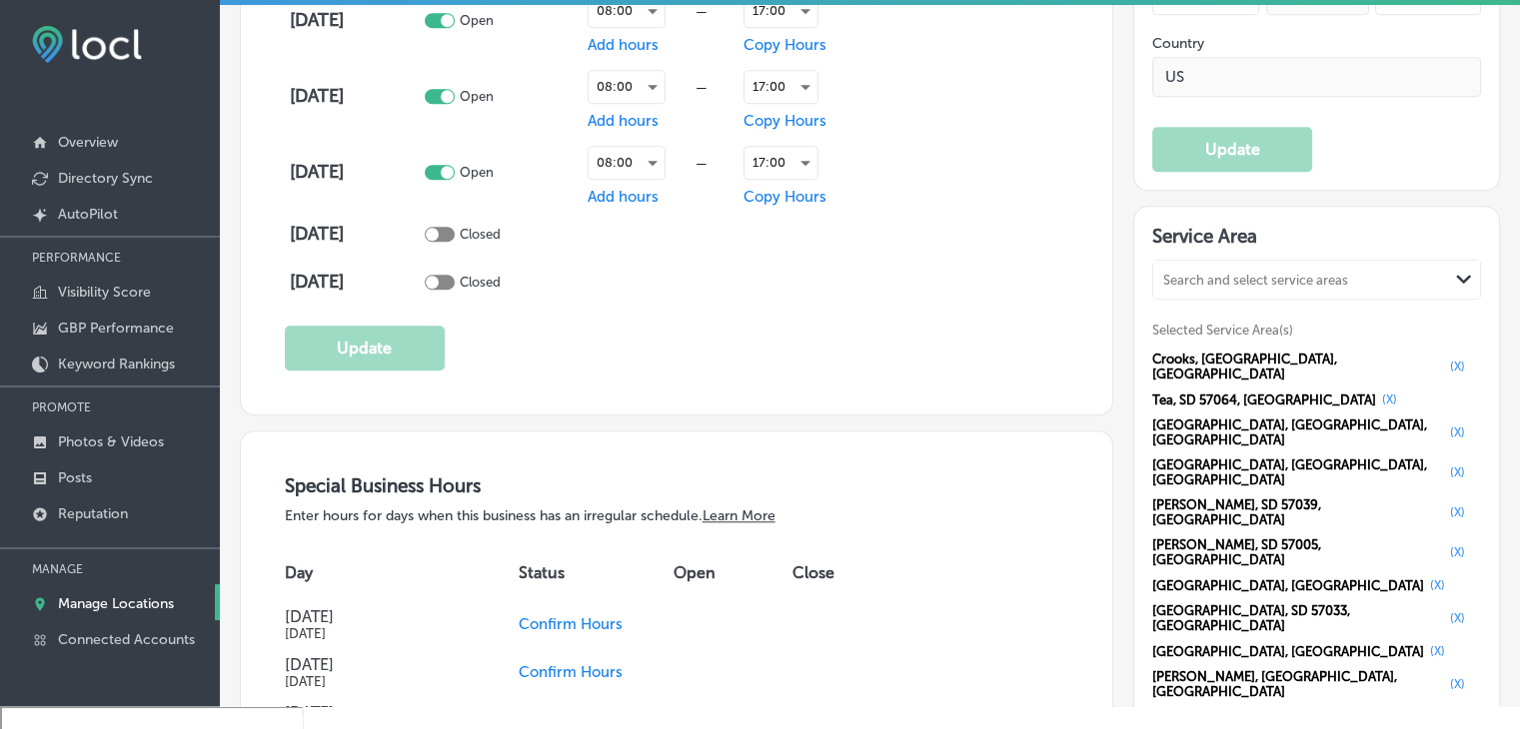
click at [1174, 267] on div "Search and select service areas" at bounding box center [1300, 280] width 295 height 27
paste input "Brookings,"
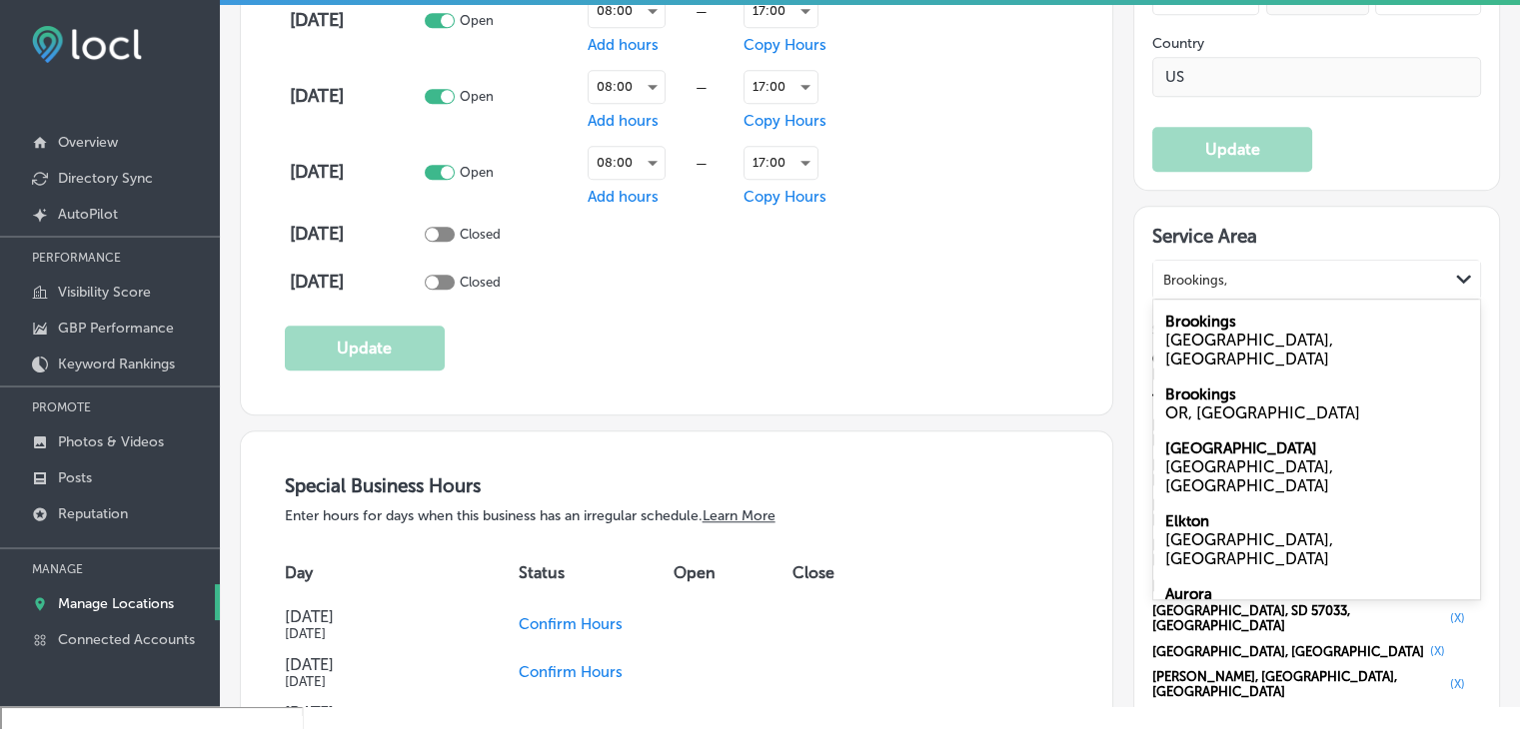
click at [1223, 306] on div "Brookings SD, USA" at bounding box center [1316, 340] width 327 height 73
type input "Brookings,"
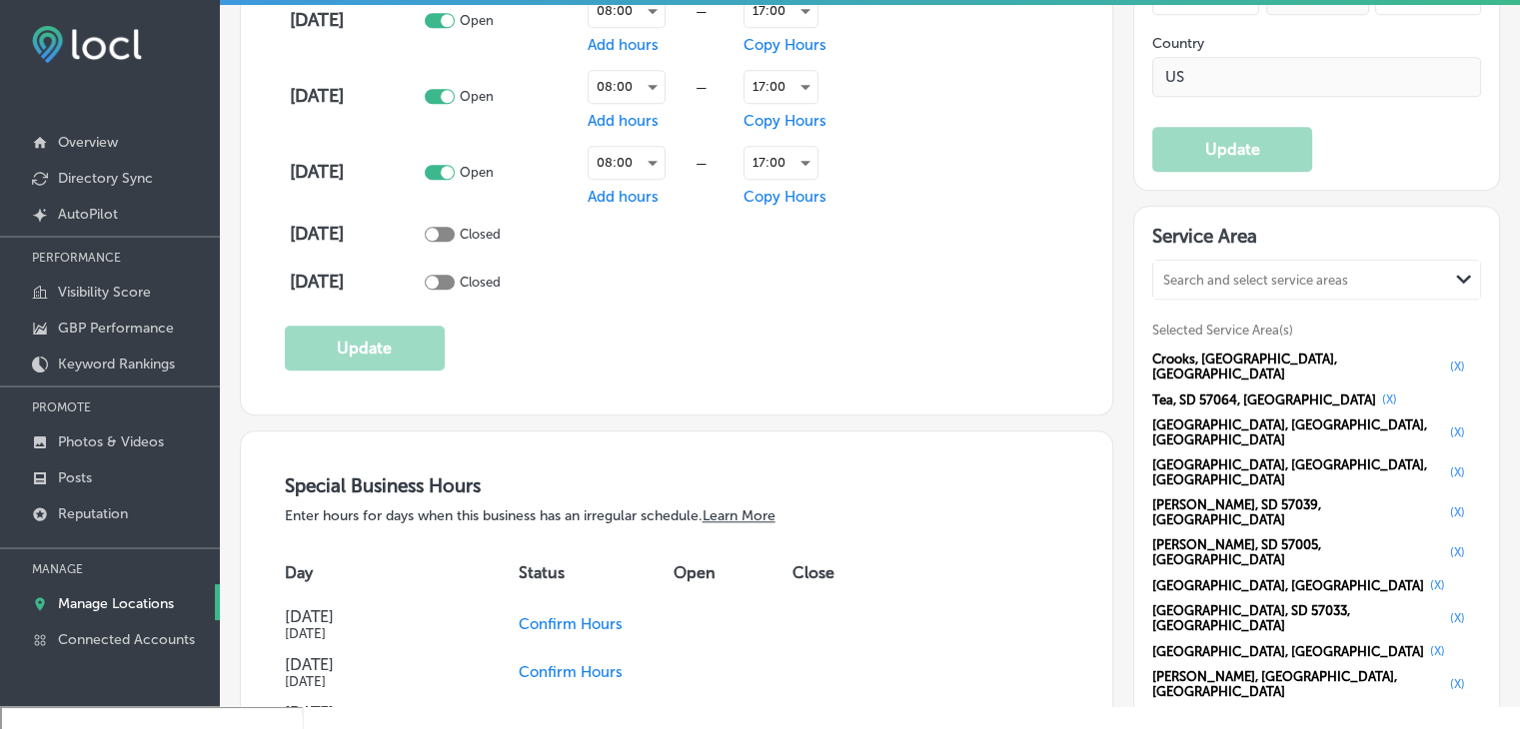
click at [1245, 273] on div "Search and select service areas" at bounding box center [1255, 280] width 185 height 15
paste input "Salem,"
click at [1167, 313] on label "Salem" at bounding box center [1241, 322] width 152 height 18
type input "Salem,, sd"
click at [1171, 281] on div "Search and select service areas" at bounding box center [1300, 280] width 295 height 27
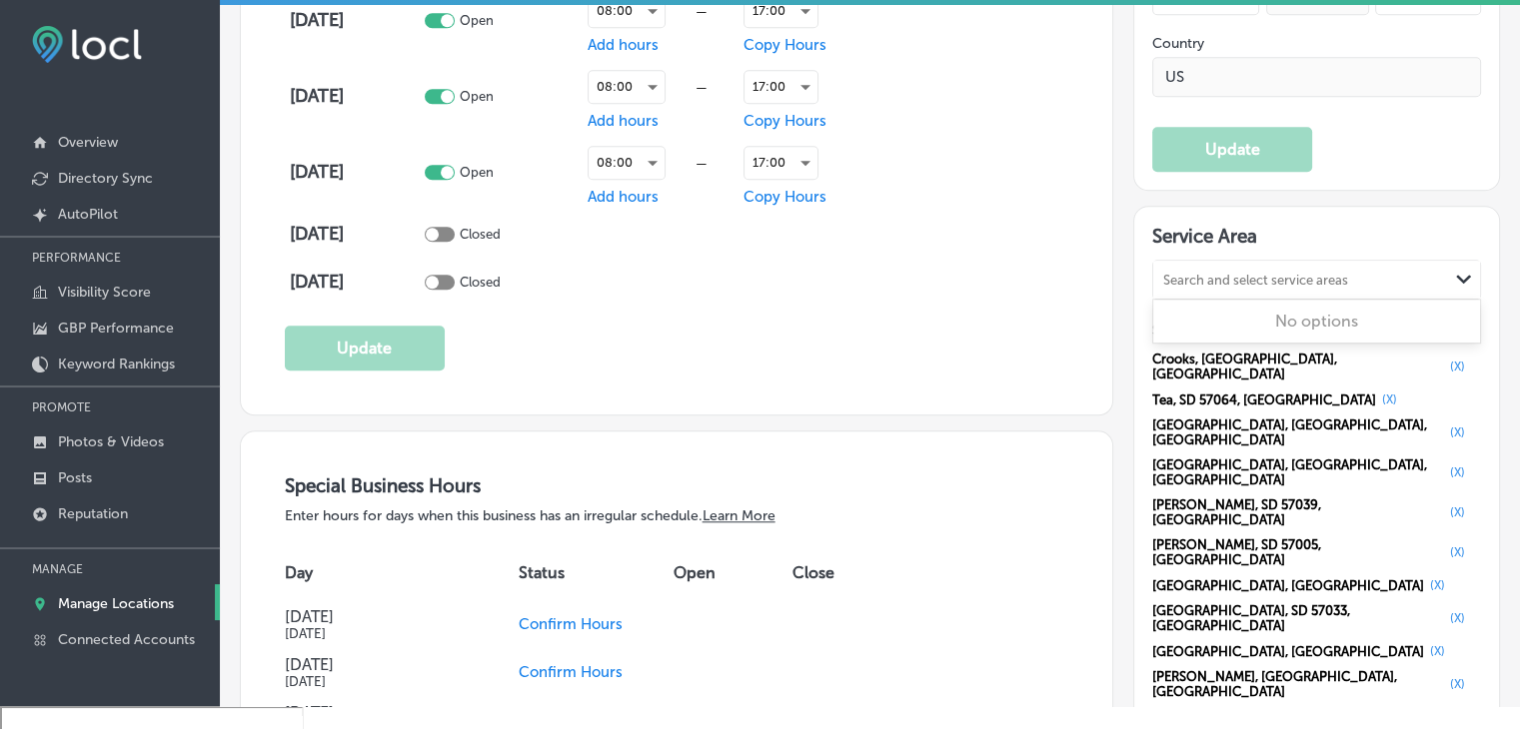
click at [1222, 267] on div "Search and select service areas" at bounding box center [1300, 280] width 295 height 27
paste input "Parker,"
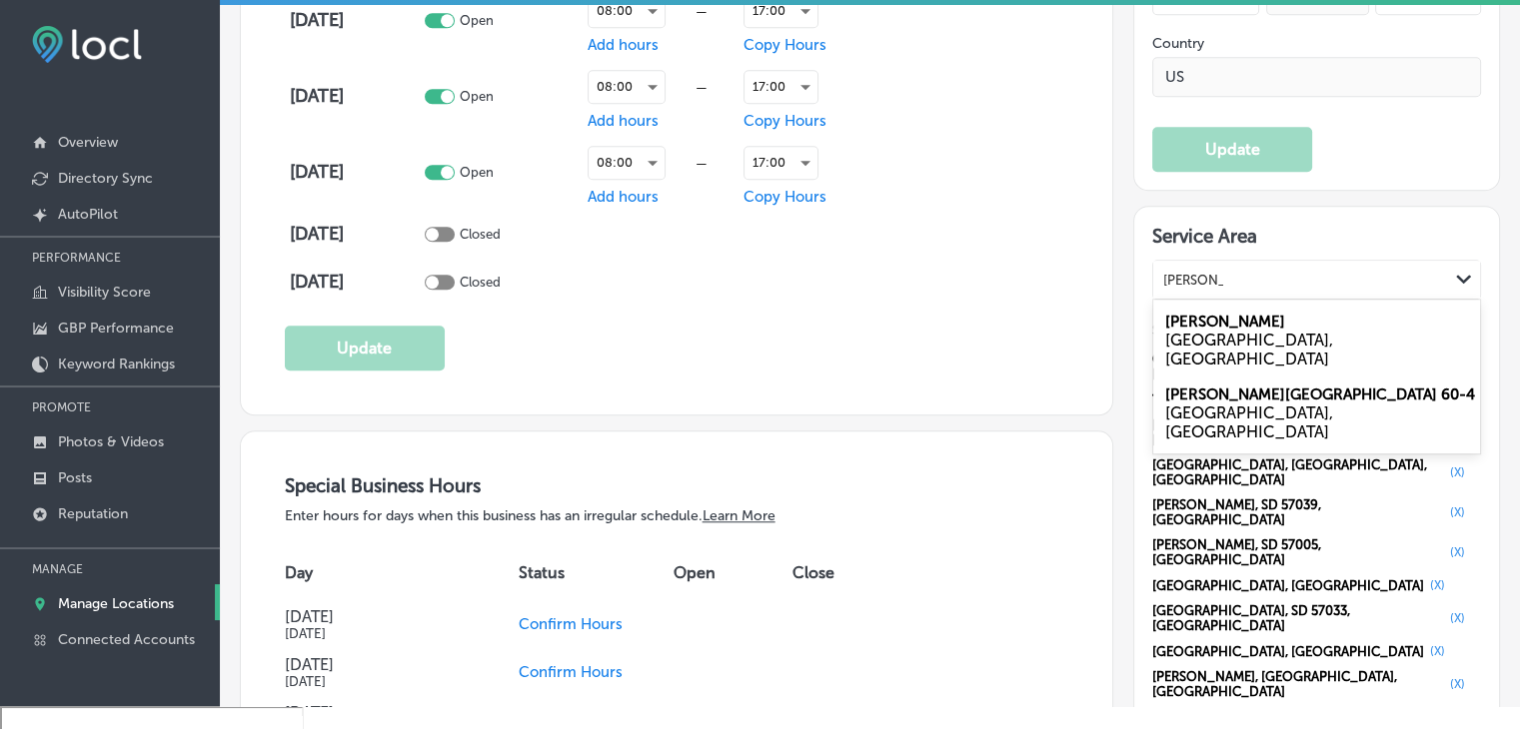
click at [1261, 306] on div "Parker SD, USA" at bounding box center [1316, 340] width 327 height 73
type input "Parker, sd"
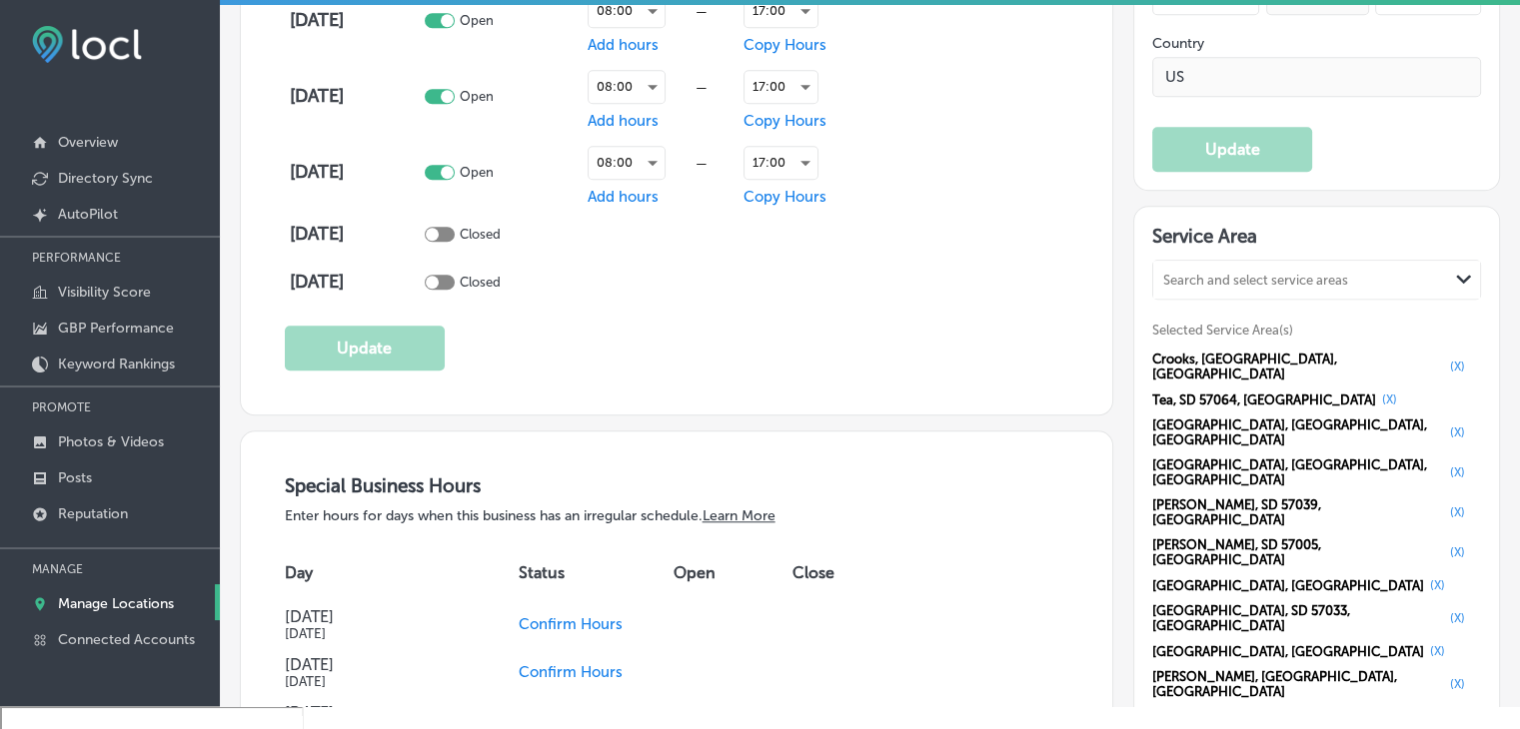
click at [1154, 288] on div "Search and select service areas Path Created with Sketch." at bounding box center [1316, 280] width 327 height 38
paste input "Garatson,"
type input "Garatson,"
click at [1246, 278] on div "Search and select service areas" at bounding box center [1255, 280] width 185 height 15
paste input "Garatson,"
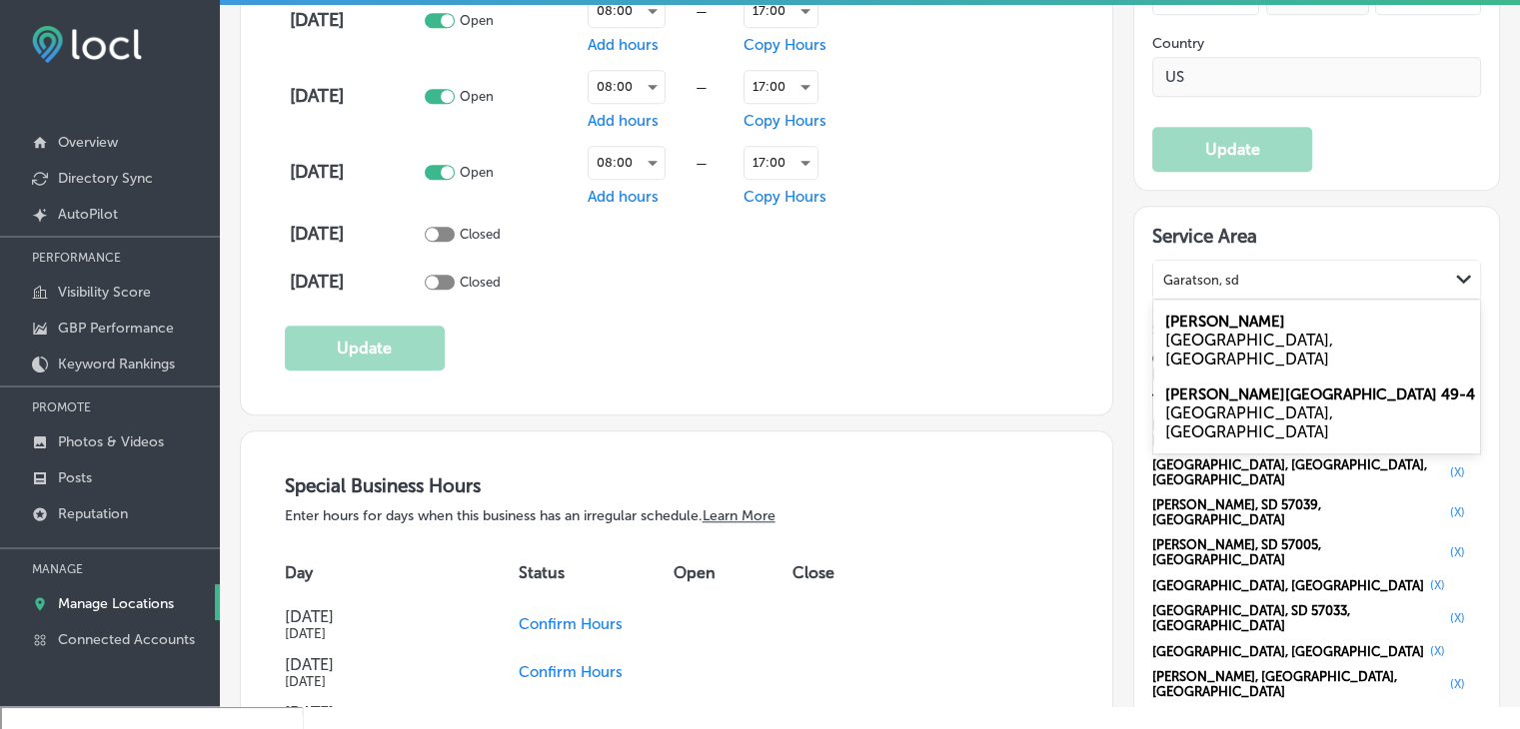
click at [1287, 309] on div "Garretson SD, USA" at bounding box center [1316, 340] width 327 height 73
type input "Garatson, sd"
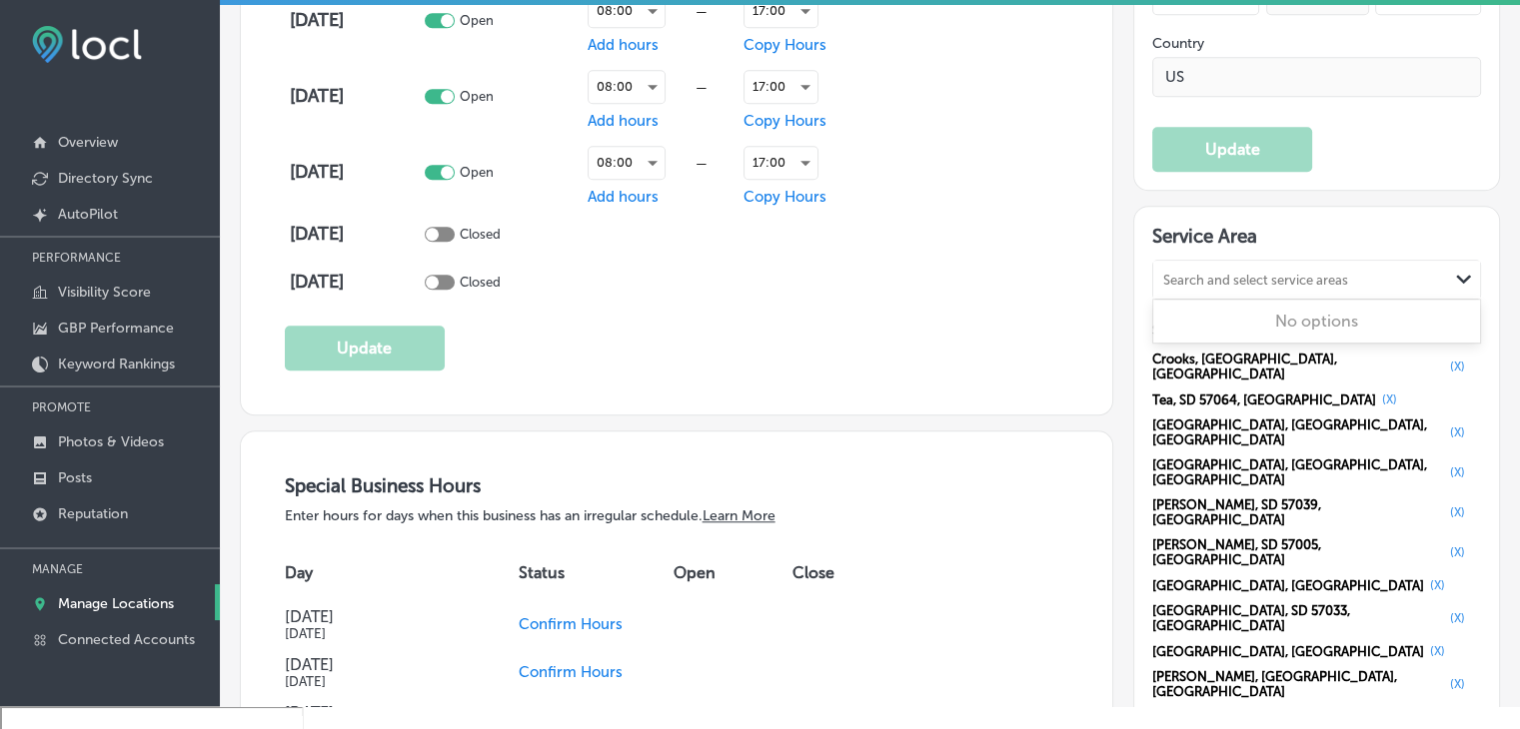
click at [1182, 261] on div "Search and select service areas Path Created with Sketch." at bounding box center [1316, 280] width 327 height 38
paste input "Flanbreau,"
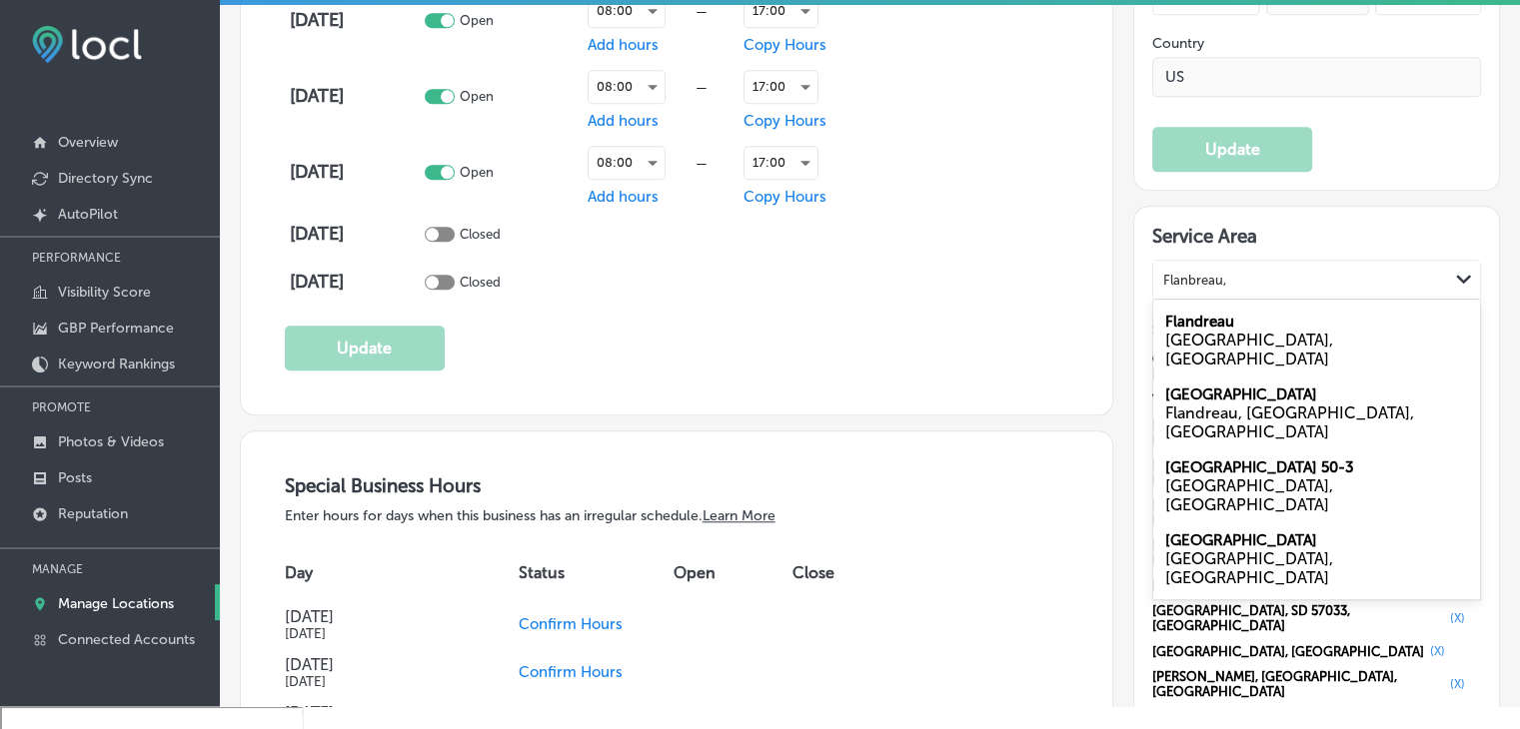
click at [1207, 331] on div "SD, USA" at bounding box center [1316, 350] width 303 height 38
type input "Flanbreau,"
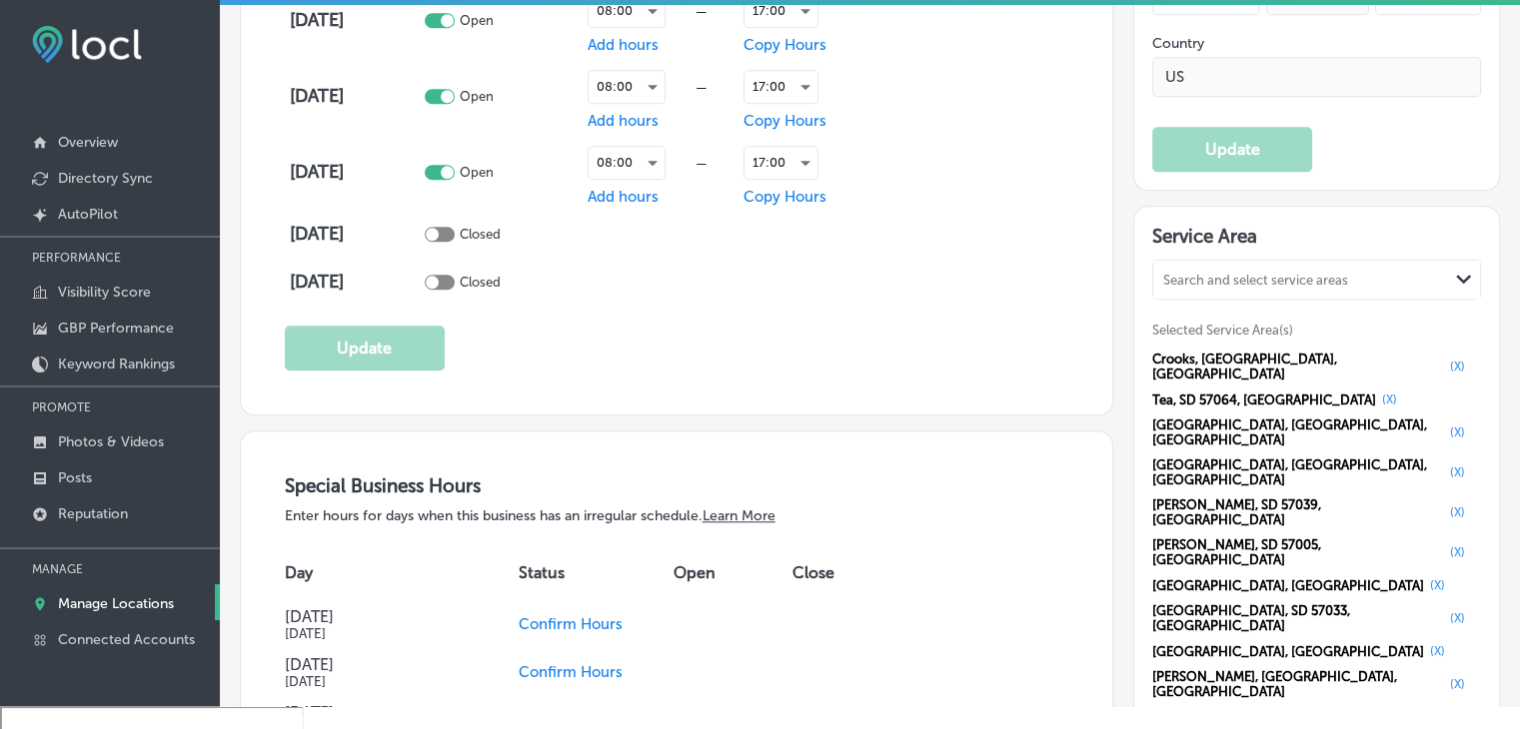
click at [1251, 273] on div "Search and select service areas" at bounding box center [1255, 280] width 185 height 15
paste input "Canistota,"
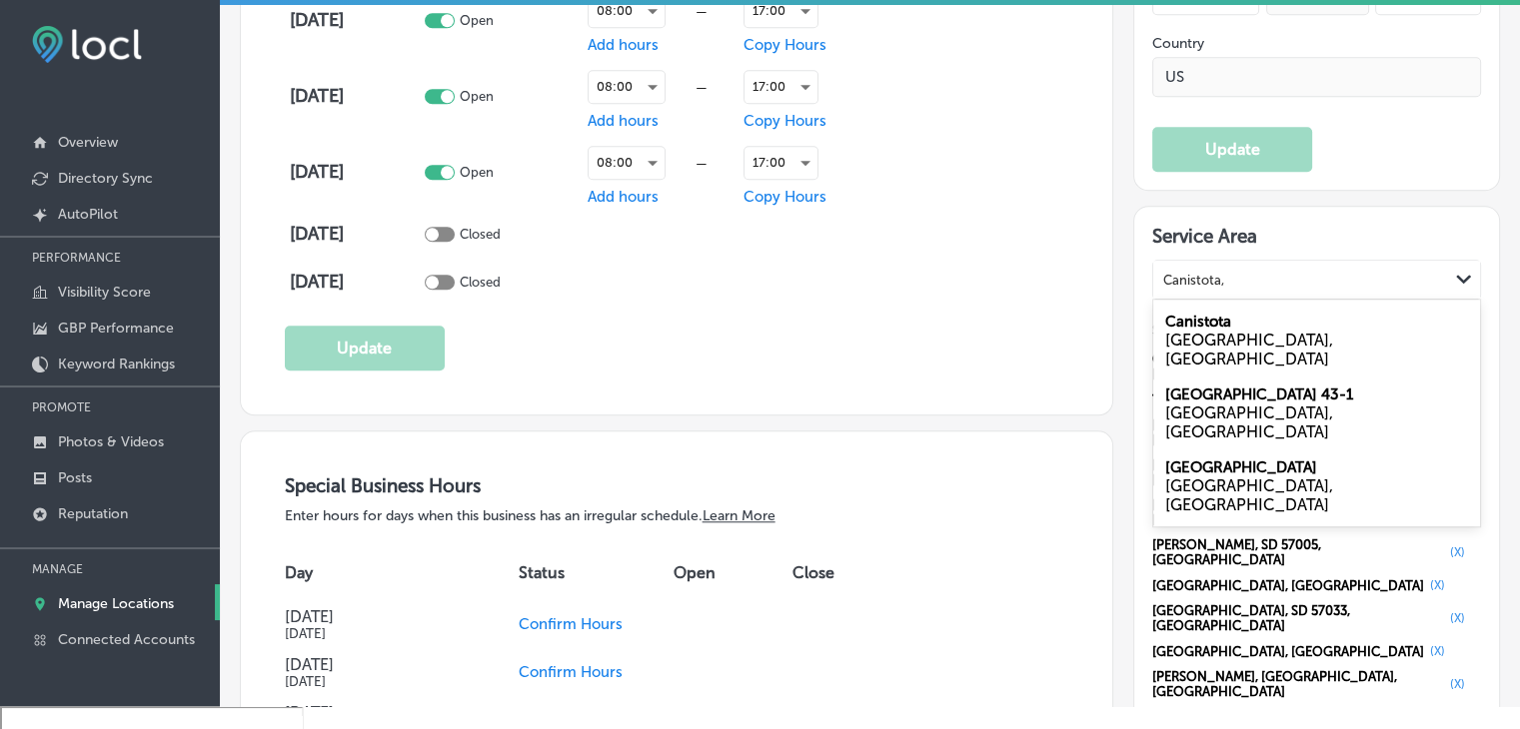
click at [1239, 317] on div "Canistota SD, USA" at bounding box center [1316, 340] width 327 height 73
type input "Canistota,"
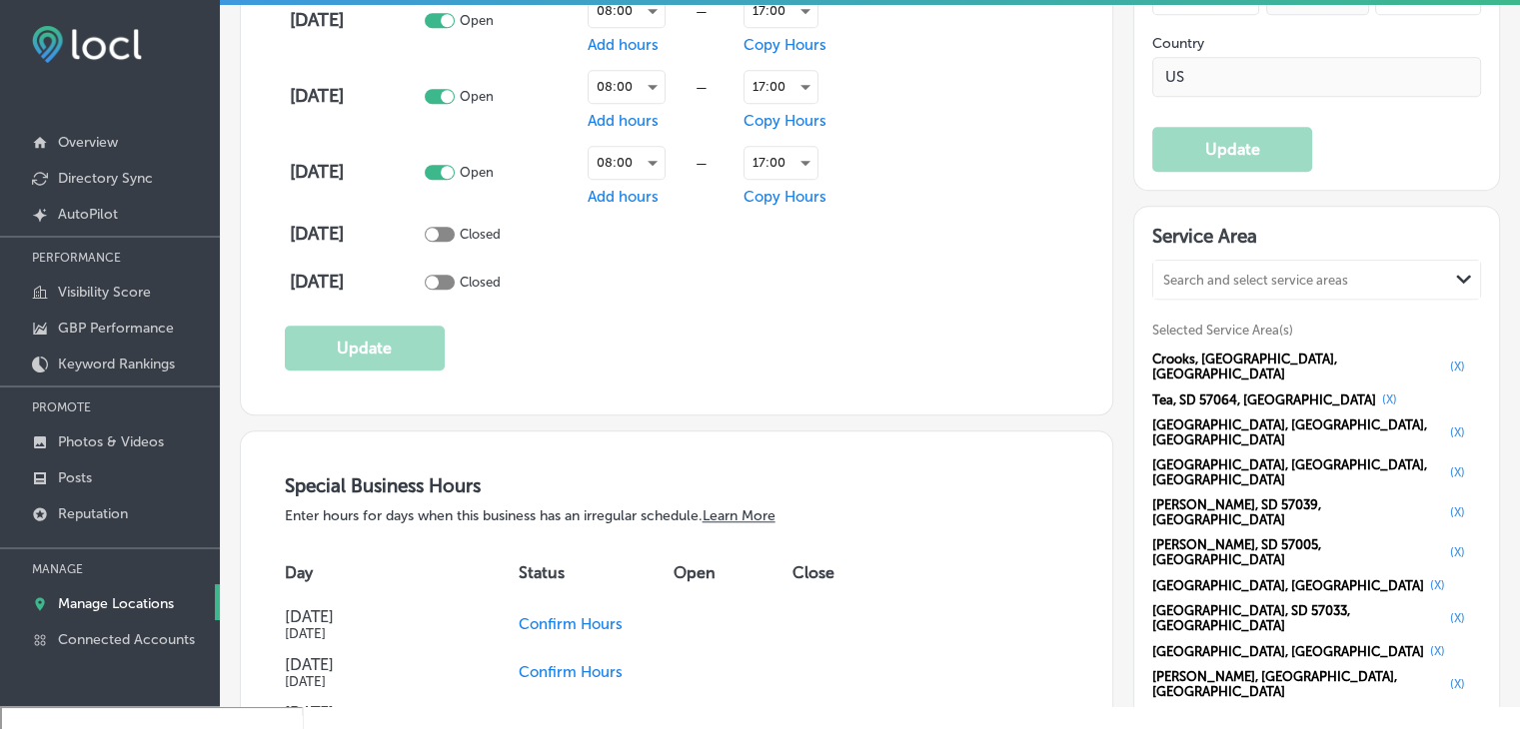
click at [1274, 276] on div "Search and select service areas" at bounding box center [1255, 280] width 185 height 15
paste input "Canton,"
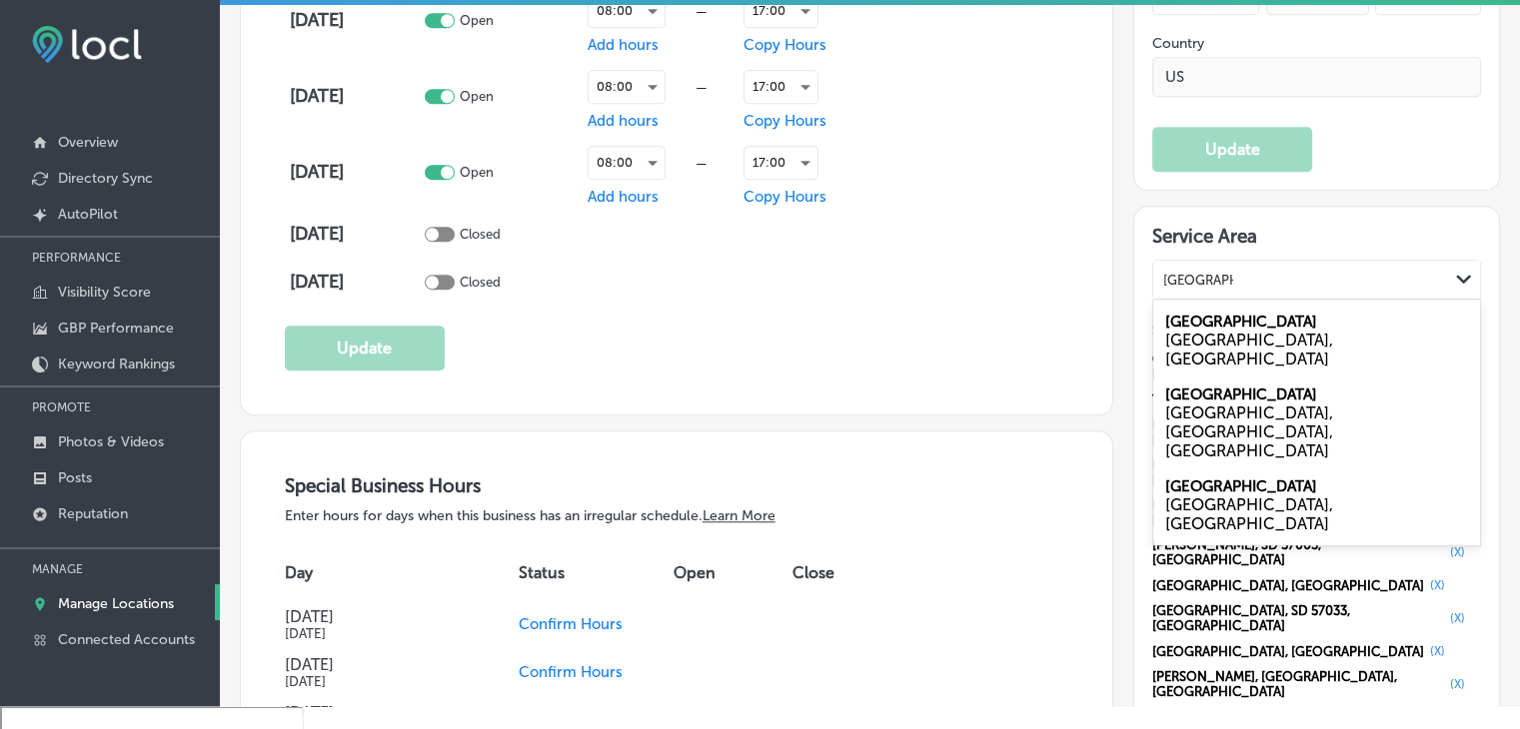
click at [1270, 306] on div "Canton SD, USA" at bounding box center [1316, 340] width 327 height 73
type input "Canton,, sd"
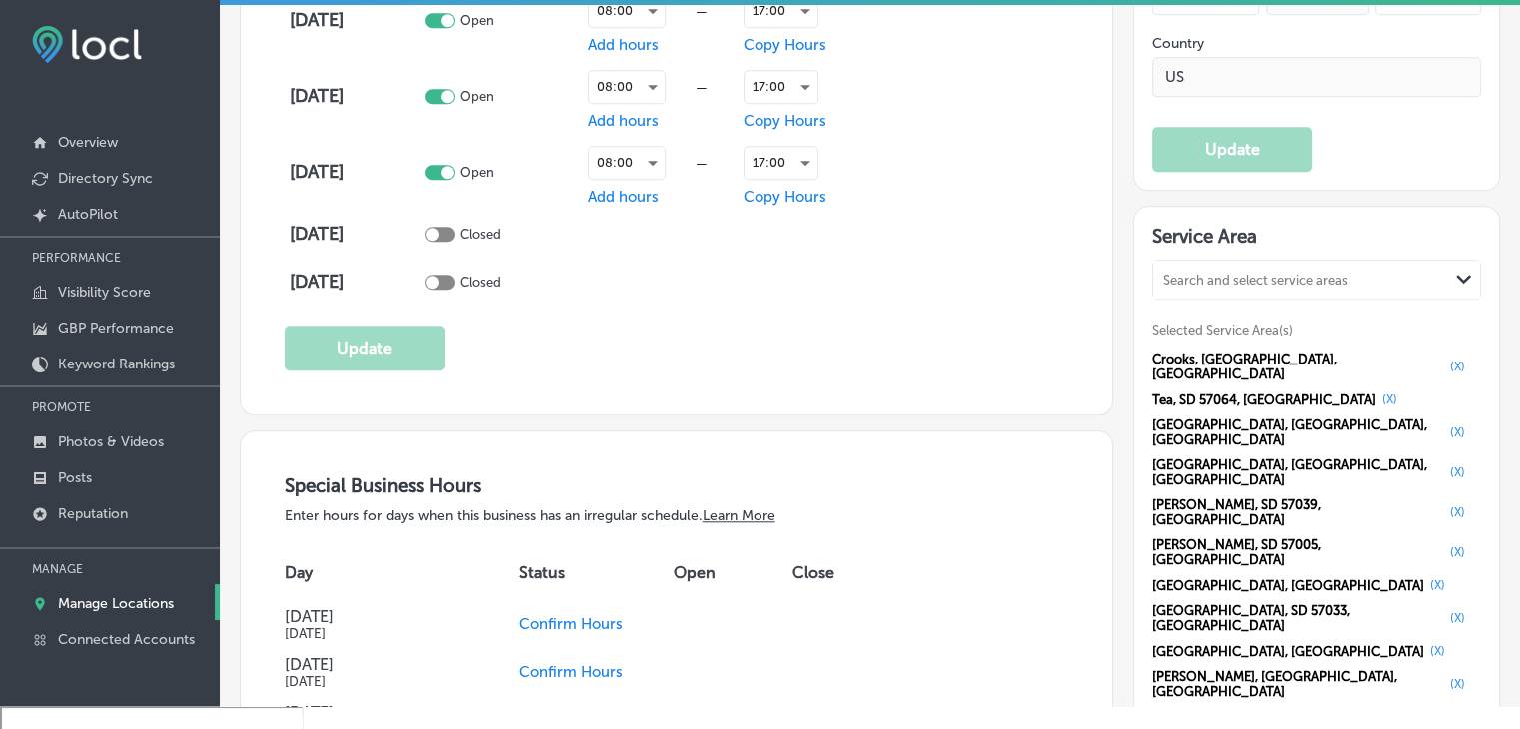
scroll to position [1798, 0]
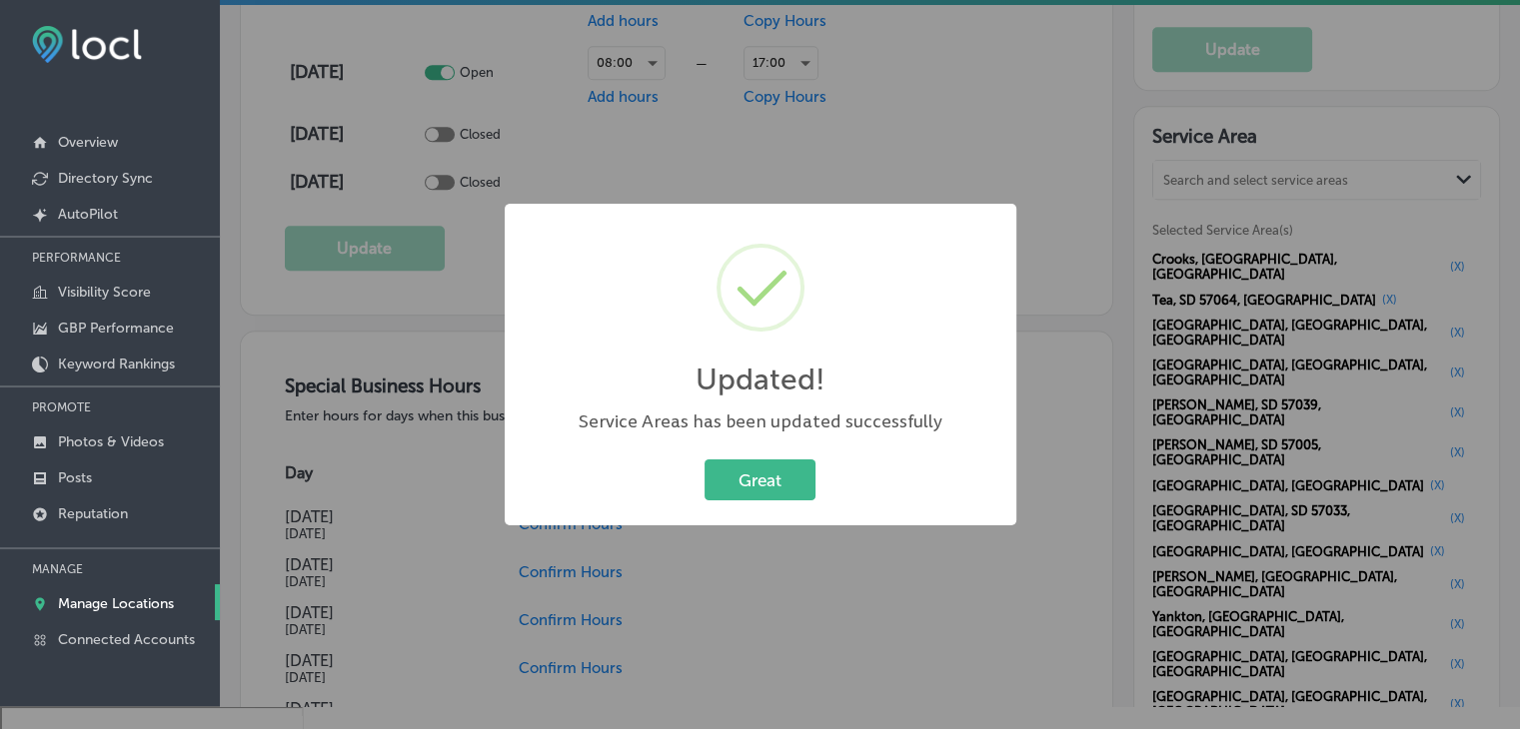
click at [1012, 18] on div "Updated! × Service Areas has been updated successfully Great Cancel" at bounding box center [760, 364] width 1520 height 729
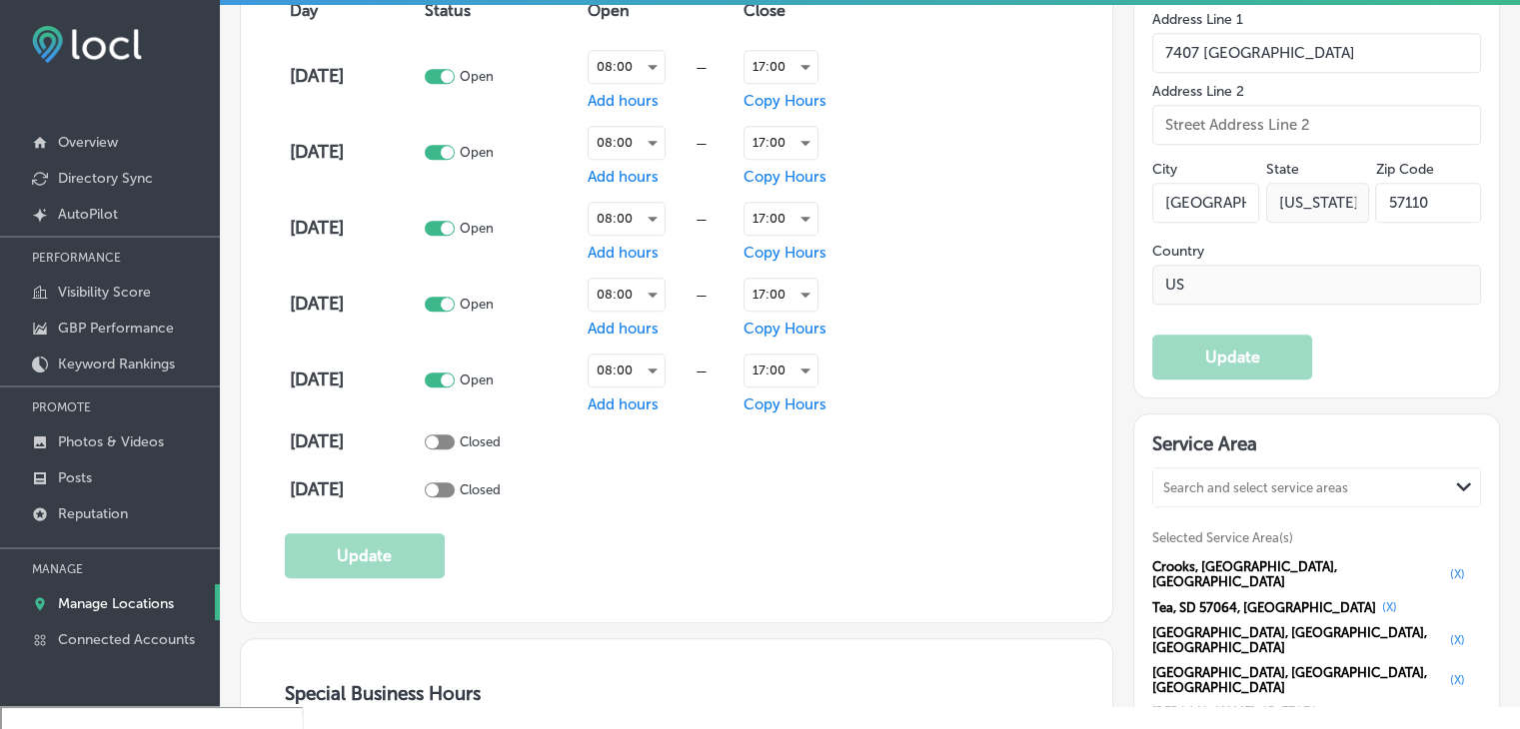
scroll to position [1898, 0]
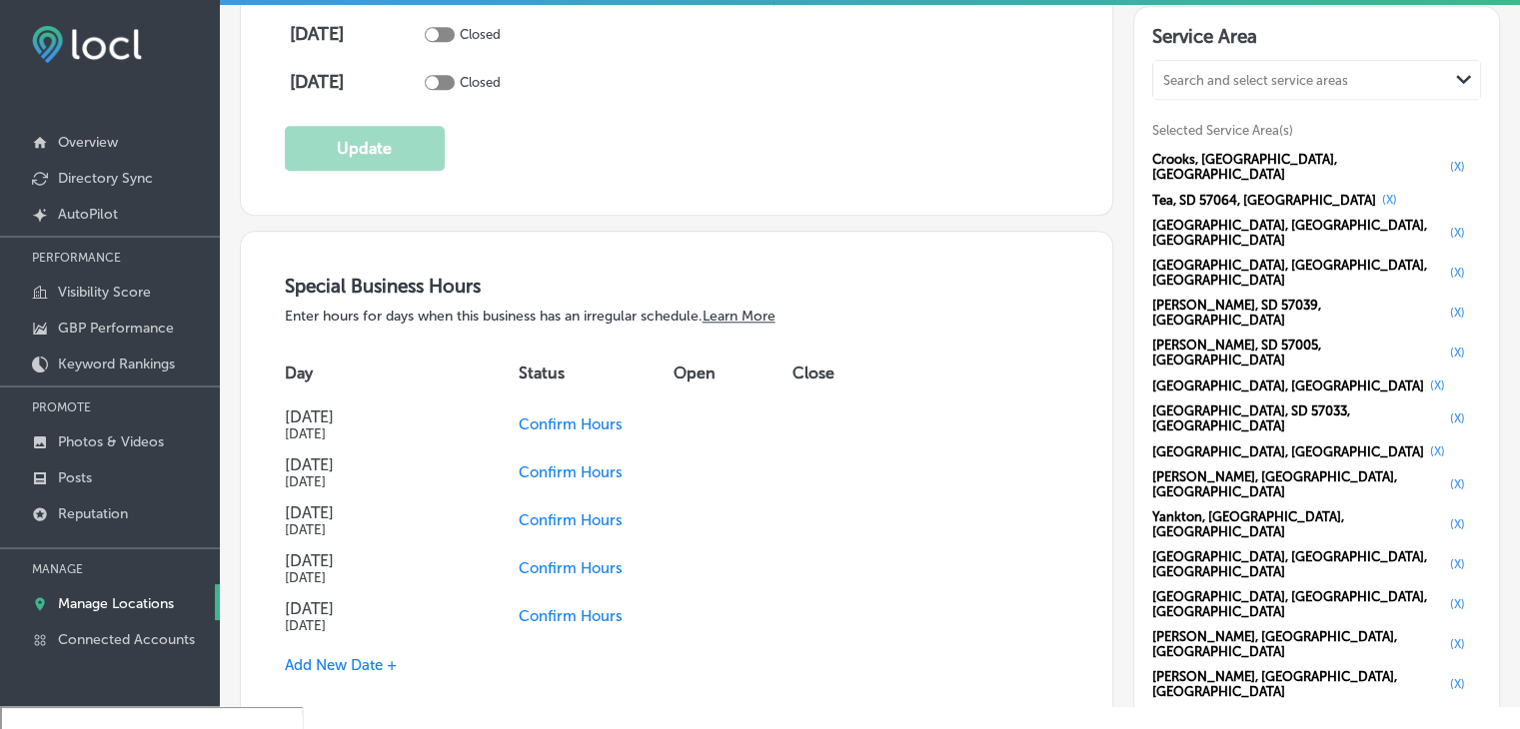
click at [597, 418] on span "Confirm Hours" at bounding box center [571, 425] width 104 height 18
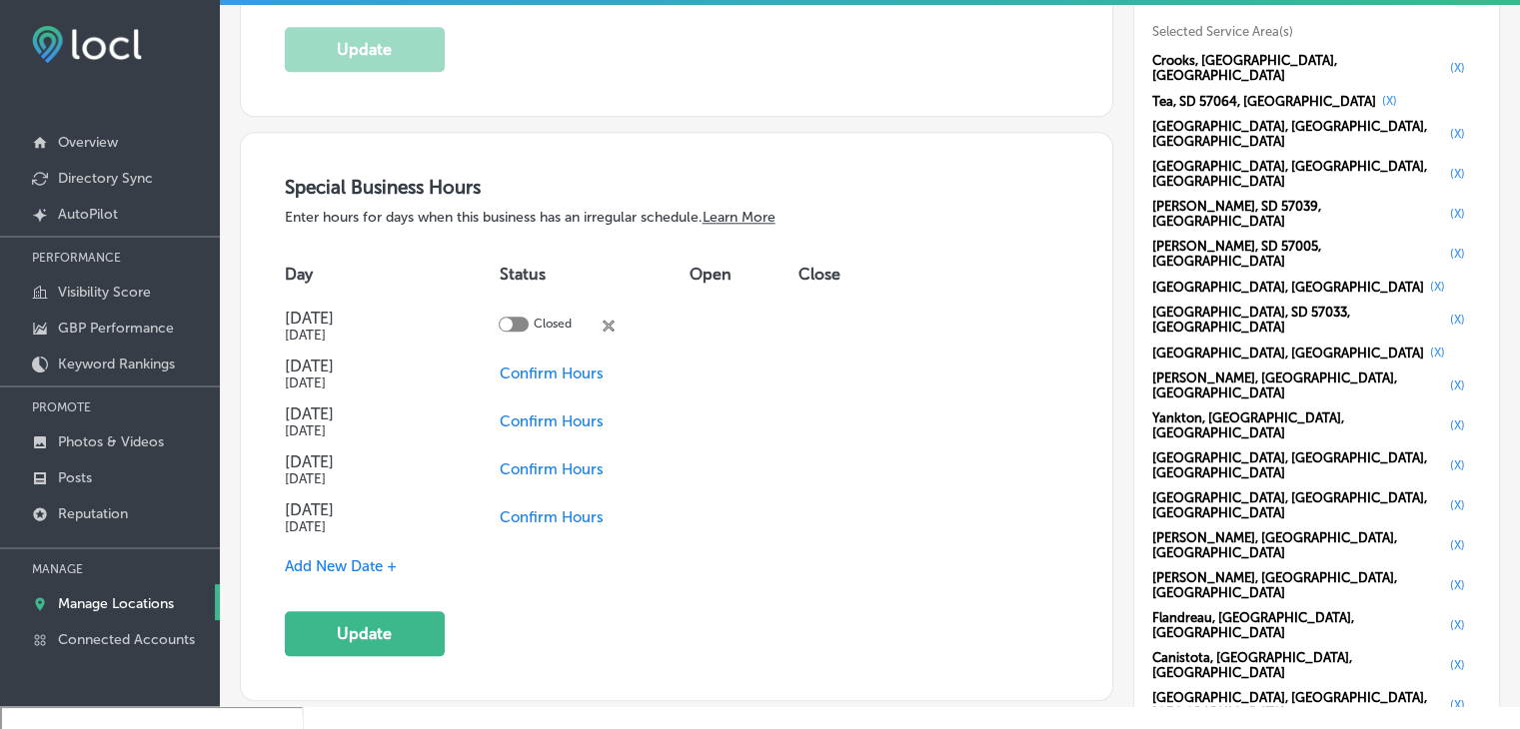
scroll to position [1998, 0]
click at [533, 464] on span "Confirm Hours" at bounding box center [551, 469] width 104 height 18
click at [543, 515] on span "Confirm Hours" at bounding box center [551, 517] width 104 height 18
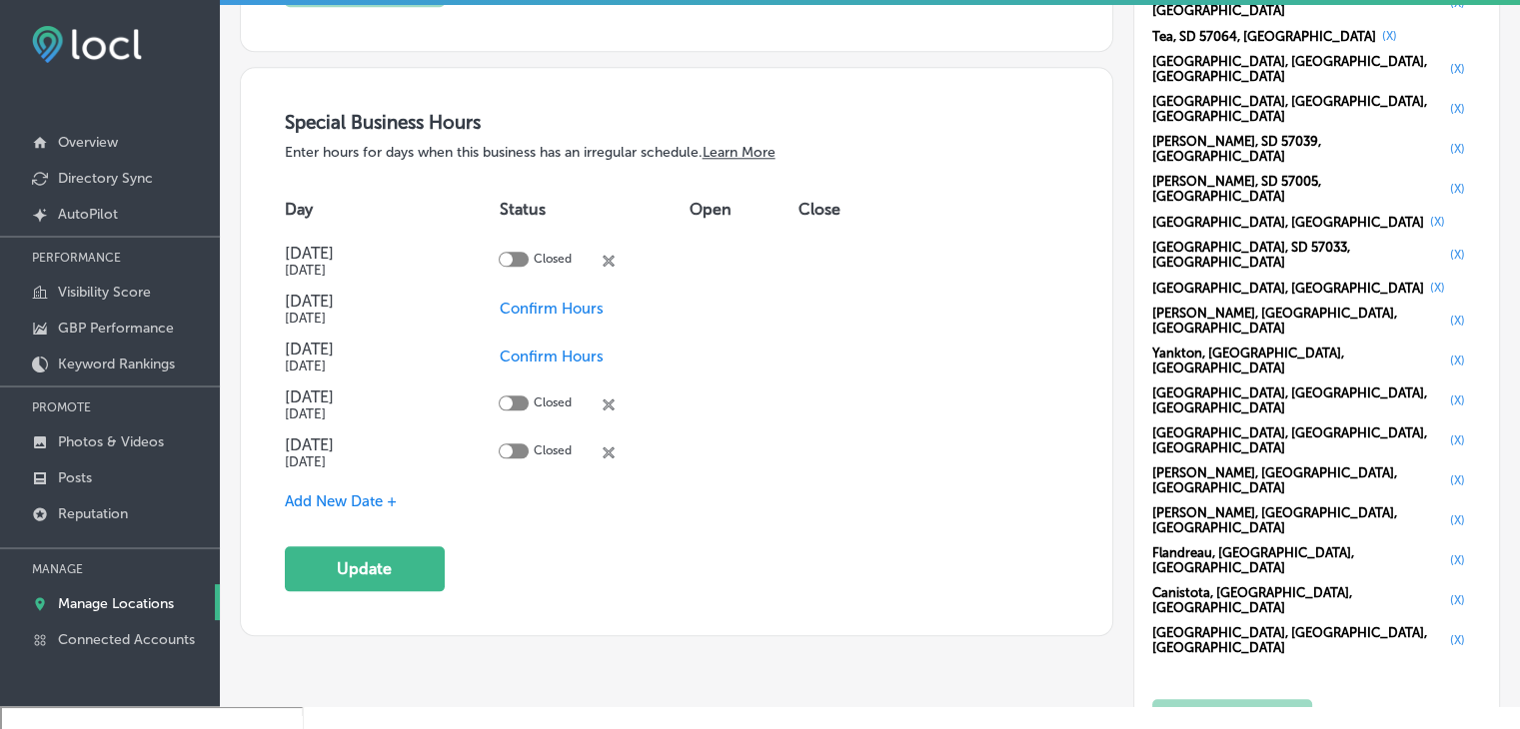
scroll to position [2098, 0]
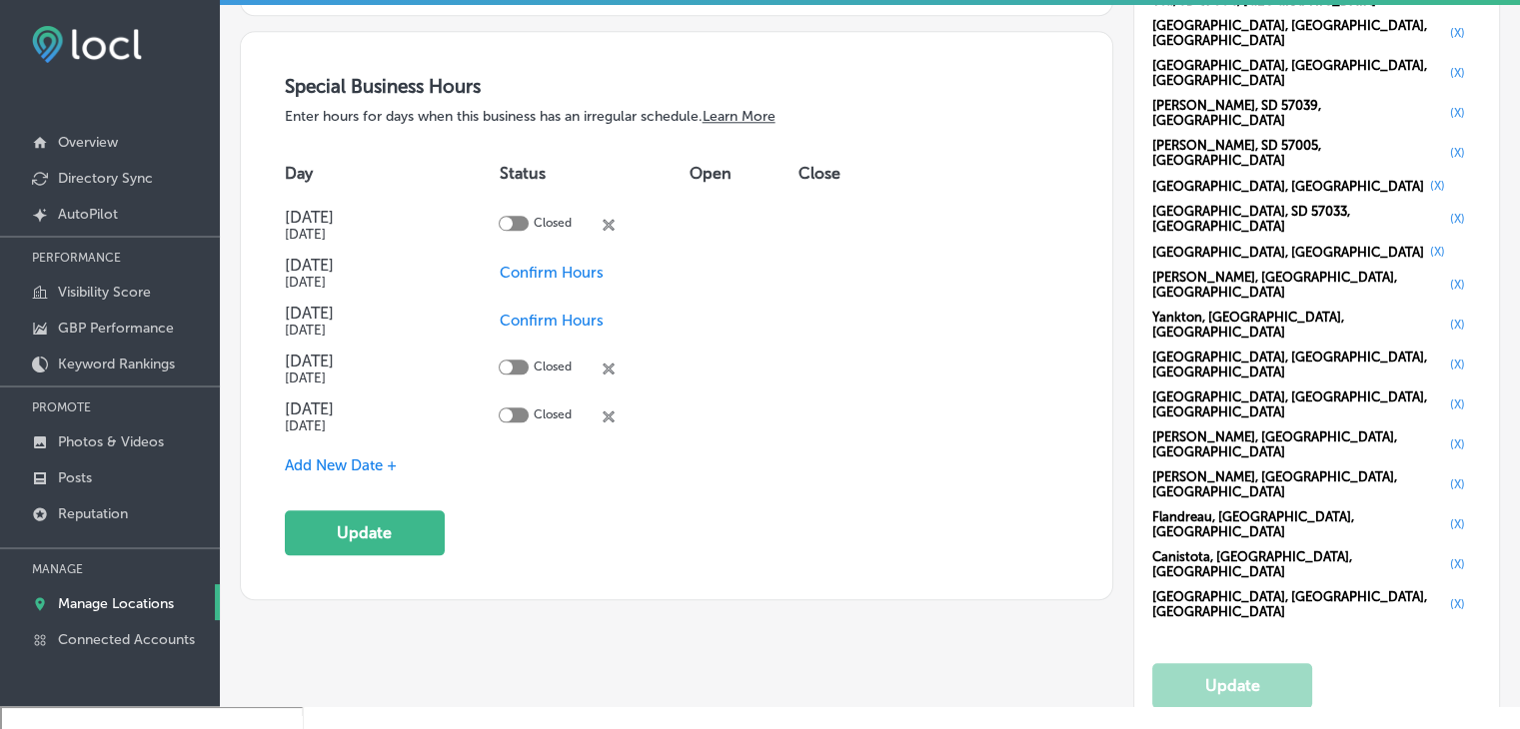
click at [369, 457] on span "Add New Date +" at bounding box center [341, 466] width 112 height 18
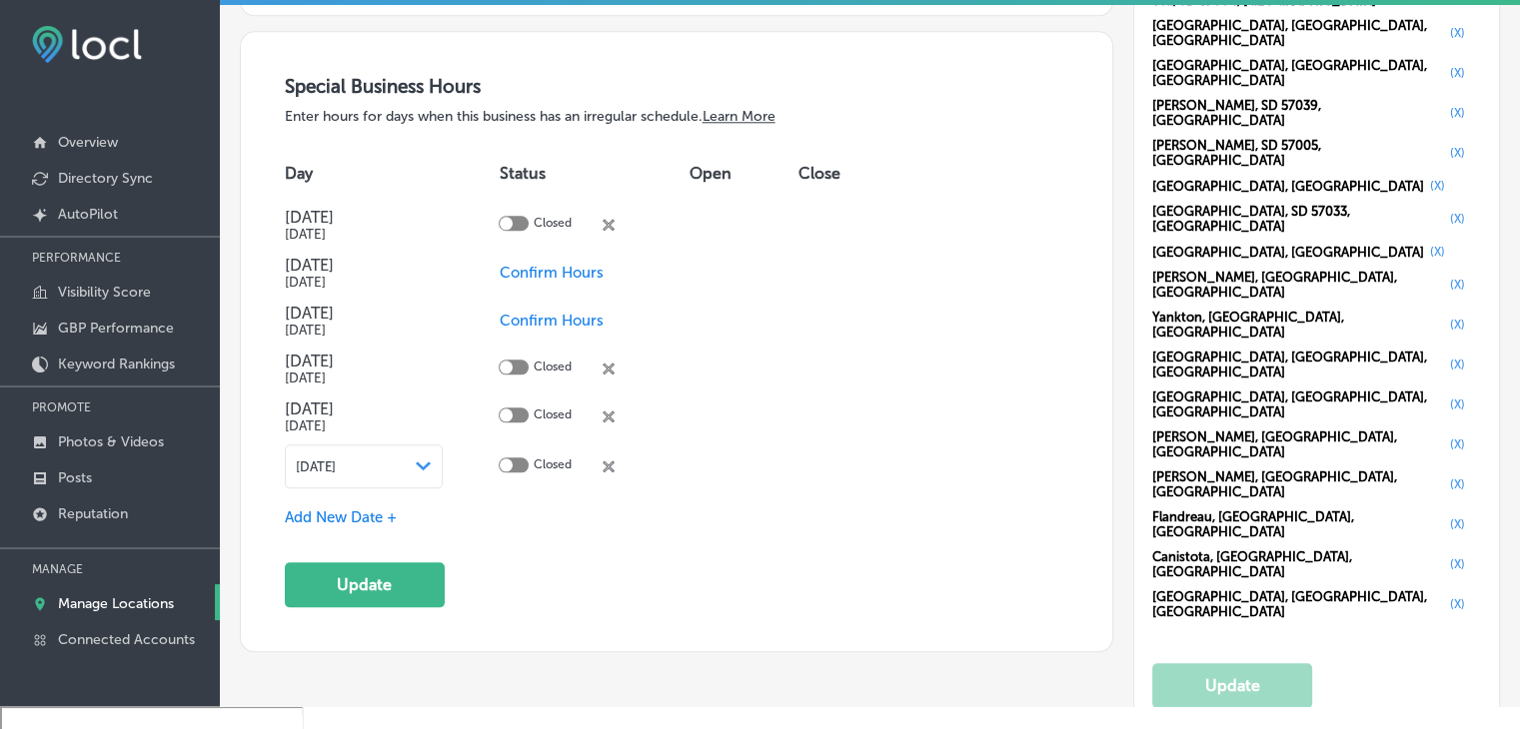
click at [373, 467] on div "Aug 13, 2025 Path Created with Sketch." at bounding box center [364, 467] width 137 height 16
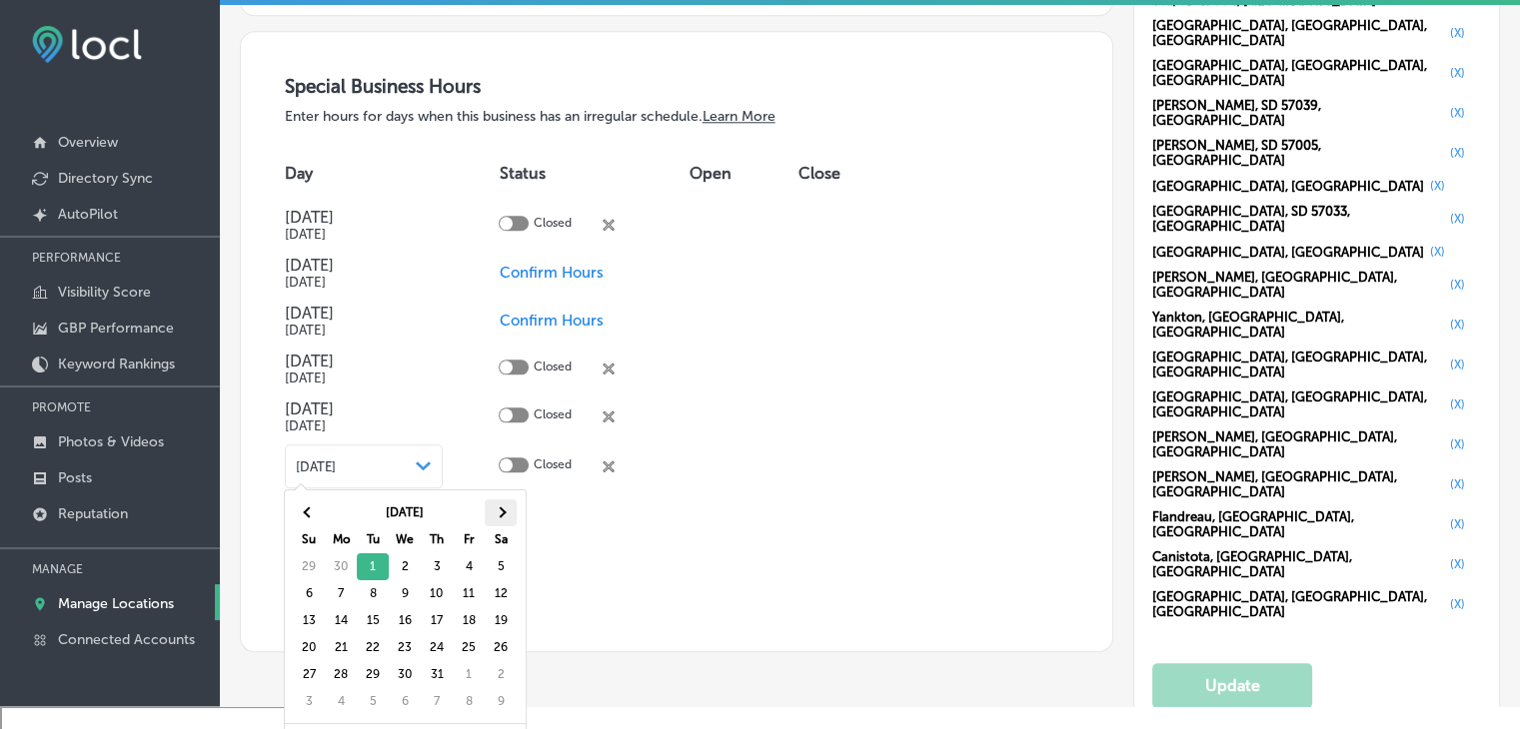
click at [508, 523] on th at bounding box center [501, 513] width 32 height 27
click at [508, 522] on th at bounding box center [501, 513] width 32 height 27
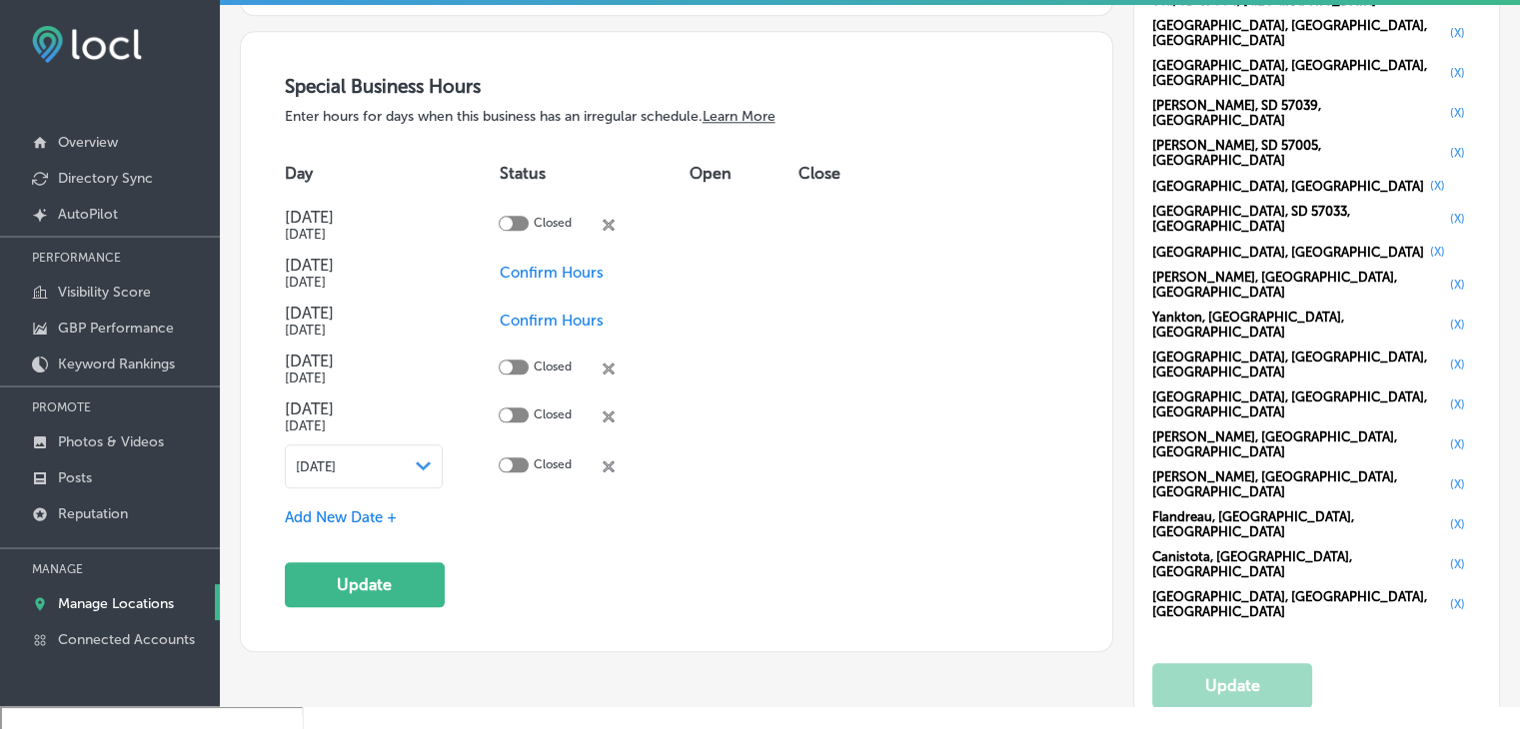
click at [325, 509] on span "Add New Date +" at bounding box center [341, 518] width 112 height 18
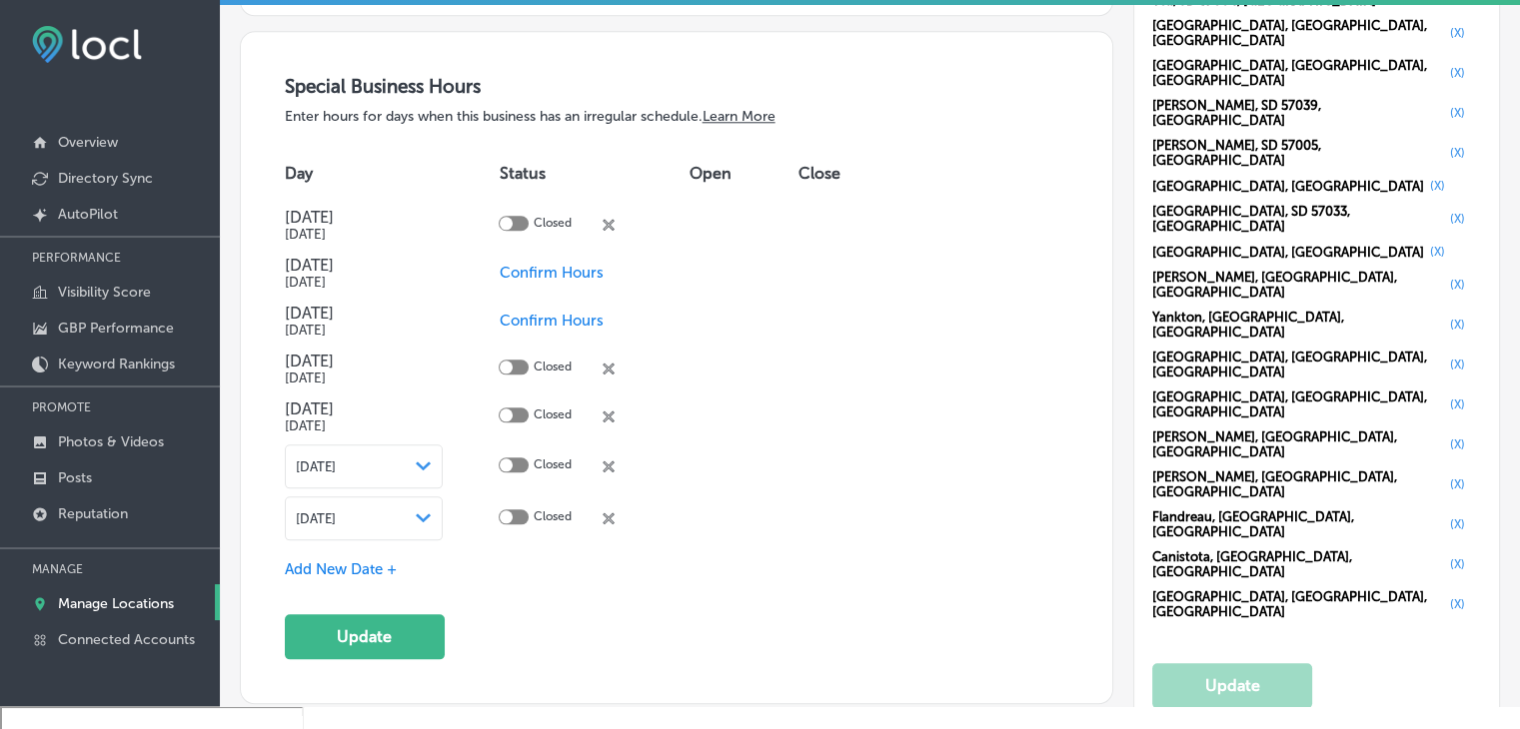
click at [408, 511] on div "Aug 13, 2025 Path Created with Sketch." at bounding box center [364, 519] width 137 height 16
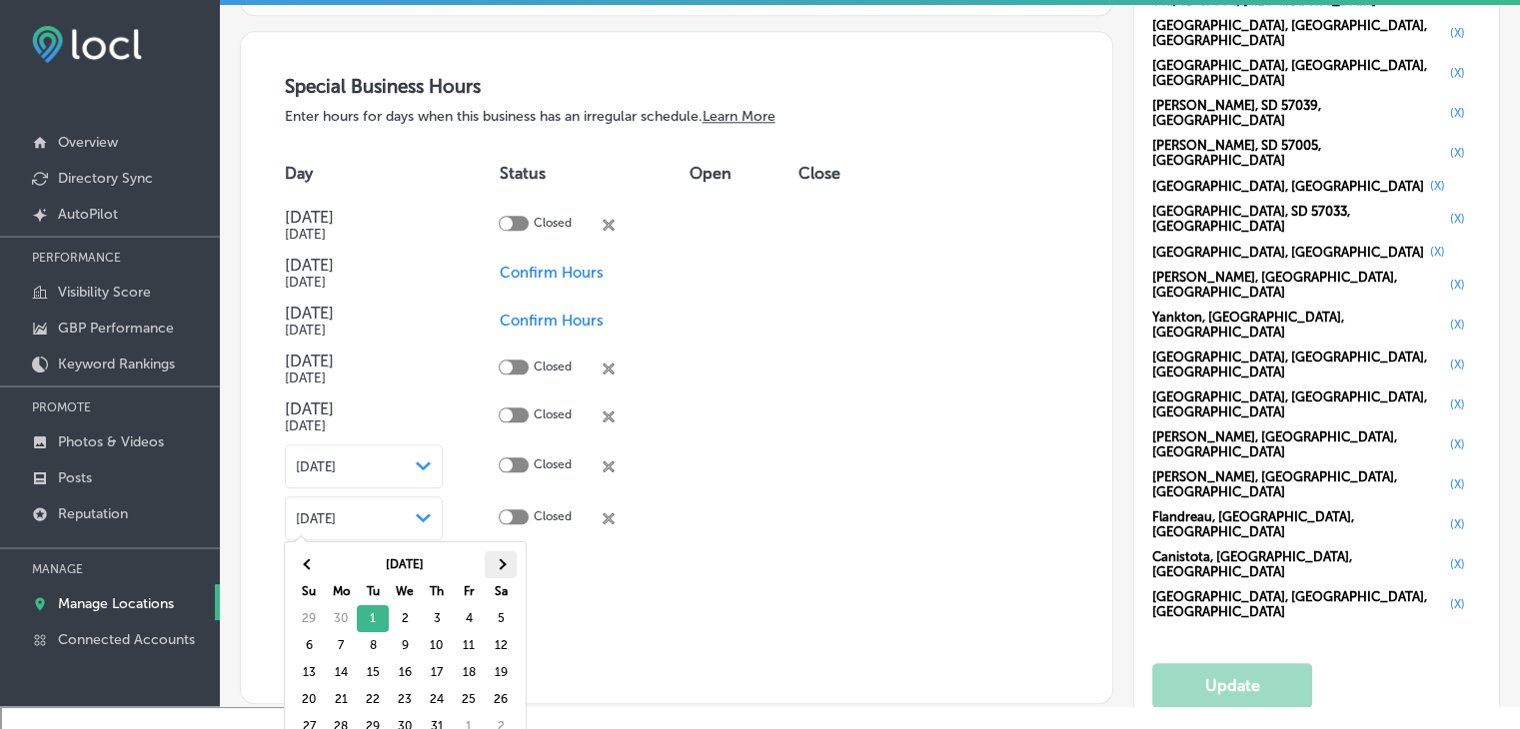
click at [501, 552] on th at bounding box center [501, 564] width 32 height 27
click at [501, 554] on th at bounding box center [501, 564] width 32 height 27
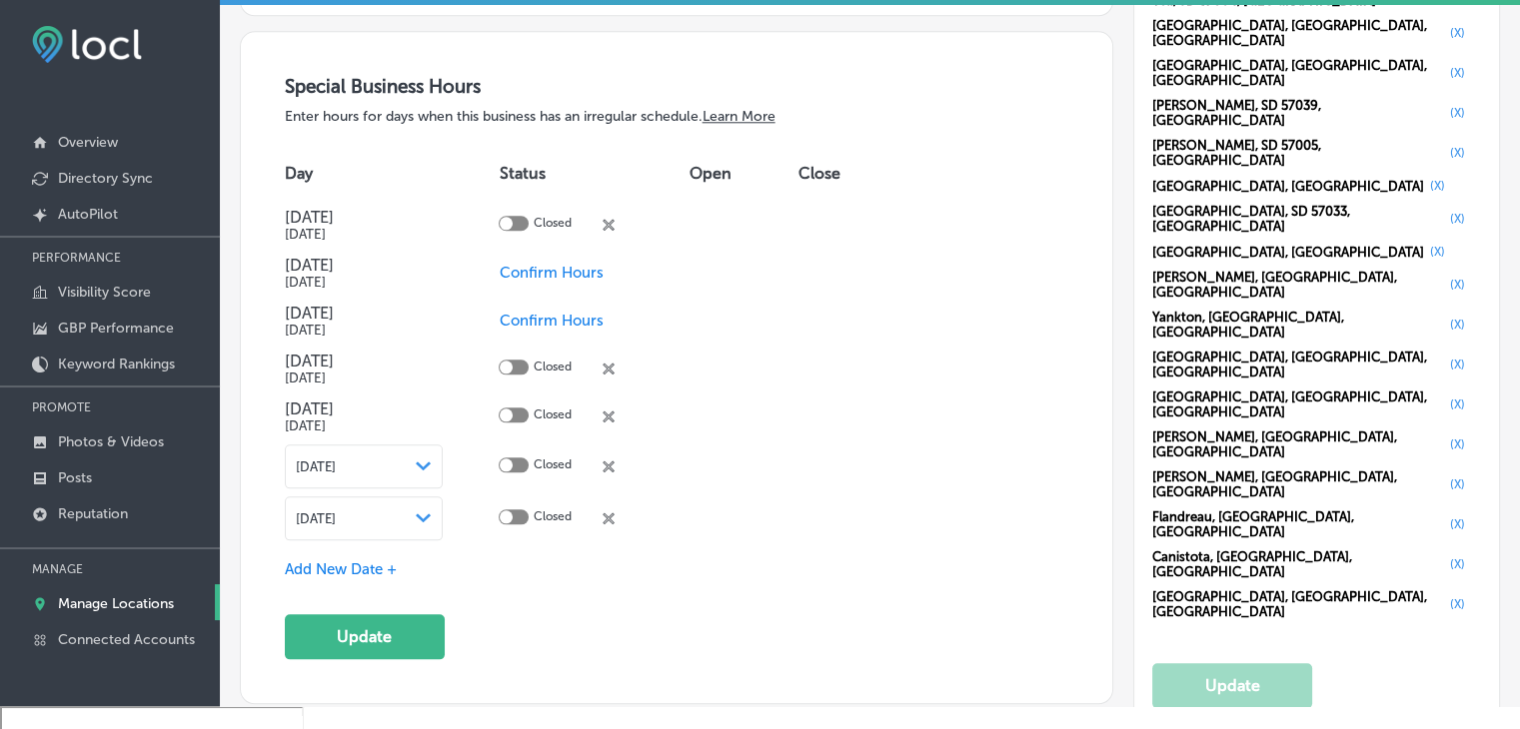
click at [409, 601] on div "Special Business Hours Enter hours for days when this business has an irregular…" at bounding box center [677, 367] width 784 height 584
click at [423, 625] on button "Update" at bounding box center [365, 636] width 160 height 45
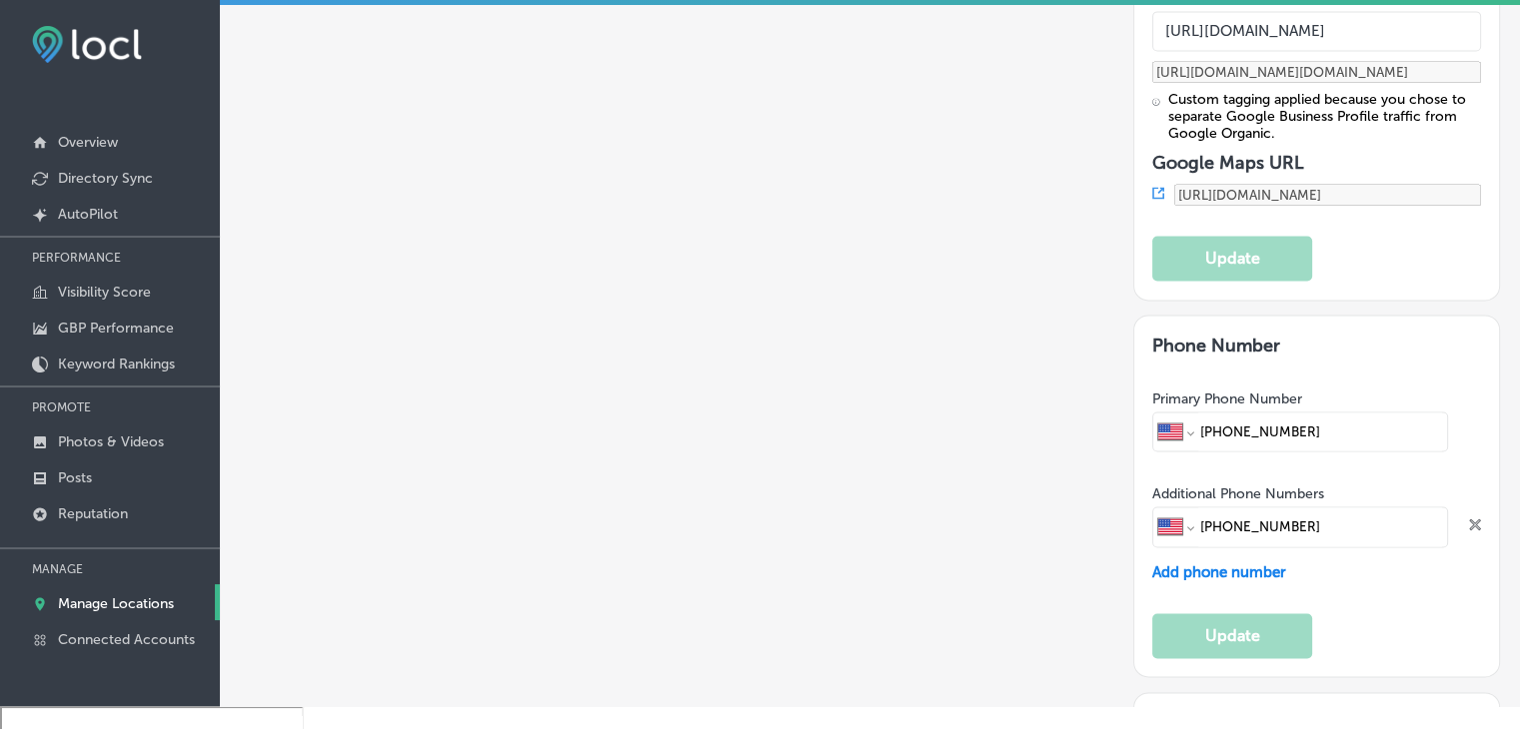
scroll to position [2897, 0]
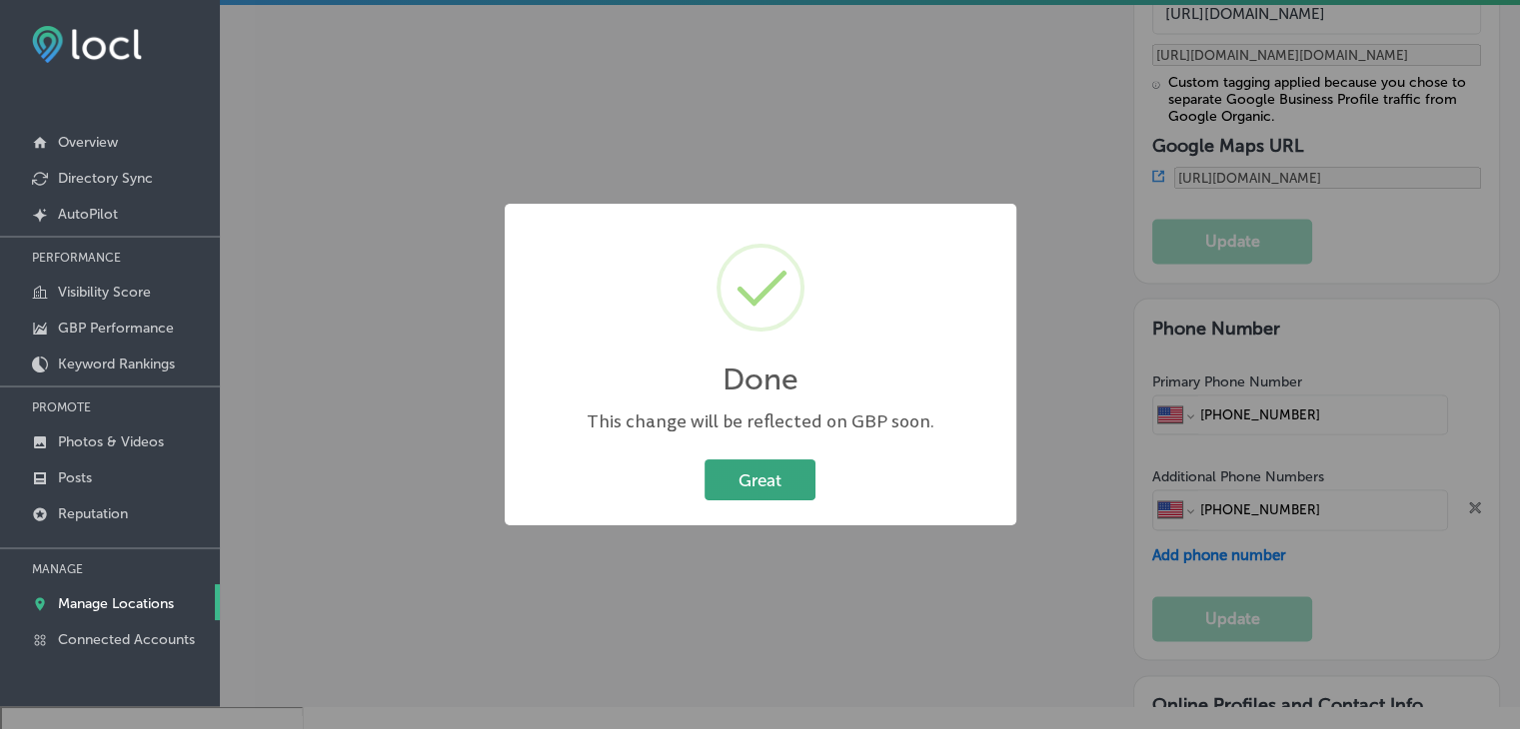
click at [771, 488] on button "Great" at bounding box center [759, 480] width 111 height 41
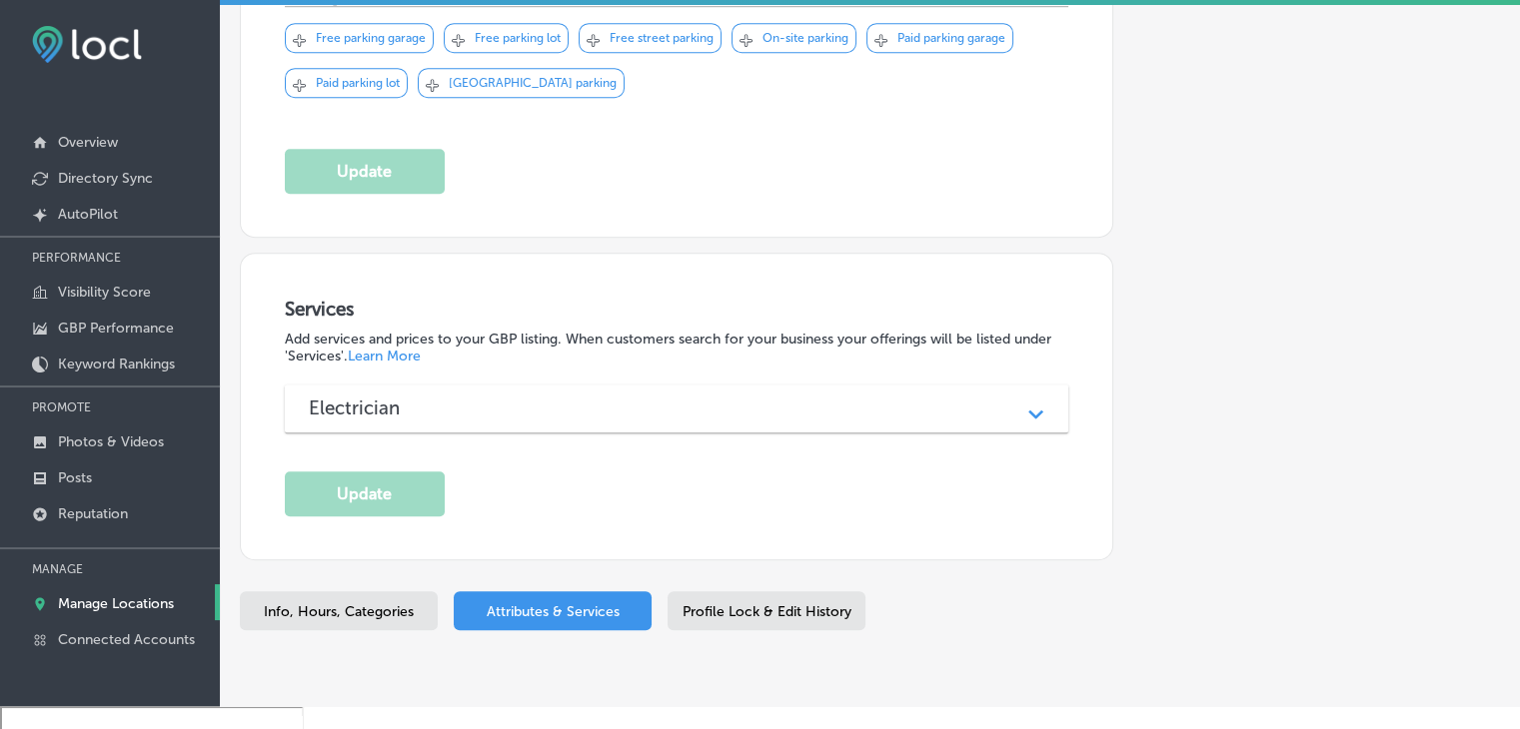
scroll to position [1323, 0]
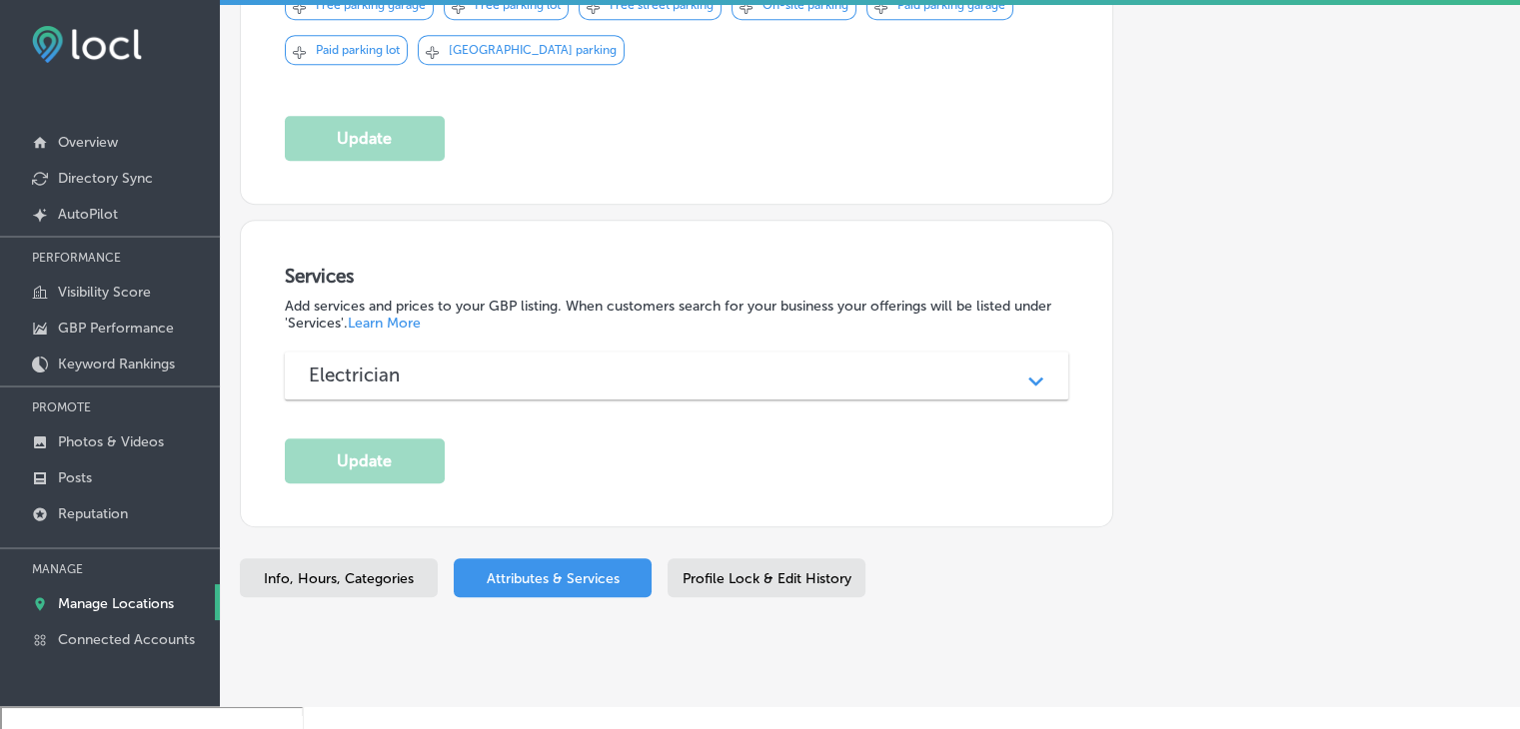
click at [572, 370] on div "Services Add services and prices to your GBP listing. When customers search for…" at bounding box center [677, 374] width 784 height 219
click at [570, 353] on div "Services Add services and prices to your GBP listing. When customers search for…" at bounding box center [677, 374] width 784 height 219
click at [567, 353] on div "Services Add services and prices to your GBP listing. When customers search for…" at bounding box center [677, 374] width 784 height 219
click at [564, 352] on div "Electrician Path Created with Sketch." at bounding box center [677, 376] width 784 height 48
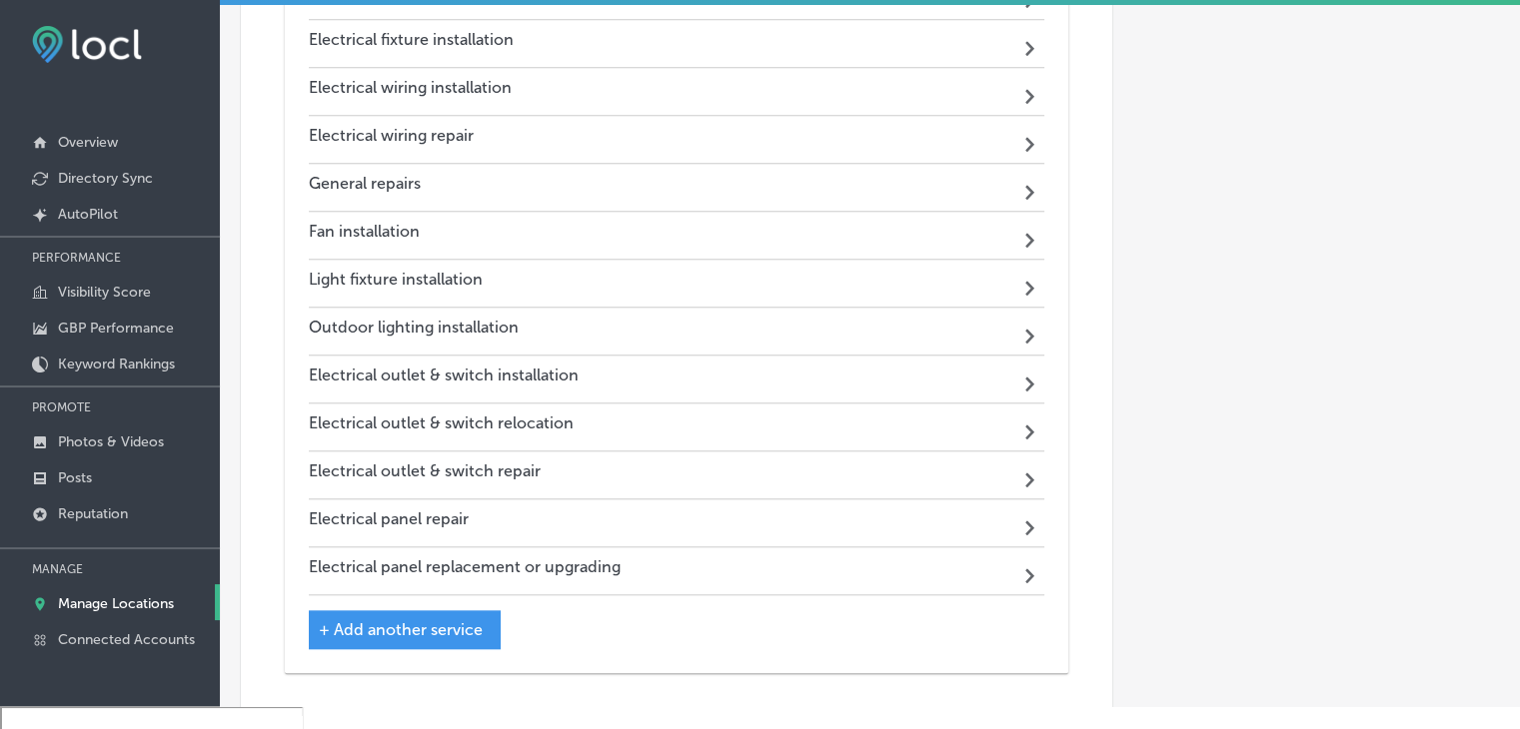
click at [447, 620] on span "+ Add another service" at bounding box center [401, 629] width 164 height 19
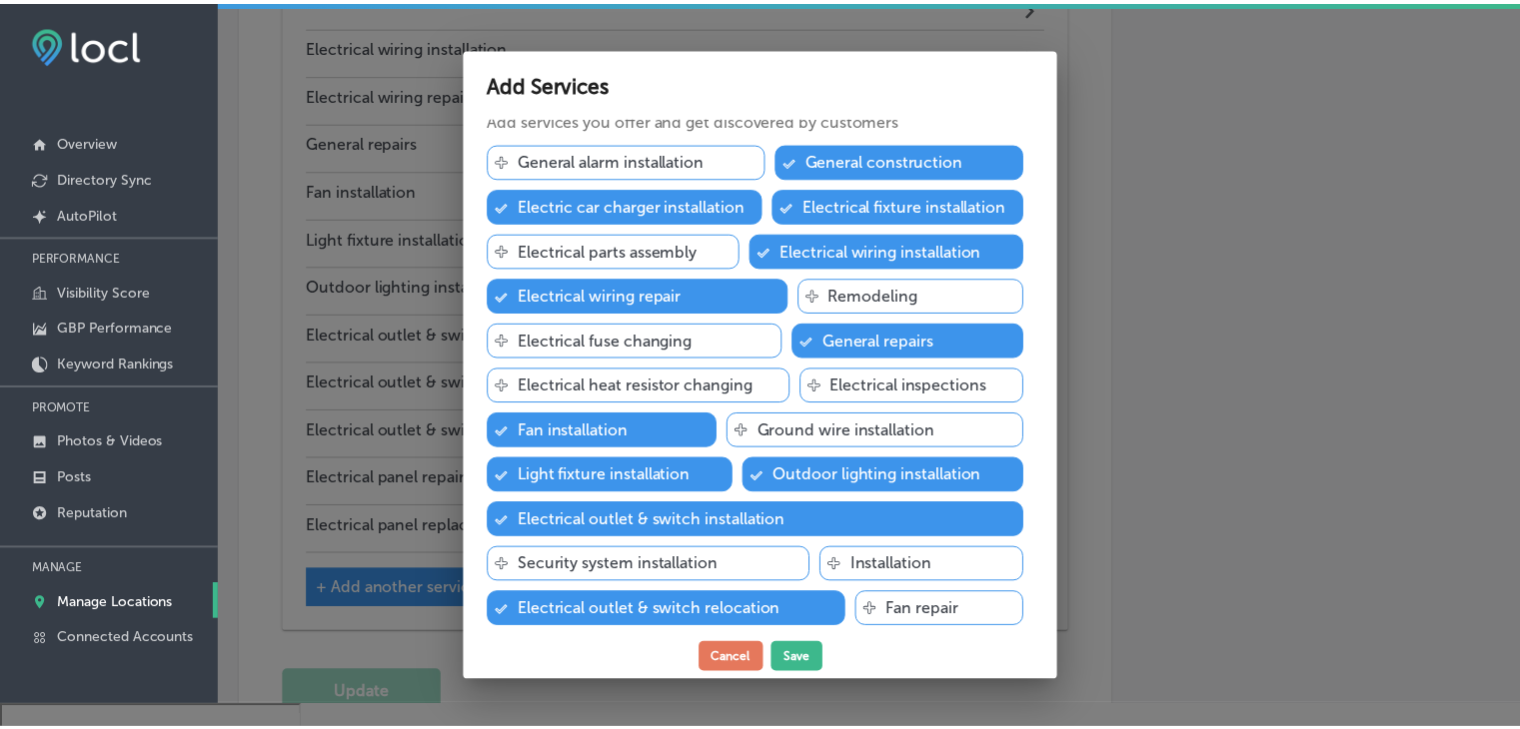
scroll to position [0, 0]
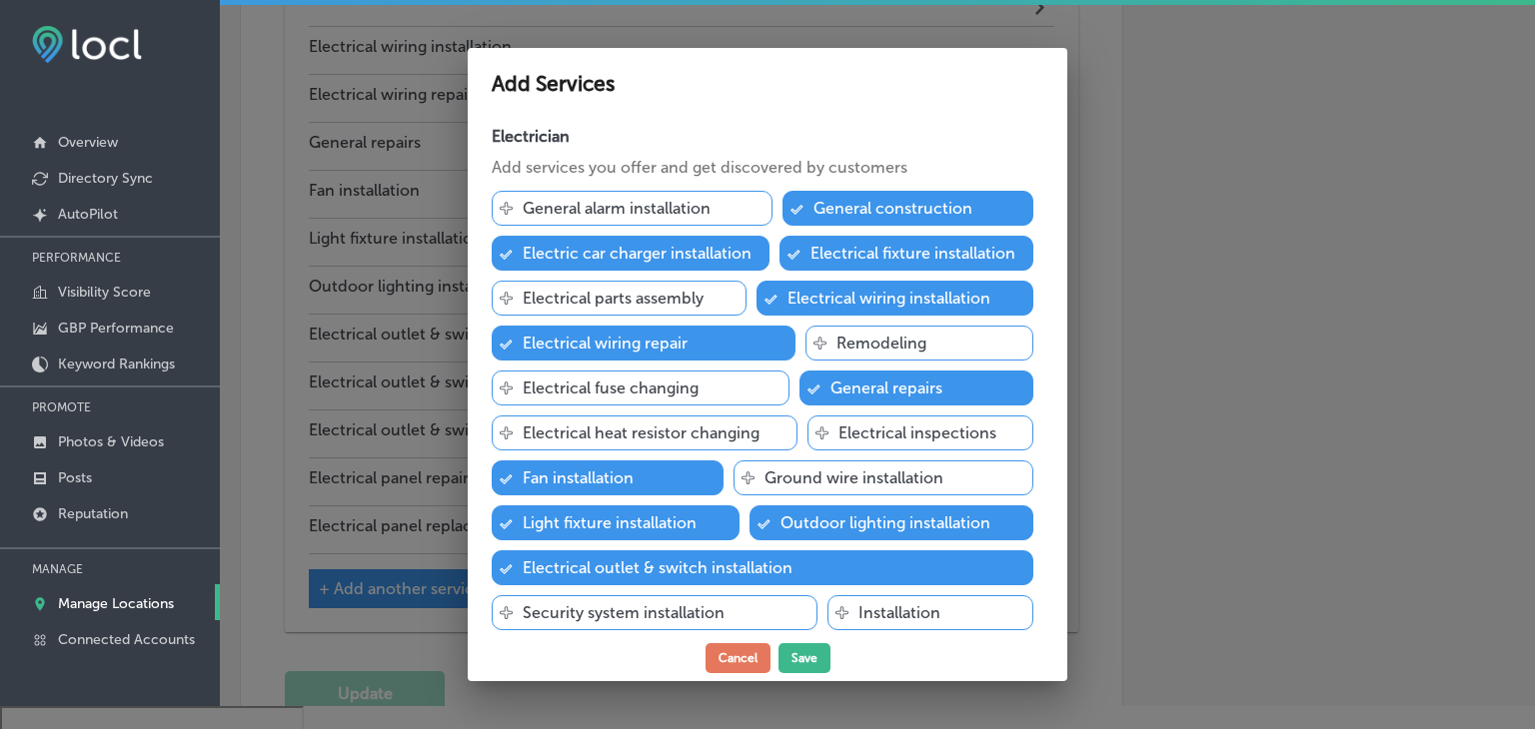
click at [1224, 284] on div at bounding box center [767, 364] width 1535 height 729
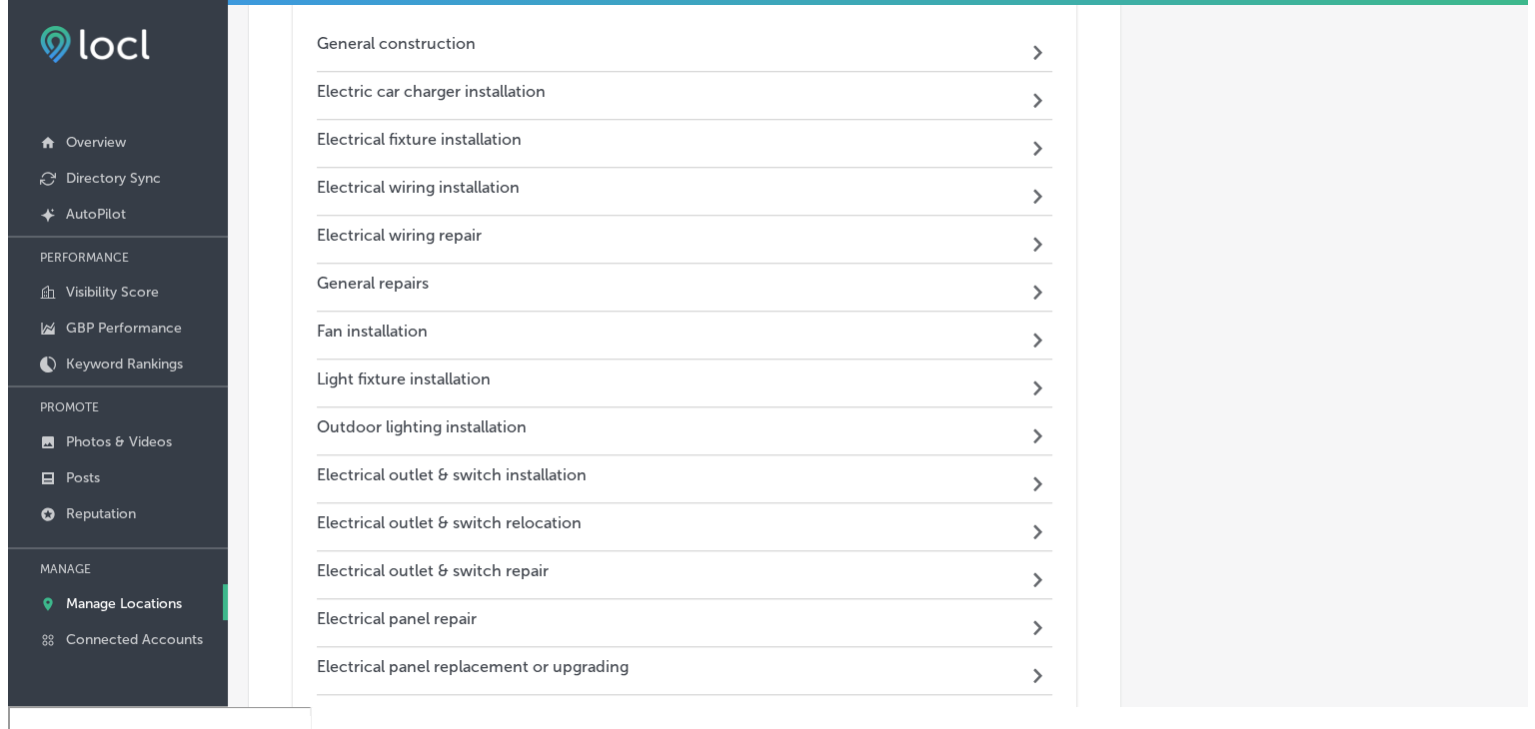
scroll to position [1922, 0]
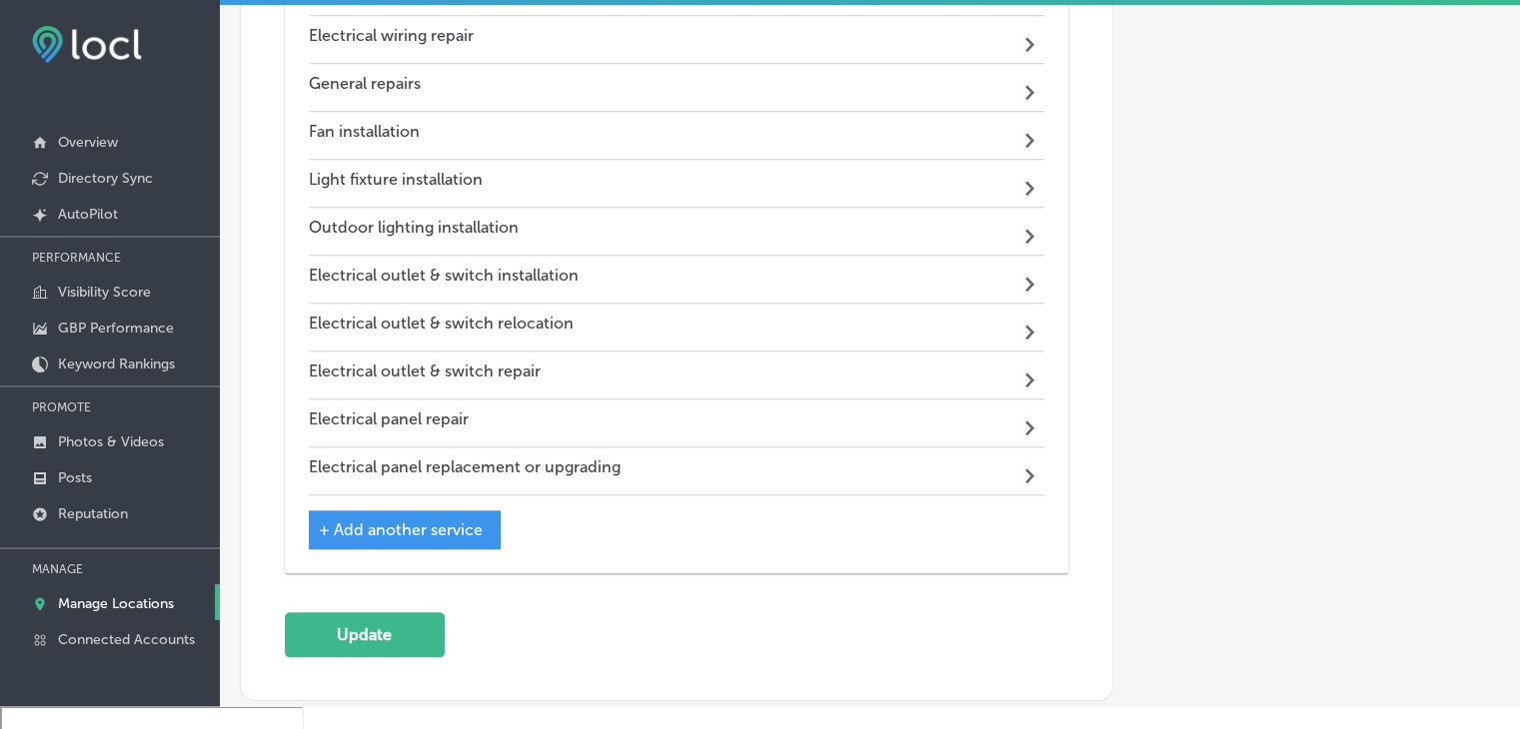
click at [441, 511] on div "+ Add another service" at bounding box center [405, 530] width 192 height 39
click at [447, 521] on span "+ Add another service" at bounding box center [401, 530] width 164 height 19
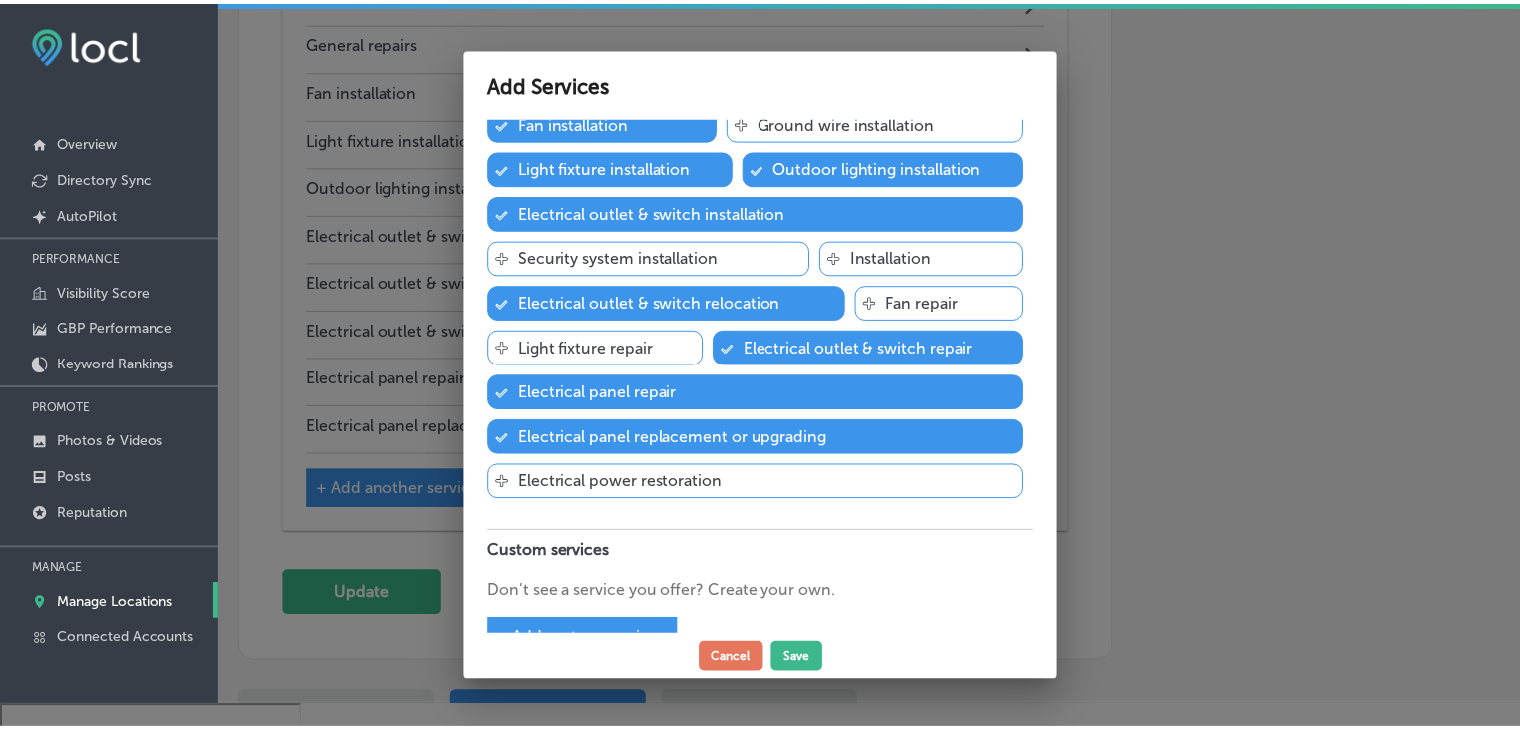
scroll to position [400, 0]
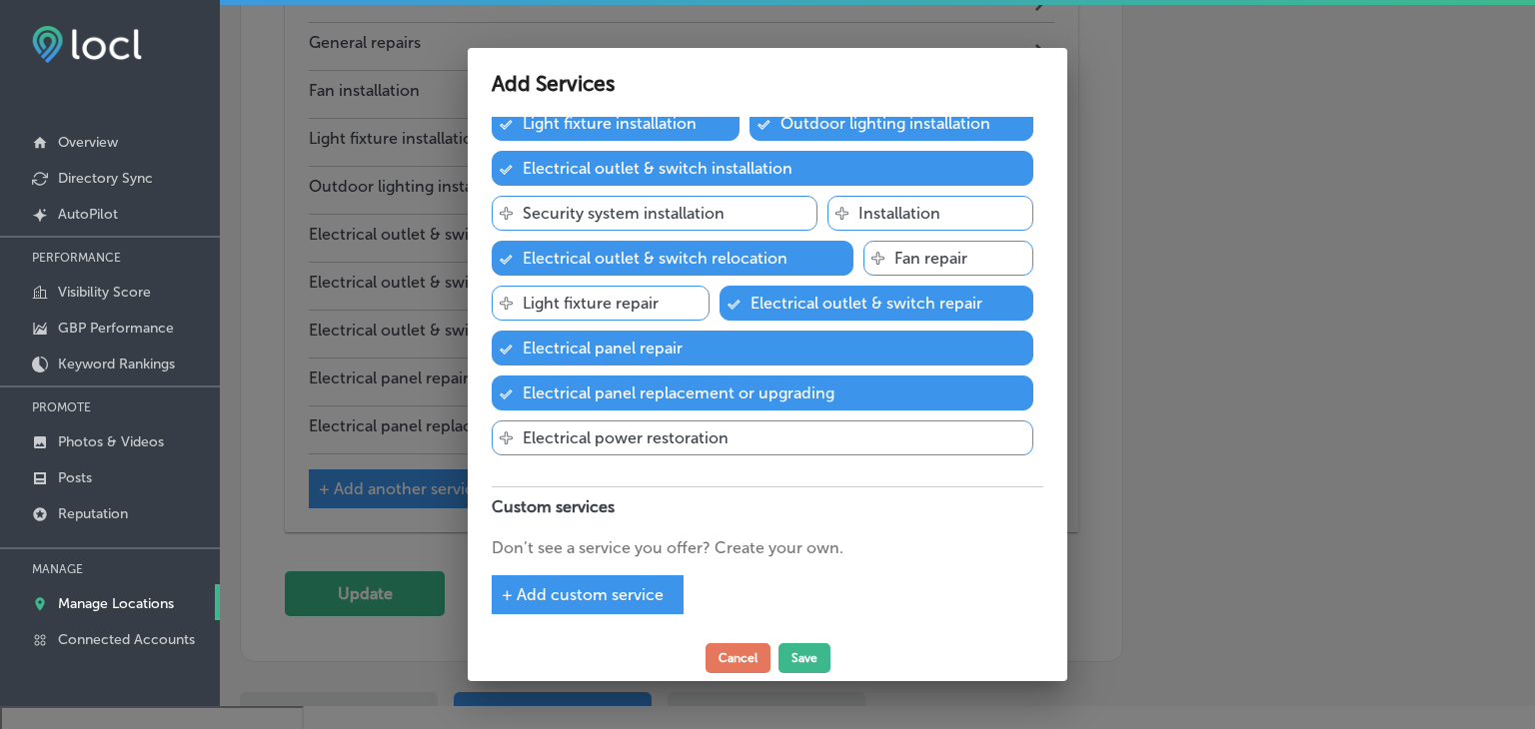
click at [1159, 364] on div at bounding box center [767, 364] width 1535 height 729
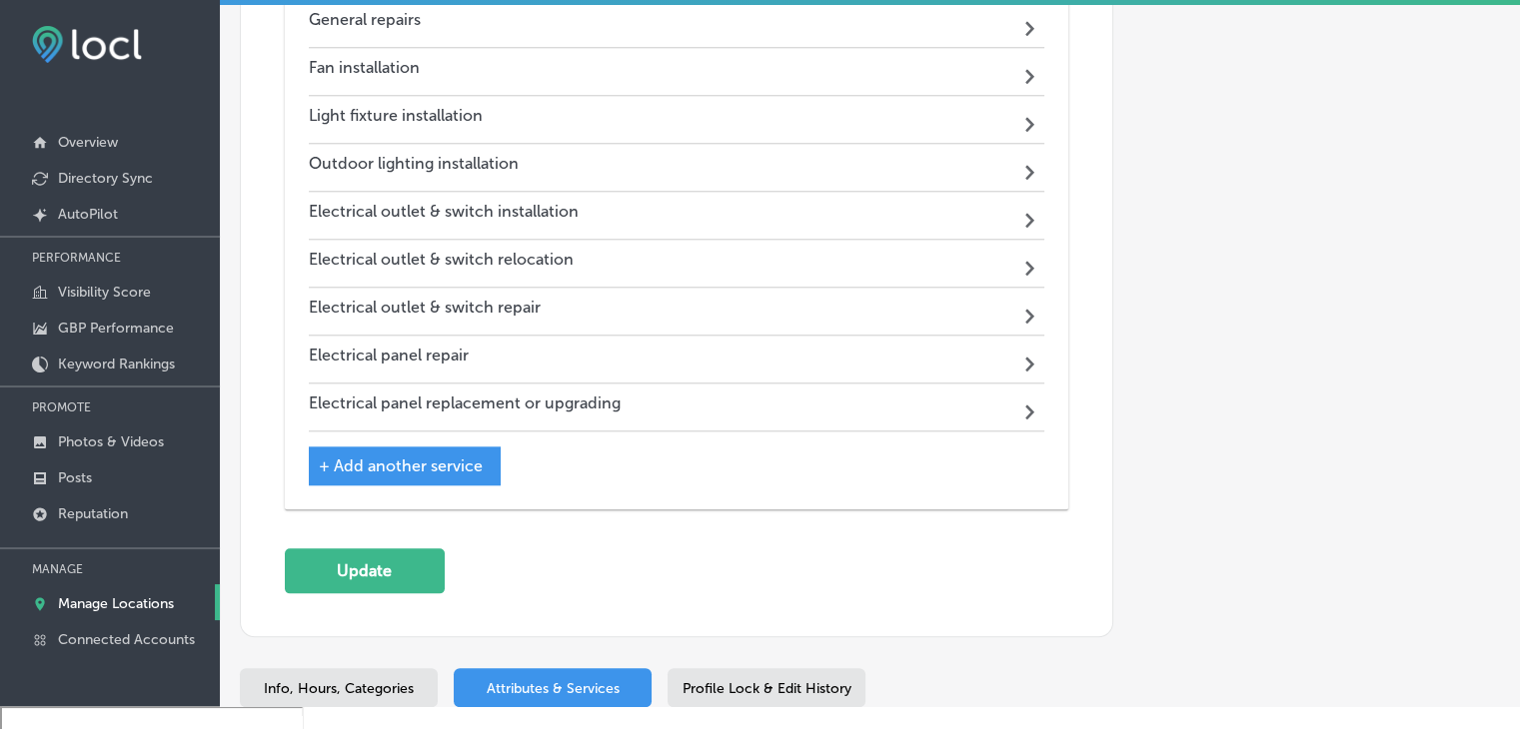
scroll to position [2022, 0]
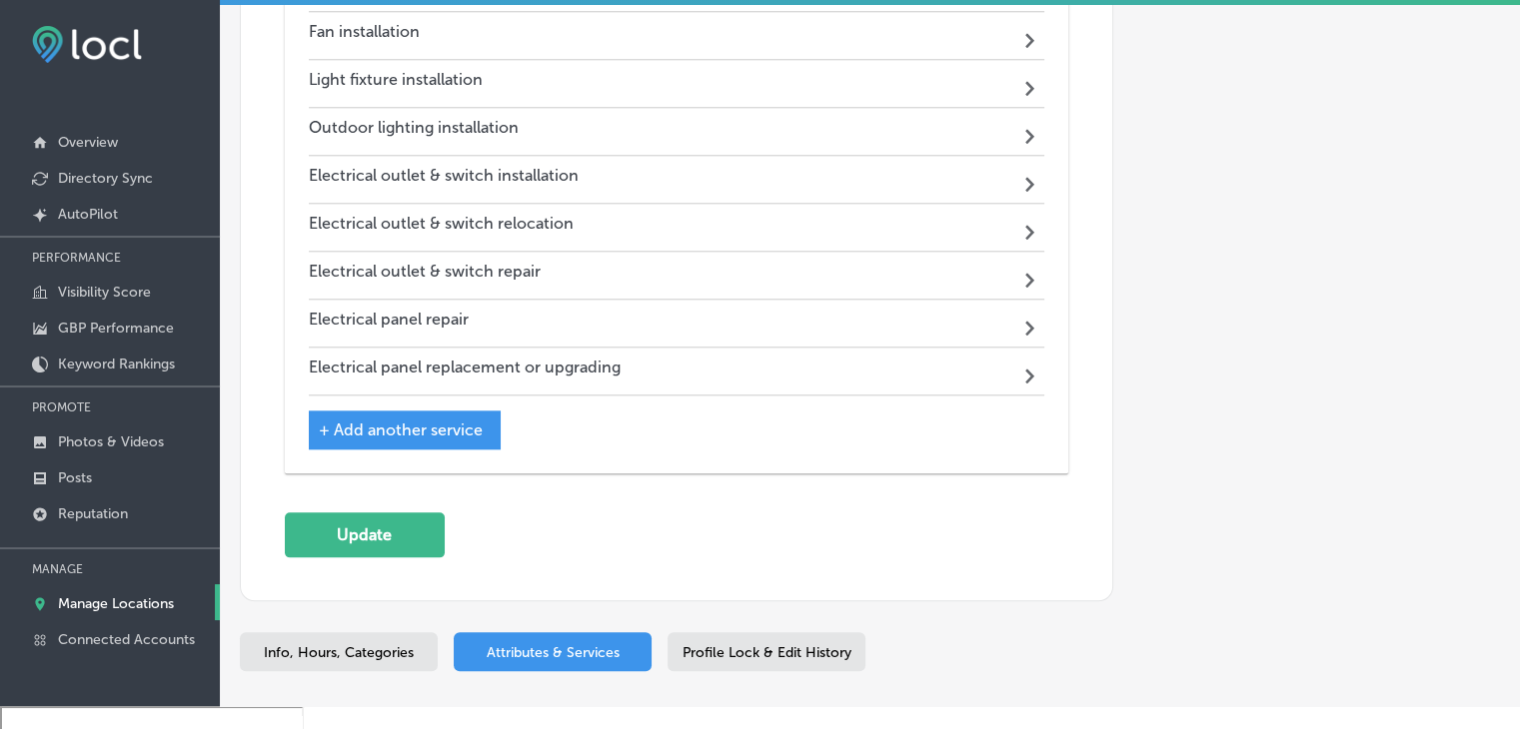
click at [367, 644] on span "Info, Hours, Categories" at bounding box center [339, 652] width 150 height 17
select select "US"
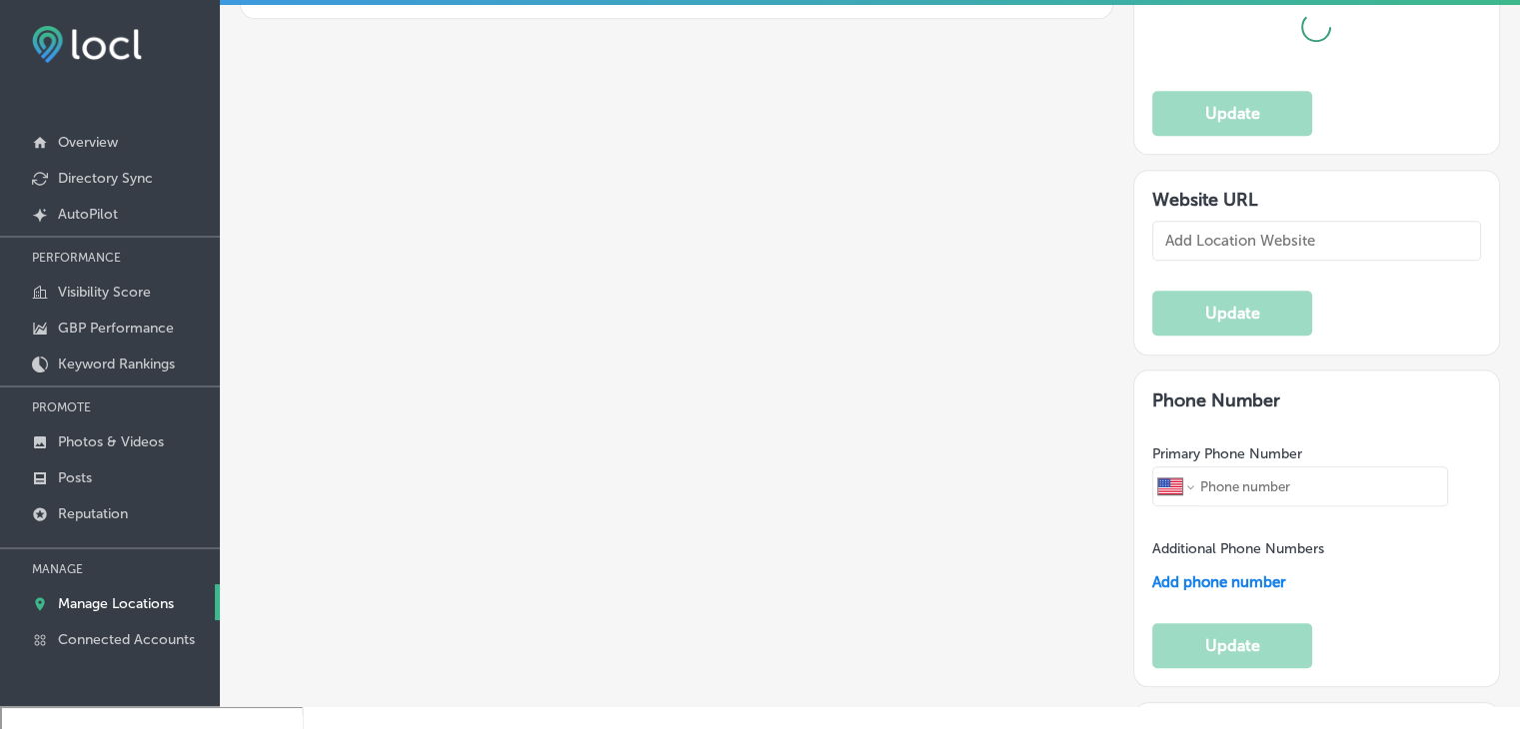
type textarea "Pro Service Electric is a licensed electrical contractor based in Sioux Falls, …"
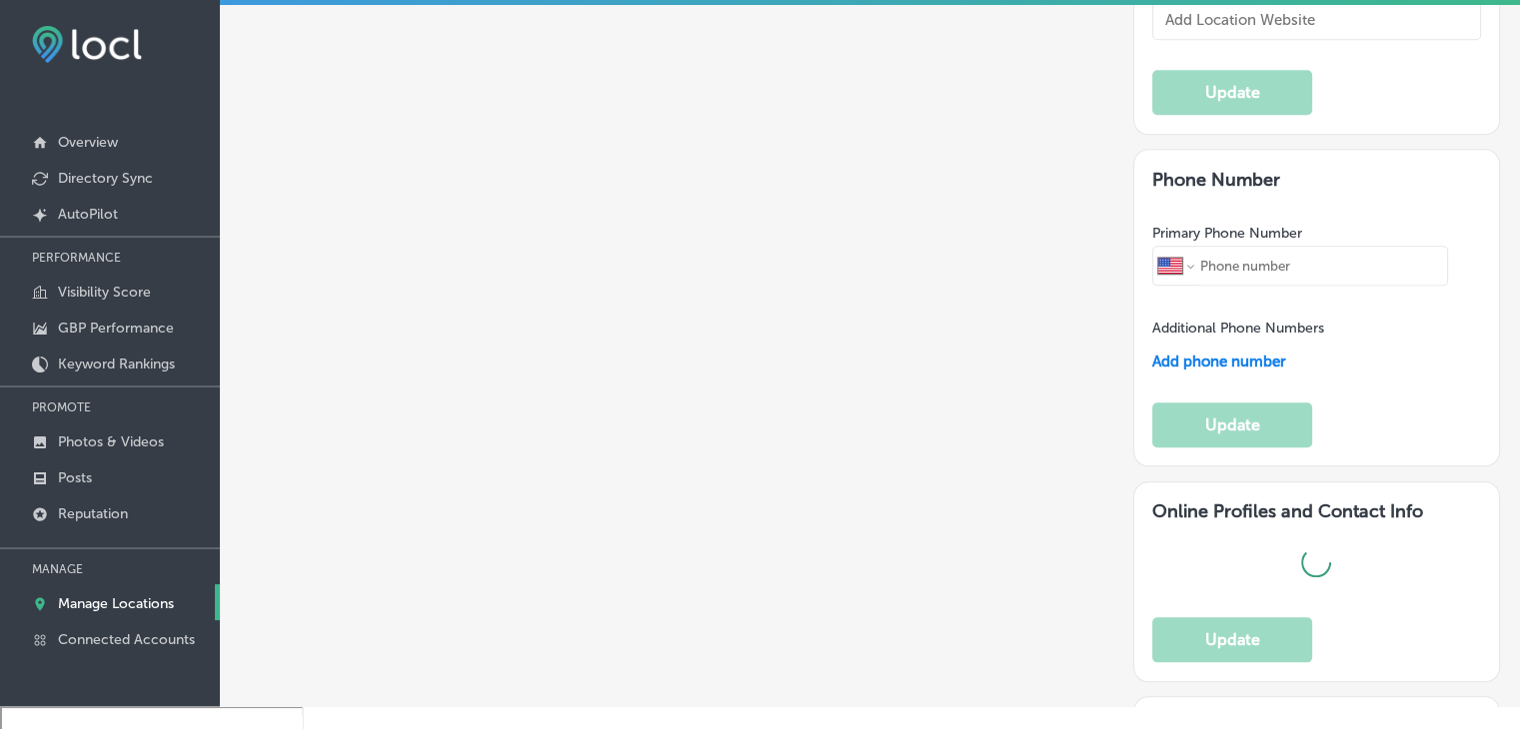
type input "7407 [GEOGRAPHIC_DATA]"
type input "[GEOGRAPHIC_DATA]"
type input "57110"
type input "US"
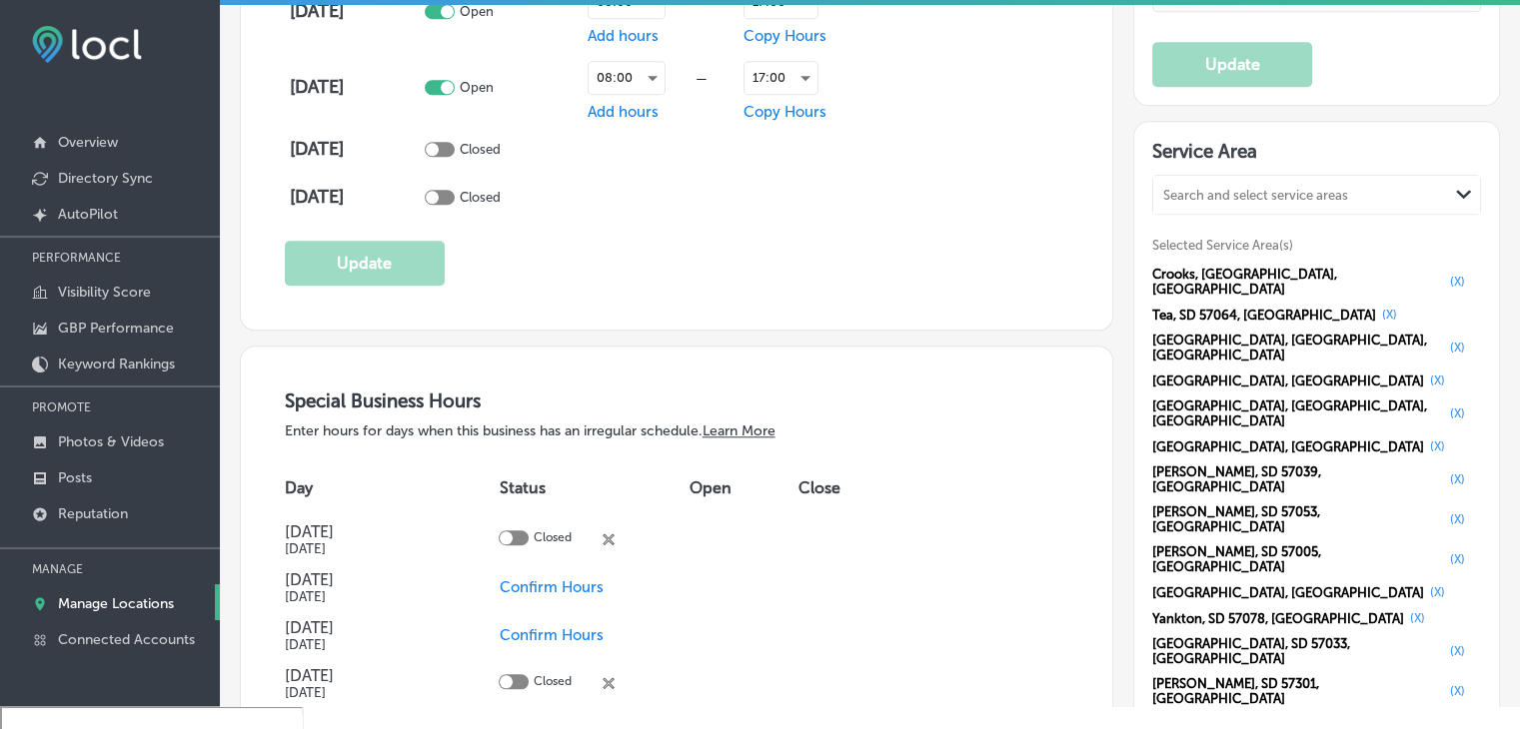
checkbox input "true"
type input "[URL][DOMAIN_NAME]"
type input "Pro Service Electric"
type input "[PHONE_NUMBER]"
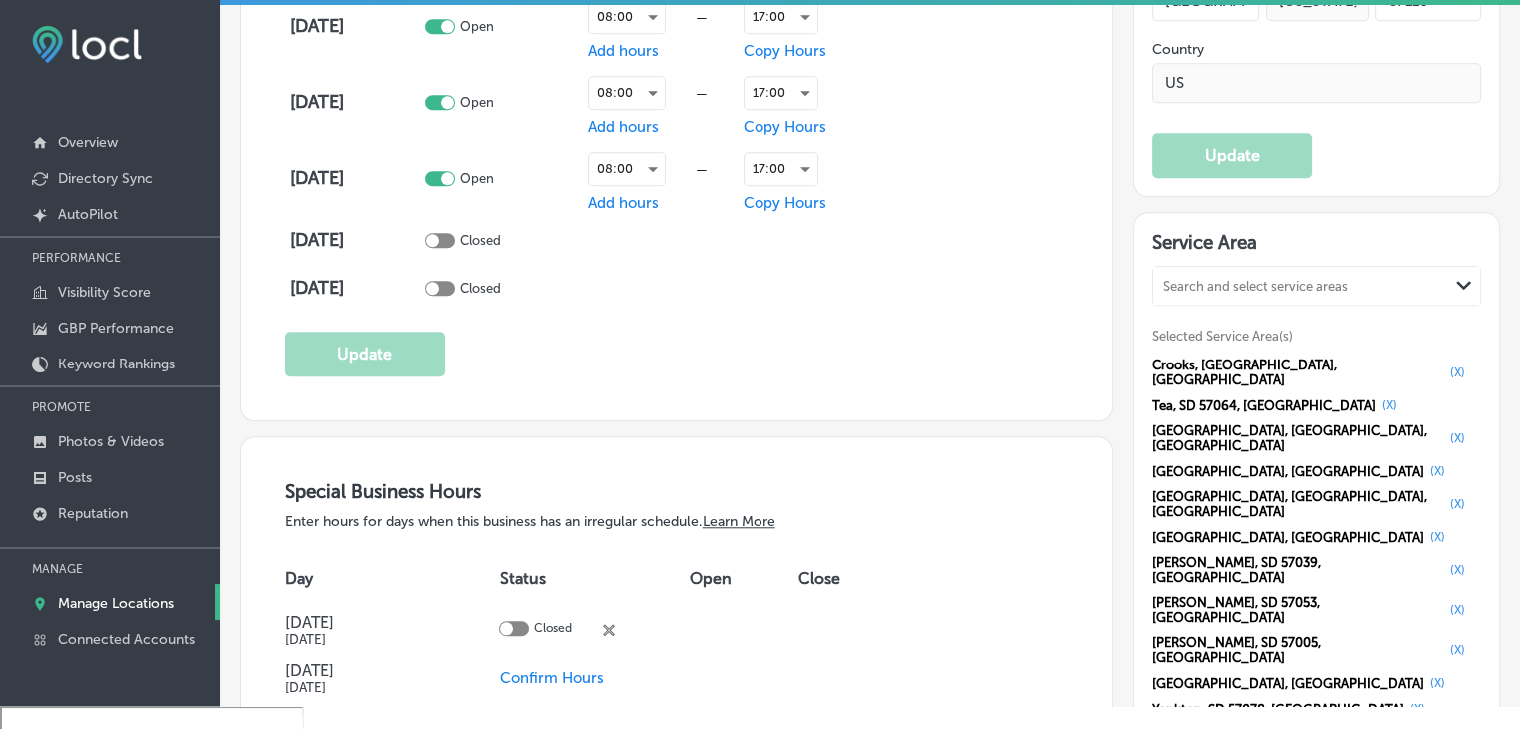
select select "US"
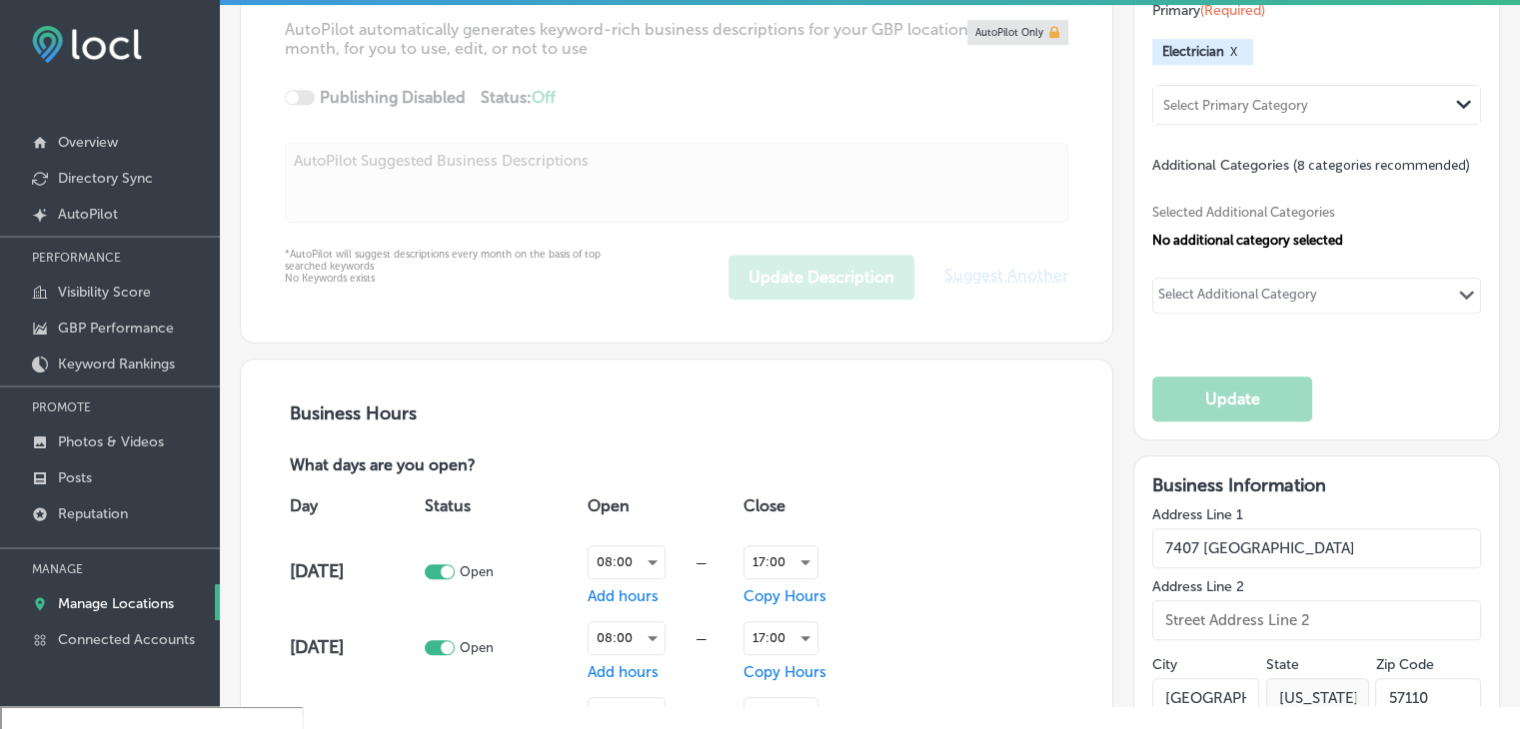
scroll to position [984, 0]
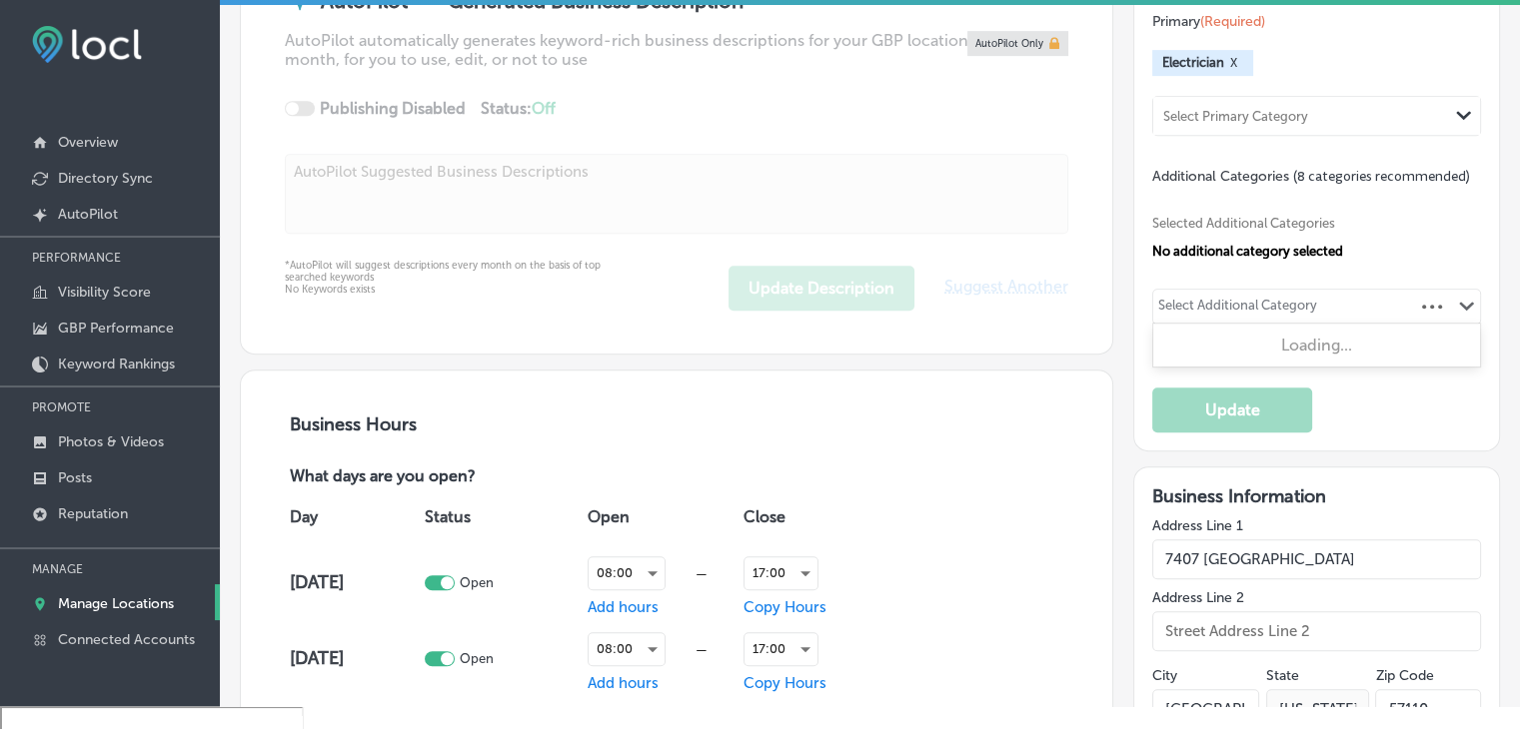
click at [1212, 301] on div "Select Additional Category" at bounding box center [1237, 309] width 159 height 23
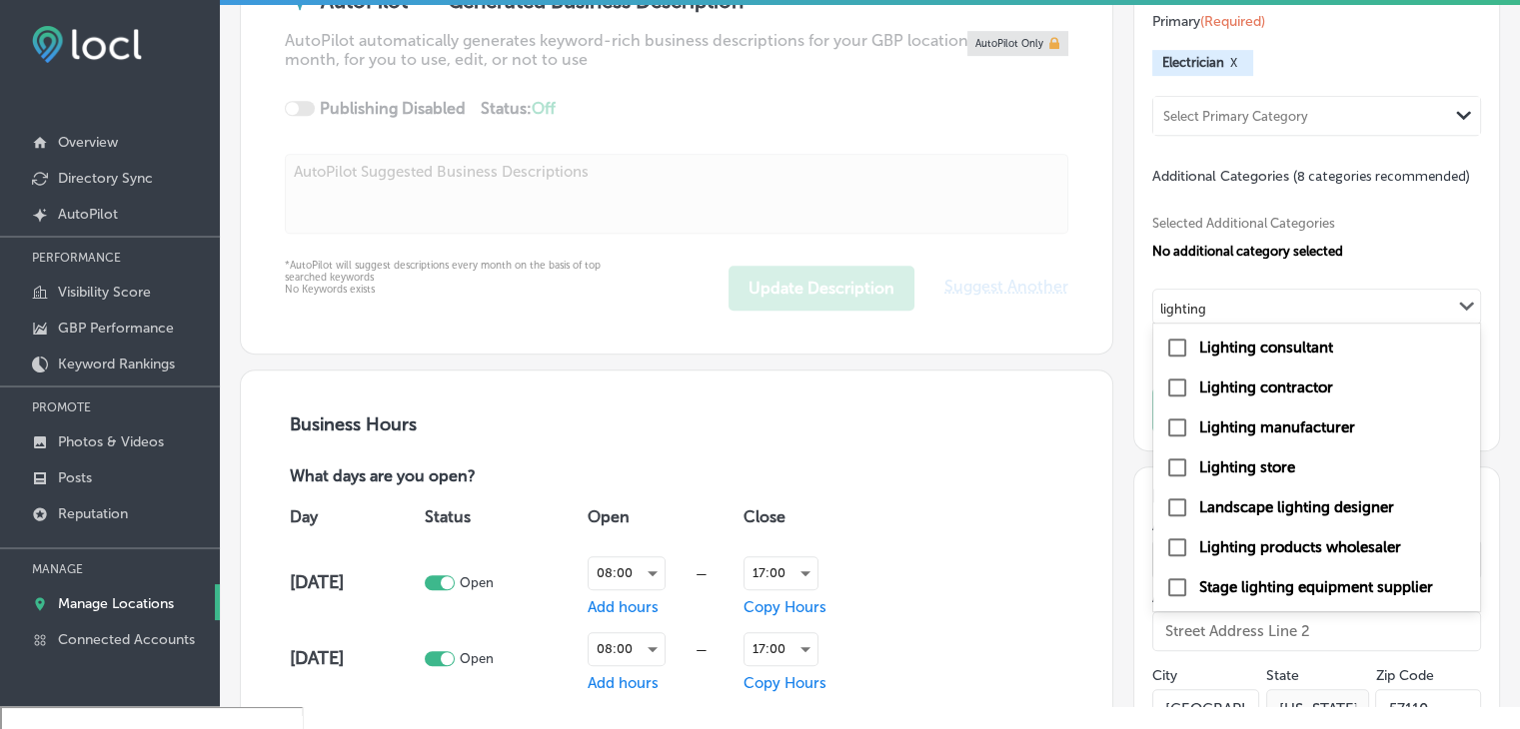
type input "lighting"
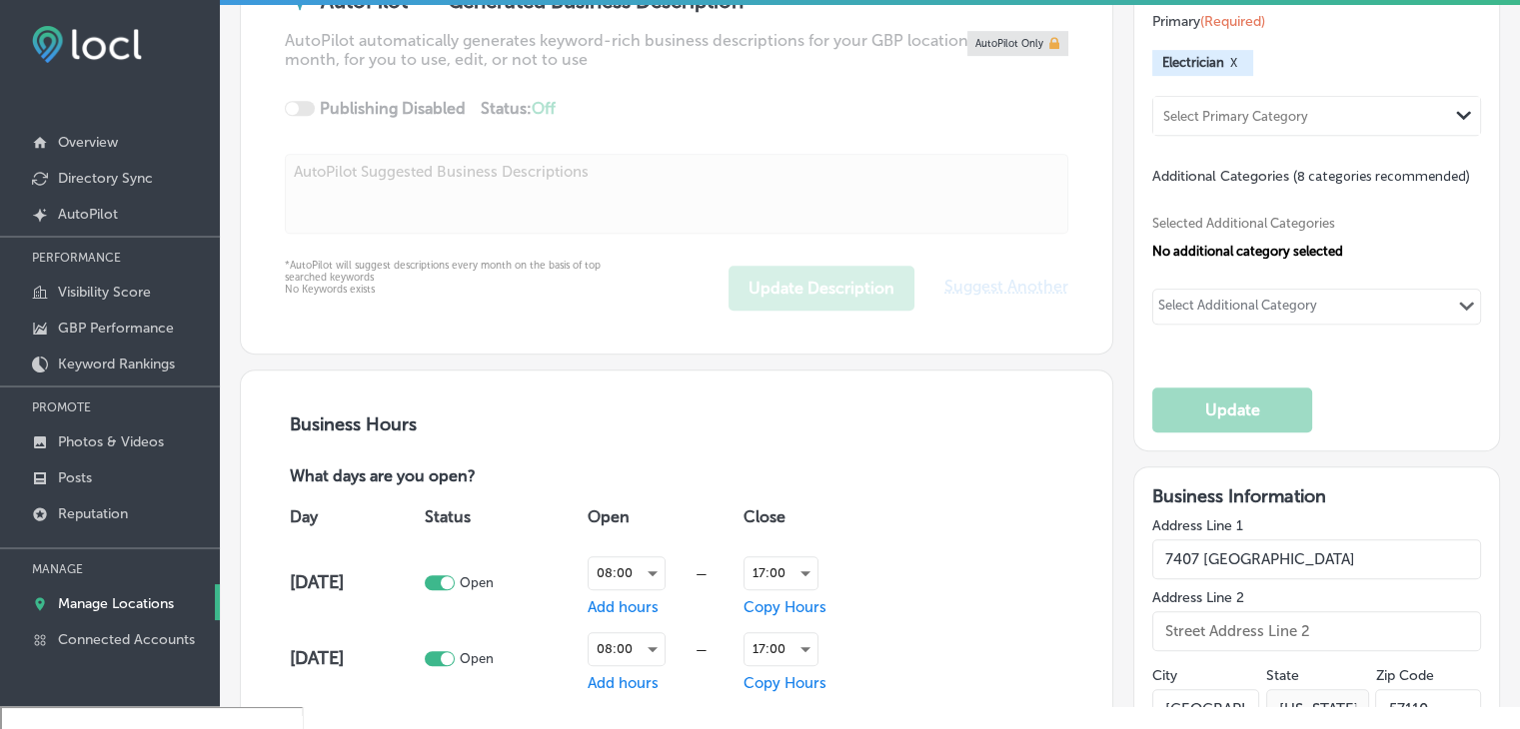
click at [1275, 281] on div "Selected Additional Categories No additional category selected 0 results availa…" at bounding box center [1316, 268] width 329 height 164
click at [1275, 298] on div "Select Additional Category" at bounding box center [1237, 309] width 159 height 23
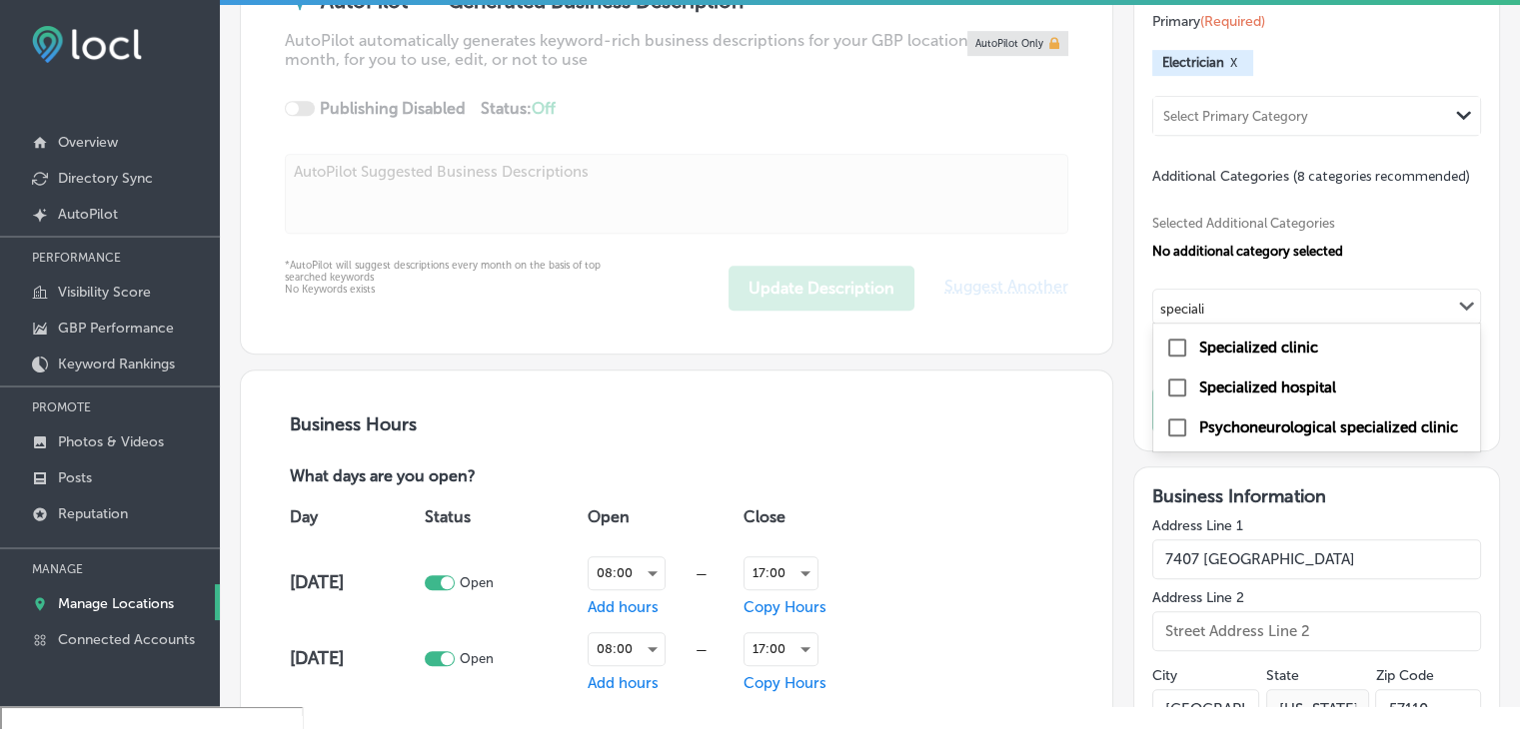
type input "speciali"
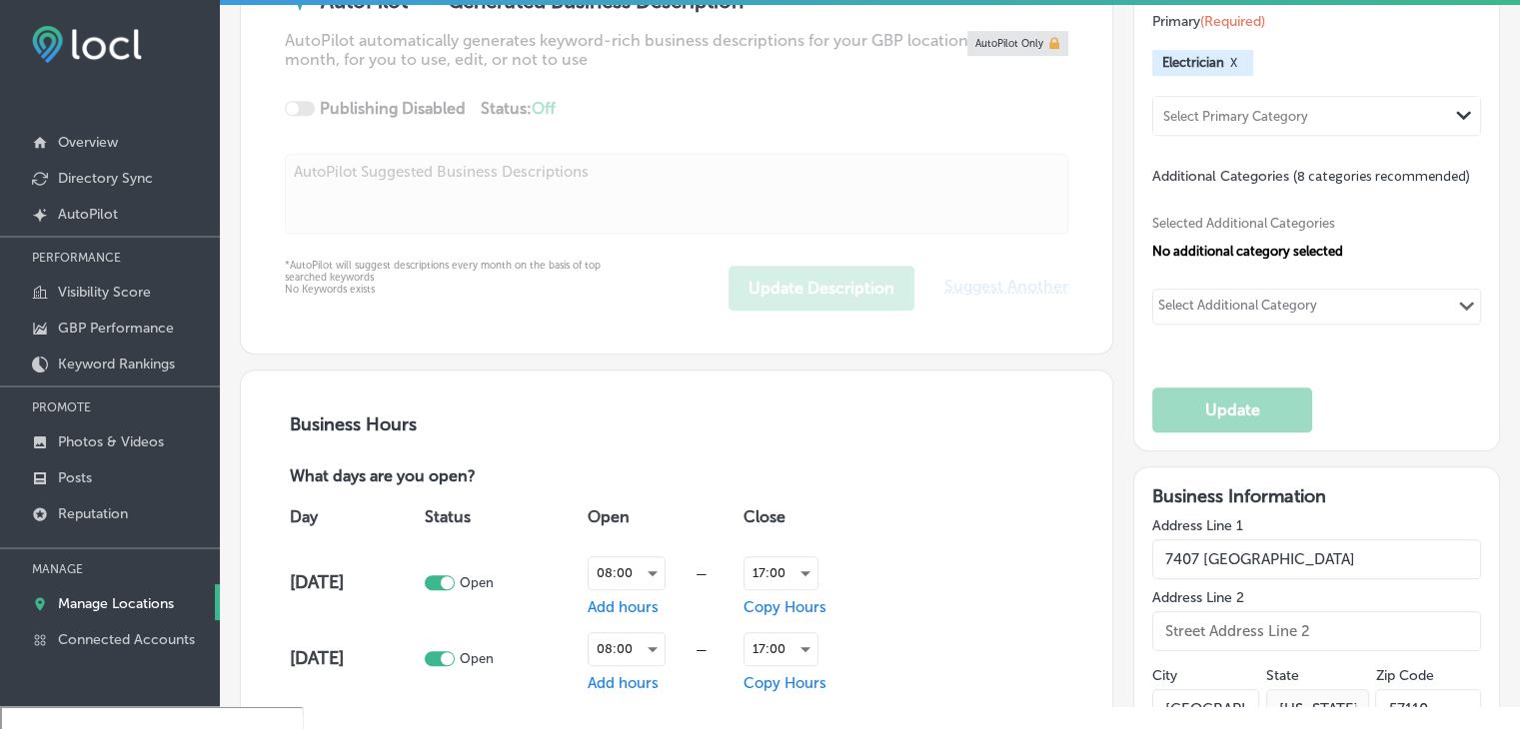
click at [1259, 301] on div "Select Additional Category" at bounding box center [1237, 309] width 159 height 23
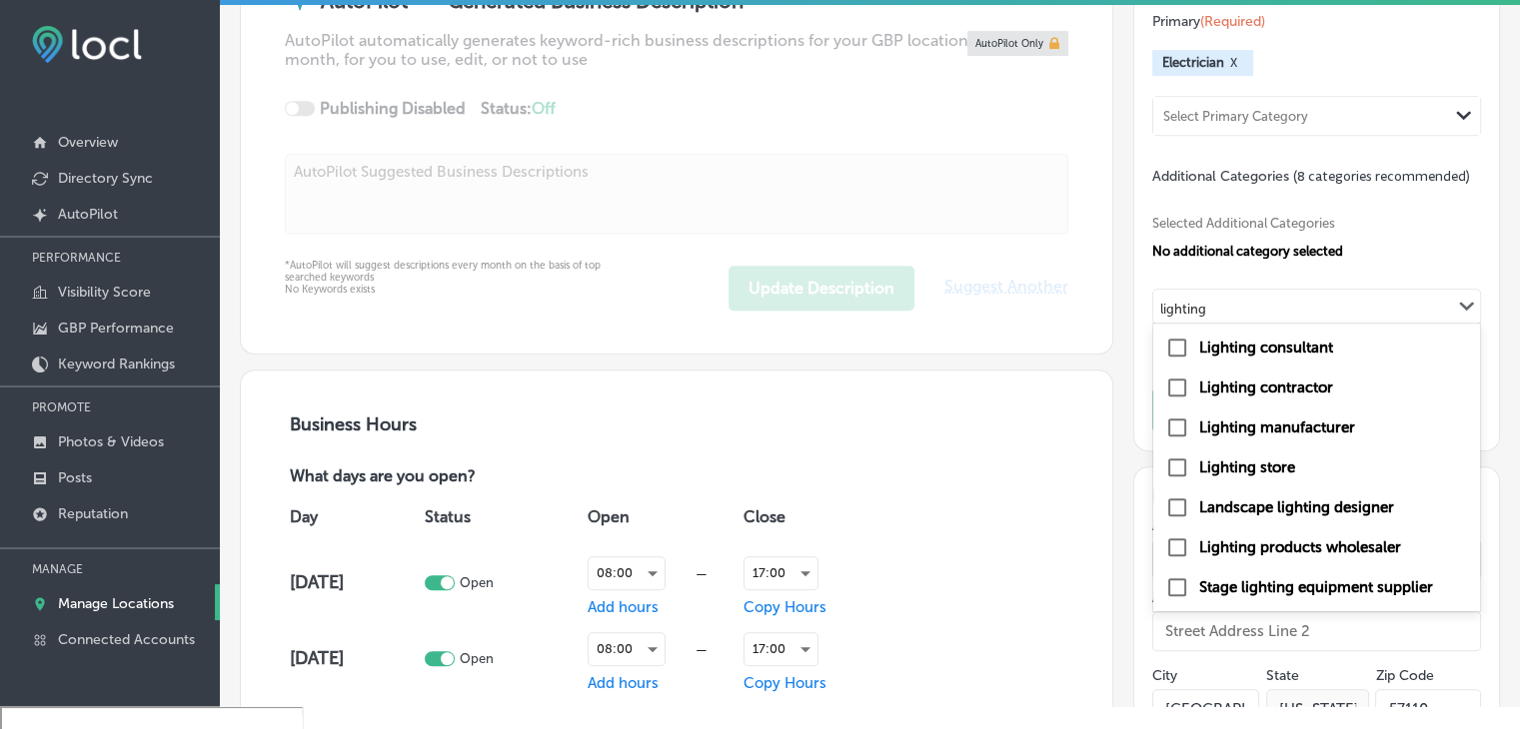
click at [1291, 339] on label "Lighting consultant" at bounding box center [1266, 348] width 134 height 18
type input "lighting"
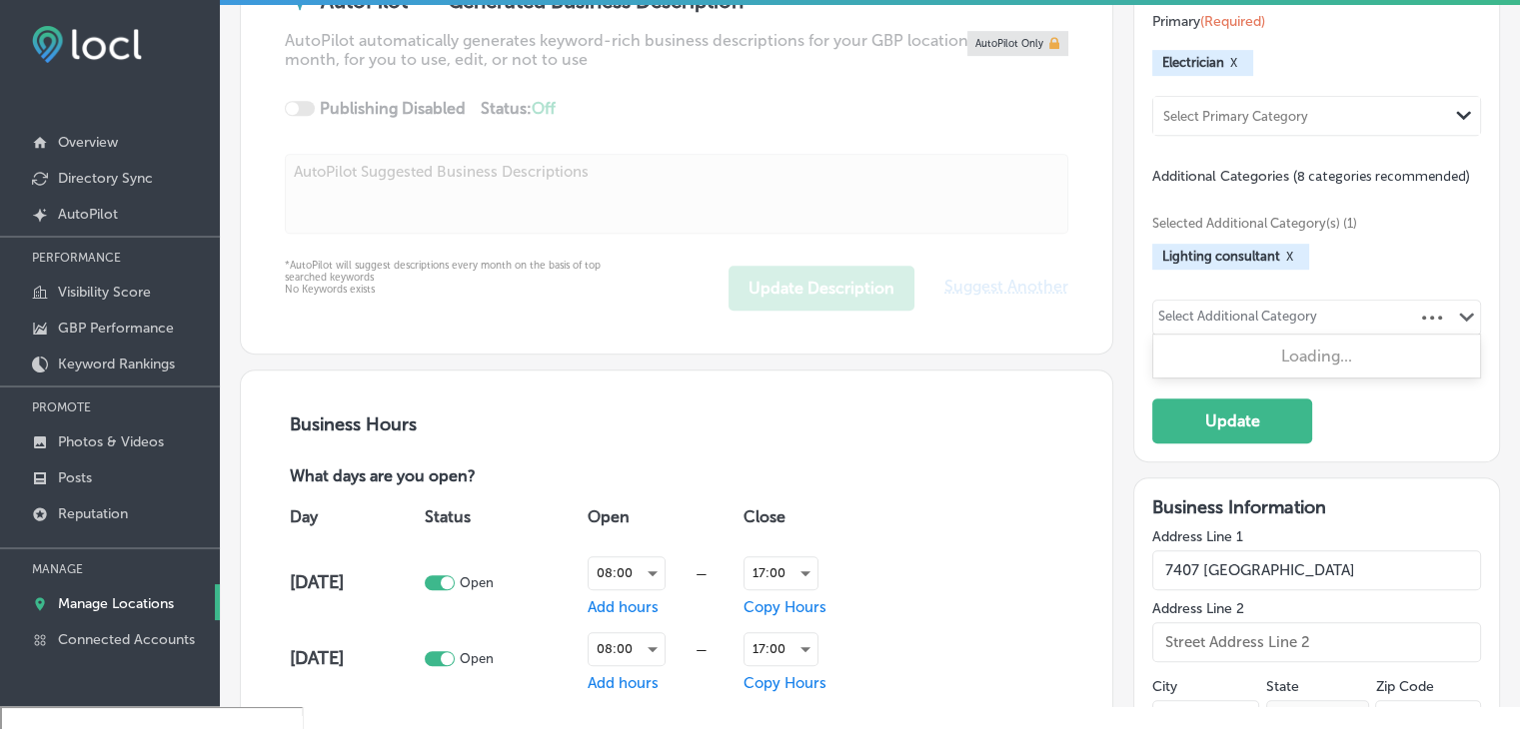
click at [1227, 313] on div "Select Additional Category" at bounding box center [1237, 320] width 159 height 23
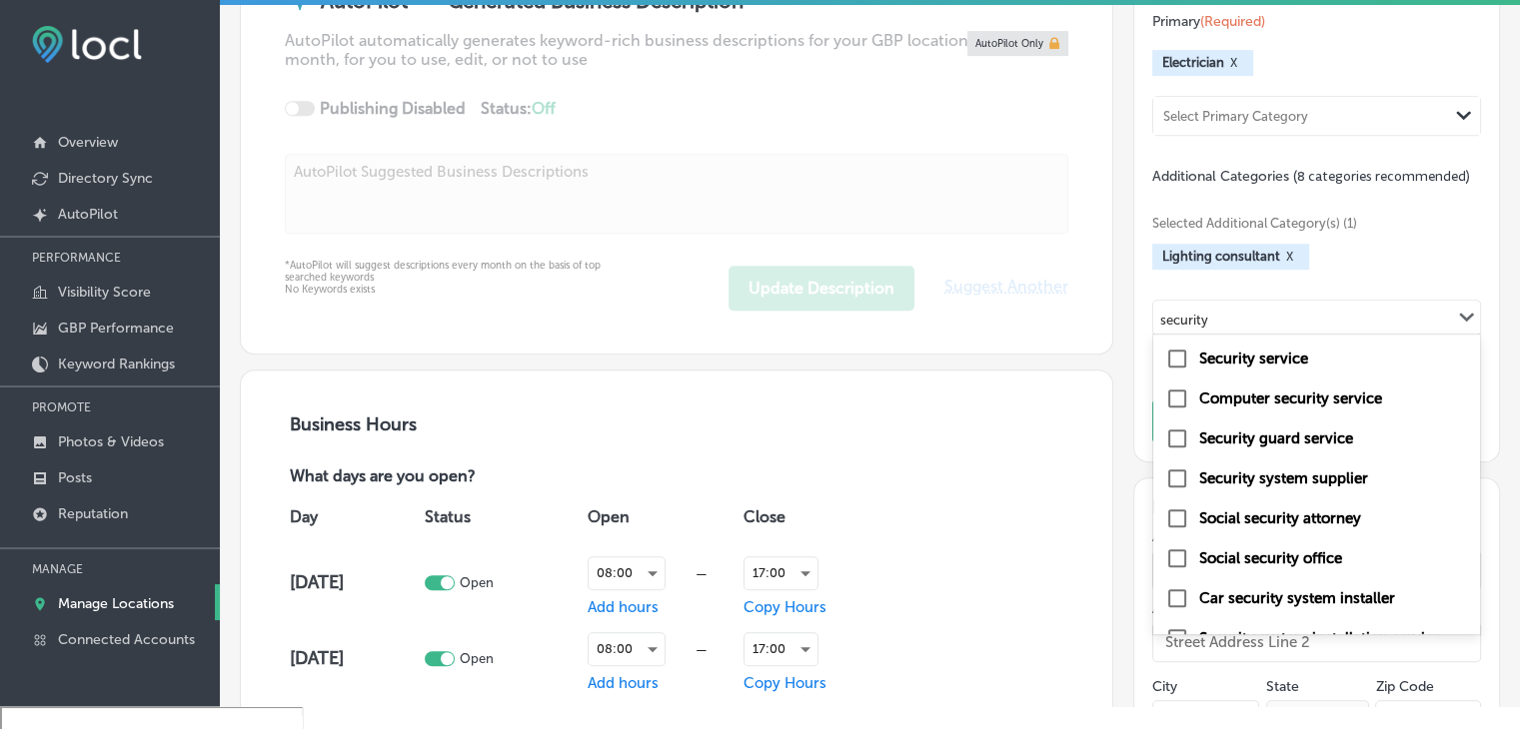
scroll to position [68, 0]
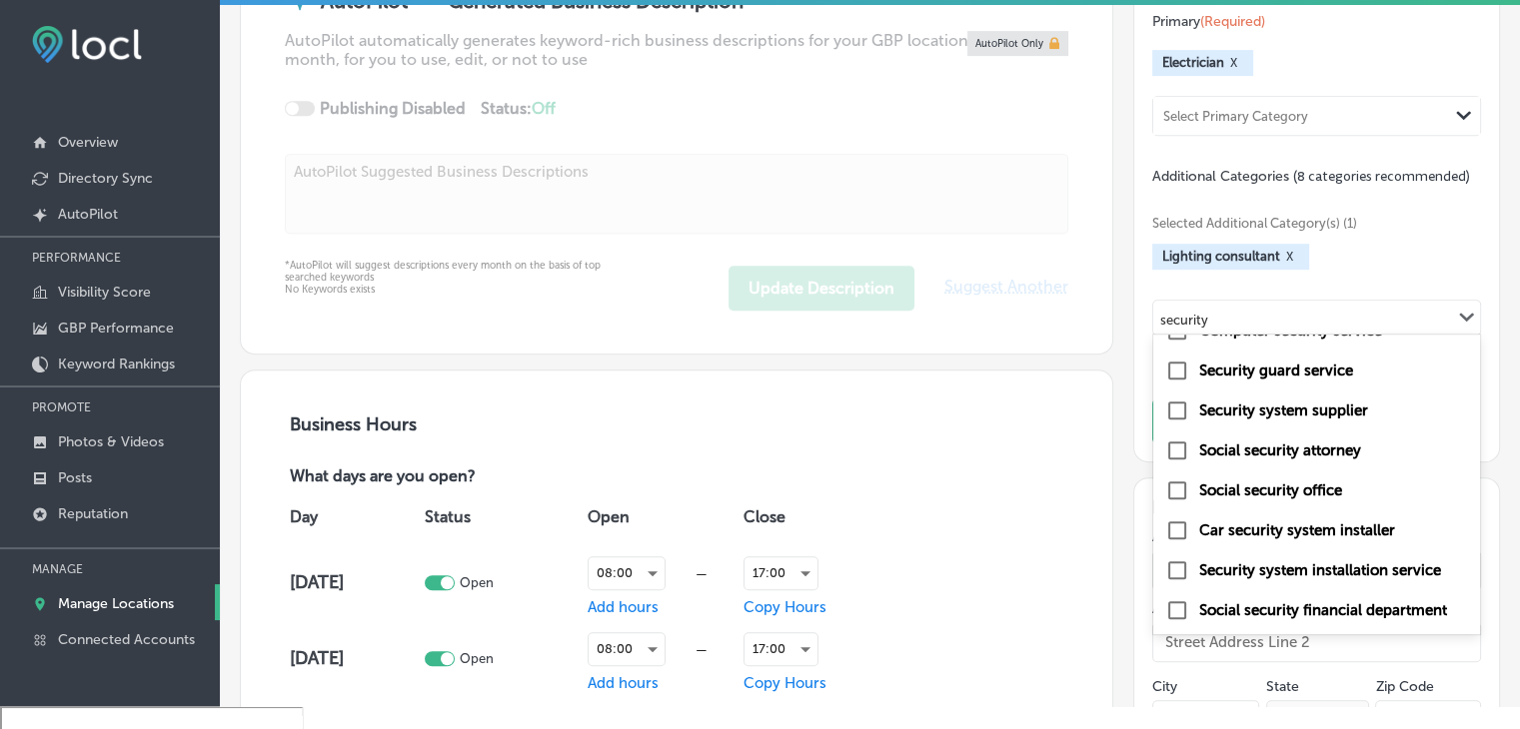
click at [1357, 568] on label "Security system installation service" at bounding box center [1320, 570] width 242 height 18
type input "security"
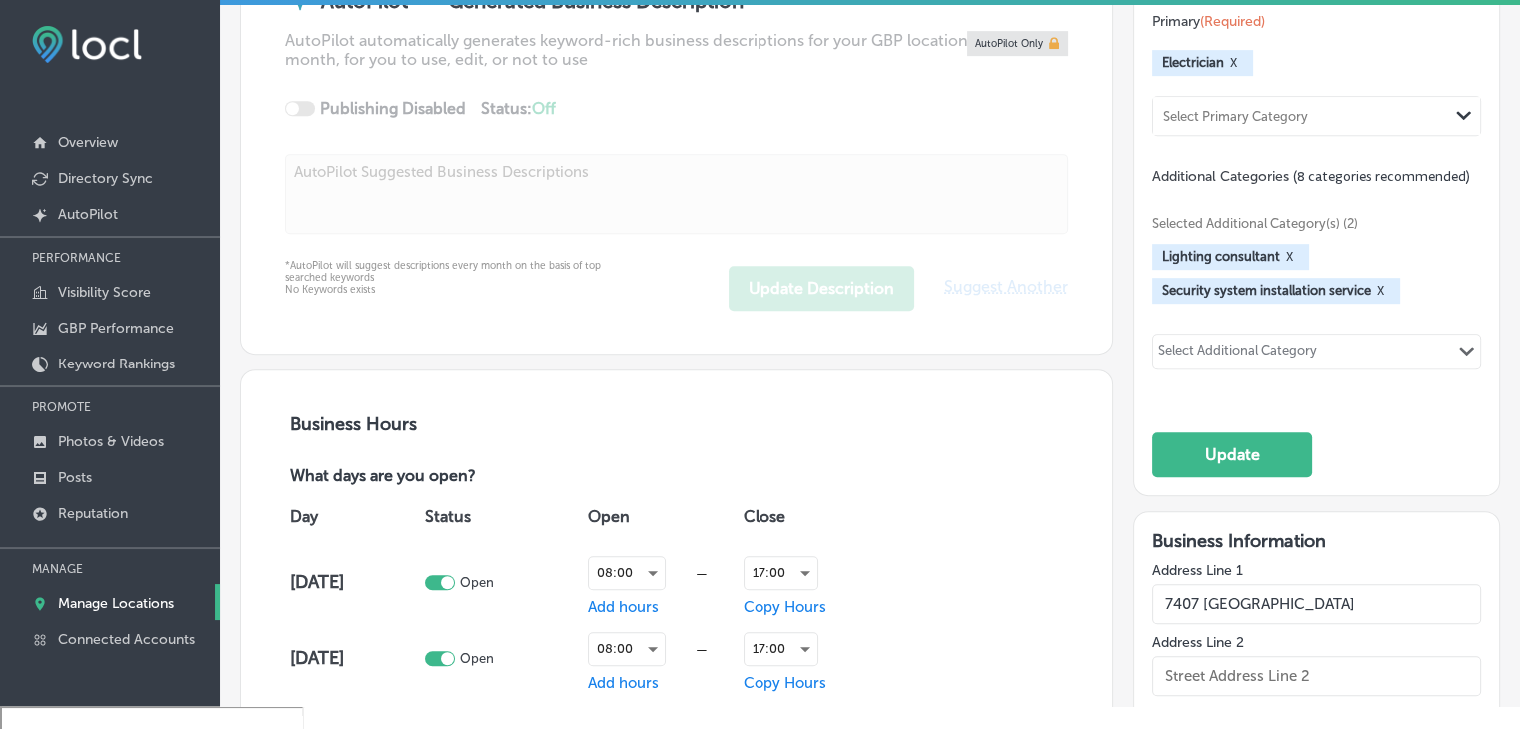
click at [1374, 288] on button "X" at bounding box center [1380, 291] width 19 height 16
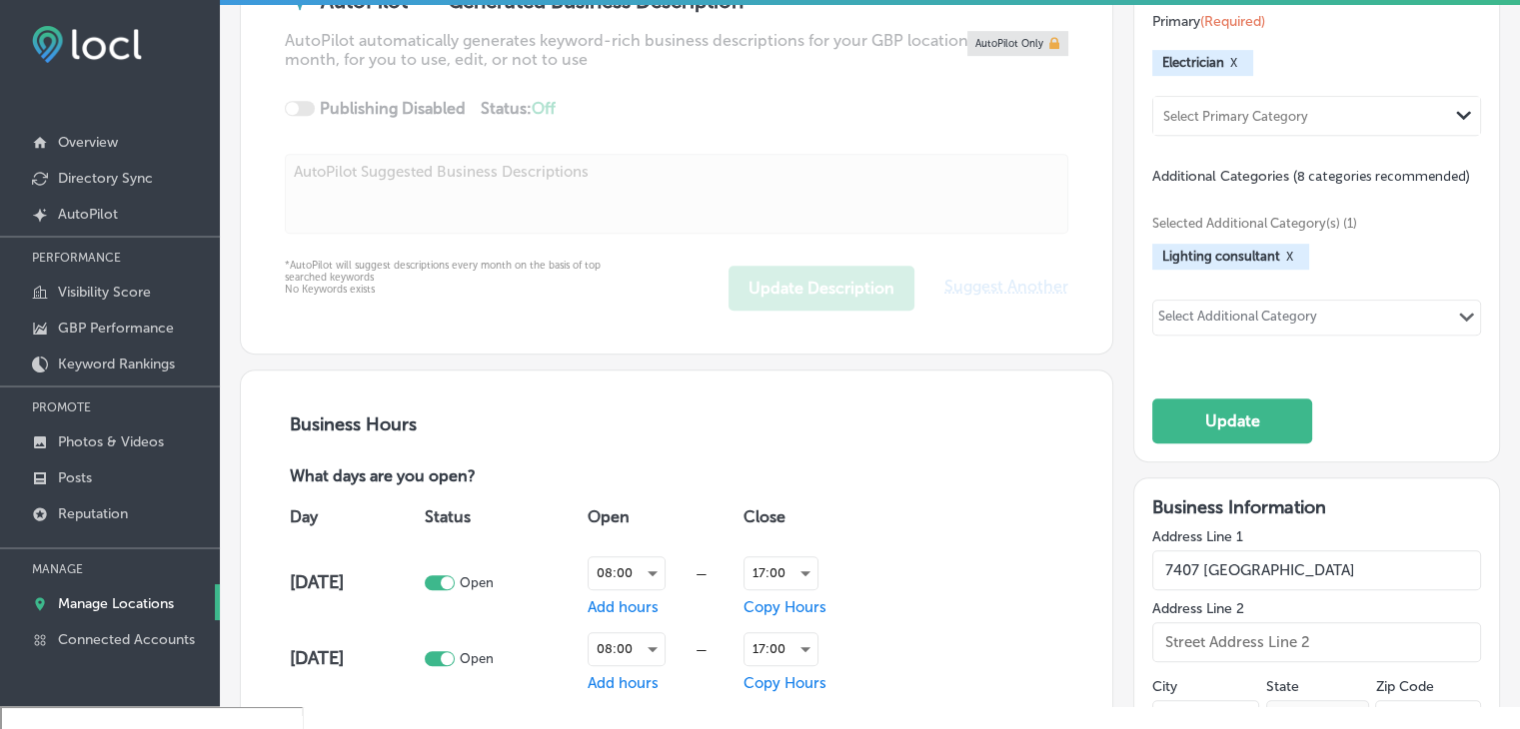
click at [1289, 249] on div "Lighting consultant X" at bounding box center [1230, 257] width 157 height 26
click at [1280, 249] on button "X" at bounding box center [1289, 257] width 19 height 16
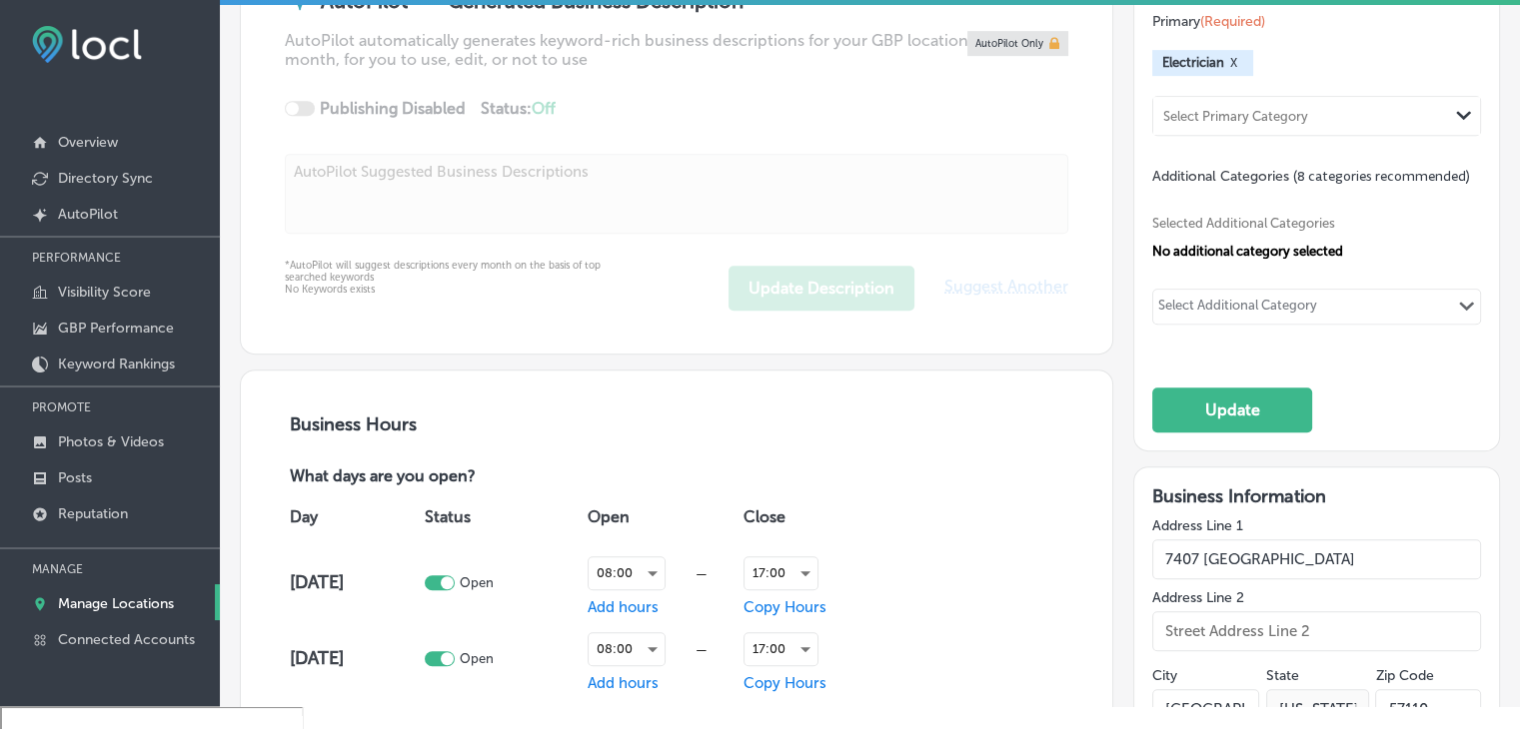
click at [1278, 265] on div "Selected Additional Categories No additional category selected Select Additiona…" at bounding box center [1316, 268] width 329 height 164
click at [1275, 299] on div "Select Additional Category" at bounding box center [1237, 309] width 159 height 23
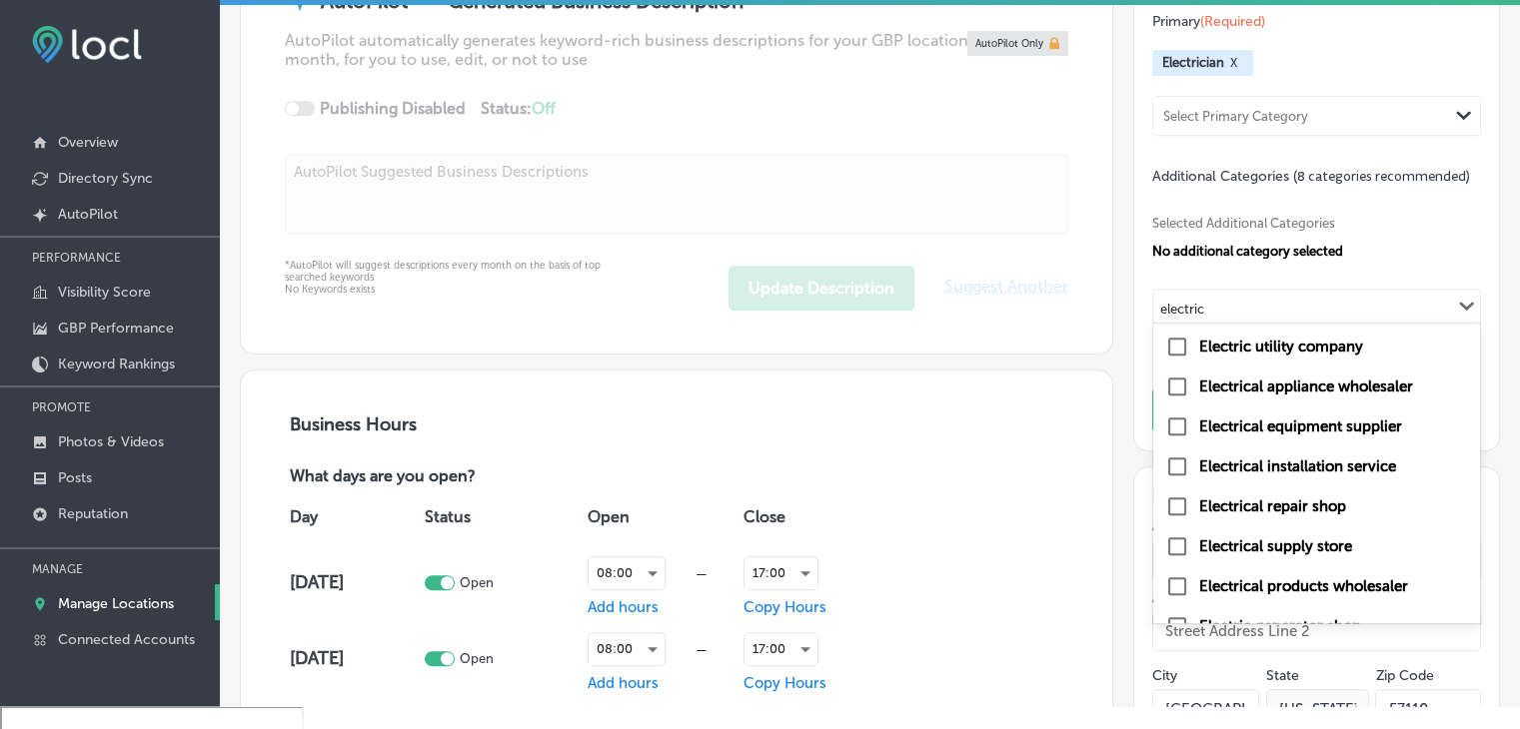
scroll to position [300, 0]
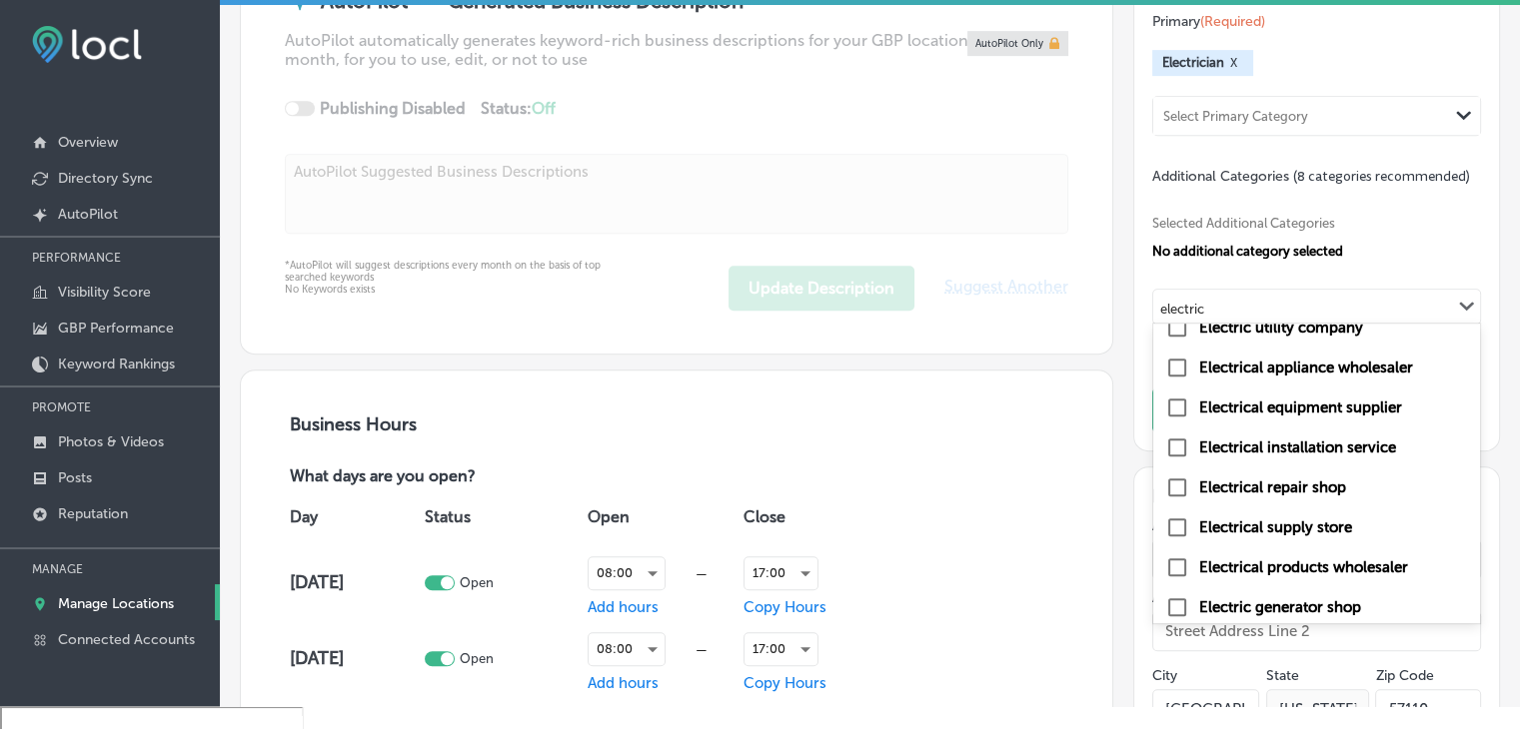
click at [1349, 441] on label "Electrical installation service" at bounding box center [1297, 448] width 197 height 18
type input "electric"
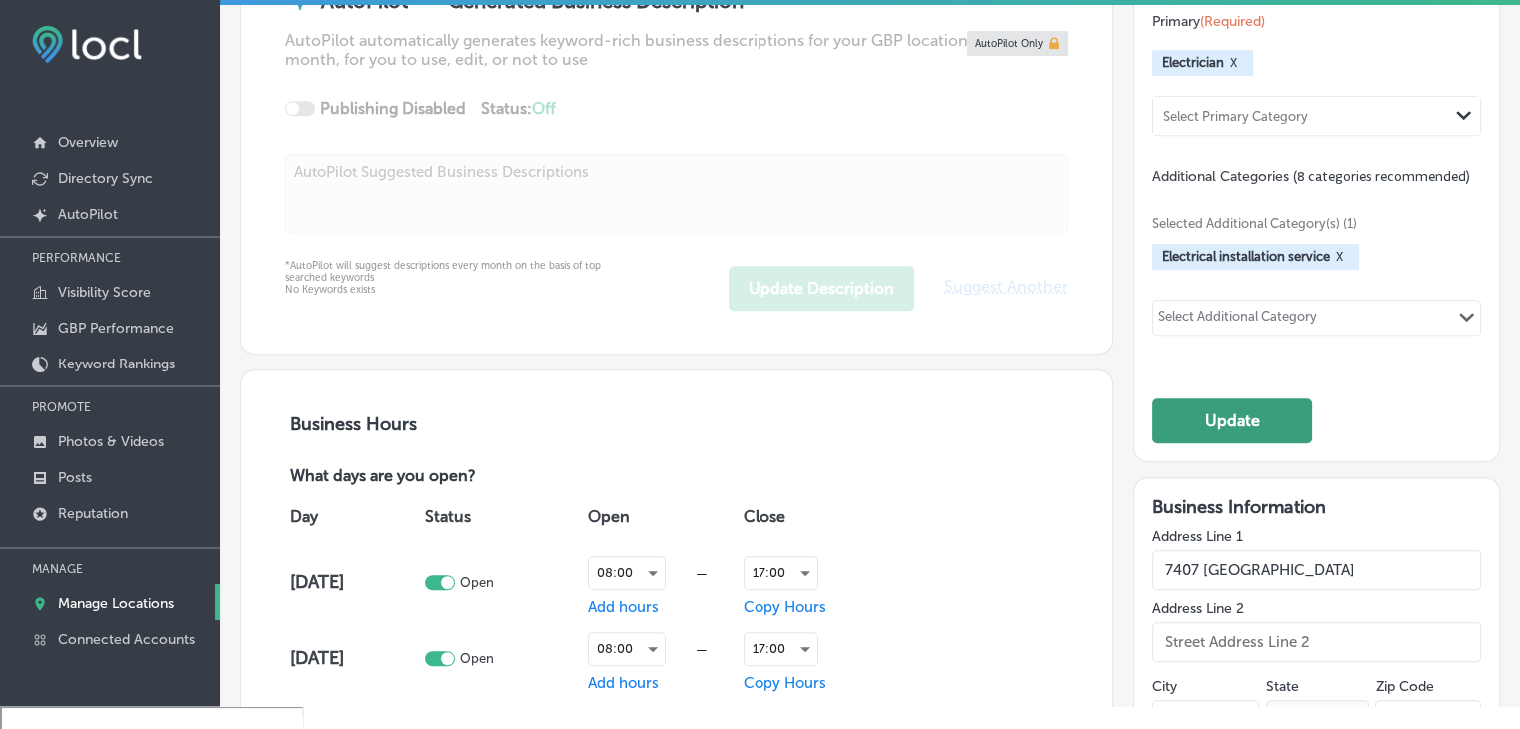
click at [1249, 409] on button "Update" at bounding box center [1232, 421] width 160 height 45
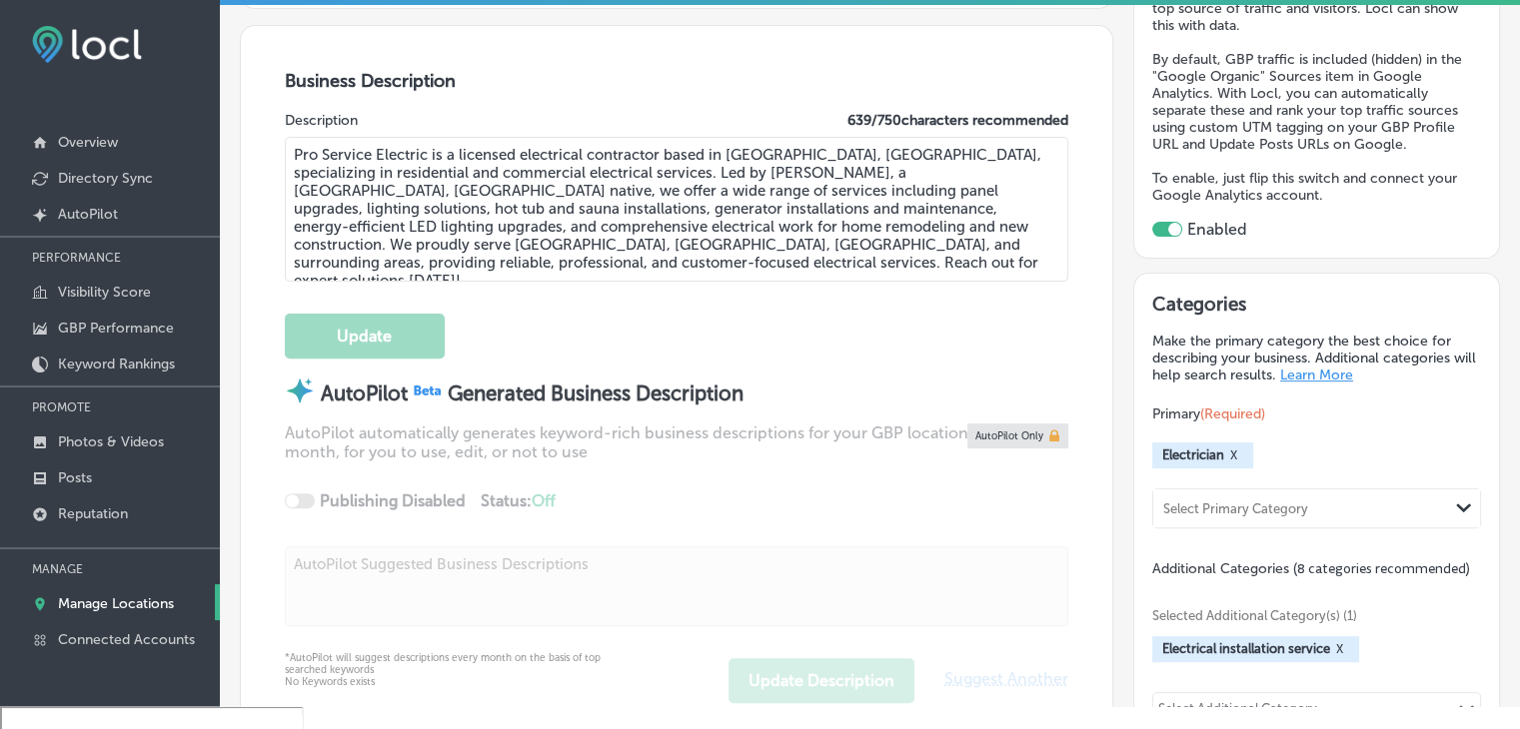
scroll to position [485, 0]
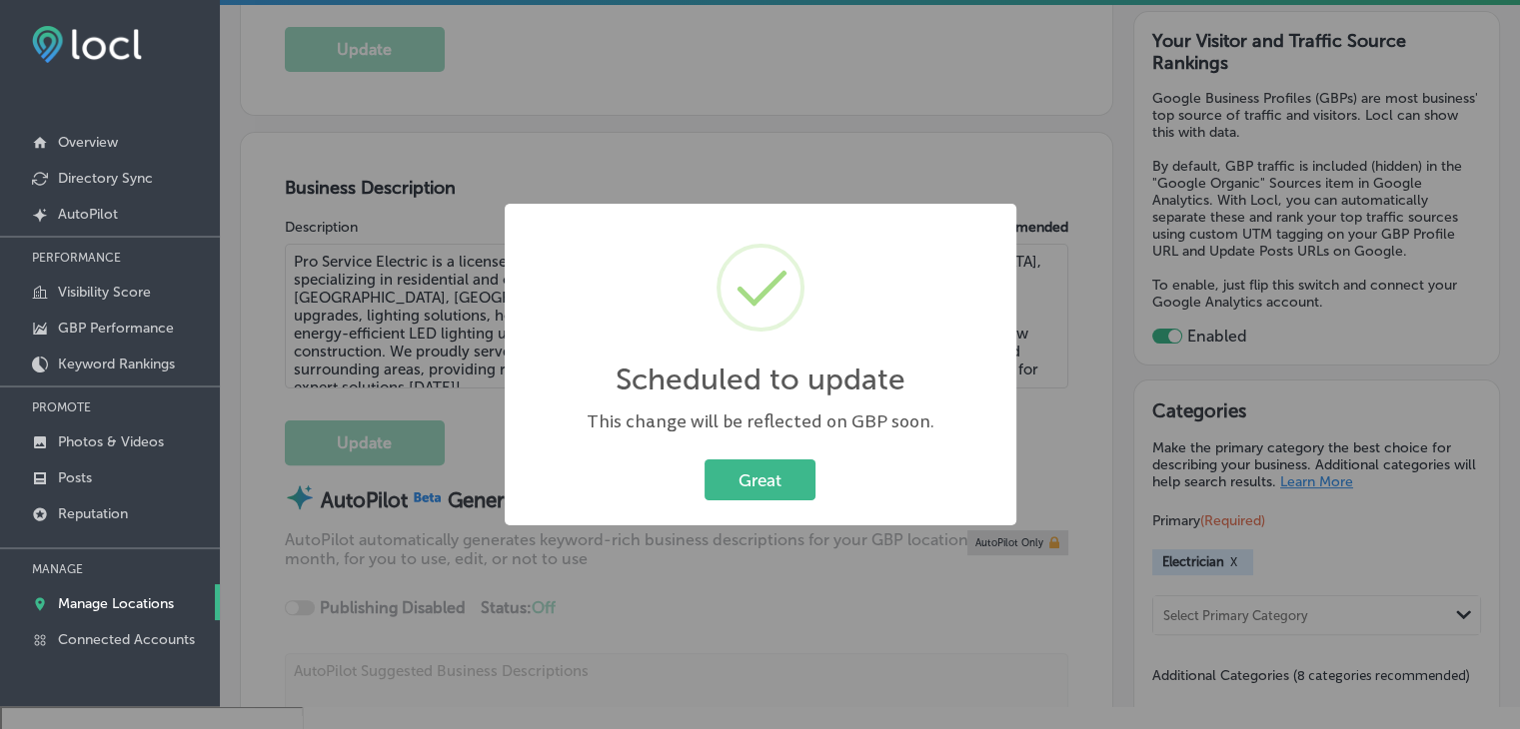
click at [505, 277] on div "Scheduled to update × This change will be reflected on GBP soon. Great Cancel" at bounding box center [761, 365] width 512 height 323
click at [776, 477] on button "Great" at bounding box center [759, 480] width 111 height 41
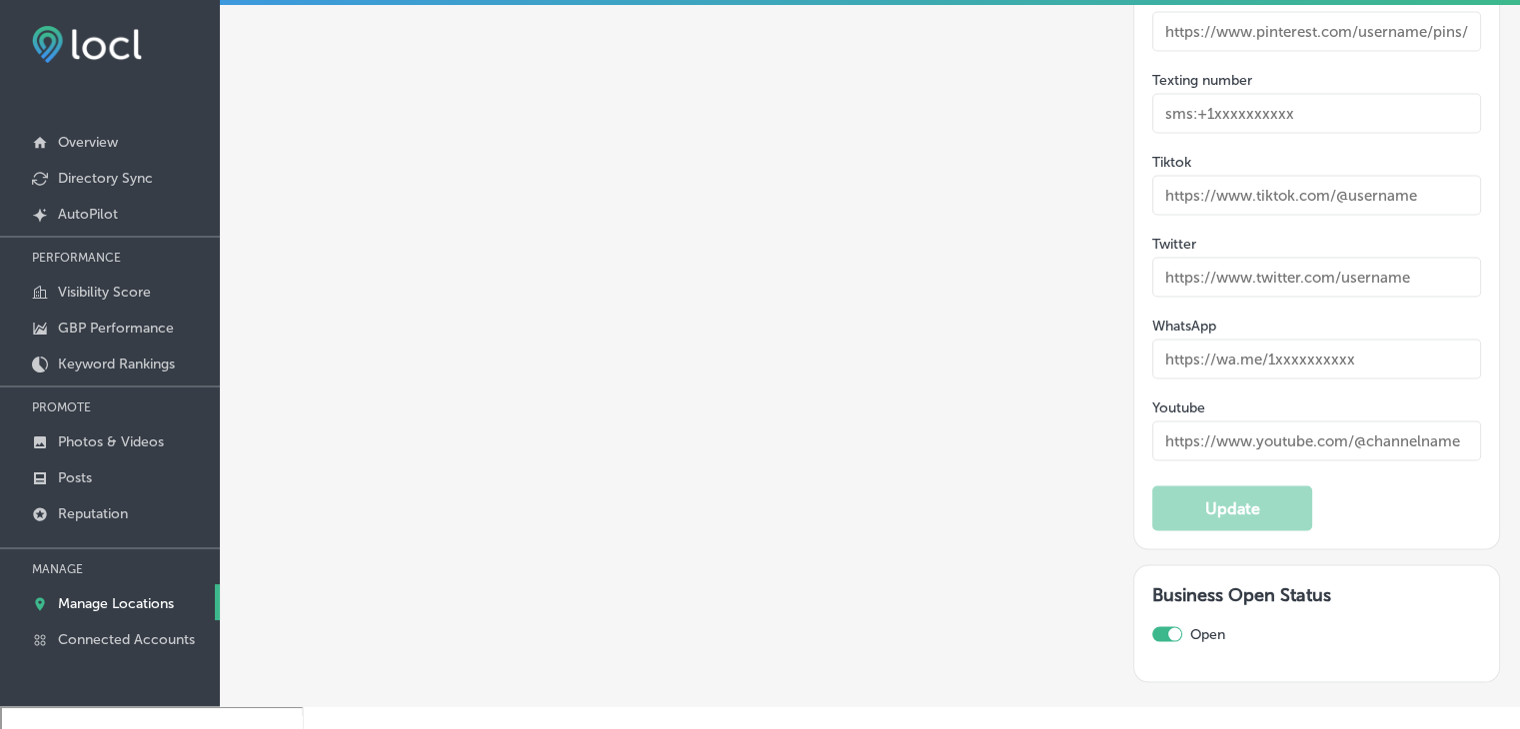
click at [594, 713] on div "Attributes & Services" at bounding box center [553, 732] width 198 height 39
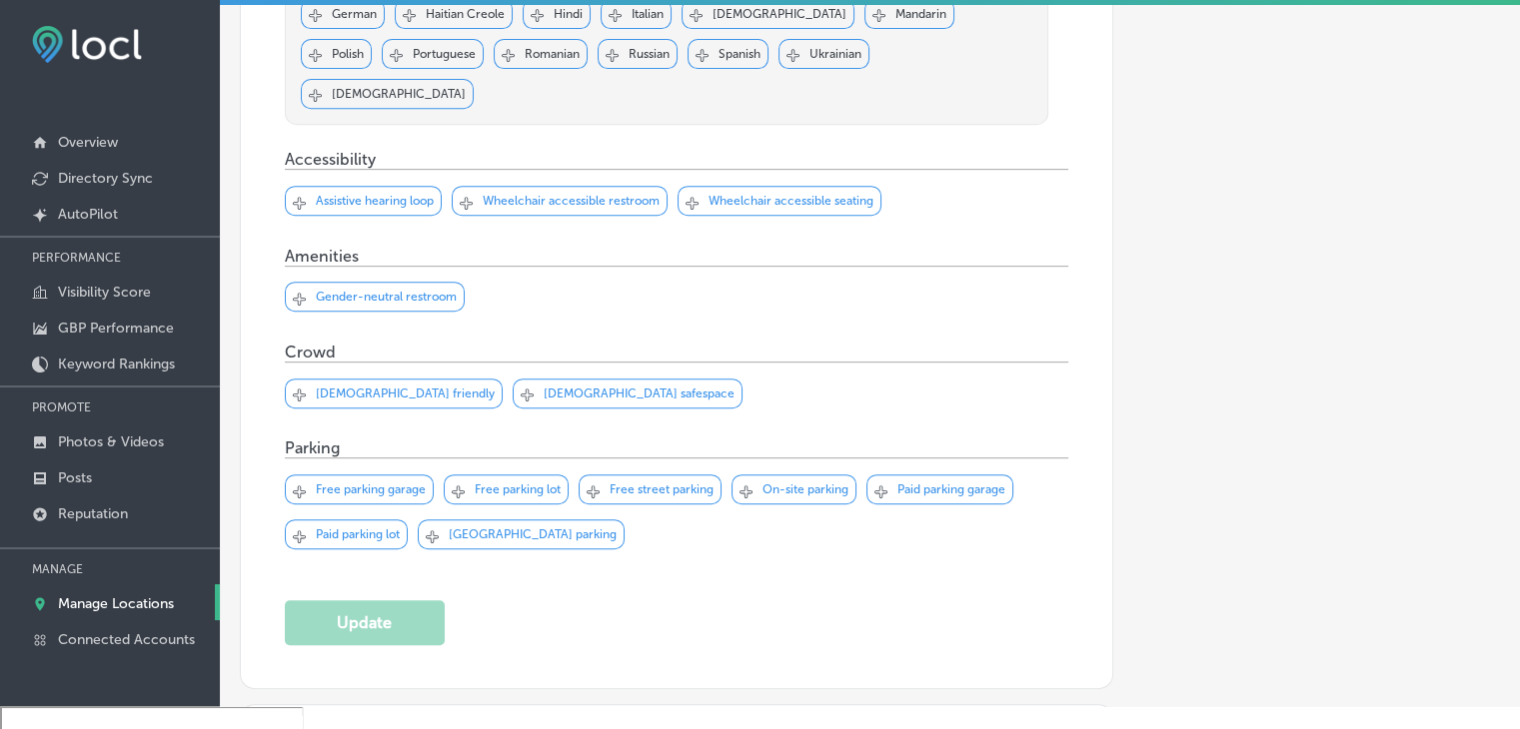
scroll to position [1238, 0]
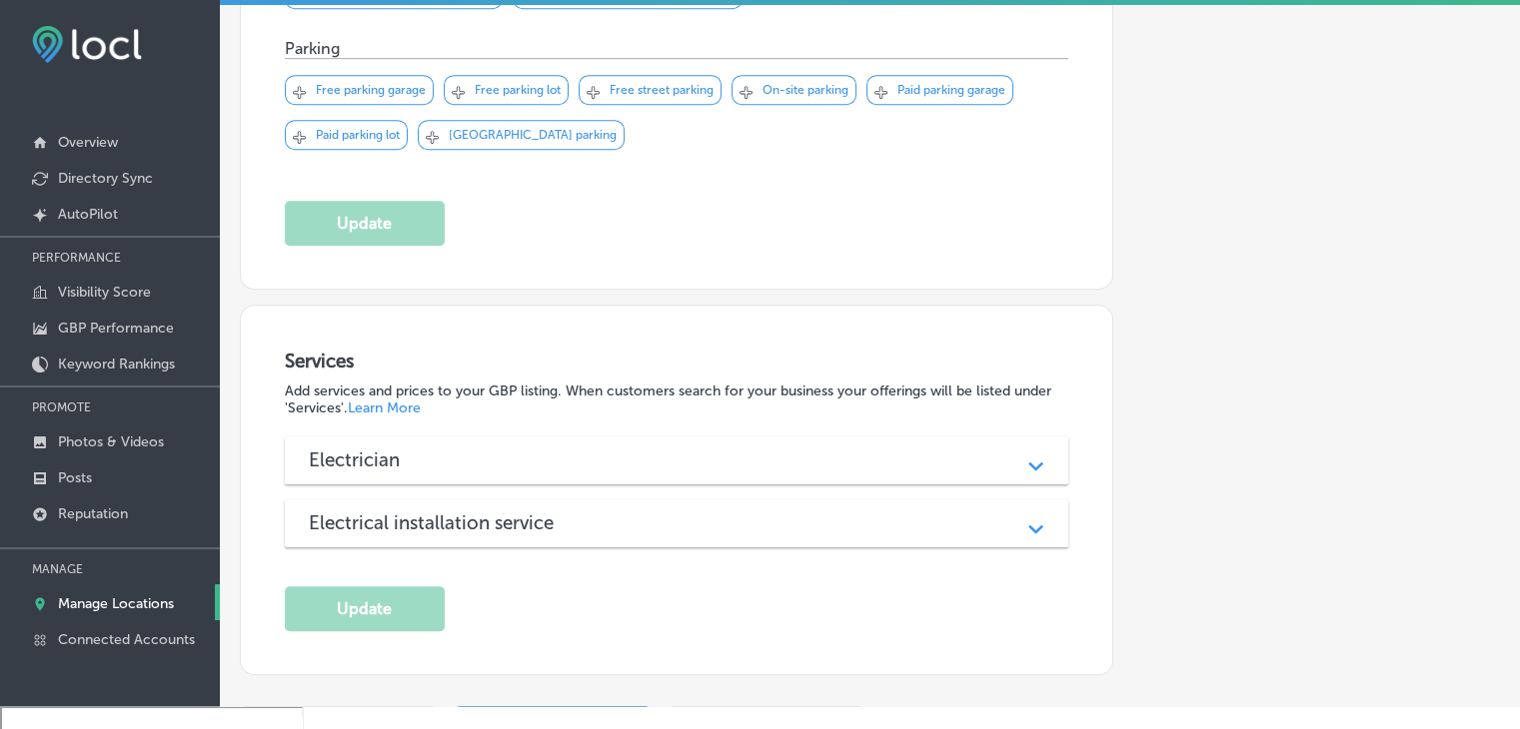
click at [356, 437] on div "Electrician Path Created with Sketch." at bounding box center [677, 461] width 784 height 48
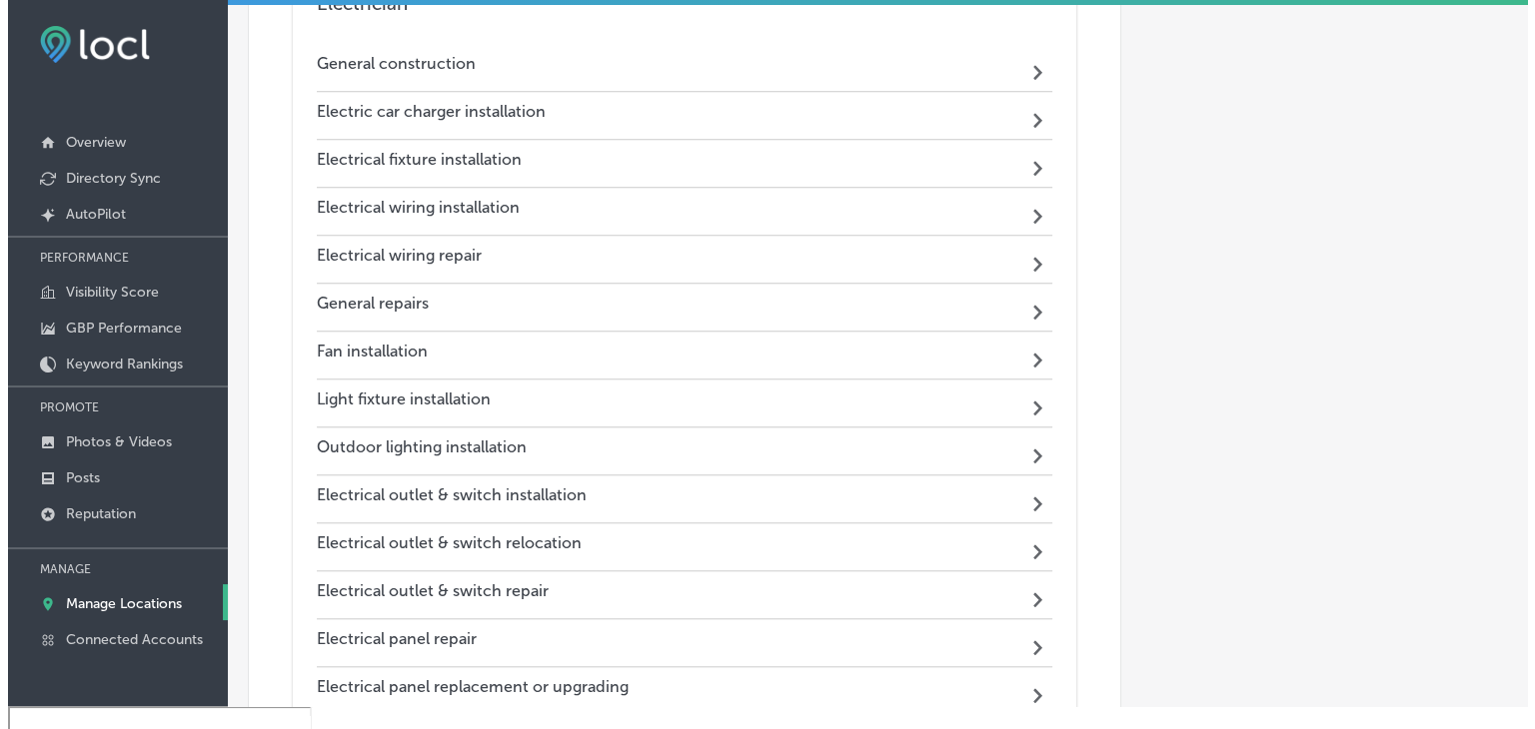
scroll to position [1737, 0]
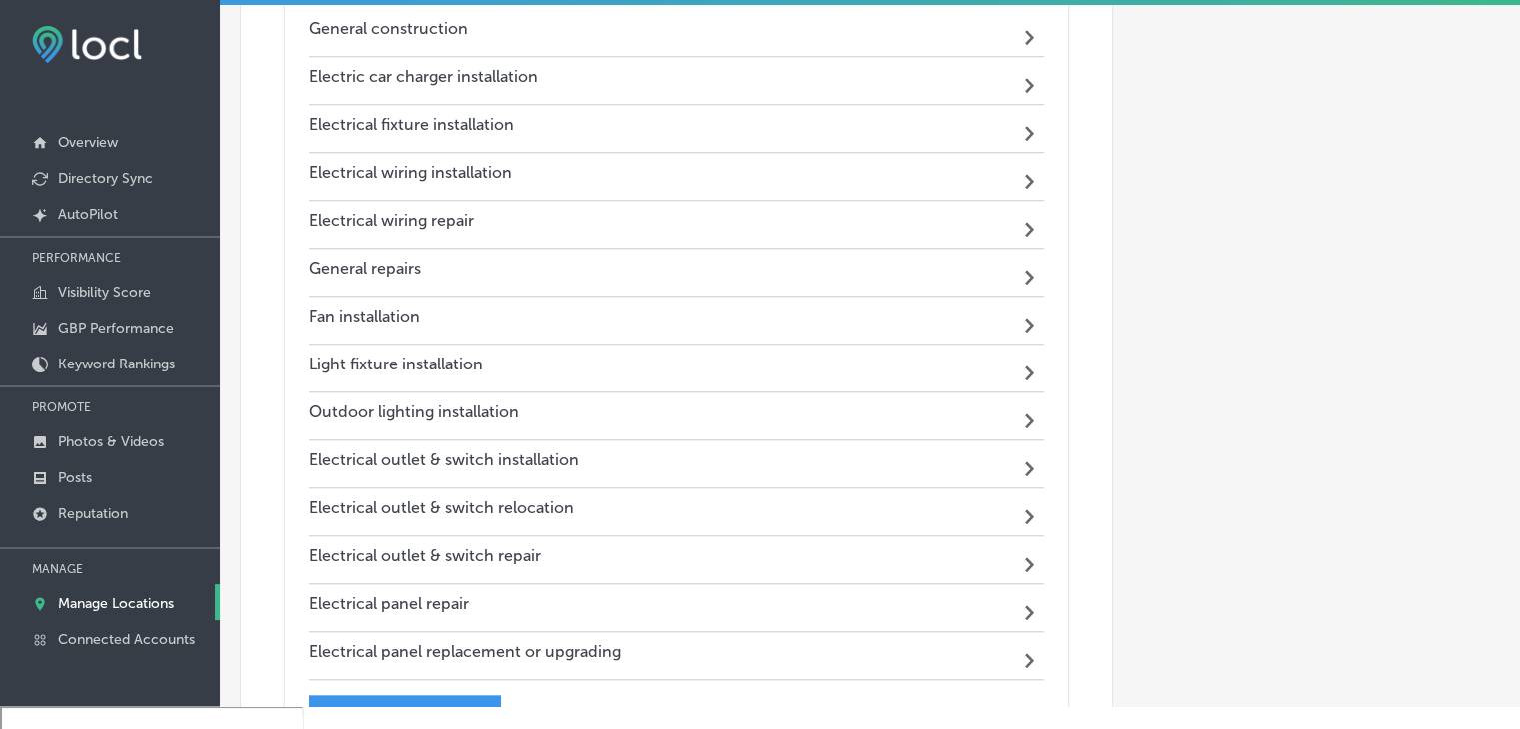
click at [429, 297] on div "Fan installation Path Created with Sketch." at bounding box center [677, 321] width 736 height 48
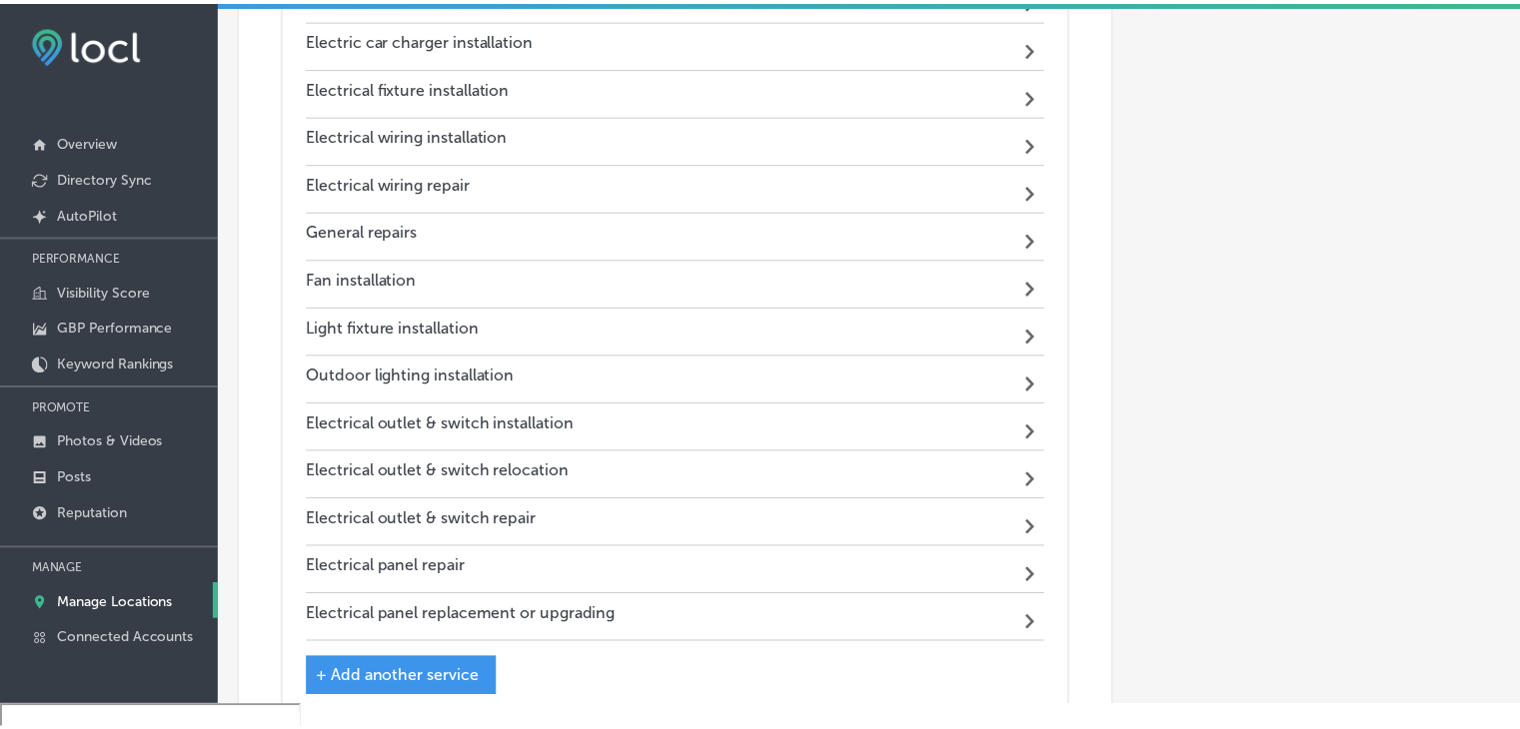
scroll to position [1741, 0]
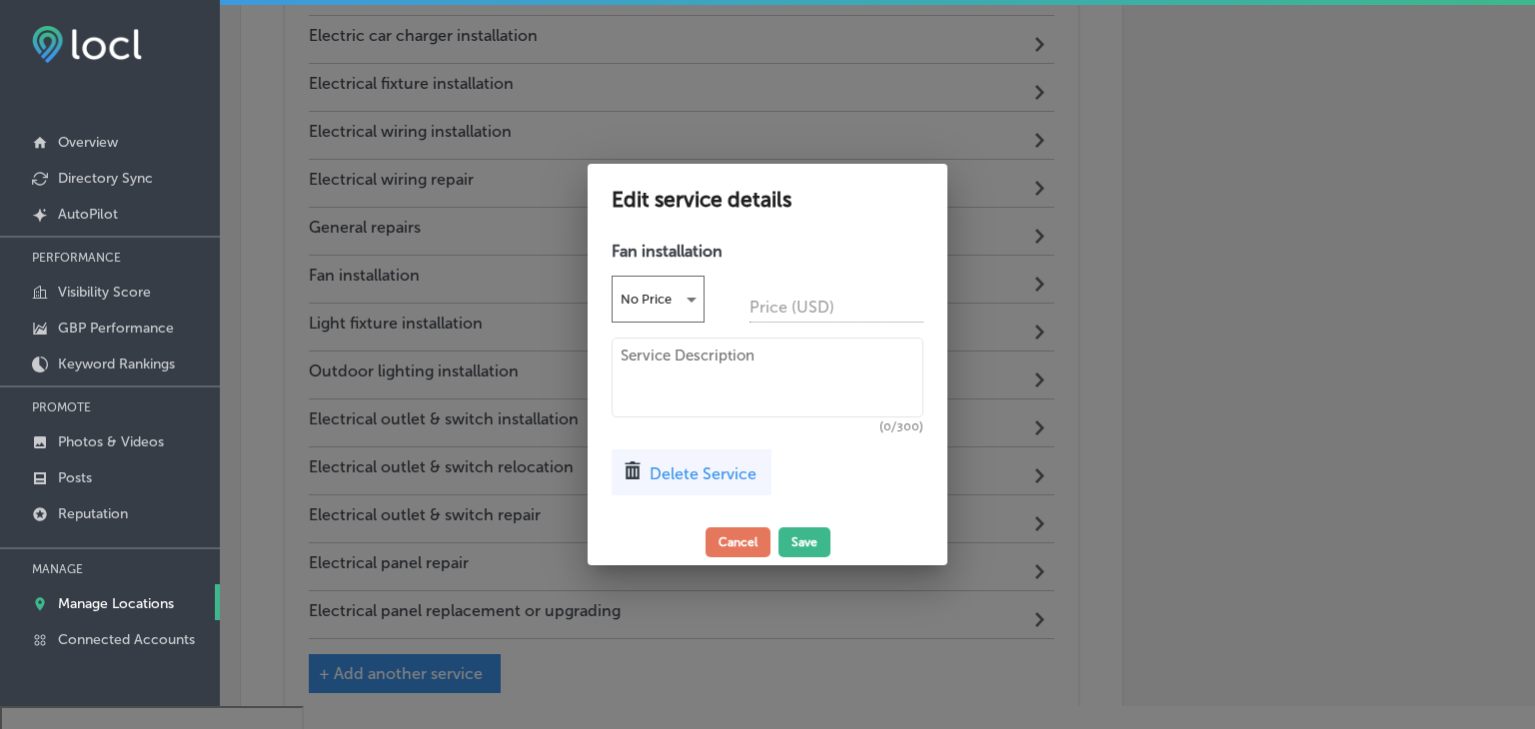
click at [1271, 391] on div at bounding box center [767, 364] width 1535 height 729
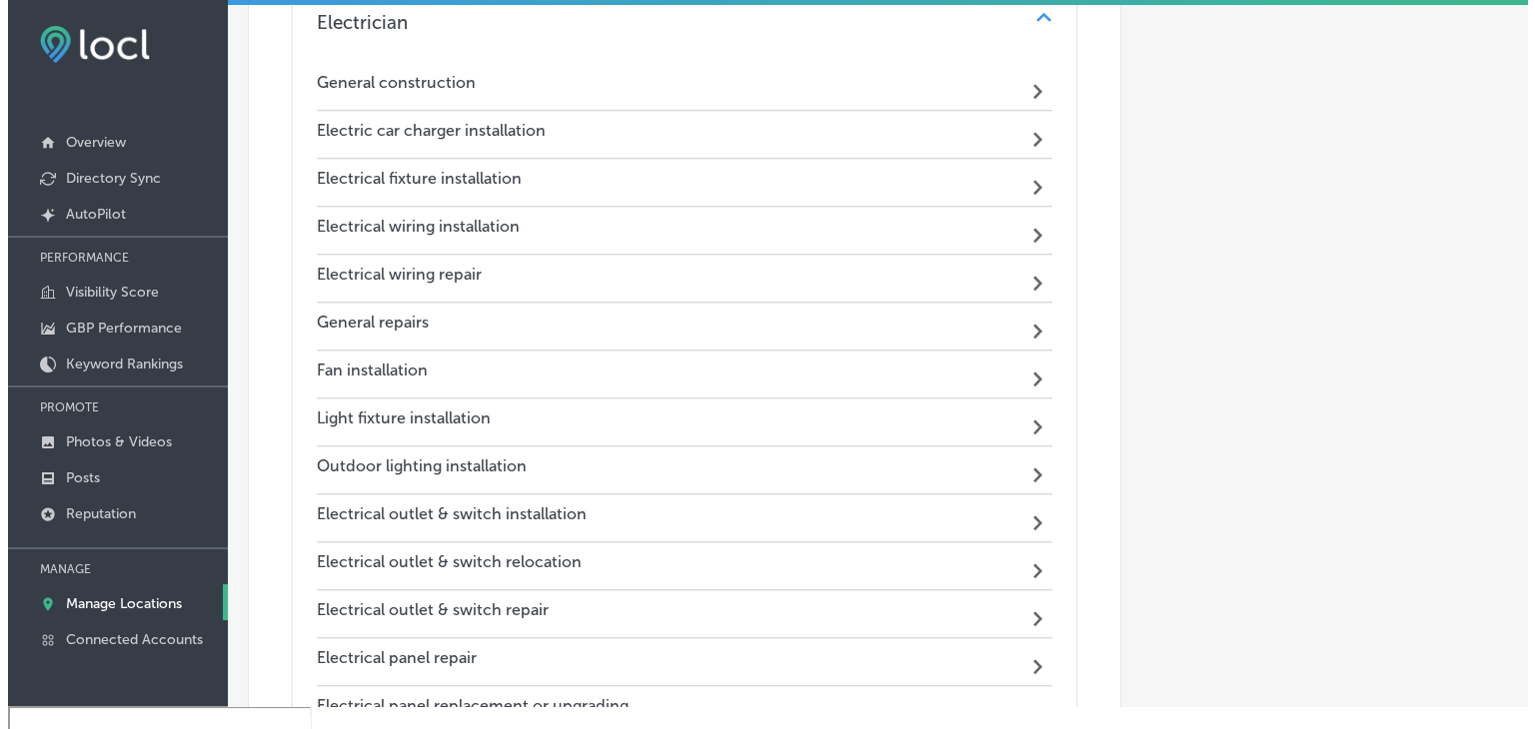
scroll to position [1637, 0]
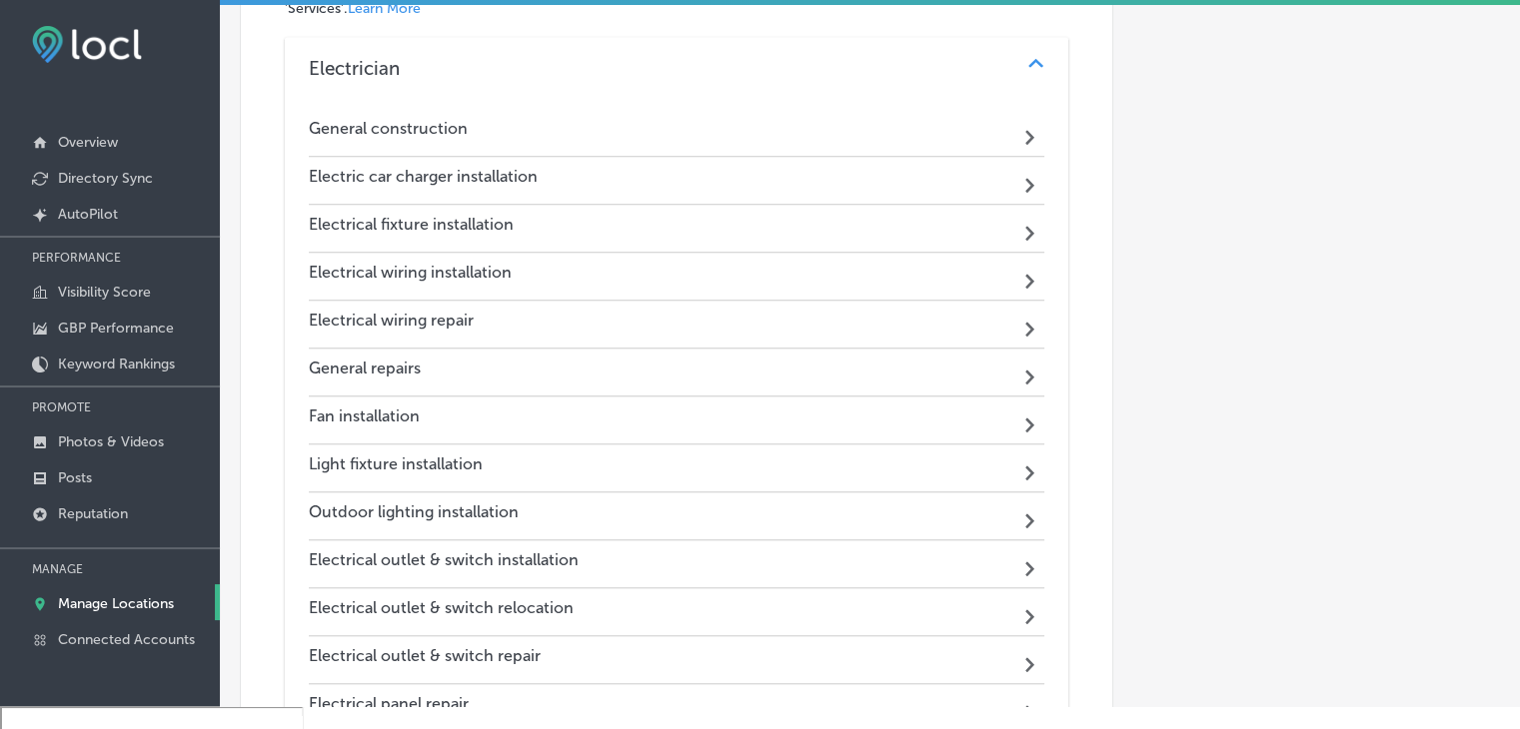
click at [461, 167] on h4 "Electric car charger installation" at bounding box center [423, 176] width 229 height 19
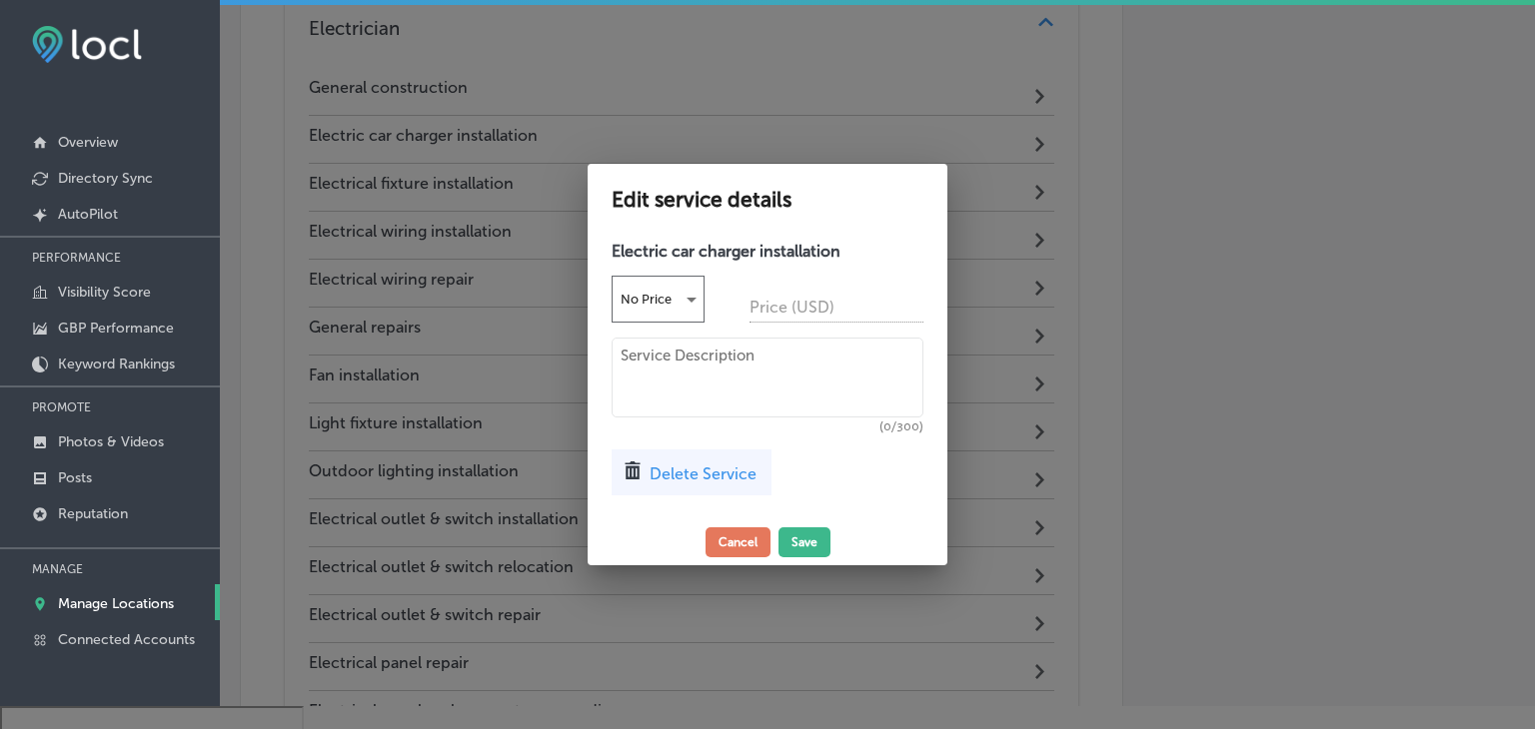
click at [743, 481] on span "Delete Service" at bounding box center [702, 474] width 107 height 19
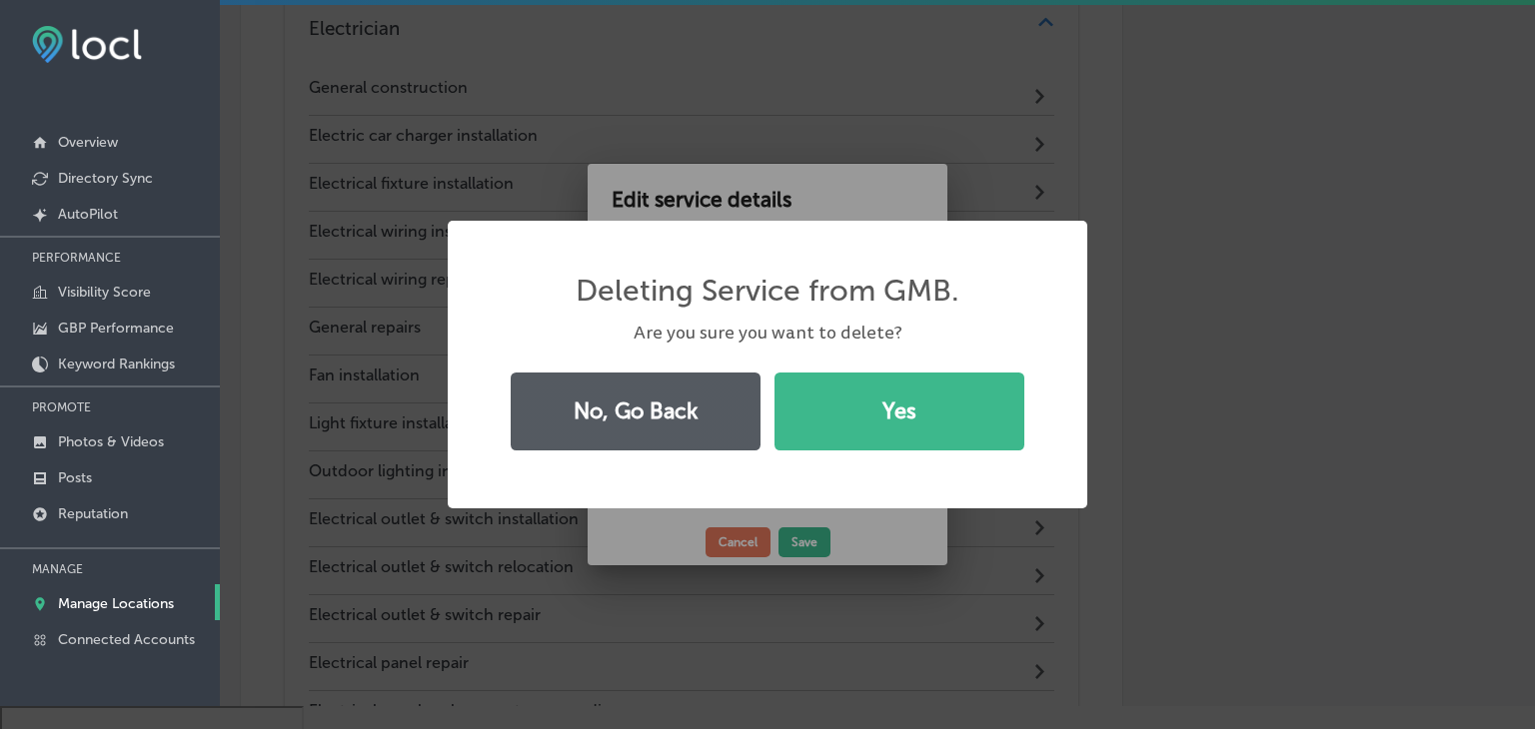
click at [603, 423] on button "No, Go Back" at bounding box center [636, 412] width 250 height 78
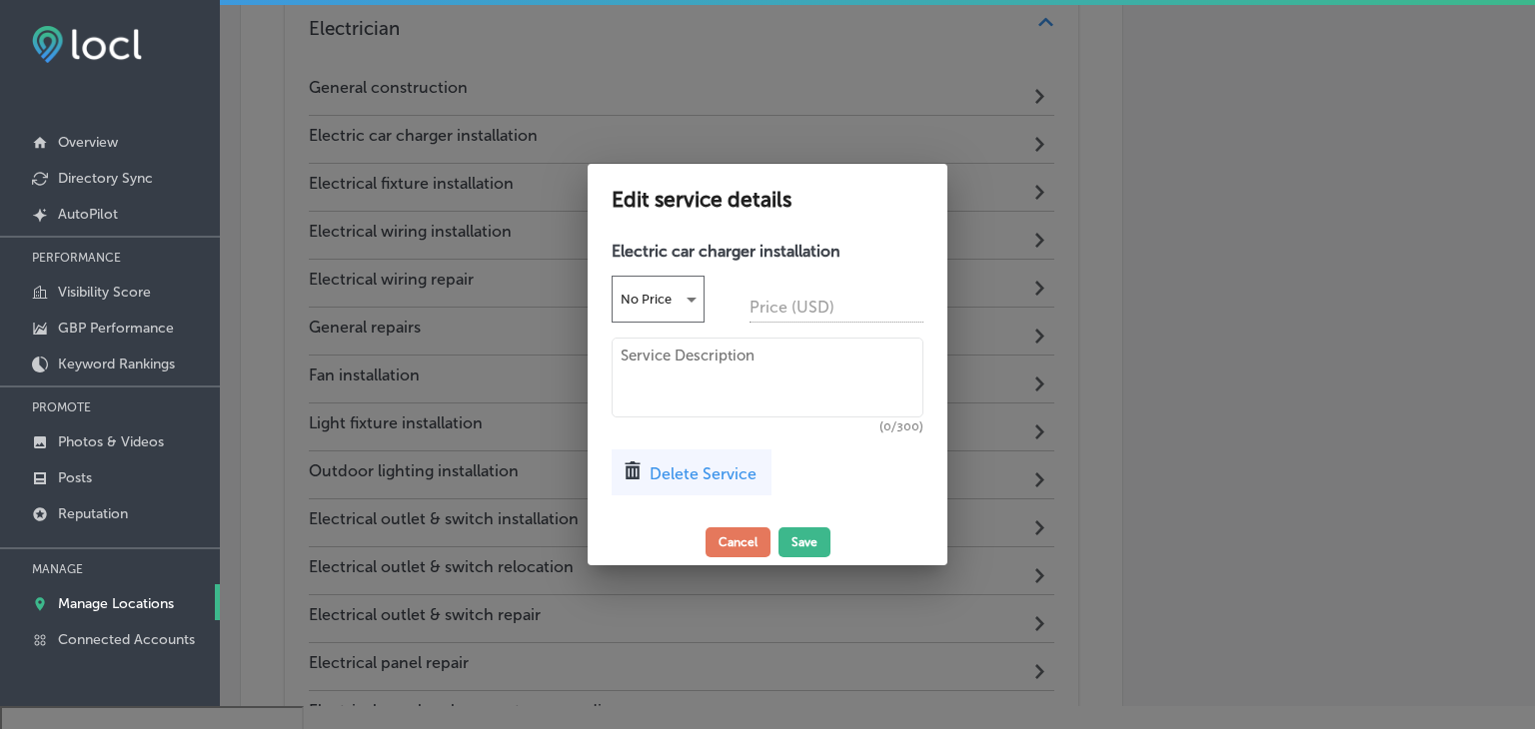
click at [1159, 195] on div at bounding box center [767, 364] width 1535 height 729
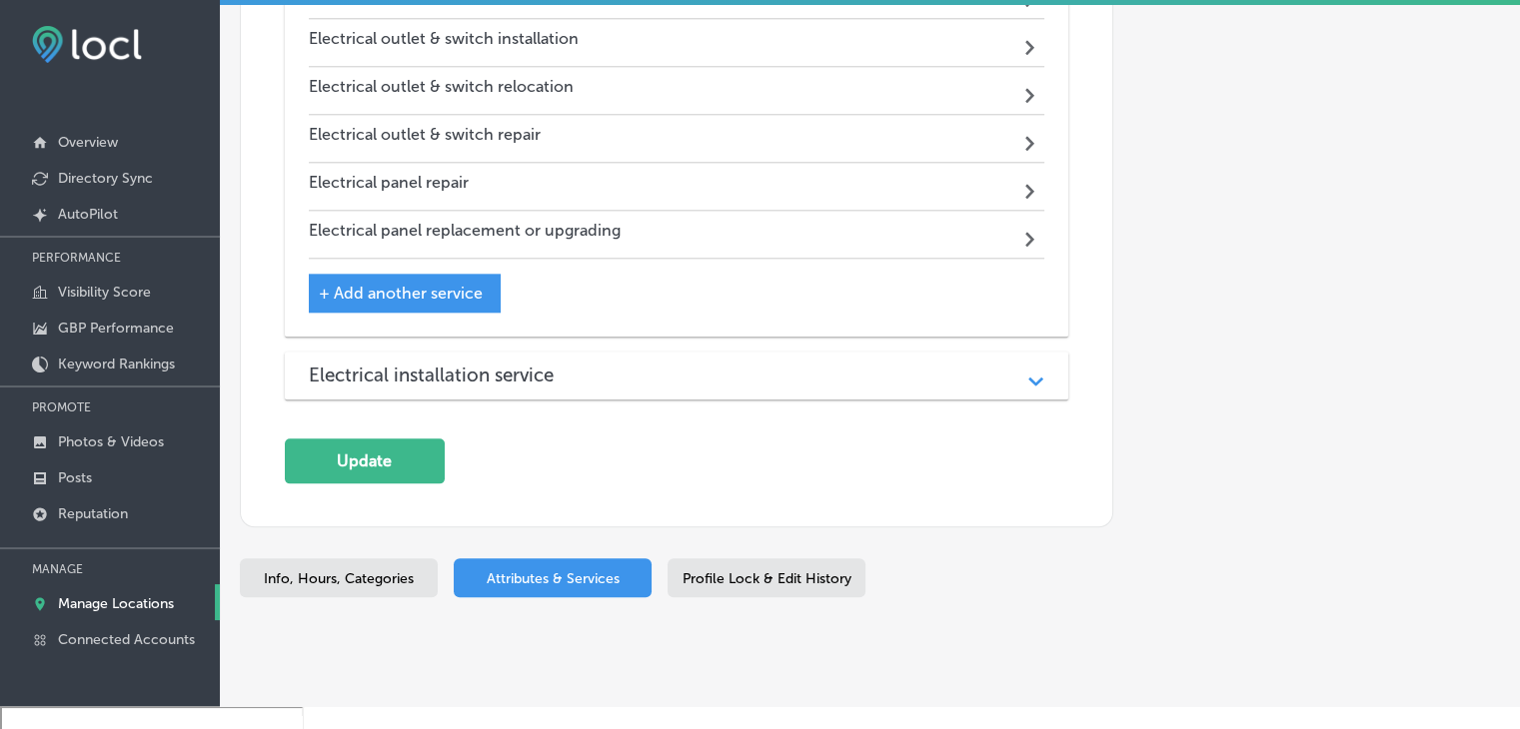
scroll to position [2059, 0]
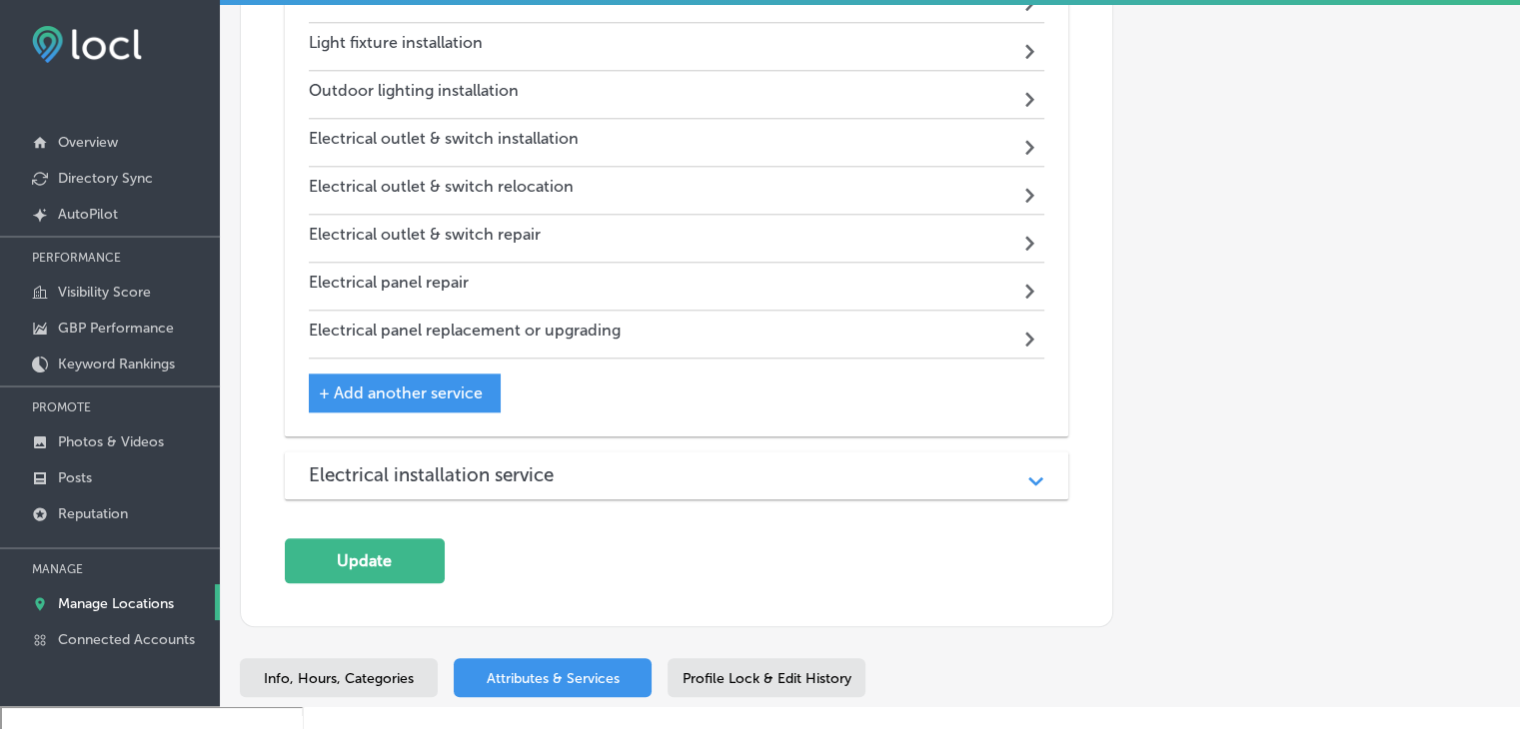
click at [499, 464] on h3 "Electrical installation service" at bounding box center [447, 475] width 277 height 23
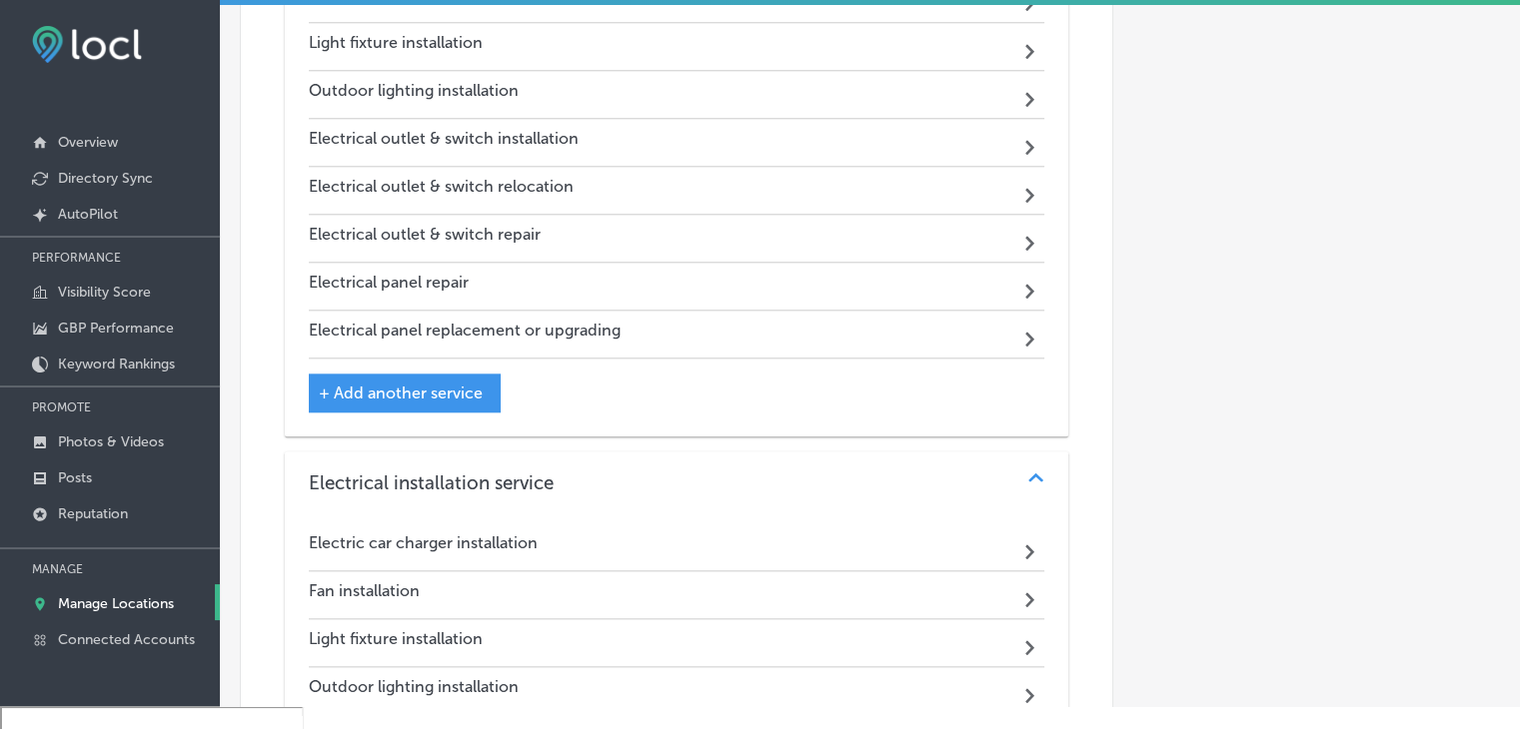
click at [428, 384] on span "+ Add another service" at bounding box center [401, 393] width 164 height 19
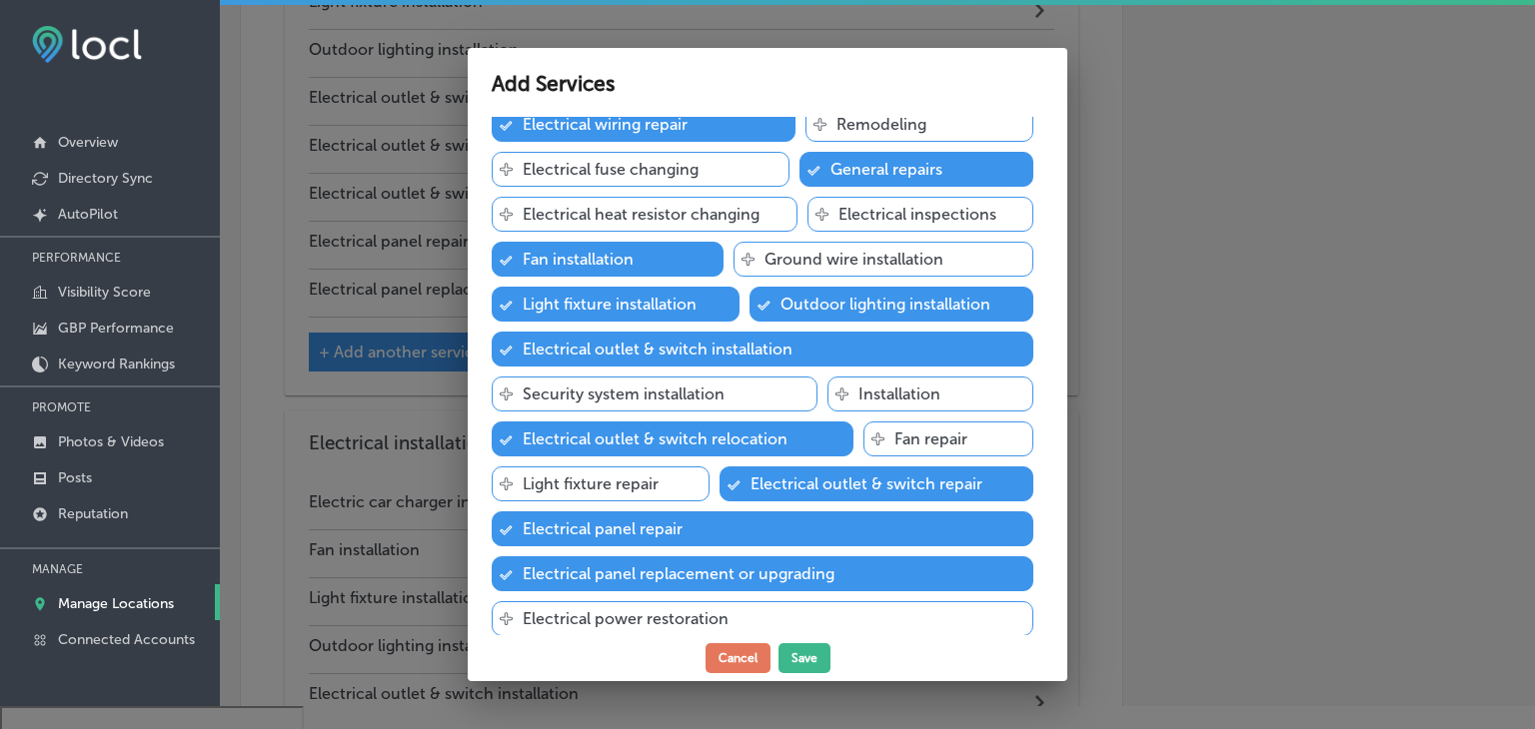
scroll to position [400, 0]
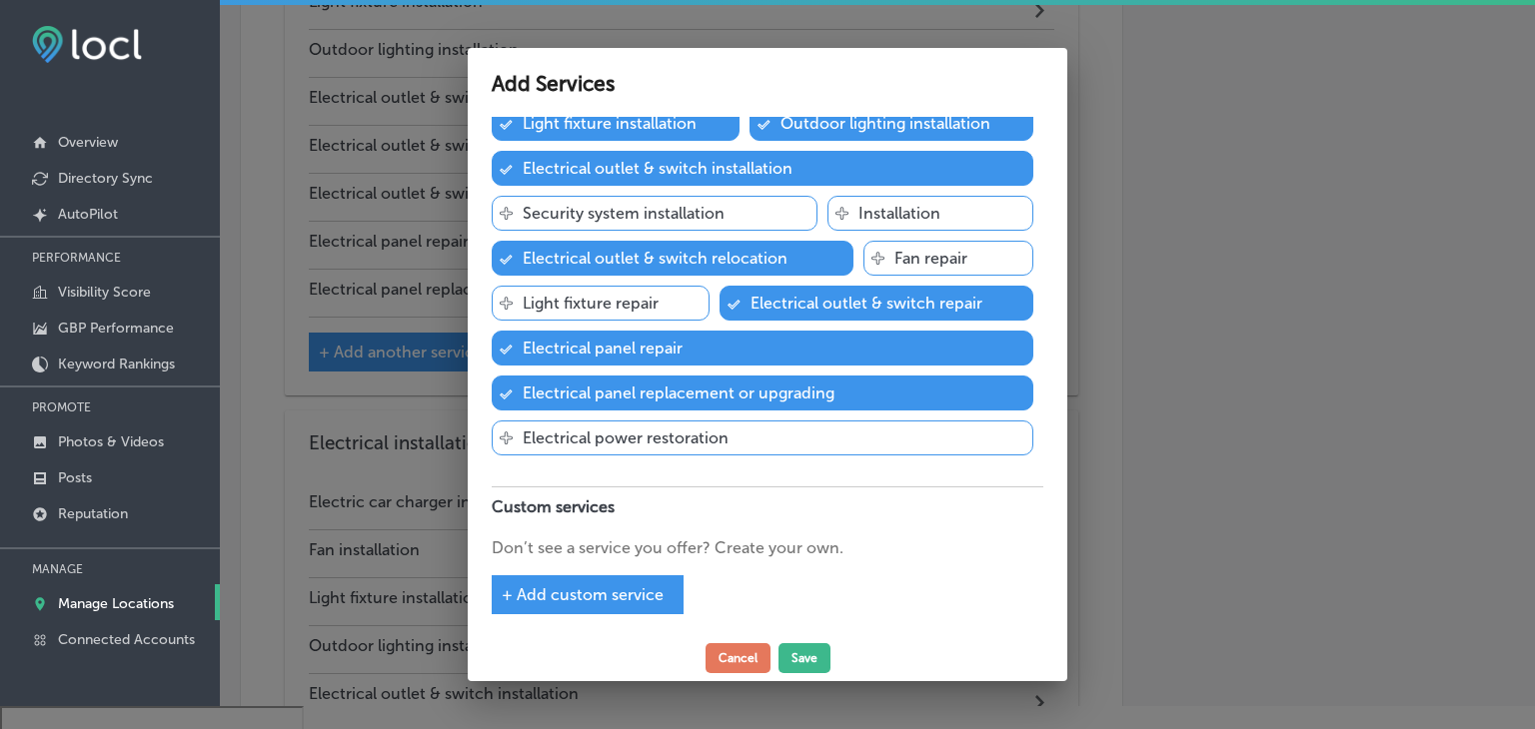
click at [639, 575] on div "+ Add custom service" at bounding box center [588, 594] width 192 height 39
click at [650, 576] on div "+ Add custom service" at bounding box center [588, 594] width 192 height 39
click at [634, 590] on span "+ Add custom service" at bounding box center [583, 594] width 162 height 19
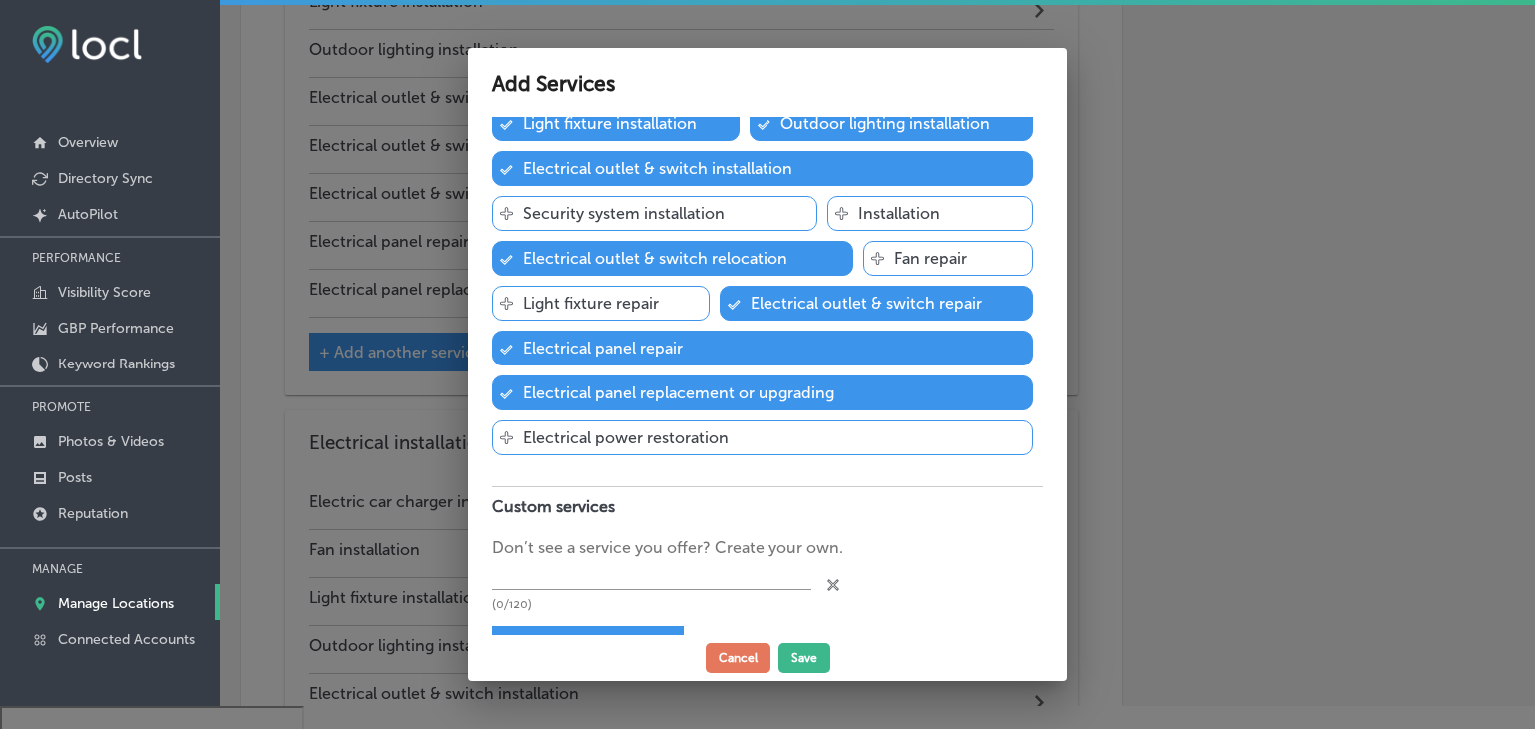
scroll to position [451, 0]
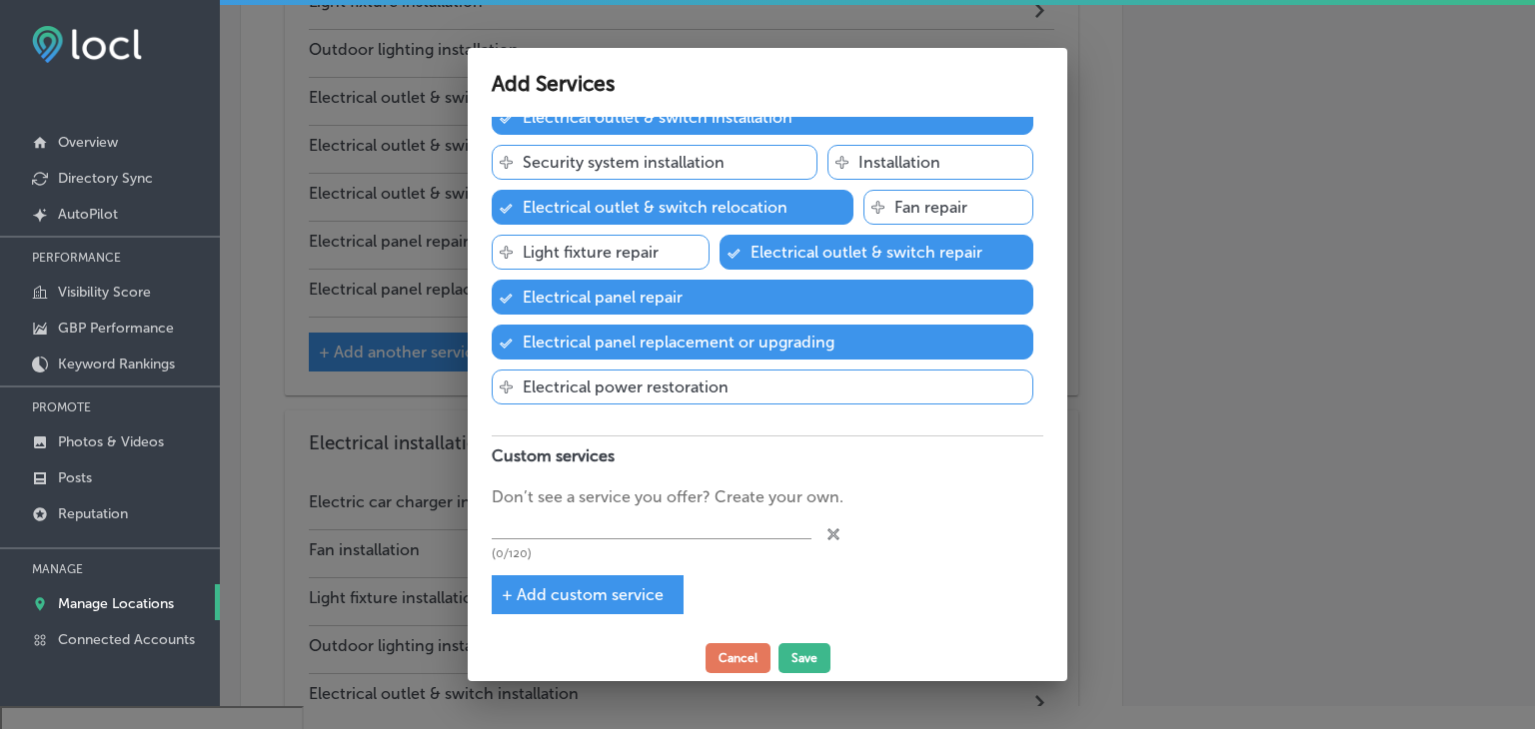
click at [633, 248] on p "Light fixture repair" at bounding box center [591, 252] width 136 height 19
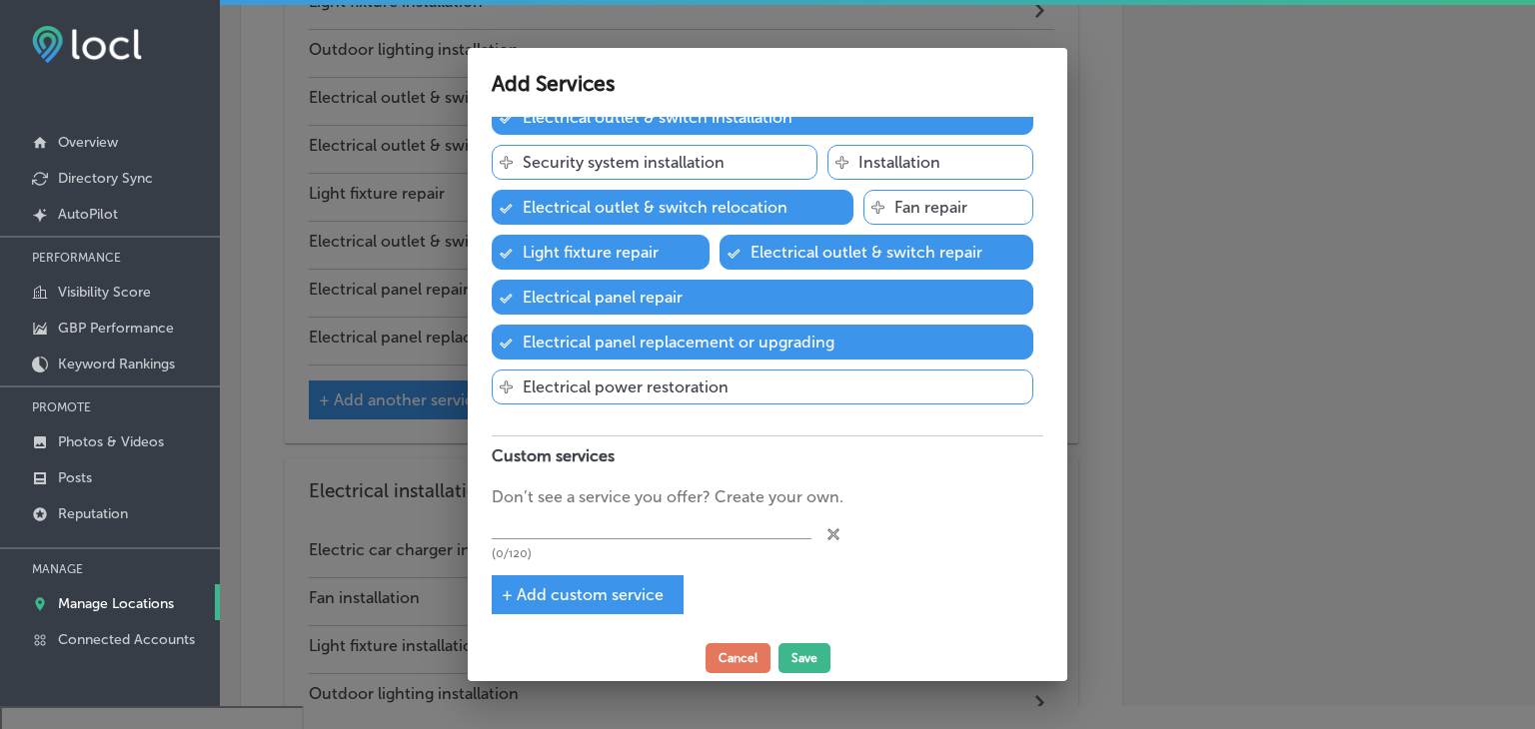
click at [848, 168] on div "Svg Vector Icons : http://www.onlinewebfonts.com/icon Installation" at bounding box center [930, 162] width 206 height 35
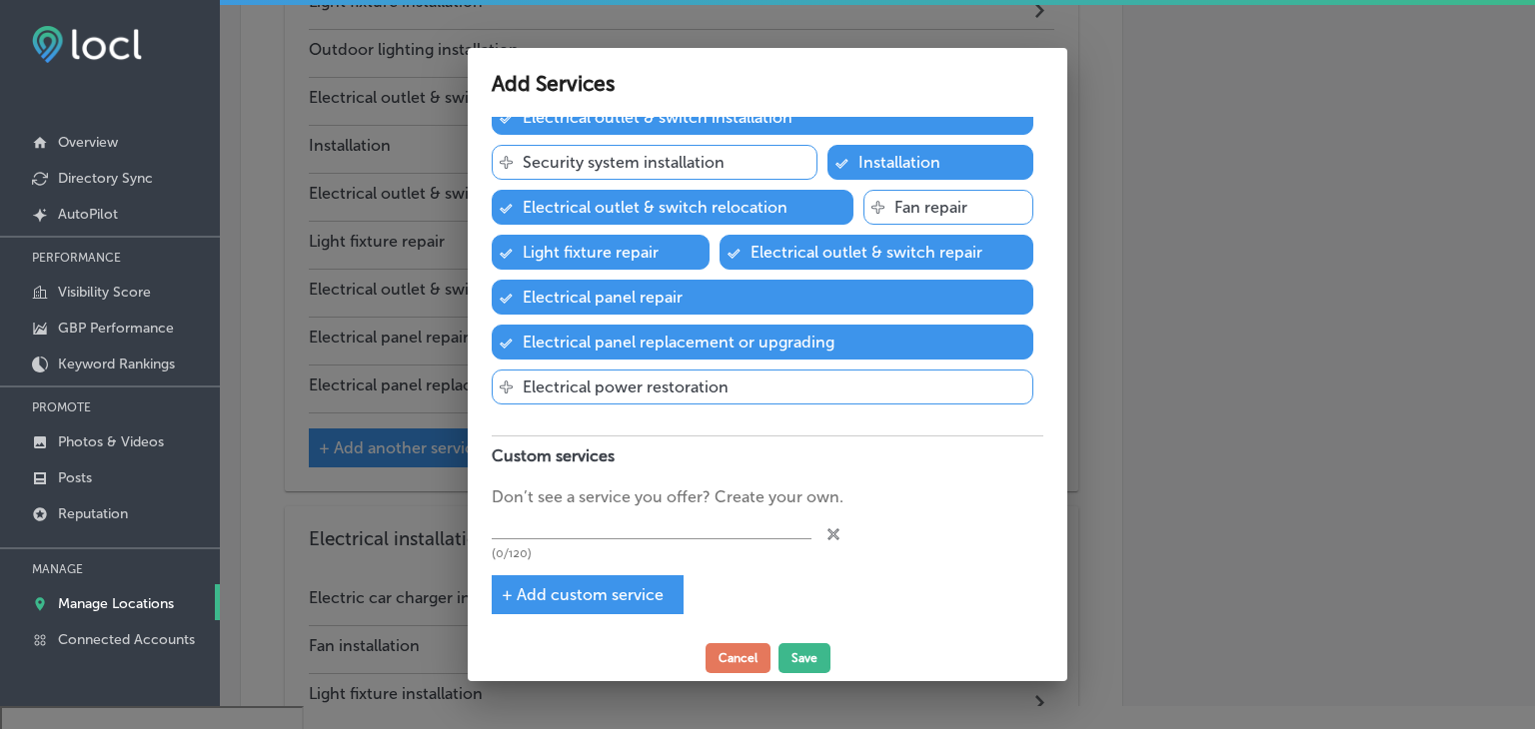
click at [695, 166] on p "Security system installation" at bounding box center [624, 162] width 202 height 19
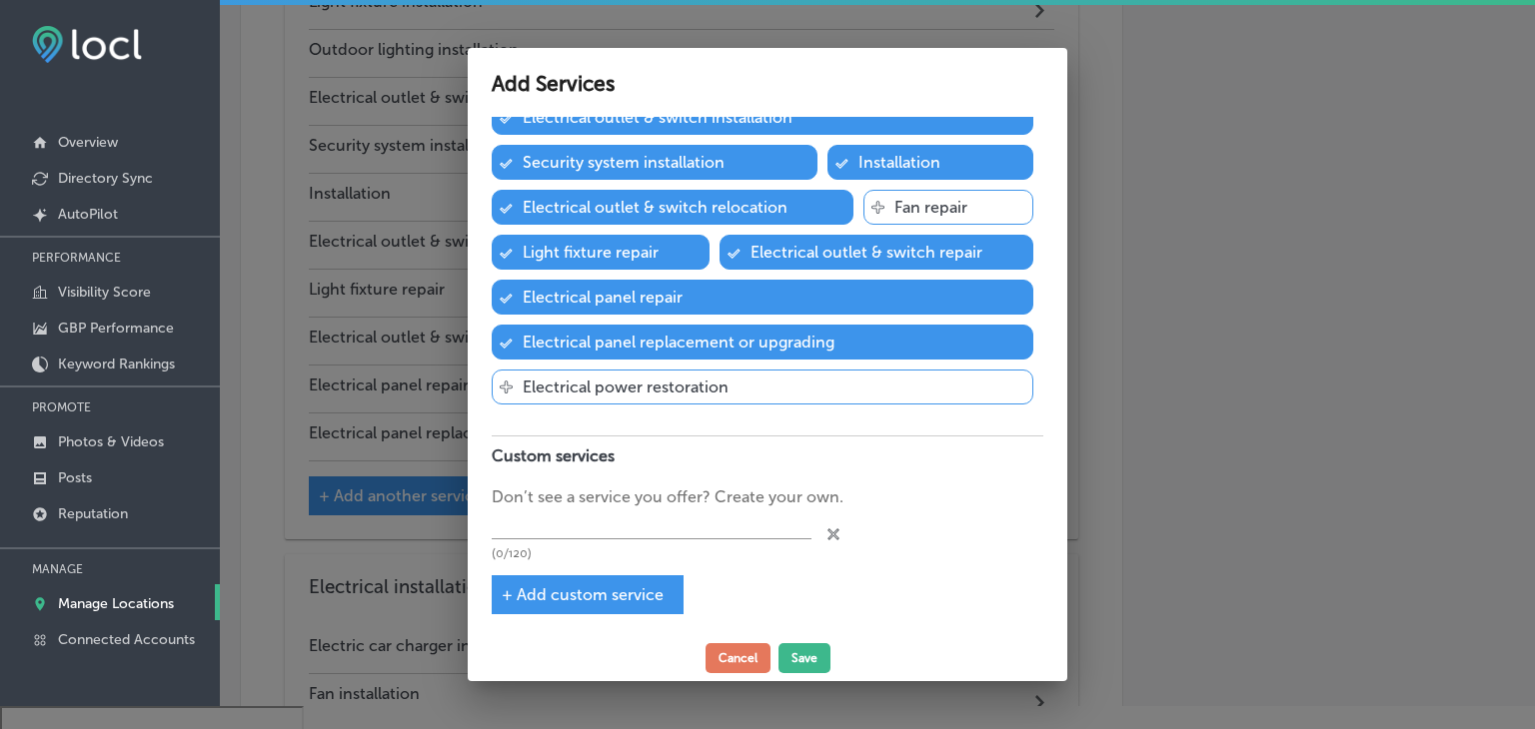
click at [657, 547] on p "(0/120)" at bounding box center [652, 553] width 320 height 13
click at [655, 538] on div "(0/120)" at bounding box center [652, 536] width 320 height 52
click at [661, 538] on div "(0/120)" at bounding box center [652, 536] width 320 height 52
click at [661, 528] on input "text" at bounding box center [652, 525] width 320 height 31
type input "Residential Panel Upgrades"
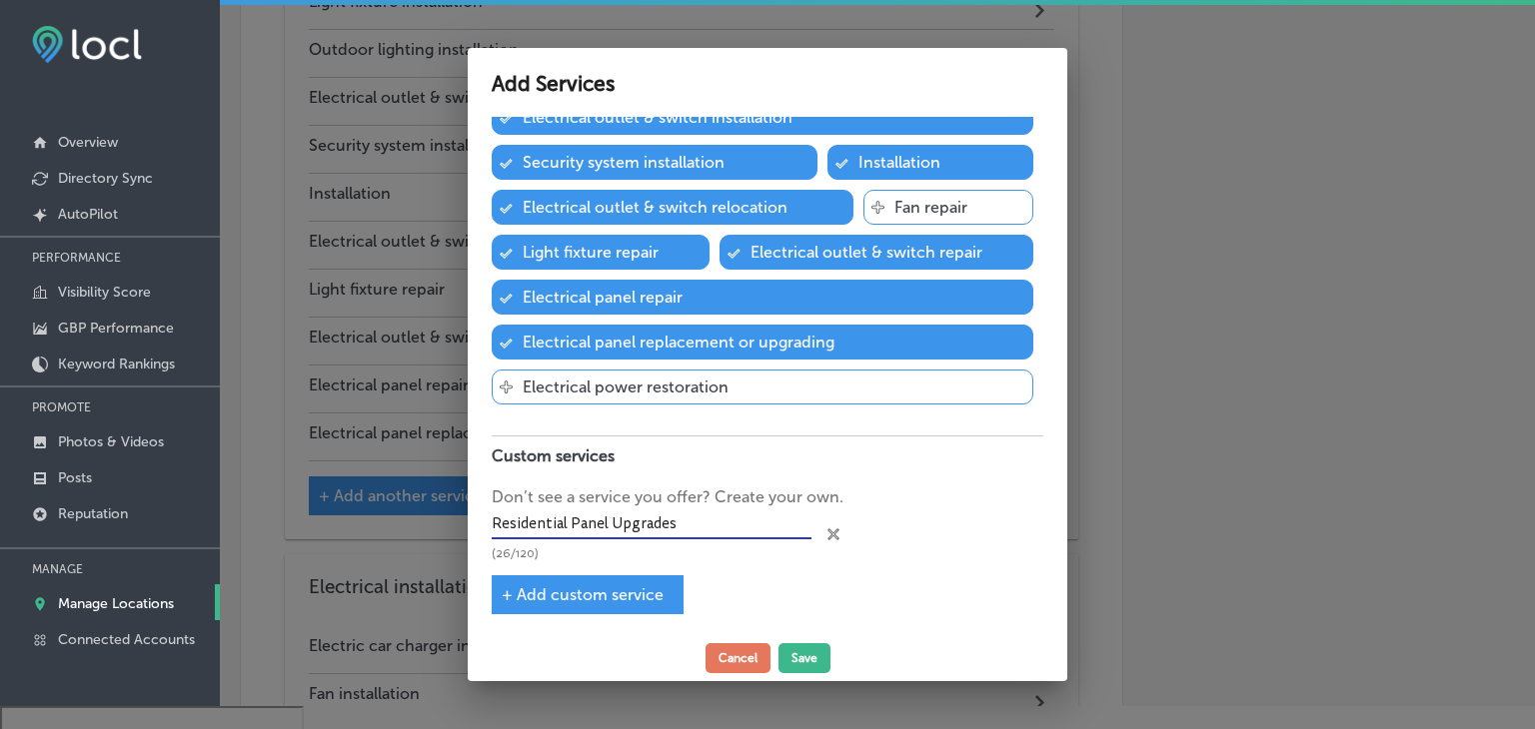
click at [591, 575] on div "+ Add custom service" at bounding box center [588, 594] width 192 height 39
click at [626, 585] on span "+ Add custom service" at bounding box center [583, 594] width 162 height 19
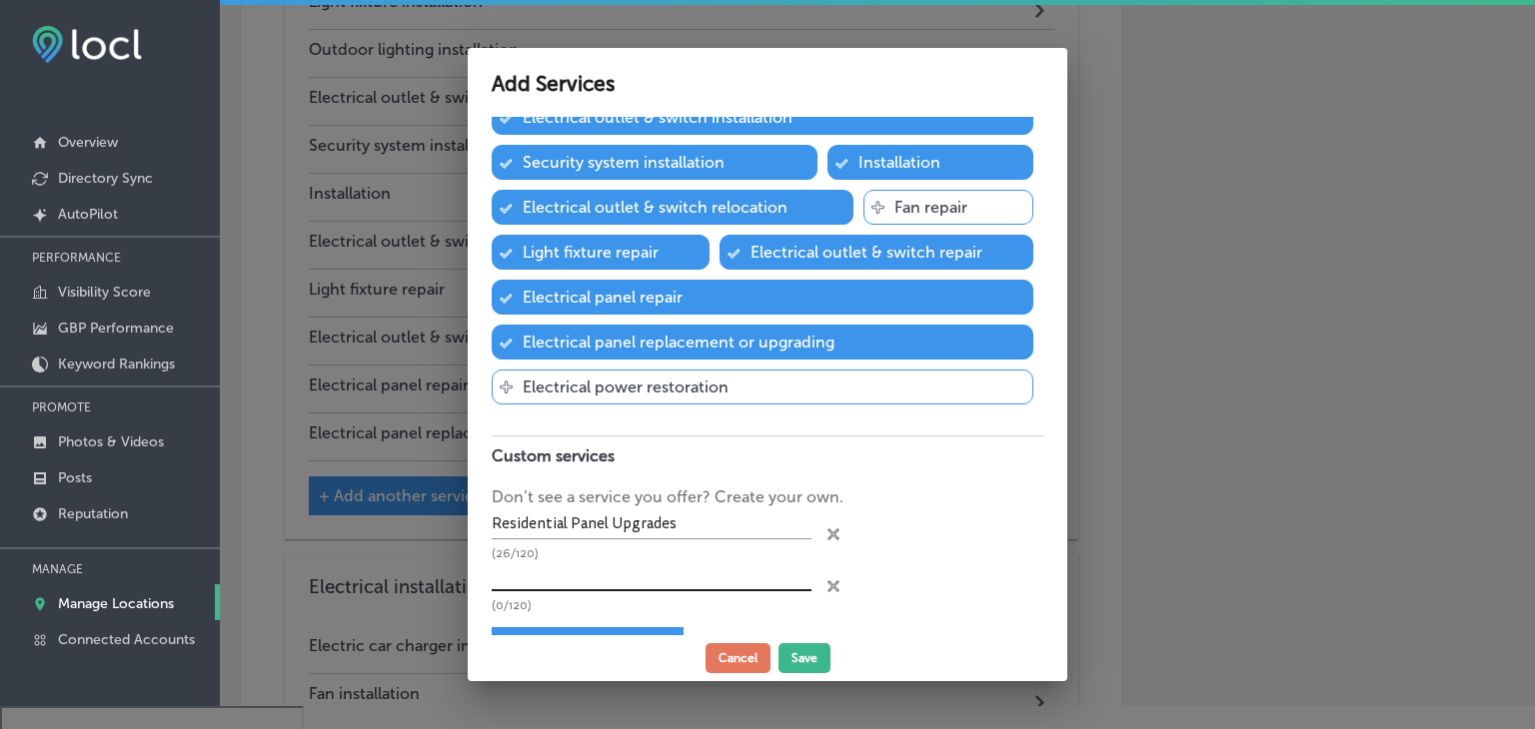
click at [638, 560] on input "text" at bounding box center [652, 575] width 320 height 31
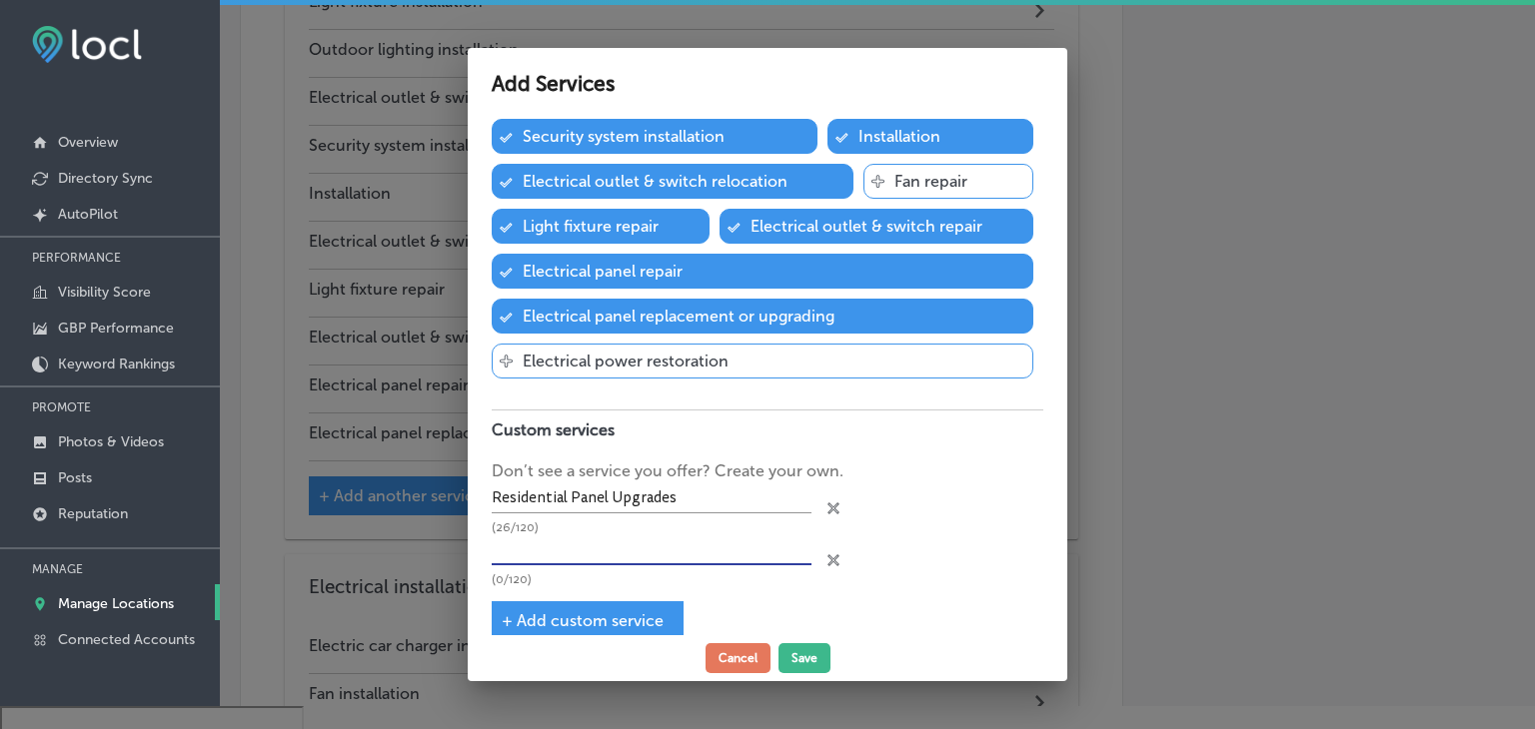
scroll to position [501, 0]
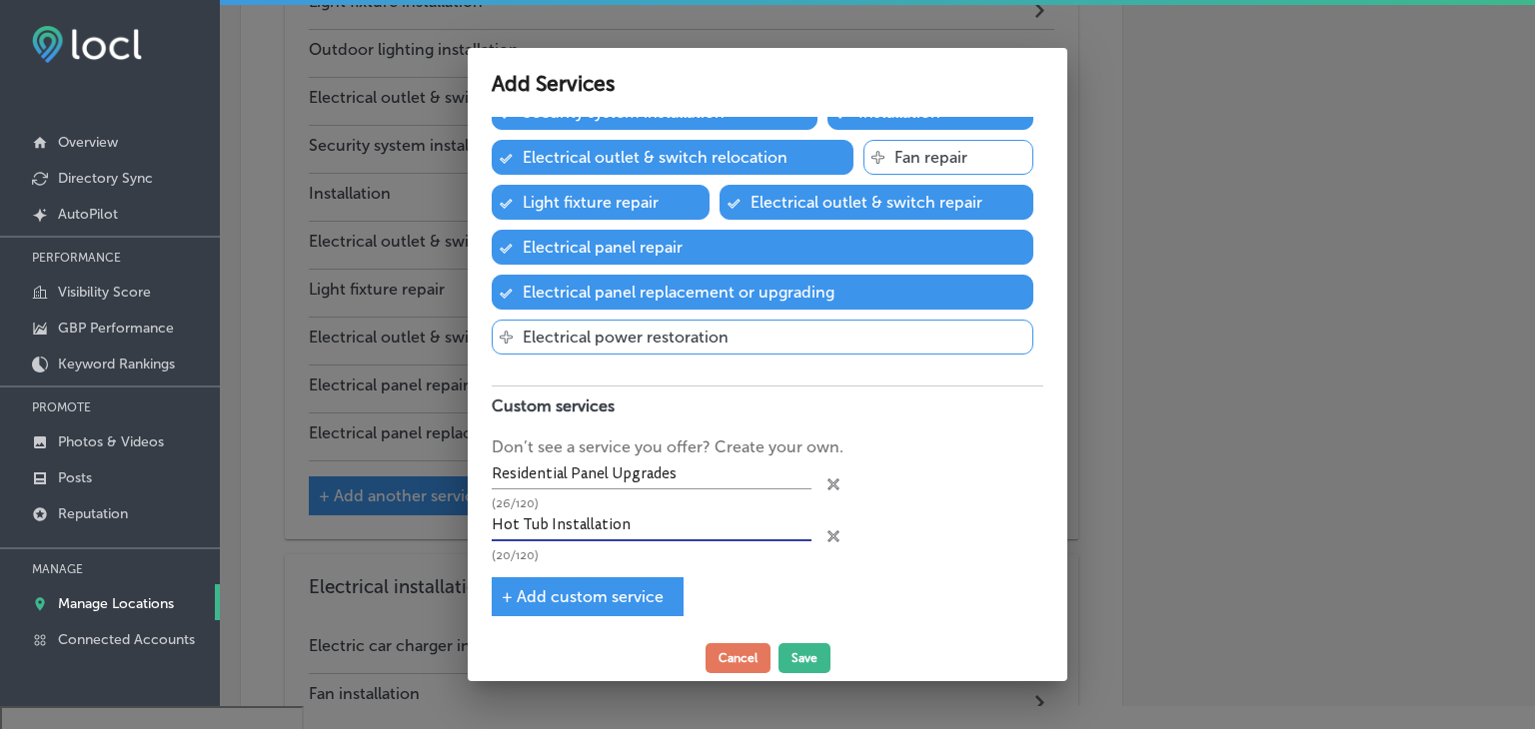
type input "Hot Tub Installation"
click at [628, 593] on span "+ Add custom service" at bounding box center [583, 596] width 162 height 19
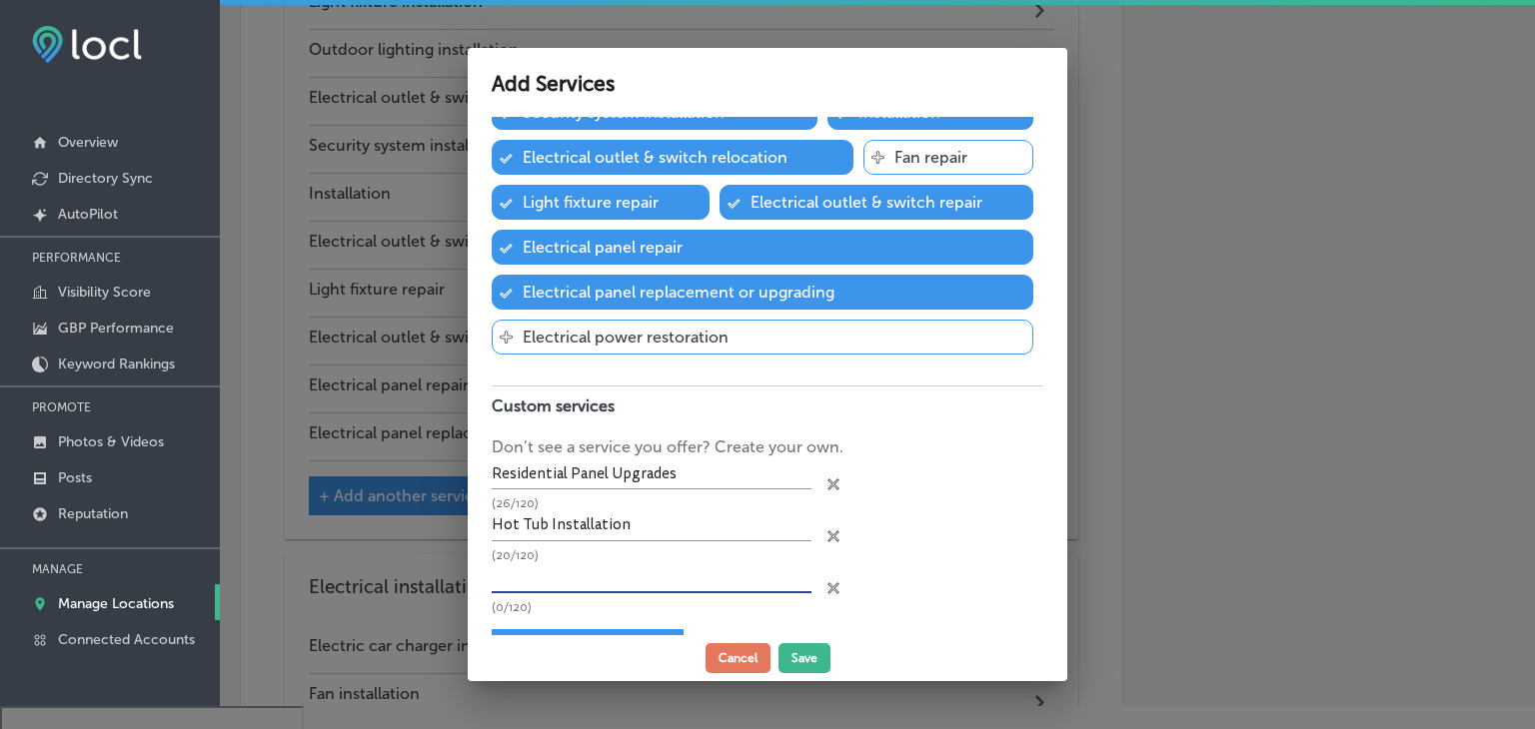
click at [616, 576] on input "text" at bounding box center [652, 577] width 320 height 31
type input "Sauna Installation"
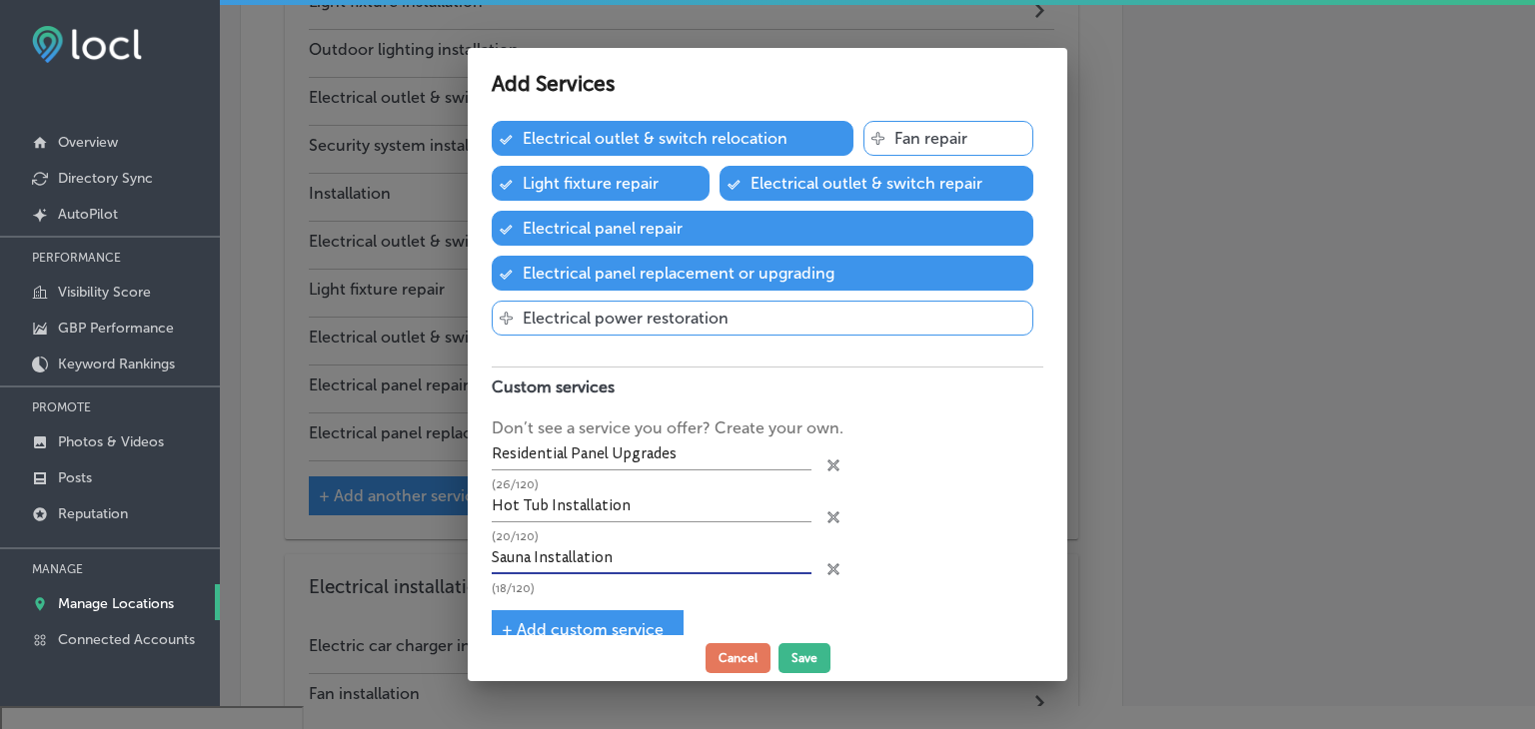
scroll to position [551, 0]
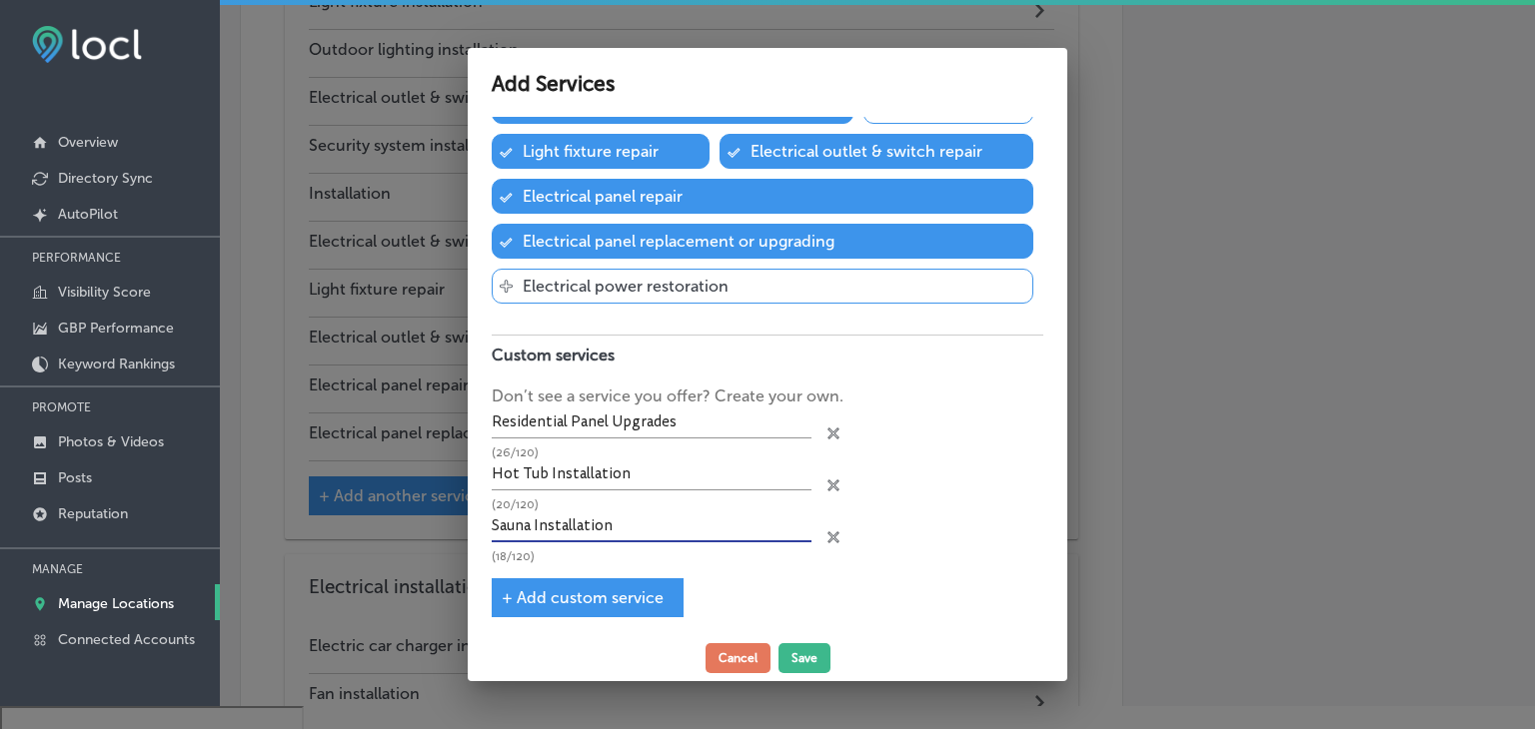
click at [593, 607] on div "+ Add custom service" at bounding box center [588, 597] width 192 height 39
click at [642, 588] on span "+ Add custom service" at bounding box center [583, 597] width 162 height 19
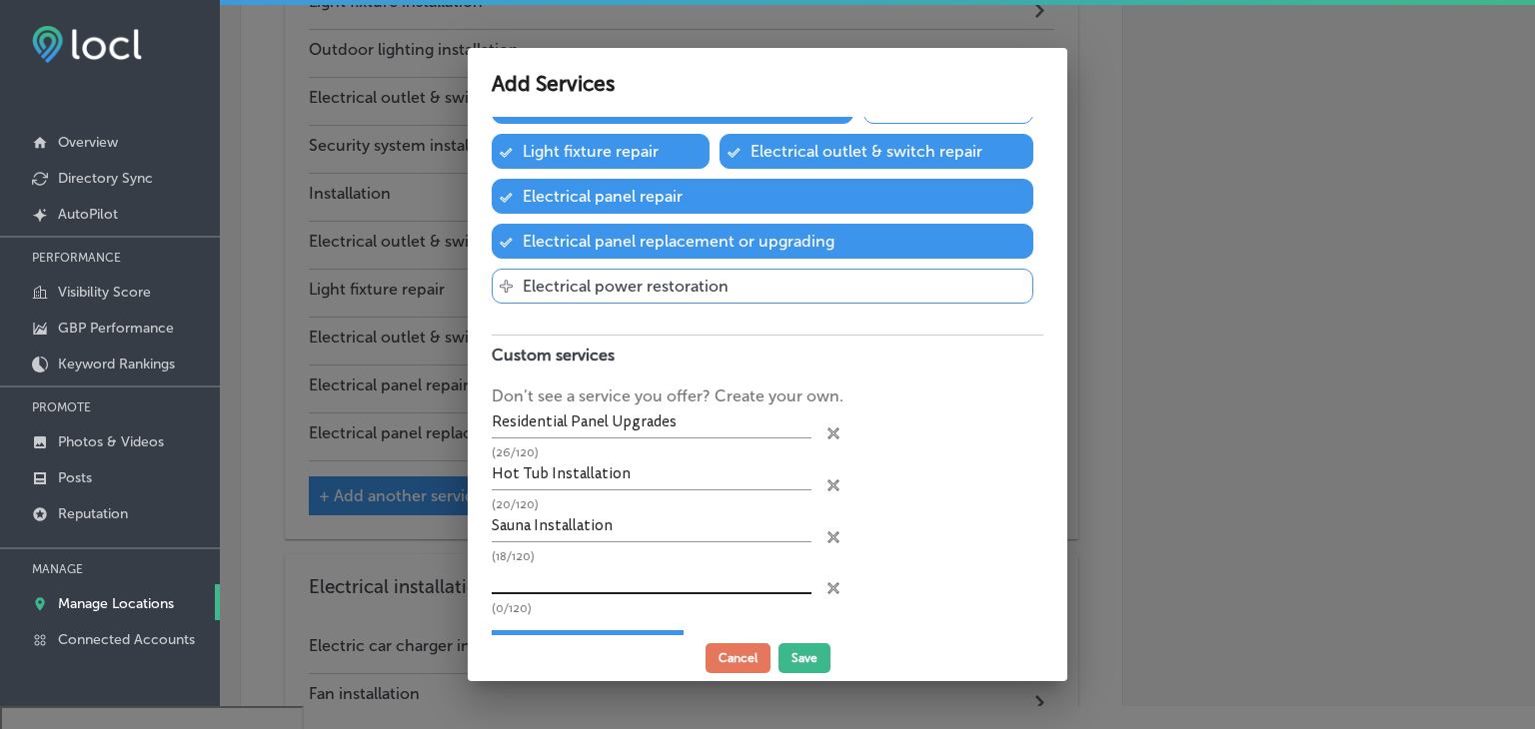
click at [614, 563] on input "text" at bounding box center [652, 578] width 320 height 31
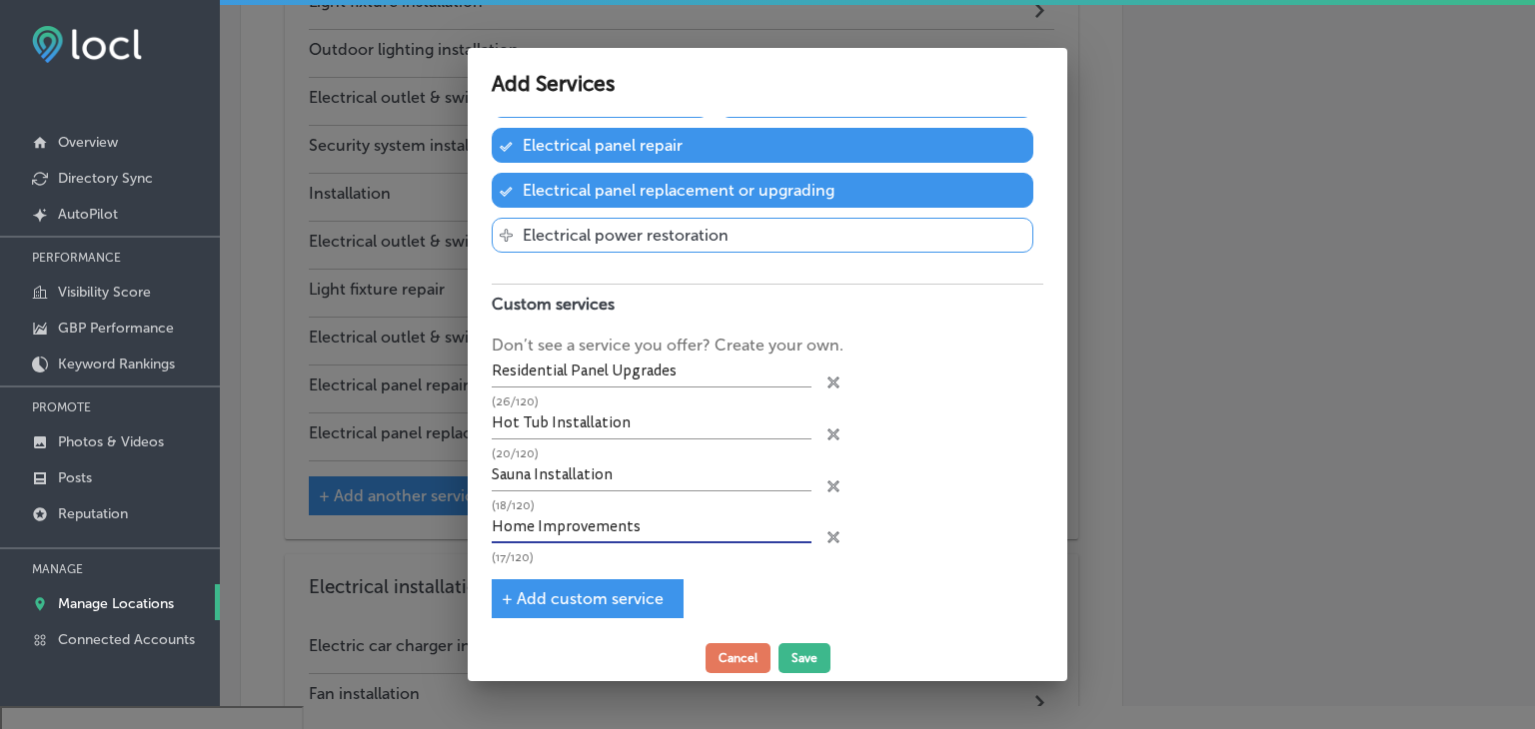
type input "Home Improvements"
click at [648, 589] on span "+ Add custom service" at bounding box center [583, 598] width 162 height 19
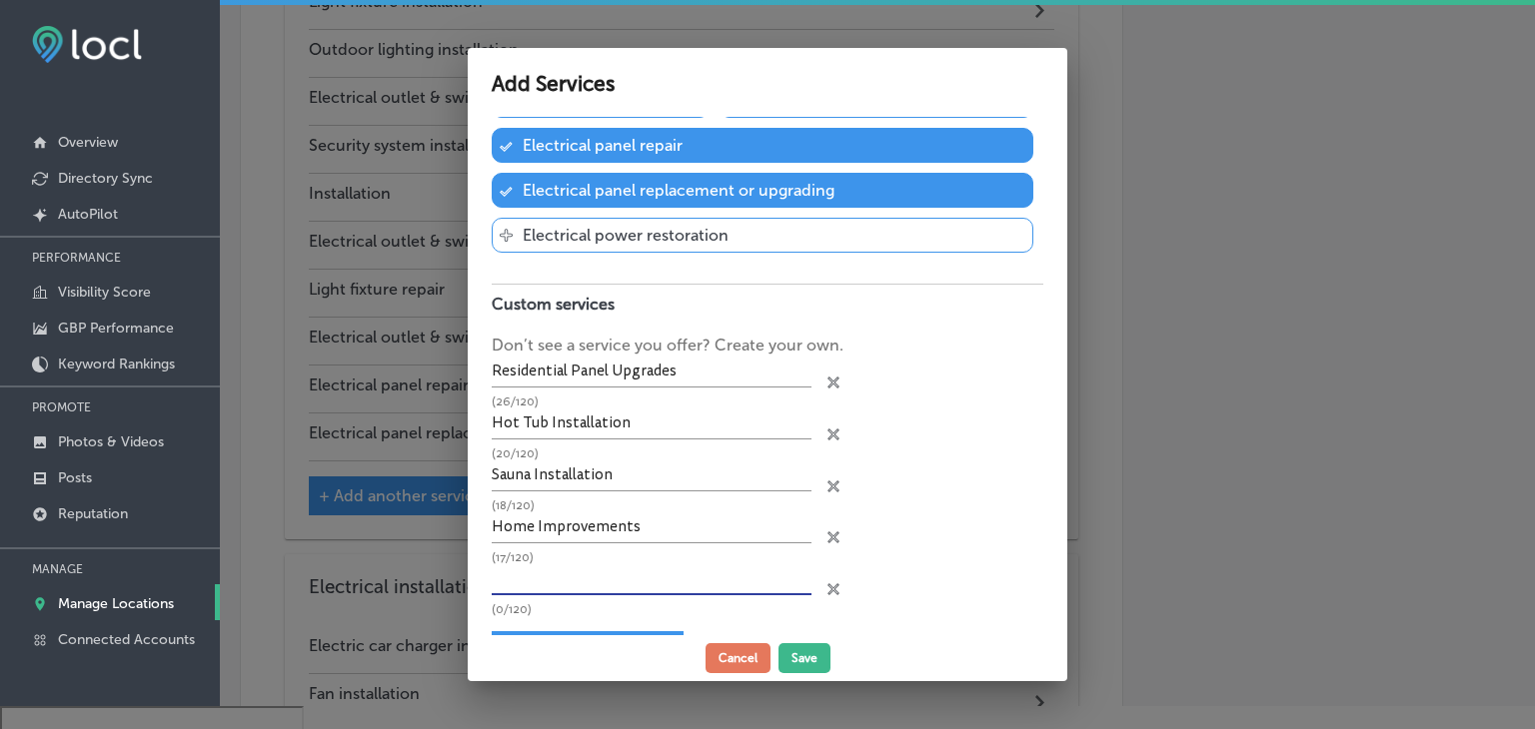
click at [648, 582] on input "text" at bounding box center [652, 579] width 320 height 31
type input "Machinery Hookups"
click at [575, 631] on div "+ Add custom service" at bounding box center [588, 650] width 192 height 39
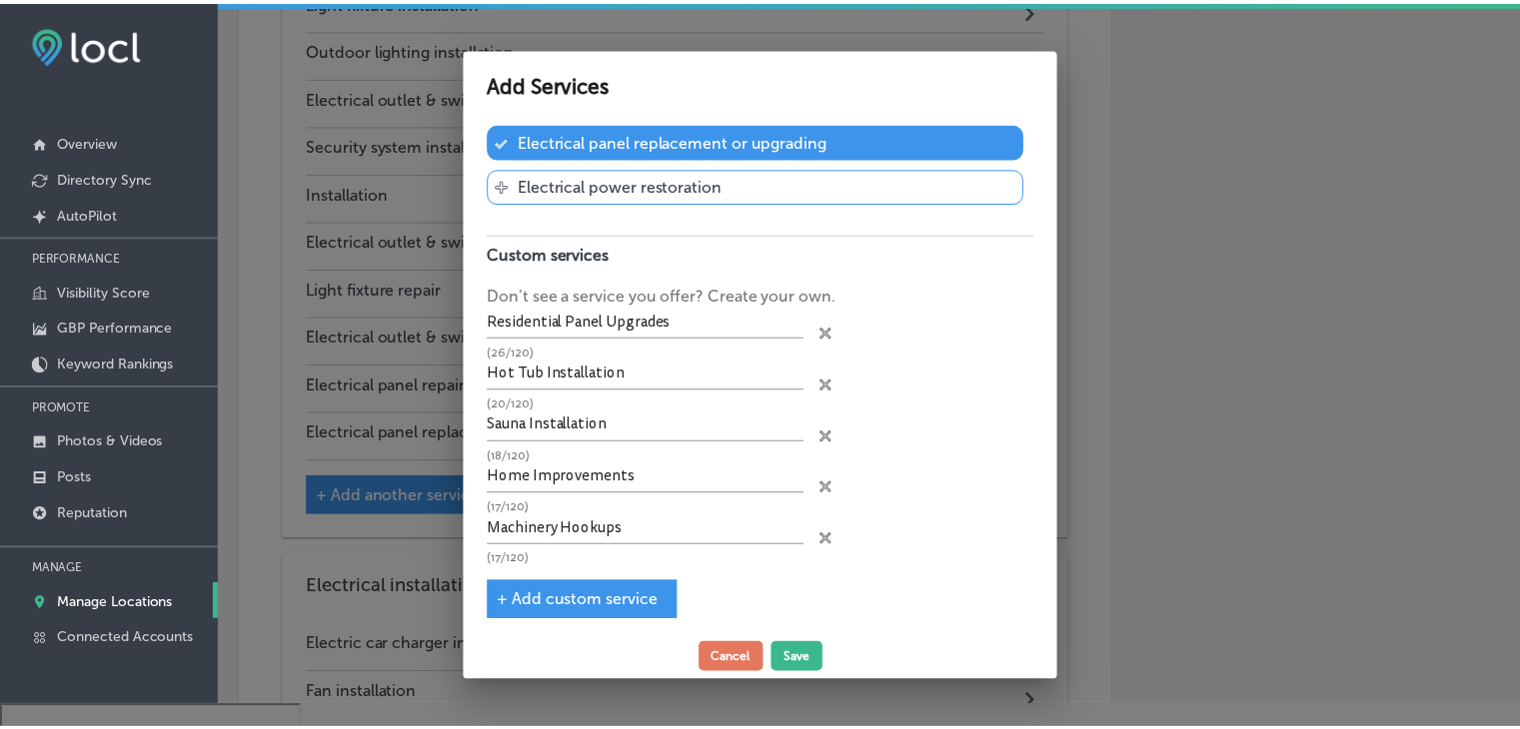
scroll to position [653, 0]
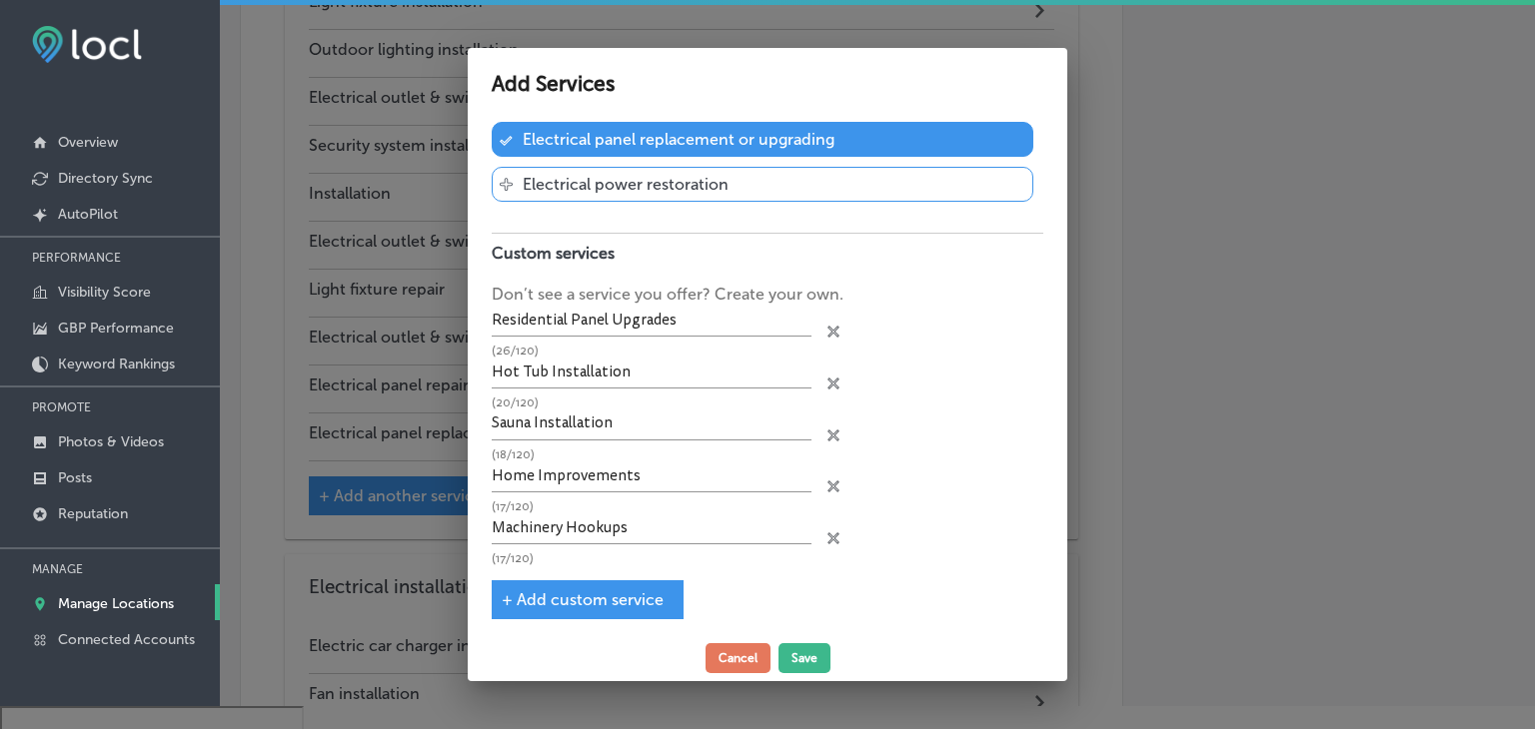
click at [651, 590] on span "+ Add custom service" at bounding box center [583, 599] width 162 height 19
click at [651, 581] on input "text" at bounding box center [652, 580] width 320 height 31
paste input "Permanent holiday lighting installations"
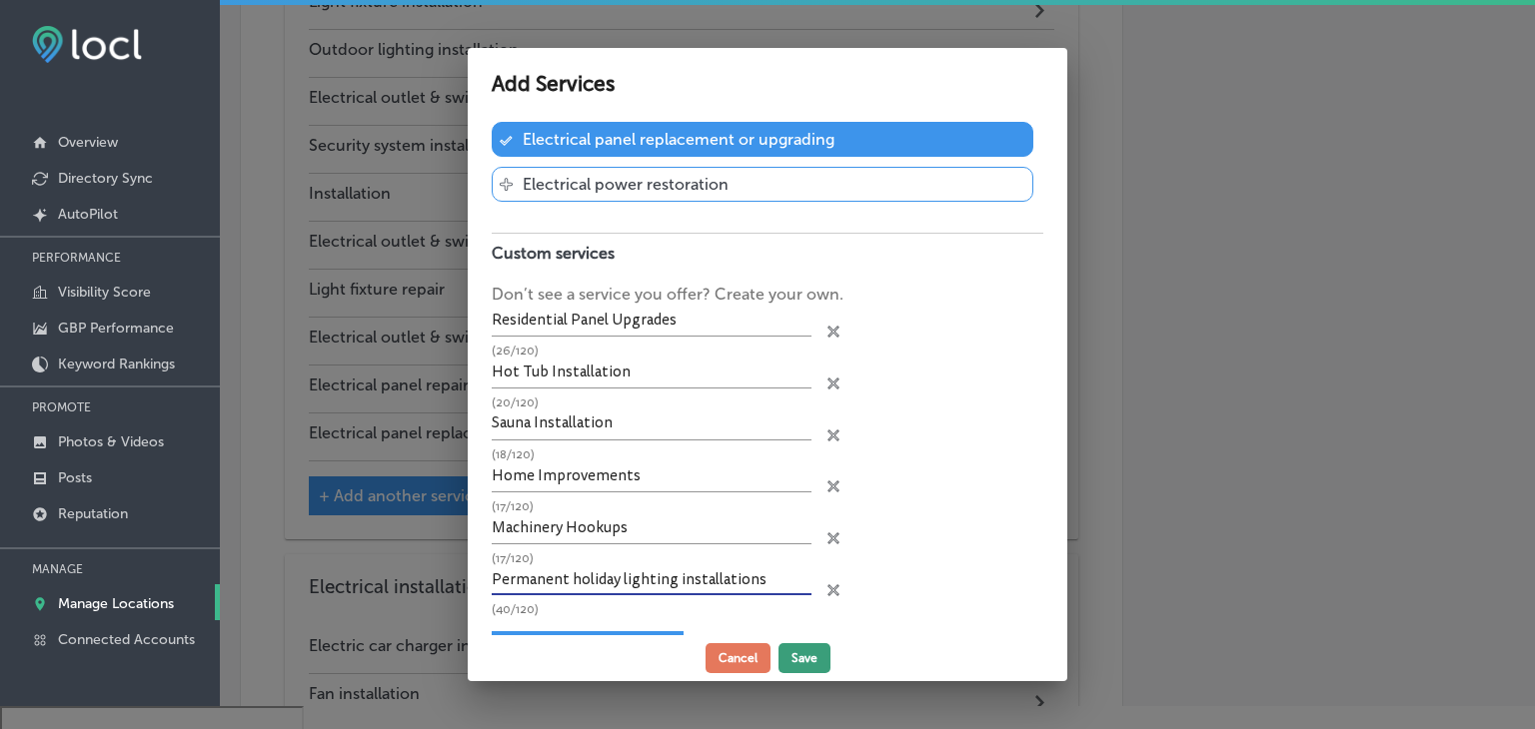
type input "Permanent holiday lighting installations"
click at [795, 656] on button "Save" at bounding box center [804, 658] width 52 height 30
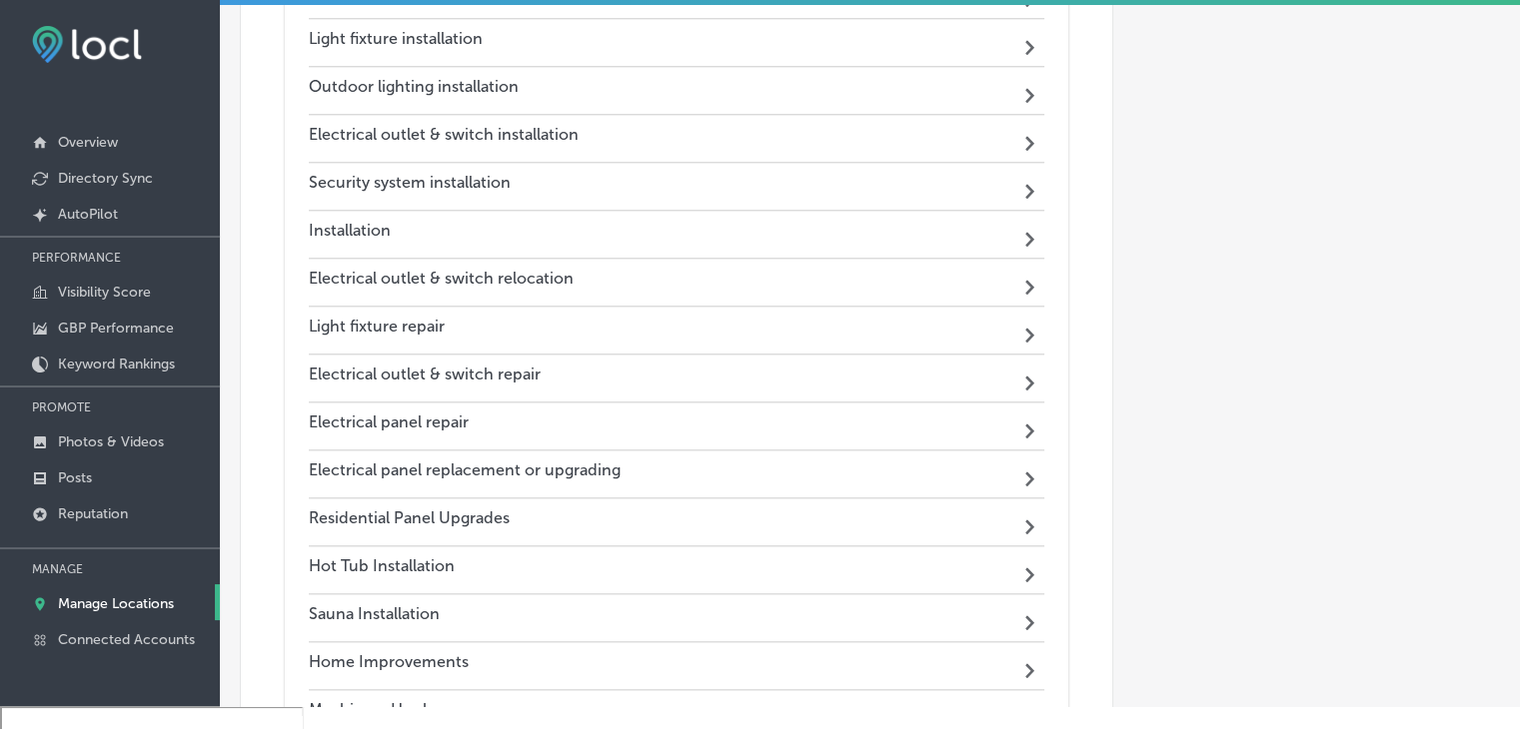
scroll to position [400, 0]
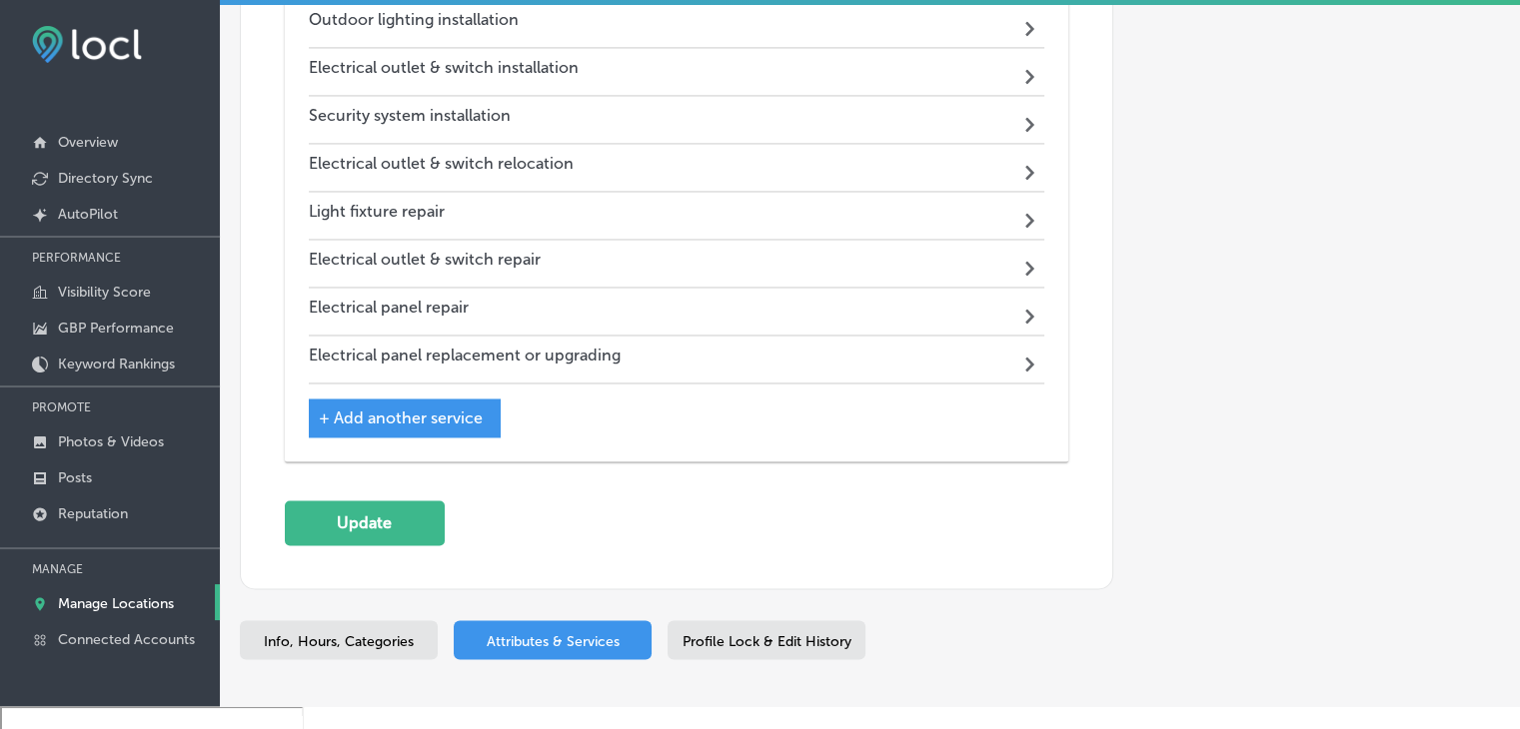
click at [464, 409] on span "+ Add another service" at bounding box center [401, 418] width 164 height 19
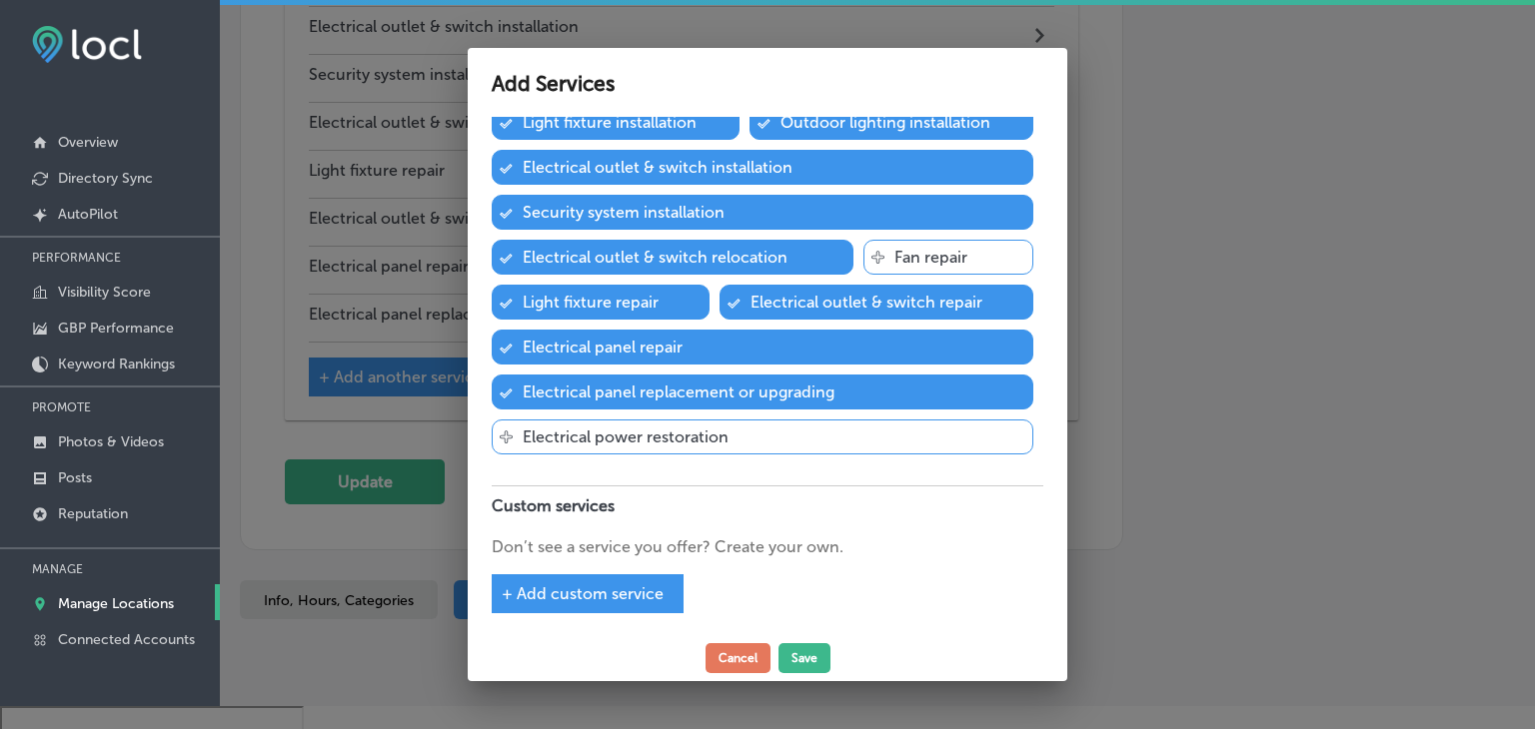
scroll to position [76, 0]
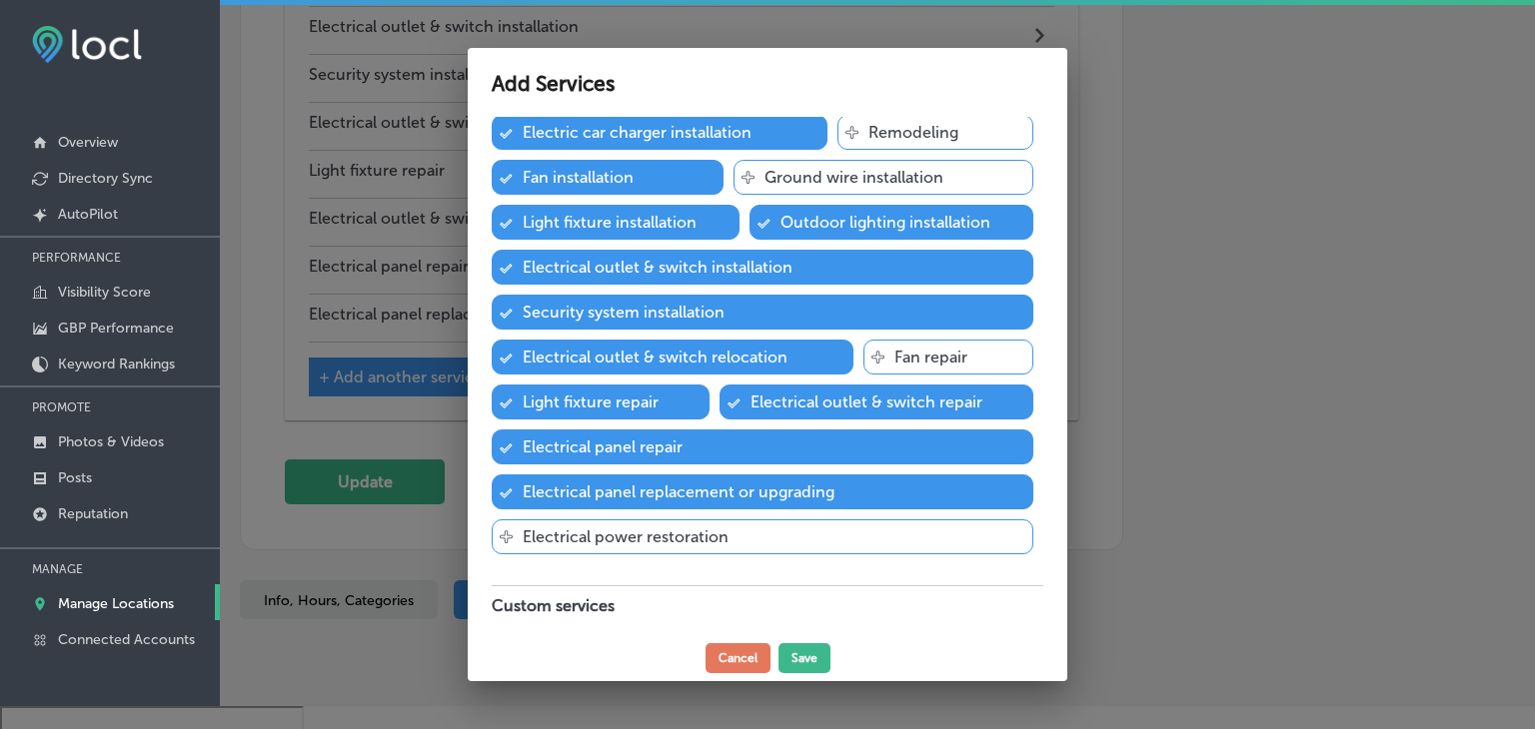
click at [622, 173] on p "Fan installation" at bounding box center [578, 177] width 111 height 19
click at [694, 141] on p "Electric car charger installation" at bounding box center [637, 132] width 229 height 19
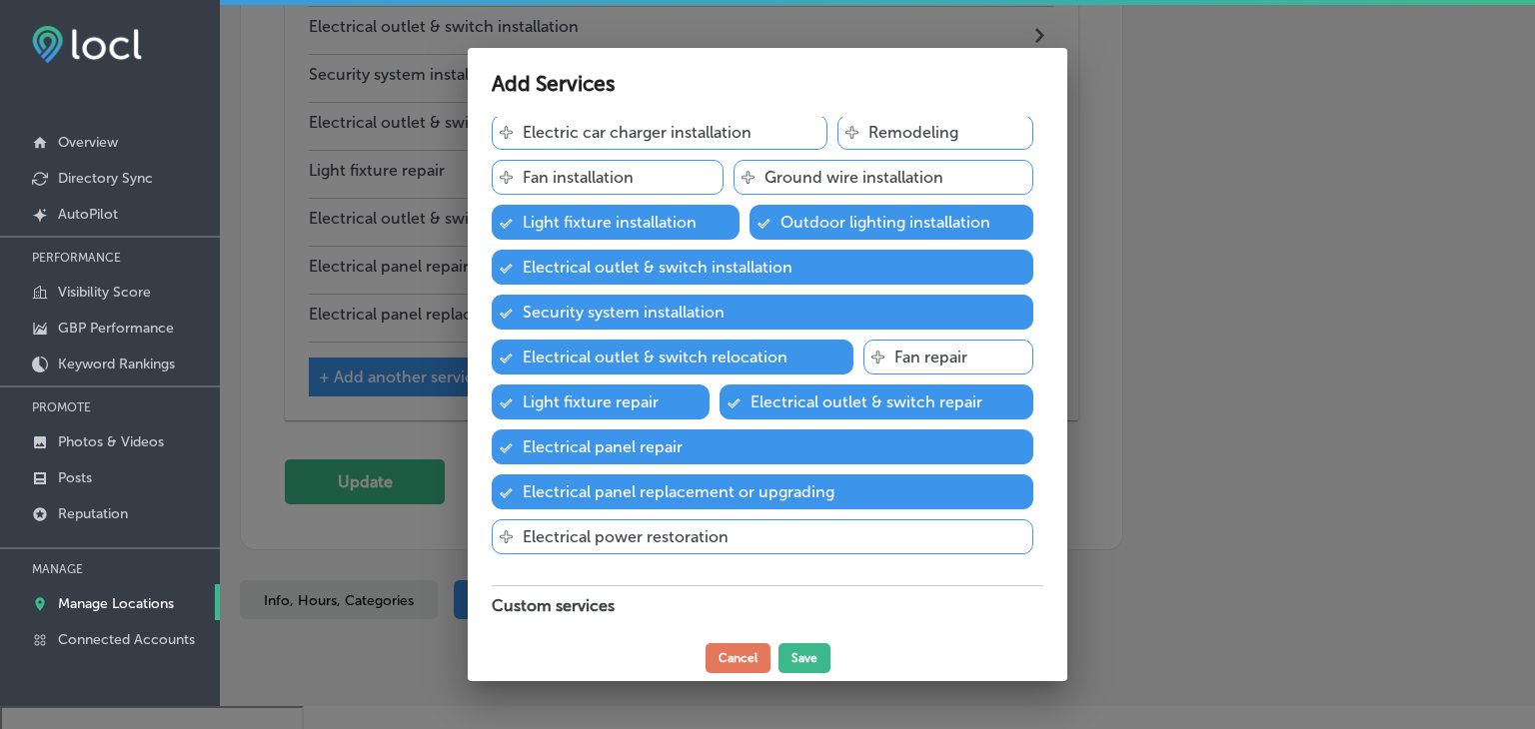
scroll to position [176, 0]
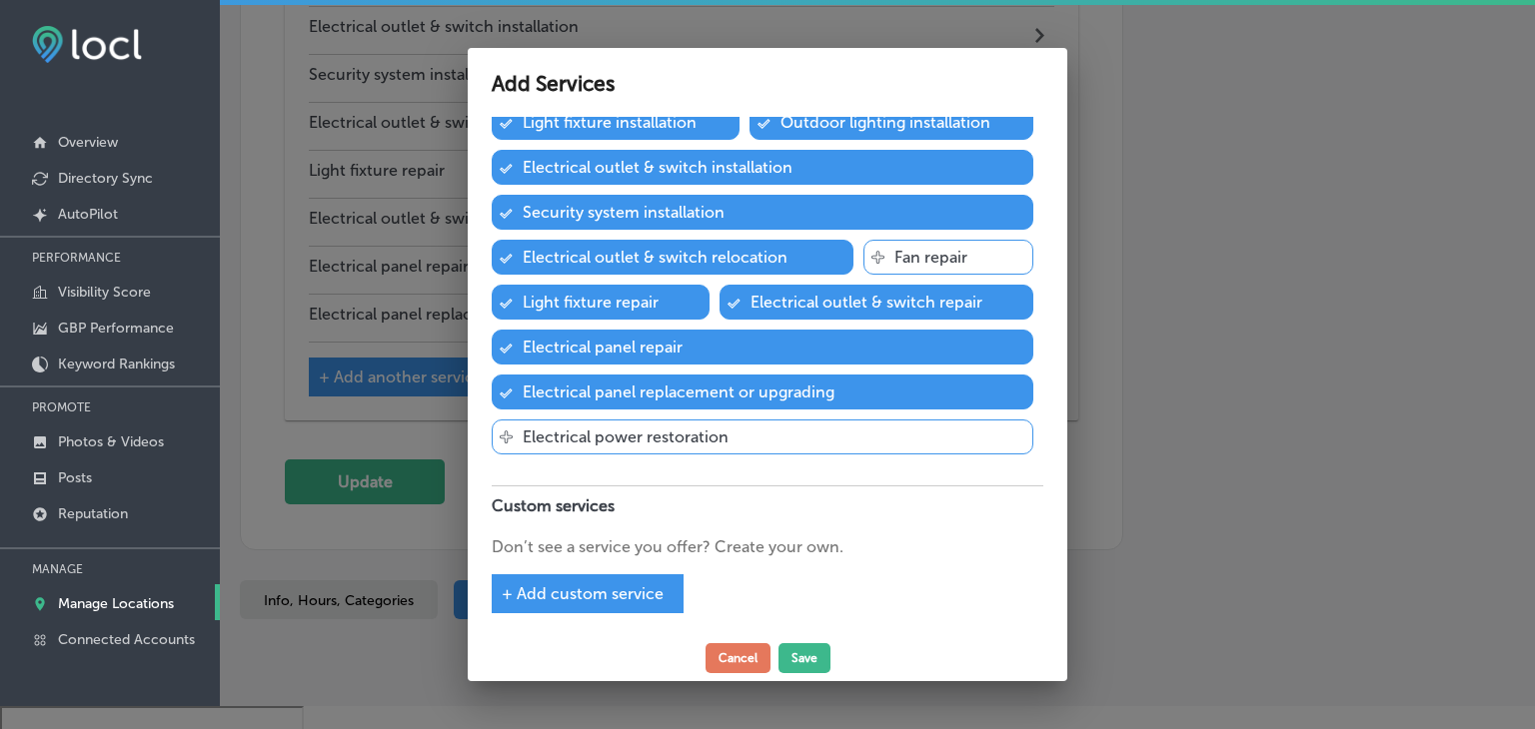
click at [582, 584] on span "+ Add custom service" at bounding box center [583, 593] width 162 height 19
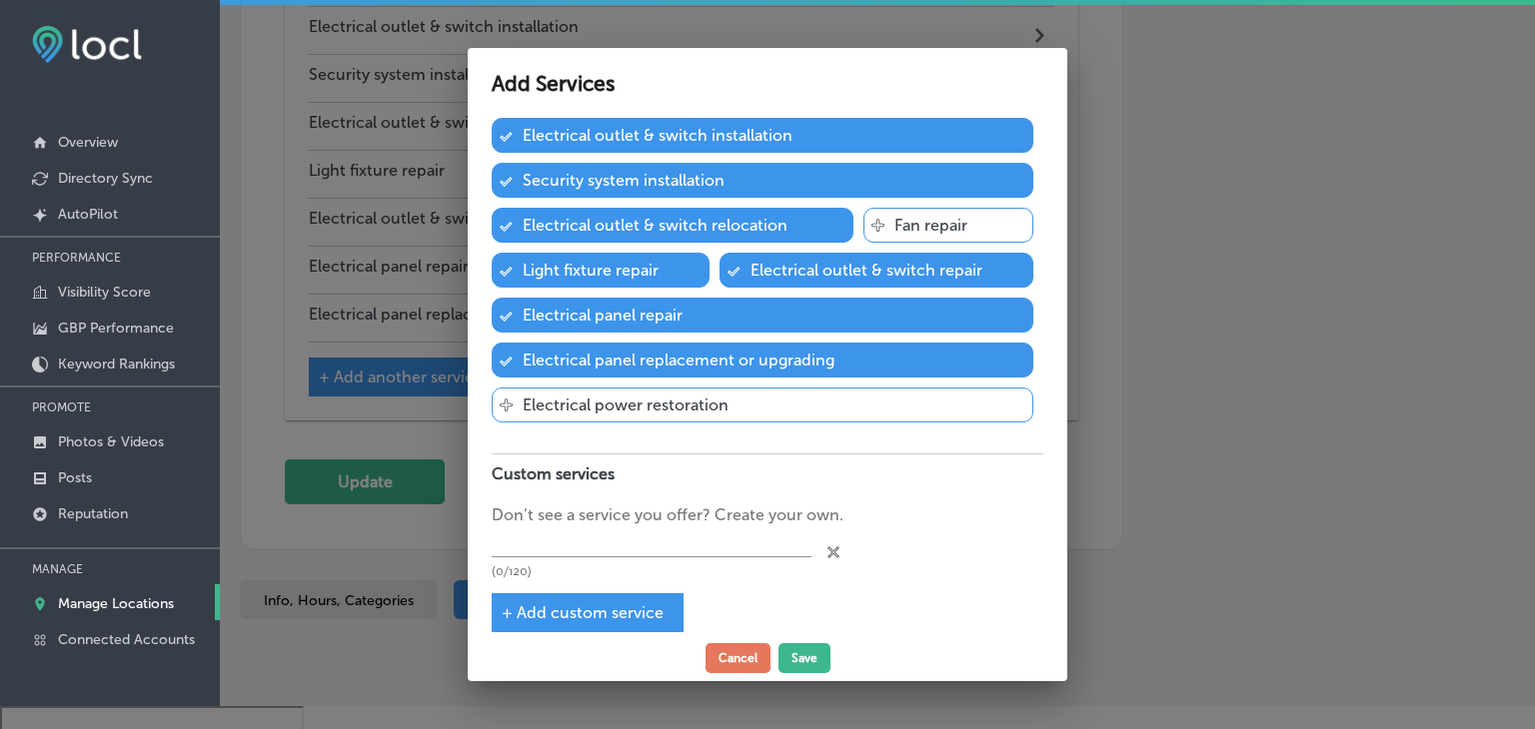
scroll to position [227, 0]
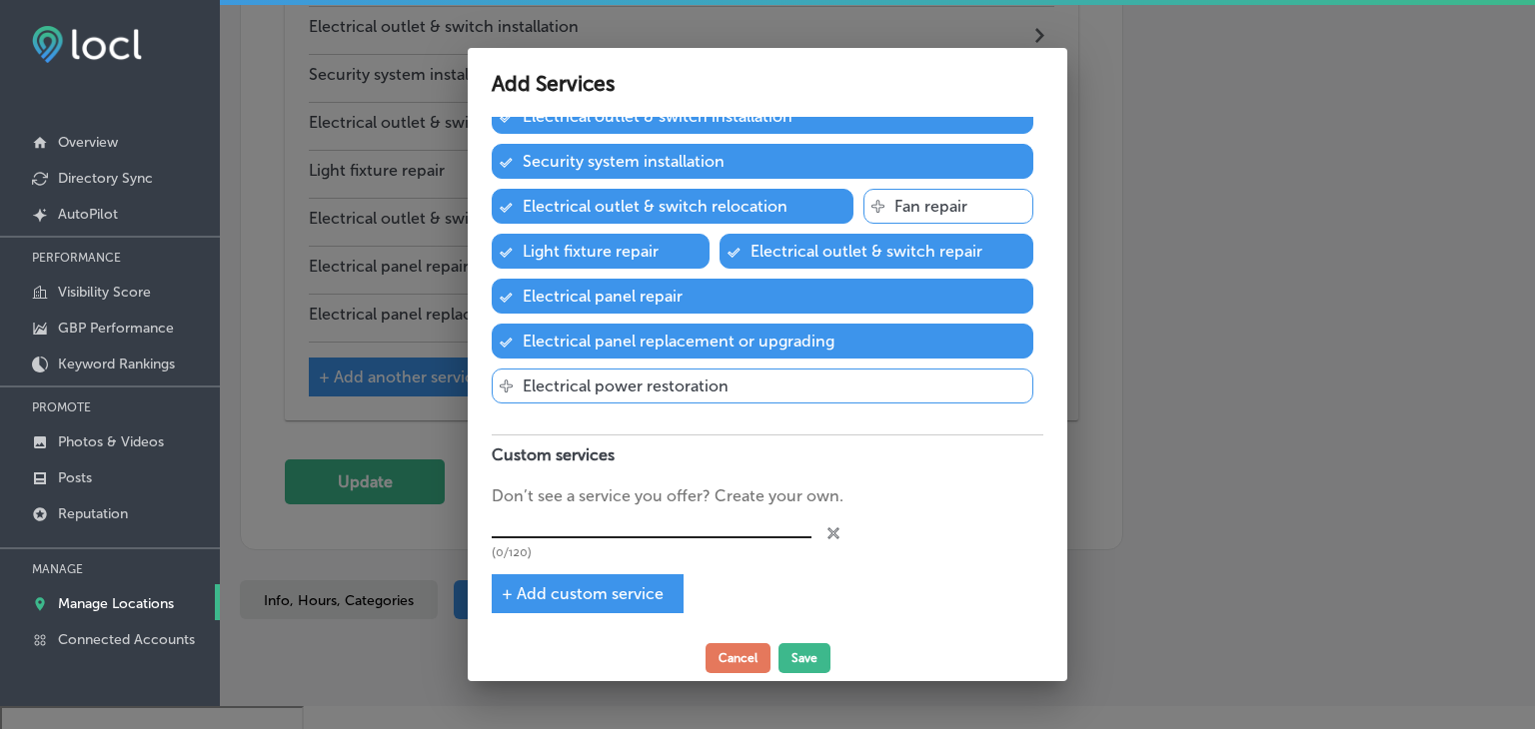
click at [623, 529] on input "text" at bounding box center [652, 524] width 320 height 31
type input "Residential Panel Upgrades"
click at [660, 584] on span "+ Add custom service" at bounding box center [583, 593] width 162 height 19
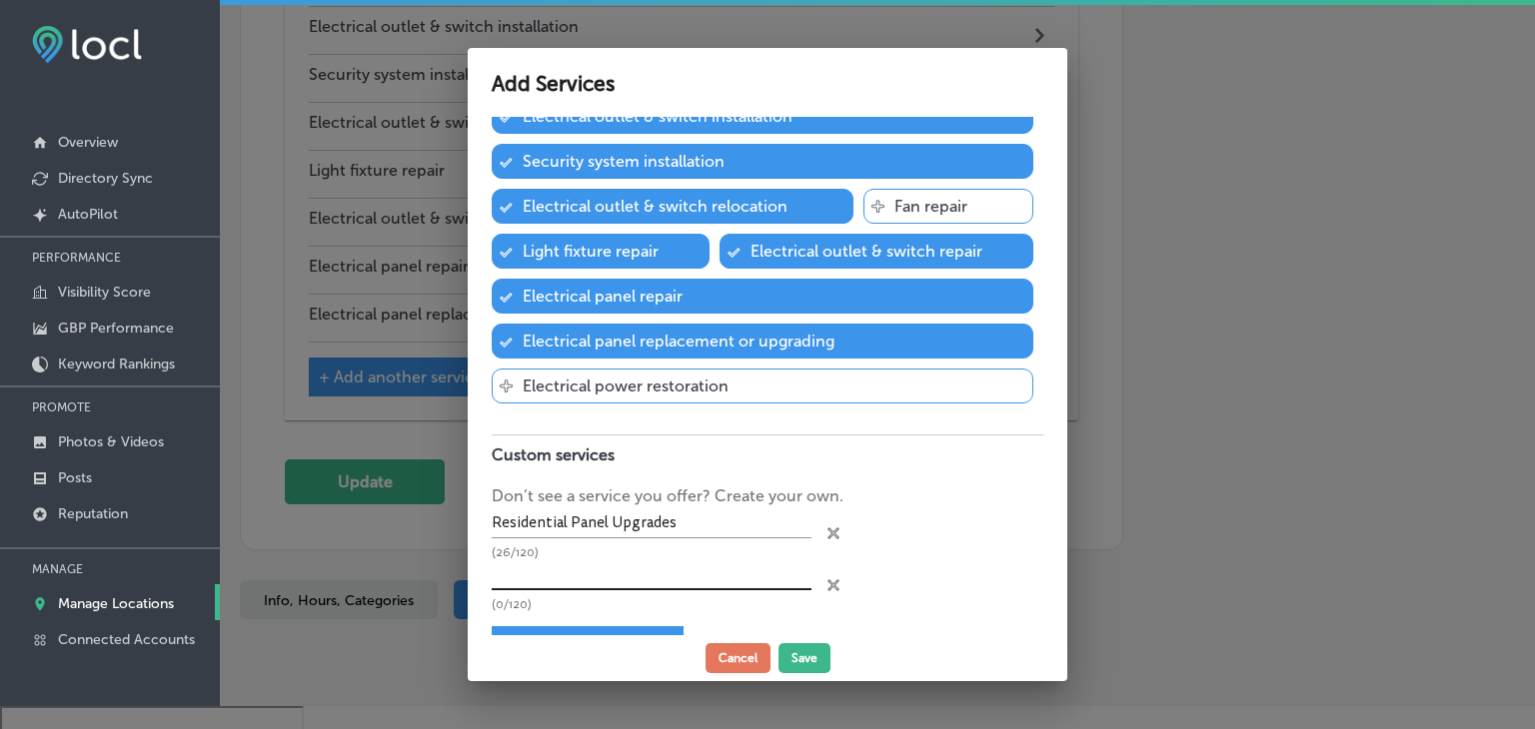
click at [615, 572] on input "text" at bounding box center [652, 574] width 320 height 31
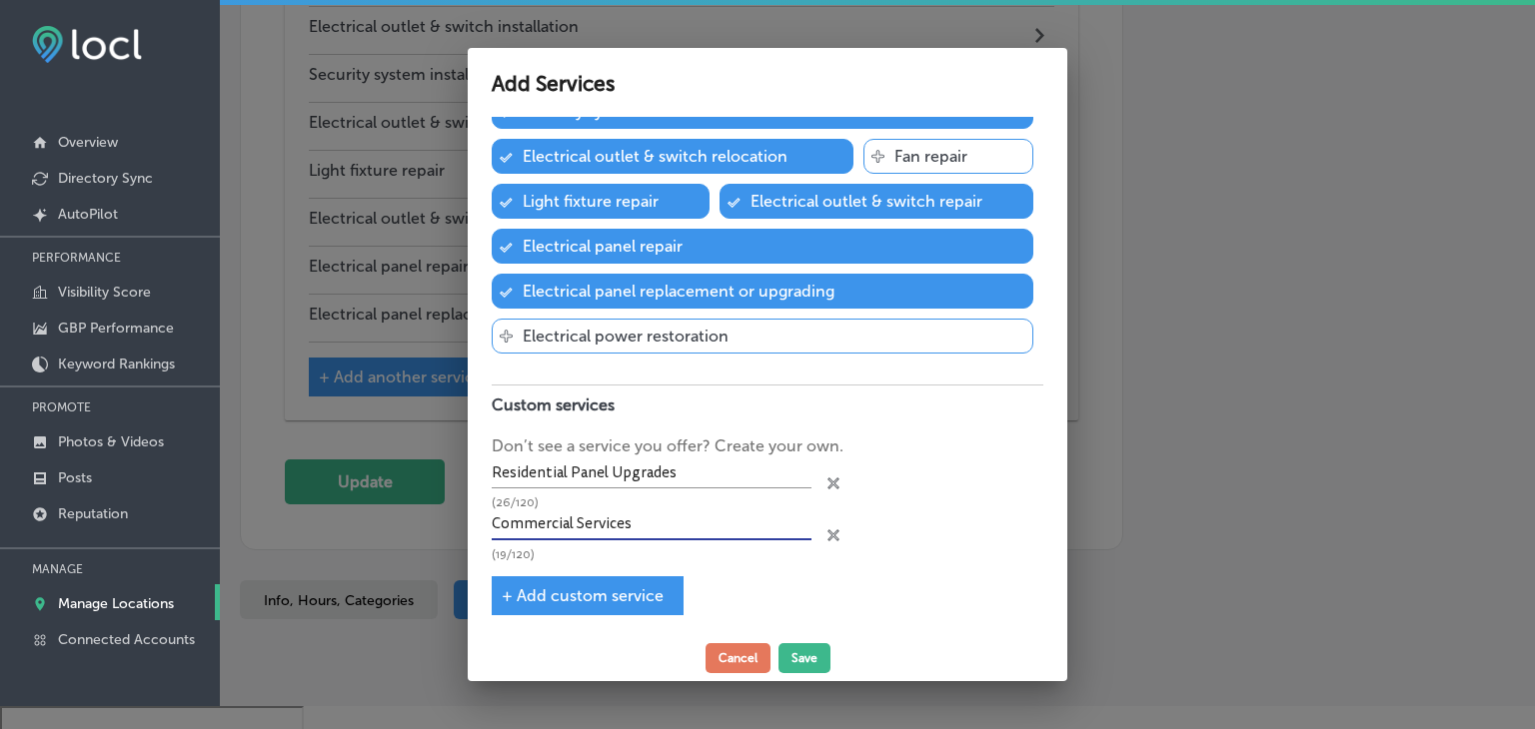
type input "Commercial Services"
click at [582, 588] on span "+ Add custom service" at bounding box center [583, 595] width 162 height 19
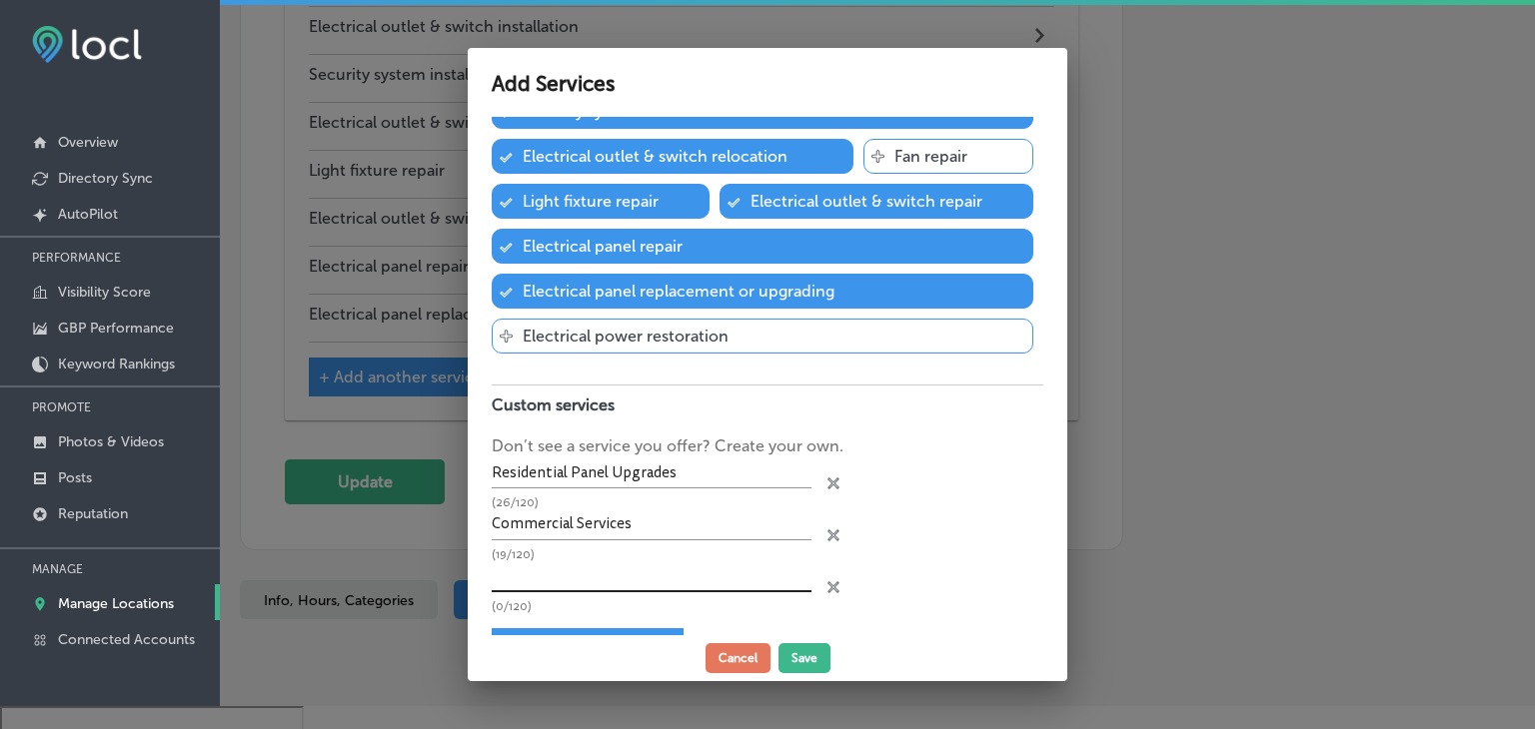
click at [533, 571] on input "text" at bounding box center [652, 576] width 320 height 31
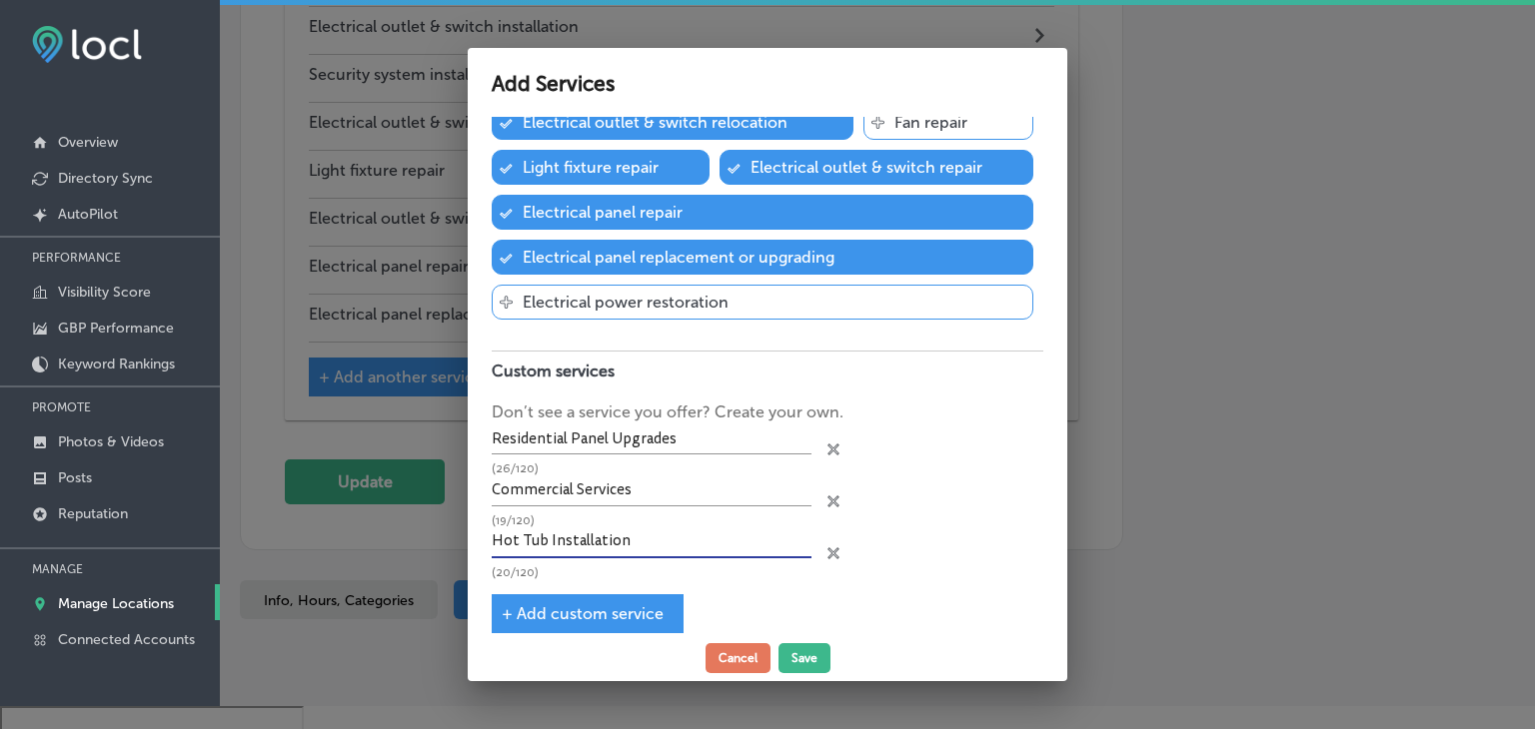
scroll to position [328, 0]
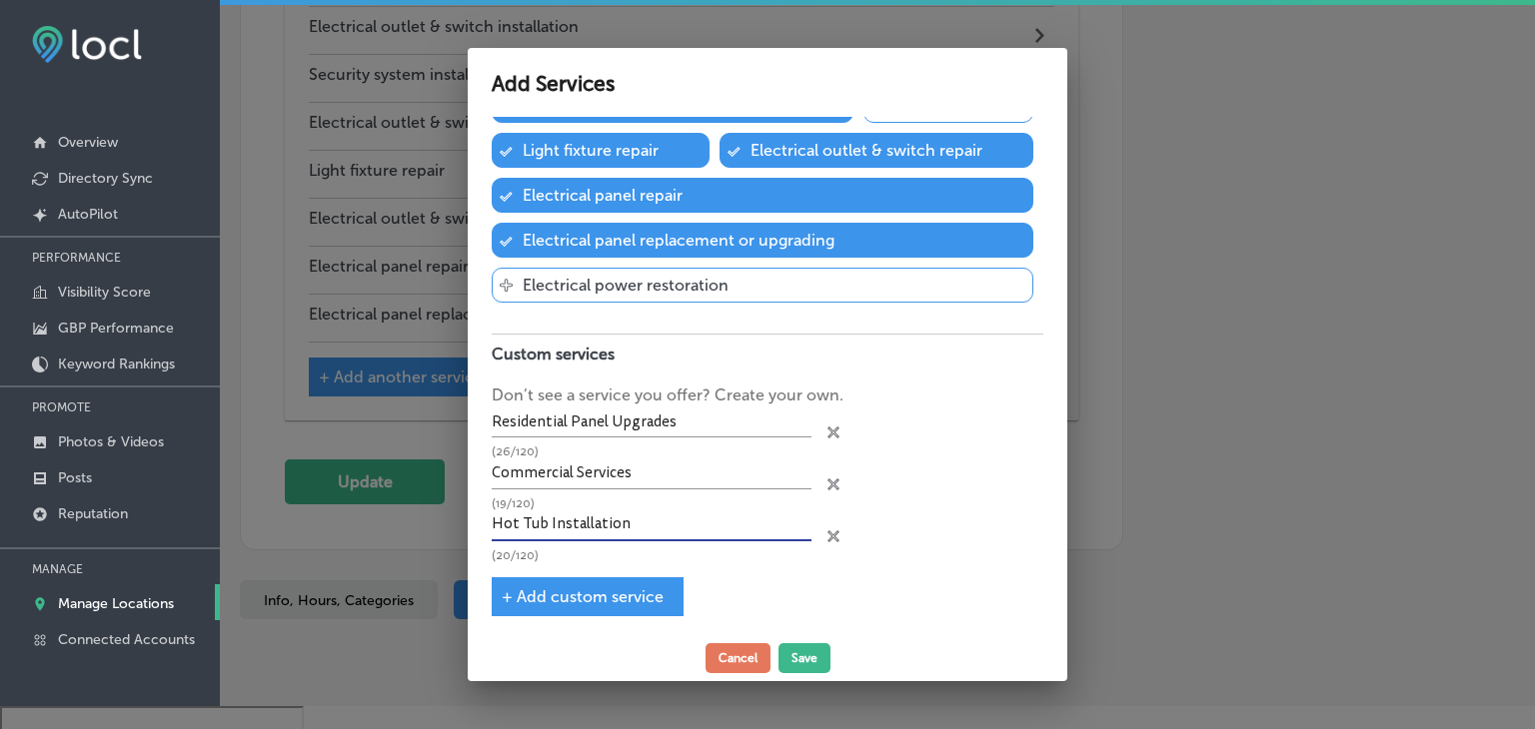
type input "Hot Tub Installation"
click at [617, 600] on div "+ Add custom service" at bounding box center [588, 596] width 192 height 39
click at [611, 569] on div "Electrical installation service Add services you offer and get discovered by cu…" at bounding box center [767, 377] width 599 height 520
click at [619, 608] on div "+ Add custom service" at bounding box center [588, 596] width 192 height 39
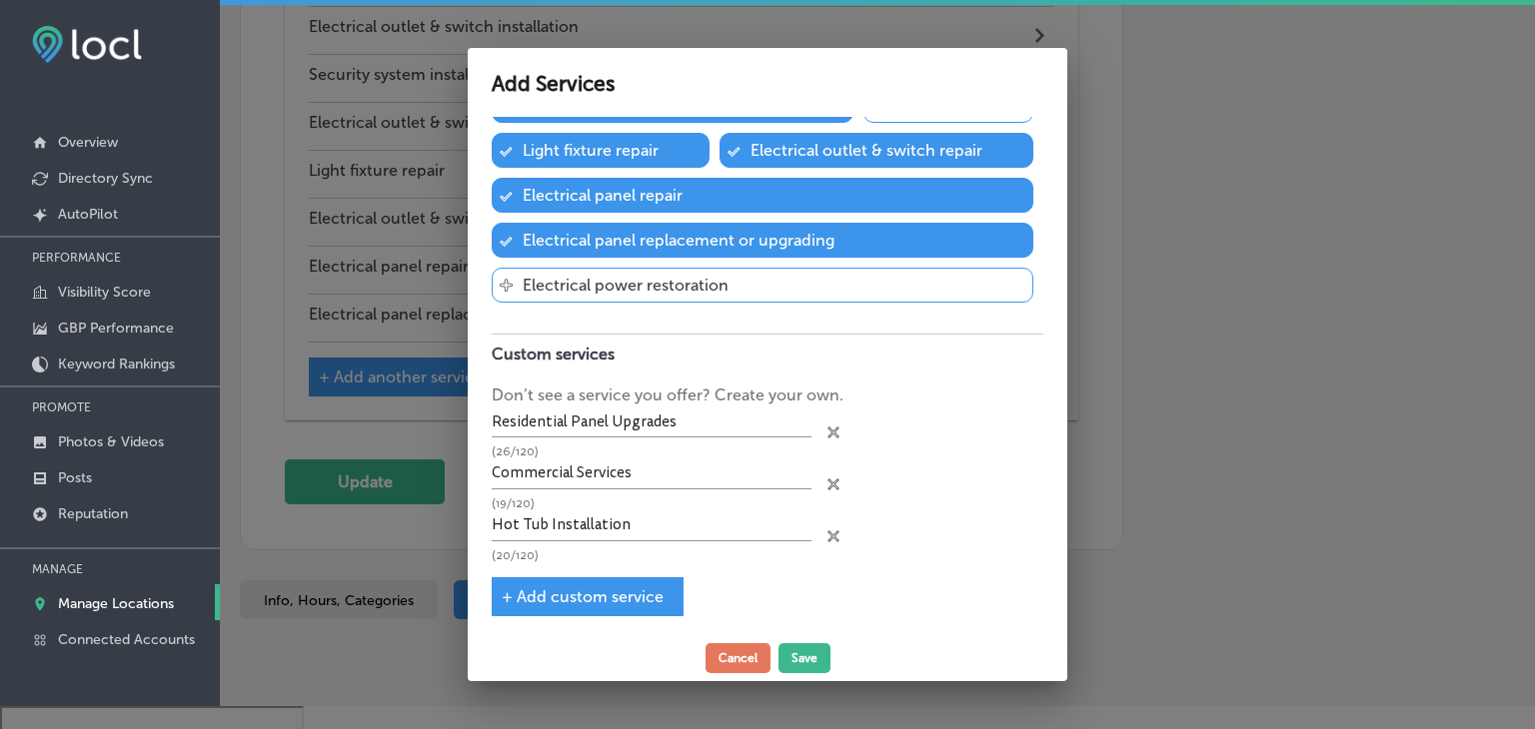
click at [619, 595] on span "+ Add custom service" at bounding box center [583, 596] width 162 height 19
click at [627, 542] on div "Hot Tub Installation (20/120)" at bounding box center [652, 537] width 320 height 52
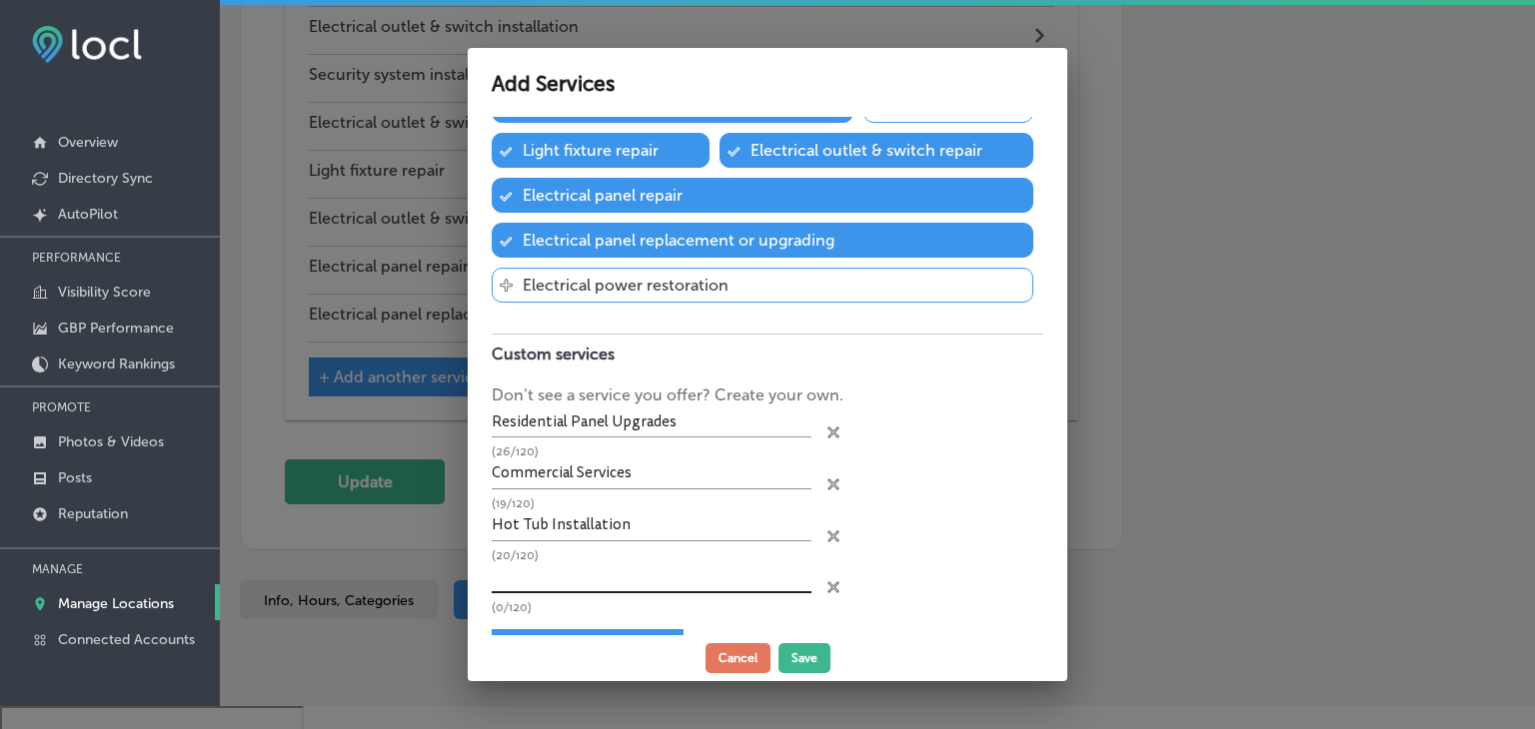
click at [635, 568] on input "text" at bounding box center [652, 577] width 320 height 31
type input "Sauna Installation"
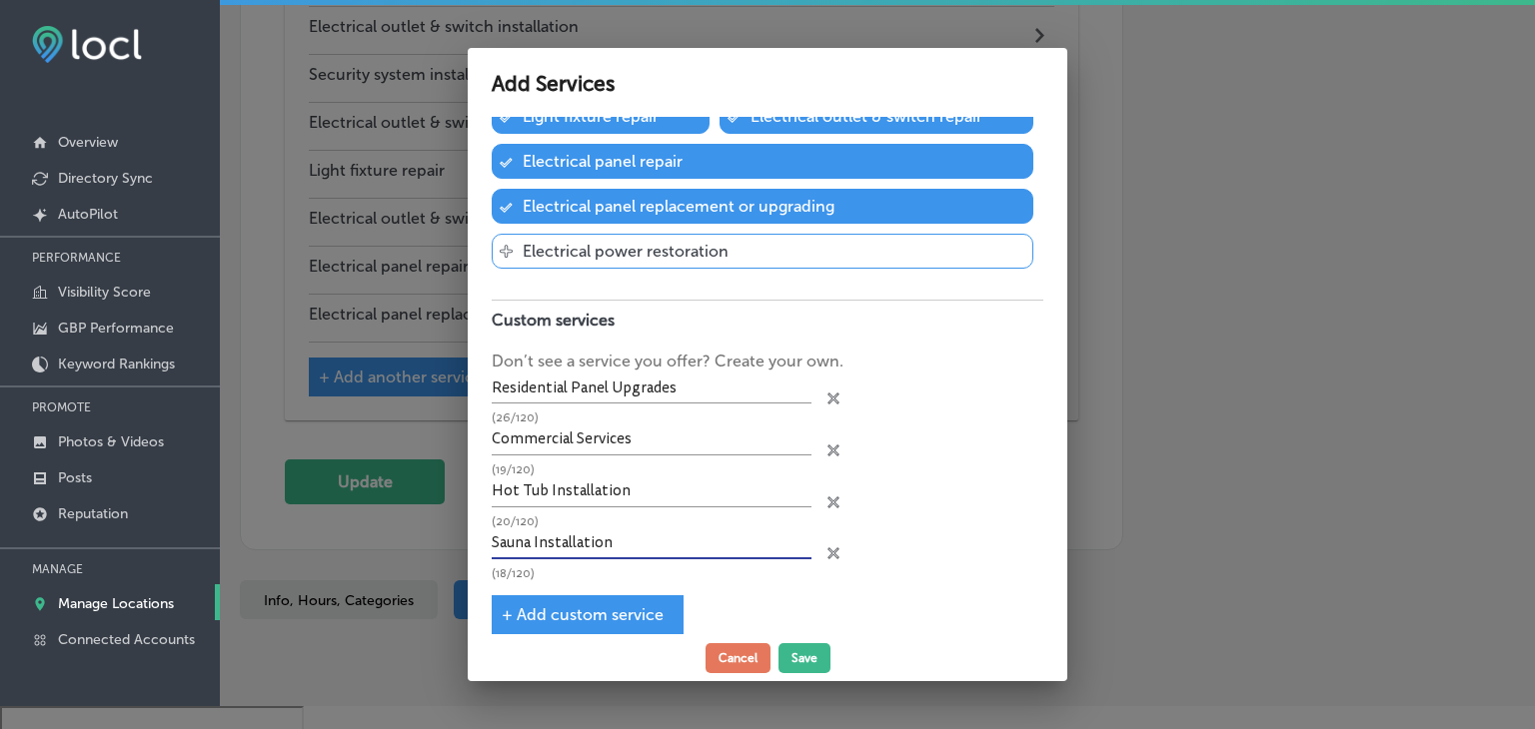
scroll to position [379, 0]
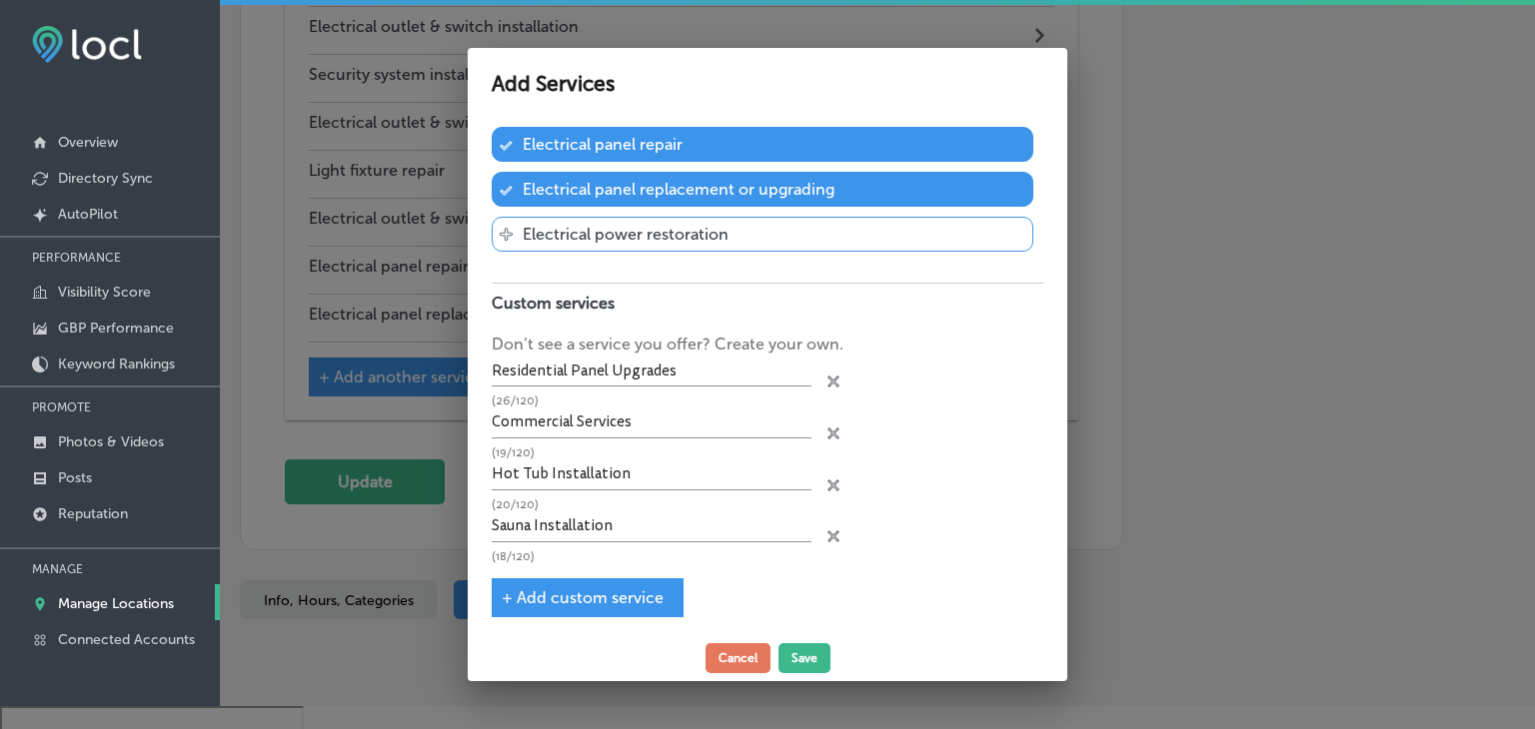
click at [562, 592] on span "+ Add custom service" at bounding box center [583, 597] width 162 height 19
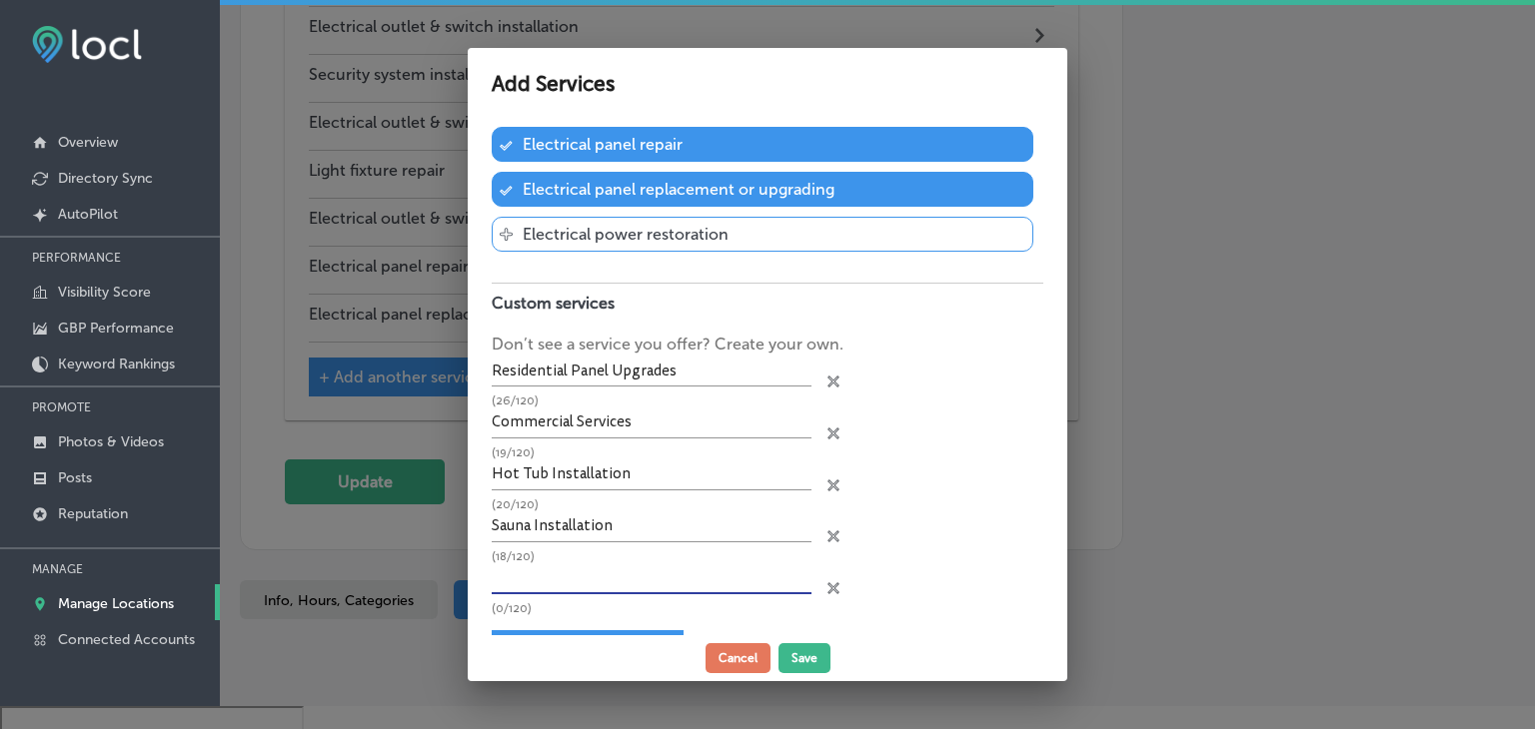
click at [553, 563] on input "text" at bounding box center [652, 578] width 320 height 31
type input "Home Improvements"
click at [573, 605] on p "(17/120)" at bounding box center [652, 608] width 320 height 13
click at [571, 630] on div "+ Add custom service" at bounding box center [588, 649] width 192 height 39
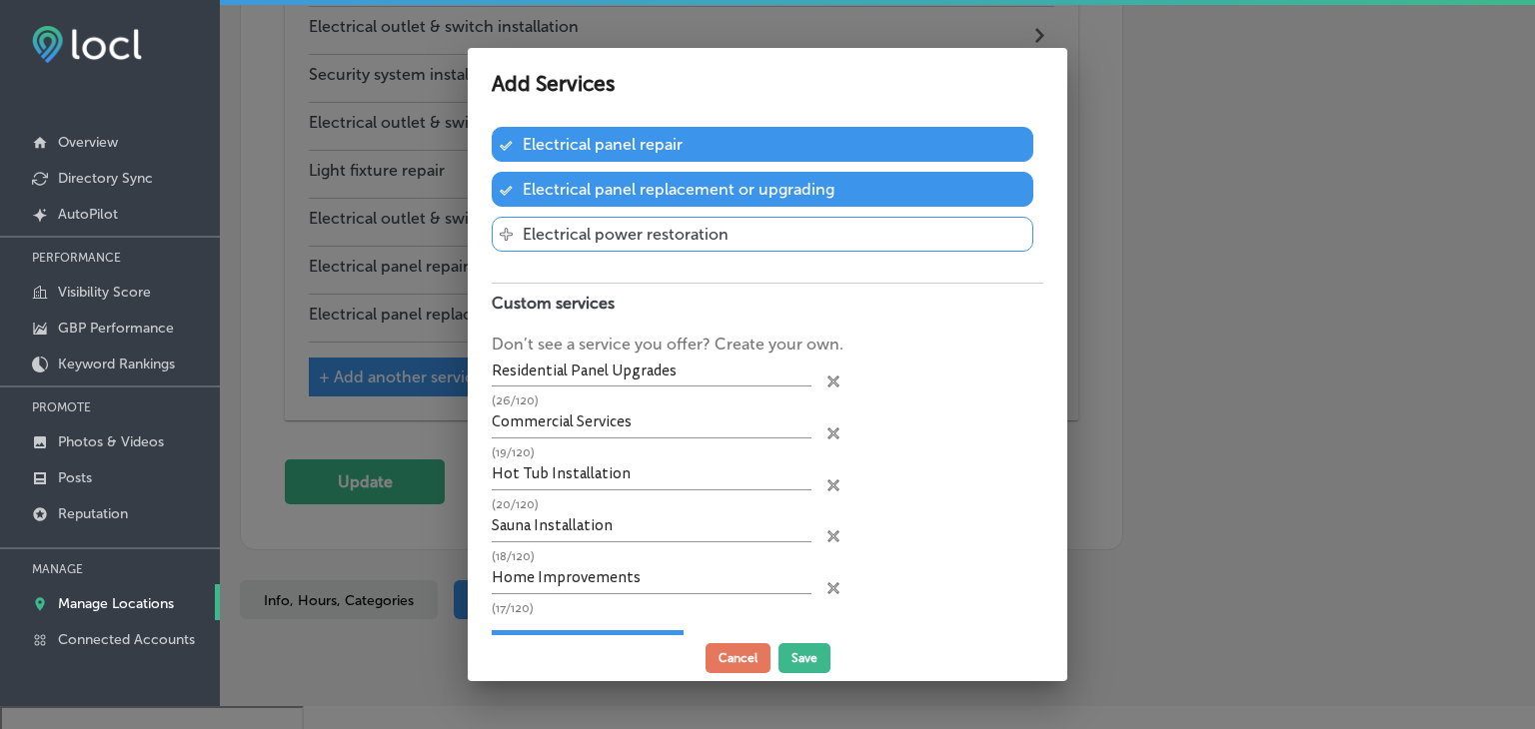
click at [571, 640] on span "+ Add custom service" at bounding box center [583, 649] width 162 height 19
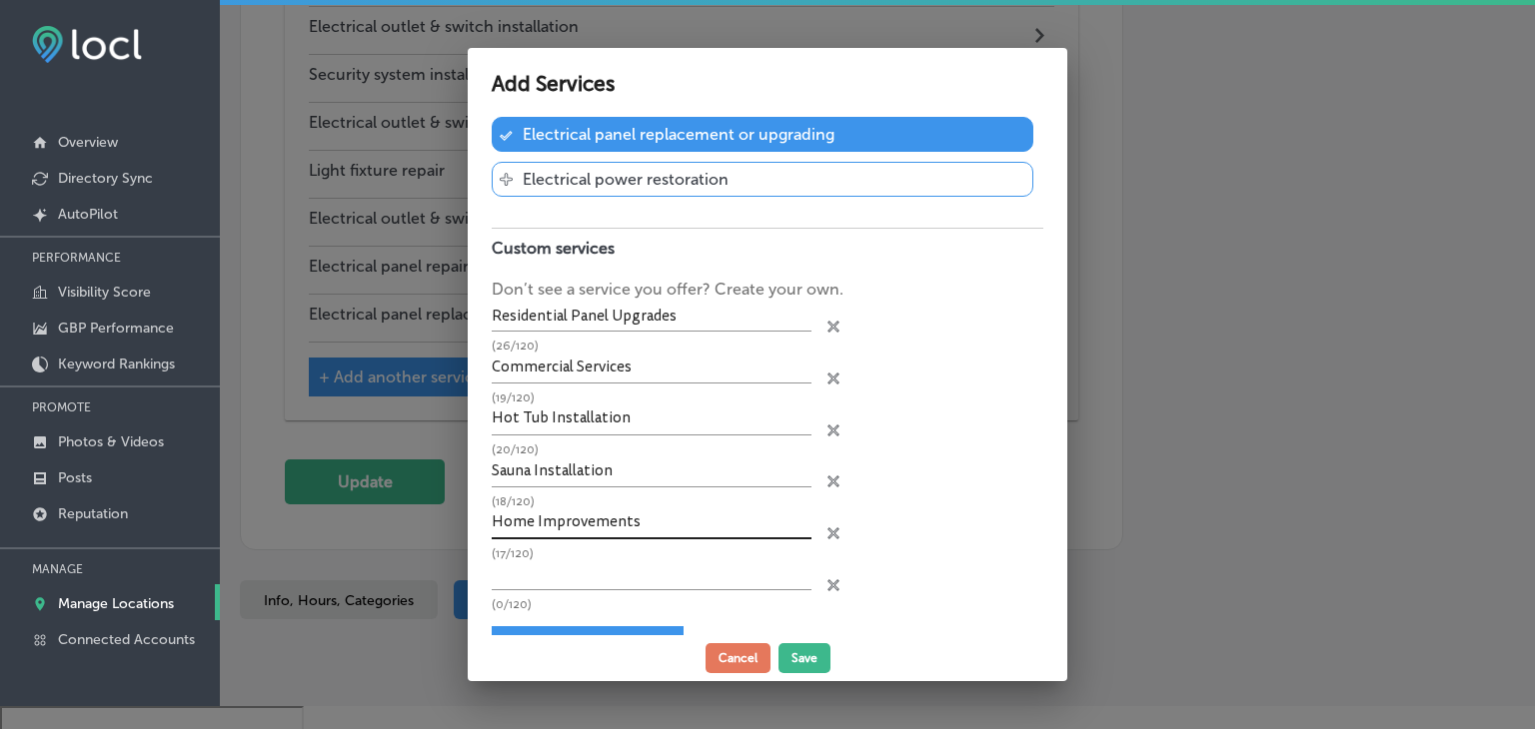
scroll to position [480, 0]
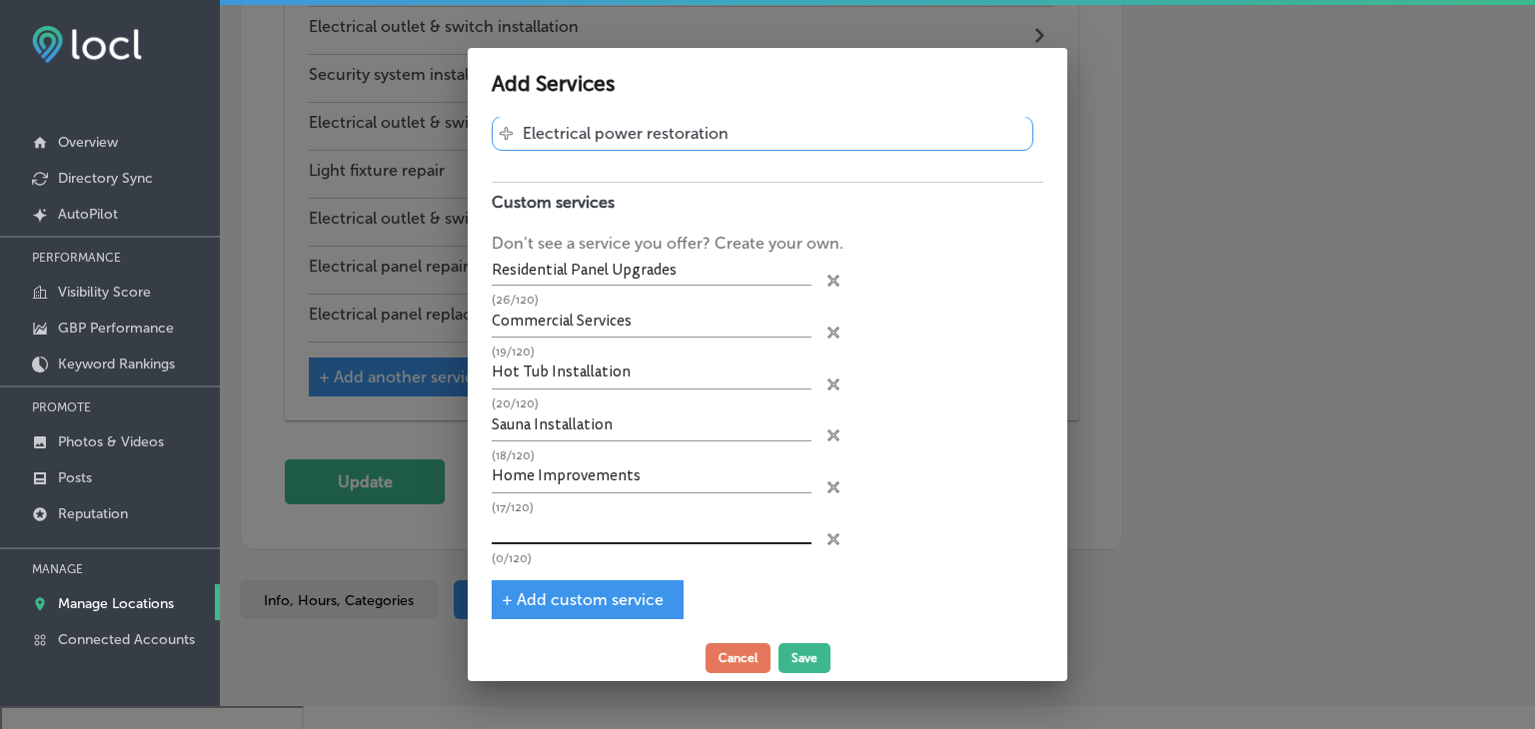
drag, startPoint x: 621, startPoint y: 483, endPoint x: 621, endPoint y: 514, distance: 31.0
click at [621, 485] on input "Home Improvements" at bounding box center [652, 478] width 320 height 31
click at [621, 522] on input "text" at bounding box center [652, 530] width 320 height 31
type input "Machinery Hookups"
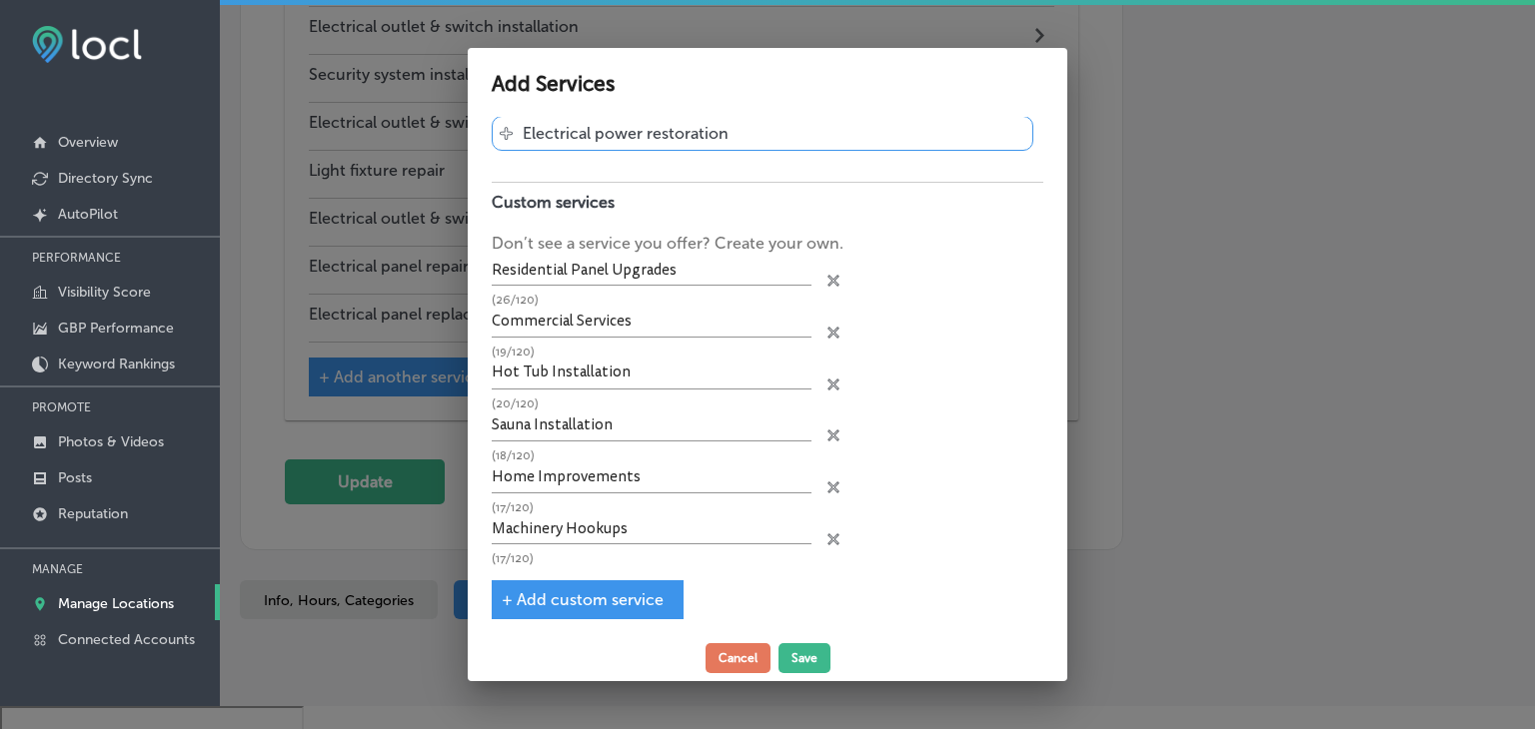
click at [614, 590] on span "+ Add custom service" at bounding box center [583, 599] width 162 height 19
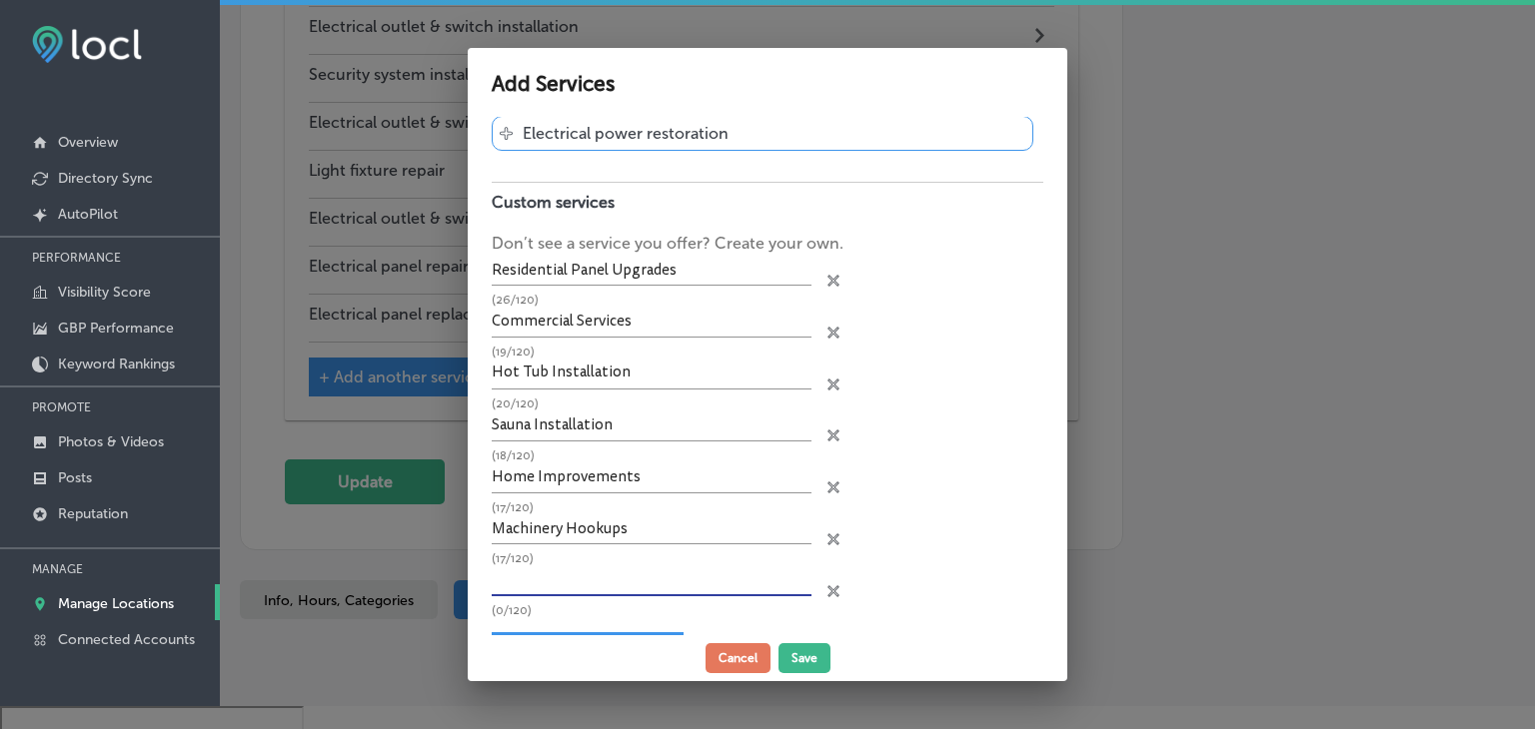
click at [615, 565] on input "text" at bounding box center [652, 580] width 320 height 31
paste input "Permanent holiday lighting installations"
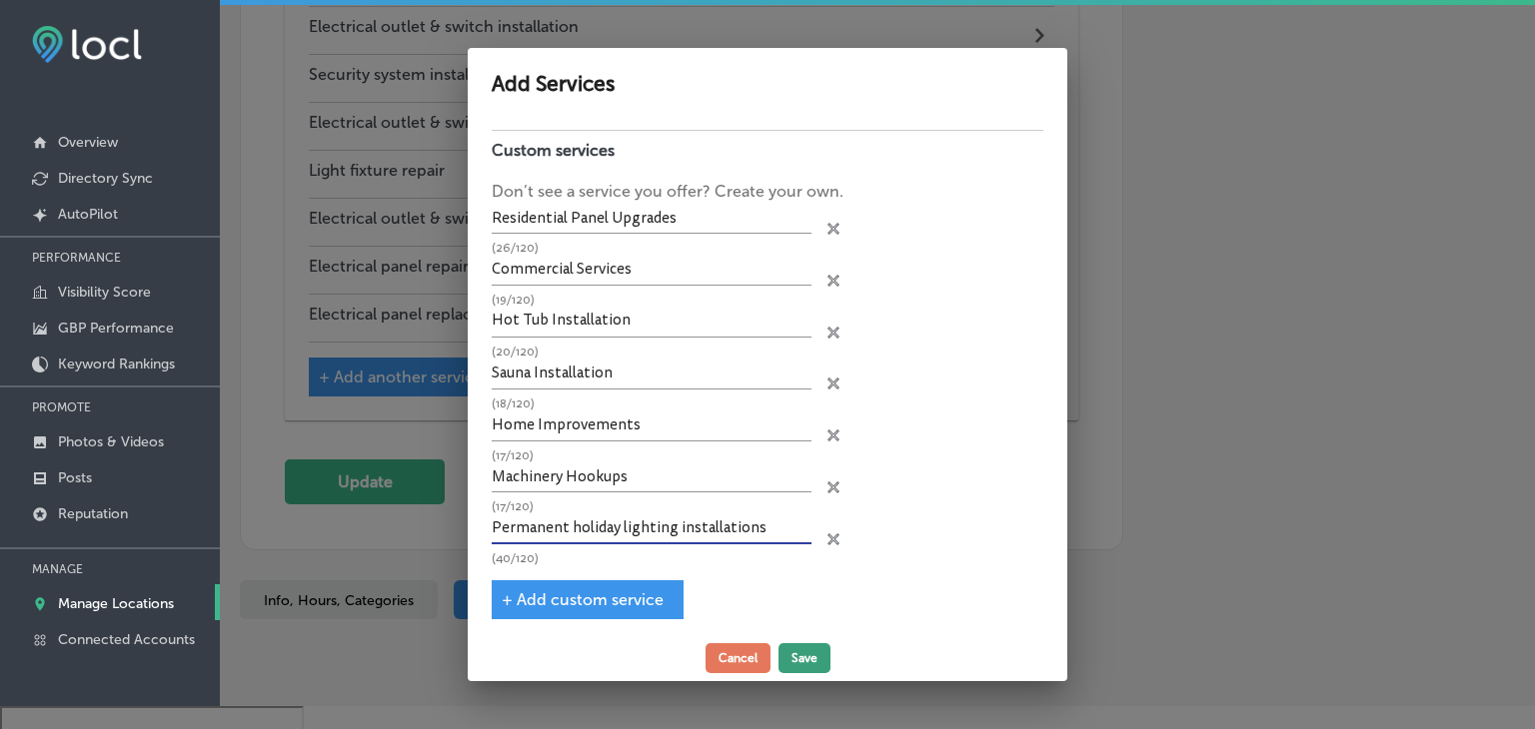
type input "Permanent holiday lighting installations"
click at [811, 643] on button "Save" at bounding box center [804, 658] width 52 height 30
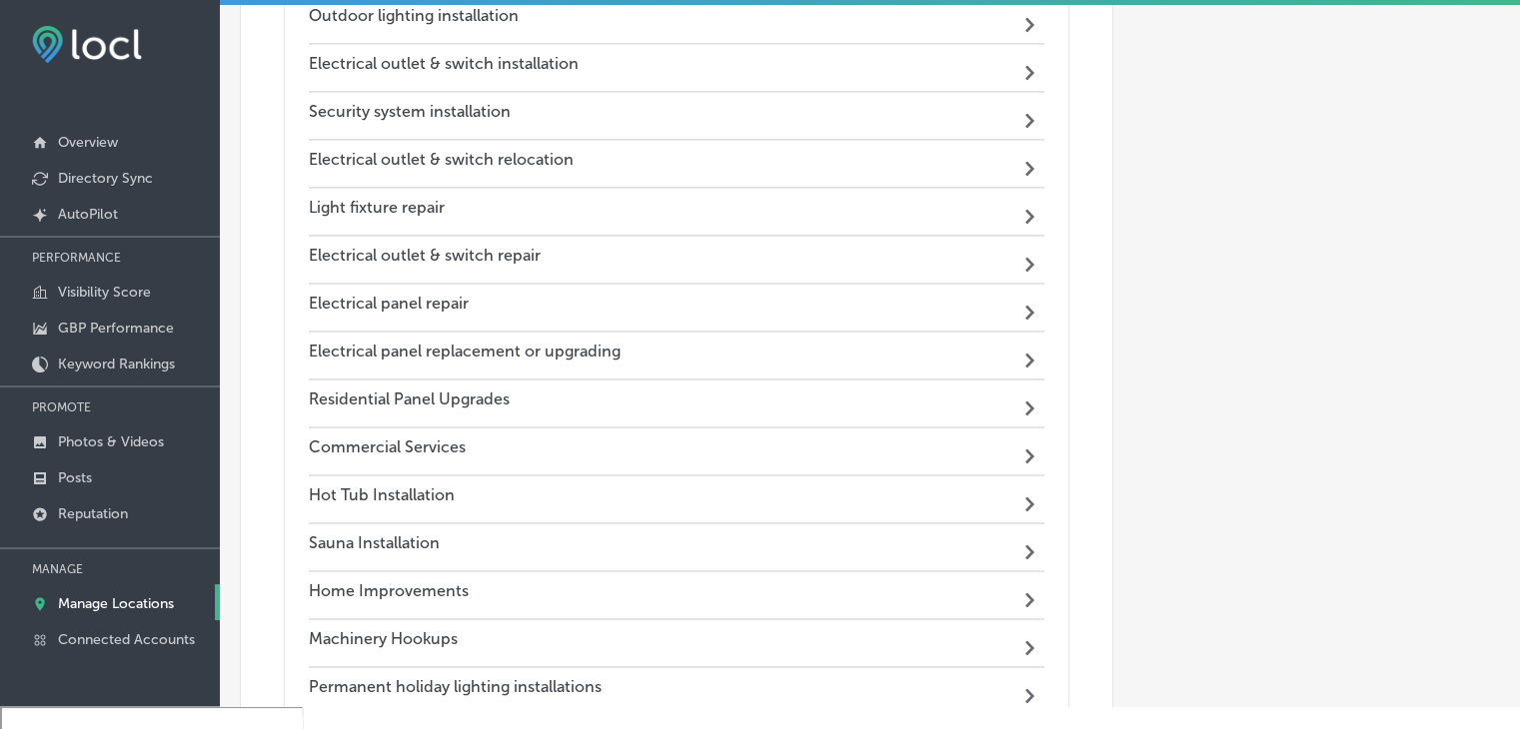
scroll to position [176, 0]
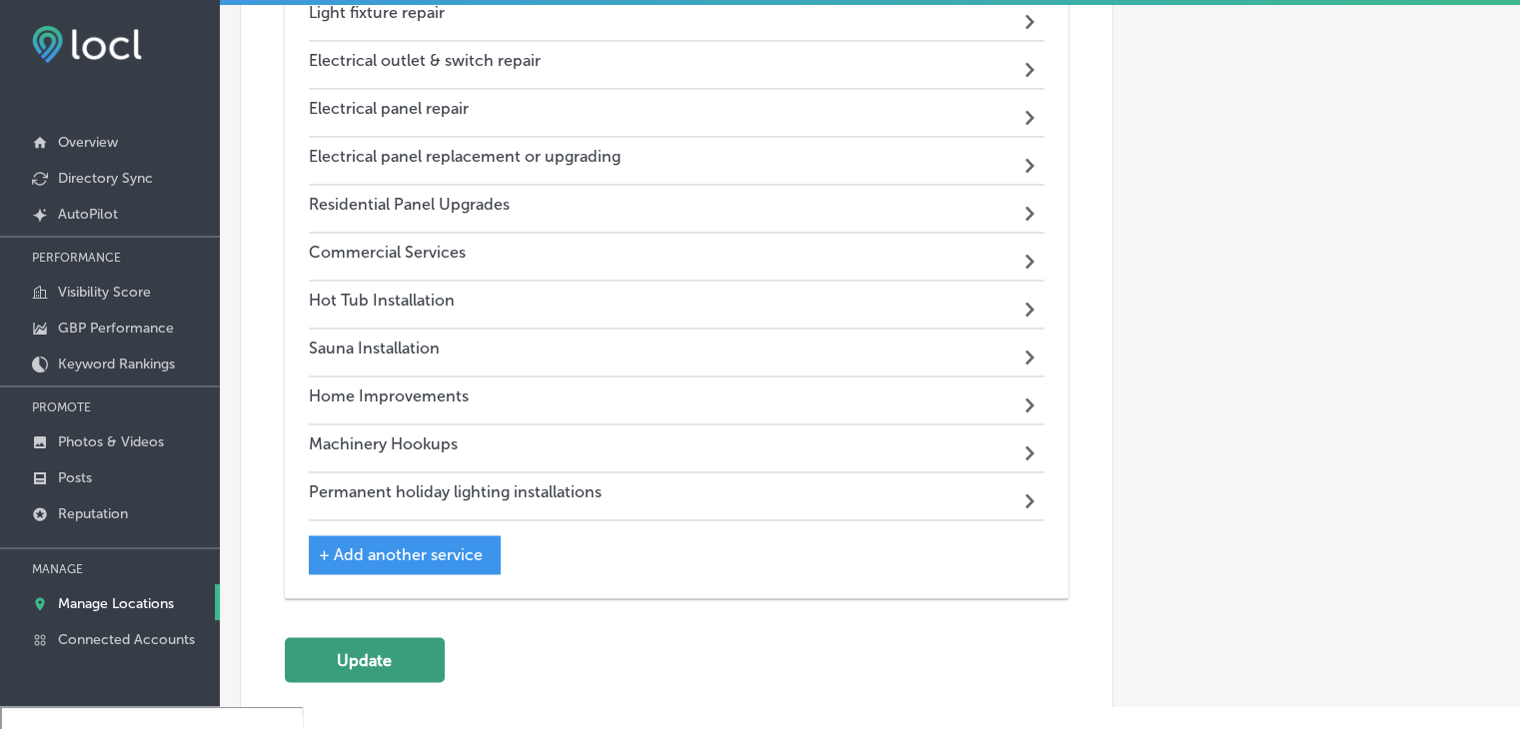
click at [408, 637] on button "Update" at bounding box center [365, 659] width 160 height 45
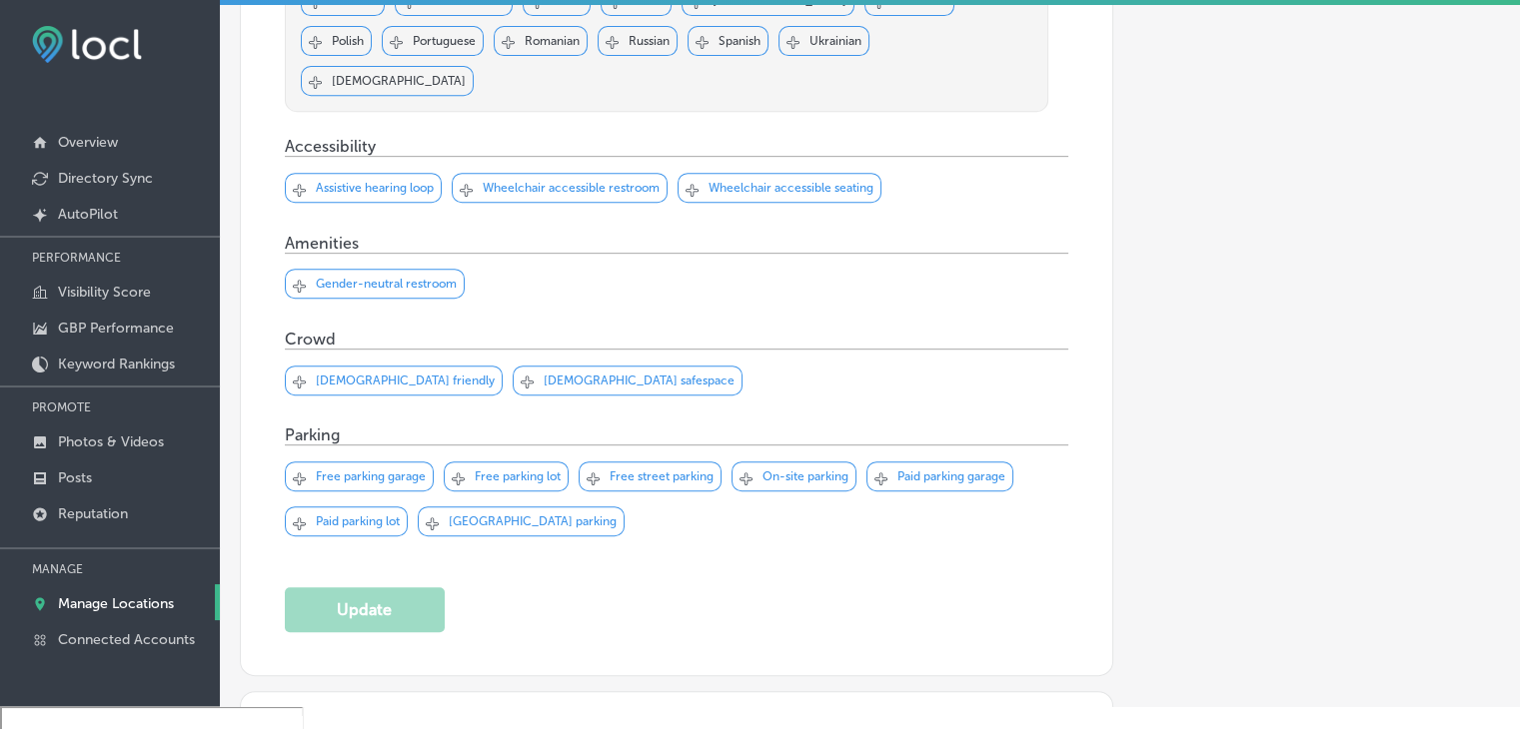
scroll to position [468, 0]
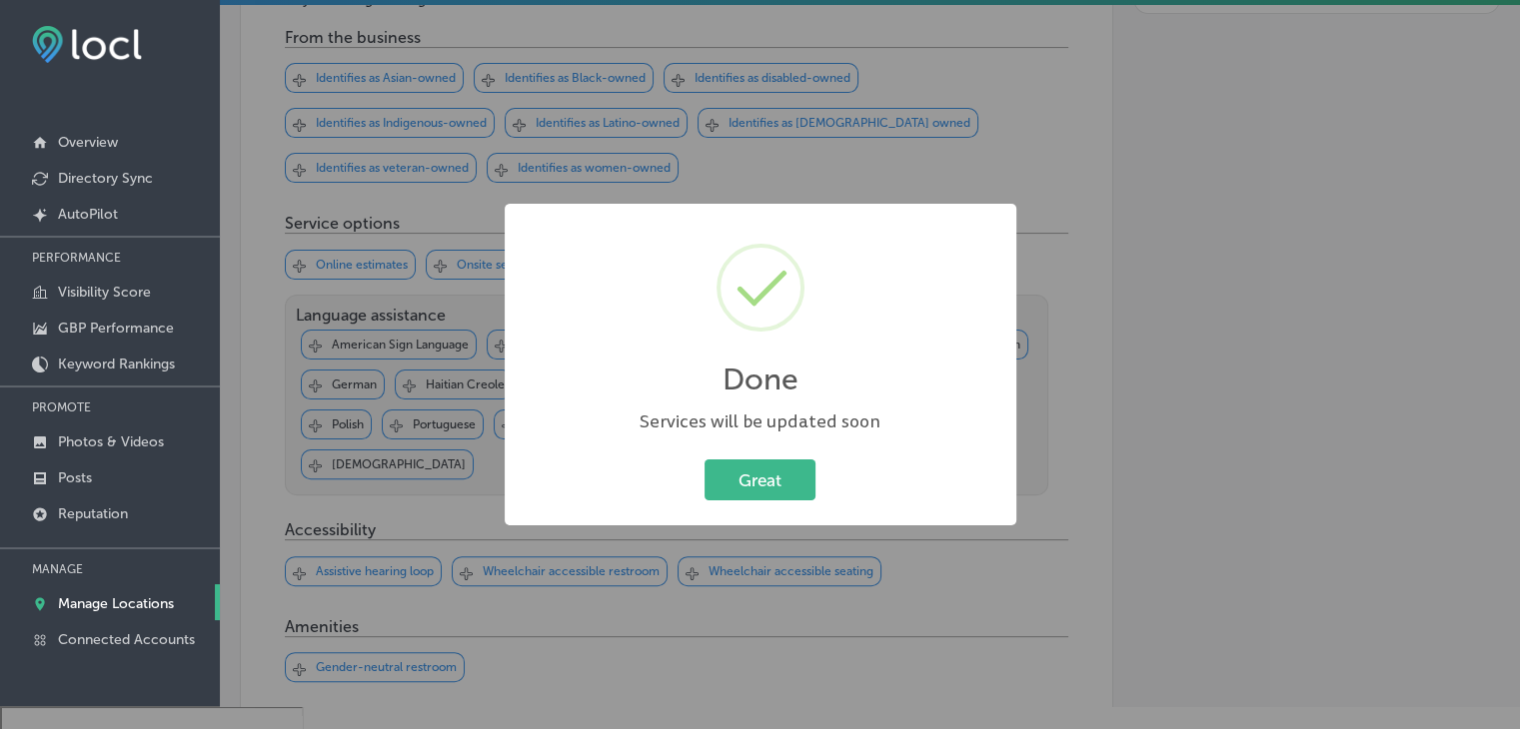
click at [771, 161] on div "Done × Services will be updated soon Great Cancel" at bounding box center [760, 364] width 1520 height 729
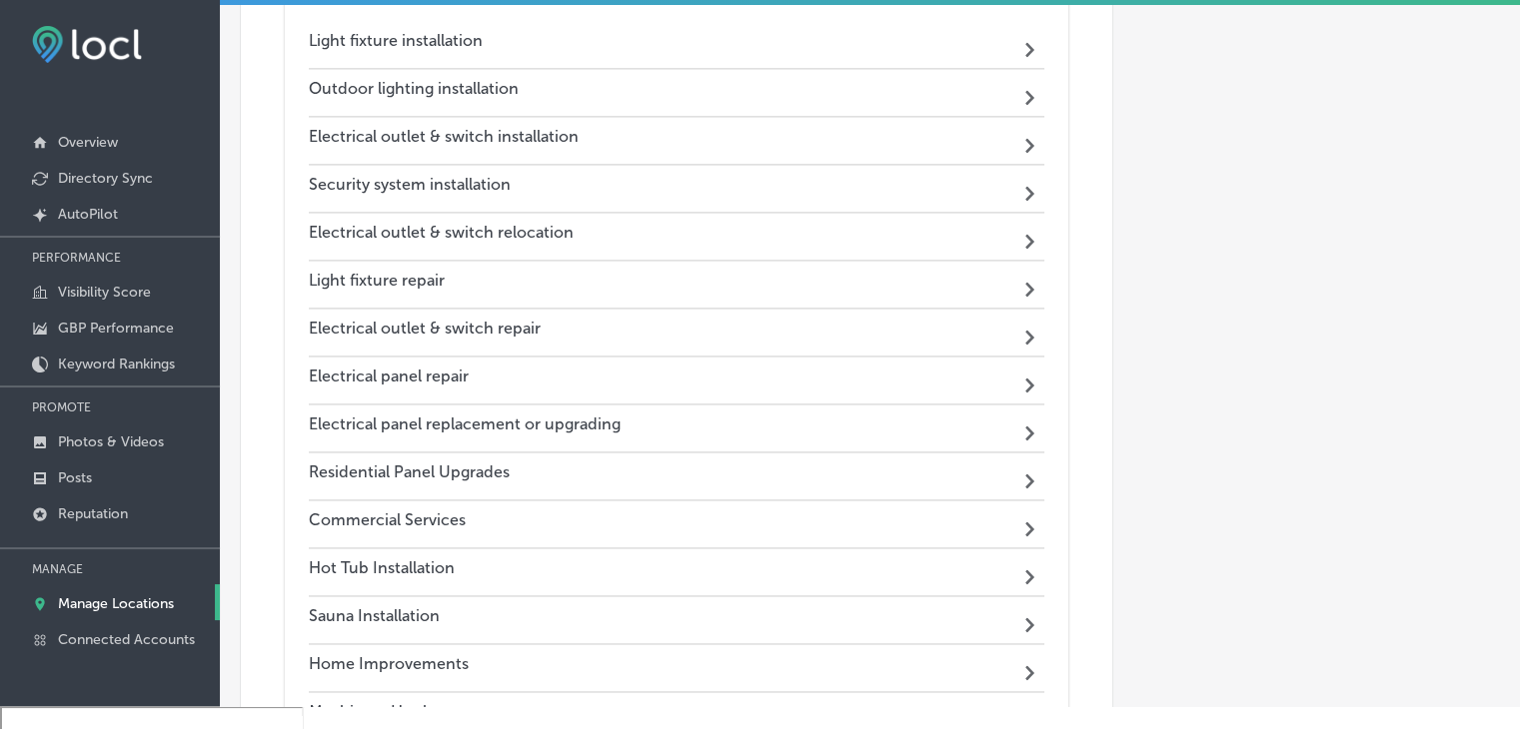
scroll to position [2665, 0]
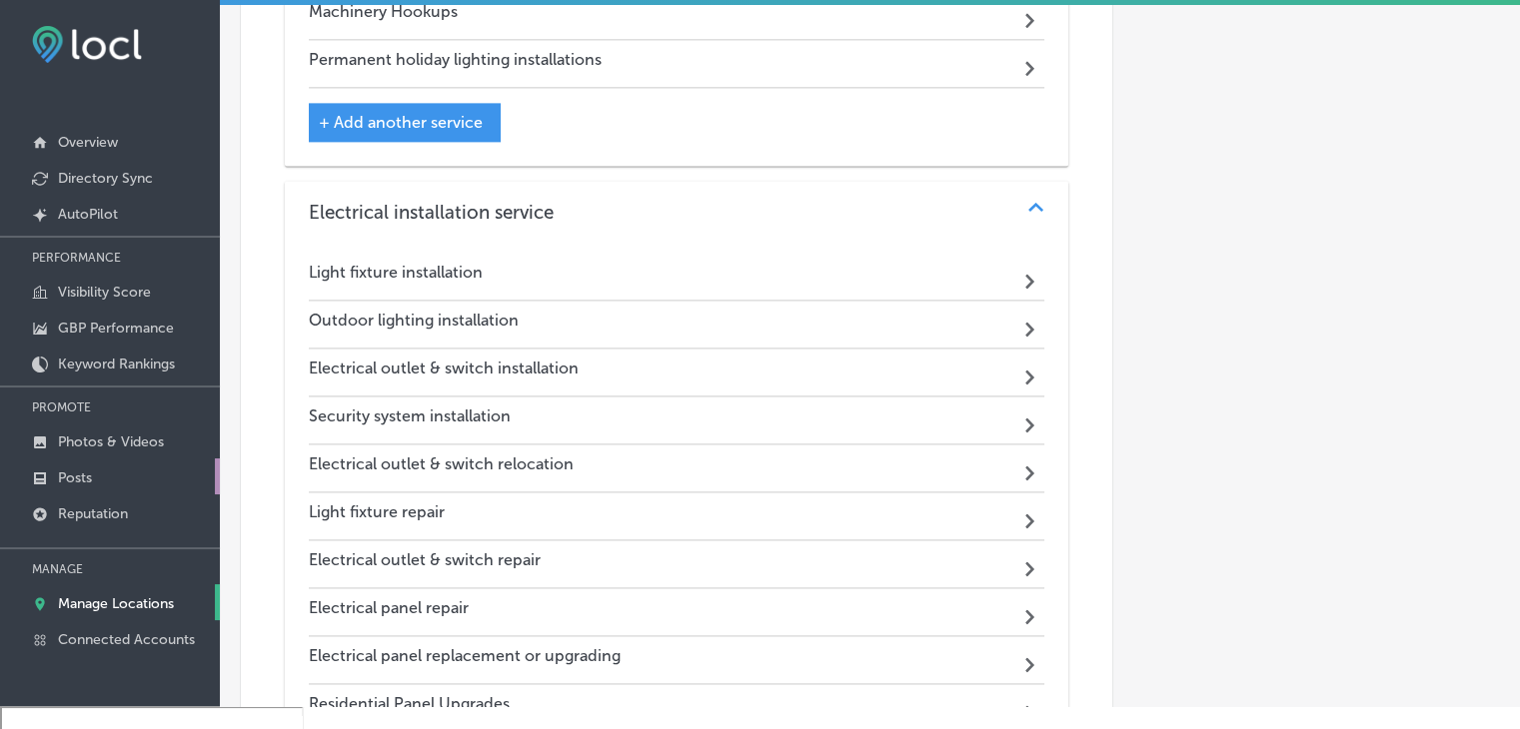
click at [115, 481] on link "Posts" at bounding box center [110, 477] width 220 height 36
